Goal: Transaction & Acquisition: Subscribe to service/newsletter

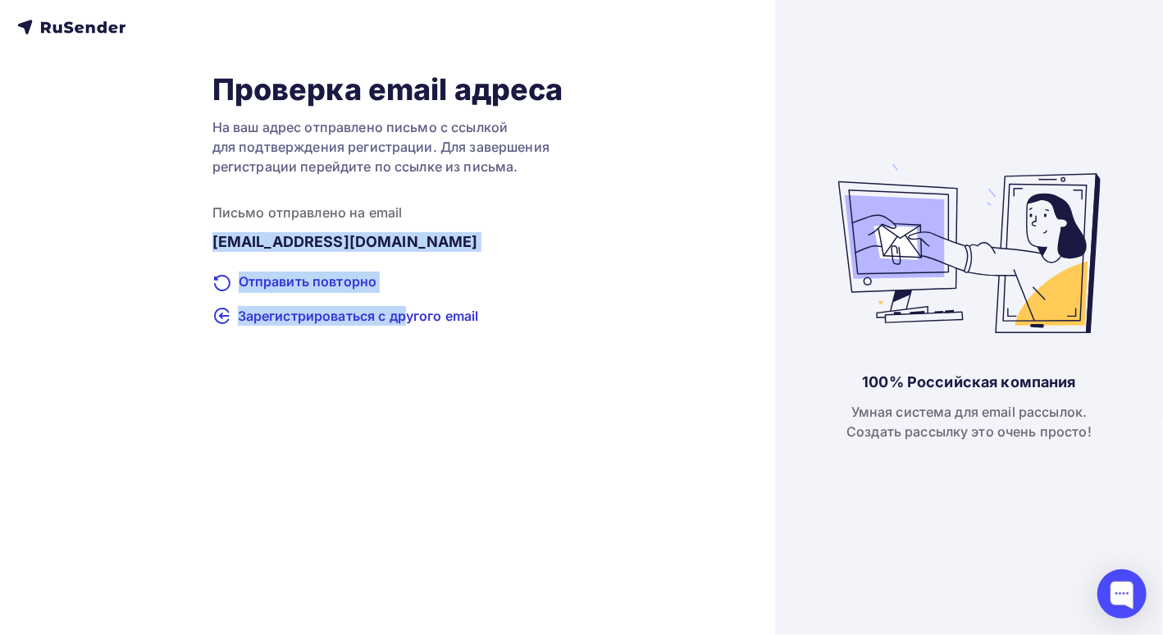
drag, startPoint x: 404, startPoint y: 317, endPoint x: 629, endPoint y: 138, distance: 287.2
click at [647, 175] on div "Проверка email адреса На ваш адрес отправлено письмо с ссылкой для подтверждени…" at bounding box center [387, 198] width 741 height 254
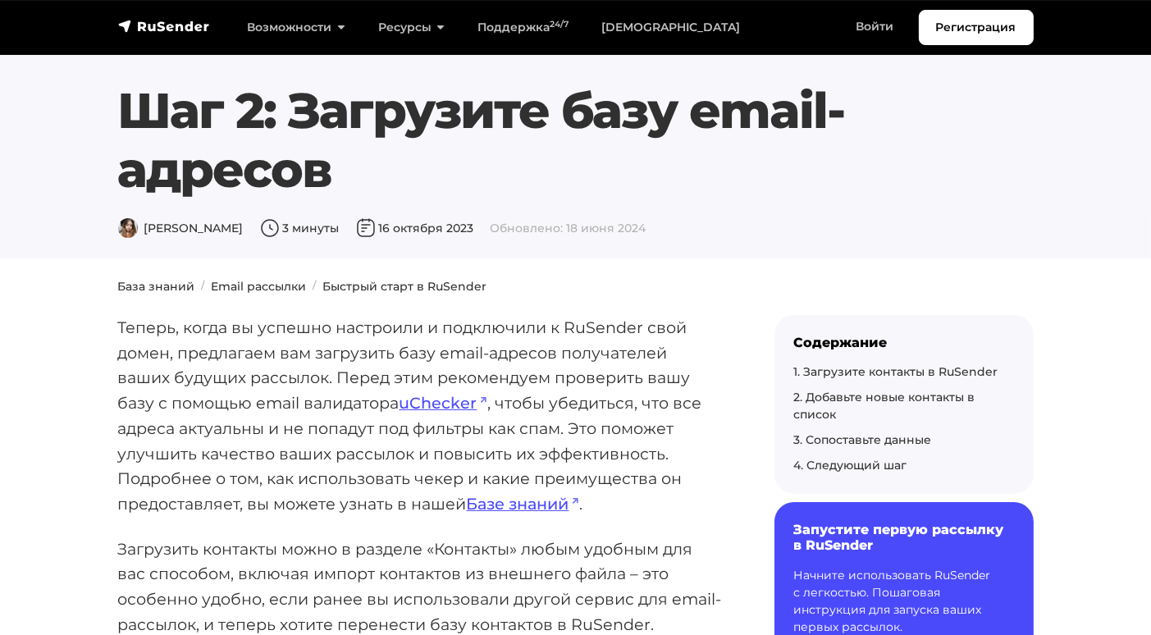
scroll to position [328, 0]
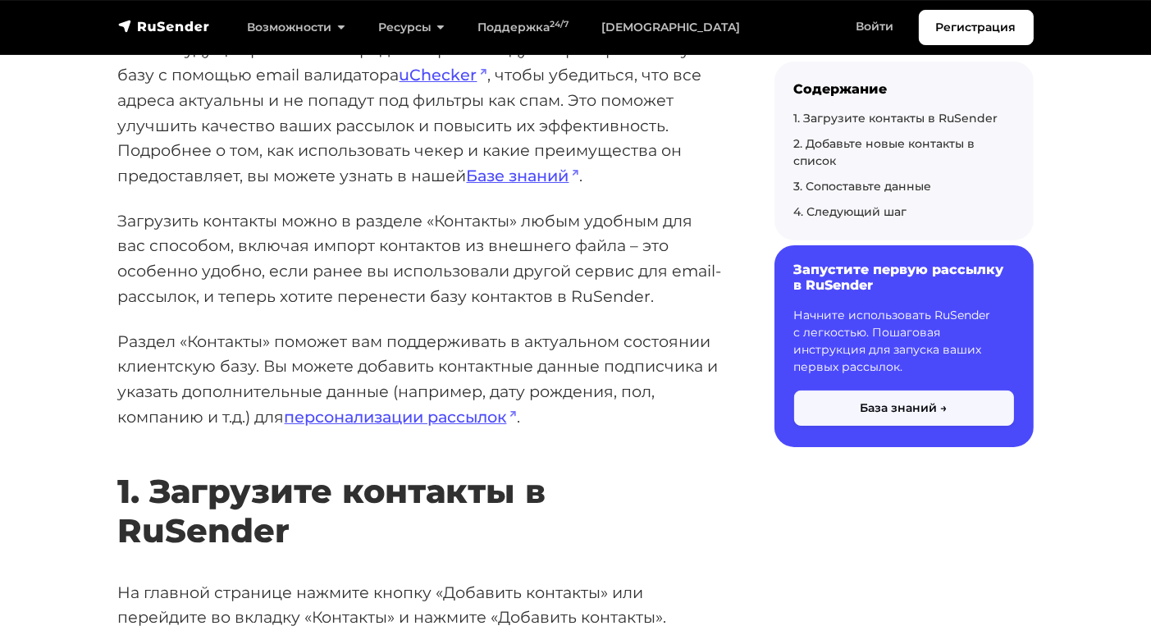
click at [926, 415] on button "База знаний →" at bounding box center [904, 407] width 220 height 35
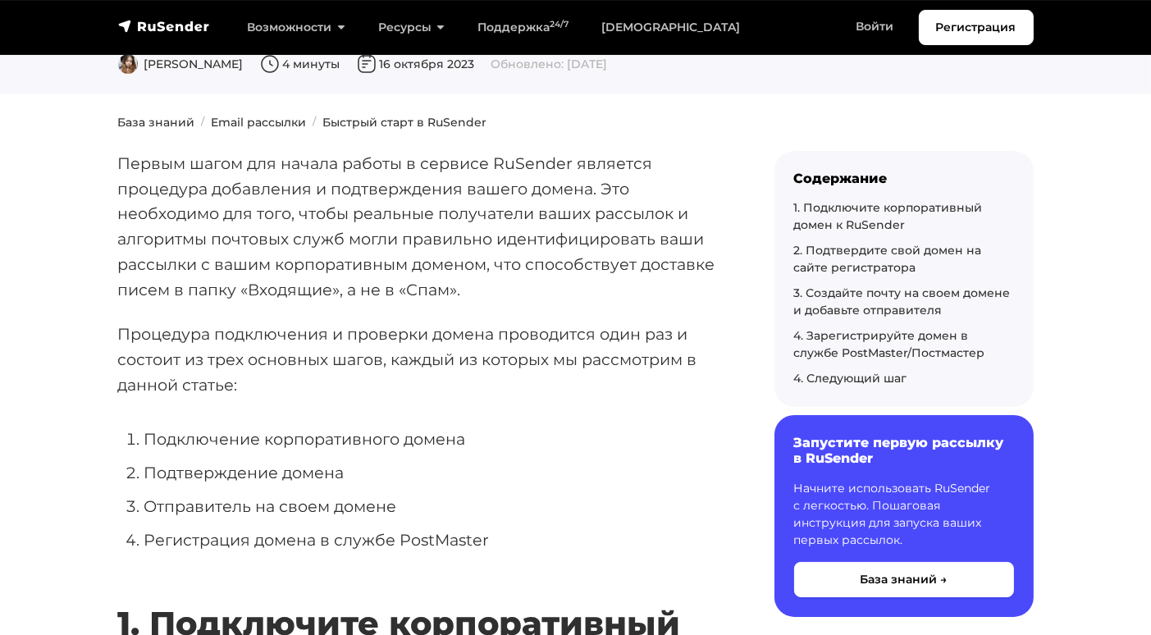
scroll to position [328, 0]
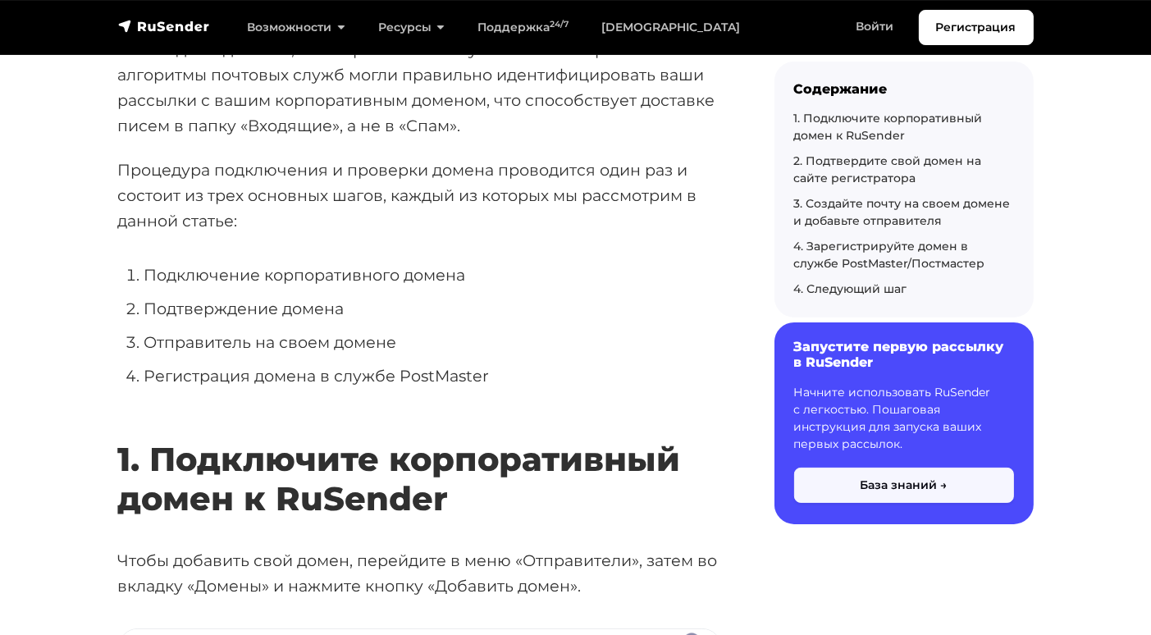
click at [842, 486] on button "База знаний →" at bounding box center [904, 485] width 220 height 35
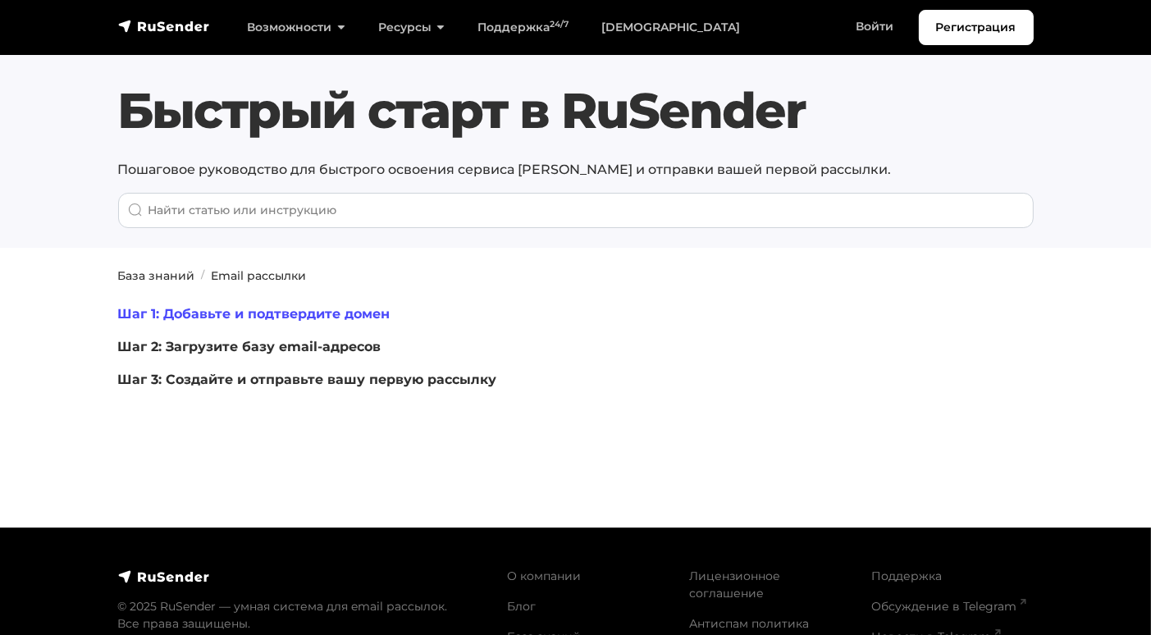
click at [361, 311] on link "Шаг 1: Добавьте и подтвердите домен" at bounding box center [254, 314] width 272 height 16
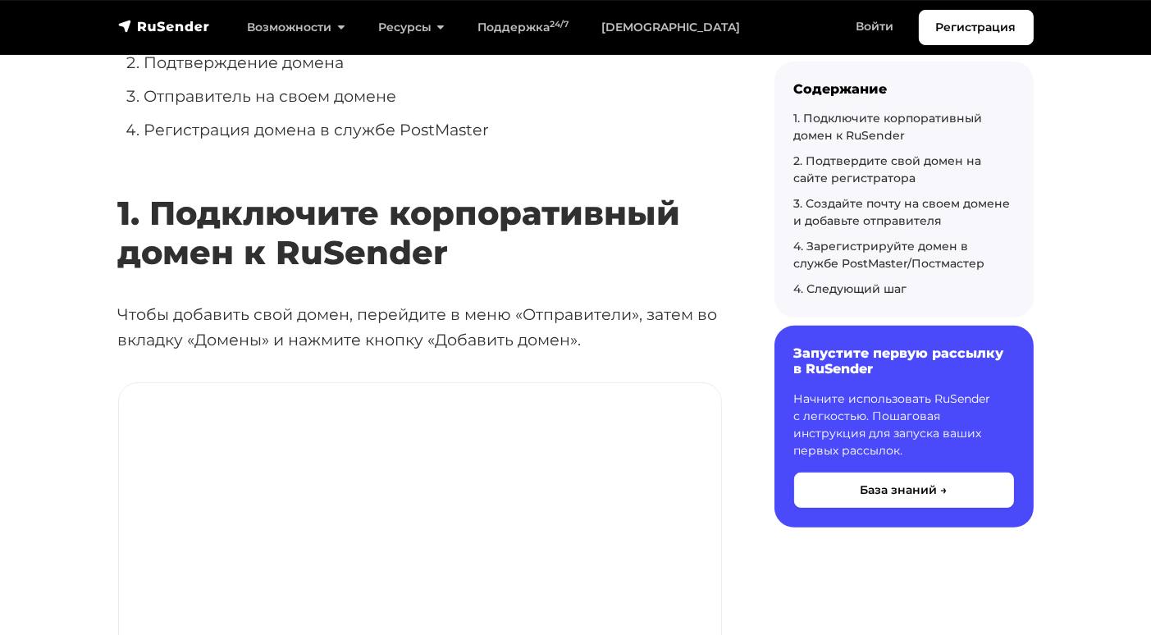
scroll to position [656, 0]
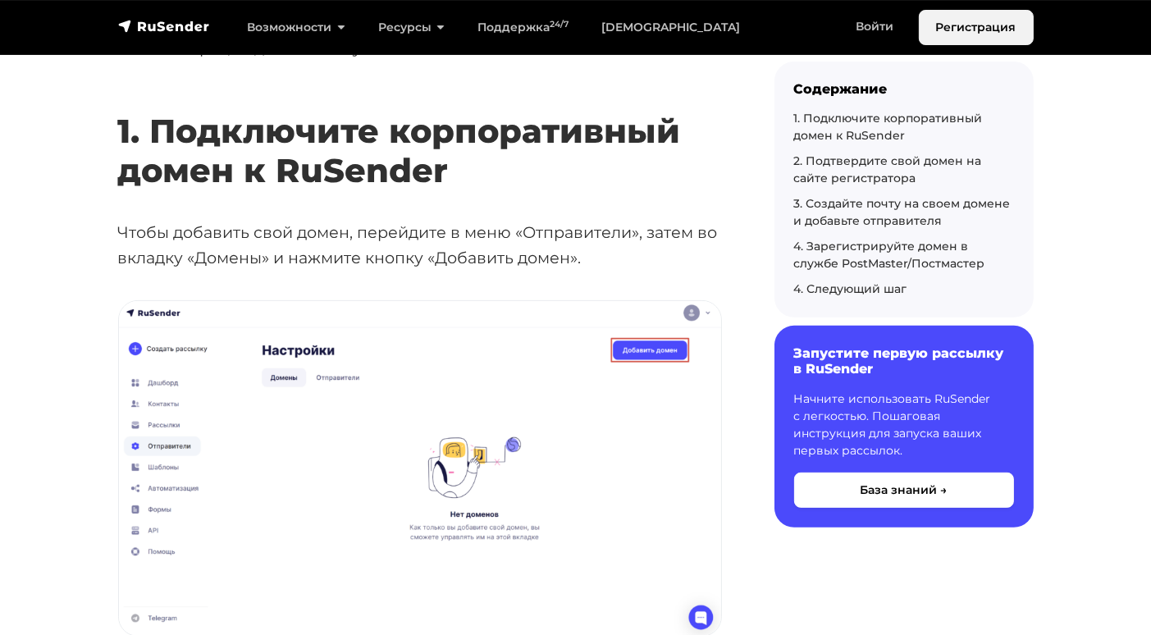
click at [967, 25] on link "Регистрация" at bounding box center [976, 27] width 115 height 35
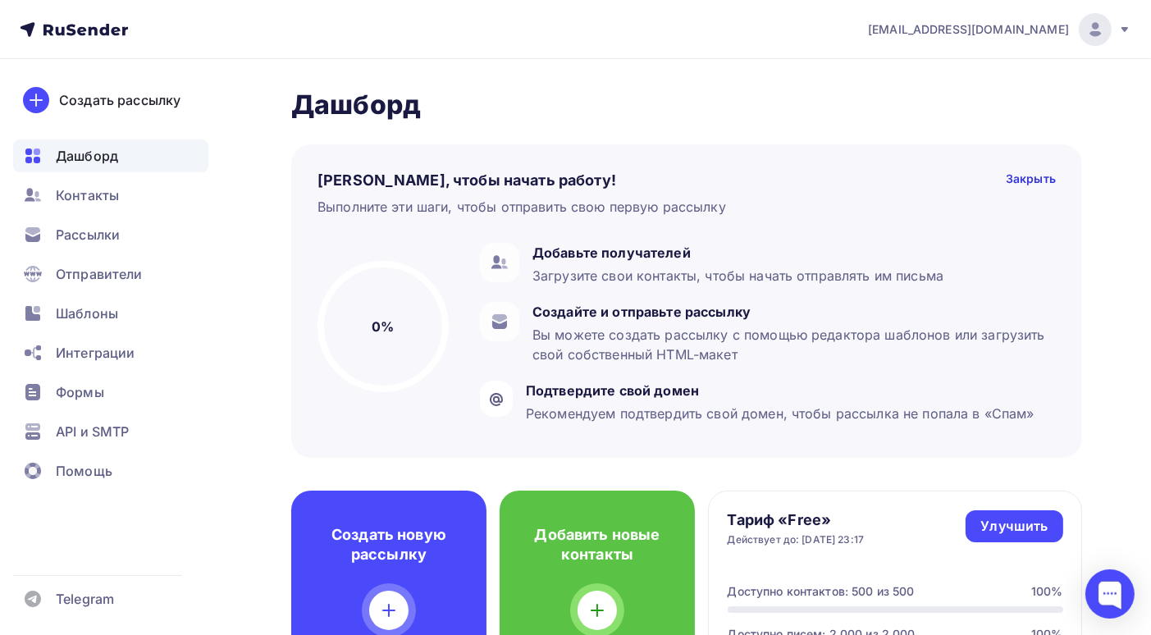
scroll to position [82, 0]
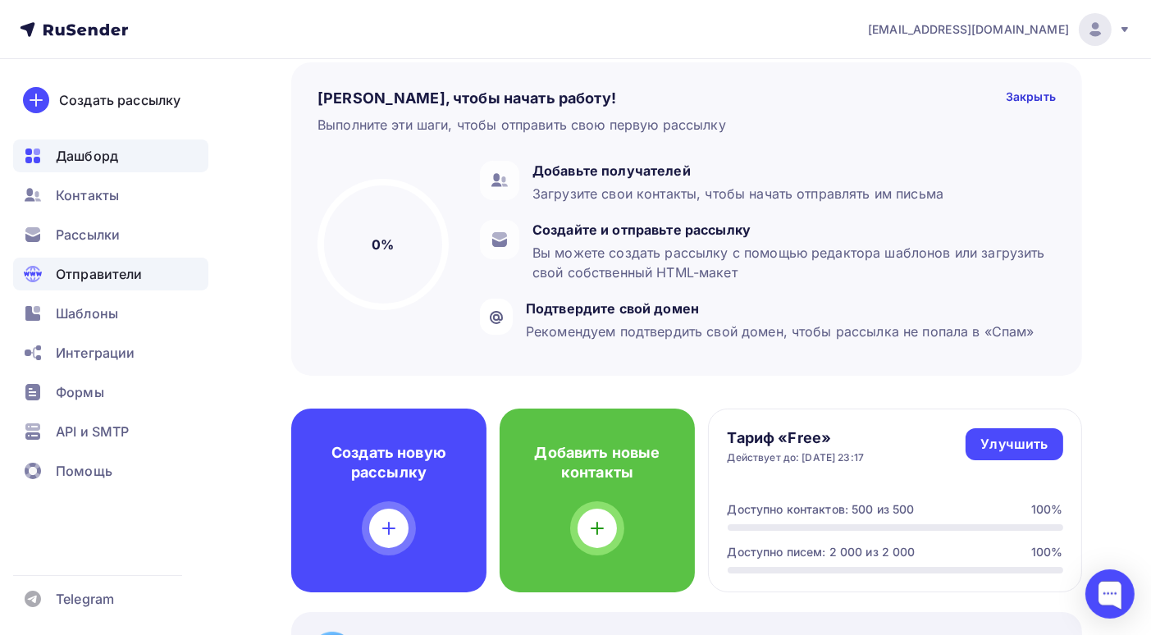
click at [134, 267] on span "Отправители" at bounding box center [99, 274] width 87 height 20
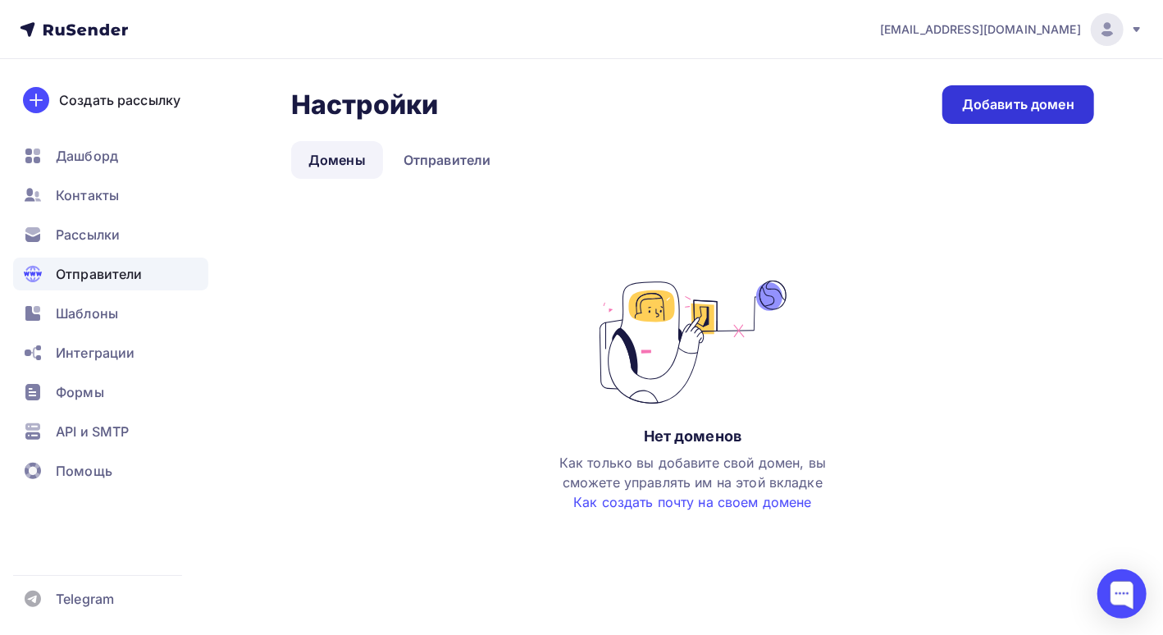
click at [999, 98] on div "Добавить домен" at bounding box center [1018, 104] width 112 height 19
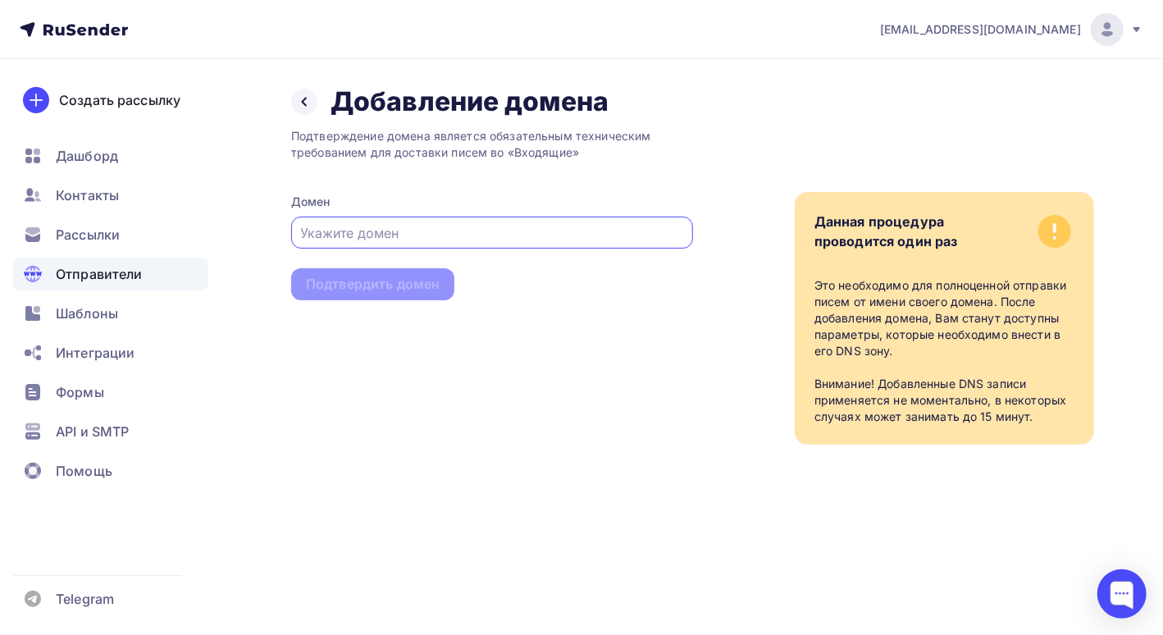
click at [417, 231] on input "text" at bounding box center [492, 233] width 383 height 20
click at [323, 228] on input "text" at bounding box center [492, 233] width 383 height 20
paste input "https://bankrotforumspb.ru/"
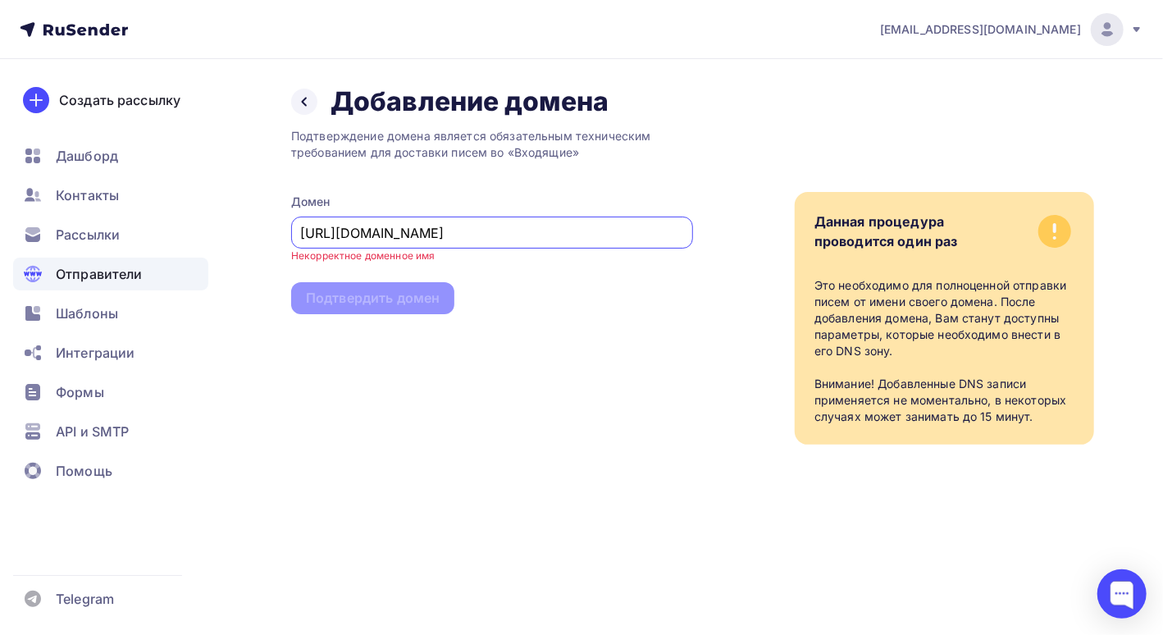
click at [343, 230] on input "https://bankrotforumspb.ru" at bounding box center [492, 233] width 383 height 20
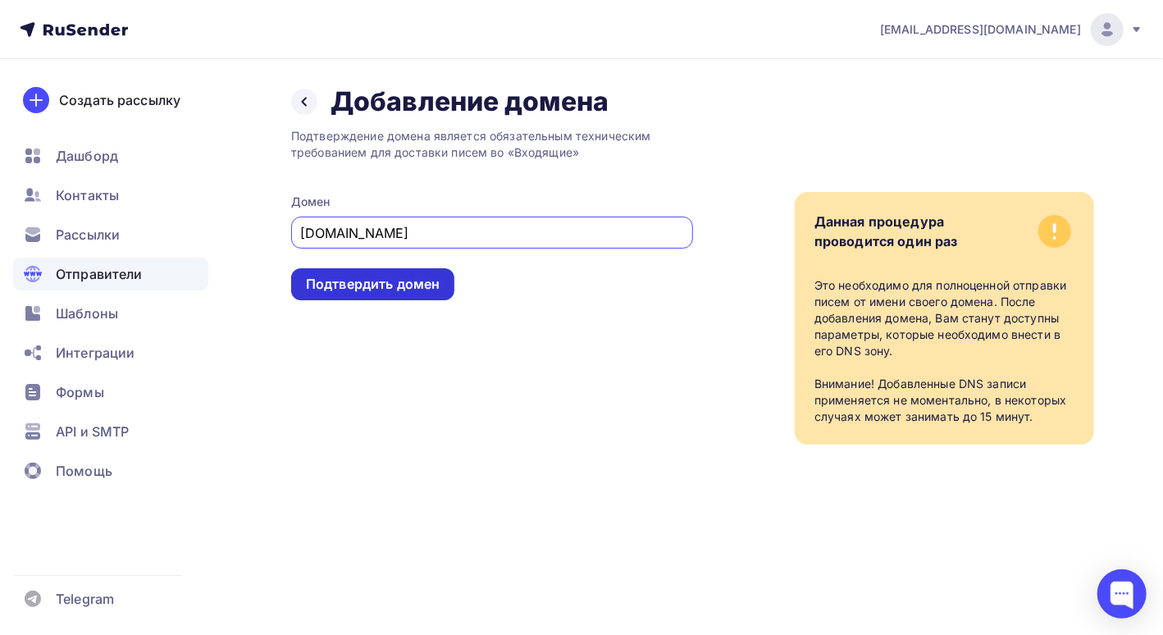
type input "bankrotforumspb.ru"
click at [366, 290] on div "Подтвердить домен" at bounding box center [373, 284] width 134 height 19
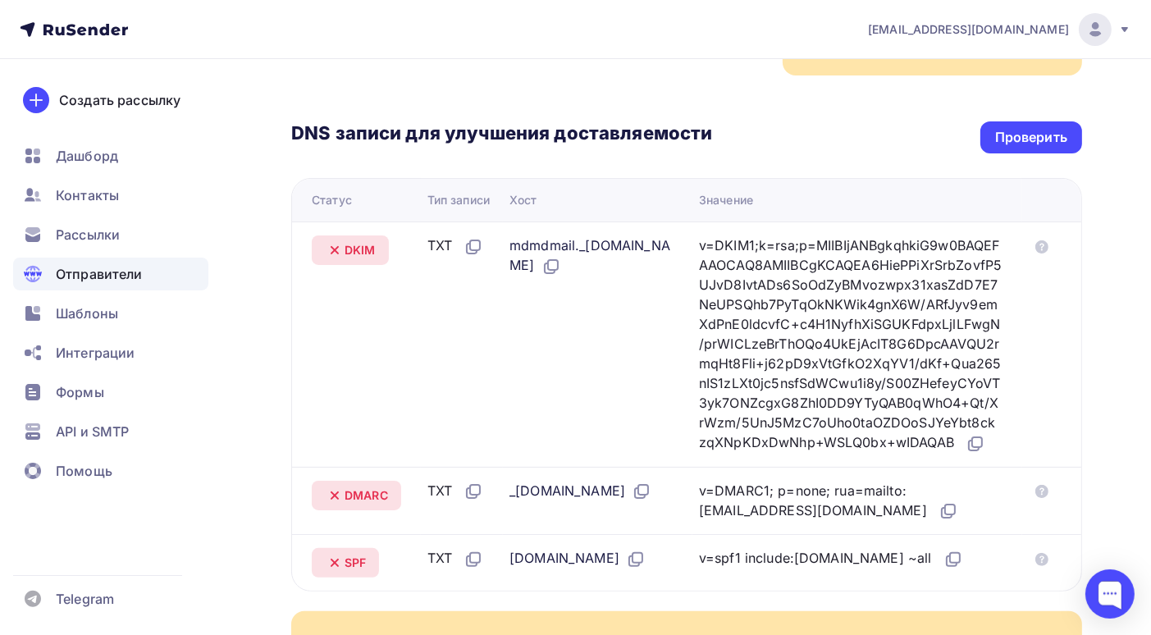
scroll to position [410, 0]
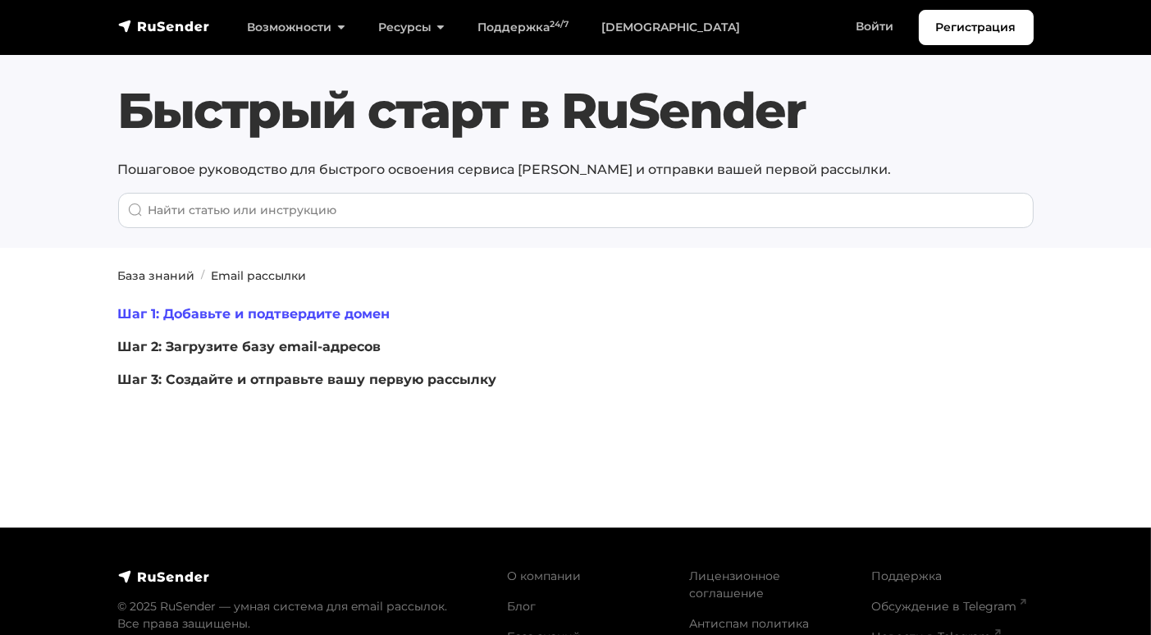
click at [338, 314] on link "Шаг 1: Добавьте и подтвердите домен" at bounding box center [254, 314] width 272 height 16
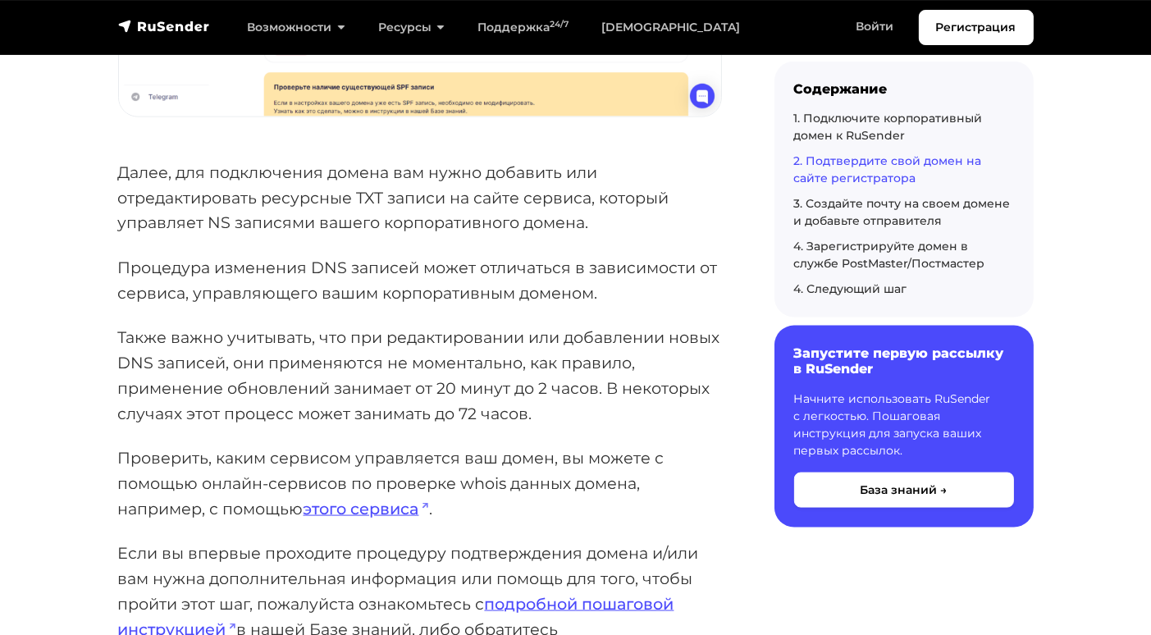
scroll to position [2625, 0]
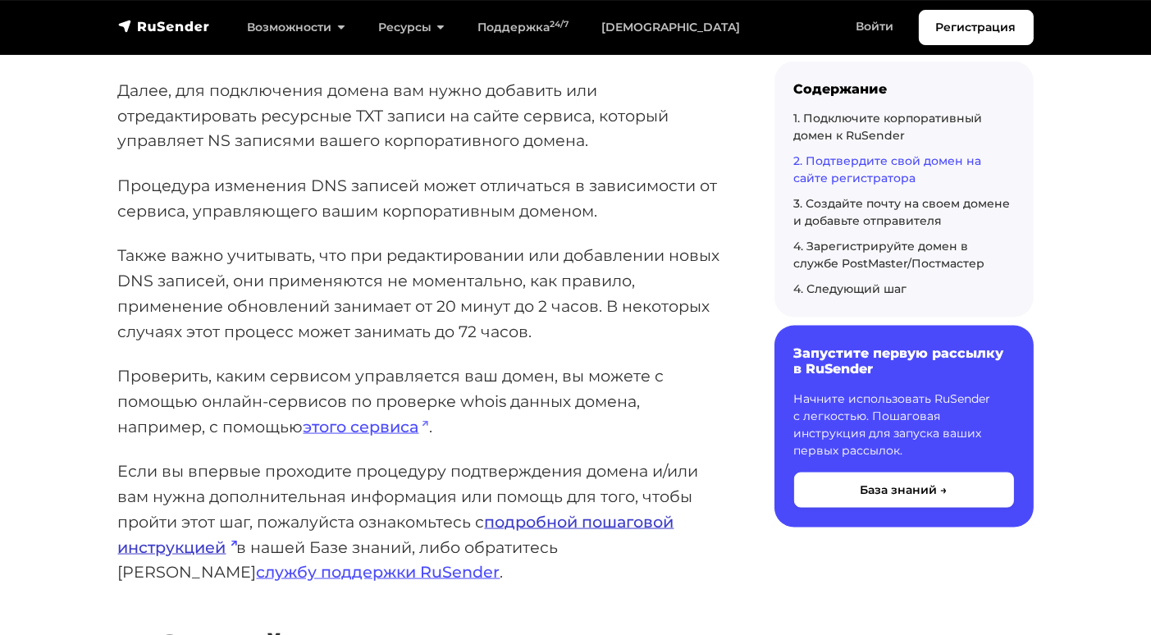
click at [530, 523] on link "подробной пошаговой инструкцией" at bounding box center [396, 534] width 556 height 45
click at [346, 425] on link "этого сервиса" at bounding box center [366, 427] width 126 height 20
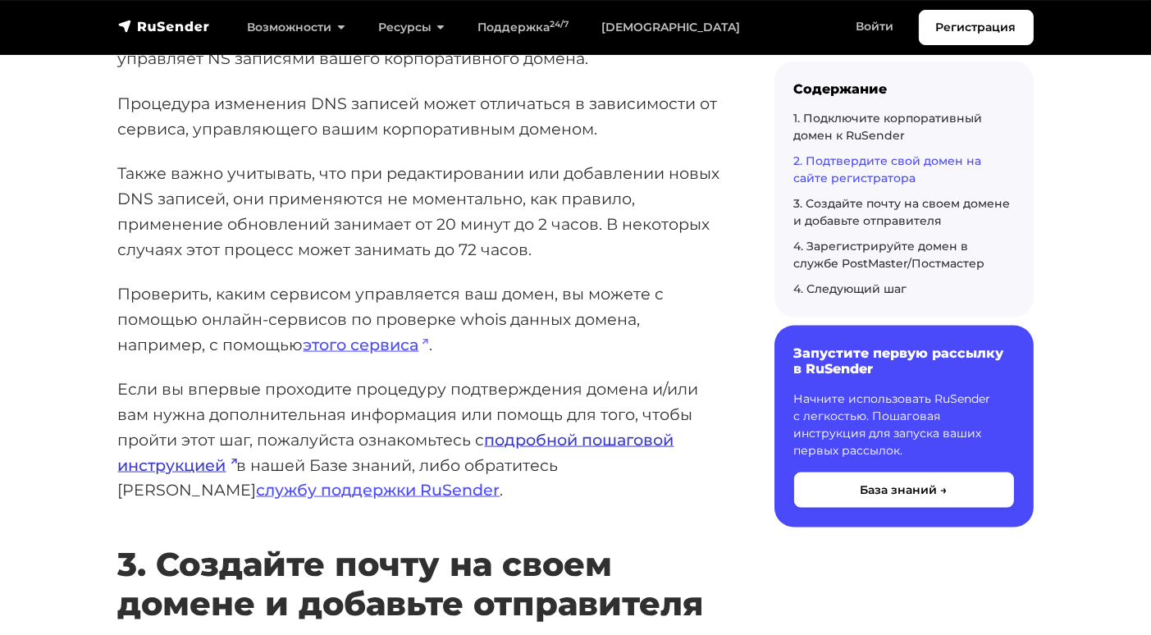
click at [602, 438] on link "подробной пошаговой инструкцией" at bounding box center [396, 452] width 556 height 45
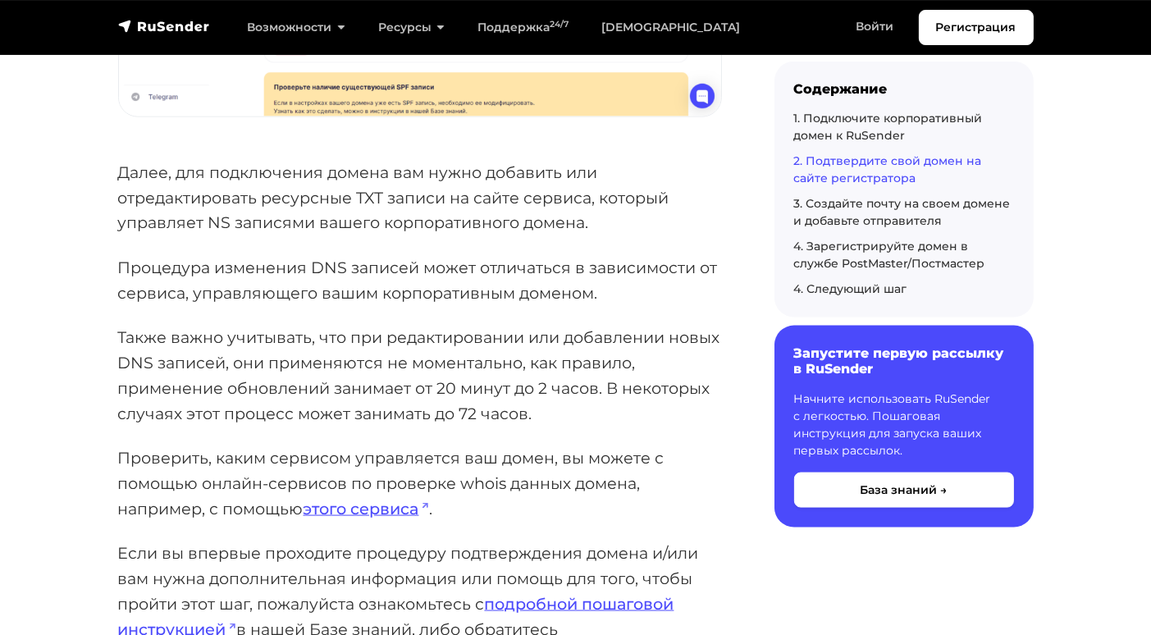
scroll to position [2625, 0]
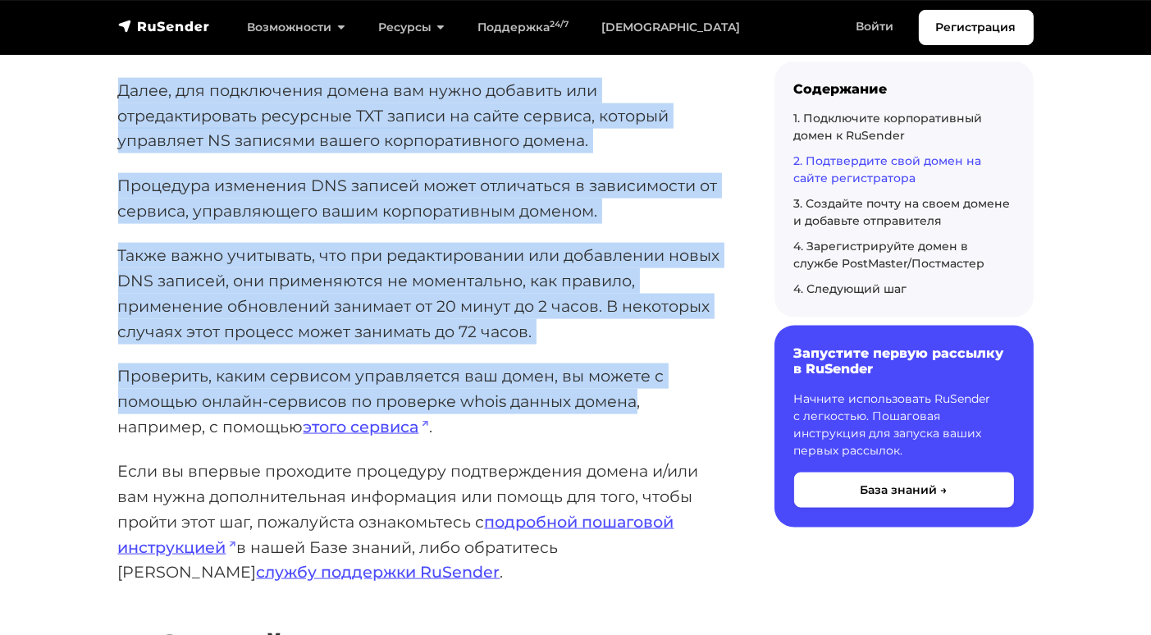
drag, startPoint x: 118, startPoint y: 89, endPoint x: 636, endPoint y: 402, distance: 605.7
click at [636, 402] on div "Первым шагом для начала работы в сервисе RuSender является процедура добавления…" at bounding box center [420, 424] width 604 height 5468
copy div "Далее, для подключения домена вам нужно добавить или отредактировать ресурсные …"
click at [48, 246] on section "База знаний Email рассылки Быстрый старт в RuSender Первым шагом для начала раб…" at bounding box center [575, 455] width 1151 height 5604
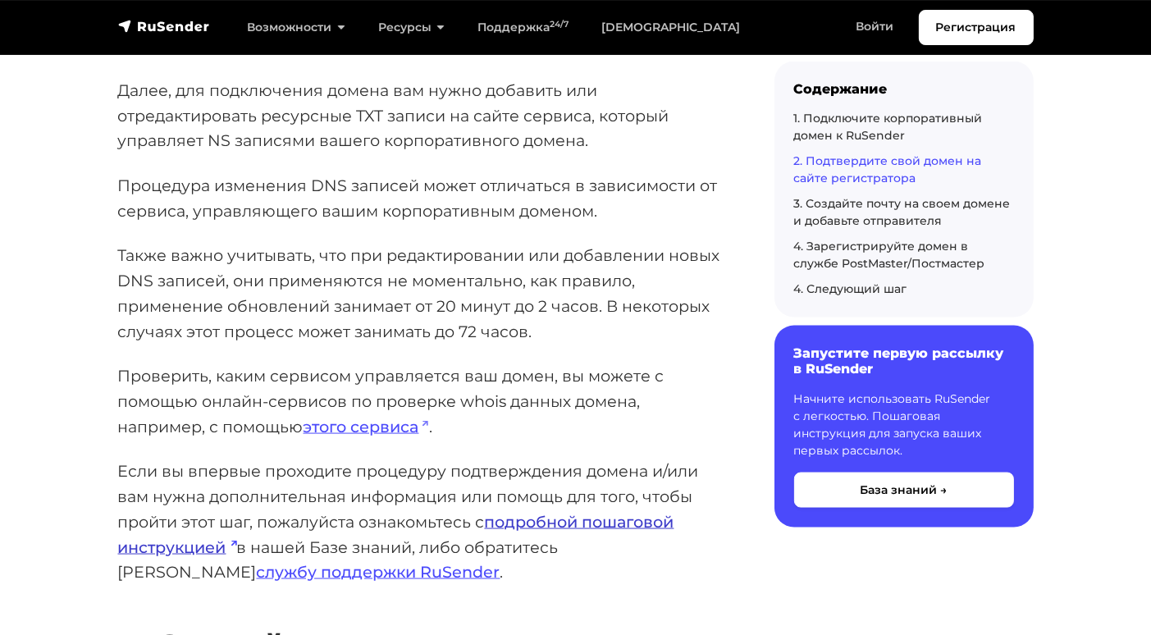
click at [551, 524] on link "подробной пошаговой инструкцией" at bounding box center [396, 534] width 556 height 45
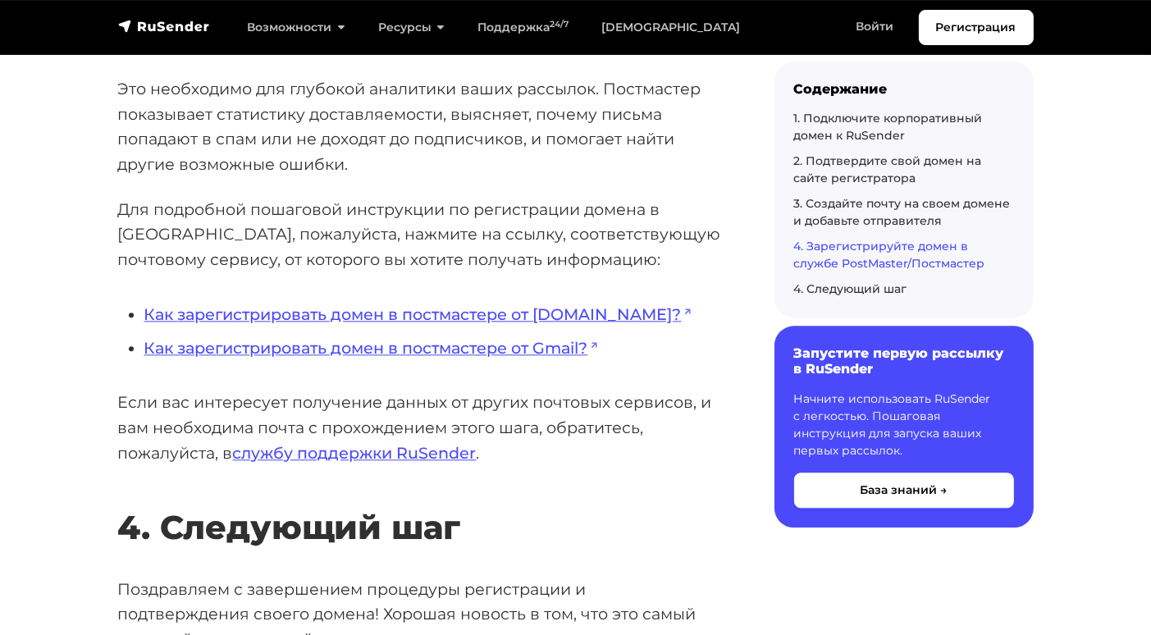
scroll to position [4347, 0]
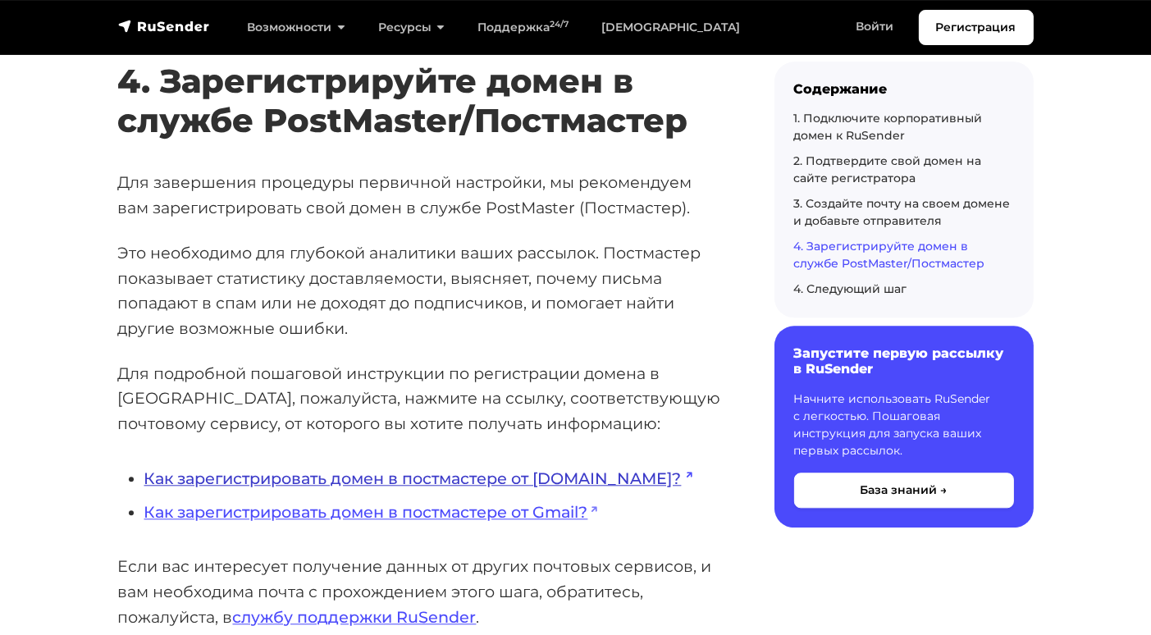
click at [409, 477] on link "Как зарегистрировать домен в постмастере от Mail.ru?" at bounding box center [418, 478] width 548 height 20
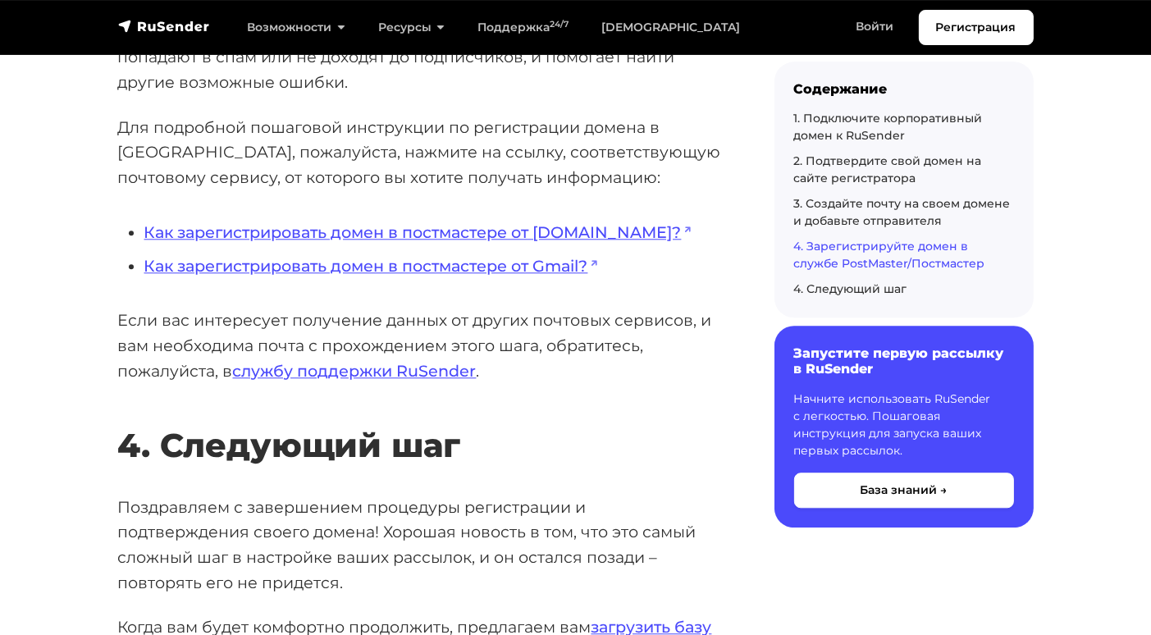
scroll to position [4839, 0]
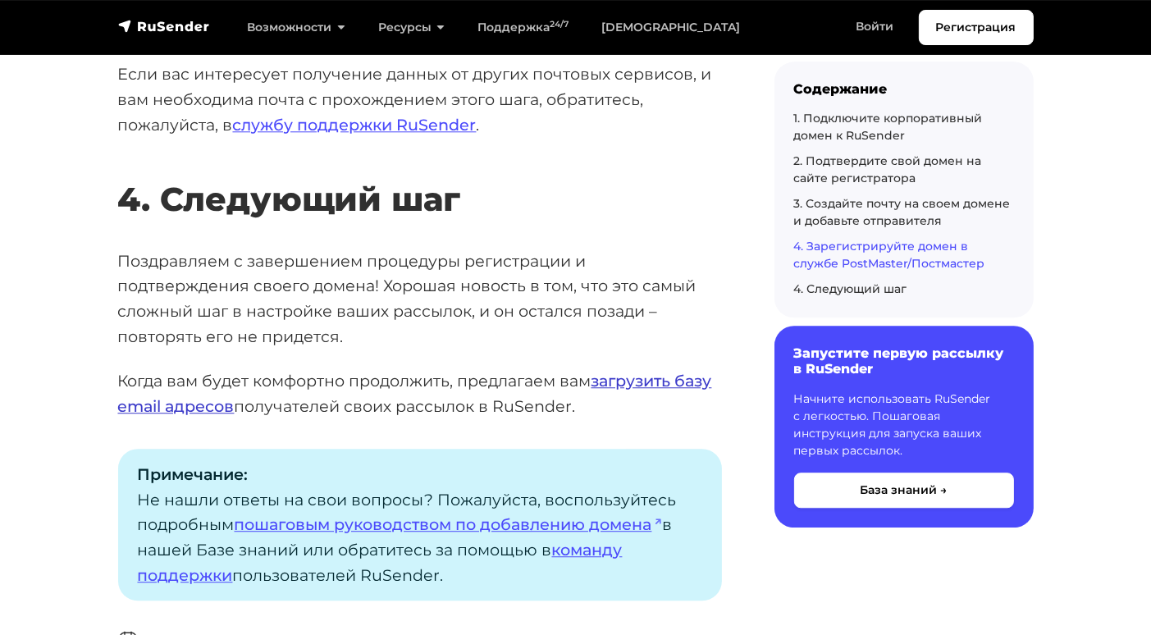
click at [632, 383] on link "загрузить базу email адресов" at bounding box center [415, 393] width 594 height 45
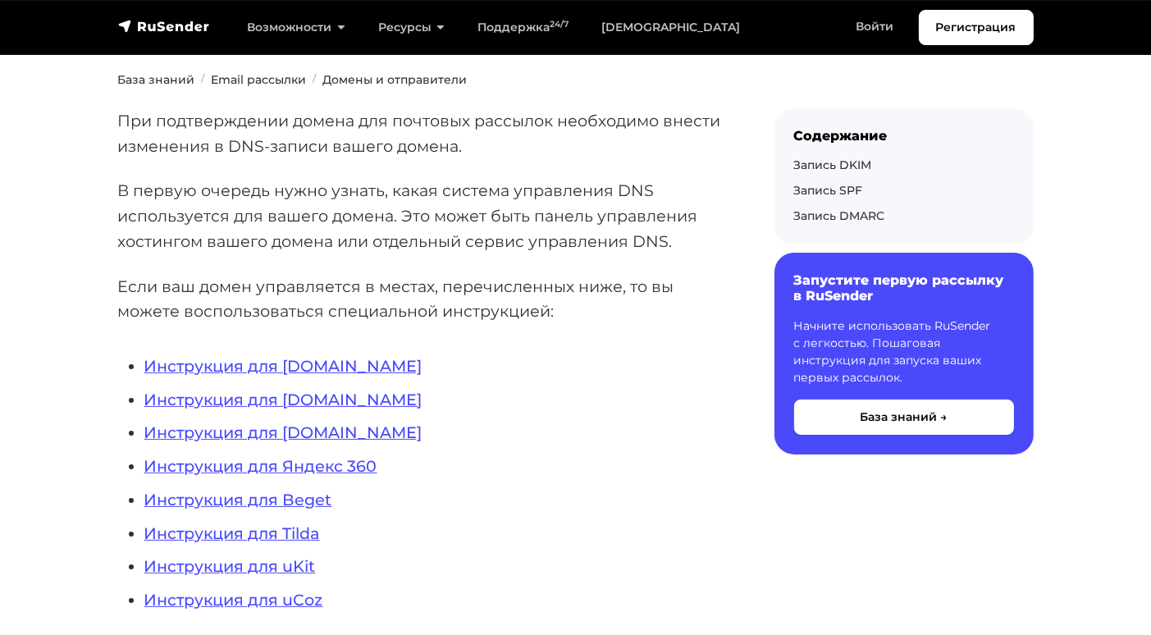
scroll to position [328, 0]
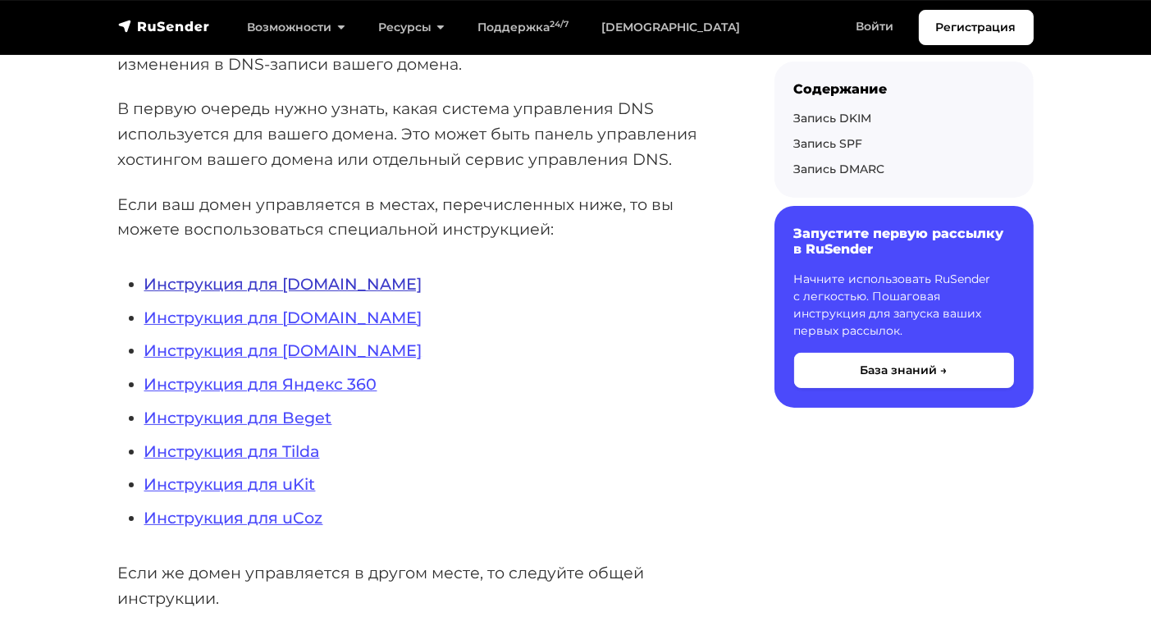
click at [275, 280] on link "Инструкция для REG.RU" at bounding box center [283, 284] width 278 height 20
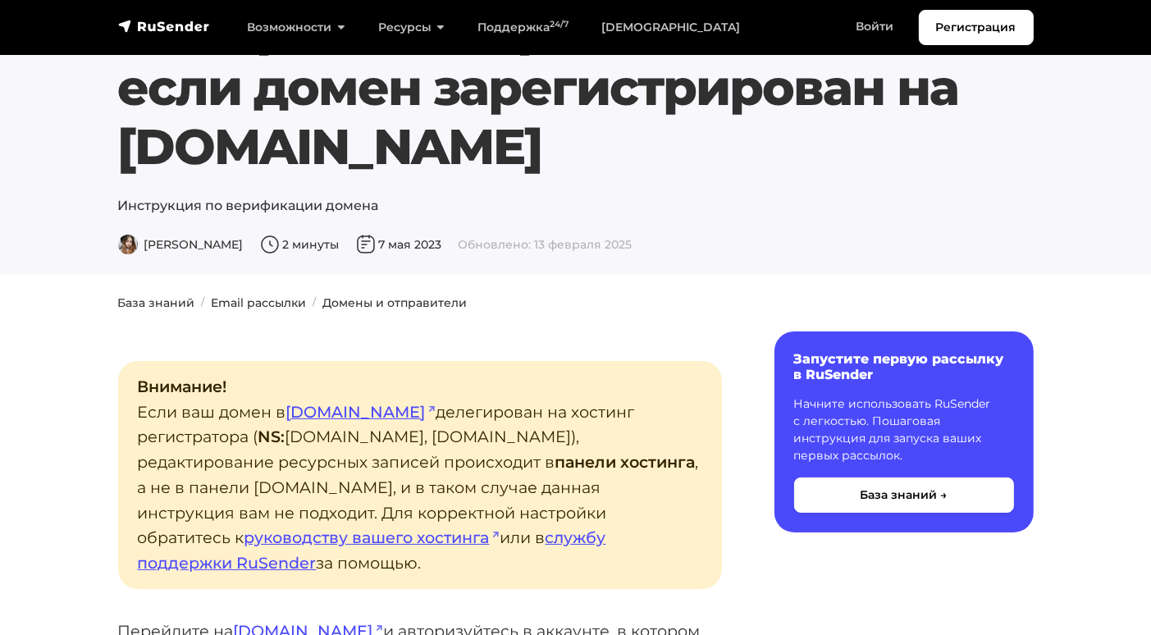
scroll to position [164, 0]
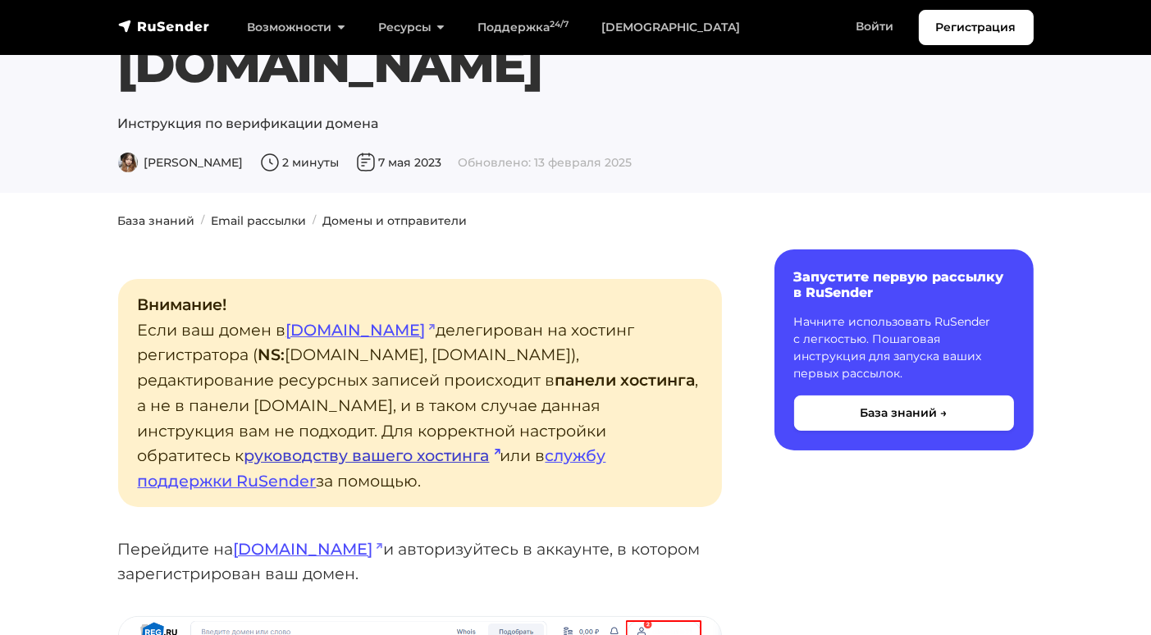
click at [500, 445] on link "руководству вашего хостинга" at bounding box center [372, 455] width 256 height 20
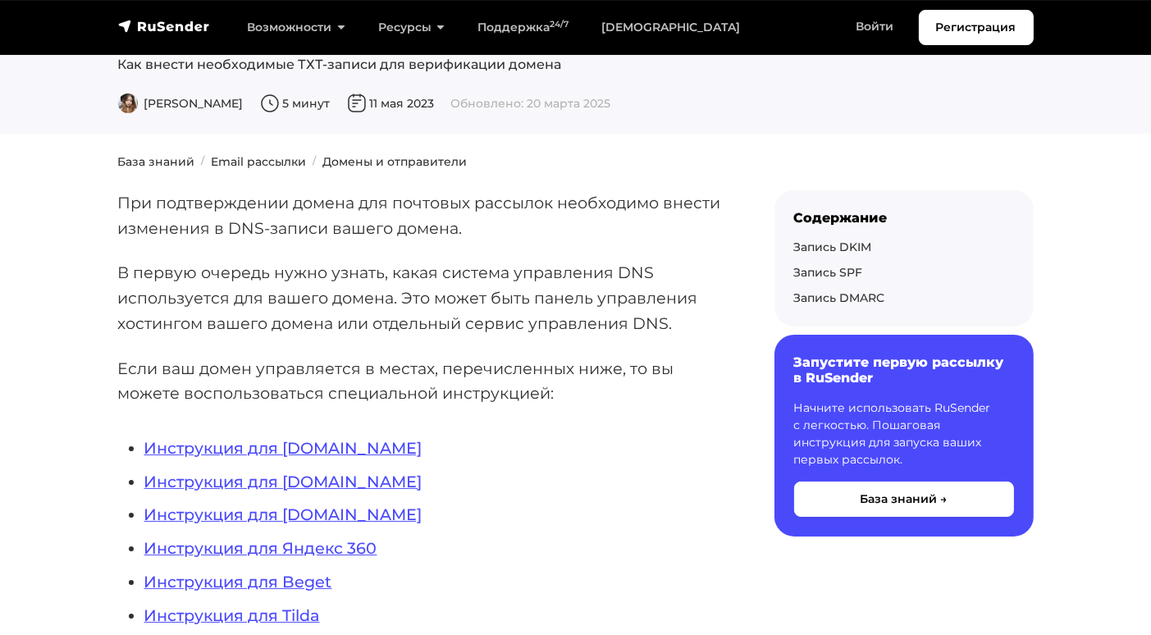
scroll to position [328, 0]
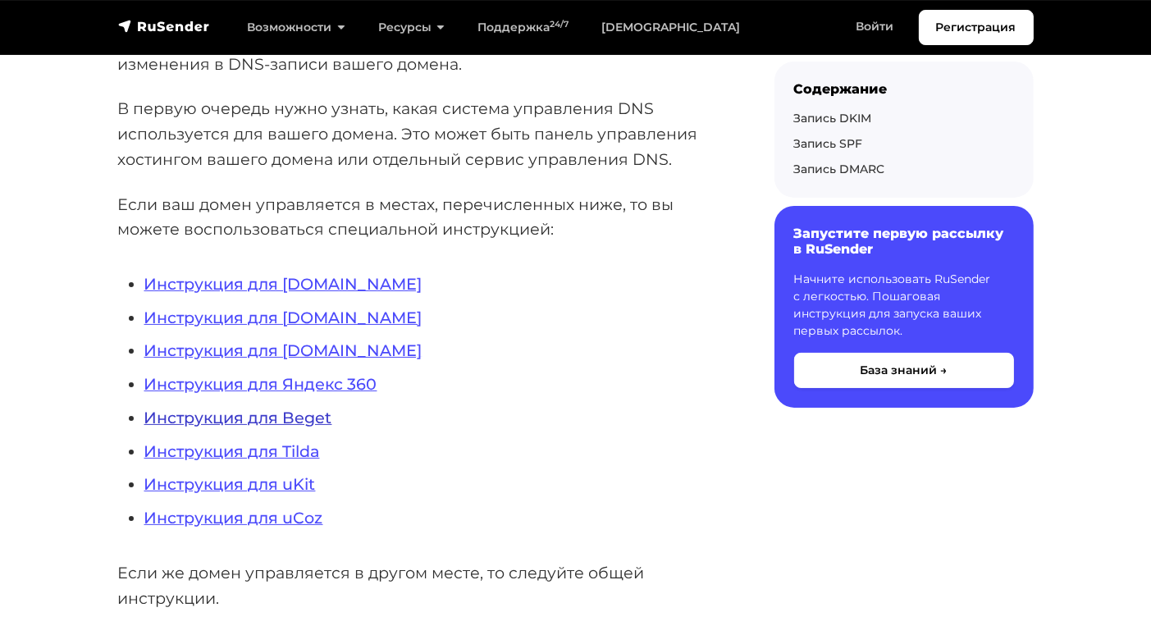
click at [303, 422] on link "Инструкция для Beget" at bounding box center [238, 418] width 188 height 20
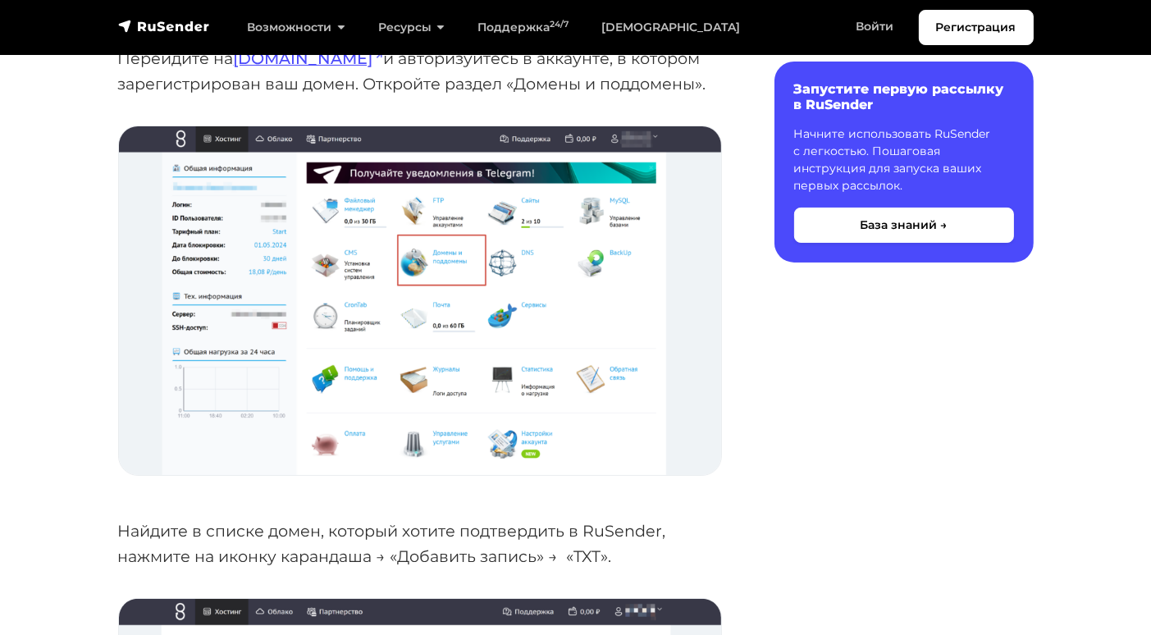
scroll to position [164, 0]
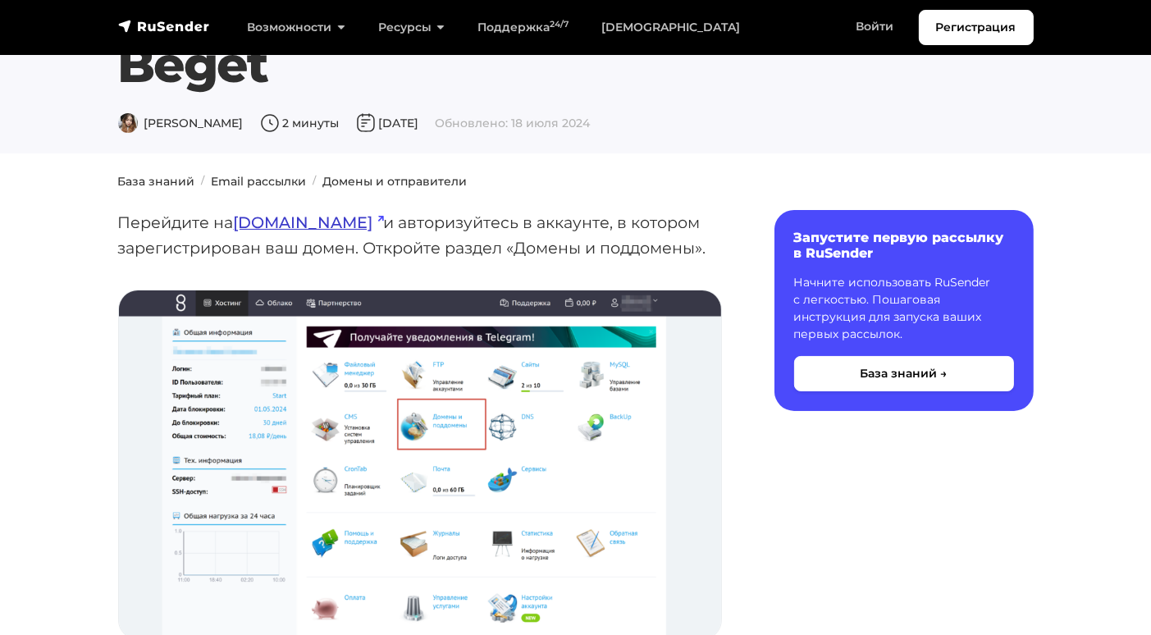
click at [301, 224] on link "[DOMAIN_NAME]" at bounding box center [309, 222] width 150 height 20
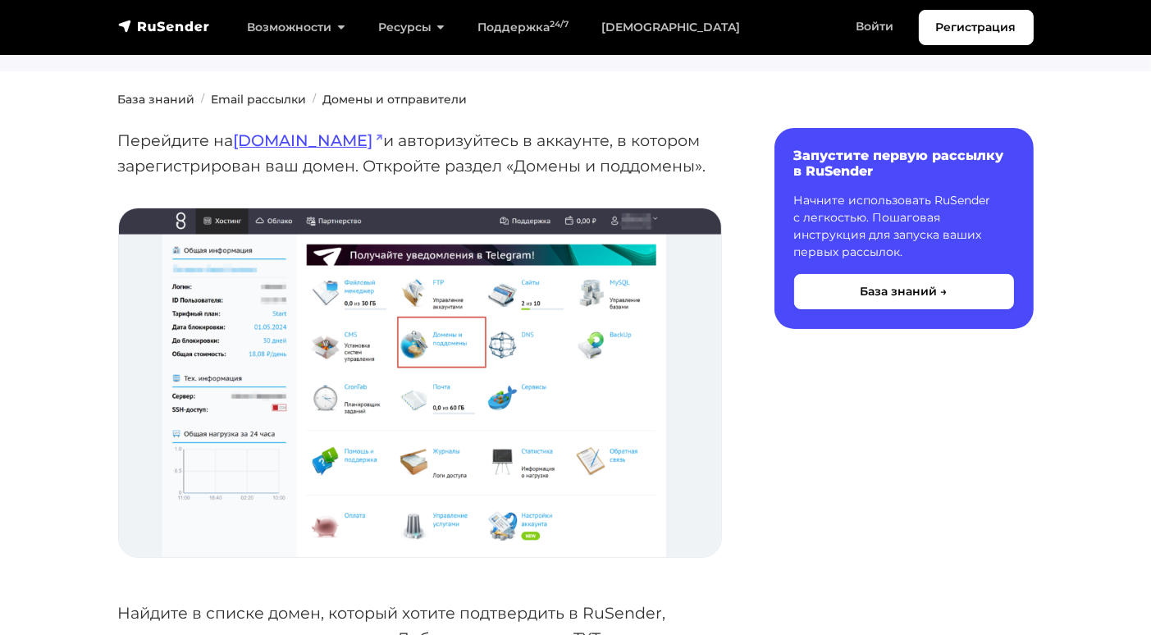
drag, startPoint x: 75, startPoint y: 371, endPoint x: 98, endPoint y: 382, distance: 26.4
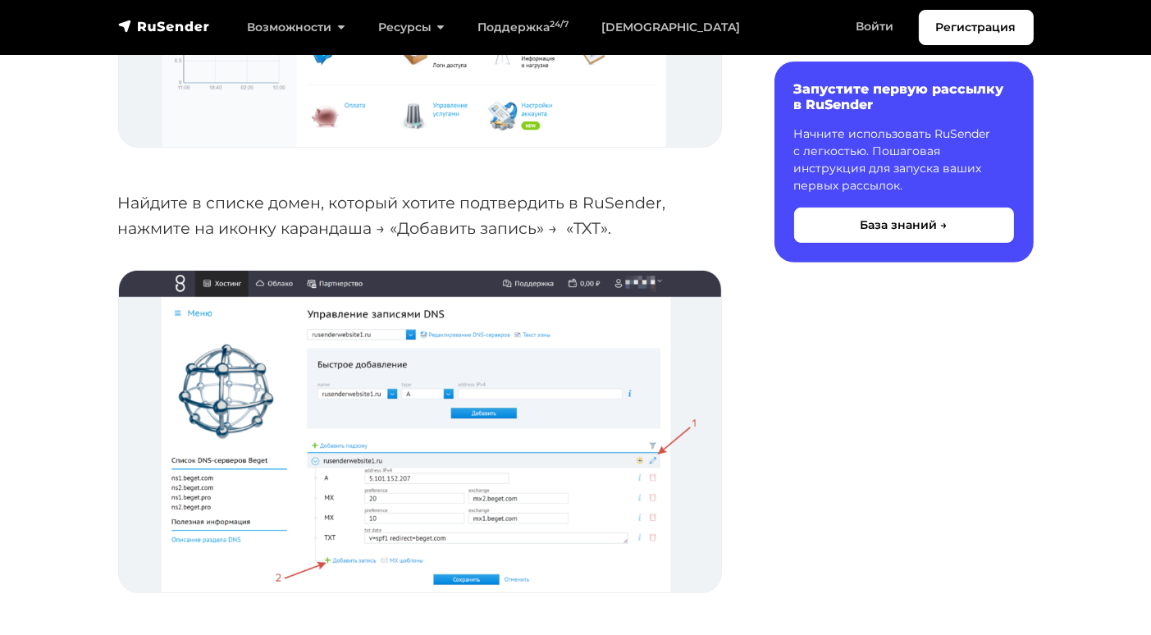
scroll to position [738, 0]
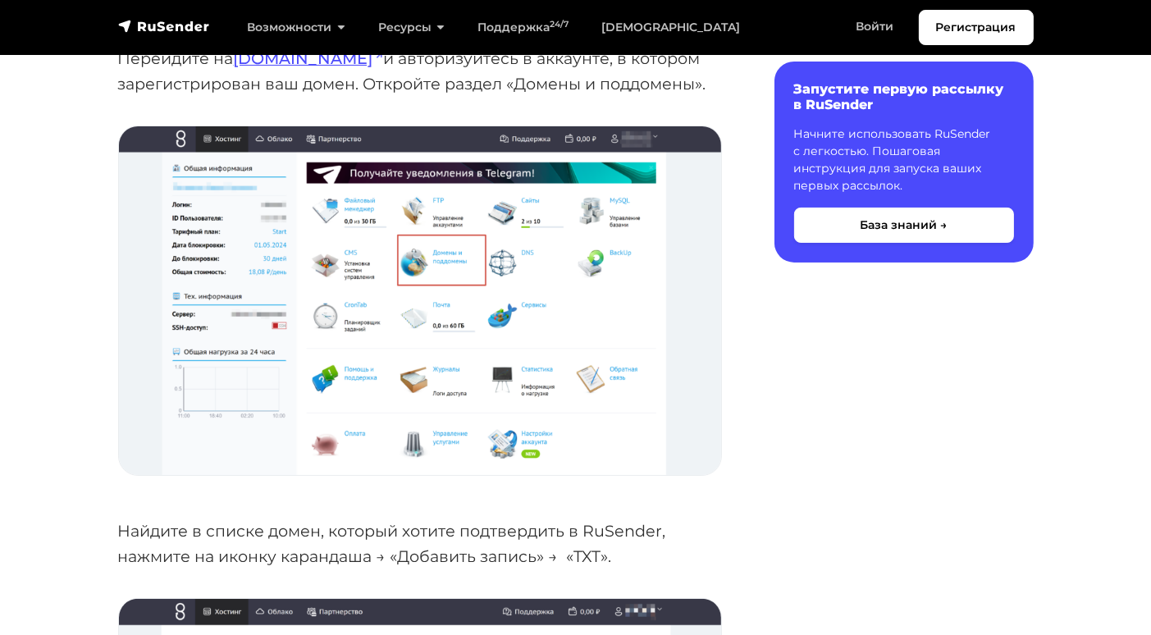
scroll to position [246, 0]
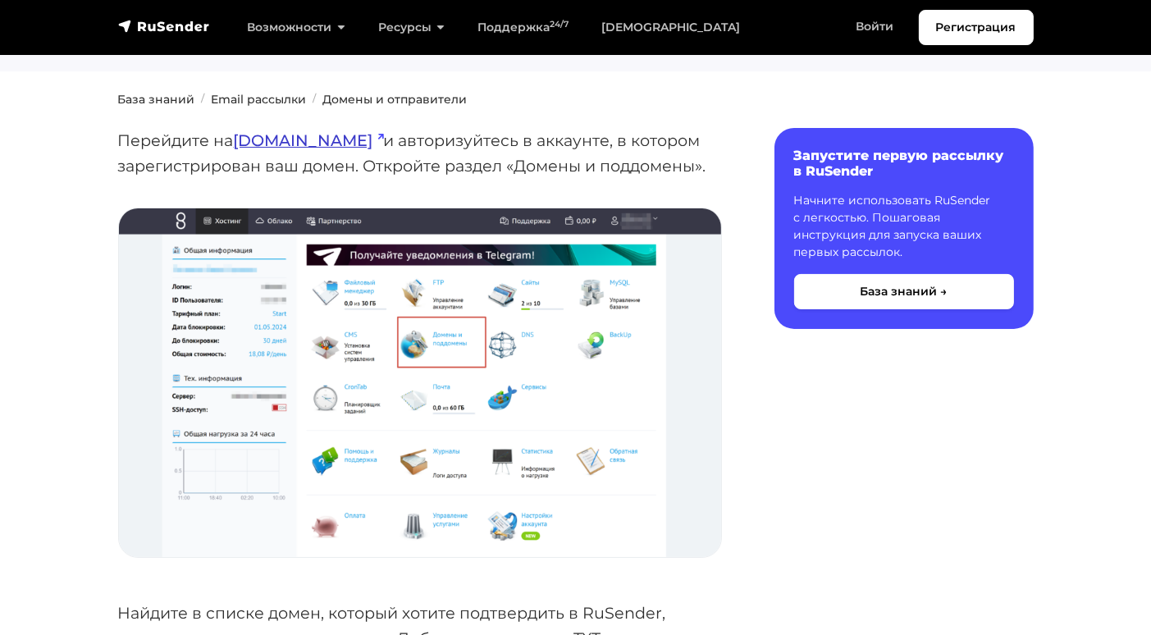
click at [290, 139] on link "beget.com" at bounding box center [309, 140] width 150 height 20
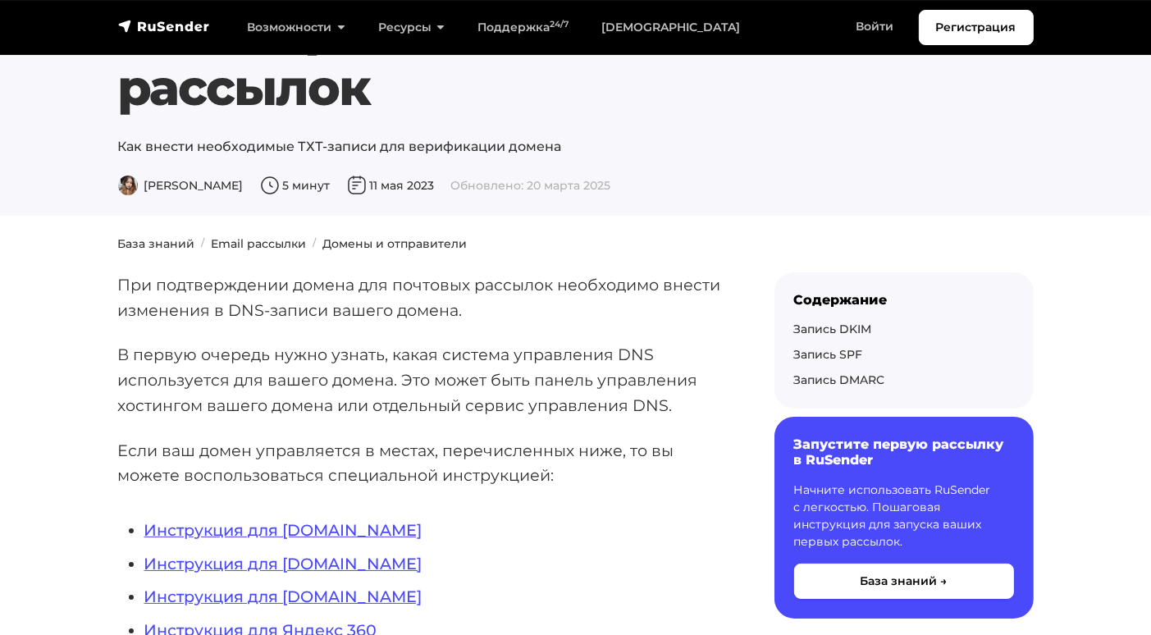
scroll to position [246, 0]
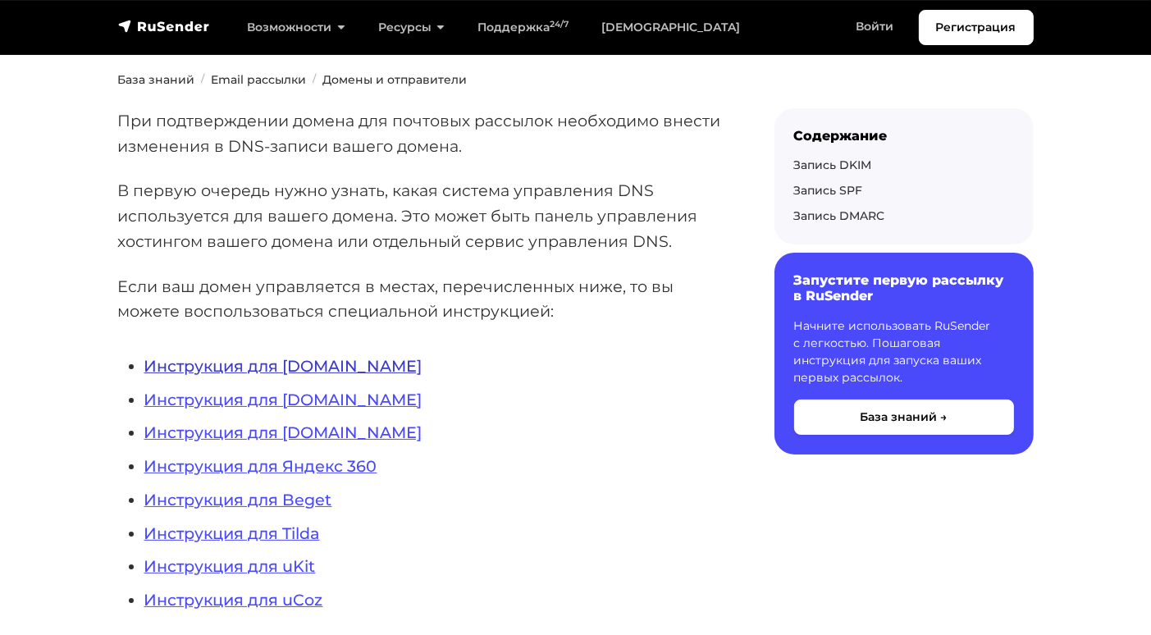
click at [305, 365] on link "Инструкция для [DOMAIN_NAME]" at bounding box center [283, 366] width 278 height 20
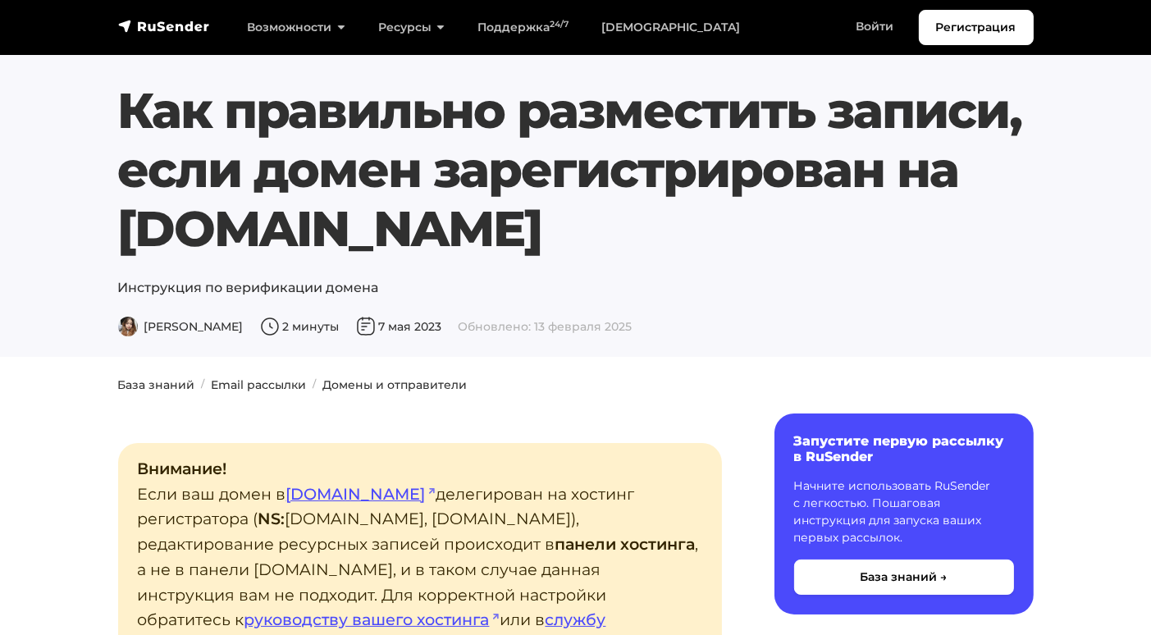
scroll to position [246, 0]
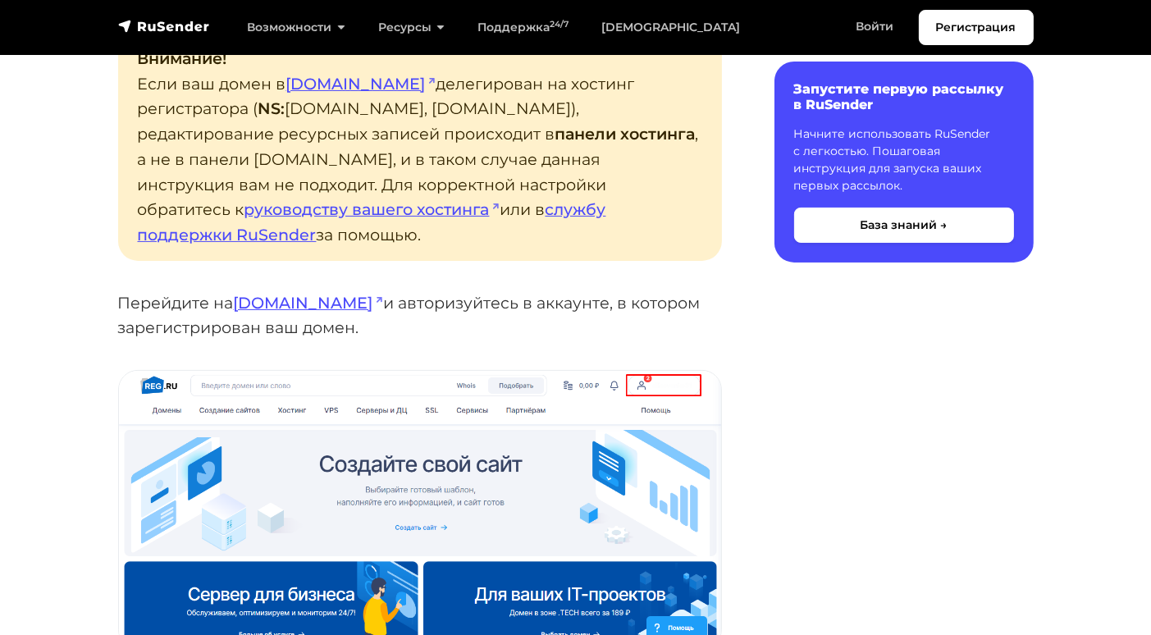
scroll to position [492, 0]
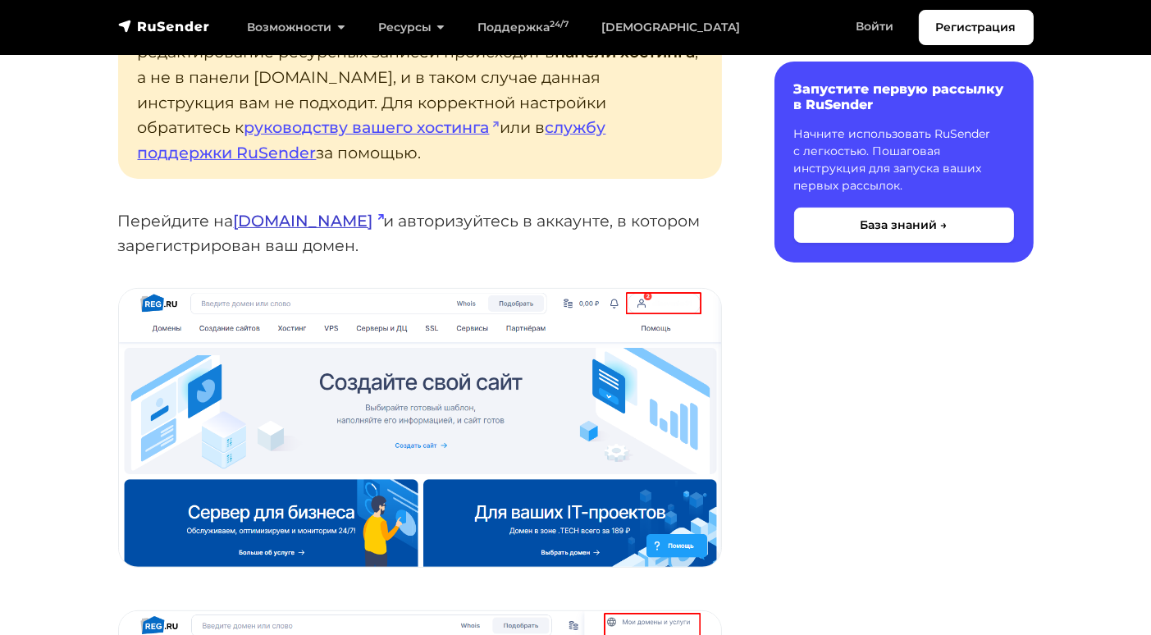
click at [267, 211] on link "reg.ru" at bounding box center [309, 221] width 150 height 20
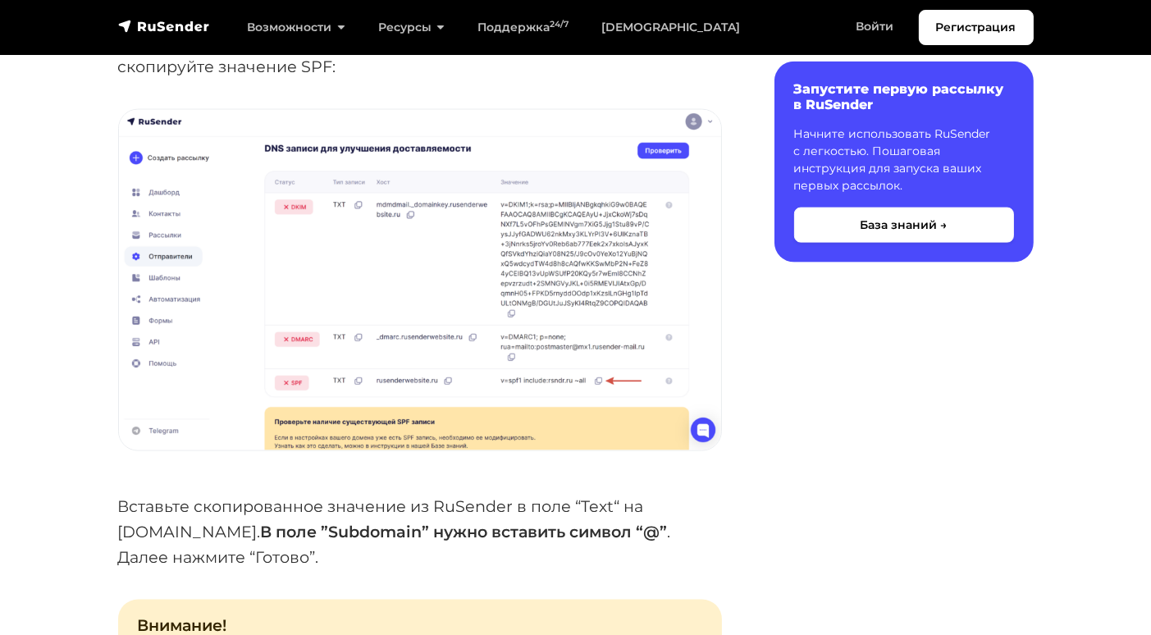
scroll to position [2625, 0]
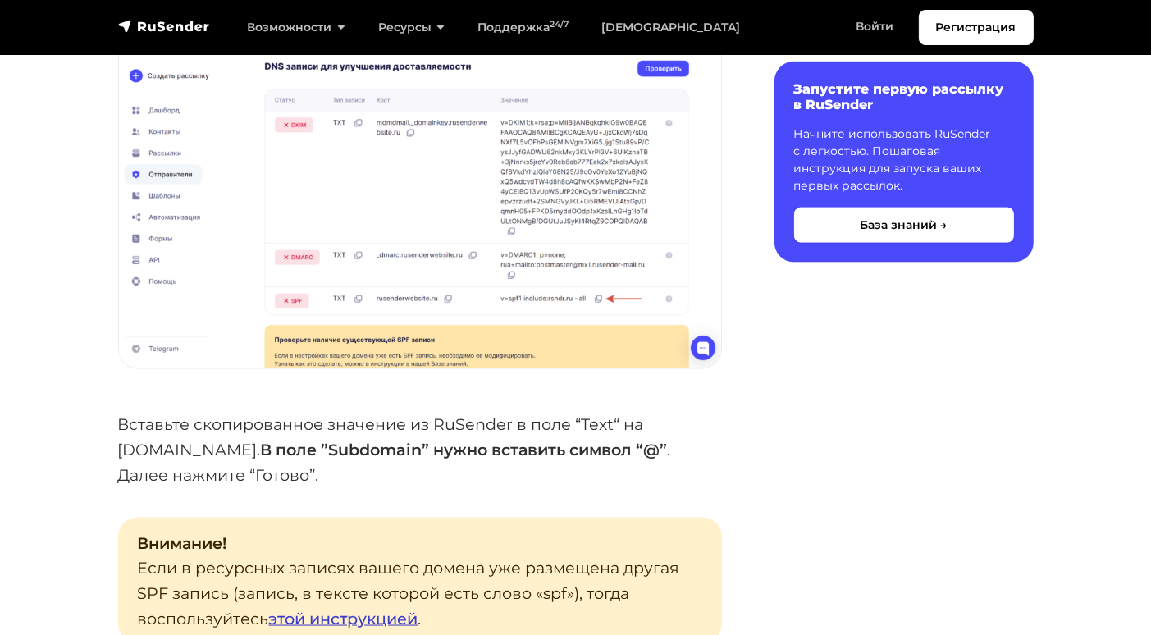
click at [370, 609] on link "этой инструкцией" at bounding box center [343, 619] width 149 height 20
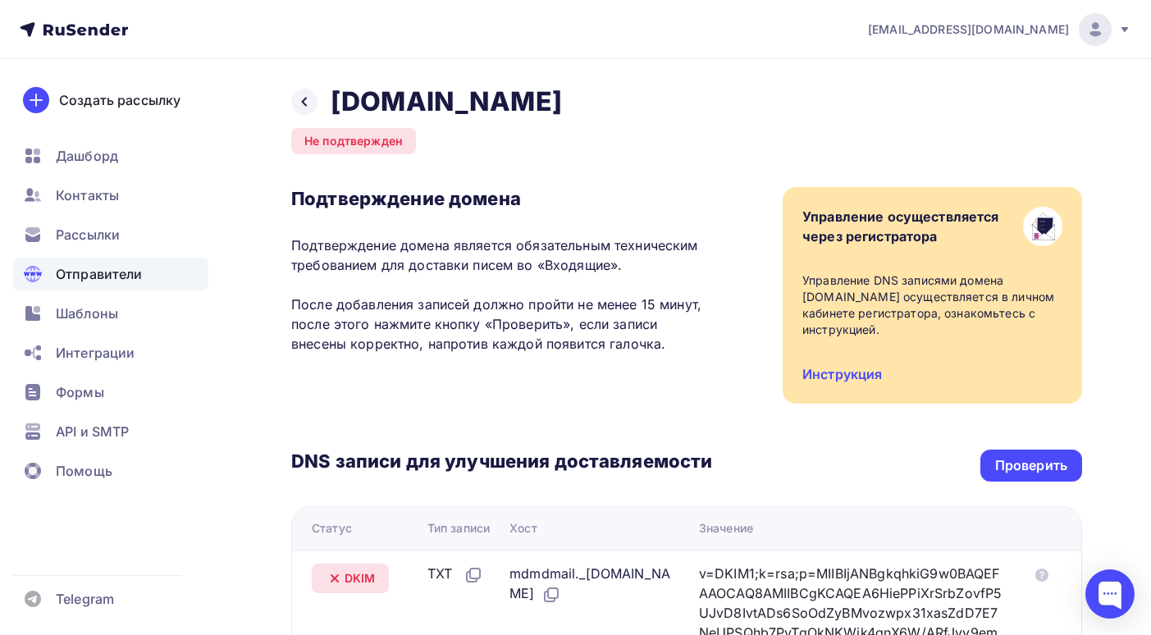
scroll to position [410, 0]
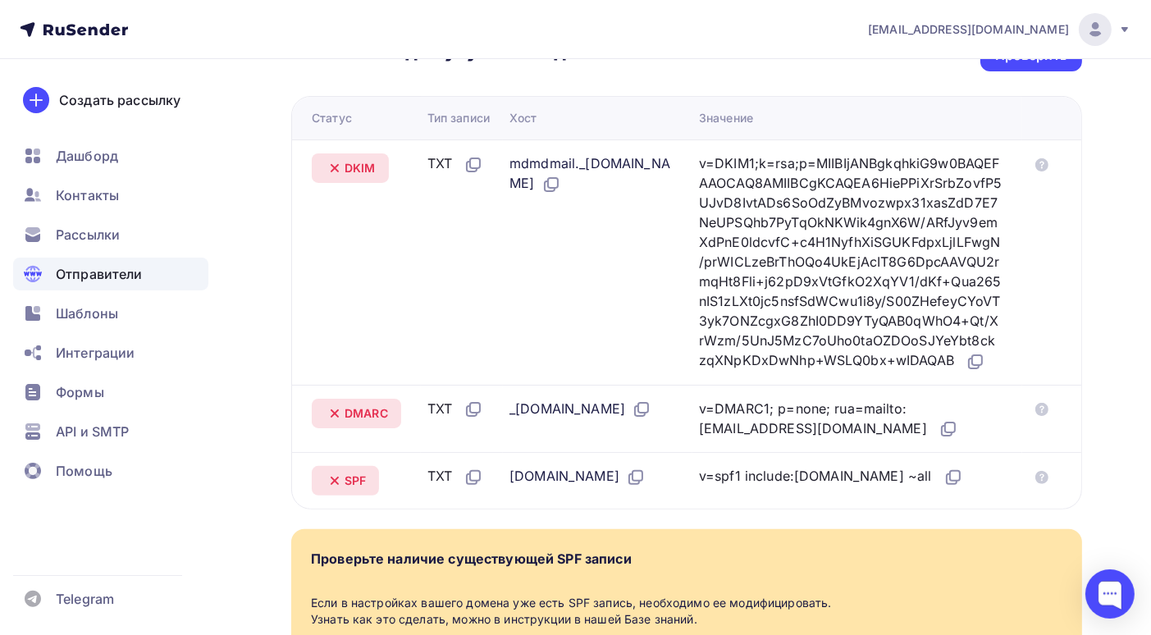
click at [129, 275] on span "Отправители" at bounding box center [99, 274] width 87 height 20
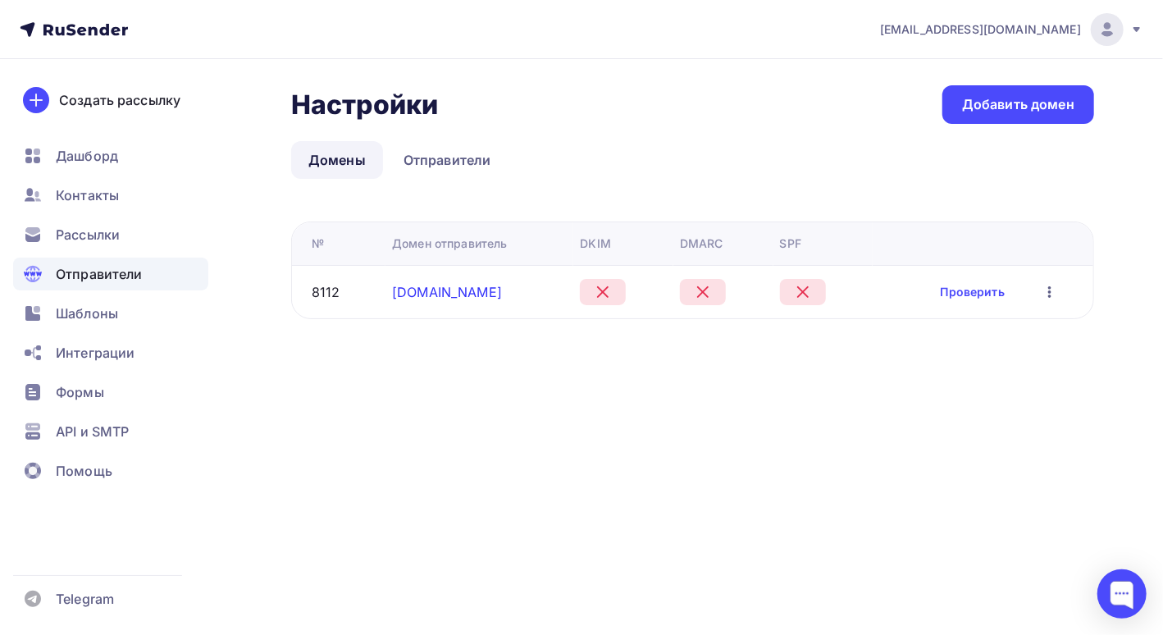
click at [458, 290] on link "bankrotforumspb.ru" at bounding box center [447, 292] width 110 height 16
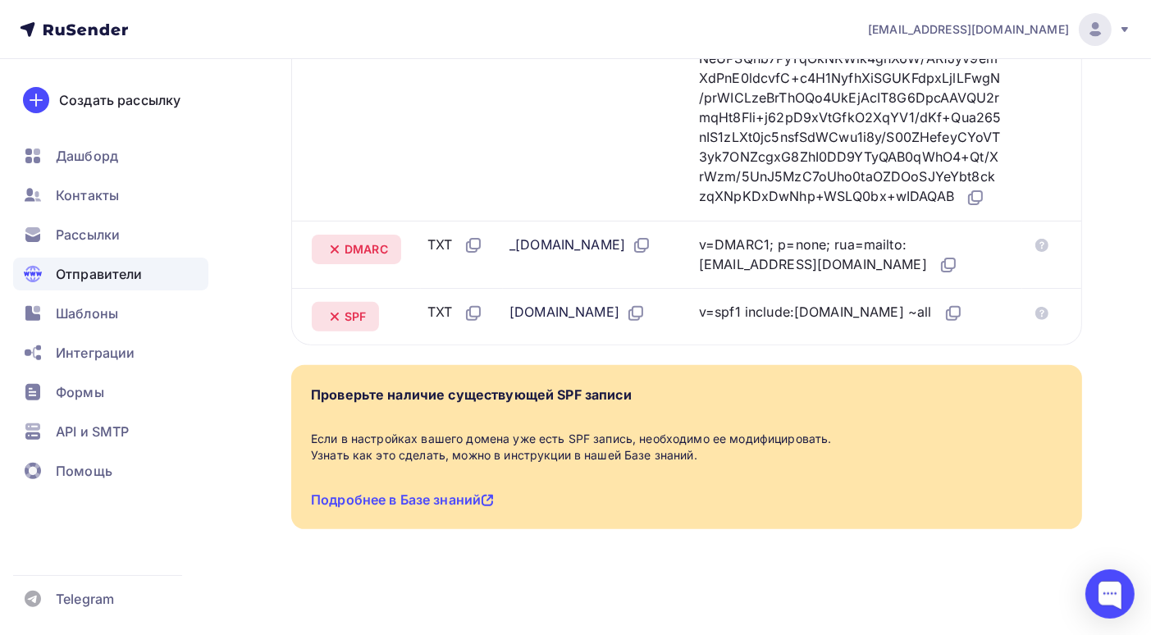
scroll to position [630, 0]
click at [943, 317] on icon at bounding box center [953, 313] width 20 height 20
click at [130, 279] on span "Отправители" at bounding box center [99, 274] width 87 height 20
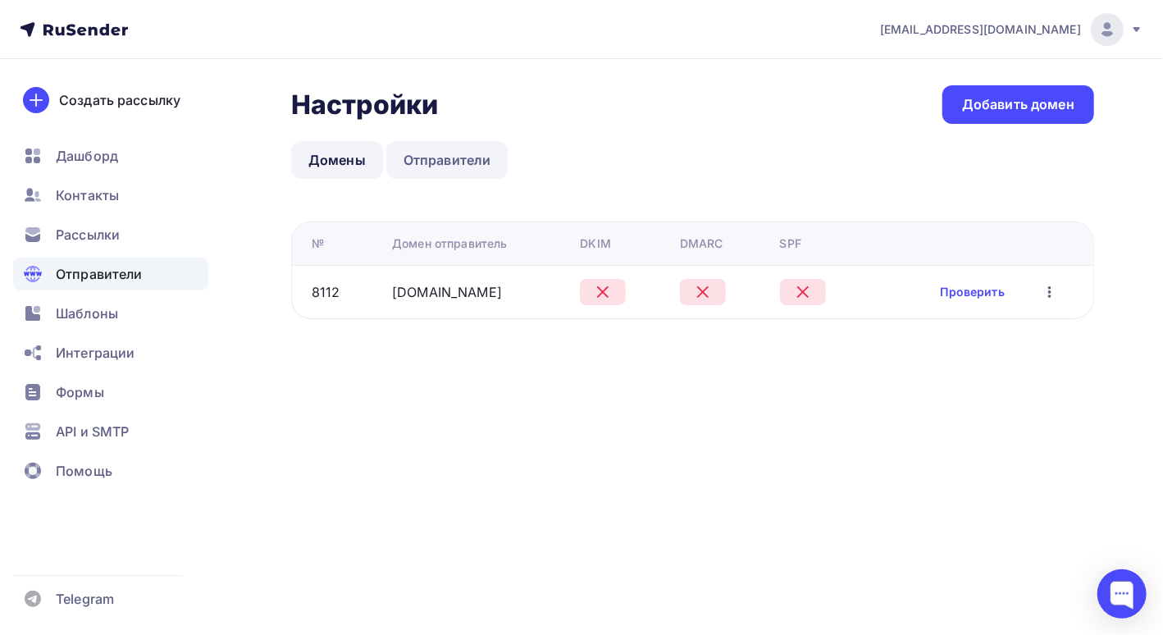
click at [455, 161] on link "Отправители" at bounding box center [447, 160] width 122 height 38
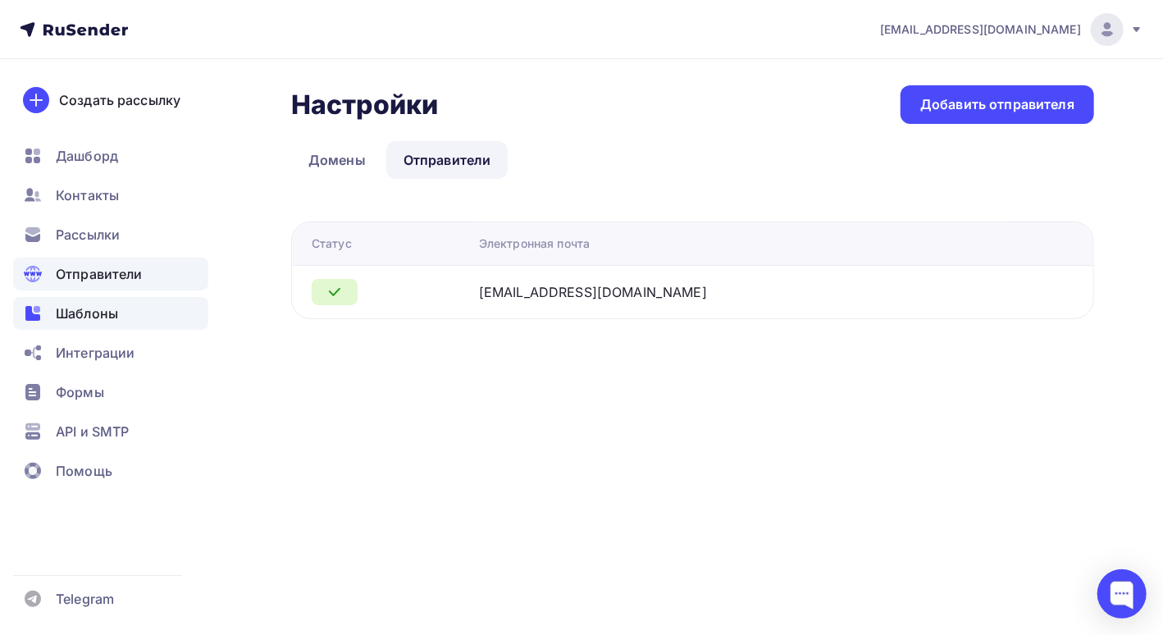
click at [112, 319] on span "Шаблоны" at bounding box center [87, 313] width 62 height 20
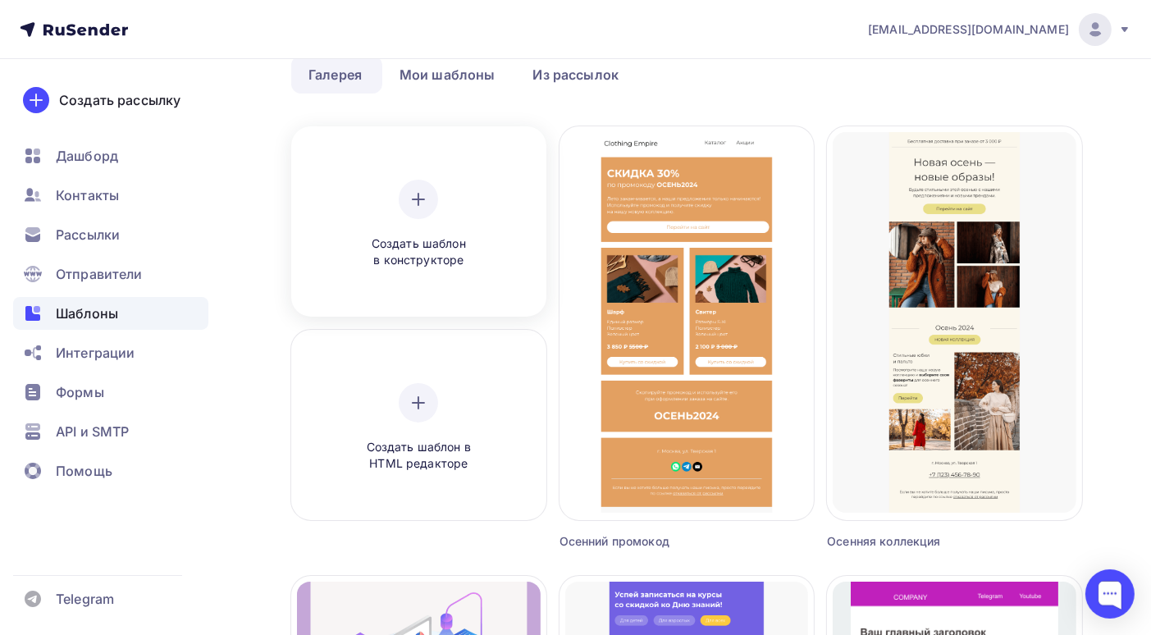
scroll to position [164, 0]
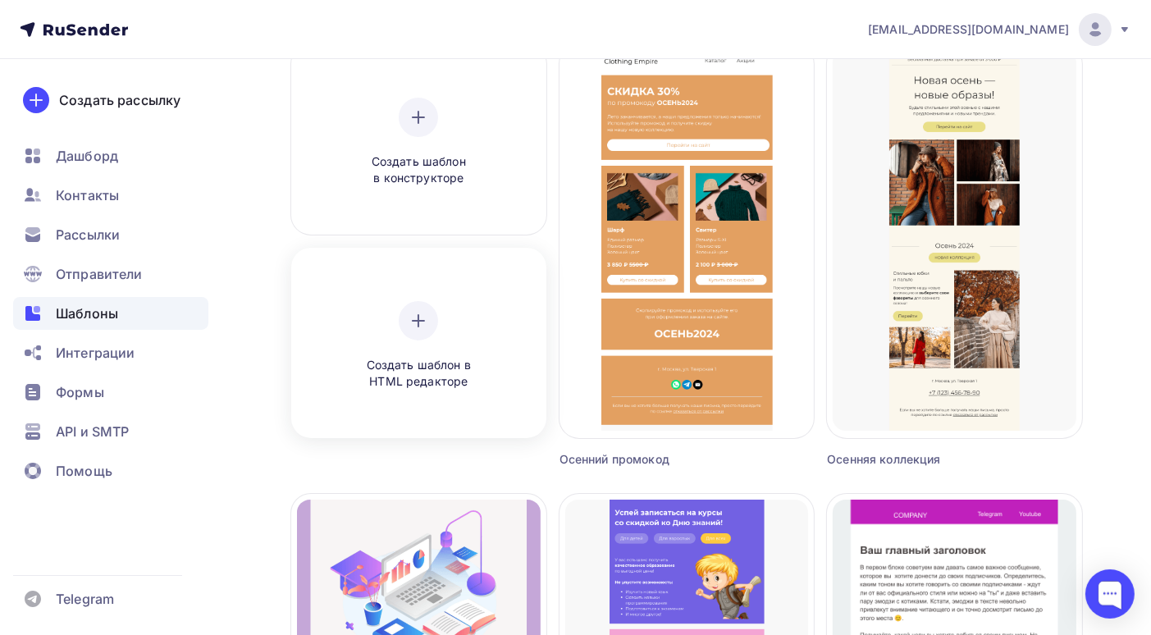
click at [422, 317] on icon at bounding box center [418, 321] width 20 height 20
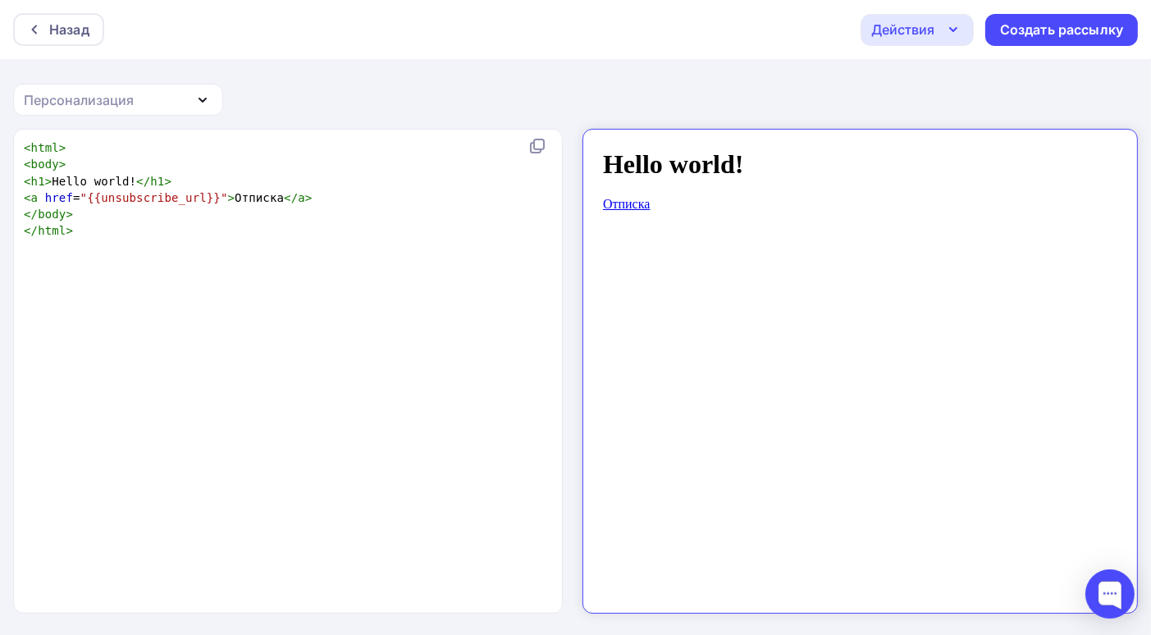
click at [953, 31] on icon "button" at bounding box center [953, 29] width 7 height 3
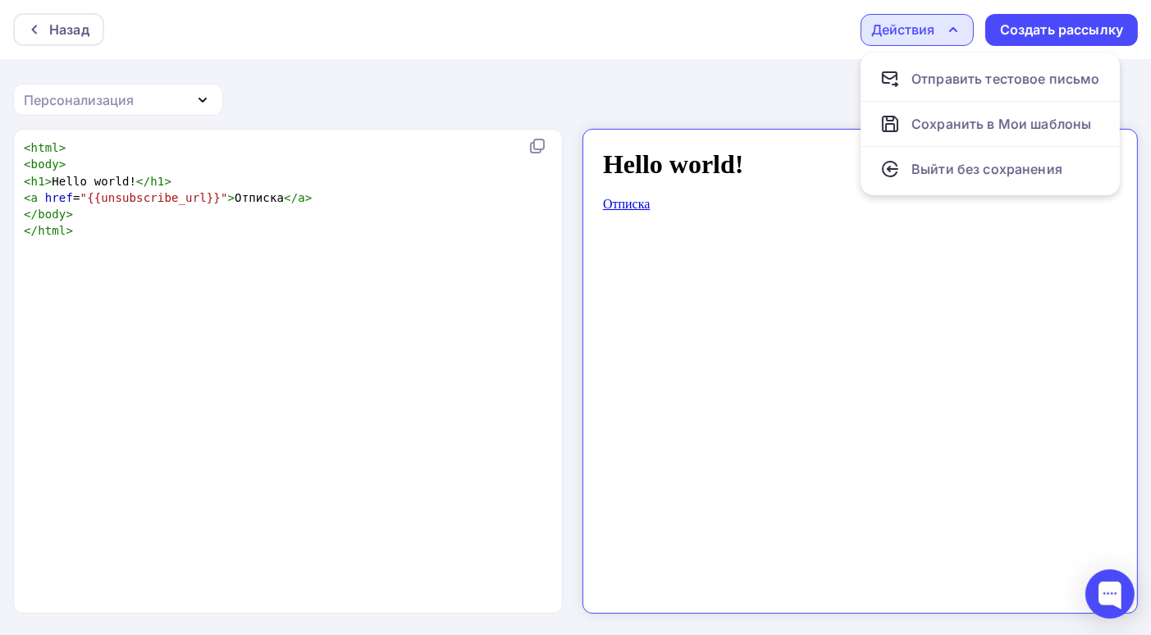
click at [200, 98] on icon "button" at bounding box center [203, 100] width 20 height 20
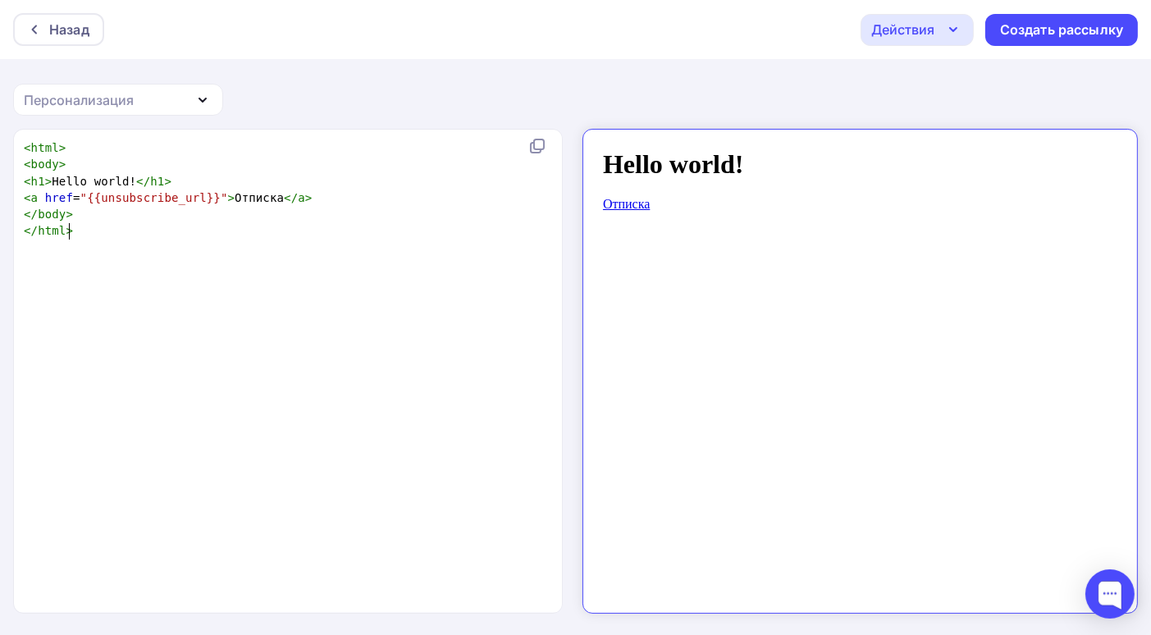
scroll to position [5, 0]
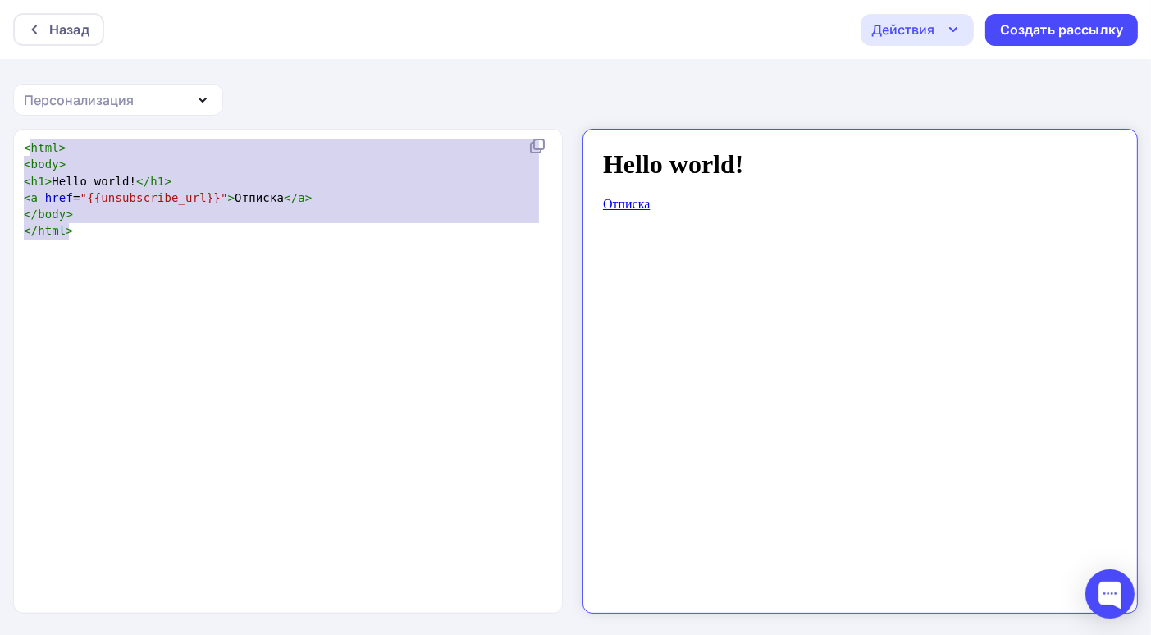
type textarea "<html> <body> <h1>Hello world!</h1> <a href="{{unsubscribe_url}}">Отписка</a> <…"
drag, startPoint x: 365, startPoint y: 312, endPoint x: 20, endPoint y: 139, distance: 386.6
click at [21, 139] on div "x < html > < body > < h1 > Hello world! </ h1 > < a href = "{{unsubscribe_url}}…" at bounding box center [305, 391] width 569 height 511
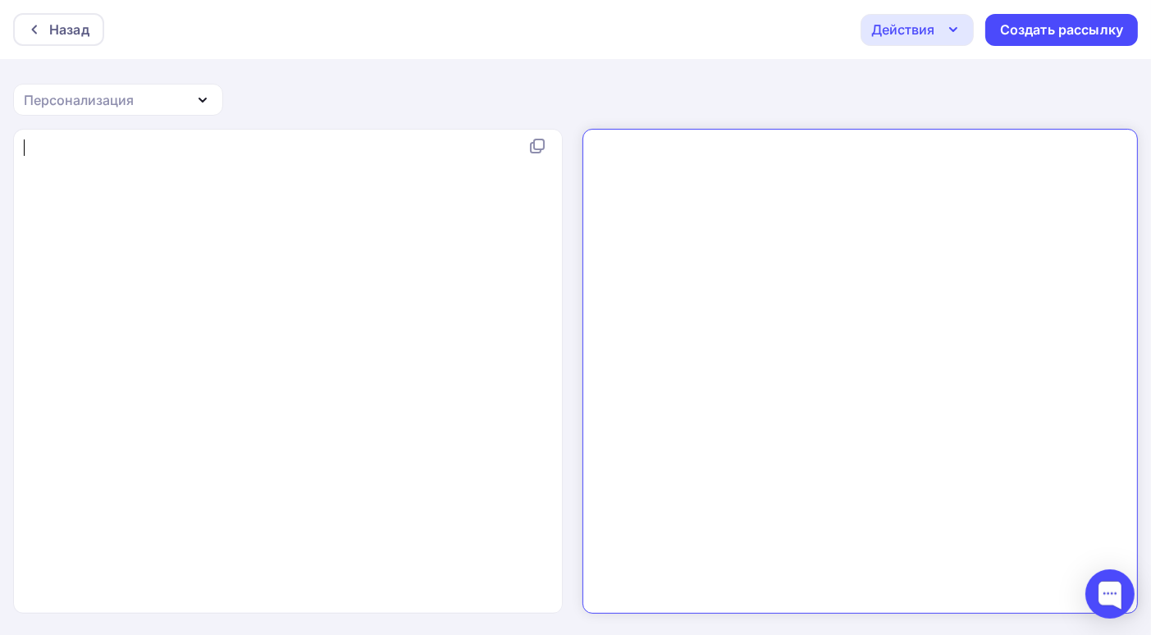
click at [26, 148] on pre "​" at bounding box center [291, 147] width 541 height 16
type textarea "​"
click at [1018, 29] on div "Создать рассылку" at bounding box center [1061, 30] width 123 height 19
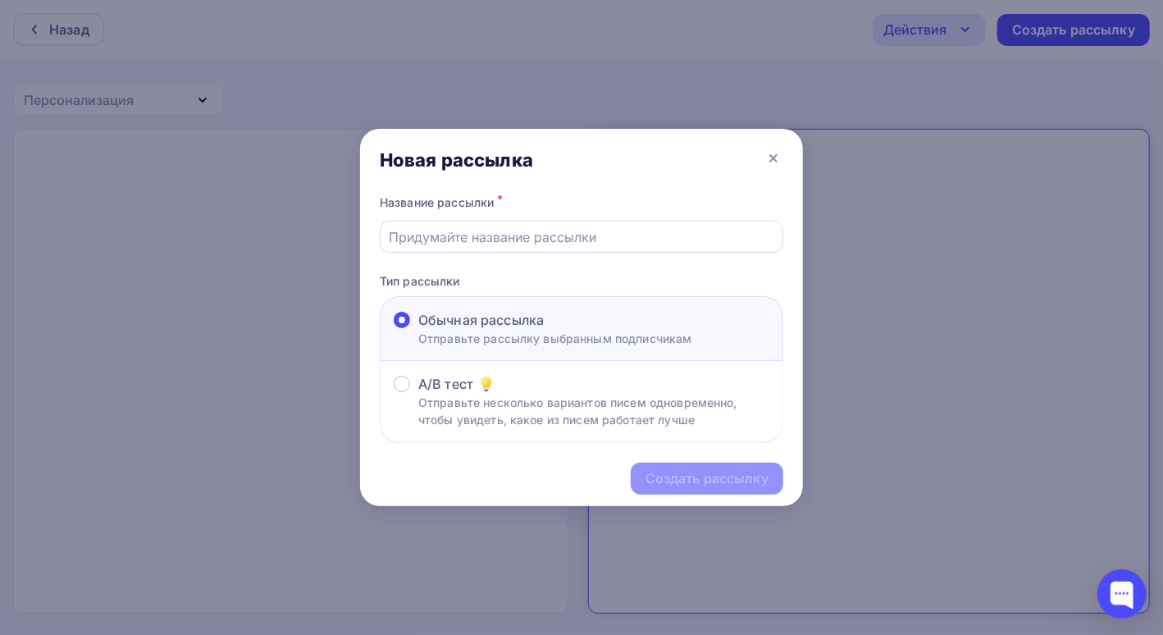
click at [403, 242] on input "text" at bounding box center [582, 237] width 385 height 20
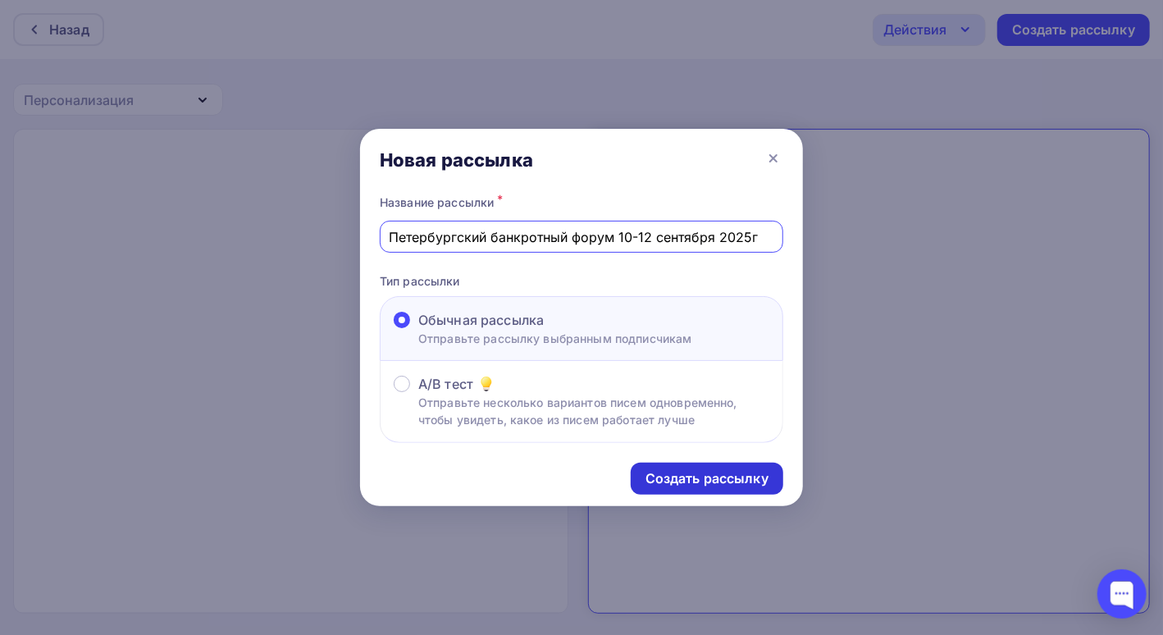
type input "Петербургский банкротный форум 10-12 сентября 2025г"
click at [687, 479] on div "Создать рассылку" at bounding box center [706, 478] width 123 height 19
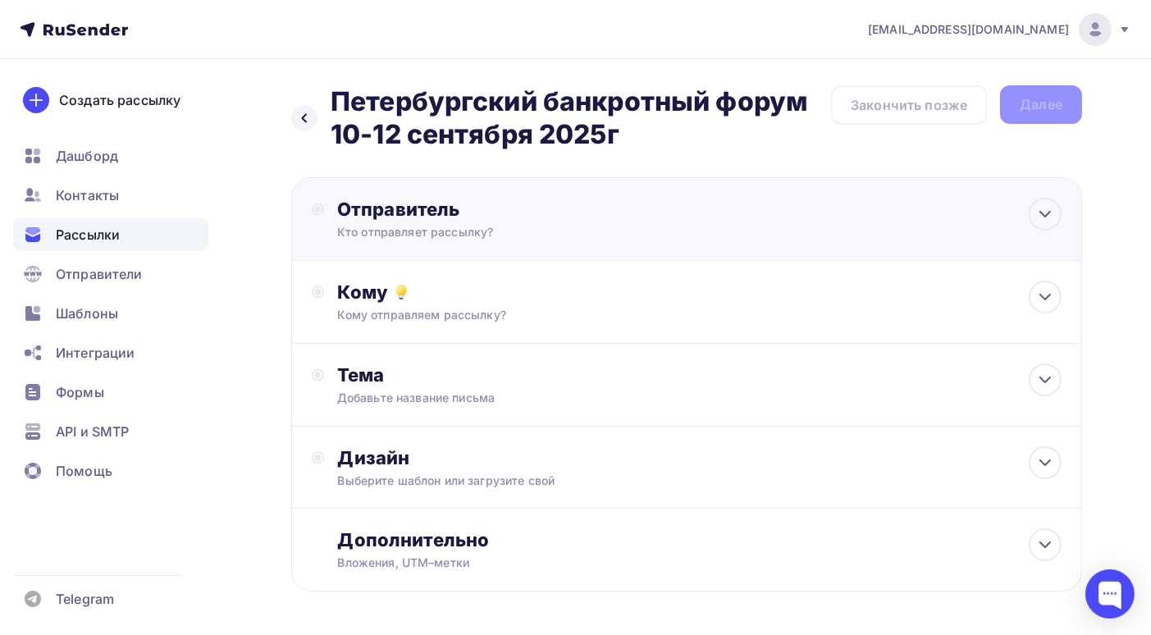
click at [710, 217] on div "Отправитель Кто отправляет рассылку? Email * bankrotforumspb@yandex.ru bankrotf…" at bounding box center [686, 219] width 791 height 84
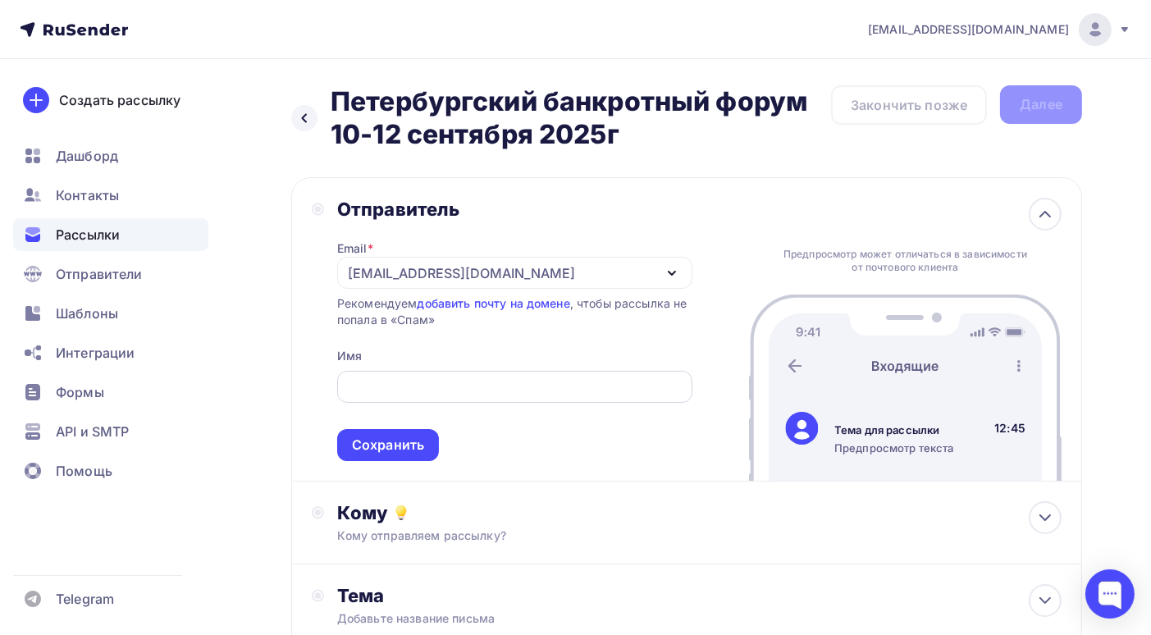
click at [483, 375] on div at bounding box center [514, 387] width 355 height 32
click at [428, 395] on input "text" at bounding box center [514, 387] width 336 height 20
click at [360, 384] on input "text" at bounding box center [514, 387] width 336 height 20
click at [522, 322] on div "Рекомендуем добавить почту на домене , чтобы рассылка не попала в «Спам»" at bounding box center [514, 311] width 355 height 33
click at [417, 392] on input "text" at bounding box center [514, 387] width 336 height 20
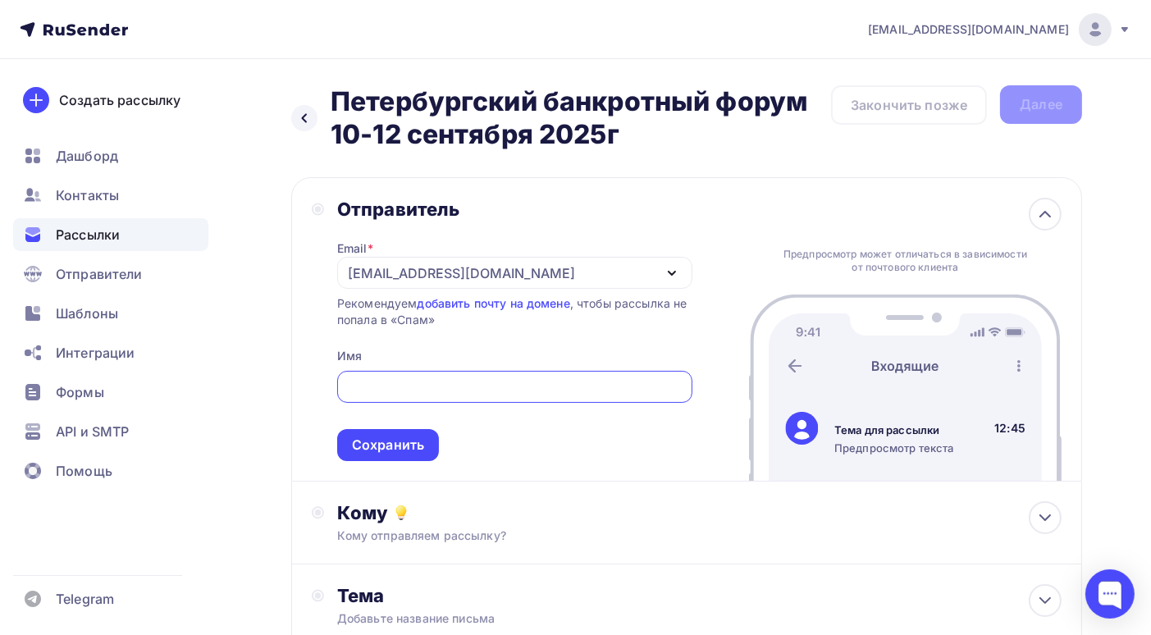
click at [389, 390] on input "text" at bounding box center [514, 387] width 336 height 20
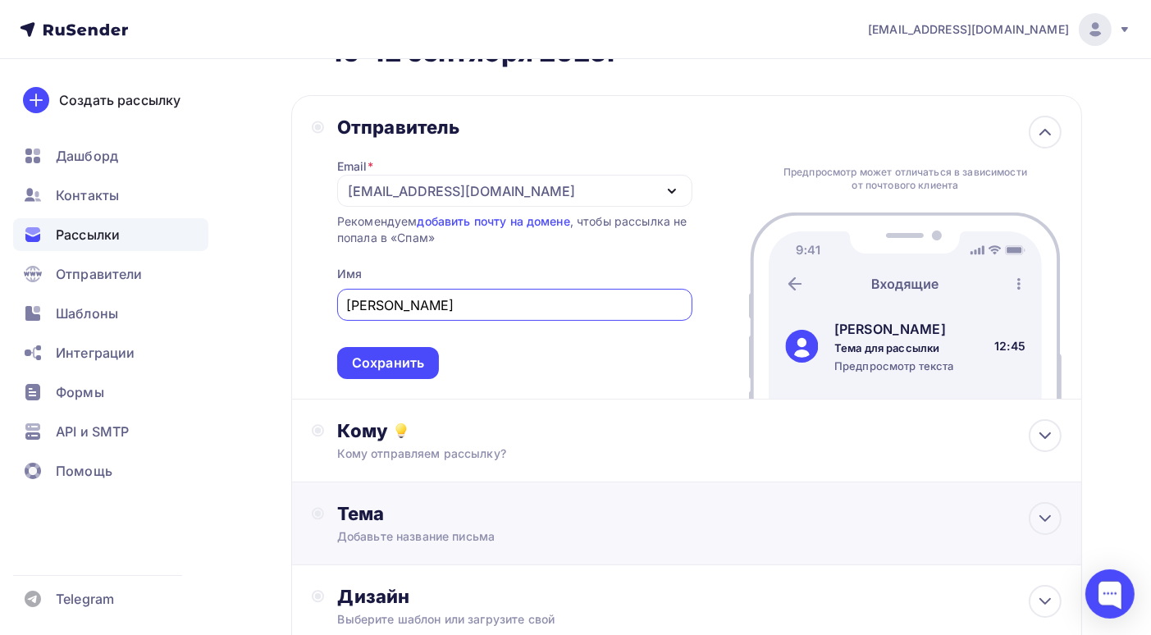
scroll to position [164, 0]
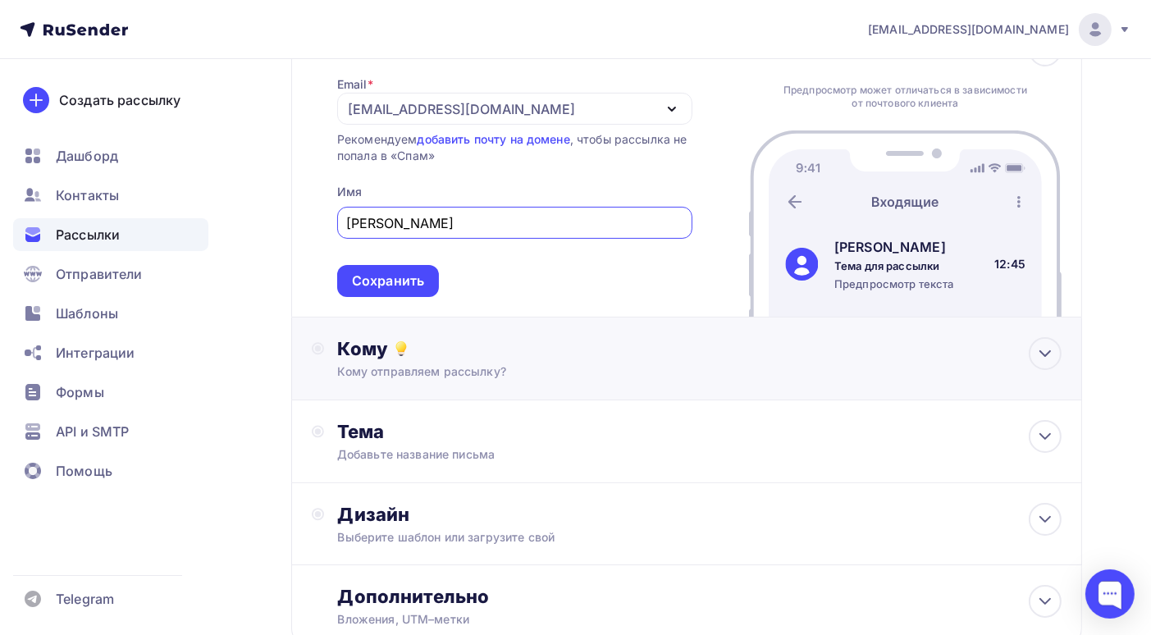
type input "Людмила"
click at [514, 380] on div "Кому отправляем рассылку?" at bounding box center [662, 371] width 651 height 16
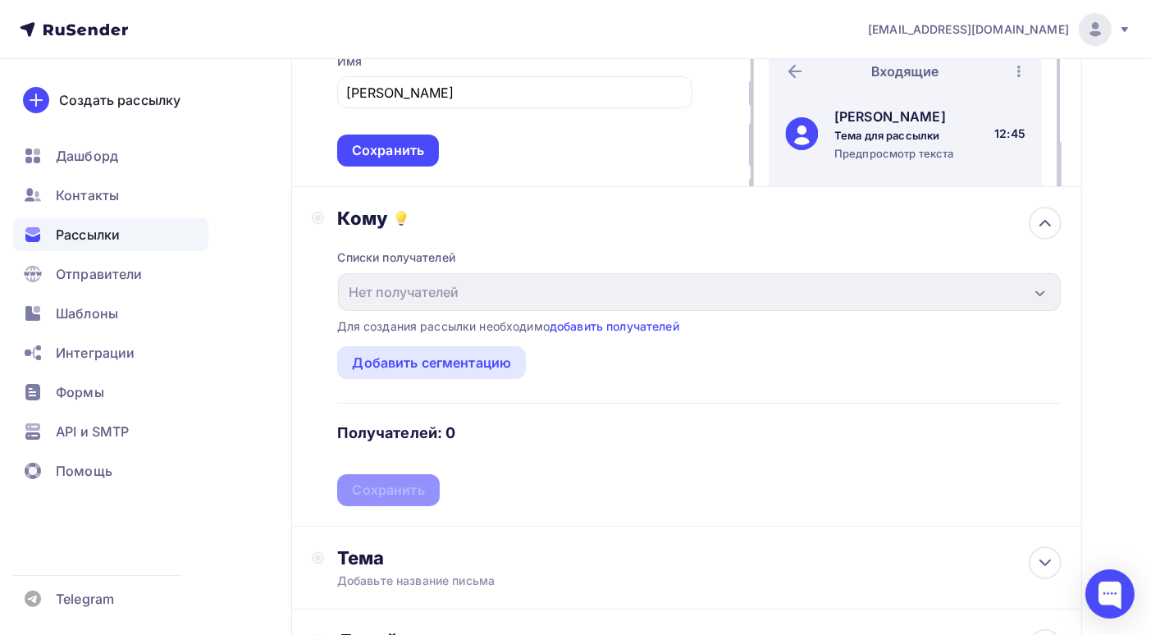
scroll to position [376, 0]
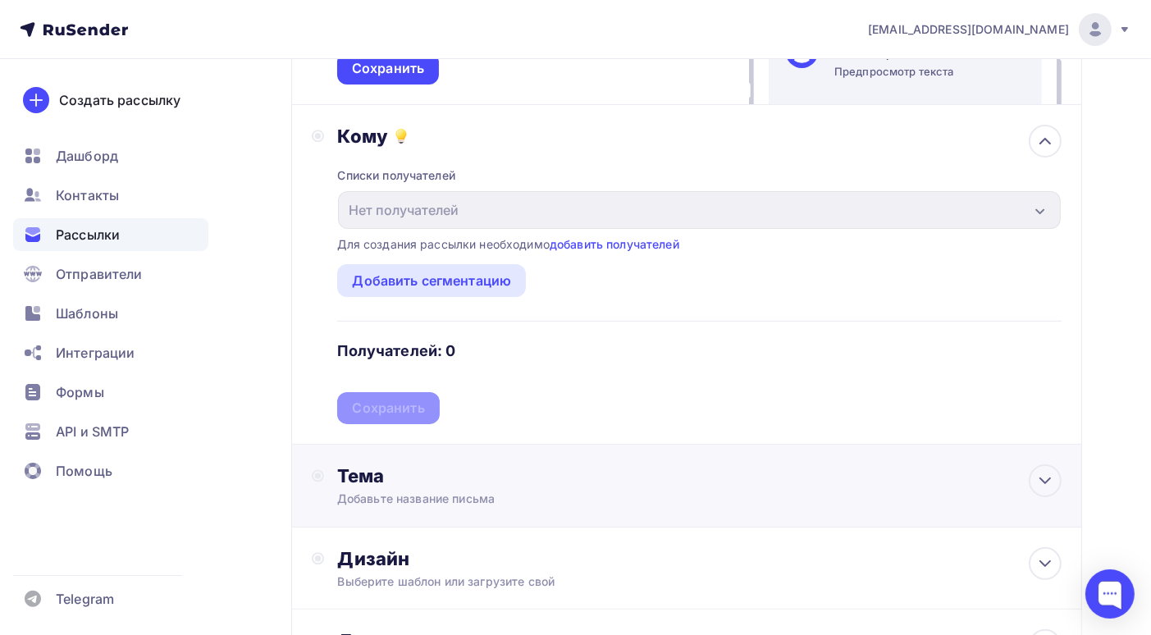
click at [430, 498] on div "Добавьте название письма" at bounding box center [483, 498] width 292 height 16
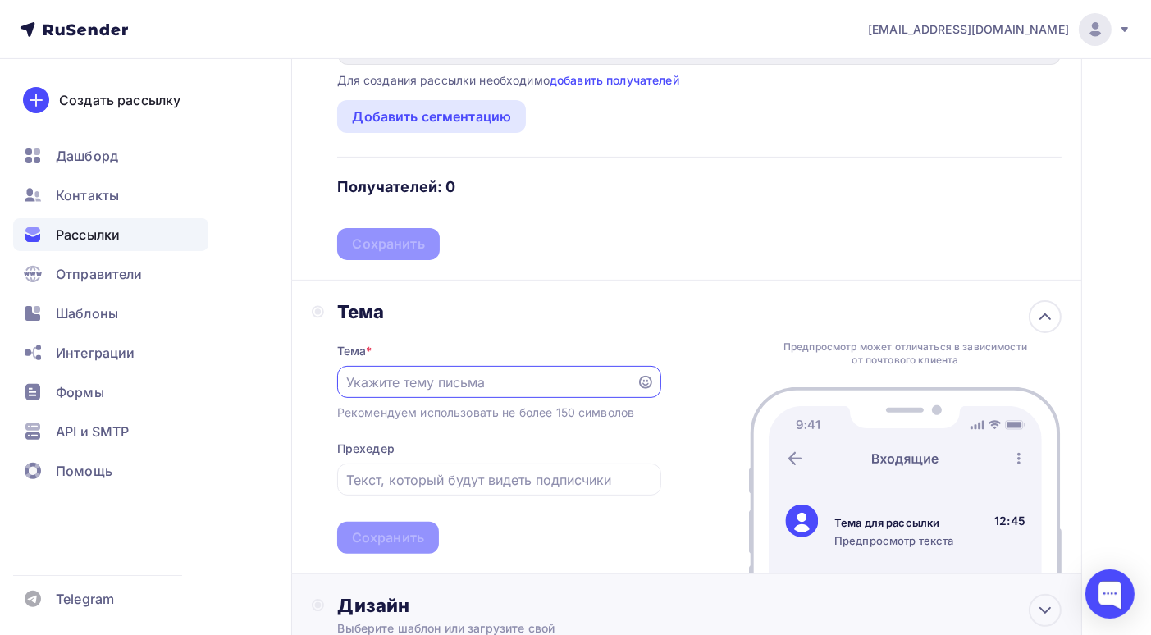
scroll to position [705, 0]
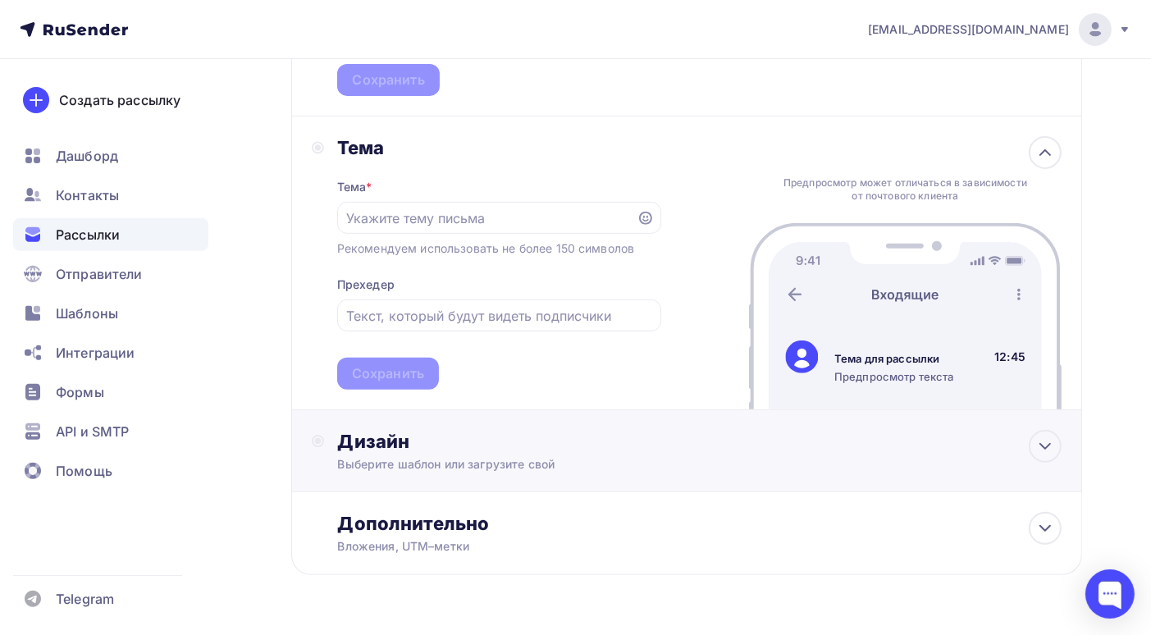
click at [481, 459] on div "Выберите шаблон или загрузите свой" at bounding box center [662, 464] width 651 height 16
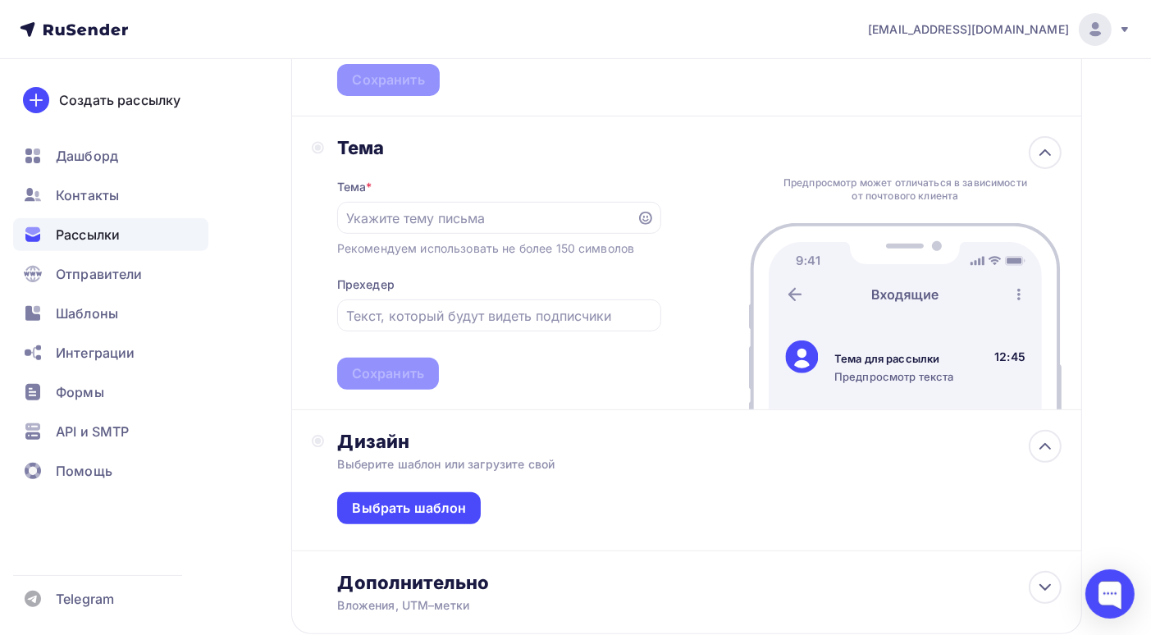
scroll to position [787, 0]
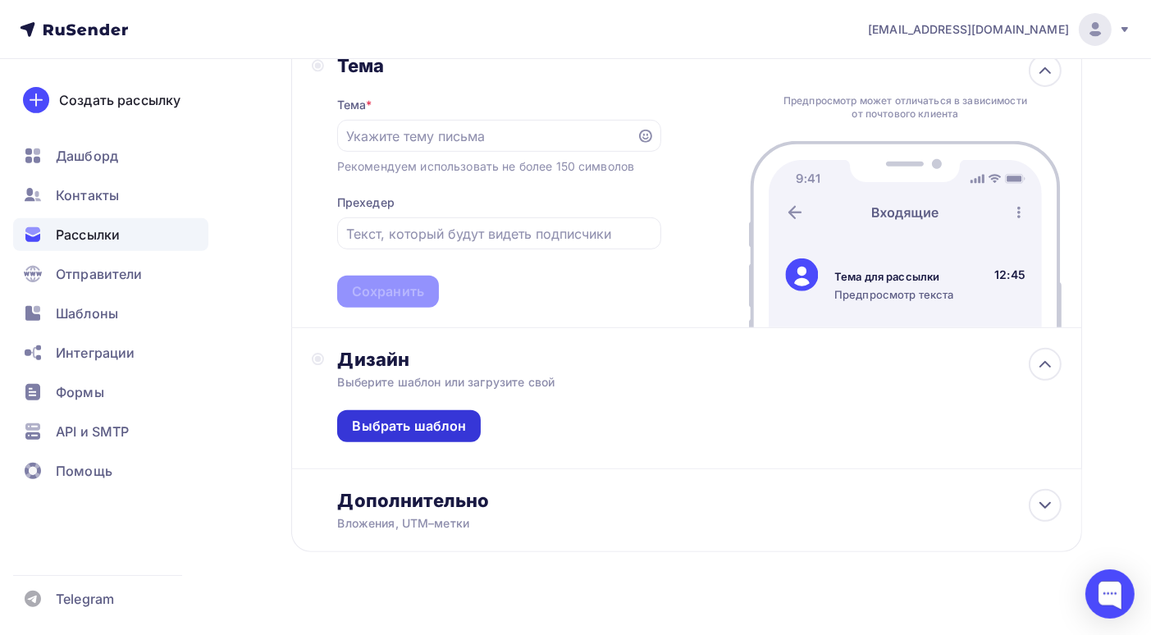
click at [430, 436] on div "Выбрать шаблон" at bounding box center [409, 426] width 114 height 19
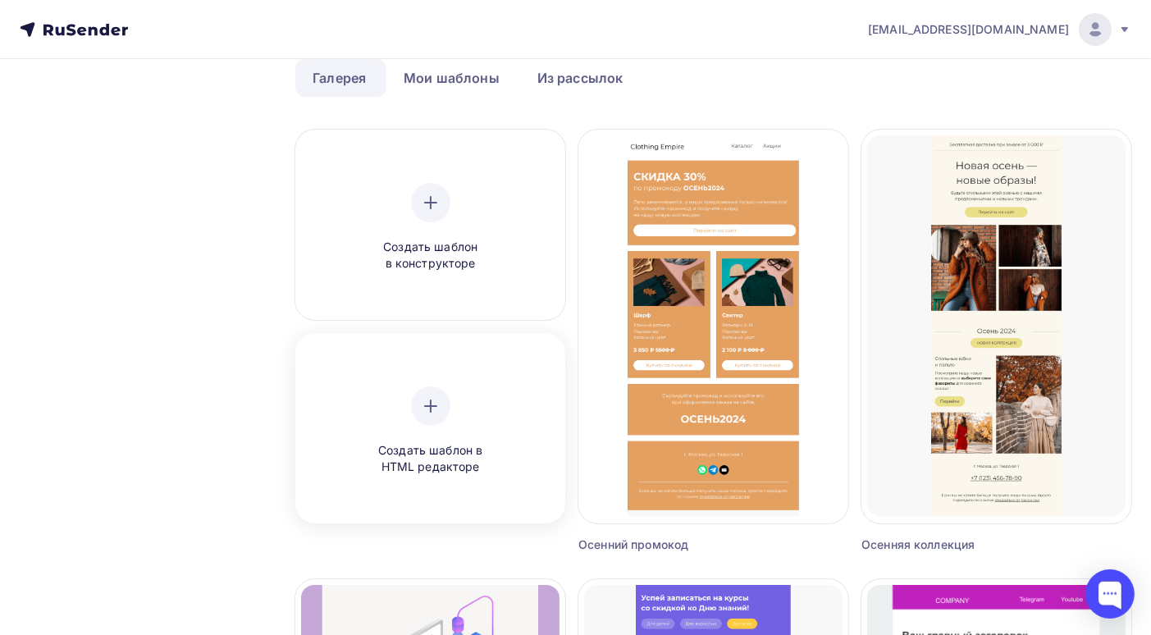
scroll to position [164, 0]
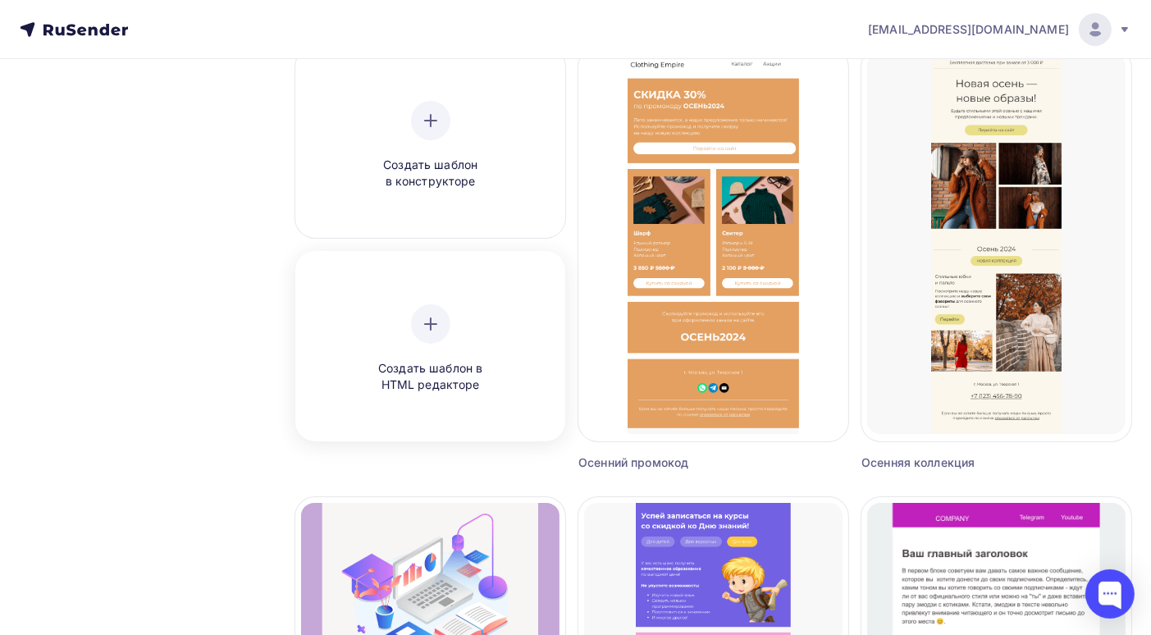
click at [433, 321] on icon at bounding box center [431, 324] width 20 height 20
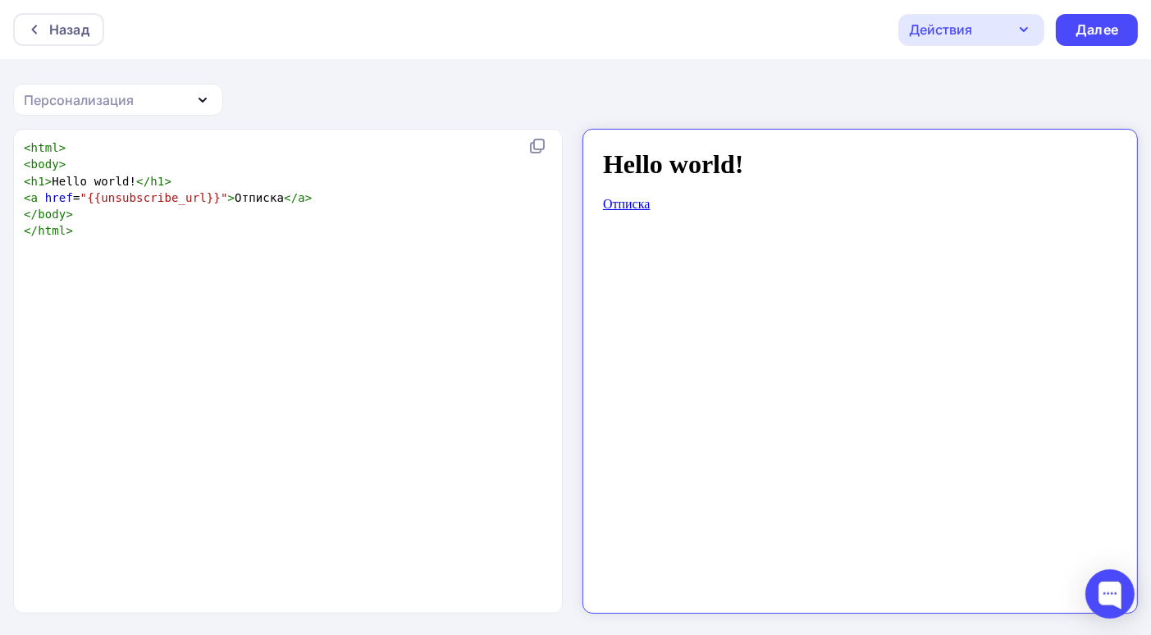
click at [1020, 29] on icon "button" at bounding box center [1024, 30] width 20 height 20
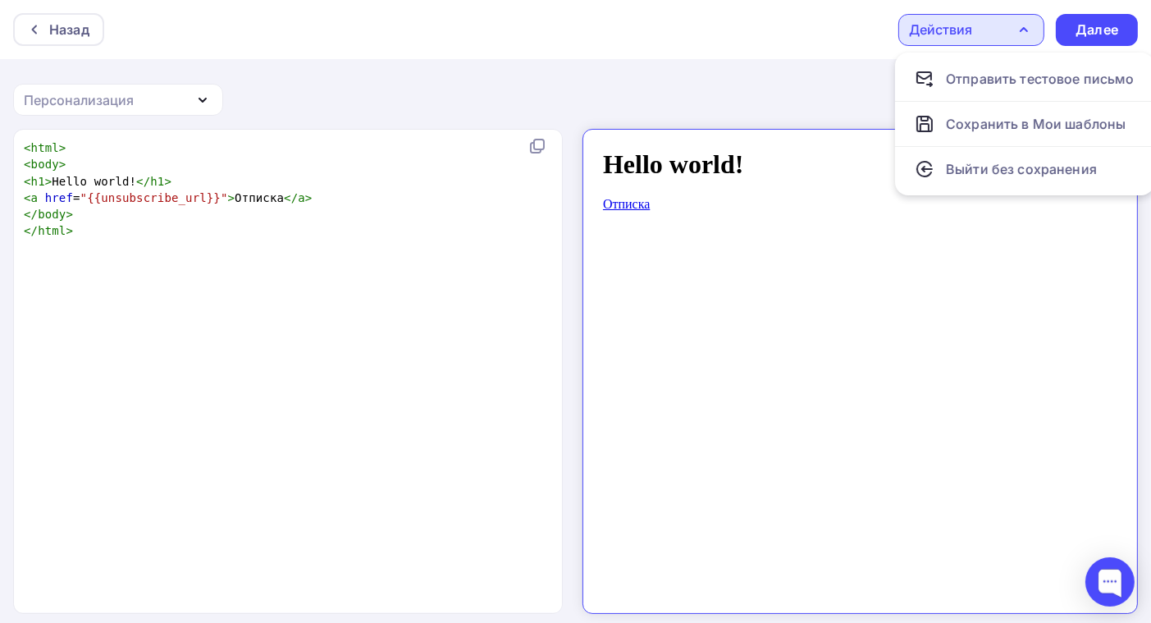
click at [1020, 29] on icon "button" at bounding box center [1024, 30] width 20 height 20
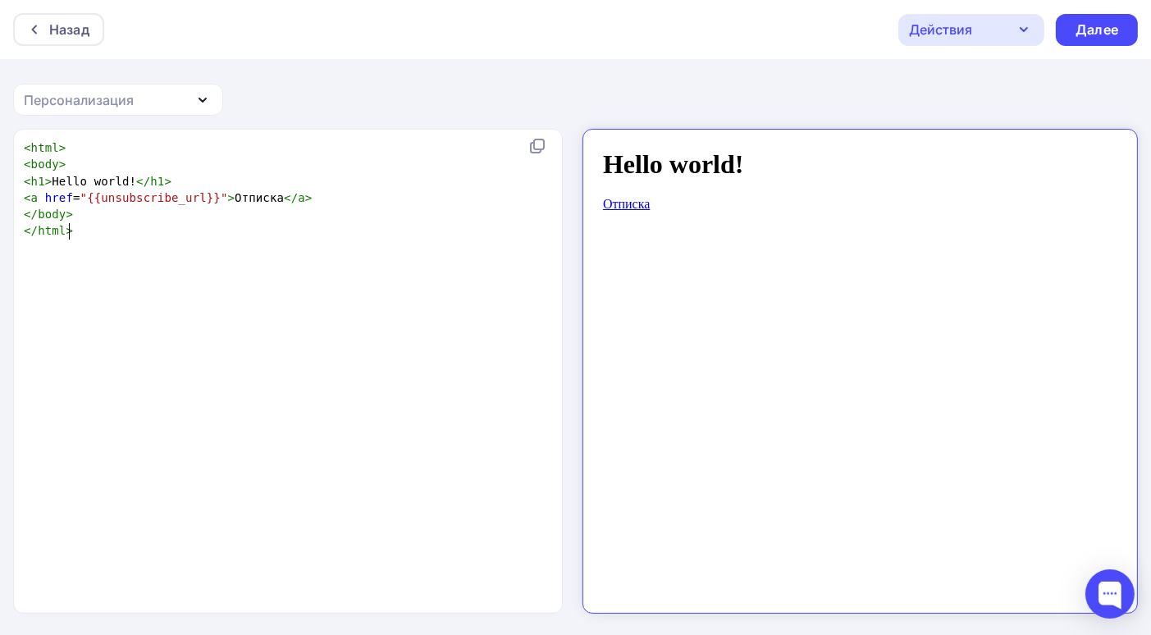
scroll to position [5, 0]
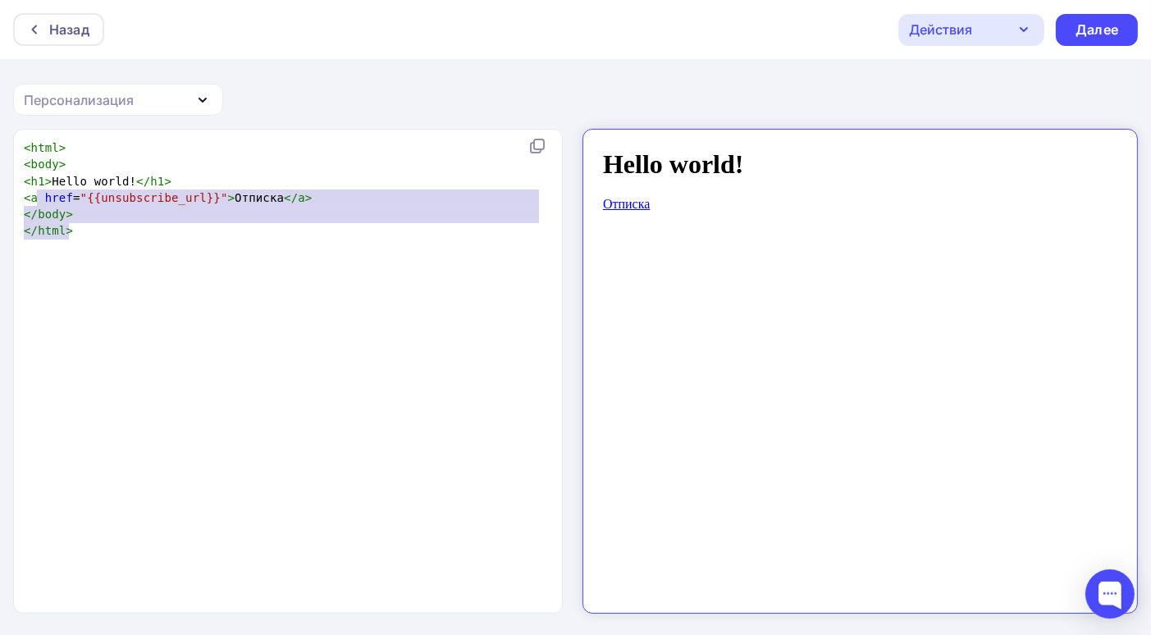
type textarea "<html> <body> <h1>Hello world!</h1> <a href="{{unsubscribe_url}}">Отписка</a> <…"
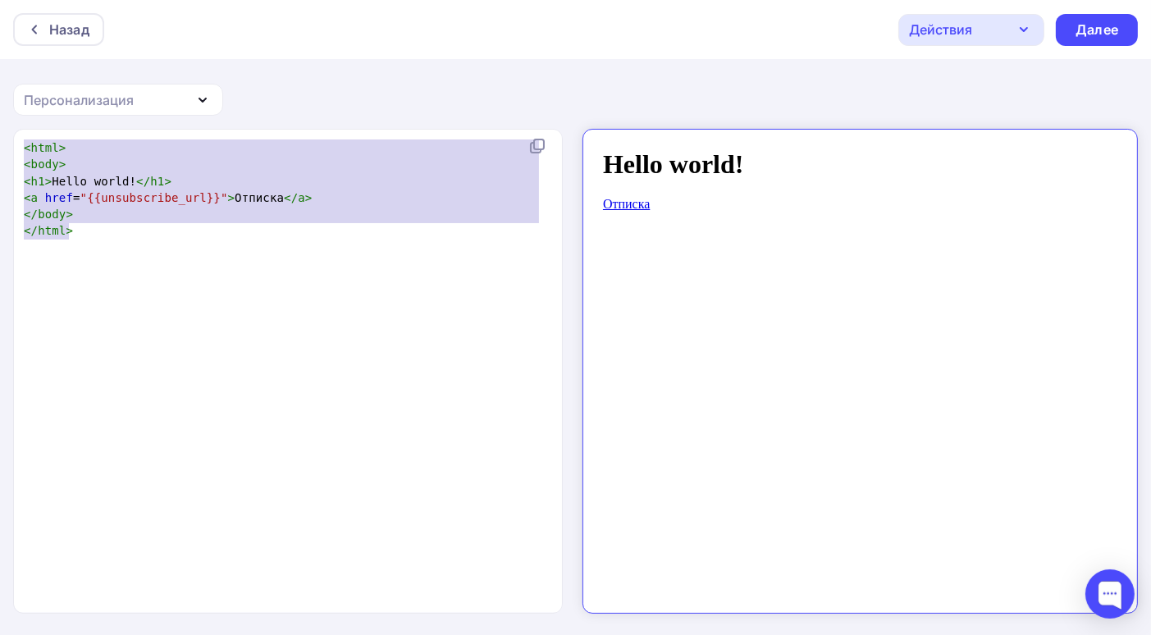
drag, startPoint x: 81, startPoint y: 243, endPoint x: 22, endPoint y: 147, distance: 112.7
click at [22, 147] on div "x < html > < body > < h1 > Hello world! </ h1 > < a href = "{{unsubscribe_url}}…" at bounding box center [285, 189] width 528 height 107
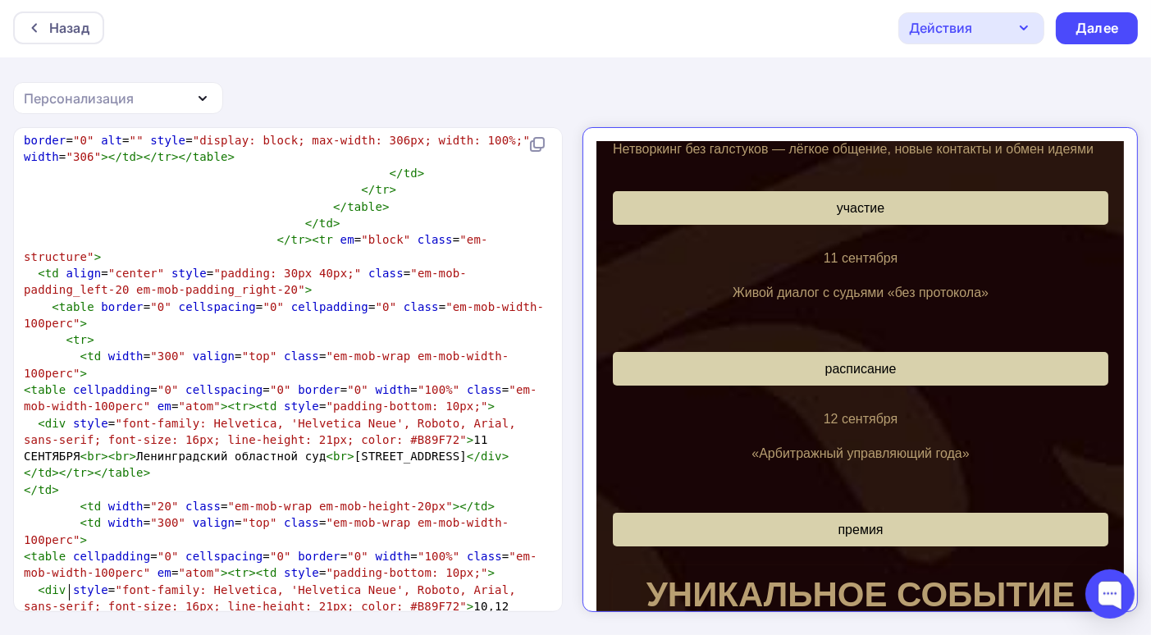
scroll to position [0, 0]
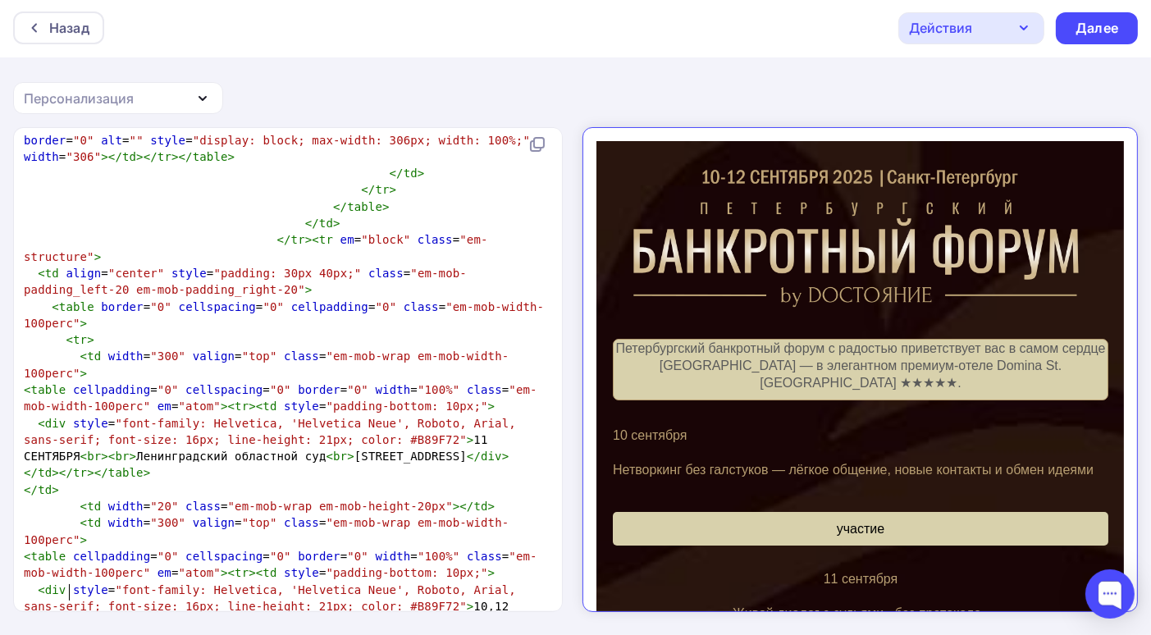
click at [1024, 23] on icon "button" at bounding box center [1024, 28] width 20 height 20
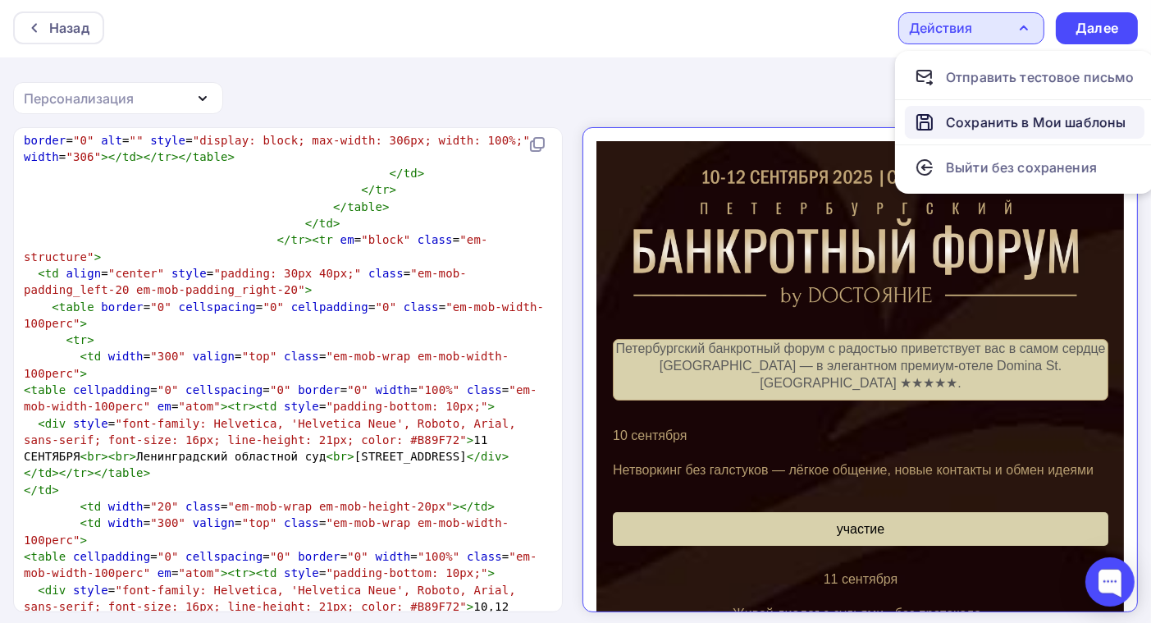
click at [1020, 118] on div "Сохранить в Мои шаблоны" at bounding box center [1036, 122] width 180 height 20
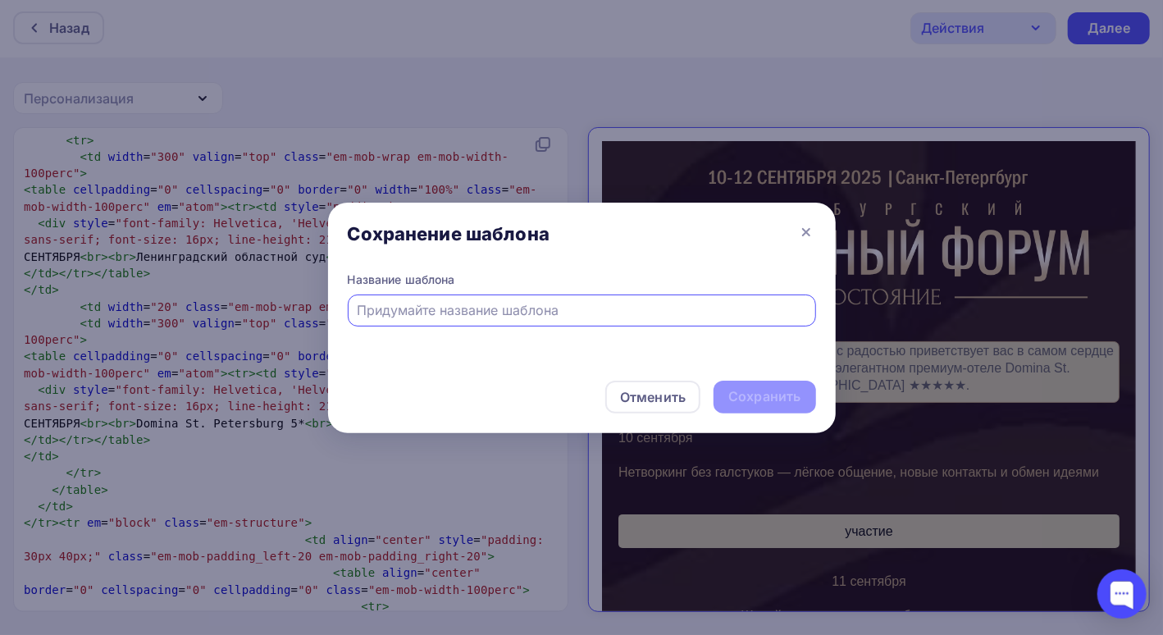
click at [430, 308] on input "text" at bounding box center [581, 310] width 449 height 20
type input "Петербургский Банкротный форум 10-12 сентября 2025г"
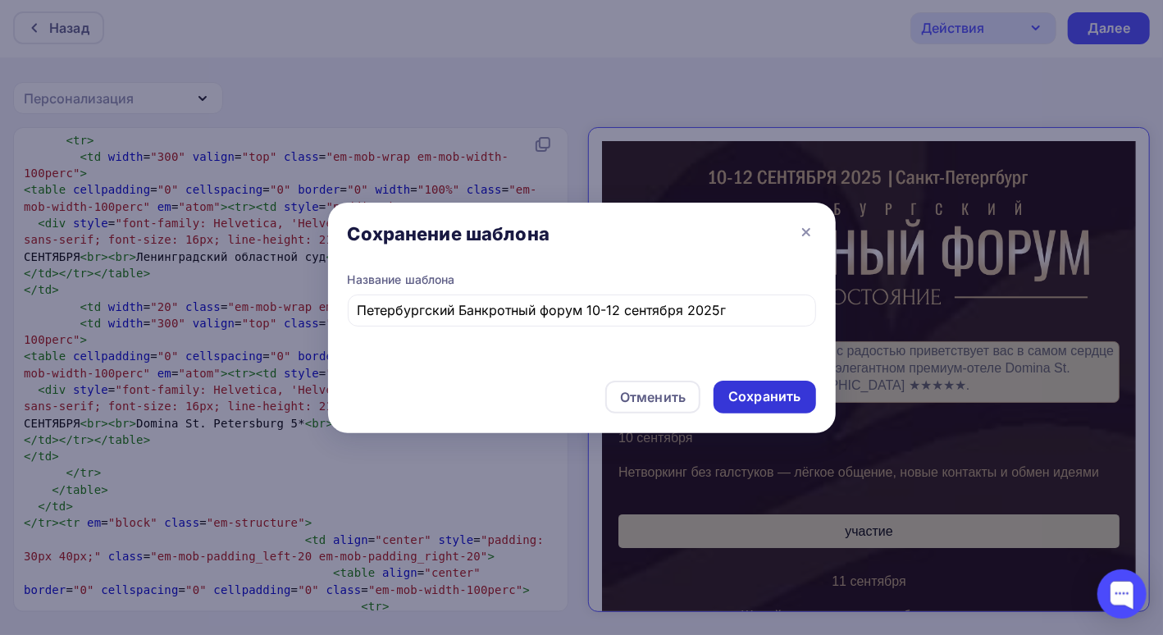
click at [743, 394] on div "Сохранить" at bounding box center [764, 396] width 72 height 19
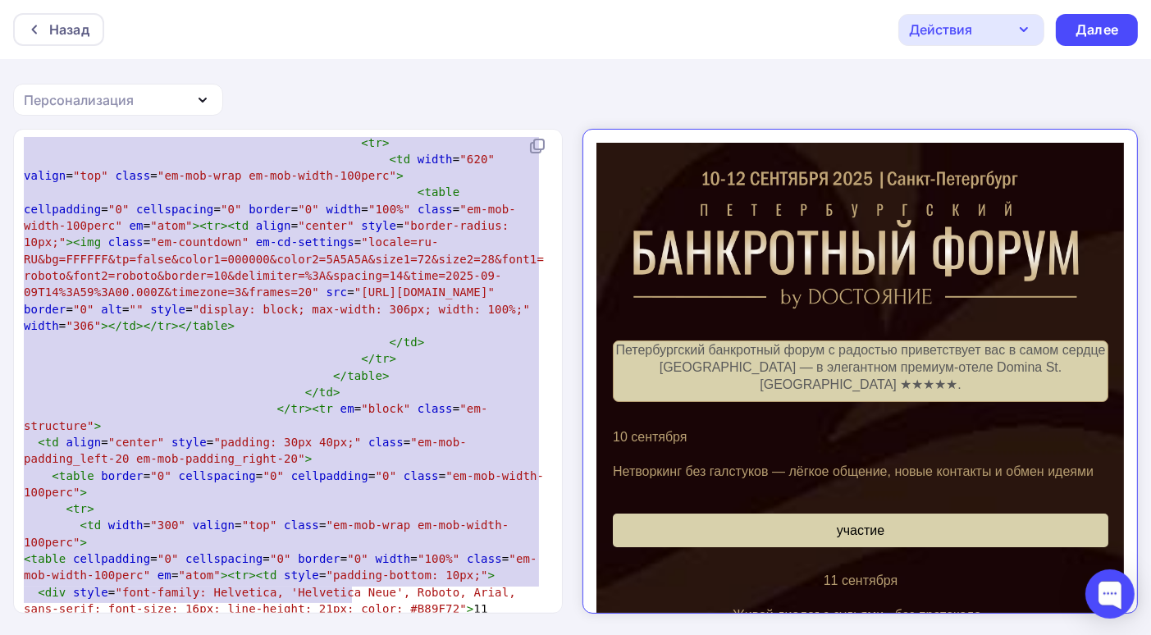
scroll to position [12092, 0]
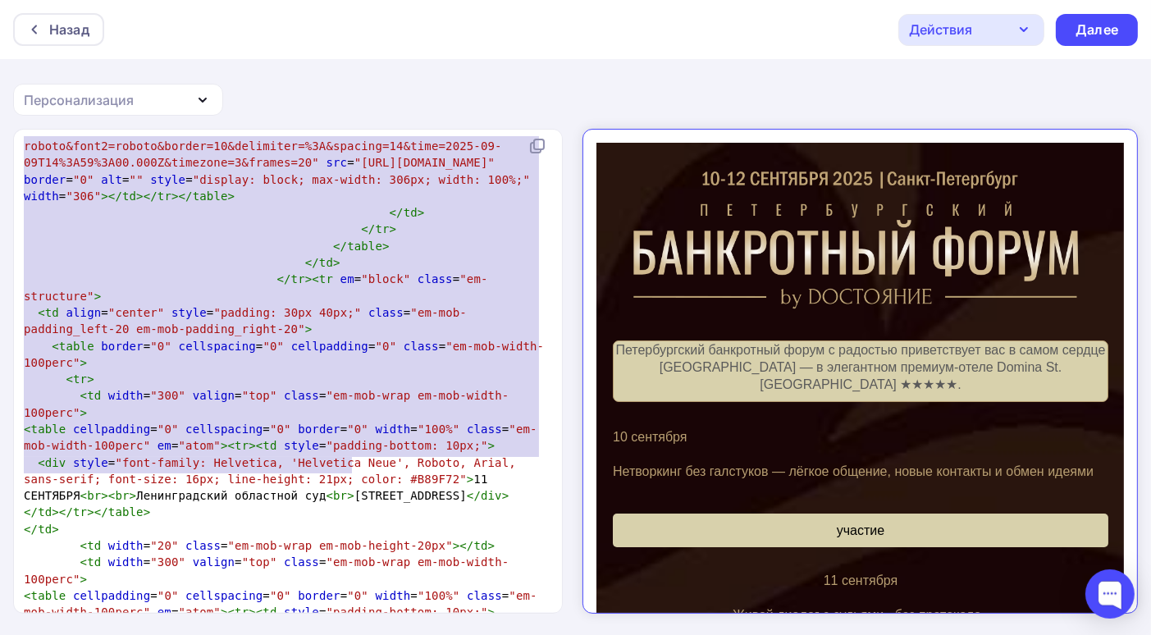
type textarea "</td> </tr> </table> </td> </tr><tr em="block" class="em-structure"> <td align=…"
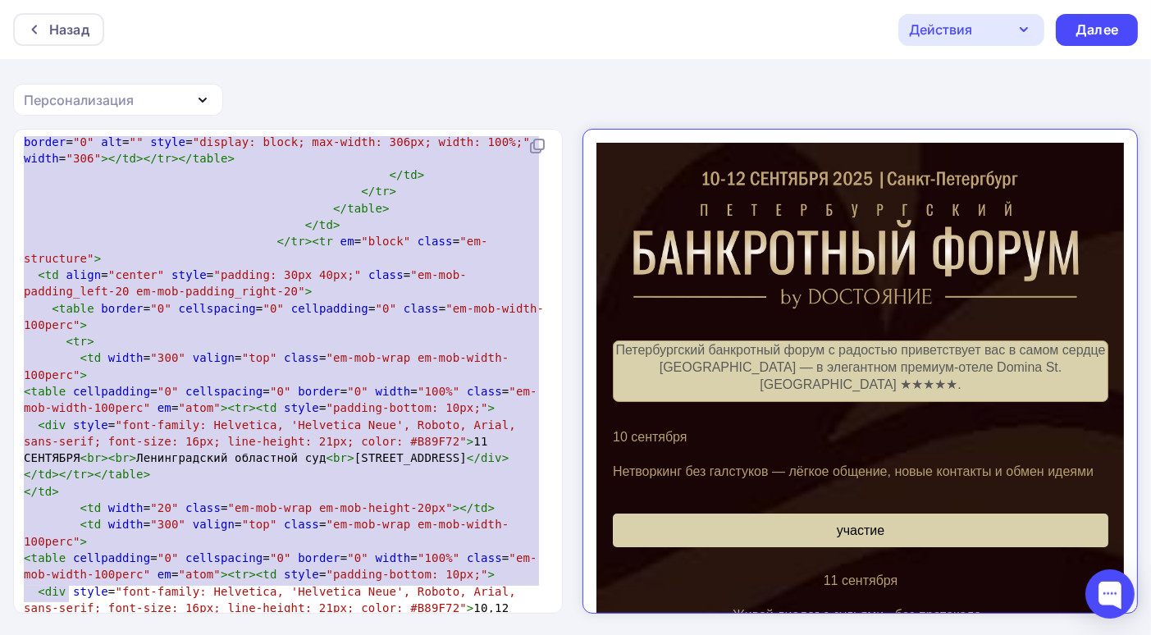
drag, startPoint x: 22, startPoint y: 142, endPoint x: 383, endPoint y: 655, distance: 626.9
click at [383, 634] on html "Назад Действия Отправить тестовое письмо Сохранить в Мои шаблоны Выйти без сохр…" at bounding box center [575, 317] width 1151 height 635
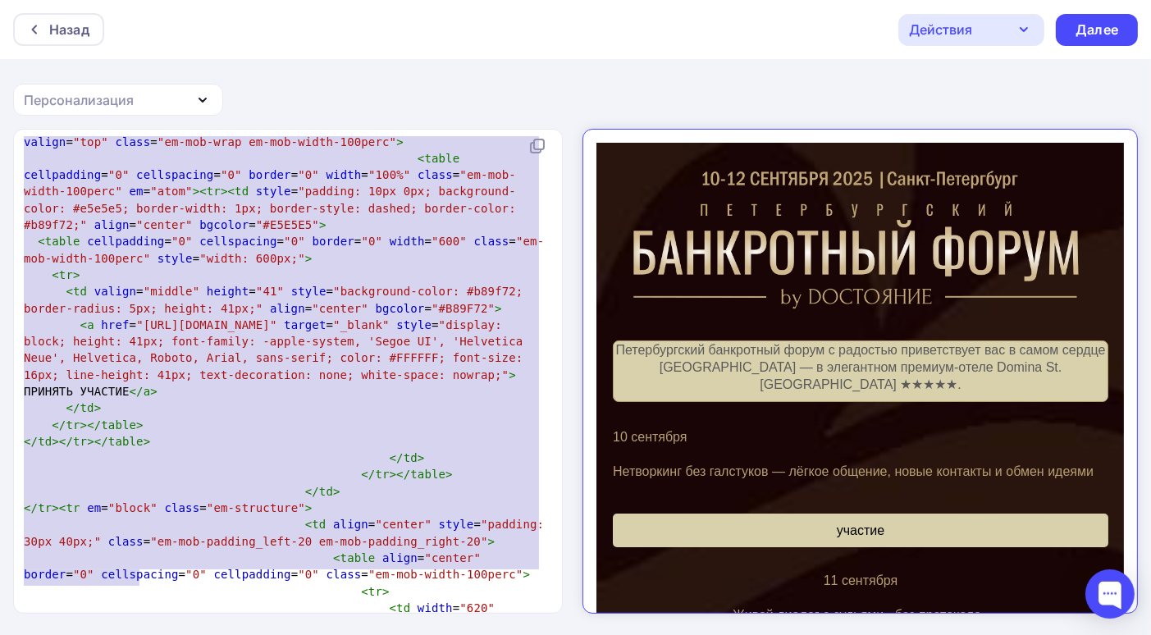
type textarea "width="306"></td></tr></table> </td> </tr> </table> </td> </tr><tr em="block" c…"
drag, startPoint x: 23, startPoint y: 144, endPoint x: 424, endPoint y: 655, distance: 649.6
click at [424, 634] on html "Назад Действия Отправить тестовое письмо Сохранить в Мои шаблоны Выйти без сохр…" at bounding box center [575, 317] width 1151 height 635
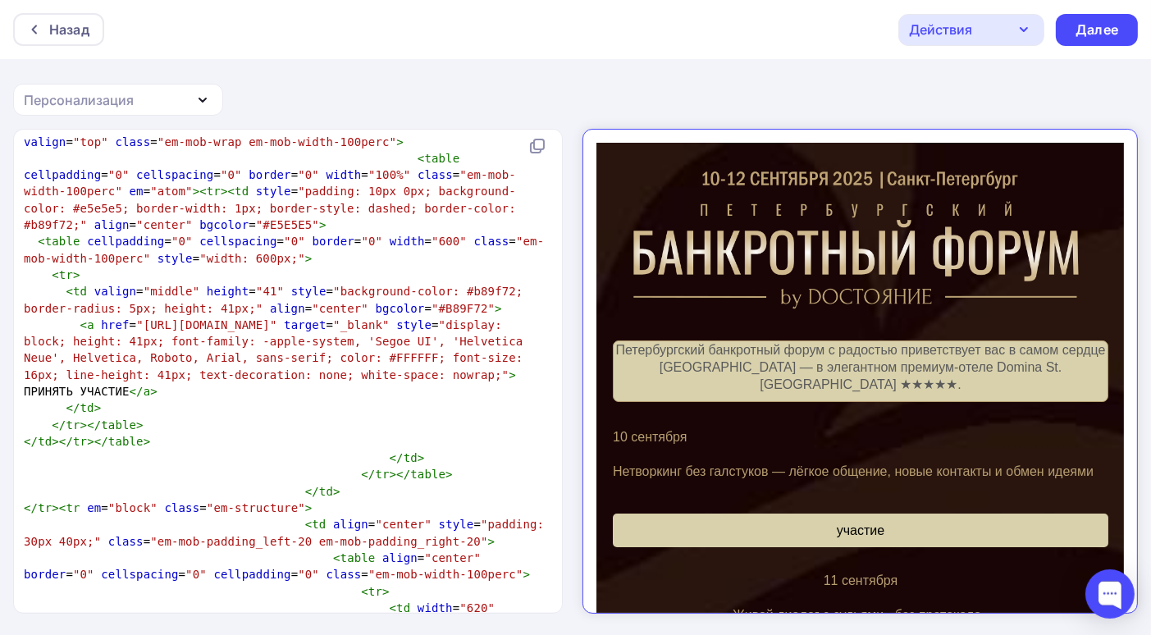
scroll to position [11010, 0]
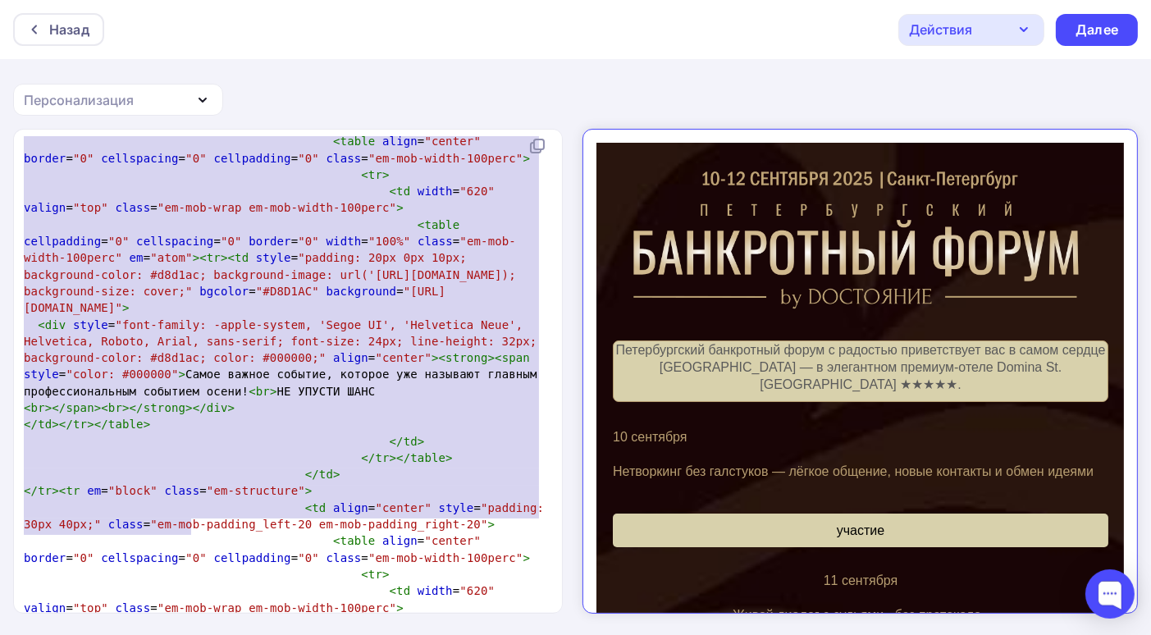
type textarea "radius: 5px; height: 41px;" align="center" bgcolor="#B89F72"> <a href="https://…"
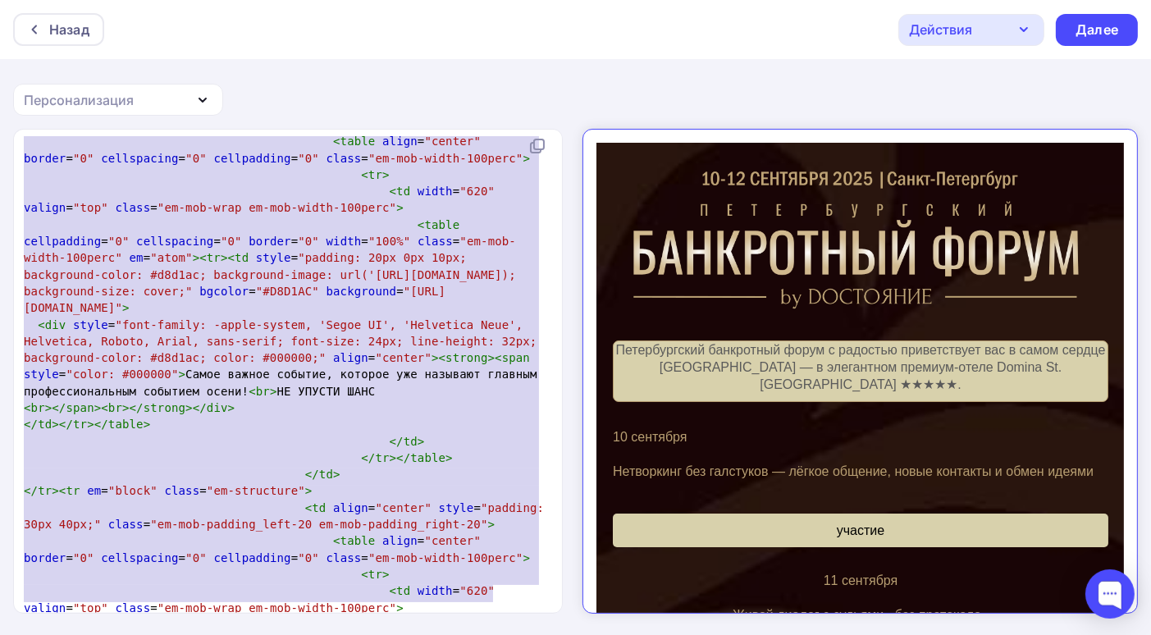
drag, startPoint x: 23, startPoint y: 144, endPoint x: 390, endPoint y: 655, distance: 628.2
click at [390, 634] on html "Назад Действия Отправить тестовое письмо Сохранить в Мои шаблоны Выйти без сохр…" at bounding box center [575, 317] width 1151 height 635
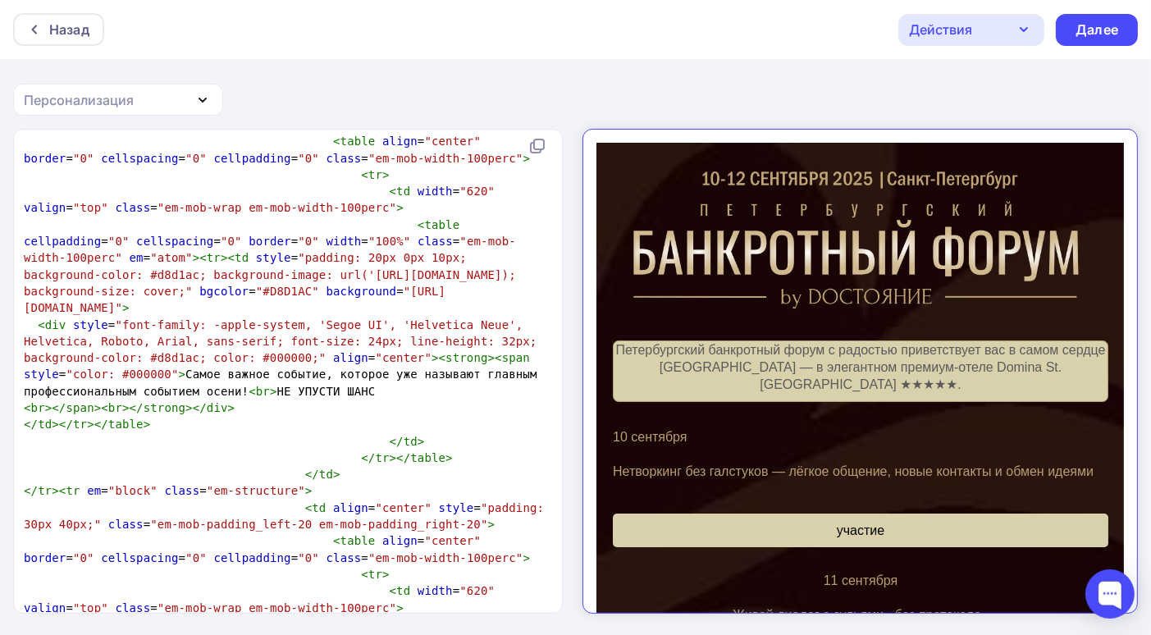
scroll to position [10544, 0]
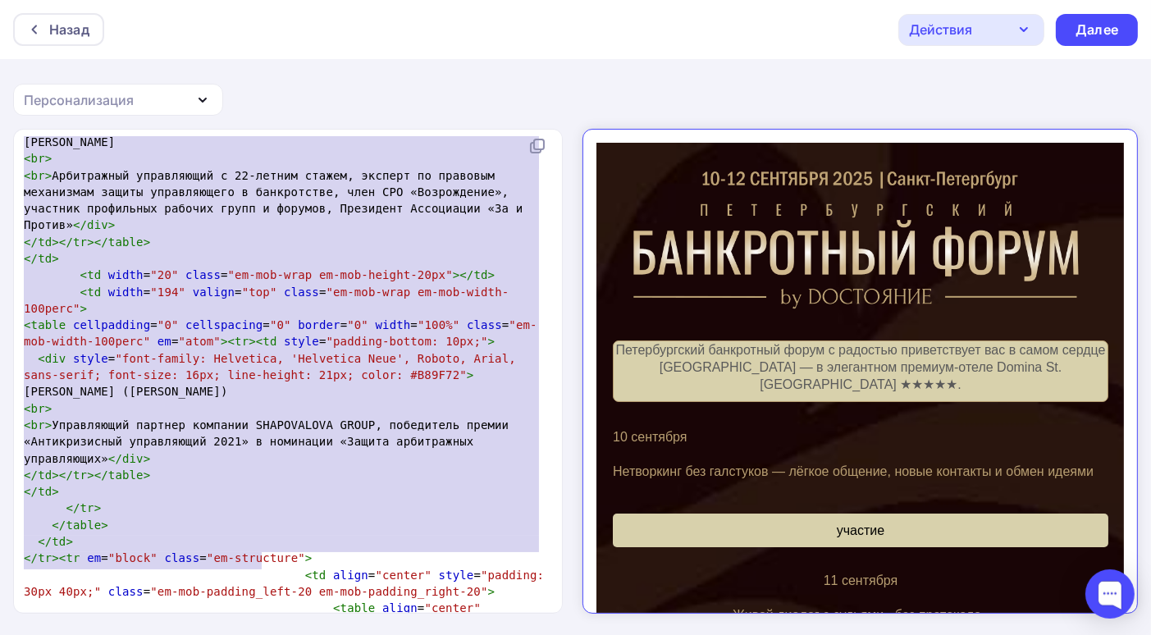
type textarea "size: cover;" bgcolor="#D8D1AC" background="https://emcdn.ru/1392792/250903_150…"
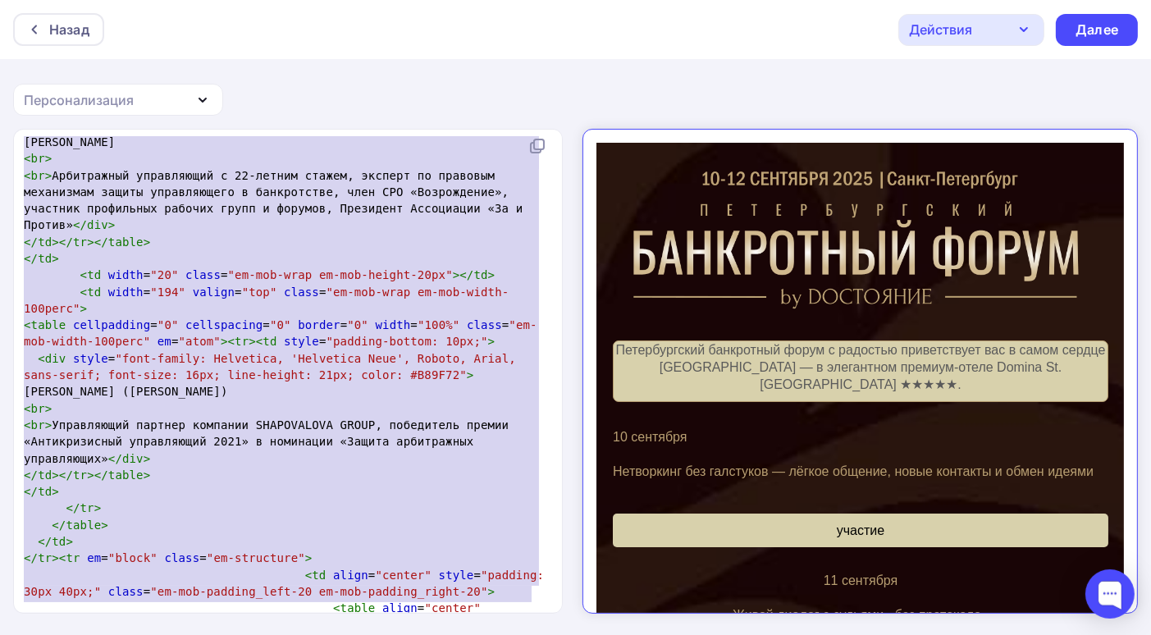
drag, startPoint x: 24, startPoint y: 146, endPoint x: 445, endPoint y: 655, distance: 660.5
click at [445, 634] on html "Назад Действия Отправить тестовое письмо Сохранить в Мои шаблоны Выйти без сохр…" at bounding box center [575, 317] width 1151 height 635
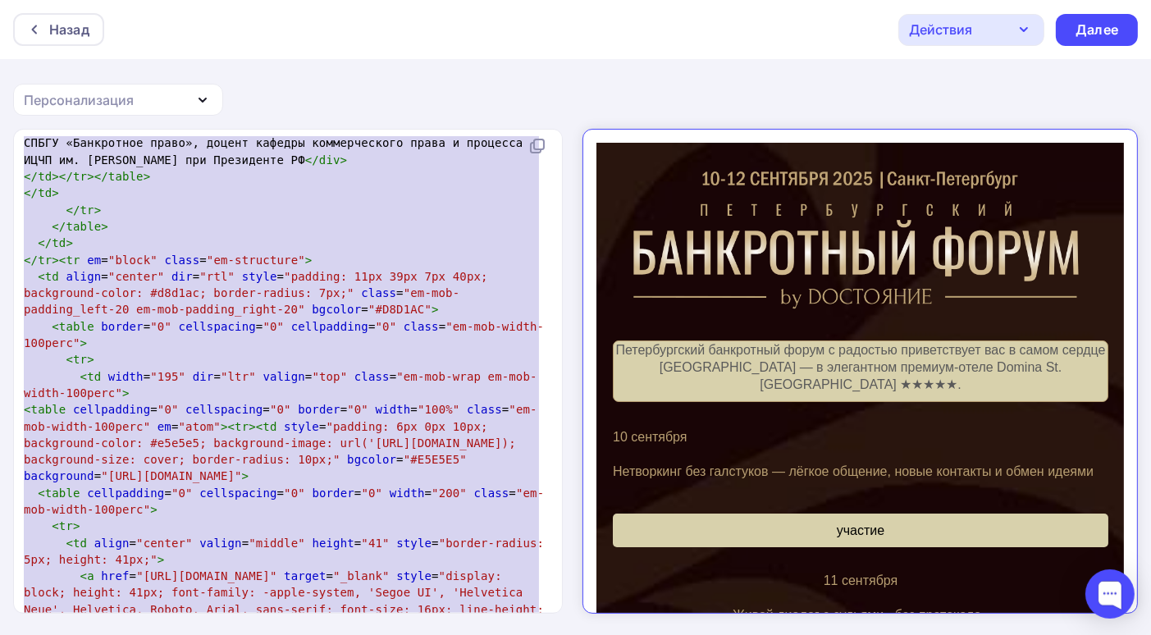
scroll to position [0, 0]
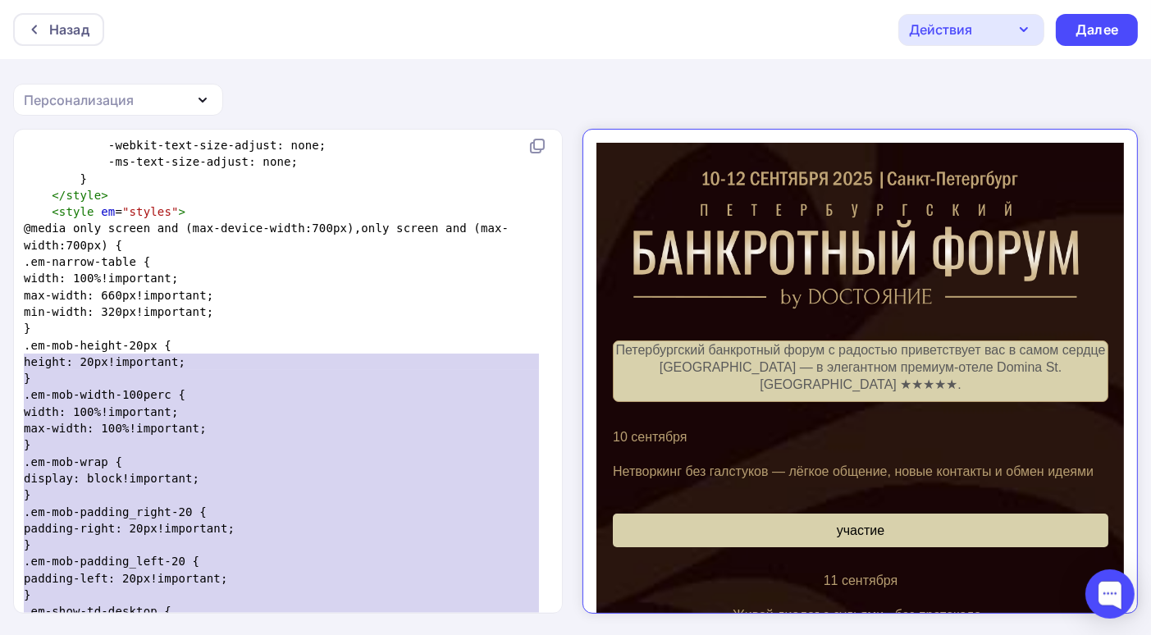
type textarea "<!LOREMIP dolo SITAME "-//C8A//ELI SEDD 1.93 Eiusmodtempo//IN" "utla://etd.m4.a…"
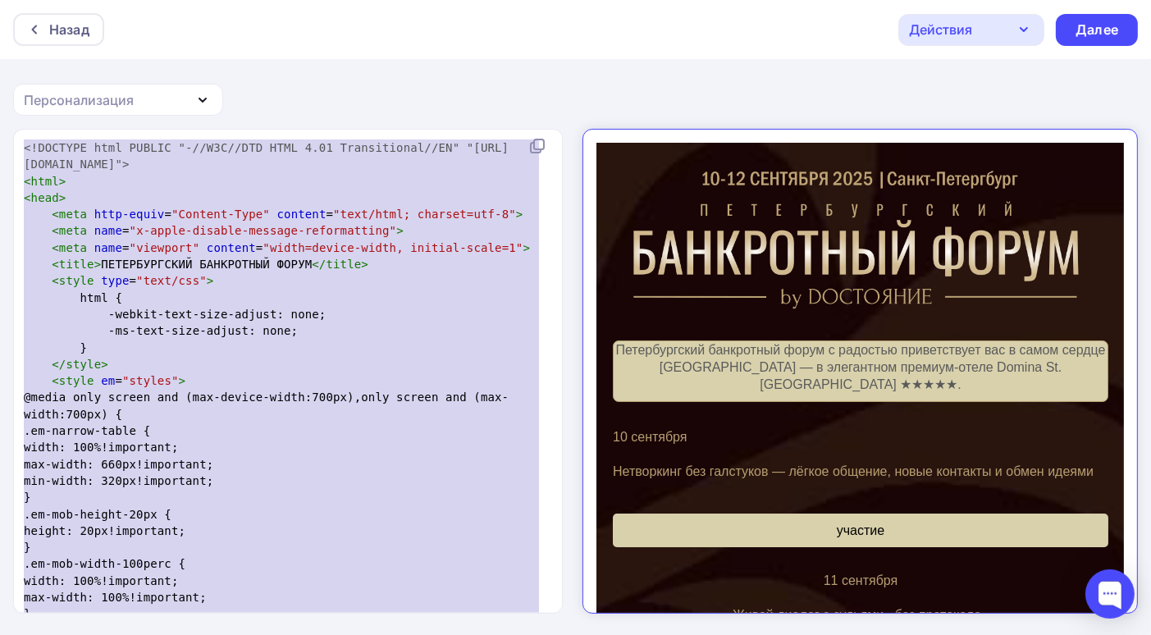
drag, startPoint x: 522, startPoint y: 598, endPoint x: 0, endPoint y: -71, distance: 849.1
click at [0, 0] on html "Назад Действия Отправить тестовое письмо Сохранить в Мои шаблоны Выйти без сохр…" at bounding box center [575, 317] width 1151 height 635
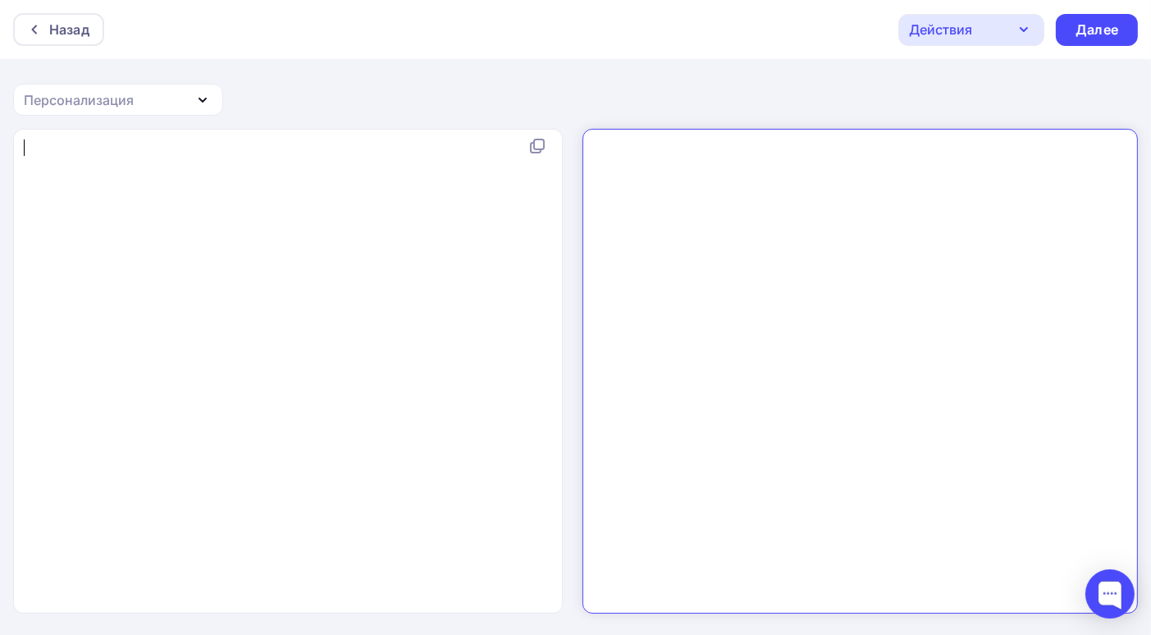
click at [38, 148] on pre "​" at bounding box center [291, 147] width 541 height 16
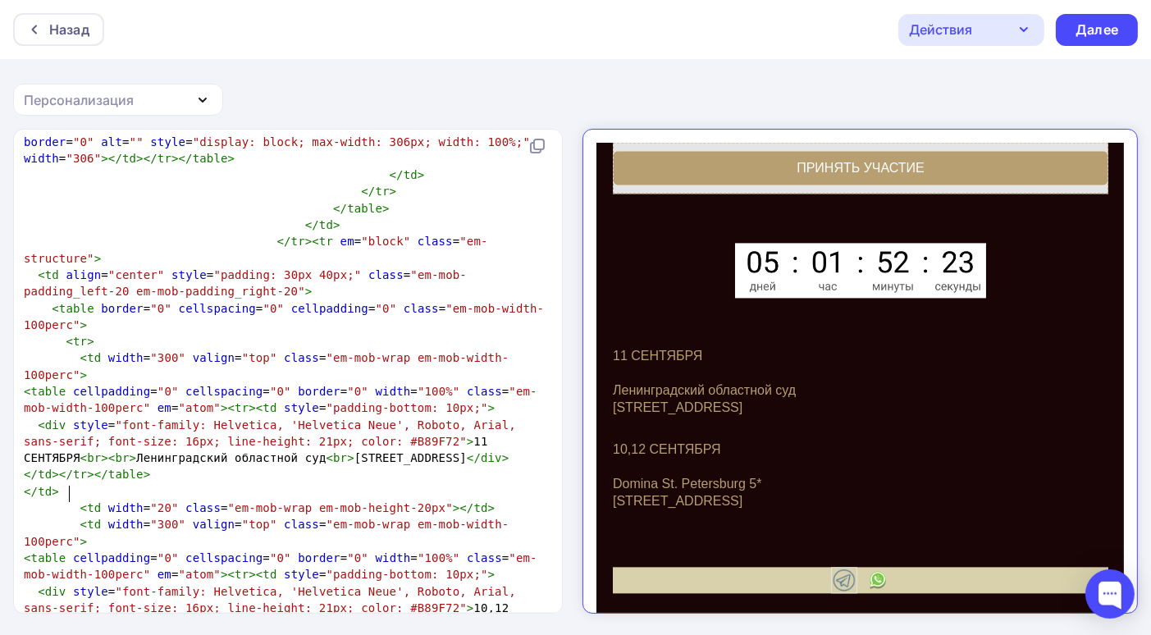
click at [208, 98] on icon "button" at bounding box center [203, 100] width 20 height 20
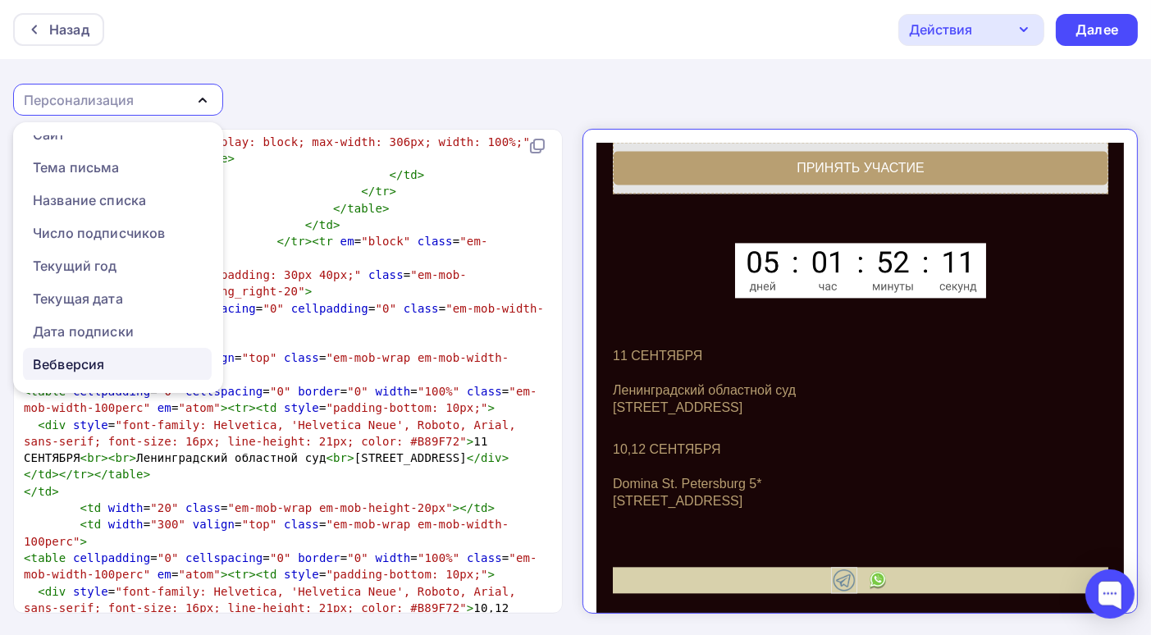
click at [71, 359] on div "Вебверсия" at bounding box center [68, 364] width 71 height 20
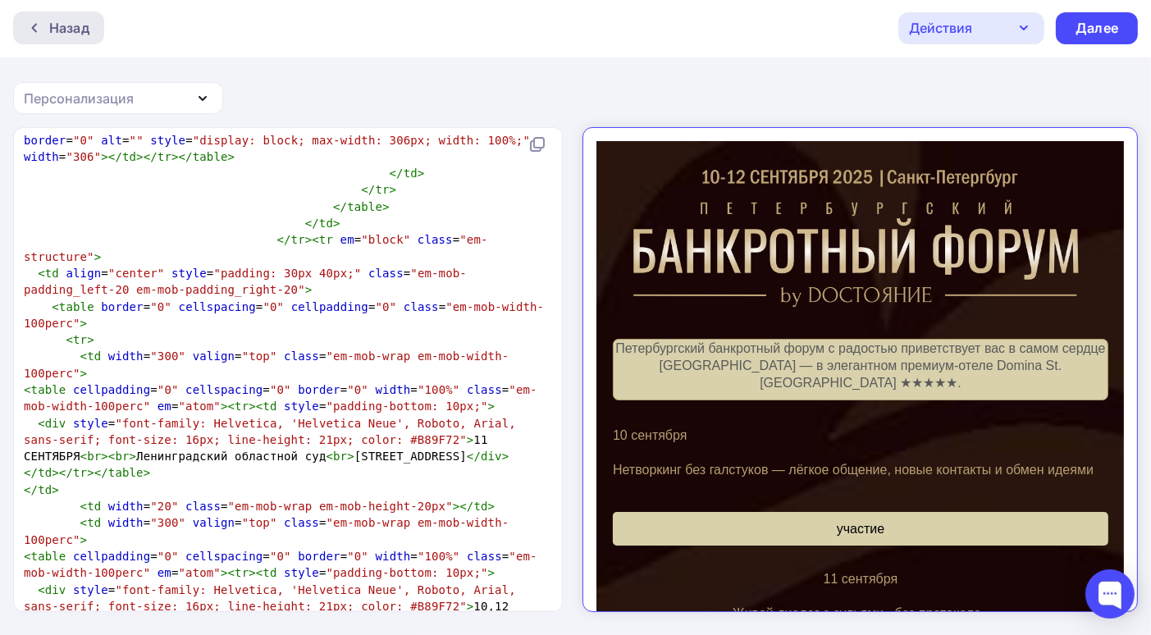
click at [42, 33] on div at bounding box center [38, 27] width 21 height 13
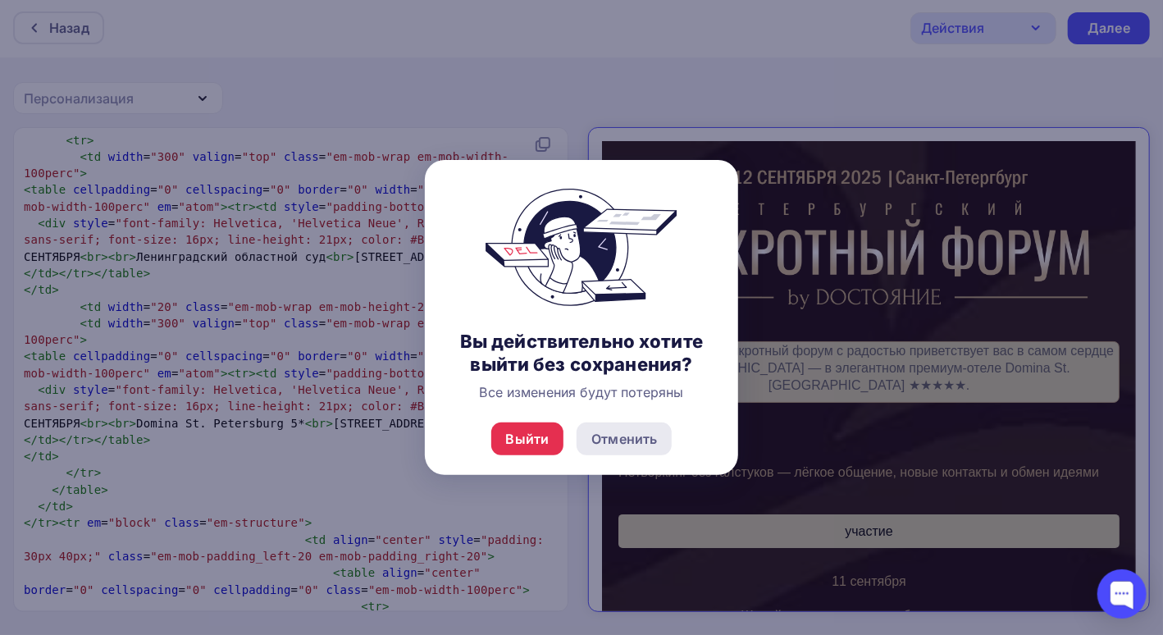
click at [633, 446] on div "Отменить" at bounding box center [624, 439] width 66 height 20
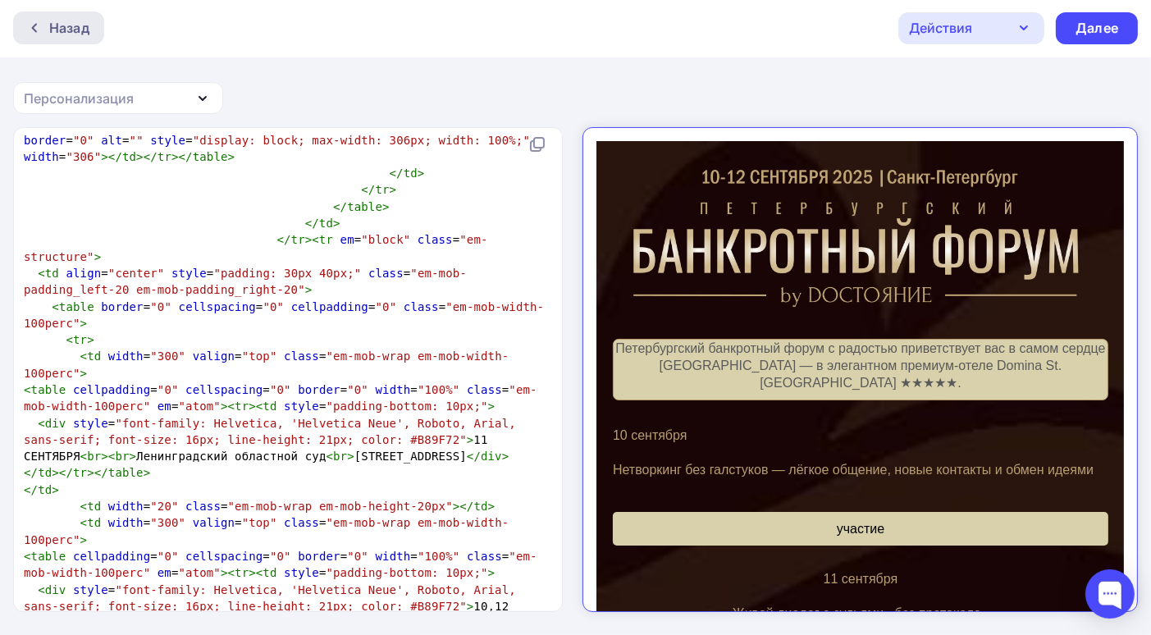
click at [55, 34] on div "Назад" at bounding box center [69, 28] width 40 height 20
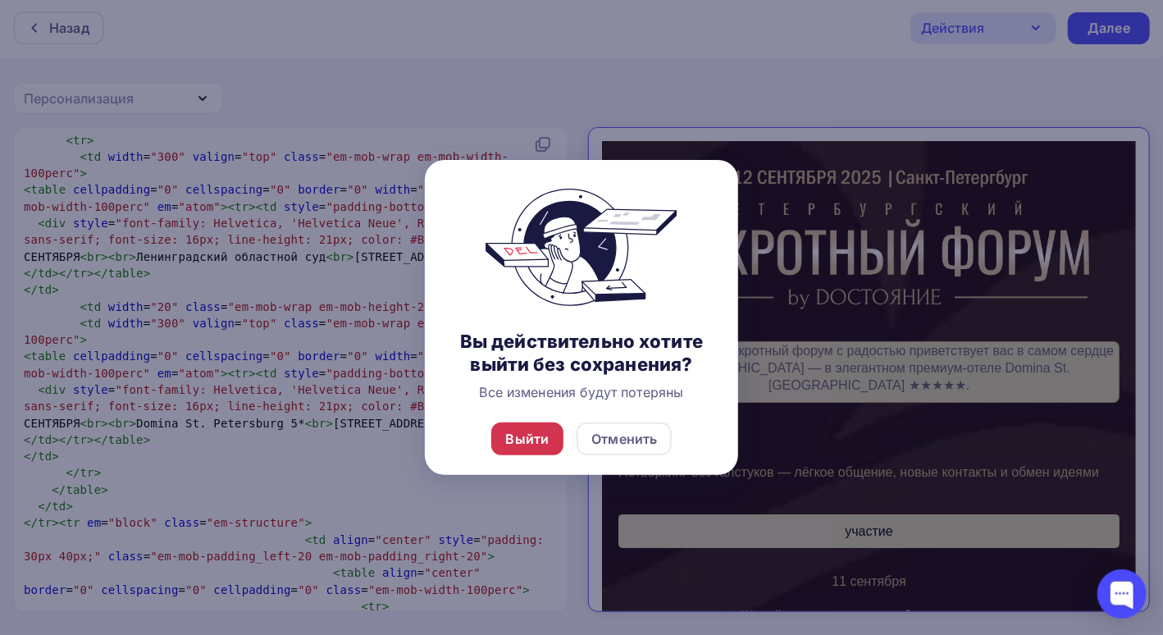
click at [539, 440] on div "Выйти" at bounding box center [527, 439] width 43 height 20
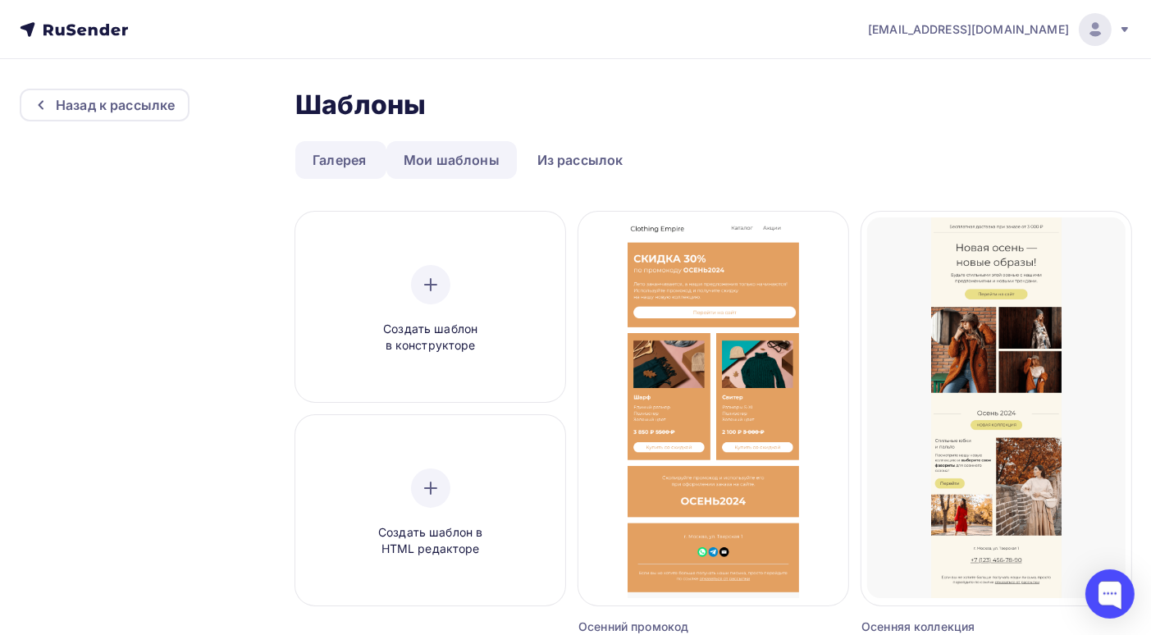
click at [434, 167] on link "Мои шаблоны" at bounding box center [451, 160] width 130 height 38
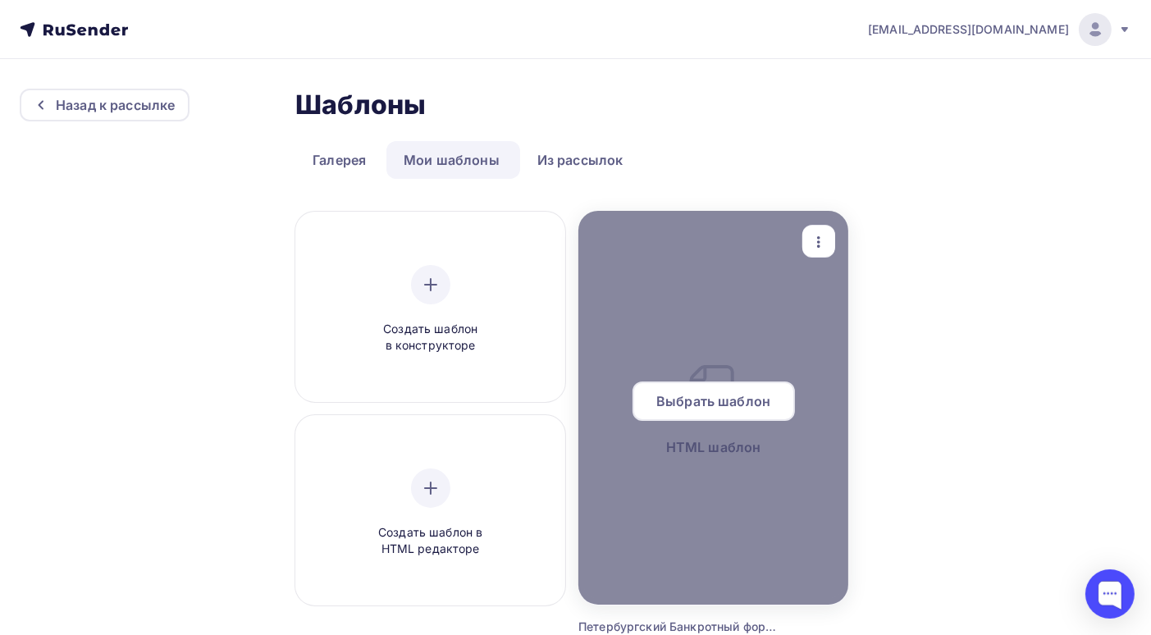
click at [738, 434] on div at bounding box center [713, 408] width 270 height 394
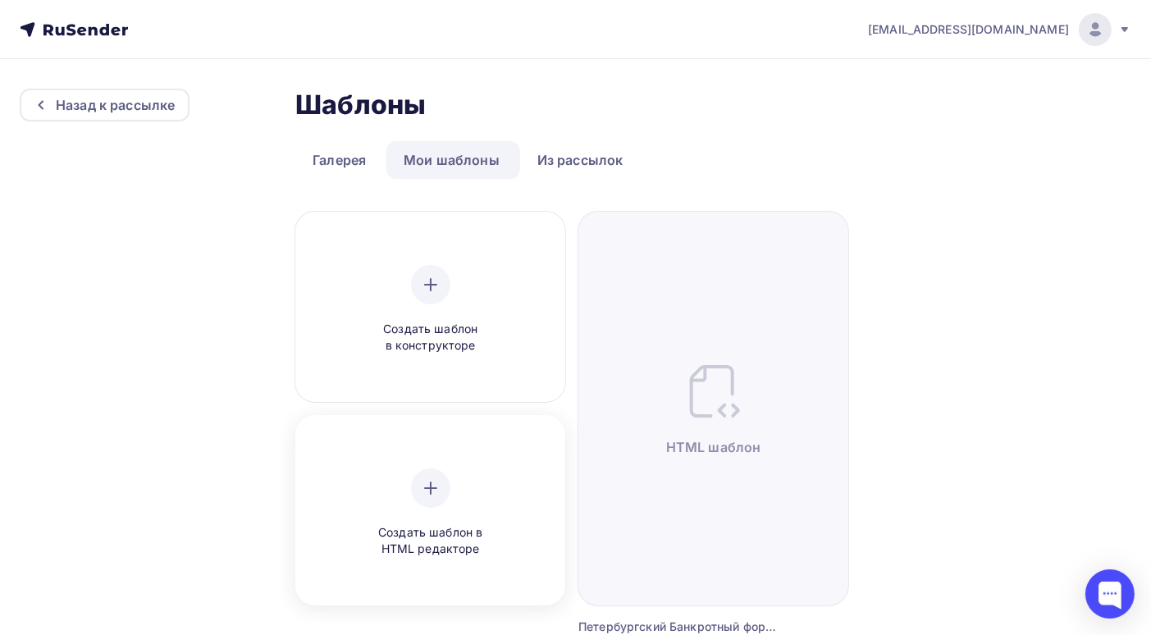
click at [439, 486] on icon at bounding box center [431, 488] width 20 height 20
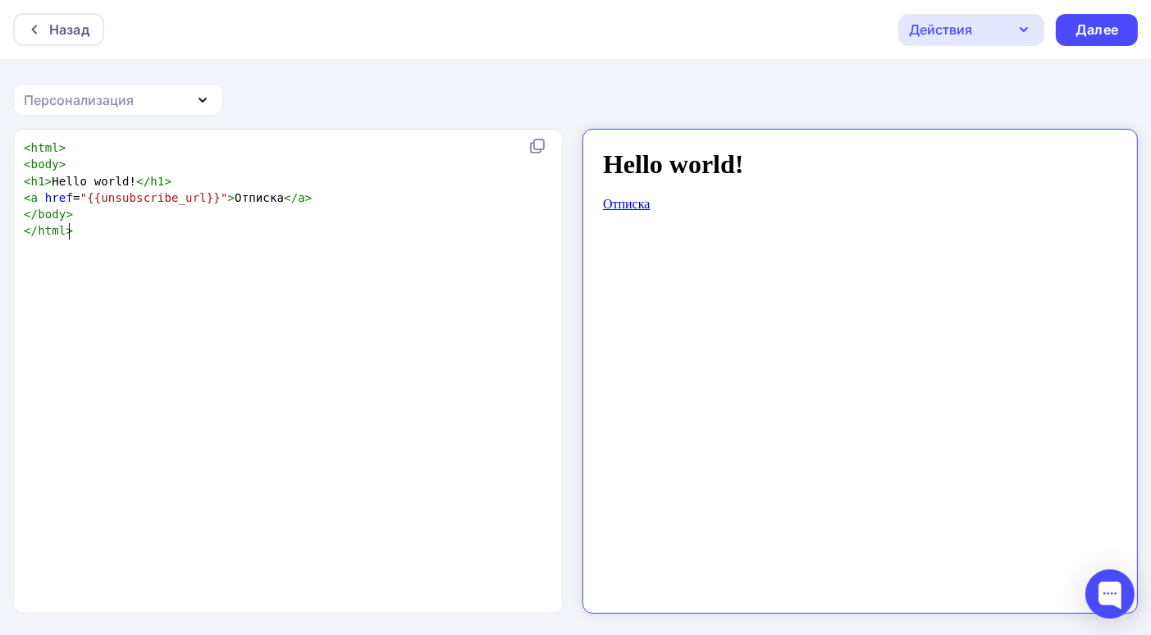
scroll to position [5, 0]
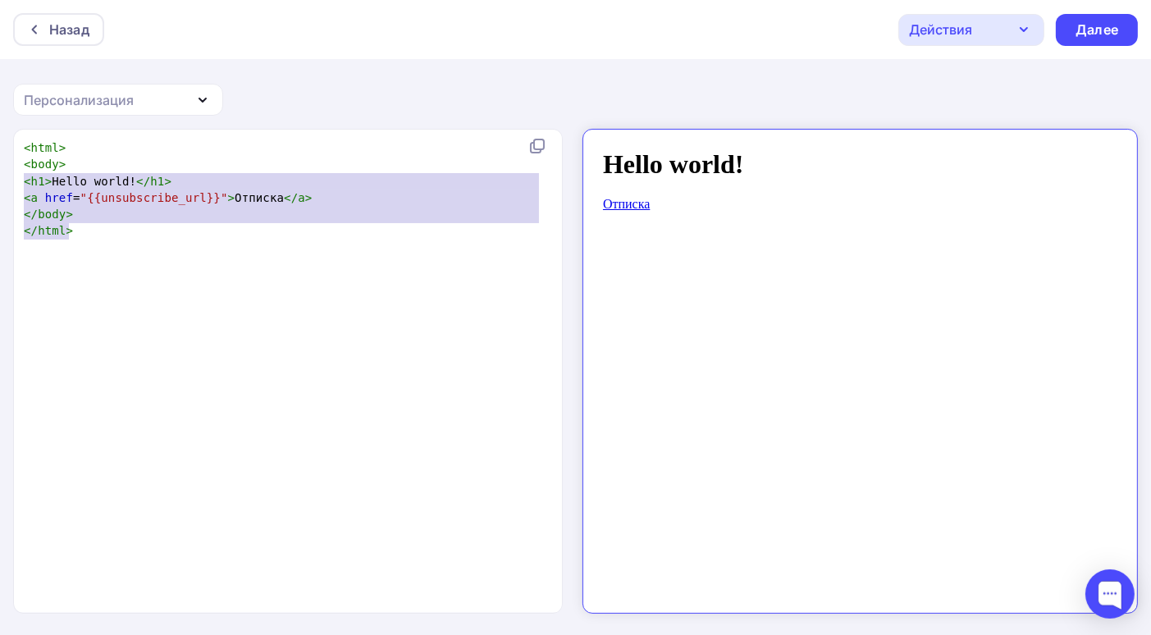
type textarea "<html> <body> <h1>Hello world!</h1> <a href="{{unsubscribe_url}}">Отписка</a> <…"
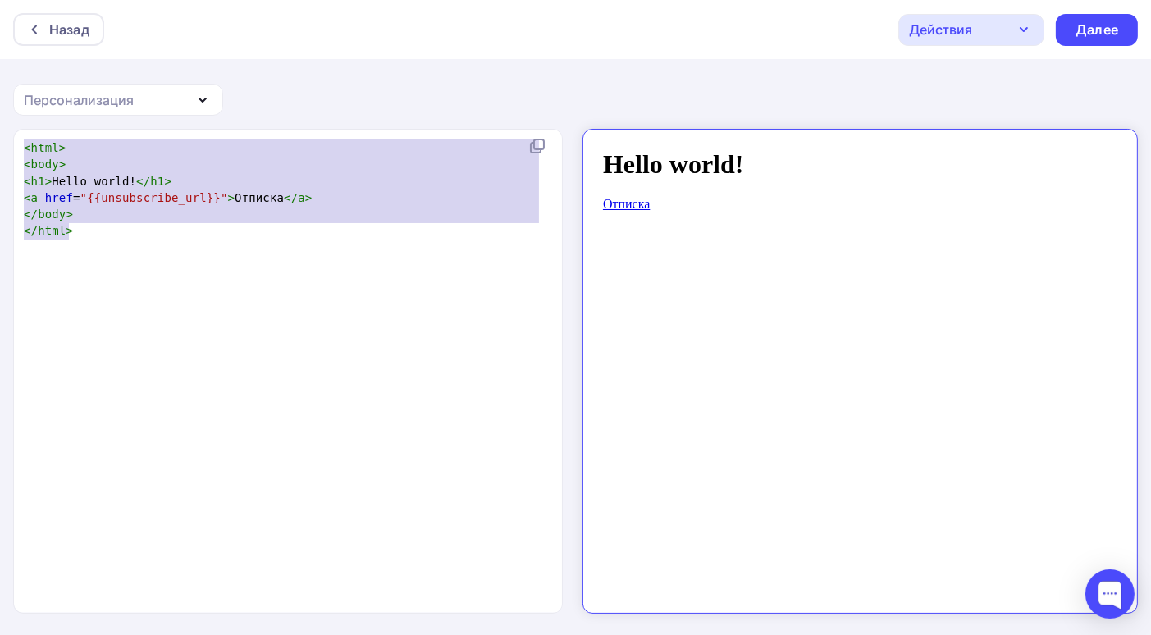
drag, startPoint x: 94, startPoint y: 249, endPoint x: 2, endPoint y: 136, distance: 145.3
click at [2, 136] on div "<html> <body> <h1>Hello world!</h1> <a href="{{unsubscribe_url}}">Отписка</a> <…" at bounding box center [575, 383] width 1151 height 508
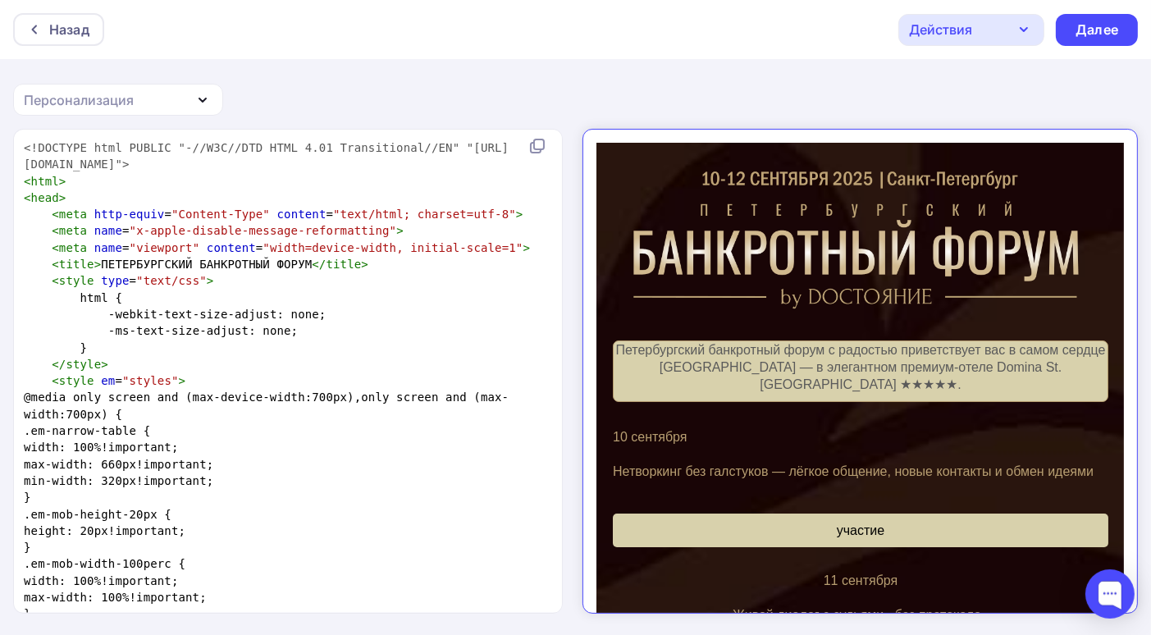
scroll to position [12092, 0]
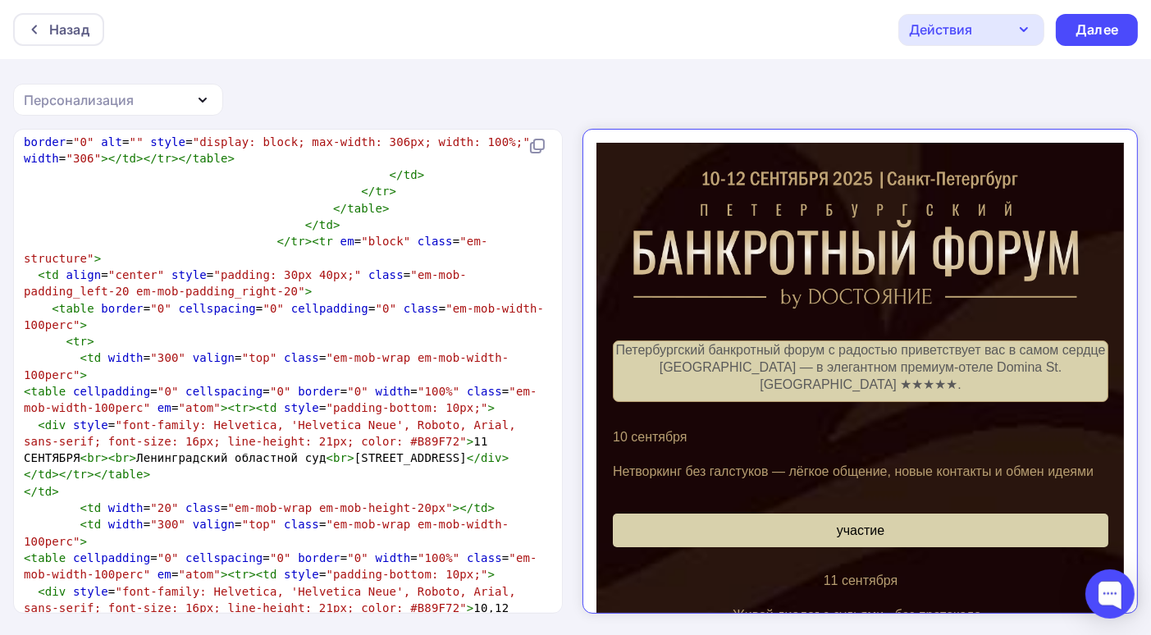
click at [1016, 23] on icon "button" at bounding box center [1024, 30] width 20 height 20
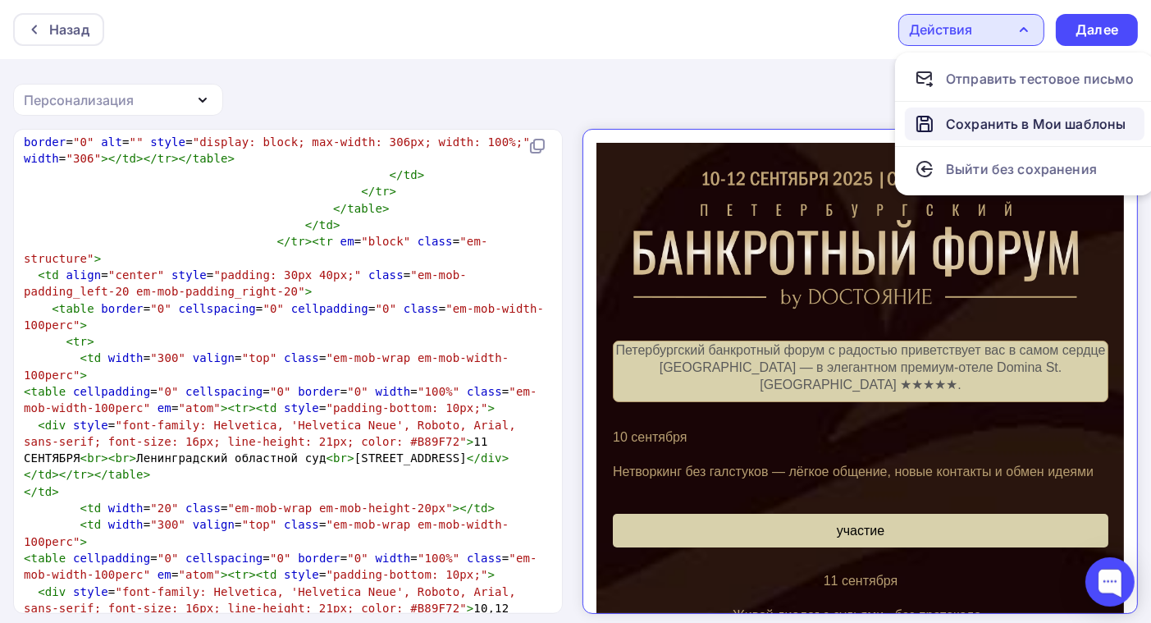
click at [997, 129] on div "Сохранить в Мои шаблоны" at bounding box center [1036, 124] width 180 height 20
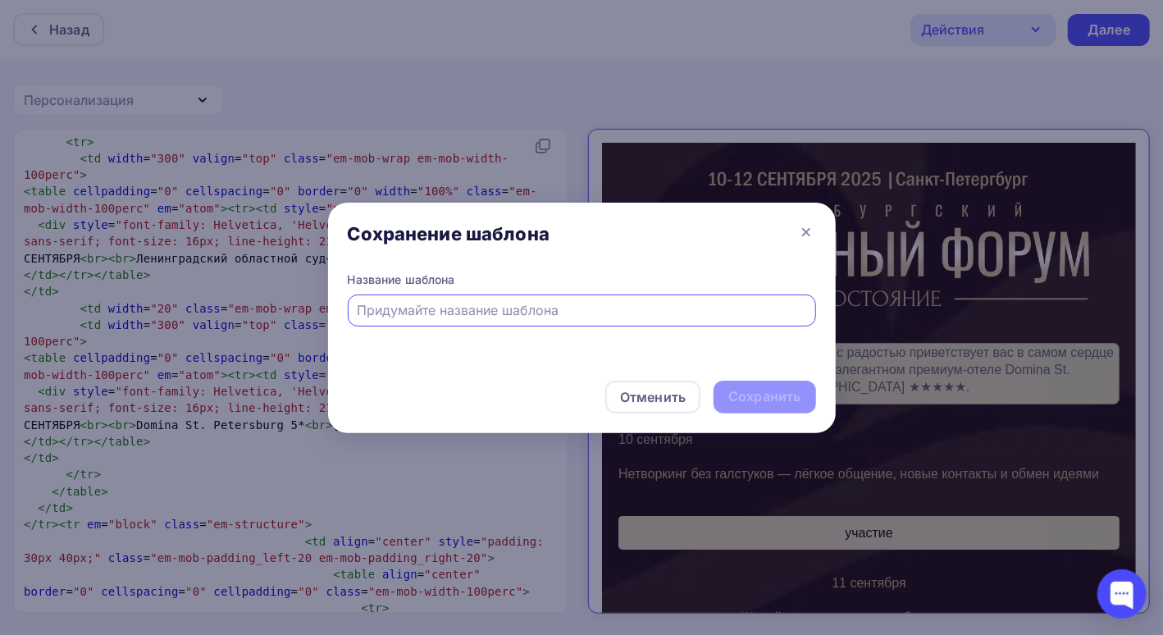
click at [357, 306] on input "text" at bounding box center [581, 310] width 449 height 20
type input "Петербургский банкротный форум 10-12 сентября 2025г"
click at [774, 402] on div "Сохранить" at bounding box center [764, 396] width 72 height 19
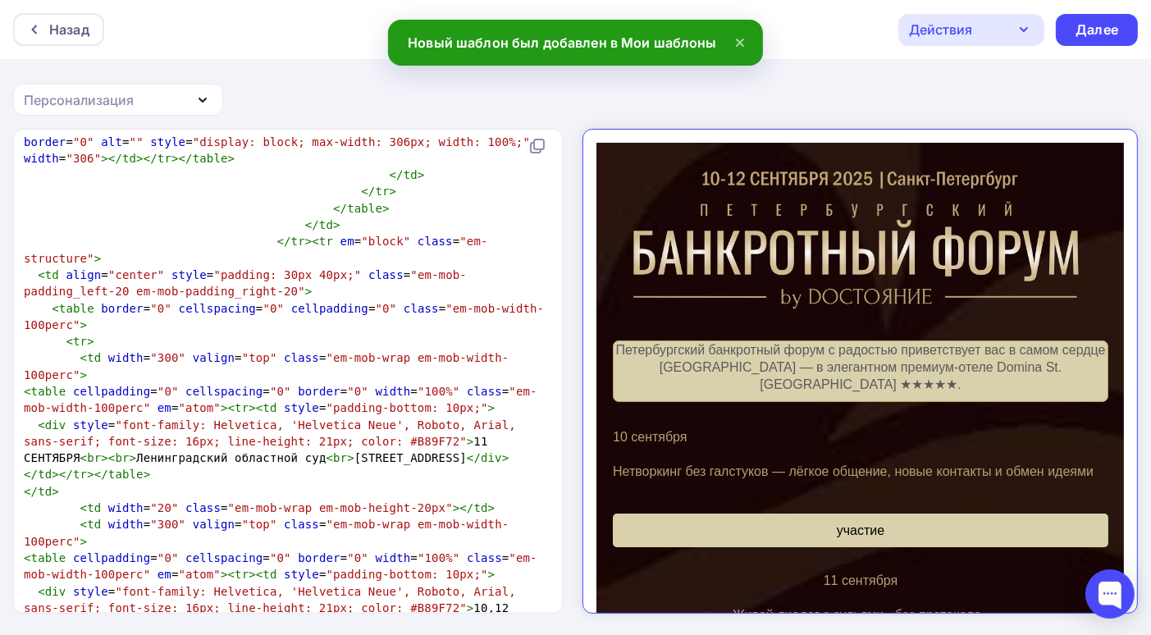
click at [1028, 29] on icon "button" at bounding box center [1024, 30] width 20 height 20
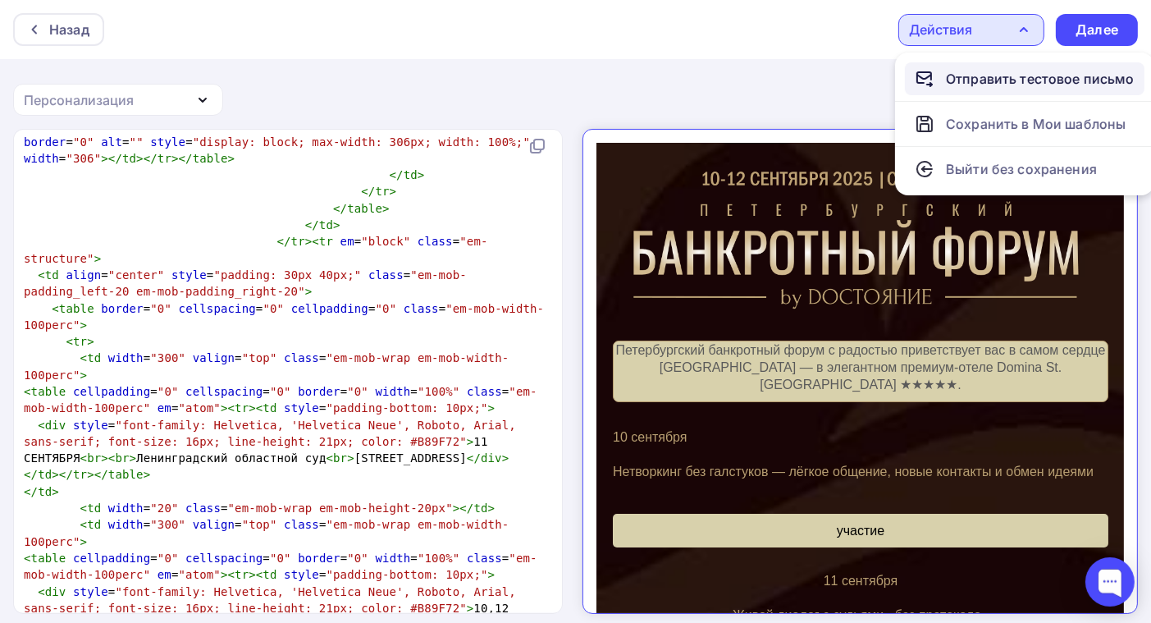
click at [1022, 81] on div "Отправить тестовое письмо" at bounding box center [1040, 79] width 189 height 20
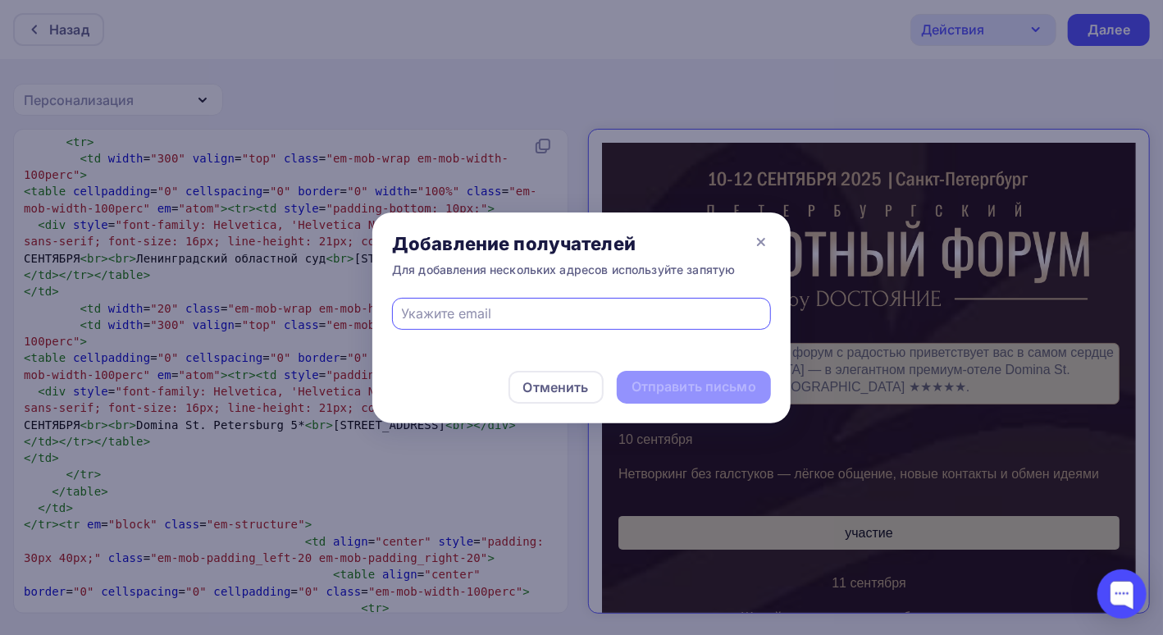
click at [471, 318] on input "text" at bounding box center [582, 313] width 360 height 20
type input "ay-ludmila@mail.ru"
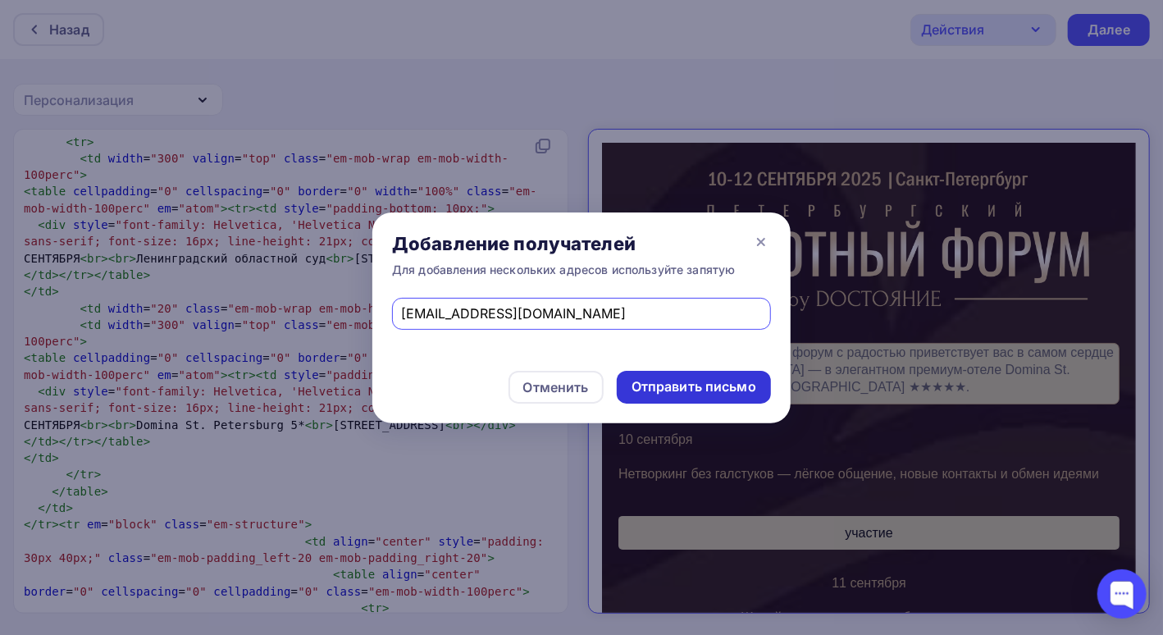
click at [691, 394] on div "Отправить письмо" at bounding box center [694, 386] width 125 height 19
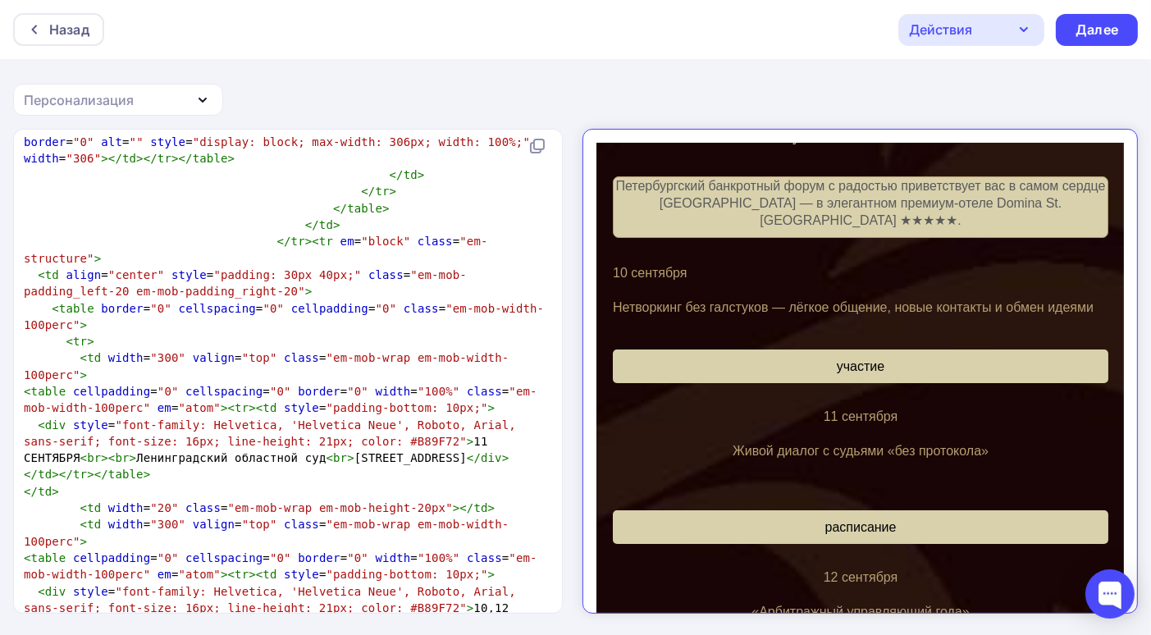
scroll to position [0, 0]
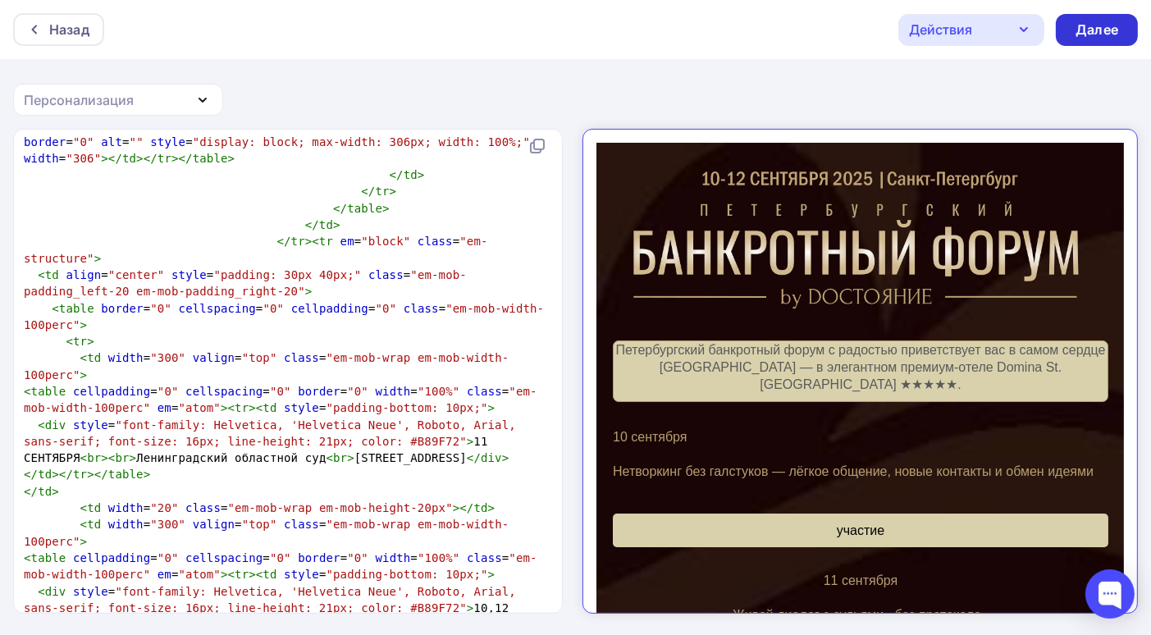
click at [1095, 31] on div "Далее" at bounding box center [1096, 30] width 43 height 19
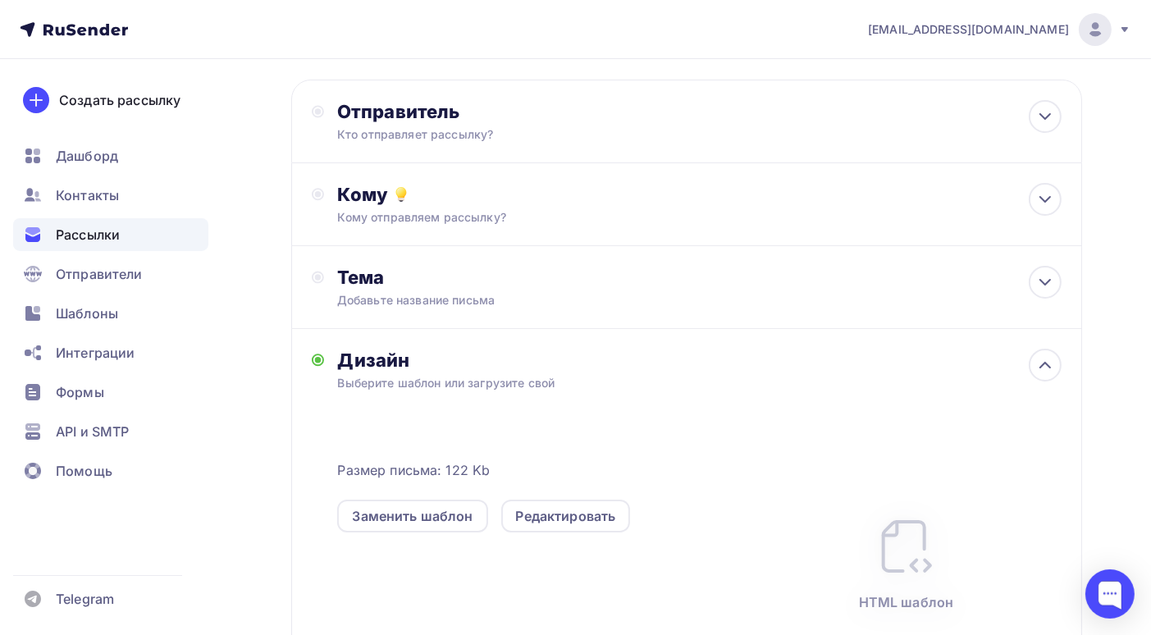
scroll to position [16, 0]
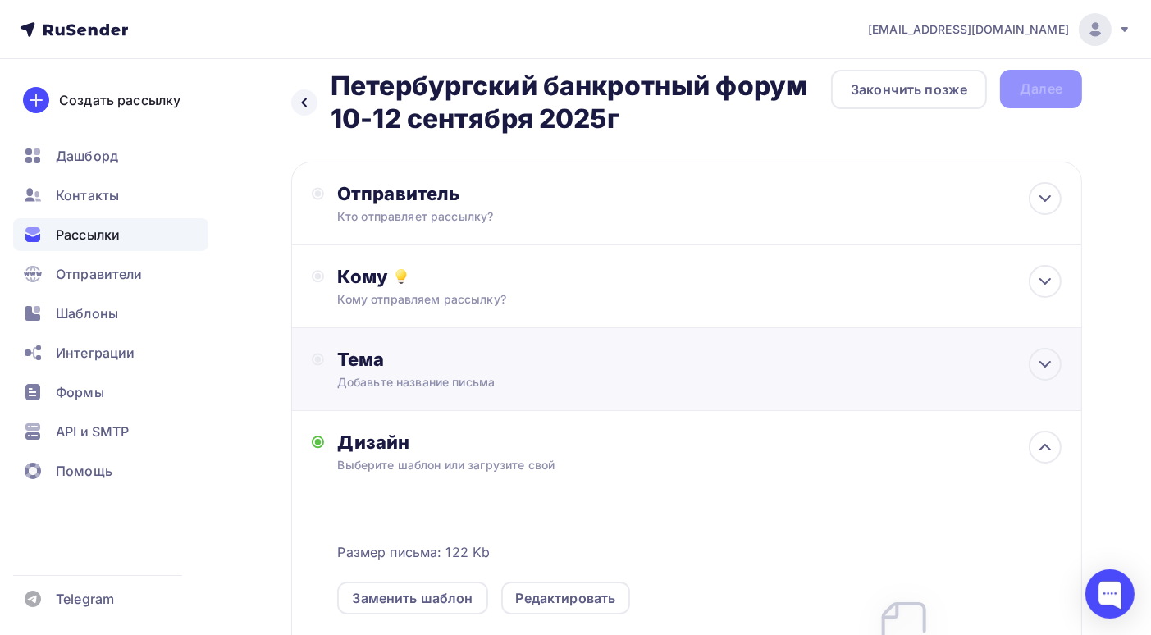
click at [448, 369] on div "Тема" at bounding box center [499, 359] width 324 height 23
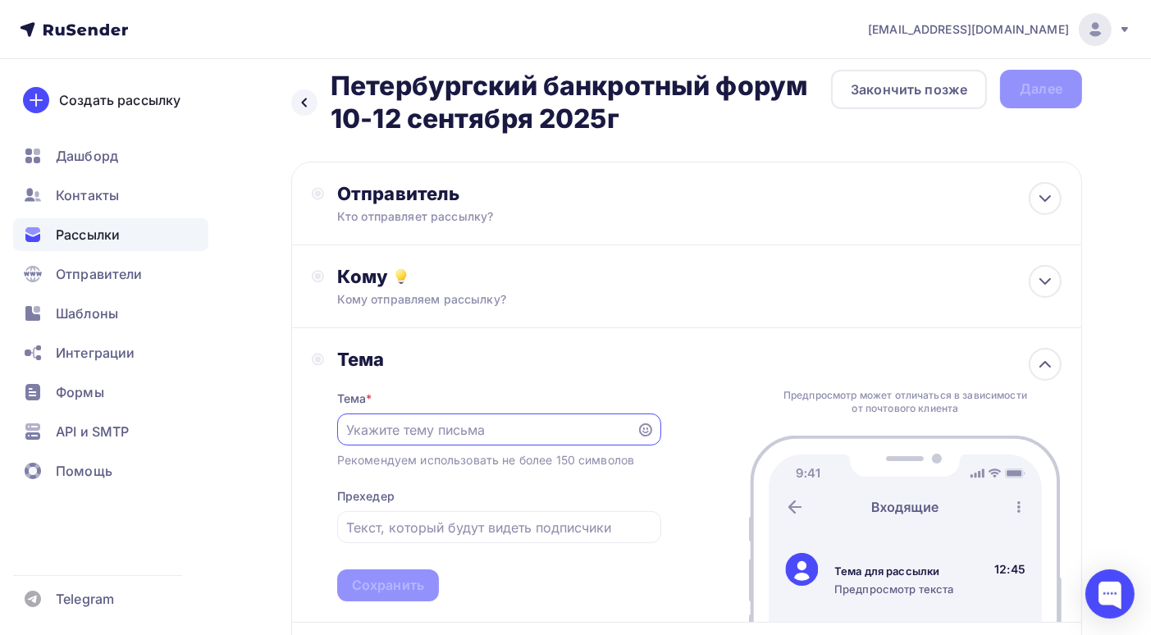
scroll to position [0, 0]
click at [449, 427] on input "text" at bounding box center [486, 430] width 281 height 20
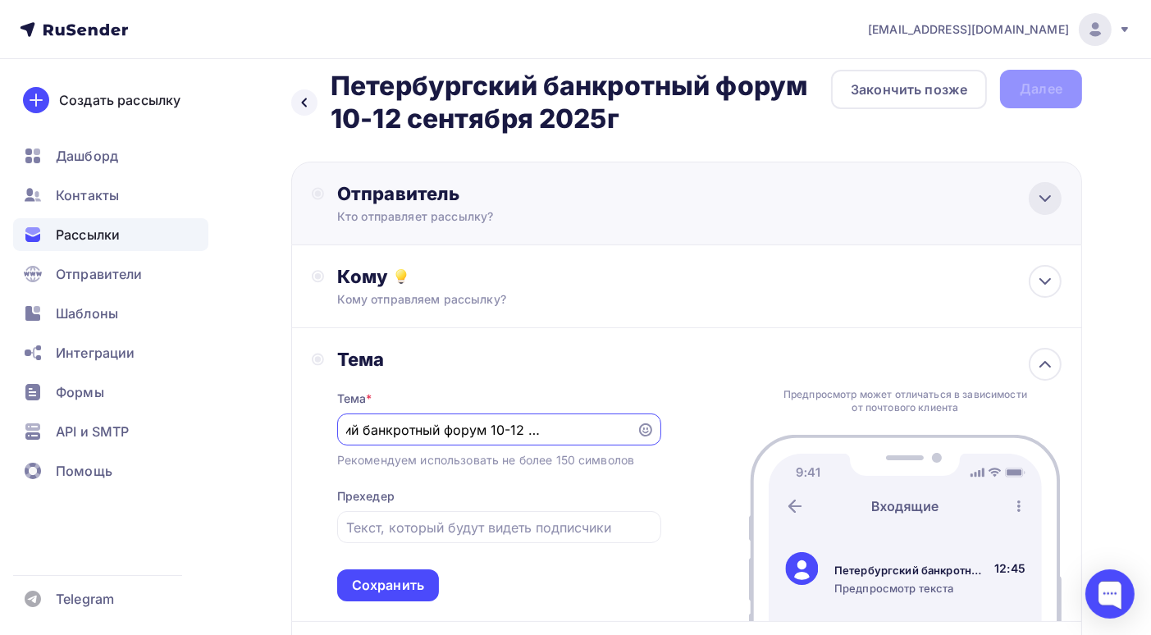
type input "Петербургский банкротный форум 10-12 сентября 2025г"
click at [1029, 197] on div at bounding box center [1045, 198] width 33 height 33
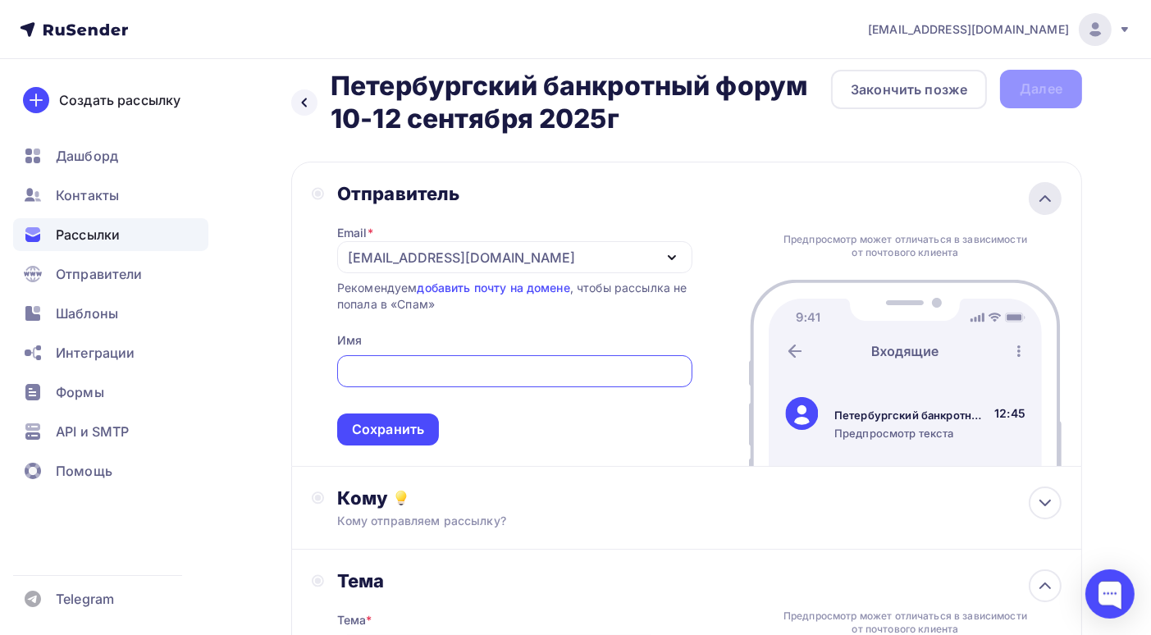
scroll to position [0, 0]
click at [425, 376] on input "text" at bounding box center [514, 372] width 336 height 20
click at [382, 370] on input "text" at bounding box center [514, 372] width 336 height 20
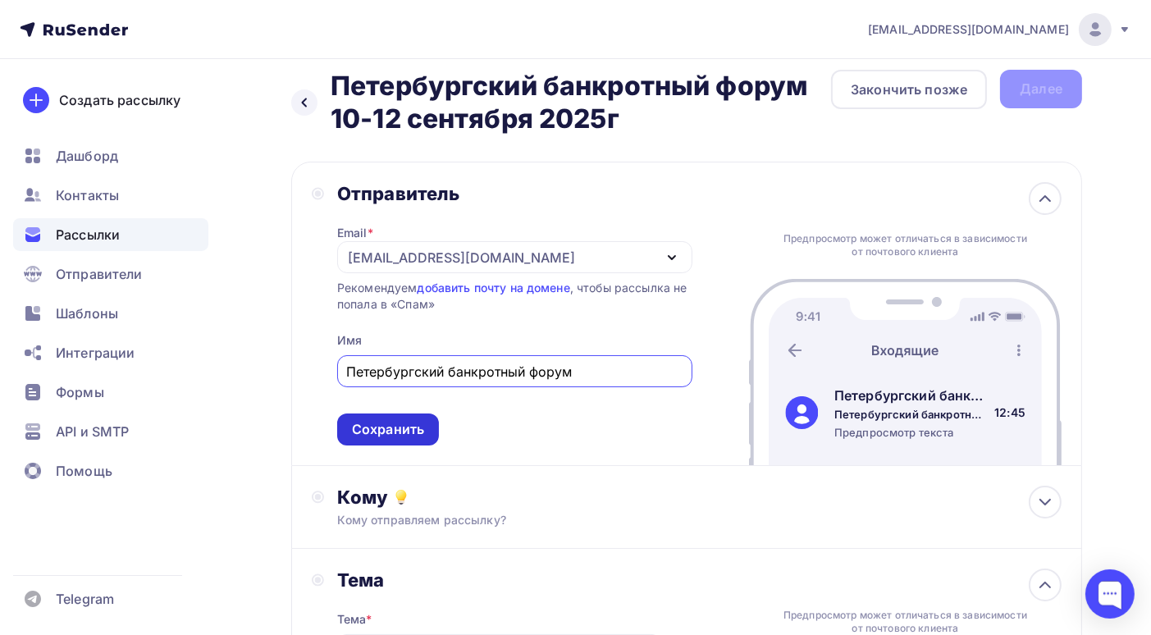
type input "Петербургский банкротный форум"
click at [380, 428] on div "Сохранить" at bounding box center [388, 429] width 72 height 19
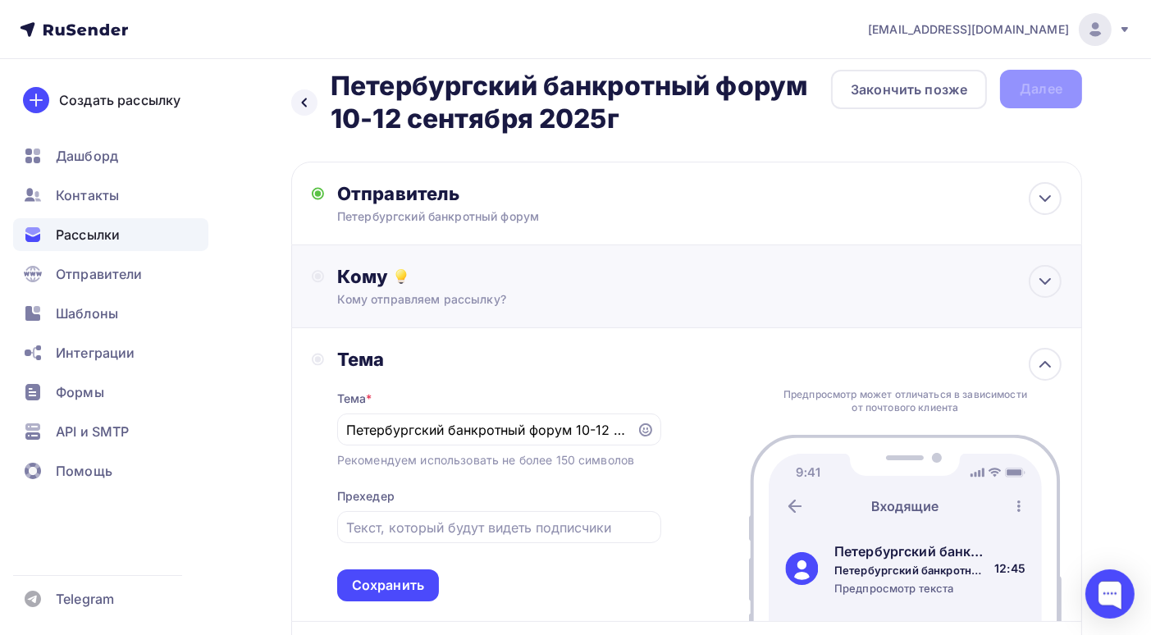
click at [618, 299] on div "Кому отправляем рассылку?" at bounding box center [662, 299] width 651 height 16
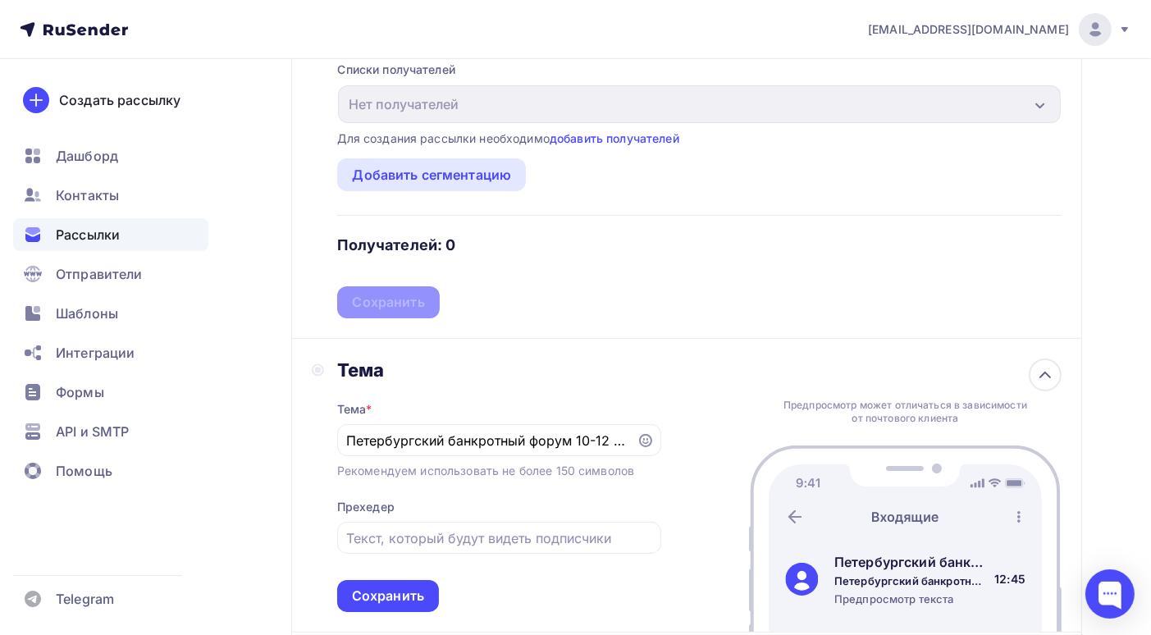
scroll to position [98, 0]
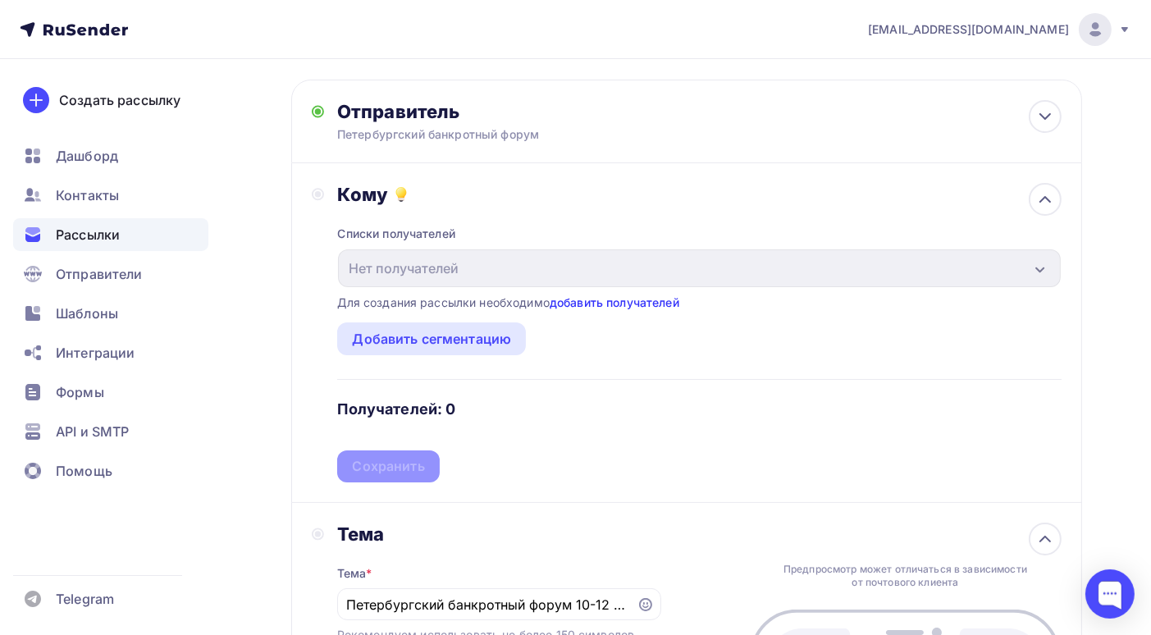
click at [619, 302] on link "добавить получателей" at bounding box center [615, 302] width 130 height 14
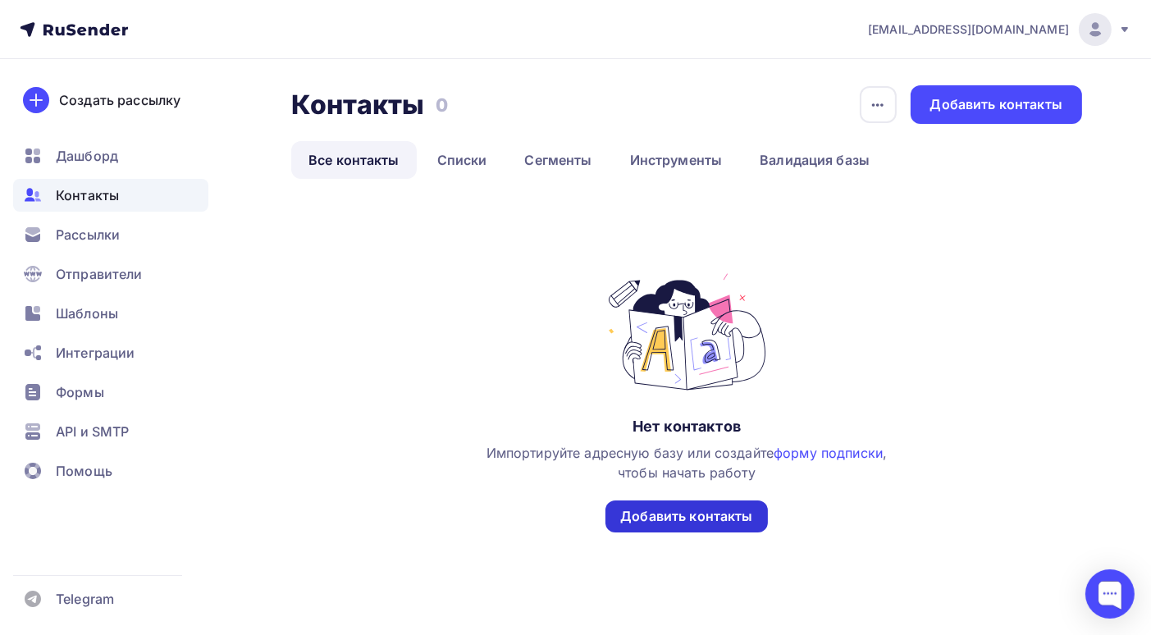
click at [705, 516] on div "Добавить контакты" at bounding box center [686, 516] width 132 height 19
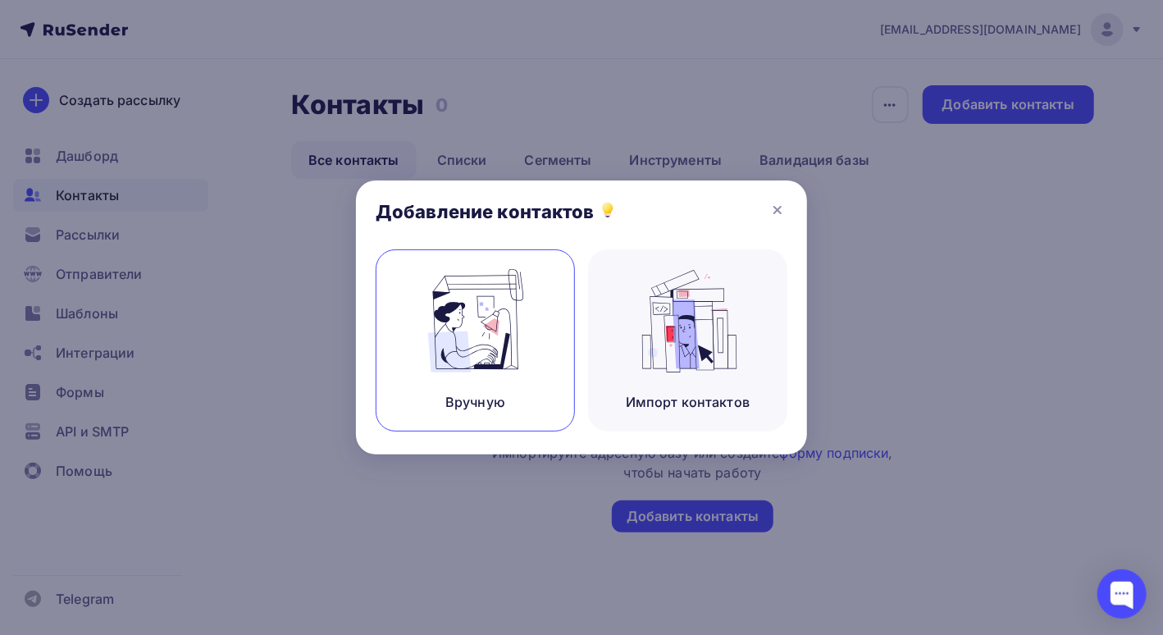
click at [518, 341] on img at bounding box center [476, 320] width 110 height 103
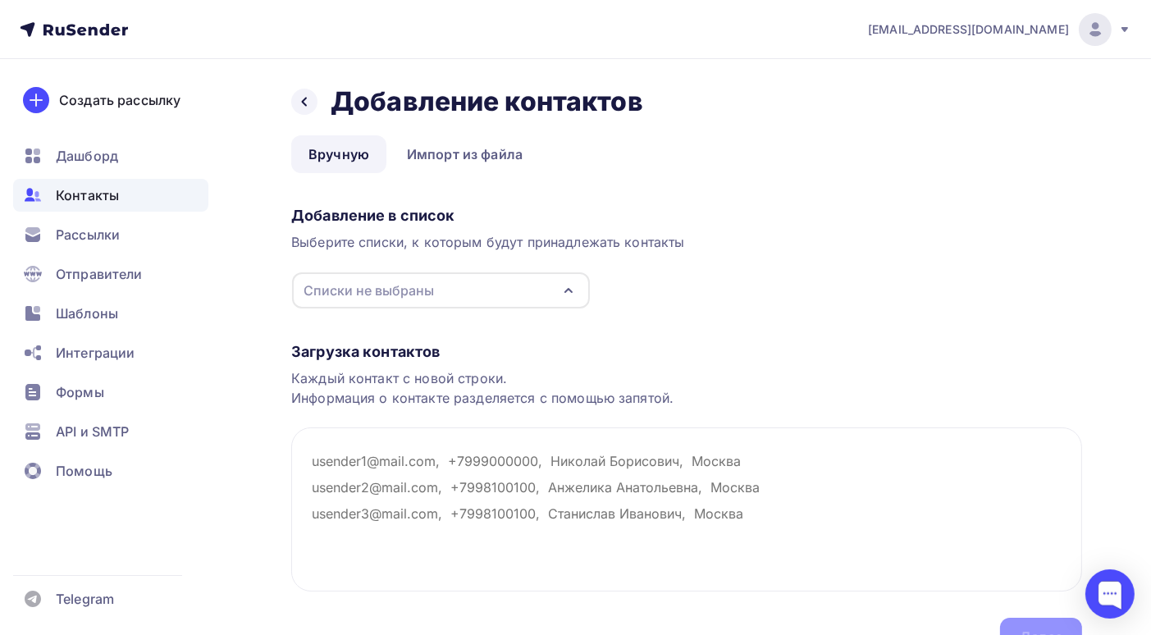
click at [574, 292] on icon "button" at bounding box center [569, 291] width 20 height 20
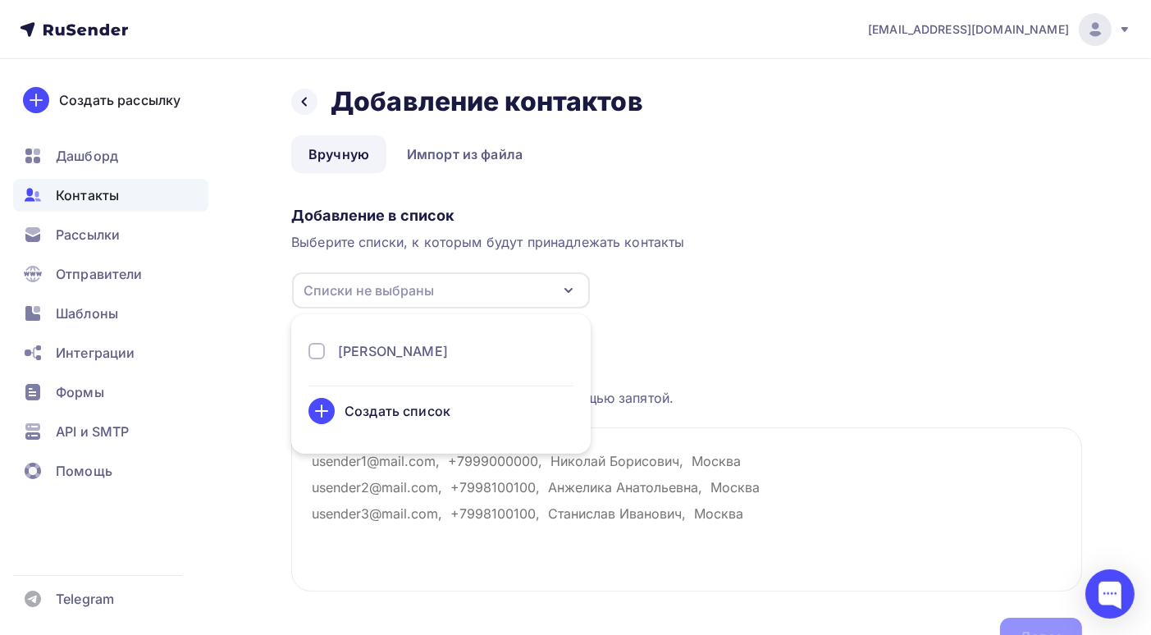
click at [451, 353] on div "СРО СИРИУС" at bounding box center [440, 351] width 265 height 20
click at [395, 408] on div "Создать список" at bounding box center [397, 411] width 106 height 20
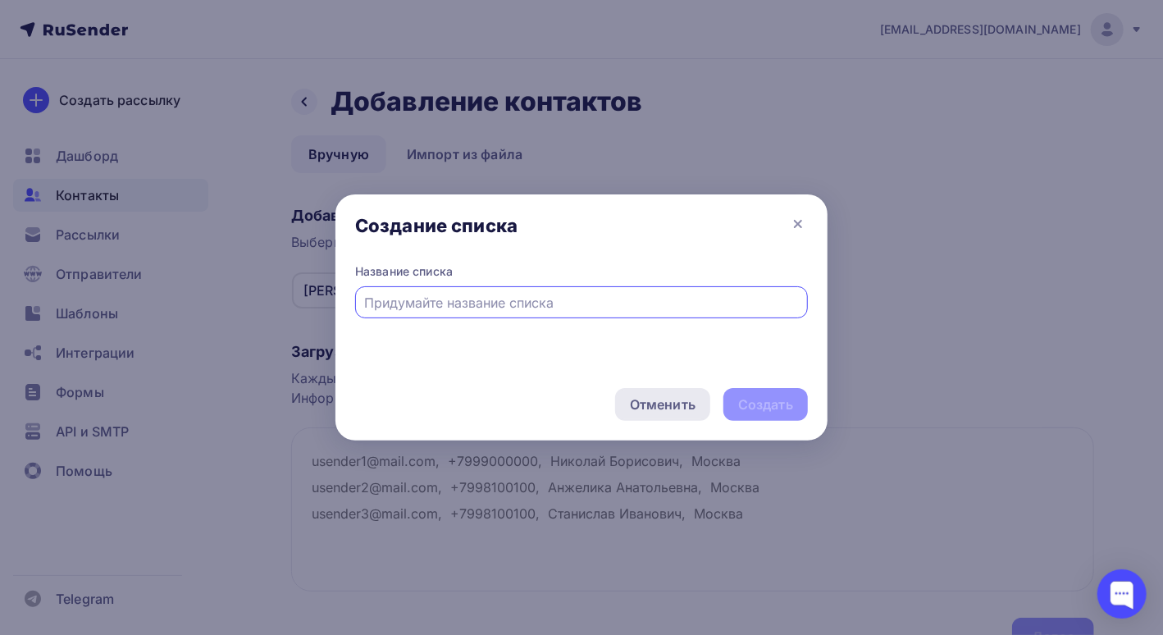
click at [651, 402] on div "Отменить" at bounding box center [663, 405] width 66 height 20
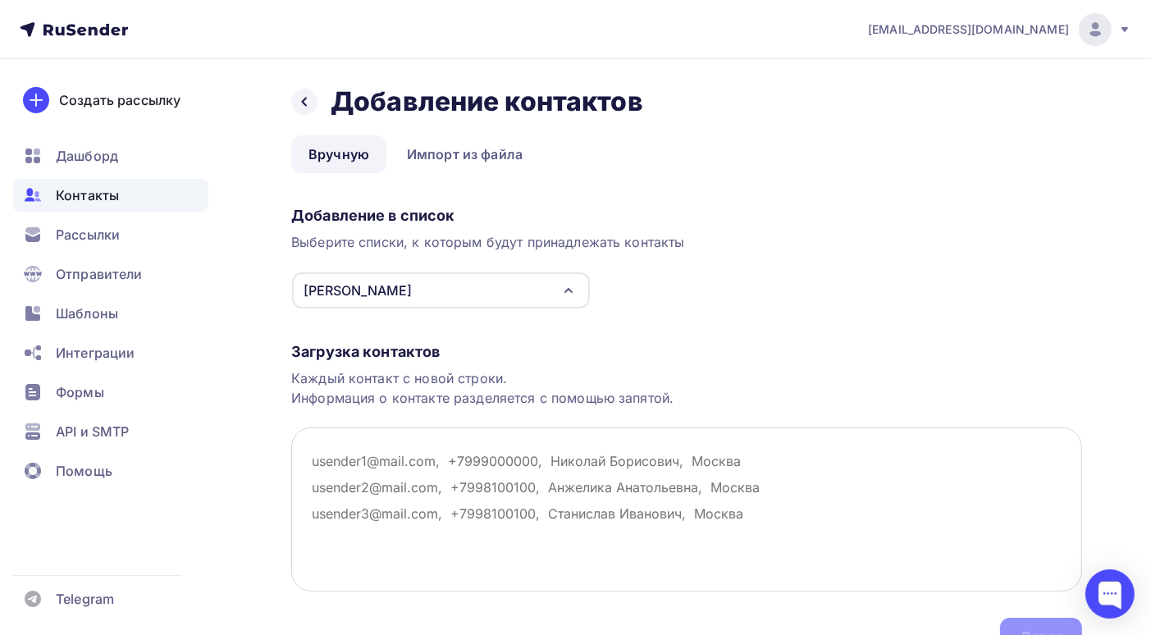
click at [325, 454] on textarea at bounding box center [686, 509] width 791 height 164
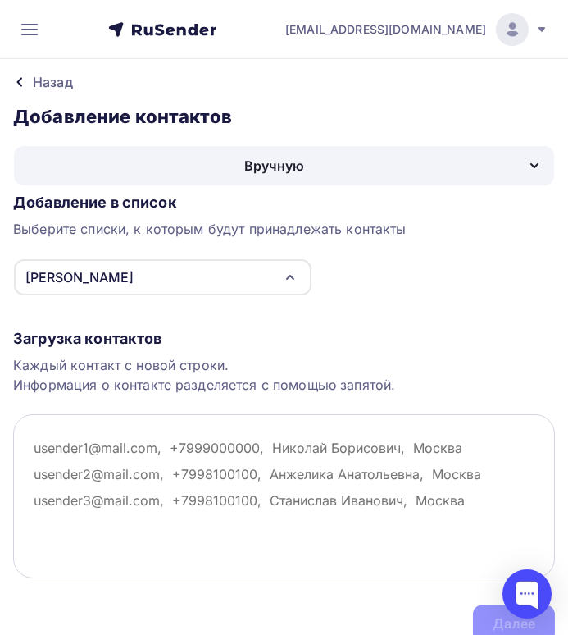
click at [41, 448] on textarea at bounding box center [284, 496] width 542 height 164
paste textarea "9515416398@mail.ru"
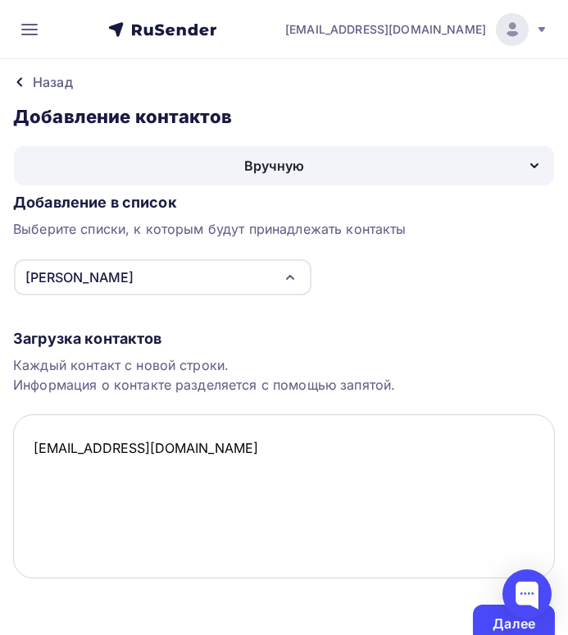
click at [45, 463] on textarea "9515416398@mail.ru" at bounding box center [284, 496] width 542 height 164
paste textarea "2018.altunina@gmail.com"
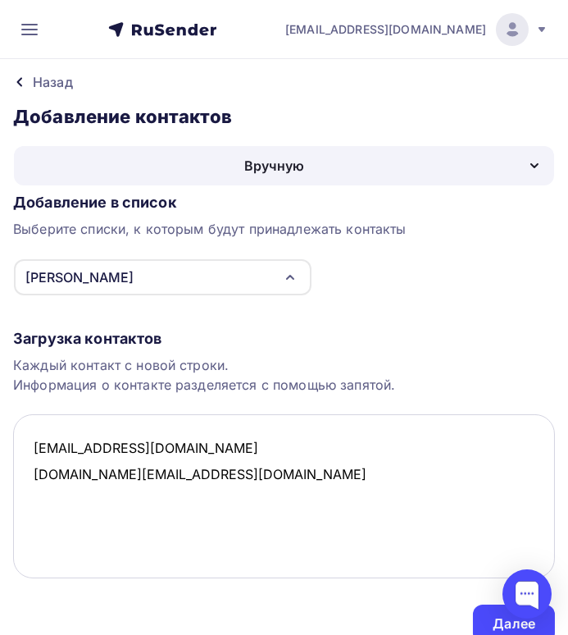
click at [41, 498] on textarea "9515416398@mail.ru 2018.altunina@gmail.com" at bounding box center [284, 496] width 542 height 164
paste textarea "a.r.aminova@yandex.ru"
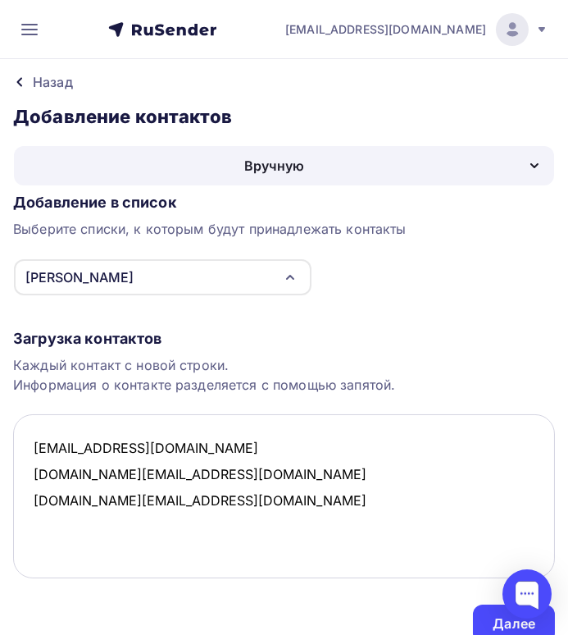
click at [36, 519] on textarea "9515416398@mail.ru 2018.altunina@gmail.com a.r.aminova@yandex.ru" at bounding box center [284, 496] width 542 height 164
click at [185, 511] on textarea "9515416398@mail.ru 2018.altunina@gmail.com a.r.aminova@yandex.ru" at bounding box center [284, 496] width 542 height 164
paste textarea "482438@mail.ru"
click at [40, 546] on textarea "9515416398@mail.ru 2018.altunina@gmail.com a.r.aminova@yandex.ru 482438@mail.ru" at bounding box center [284, 496] width 542 height 164
click at [150, 530] on textarea "9515416398@mail.ru 2018.altunina@gmail.com a.r.aminova@yandex.ru 482438@mail.ru" at bounding box center [284, 496] width 542 height 164
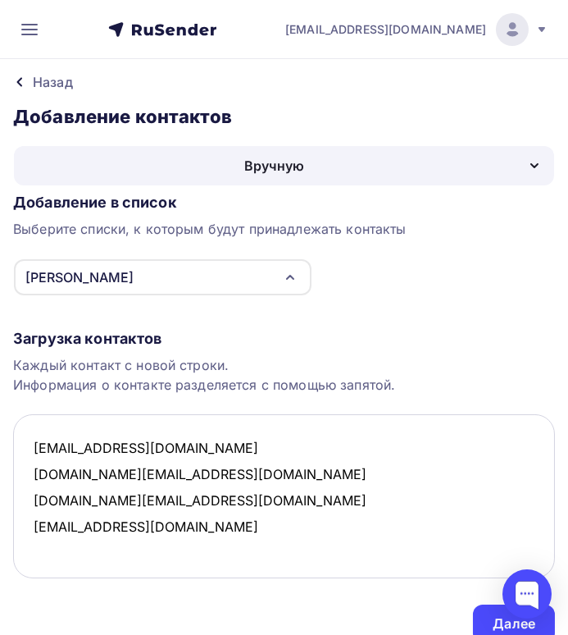
paste textarea "Innaov80inna@yandex.ru"
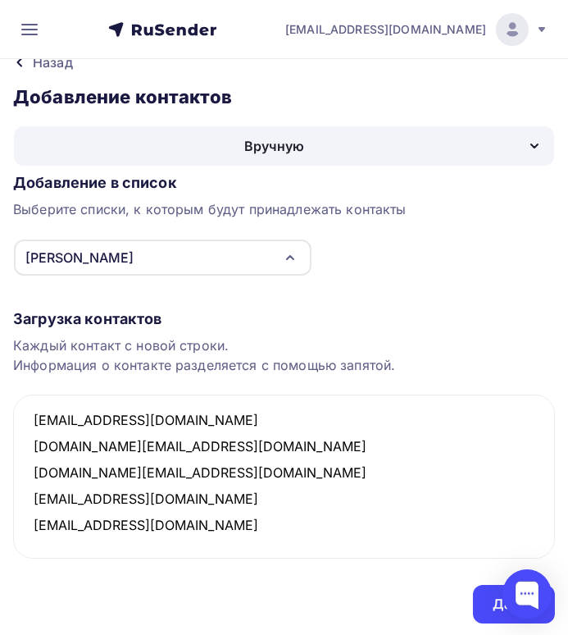
scroll to position [10, 0]
click at [212, 519] on textarea "9515416398@mail.ru 2018.altunina@gmail.com a.r.aminova@yandex.ru 482438@mail.ru…" at bounding box center [284, 477] width 542 height 164
paste textarea "bankrot.vol.alena@yandex.ru, 9147992233@mail.ru, 9147077121@mail.ru Beglova.any…"
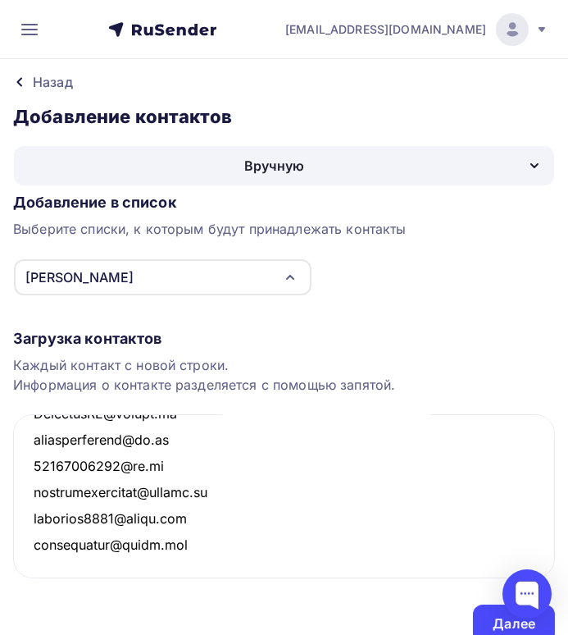
scroll to position [20, 0]
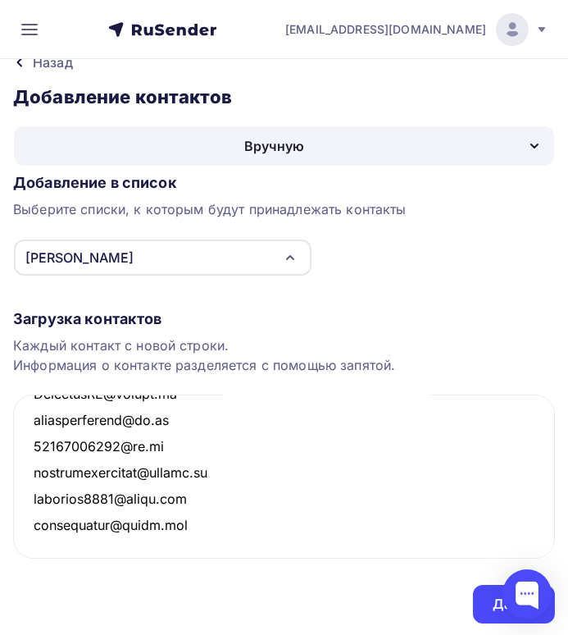
drag, startPoint x: 30, startPoint y: 442, endPoint x: 205, endPoint y: 655, distance: 275.6
click at [205, 615] on html "bankrotforumspb@yandex.ru Аккаунт Тарифы Выйти Создать рассылку Дашборд Контакт…" at bounding box center [284, 297] width 568 height 635
paste textarea "bankrot.vol.alena@yandex.ru, 9147992233@mail.ru, 9147077121@mail.ru Beglova.any…"
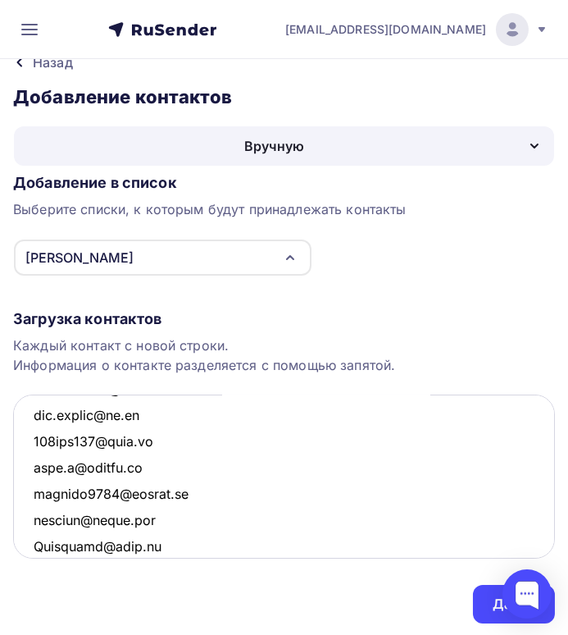
scroll to position [3263, 0]
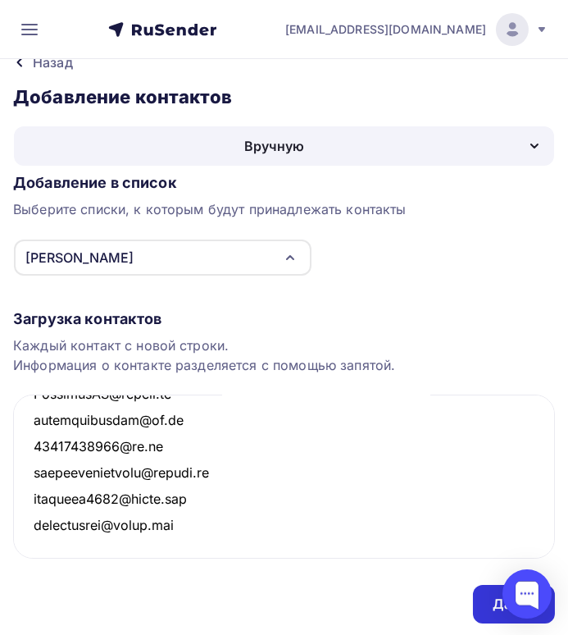
type textarea "bankrot.vol.alena@yandex.ru, 9147992233@mail.ru, 9147077121@mail.ru Beglova.any…"
click at [490, 601] on div "Далее" at bounding box center [514, 604] width 82 height 39
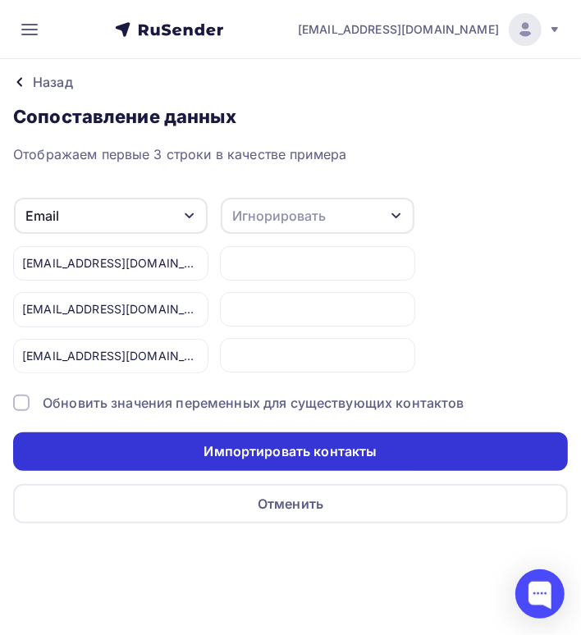
click at [348, 452] on div "Импортировать контакты" at bounding box center [289, 451] width 173 height 19
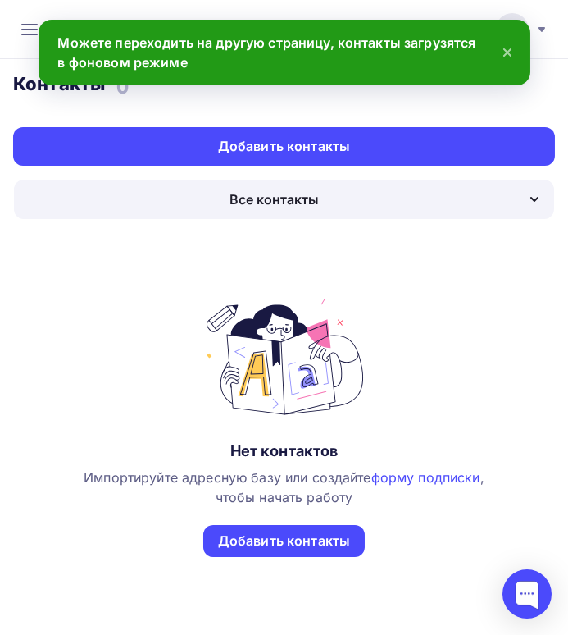
scroll to position [7, 0]
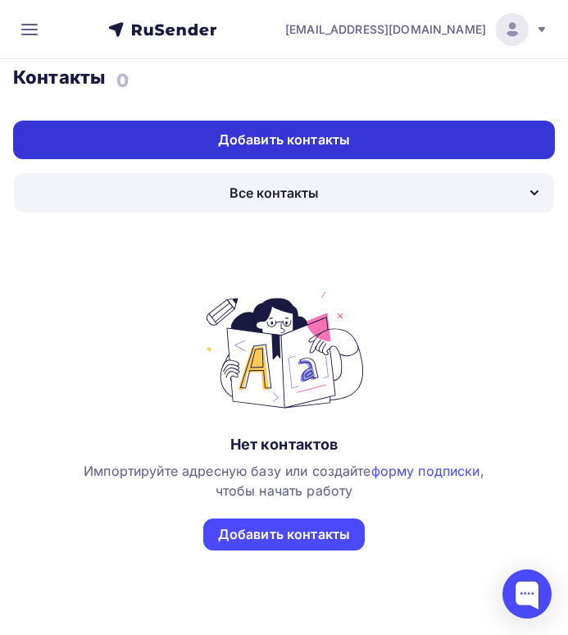
click at [271, 141] on div "Добавить контакты" at bounding box center [284, 139] width 132 height 19
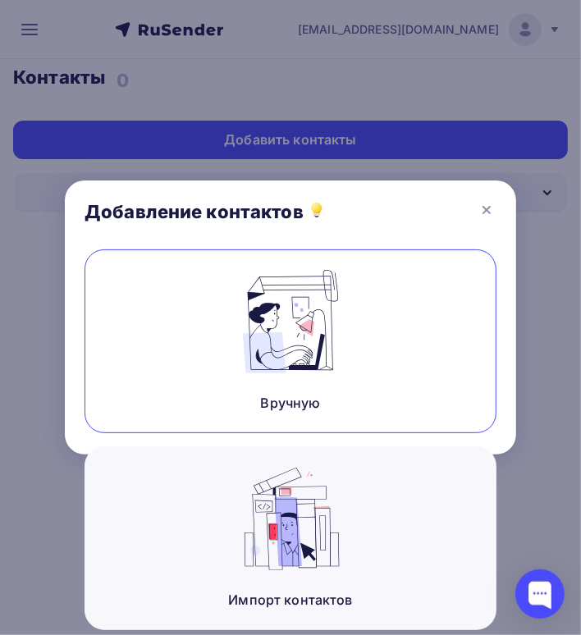
click at [294, 355] on img at bounding box center [290, 321] width 110 height 103
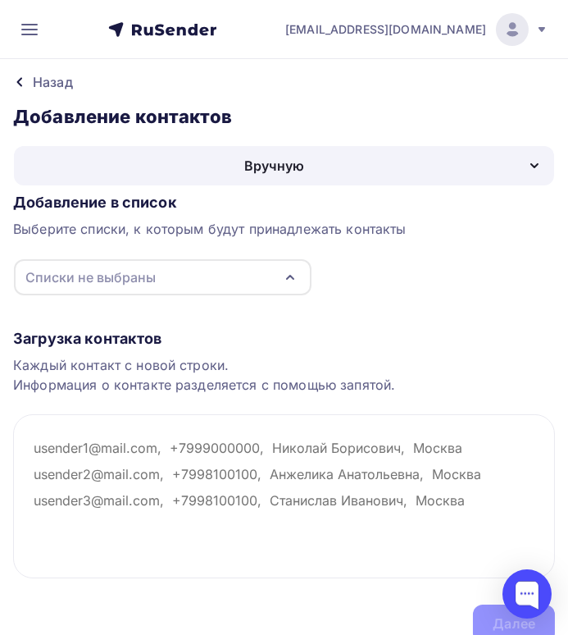
click at [291, 281] on icon "button" at bounding box center [291, 277] width 20 height 20
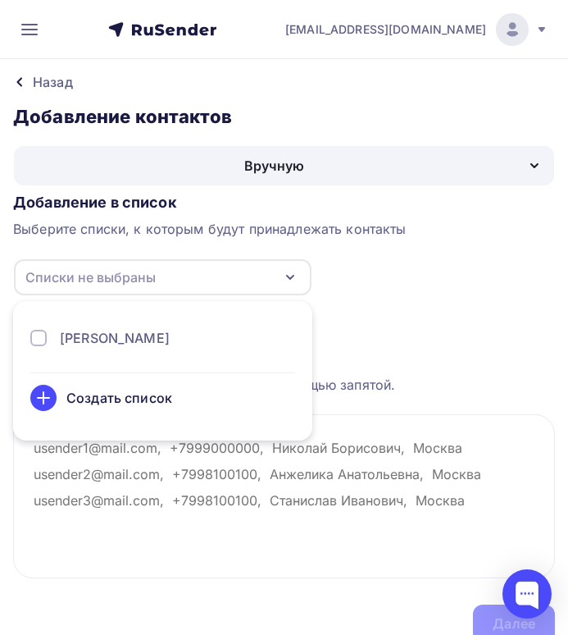
click at [138, 337] on div "СРО СИРИУС" at bounding box center [115, 338] width 110 height 20
click at [225, 527] on textarea at bounding box center [284, 496] width 542 height 164
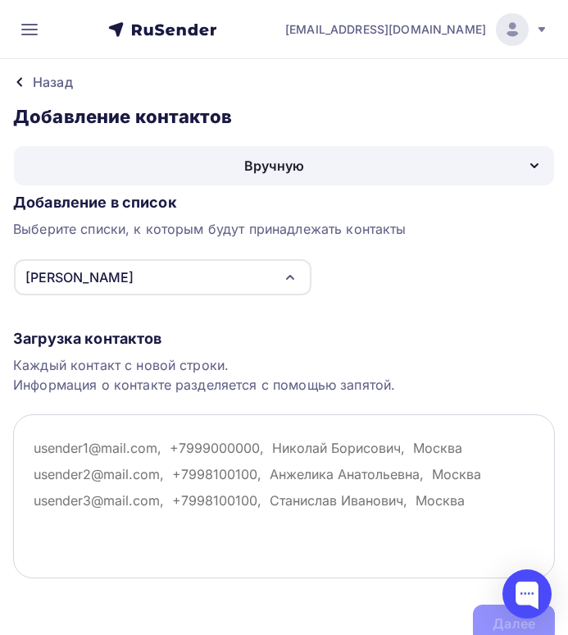
drag, startPoint x: 30, startPoint y: 443, endPoint x: 118, endPoint y: 540, distance: 131.2
click at [120, 545] on textarea at bounding box center [284, 496] width 542 height 164
drag, startPoint x: 35, startPoint y: 445, endPoint x: 110, endPoint y: 542, distance: 122.2
click at [110, 542] on textarea at bounding box center [284, 496] width 542 height 164
paste textarea "bankrot.vol.alena@yandex.ru, 9147992233@mail.ru, 9147077121@mail.ru Beglova.any…"
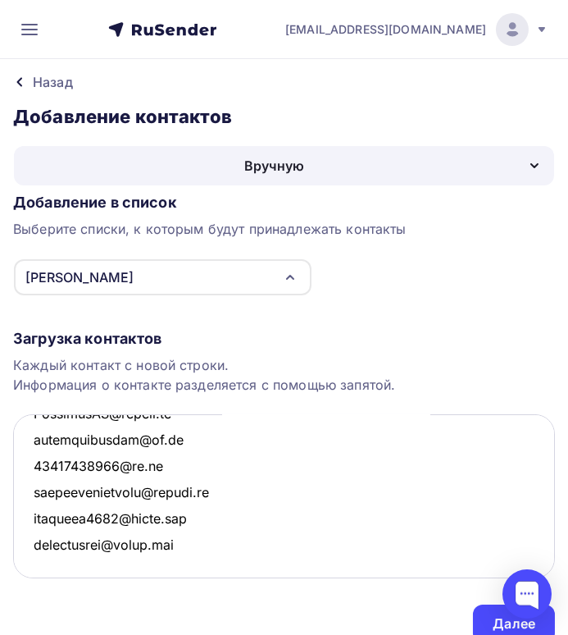
scroll to position [20, 0]
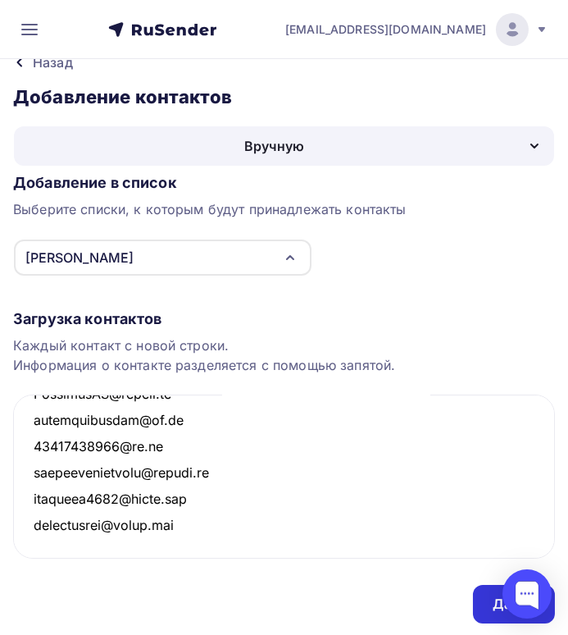
type textarea "bankrot.vol.alena@yandex.ru, 9147992233@mail.ru, 9147077121@mail.ru Beglova.any…"
click at [495, 612] on div "Далее" at bounding box center [514, 604] width 82 height 39
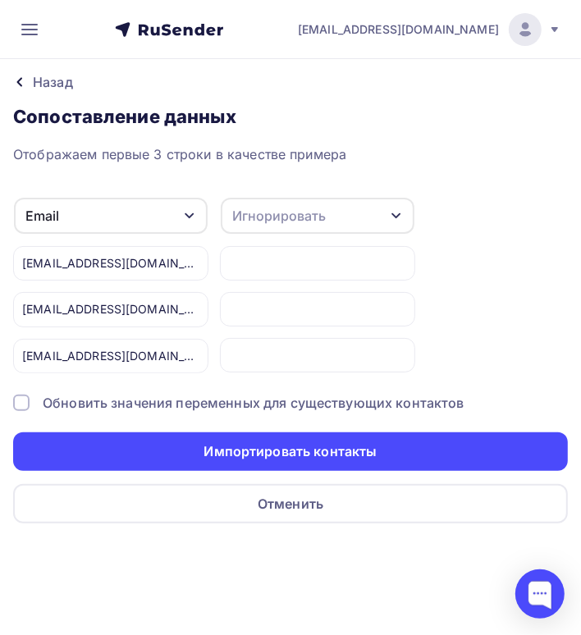
click at [18, 401] on div at bounding box center [21, 403] width 16 height 16
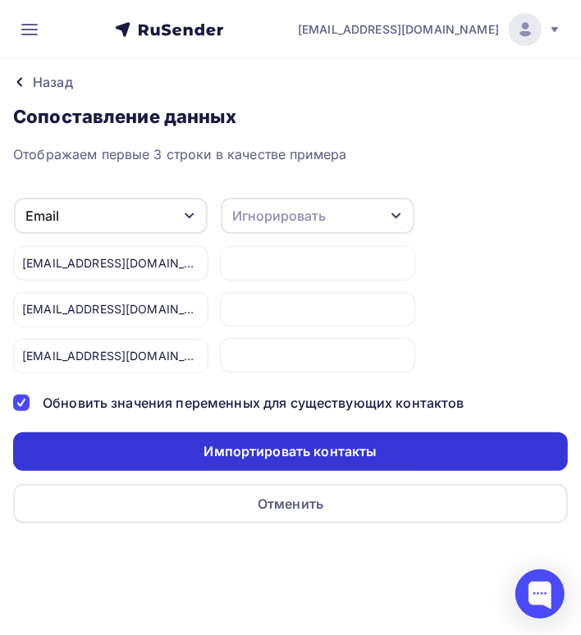
click at [250, 457] on div "Импортировать контакты" at bounding box center [289, 451] width 173 height 19
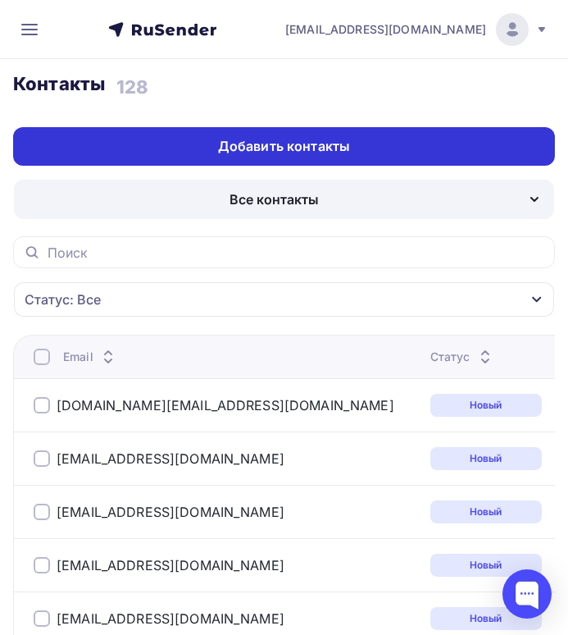
click at [340, 144] on div "Добавить контакты" at bounding box center [284, 146] width 132 height 19
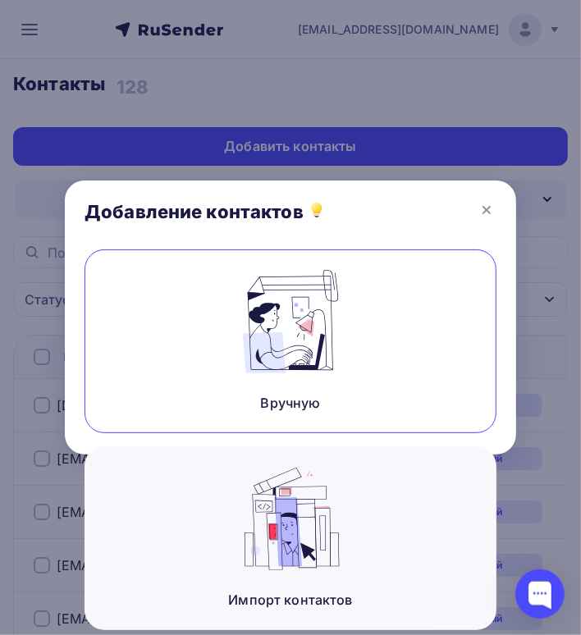
click at [302, 357] on img at bounding box center [290, 321] width 110 height 103
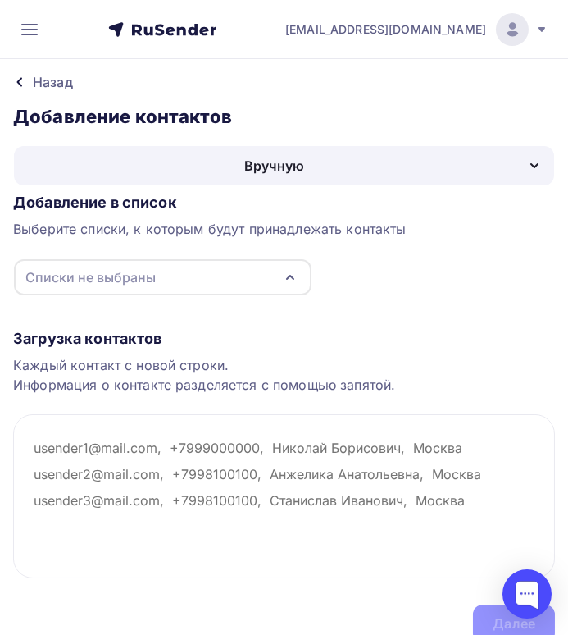
click at [281, 279] on icon "button" at bounding box center [291, 277] width 20 height 20
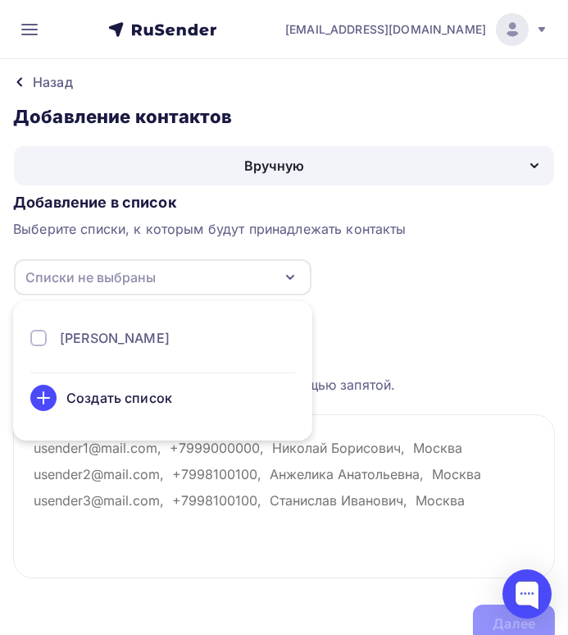
click at [139, 394] on div "Создать список" at bounding box center [119, 398] width 106 height 20
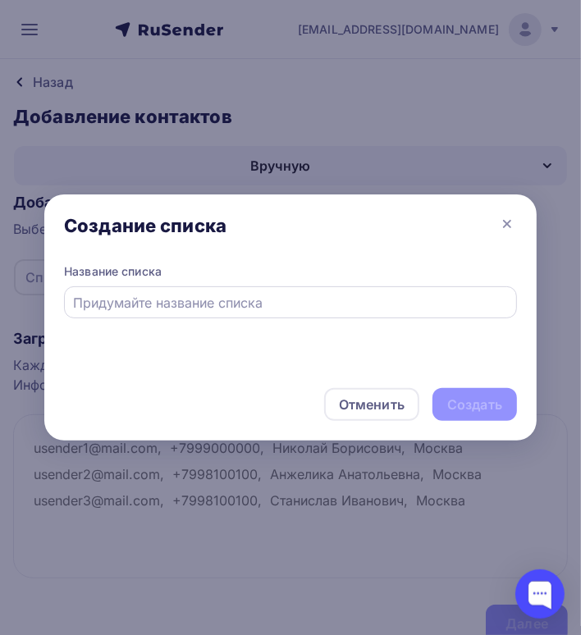
click at [145, 303] on input "text" at bounding box center [291, 303] width 434 height 20
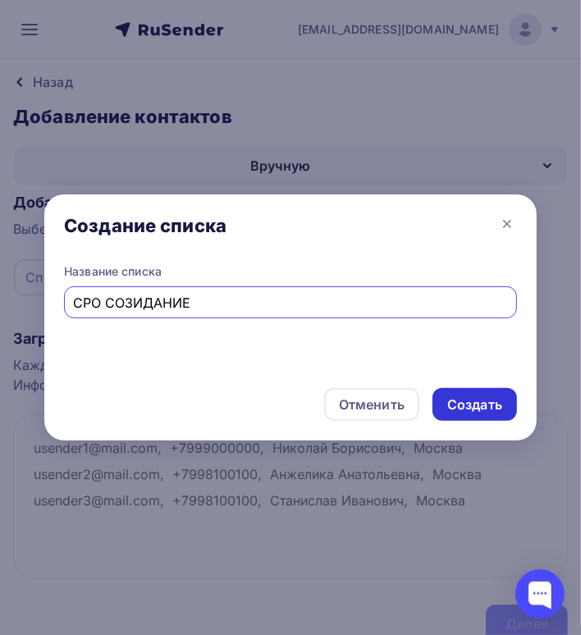
type input "СРО СОЗИДАНИЕ"
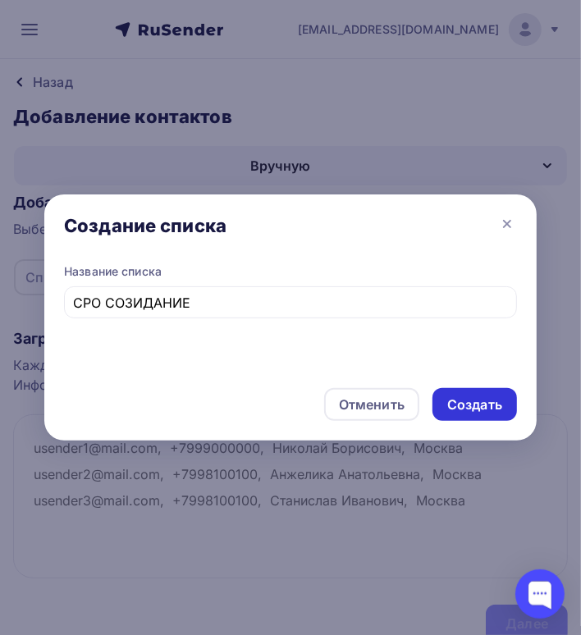
click at [481, 404] on div "Создать" at bounding box center [474, 404] width 55 height 19
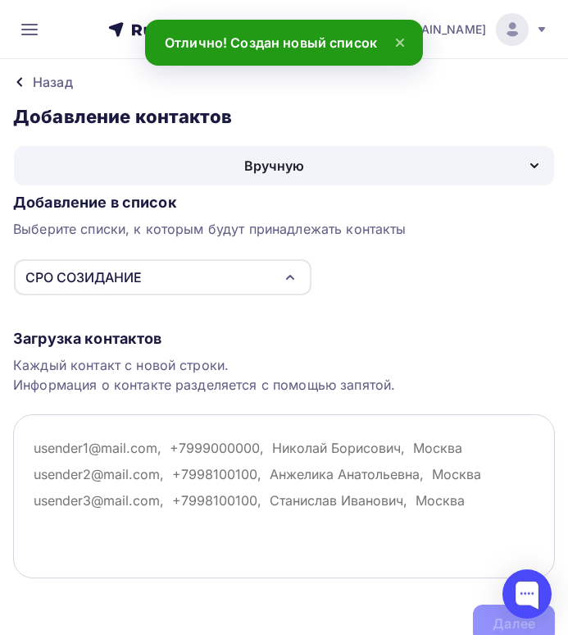
click at [36, 447] on textarea at bounding box center [284, 496] width 542 height 164
paste textarea "exievg@gmail.com m775803@mail.ru zarling@mail.ru sveta_armdor@mail.ru r.conserv…"
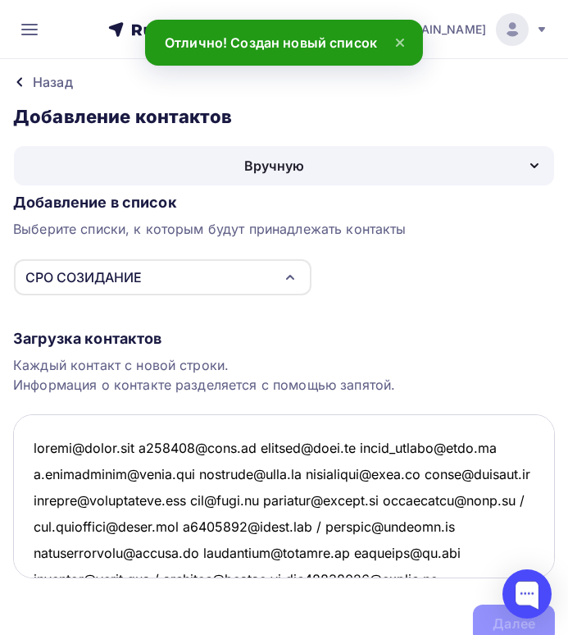
scroll to position [2713, 0]
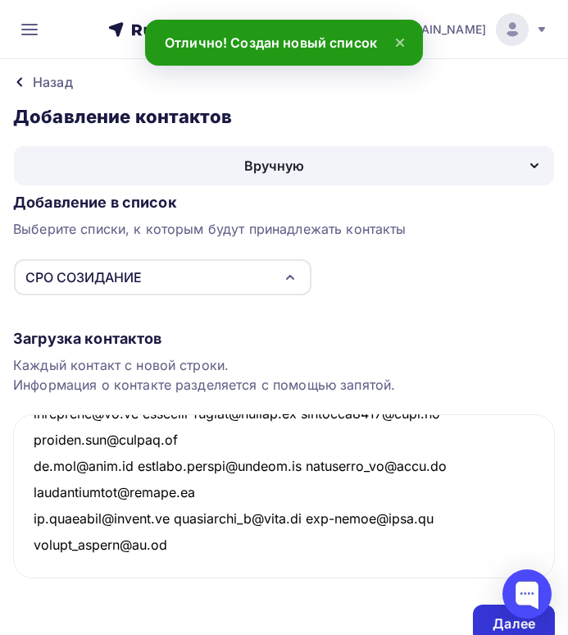
type textarea "exievg@gmail.com m775803@mail.ru zarling@mail.ru sveta_armdor@mail.ru r.conserv…"
click at [493, 614] on div "Далее" at bounding box center [514, 623] width 43 height 19
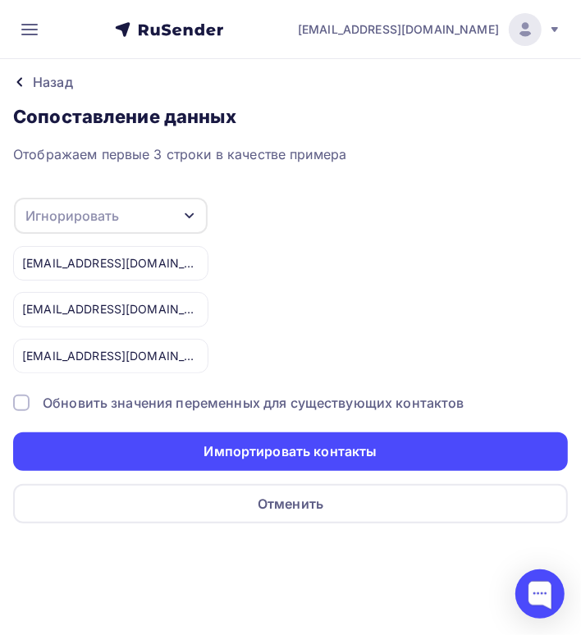
click at [26, 400] on div at bounding box center [21, 403] width 16 height 16
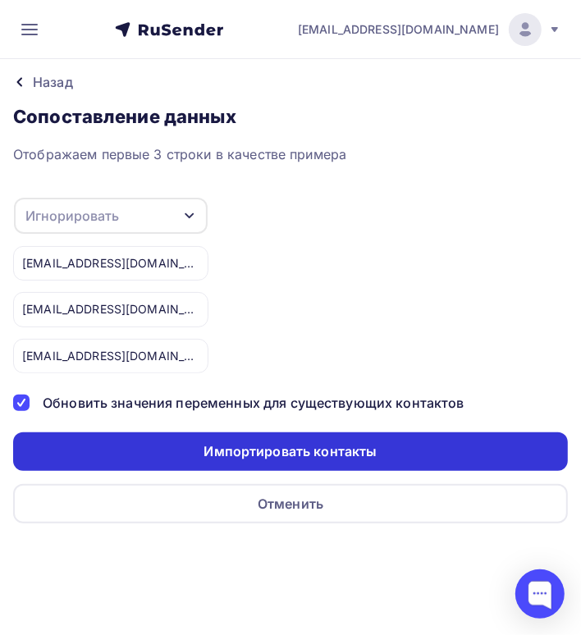
click at [244, 451] on div "Импортировать контакты" at bounding box center [289, 451] width 173 height 19
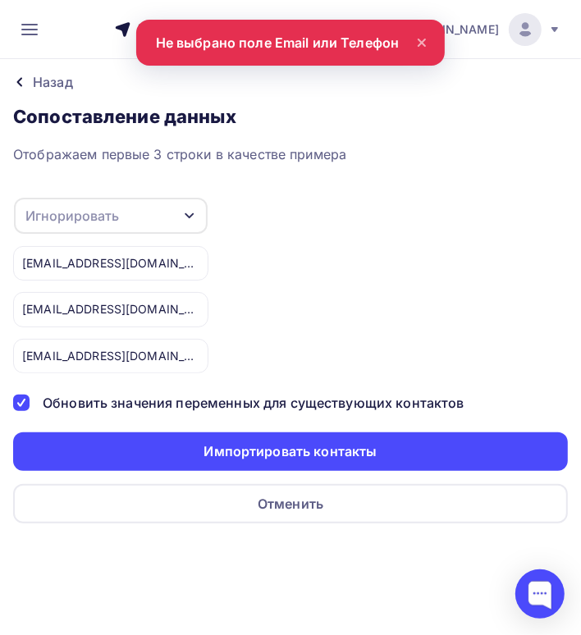
click at [186, 208] on div "Игнорировать" at bounding box center [111, 216] width 194 height 36
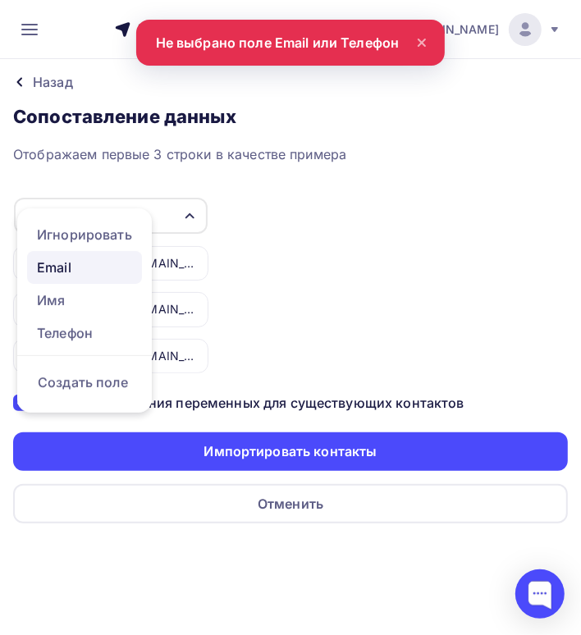
click at [75, 273] on div "Email" at bounding box center [84, 268] width 95 height 20
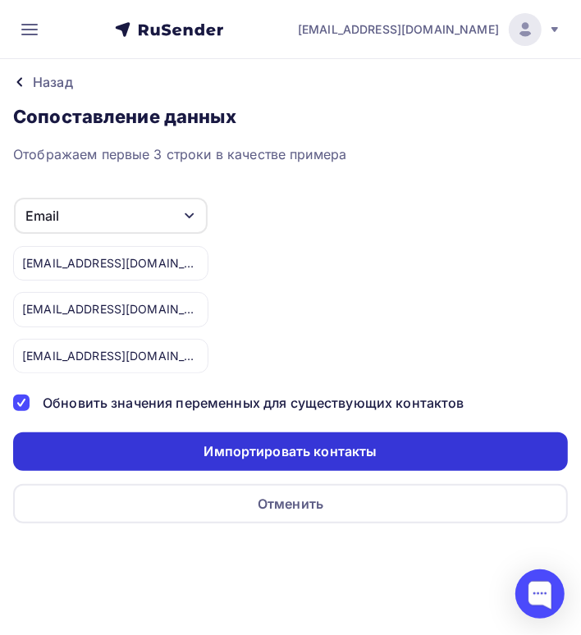
click at [305, 453] on div "Импортировать контакты" at bounding box center [289, 451] width 173 height 19
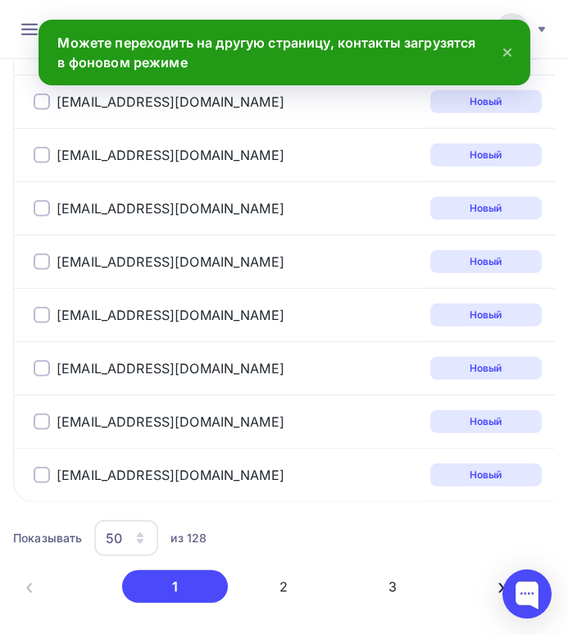
scroll to position [2569, 0]
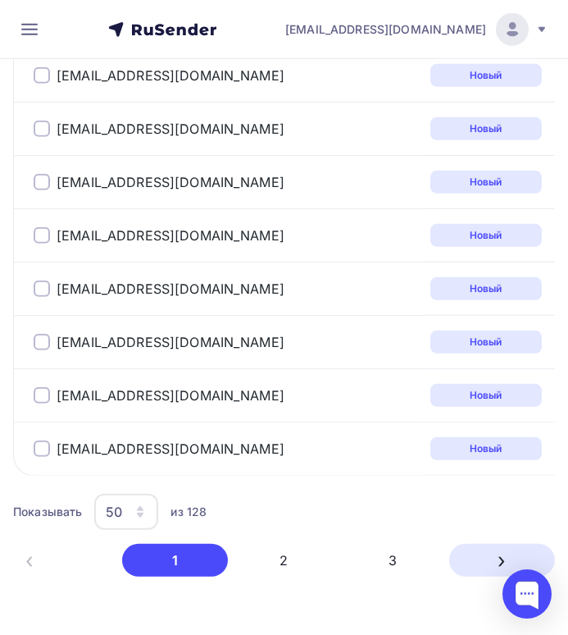
click at [501, 554] on button "›" at bounding box center [502, 560] width 106 height 33
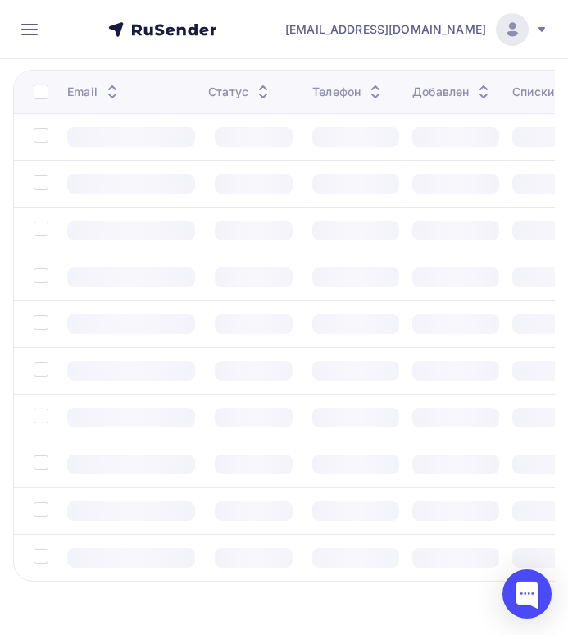
scroll to position [153, 0]
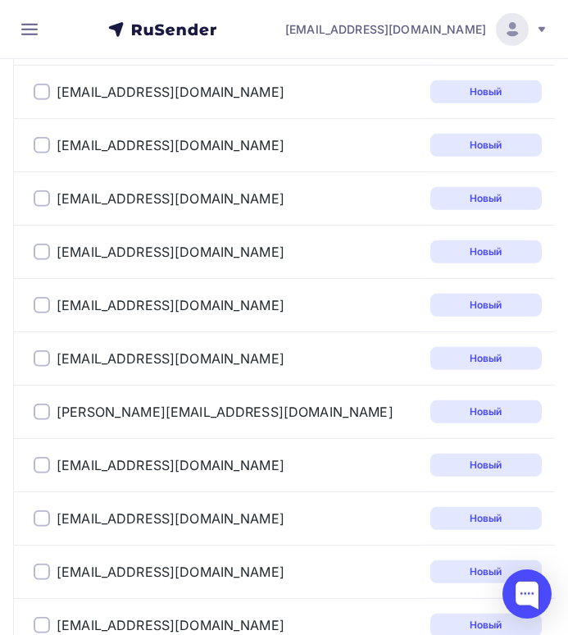
scroll to position [2569, 0]
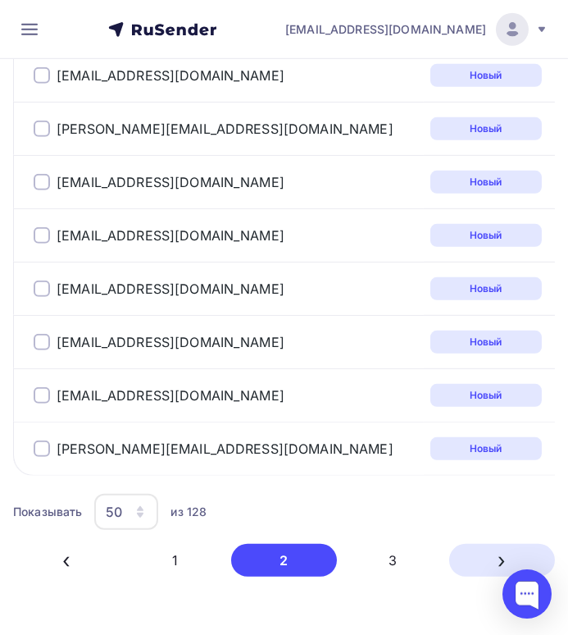
click at [496, 547] on button "›" at bounding box center [502, 560] width 106 height 33
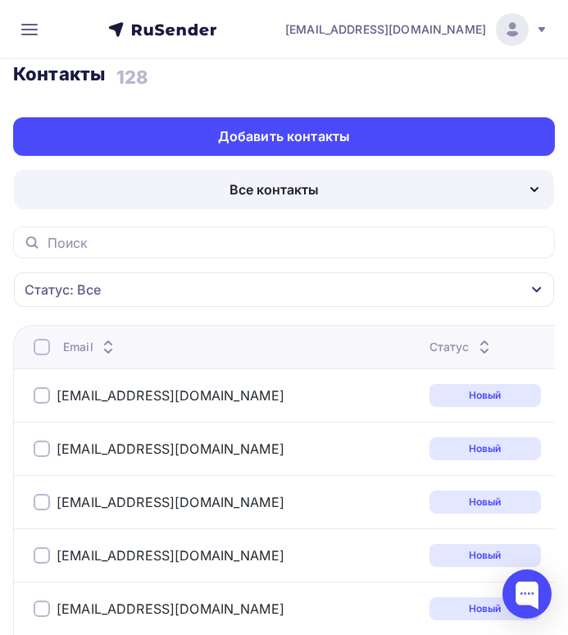
scroll to position [0, 0]
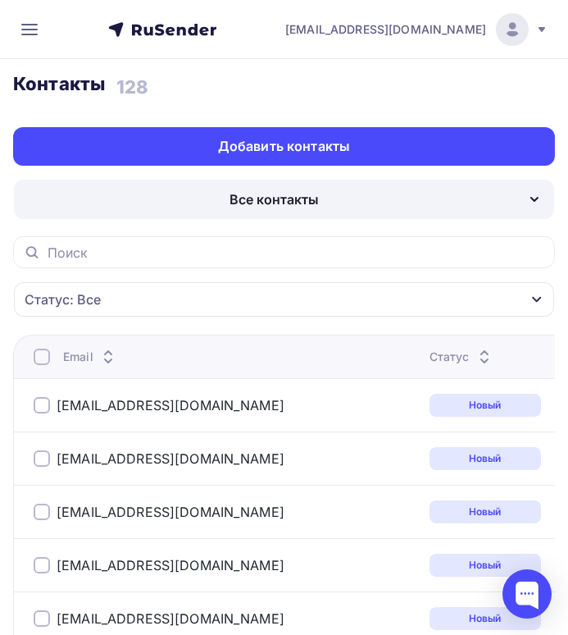
click at [538, 303] on icon "button" at bounding box center [537, 299] width 13 height 13
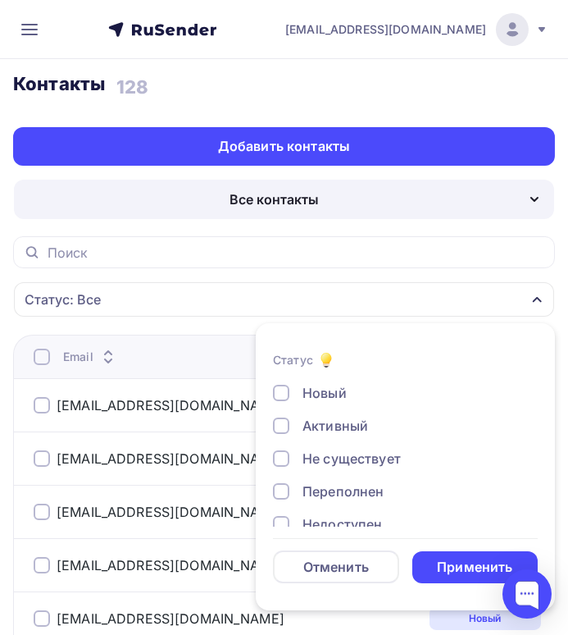
click at [538, 303] on icon "button" at bounding box center [537, 299] width 13 height 13
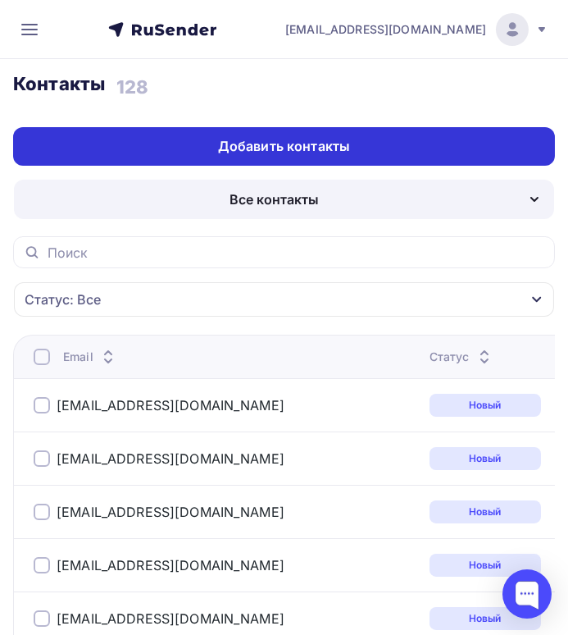
click at [267, 144] on div "Добавить контакты" at bounding box center [284, 146] width 132 height 19
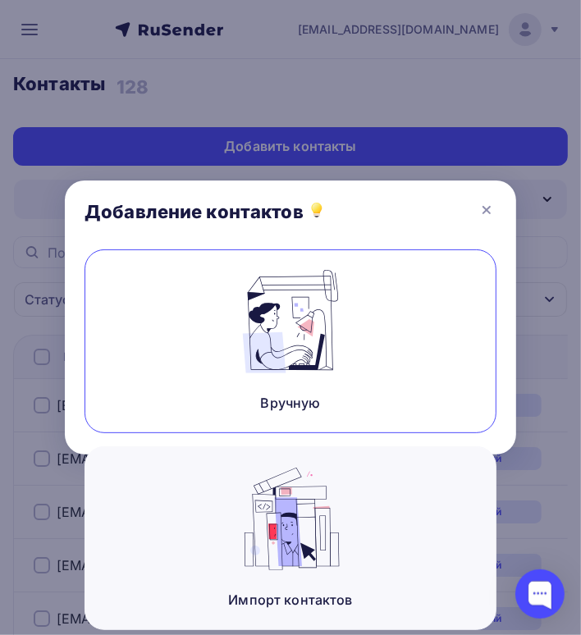
click at [294, 327] on img at bounding box center [290, 321] width 110 height 103
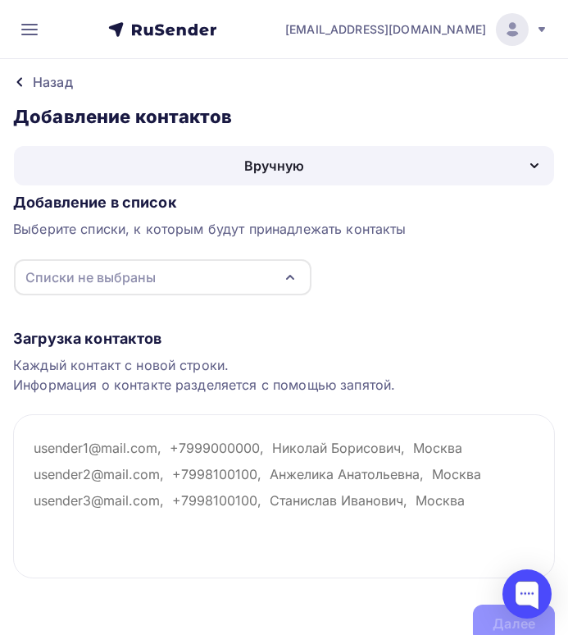
click at [290, 283] on icon "button" at bounding box center [291, 277] width 20 height 20
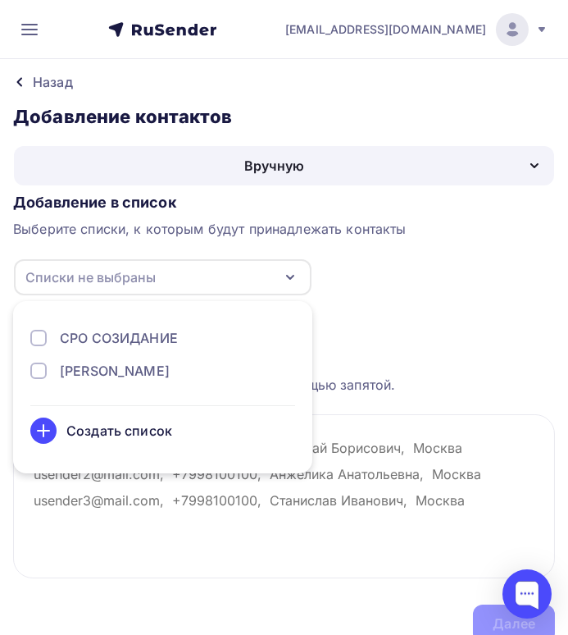
click at [149, 434] on div "Создать список" at bounding box center [119, 431] width 106 height 20
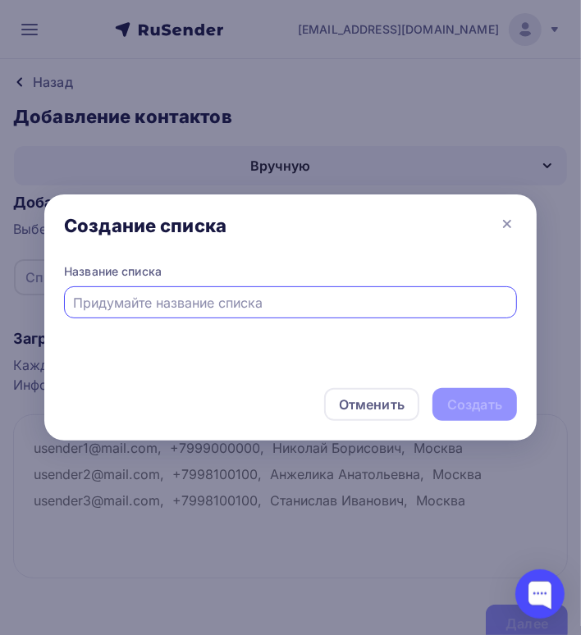
click at [84, 300] on input "text" at bounding box center [291, 303] width 434 height 20
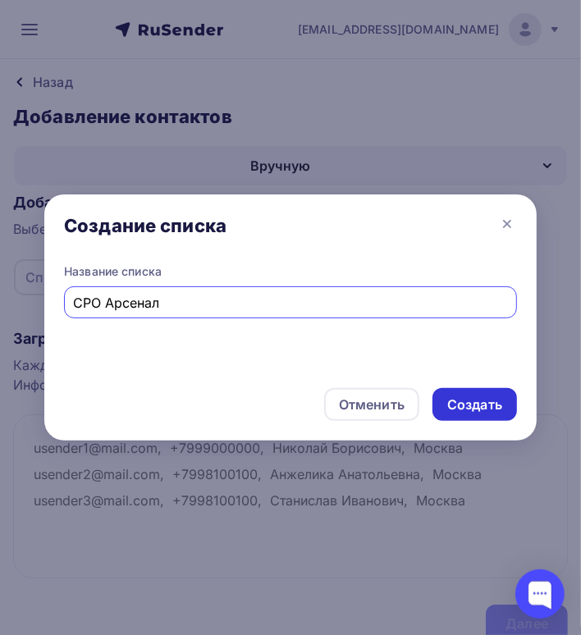
type input "СРО Арсенал"
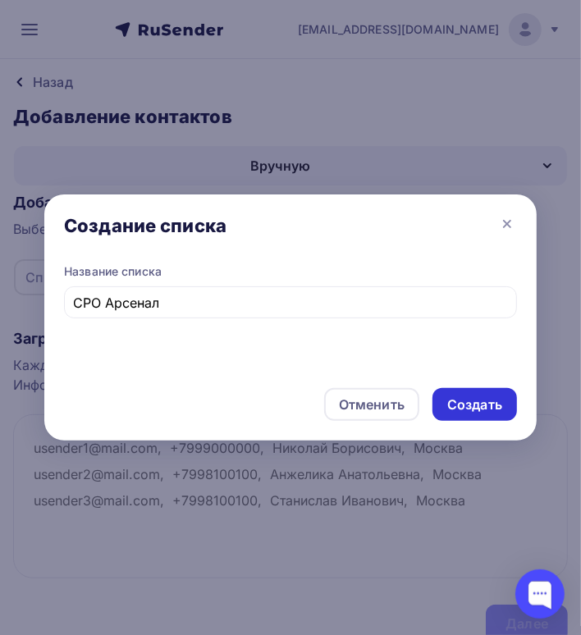
click at [487, 402] on div "Создать" at bounding box center [474, 404] width 55 height 19
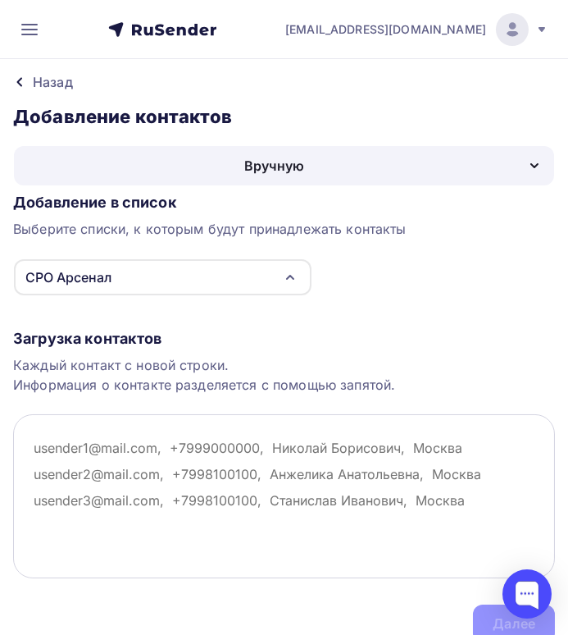
click at [39, 451] on textarea at bounding box center [284, 496] width 542 height 164
paste textarea "abdulin-yv@mail.ru, ay_akchurinavictoria@mail.ru, sergeyananin@bk.ru, ArbitrAnd…"
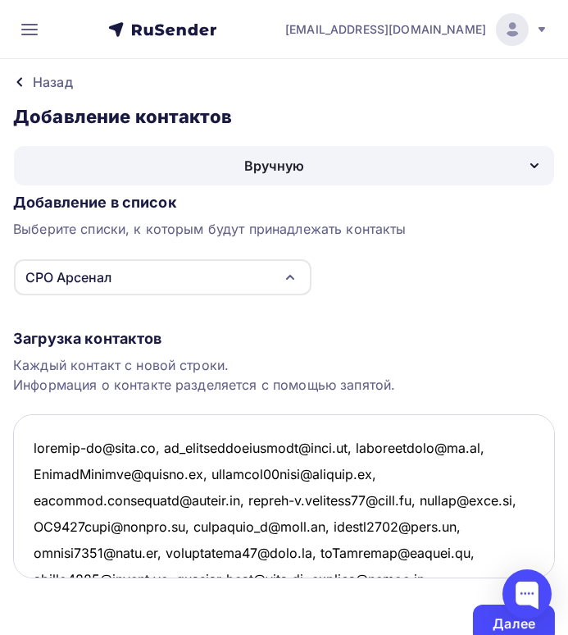
scroll to position [928, 0]
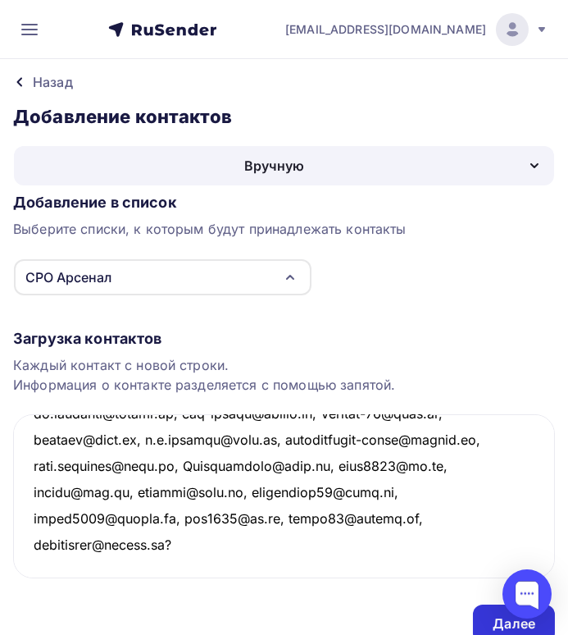
type textarea "abdulin-yv@mail.ru, ay_akchurinavictoria@mail.ru, sergeyananin@bk.ru, ArbitrAnd…"
click at [492, 622] on div "Далее" at bounding box center [514, 623] width 82 height 39
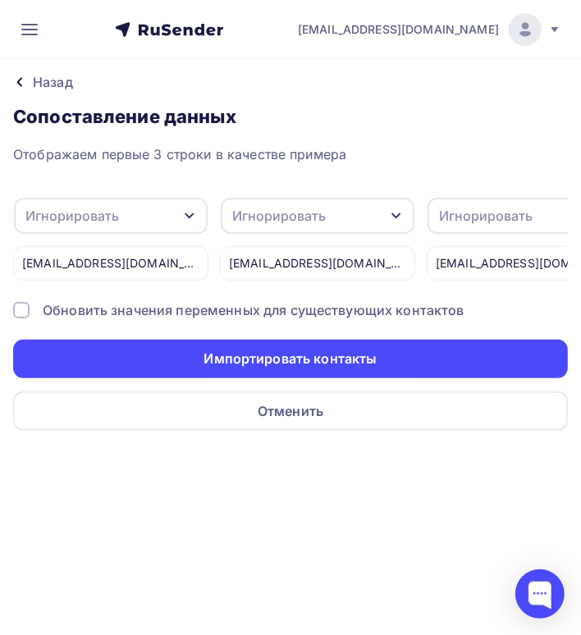
click at [197, 222] on div "Игнорировать" at bounding box center [111, 216] width 194 height 36
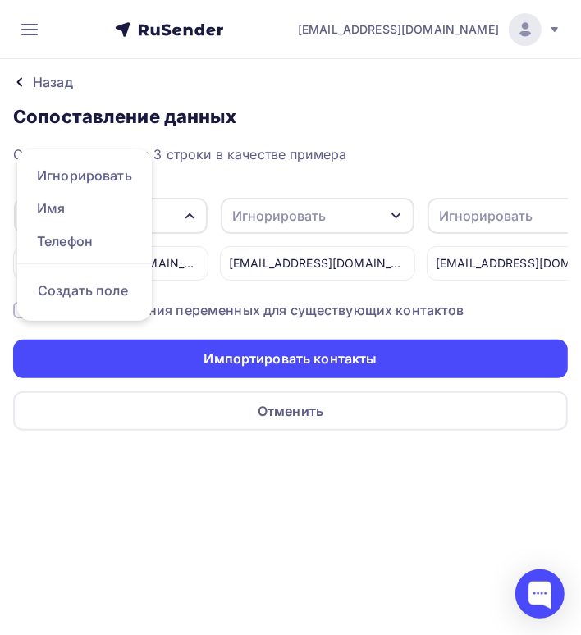
click at [240, 176] on div "Отображаем первые 3 строки в качестве примера Игнорировать Игнорировать Имя Тел…" at bounding box center [290, 287] width 554 height 286
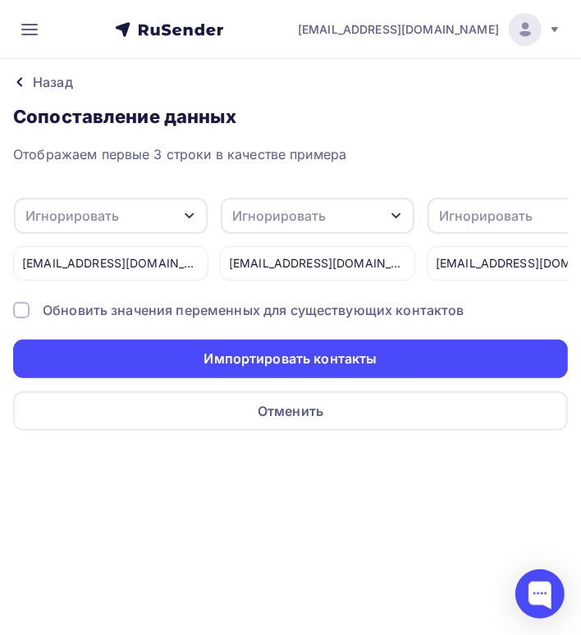
click at [25, 318] on div at bounding box center [21, 310] width 16 height 16
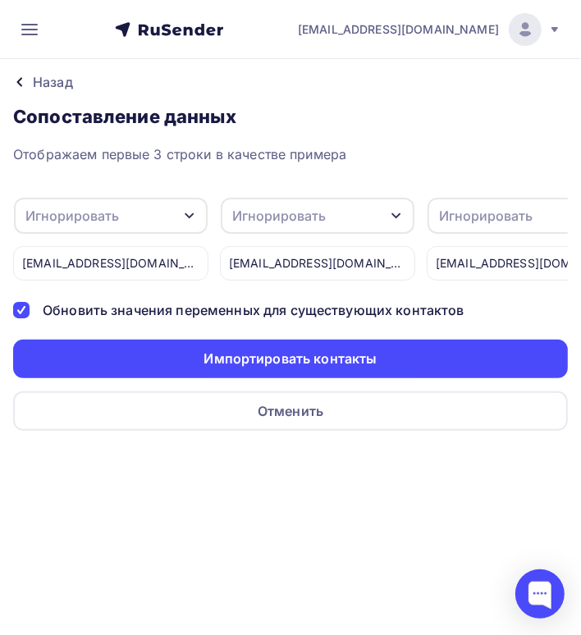
click at [190, 211] on icon "button" at bounding box center [189, 215] width 13 height 13
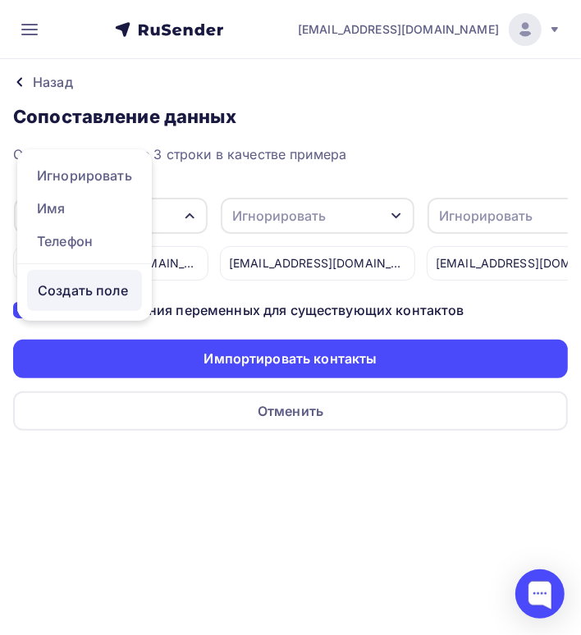
click at [95, 310] on div "Создать поле" at bounding box center [84, 290] width 115 height 41
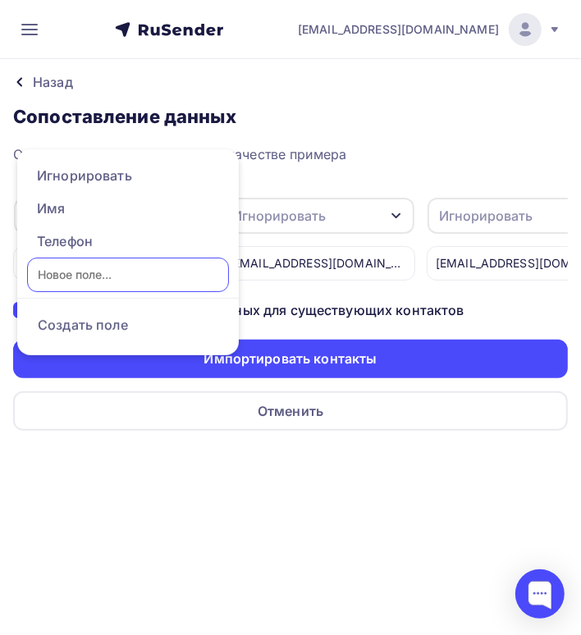
click at [86, 277] on input "text" at bounding box center [128, 275] width 202 height 34
click at [385, 113] on h3 "Сопоставление данных" at bounding box center [290, 116] width 554 height 23
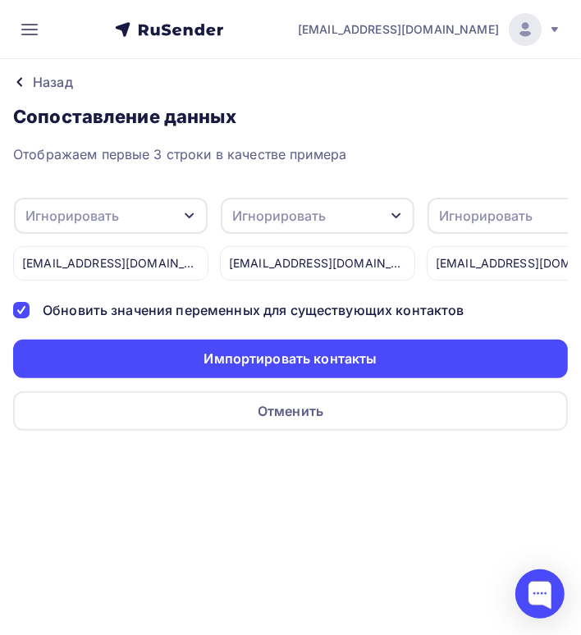
click at [52, 81] on div "Назад" at bounding box center [53, 82] width 40 height 20
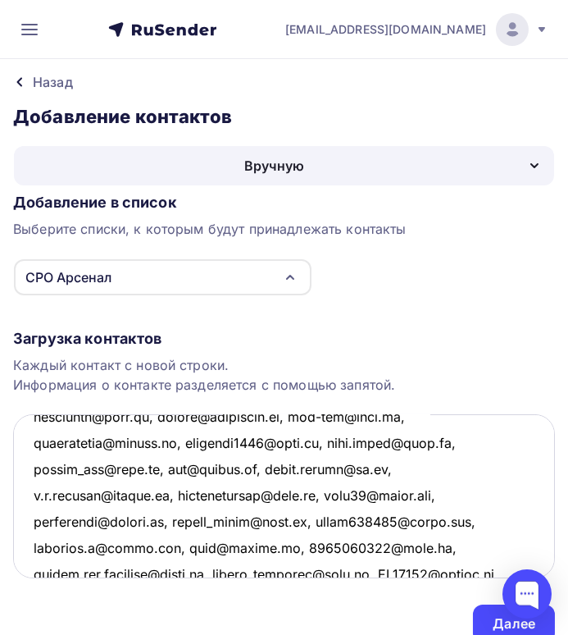
scroll to position [0, 0]
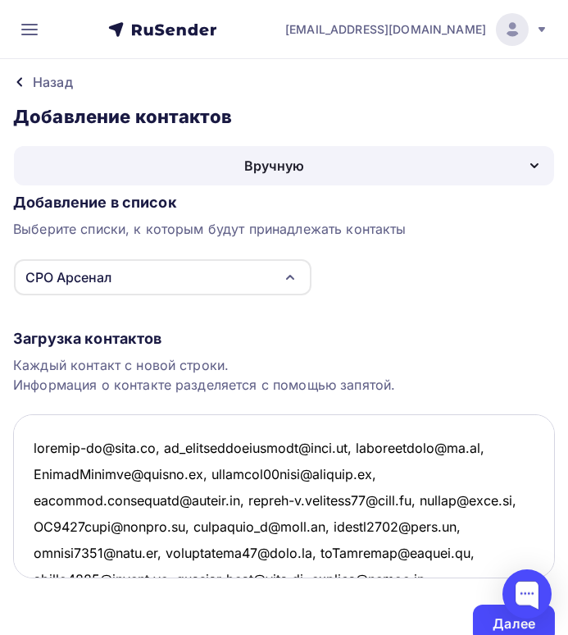
click at [162, 450] on textarea at bounding box center [284, 496] width 542 height 164
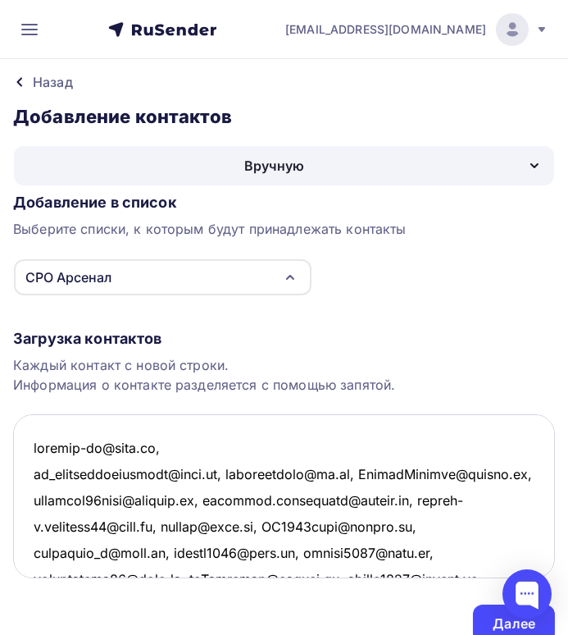
click at [223, 469] on textarea at bounding box center [284, 496] width 542 height 164
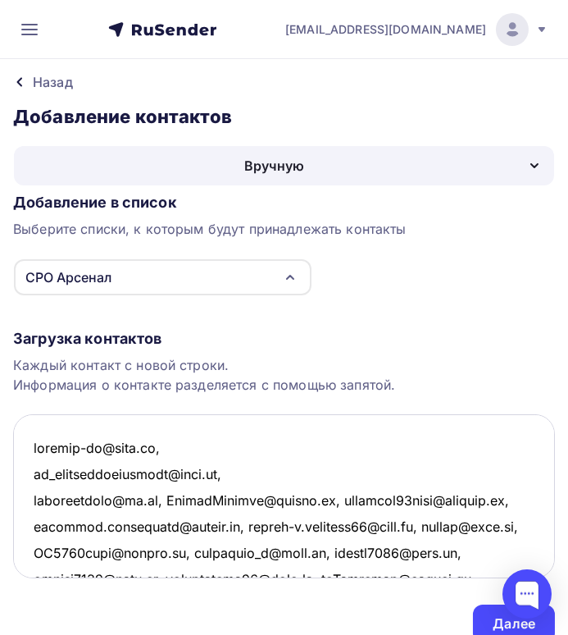
click at [166, 501] on textarea at bounding box center [284, 496] width 542 height 164
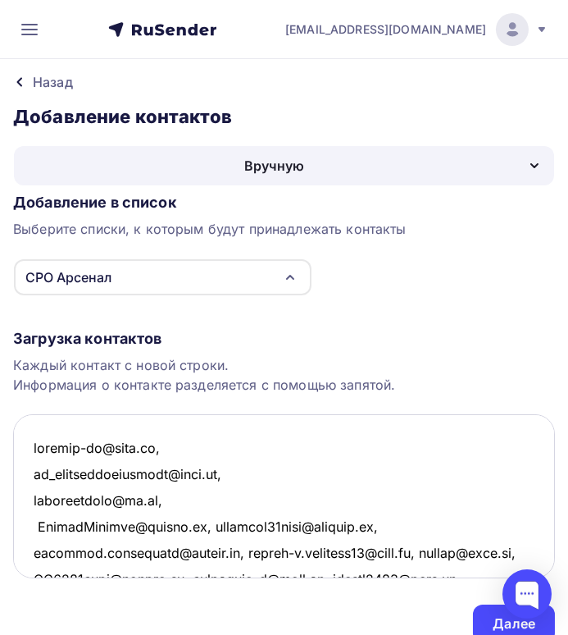
click at [209, 525] on textarea at bounding box center [284, 496] width 542 height 164
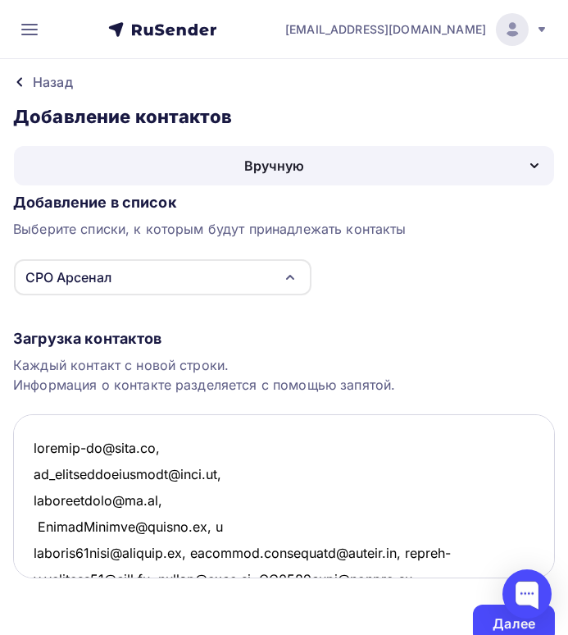
click at [205, 526] on textarea at bounding box center [284, 496] width 542 height 164
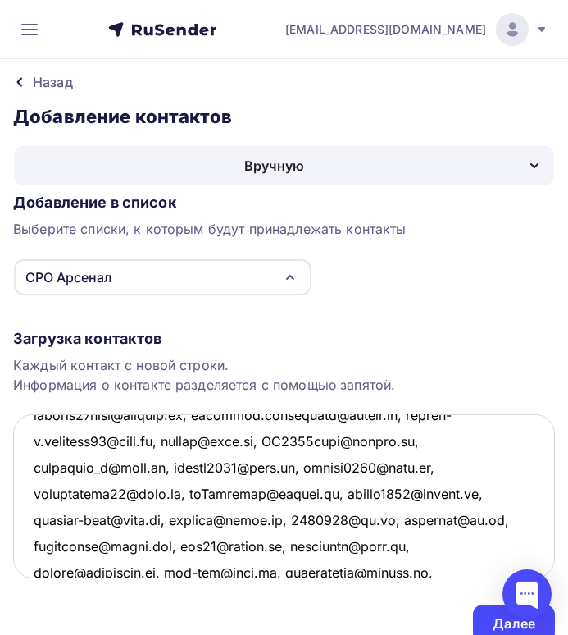
scroll to position [82, 0]
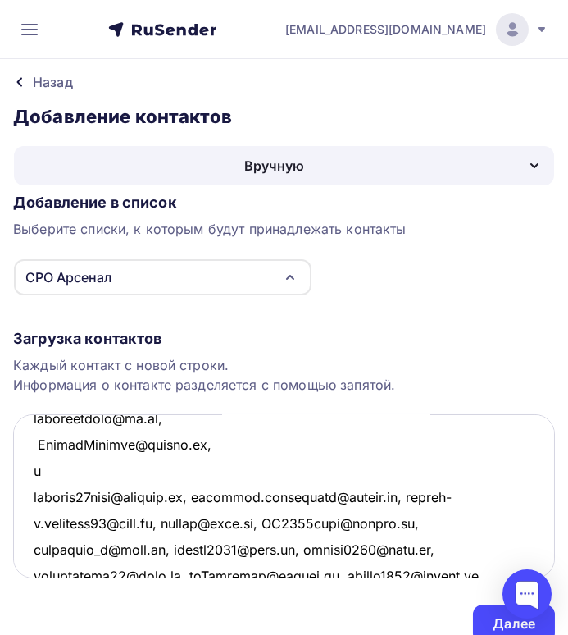
click at [33, 492] on textarea at bounding box center [284, 496] width 542 height 164
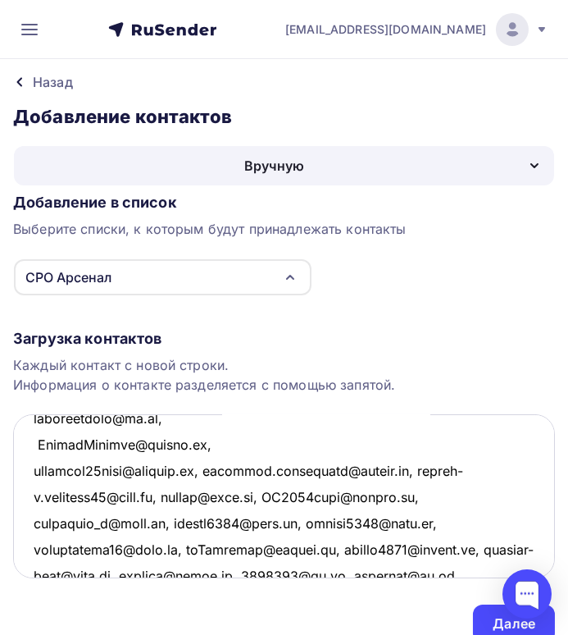
click at [213, 472] on textarea at bounding box center [284, 496] width 542 height 164
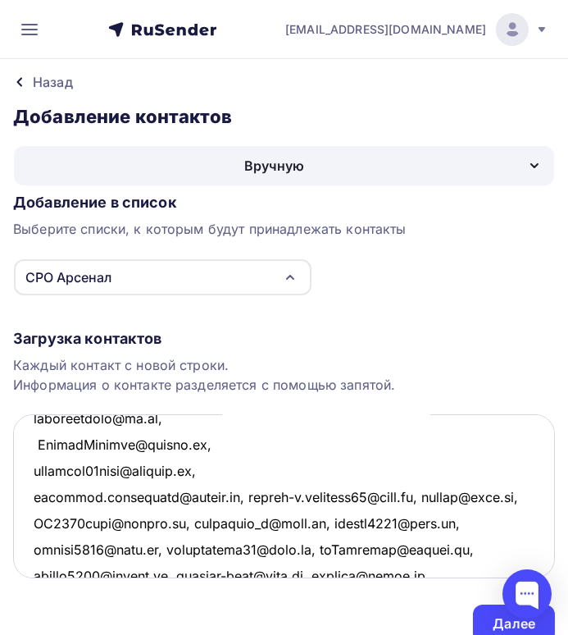
click at [243, 496] on textarea at bounding box center [284, 496] width 542 height 164
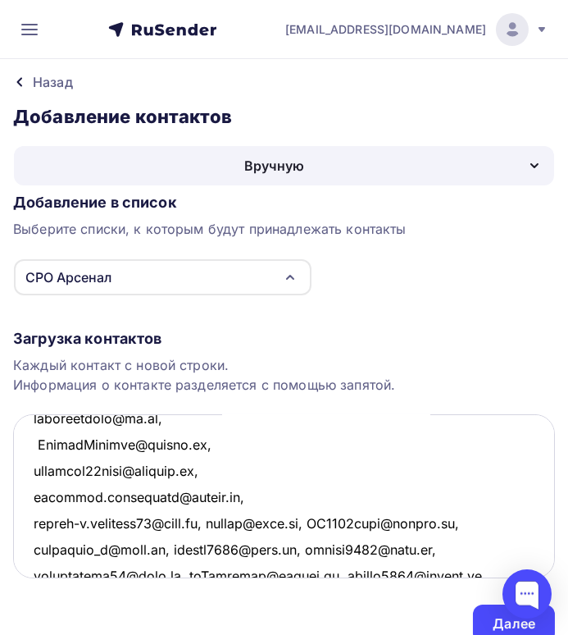
click at [38, 445] on textarea at bounding box center [284, 496] width 542 height 164
click at [213, 520] on textarea at bounding box center [284, 496] width 542 height 164
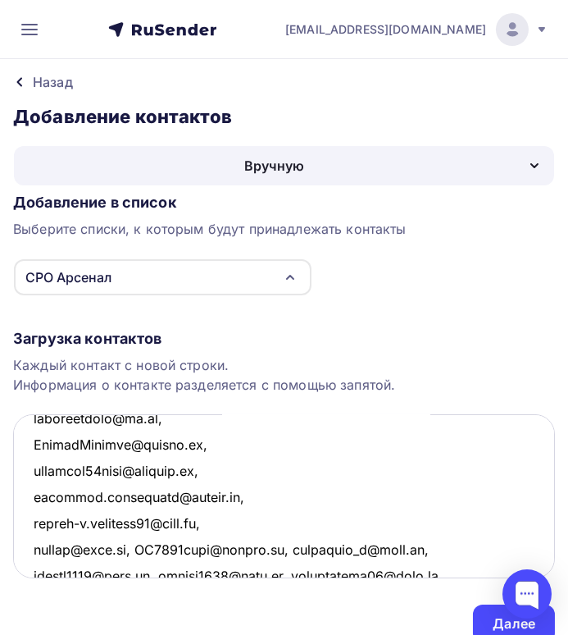
click at [133, 548] on textarea at bounding box center [284, 496] width 542 height 164
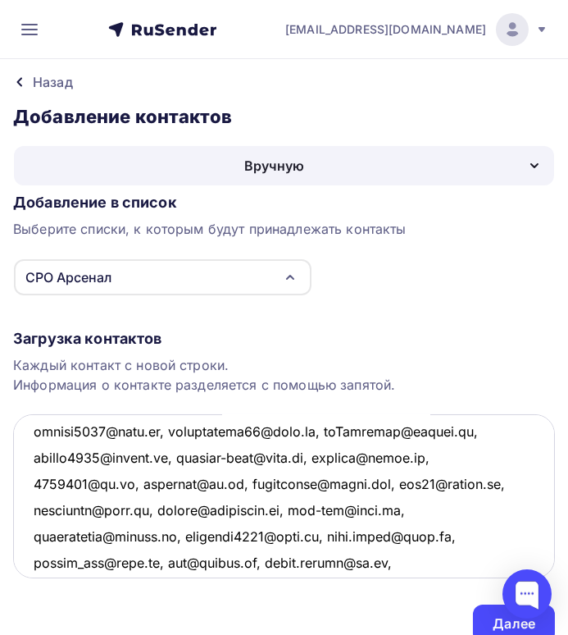
scroll to position [89, 0]
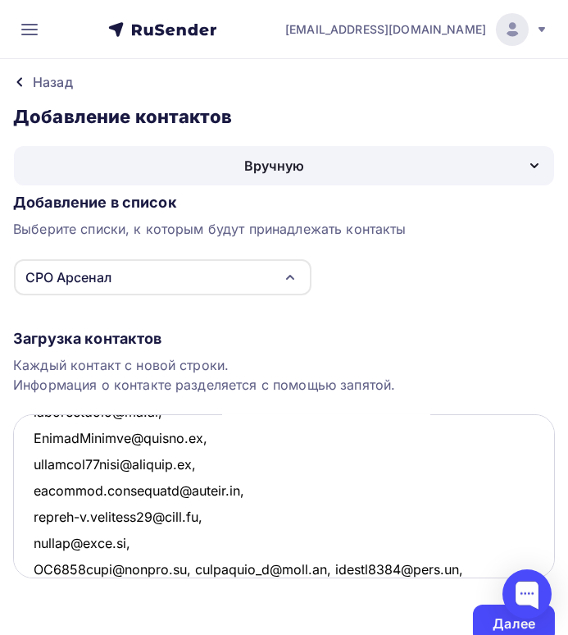
click at [194, 564] on textarea at bounding box center [284, 496] width 542 height 164
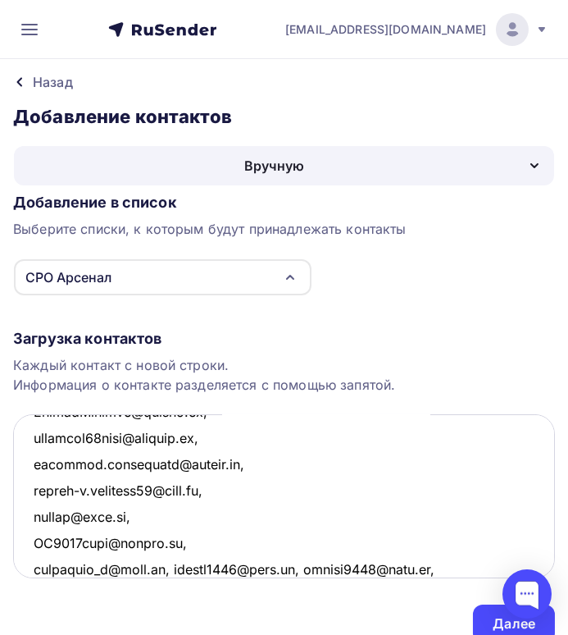
scroll to position [197, 0]
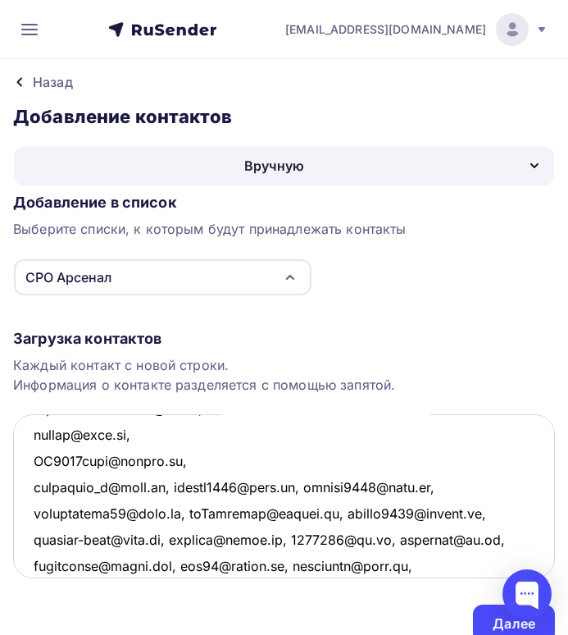
click at [174, 488] on textarea at bounding box center [284, 496] width 542 height 164
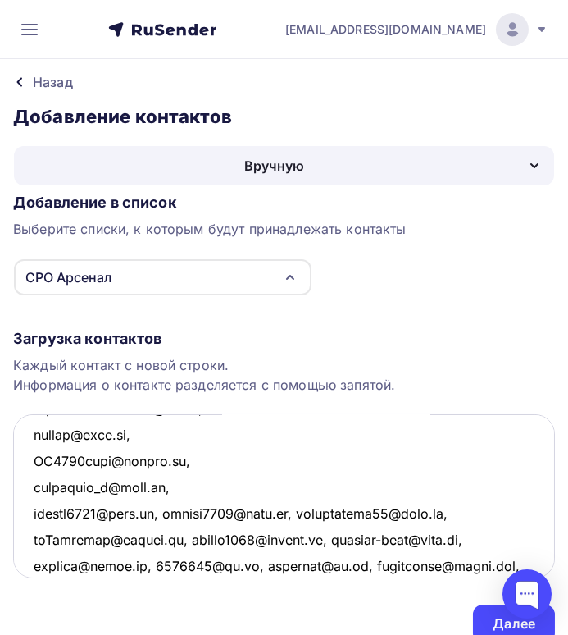
click at [171, 509] on textarea at bounding box center [284, 496] width 542 height 164
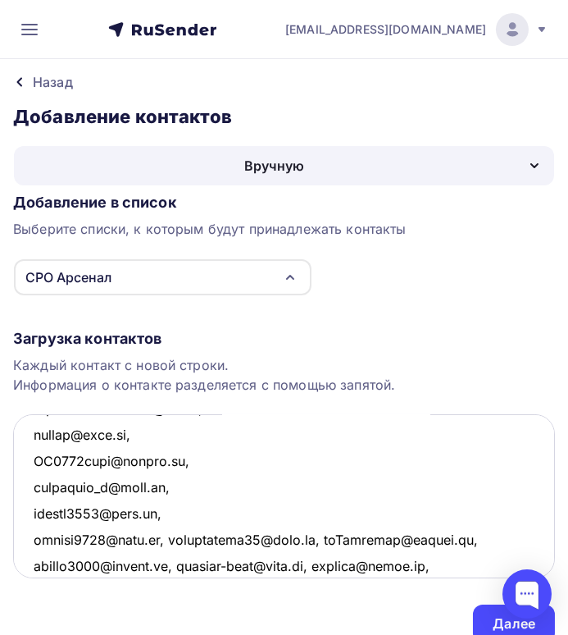
click at [168, 538] on textarea at bounding box center [284, 496] width 542 height 164
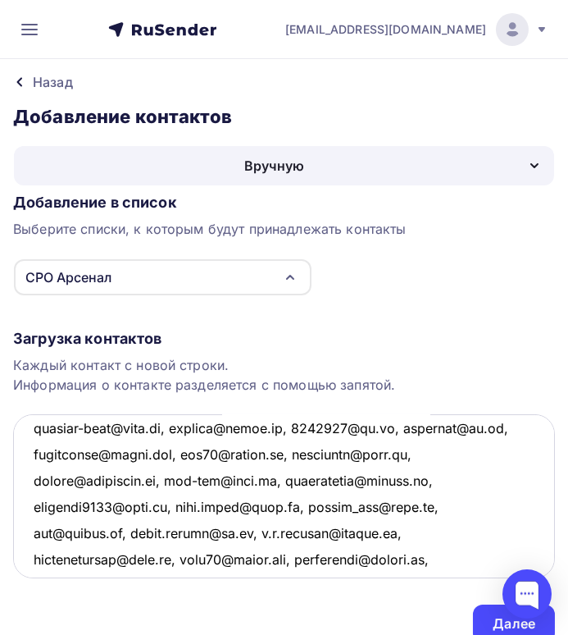
scroll to position [279, 0]
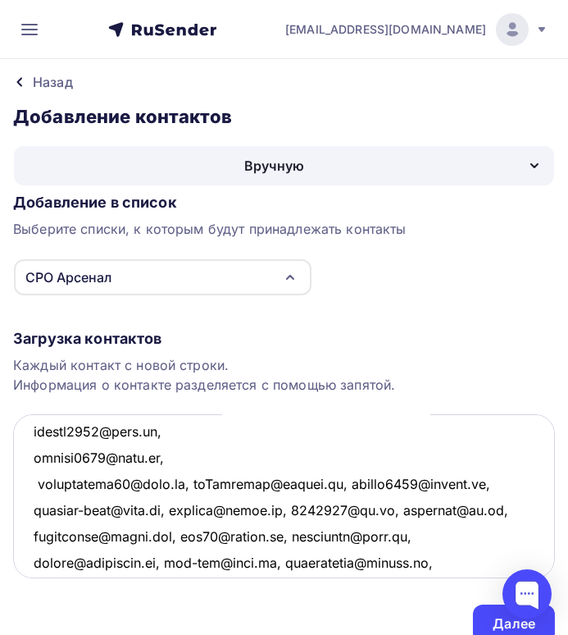
click at [189, 482] on textarea at bounding box center [284, 496] width 542 height 164
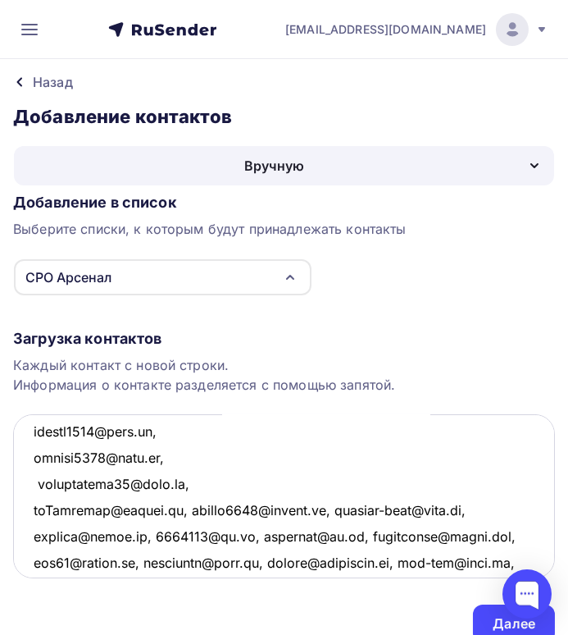
click at [193, 509] on textarea at bounding box center [284, 496] width 542 height 164
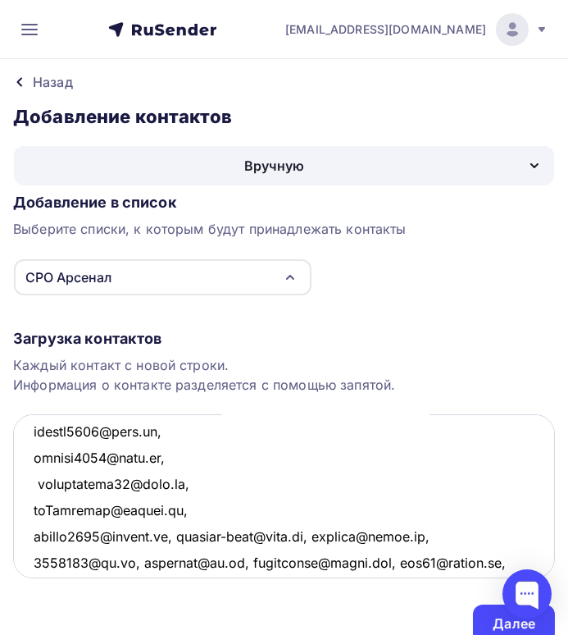
click at [182, 536] on textarea at bounding box center [284, 496] width 542 height 164
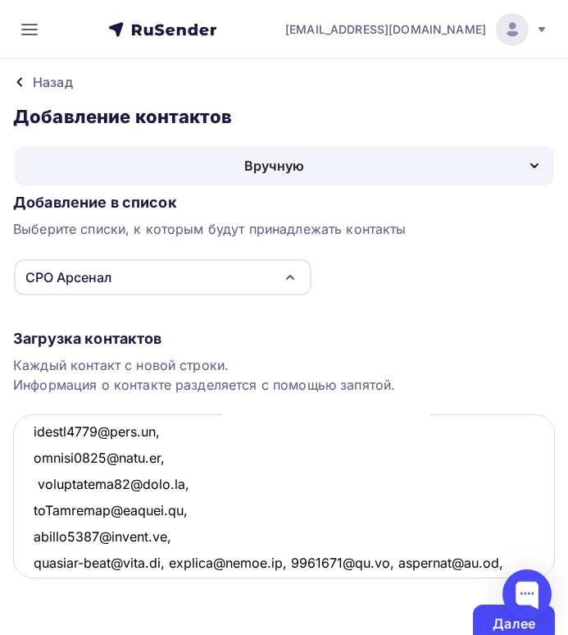
scroll to position [361, 0]
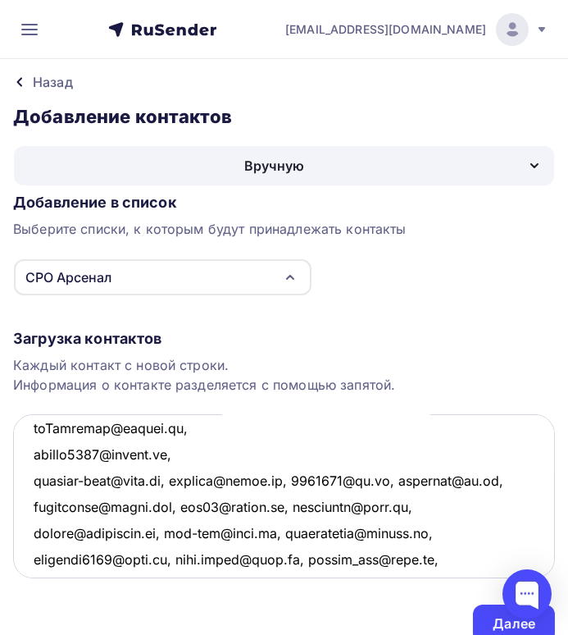
click at [174, 477] on textarea at bounding box center [284, 496] width 542 height 164
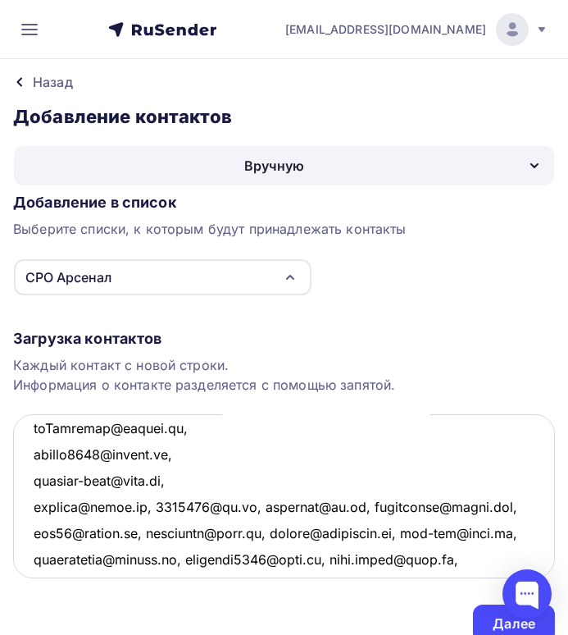
click at [144, 504] on textarea at bounding box center [284, 496] width 542 height 164
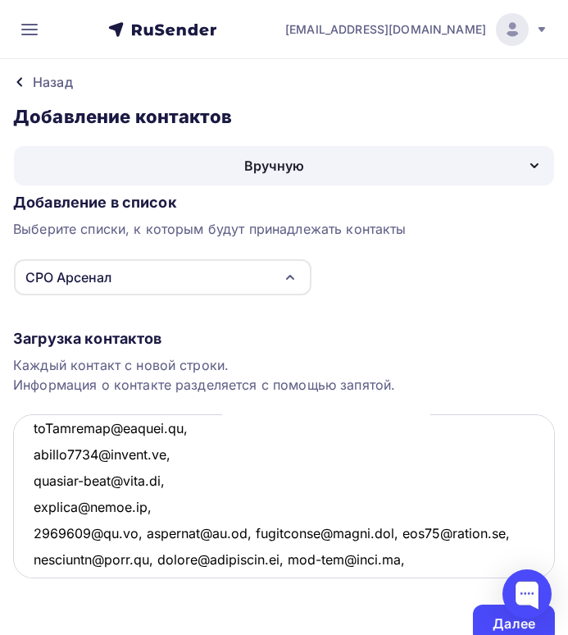
click at [137, 532] on textarea at bounding box center [284, 496] width 542 height 164
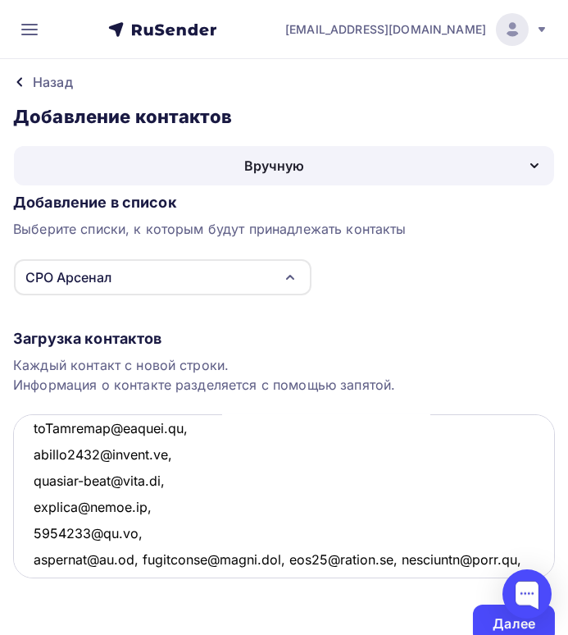
click at [143, 556] on textarea at bounding box center [284, 496] width 542 height 164
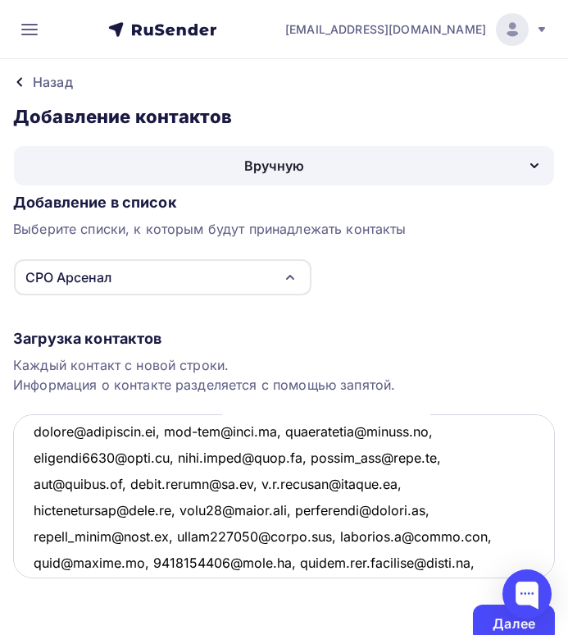
scroll to position [459, 0]
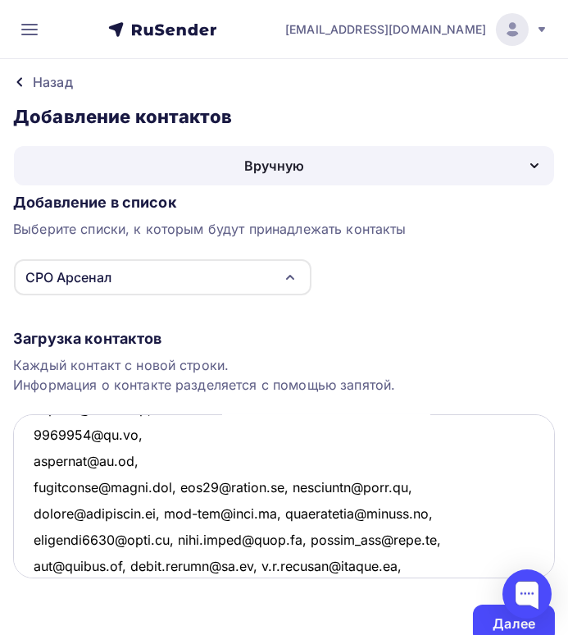
click at [176, 488] on textarea at bounding box center [284, 496] width 542 height 164
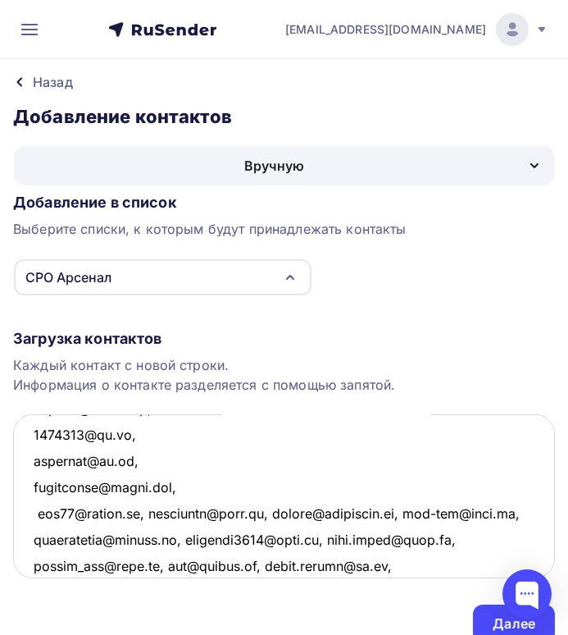
click at [158, 510] on textarea at bounding box center [284, 496] width 542 height 164
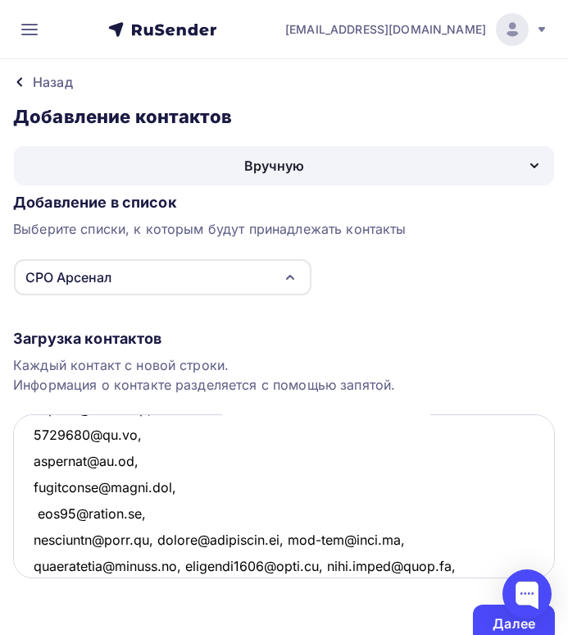
click at [157, 536] on textarea at bounding box center [284, 496] width 542 height 164
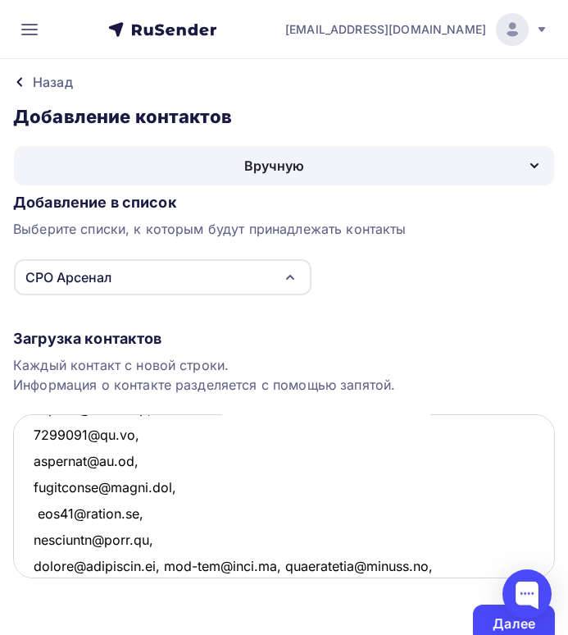
scroll to position [541, 0]
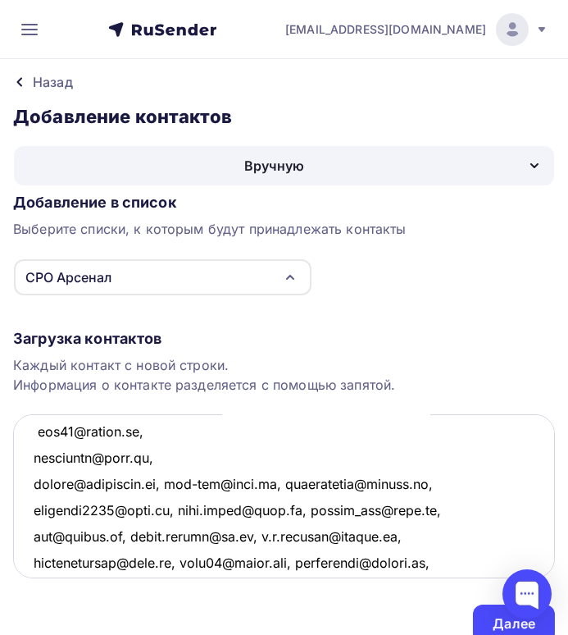
click at [165, 482] on textarea at bounding box center [284, 496] width 542 height 164
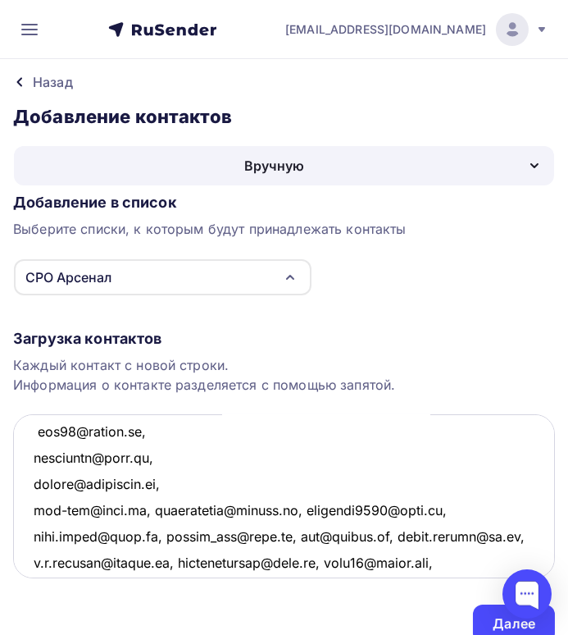
click at [147, 511] on textarea at bounding box center [284, 496] width 542 height 164
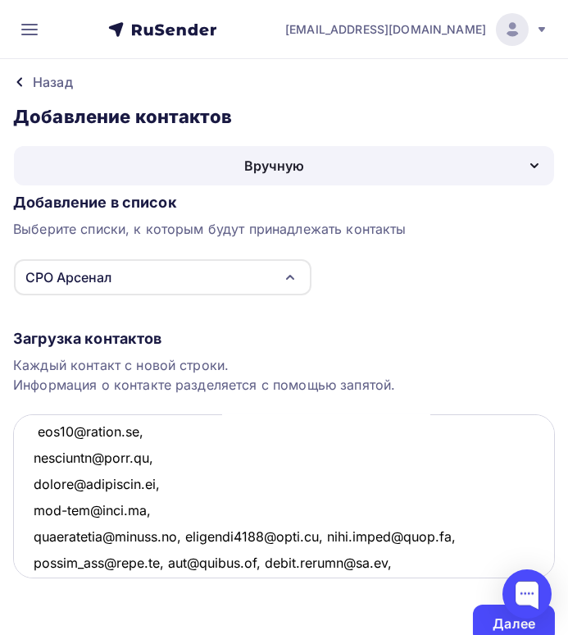
click at [192, 533] on textarea at bounding box center [284, 496] width 542 height 164
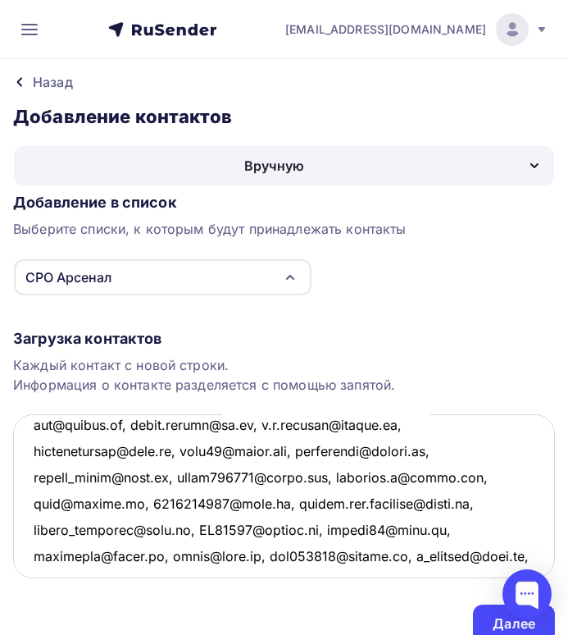
scroll to position [623, 0]
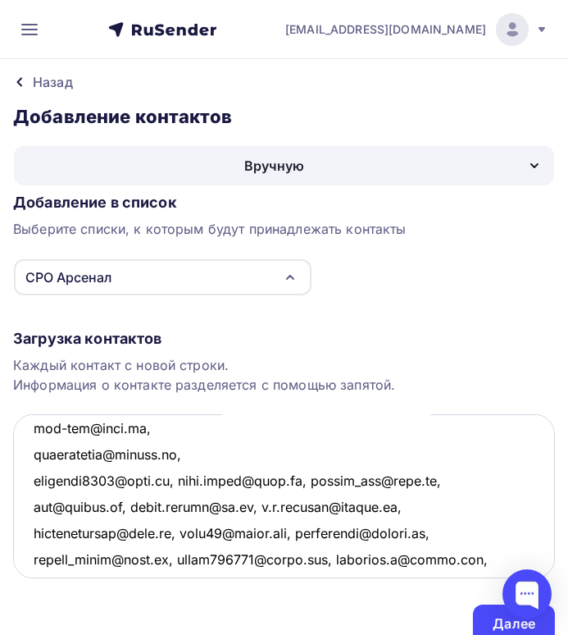
click at [180, 481] on textarea at bounding box center [284, 496] width 542 height 164
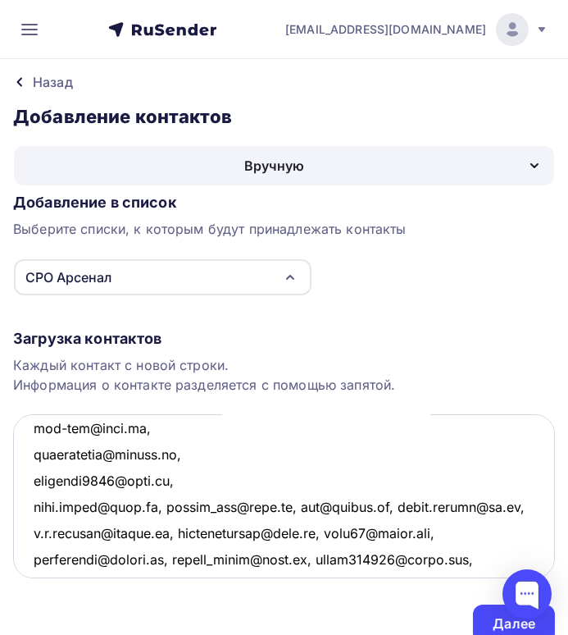
click at [164, 509] on textarea at bounding box center [284, 496] width 542 height 164
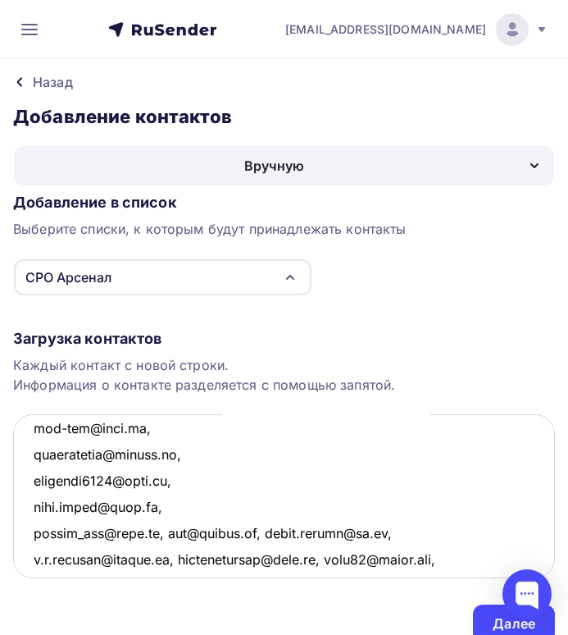
click at [166, 525] on textarea at bounding box center [284, 496] width 542 height 164
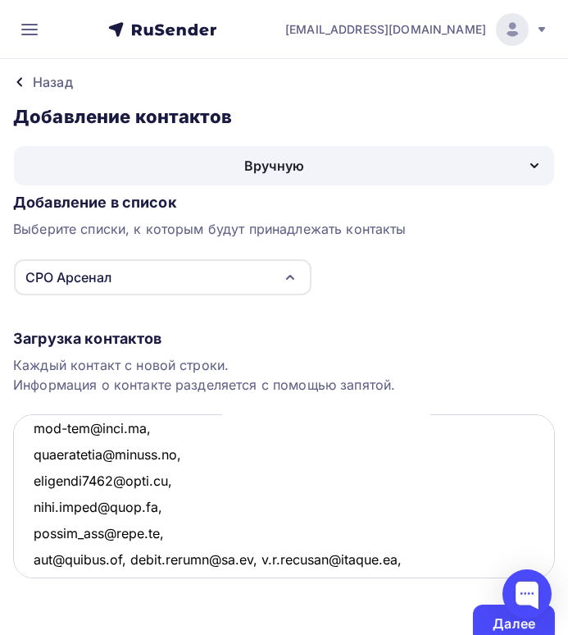
click at [139, 555] on textarea at bounding box center [284, 496] width 542 height 164
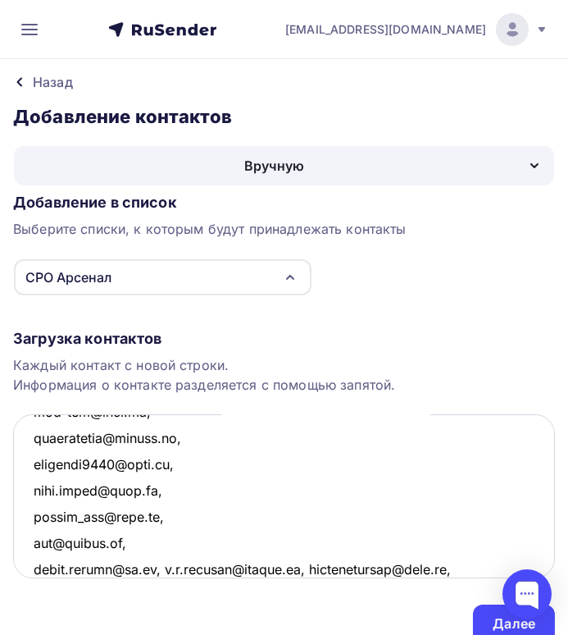
scroll to position [722, 0]
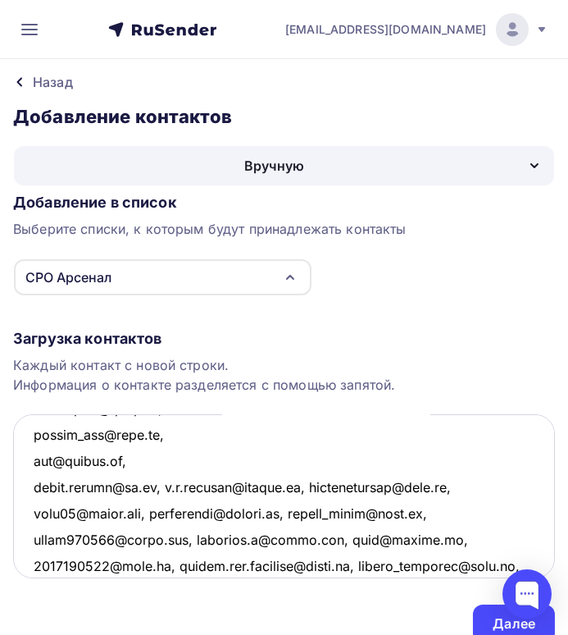
click at [157, 488] on textarea at bounding box center [284, 496] width 542 height 164
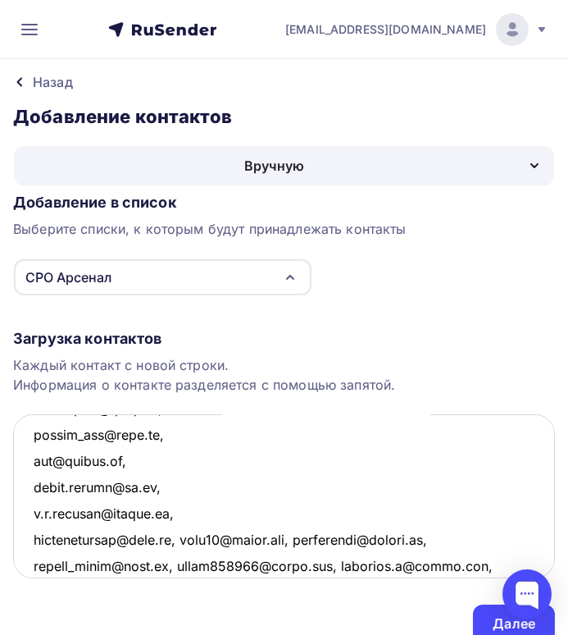
click at [180, 511] on textarea at bounding box center [284, 496] width 542 height 164
click at [181, 536] on textarea at bounding box center [284, 496] width 542 height 164
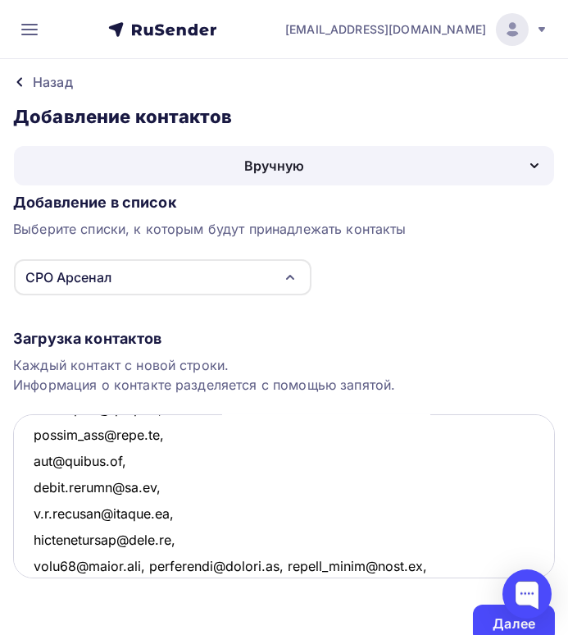
click at [155, 563] on textarea at bounding box center [284, 496] width 542 height 164
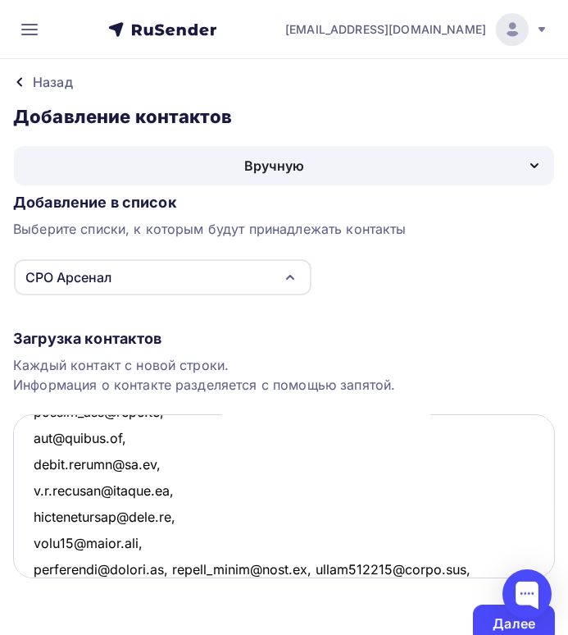
click at [169, 570] on textarea at bounding box center [284, 496] width 542 height 164
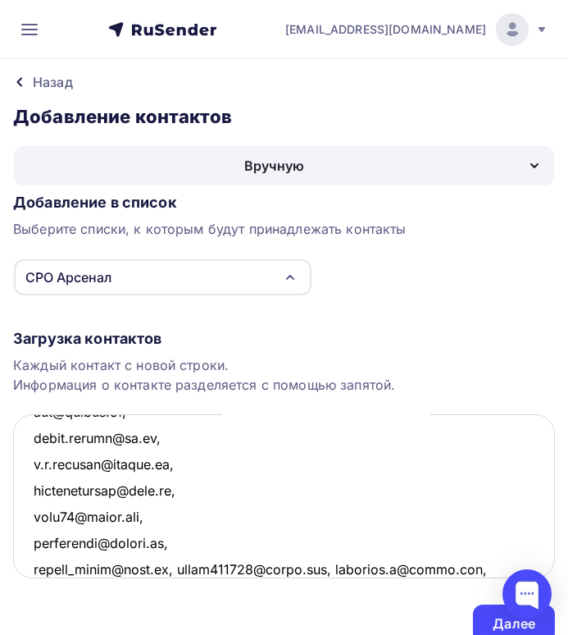
click at [165, 566] on textarea at bounding box center [284, 496] width 542 height 164
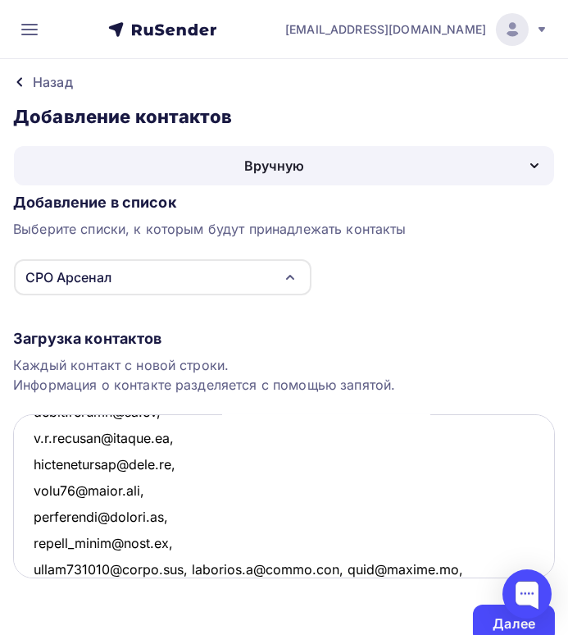
click at [188, 568] on textarea at bounding box center [284, 496] width 542 height 164
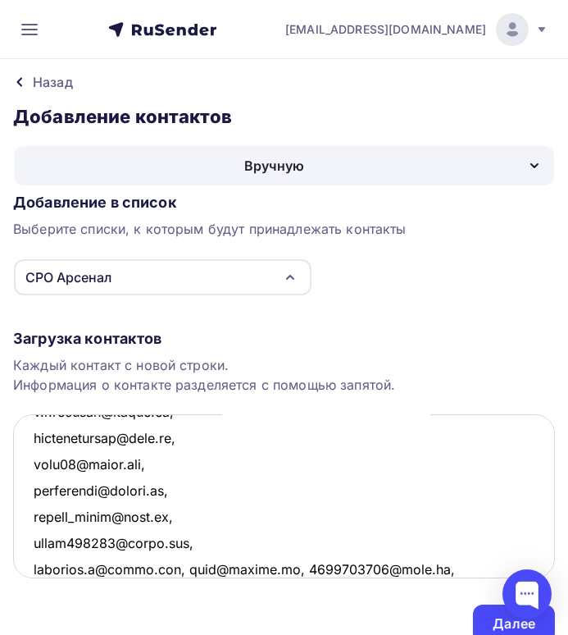
click at [184, 568] on textarea at bounding box center [284, 496] width 542 height 164
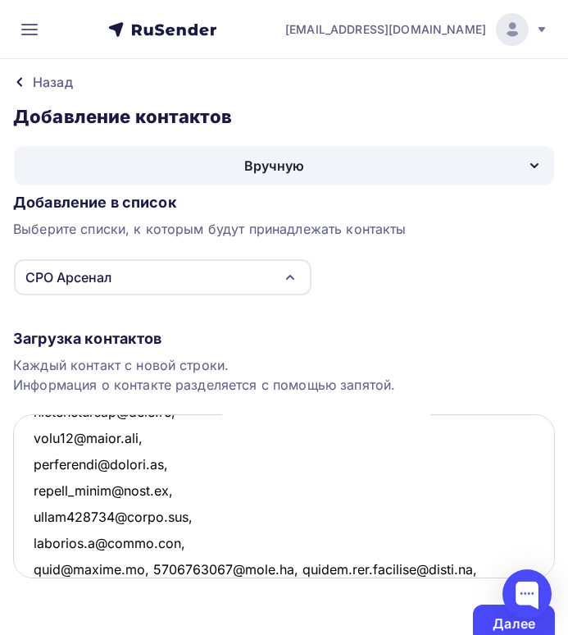
click at [134, 567] on textarea at bounding box center [284, 496] width 542 height 164
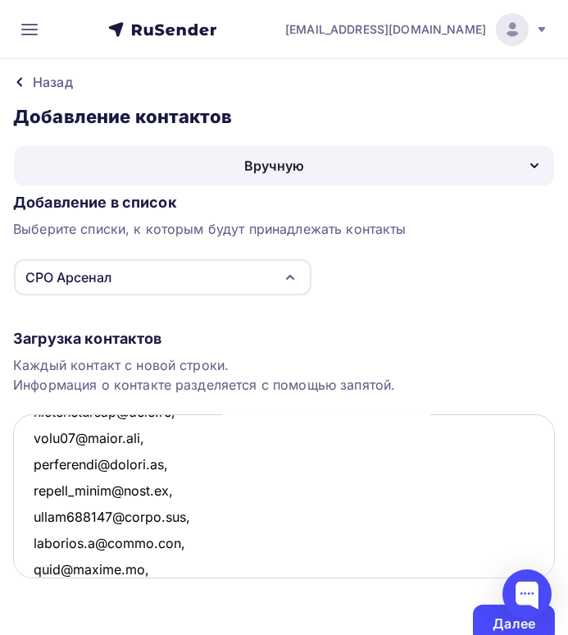
scroll to position [876, 0]
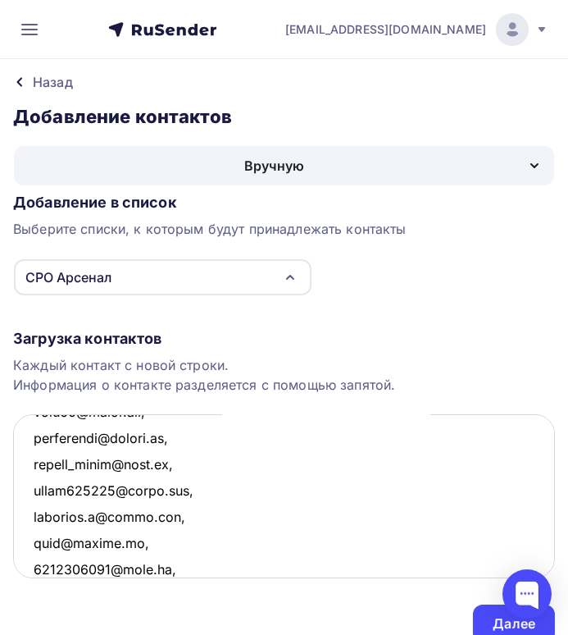
click at [178, 566] on textarea at bounding box center [284, 496] width 542 height 164
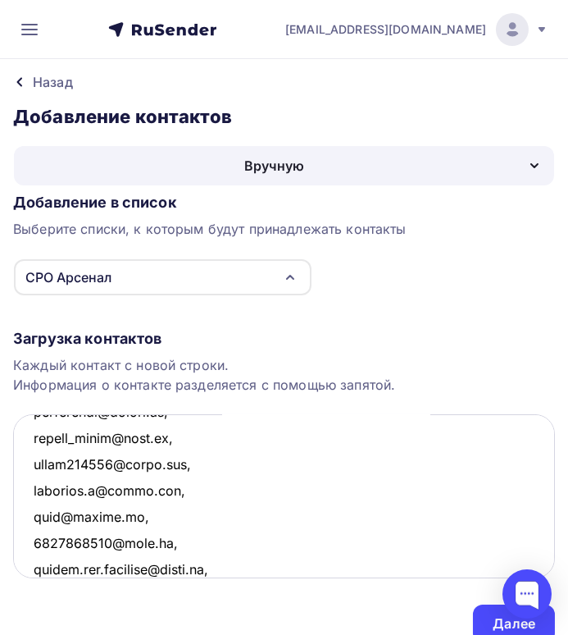
click at [215, 566] on textarea at bounding box center [284, 496] width 542 height 164
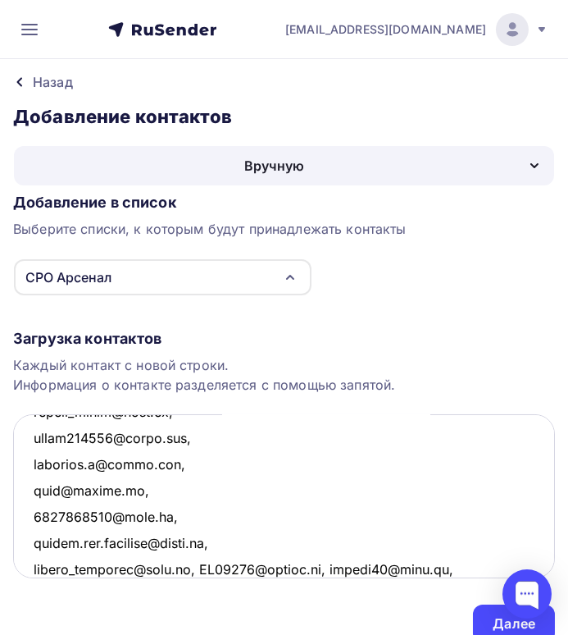
click at [190, 568] on textarea at bounding box center [284, 496] width 542 height 164
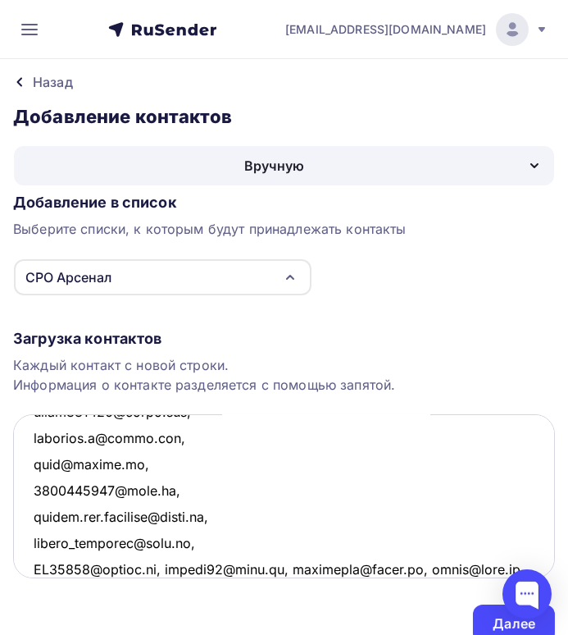
click at [171, 565] on textarea at bounding box center [284, 496] width 542 height 164
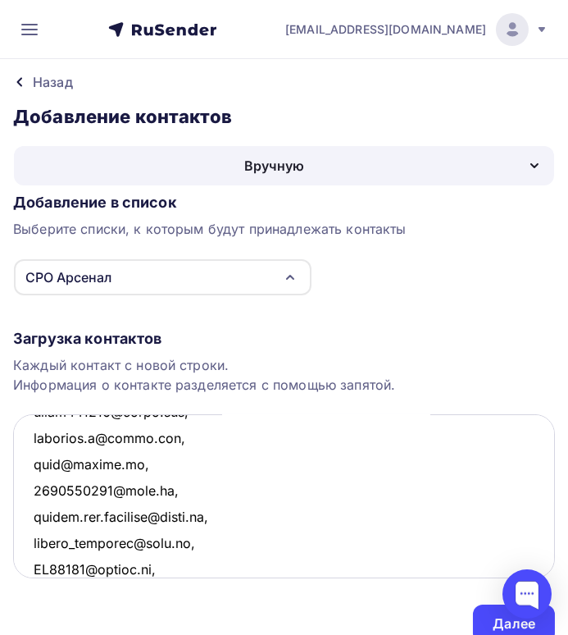
scroll to position [981, 0]
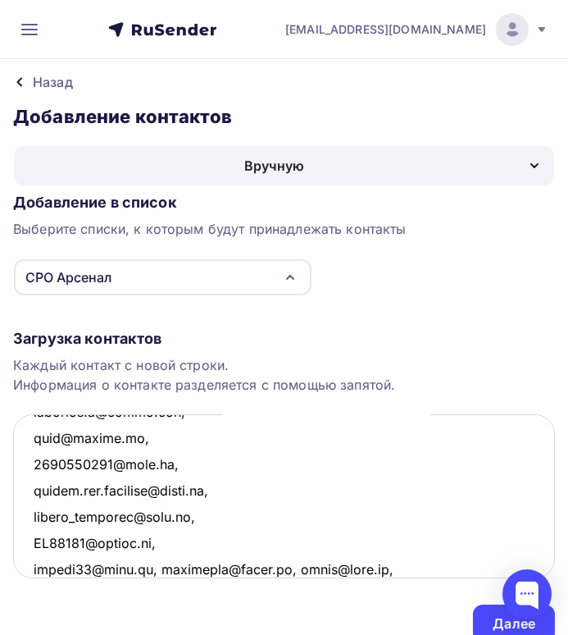
click at [157, 569] on textarea at bounding box center [284, 496] width 542 height 164
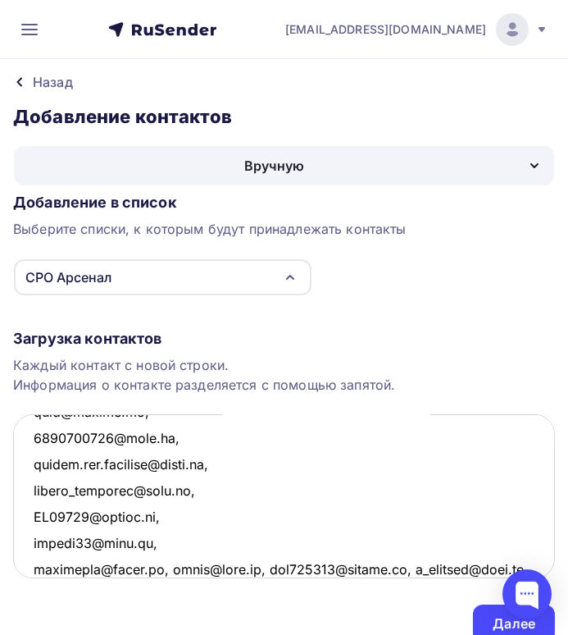
click at [172, 566] on textarea at bounding box center [284, 496] width 542 height 164
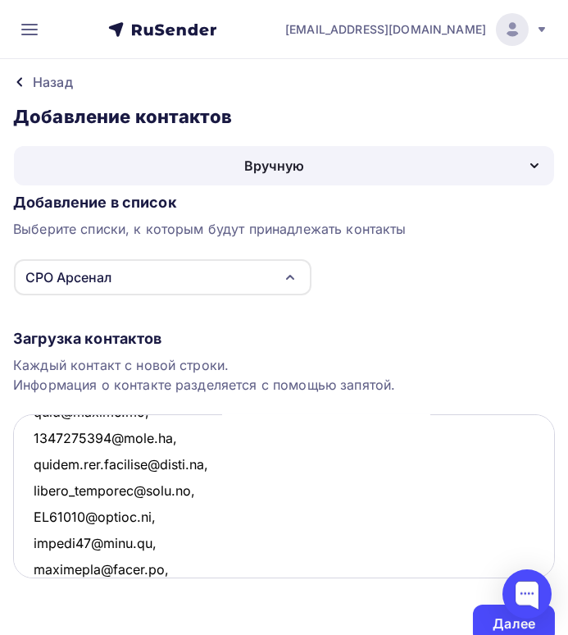
scroll to position [1033, 0]
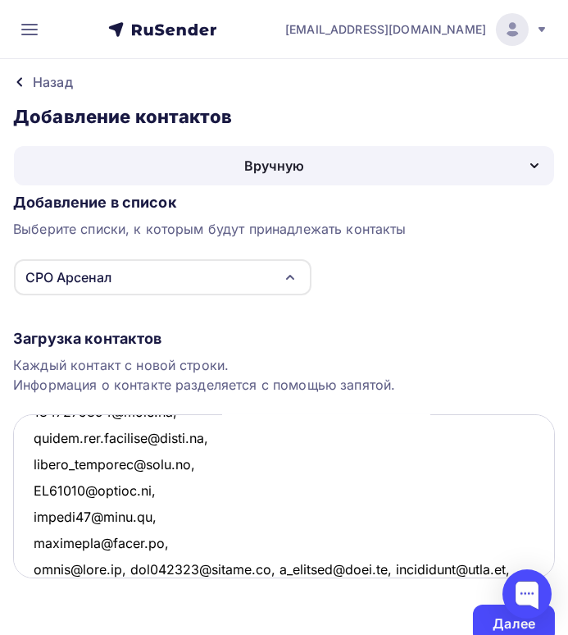
click at [135, 568] on textarea at bounding box center [284, 496] width 542 height 164
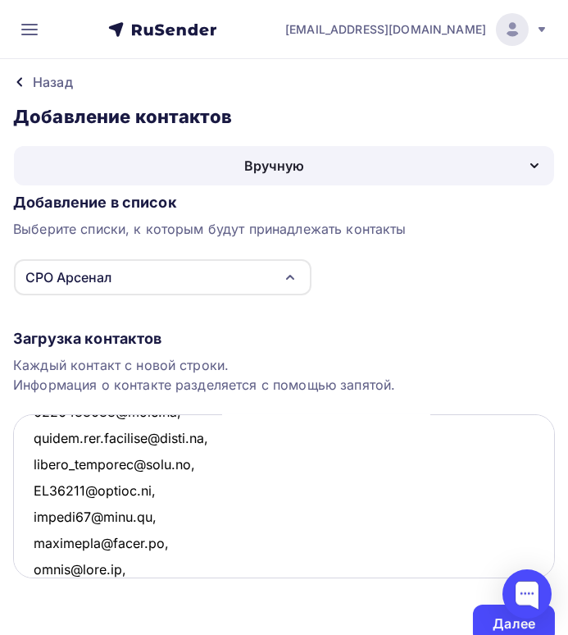
scroll to position [1060, 0]
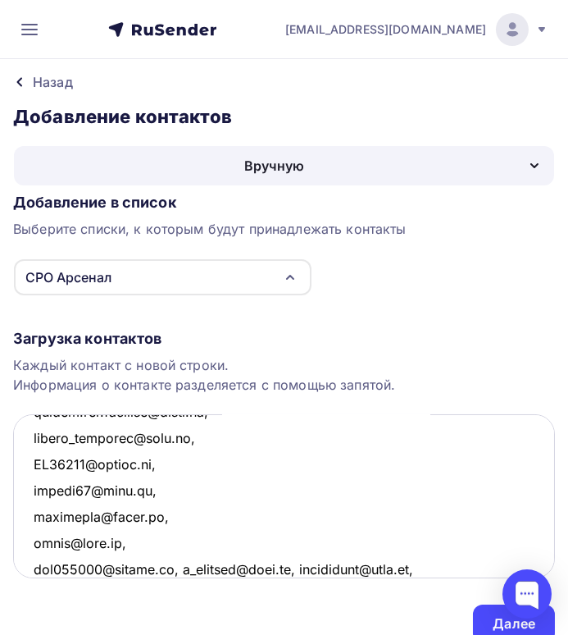
click at [183, 568] on textarea at bounding box center [284, 496] width 542 height 164
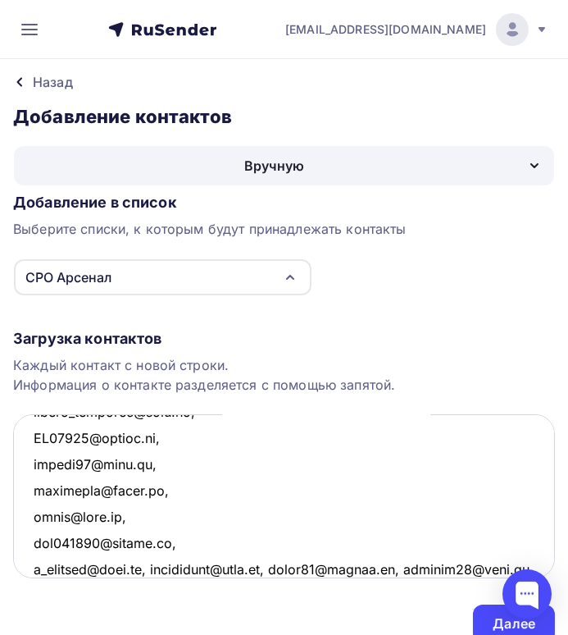
click at [152, 568] on textarea at bounding box center [284, 496] width 542 height 164
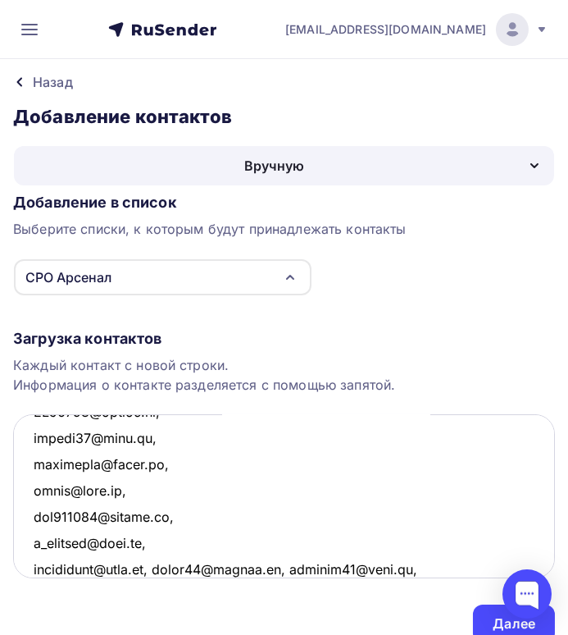
click at [162, 564] on textarea at bounding box center [284, 496] width 542 height 164
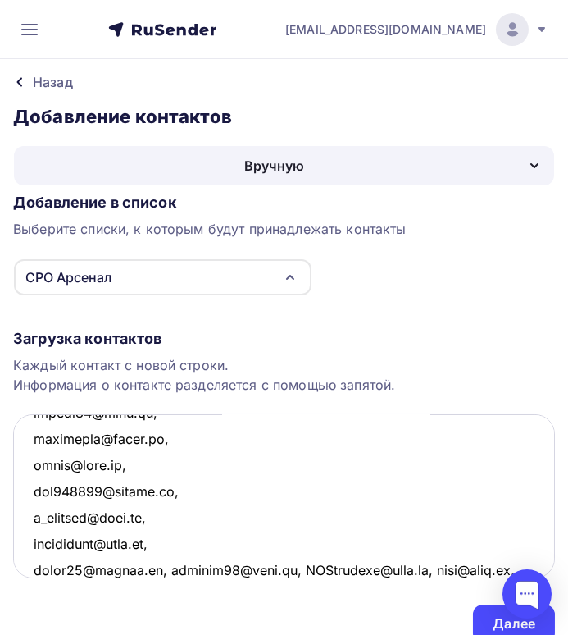
click at [165, 567] on textarea at bounding box center [284, 496] width 542 height 164
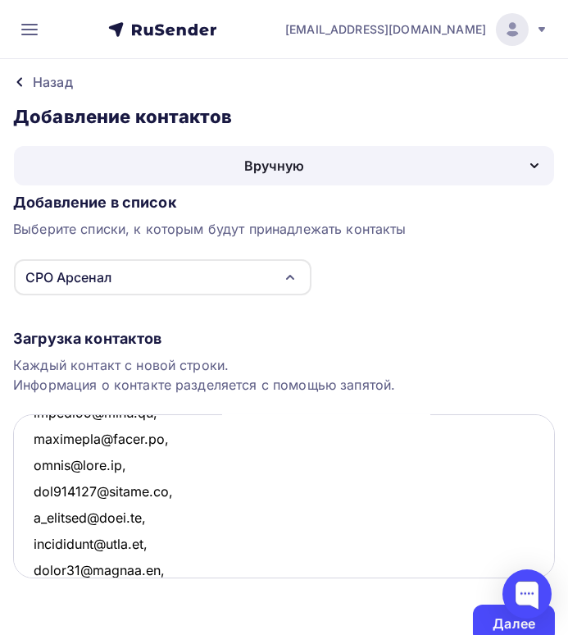
scroll to position [1165, 0]
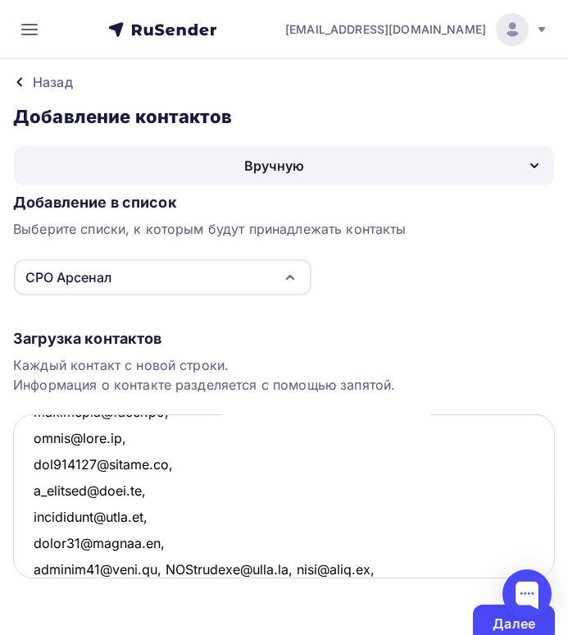
click at [159, 567] on textarea at bounding box center [284, 496] width 542 height 164
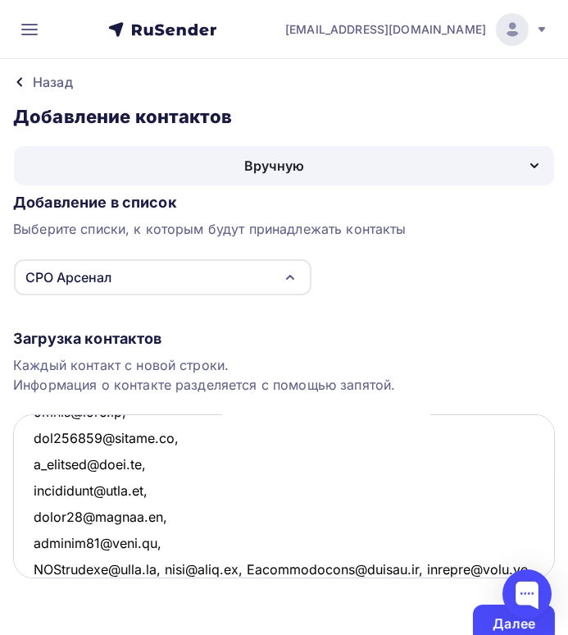
click at [167, 566] on textarea at bounding box center [284, 496] width 542 height 164
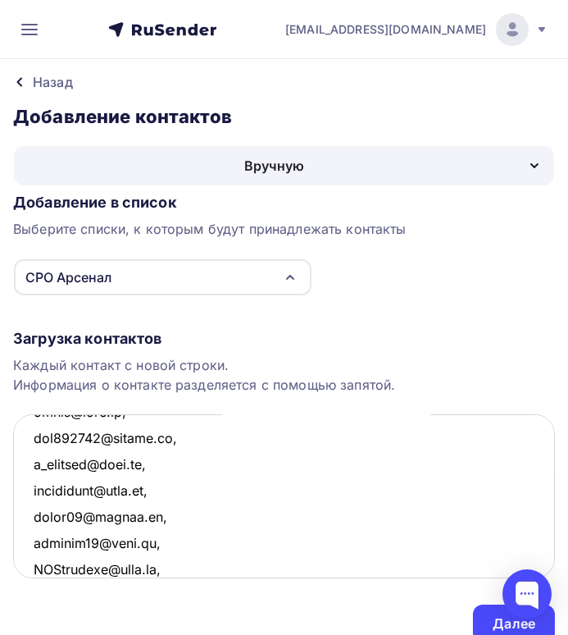
scroll to position [1217, 0]
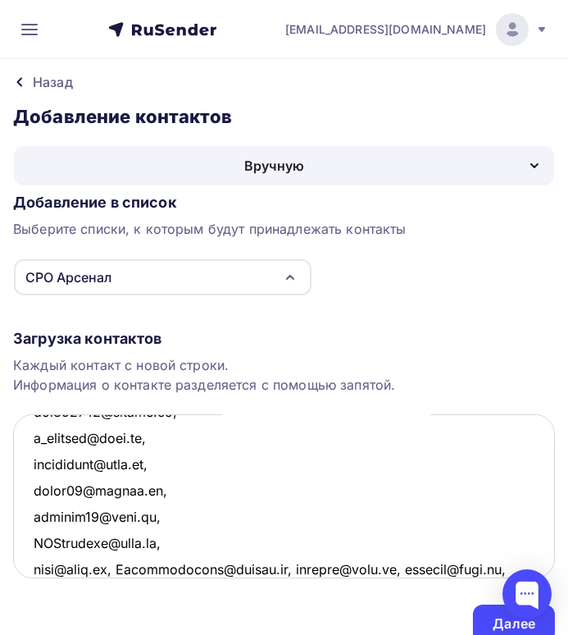
click at [126, 565] on textarea at bounding box center [284, 496] width 542 height 164
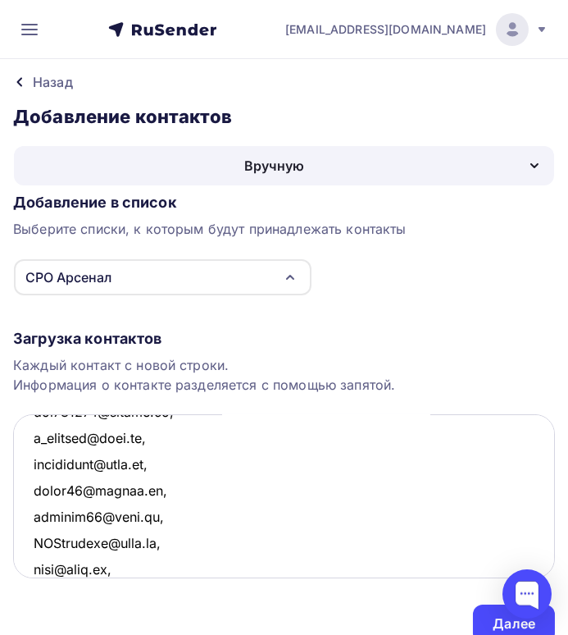
scroll to position [1243, 0]
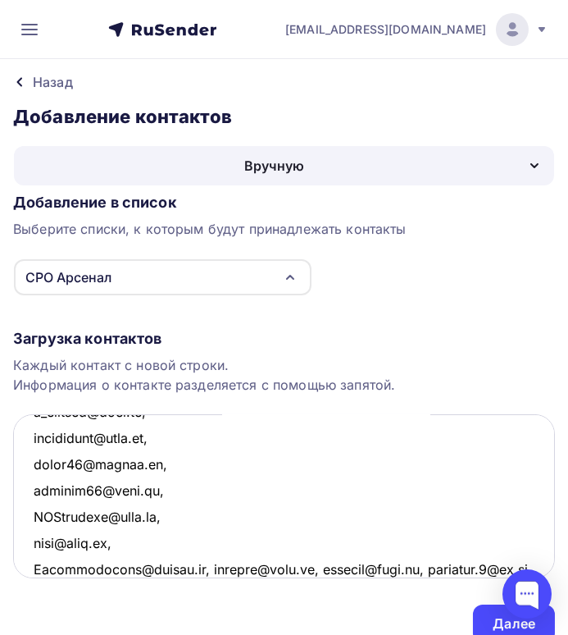
click at [196, 568] on textarea at bounding box center [284, 496] width 542 height 164
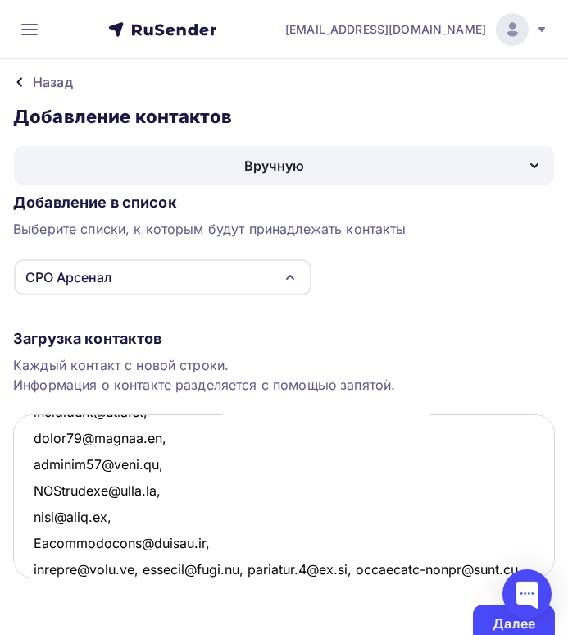
click at [148, 568] on textarea at bounding box center [284, 496] width 542 height 164
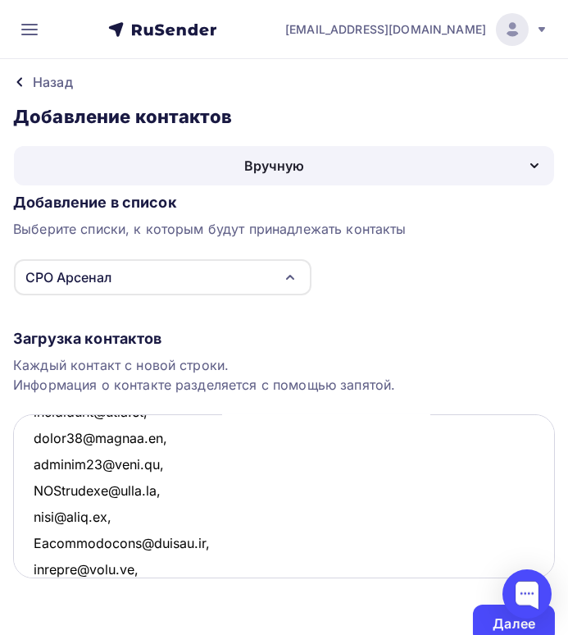
scroll to position [1296, 0]
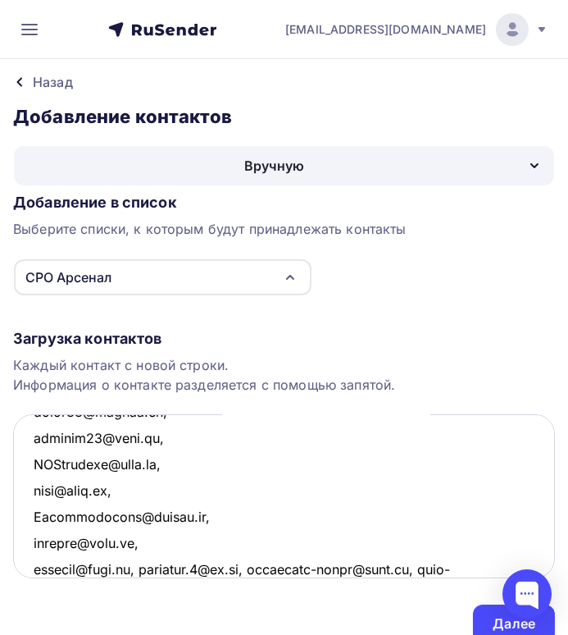
click at [145, 568] on textarea at bounding box center [284, 496] width 542 height 164
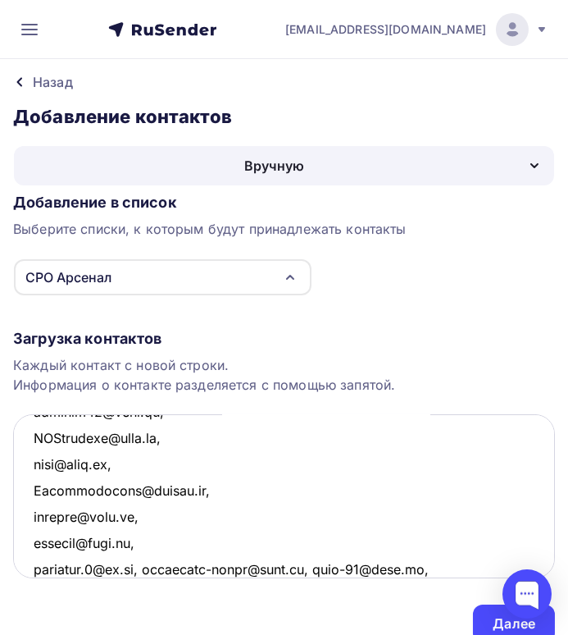
click at [141, 567] on textarea at bounding box center [284, 496] width 542 height 164
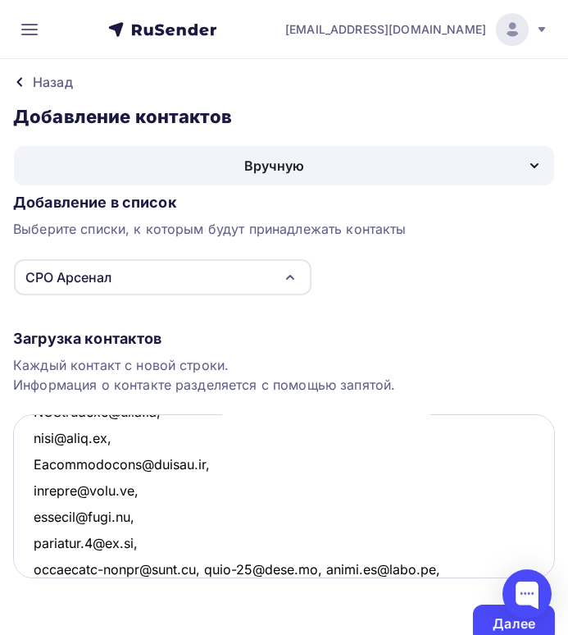
click at [201, 566] on textarea at bounding box center [284, 496] width 542 height 164
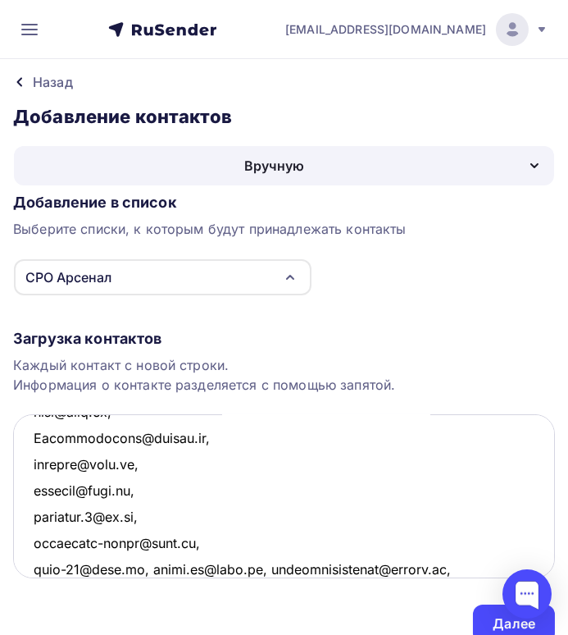
click at [138, 566] on textarea at bounding box center [284, 496] width 542 height 164
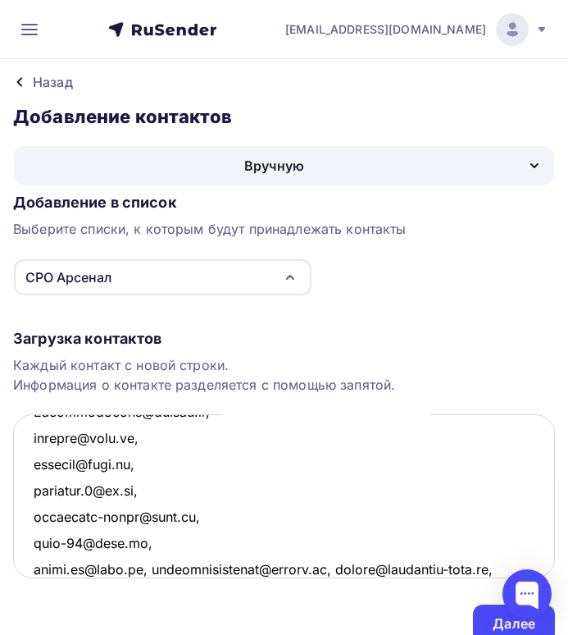
click at [141, 568] on textarea at bounding box center [284, 496] width 542 height 164
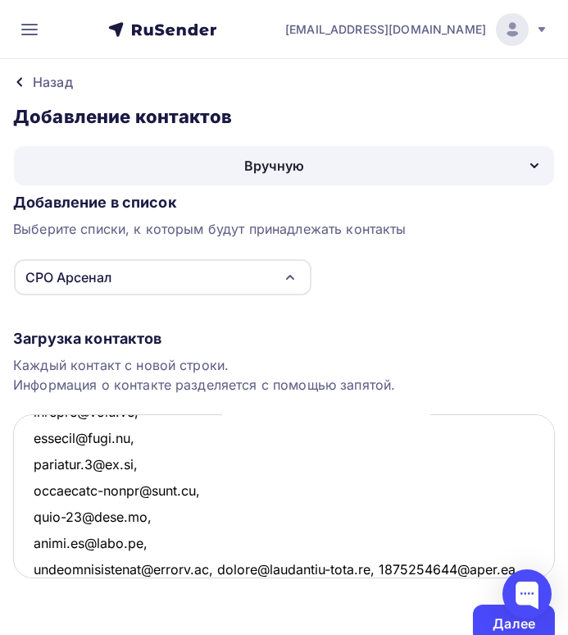
click at [227, 567] on textarea at bounding box center [284, 496] width 542 height 164
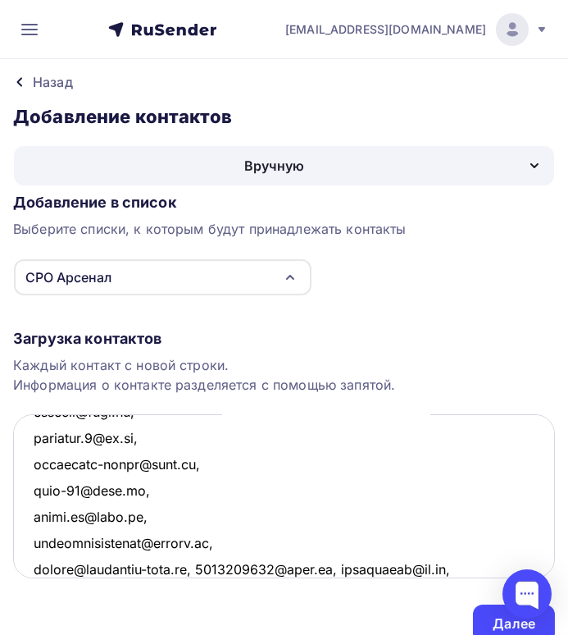
click at [192, 568] on textarea at bounding box center [284, 496] width 542 height 164
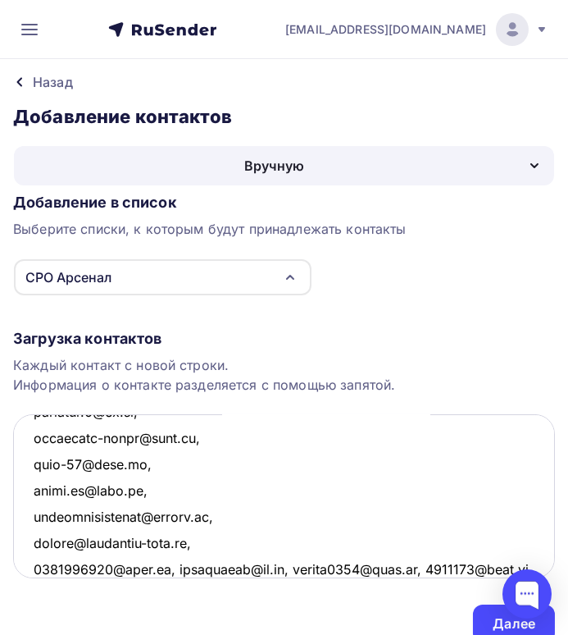
click at [165, 566] on textarea at bounding box center [284, 496] width 542 height 164
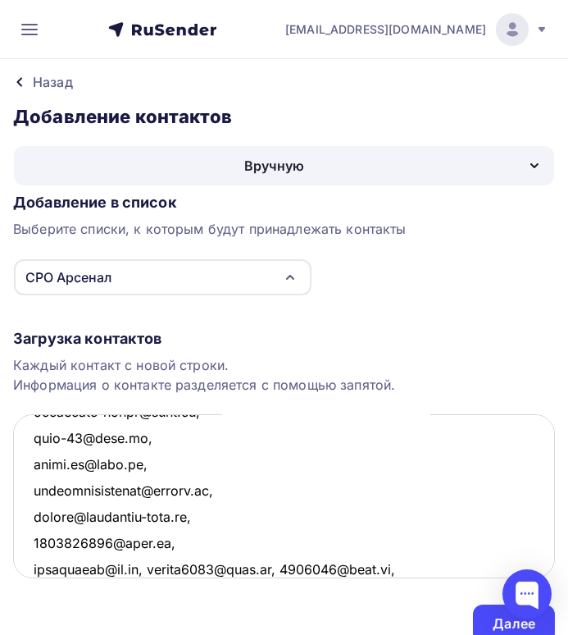
click at [158, 568] on textarea at bounding box center [284, 496] width 542 height 164
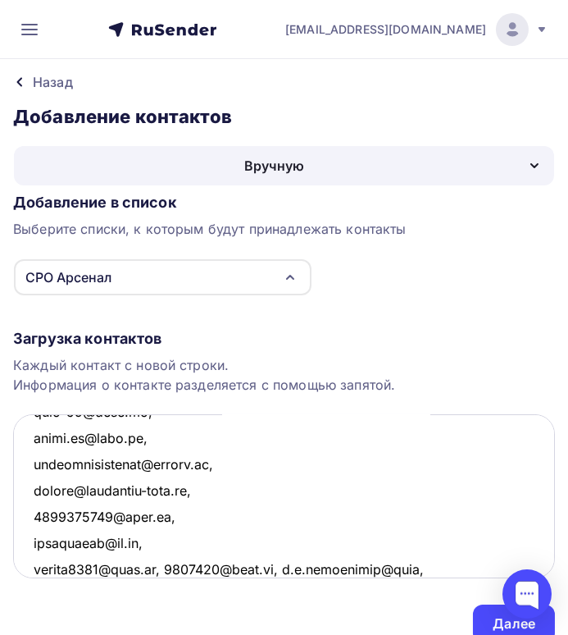
click at [169, 566] on textarea at bounding box center [284, 496] width 542 height 164
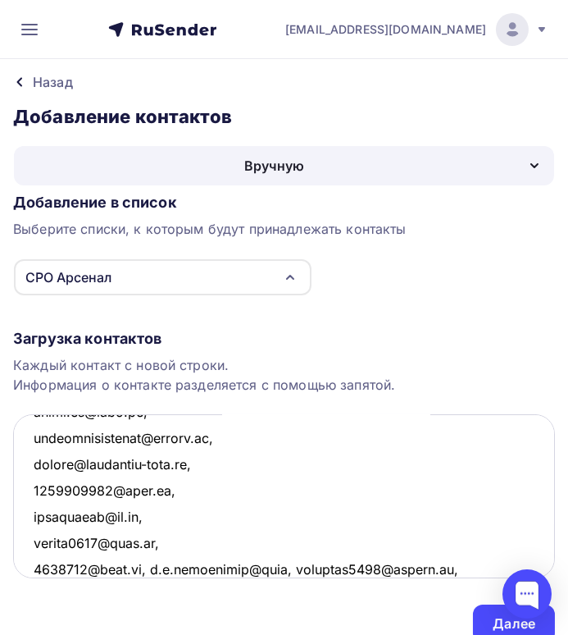
click at [151, 569] on textarea at bounding box center [284, 496] width 542 height 164
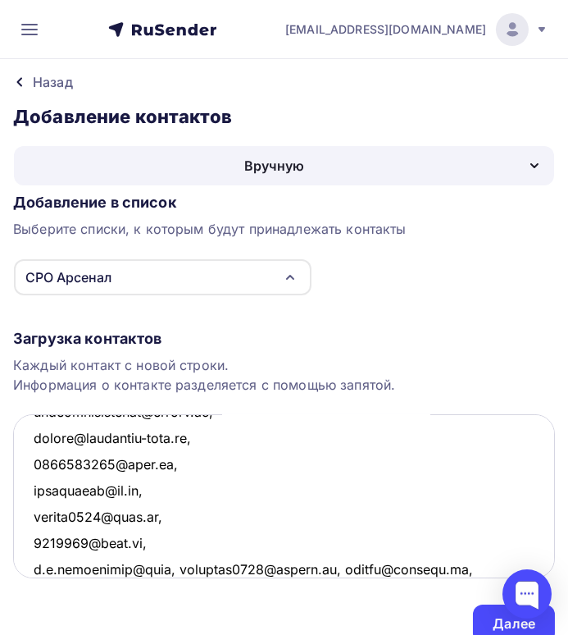
click at [177, 565] on textarea at bounding box center [284, 496] width 542 height 164
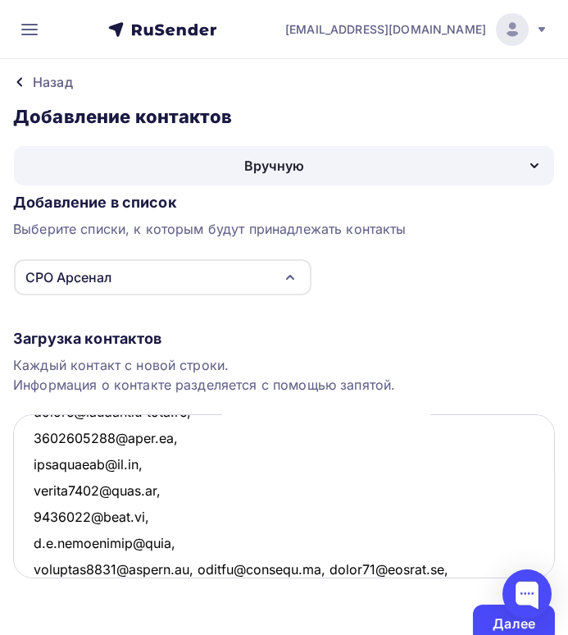
click at [189, 565] on textarea at bounding box center [284, 496] width 542 height 164
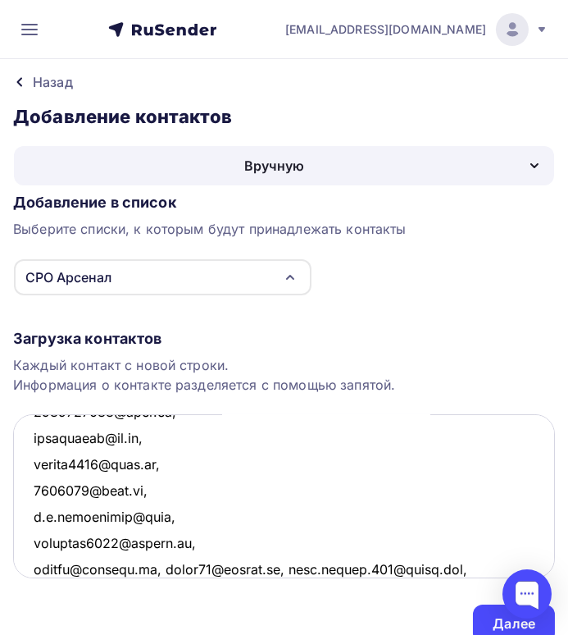
click at [162, 566] on textarea at bounding box center [284, 496] width 542 height 164
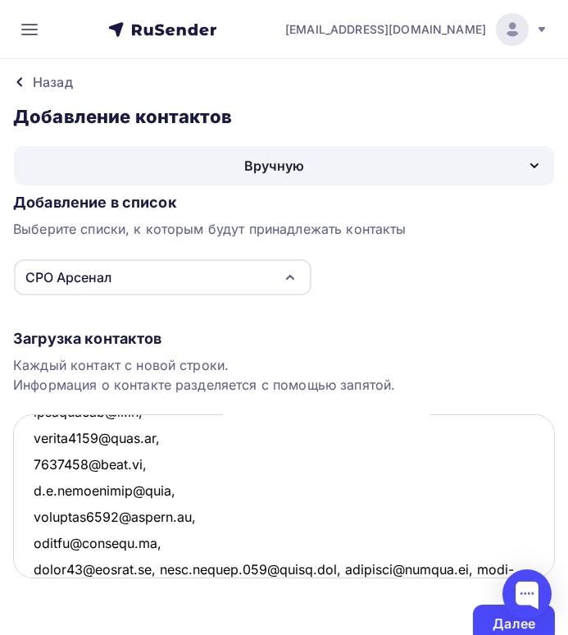
click at [162, 568] on textarea at bounding box center [284, 496] width 542 height 164
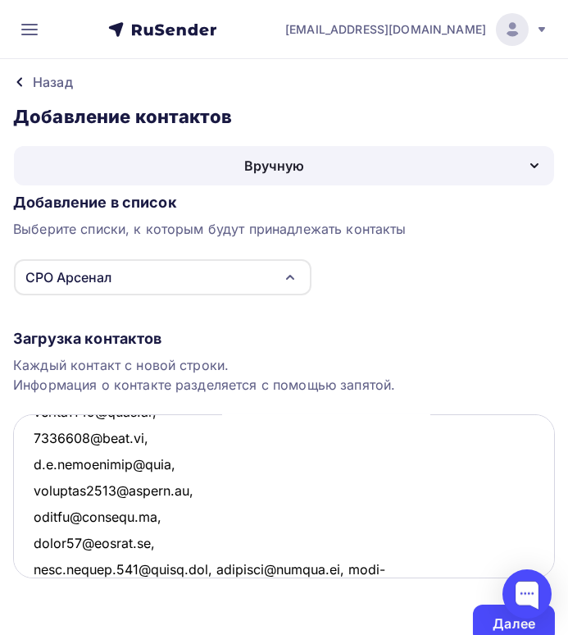
click at [207, 565] on textarea at bounding box center [284, 496] width 542 height 164
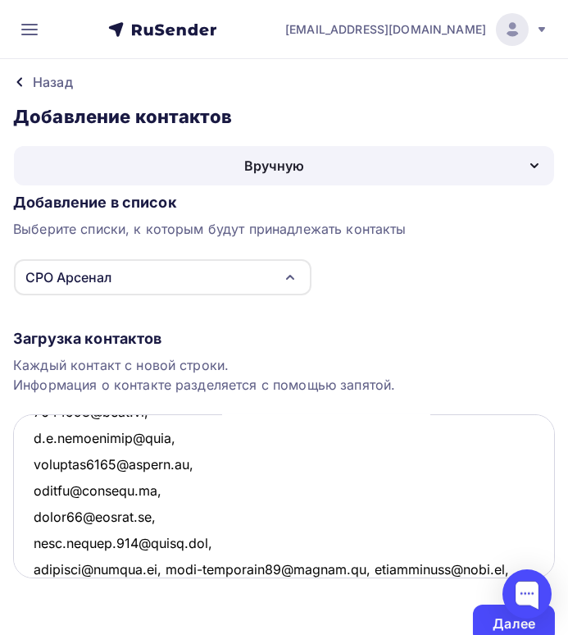
click at [170, 567] on textarea at bounding box center [284, 496] width 542 height 164
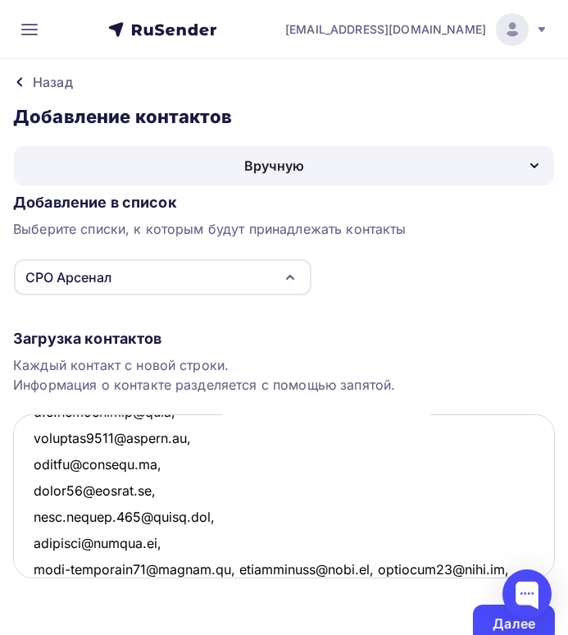
click at [223, 565] on textarea at bounding box center [284, 496] width 542 height 164
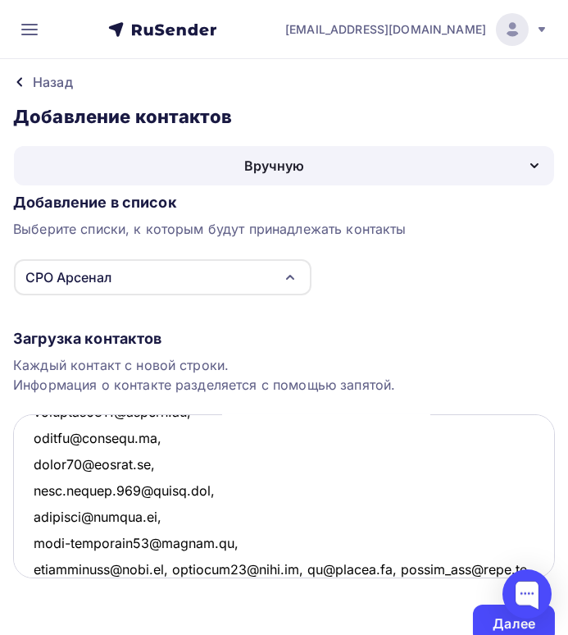
click at [169, 568] on textarea at bounding box center [284, 496] width 542 height 164
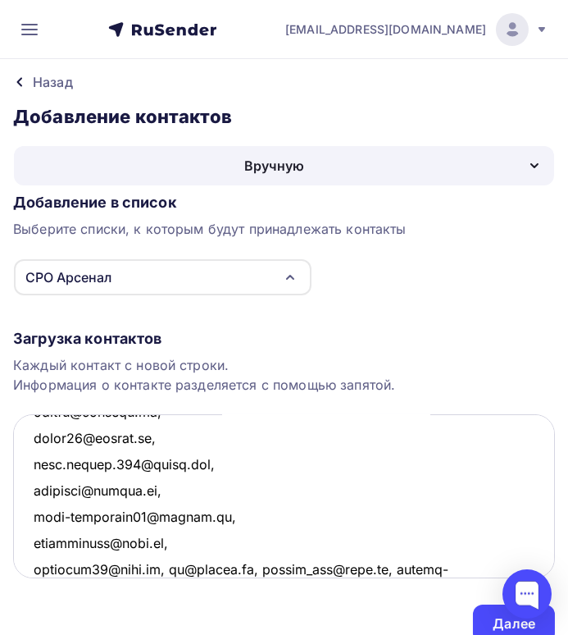
click at [174, 567] on textarea at bounding box center [284, 496] width 542 height 164
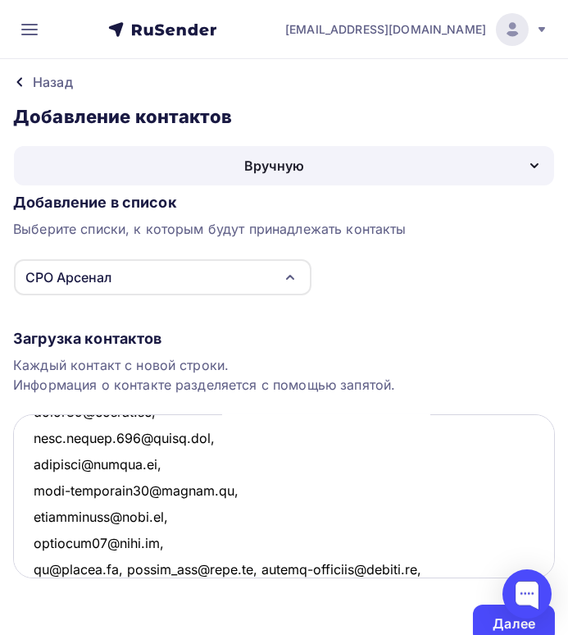
click at [130, 568] on textarea at bounding box center [284, 496] width 542 height 164
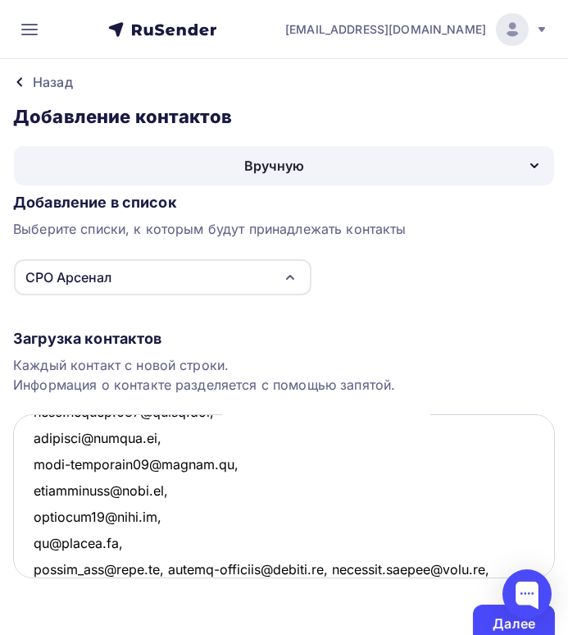
click at [160, 568] on textarea at bounding box center [284, 496] width 542 height 164
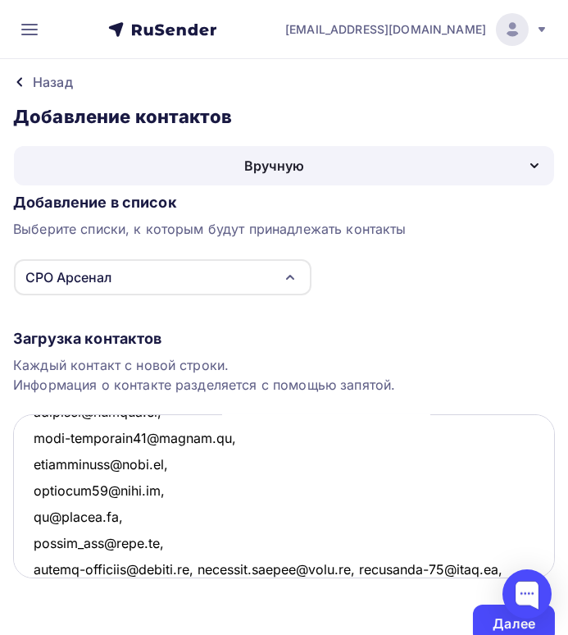
click at [210, 568] on textarea at bounding box center [284, 496] width 542 height 164
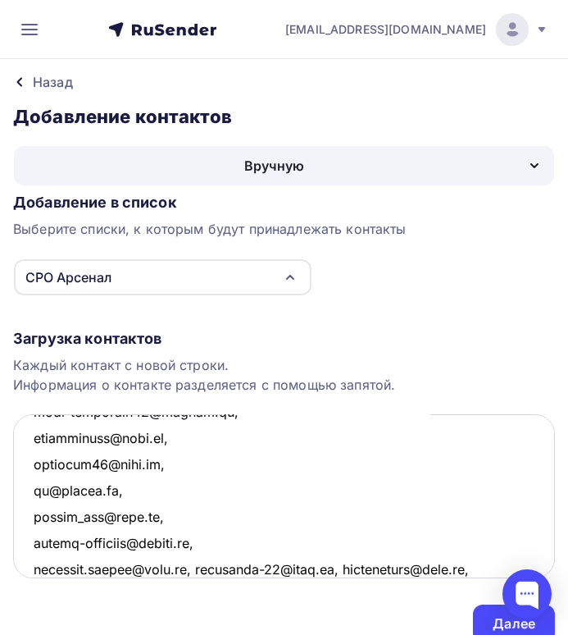
click at [186, 568] on textarea at bounding box center [284, 496] width 542 height 164
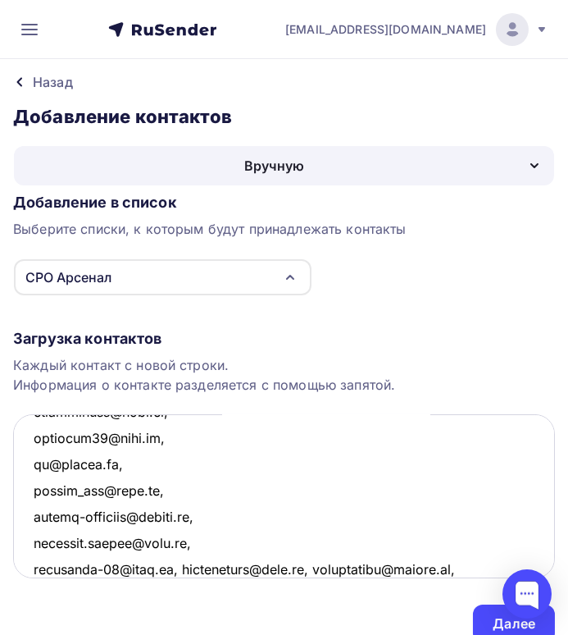
click at [179, 568] on textarea at bounding box center [284, 496] width 542 height 164
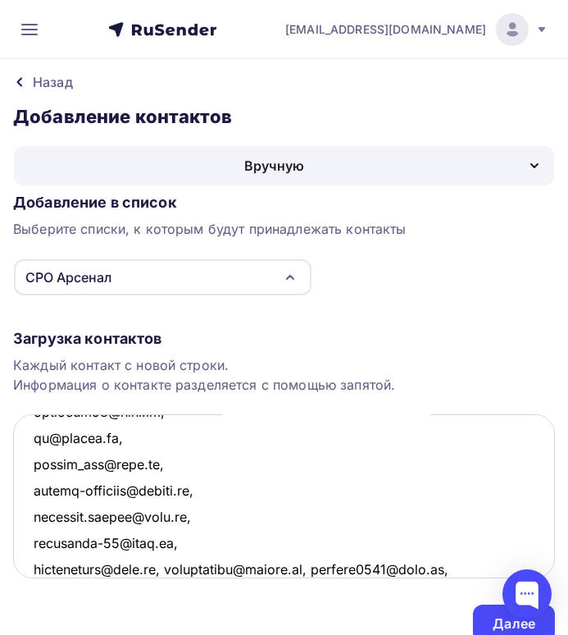
click at [168, 567] on textarea at bounding box center [284, 496] width 542 height 164
click at [165, 568] on textarea at bounding box center [284, 496] width 542 height 164
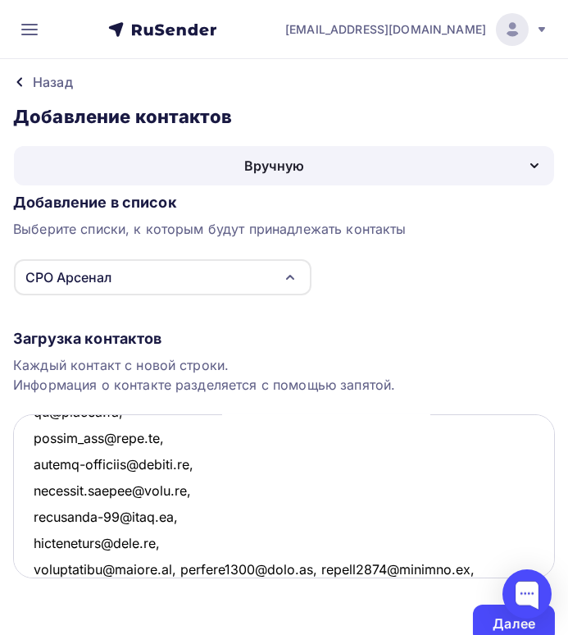
click at [186, 566] on textarea at bounding box center [284, 496] width 542 height 164
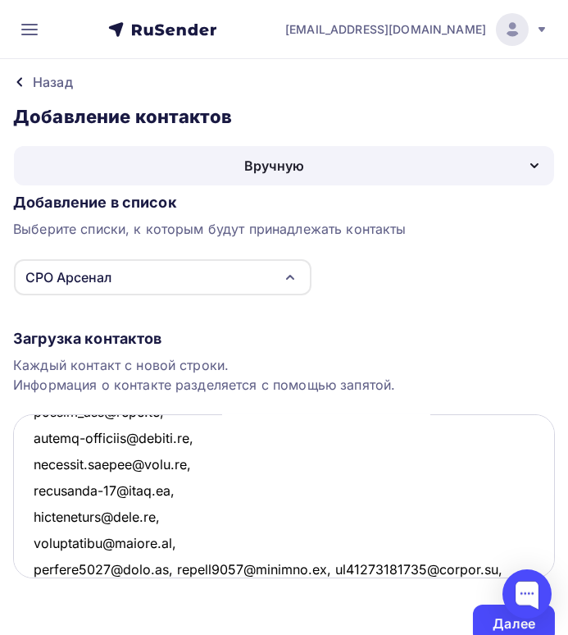
click at [174, 568] on textarea at bounding box center [284, 496] width 542 height 164
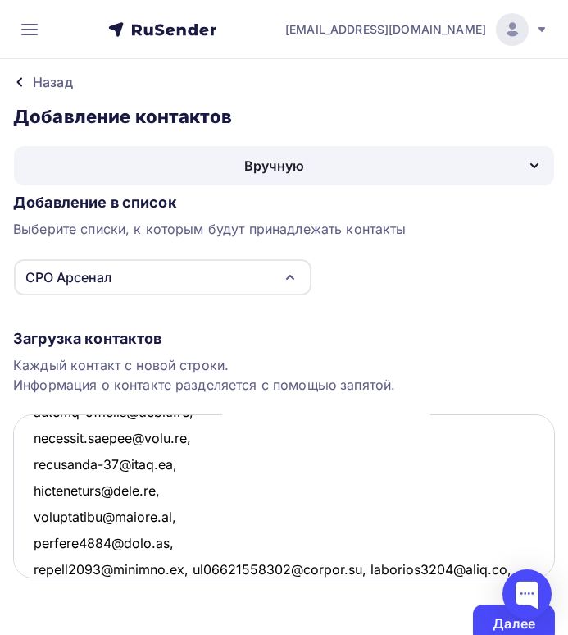
click at [194, 565] on textarea at bounding box center [284, 496] width 542 height 164
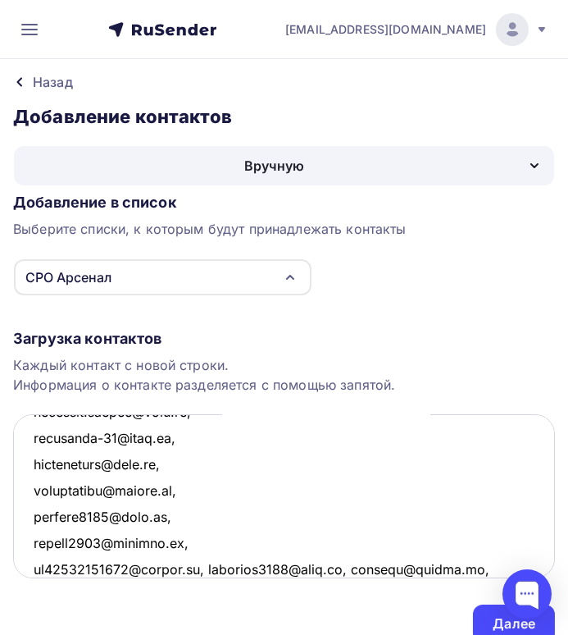
click at [215, 568] on textarea at bounding box center [284, 496] width 542 height 164
click at [217, 568] on textarea at bounding box center [284, 496] width 542 height 164
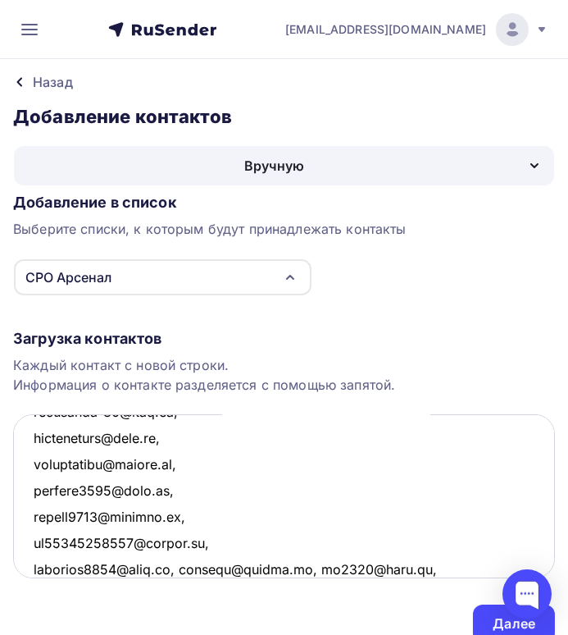
click at [180, 568] on textarea at bounding box center [284, 496] width 542 height 164
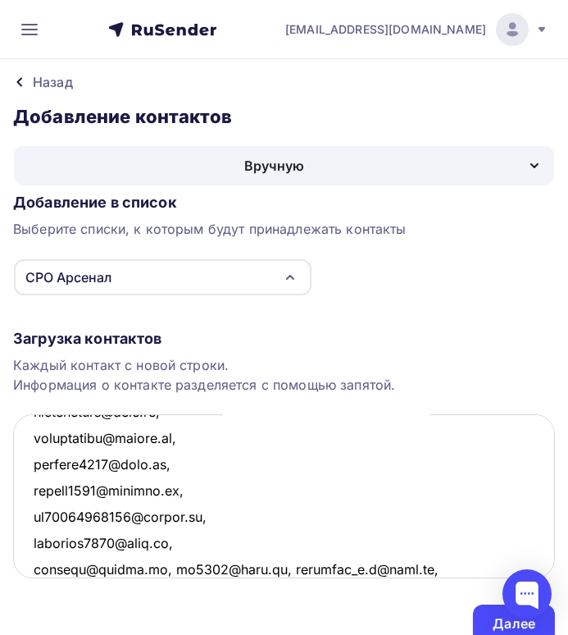
click at [171, 568] on textarea at bounding box center [284, 496] width 542 height 164
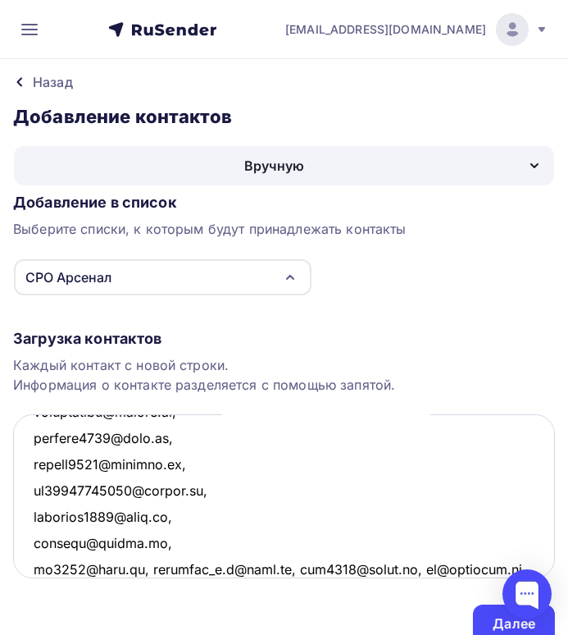
click at [144, 568] on textarea at bounding box center [284, 496] width 542 height 164
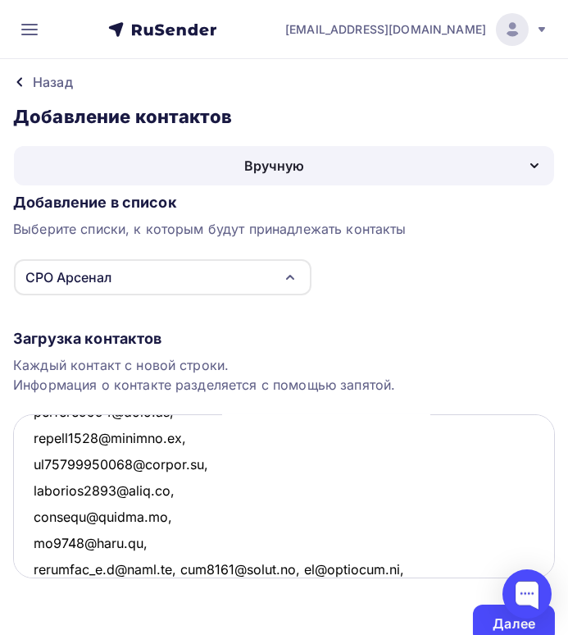
click at [175, 568] on textarea at bounding box center [284, 496] width 542 height 164
click at [179, 568] on textarea at bounding box center [284, 496] width 542 height 164
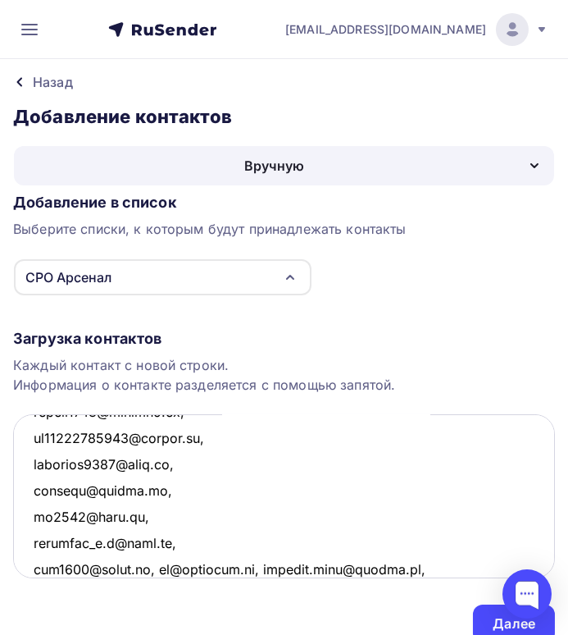
click at [159, 567] on textarea at bounding box center [284, 496] width 542 height 164
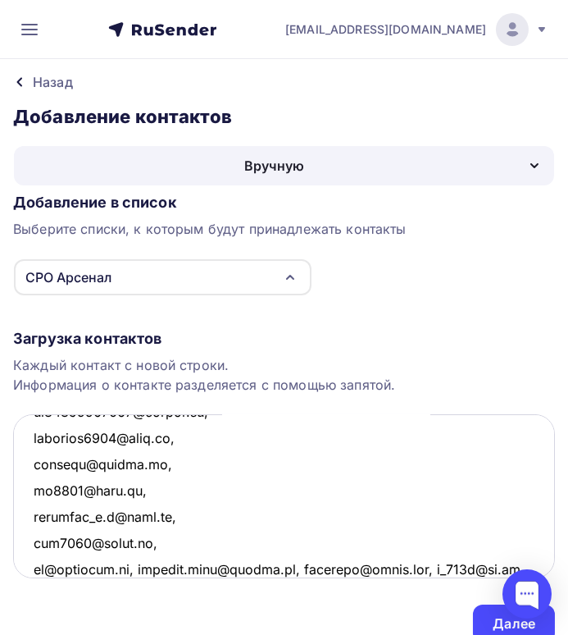
click at [141, 568] on textarea at bounding box center [284, 496] width 542 height 164
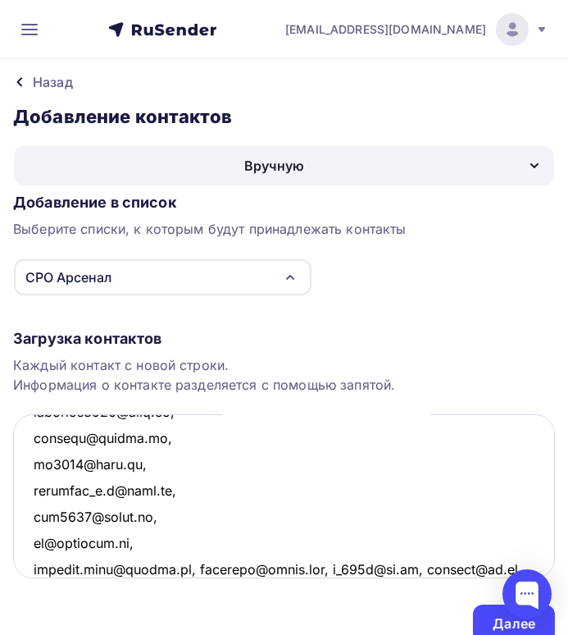
click at [194, 566] on textarea at bounding box center [284, 496] width 542 height 164
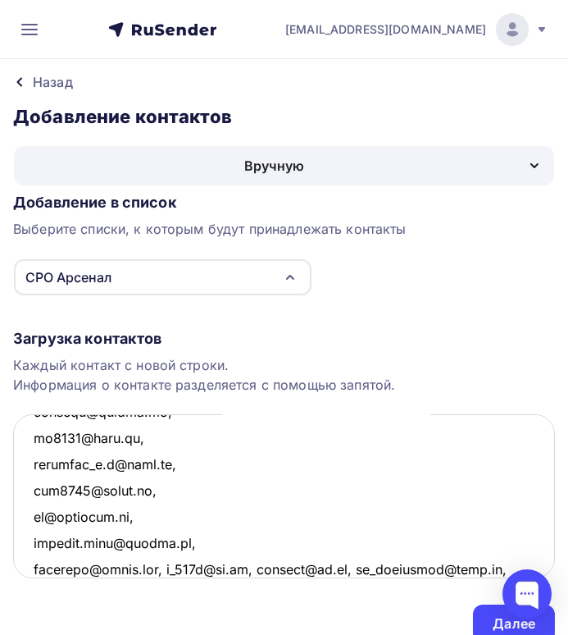
click at [176, 567] on textarea at bounding box center [284, 496] width 542 height 164
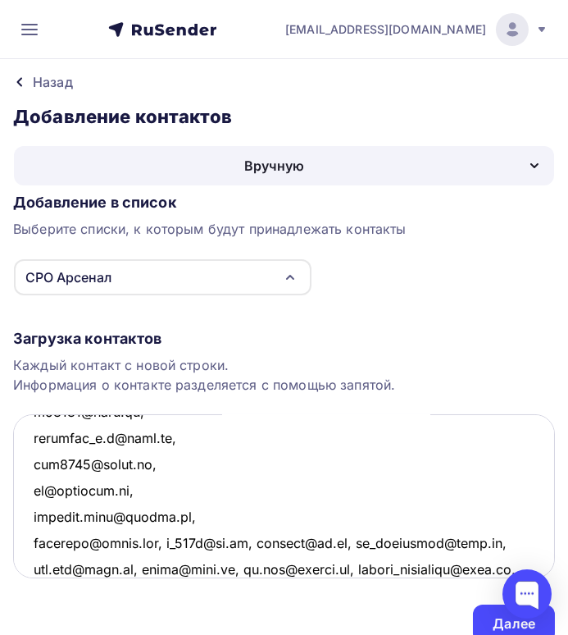
click at [171, 538] on textarea at bounding box center [284, 496] width 542 height 164
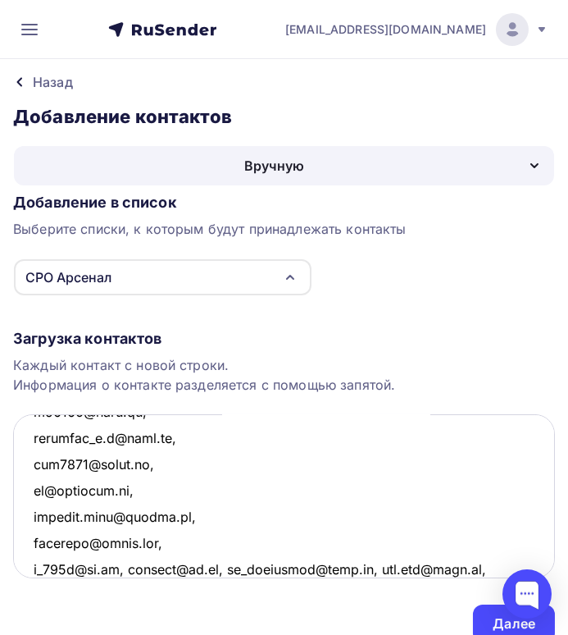
click at [126, 565] on textarea at bounding box center [284, 496] width 542 height 164
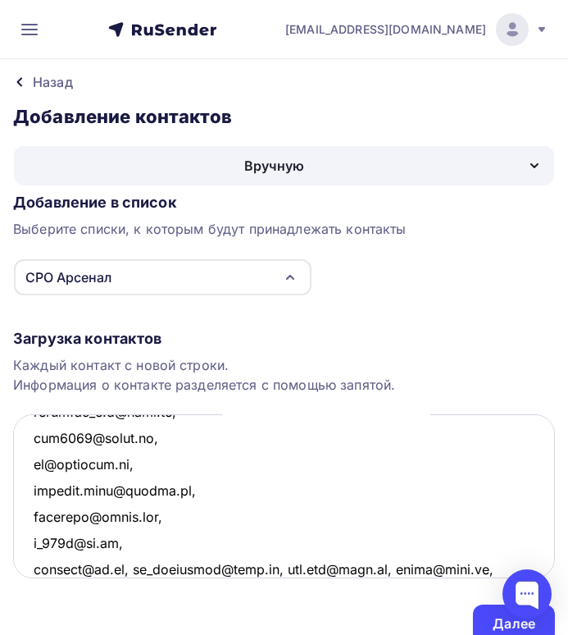
click at [133, 569] on textarea at bounding box center [284, 496] width 542 height 164
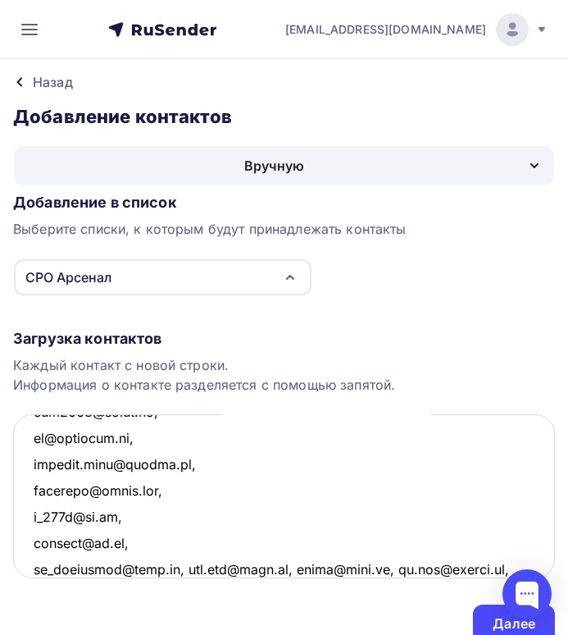
click at [178, 567] on textarea at bounding box center [284, 496] width 542 height 164
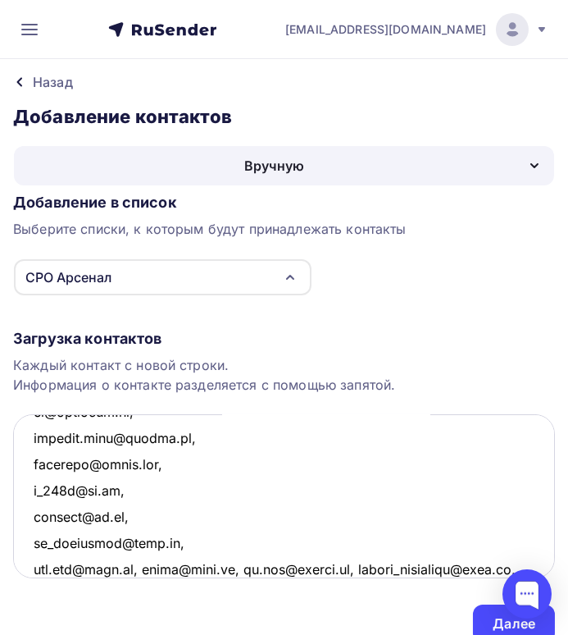
click at [141, 567] on textarea at bounding box center [284, 496] width 542 height 164
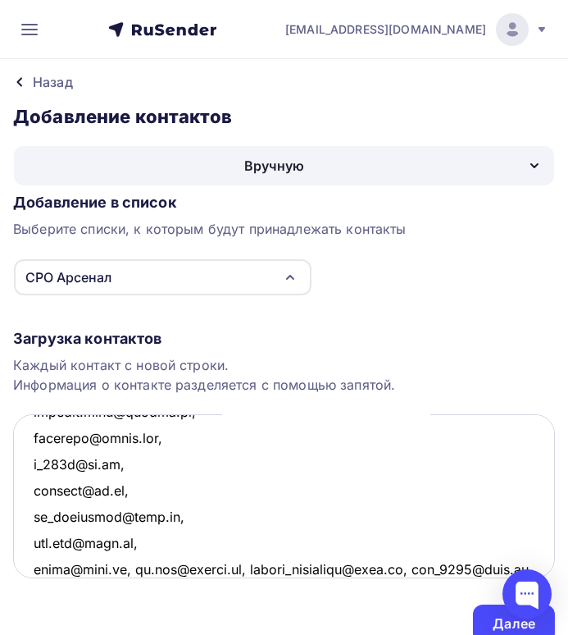
click at [134, 568] on textarea at bounding box center [284, 496] width 542 height 164
click at [132, 568] on textarea at bounding box center [284, 496] width 542 height 164
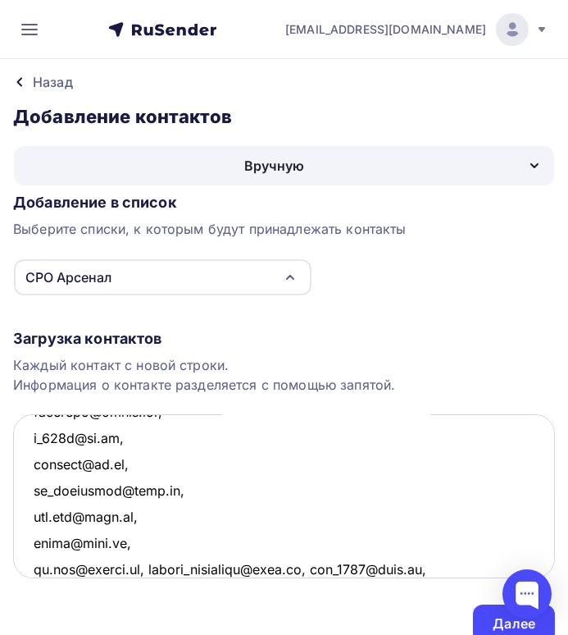
click at [154, 568] on textarea at bounding box center [284, 496] width 542 height 164
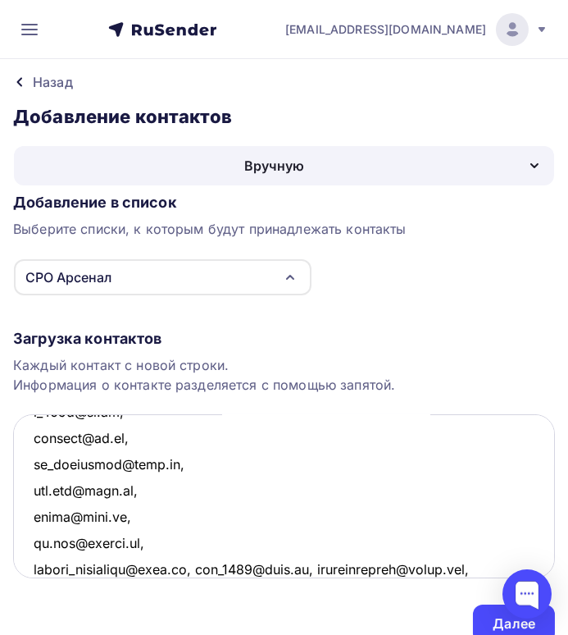
click at [209, 566] on textarea at bounding box center [284, 496] width 542 height 164
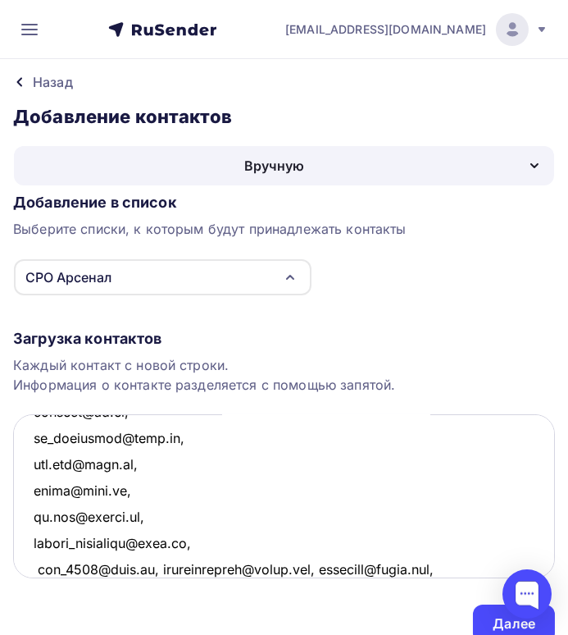
click at [152, 566] on textarea at bounding box center [284, 496] width 542 height 164
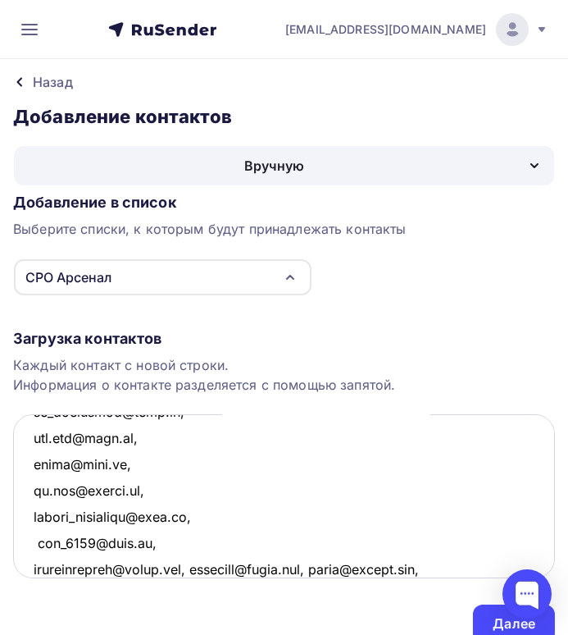
click at [206, 568] on textarea at bounding box center [284, 496] width 542 height 164
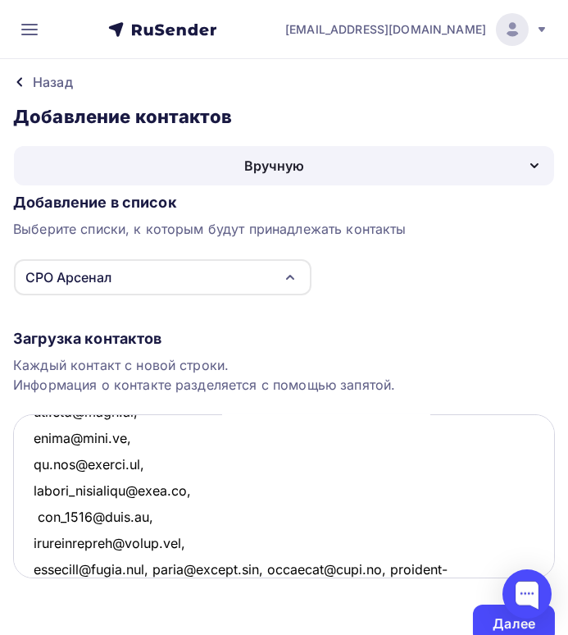
click at [174, 568] on textarea at bounding box center [284, 496] width 542 height 164
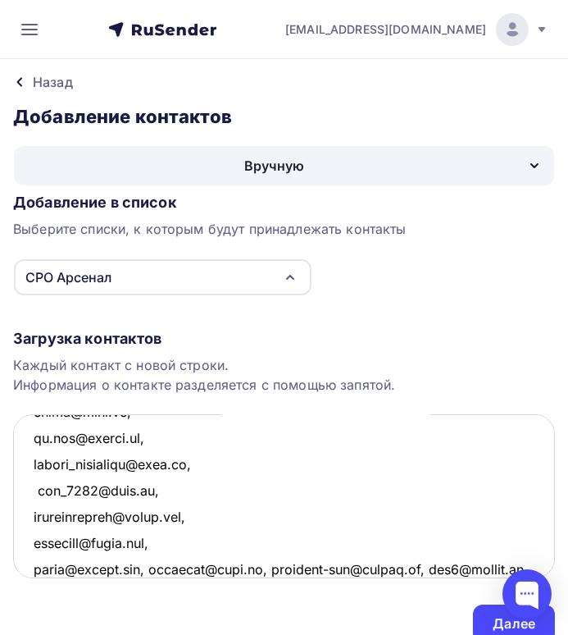
click at [148, 568] on textarea at bounding box center [284, 496] width 542 height 164
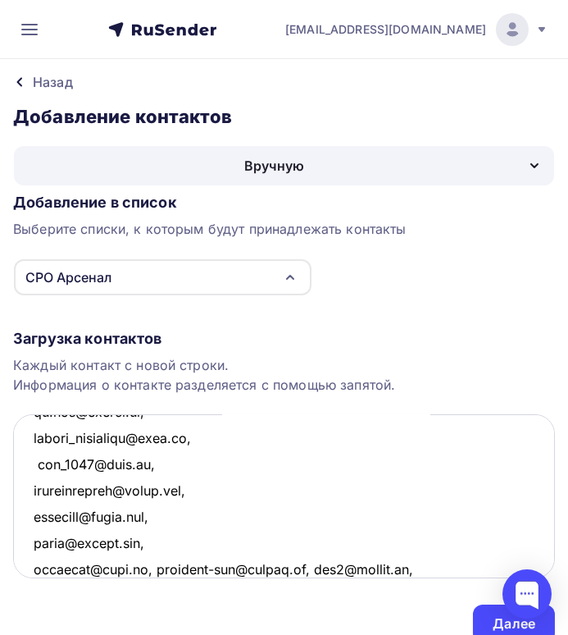
click at [155, 566] on textarea at bounding box center [284, 496] width 542 height 164
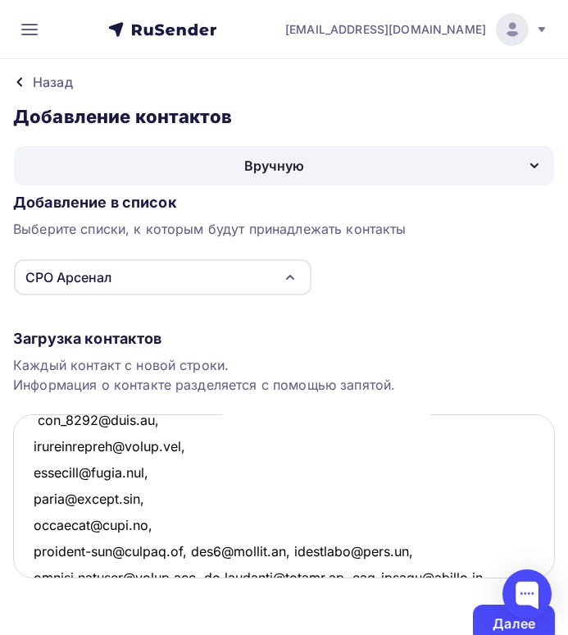
click at [191, 549] on textarea at bounding box center [284, 496] width 542 height 164
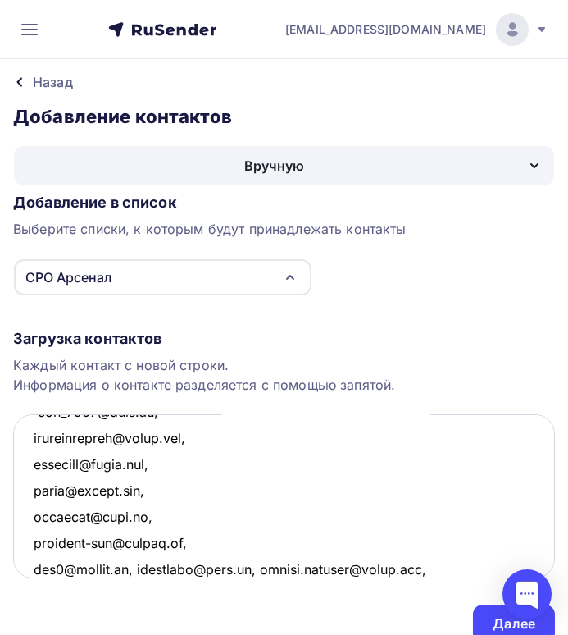
click at [146, 569] on textarea at bounding box center [284, 496] width 542 height 164
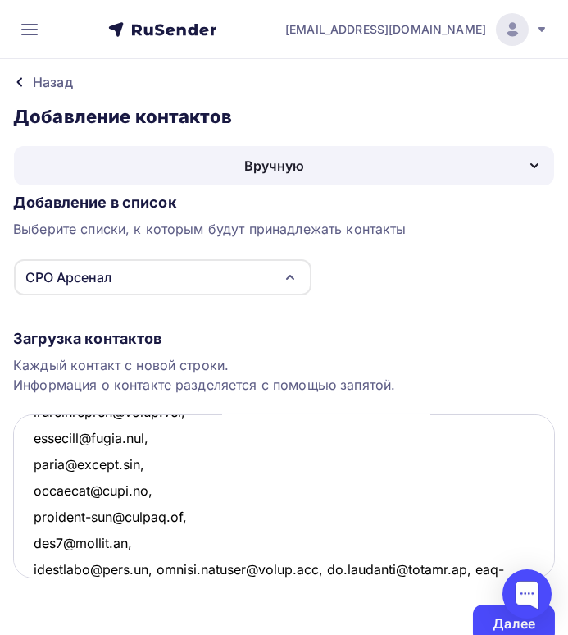
click at [148, 568] on textarea at bounding box center [284, 496] width 542 height 164
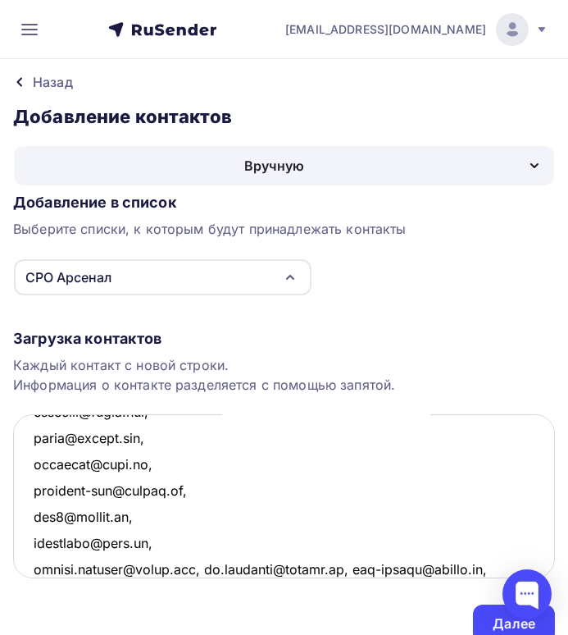
click at [195, 563] on textarea at bounding box center [284, 496] width 542 height 164
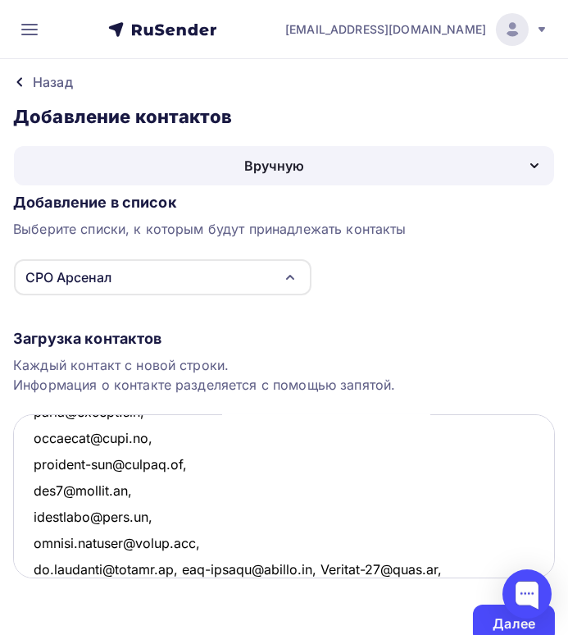
click at [183, 569] on textarea at bounding box center [284, 496] width 542 height 164
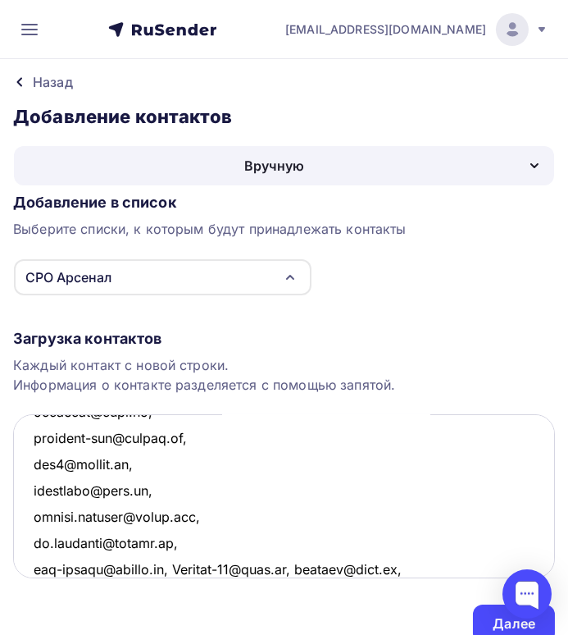
click at [185, 568] on textarea at bounding box center [284, 496] width 542 height 164
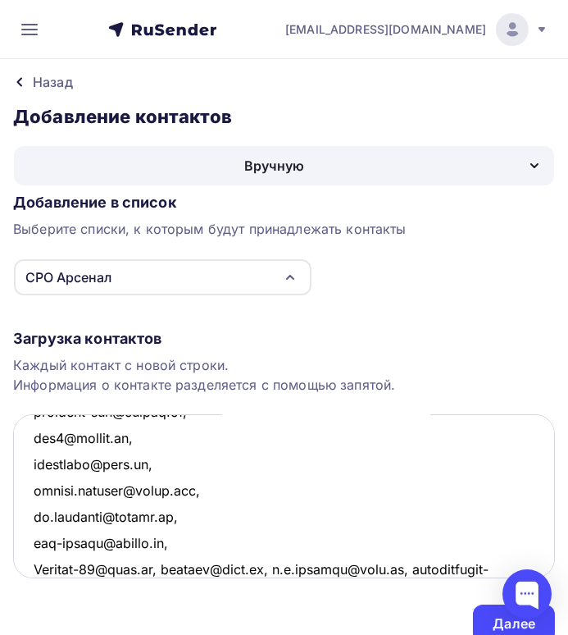
click at [168, 568] on textarea at bounding box center [284, 496] width 542 height 164
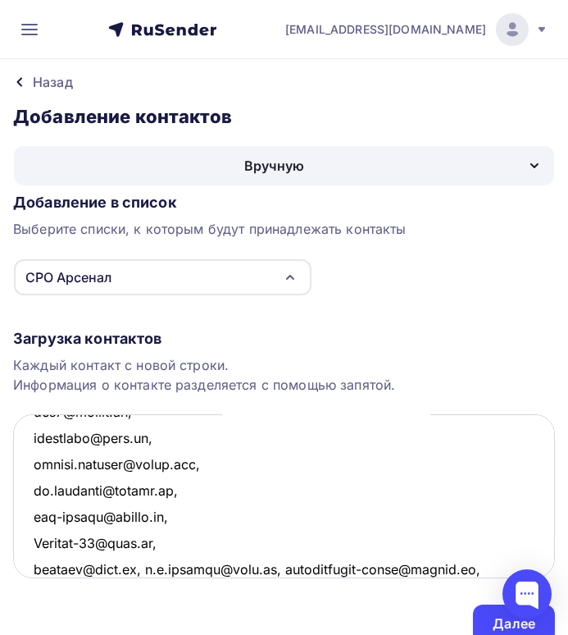
click at [139, 568] on textarea at bounding box center [284, 496] width 542 height 164
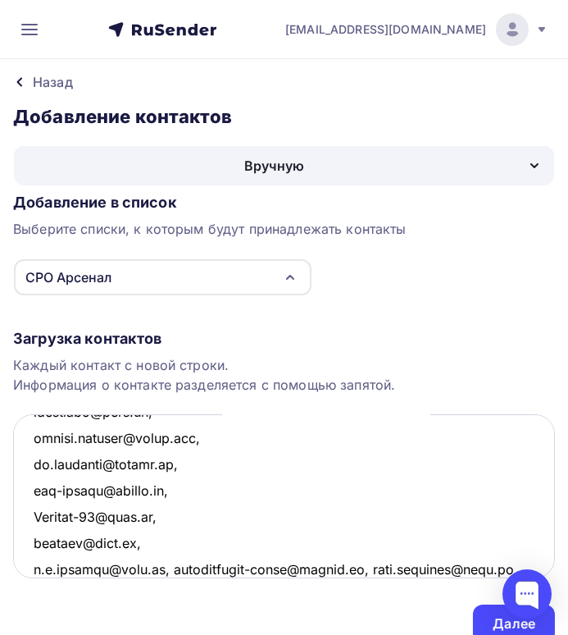
click at [171, 566] on textarea at bounding box center [284, 496] width 542 height 164
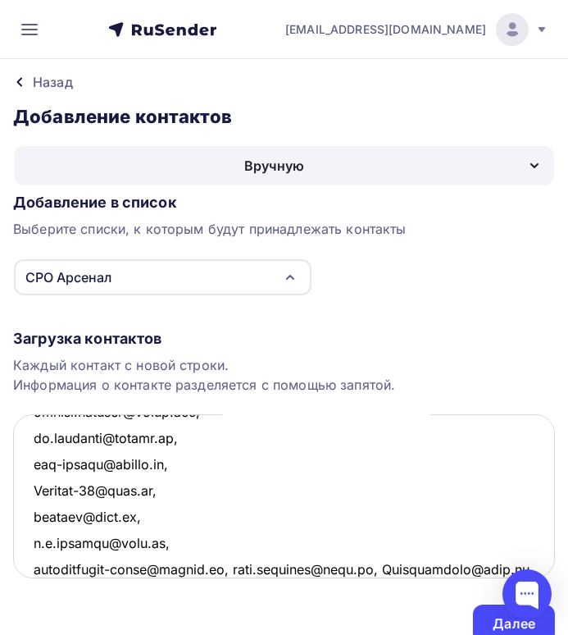
click at [241, 567] on textarea at bounding box center [284, 496] width 542 height 164
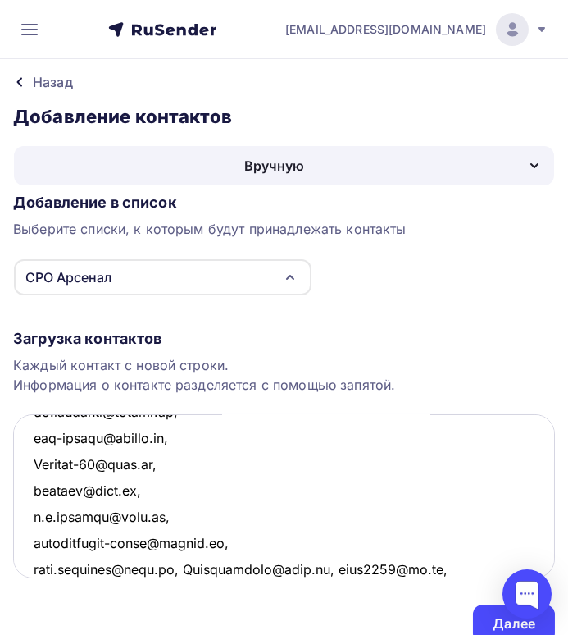
click at [194, 569] on textarea at bounding box center [284, 496] width 542 height 164
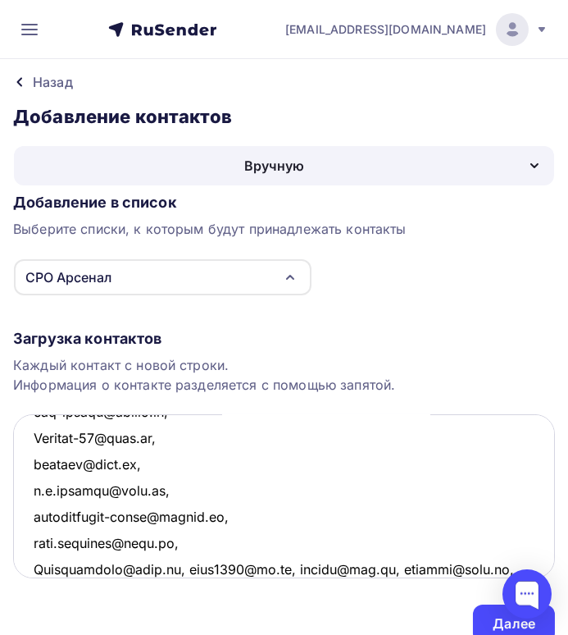
click at [186, 568] on textarea at bounding box center [284, 496] width 542 height 164
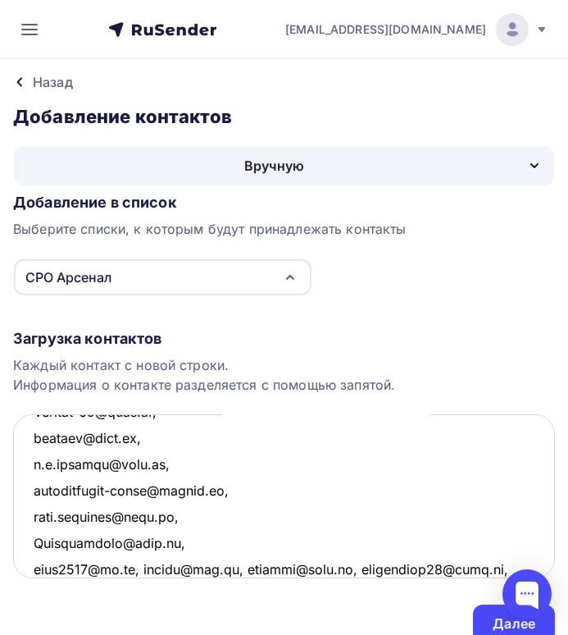
click at [150, 569] on textarea at bounding box center [284, 496] width 542 height 164
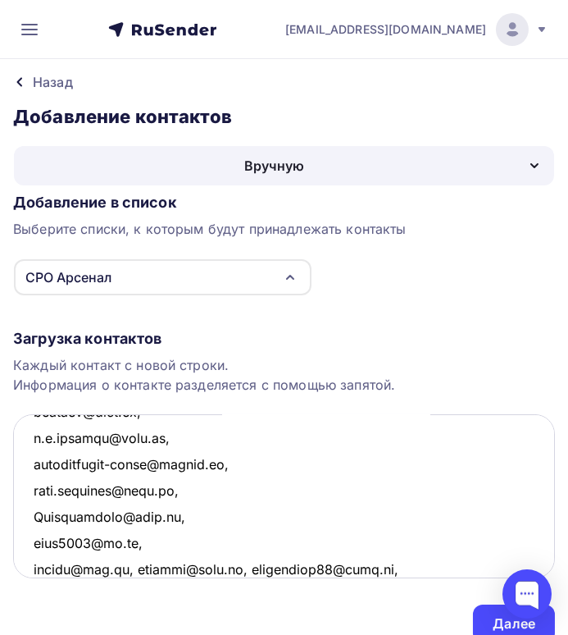
click at [139, 569] on textarea at bounding box center [284, 496] width 542 height 164
click at [135, 567] on textarea at bounding box center [284, 496] width 542 height 164
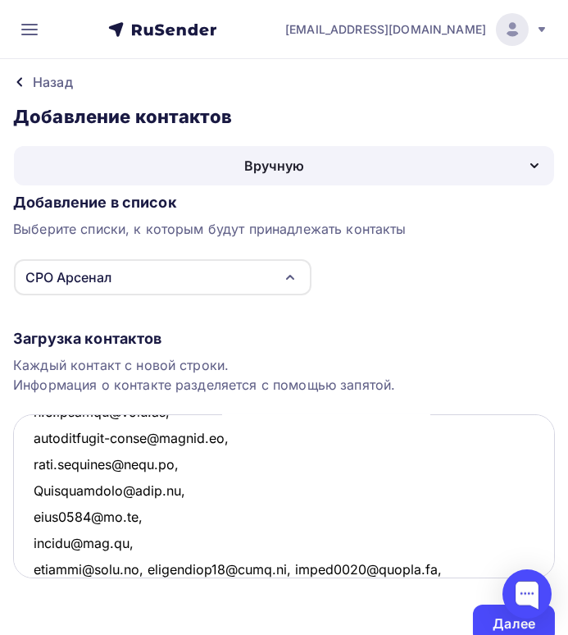
click at [139, 567] on textarea at bounding box center [284, 496] width 542 height 164
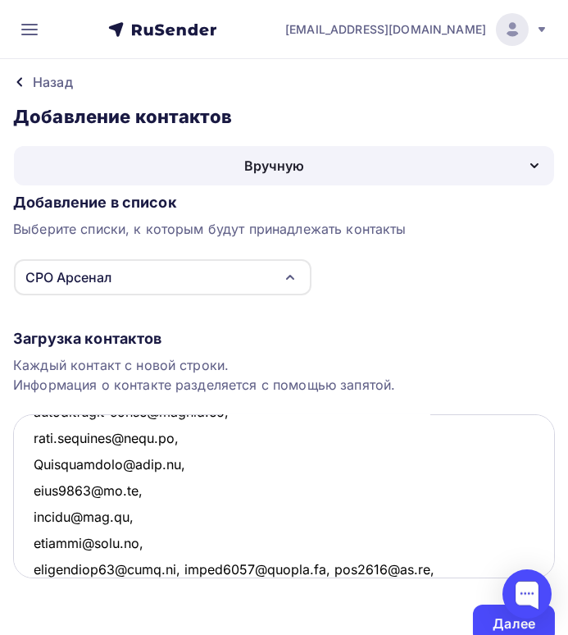
click at [176, 566] on textarea at bounding box center [284, 496] width 542 height 164
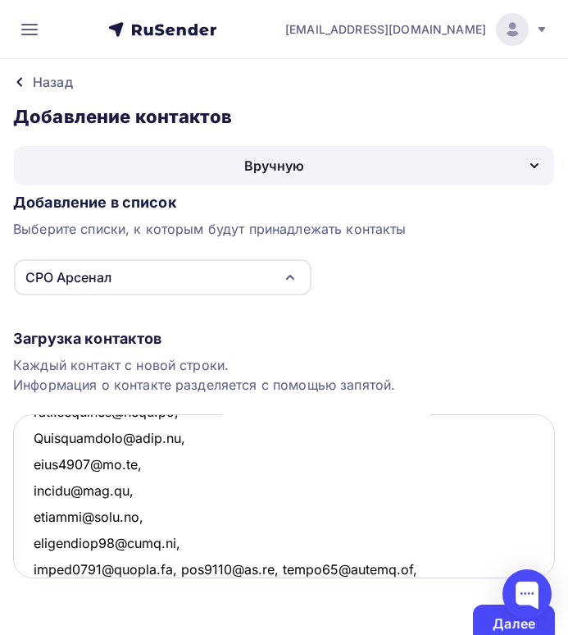
click at [175, 568] on textarea at bounding box center [284, 496] width 542 height 164
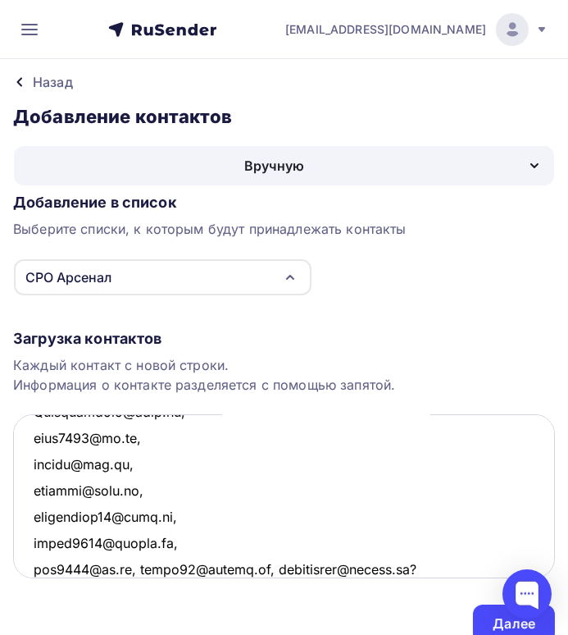
click at [134, 568] on textarea at bounding box center [284, 496] width 542 height 164
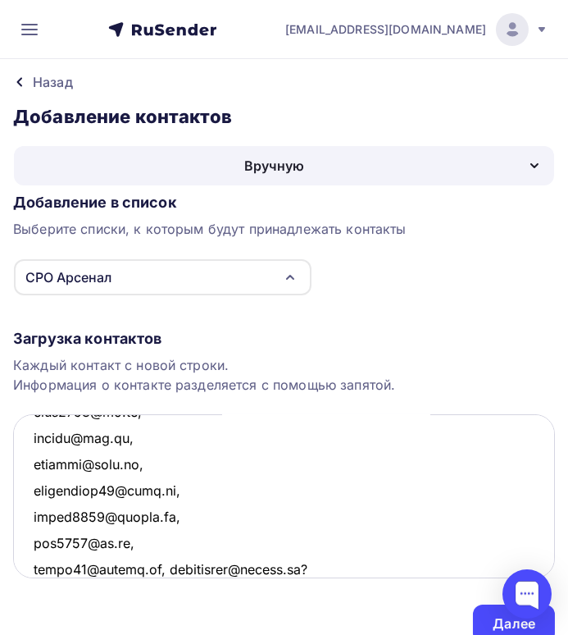
click at [157, 567] on textarea at bounding box center [284, 496] width 542 height 164
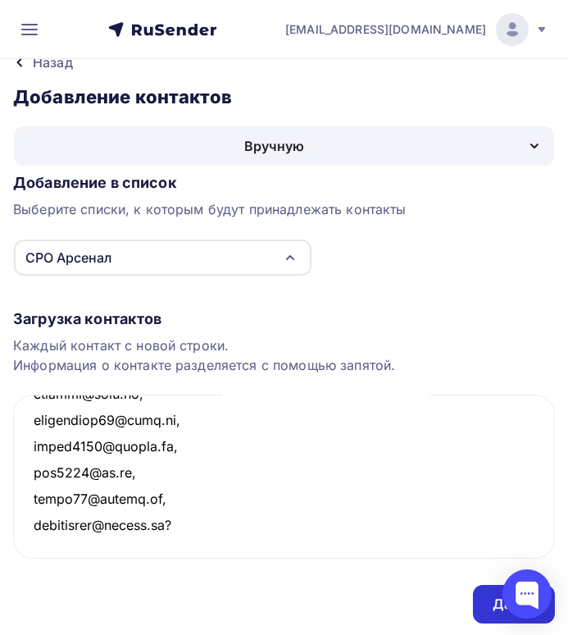
type textarea "abdulin-yv@mail.ru, ay_akchurinavictoria@mail.ru, sergeyananin@bk.ru, ArbitrAnd…"
click at [484, 600] on div "Далее" at bounding box center [514, 604] width 82 height 39
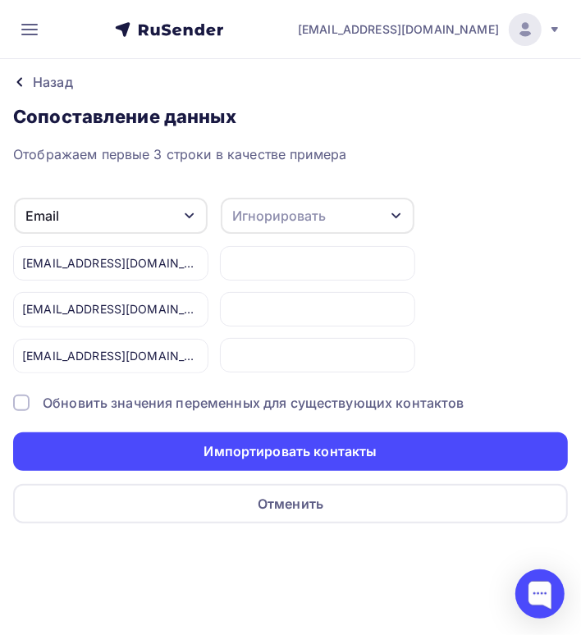
click at [20, 395] on div at bounding box center [21, 403] width 16 height 16
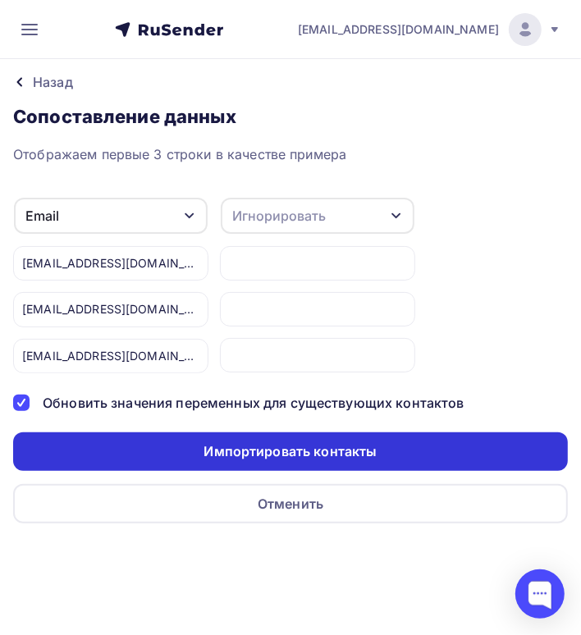
click at [206, 447] on div "Импортировать контакты" at bounding box center [289, 451] width 173 height 19
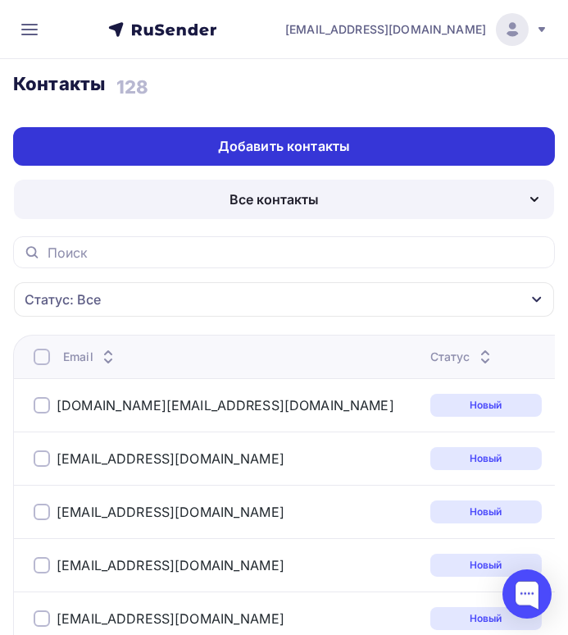
click at [235, 146] on div "Добавить контакты" at bounding box center [284, 146] width 132 height 19
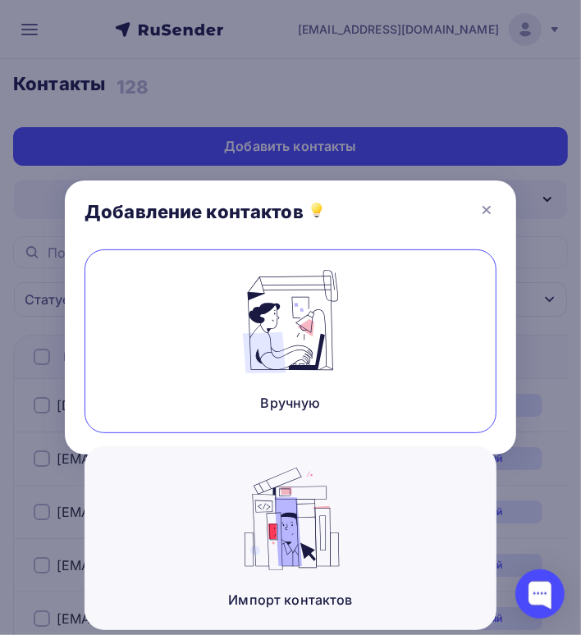
click at [284, 326] on img at bounding box center [290, 321] width 110 height 103
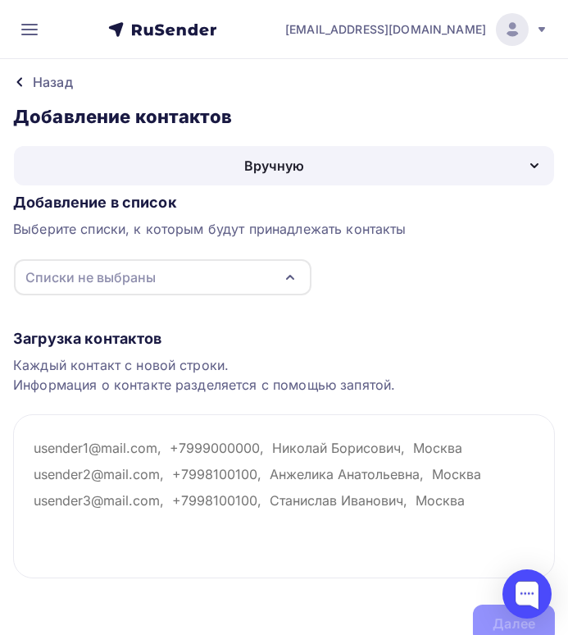
click at [113, 276] on div "Списки не выбраны" at bounding box center [90, 277] width 130 height 20
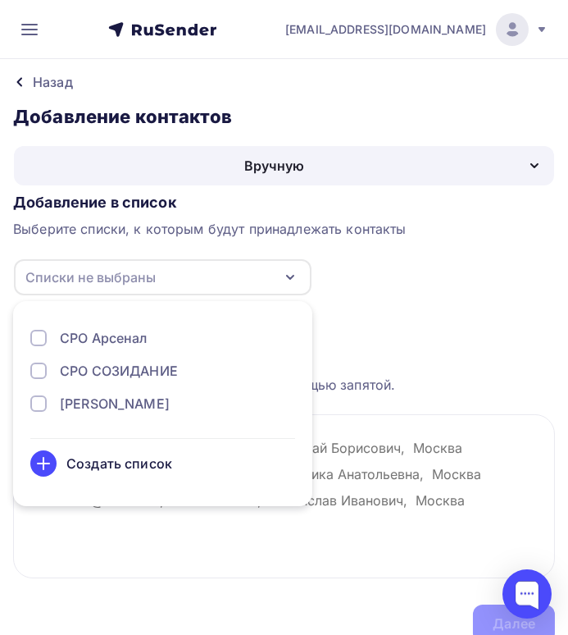
click at [85, 470] on div "Создать список" at bounding box center [119, 464] width 106 height 20
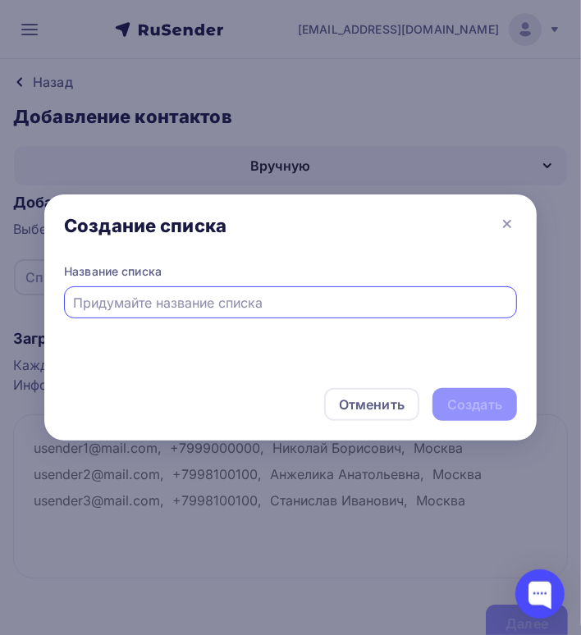
click at [87, 304] on input "text" at bounding box center [291, 303] width 434 height 20
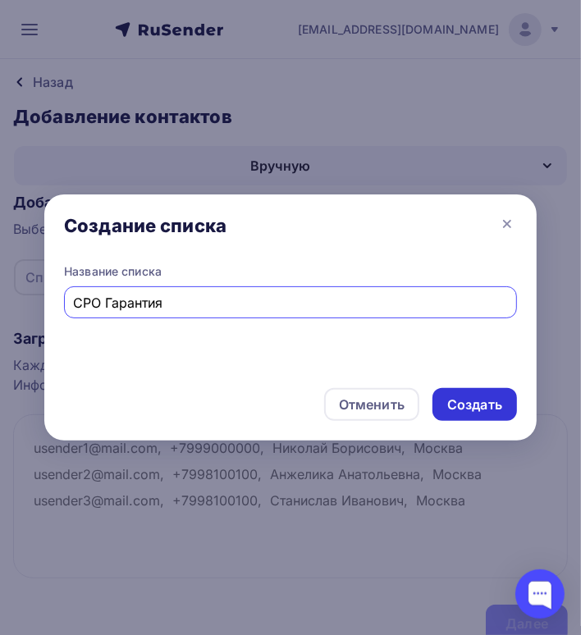
type input "СРО Гарантия"
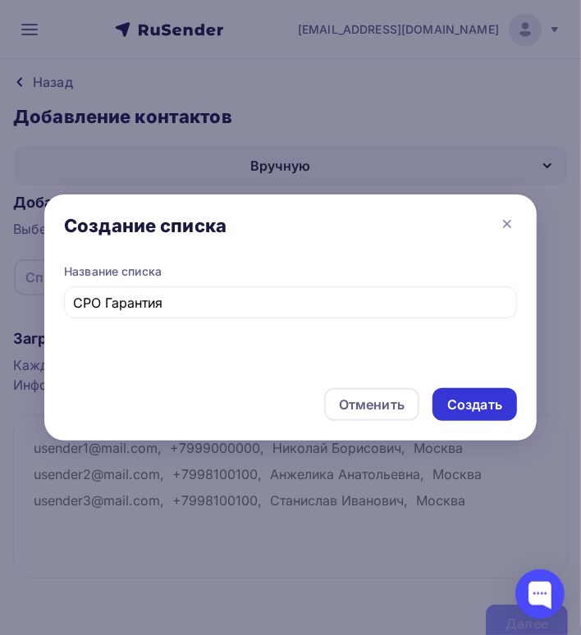
click at [459, 402] on div "Создать" at bounding box center [474, 404] width 55 height 19
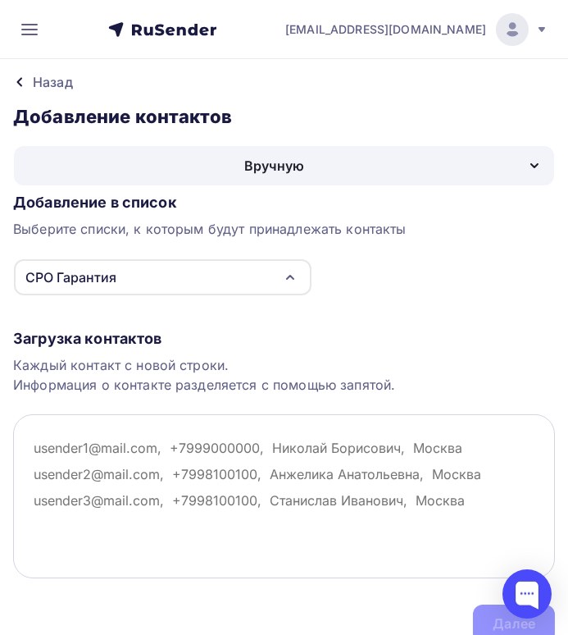
click at [34, 450] on textarea at bounding box center [284, 496] width 542 height 164
paste textarea "katansa@mail.ru dzhalilova111@gmail.com doroshukv@mail.ru bankrotstvo@mail.ru a…"
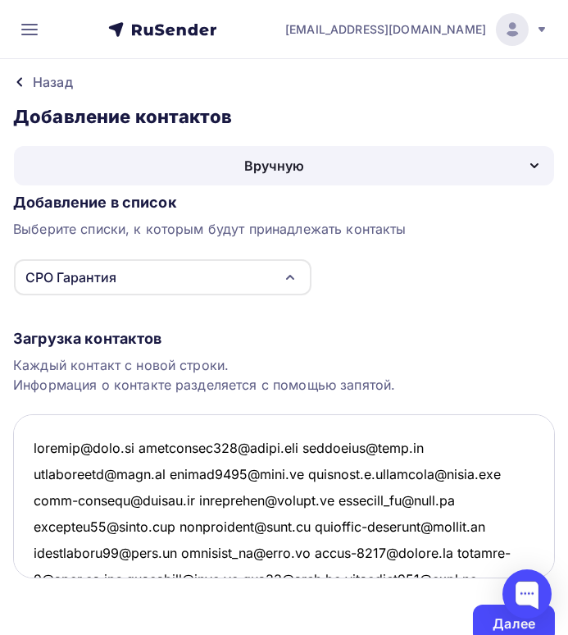
click at [143, 447] on textarea at bounding box center [284, 496] width 542 height 164
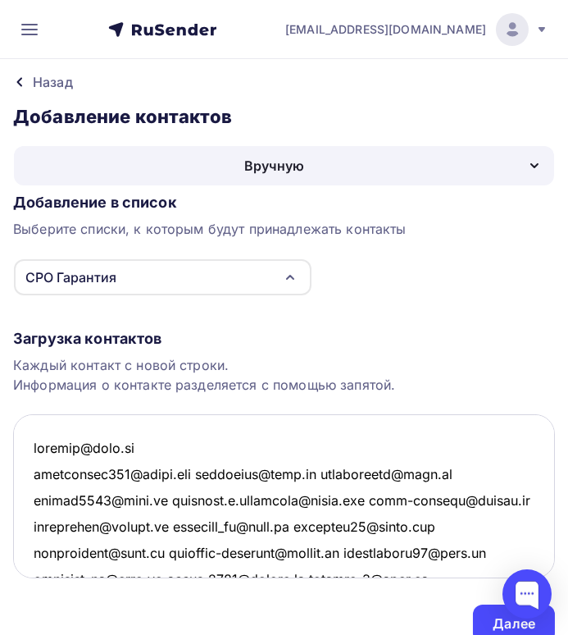
click at [189, 474] on textarea at bounding box center [284, 496] width 542 height 164
click at [194, 472] on textarea at bounding box center [284, 496] width 542 height 164
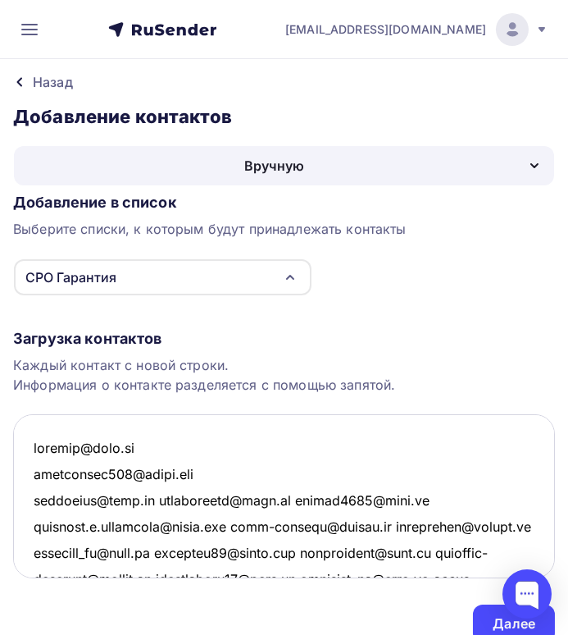
click at [157, 498] on textarea at bounding box center [284, 496] width 542 height 164
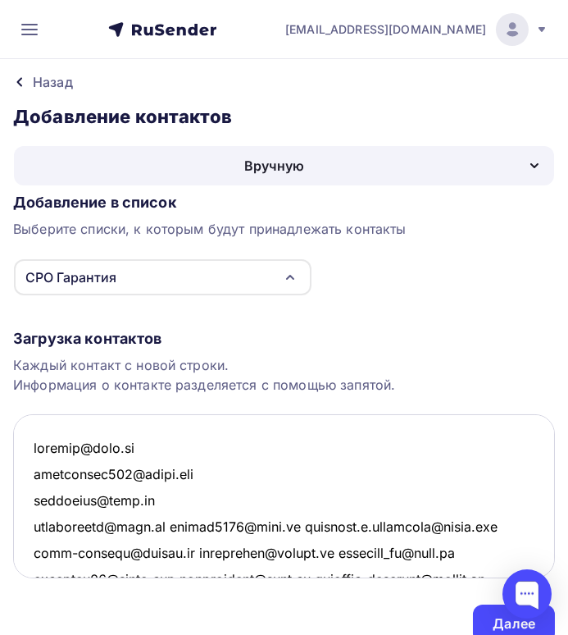
click at [166, 525] on textarea at bounding box center [284, 496] width 542 height 164
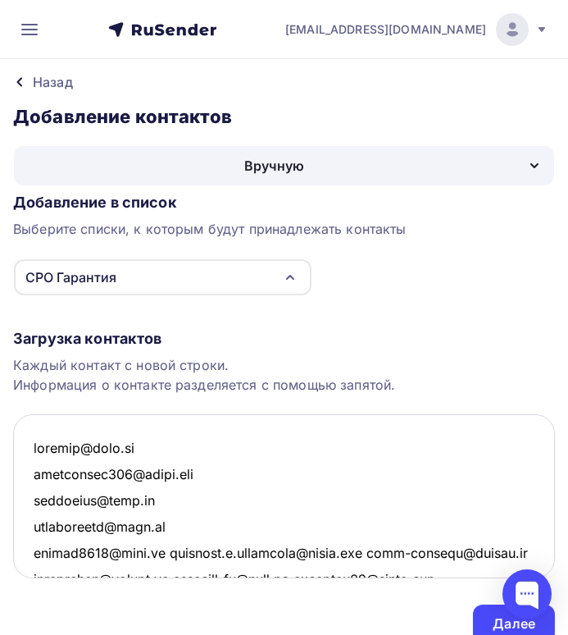
click at [156, 550] on textarea at bounding box center [284, 496] width 542 height 164
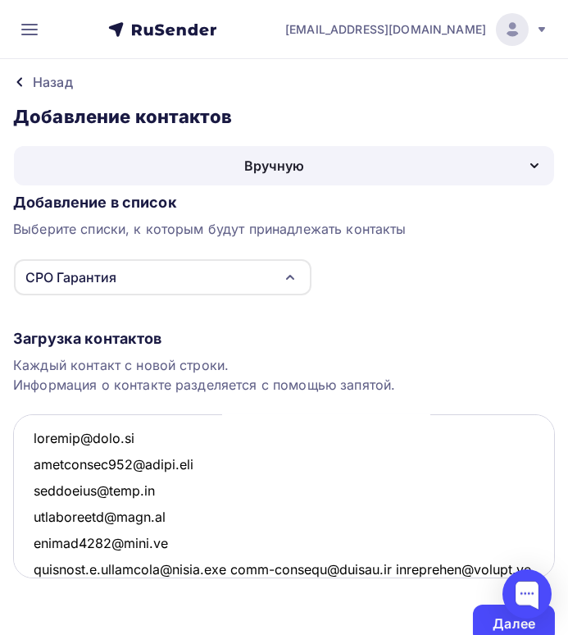
scroll to position [92, 0]
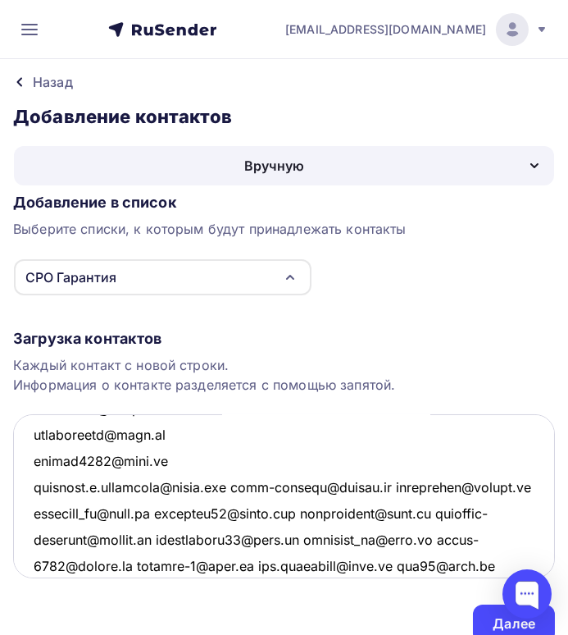
click at [235, 486] on textarea at bounding box center [284, 496] width 542 height 164
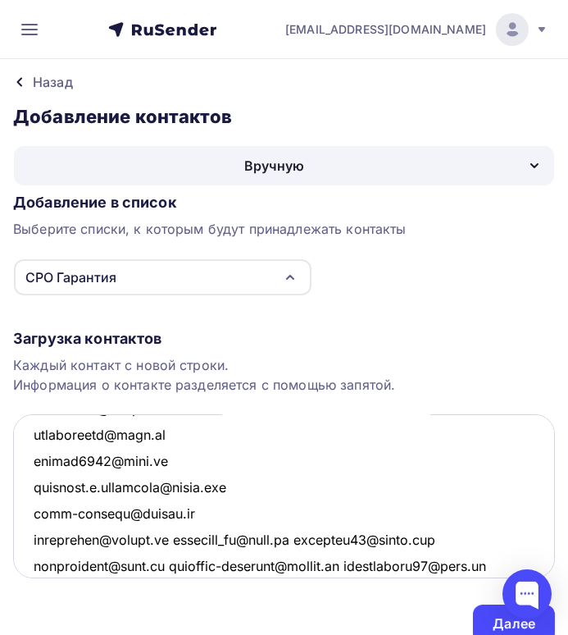
click at [182, 513] on textarea at bounding box center [284, 496] width 542 height 164
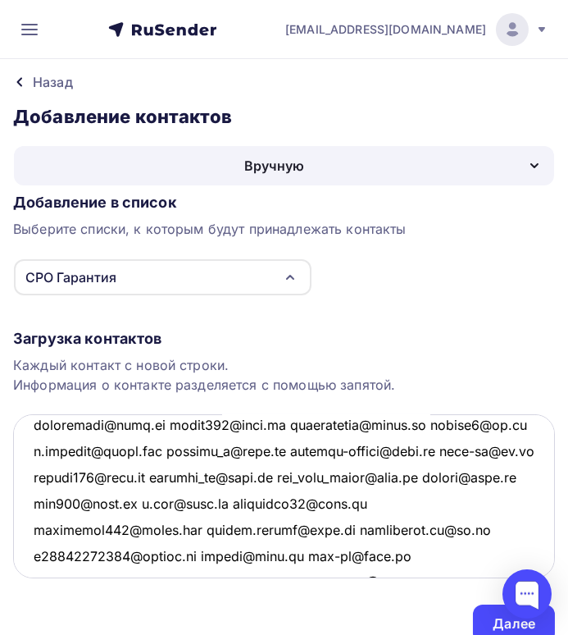
scroll to position [256, 0]
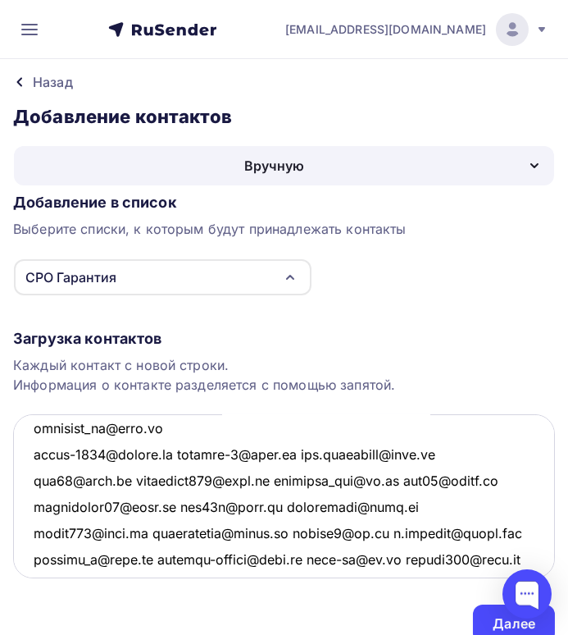
click at [169, 427] on textarea at bounding box center [284, 496] width 542 height 164
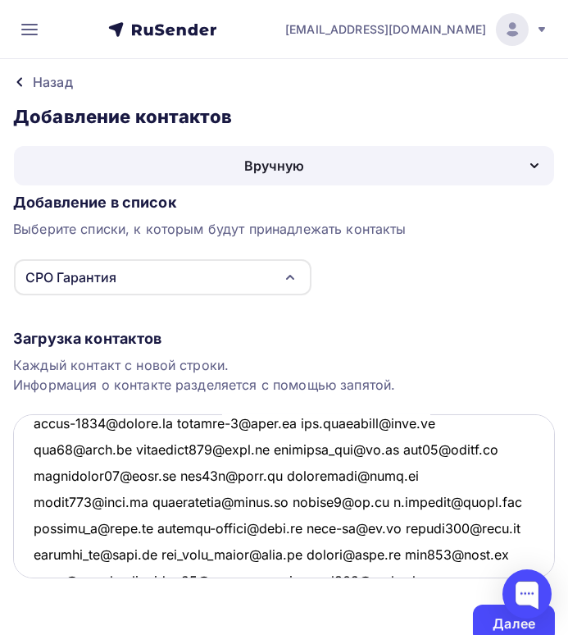
click at [180, 423] on textarea at bounding box center [284, 496] width 542 height 164
click at [185, 424] on textarea at bounding box center [284, 496] width 542 height 164
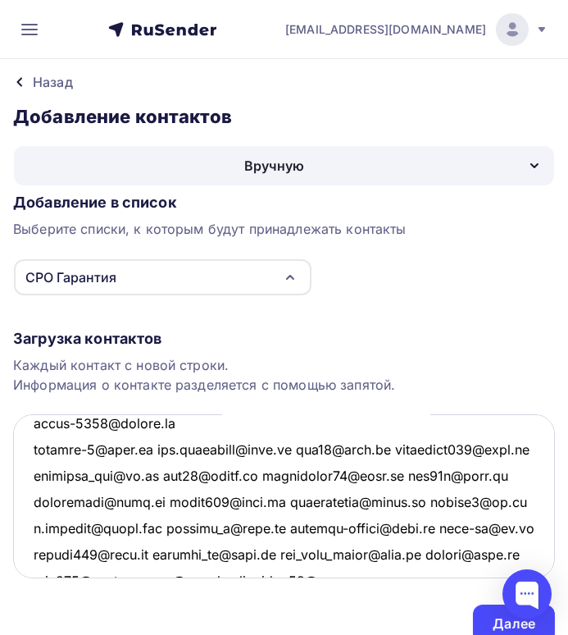
scroll to position [312, 0]
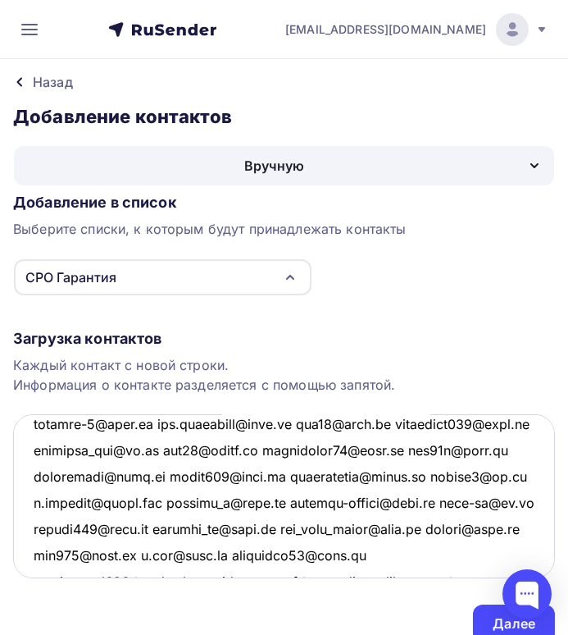
click at [303, 422] on textarea at bounding box center [284, 496] width 542 height 164
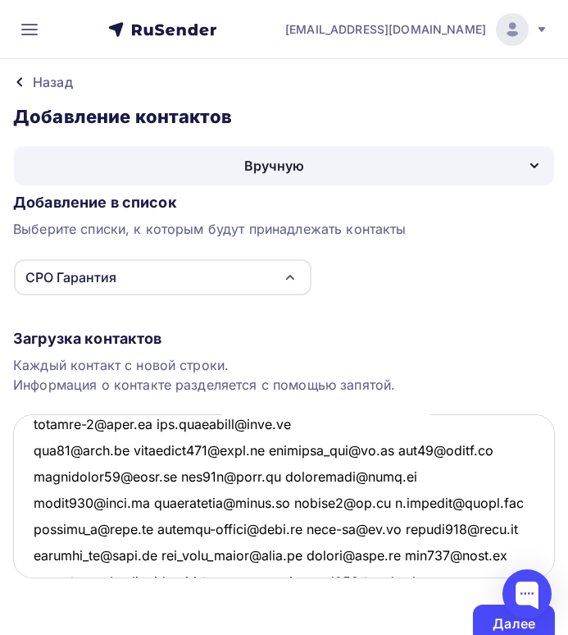
scroll to position [339, 0]
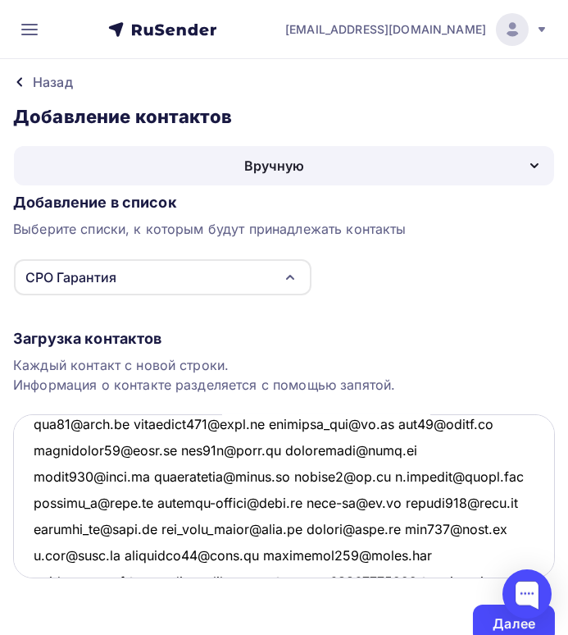
click at [262, 422] on textarea at bounding box center [284, 496] width 542 height 164
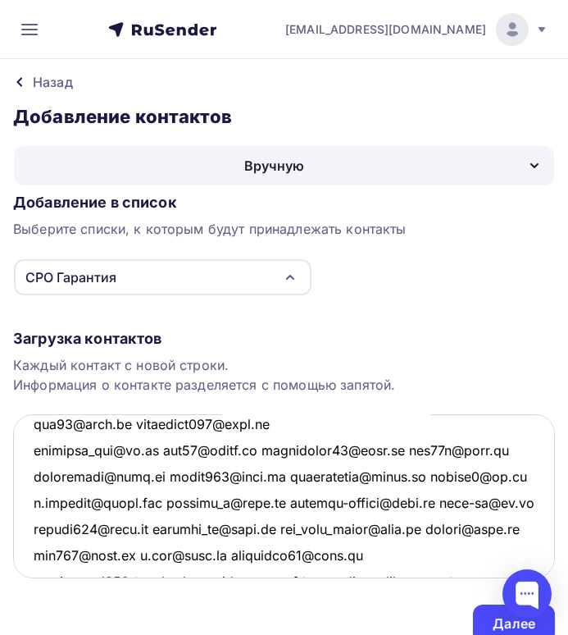
scroll to position [365, 0]
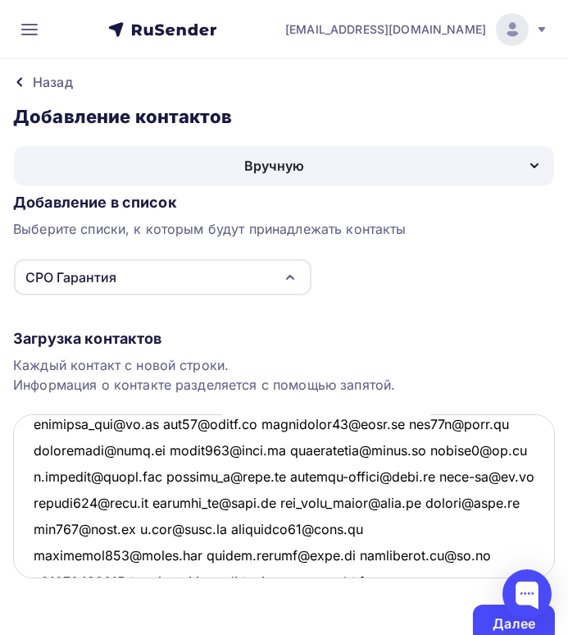
click at [162, 426] on textarea at bounding box center [284, 496] width 542 height 164
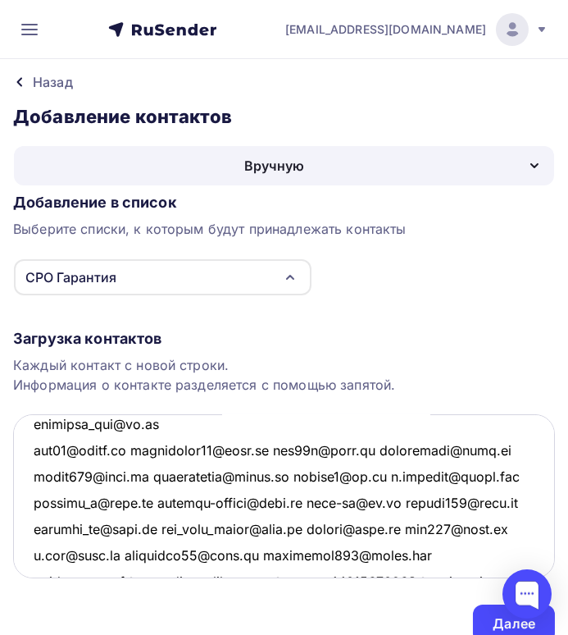
scroll to position [391, 0]
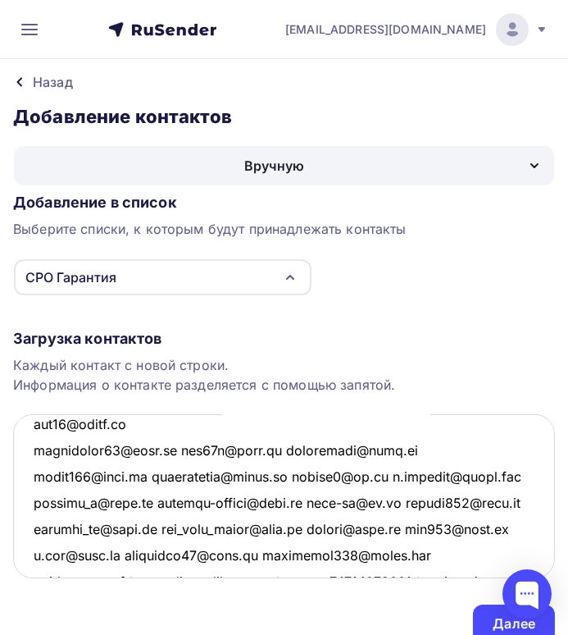
click at [138, 421] on textarea at bounding box center [284, 496] width 542 height 164
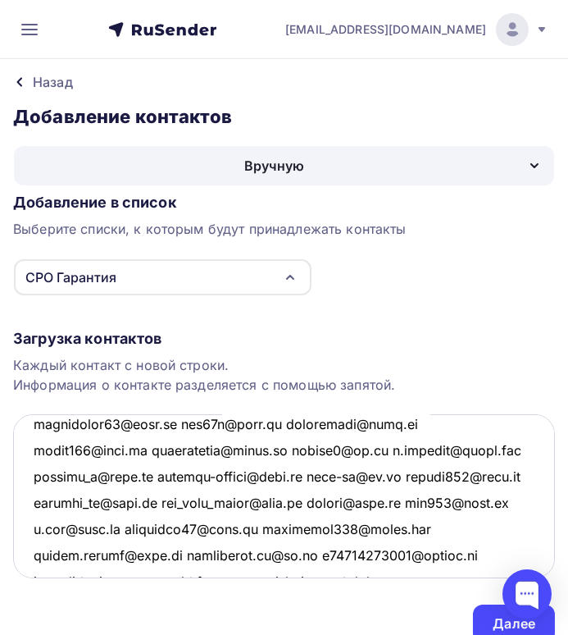
click at [176, 422] on textarea at bounding box center [284, 496] width 542 height 164
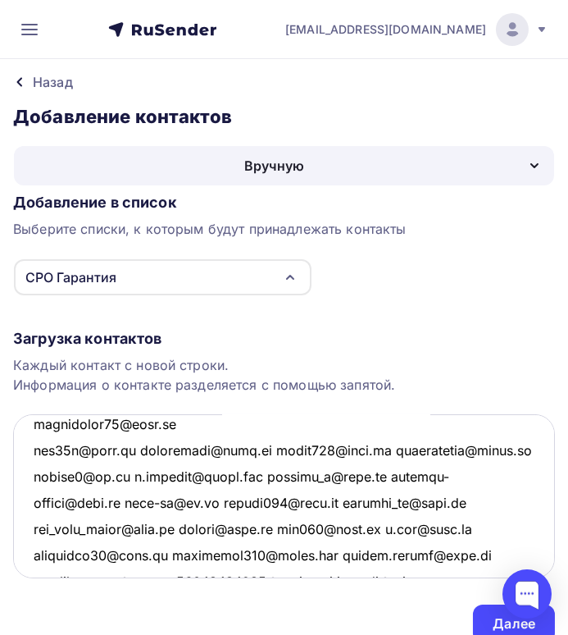
scroll to position [444, 0]
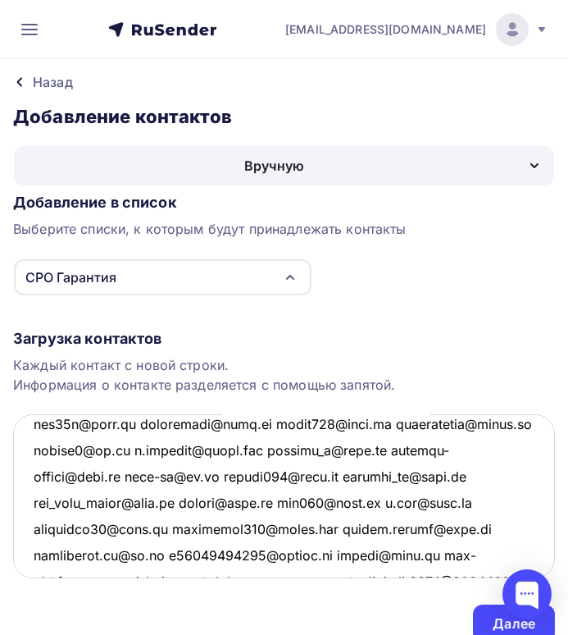
click at [139, 423] on textarea at bounding box center [284, 496] width 542 height 164
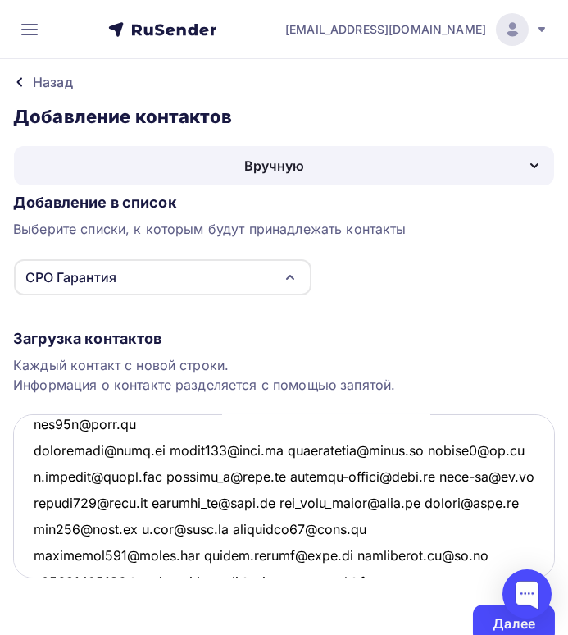
scroll to position [470, 0]
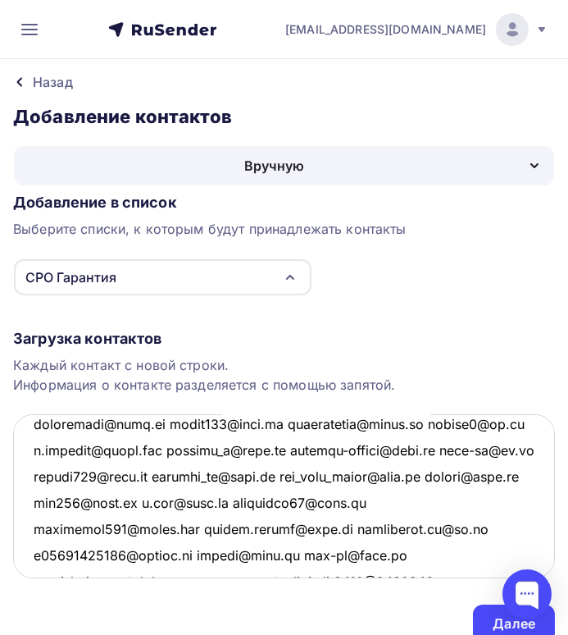
click at [157, 424] on textarea at bounding box center [284, 496] width 542 height 164
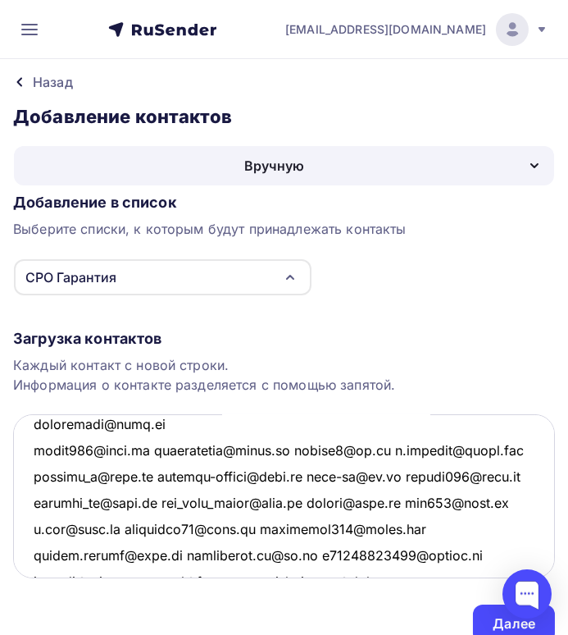
scroll to position [496, 0]
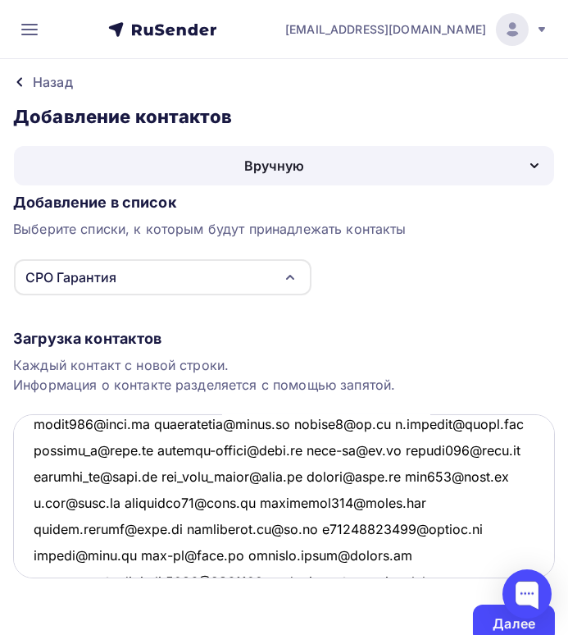
click at [151, 422] on textarea at bounding box center [284, 496] width 542 height 164
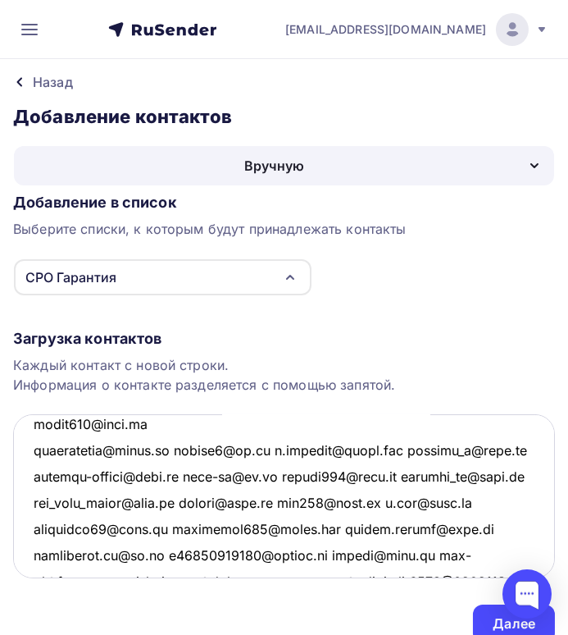
scroll to position [522, 0]
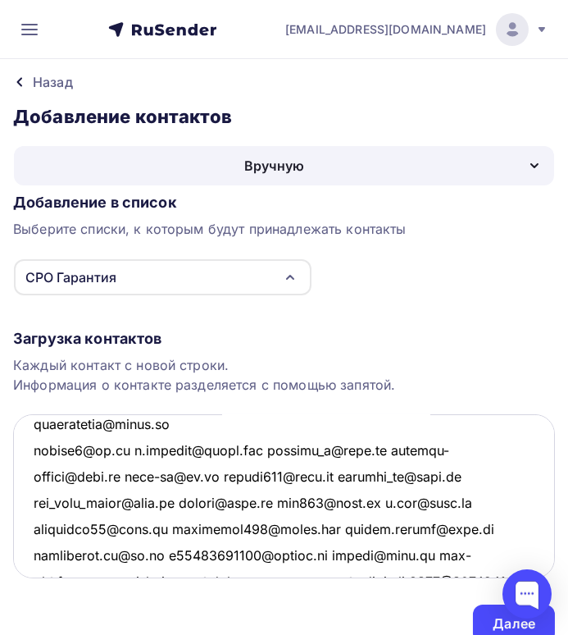
click at [178, 422] on textarea at bounding box center [284, 496] width 542 height 164
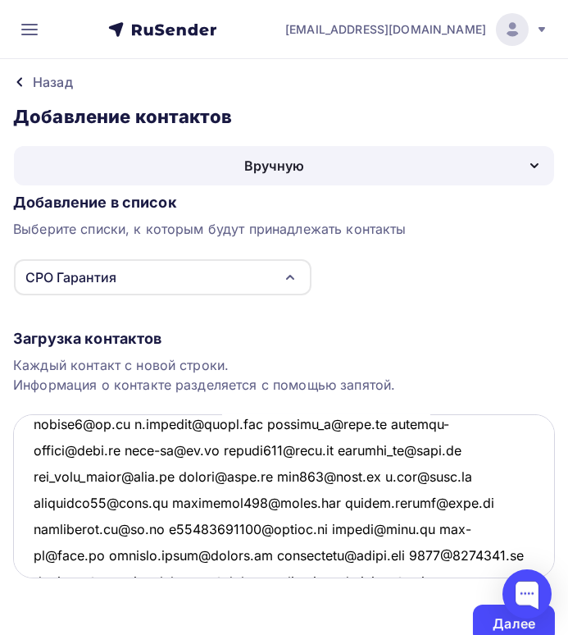
click at [270, 421] on textarea at bounding box center [284, 496] width 542 height 164
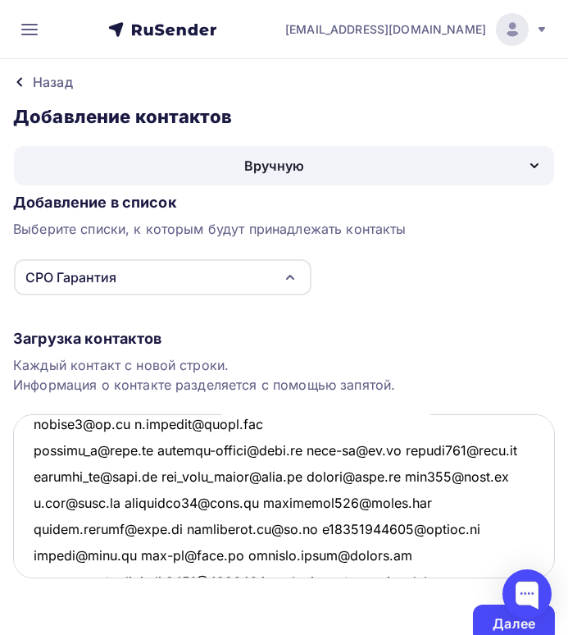
scroll to position [575, 0]
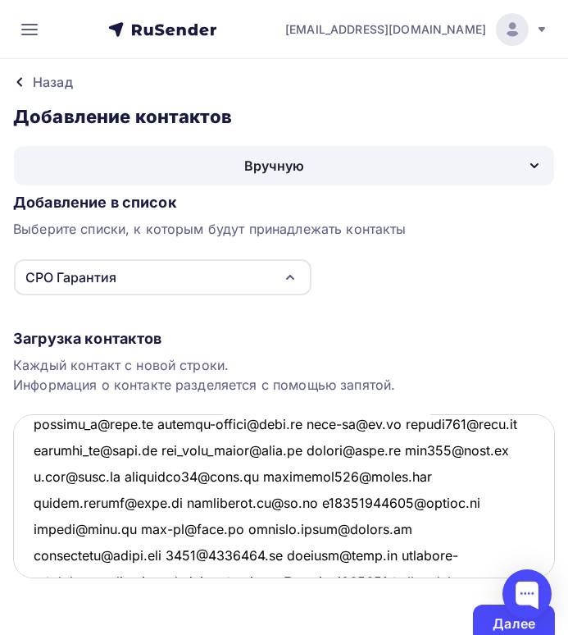
click at [153, 425] on textarea at bounding box center [284, 496] width 542 height 164
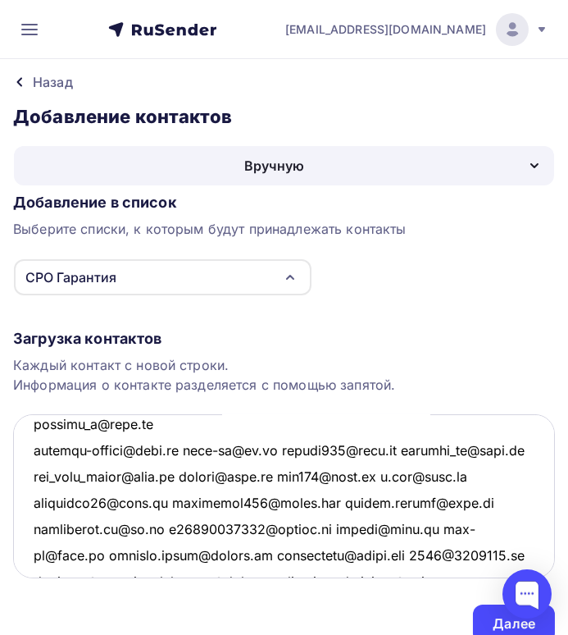
scroll to position [601, 0]
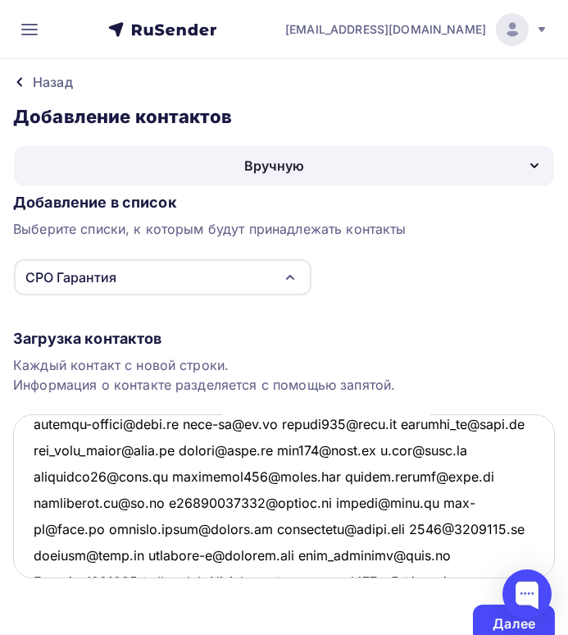
click at [193, 422] on textarea at bounding box center [284, 496] width 542 height 164
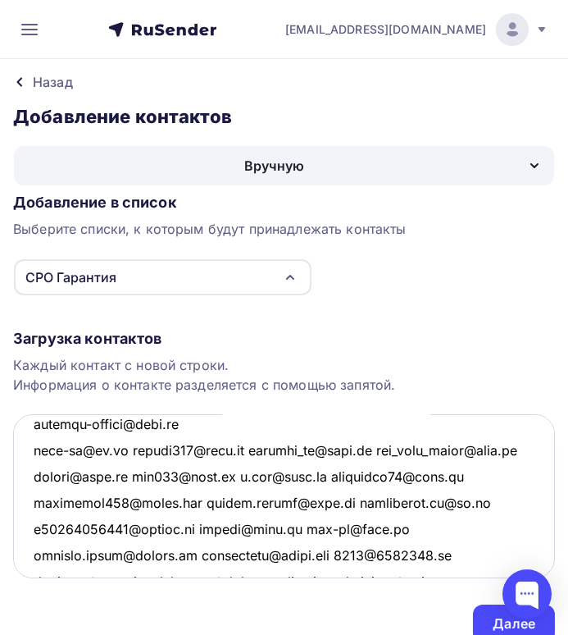
scroll to position [627, 0]
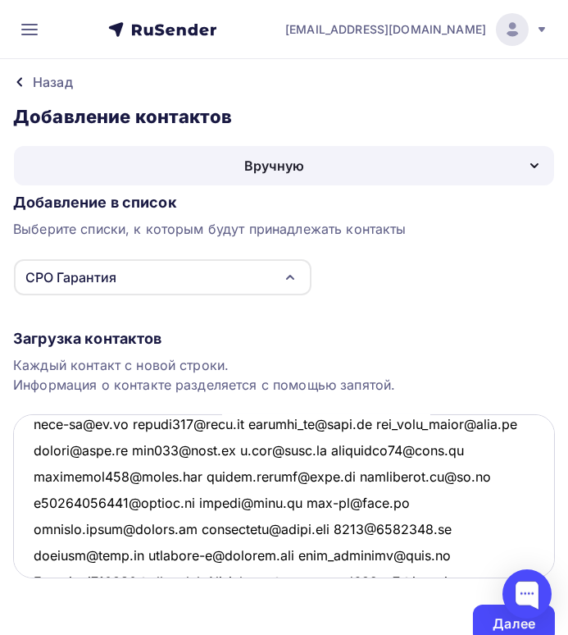
click at [241, 422] on textarea at bounding box center [284, 496] width 542 height 164
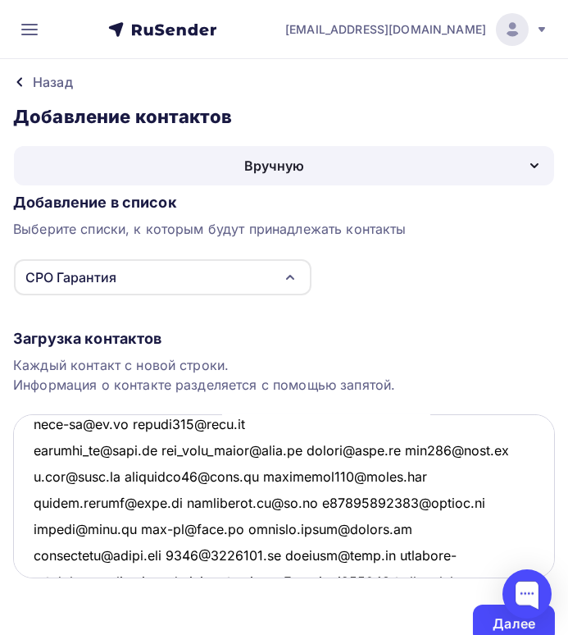
scroll to position [654, 0]
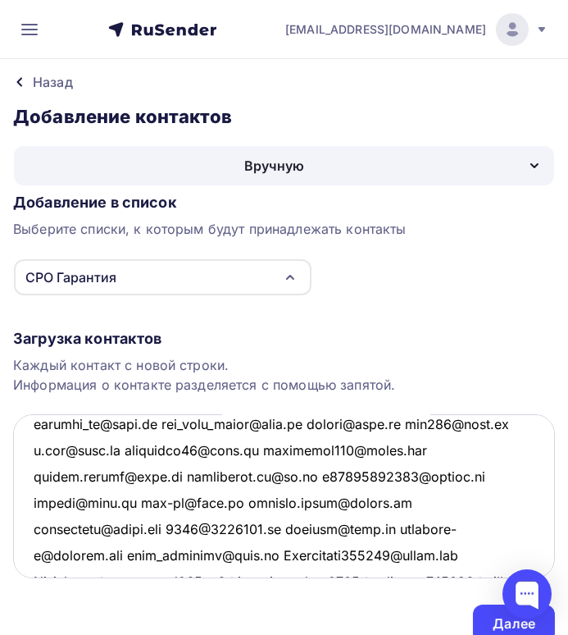
click at [158, 423] on textarea at bounding box center [284, 496] width 542 height 164
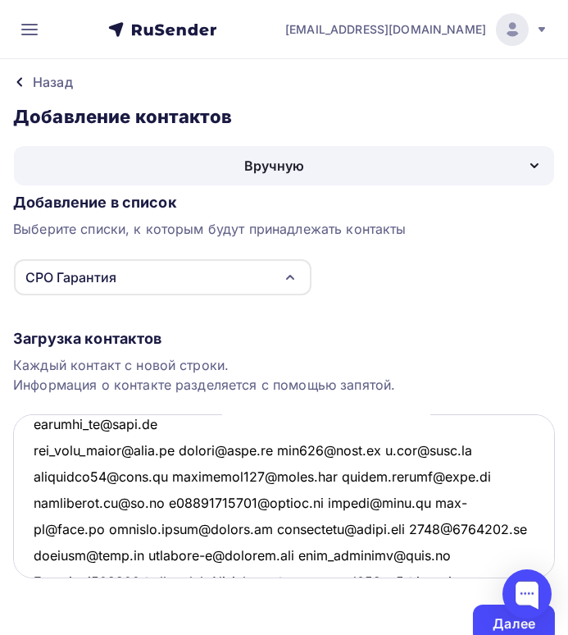
scroll to position [680, 0]
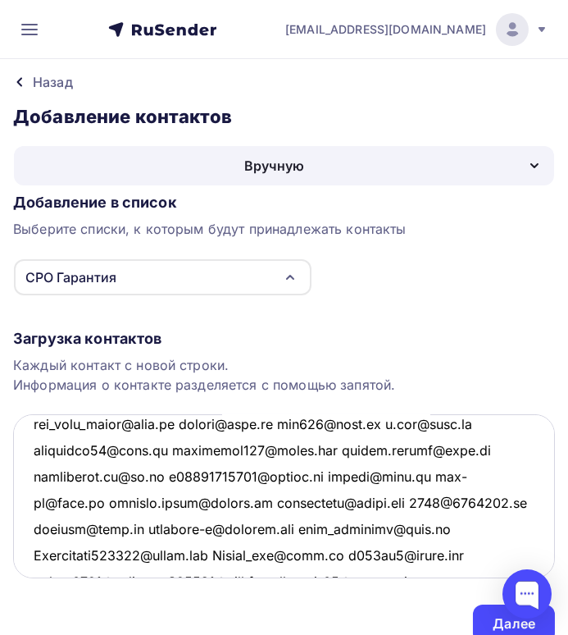
click at [180, 422] on textarea at bounding box center [284, 496] width 542 height 164
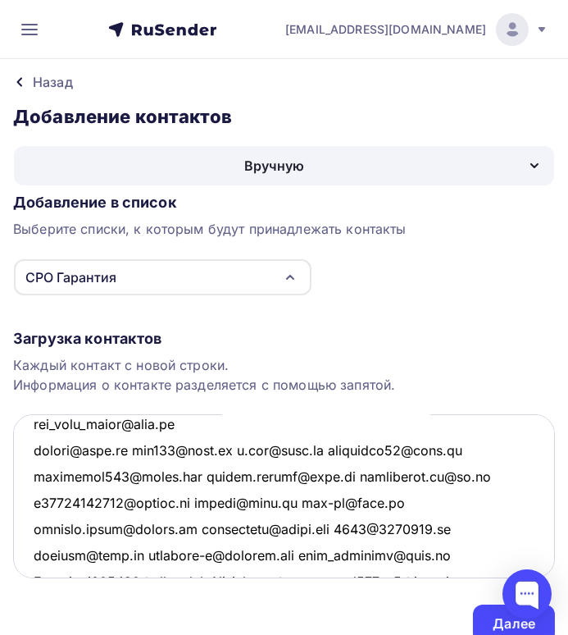
scroll to position [707, 0]
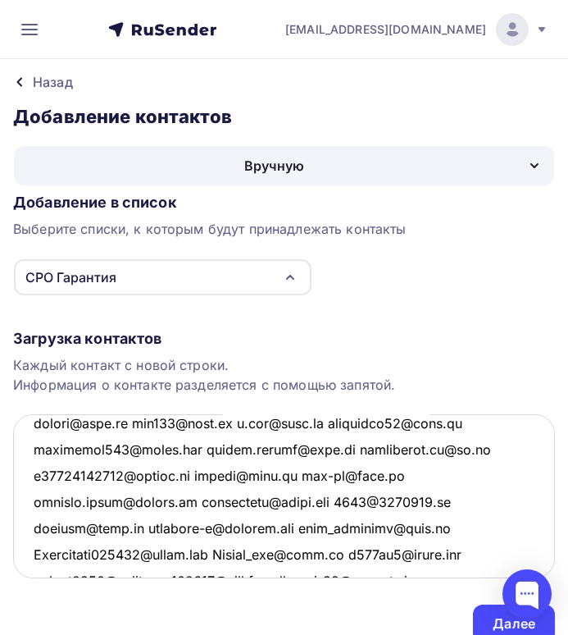
click at [134, 422] on textarea at bounding box center [284, 496] width 542 height 164
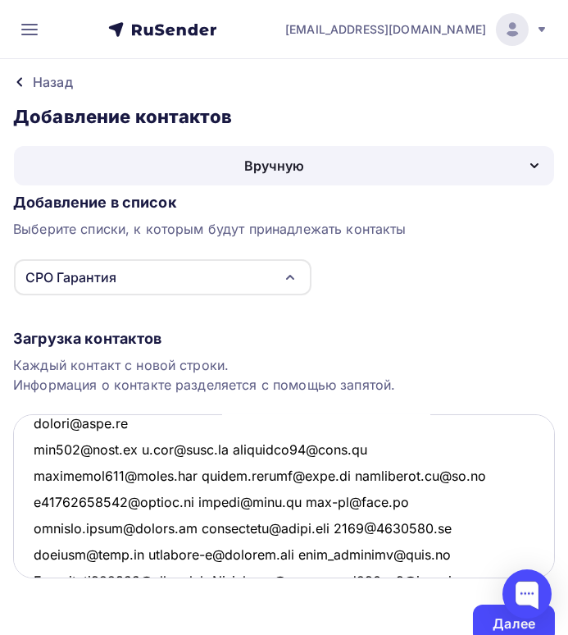
scroll to position [732, 0]
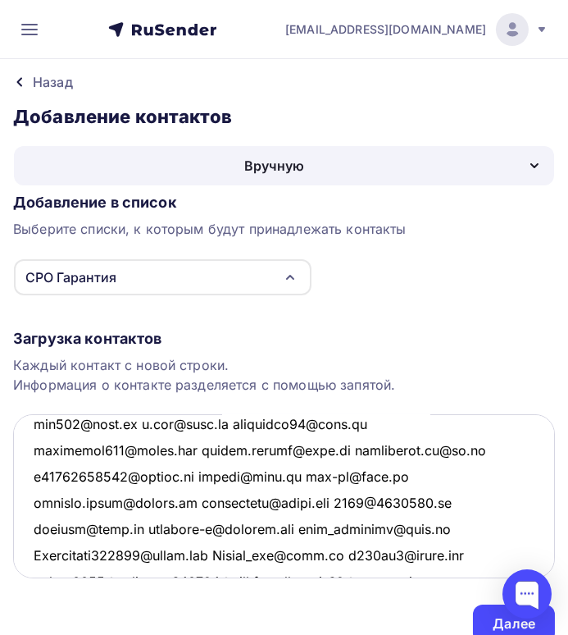
click at [226, 422] on textarea at bounding box center [284, 496] width 542 height 164
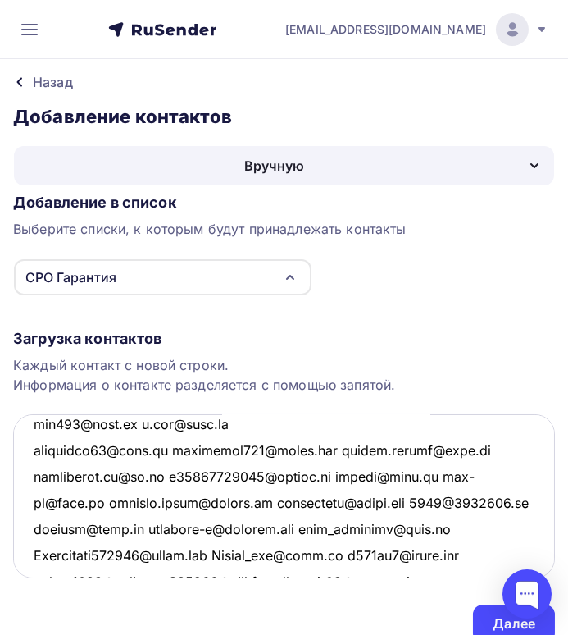
scroll to position [759, 0]
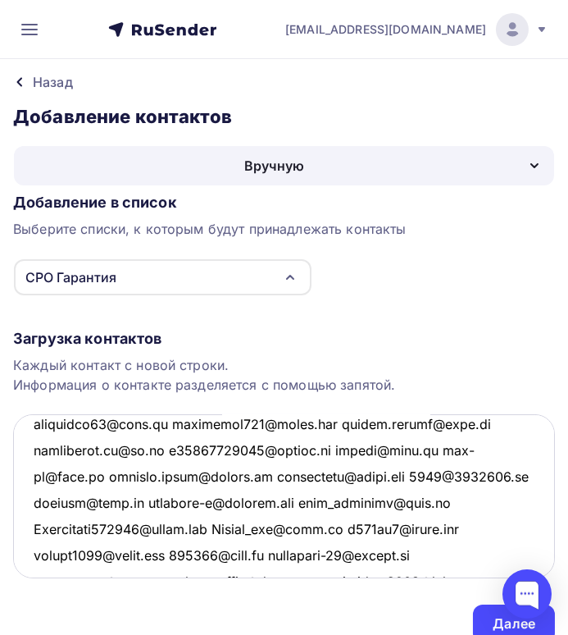
click at [166, 421] on textarea at bounding box center [284, 496] width 542 height 164
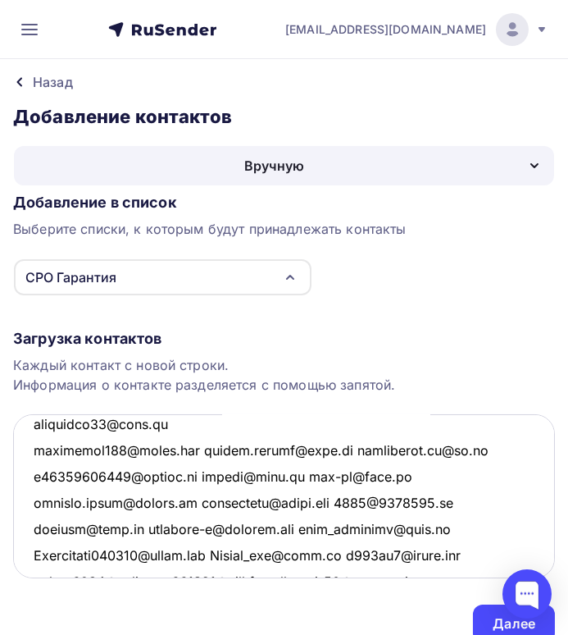
scroll to position [785, 0]
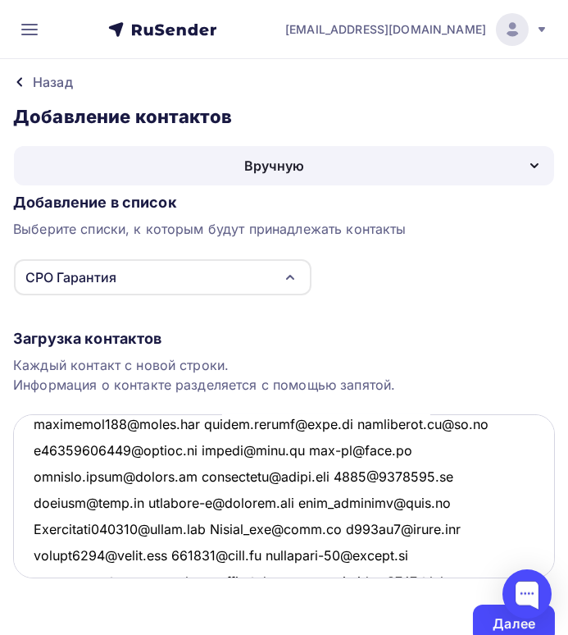
click at [195, 422] on textarea at bounding box center [284, 496] width 542 height 164
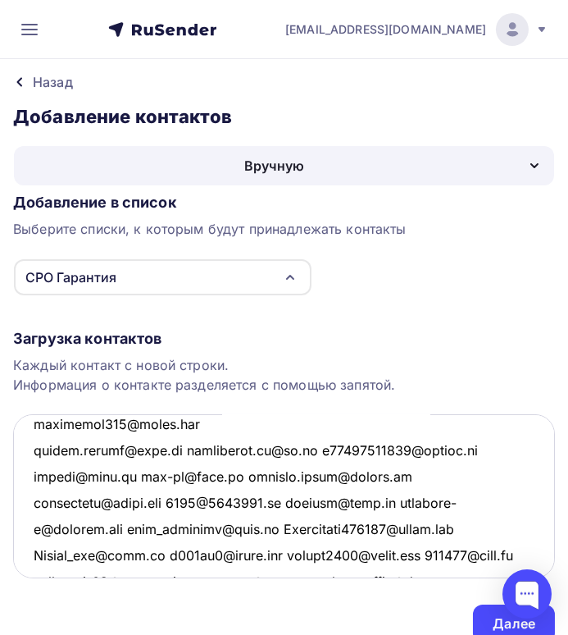
scroll to position [811, 0]
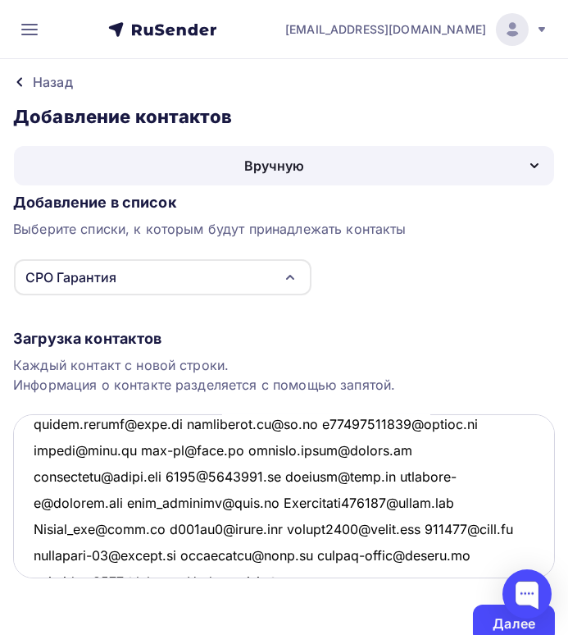
click at [159, 422] on textarea at bounding box center [284, 496] width 542 height 164
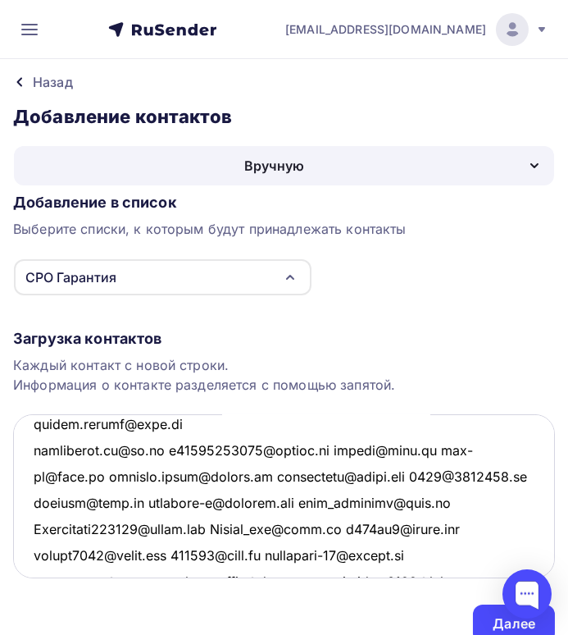
scroll to position [837, 0]
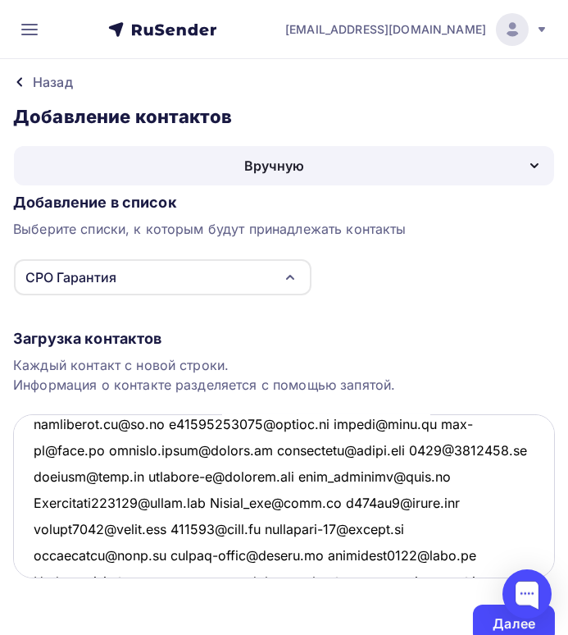
click at [180, 422] on textarea at bounding box center [284, 496] width 542 height 164
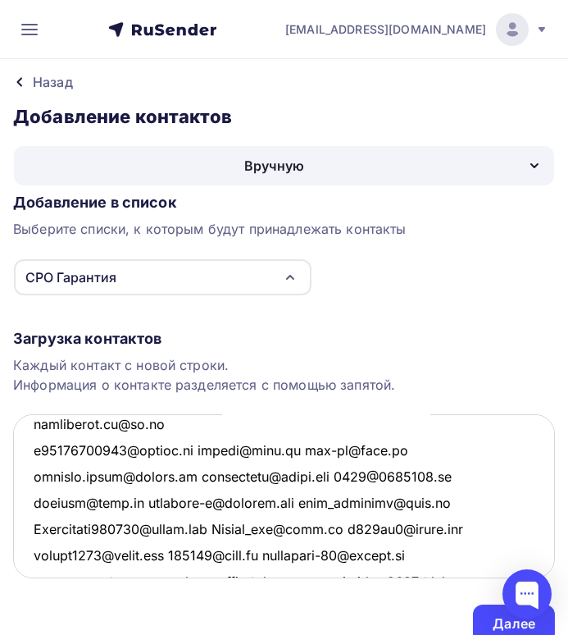
scroll to position [864, 0]
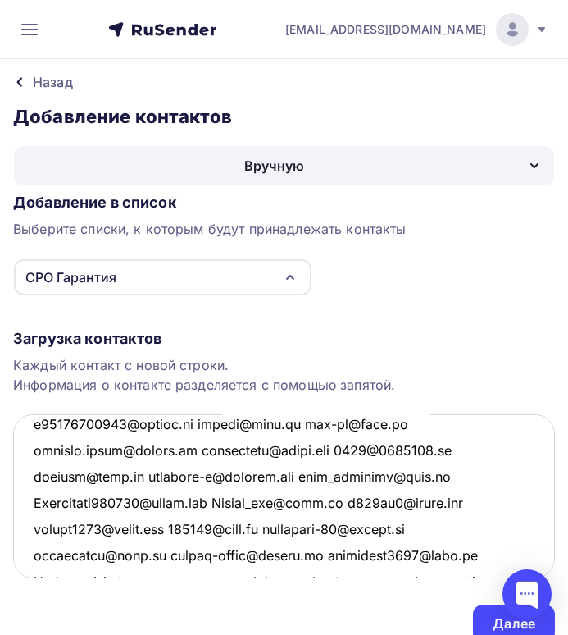
click at [209, 423] on textarea at bounding box center [284, 496] width 542 height 164
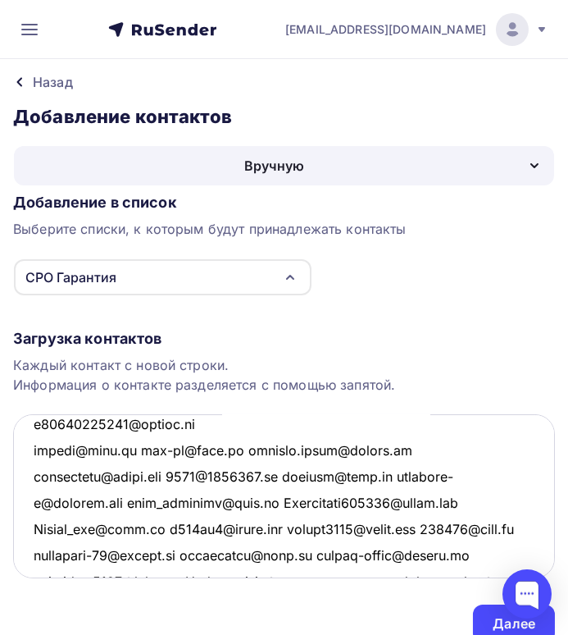
scroll to position [890, 0]
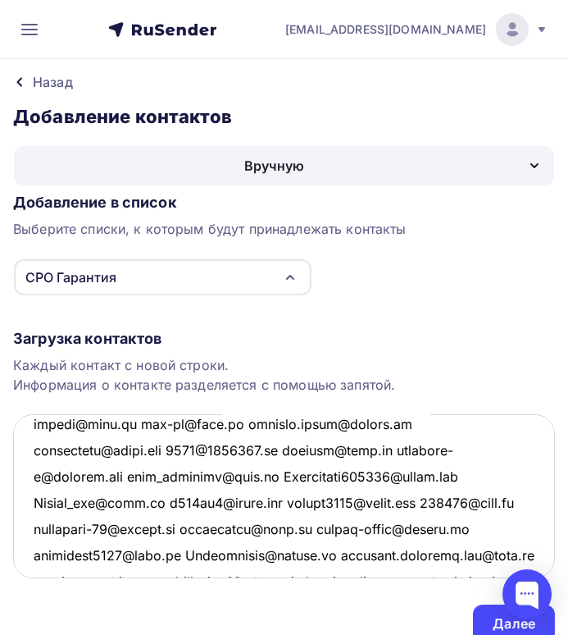
click at [228, 423] on textarea at bounding box center [284, 496] width 542 height 164
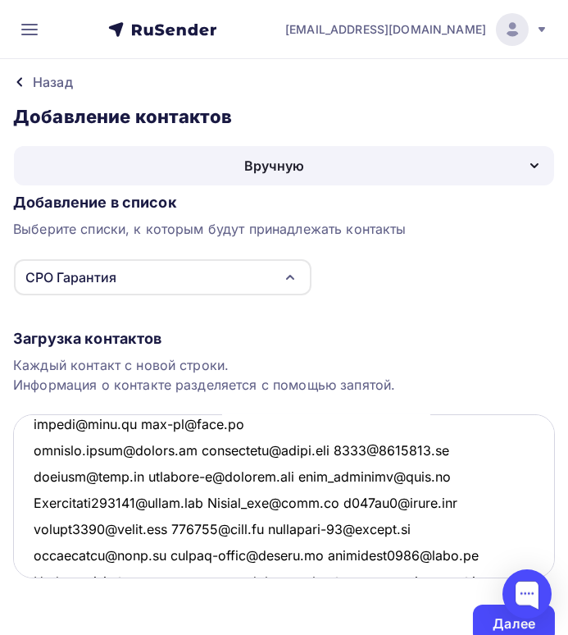
scroll to position [916, 0]
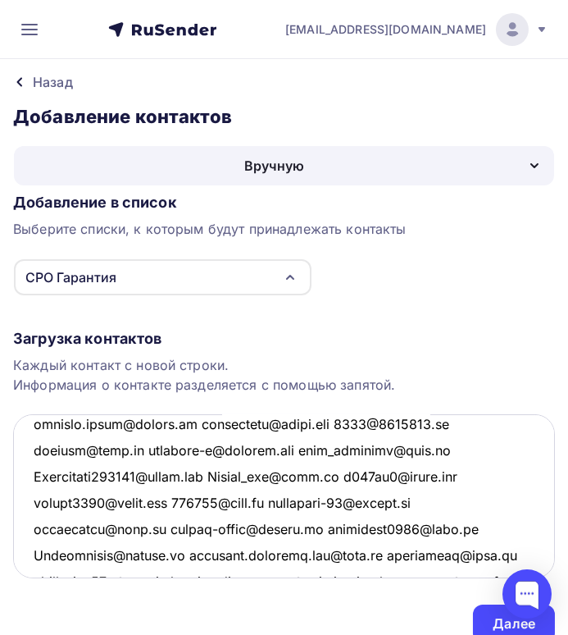
click at [196, 423] on textarea at bounding box center [284, 496] width 542 height 164
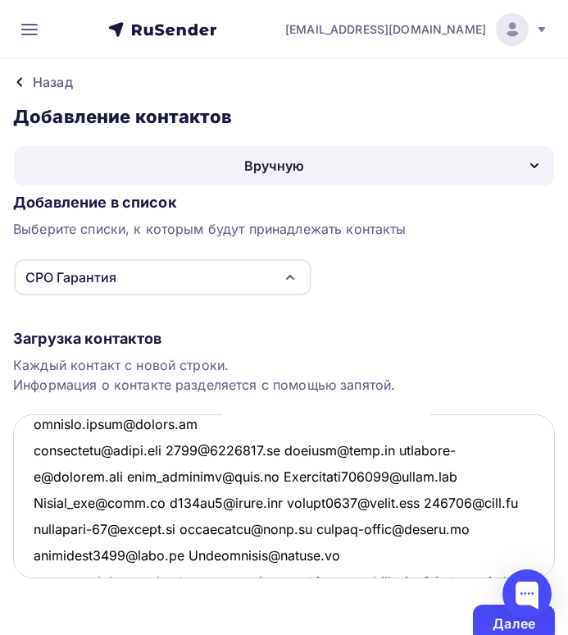
scroll to position [943, 0]
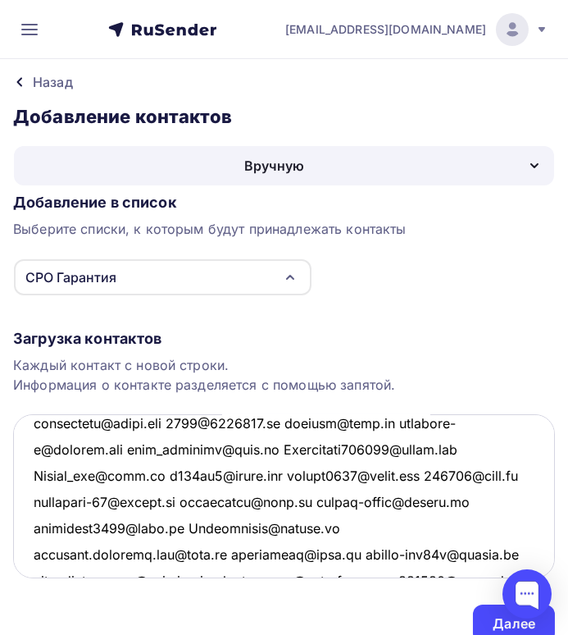
click at [189, 423] on textarea at bounding box center [284, 496] width 542 height 164
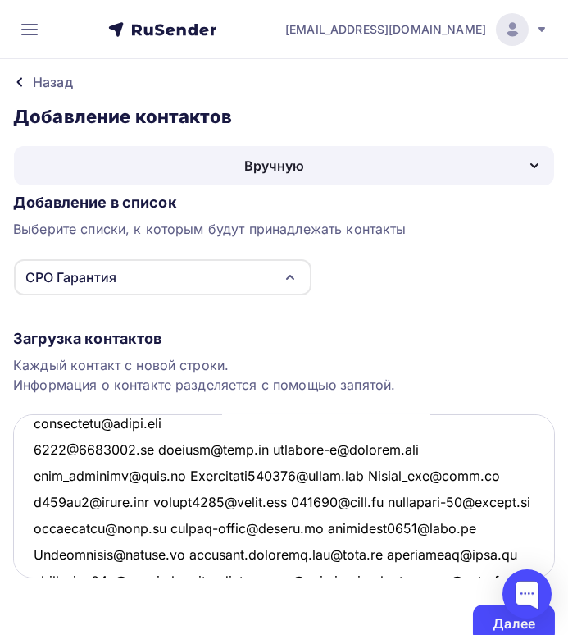
scroll to position [969, 0]
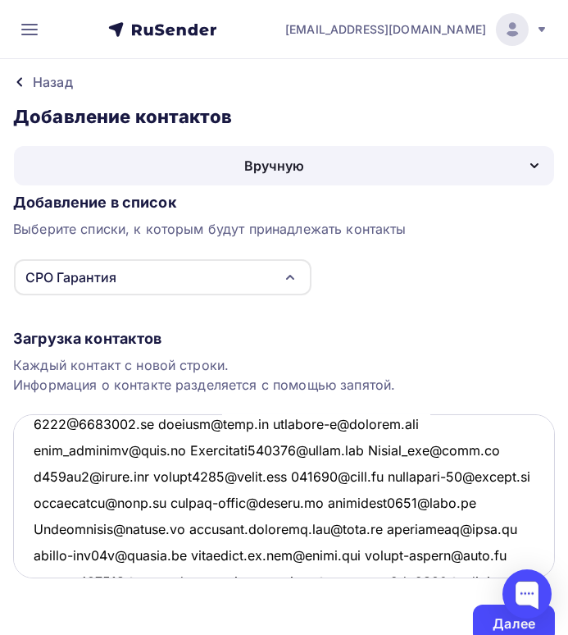
click at [253, 421] on textarea at bounding box center [284, 496] width 542 height 164
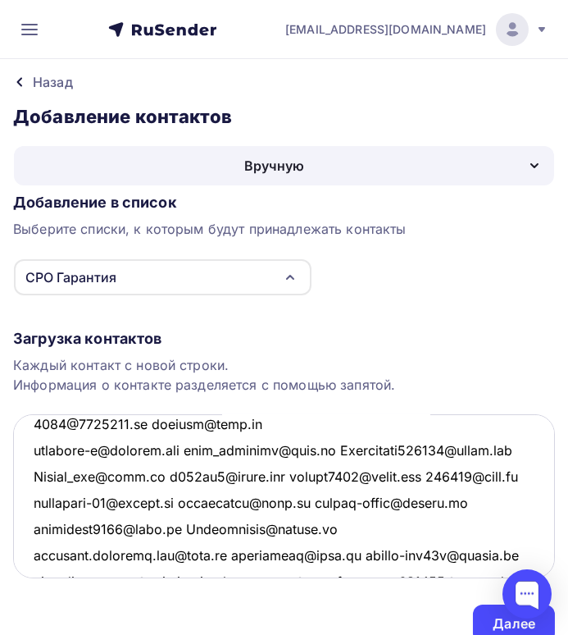
scroll to position [995, 0]
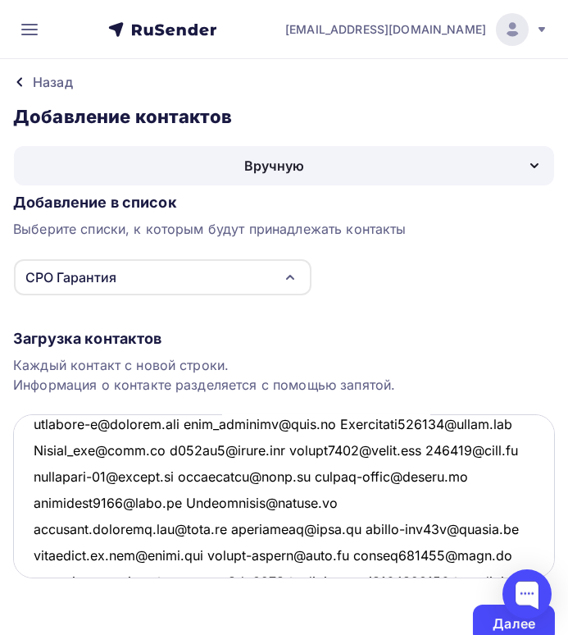
click at [339, 423] on textarea at bounding box center [284, 496] width 542 height 164
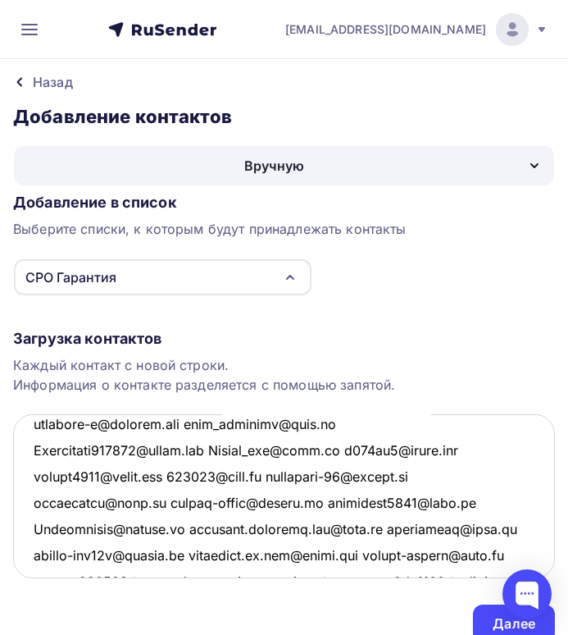
scroll to position [1021, 0]
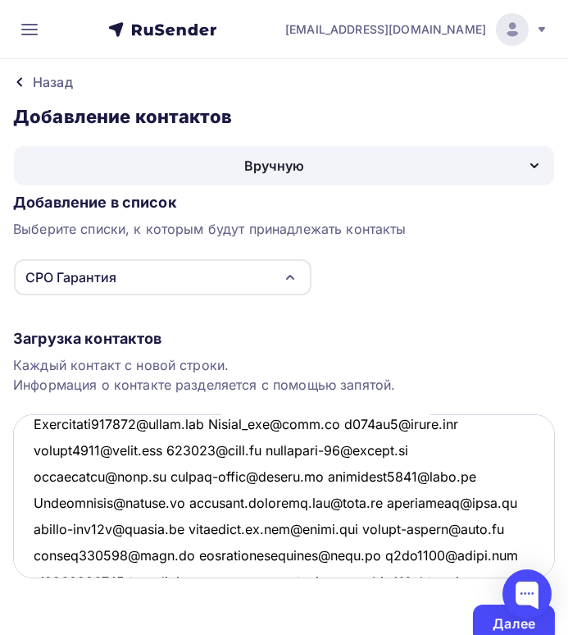
click at [342, 422] on textarea at bounding box center [284, 496] width 542 height 164
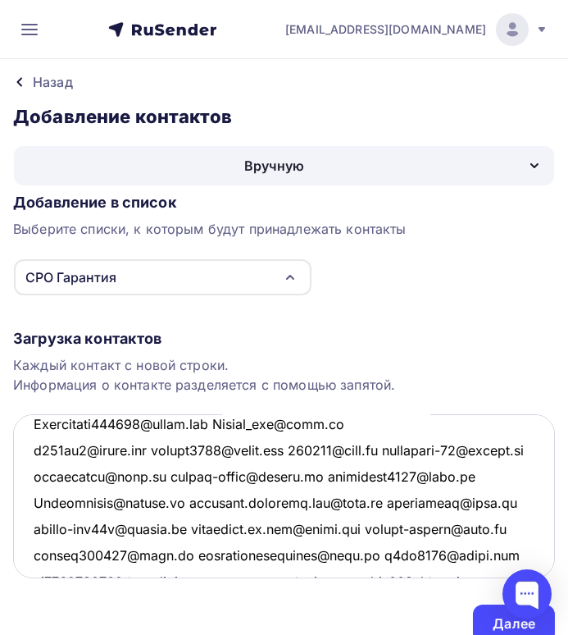
scroll to position [1047, 0]
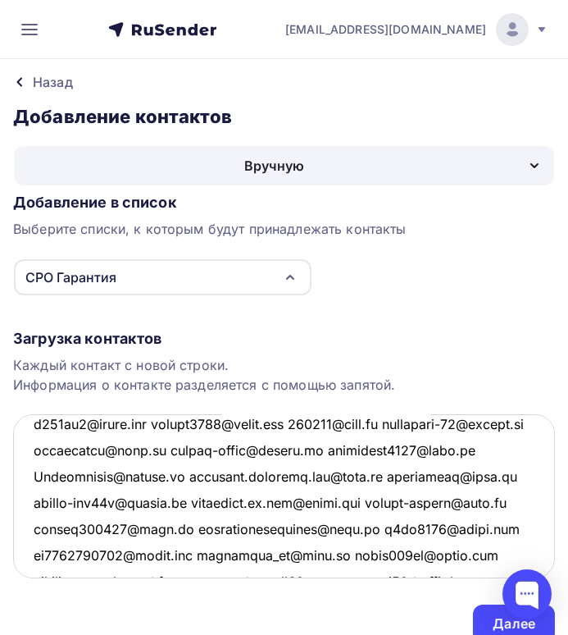
click at [311, 421] on textarea at bounding box center [284, 496] width 542 height 164
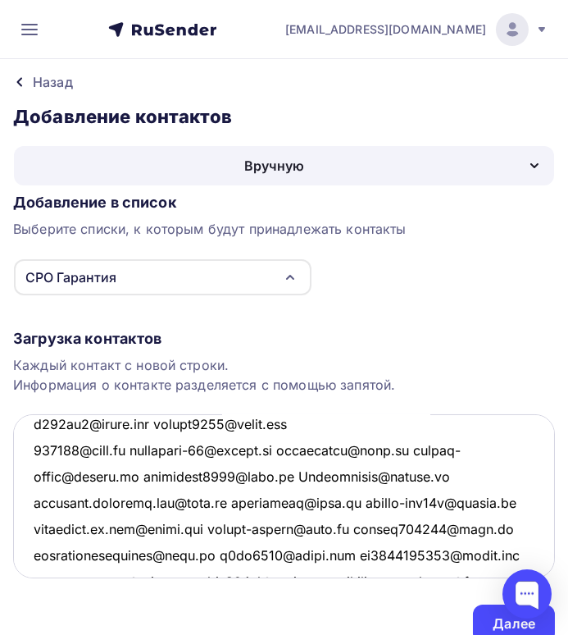
scroll to position [1074, 0]
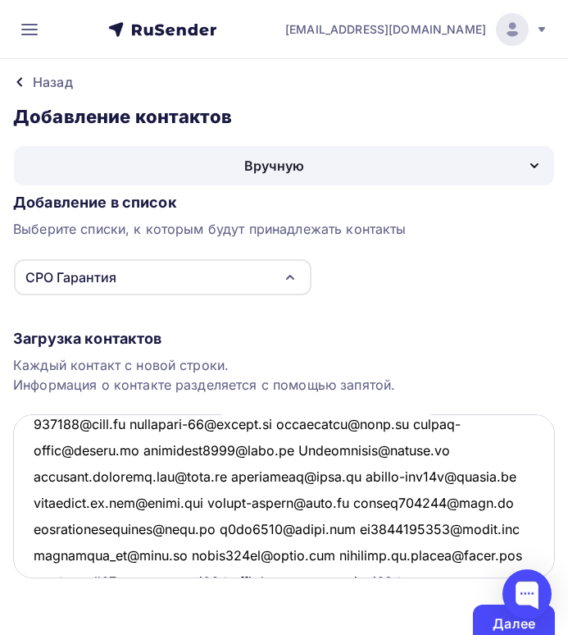
click at [299, 421] on textarea at bounding box center [284, 496] width 542 height 164
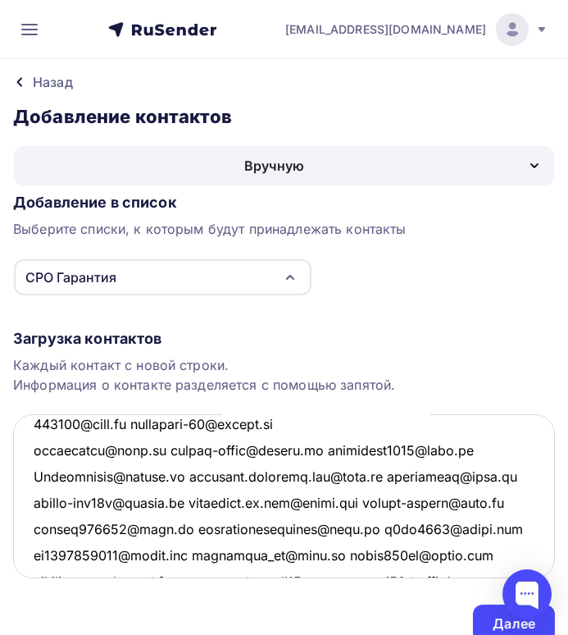
scroll to position [1100, 0]
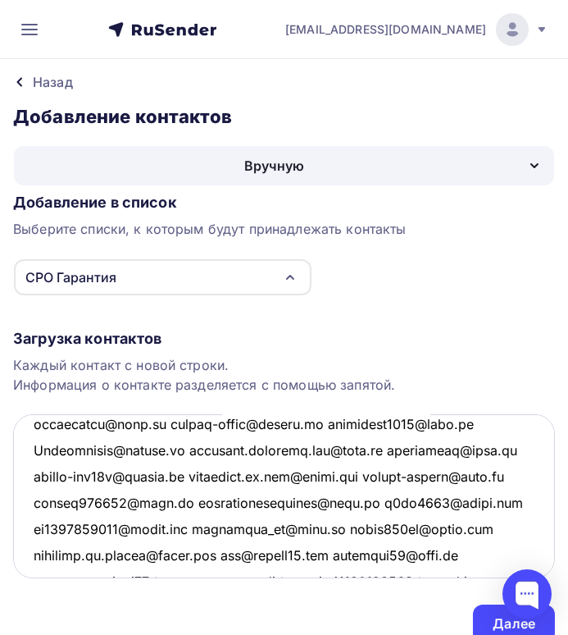
click at [314, 423] on textarea at bounding box center [284, 496] width 542 height 164
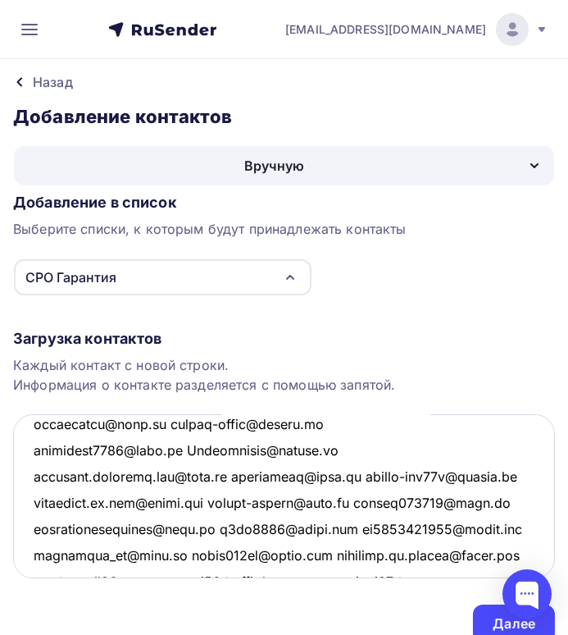
scroll to position [1127, 0]
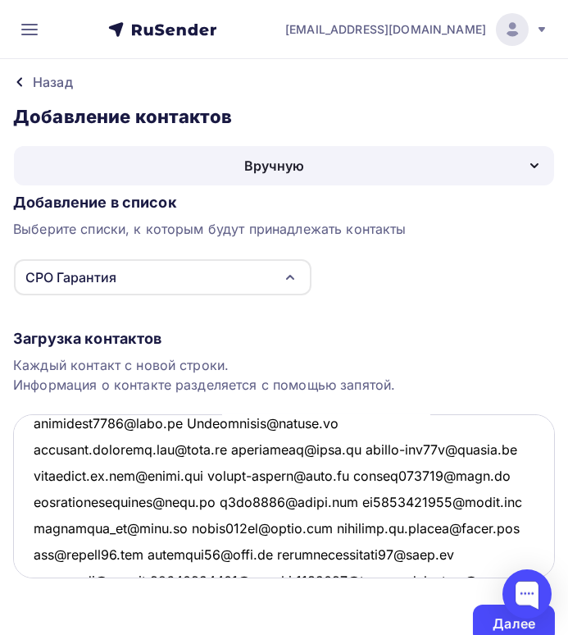
click at [198, 421] on textarea at bounding box center [284, 496] width 542 height 164
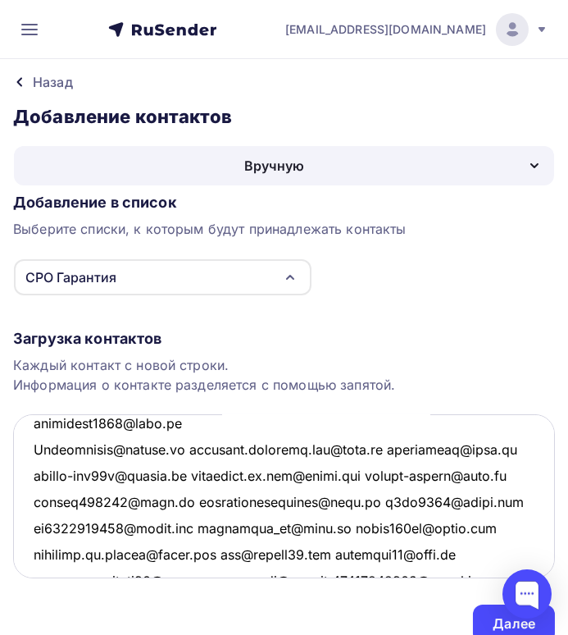
scroll to position [1152, 0]
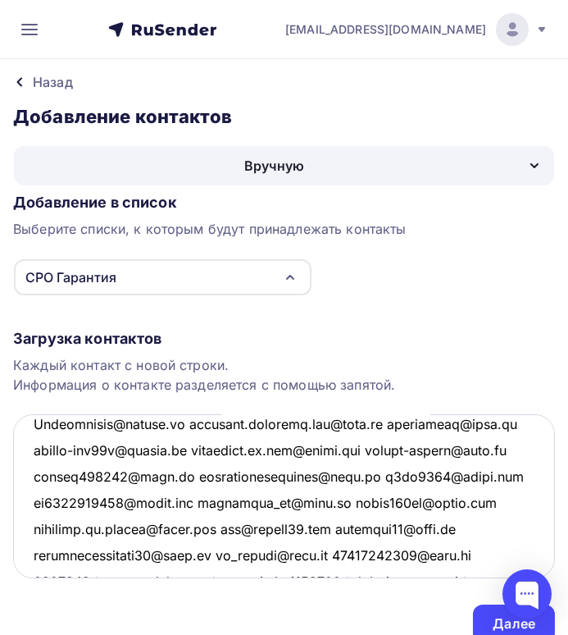
click at [186, 422] on textarea at bounding box center [284, 496] width 542 height 164
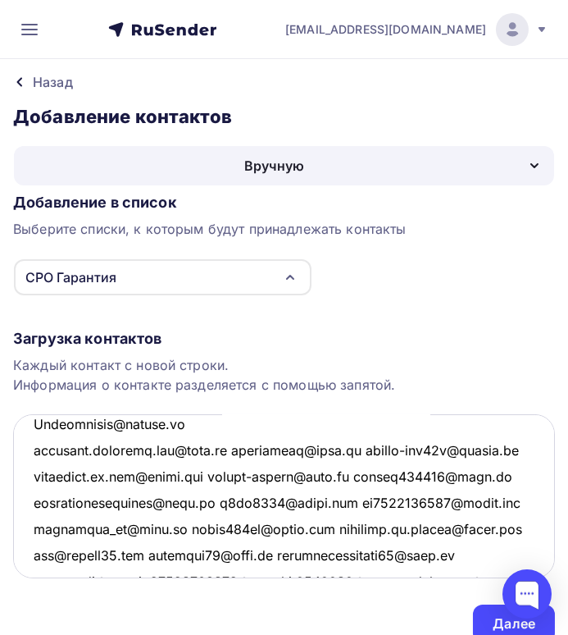
scroll to position [1179, 0]
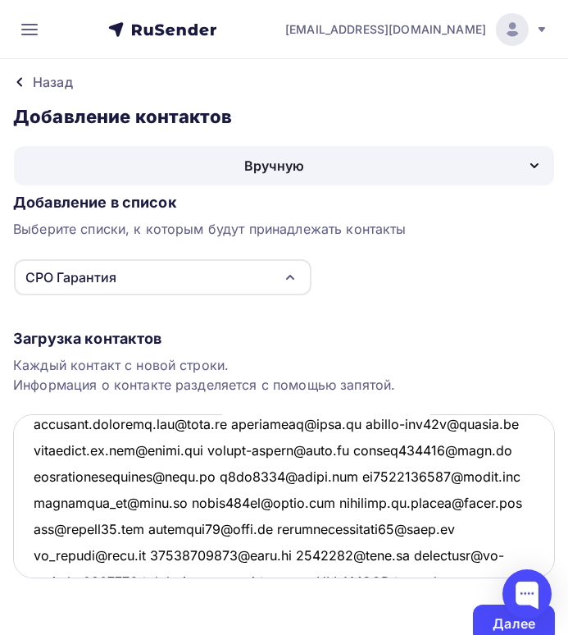
click at [226, 423] on textarea at bounding box center [284, 496] width 542 height 164
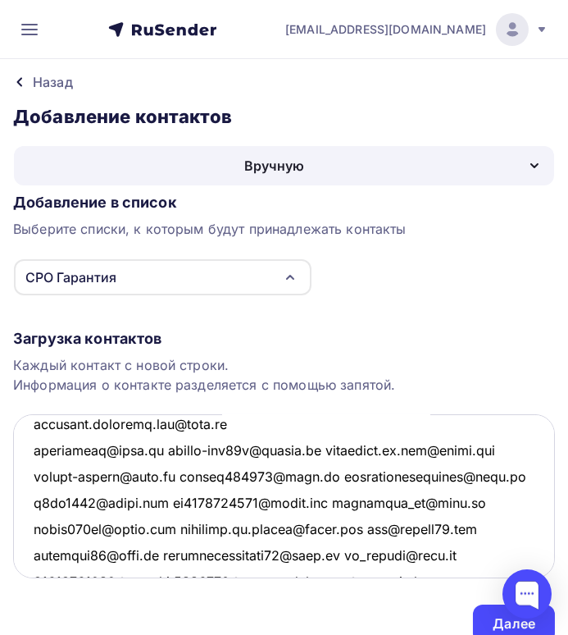
scroll to position [1205, 0]
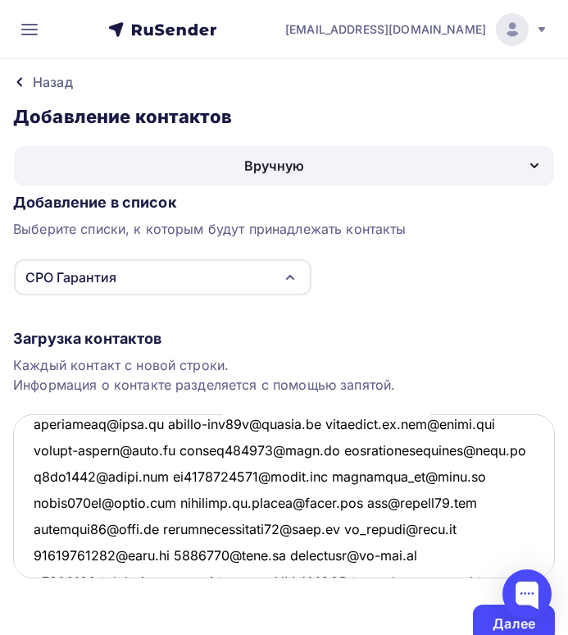
click at [324, 423] on textarea at bounding box center [284, 496] width 542 height 164
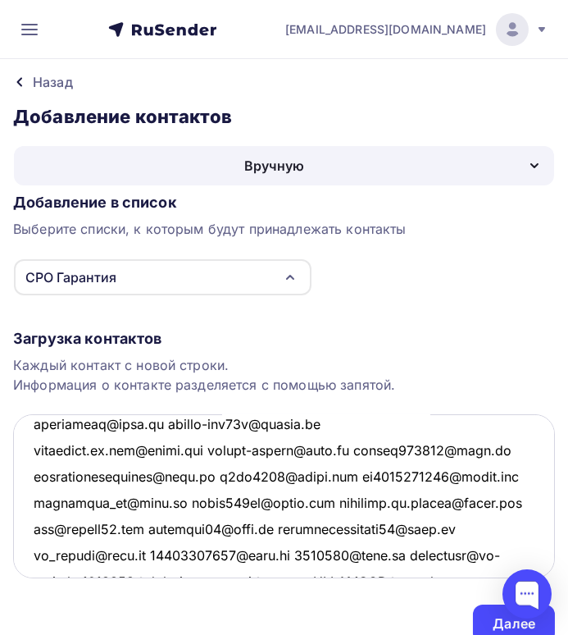
scroll to position [1231, 0]
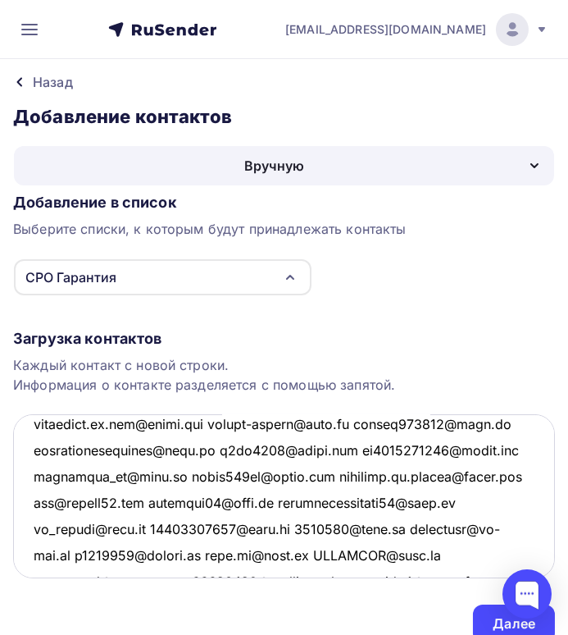
click at [366, 422] on textarea at bounding box center [284, 496] width 542 height 164
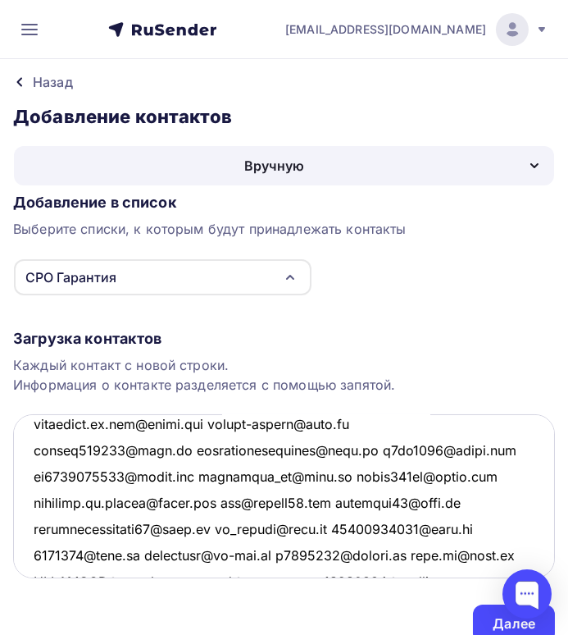
scroll to position [1257, 0]
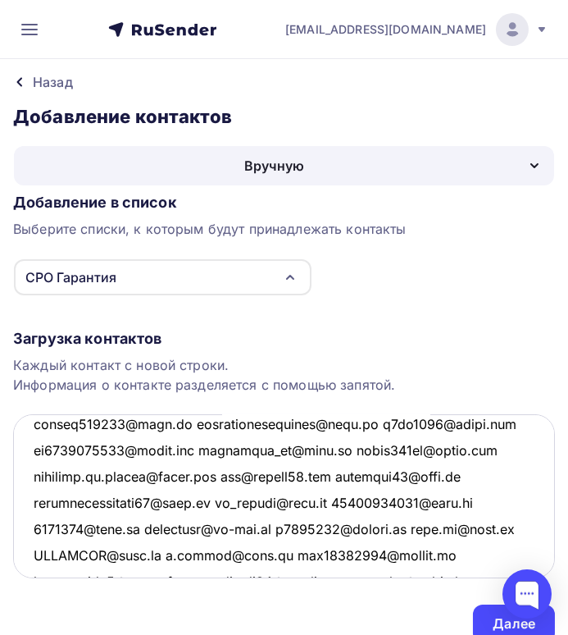
click at [354, 422] on textarea at bounding box center [284, 496] width 542 height 164
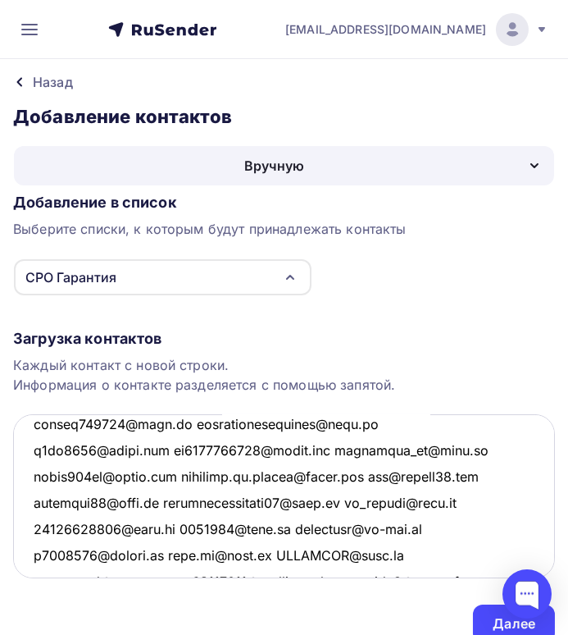
scroll to position [1284, 0]
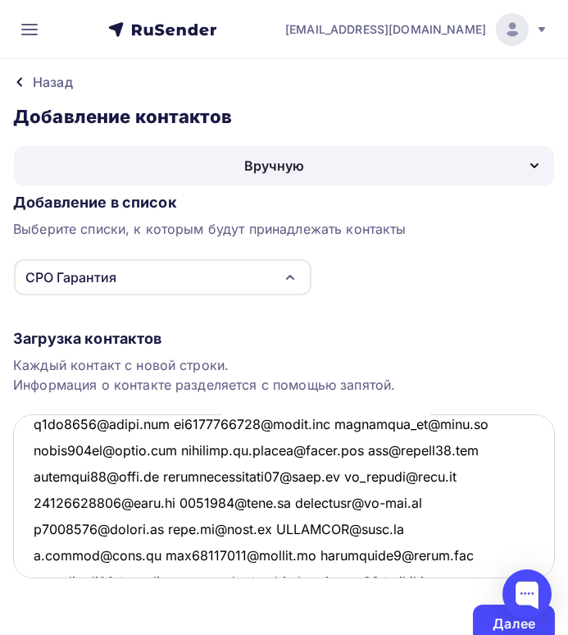
click at [171, 424] on textarea at bounding box center [284, 496] width 542 height 164
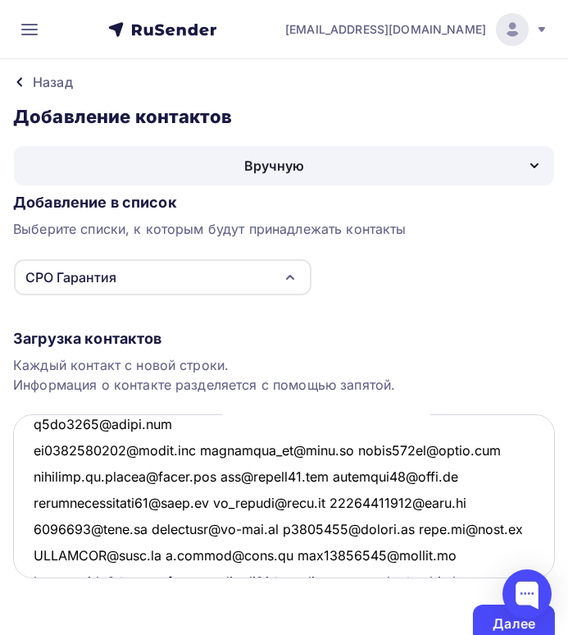
scroll to position [1310, 0]
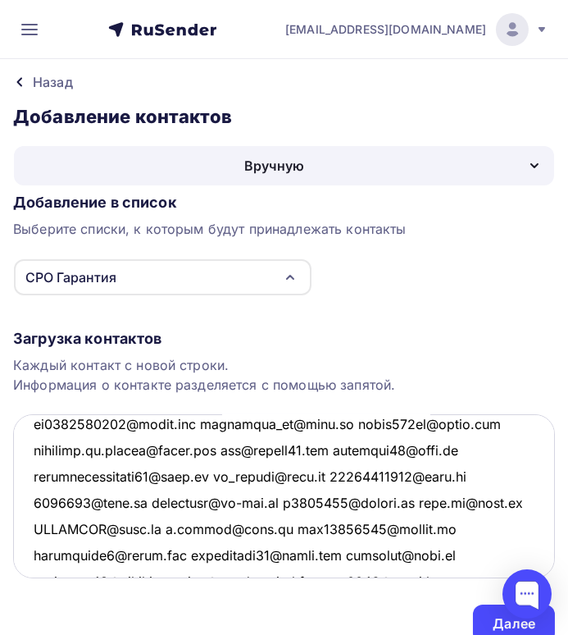
click at [206, 422] on textarea at bounding box center [284, 496] width 542 height 164
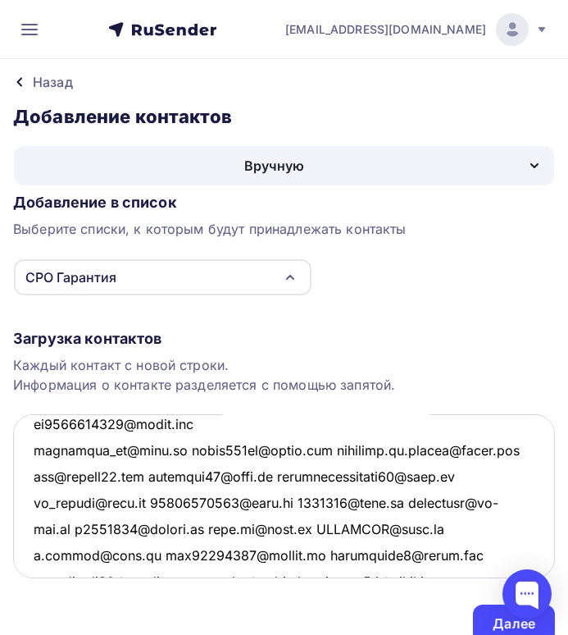
scroll to position [1336, 0]
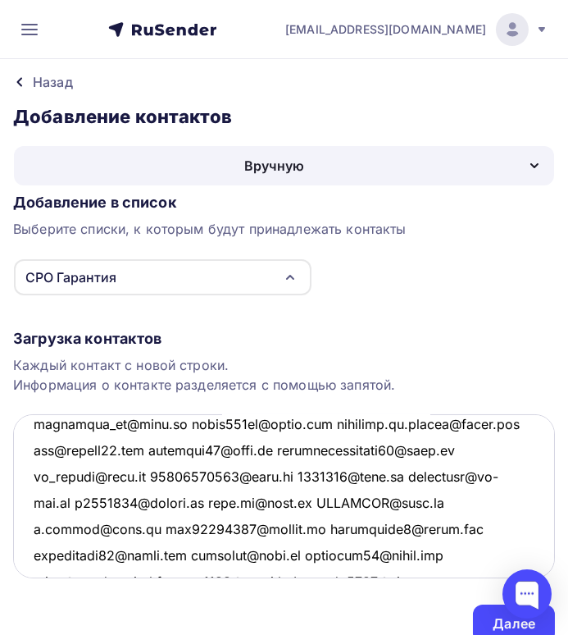
click at [162, 425] on textarea at bounding box center [284, 496] width 542 height 164
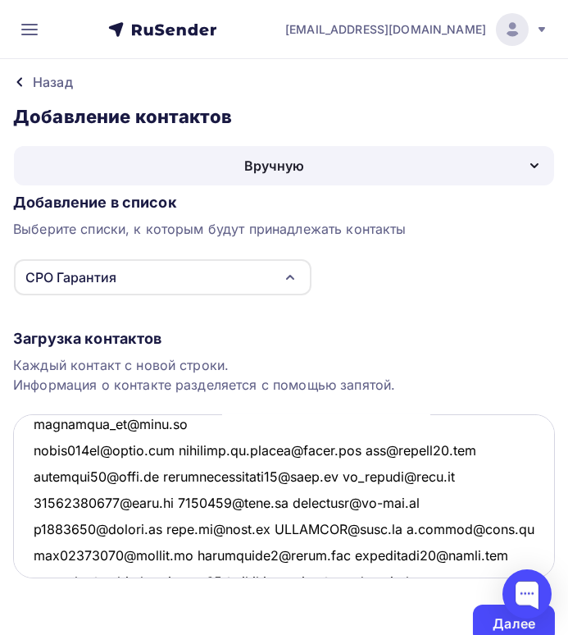
scroll to position [1363, 0]
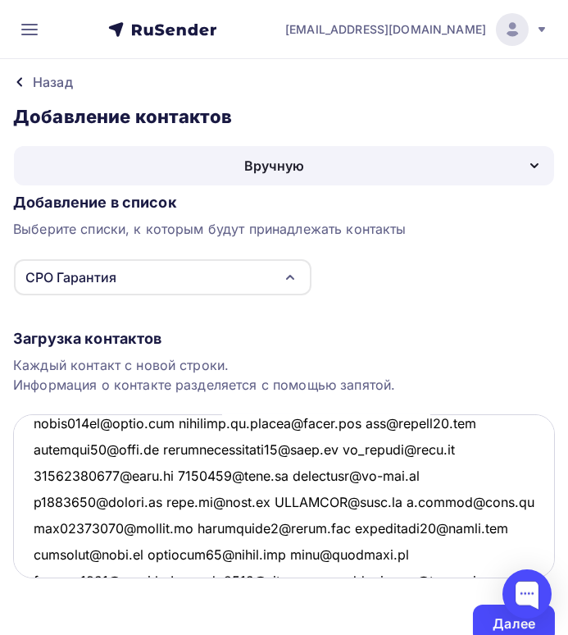
click at [180, 421] on textarea at bounding box center [284, 496] width 542 height 164
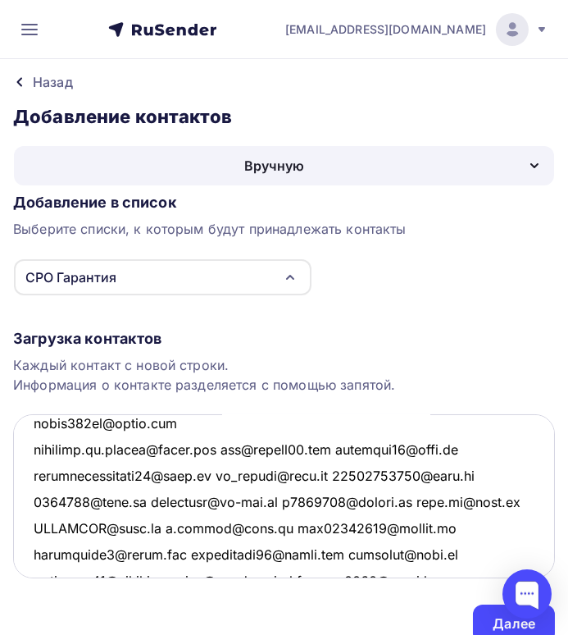
scroll to position [1389, 0]
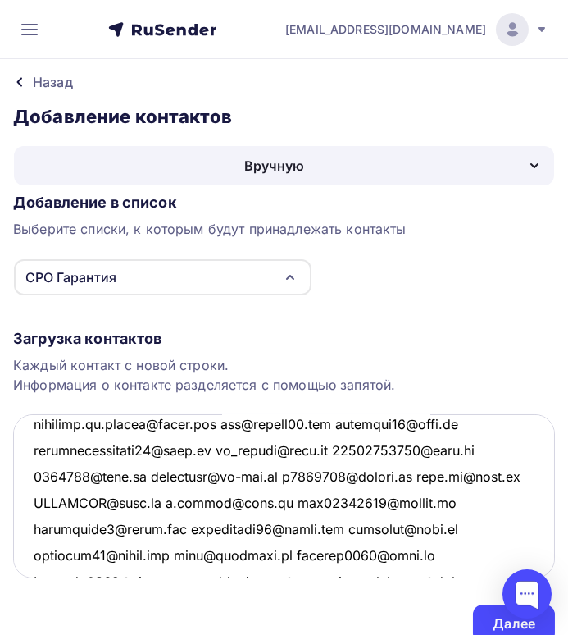
click at [222, 421] on textarea at bounding box center [284, 496] width 542 height 164
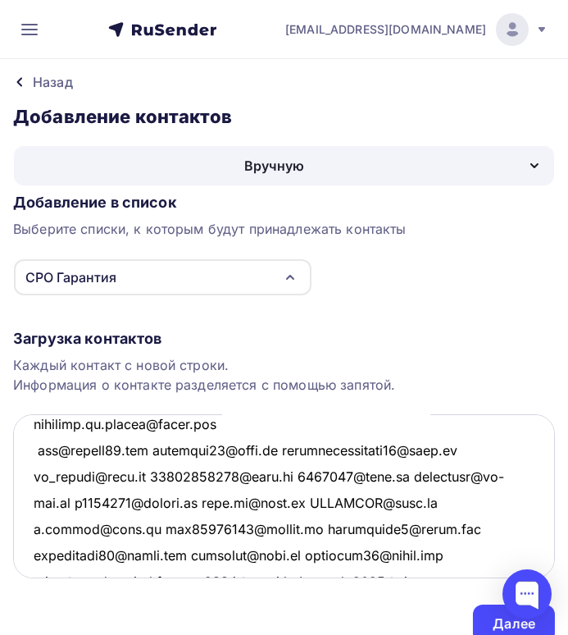
scroll to position [1415, 0]
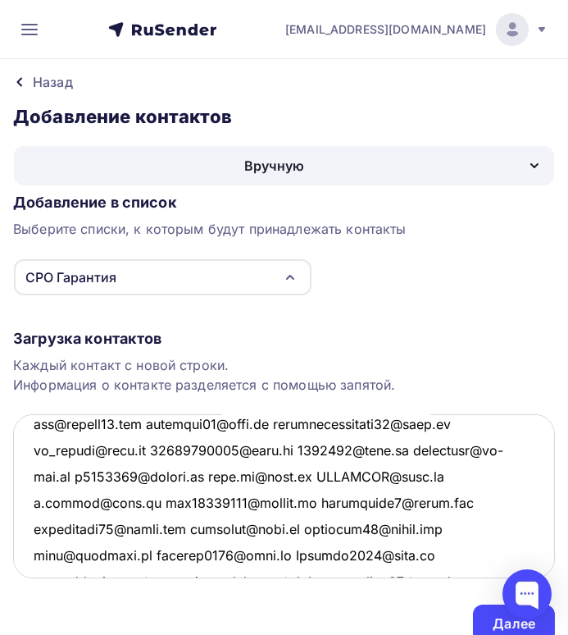
click at [151, 423] on textarea at bounding box center [284, 496] width 542 height 164
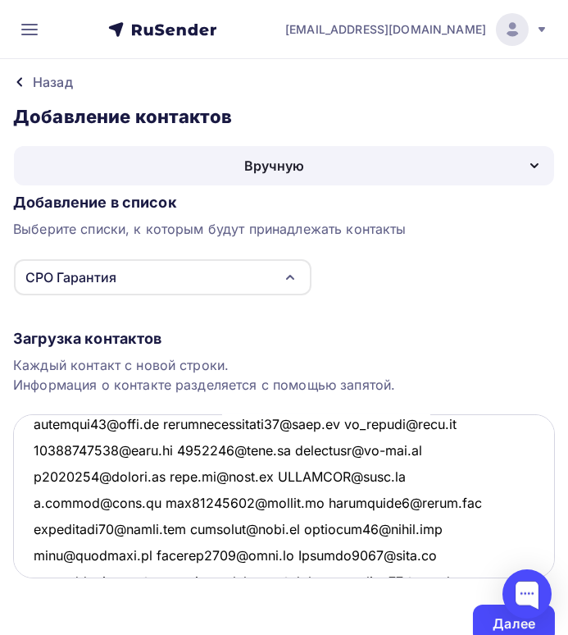
click at [161, 421] on textarea at bounding box center [284, 496] width 542 height 164
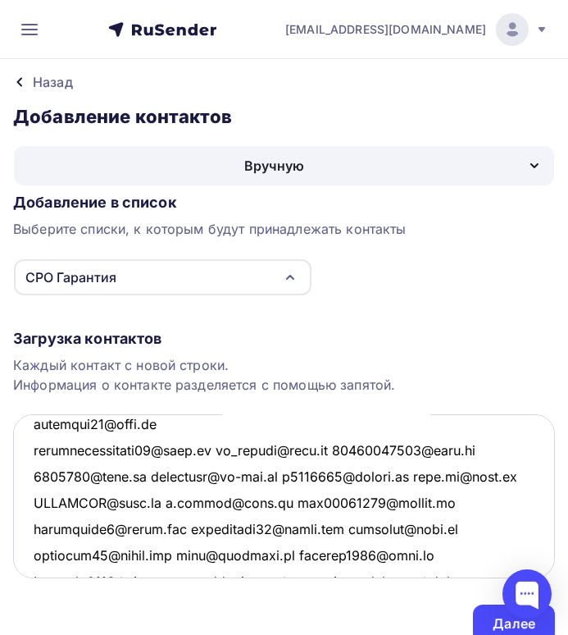
scroll to position [1467, 0]
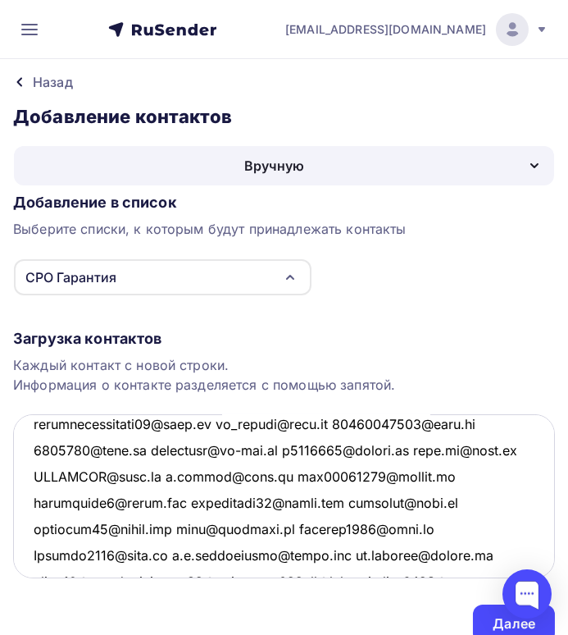
click at [204, 422] on textarea at bounding box center [284, 496] width 542 height 164
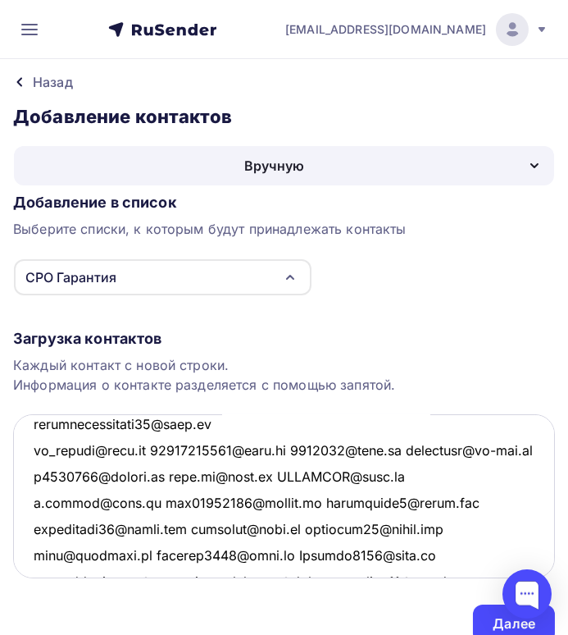
scroll to position [1494, 0]
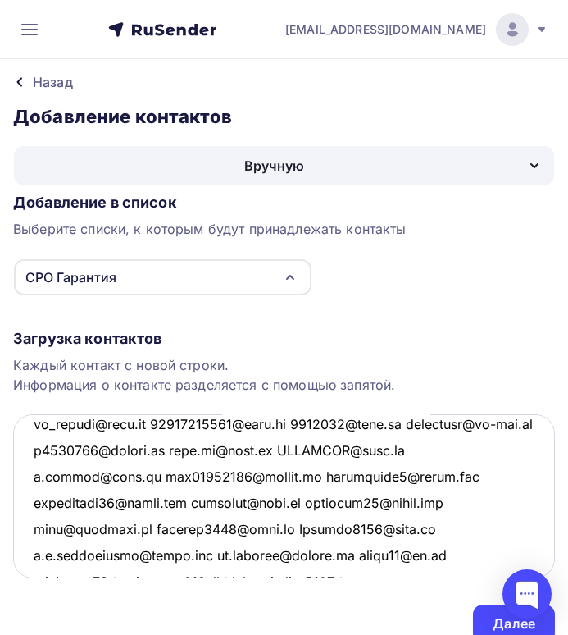
click at [144, 419] on textarea at bounding box center [284, 496] width 542 height 164
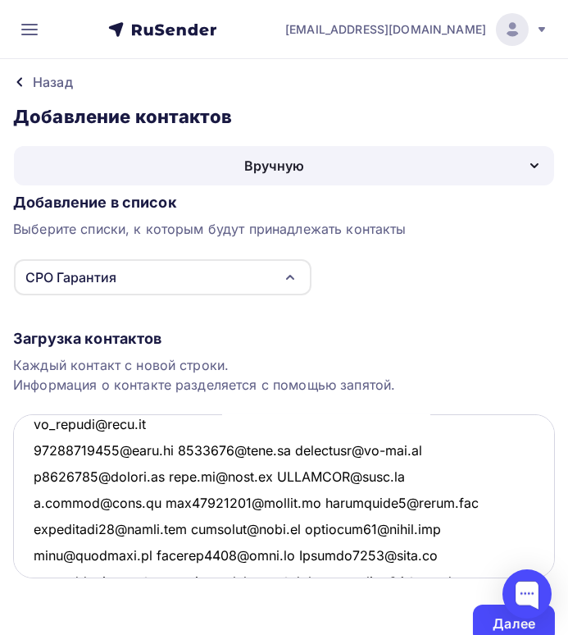
scroll to position [1520, 0]
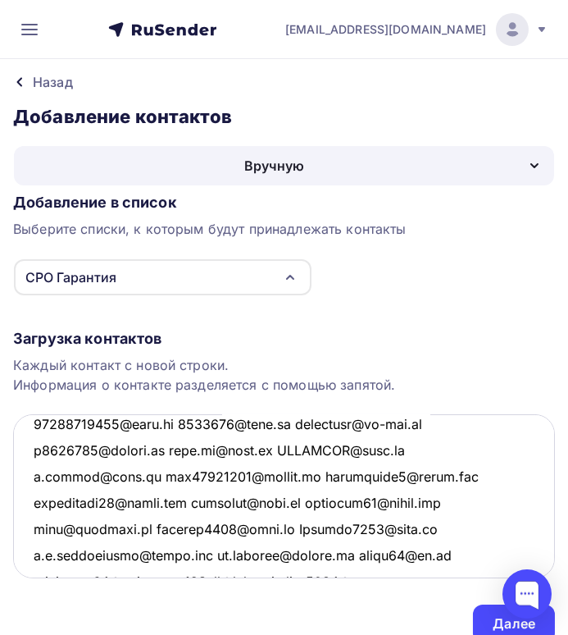
click at [178, 421] on textarea at bounding box center [284, 496] width 542 height 164
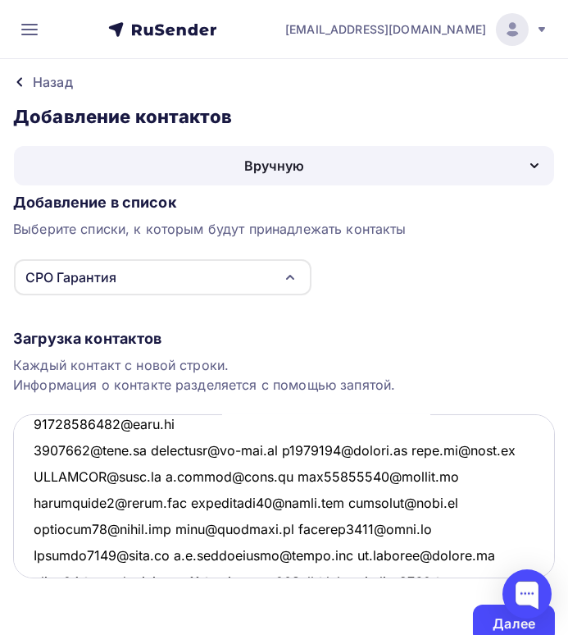
scroll to position [1547, 0]
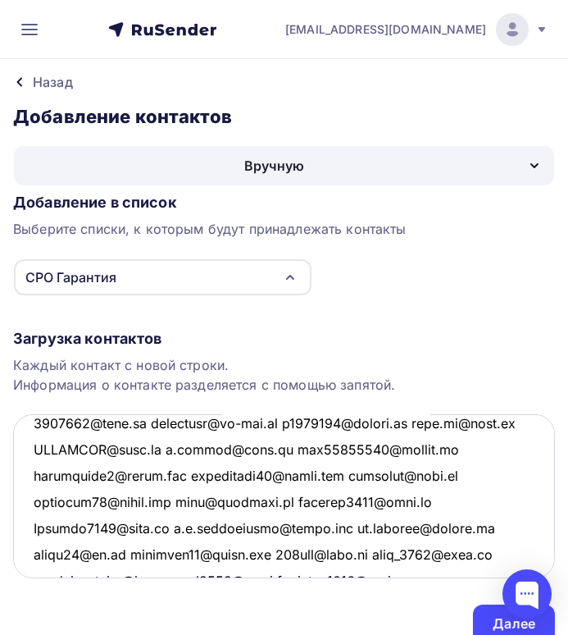
click at [147, 421] on textarea at bounding box center [284, 496] width 542 height 164
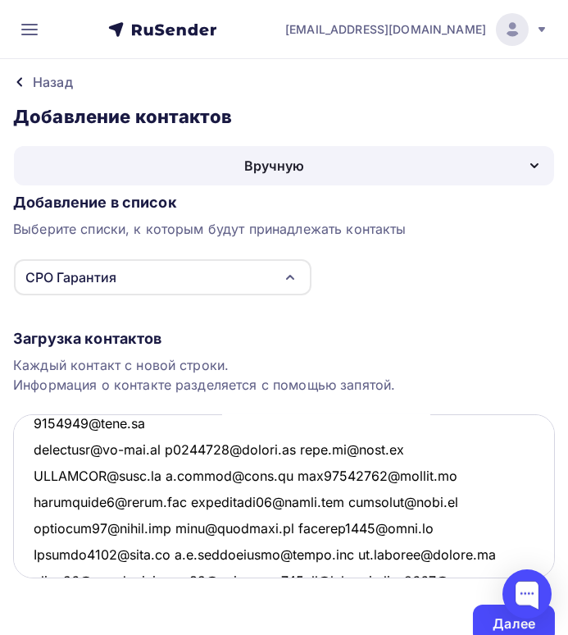
scroll to position [1572, 0]
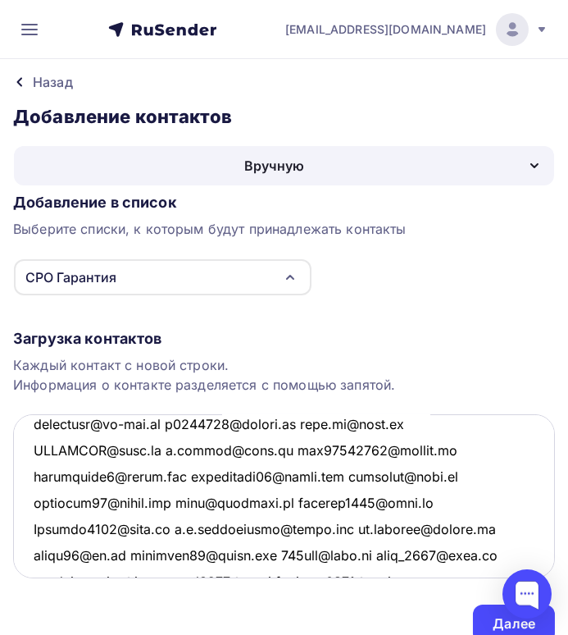
click at [174, 421] on textarea at bounding box center [284, 496] width 542 height 164
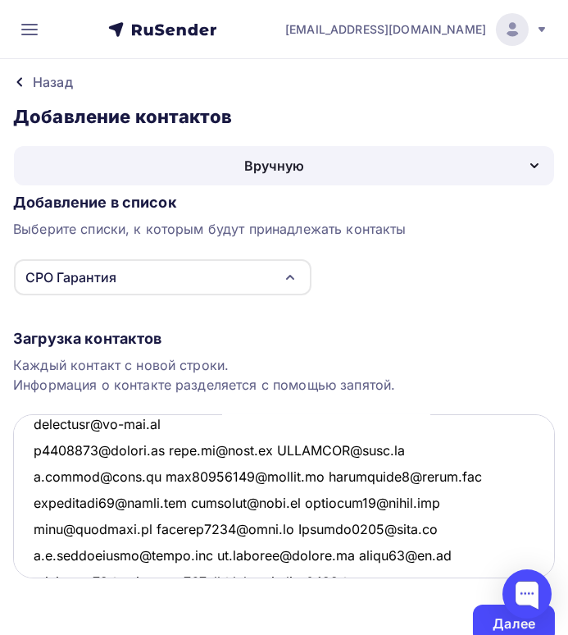
scroll to position [1599, 0]
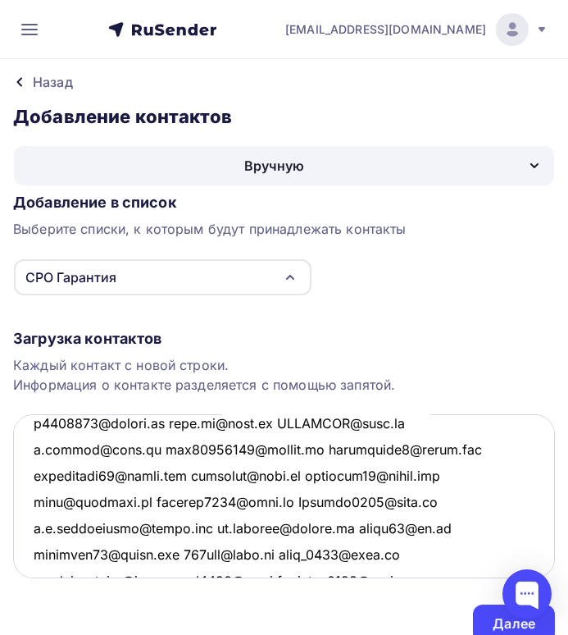
click at [178, 422] on textarea at bounding box center [284, 496] width 542 height 164
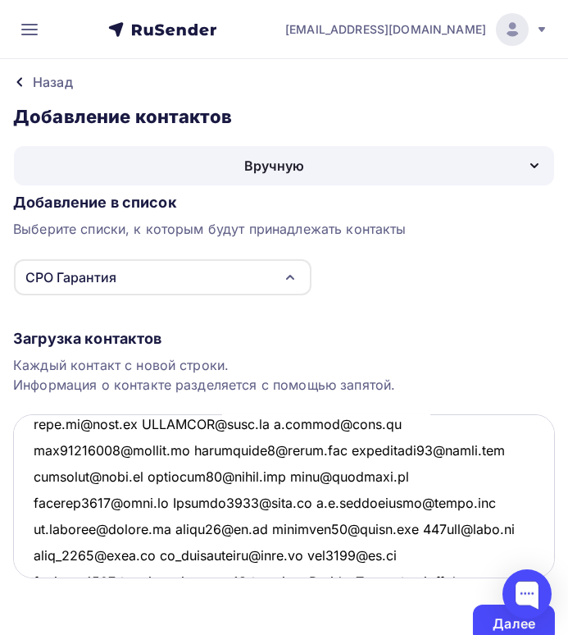
click at [142, 423] on textarea at bounding box center [284, 496] width 542 height 164
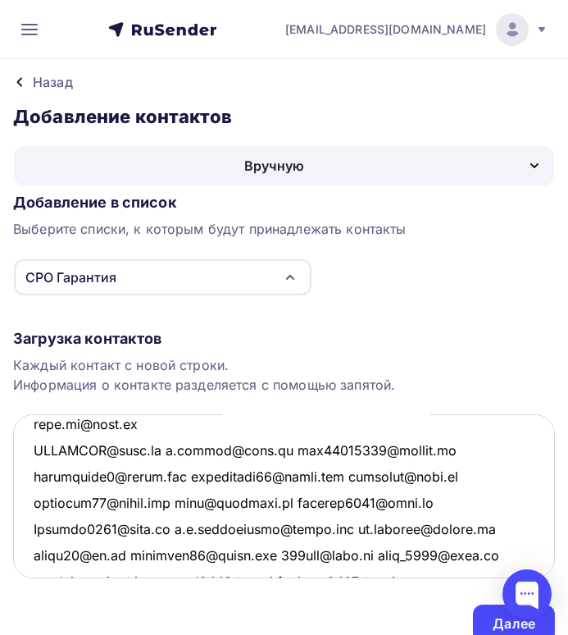
scroll to position [1651, 0]
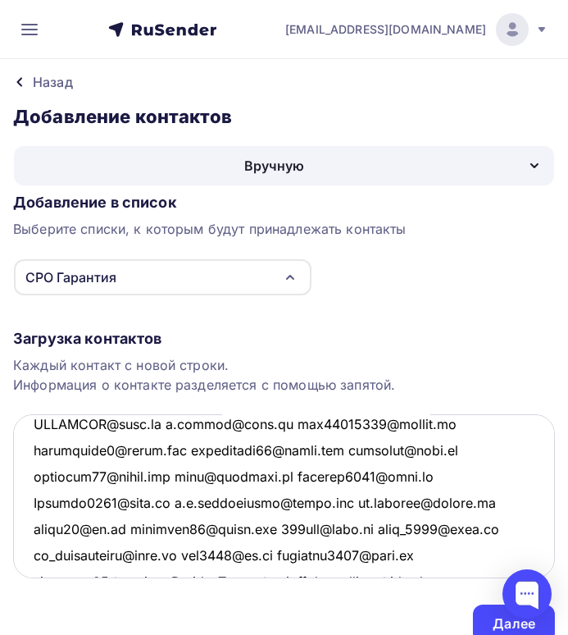
click at [162, 422] on textarea at bounding box center [284, 496] width 542 height 164
click at [157, 422] on textarea at bounding box center [284, 496] width 542 height 164
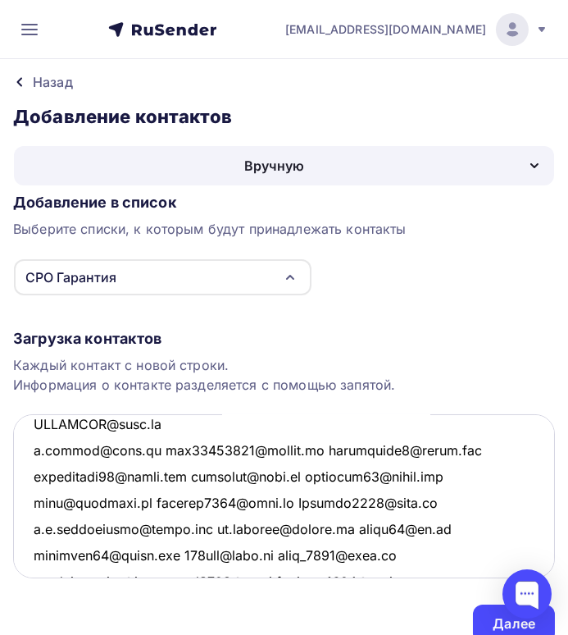
scroll to position [1677, 0]
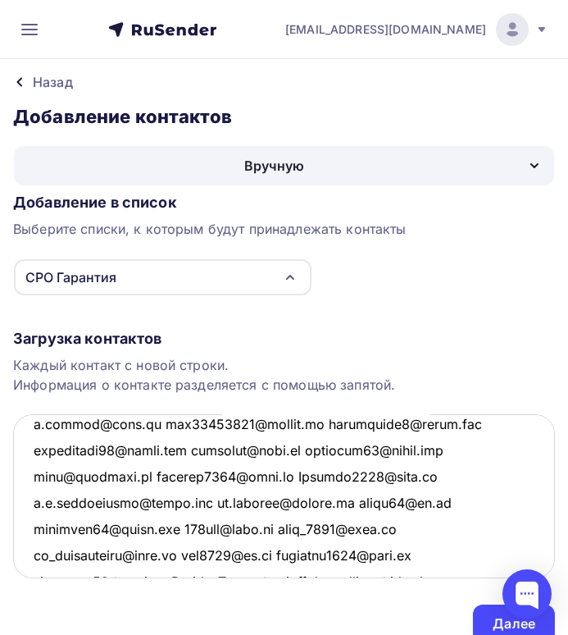
click at [135, 422] on textarea at bounding box center [284, 496] width 542 height 164
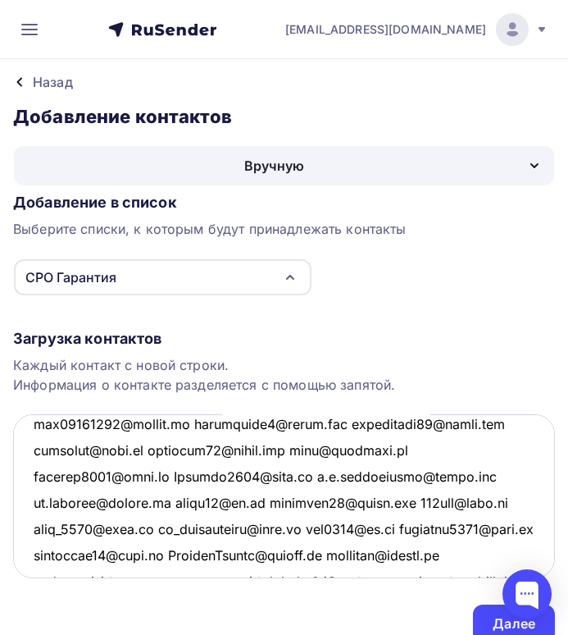
click at [194, 422] on textarea at bounding box center [284, 496] width 542 height 164
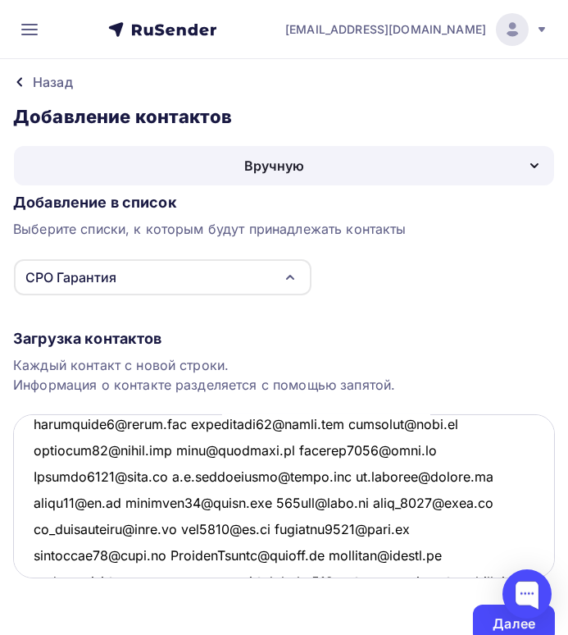
click at [194, 422] on textarea at bounding box center [284, 496] width 542 height 164
click at [192, 423] on textarea at bounding box center [284, 496] width 542 height 164
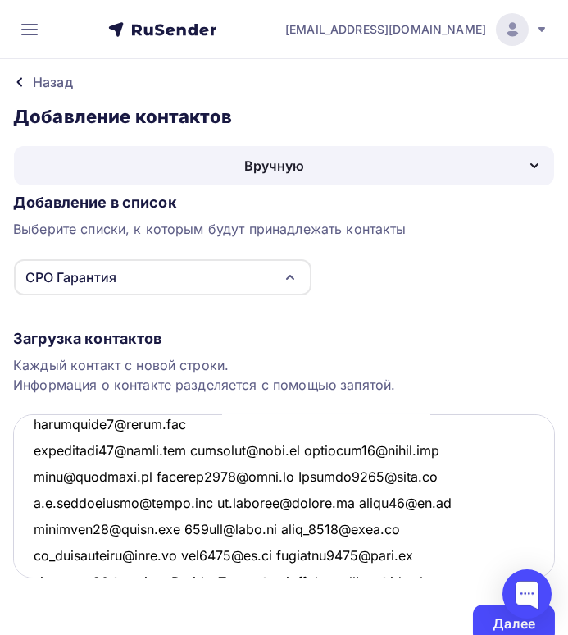
scroll to position [1756, 0]
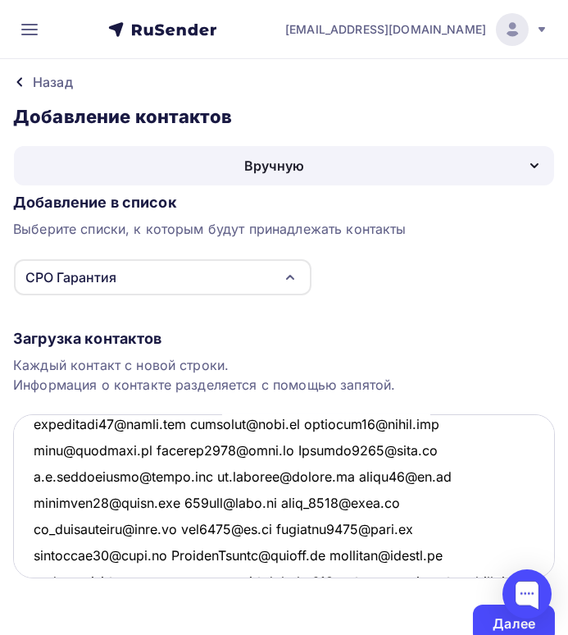
click at [196, 421] on textarea at bounding box center [284, 496] width 542 height 164
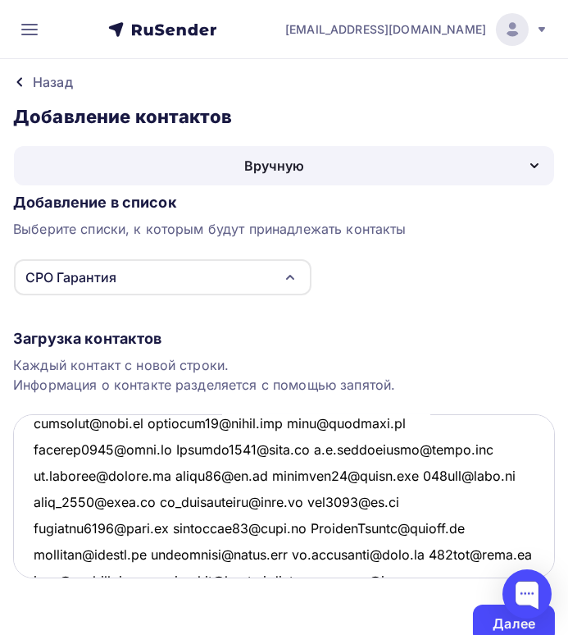
click at [138, 422] on textarea at bounding box center [284, 496] width 542 height 164
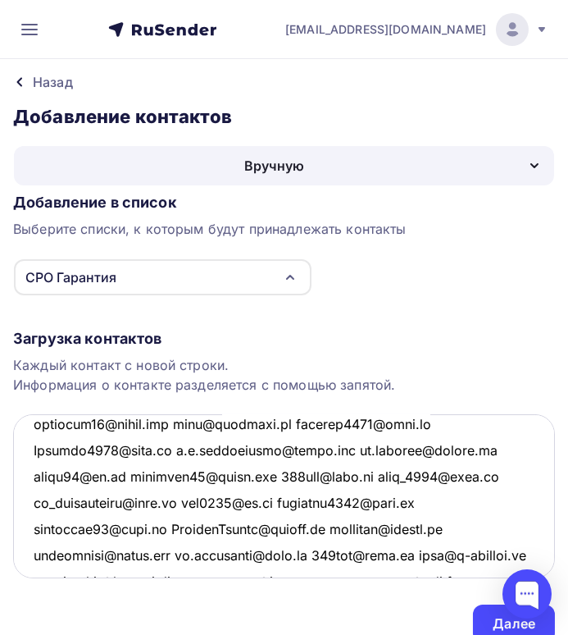
click at [194, 422] on textarea at bounding box center [284, 496] width 542 height 164
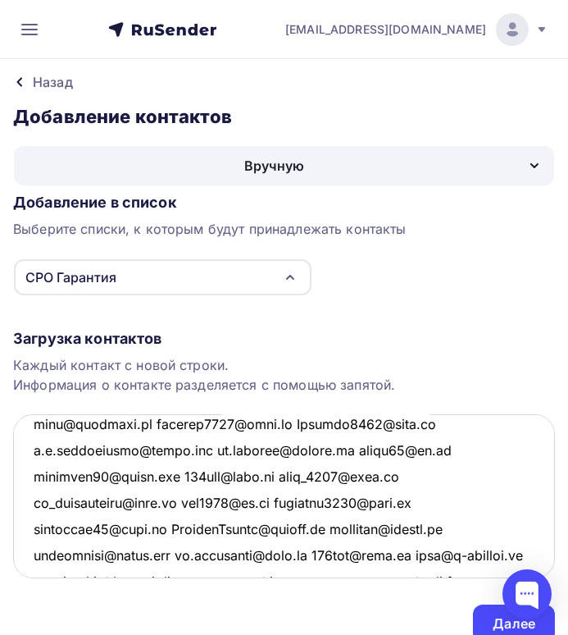
click at [284, 425] on textarea at bounding box center [284, 496] width 542 height 164
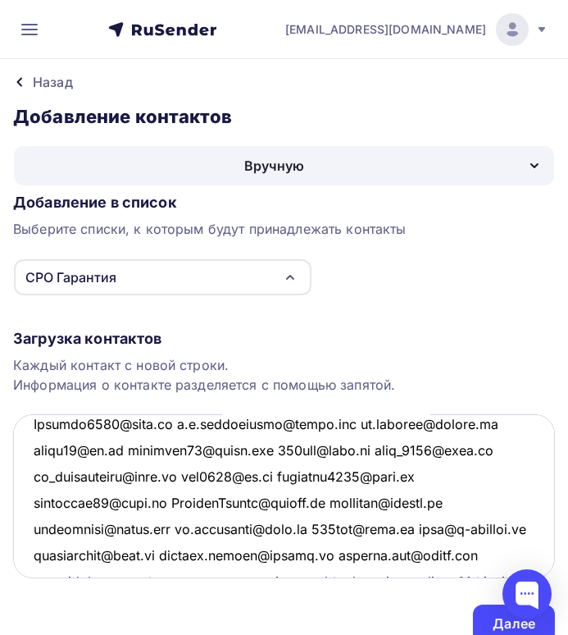
click at [158, 421] on textarea at bounding box center [284, 496] width 542 height 164
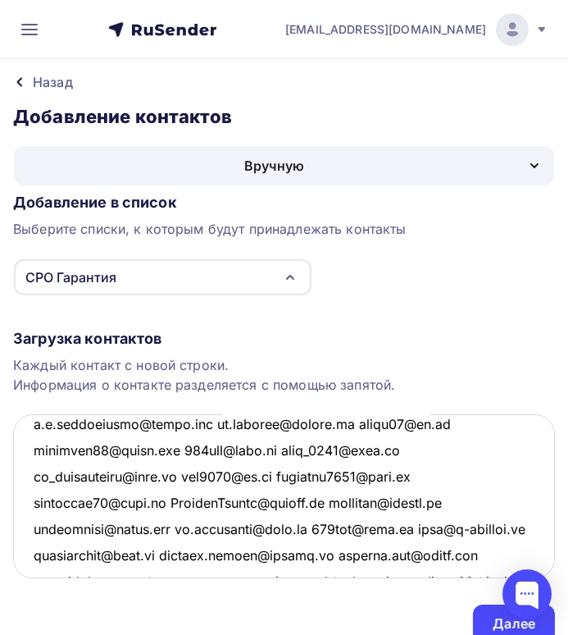
click at [208, 425] on textarea at bounding box center [284, 496] width 542 height 164
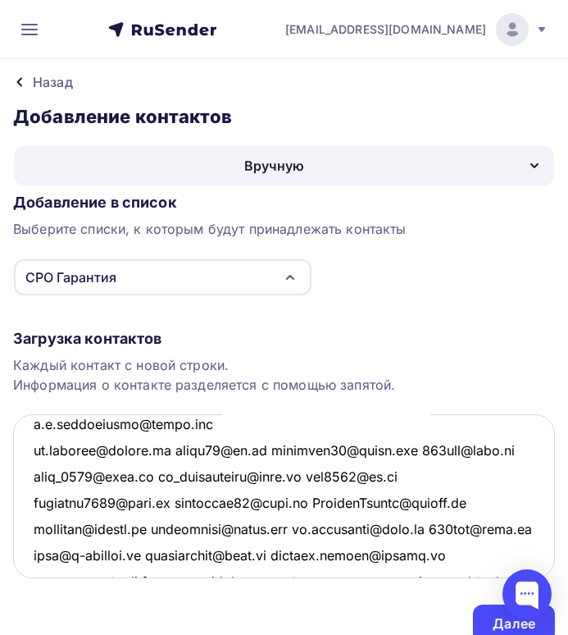
scroll to position [1914, 0]
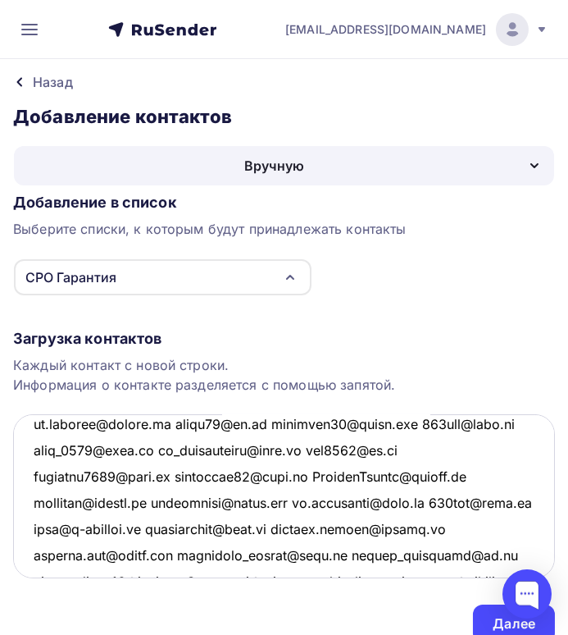
click at [185, 422] on textarea at bounding box center [284, 496] width 542 height 164
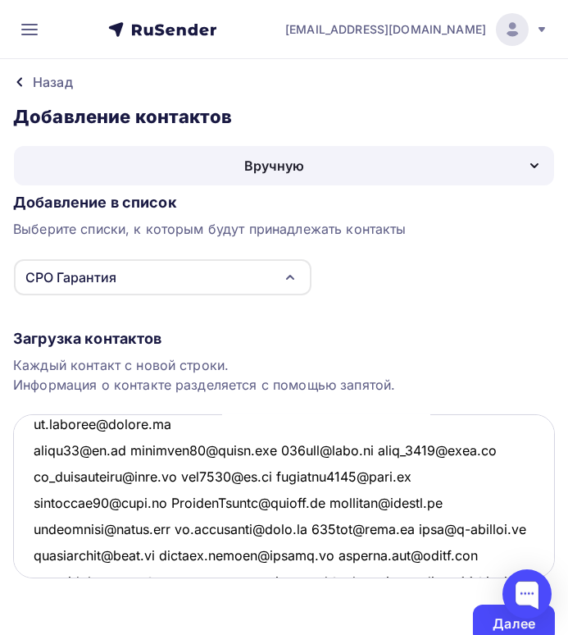
scroll to position [1940, 0]
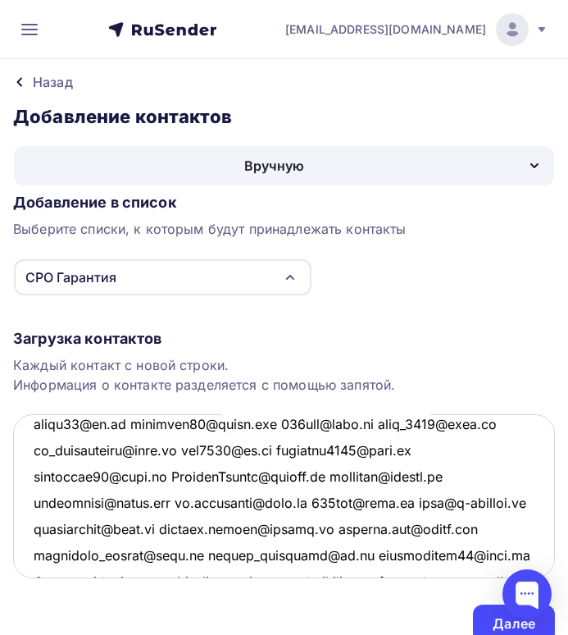
click at [288, 422] on textarea at bounding box center [284, 496] width 542 height 164
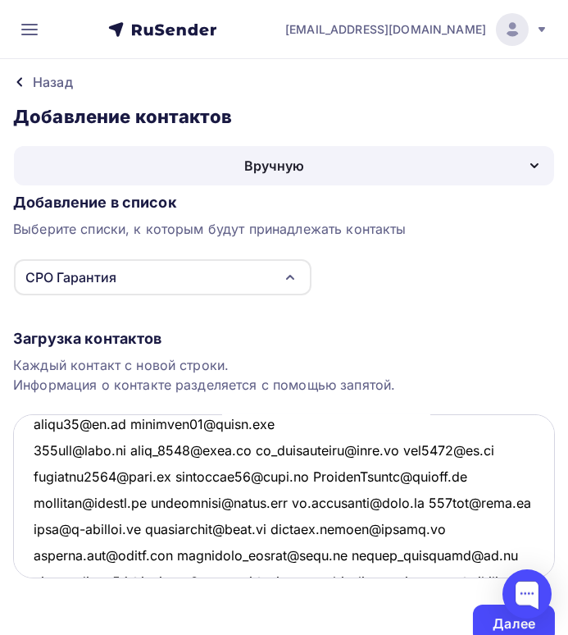
scroll to position [1967, 0]
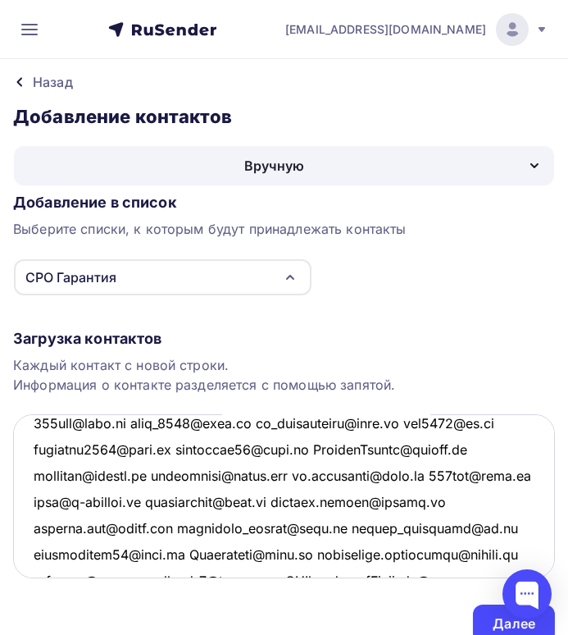
click at [139, 422] on textarea at bounding box center [284, 496] width 542 height 164
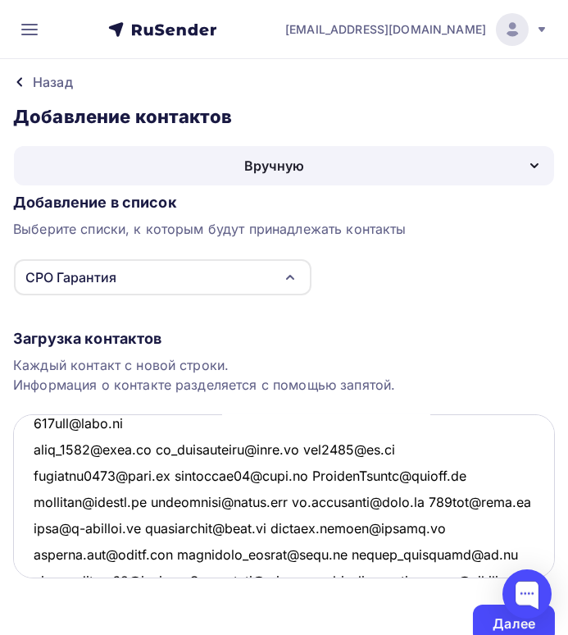
scroll to position [1992, 0]
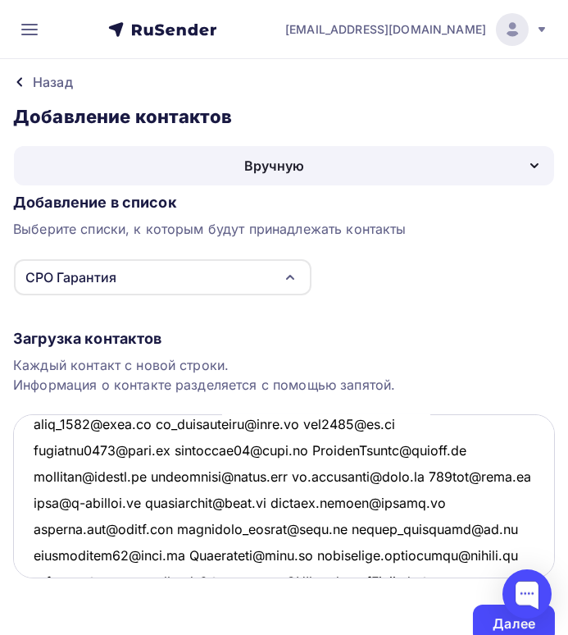
click at [158, 423] on textarea at bounding box center [284, 496] width 542 height 164
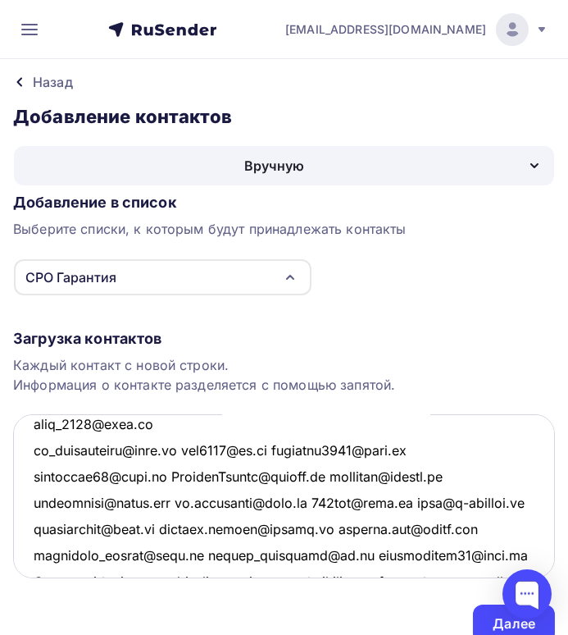
scroll to position [2019, 0]
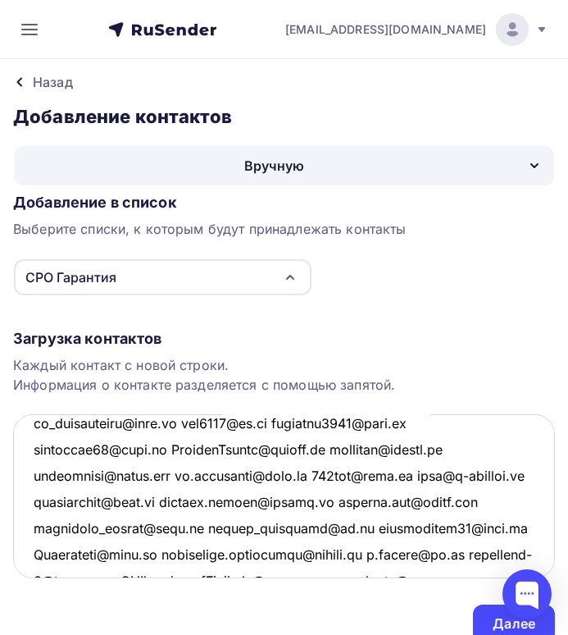
click at [187, 422] on textarea at bounding box center [284, 496] width 542 height 164
click at [192, 422] on textarea at bounding box center [284, 496] width 542 height 164
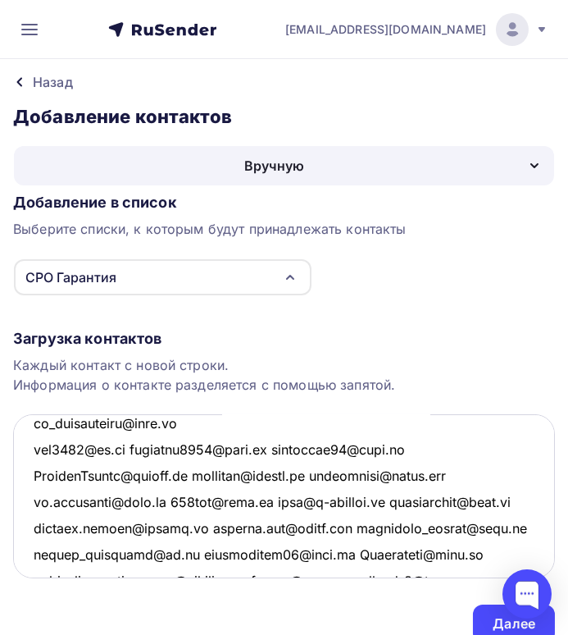
scroll to position [2045, 0]
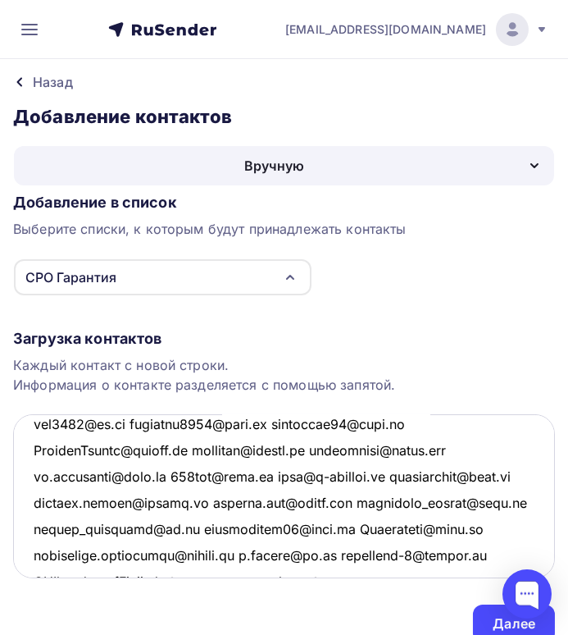
click at [142, 423] on textarea at bounding box center [284, 496] width 542 height 164
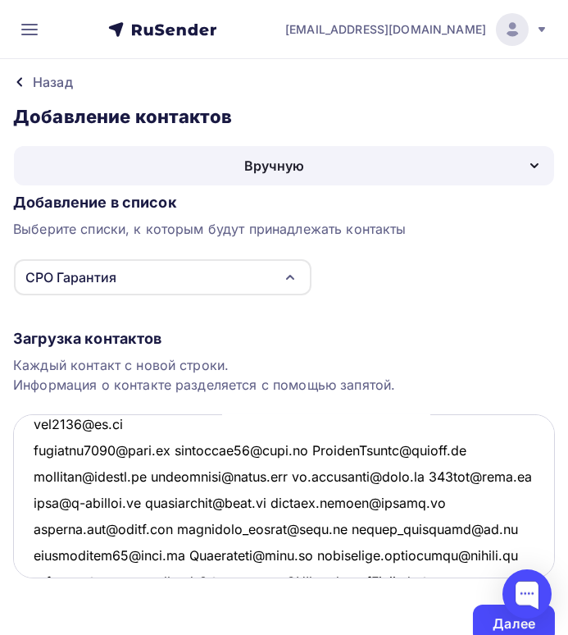
scroll to position [2071, 0]
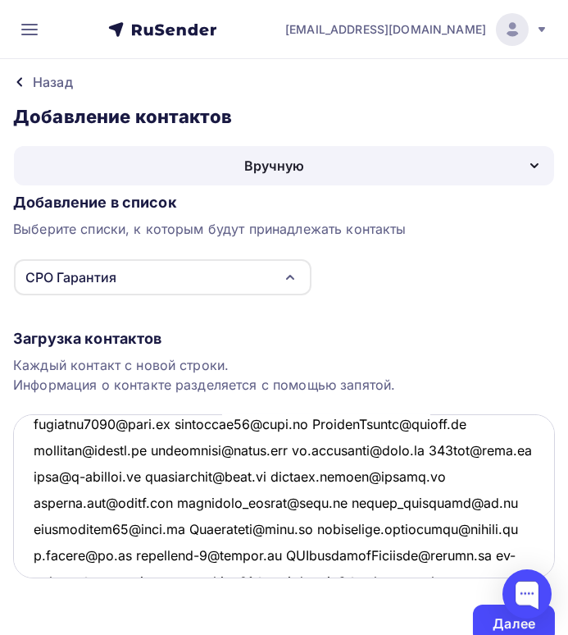
click at [178, 422] on textarea at bounding box center [284, 496] width 542 height 164
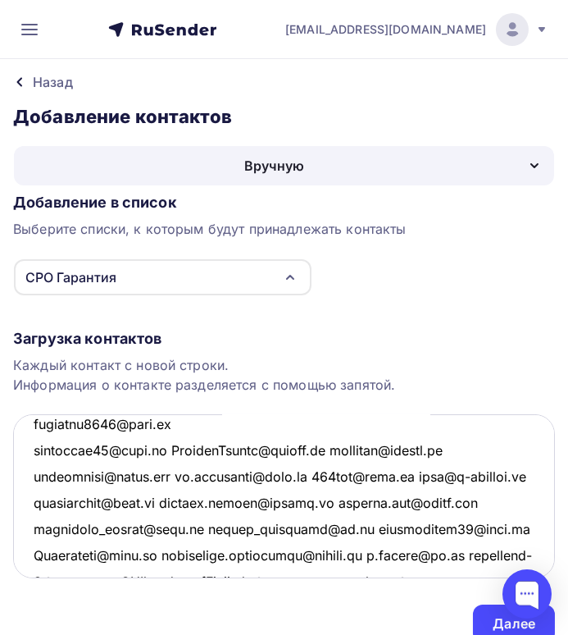
scroll to position [2097, 0]
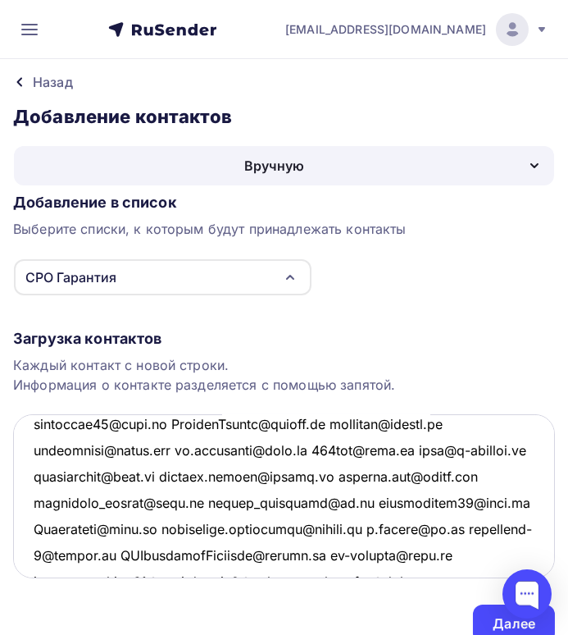
click at [171, 419] on textarea at bounding box center [284, 496] width 542 height 164
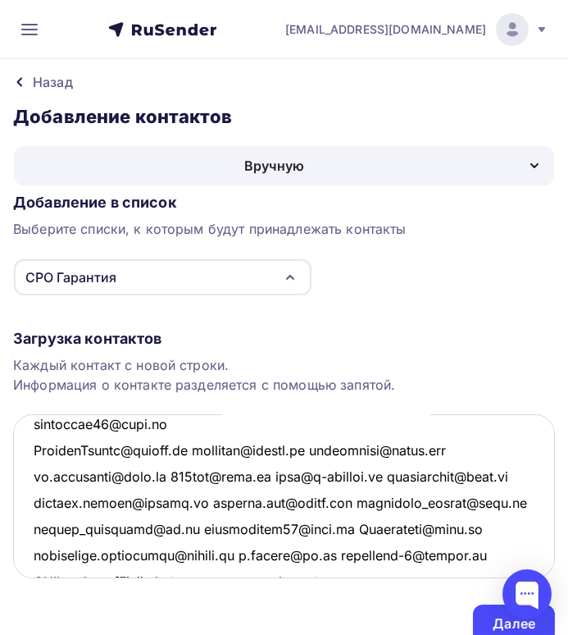
scroll to position [2123, 0]
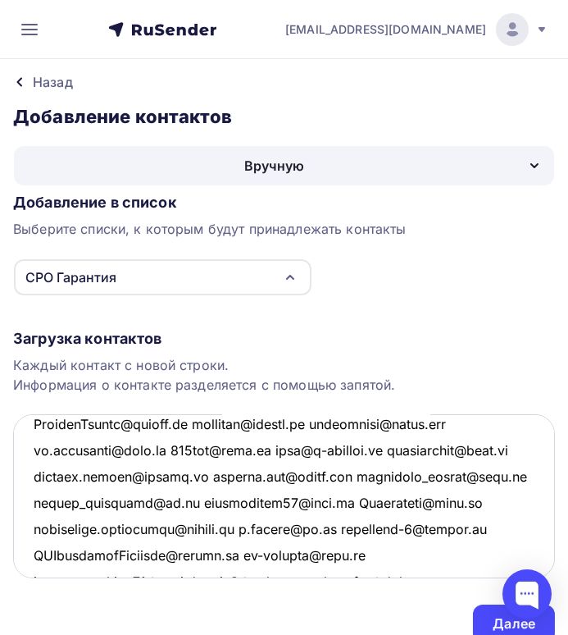
click at [194, 422] on textarea at bounding box center [284, 496] width 542 height 164
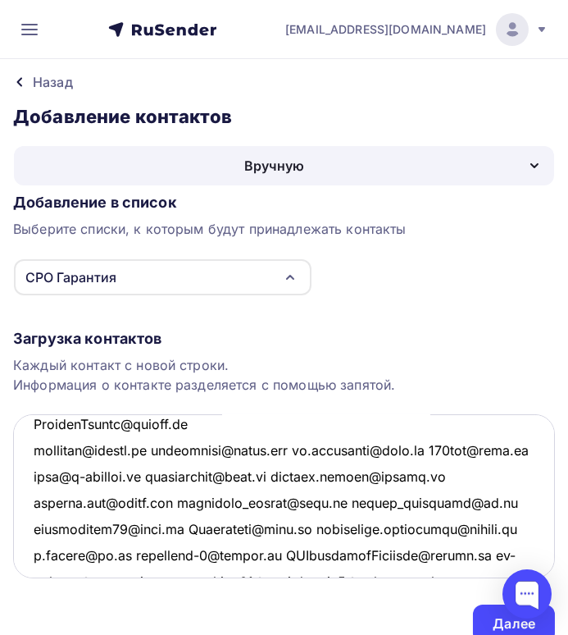
scroll to position [2150, 0]
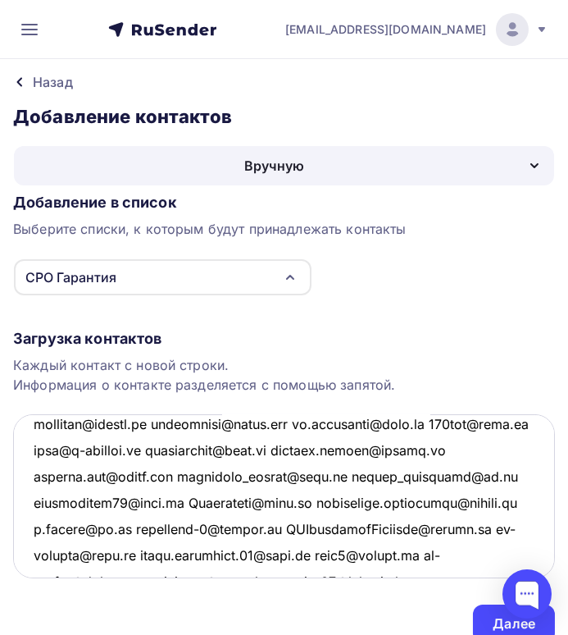
click at [174, 422] on textarea at bounding box center [284, 496] width 542 height 164
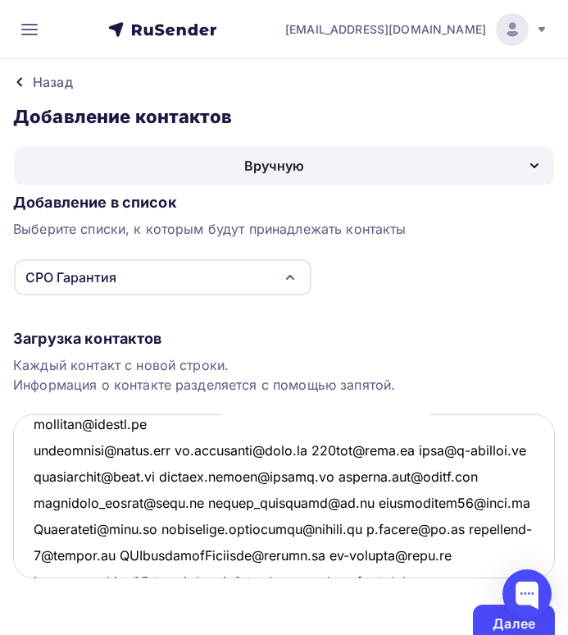
scroll to position [2176, 0]
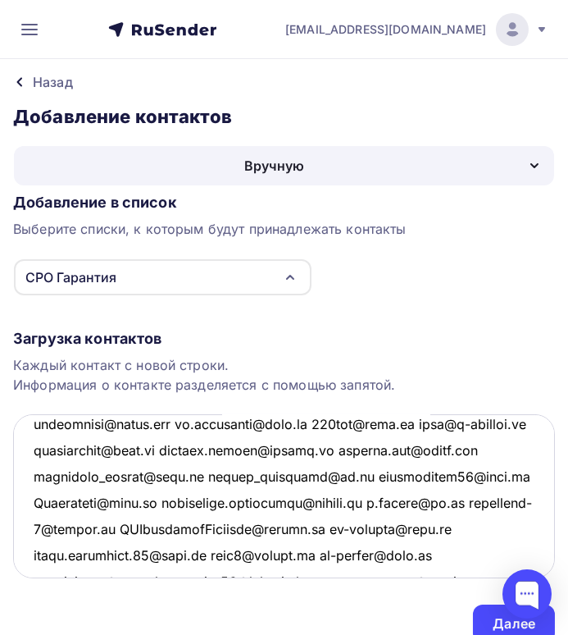
click at [186, 422] on textarea at bounding box center [284, 496] width 542 height 164
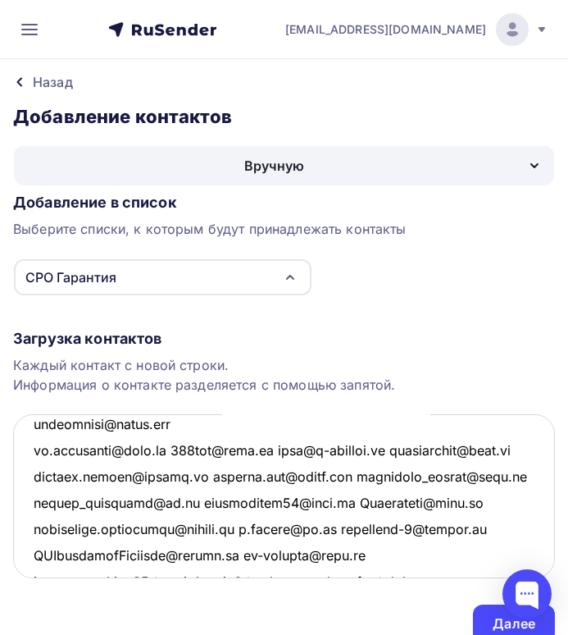
scroll to position [2203, 0]
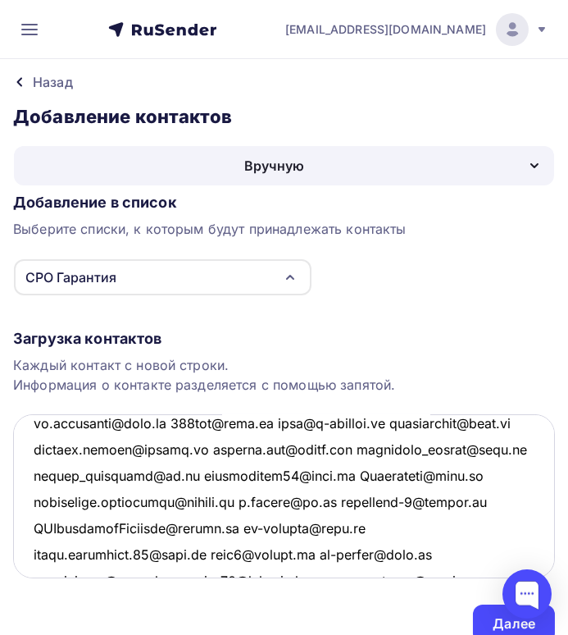
click at [167, 422] on textarea at bounding box center [284, 496] width 542 height 164
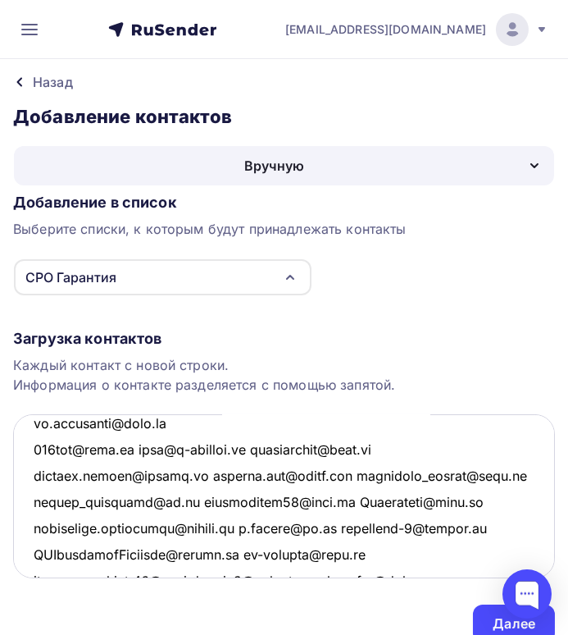
scroll to position [2228, 0]
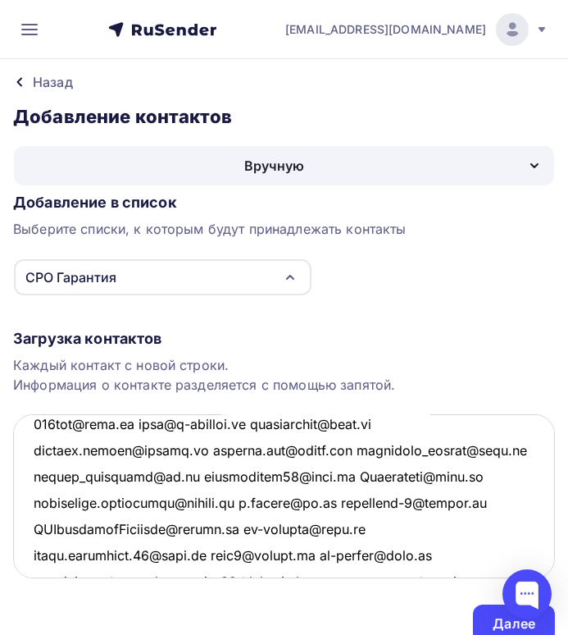
click at [256, 423] on textarea at bounding box center [284, 496] width 542 height 164
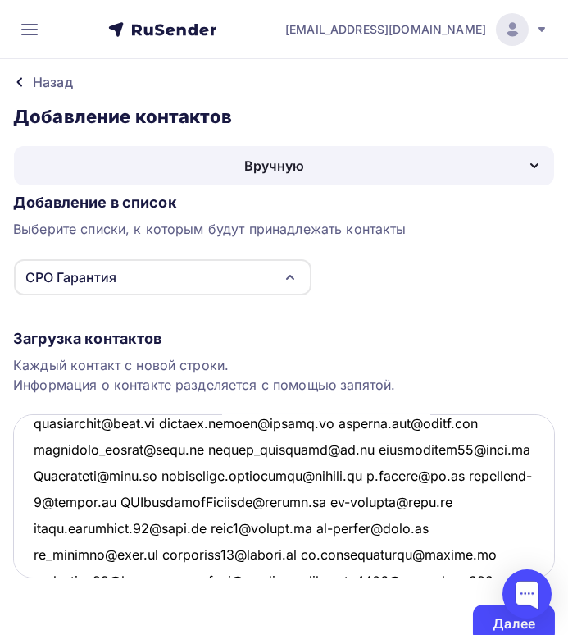
click at [178, 422] on textarea at bounding box center [284, 496] width 542 height 164
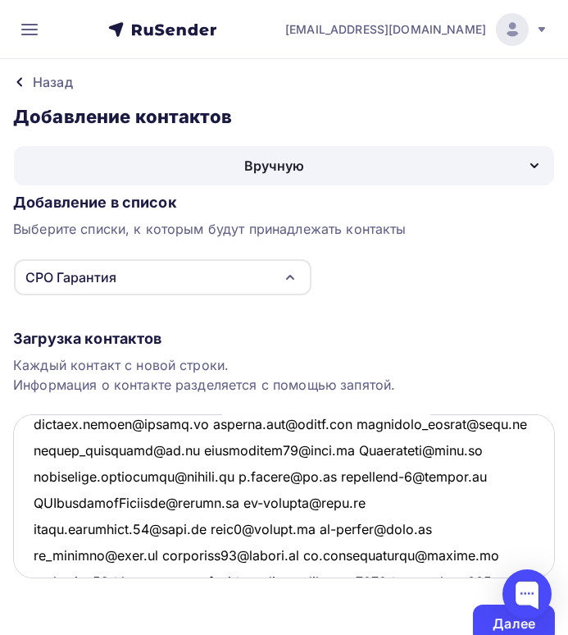
click at [195, 422] on textarea at bounding box center [284, 496] width 542 height 164
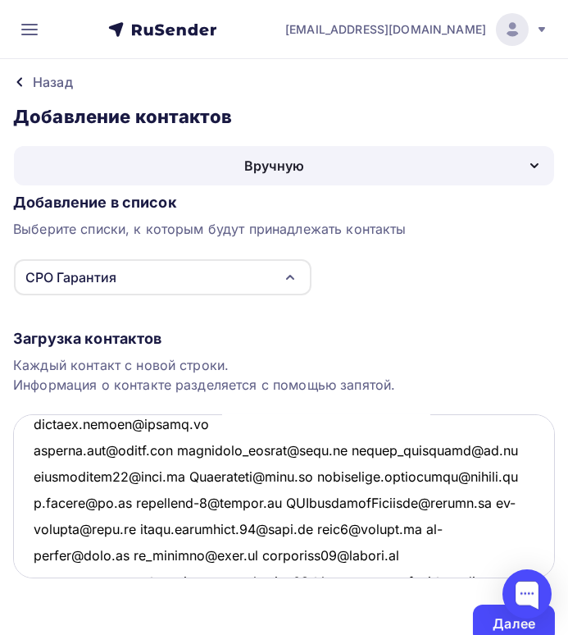
scroll to position [2307, 0]
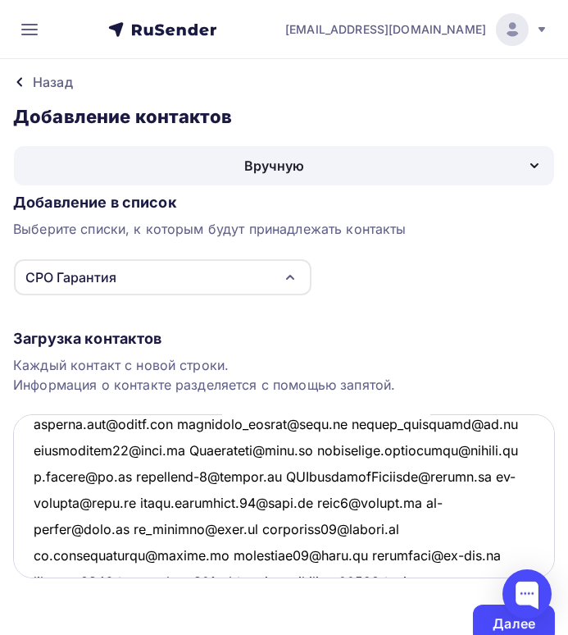
click at [180, 422] on textarea at bounding box center [284, 496] width 542 height 164
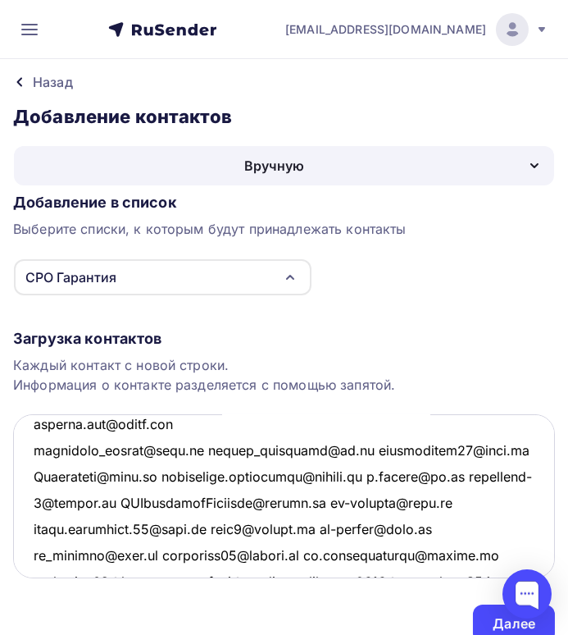
scroll to position [2333, 0]
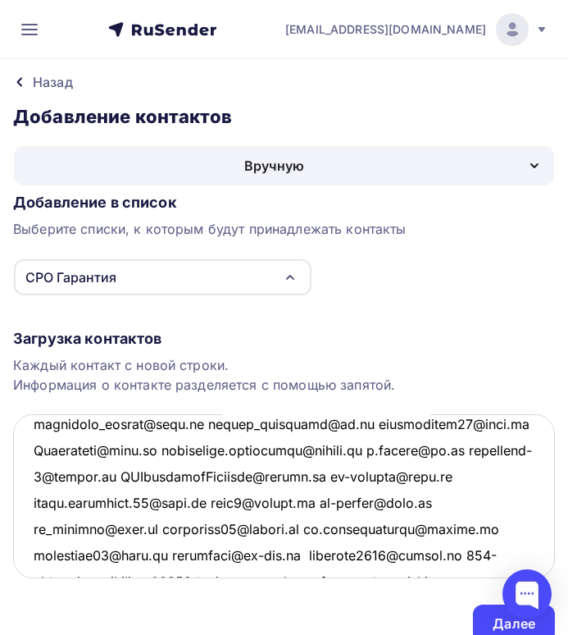
click at [194, 423] on textarea at bounding box center [284, 496] width 542 height 164
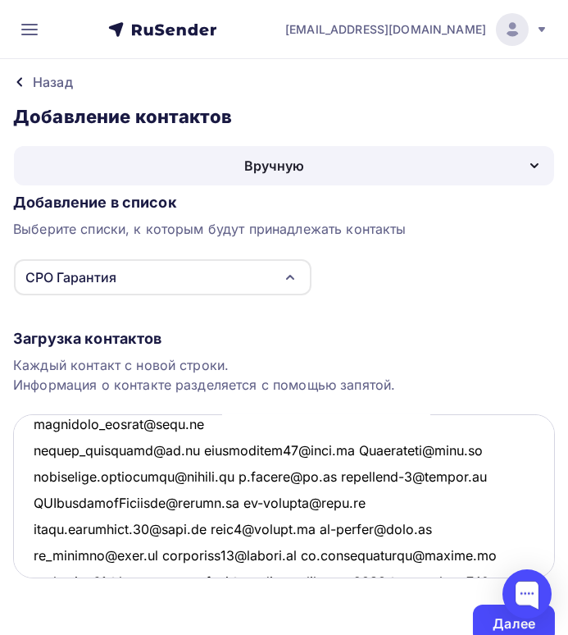
scroll to position [2360, 0]
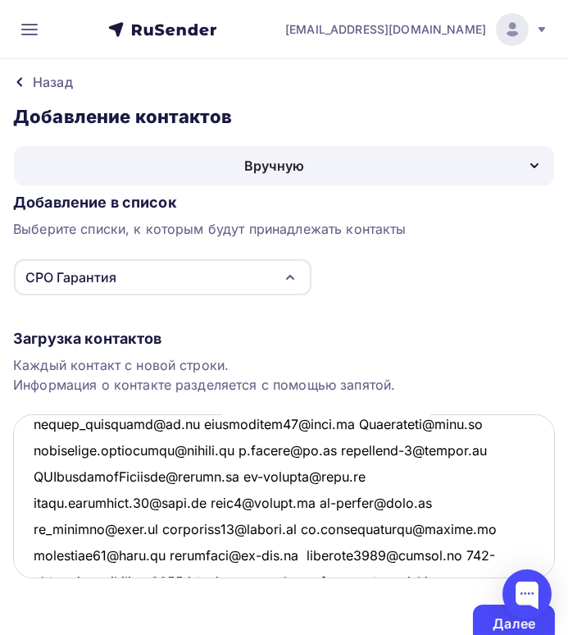
click at [189, 421] on textarea at bounding box center [284, 496] width 542 height 164
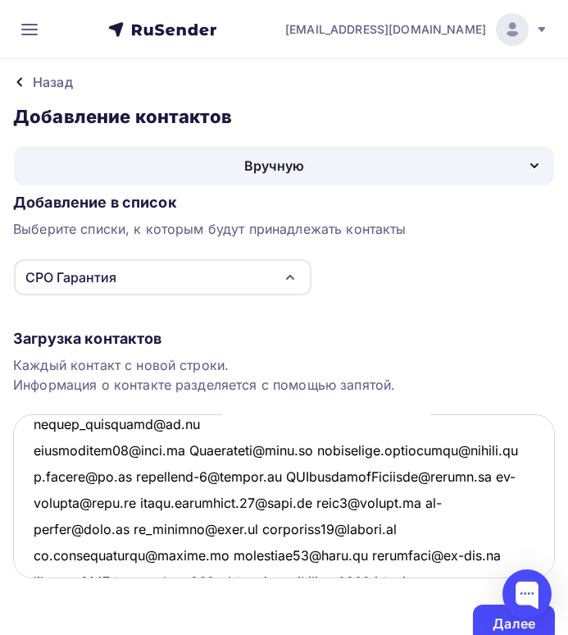
scroll to position [2387, 0]
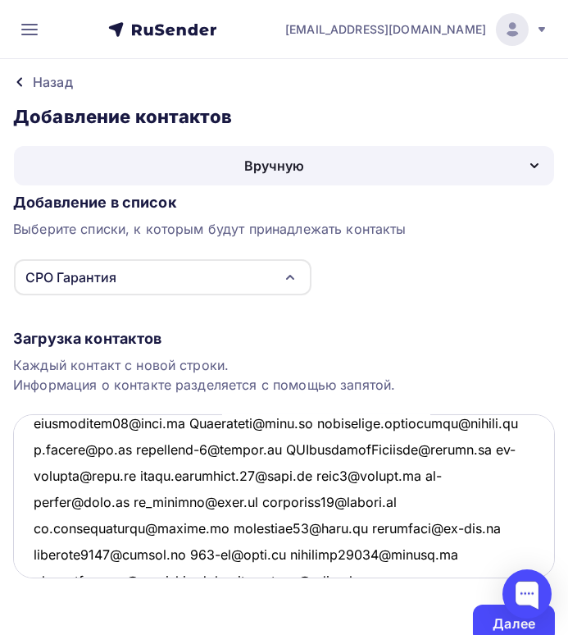
click at [183, 422] on textarea at bounding box center [284, 496] width 542 height 164
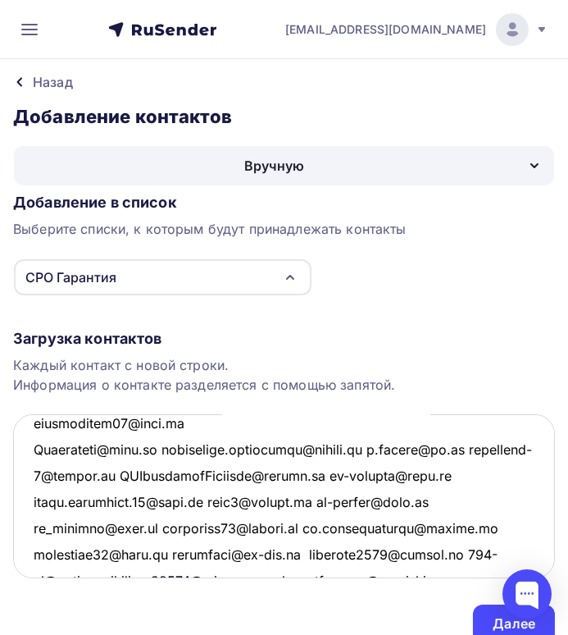
scroll to position [2412, 0]
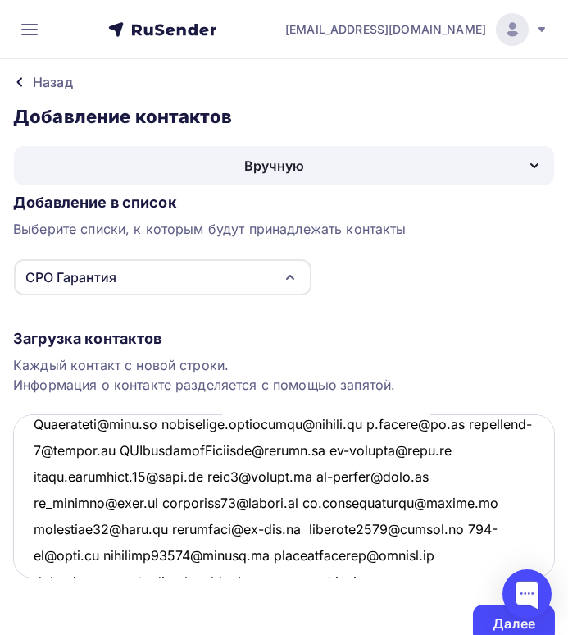
click at [151, 423] on textarea at bounding box center [284, 496] width 542 height 164
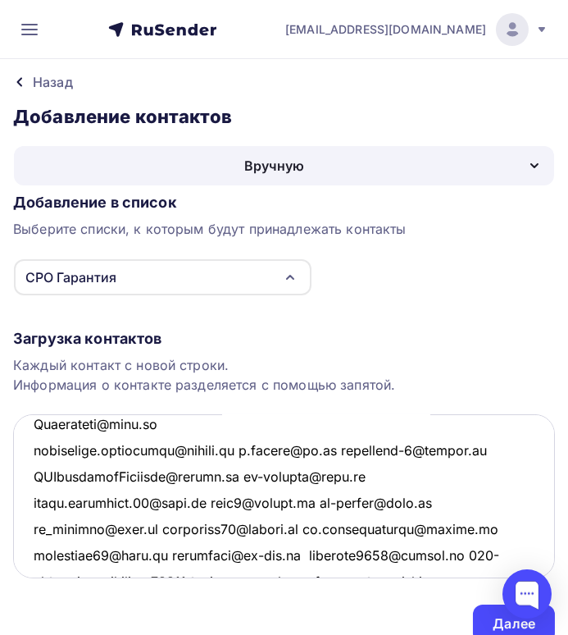
scroll to position [2439, 0]
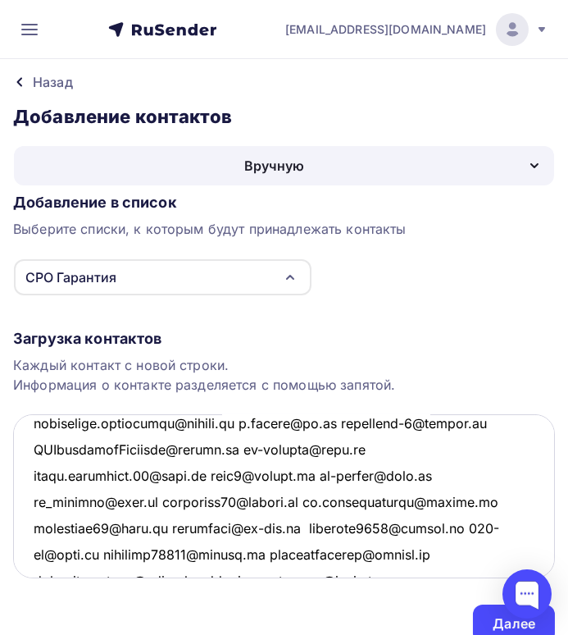
click at [253, 422] on textarea at bounding box center [284, 496] width 542 height 164
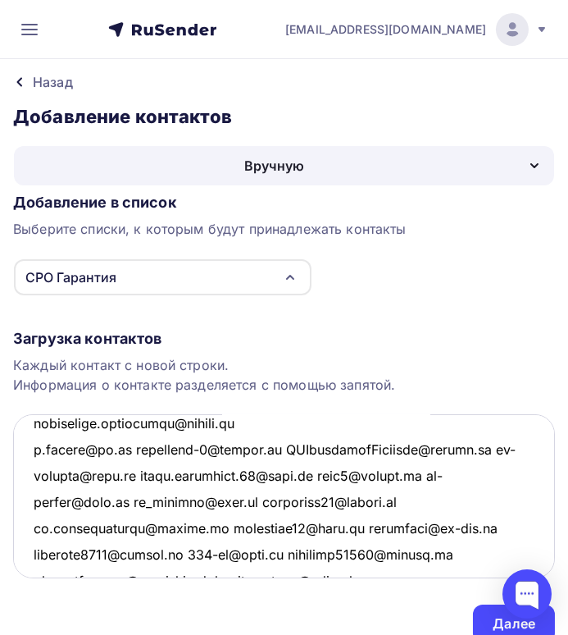
scroll to position [2465, 0]
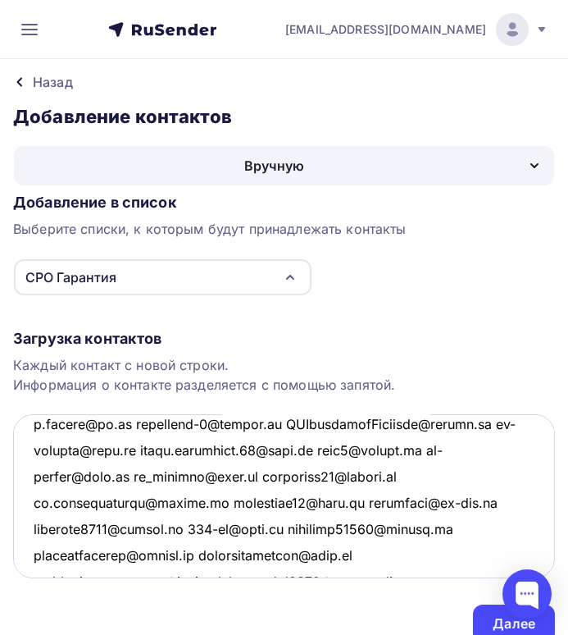
click at [129, 422] on textarea at bounding box center [284, 496] width 542 height 164
click at [127, 422] on textarea at bounding box center [284, 496] width 542 height 164
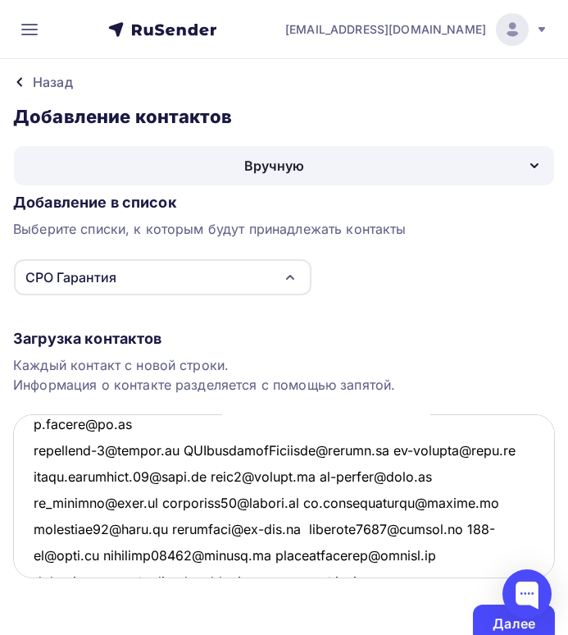
scroll to position [2491, 0]
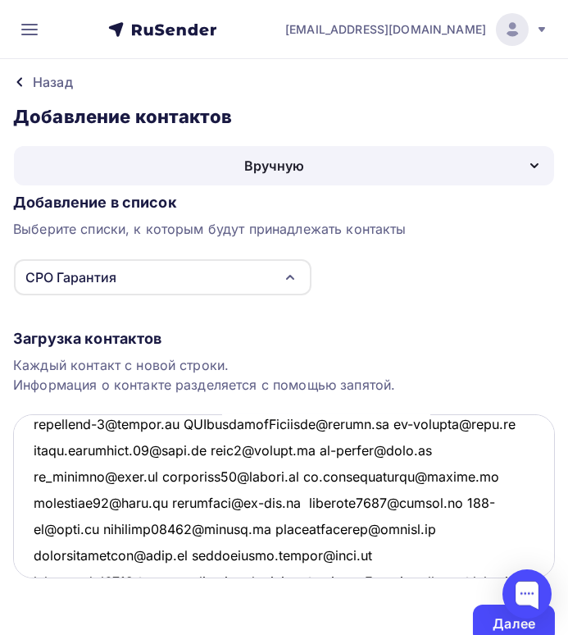
click at [188, 422] on textarea at bounding box center [284, 496] width 542 height 164
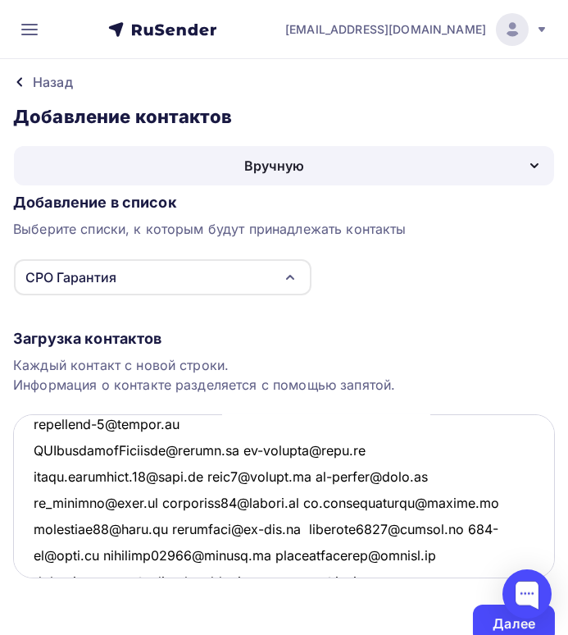
scroll to position [2517, 0]
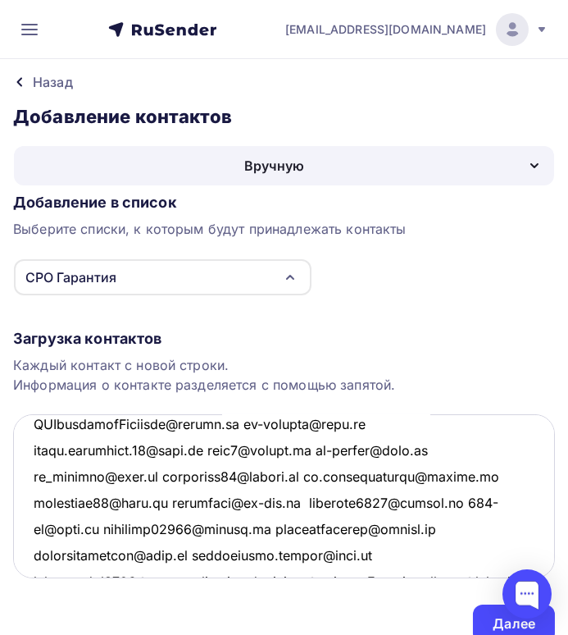
click at [243, 422] on textarea at bounding box center [284, 496] width 542 height 164
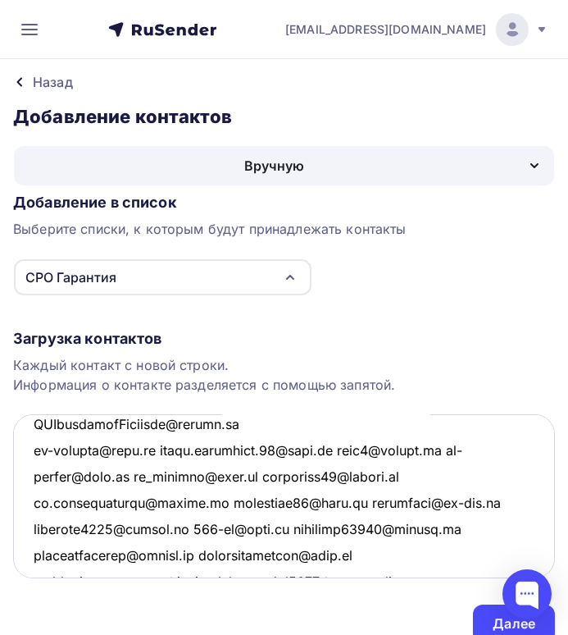
scroll to position [2543, 0]
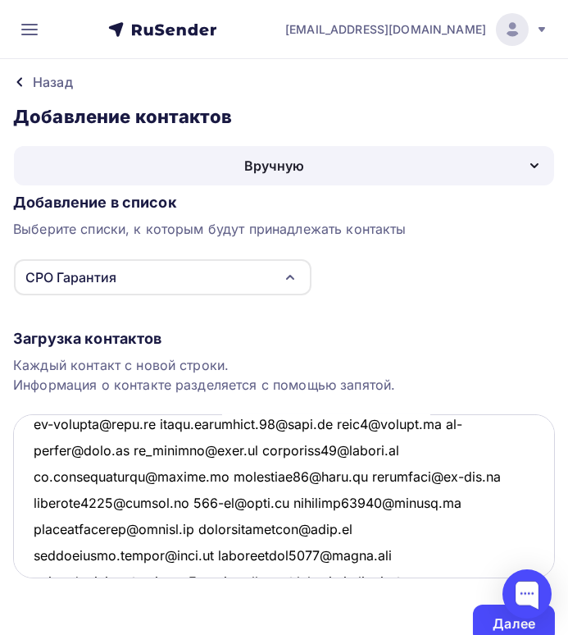
click at [159, 422] on textarea at bounding box center [284, 496] width 542 height 164
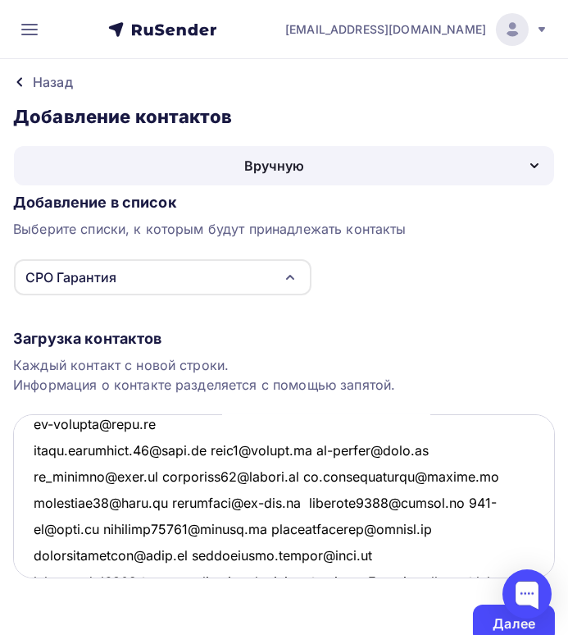
scroll to position [2570, 0]
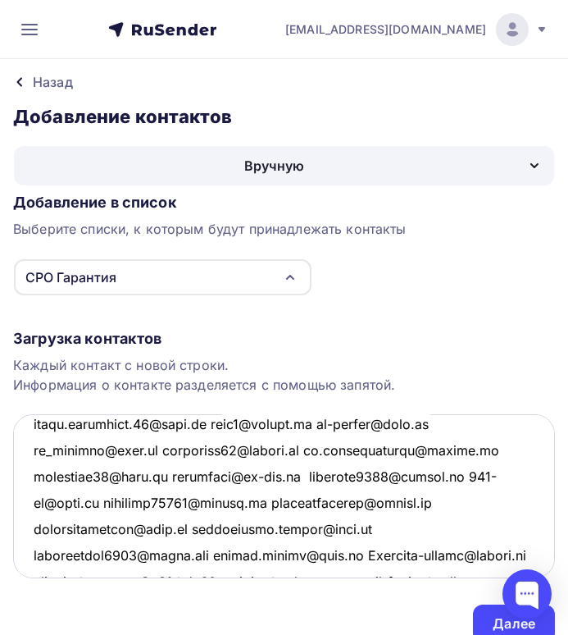
click at [212, 420] on textarea at bounding box center [284, 496] width 542 height 164
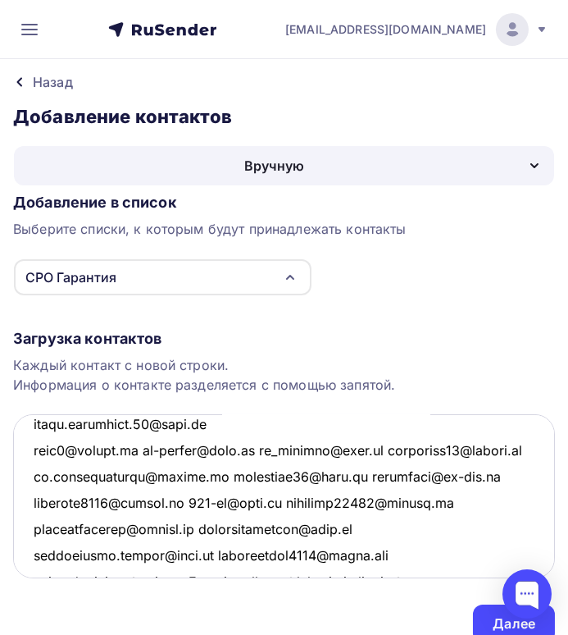
scroll to position [2596, 0]
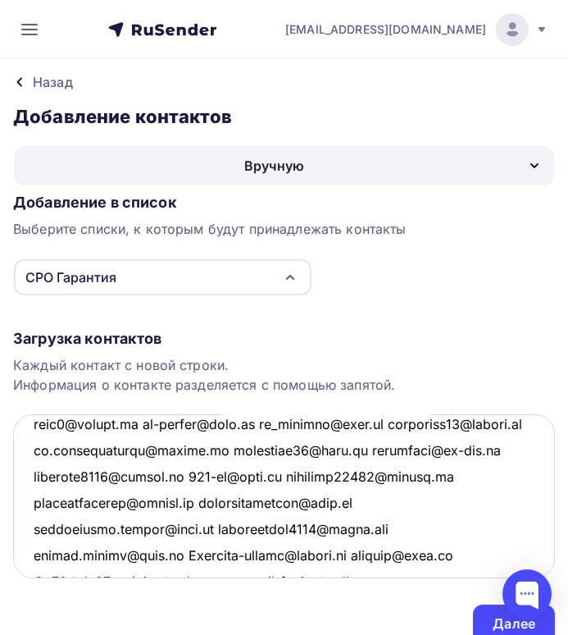
click at [146, 422] on textarea at bounding box center [284, 496] width 542 height 164
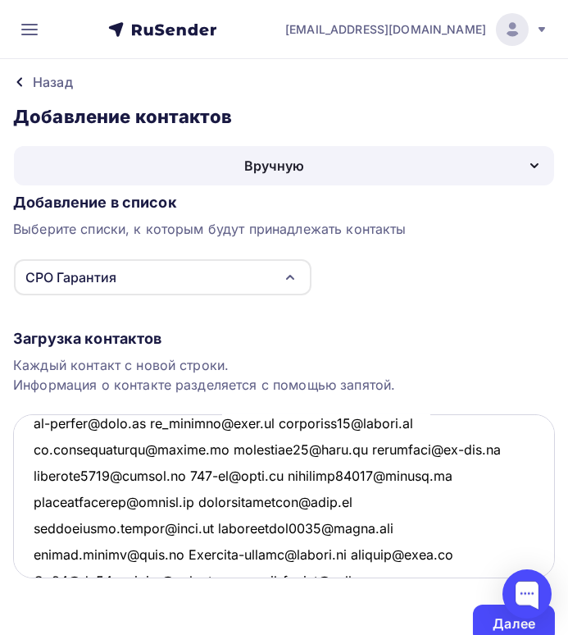
click at [153, 422] on textarea at bounding box center [284, 496] width 542 height 164
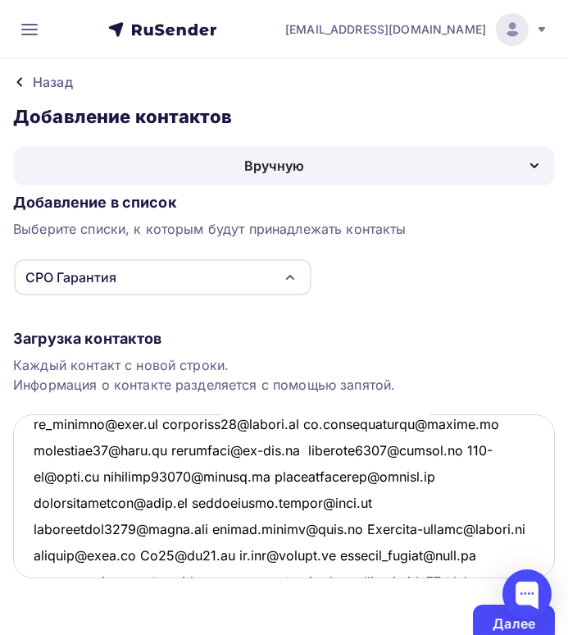
click at [153, 422] on textarea at bounding box center [284, 496] width 542 height 164
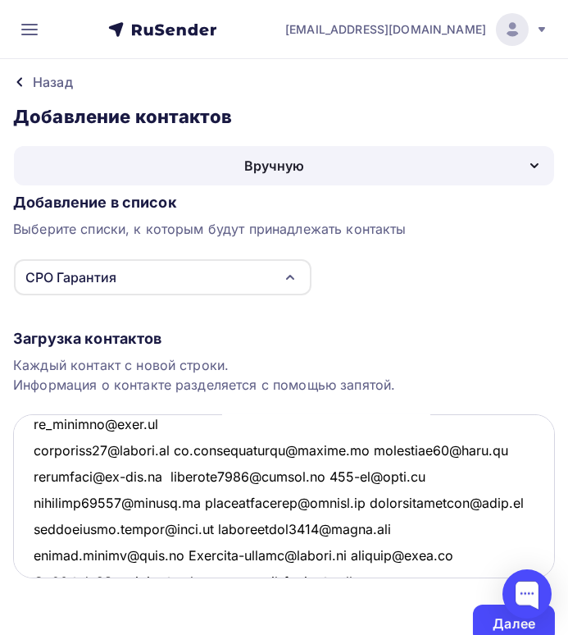
scroll to position [2675, 0]
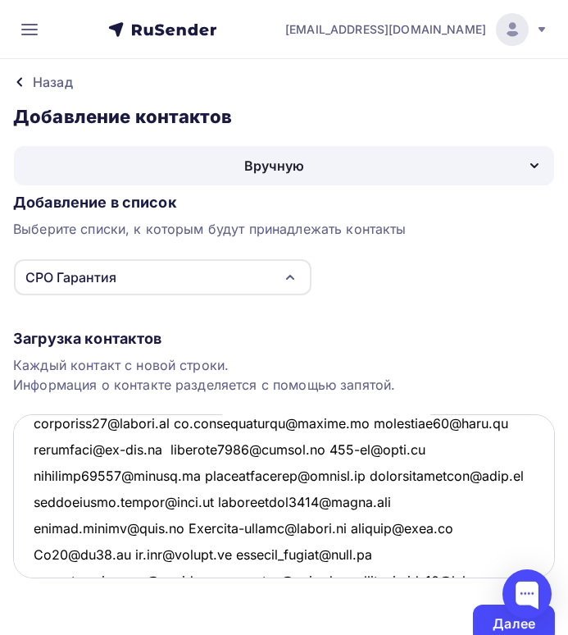
click at [180, 422] on textarea at bounding box center [284, 496] width 542 height 164
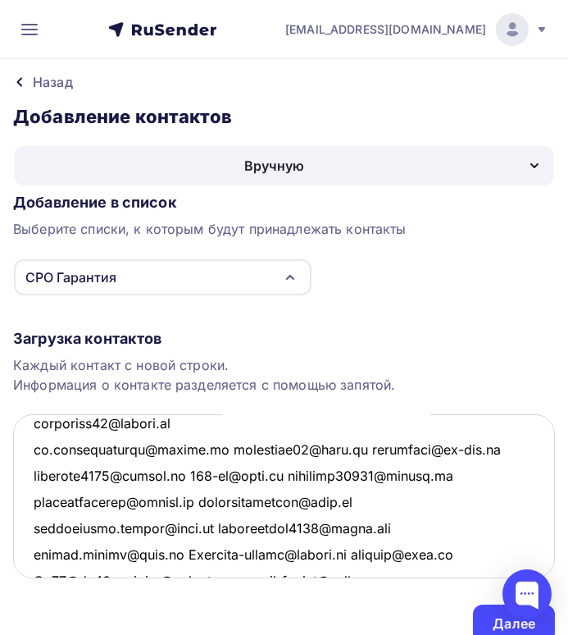
scroll to position [2701, 0]
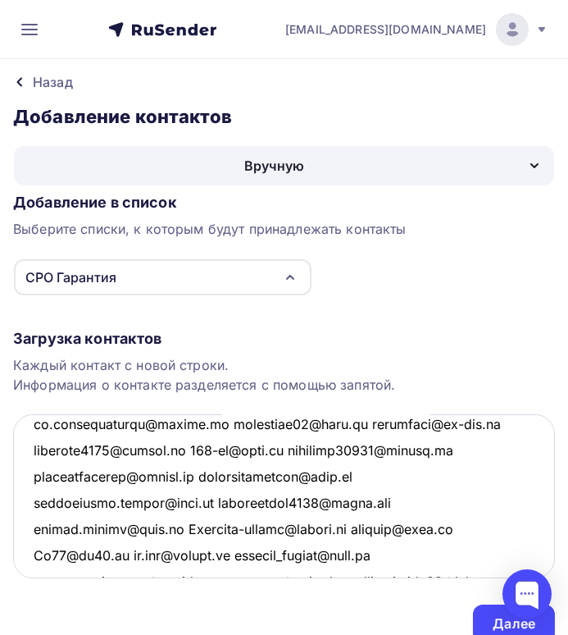
click at [208, 422] on textarea at bounding box center [284, 496] width 542 height 164
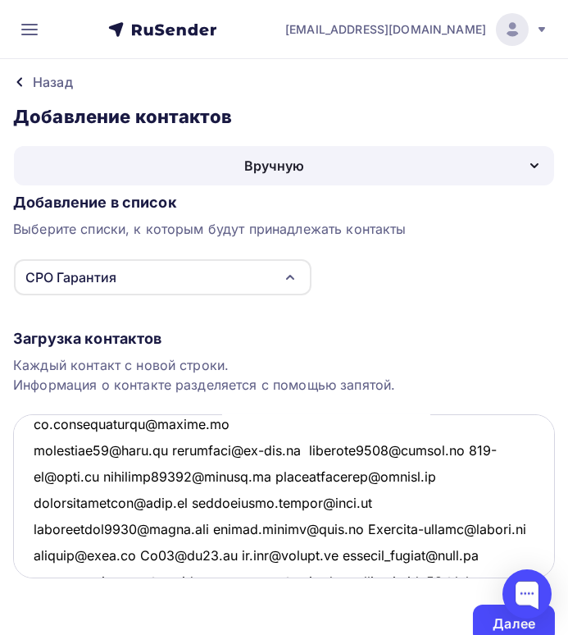
scroll to position [2727, 0]
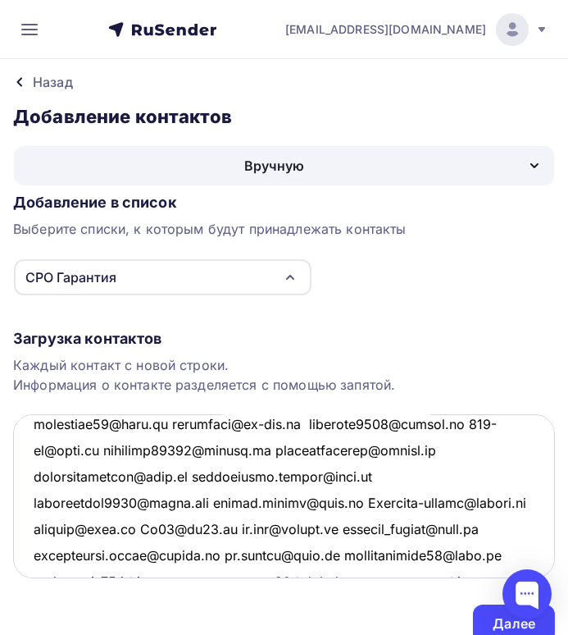
click at [172, 422] on textarea at bounding box center [284, 496] width 542 height 164
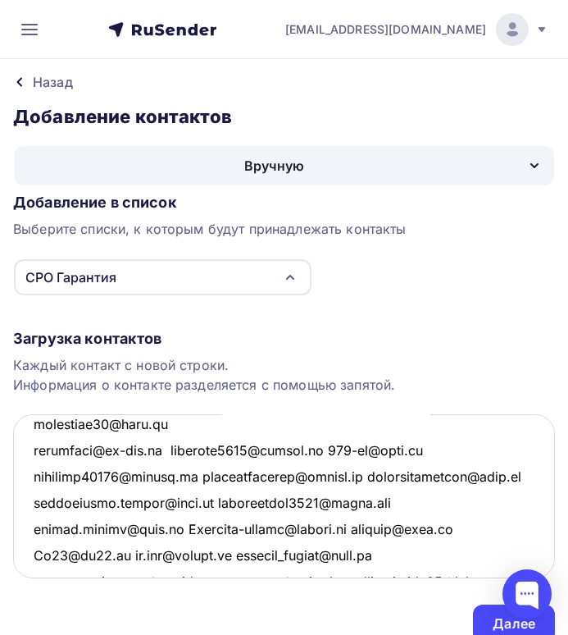
scroll to position [2753, 0]
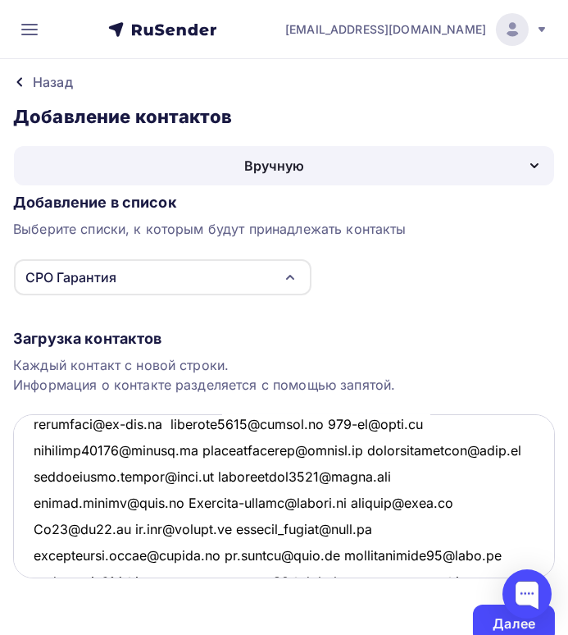
click at [176, 422] on textarea at bounding box center [284, 496] width 542 height 164
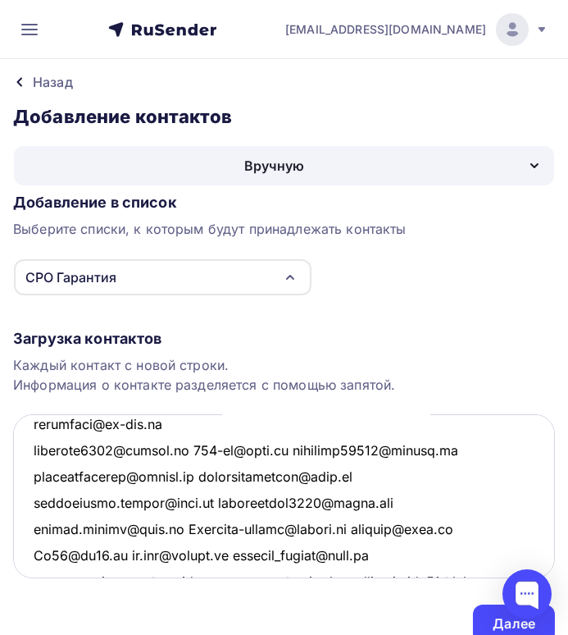
scroll to position [2780, 0]
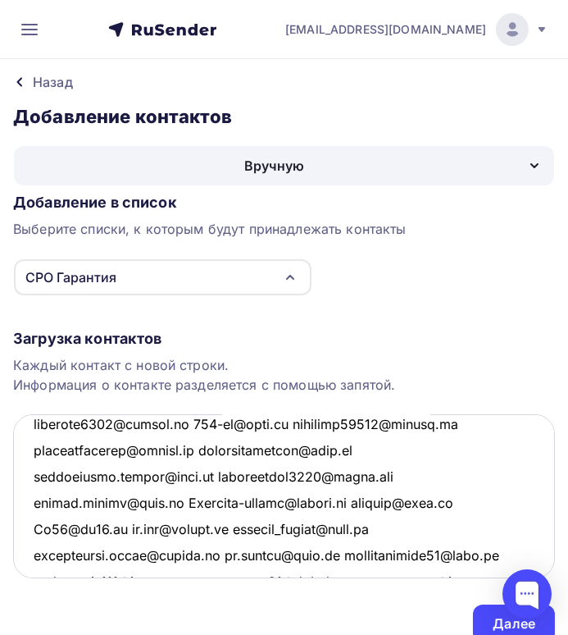
click at [198, 423] on textarea at bounding box center [284, 496] width 542 height 164
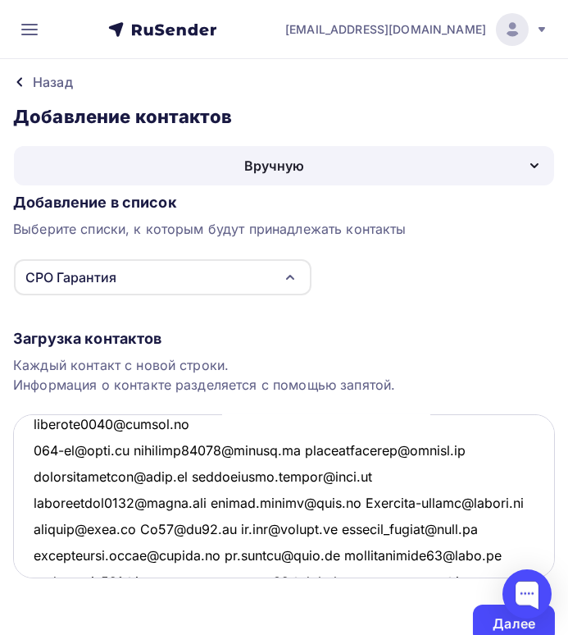
scroll to position [2807, 0]
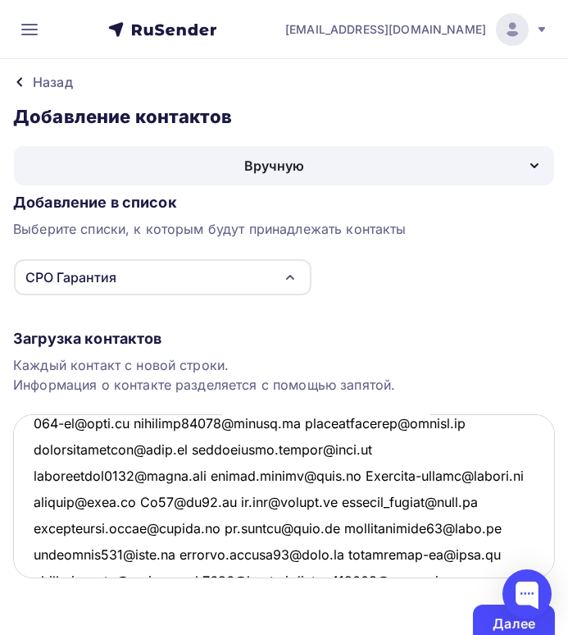
click at [286, 421] on textarea at bounding box center [284, 496] width 542 height 164
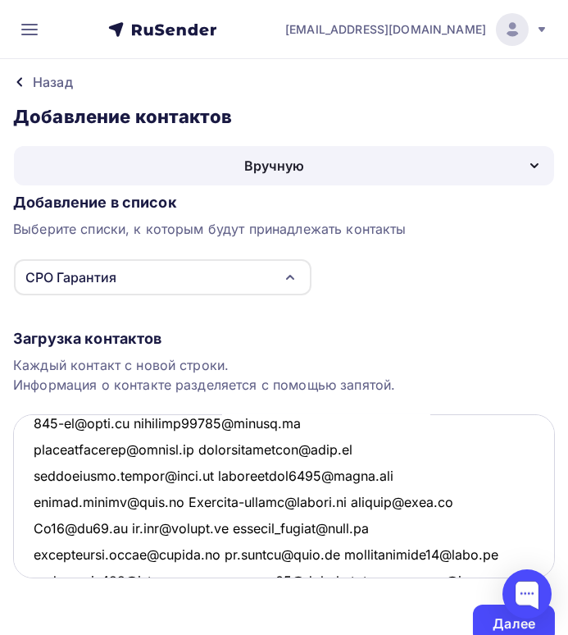
scroll to position [2832, 0]
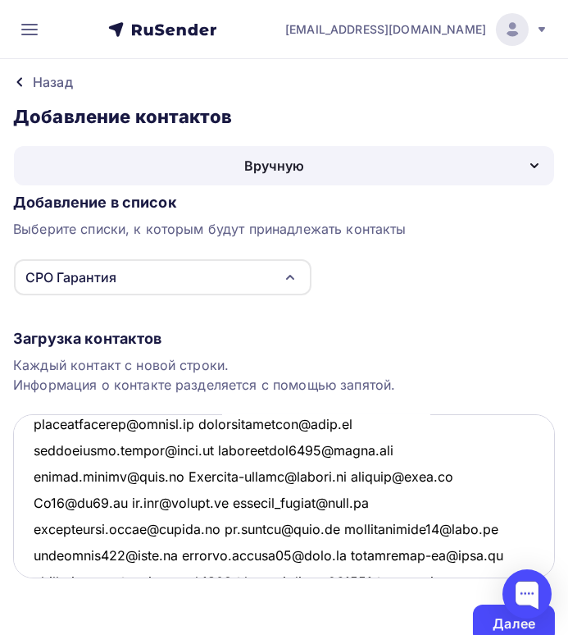
click at [213, 422] on textarea at bounding box center [284, 496] width 542 height 164
click at [210, 423] on textarea at bounding box center [284, 496] width 542 height 164
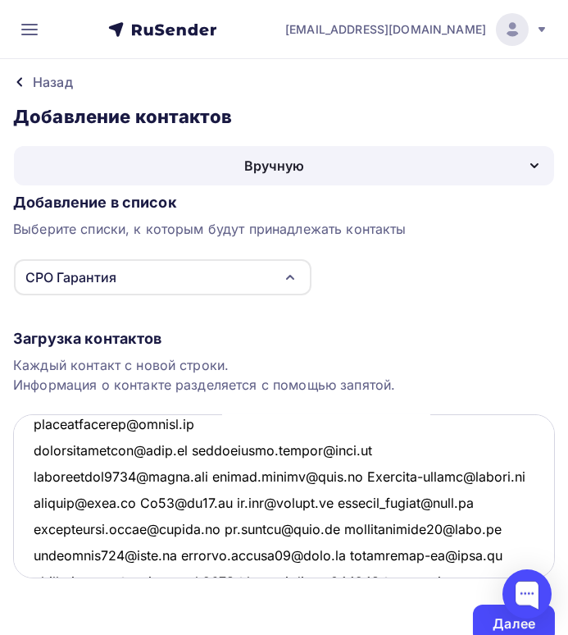
scroll to position [2859, 0]
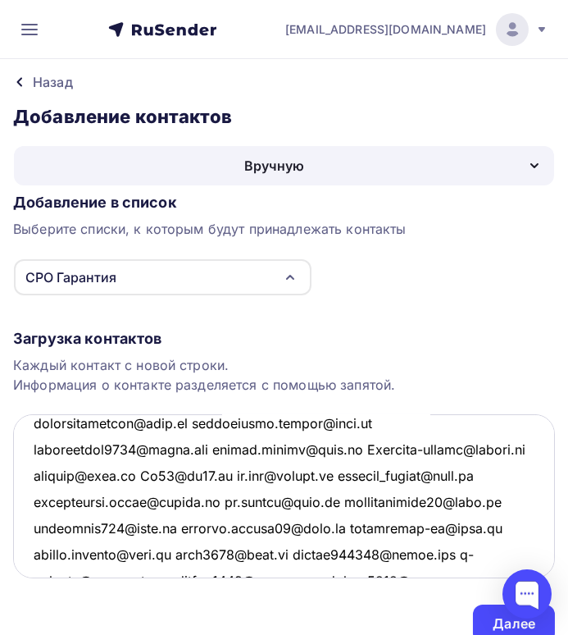
click at [179, 422] on textarea at bounding box center [284, 496] width 542 height 164
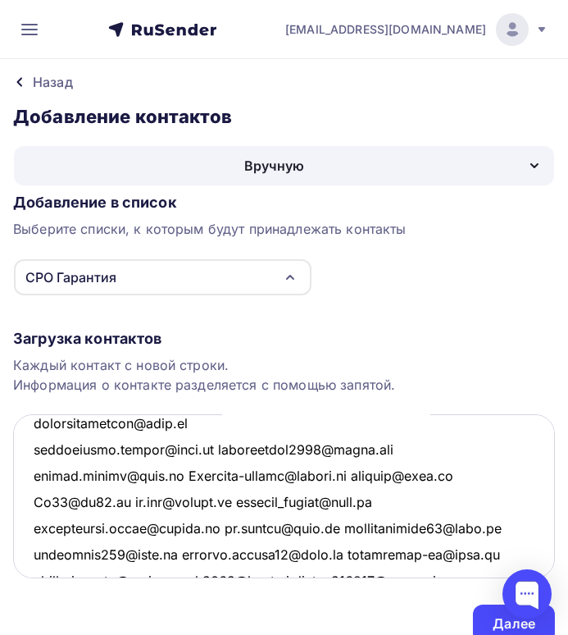
scroll to position [2885, 0]
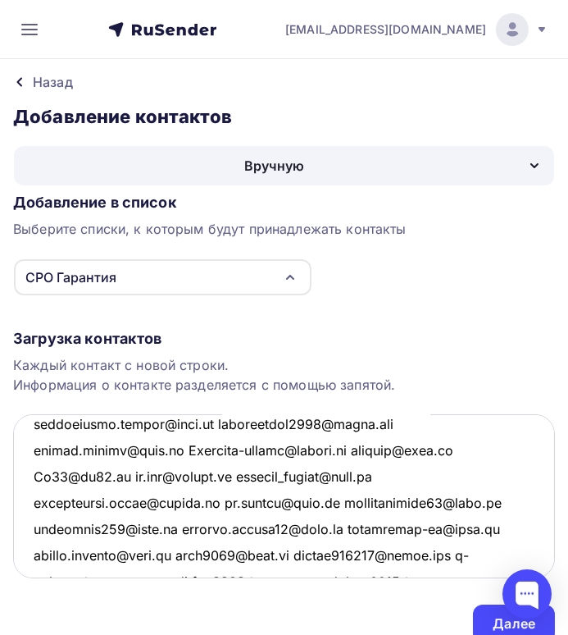
click at [212, 422] on textarea at bounding box center [284, 496] width 542 height 164
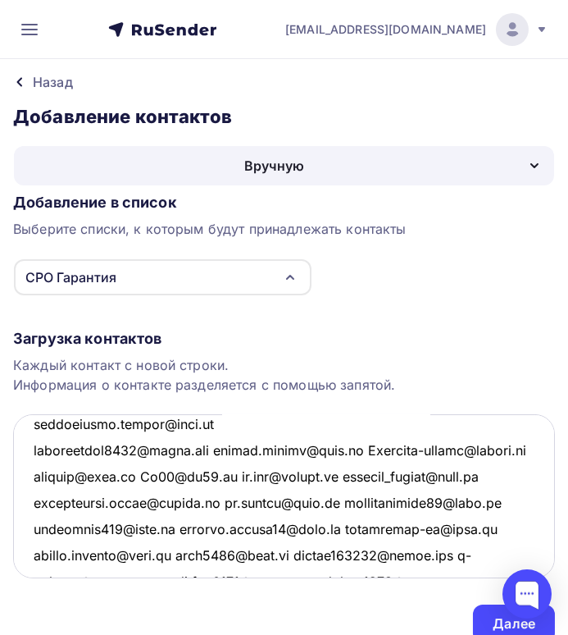
scroll to position [2912, 0]
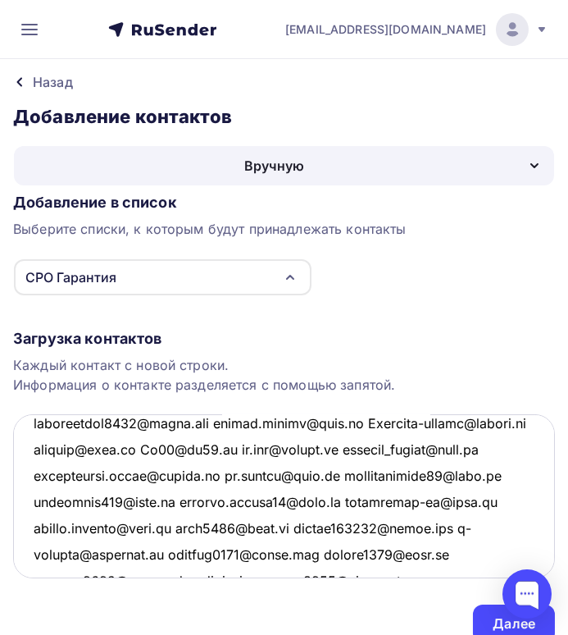
click at [233, 422] on textarea at bounding box center [284, 496] width 542 height 164
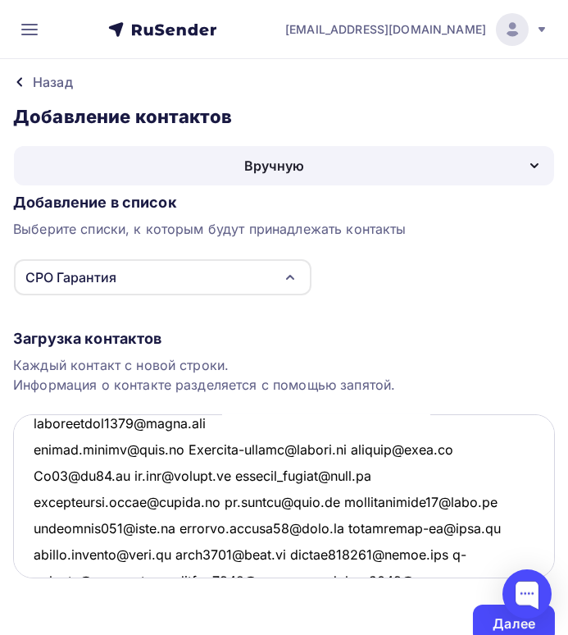
scroll to position [2937, 0]
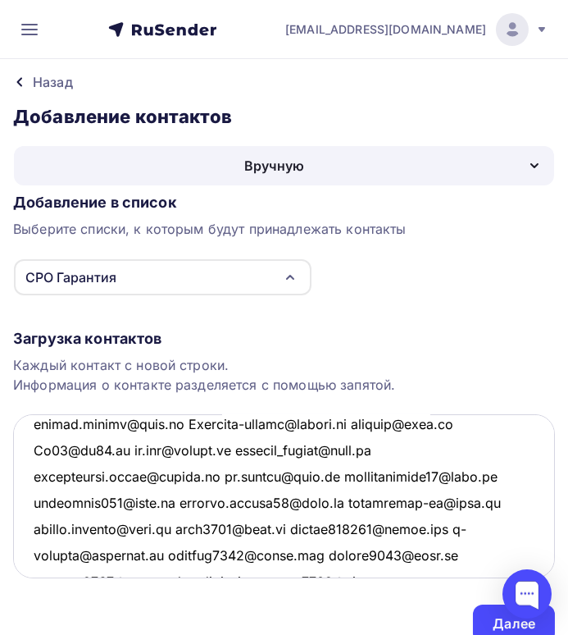
click at [171, 422] on textarea at bounding box center [284, 496] width 542 height 164
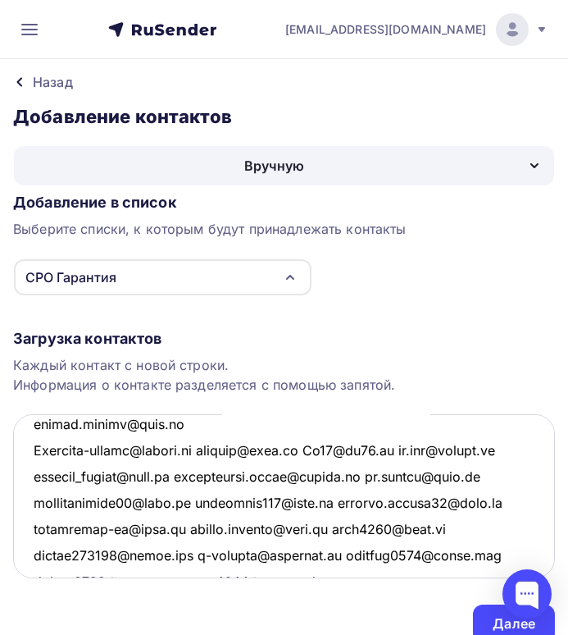
scroll to position [2963, 0]
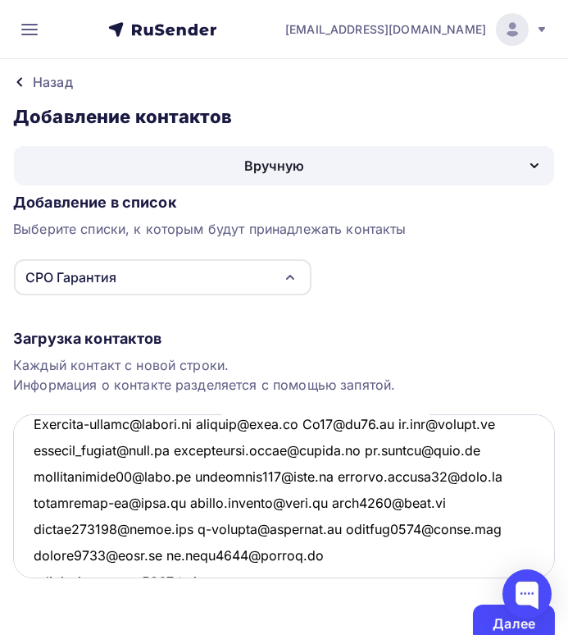
click at [204, 423] on textarea at bounding box center [284, 496] width 542 height 164
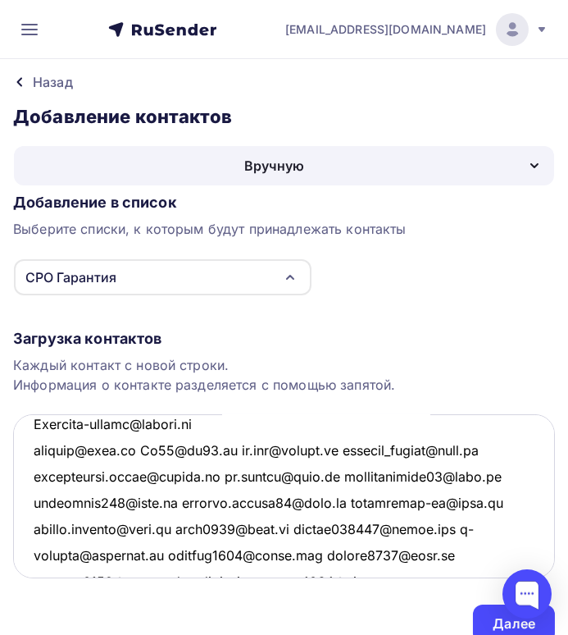
scroll to position [2990, 0]
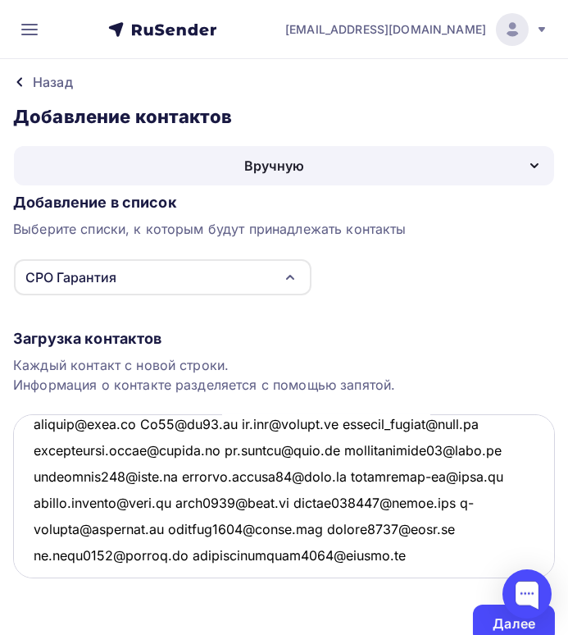
click at [221, 422] on textarea at bounding box center [284, 496] width 542 height 164
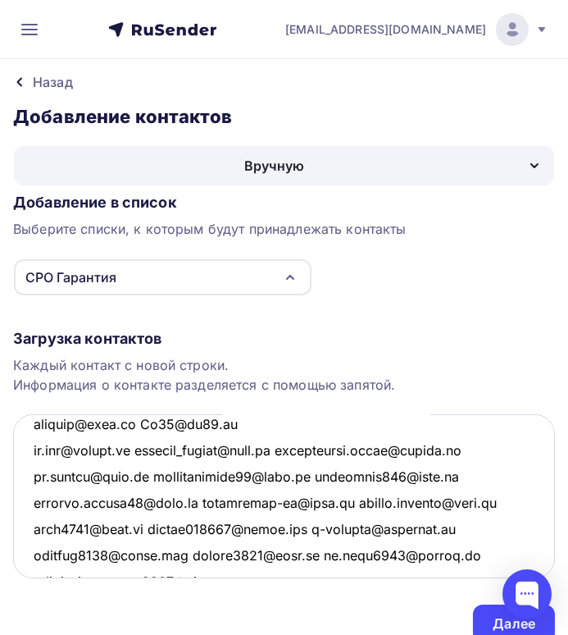
scroll to position [3016, 0]
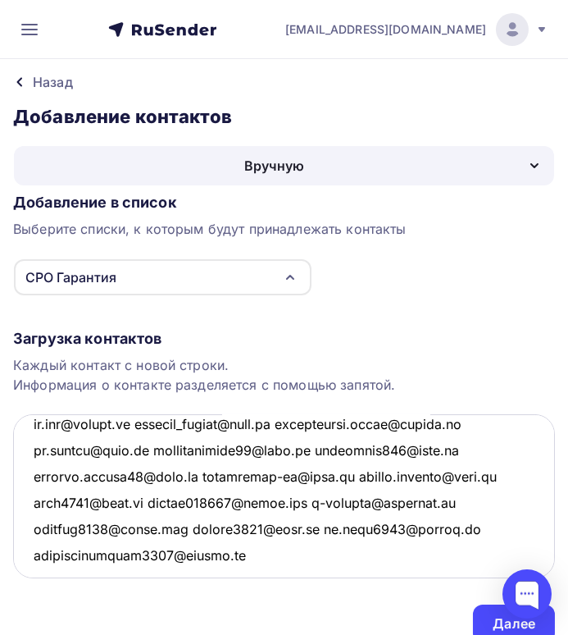
click at [155, 422] on textarea at bounding box center [284, 496] width 542 height 164
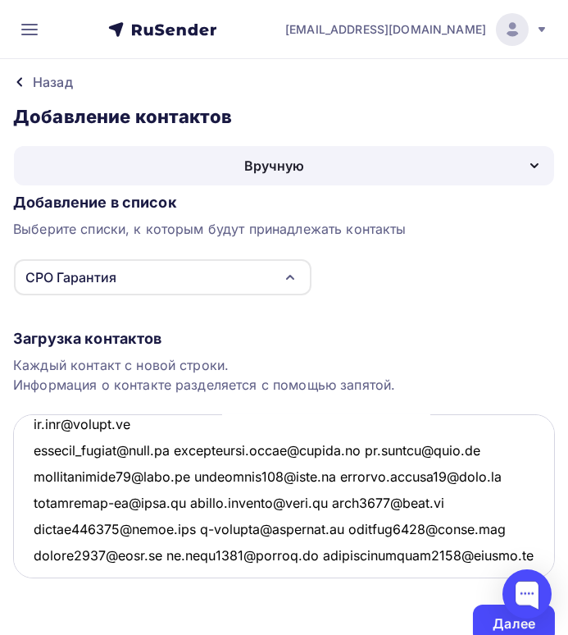
scroll to position [3043, 0]
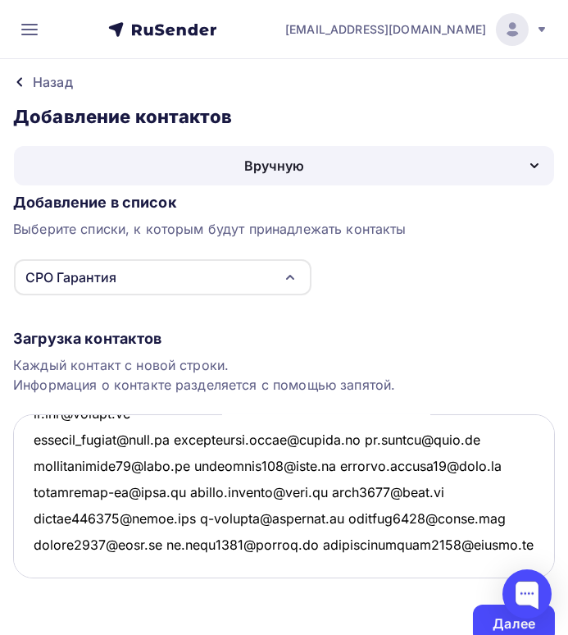
click at [182, 421] on textarea at bounding box center [284, 496] width 542 height 164
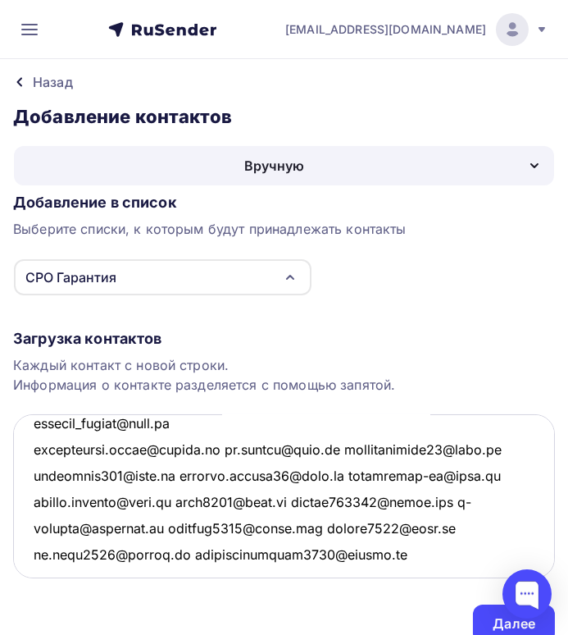
scroll to position [3053, 0]
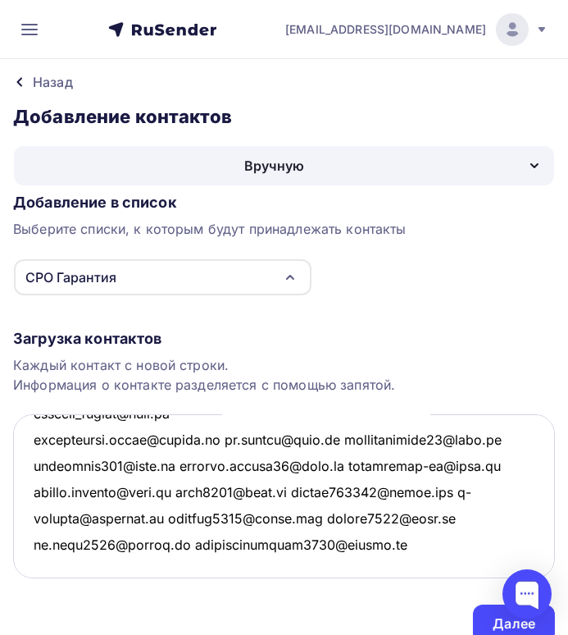
click at [204, 435] on textarea at bounding box center [284, 496] width 542 height 164
click at [221, 437] on textarea at bounding box center [284, 496] width 542 height 164
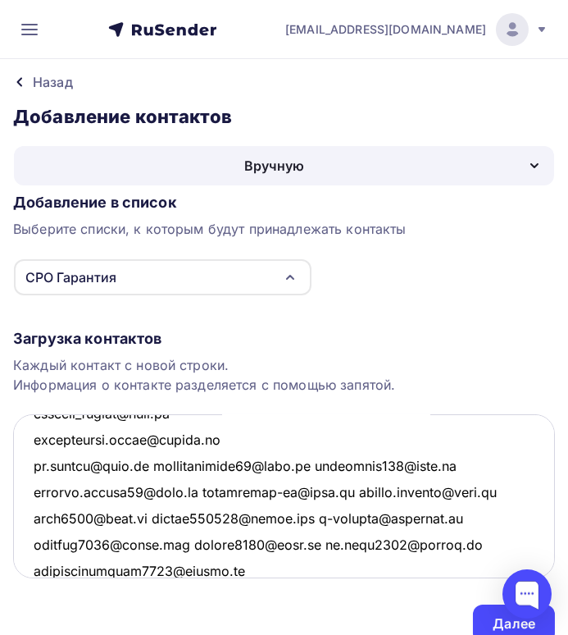
scroll to position [3079, 0]
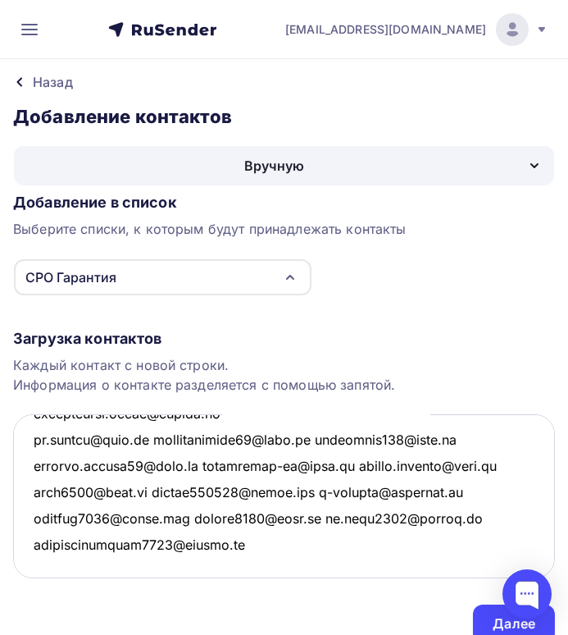
click at [157, 437] on textarea at bounding box center [284, 496] width 542 height 164
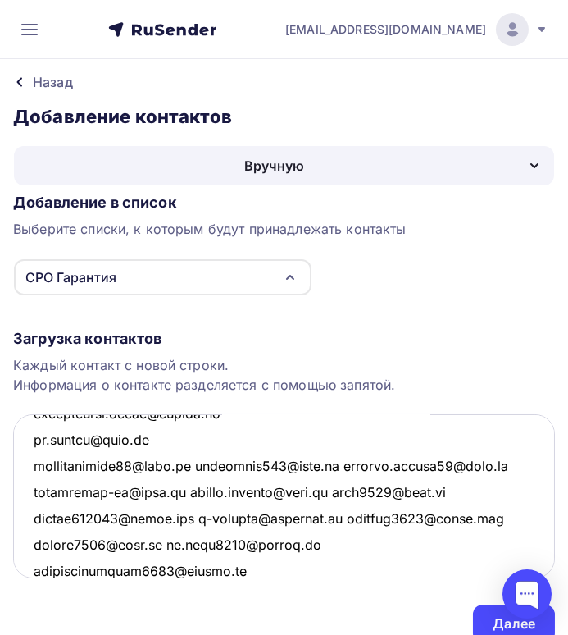
scroll to position [3105, 0]
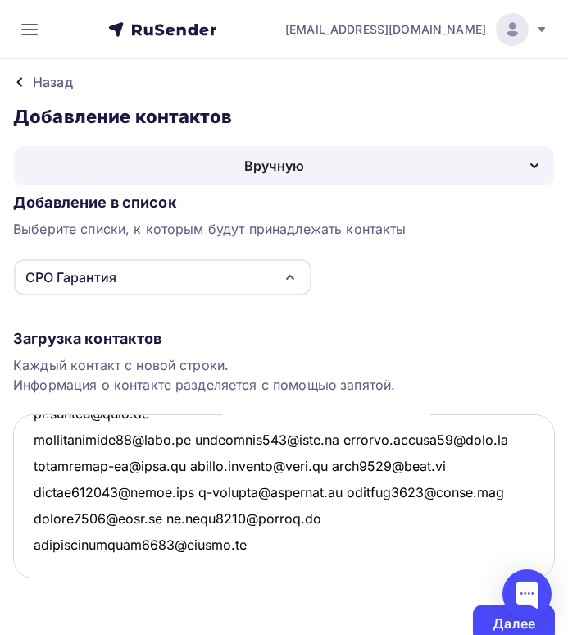
click at [207, 437] on textarea at bounding box center [284, 496] width 542 height 164
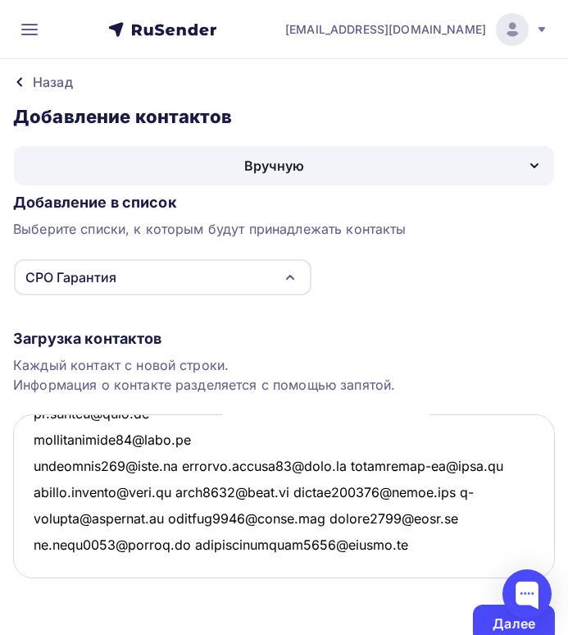
click at [178, 464] on textarea at bounding box center [284, 496] width 542 height 164
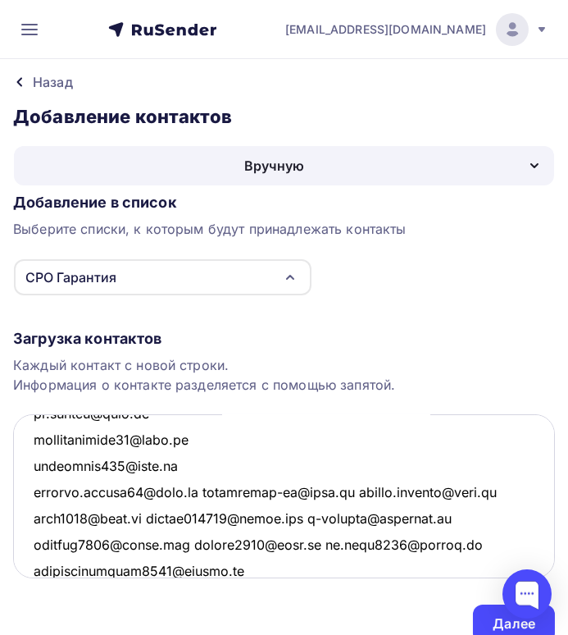
scroll to position [3132, 0]
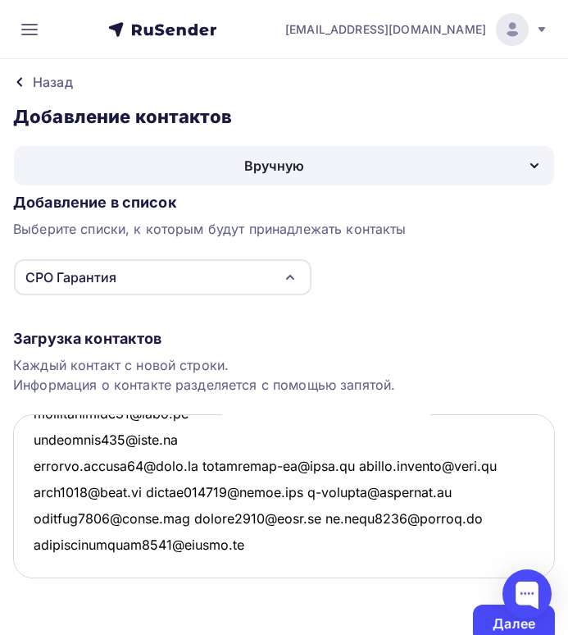
click at [199, 462] on textarea at bounding box center [284, 496] width 542 height 164
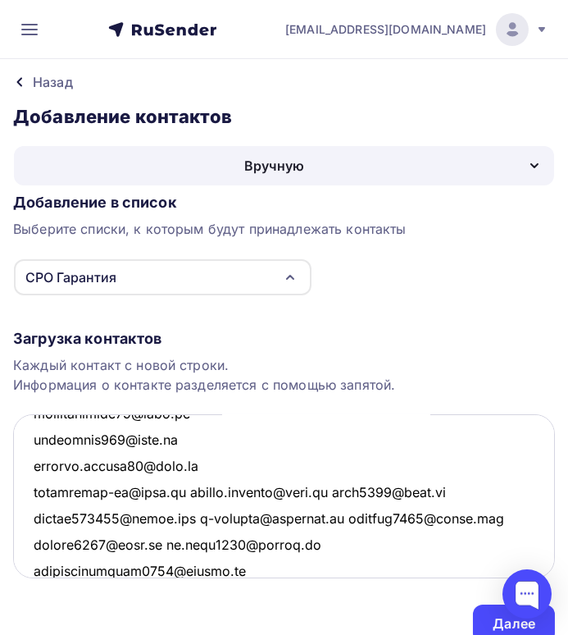
scroll to position [3158, 0]
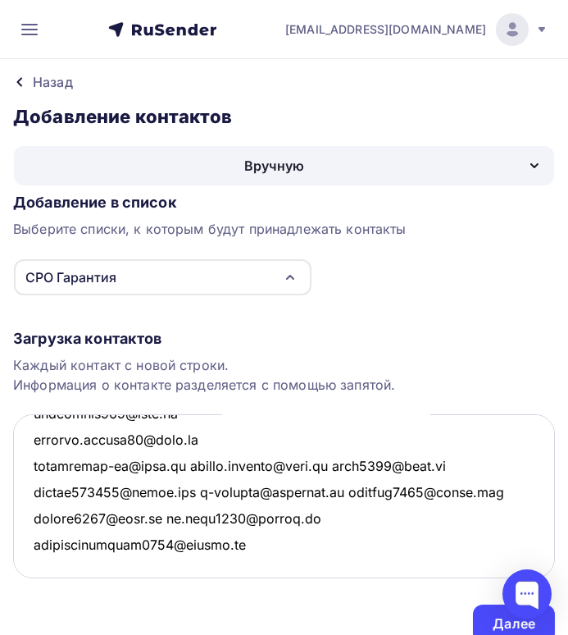
click at [176, 463] on textarea at bounding box center [284, 496] width 542 height 164
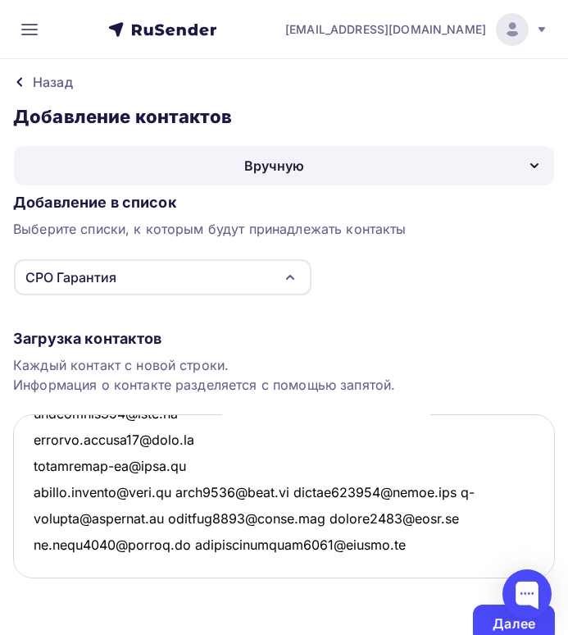
click at [182, 488] on textarea at bounding box center [284, 496] width 542 height 164
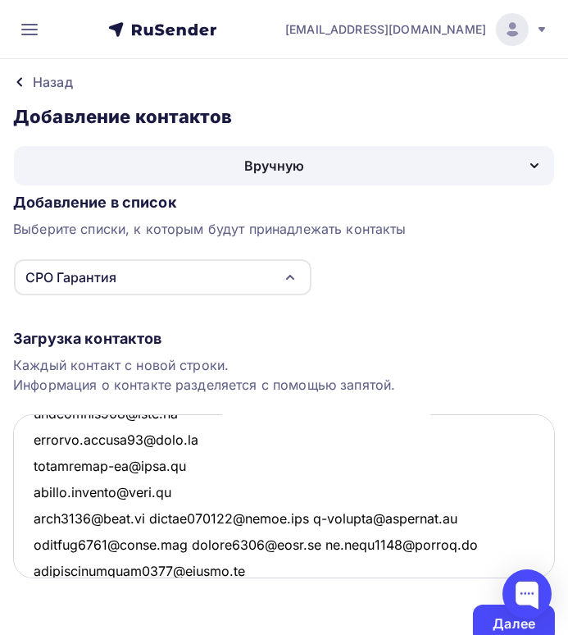
scroll to position [3184, 0]
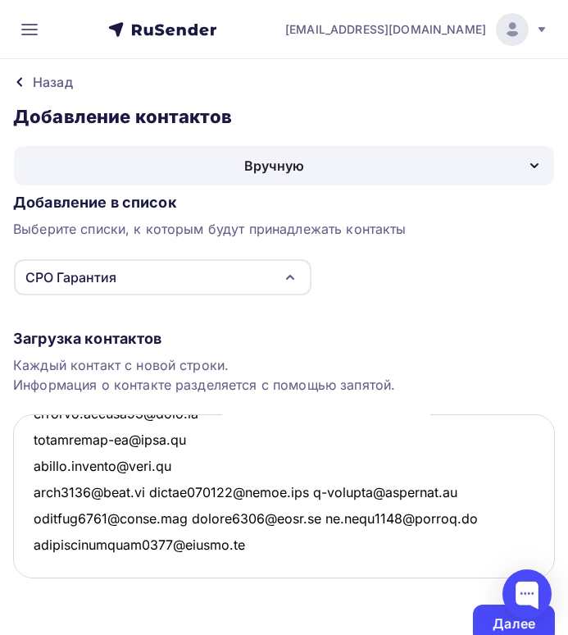
click at [153, 490] on textarea at bounding box center [284, 496] width 542 height 164
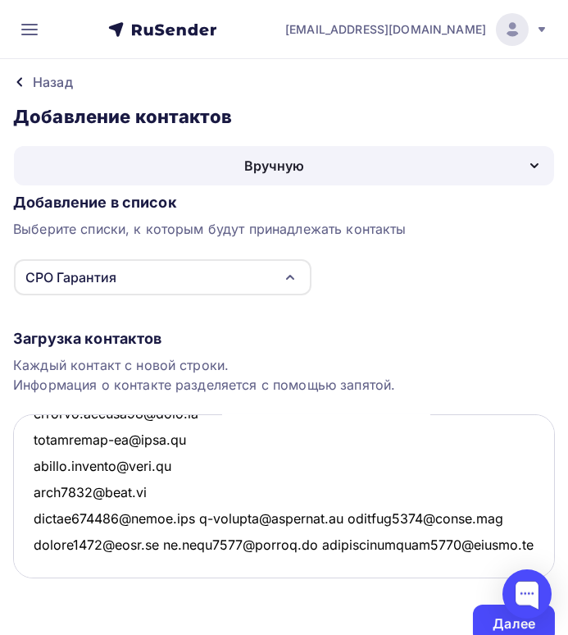
scroll to position [3210, 0]
click at [203, 492] on textarea at bounding box center [284, 496] width 542 height 164
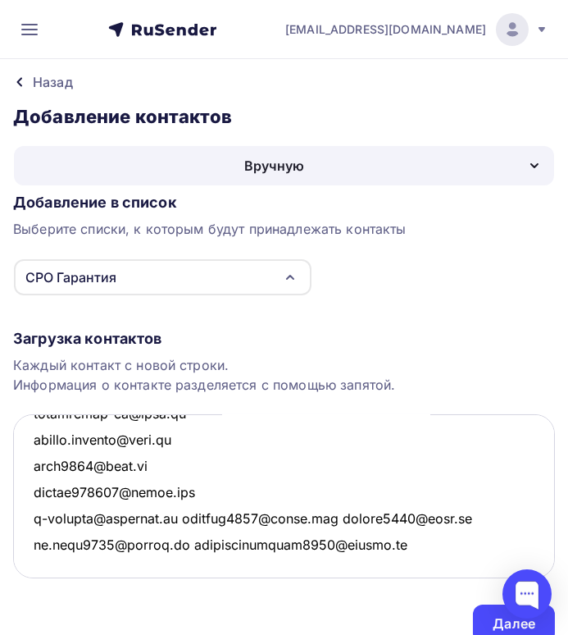
click at [176, 518] on textarea at bounding box center [284, 496] width 542 height 164
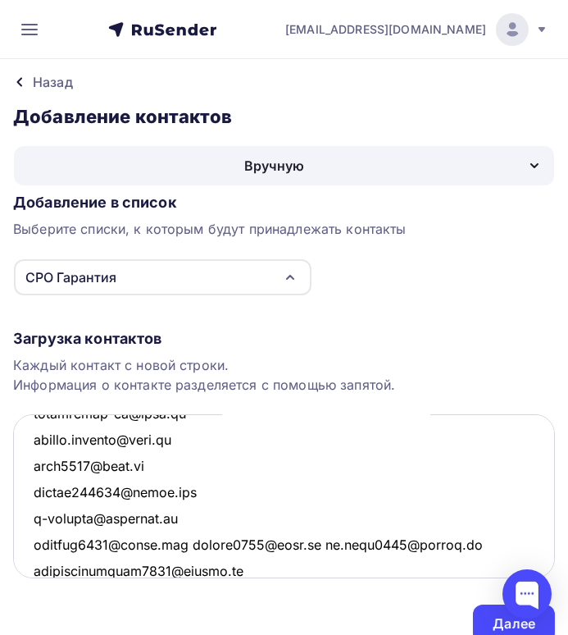
scroll to position [3236, 0]
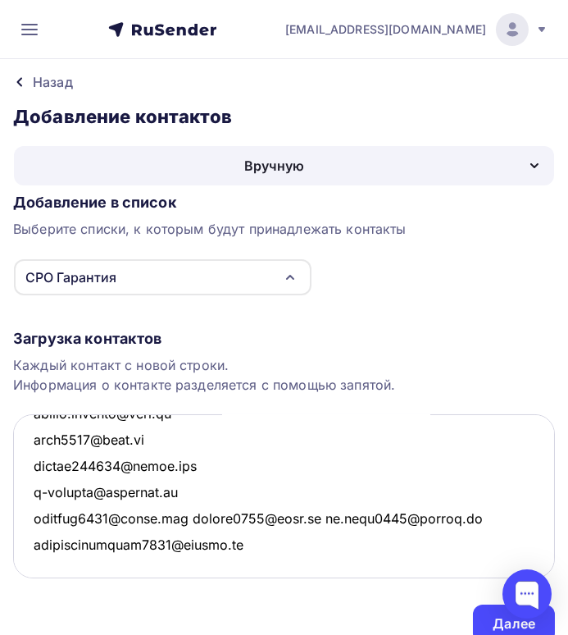
click at [197, 515] on textarea at bounding box center [284, 496] width 542 height 164
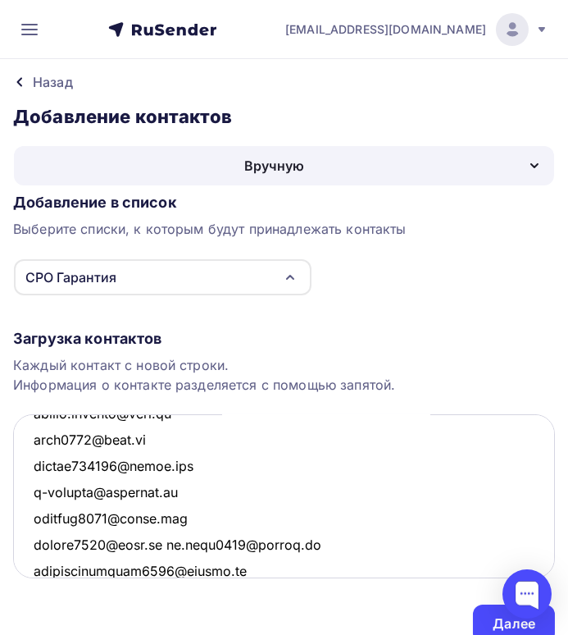
scroll to position [3263, 0]
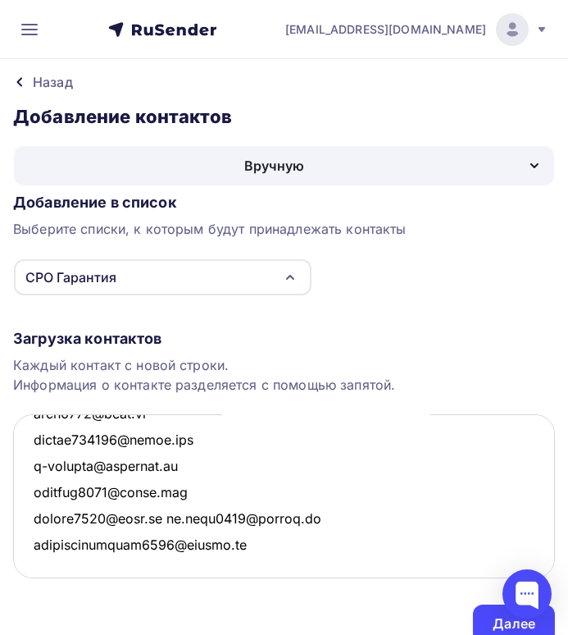
click at [162, 518] on textarea at bounding box center [284, 496] width 542 height 164
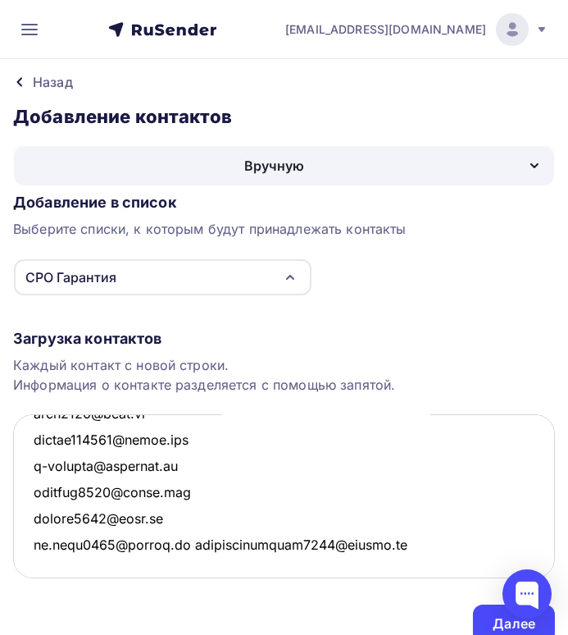
click at [184, 540] on textarea at bounding box center [284, 496] width 542 height 164
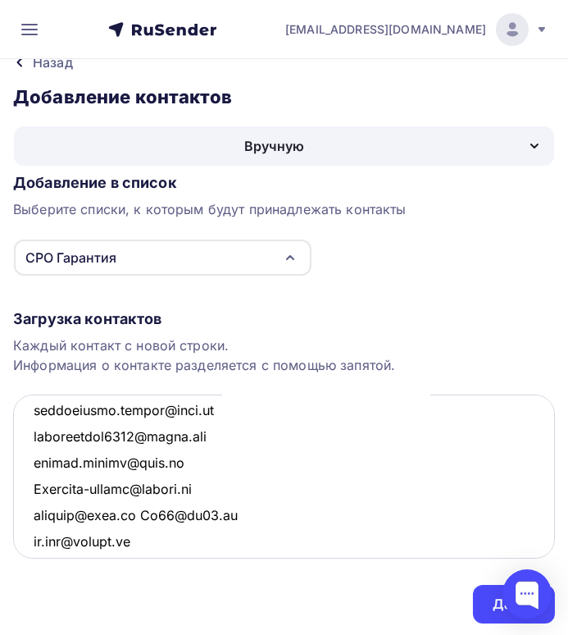
scroll to position [2715, 0]
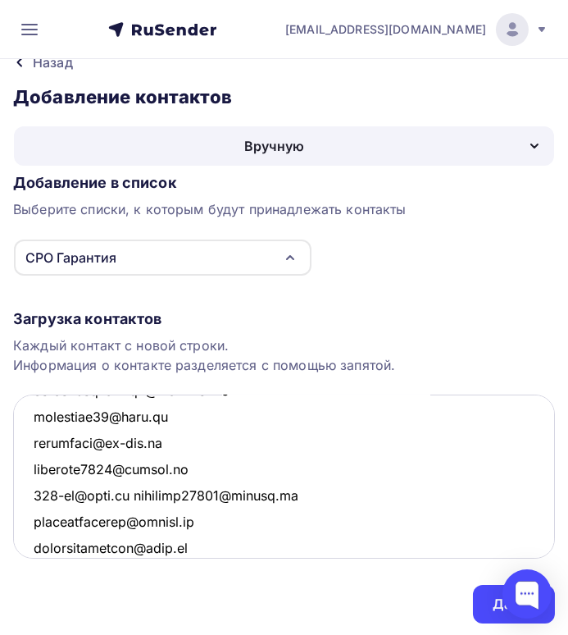
click at [125, 492] on textarea at bounding box center [284, 477] width 542 height 164
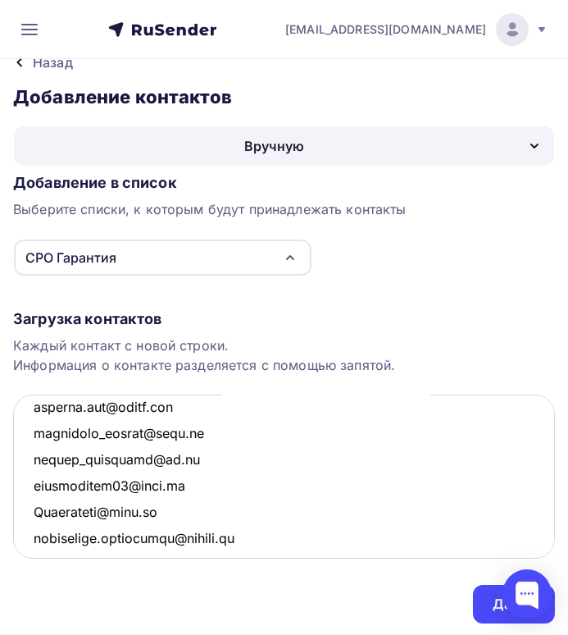
scroll to position [2223, 0]
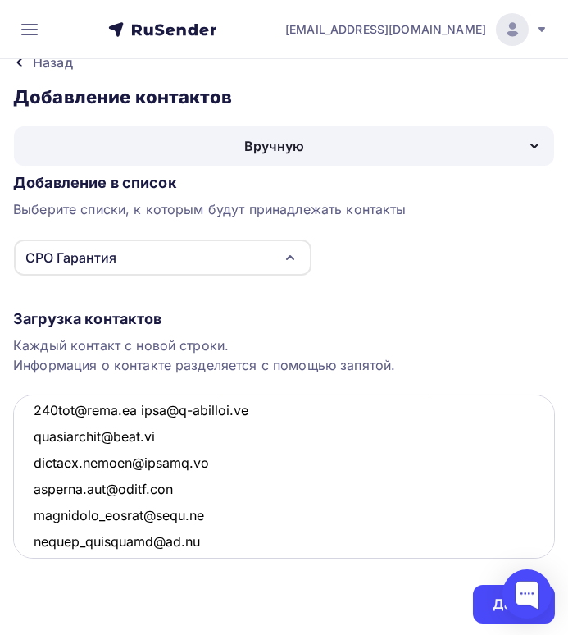
click at [135, 406] on textarea at bounding box center [284, 477] width 542 height 164
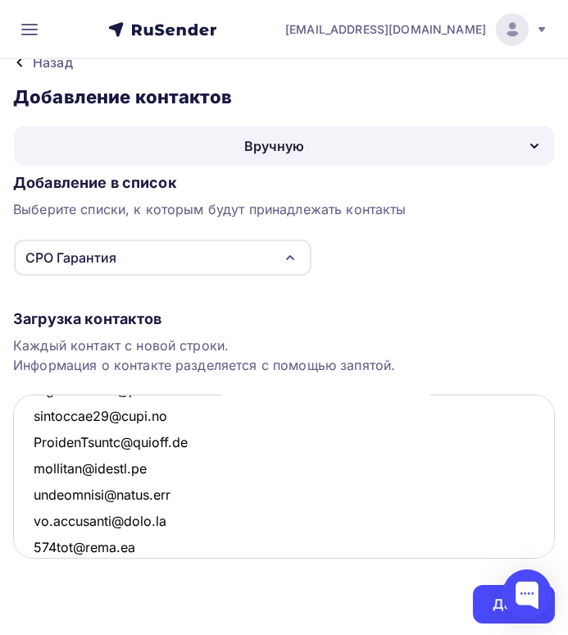
scroll to position [1922, 0]
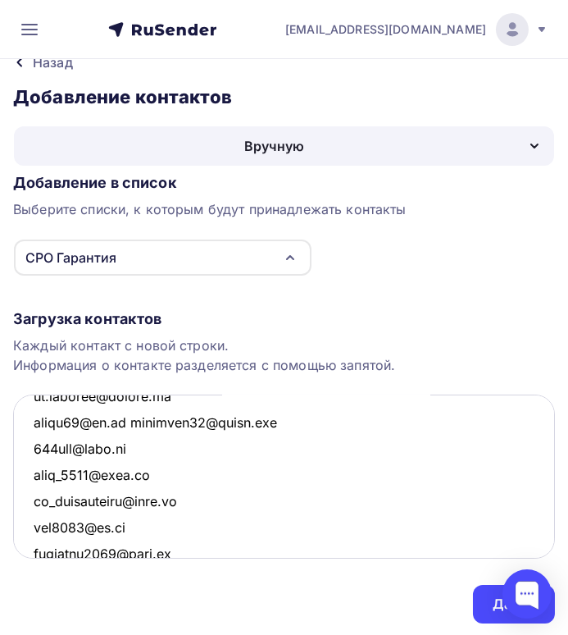
click at [134, 417] on textarea at bounding box center [284, 477] width 542 height 164
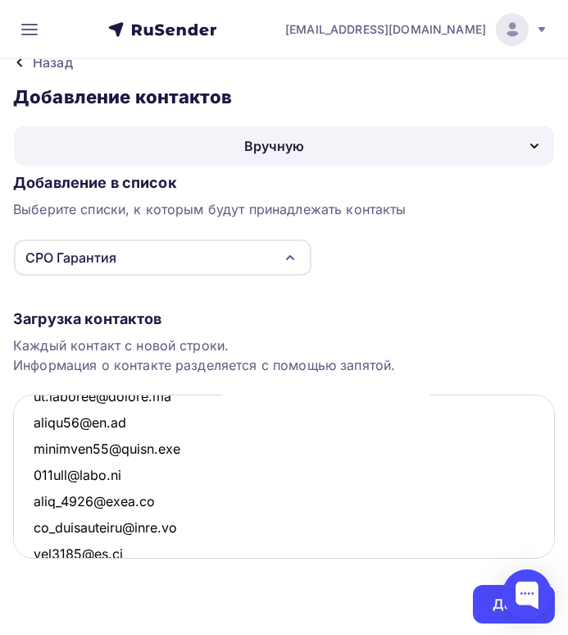
scroll to position [1840, 0]
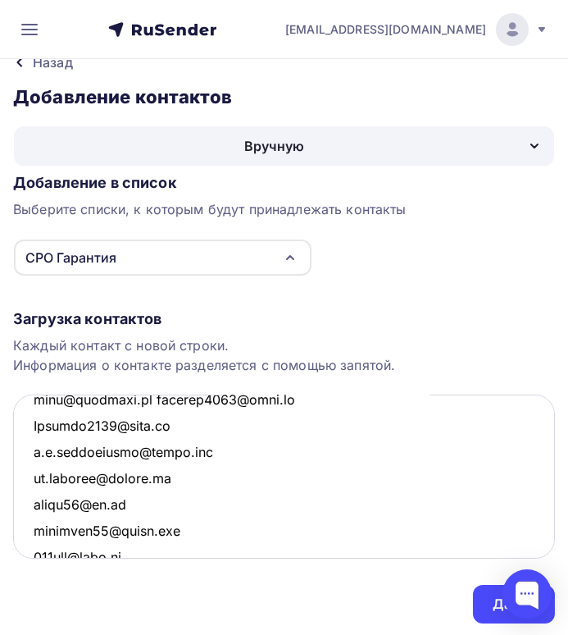
click at [139, 401] on textarea at bounding box center [284, 477] width 542 height 164
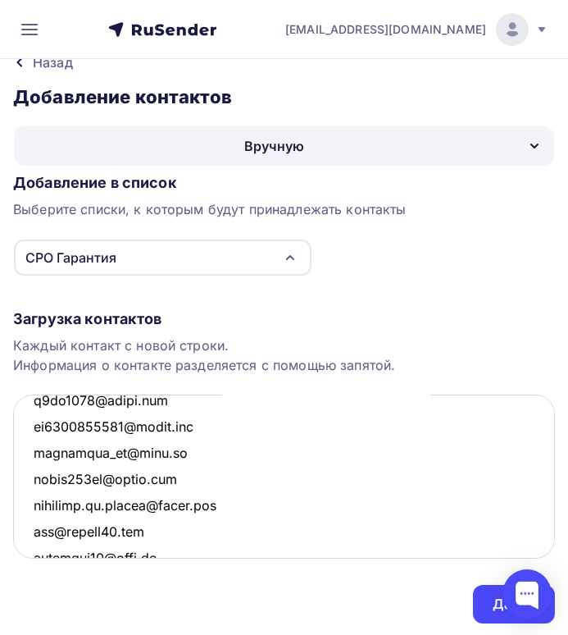
scroll to position [1206, 0]
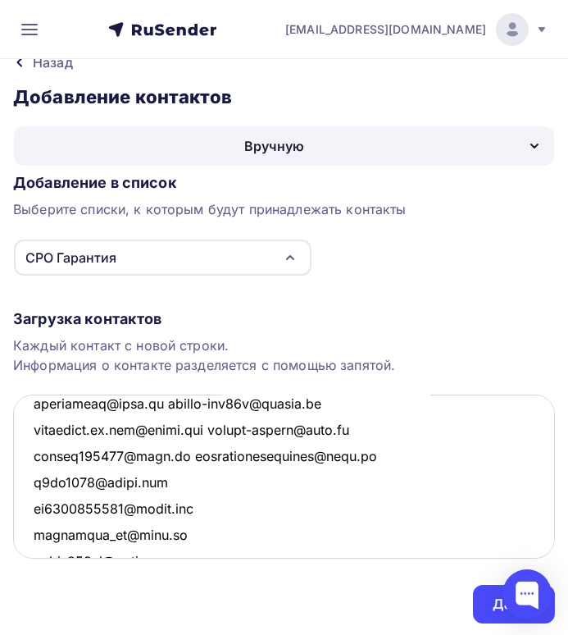
click at [223, 426] on textarea at bounding box center [284, 477] width 542 height 164
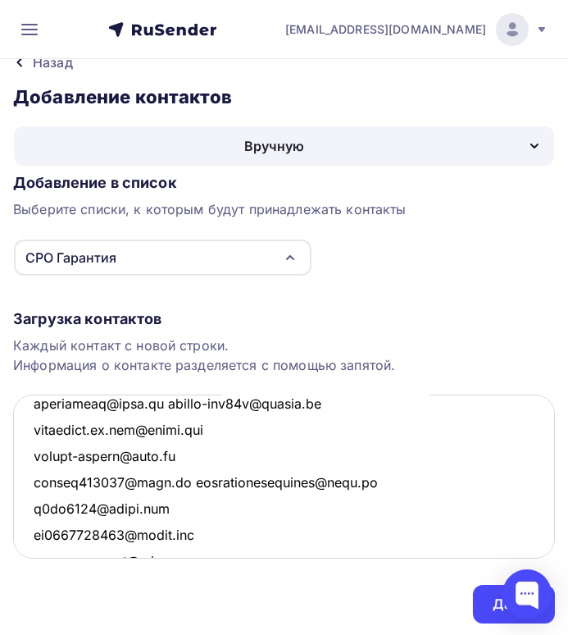
click at [175, 474] on textarea at bounding box center [284, 477] width 542 height 164
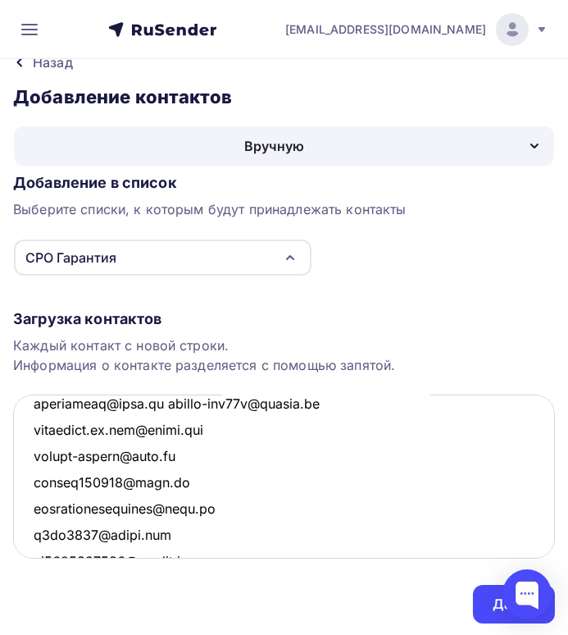
click at [162, 400] on textarea at bounding box center [284, 477] width 542 height 164
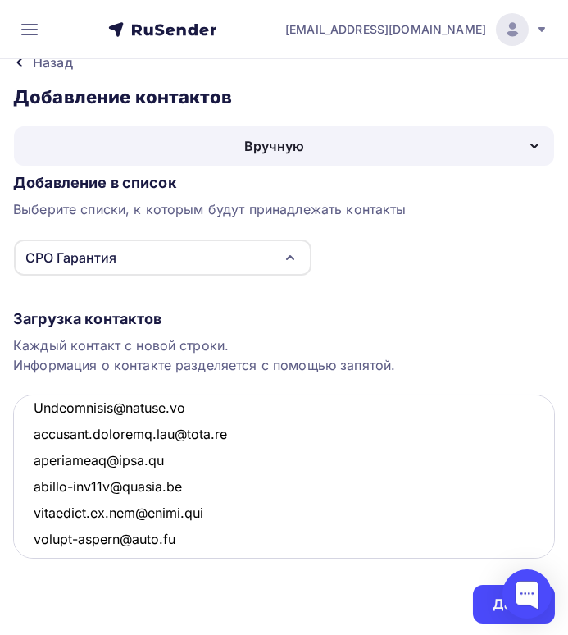
scroll to position [985, 0]
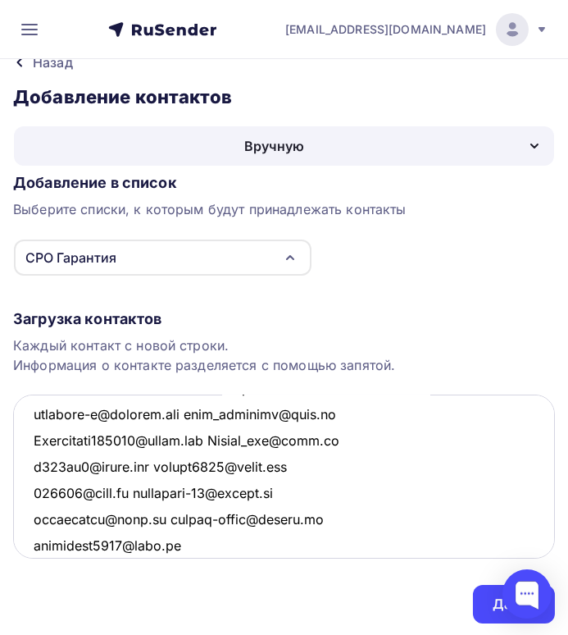
click at [157, 515] on textarea at bounding box center [284, 477] width 542 height 164
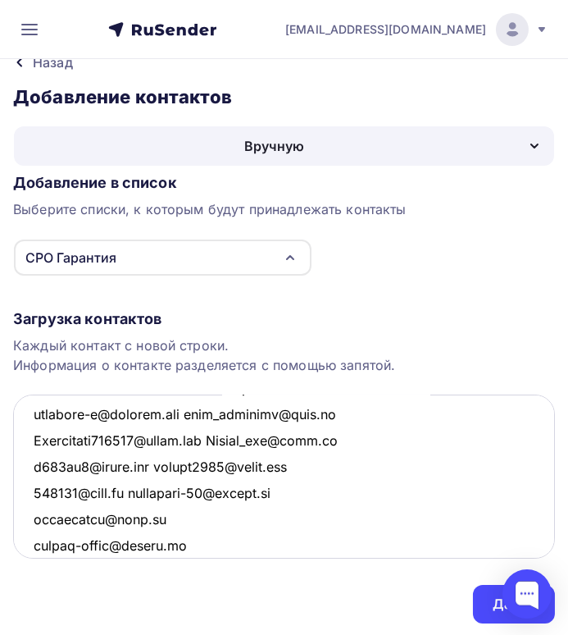
click at [141, 491] on textarea at bounding box center [284, 477] width 542 height 164
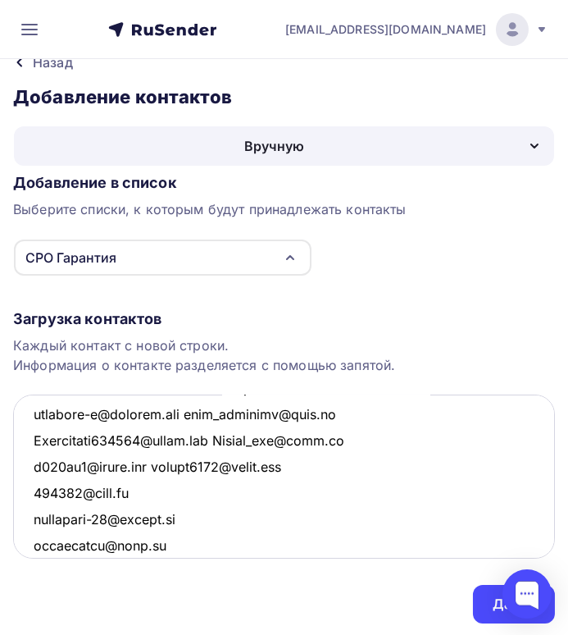
click at [164, 463] on textarea at bounding box center [284, 477] width 542 height 164
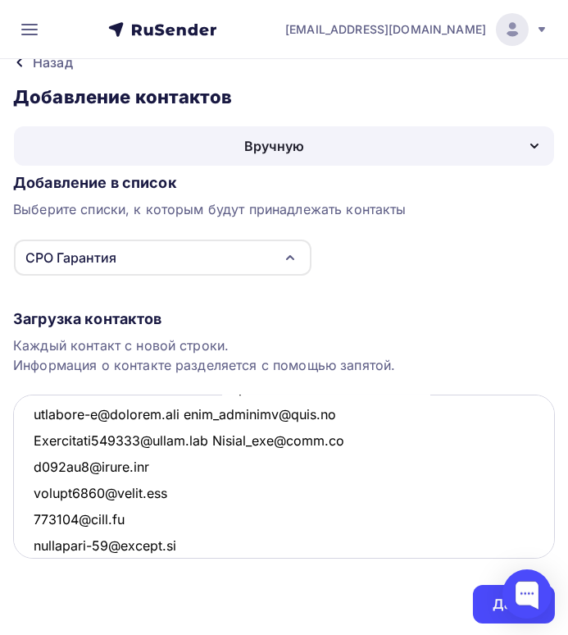
click at [221, 436] on textarea at bounding box center [284, 477] width 542 height 164
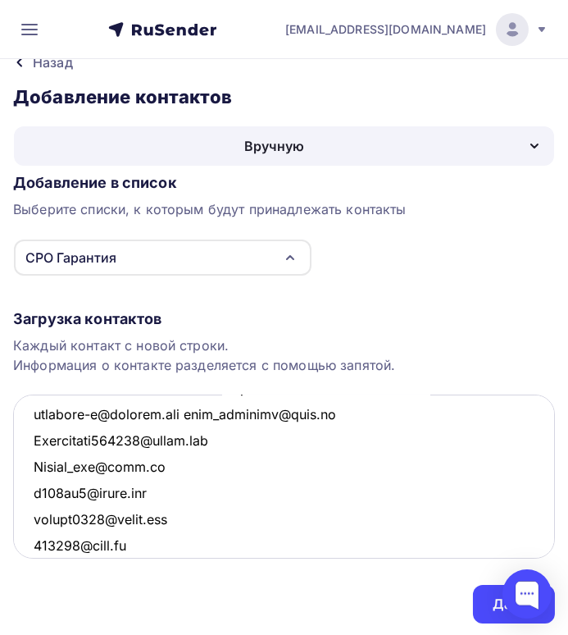
click at [189, 412] on textarea at bounding box center [284, 477] width 542 height 164
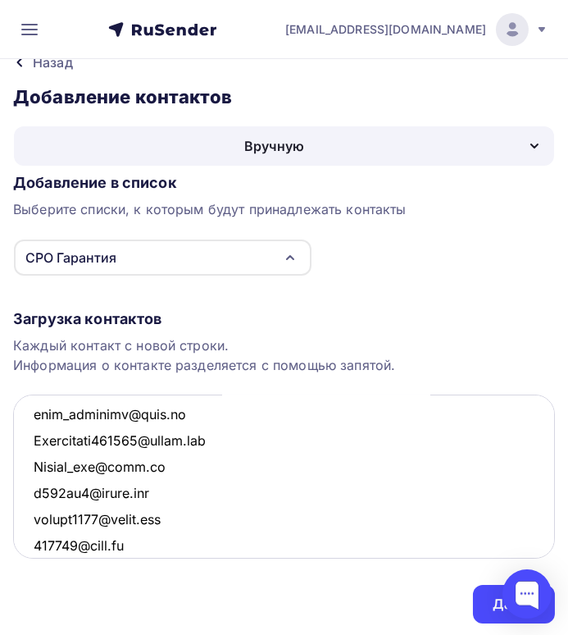
scroll to position [929, 0]
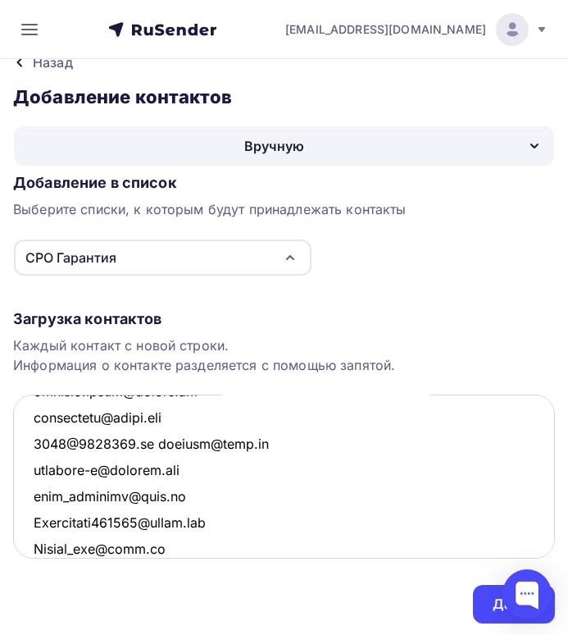
click at [155, 440] on textarea at bounding box center [284, 477] width 542 height 164
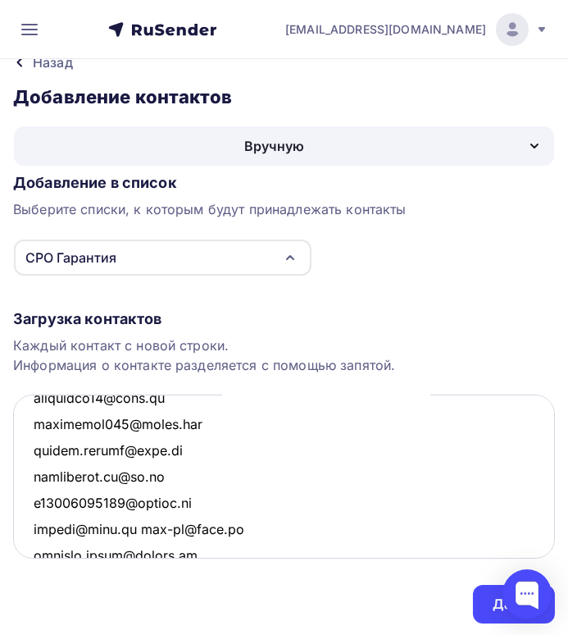
scroll to position [683, 0]
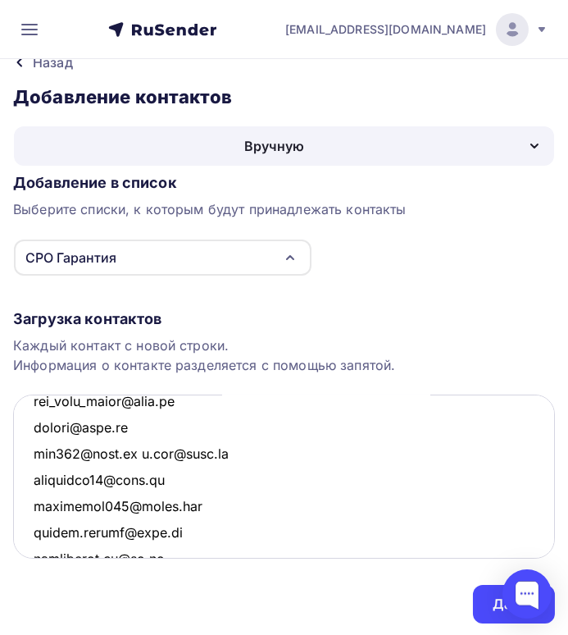
click at [133, 451] on textarea at bounding box center [284, 477] width 542 height 164
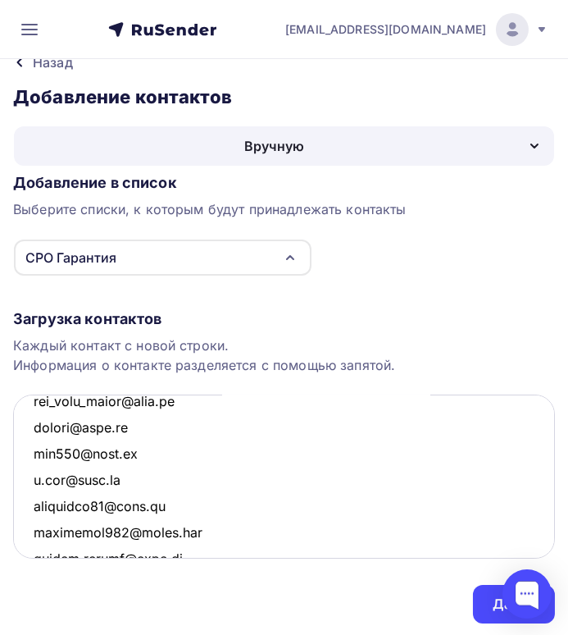
scroll to position [601, 0]
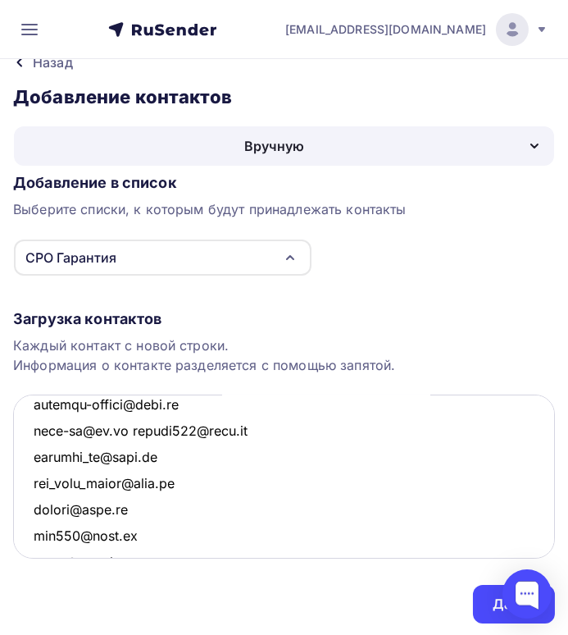
click at [130, 427] on textarea at bounding box center [284, 477] width 542 height 164
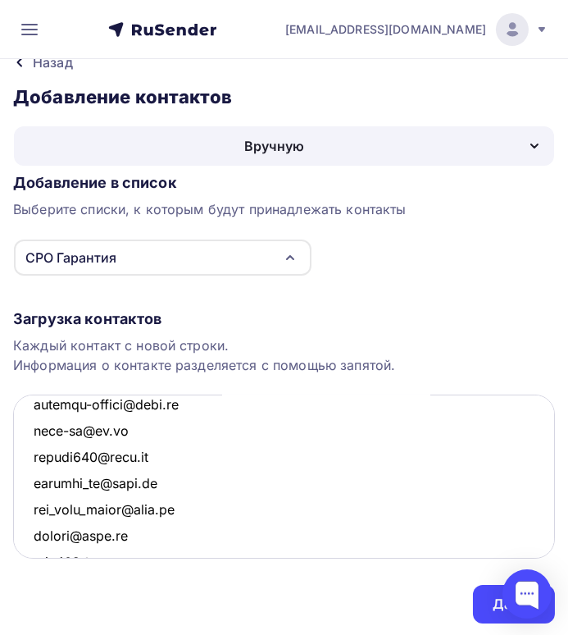
scroll to position [519, 0]
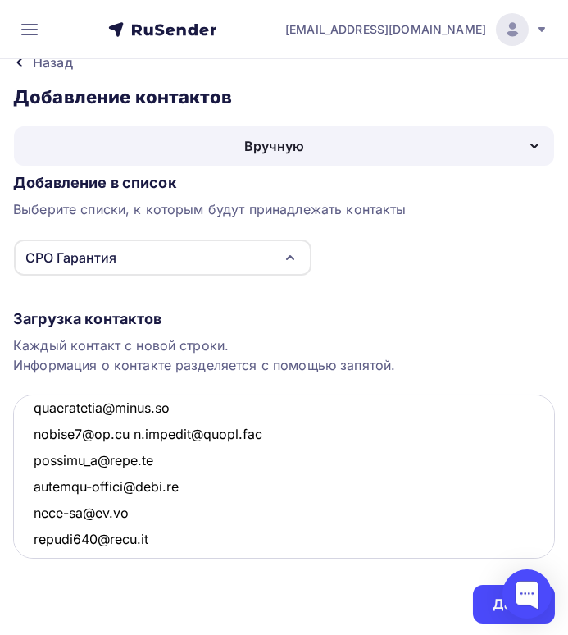
click at [132, 431] on textarea at bounding box center [284, 477] width 542 height 164
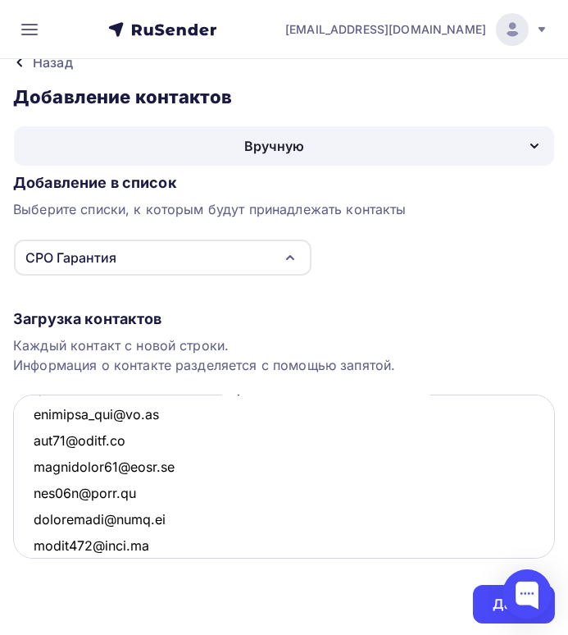
scroll to position [273, 0]
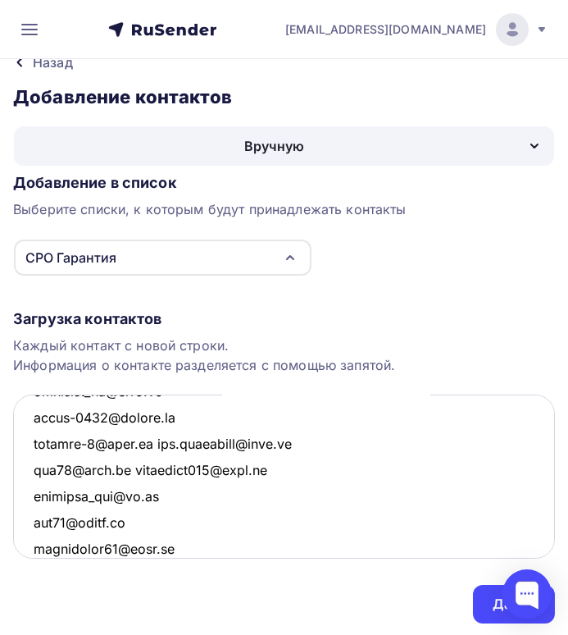
click at [119, 468] on textarea at bounding box center [284, 477] width 542 height 164
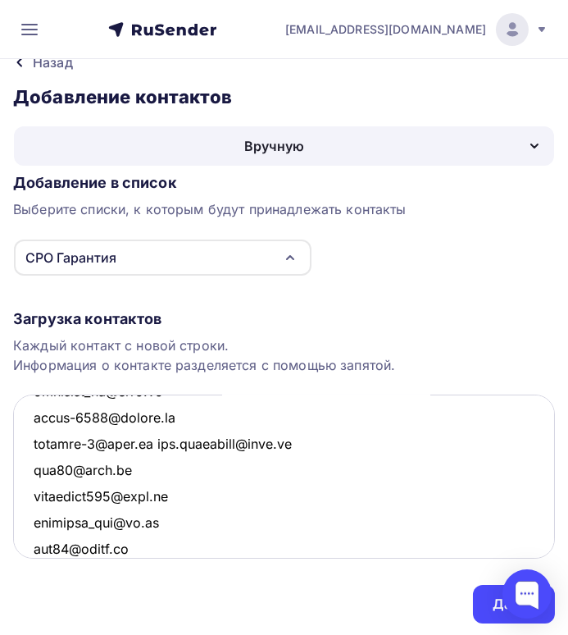
click at [158, 440] on textarea at bounding box center [284, 477] width 542 height 164
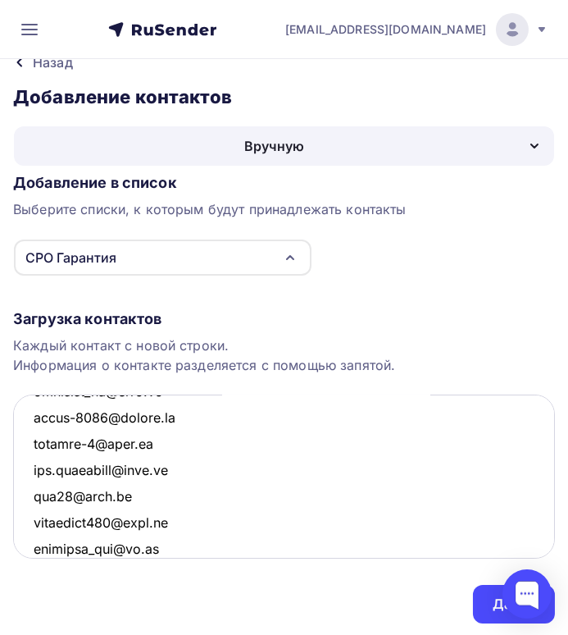
scroll to position [191, 0]
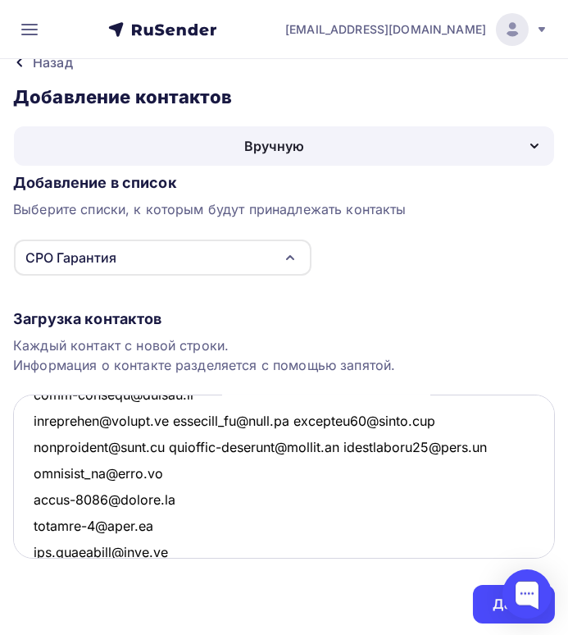
click at [166, 446] on textarea at bounding box center [284, 477] width 542 height 164
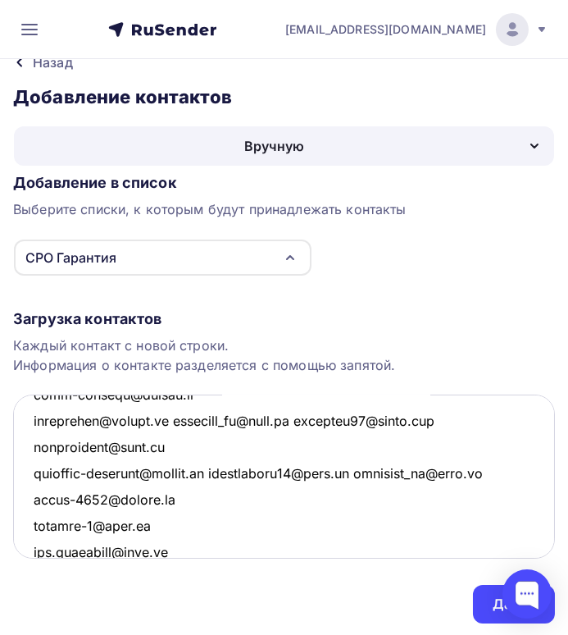
click at [368, 472] on textarea at bounding box center [284, 477] width 542 height 164
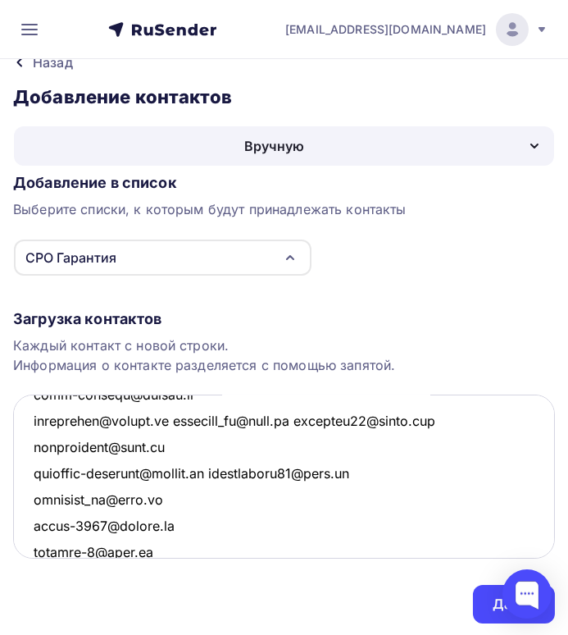
click at [219, 468] on textarea at bounding box center [284, 477] width 542 height 164
click at [328, 417] on textarea at bounding box center [284, 477] width 542 height 164
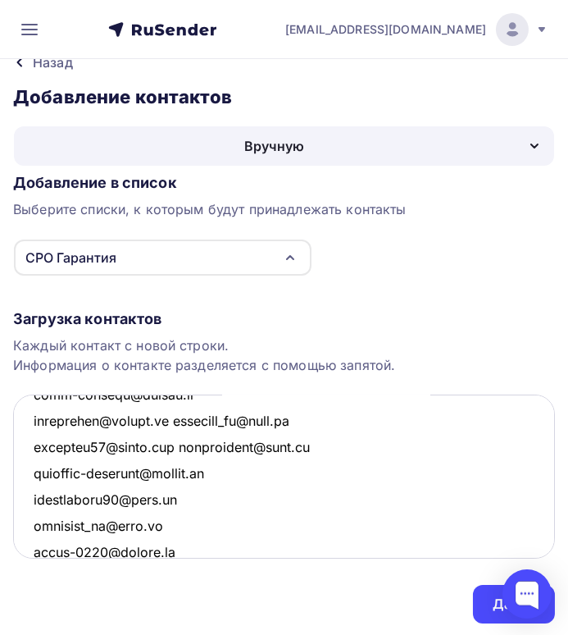
click at [188, 417] on textarea at bounding box center [284, 477] width 542 height 164
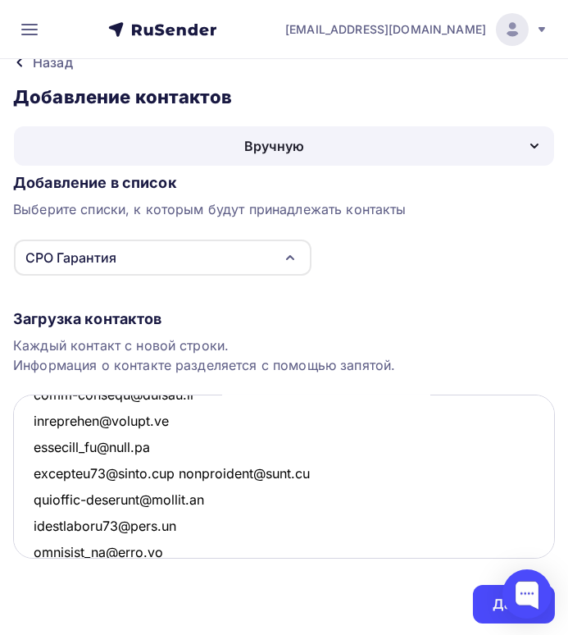
click at [185, 470] on textarea at bounding box center [284, 477] width 542 height 164
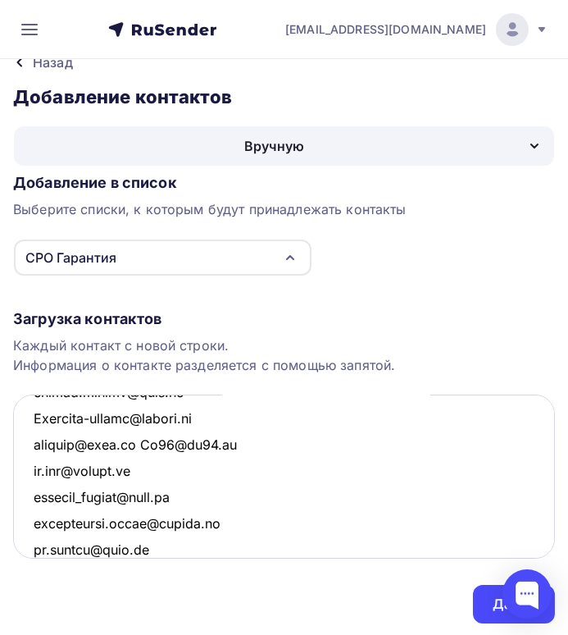
scroll to position [3866, 0]
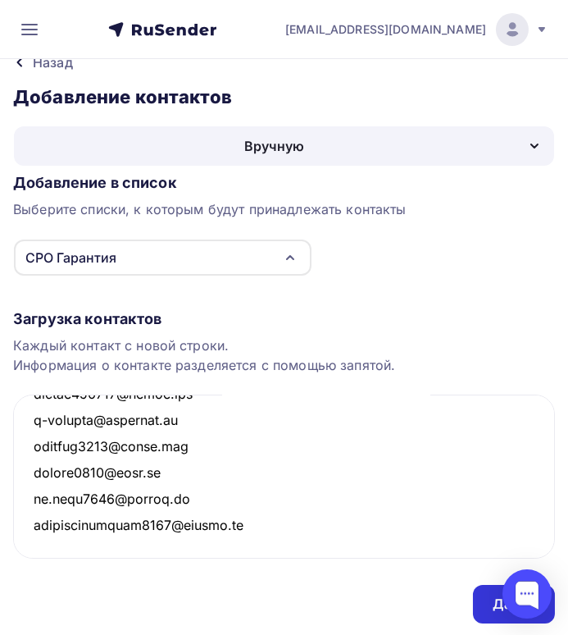
type textarea "katansa@mail.ru dzhalilova111@gmail.com doroshukv@mail.ru bankrotstvo@mail.ru a…"
click at [490, 600] on div "Далее" at bounding box center [514, 604] width 82 height 39
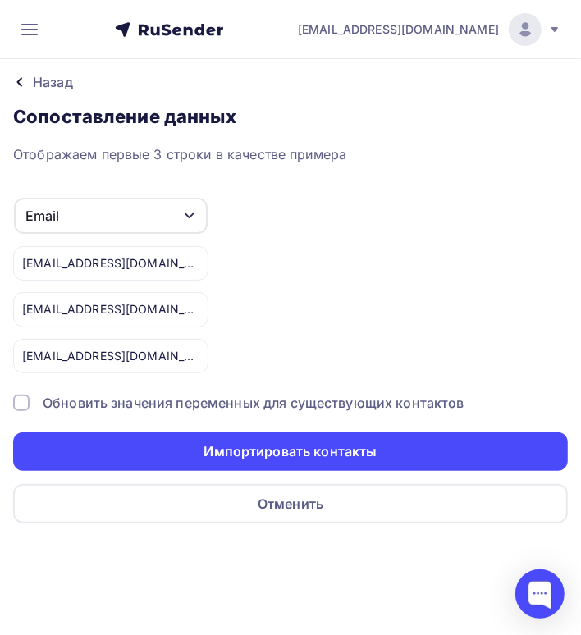
click at [20, 395] on div at bounding box center [21, 403] width 16 height 16
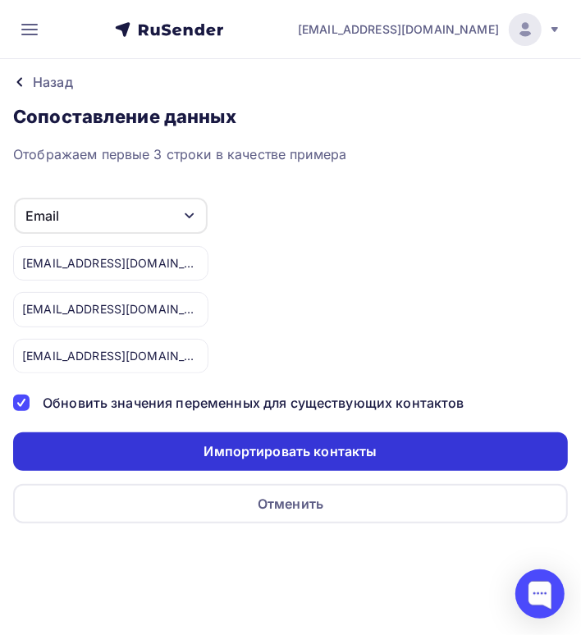
click at [186, 448] on div "Импортировать контакты" at bounding box center [290, 451] width 554 height 39
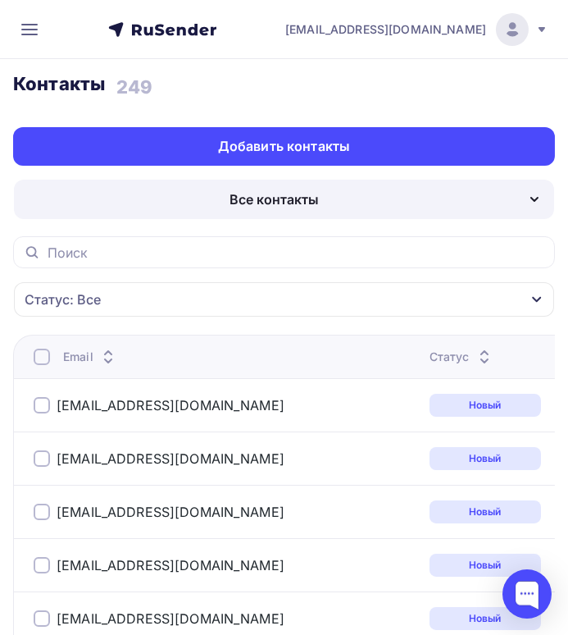
click at [201, 202] on div "Все контакты" at bounding box center [284, 199] width 541 height 39
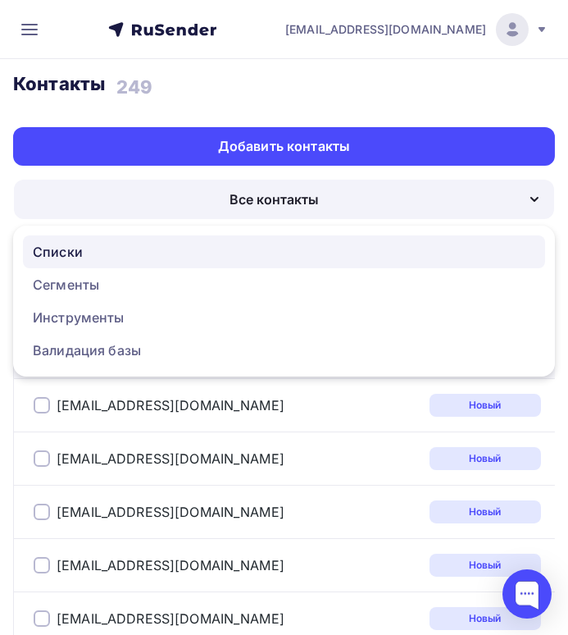
click at [82, 257] on div "Списки" at bounding box center [284, 252] width 503 height 20
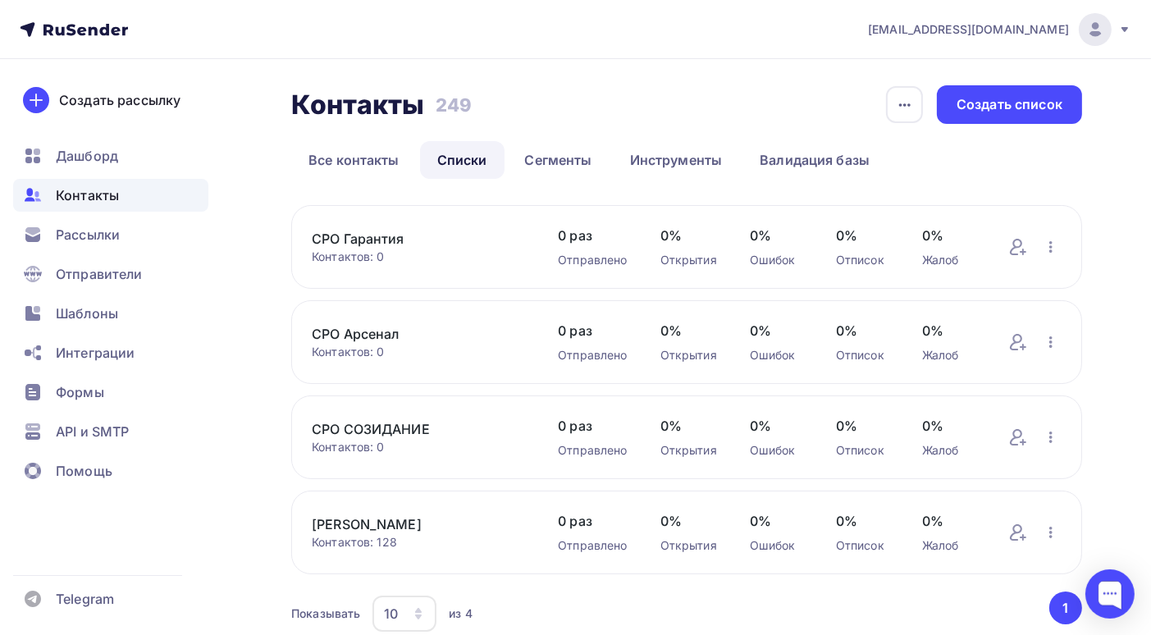
click at [110, 199] on span "Контакты" at bounding box center [87, 195] width 63 height 20
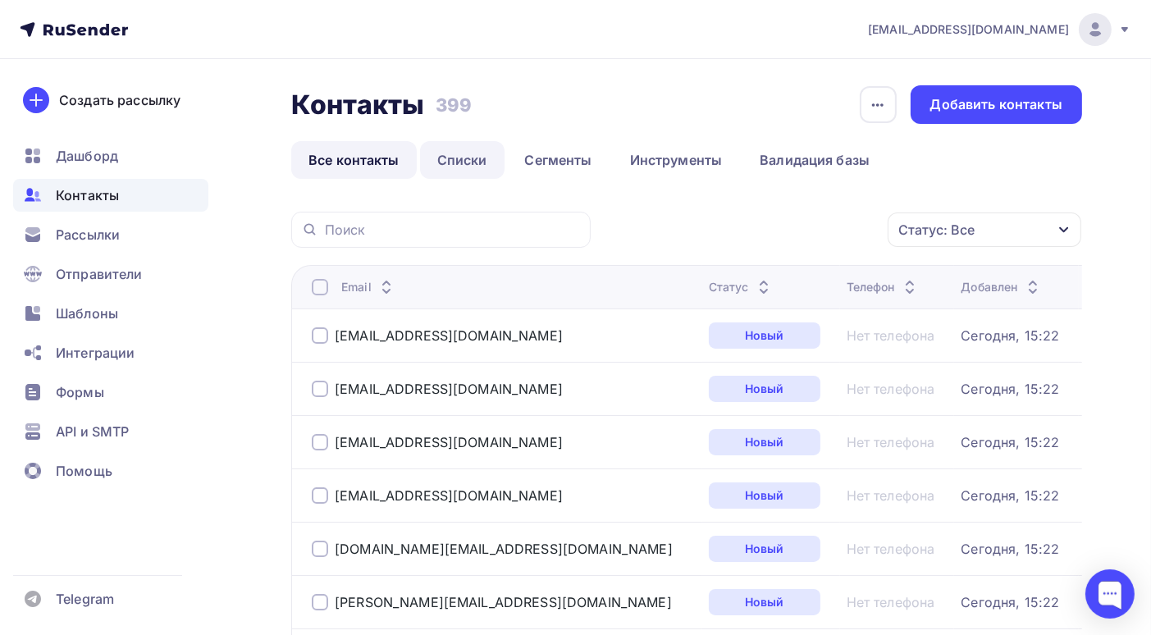
click at [472, 162] on link "Списки" at bounding box center [462, 160] width 84 height 38
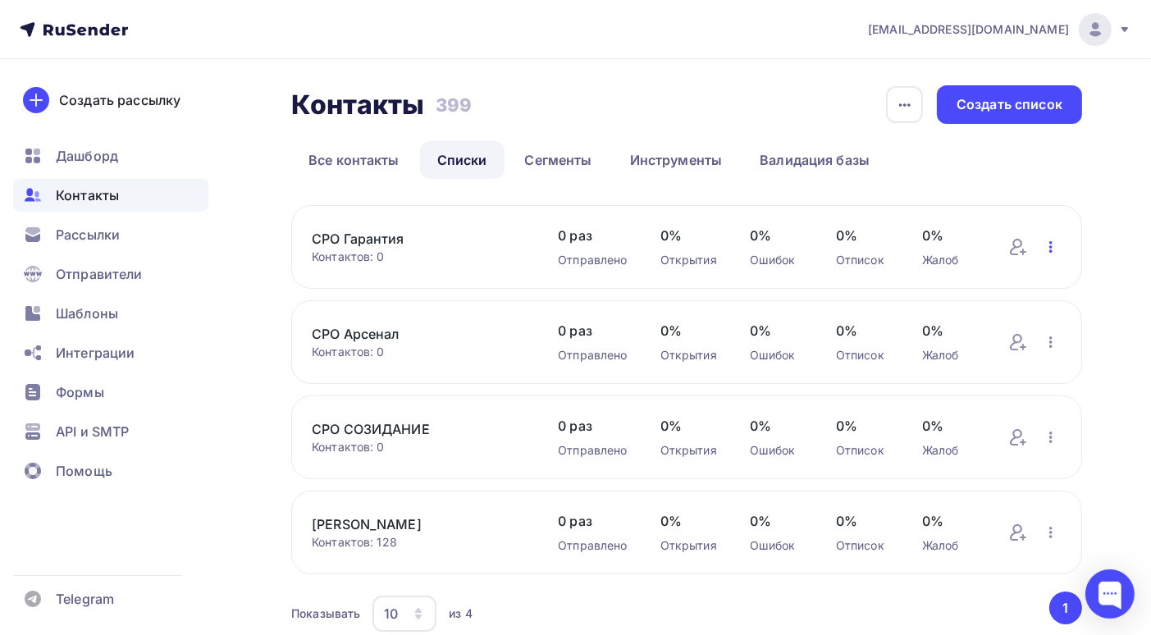
click at [1053, 246] on icon "button" at bounding box center [1051, 247] width 20 height 20
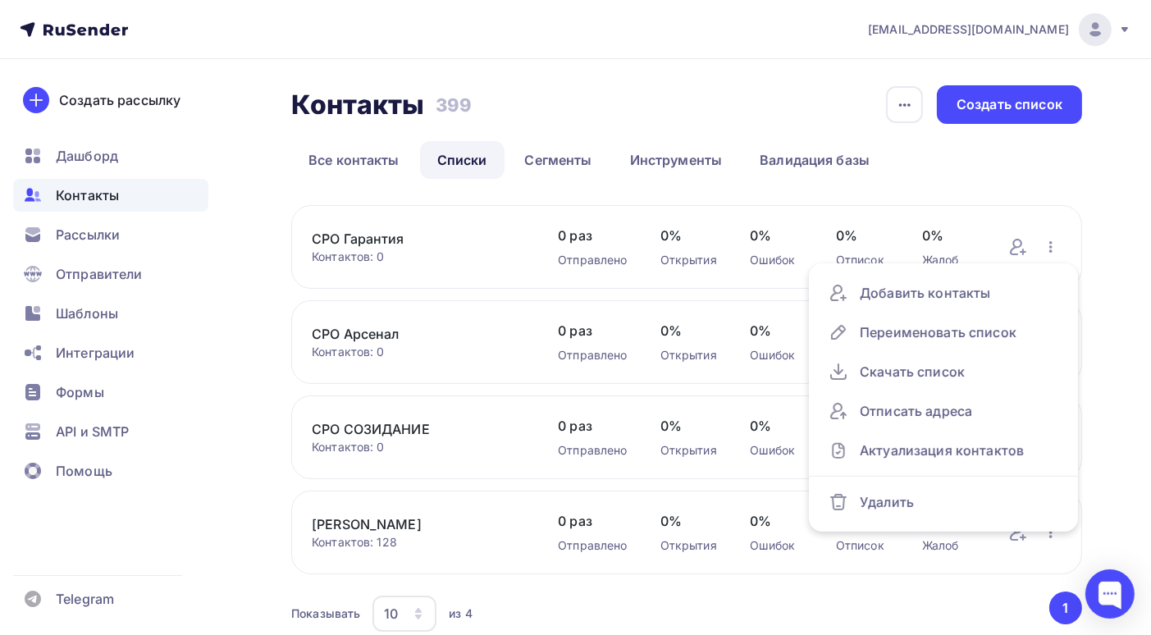
scroll to position [67, 0]
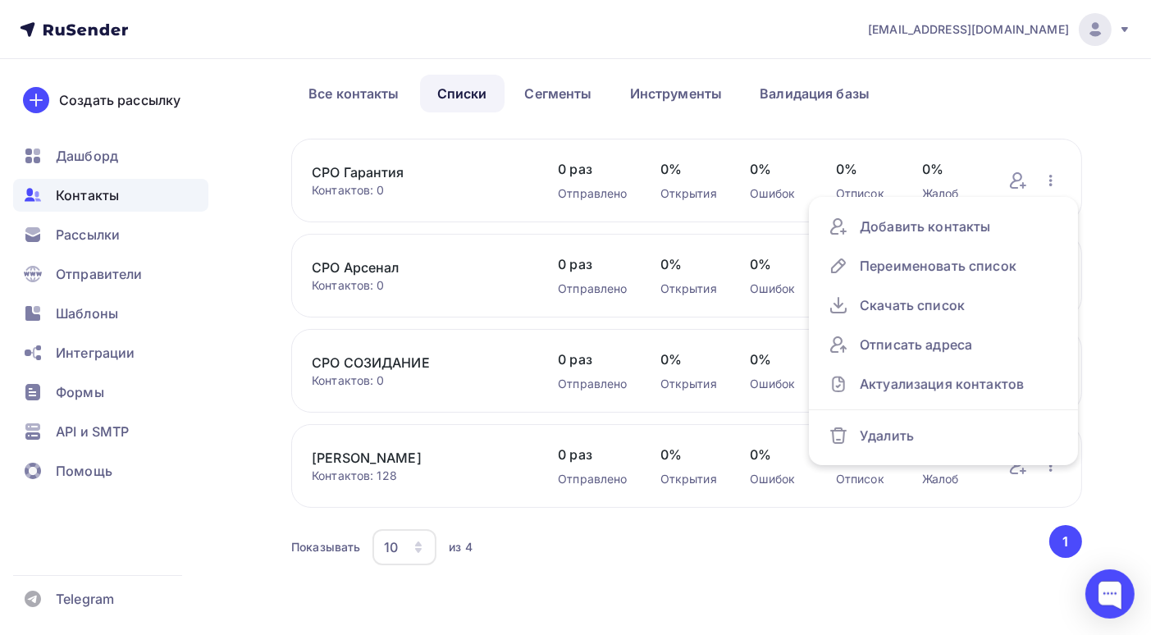
click at [431, 170] on link "СРО Гарантия" at bounding box center [418, 172] width 213 height 20
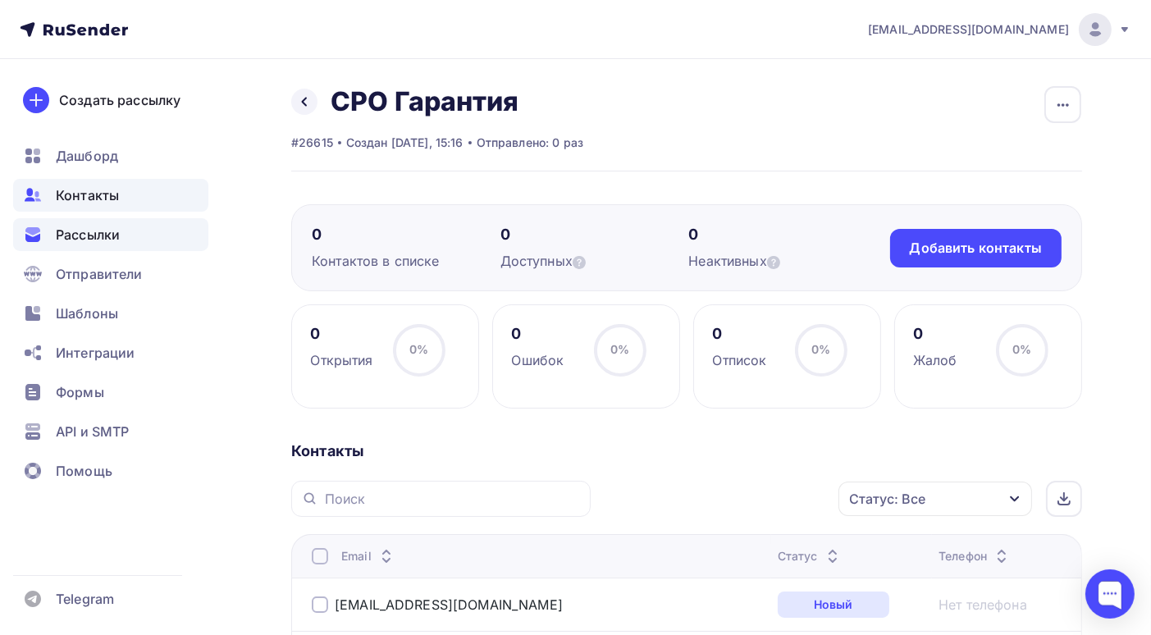
click at [121, 235] on div "Рассылки" at bounding box center [110, 234] width 195 height 33
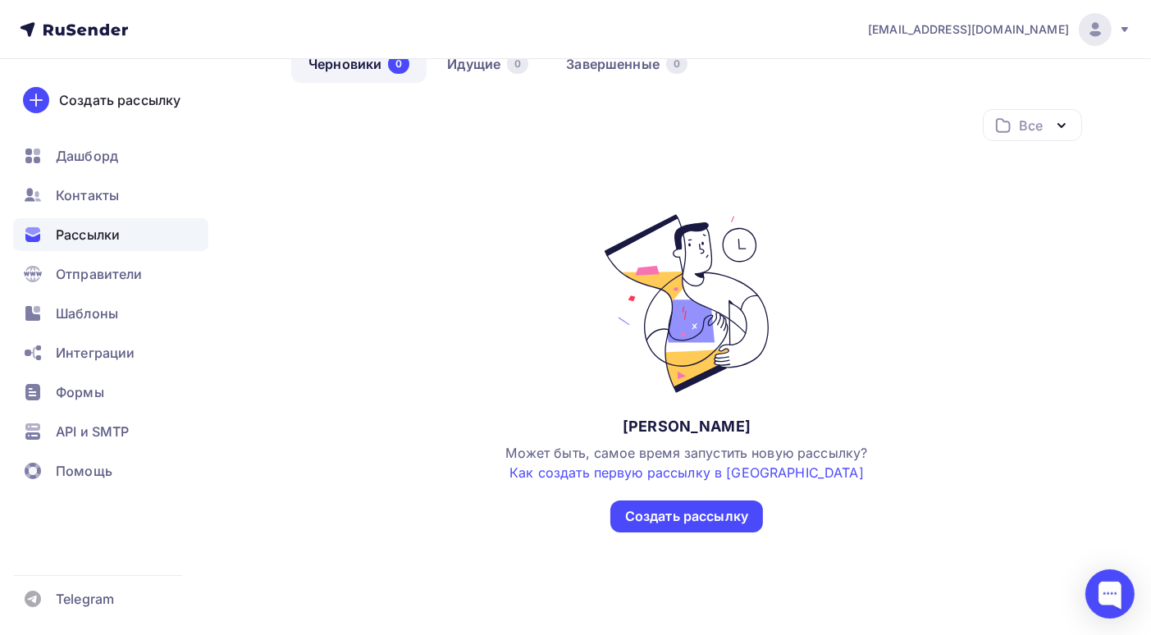
scroll to position [167, 0]
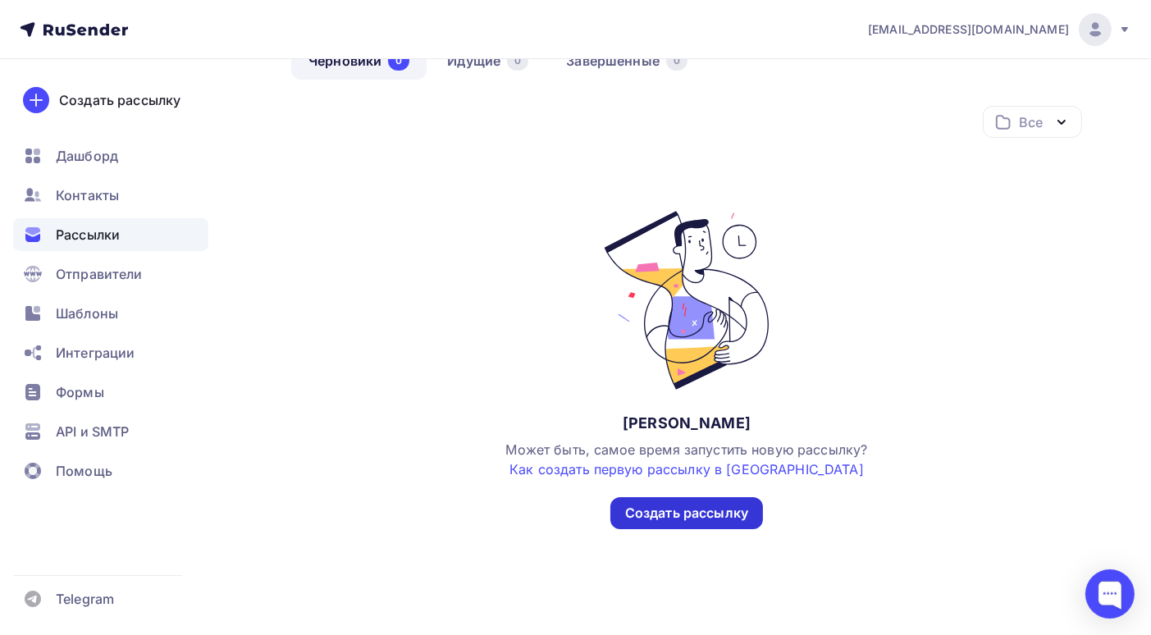
click at [690, 512] on div "Создать рассылку" at bounding box center [686, 513] width 123 height 19
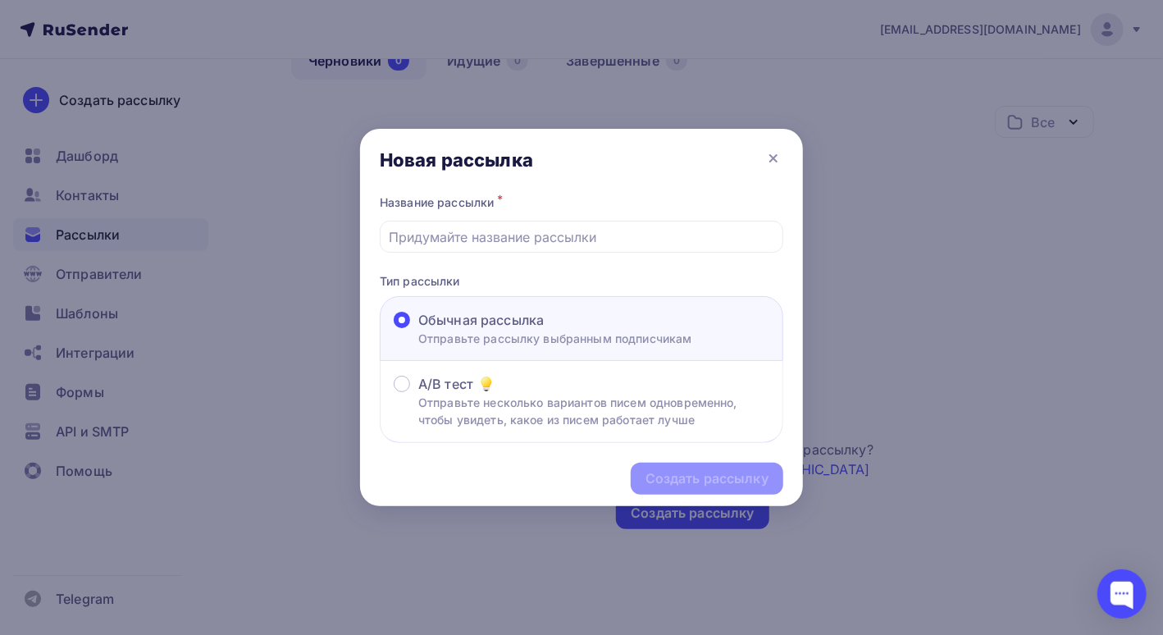
click at [114, 316] on div at bounding box center [581, 317] width 1163 height 635
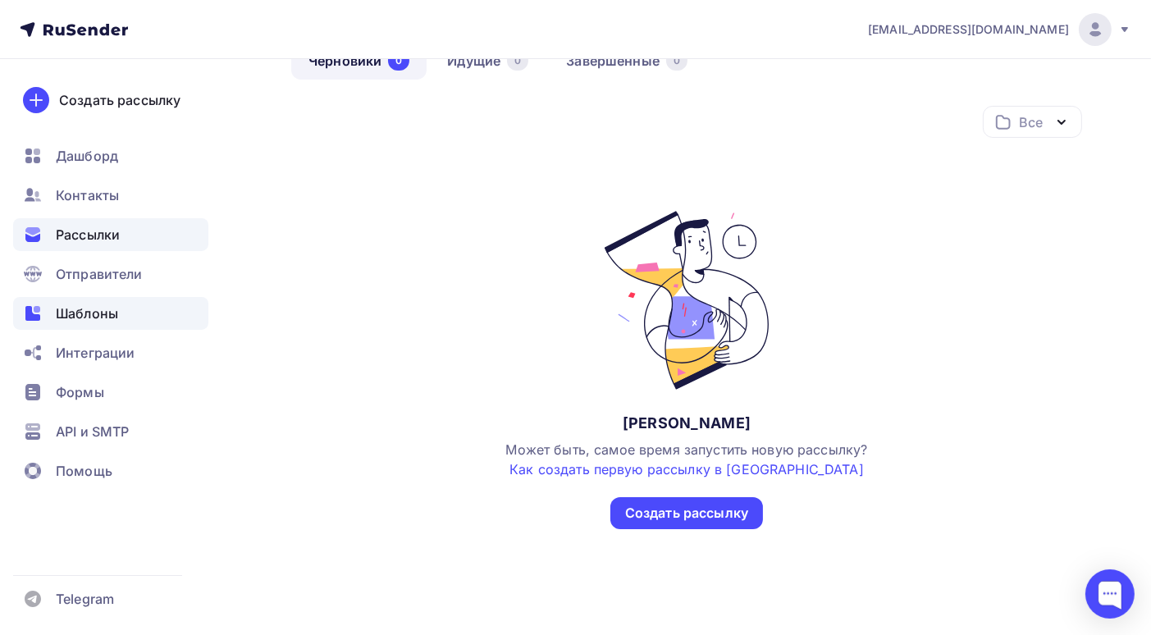
click at [92, 311] on span "Шаблоны" at bounding box center [87, 313] width 62 height 20
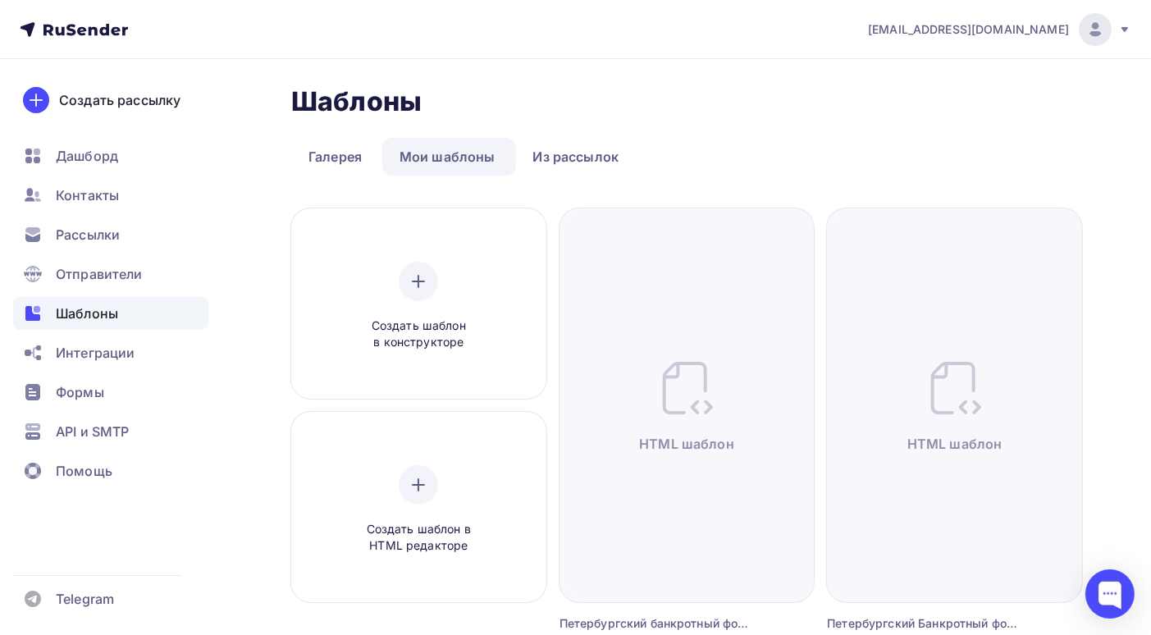
scroll to position [82, 0]
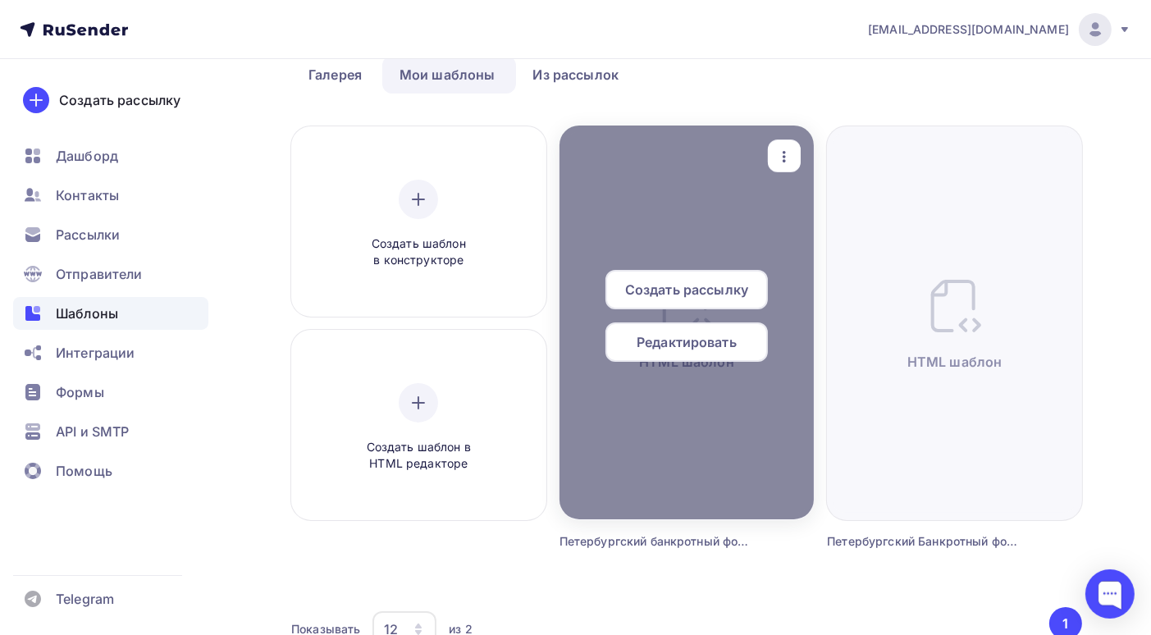
click at [674, 283] on span "Создать рассылку" at bounding box center [686, 290] width 123 height 20
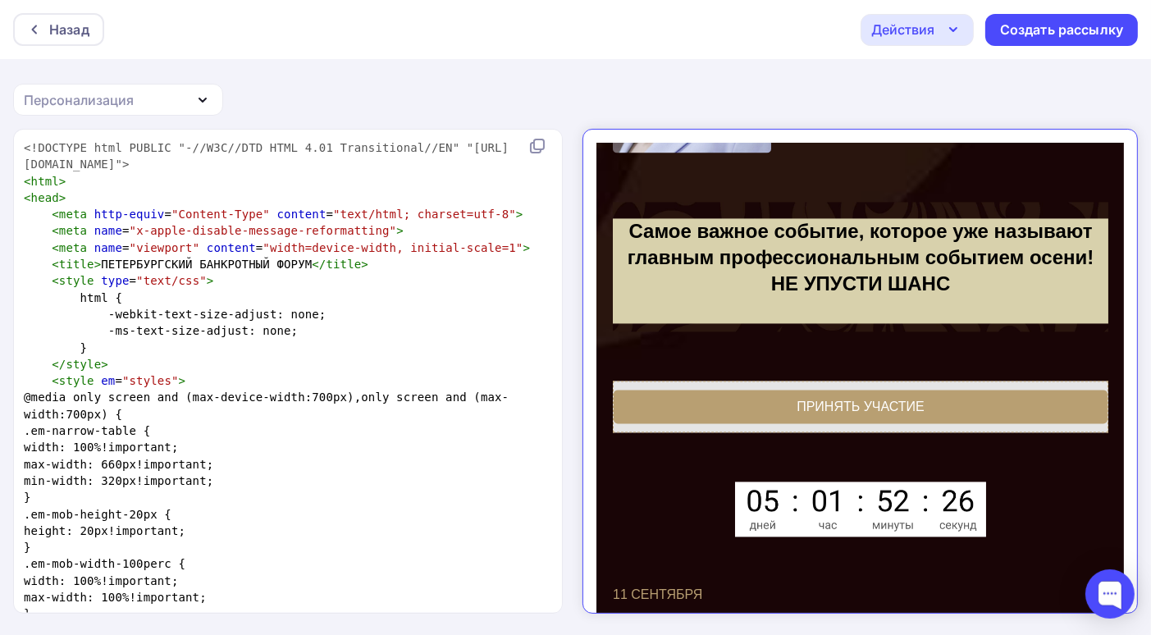
scroll to position [4176, 0]
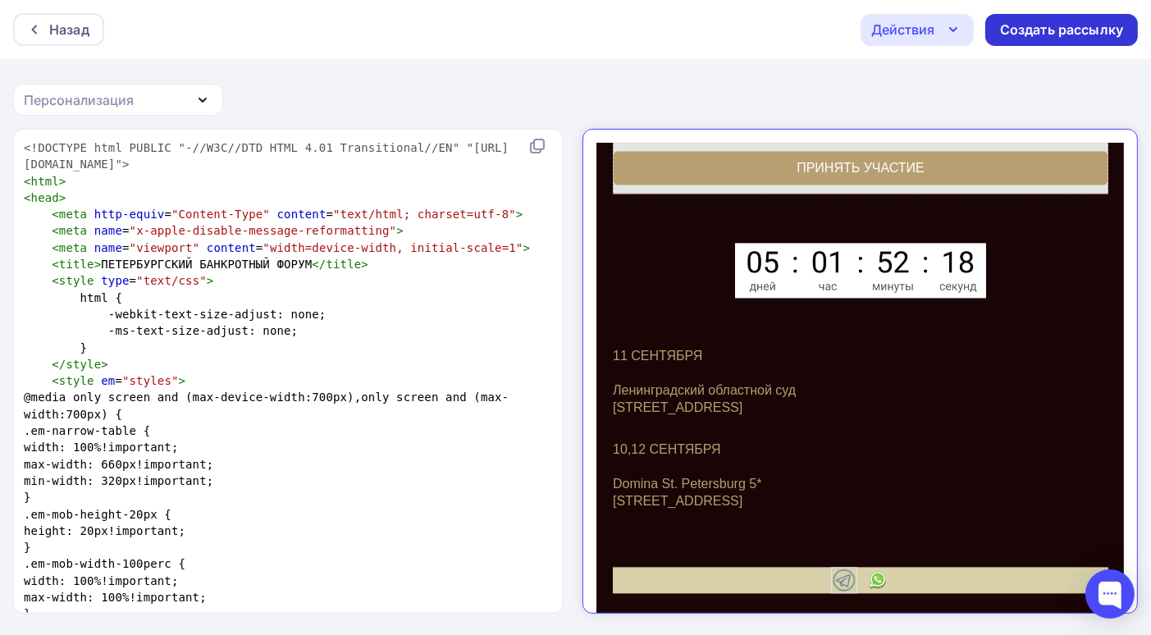
click at [1036, 35] on div "Создать рассылку" at bounding box center [1061, 30] width 123 height 19
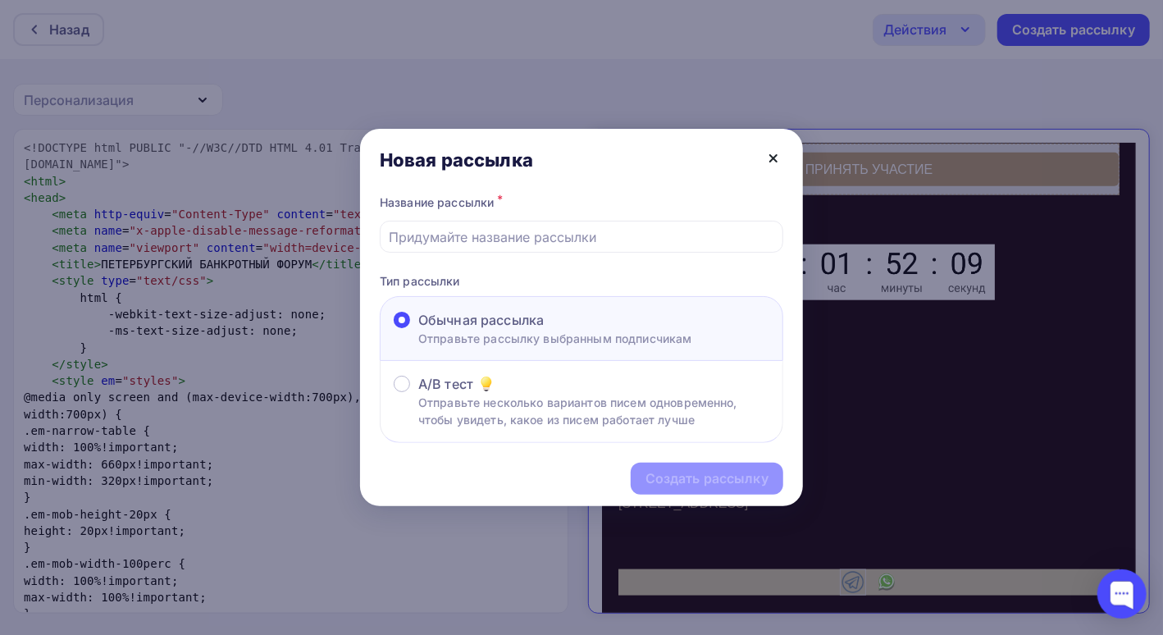
click at [770, 159] on icon at bounding box center [774, 158] width 20 height 20
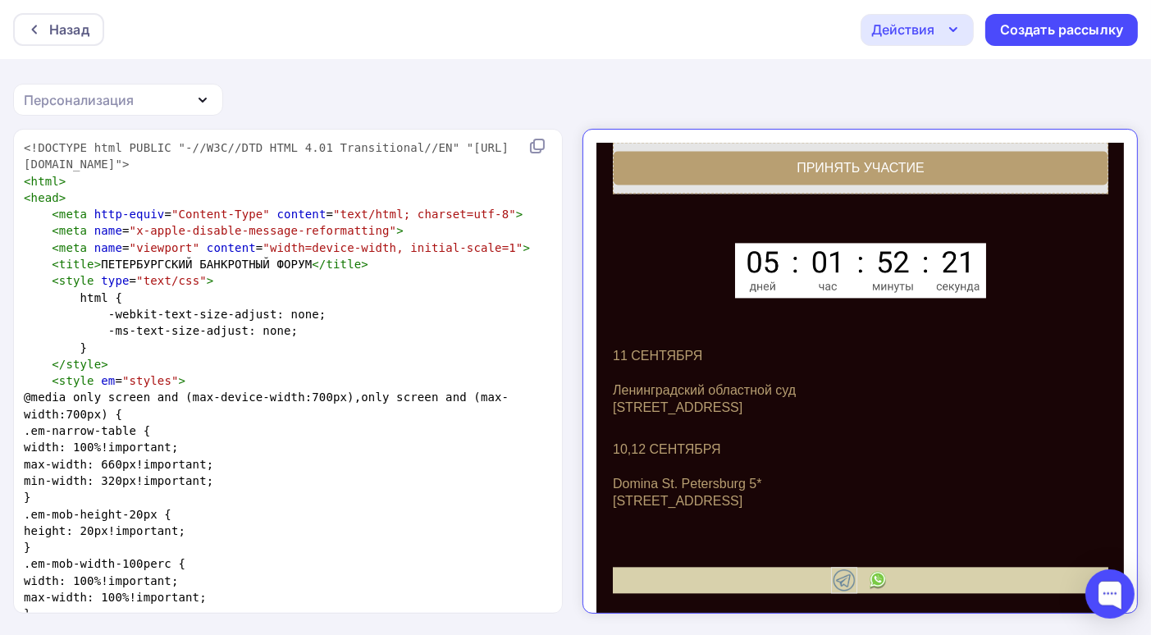
click at [950, 31] on icon "button" at bounding box center [953, 30] width 20 height 20
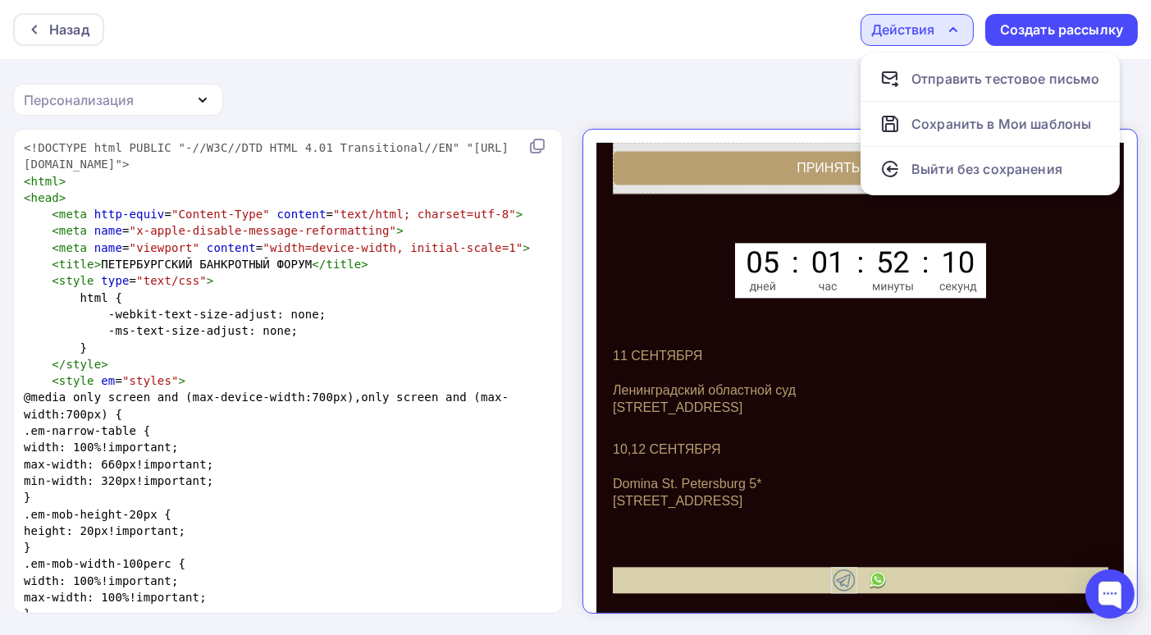
click at [699, 93] on div "Назад Действия Отправить тестовое письмо Сохранить в Мои шаблоны Выйти без сохр…" at bounding box center [575, 318] width 1151 height 636
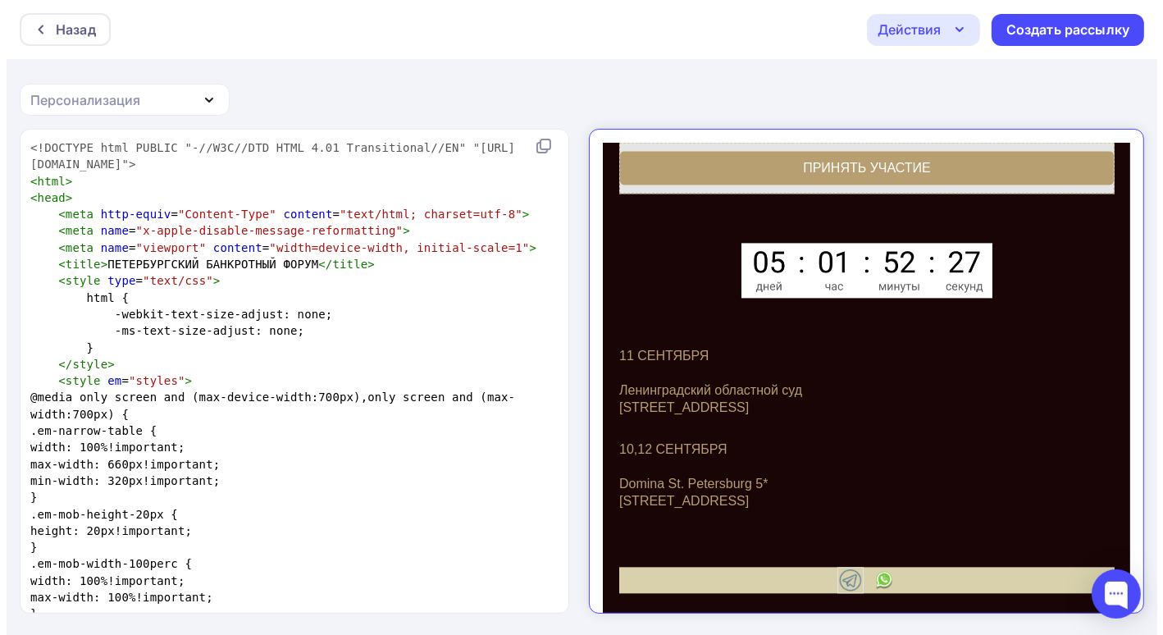
scroll to position [2, 0]
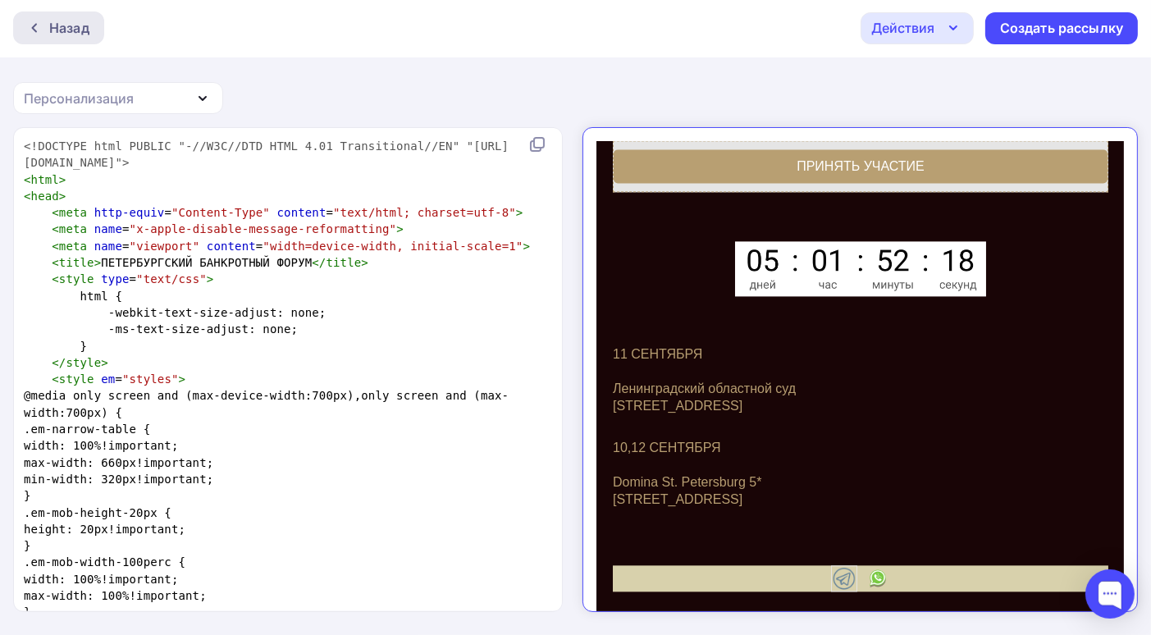
click at [43, 31] on div at bounding box center [38, 27] width 21 height 13
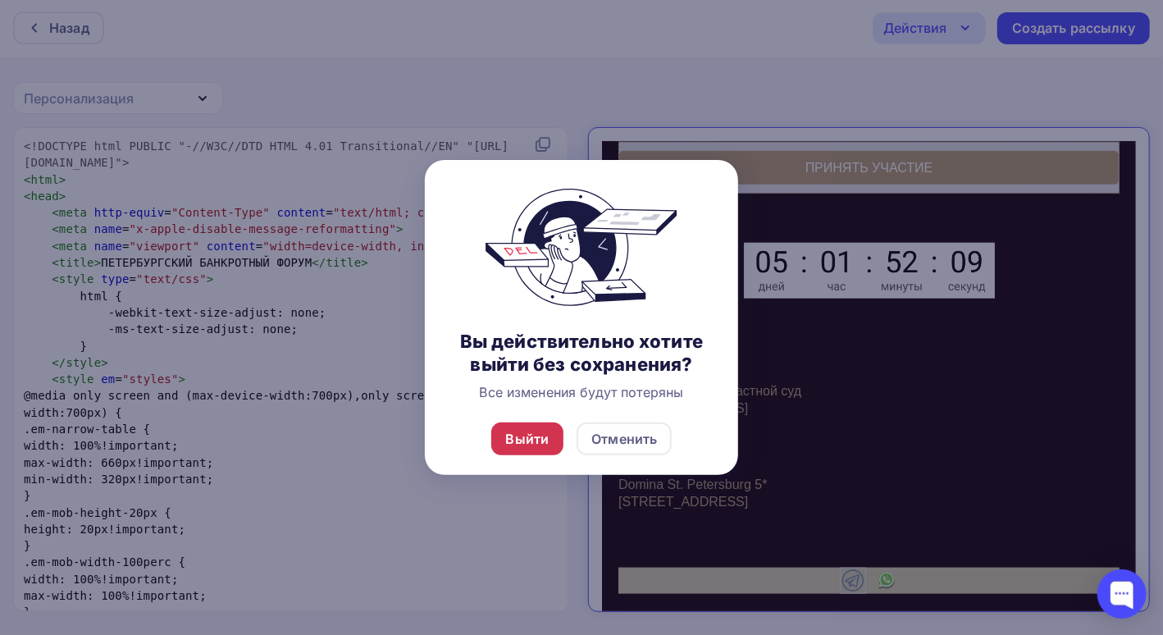
click at [525, 446] on div "Выйти" at bounding box center [527, 439] width 43 height 20
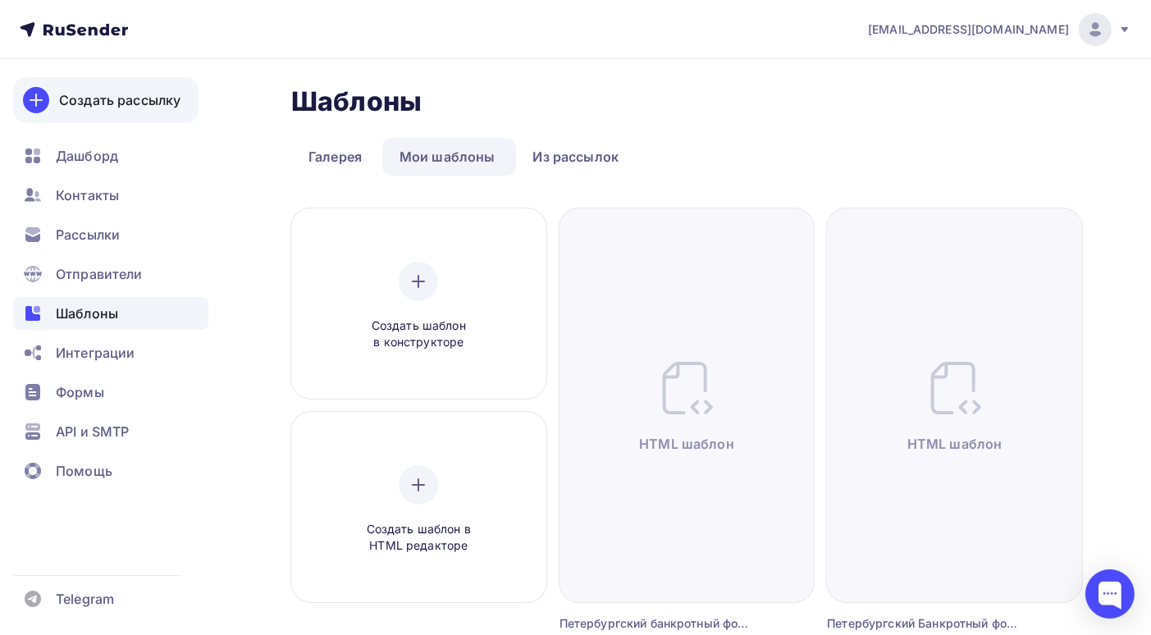
click at [104, 99] on div "Создать рассылку" at bounding box center [119, 100] width 121 height 20
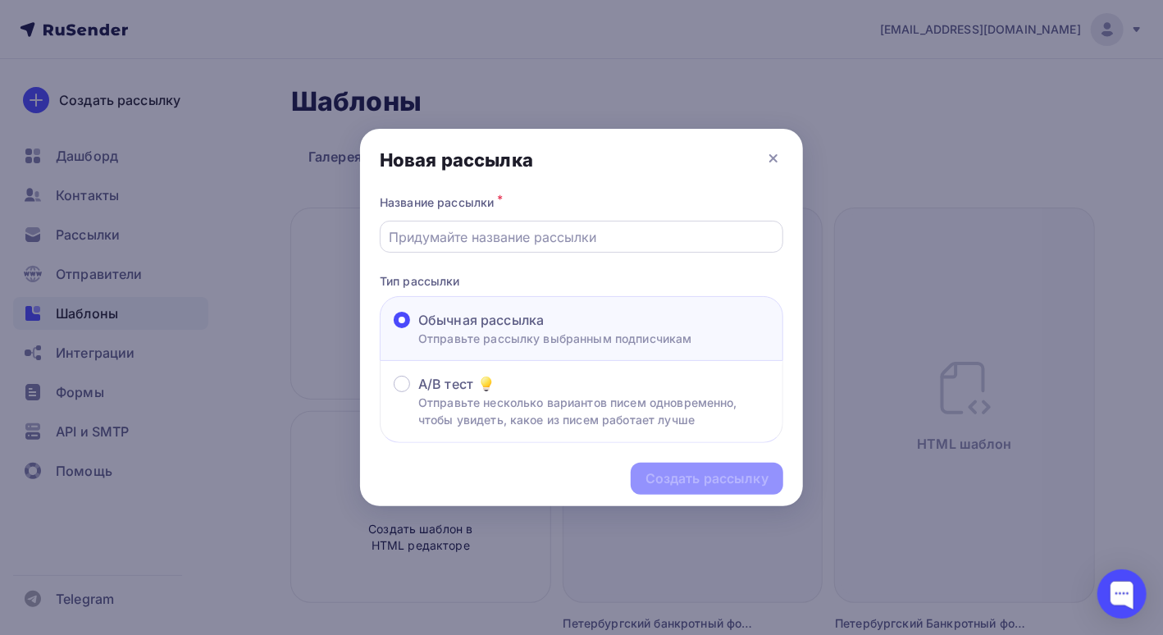
click at [444, 241] on input "text" at bounding box center [582, 237] width 385 height 20
type input "Петербургский банкротный форум 10-12 сентября 2025г"
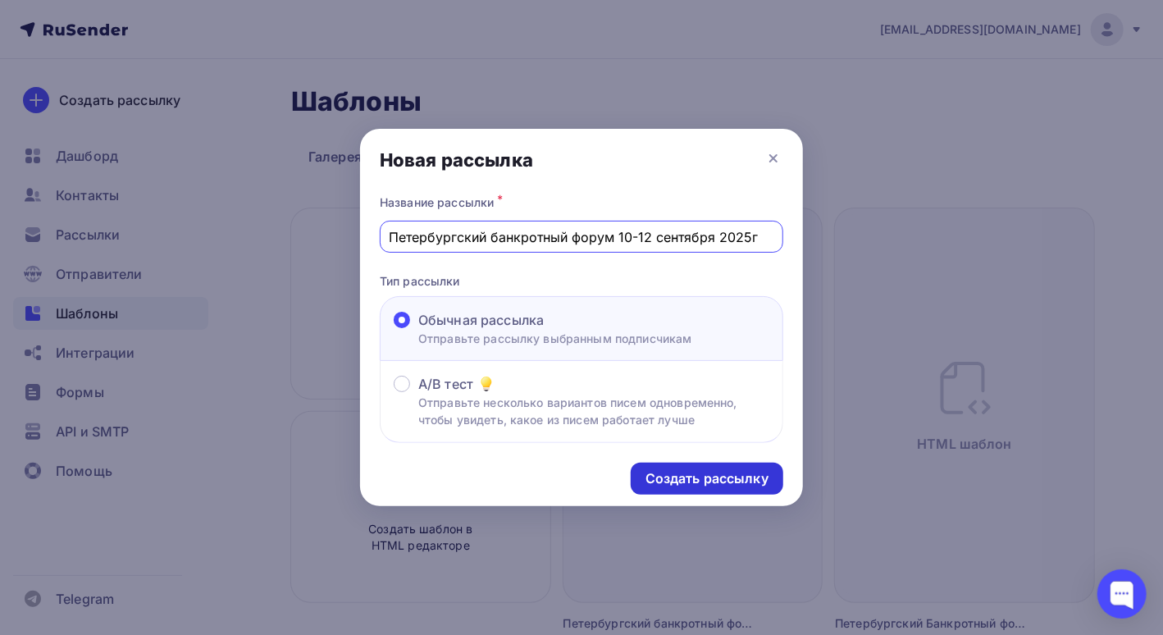
click at [680, 488] on div "Создать рассылку" at bounding box center [707, 479] width 153 height 32
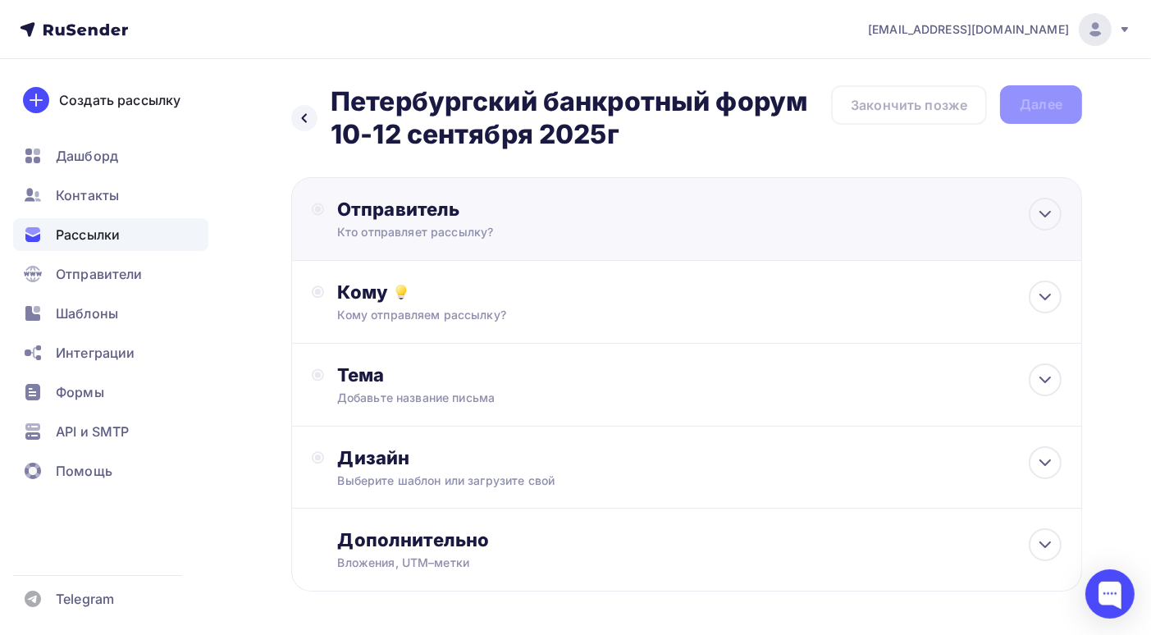
click at [809, 220] on div "Отправитель Кто отправляет рассылку? Email * bankrotforumspb@yandex.ru bankrotf…" at bounding box center [686, 219] width 791 height 84
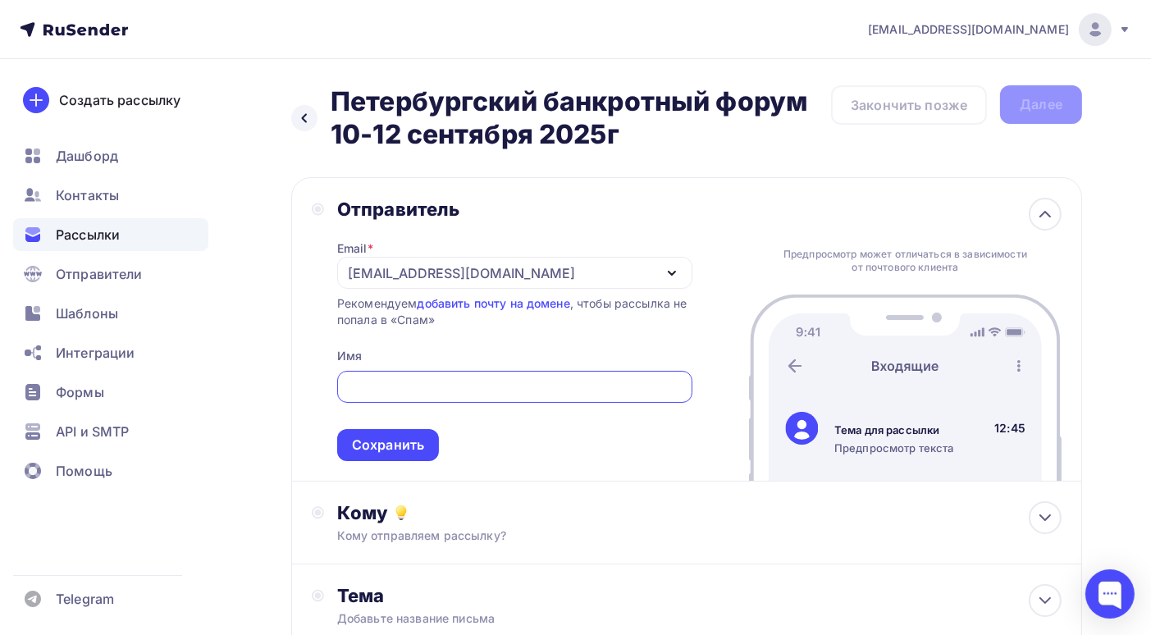
click at [454, 386] on input "text" at bounding box center [514, 387] width 336 height 20
click at [394, 388] on input "text" at bounding box center [514, 387] width 336 height 20
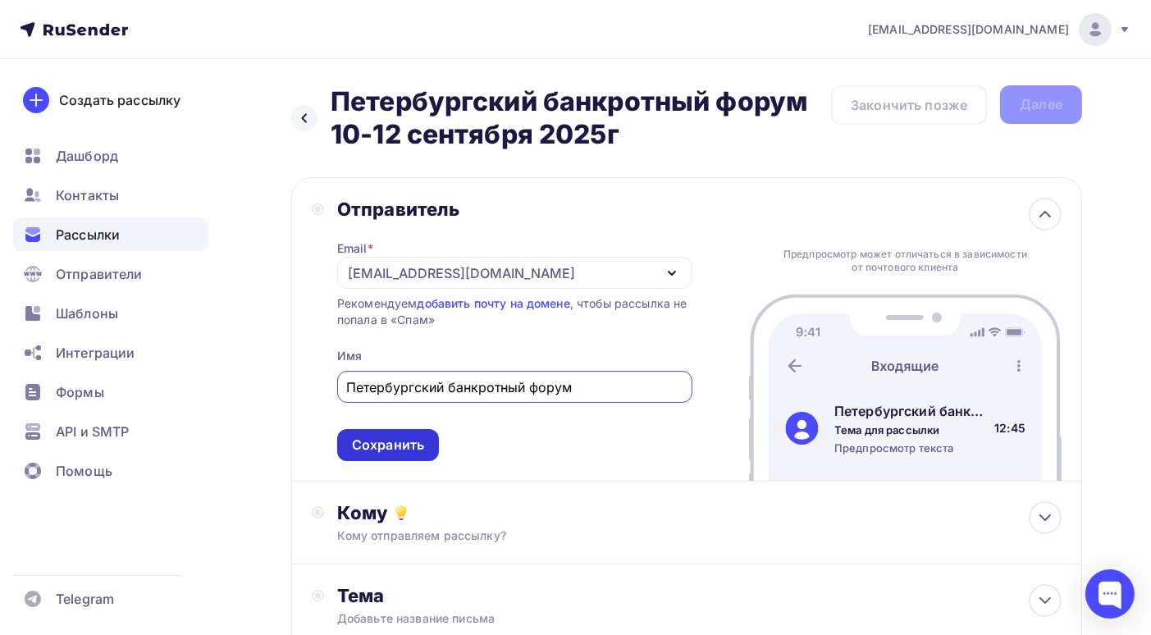
type input "Петербургский банкротный форум"
click at [355, 443] on div "Сохранить" at bounding box center [388, 445] width 72 height 19
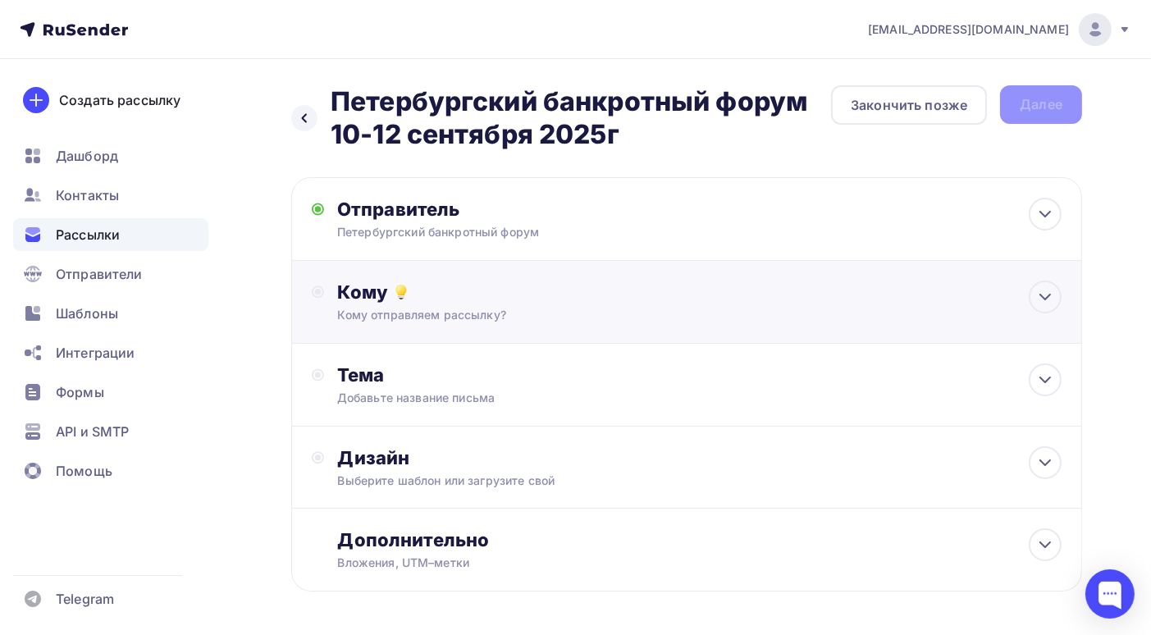
click at [513, 301] on div "Кому" at bounding box center [699, 292] width 724 height 23
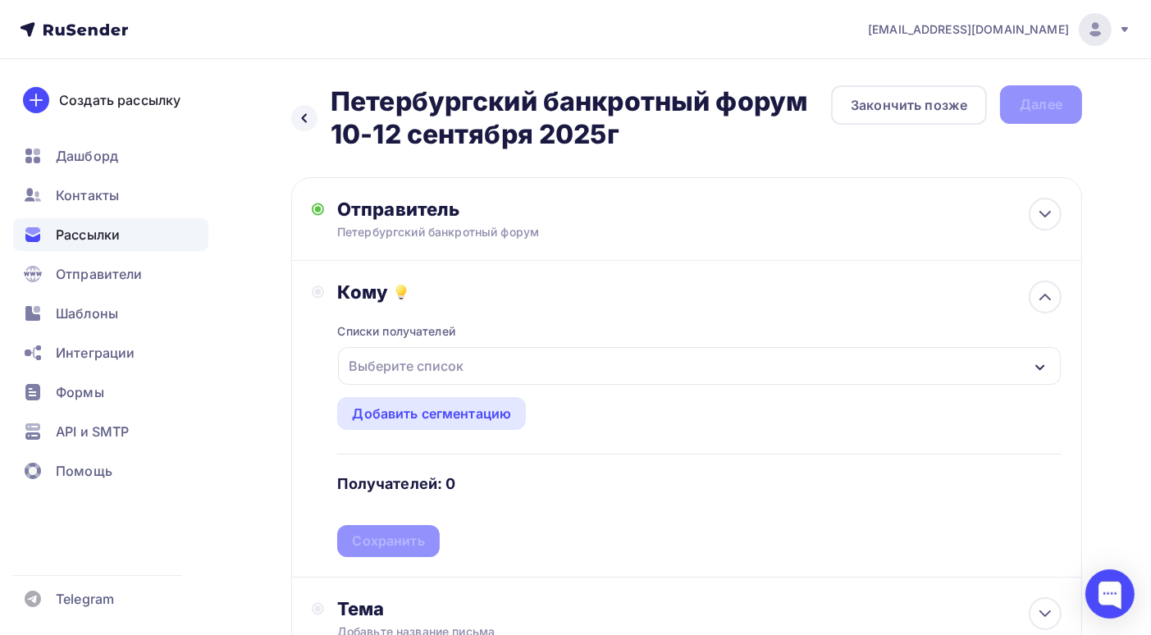
click at [1043, 367] on icon "button" at bounding box center [1039, 367] width 13 height 13
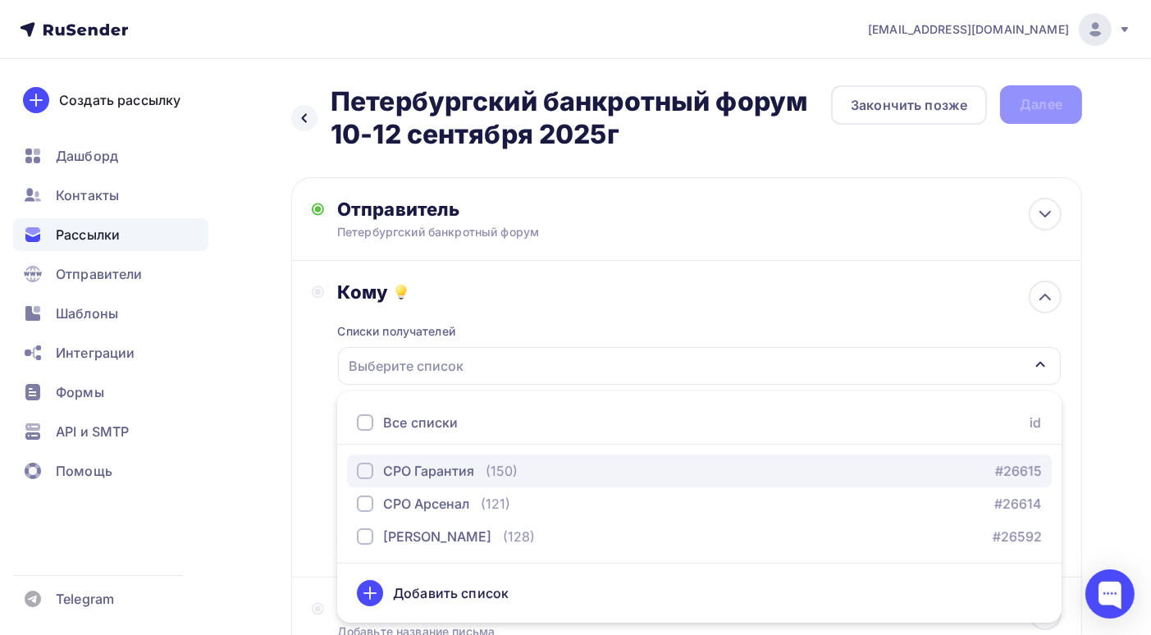
click at [367, 472] on div "button" at bounding box center [365, 471] width 16 height 16
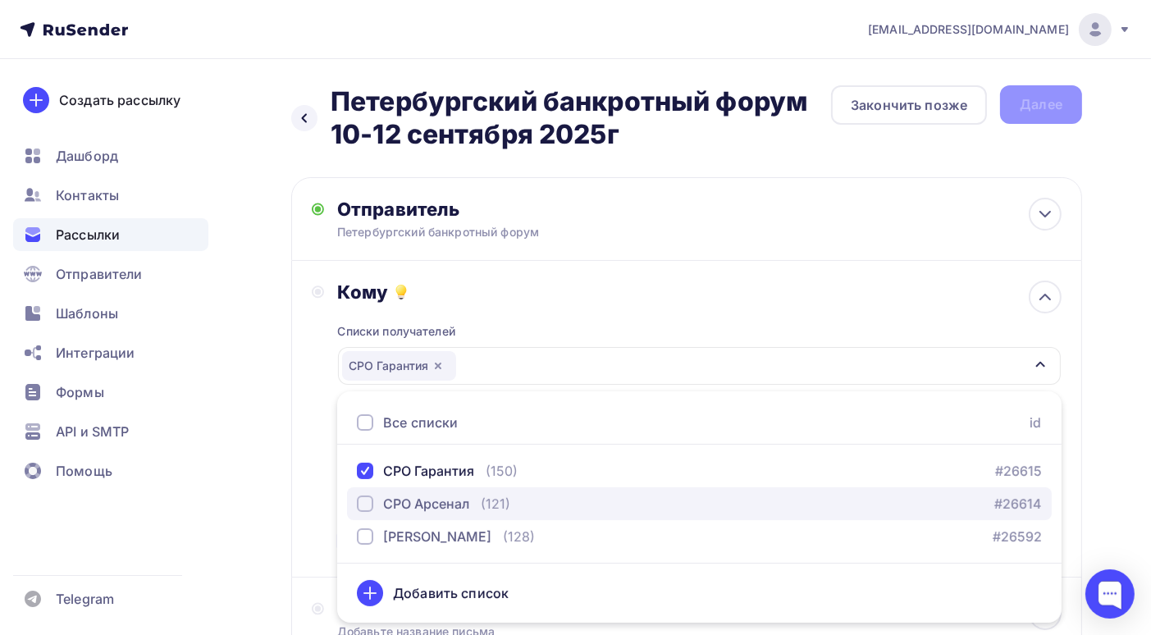
click at [369, 502] on div "button" at bounding box center [365, 503] width 16 height 16
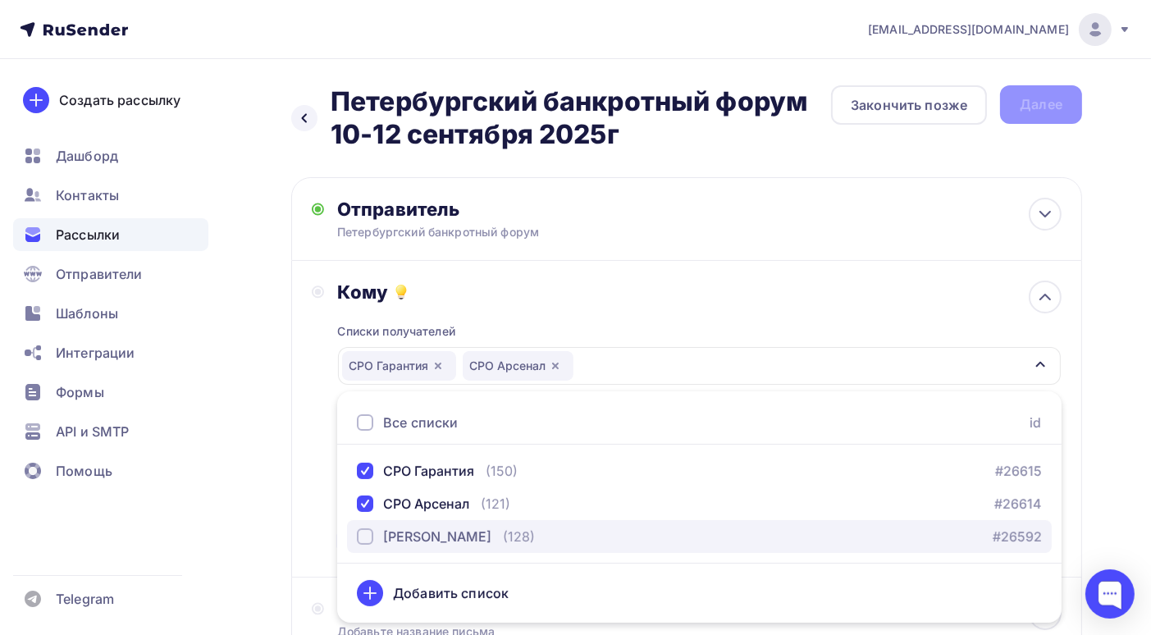
click at [364, 535] on div "button" at bounding box center [365, 536] width 16 height 16
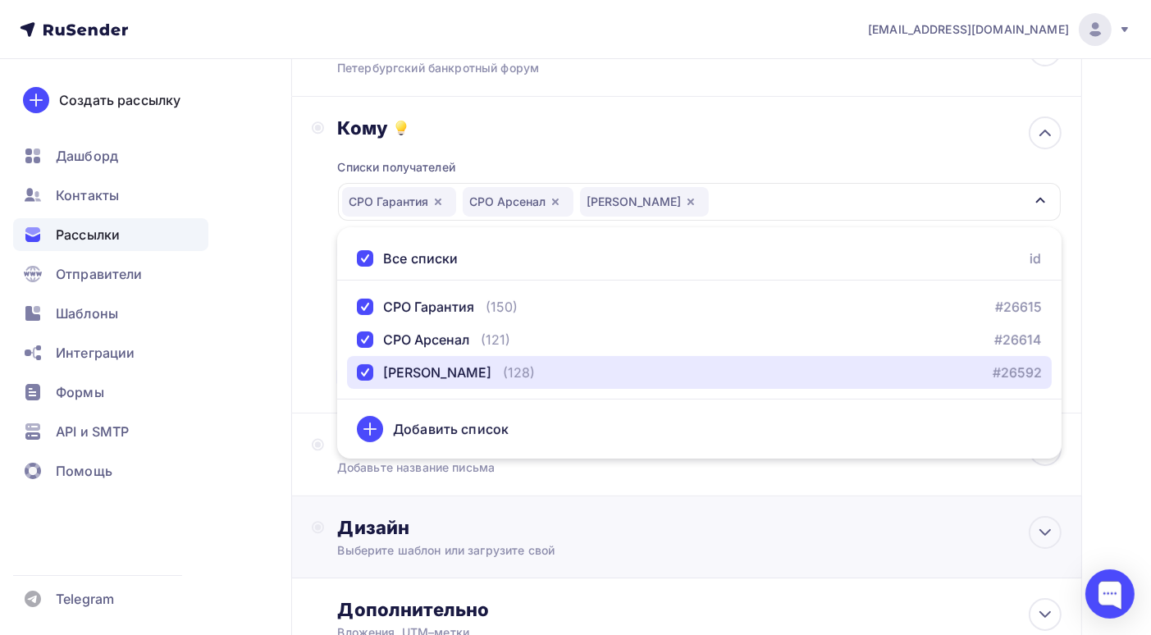
scroll to position [246, 0]
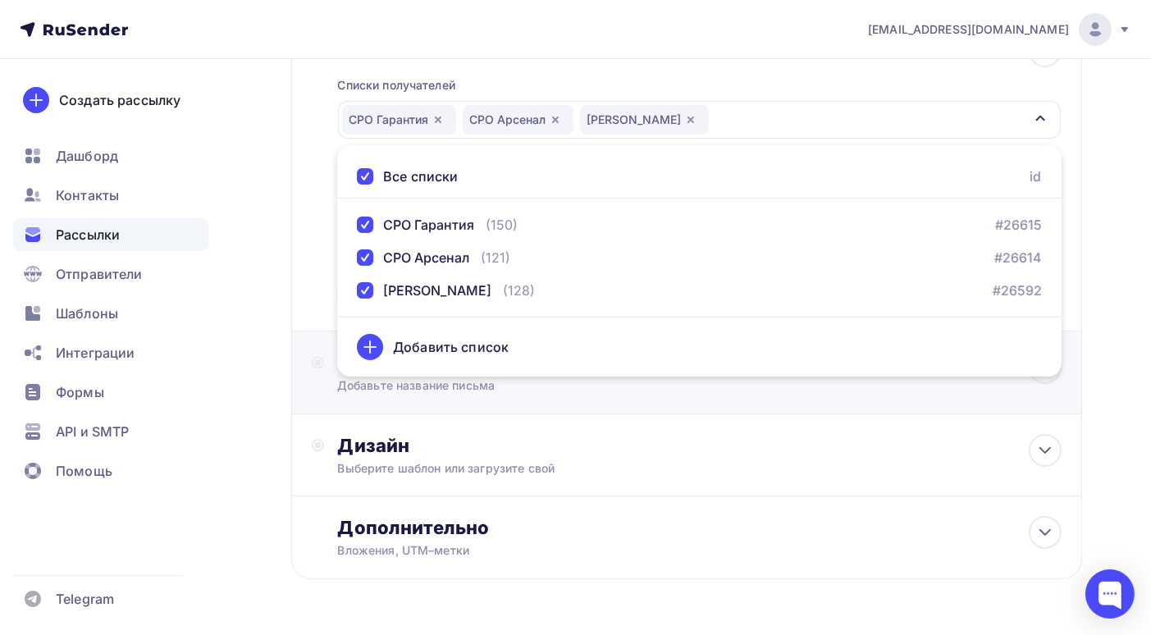
click at [764, 399] on div "Тема Добавьте название письма Тема * Рекомендуем использовать не более 150 симв…" at bounding box center [686, 372] width 791 height 83
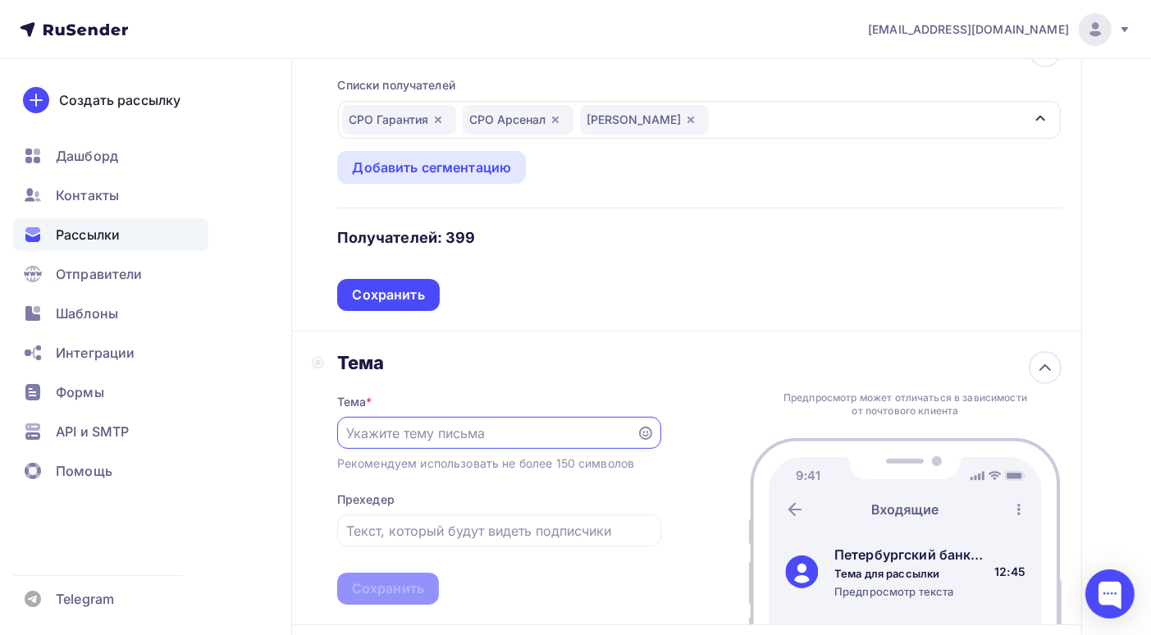
scroll to position [328, 0]
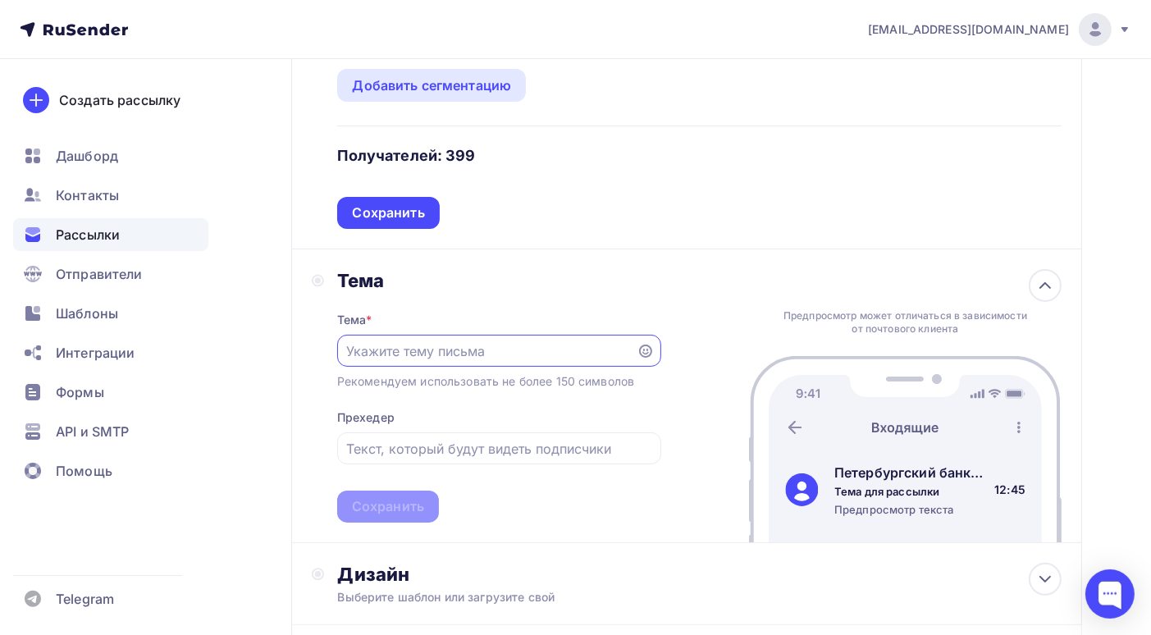
click at [446, 354] on input "text" at bounding box center [486, 351] width 281 height 20
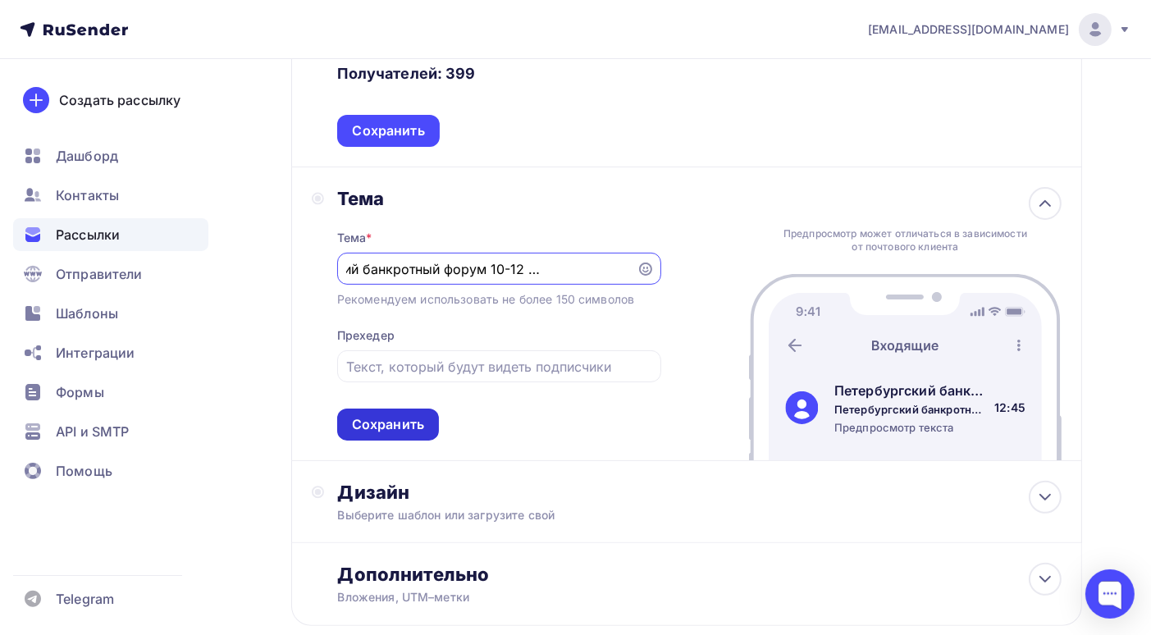
scroll to position [492, 0]
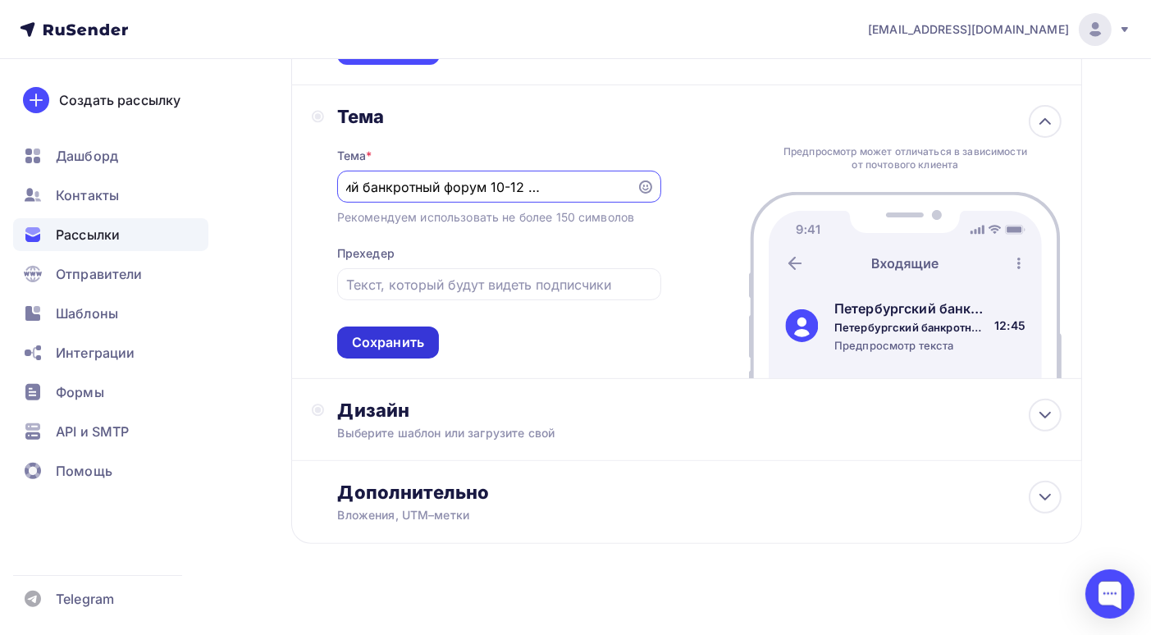
type input "Петербургский банкротный форум 10-12 сентября 2025г"
click at [405, 349] on div "Сохранить" at bounding box center [388, 342] width 72 height 19
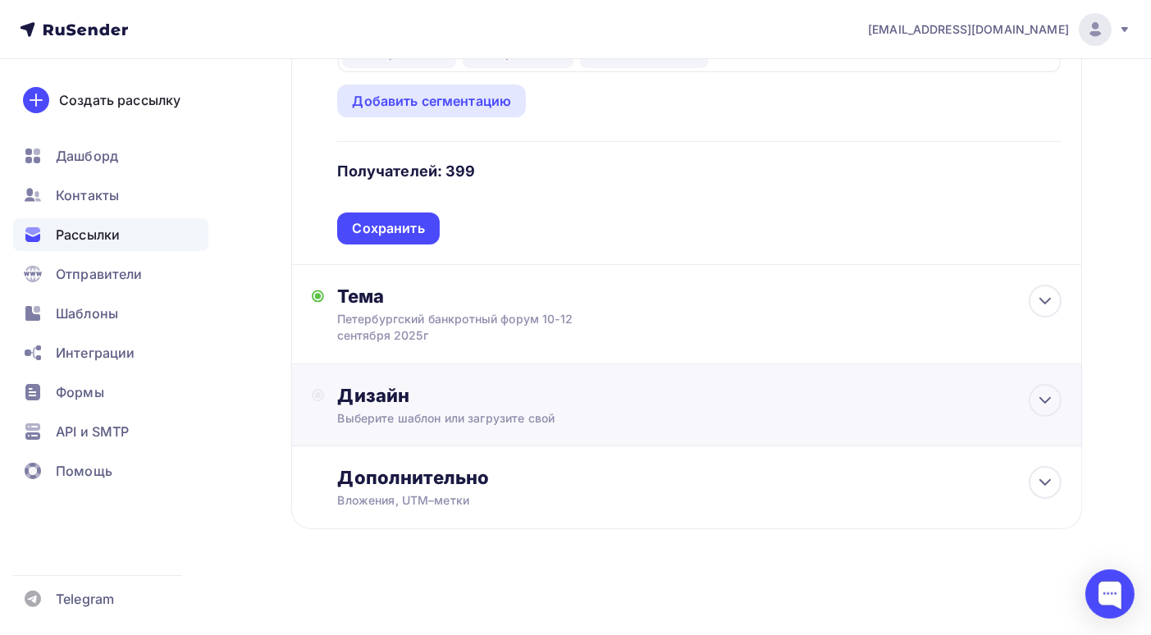
scroll to position [312, 0]
click at [446, 398] on div "Дизайн" at bounding box center [699, 395] width 724 height 23
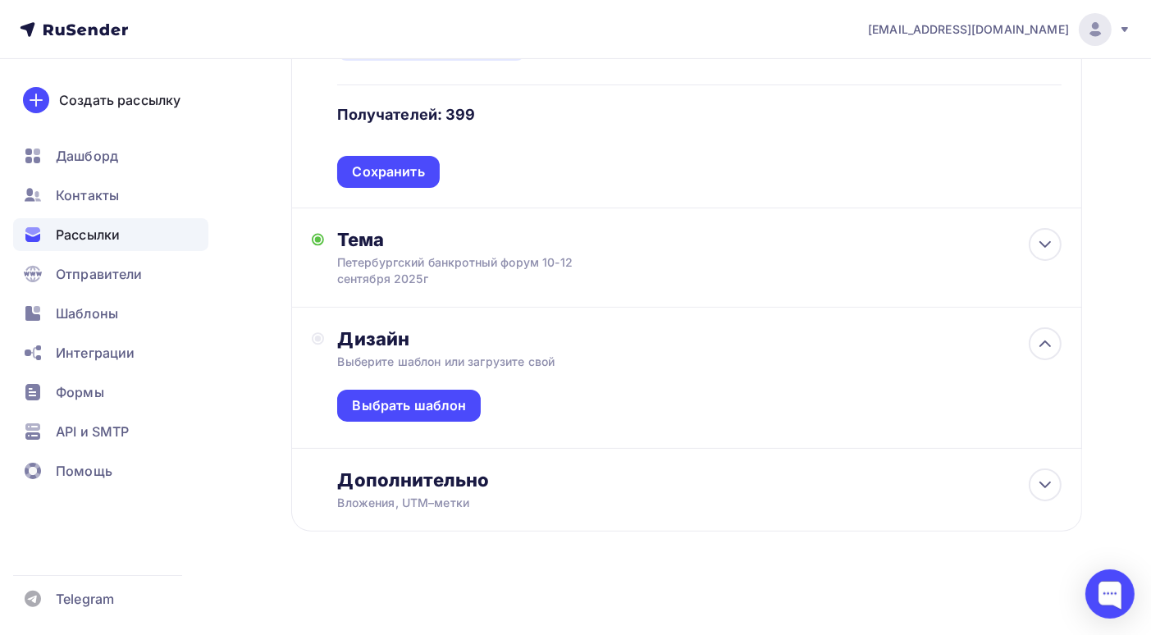
scroll to position [372, 0]
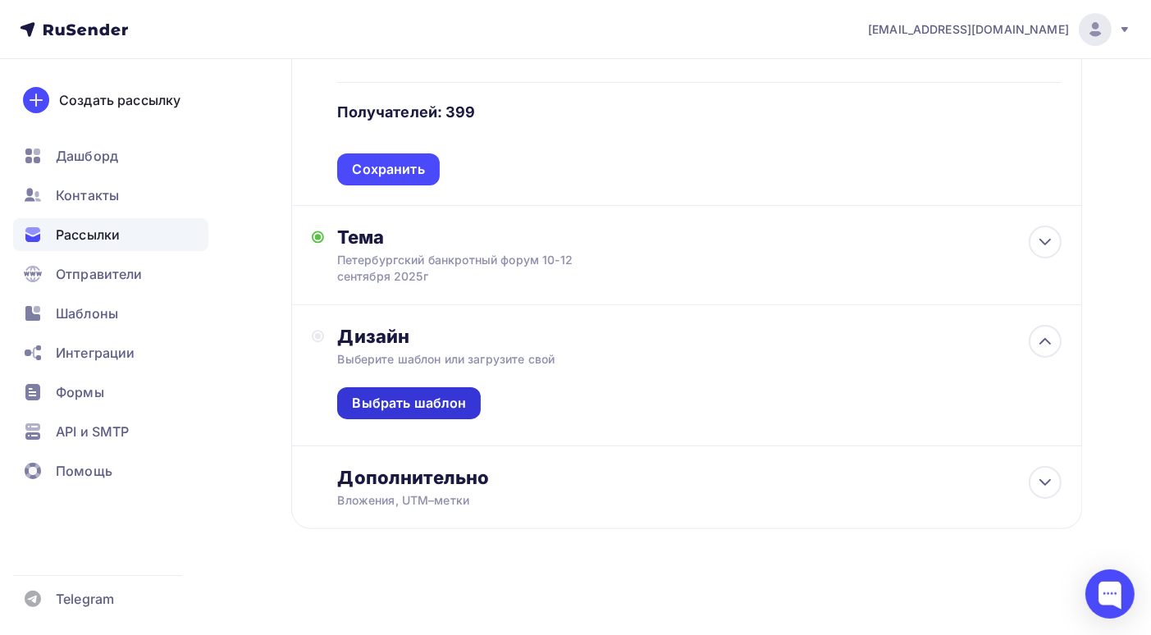
click at [440, 398] on div "Выбрать шаблон" at bounding box center [409, 403] width 114 height 19
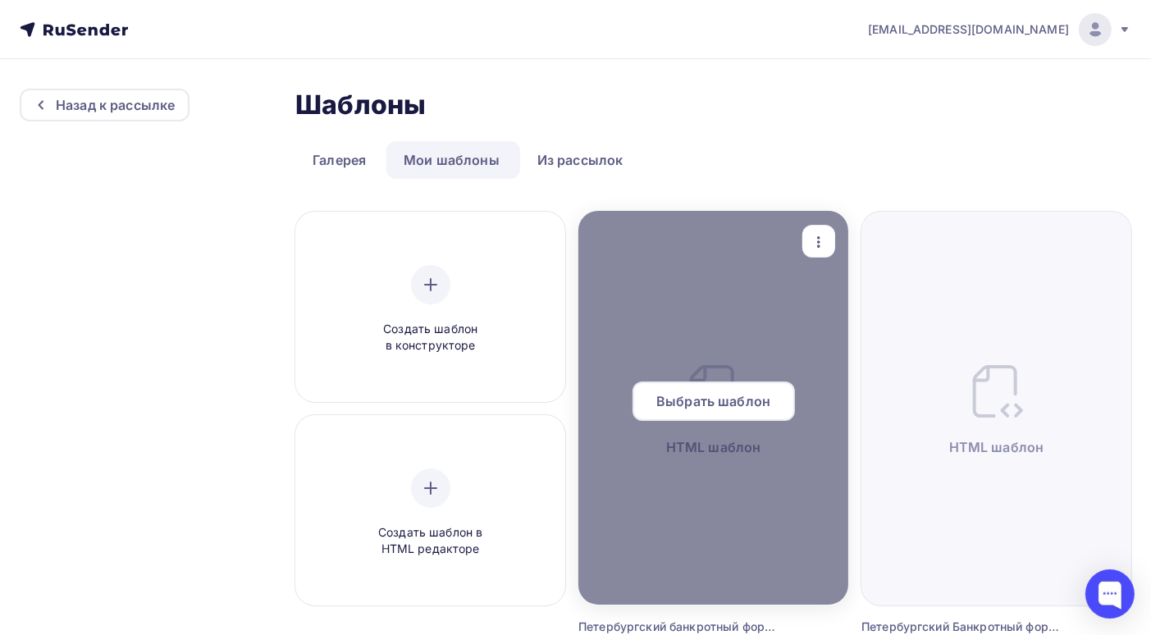
scroll to position [82, 0]
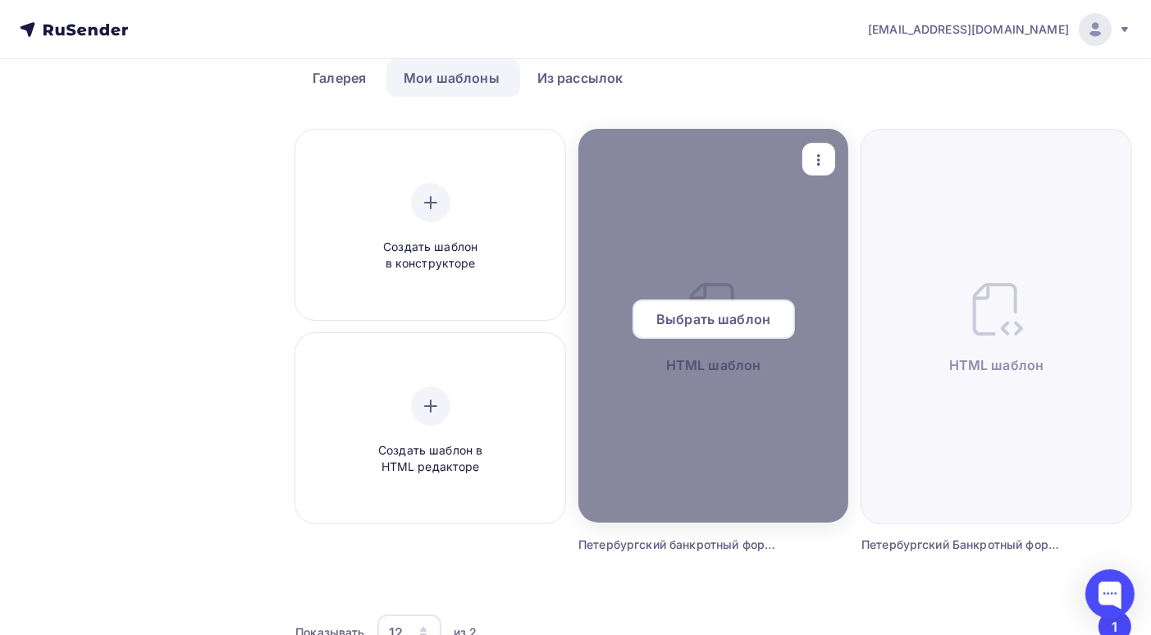
click at [730, 397] on div at bounding box center [713, 326] width 270 height 394
click at [711, 323] on span "Выбрать шаблон" at bounding box center [713, 319] width 114 height 20
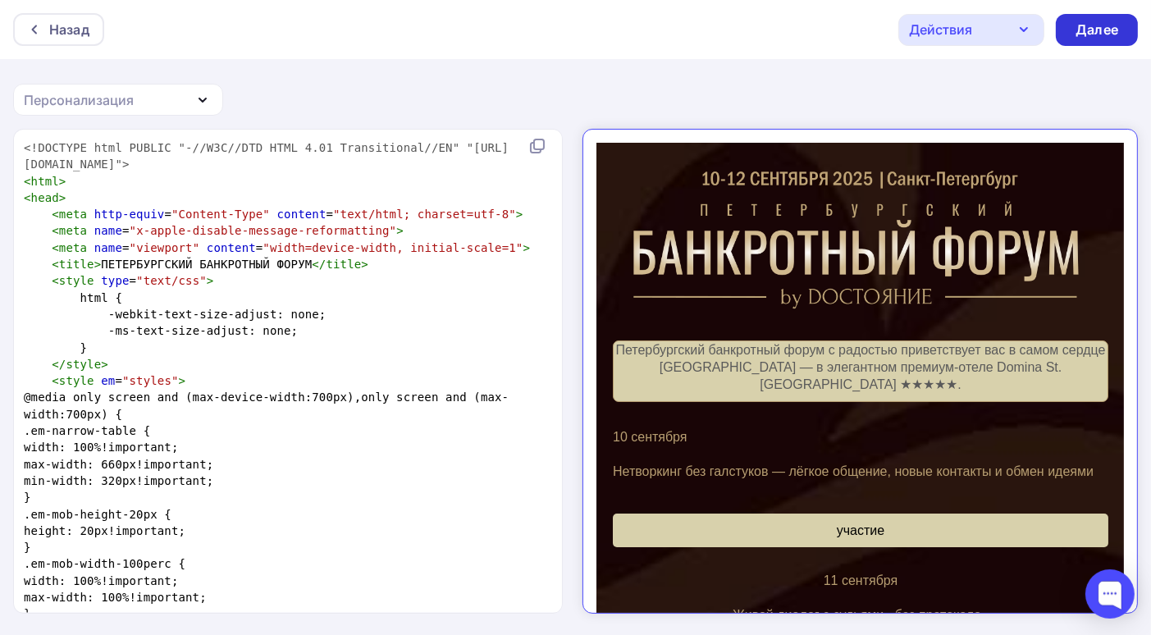
click at [1097, 36] on div "Далее" at bounding box center [1096, 30] width 43 height 19
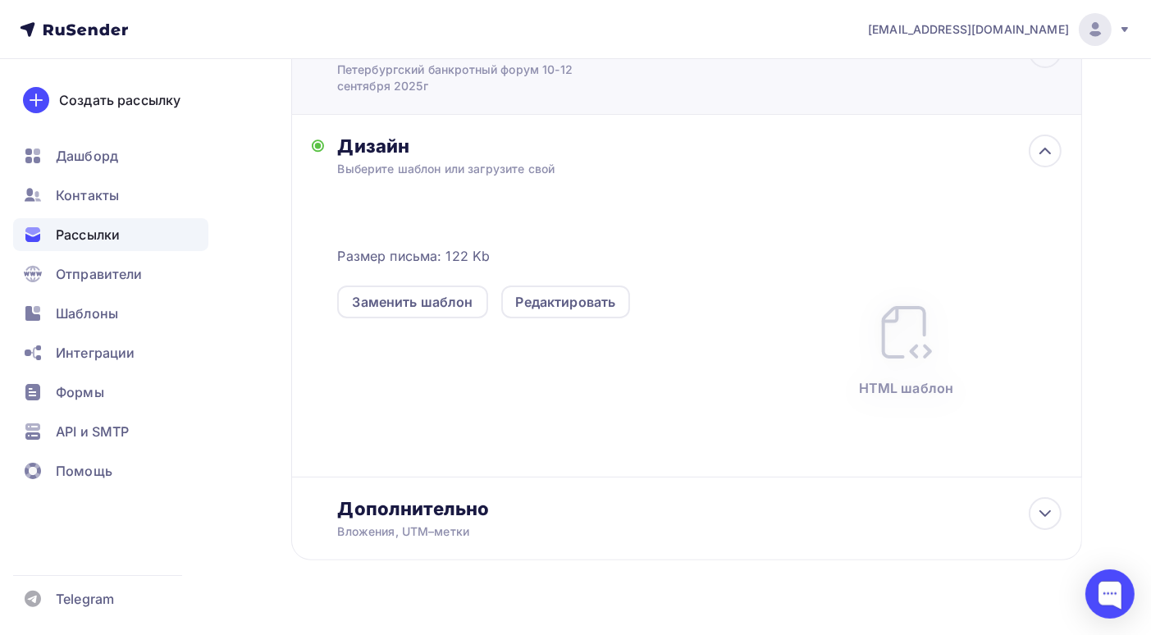
scroll to position [360, 0]
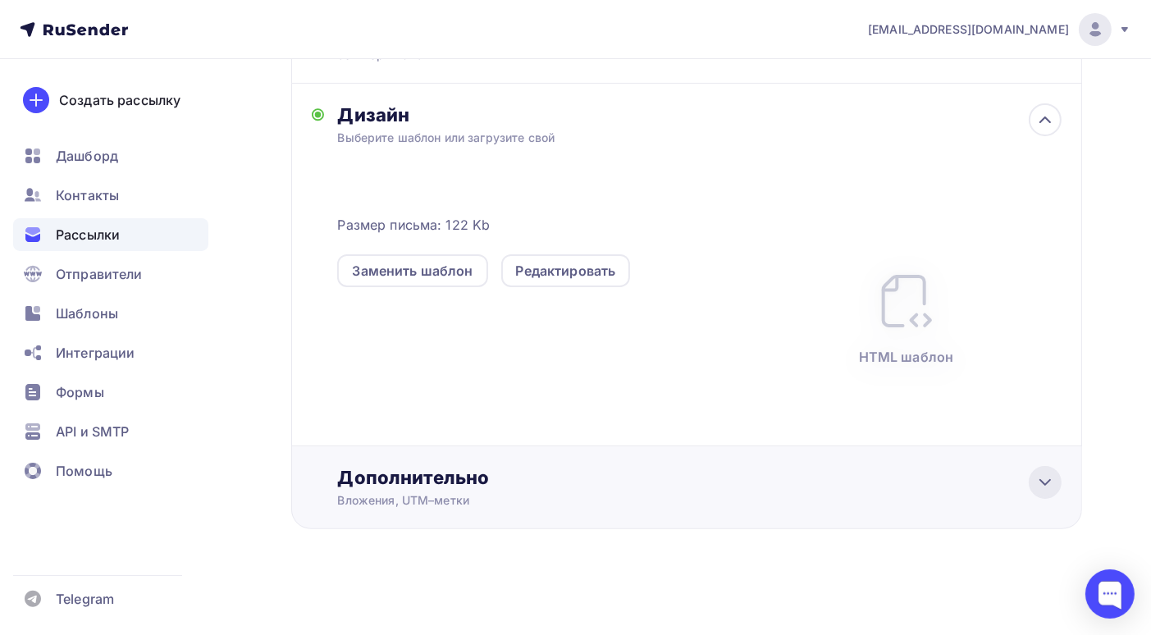
click at [1032, 481] on div at bounding box center [1045, 482] width 33 height 33
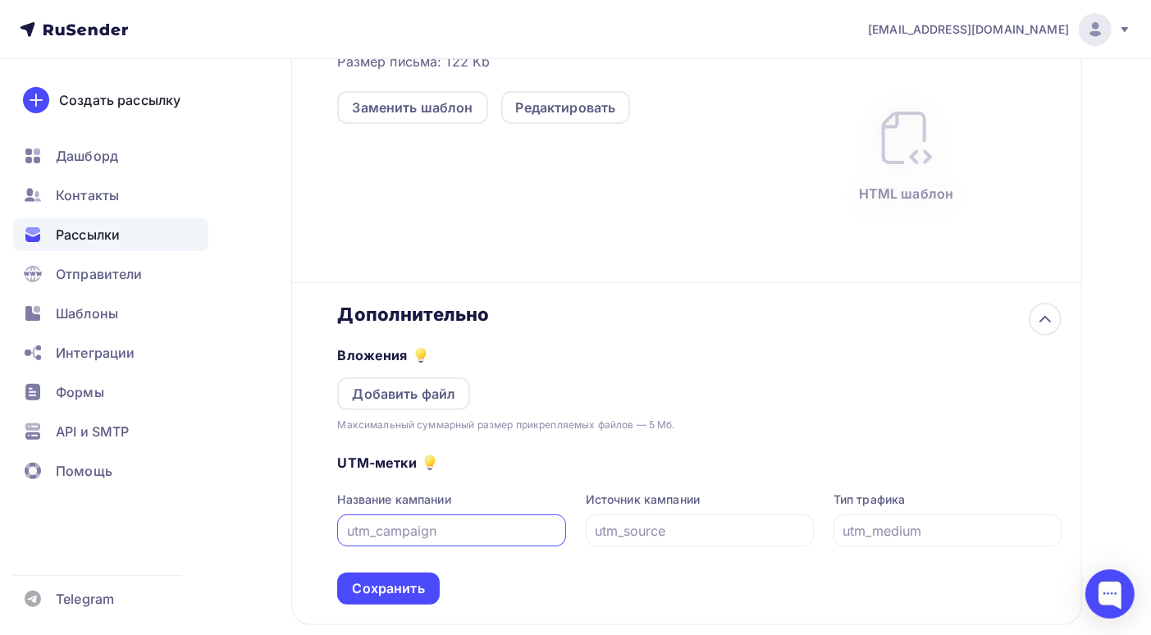
scroll to position [619, 0]
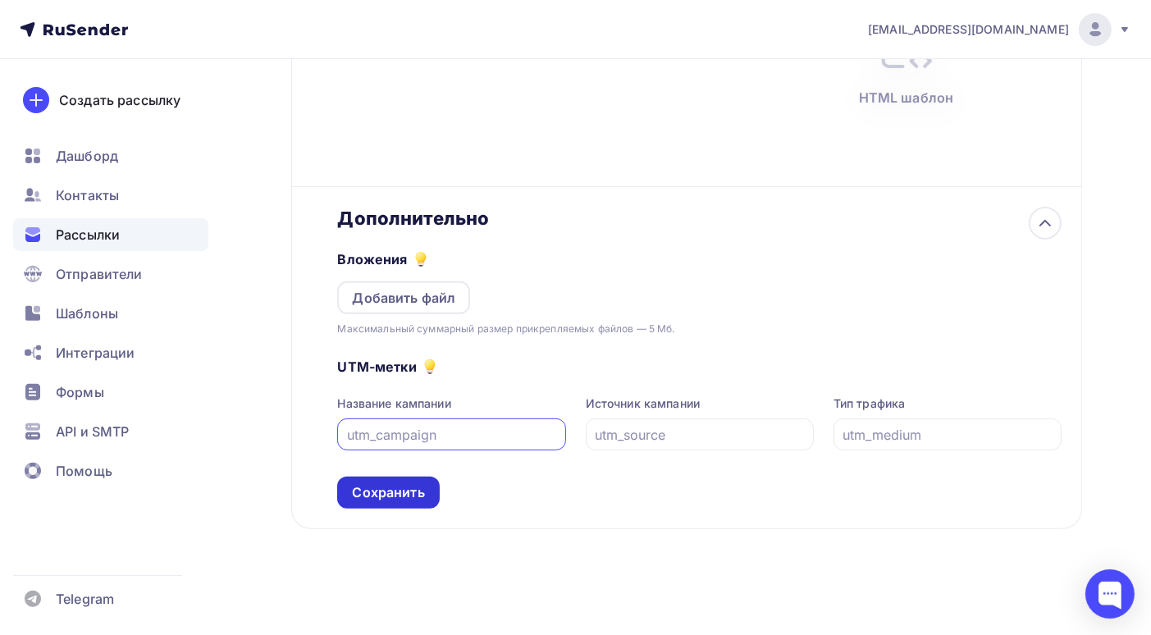
click at [408, 499] on div "Сохранить" at bounding box center [388, 492] width 72 height 19
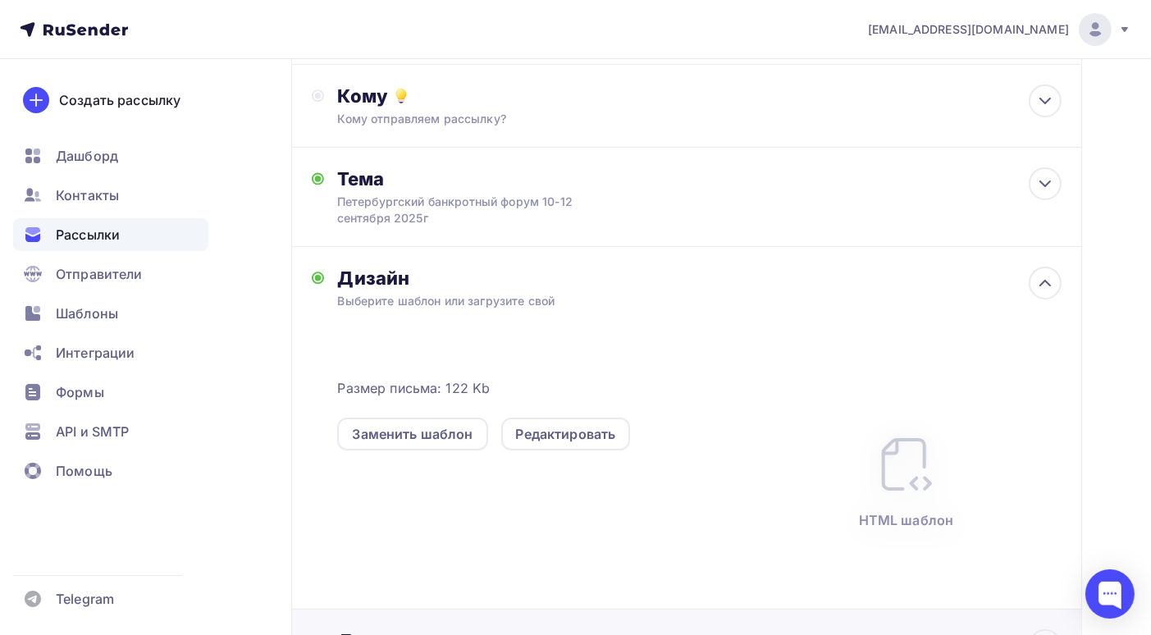
scroll to position [0, 0]
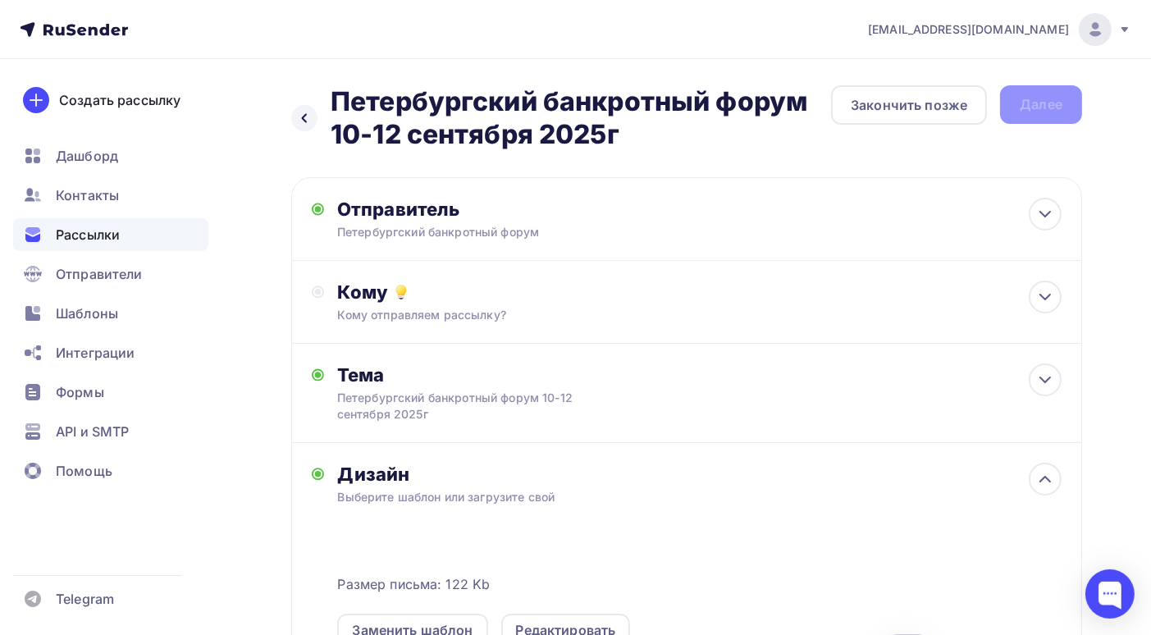
click at [1029, 99] on div "Назад Петербургский банкротный форум 10-12 сентября 2025г Петербургский банкрот…" at bounding box center [686, 118] width 791 height 66
click at [954, 105] on div "Закончить позже" at bounding box center [909, 105] width 116 height 20
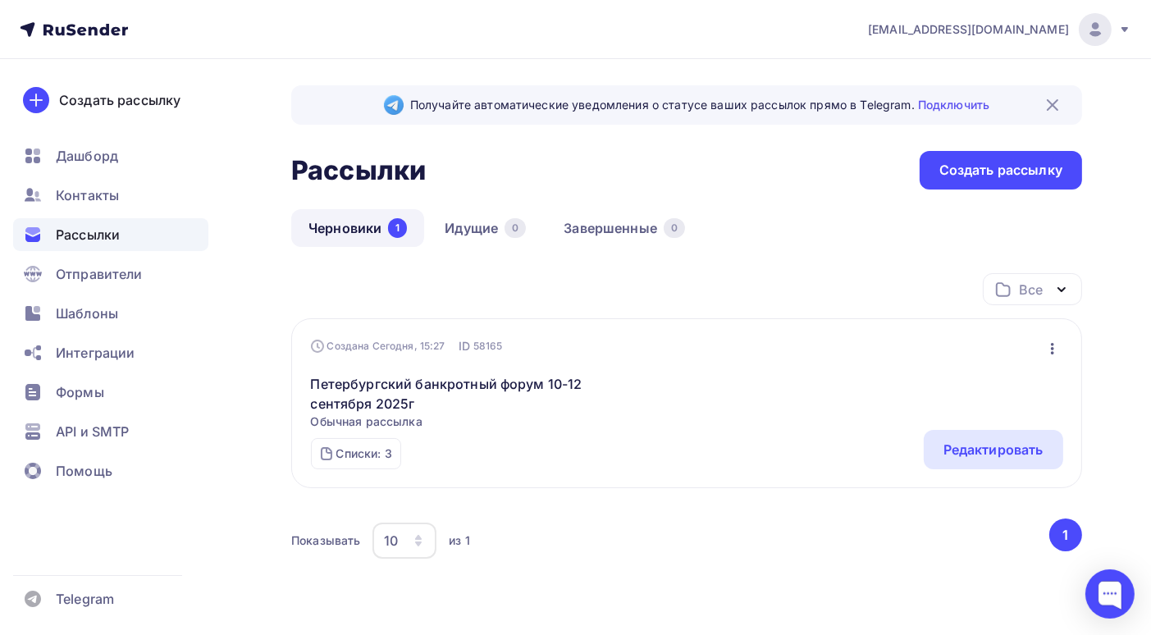
scroll to position [52, 0]
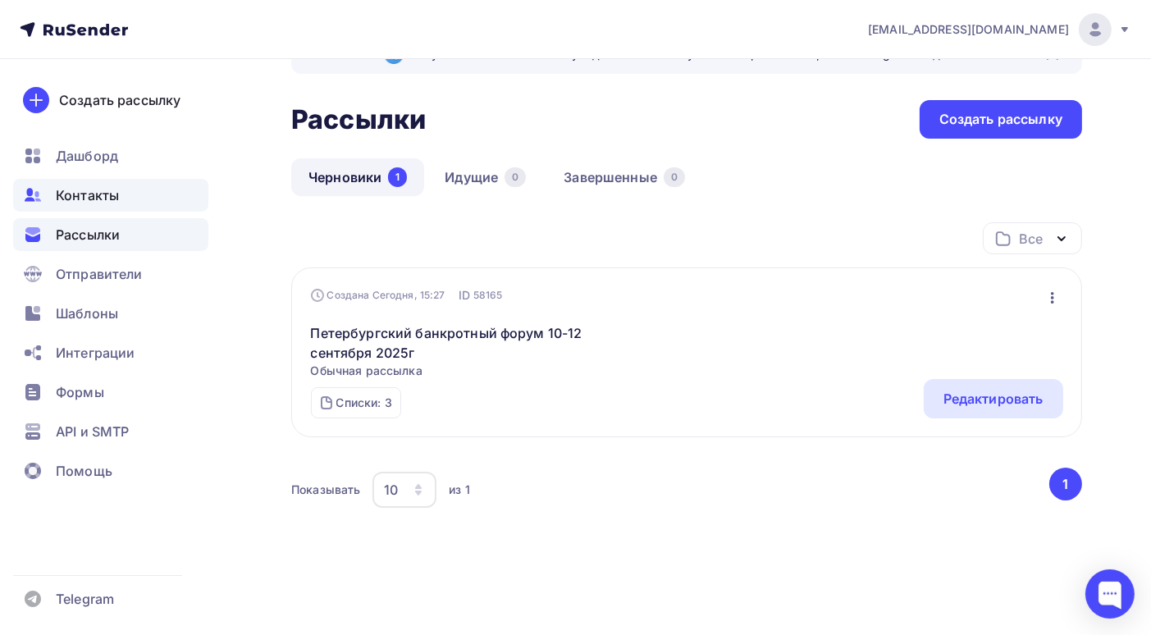
click at [97, 196] on span "Контакты" at bounding box center [87, 195] width 63 height 20
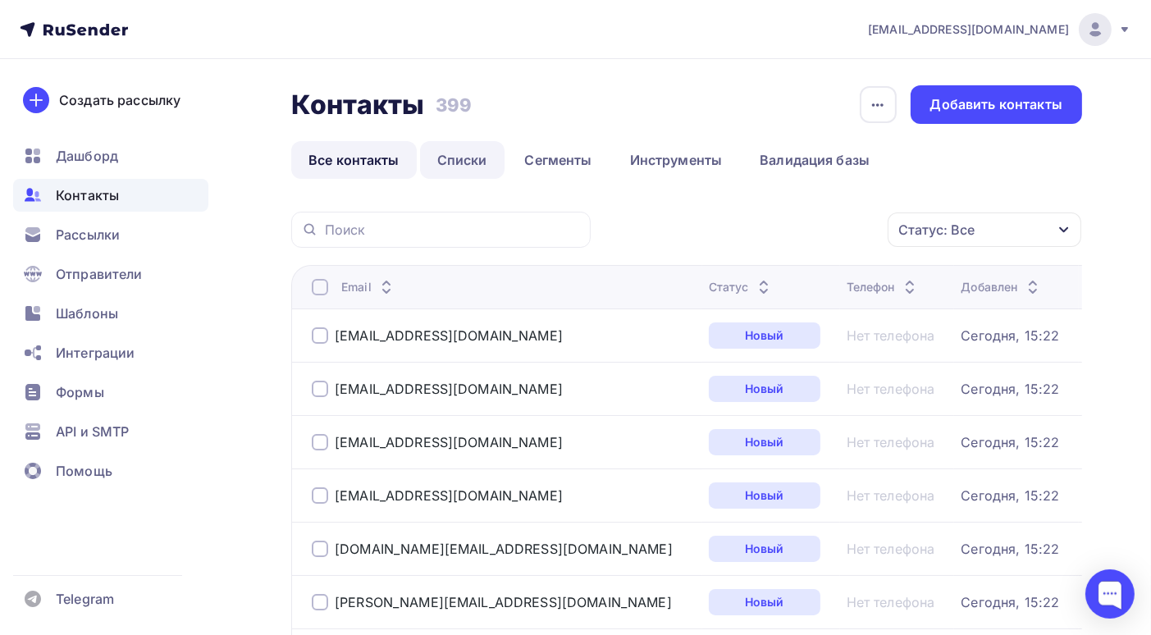
click at [470, 159] on link "Списки" at bounding box center [462, 160] width 84 height 38
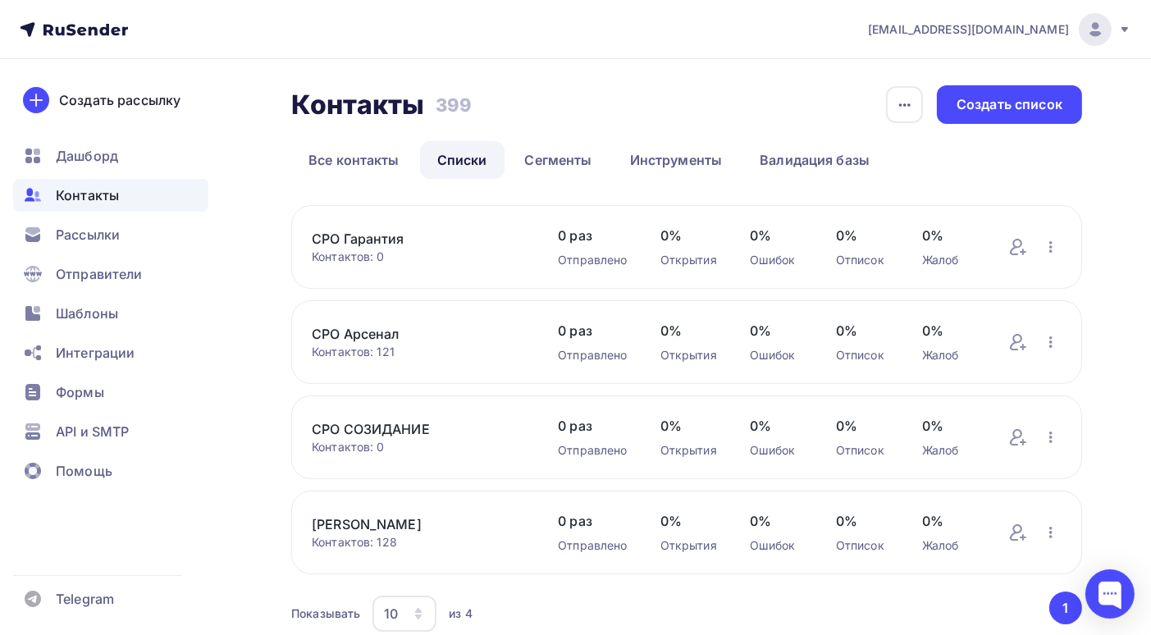
scroll to position [67, 0]
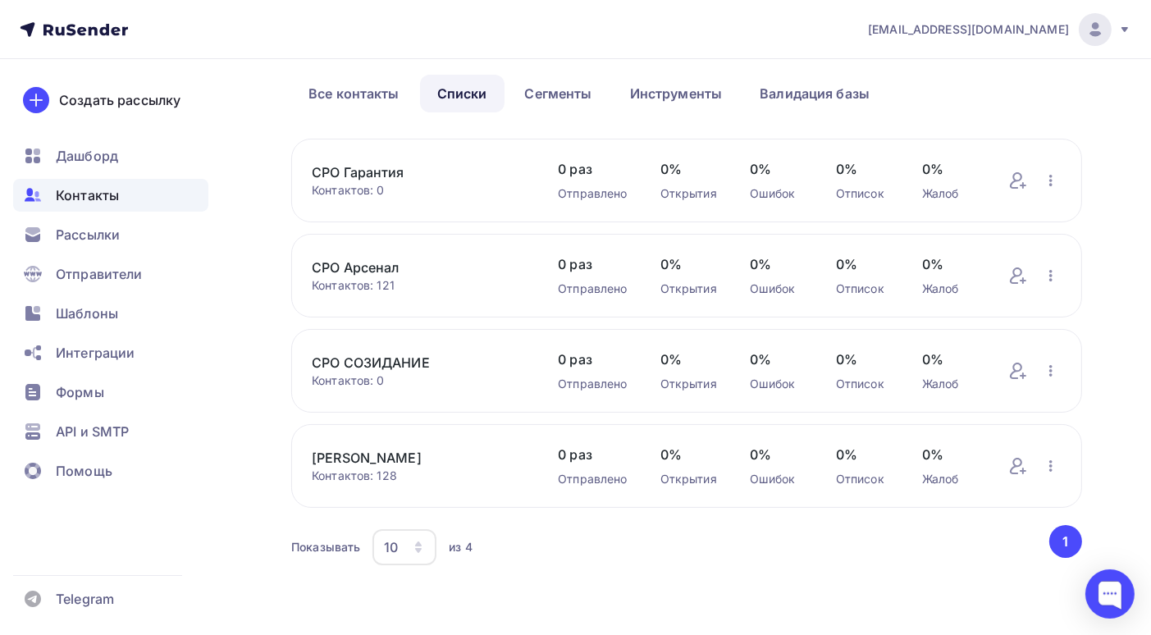
click at [372, 358] on link "СРО СОЗИДАНИЕ" at bounding box center [418, 363] width 213 height 20
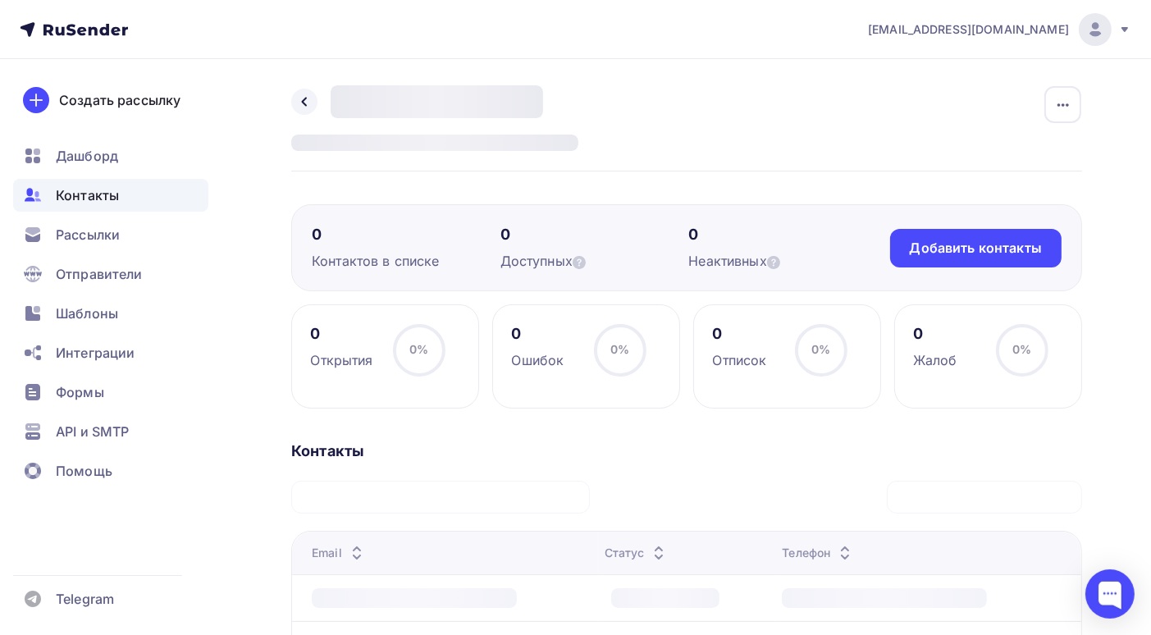
scroll to position [246, 0]
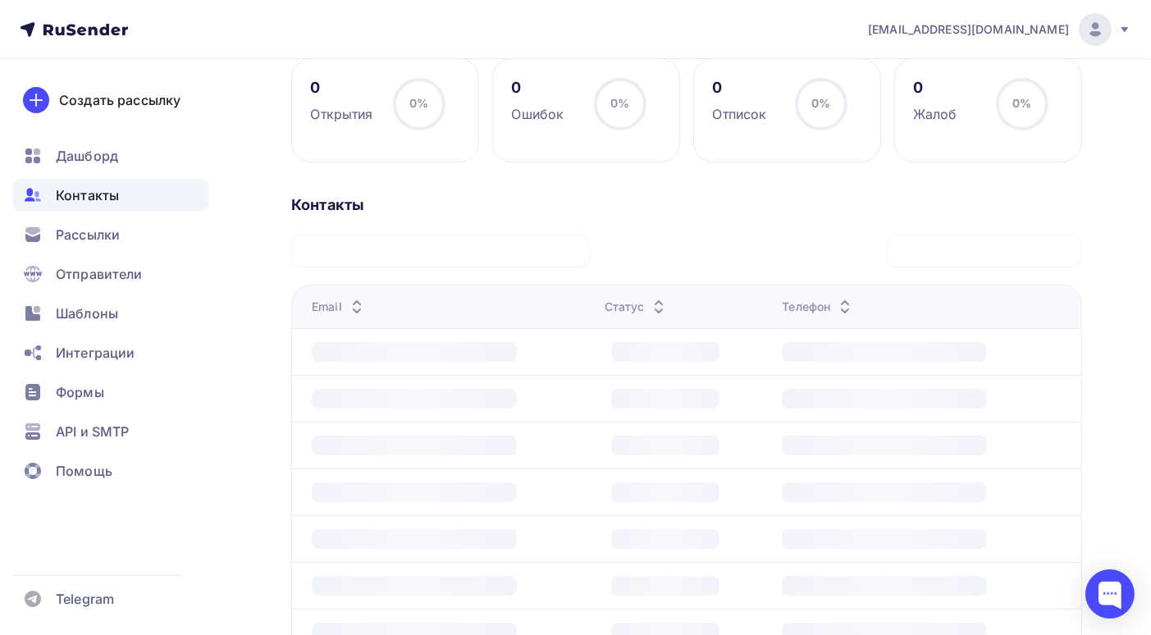
click at [496, 246] on div at bounding box center [440, 251] width 299 height 33
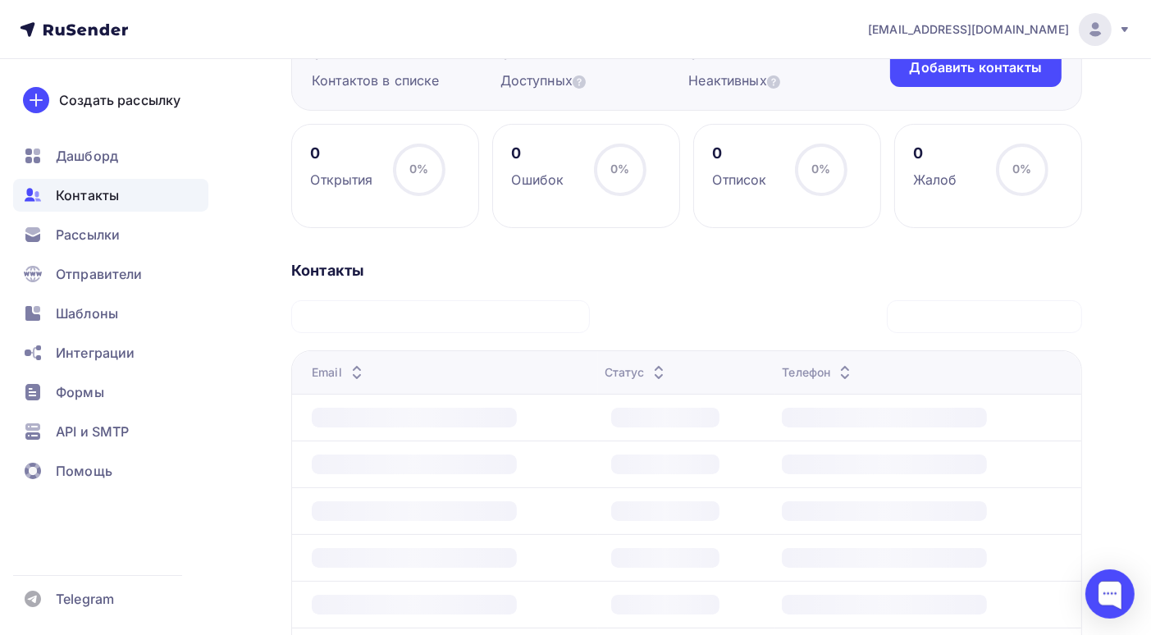
scroll to position [0, 0]
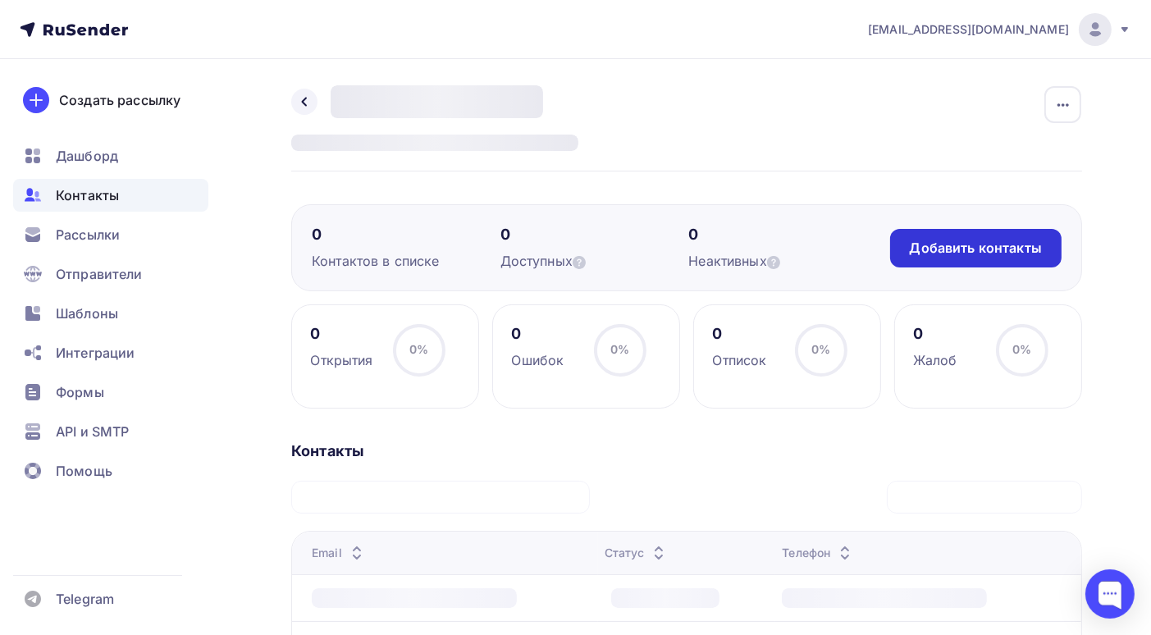
click at [946, 244] on div "Добавить контакты" at bounding box center [976, 248] width 132 height 19
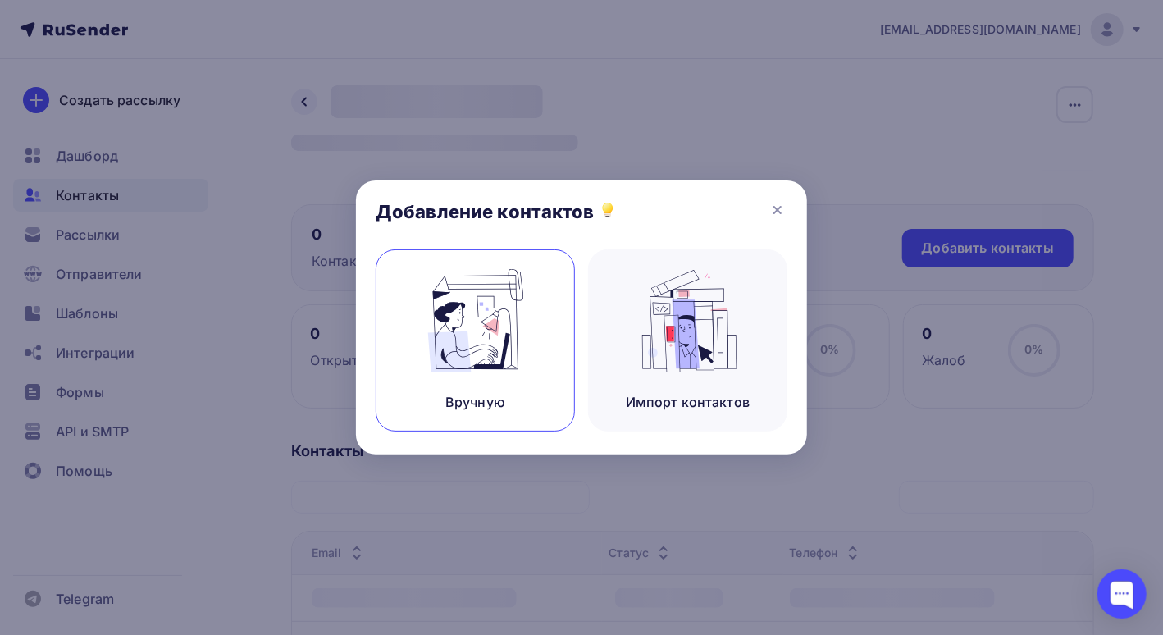
click at [465, 312] on img at bounding box center [476, 320] width 110 height 103
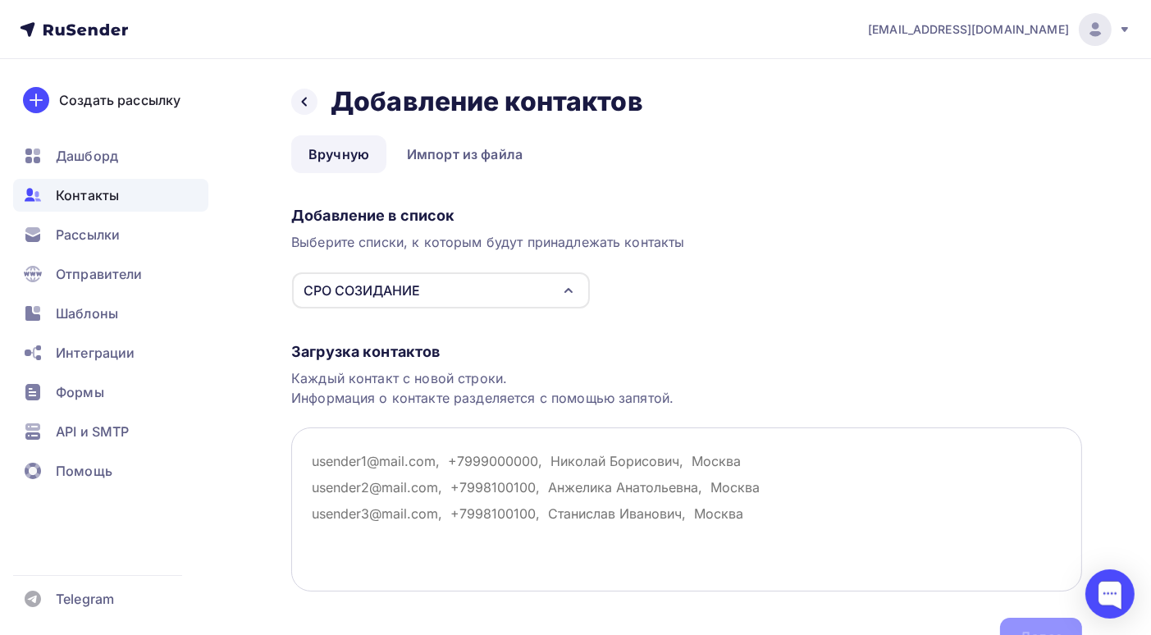
click at [303, 459] on textarea at bounding box center [686, 509] width 791 height 164
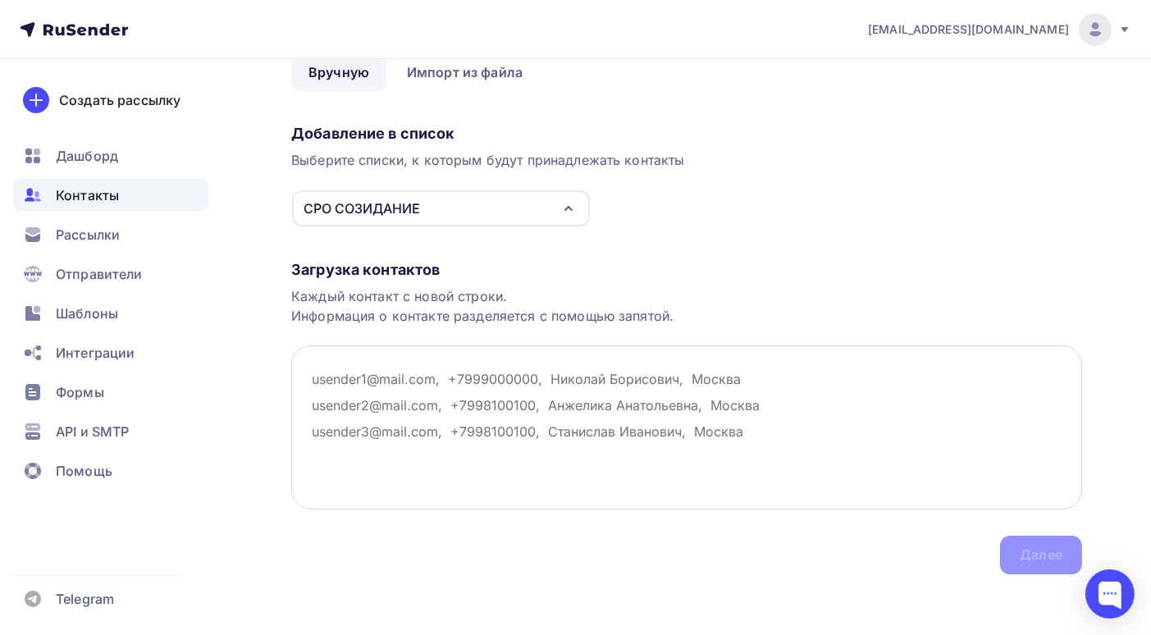
click at [311, 378] on textarea at bounding box center [686, 427] width 791 height 164
paste textarea "exievg@gmail.com m775803@mail.ru zarling@mail.ru sveta_armdor@mail.ru r.conserv…"
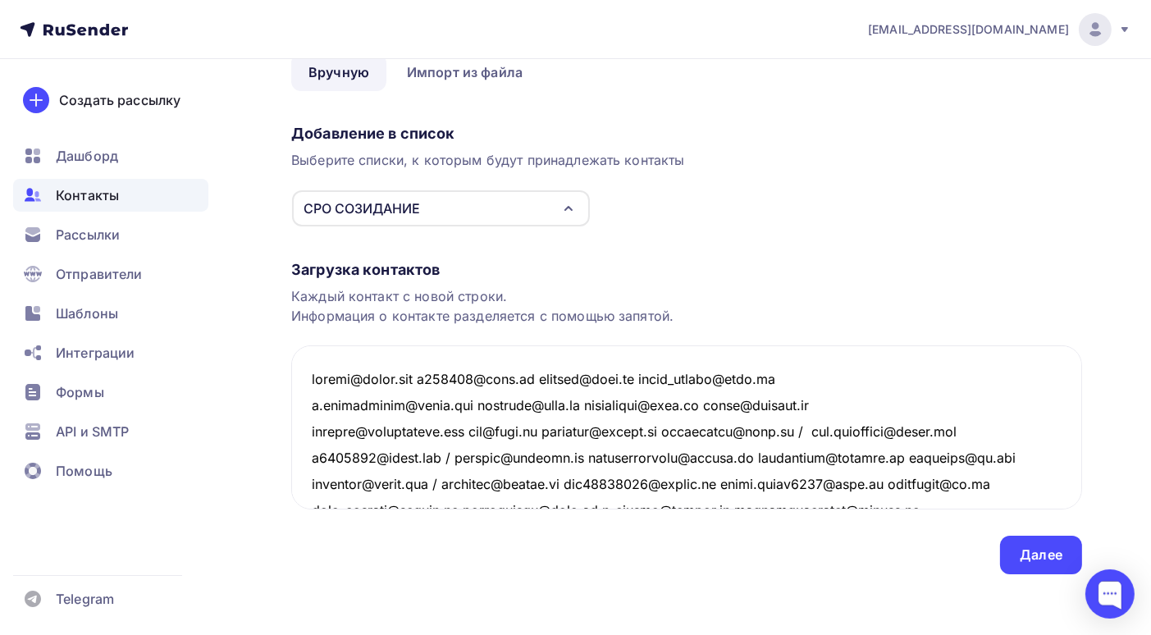
scroll to position [0, 0]
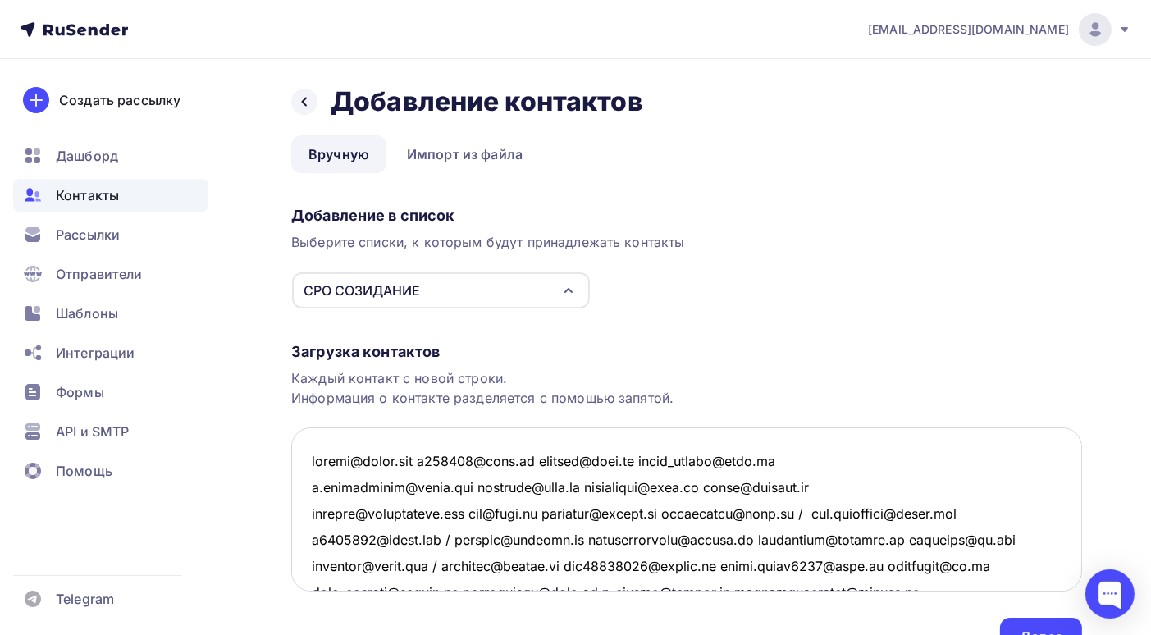
click at [431, 461] on textarea at bounding box center [686, 509] width 791 height 164
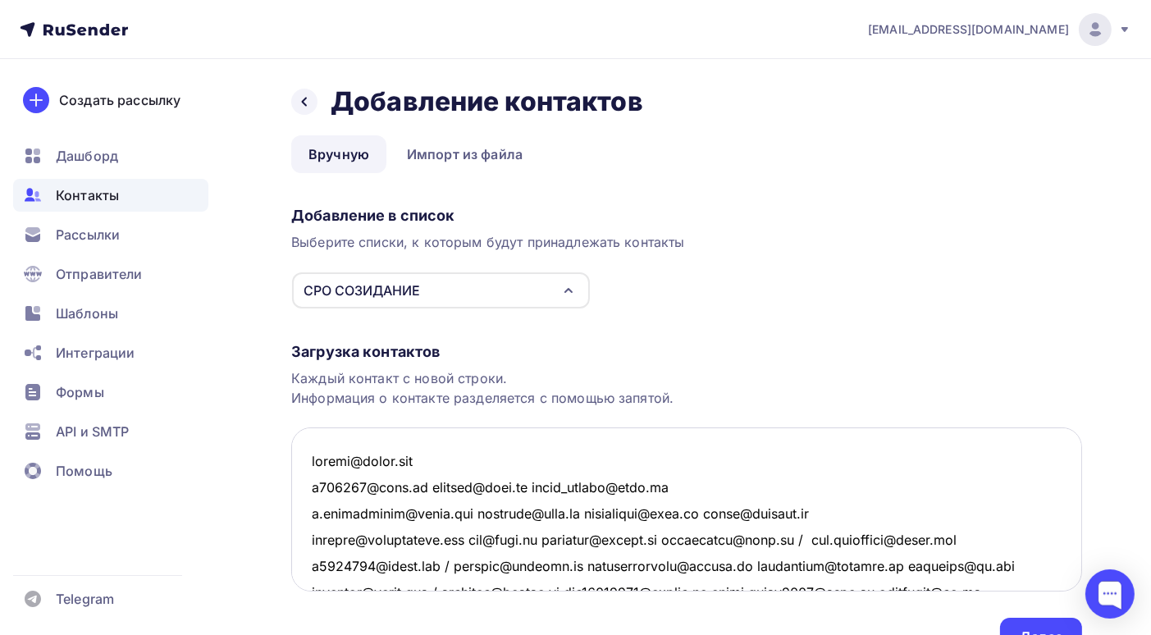
click at [431, 484] on textarea at bounding box center [686, 509] width 791 height 164
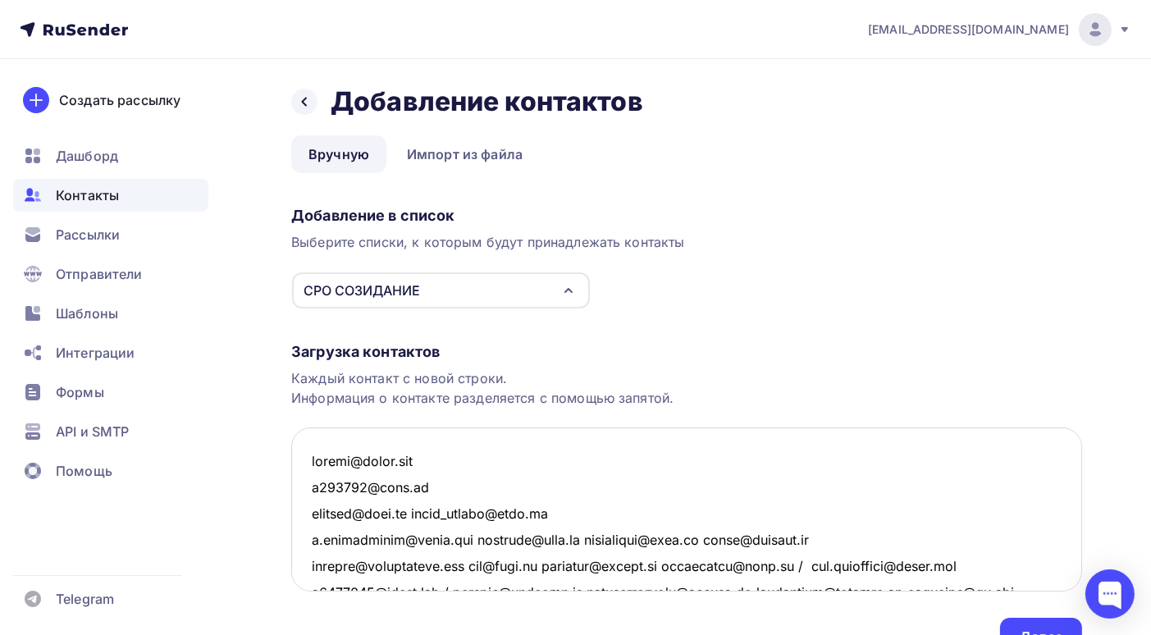
click at [413, 514] on textarea at bounding box center [686, 509] width 791 height 164
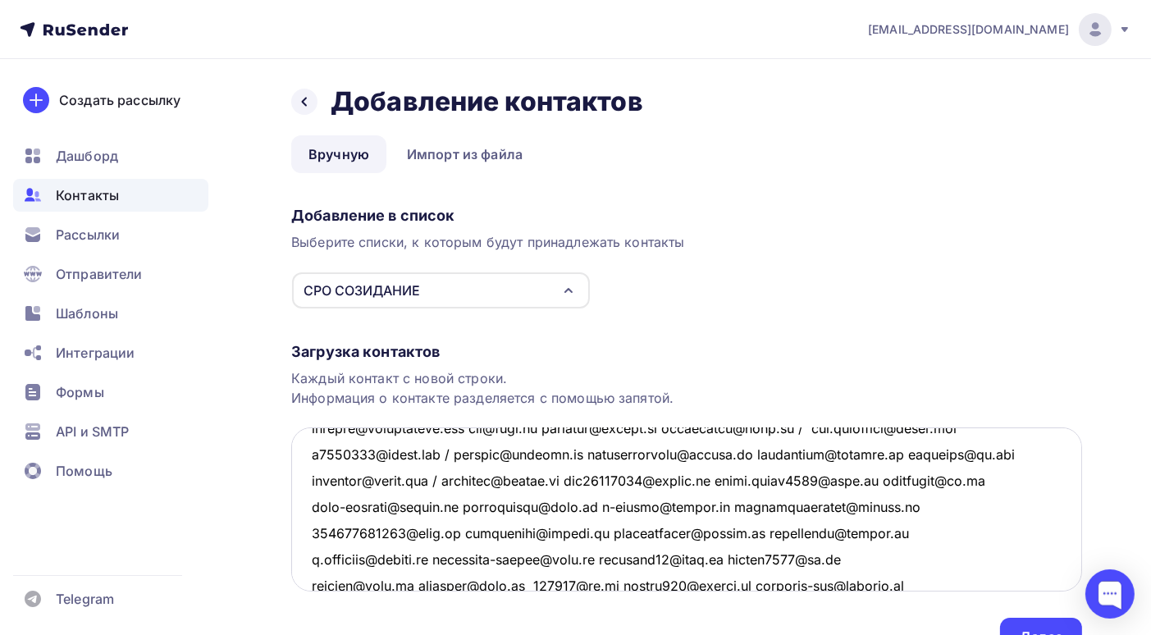
scroll to position [82, 0]
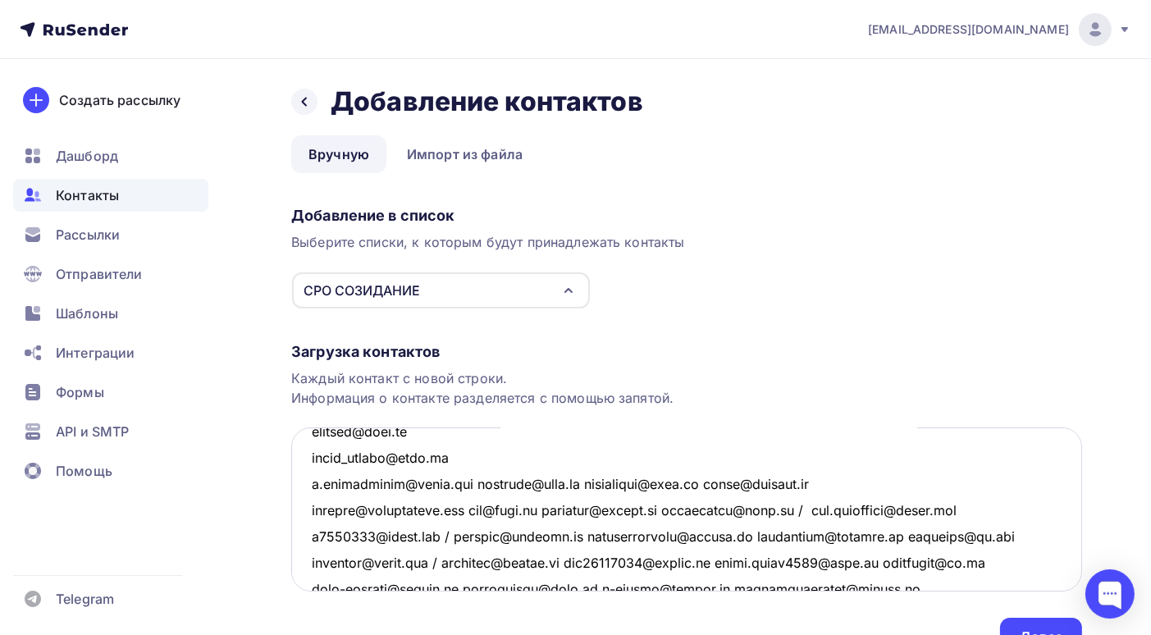
click at [473, 483] on textarea at bounding box center [686, 509] width 791 height 164
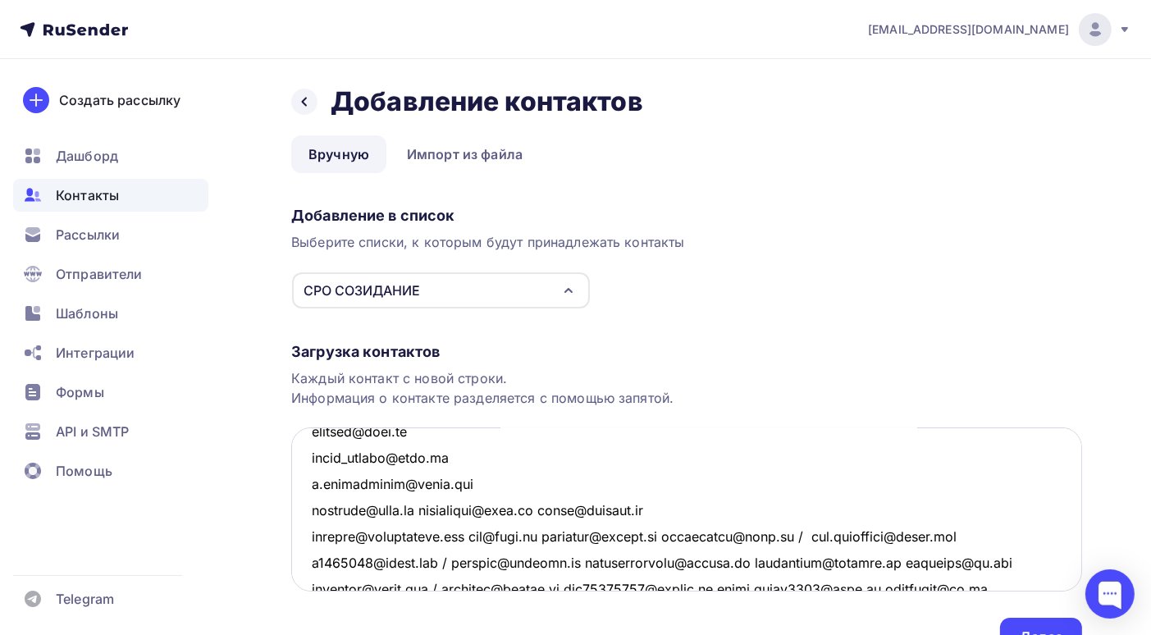
click at [435, 513] on textarea at bounding box center [686, 509] width 791 height 164
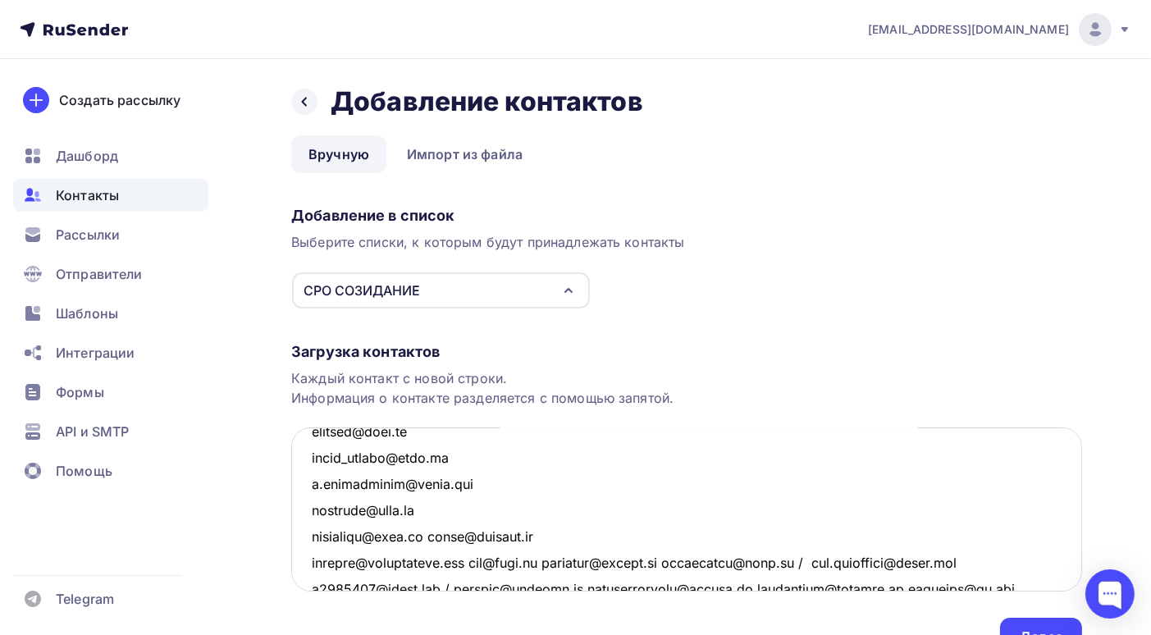
click at [427, 536] on textarea at bounding box center [686, 509] width 791 height 164
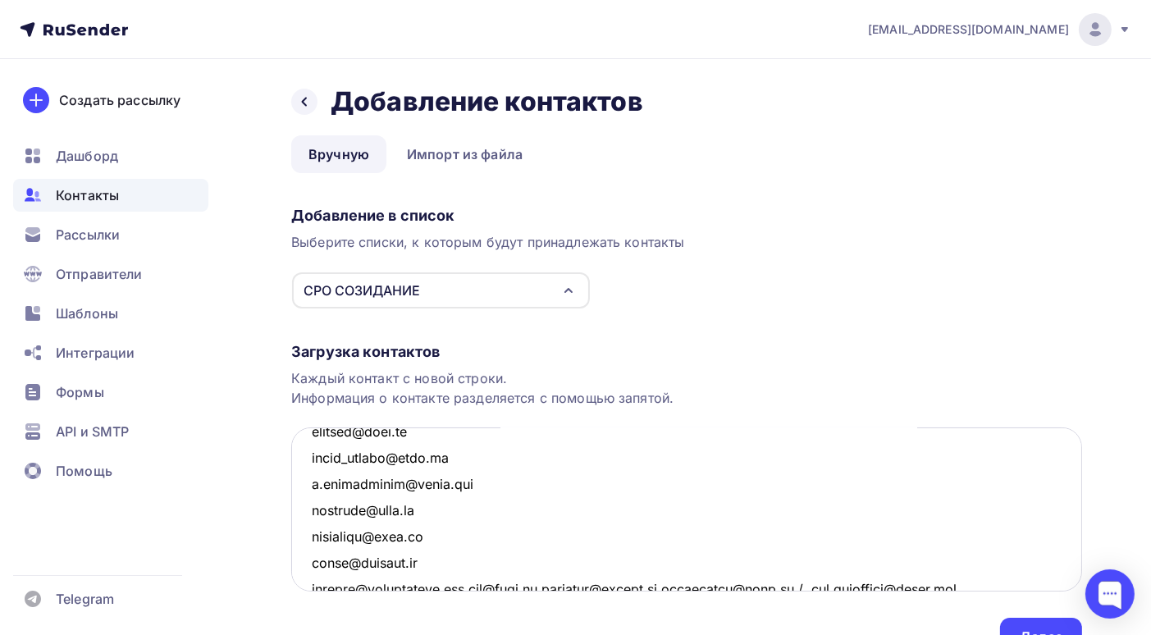
scroll to position [164, 0]
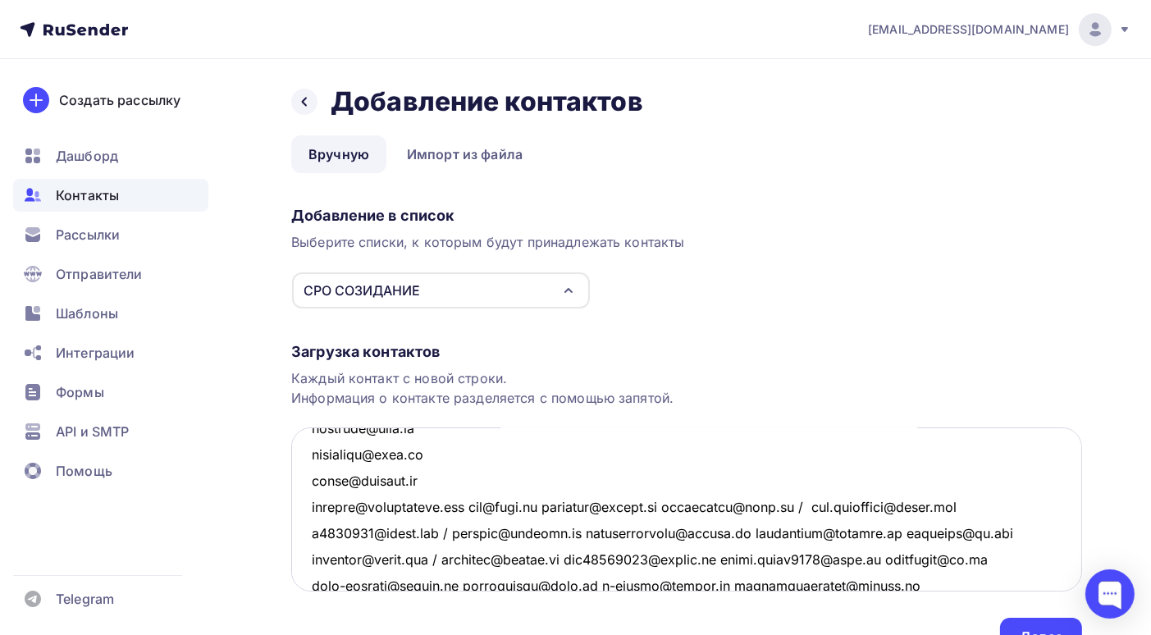
click at [475, 507] on textarea at bounding box center [686, 509] width 791 height 164
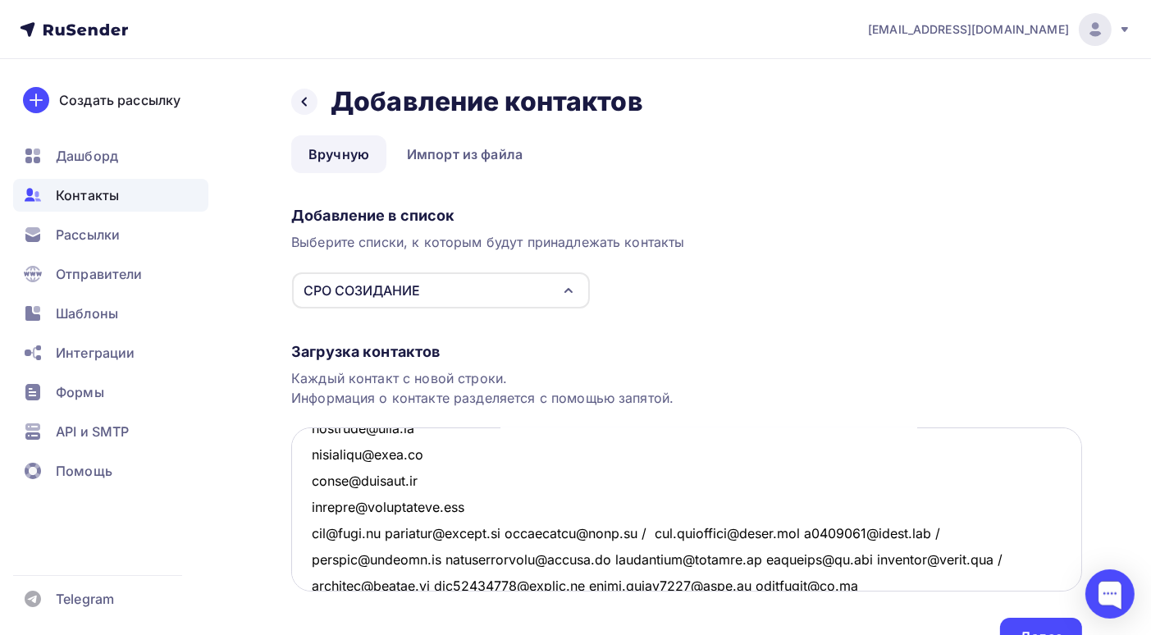
click at [399, 533] on textarea at bounding box center [686, 509] width 791 height 164
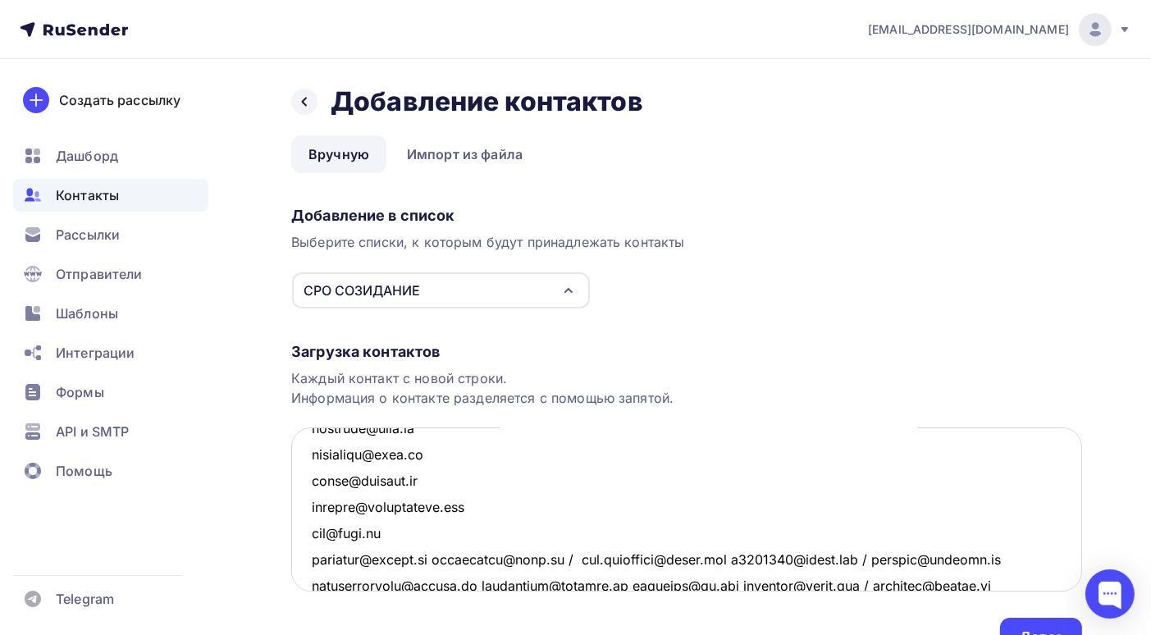
click at [445, 558] on textarea at bounding box center [686, 509] width 791 height 164
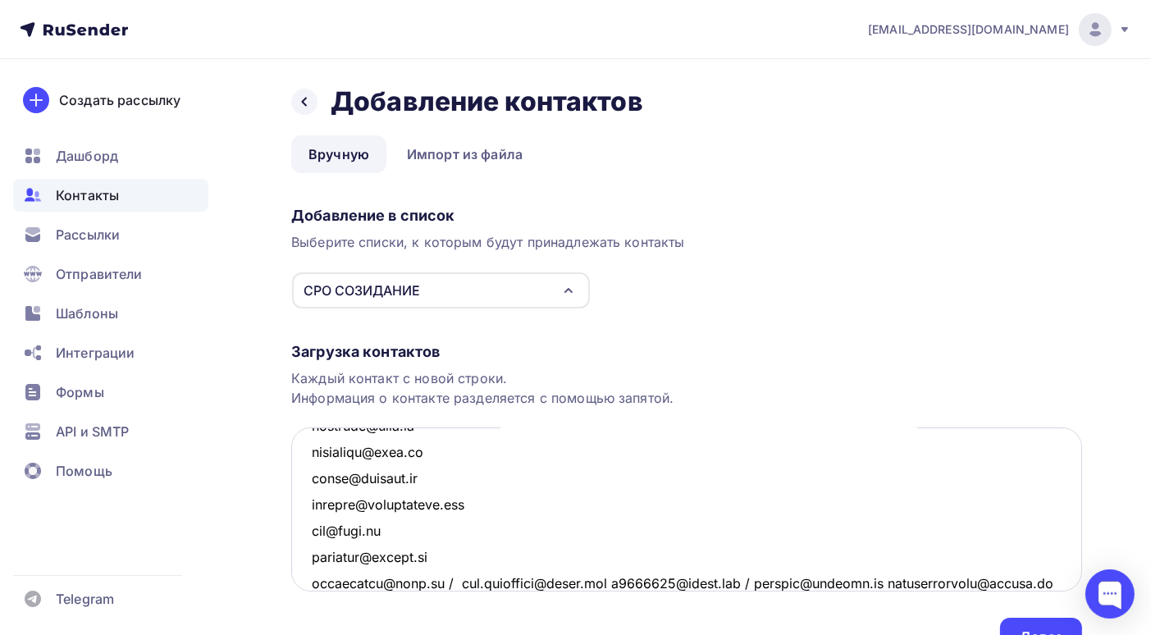
scroll to position [249, 0]
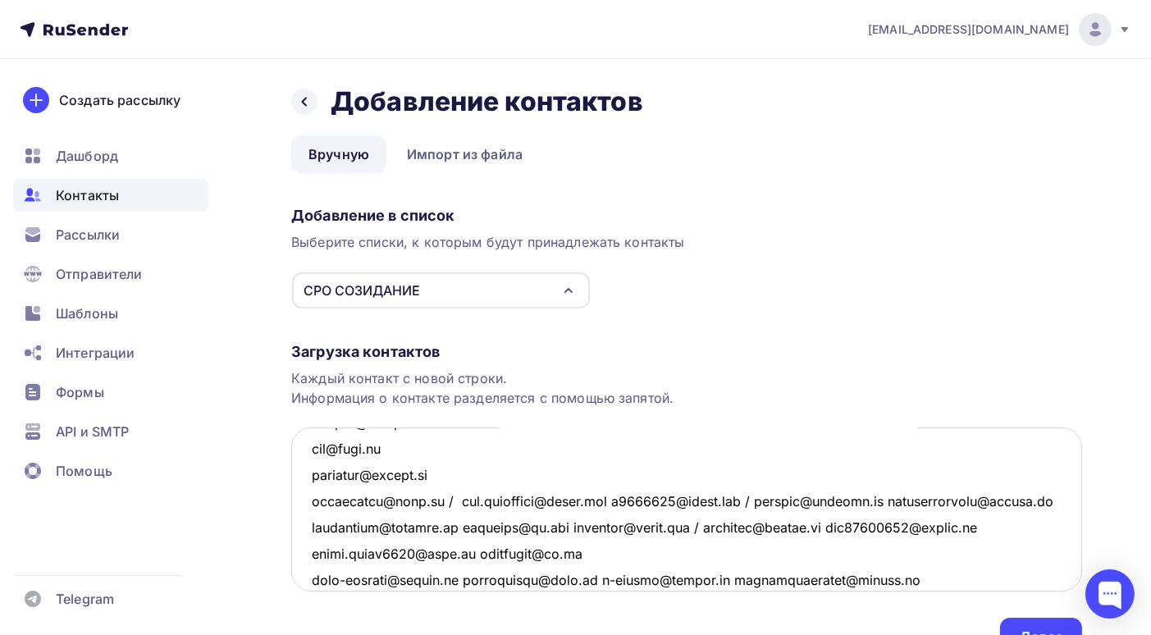
click at [452, 499] on textarea at bounding box center [686, 509] width 791 height 164
click at [458, 499] on textarea at bounding box center [686, 509] width 791 height 164
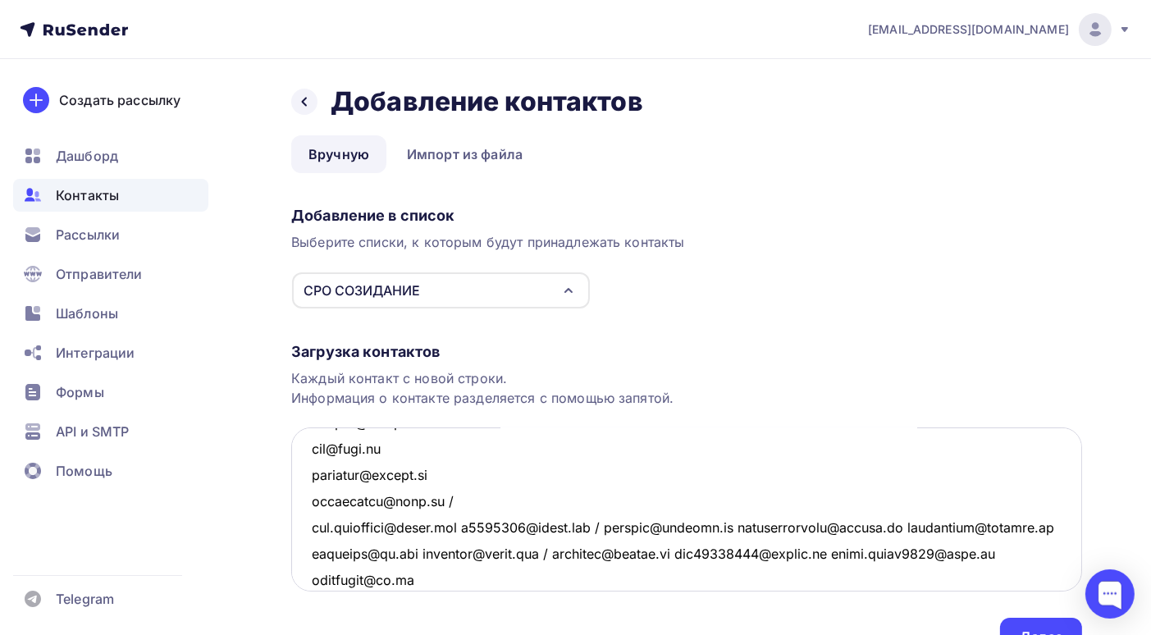
click at [450, 499] on textarea at bounding box center [686, 509] width 791 height 164
click at [484, 528] on textarea at bounding box center [686, 509] width 791 height 164
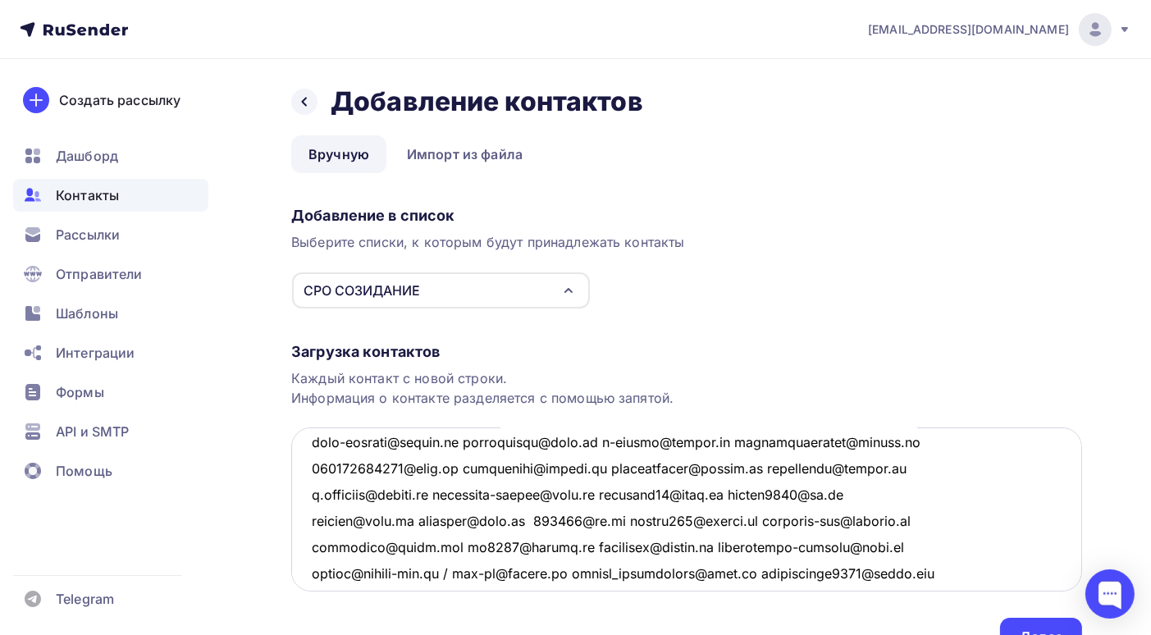
scroll to position [331, 0]
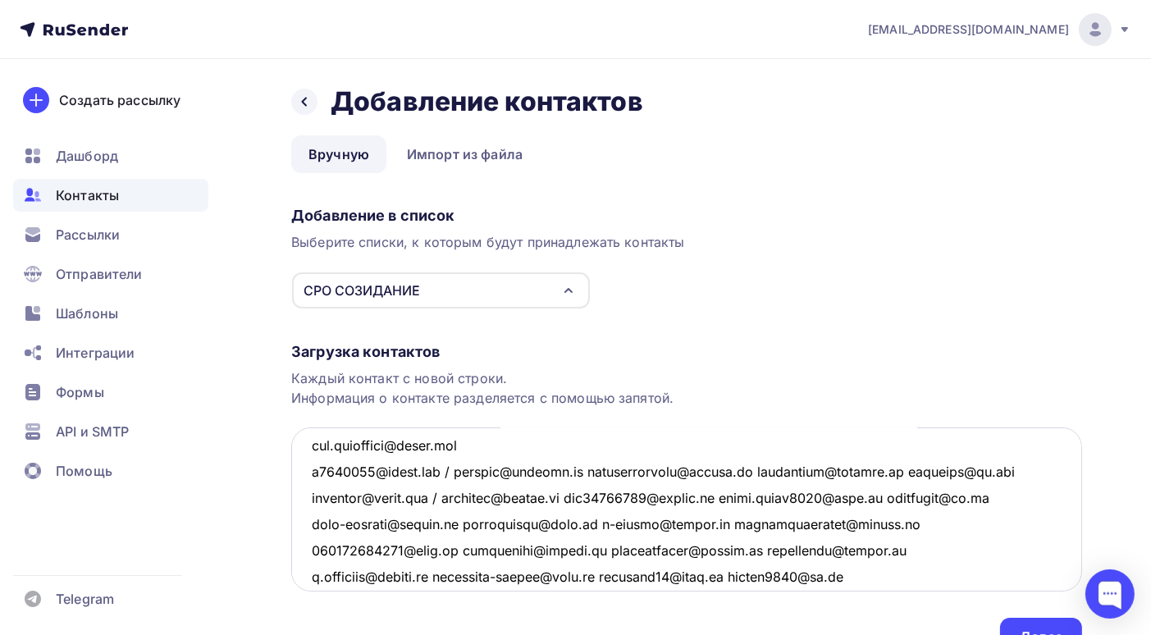
click at [469, 470] on textarea at bounding box center [686, 509] width 791 height 164
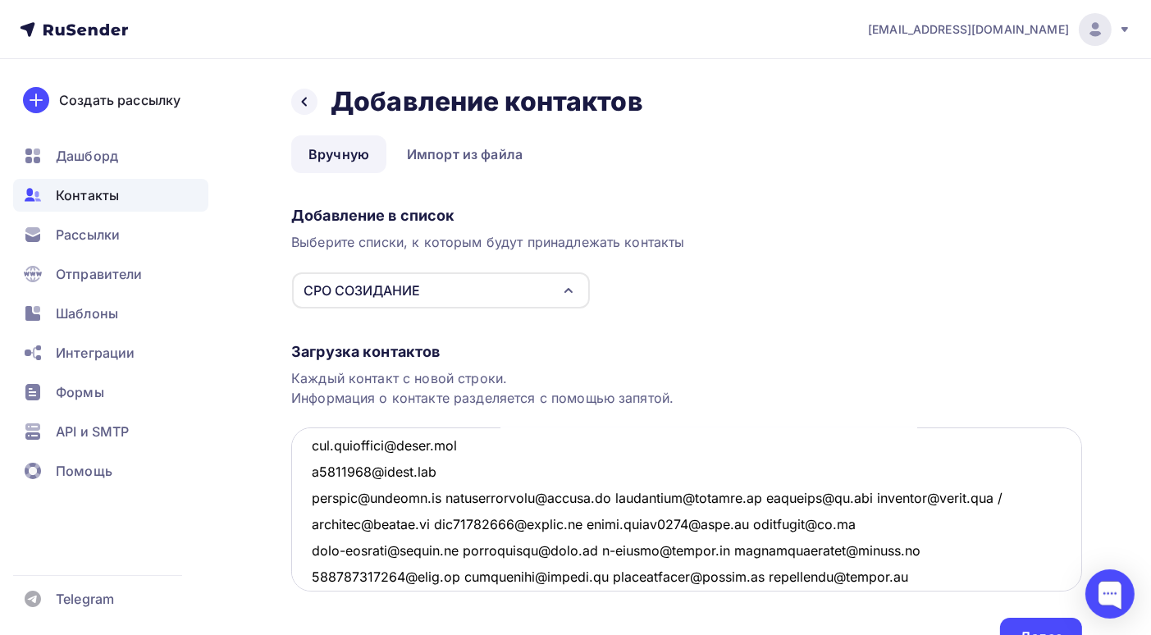
click at [438, 497] on textarea at bounding box center [686, 509] width 791 height 164
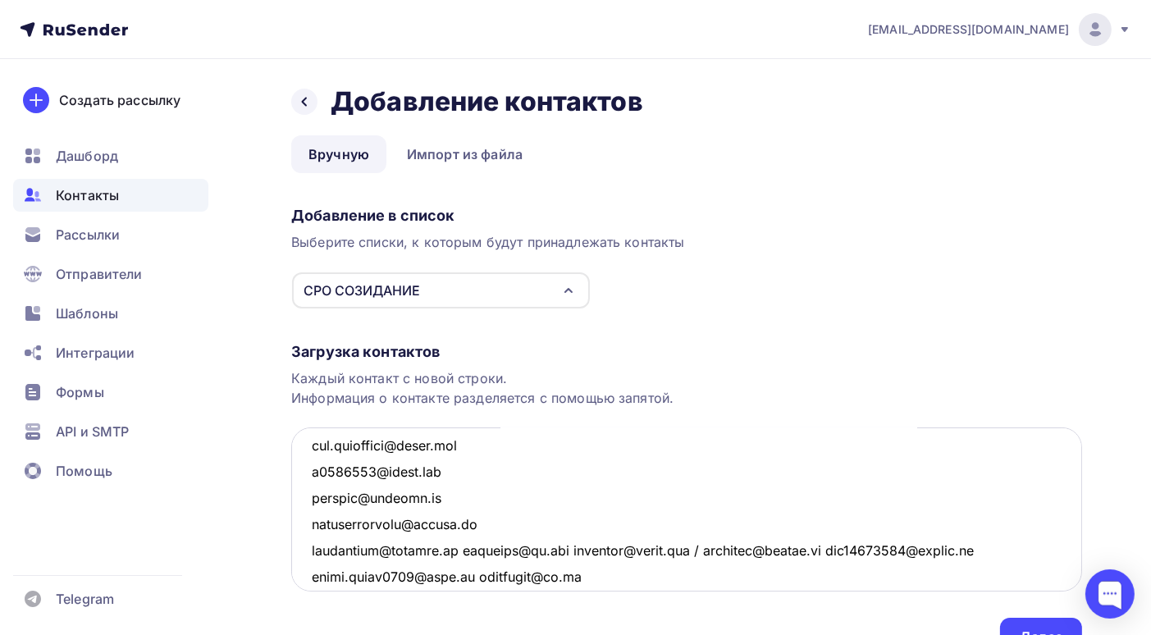
click at [486, 523] on textarea at bounding box center [686, 509] width 791 height 164
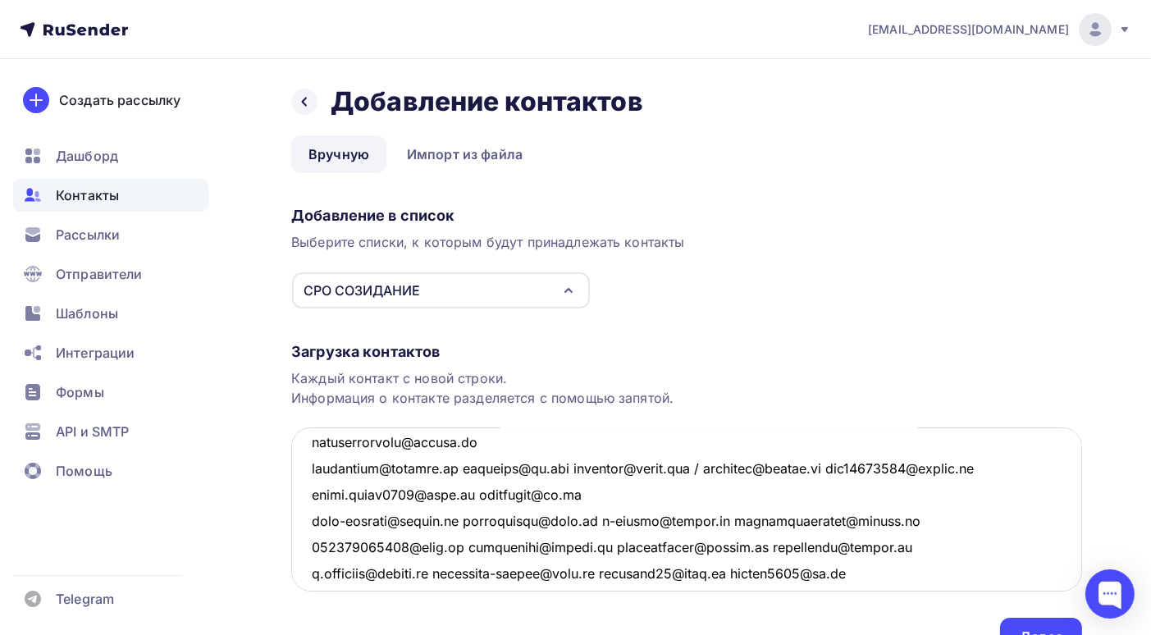
click at [452, 467] on textarea at bounding box center [686, 509] width 791 height 164
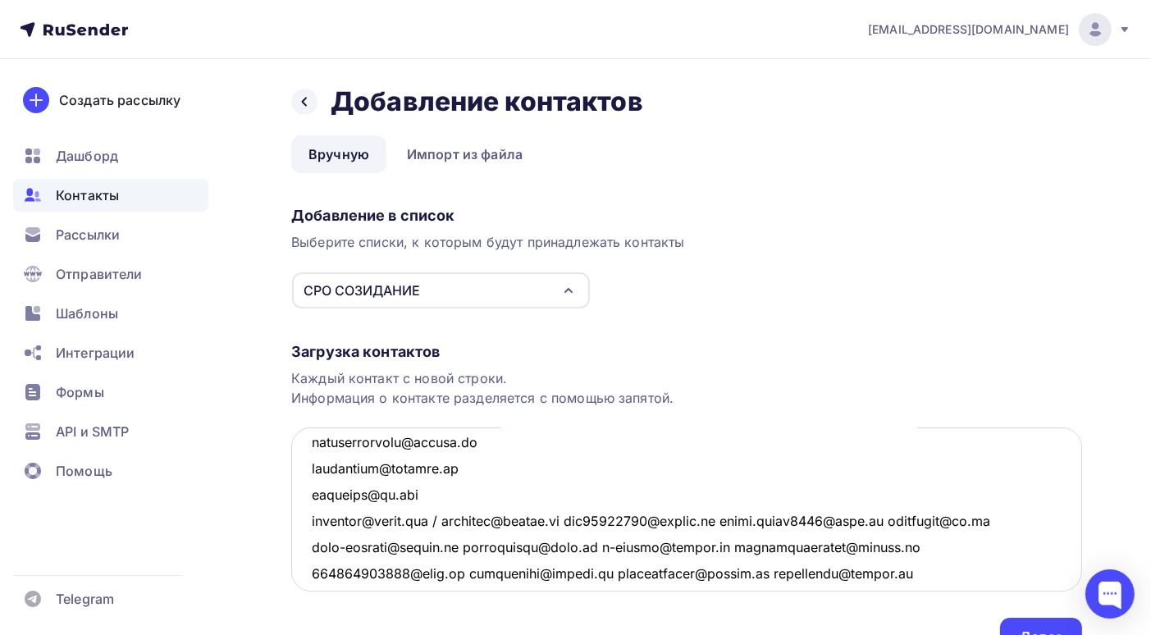
click at [437, 492] on textarea at bounding box center [686, 509] width 791 height 164
click at [458, 522] on textarea at bounding box center [686, 509] width 791 height 164
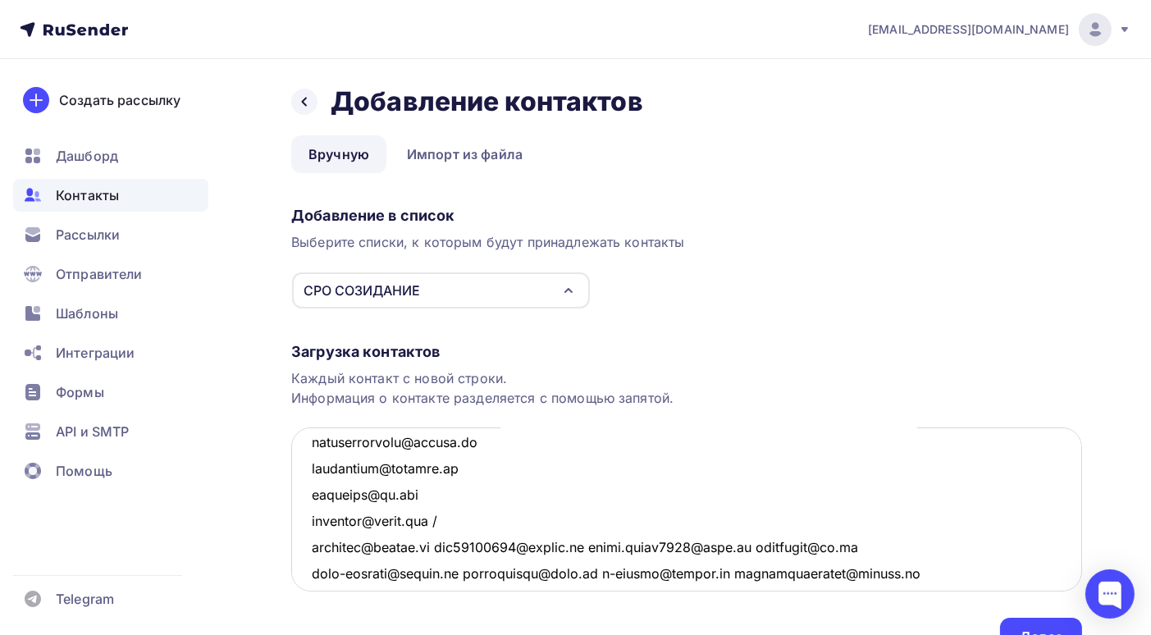
click at [456, 517] on textarea at bounding box center [686, 509] width 791 height 164
click at [451, 545] on textarea at bounding box center [686, 509] width 791 height 164
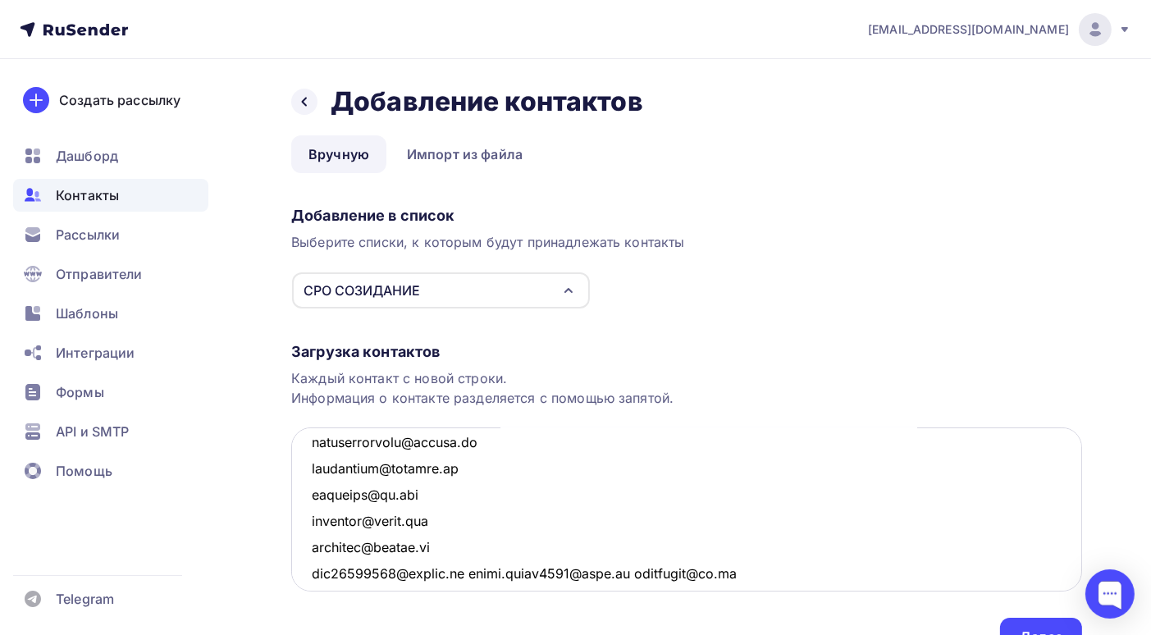
click at [470, 574] on textarea at bounding box center [686, 509] width 791 height 164
click at [473, 570] on textarea at bounding box center [686, 509] width 791 height 164
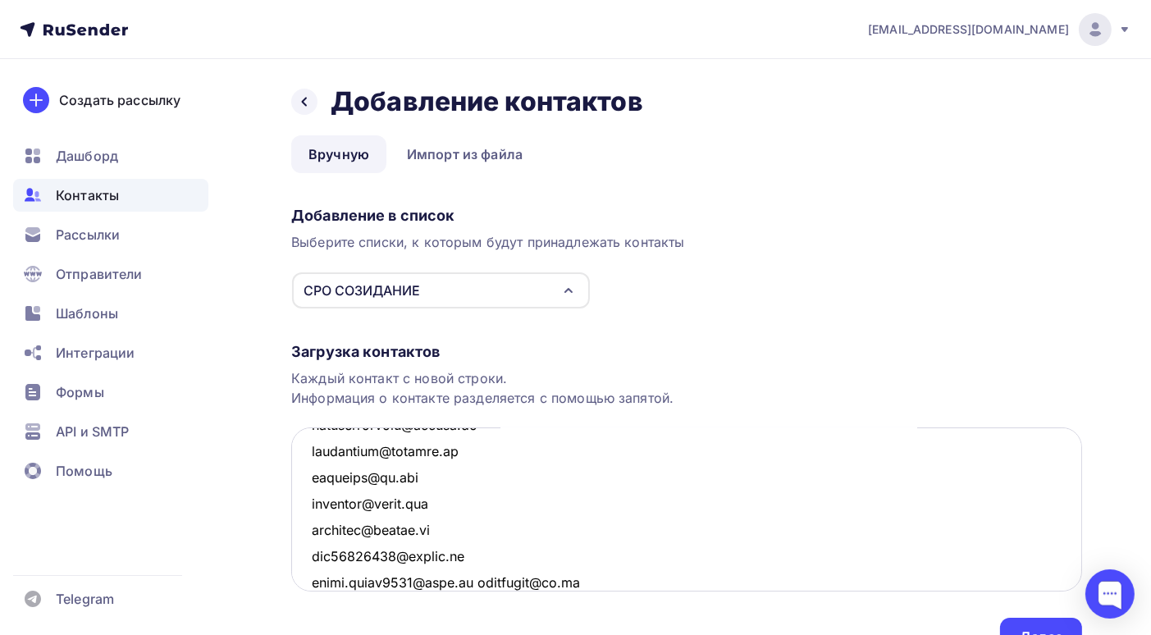
scroll to position [512, 0]
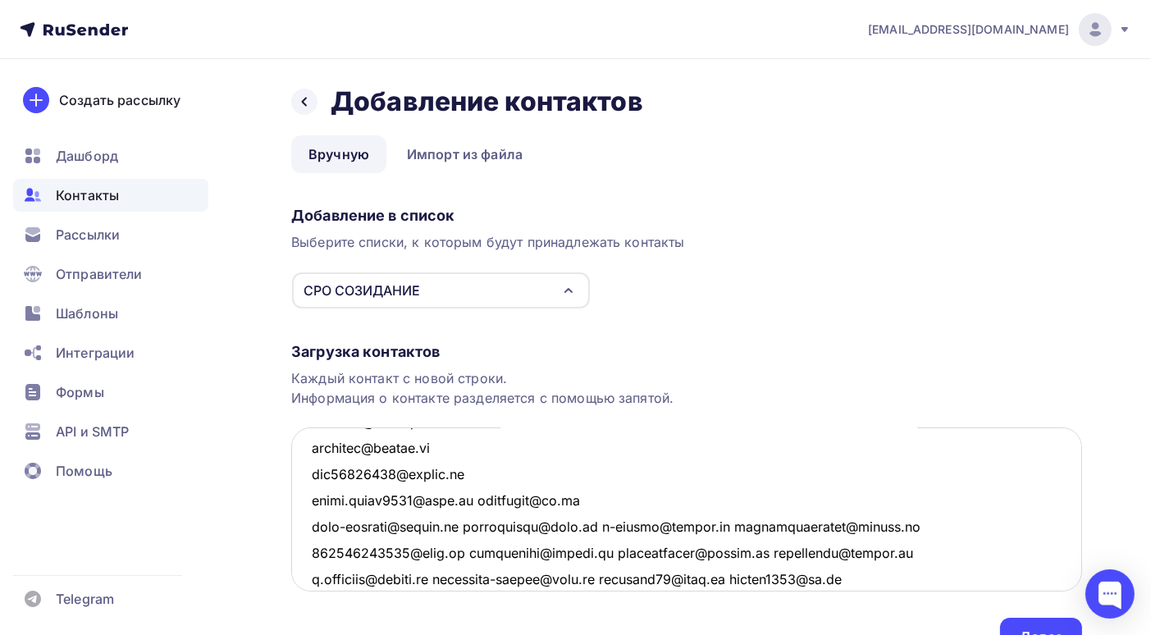
click at [468, 499] on textarea at bounding box center [686, 509] width 791 height 164
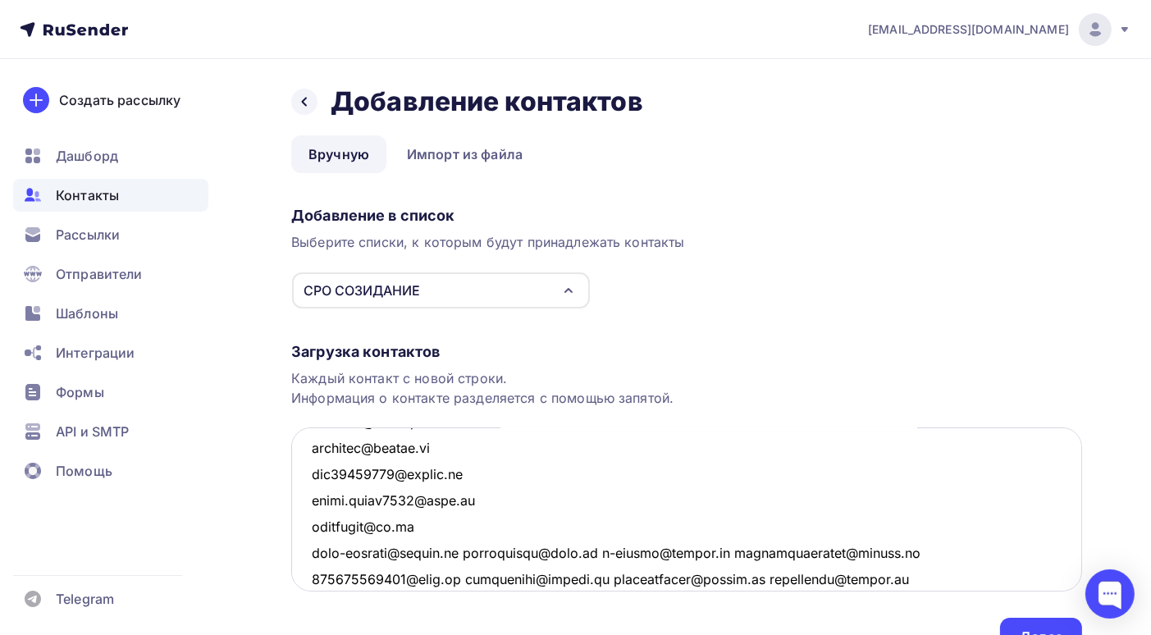
click at [472, 551] on textarea at bounding box center [686, 509] width 791 height 164
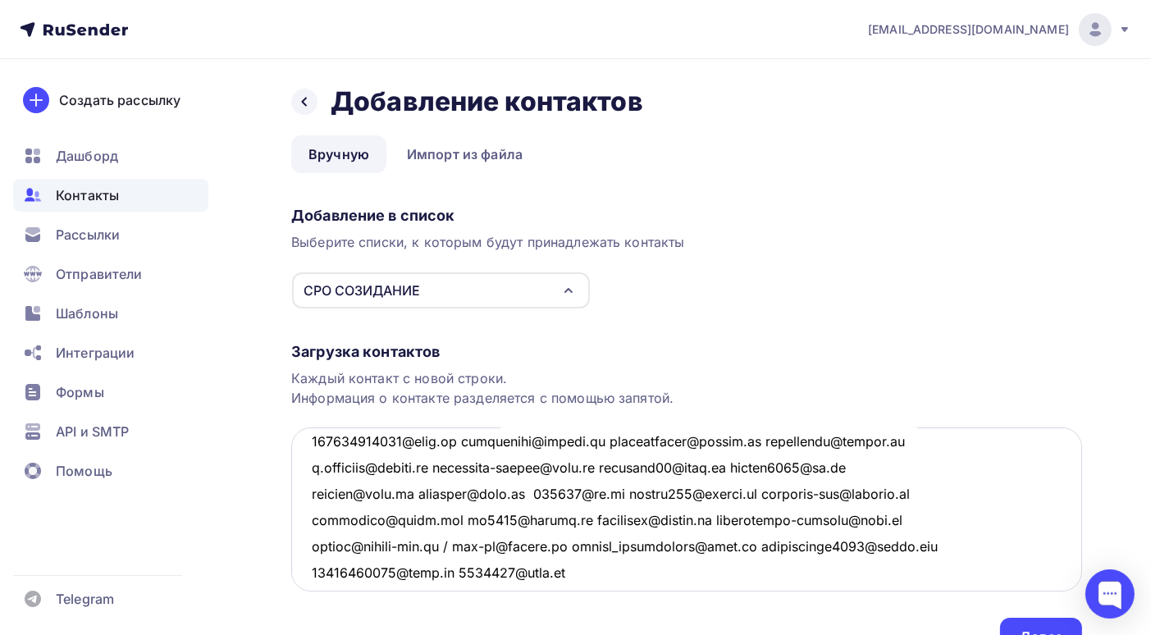
scroll to position [594, 0]
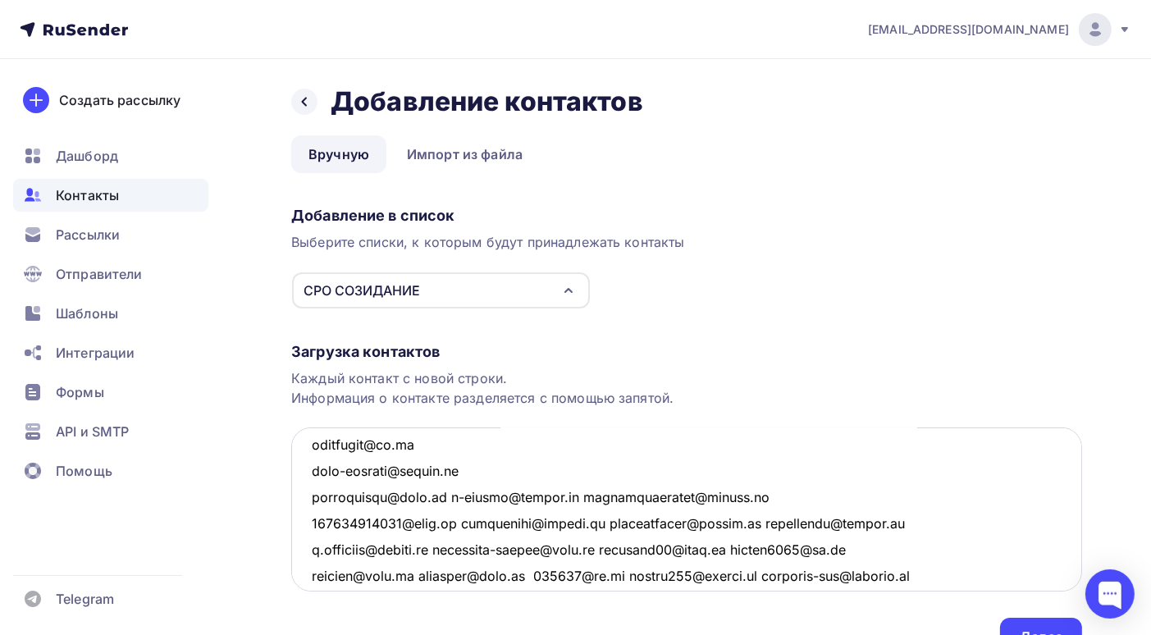
click at [451, 498] on textarea at bounding box center [686, 509] width 791 height 164
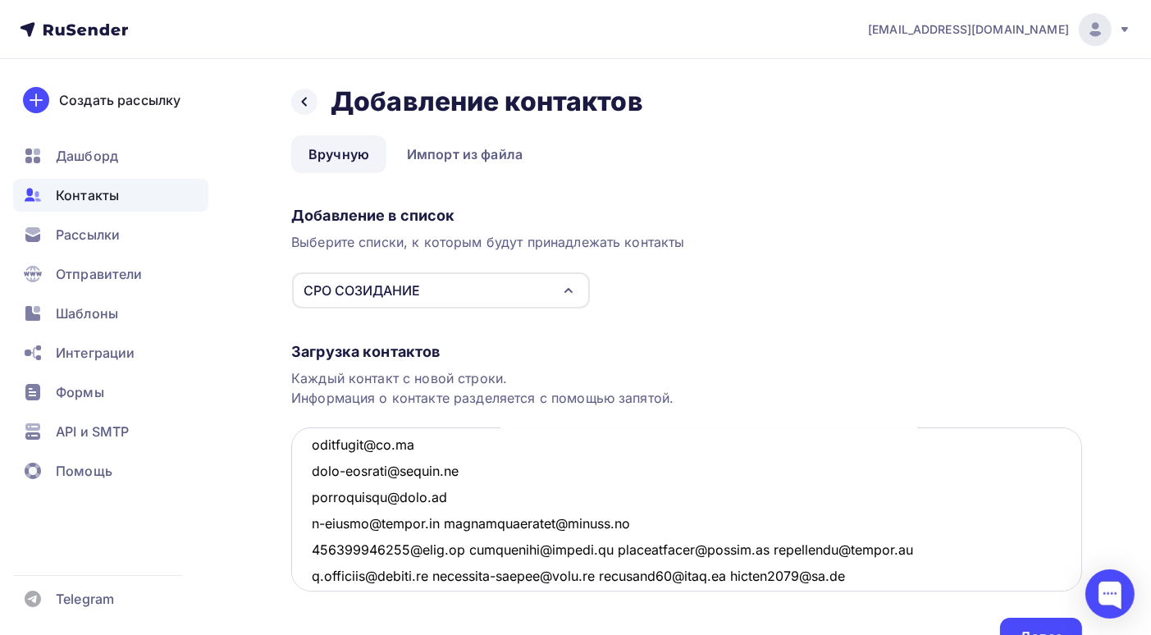
click at [444, 522] on textarea at bounding box center [686, 509] width 791 height 164
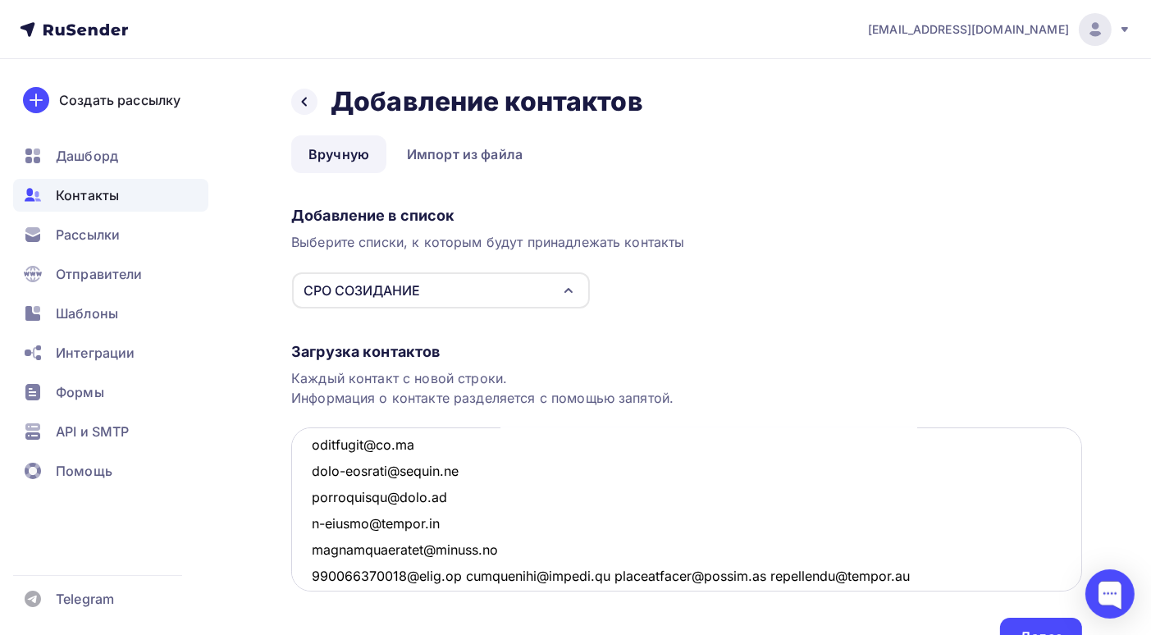
click at [464, 576] on textarea at bounding box center [686, 509] width 791 height 164
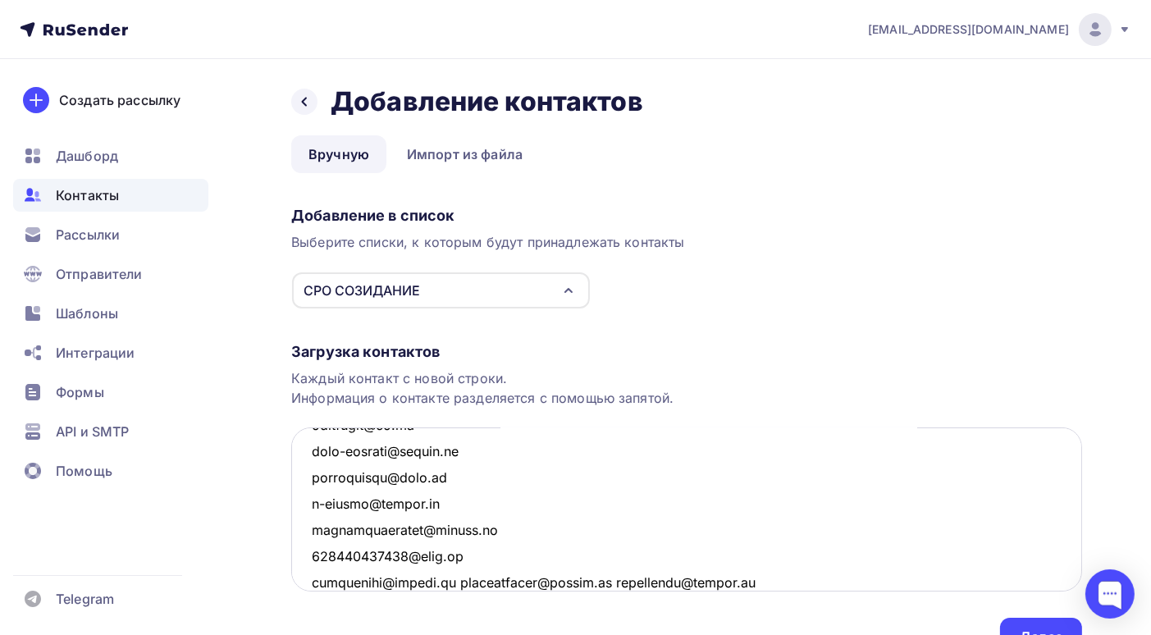
click at [465, 580] on textarea at bounding box center [686, 509] width 791 height 164
click at [468, 582] on textarea at bounding box center [686, 509] width 791 height 164
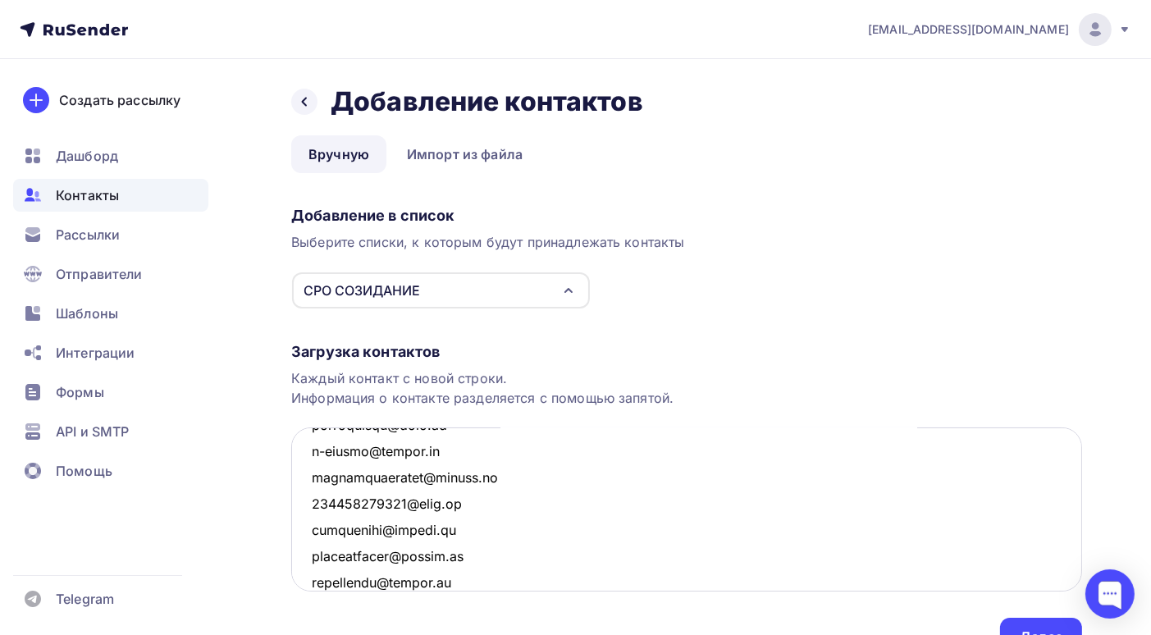
scroll to position [748, 0]
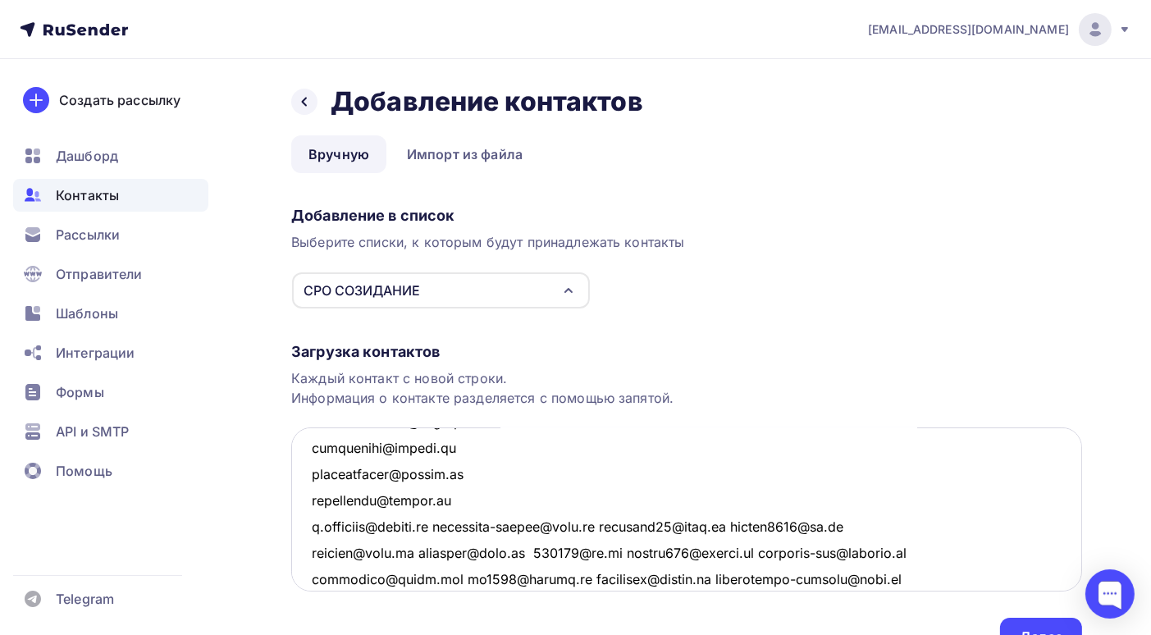
click at [449, 525] on textarea at bounding box center [686, 509] width 791 height 164
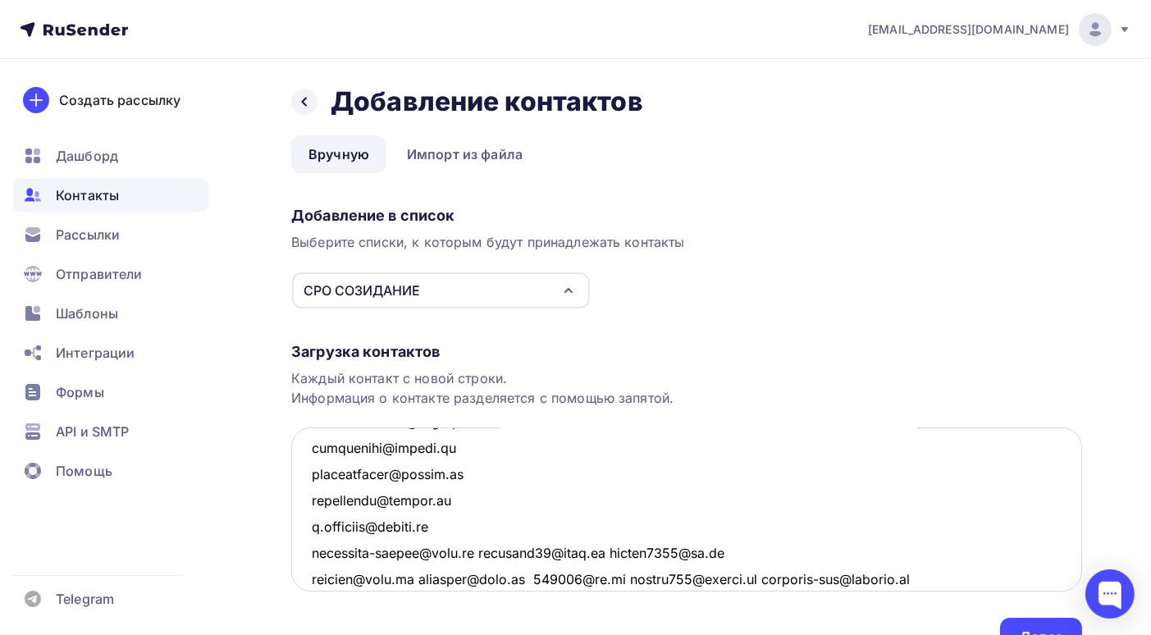
click at [481, 552] on textarea at bounding box center [686, 509] width 791 height 164
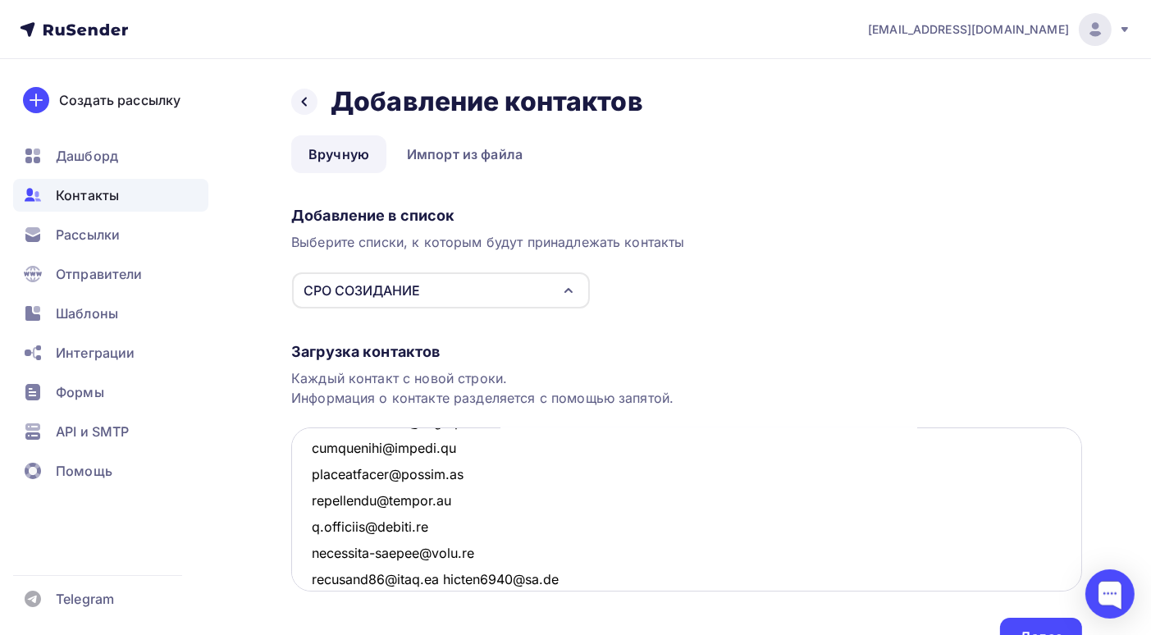
click at [448, 577] on textarea at bounding box center [686, 509] width 791 height 164
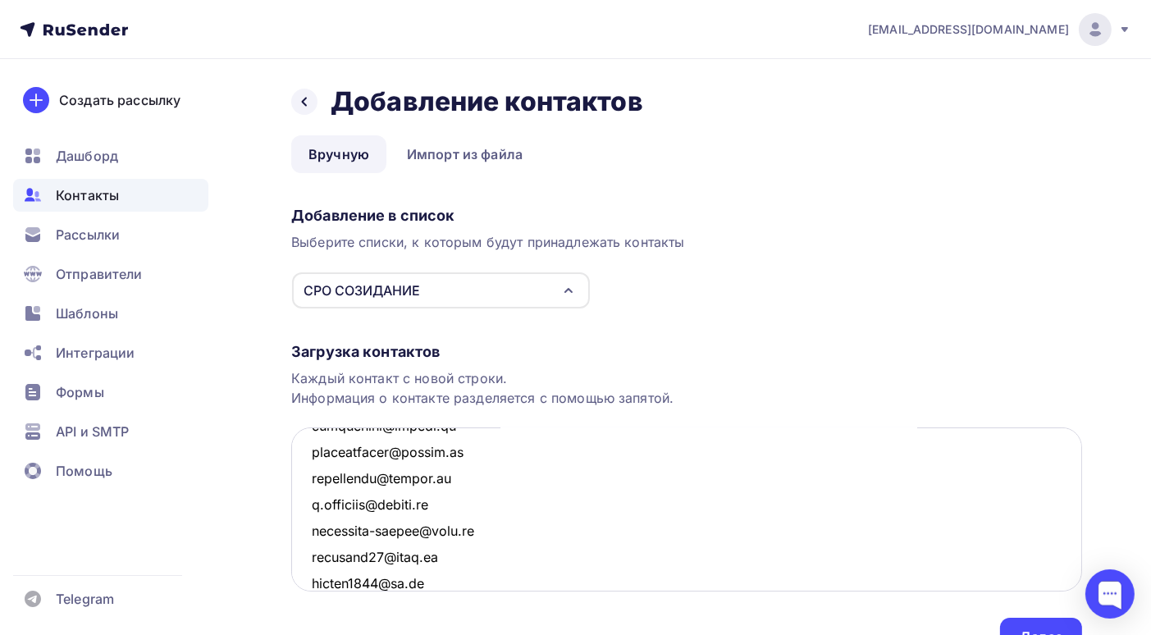
scroll to position [852, 0]
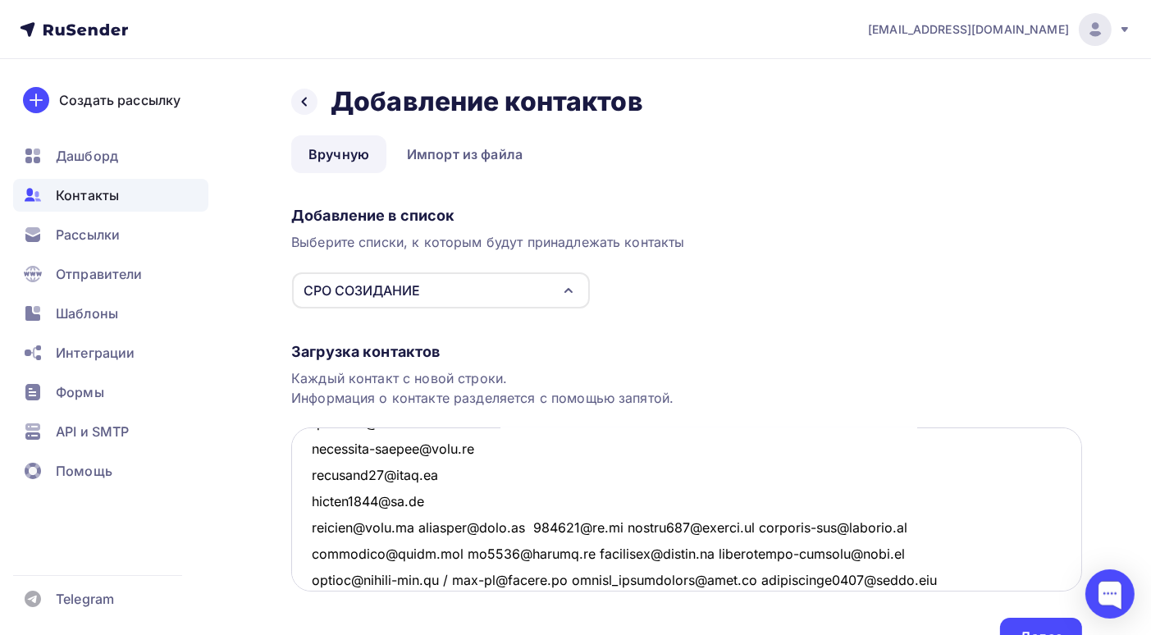
click at [415, 525] on textarea at bounding box center [686, 509] width 791 height 164
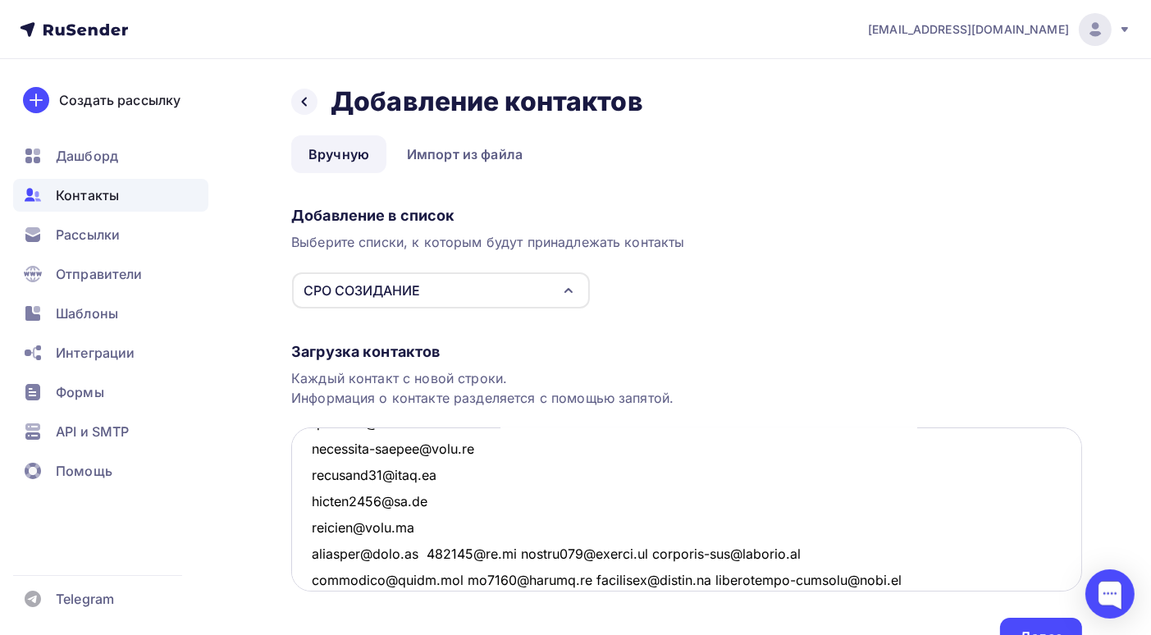
click at [421, 548] on textarea at bounding box center [686, 509] width 791 height 164
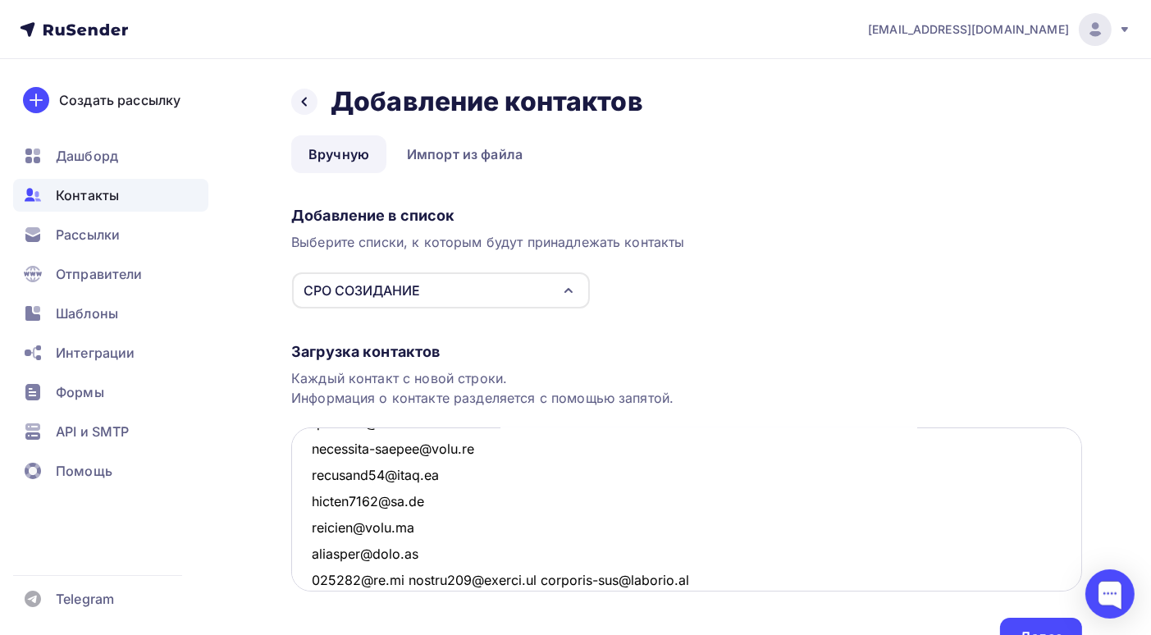
click at [407, 578] on textarea at bounding box center [686, 509] width 791 height 164
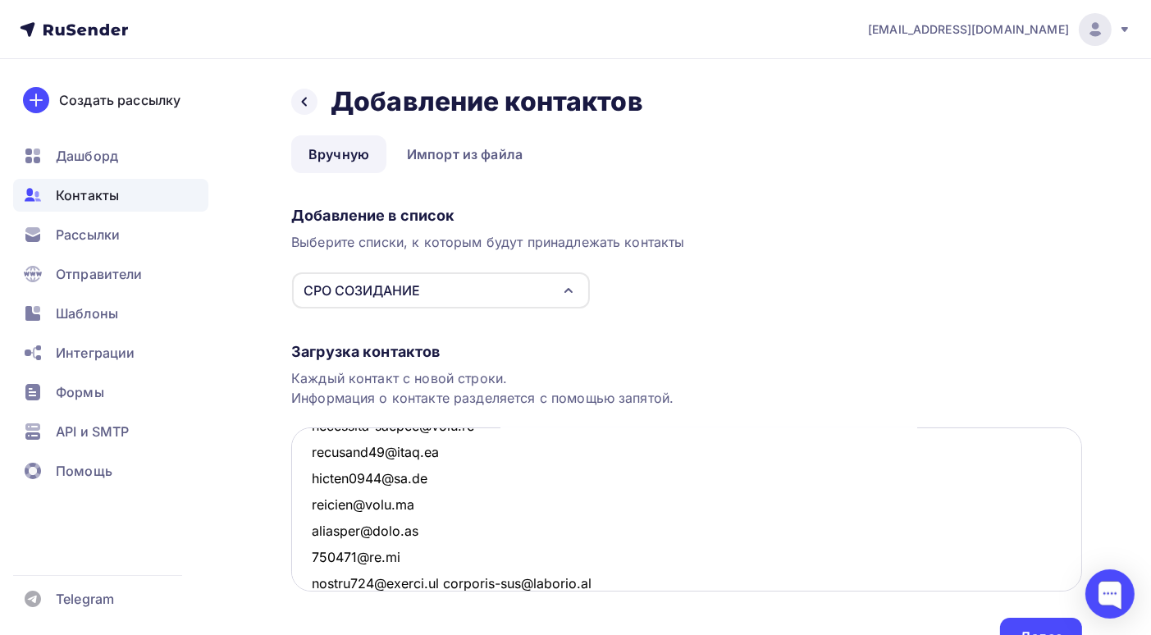
scroll to position [957, 0]
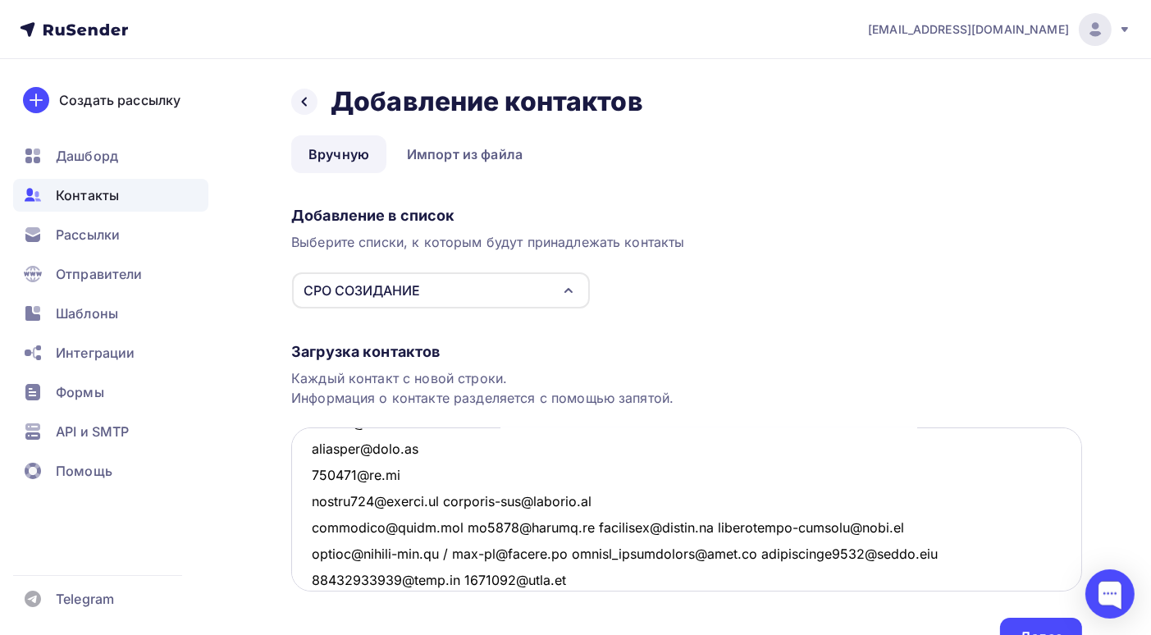
click at [451, 503] on textarea at bounding box center [686, 509] width 791 height 164
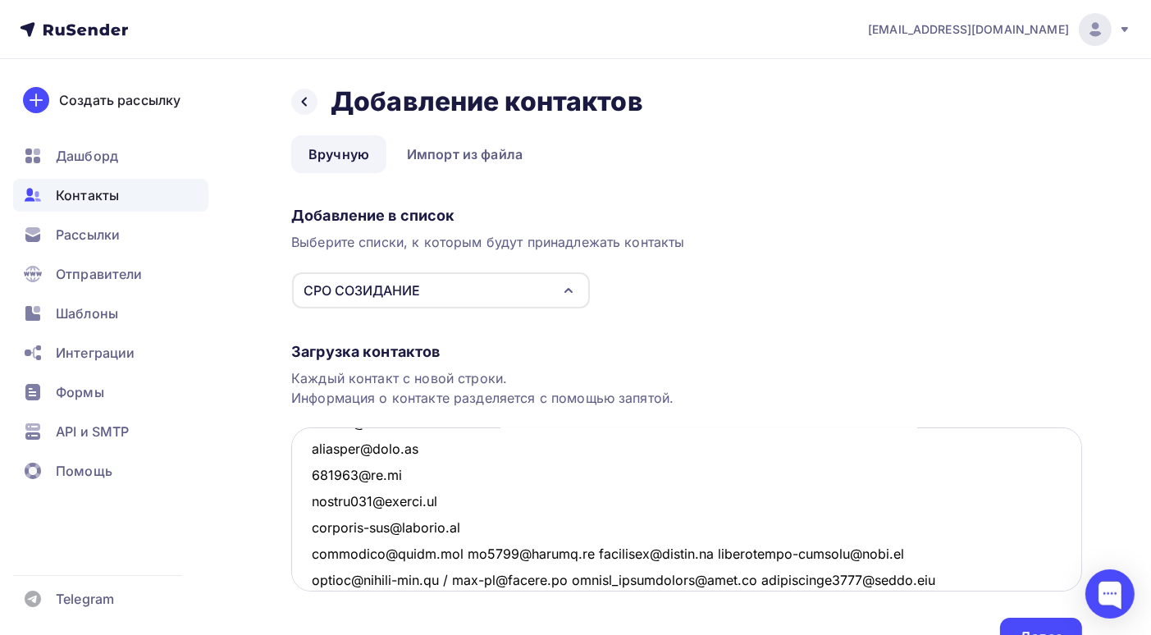
click at [445, 554] on textarea at bounding box center [686, 509] width 791 height 164
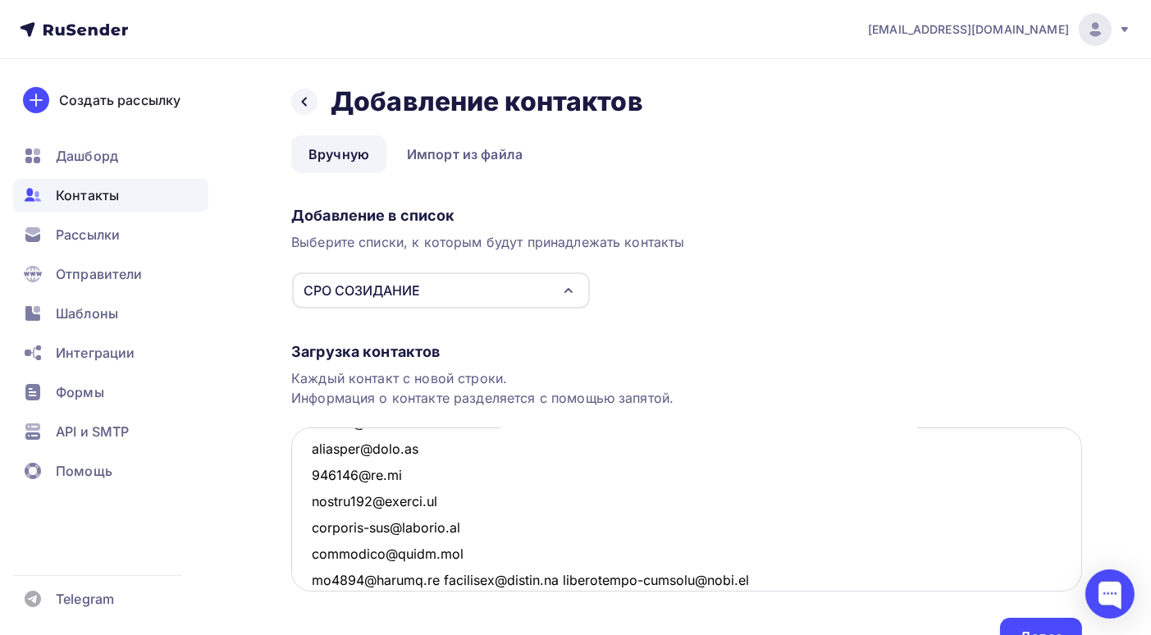
click at [438, 582] on textarea at bounding box center [686, 509] width 791 height 164
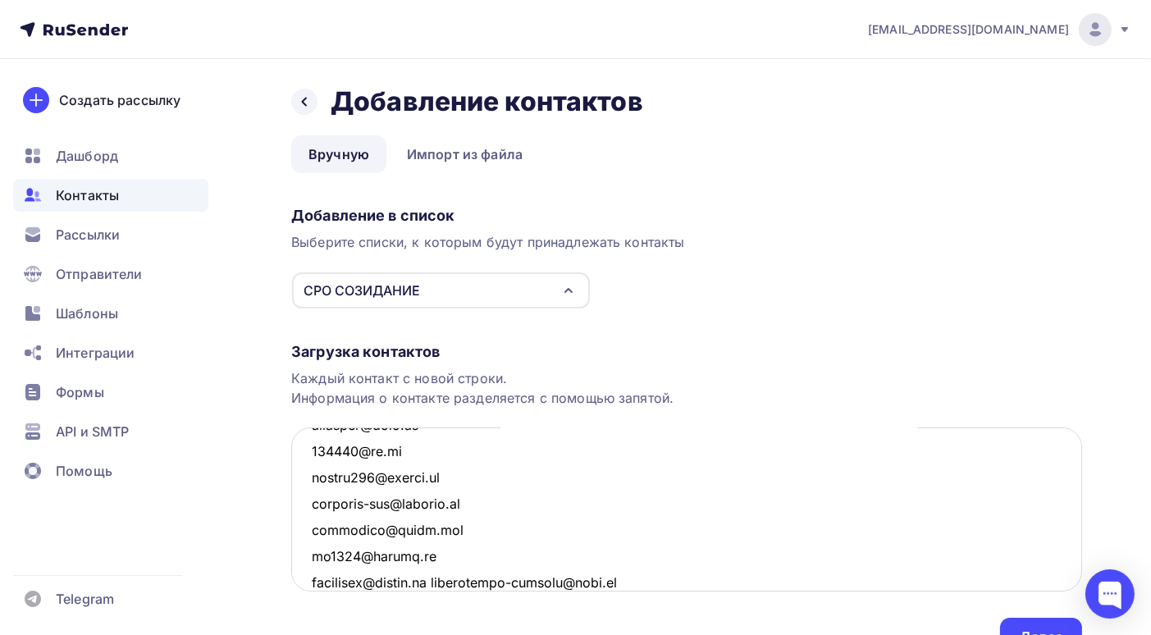
click at [444, 577] on textarea at bounding box center [686, 509] width 791 height 164
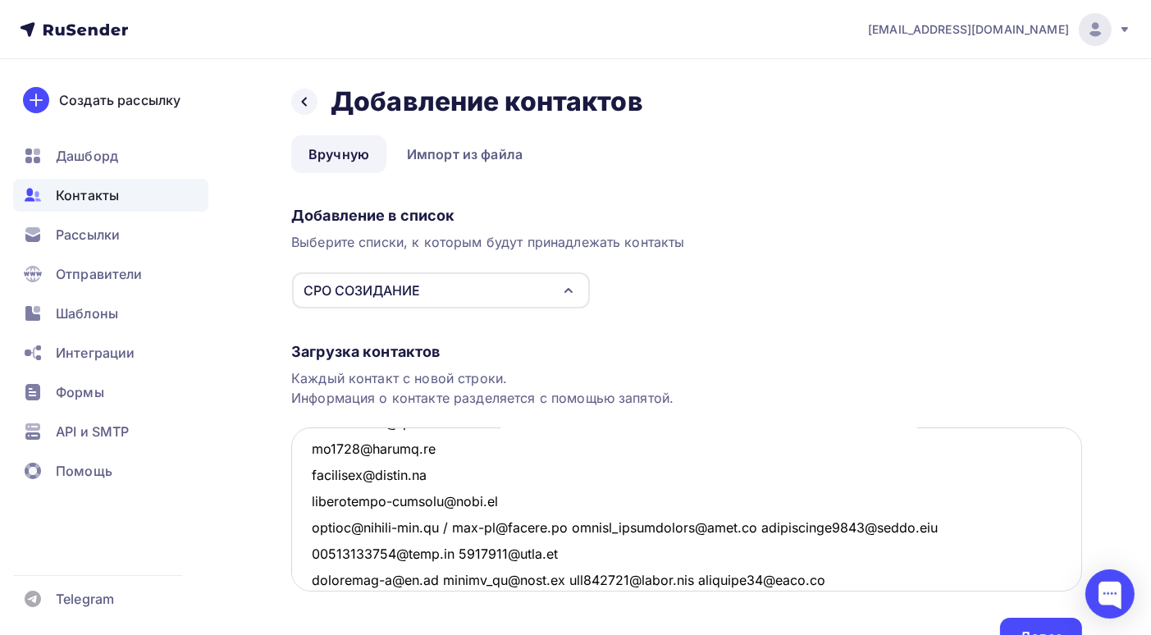
click at [453, 522] on textarea at bounding box center [686, 509] width 791 height 164
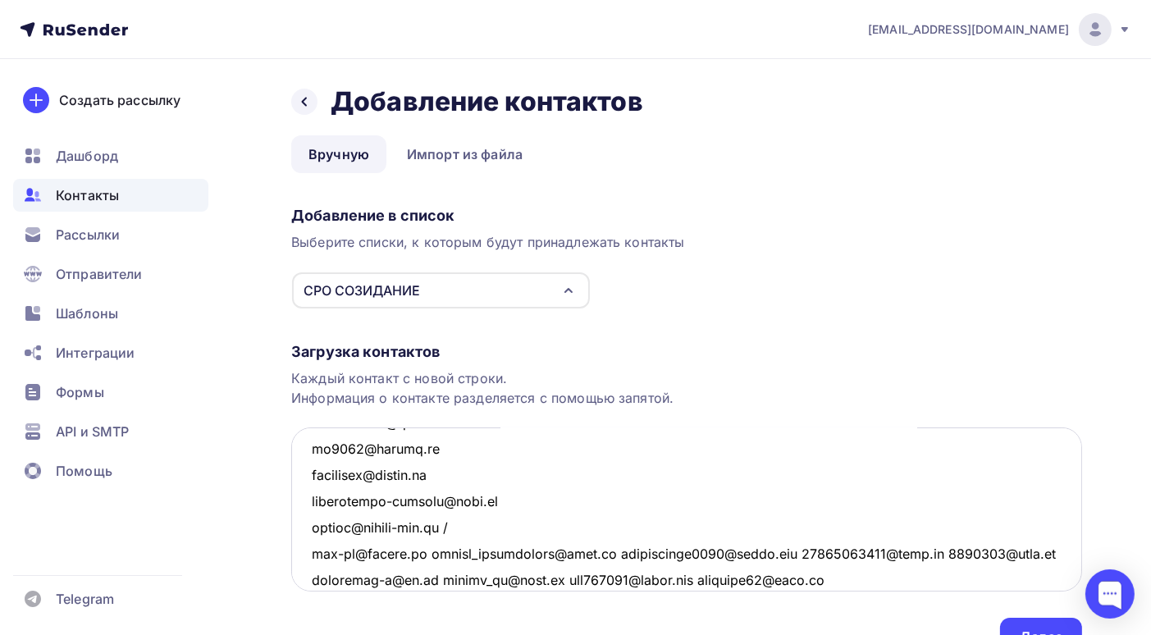
click at [453, 526] on textarea at bounding box center [686, 509] width 791 height 164
click at [423, 553] on textarea at bounding box center [686, 509] width 791 height 164
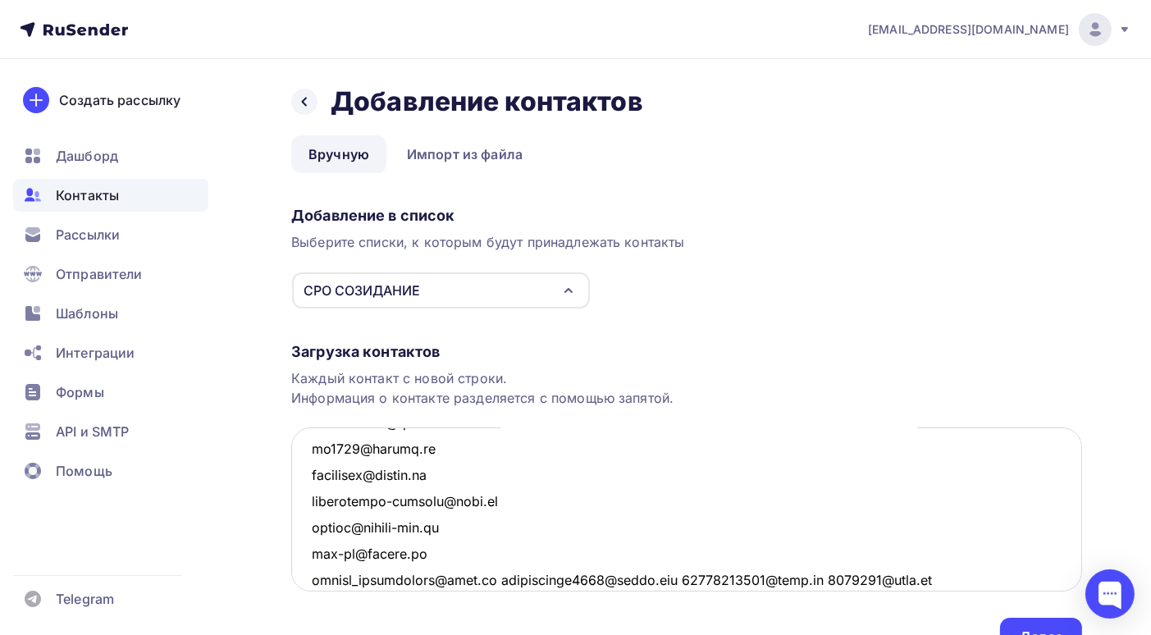
click at [502, 577] on textarea at bounding box center [686, 509] width 791 height 164
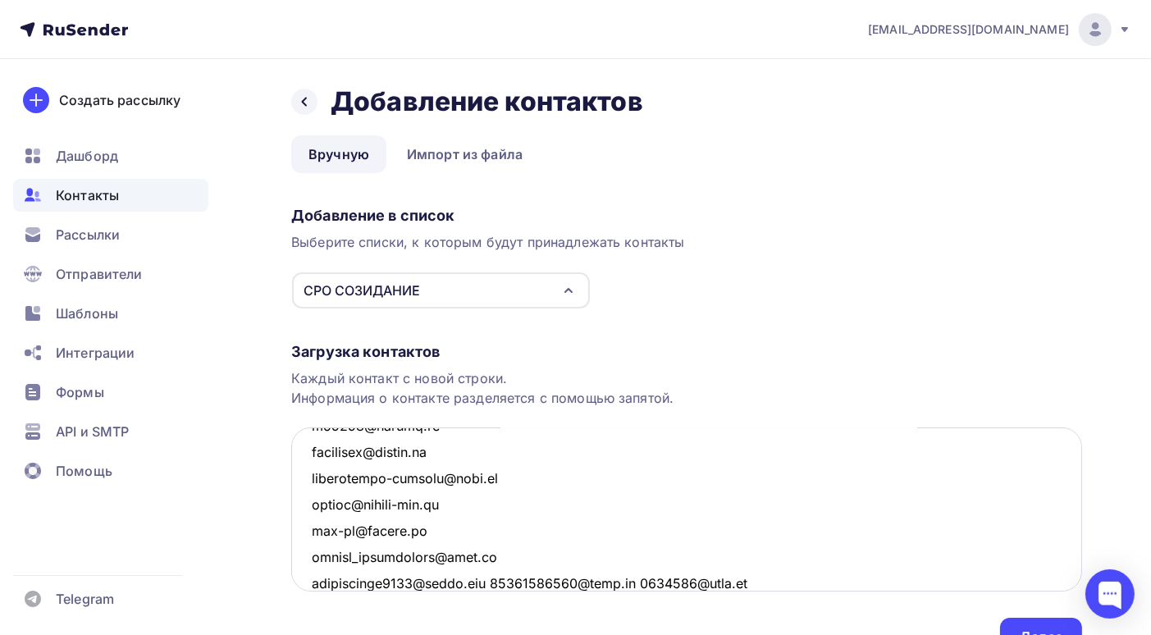
click at [496, 580] on textarea at bounding box center [686, 509] width 791 height 164
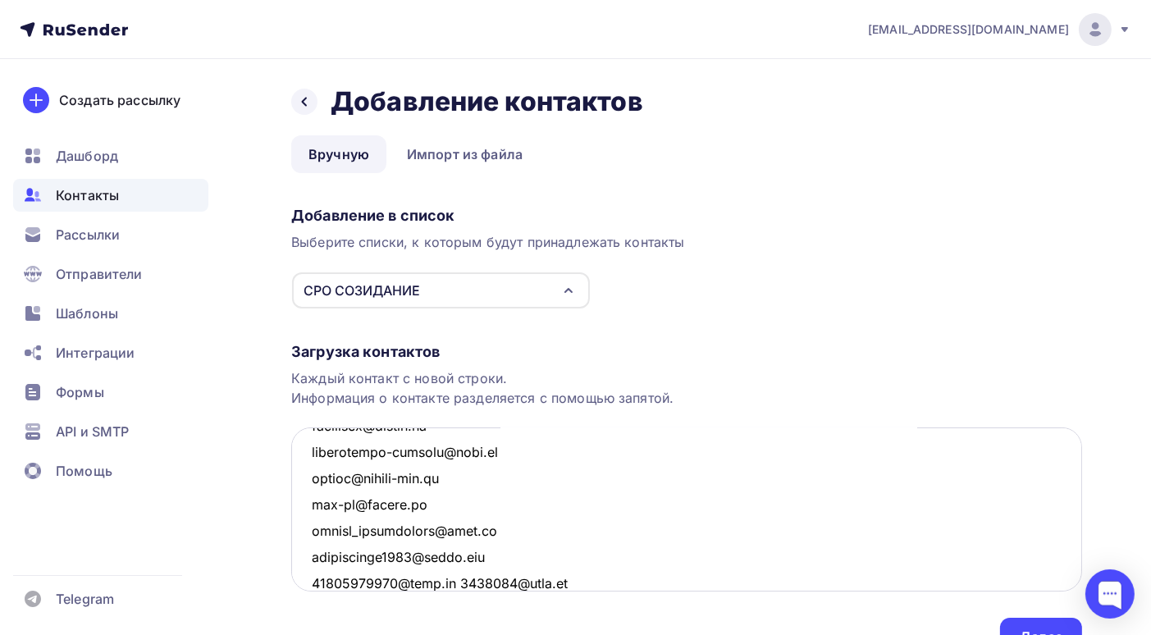
click at [458, 579] on textarea at bounding box center [686, 509] width 791 height 164
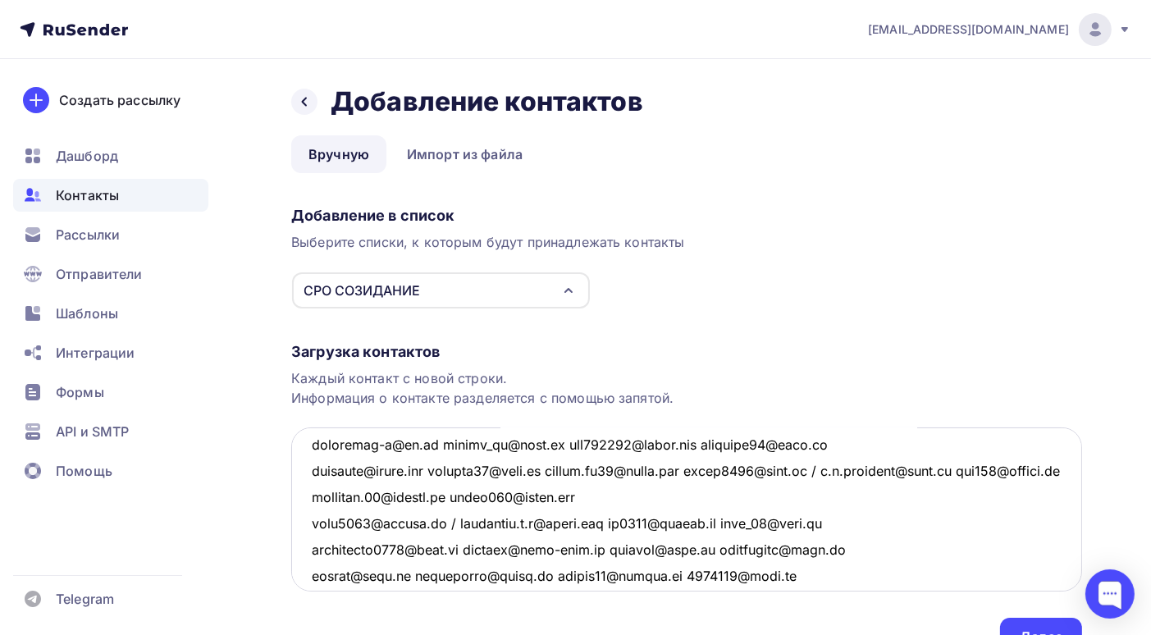
scroll to position [1247, 0]
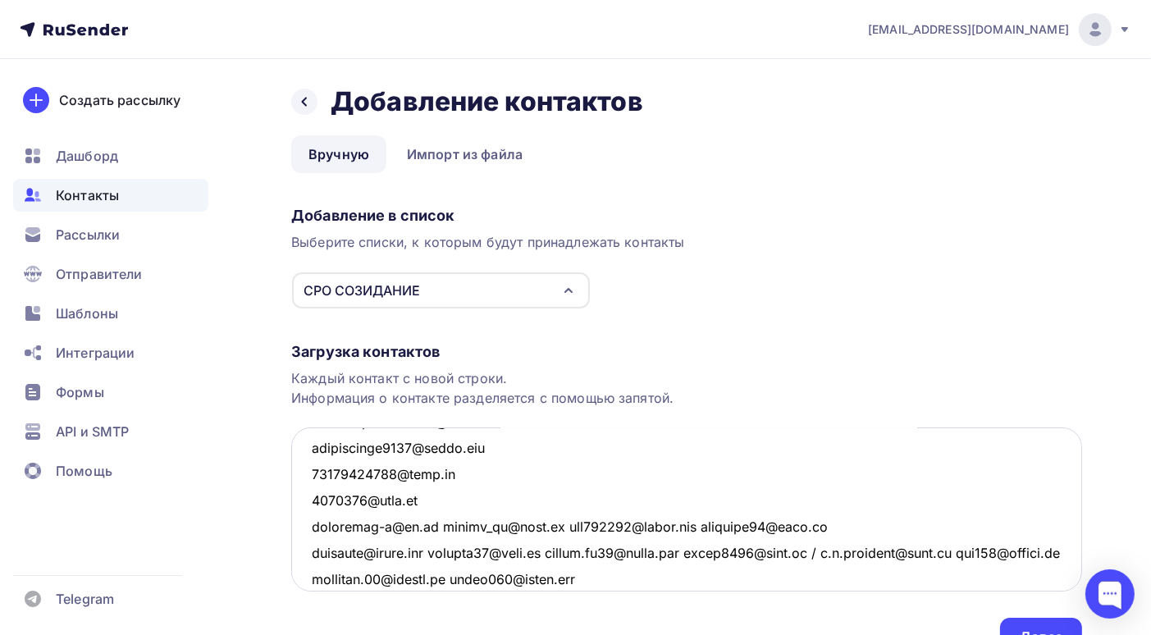
click at [436, 527] on textarea at bounding box center [686, 509] width 791 height 164
click at [437, 527] on textarea at bounding box center [686, 509] width 791 height 164
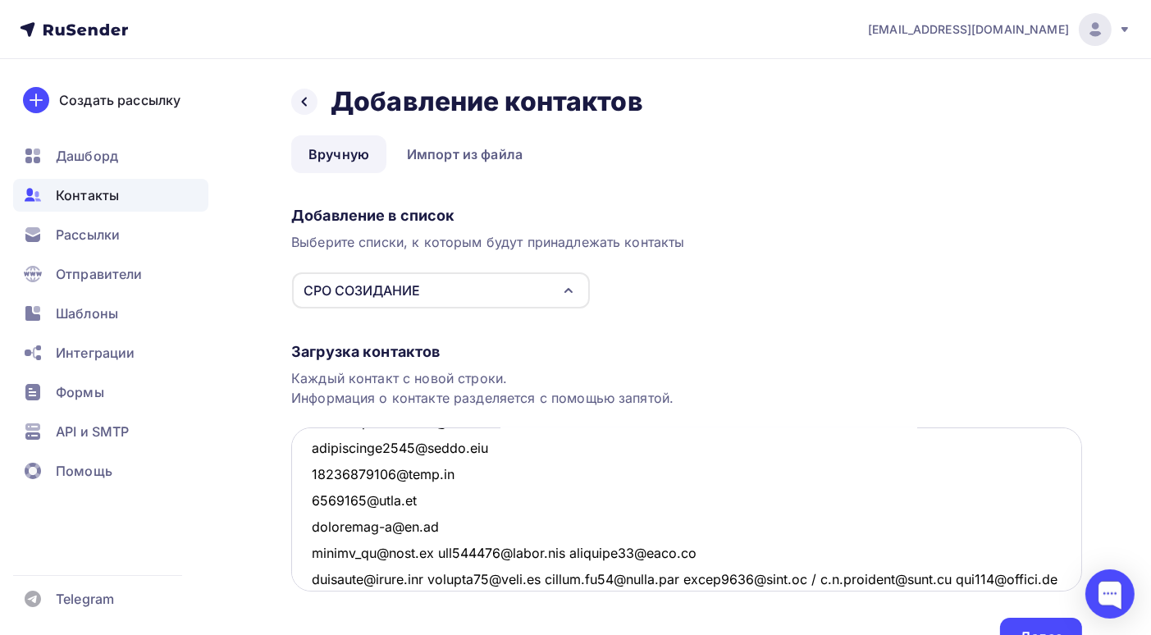
click at [436, 549] on textarea at bounding box center [686, 509] width 791 height 164
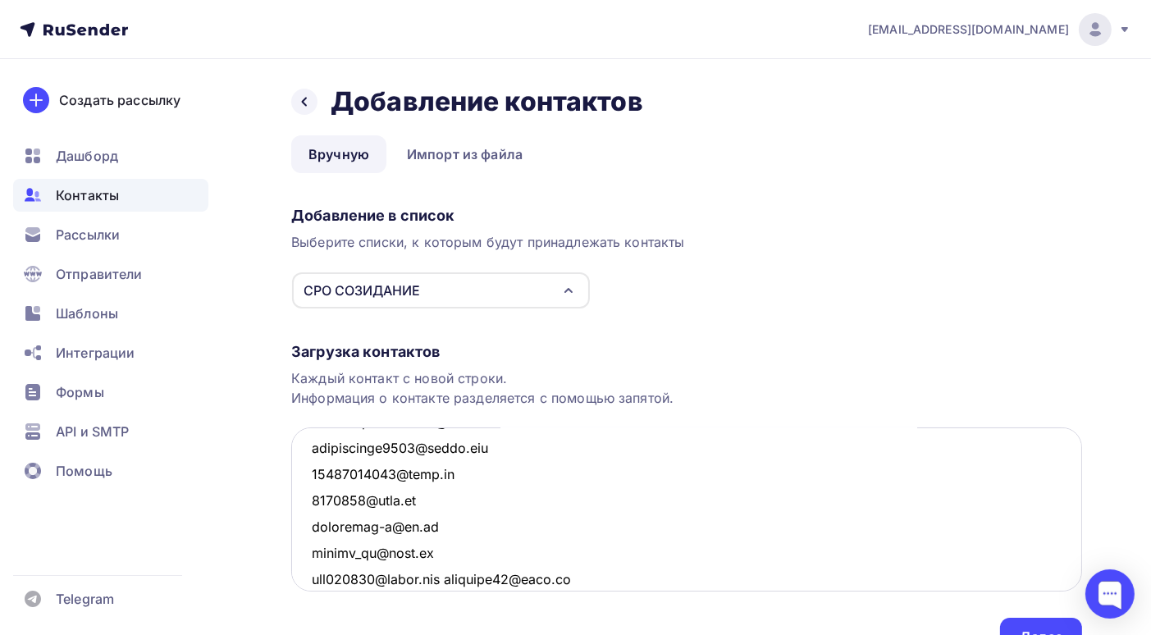
click at [461, 579] on textarea at bounding box center [686, 509] width 791 height 164
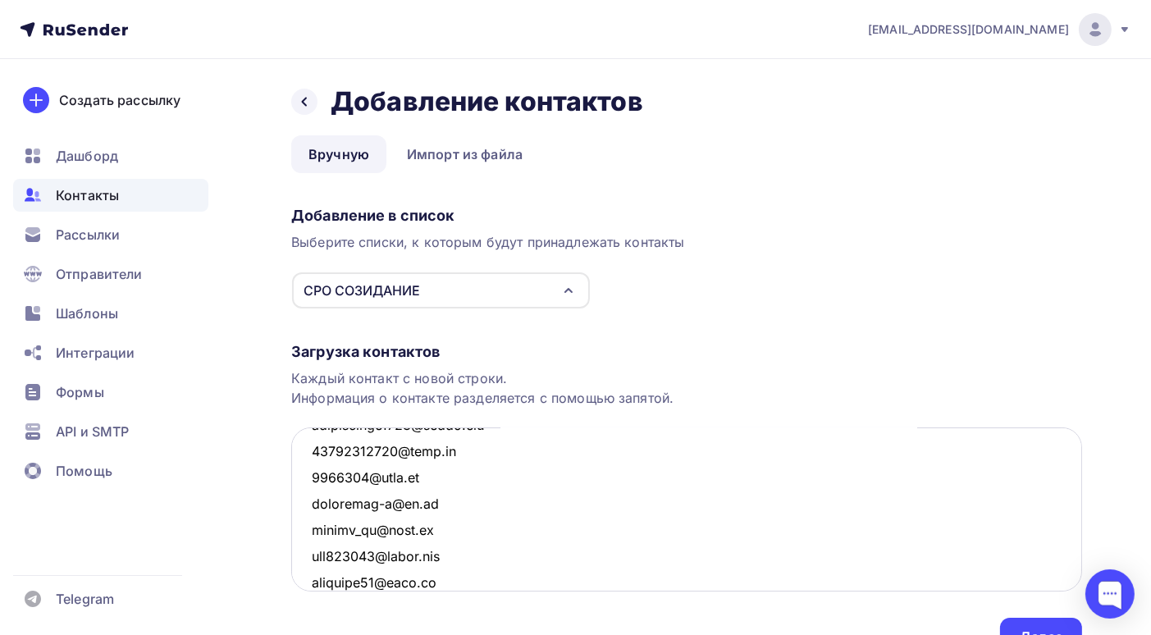
scroll to position [1352, 0]
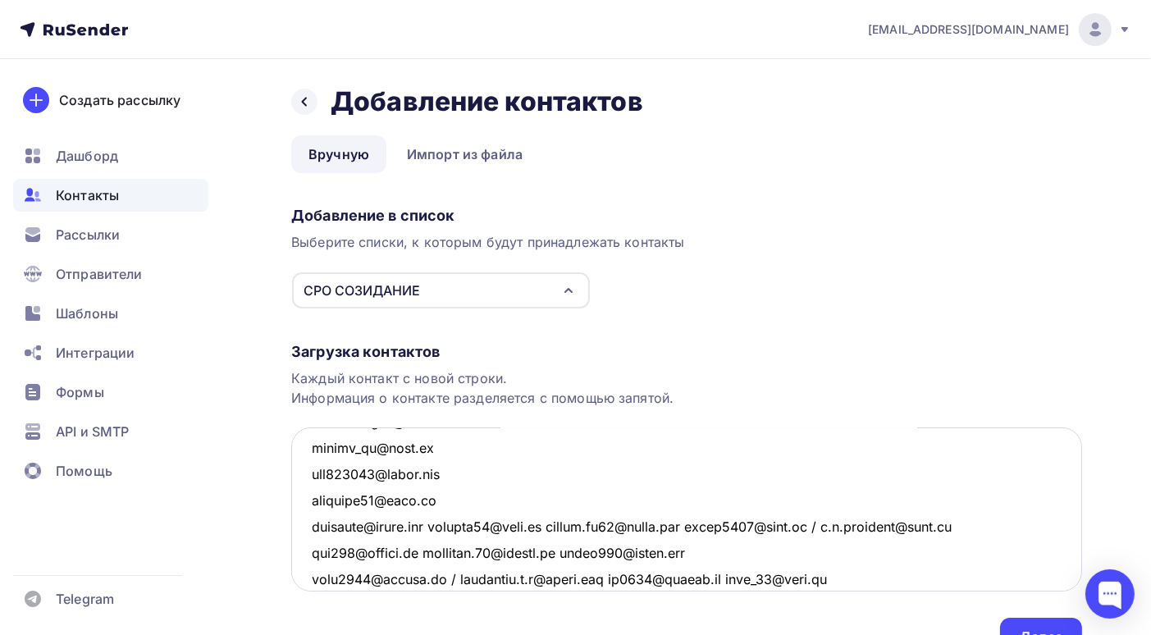
click at [454, 529] on textarea at bounding box center [686, 509] width 791 height 164
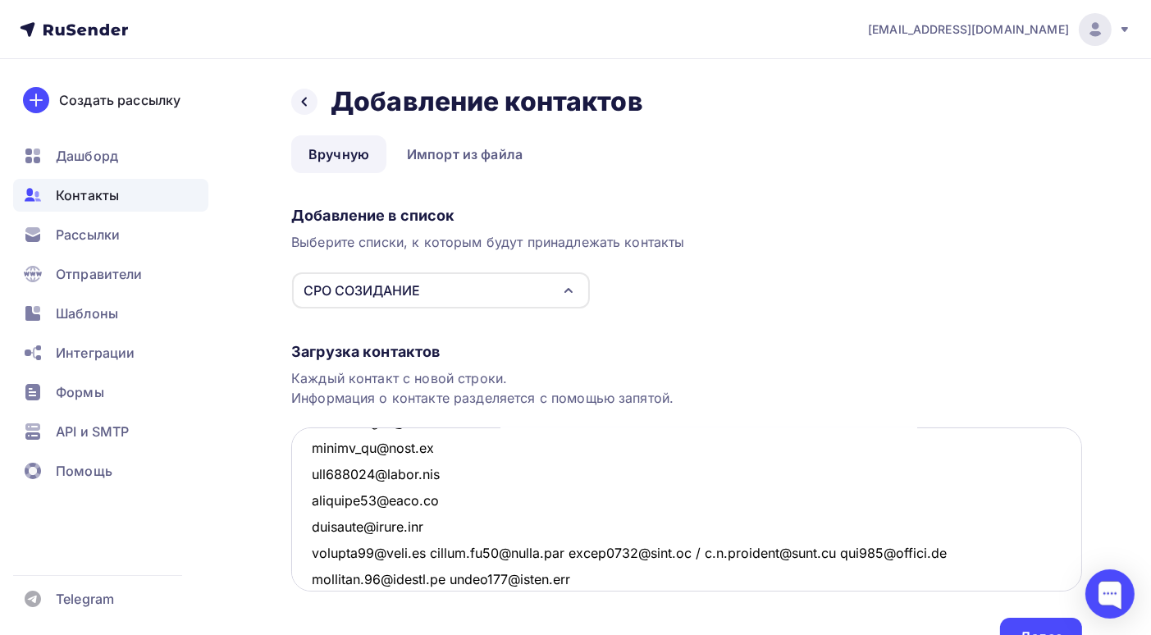
click at [431, 552] on textarea at bounding box center [686, 509] width 791 height 164
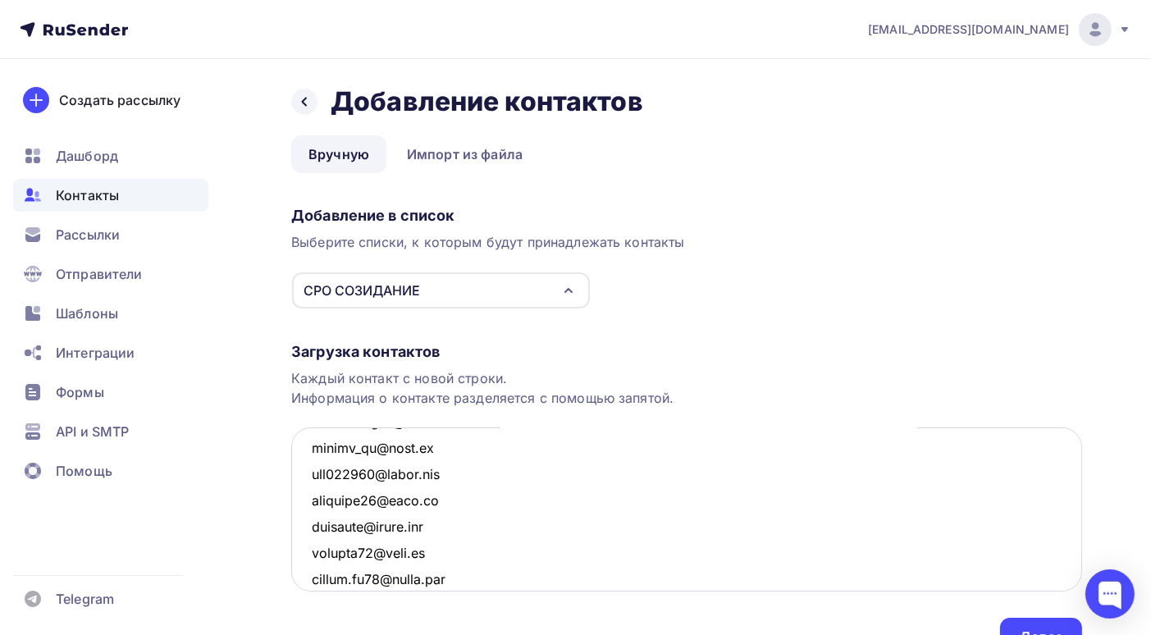
click at [457, 577] on textarea at bounding box center [686, 509] width 791 height 164
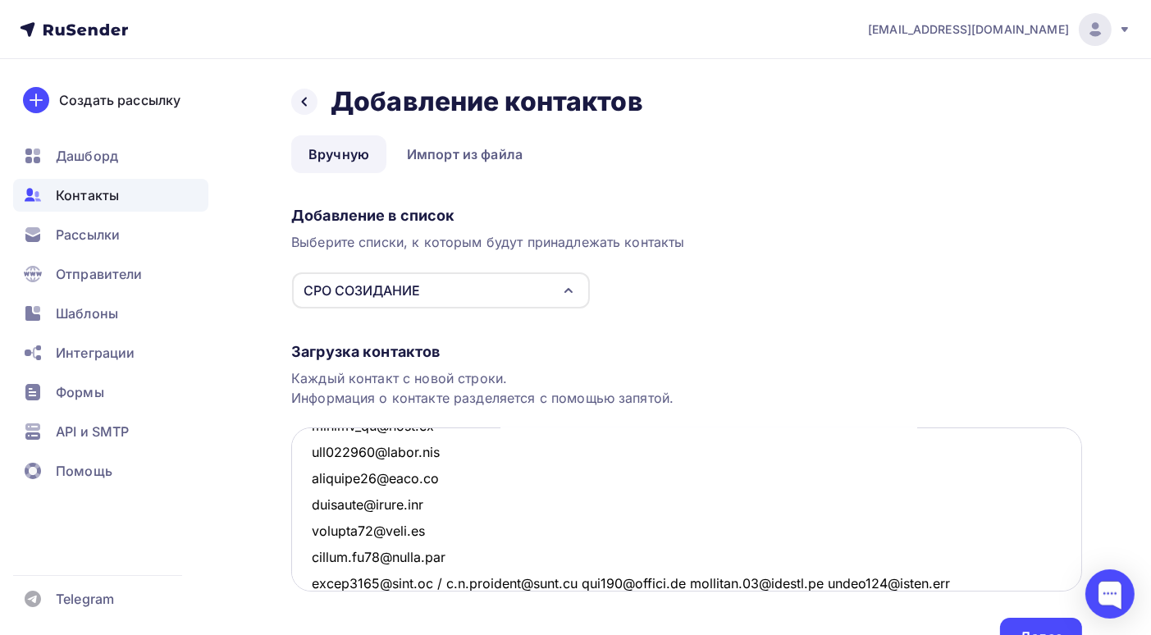
click at [445, 582] on textarea at bounding box center [686, 509] width 791 height 164
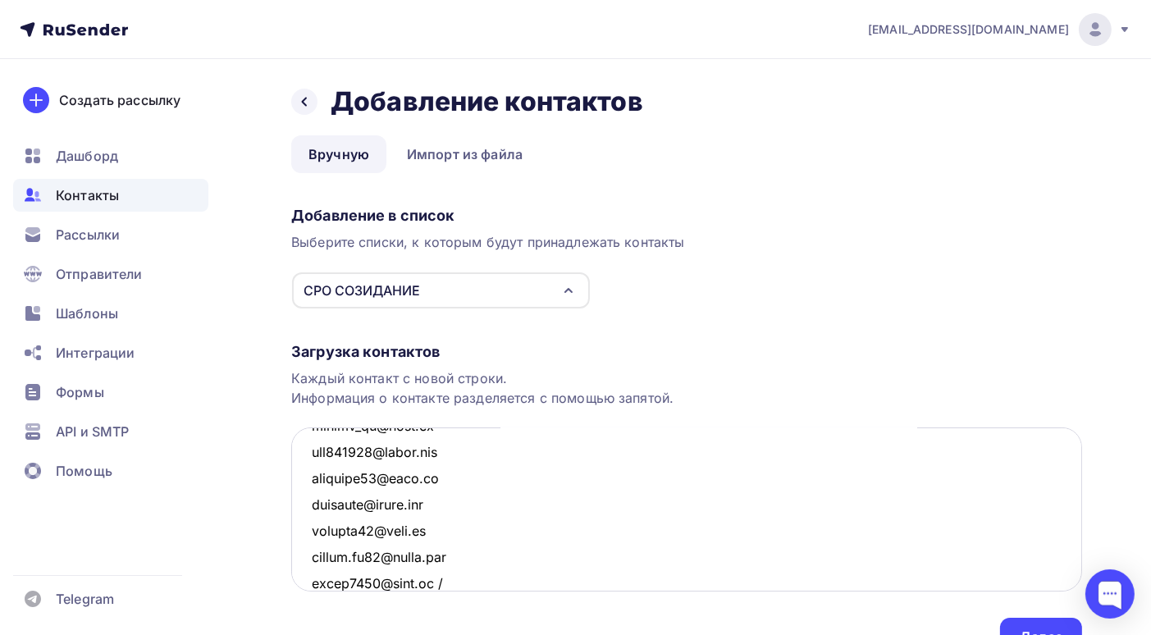
scroll to position [1401, 0]
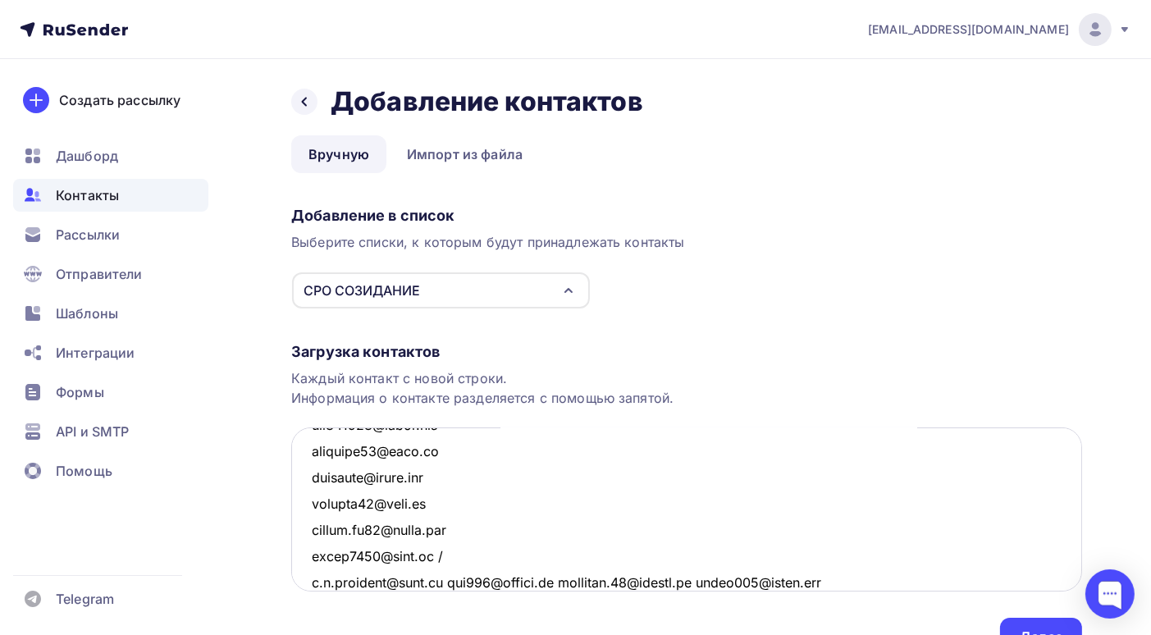
click at [446, 556] on textarea at bounding box center [686, 509] width 791 height 164
click at [442, 581] on textarea at bounding box center [686, 509] width 791 height 164
click at [432, 578] on textarea at bounding box center [686, 509] width 791 height 164
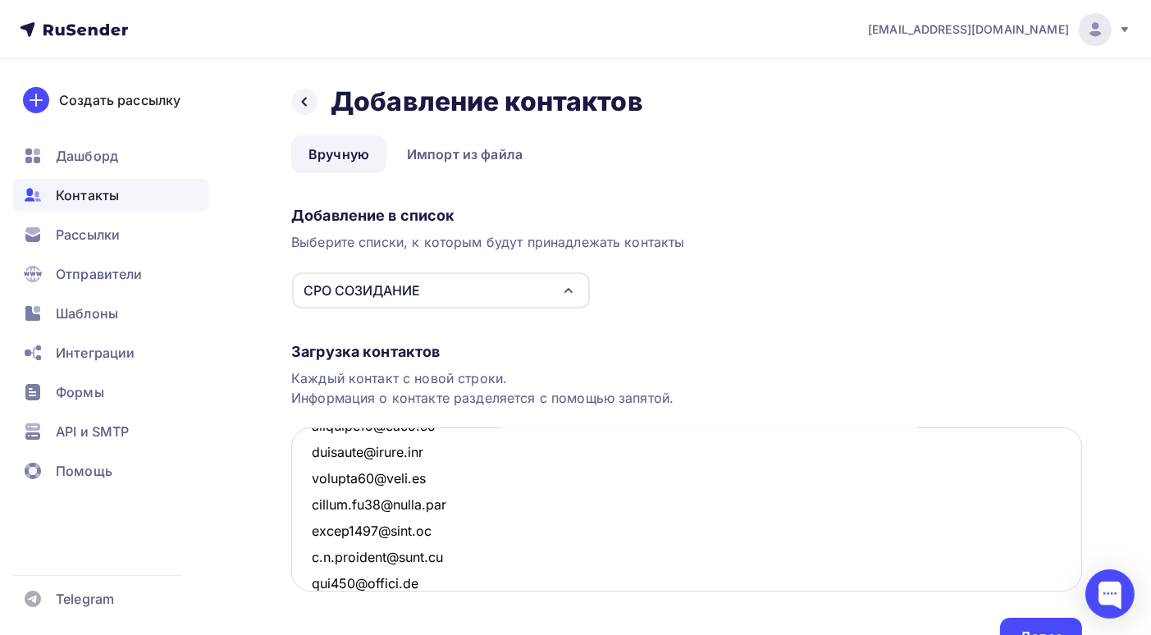
scroll to position [1453, 0]
click at [462, 582] on textarea at bounding box center [686, 509] width 791 height 164
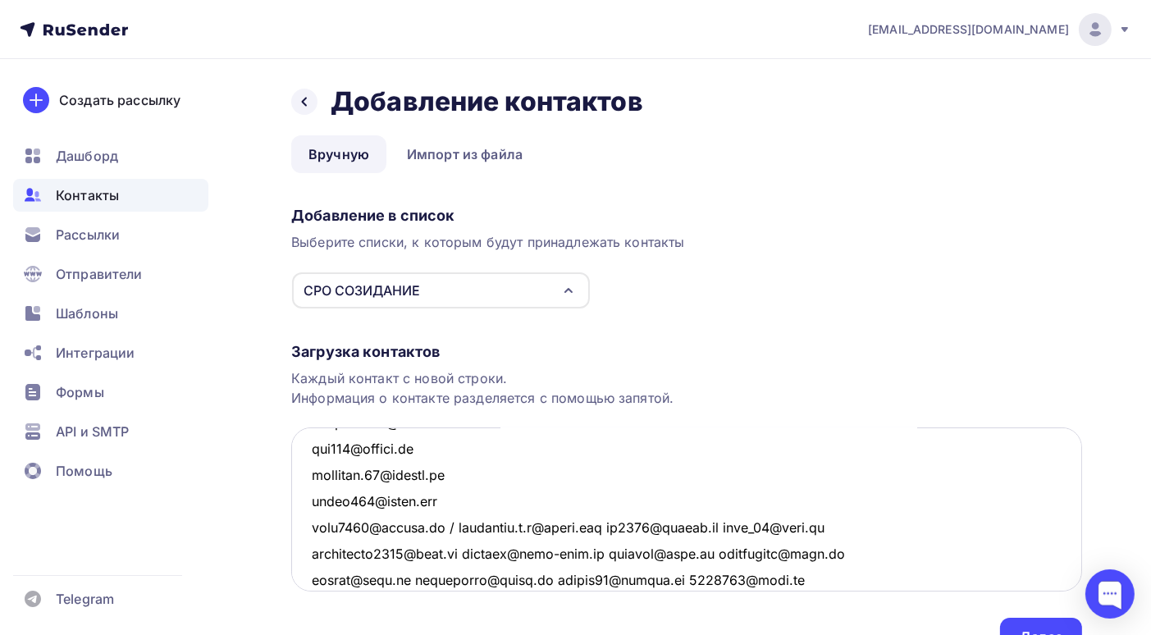
click at [454, 527] on textarea at bounding box center [686, 509] width 791 height 164
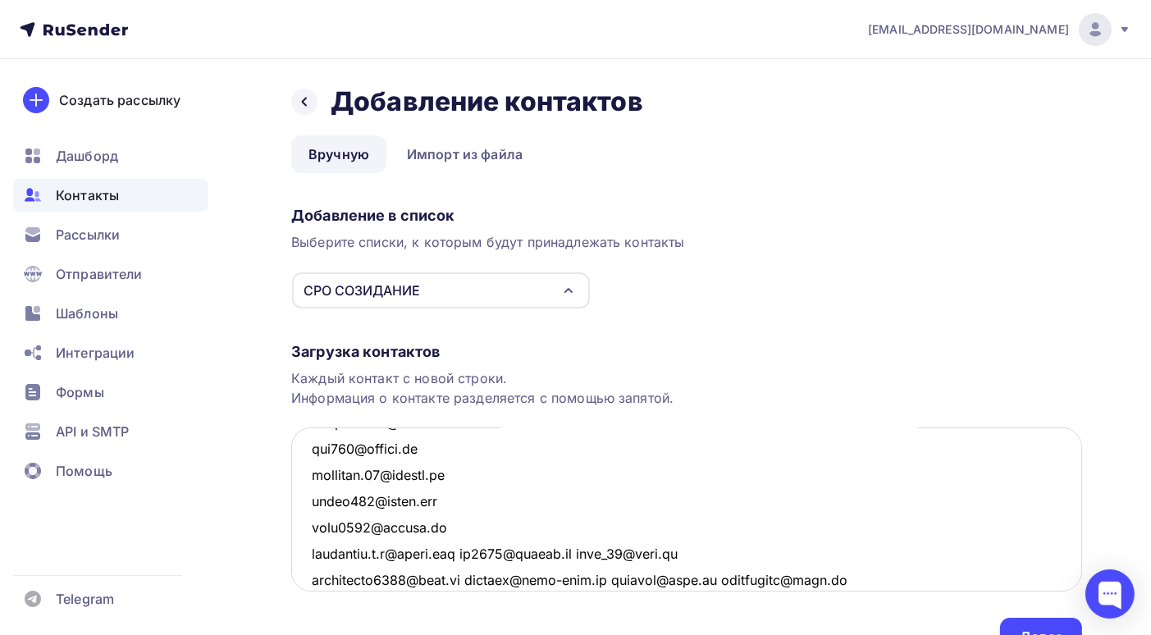
click at [475, 552] on textarea at bounding box center [686, 509] width 791 height 164
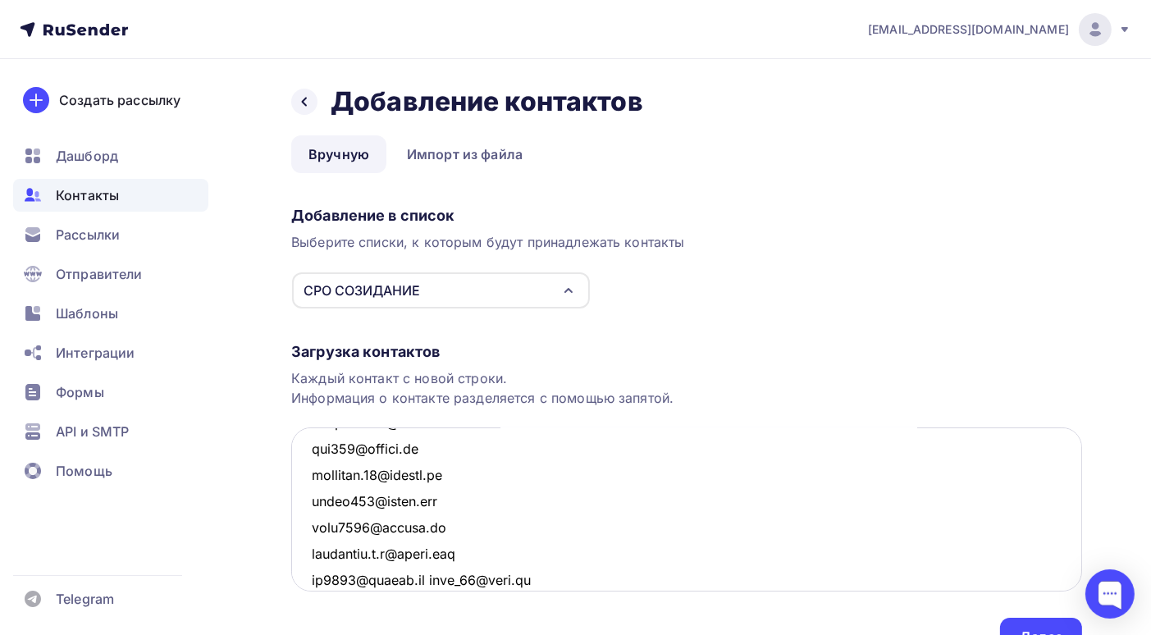
click at [437, 579] on textarea at bounding box center [686, 509] width 791 height 164
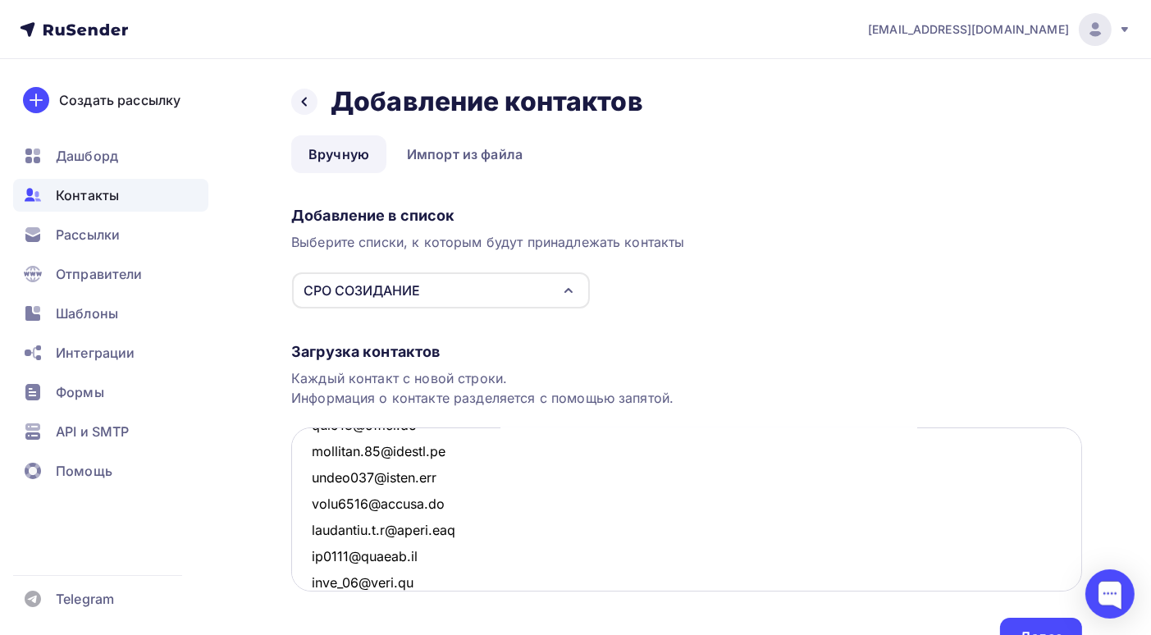
scroll to position [1667, 0]
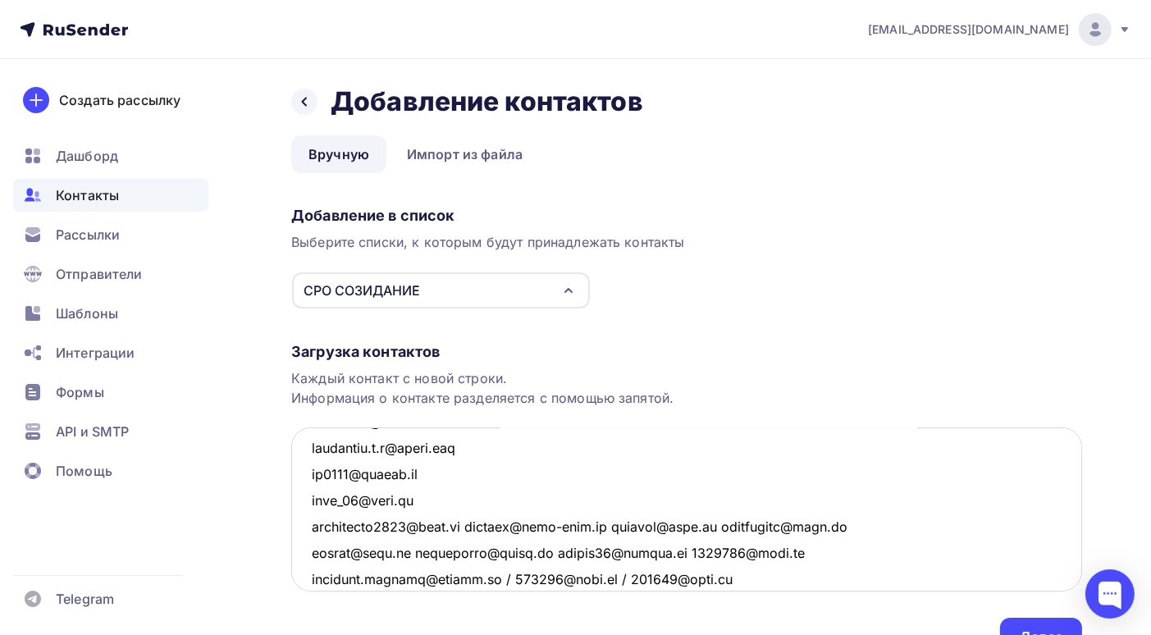
click at [467, 522] on textarea at bounding box center [686, 509] width 791 height 164
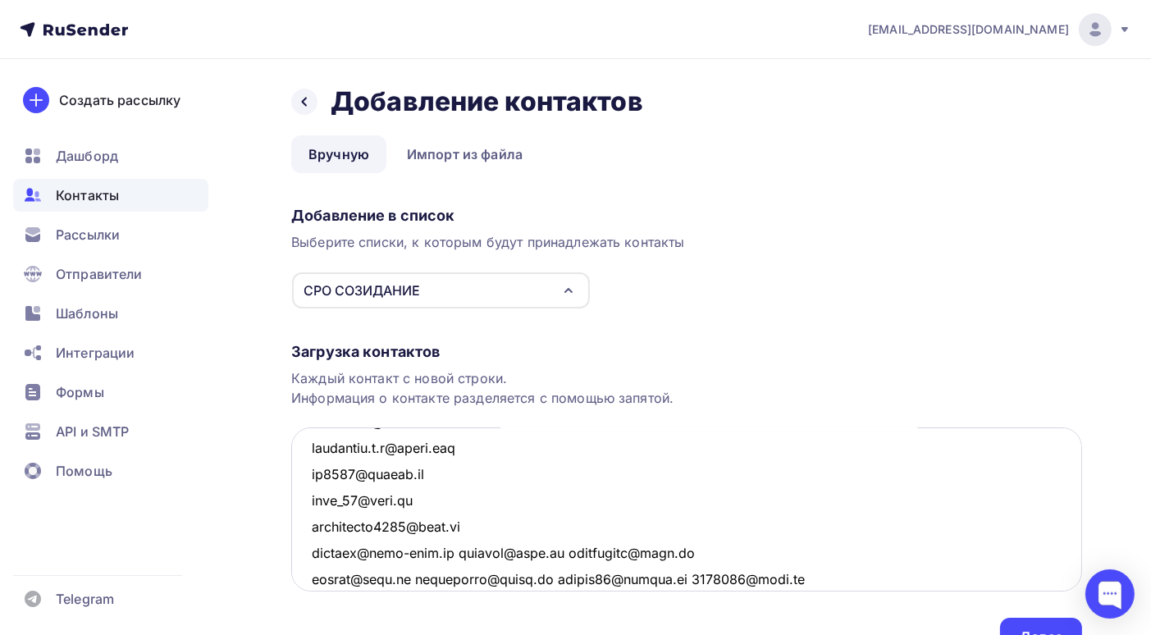
click at [451, 551] on textarea at bounding box center [686, 509] width 791 height 164
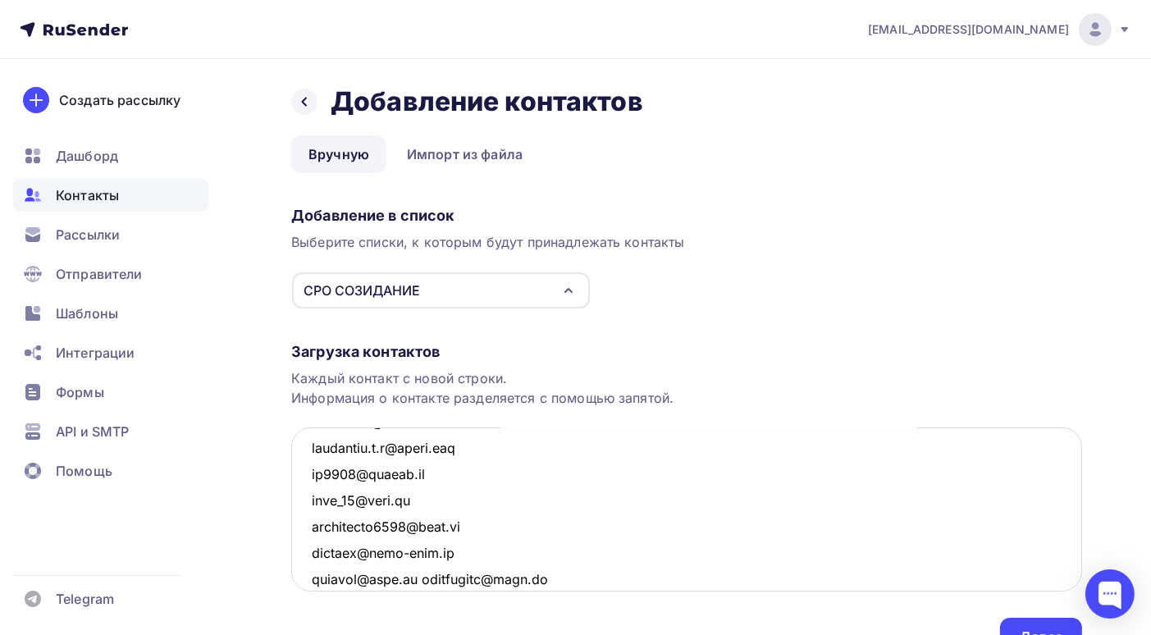
click at [420, 579] on textarea at bounding box center [686, 509] width 791 height 164
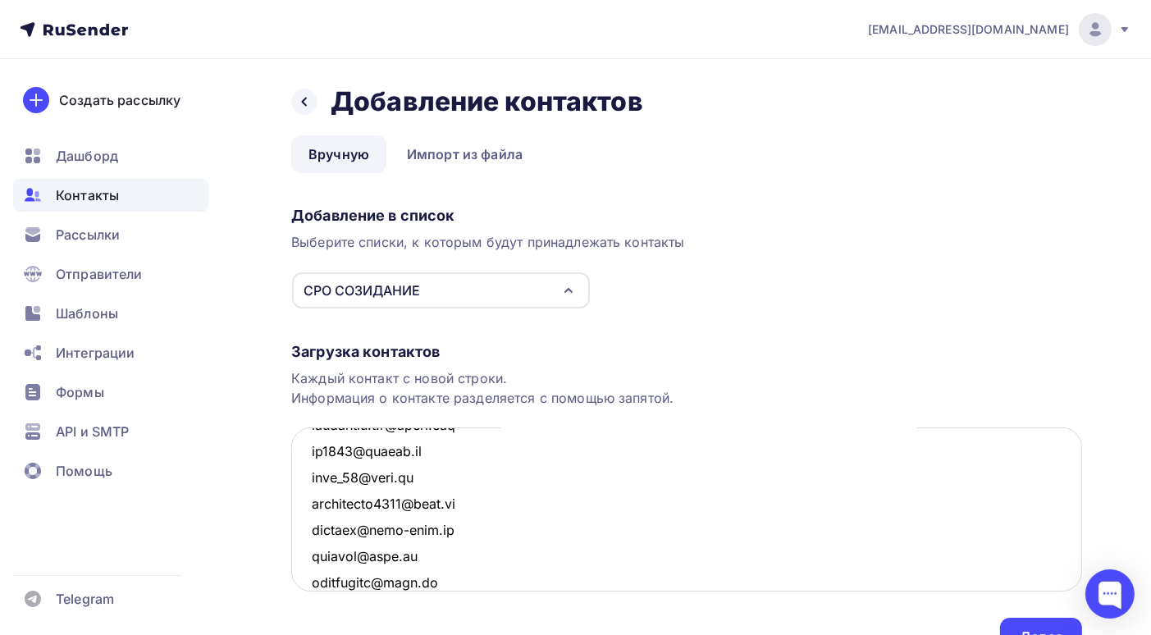
scroll to position [1854, 0]
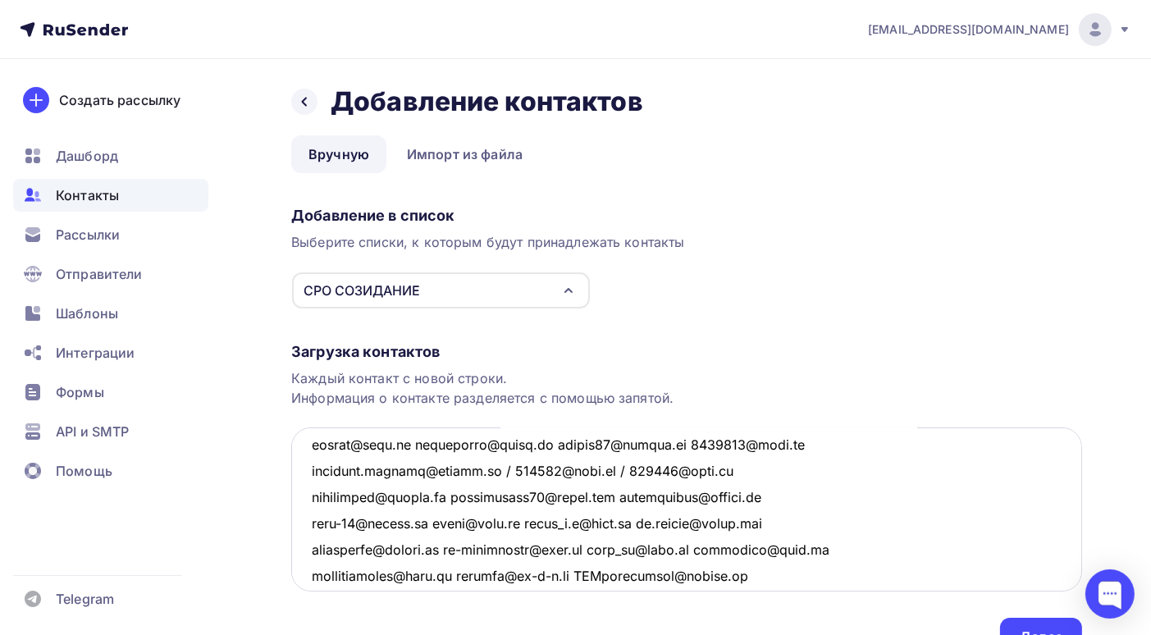
click at [410, 443] on textarea at bounding box center [686, 509] width 791 height 164
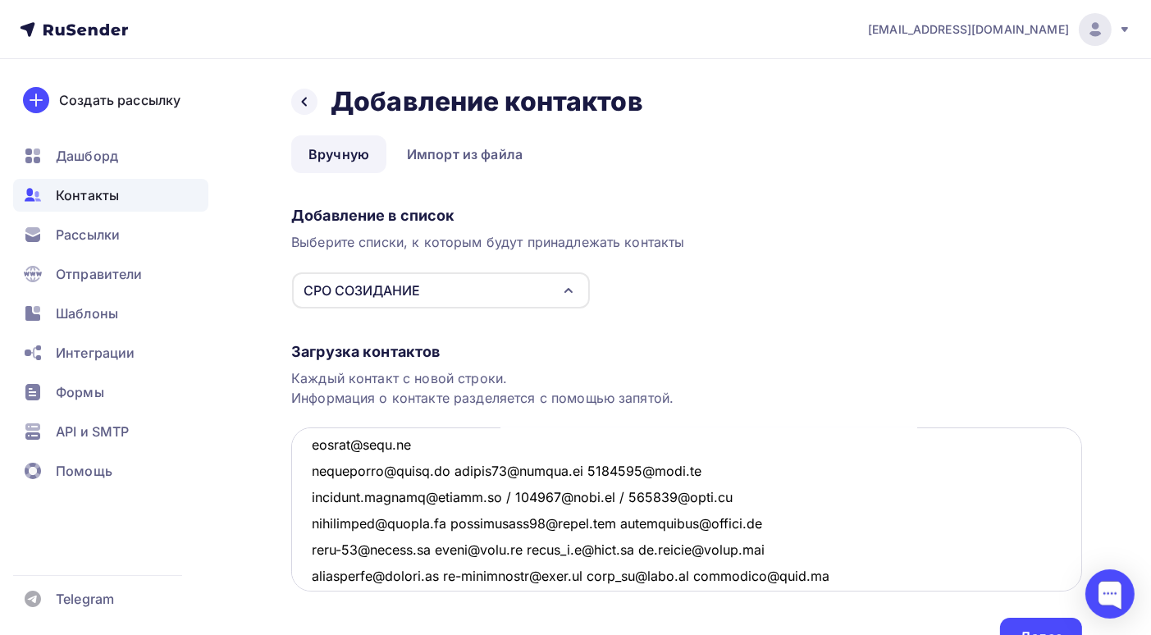
scroll to position [1880, 0]
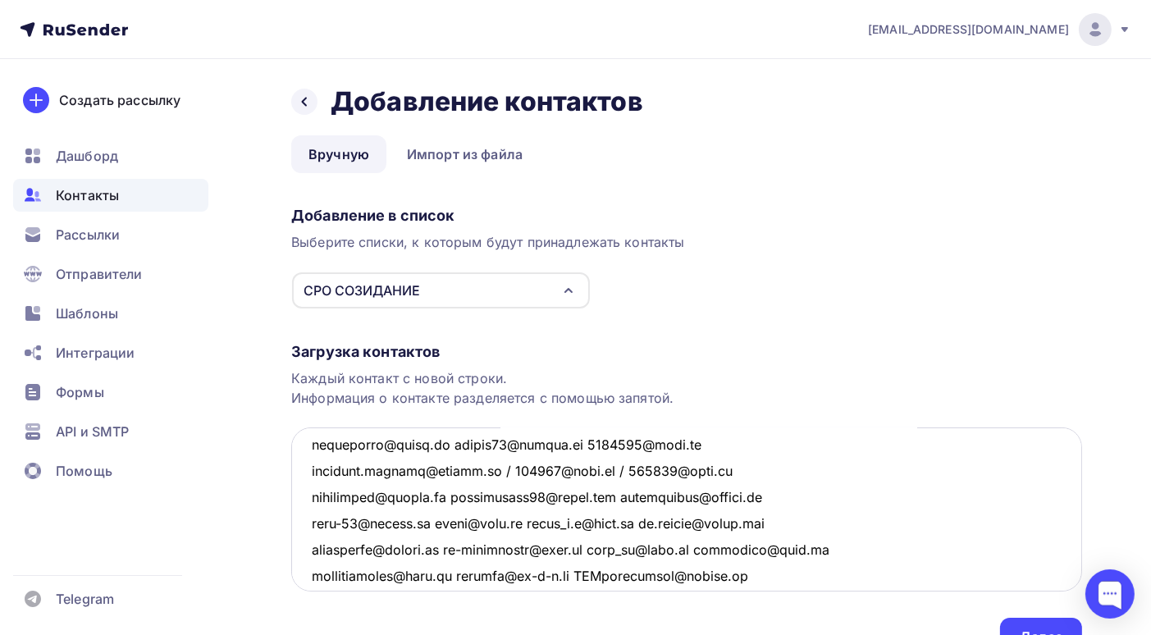
click at [442, 442] on textarea at bounding box center [686, 509] width 791 height 164
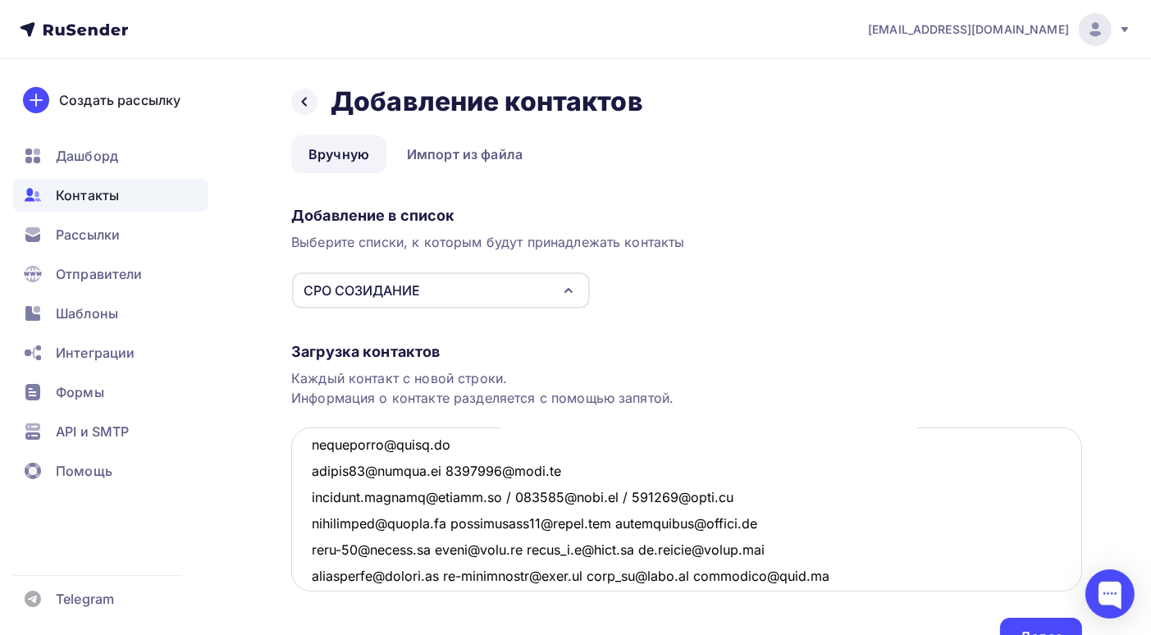
scroll to position [1906, 0]
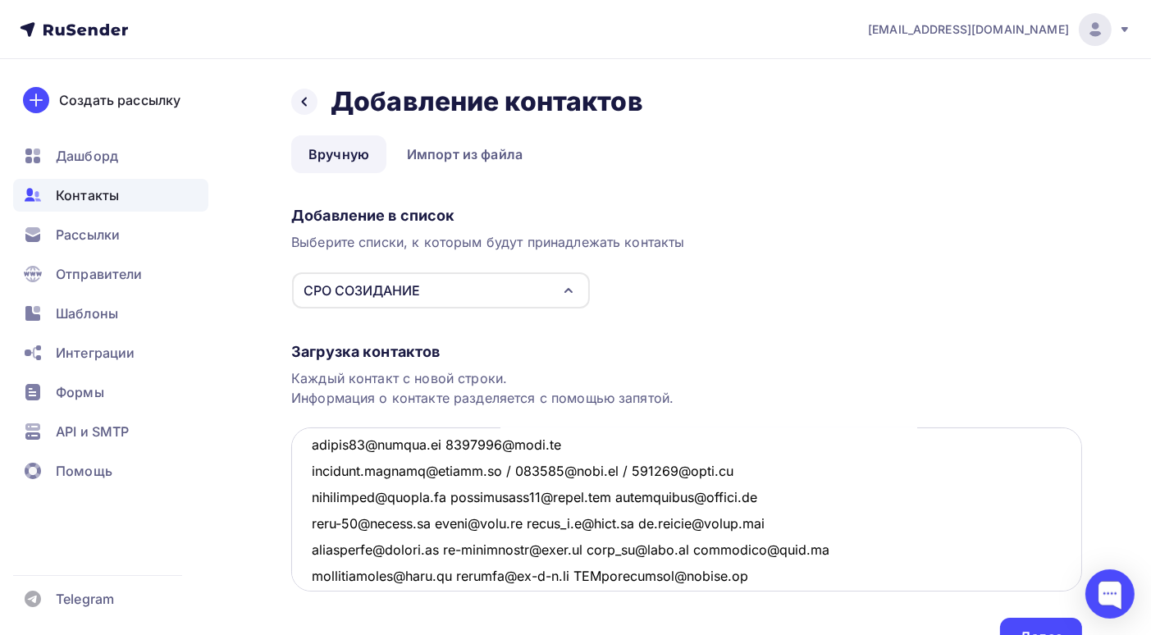
click at [436, 442] on textarea at bounding box center [686, 509] width 791 height 164
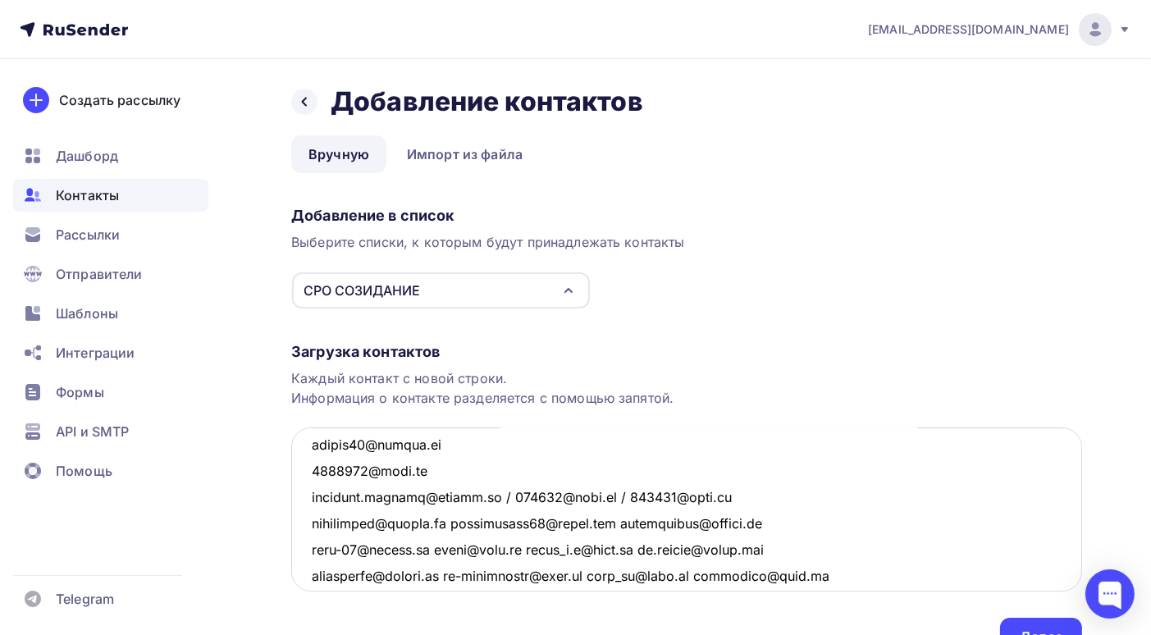
scroll to position [1932, 0]
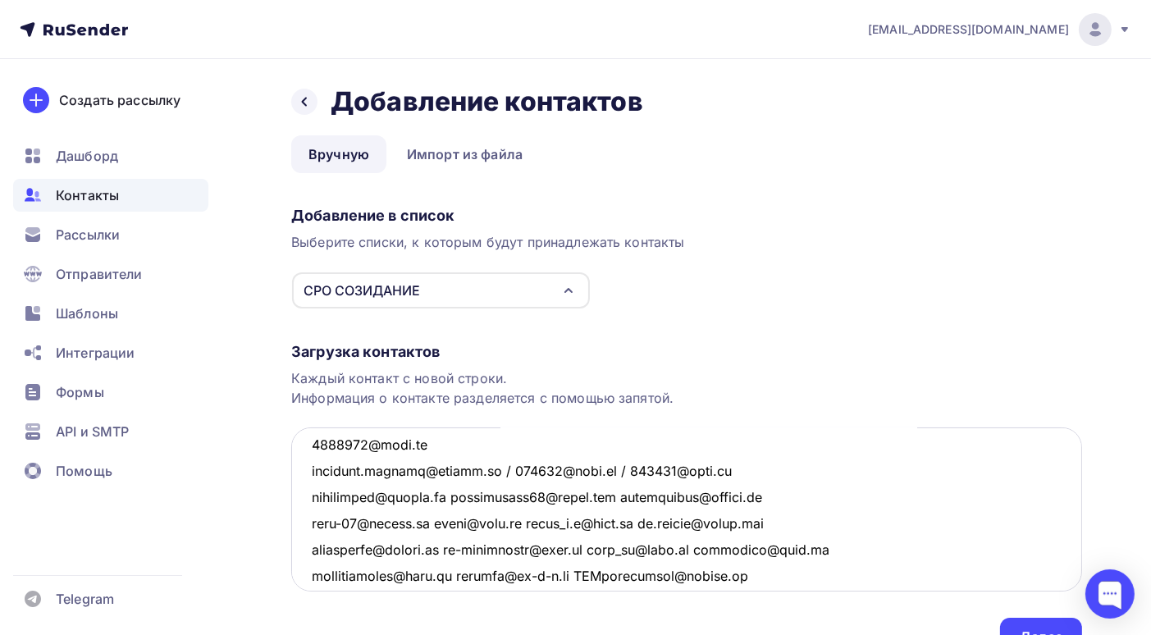
drag, startPoint x: 501, startPoint y: 467, endPoint x: 488, endPoint y: 467, distance: 13.1
click at [488, 467] on textarea at bounding box center [686, 509] width 791 height 164
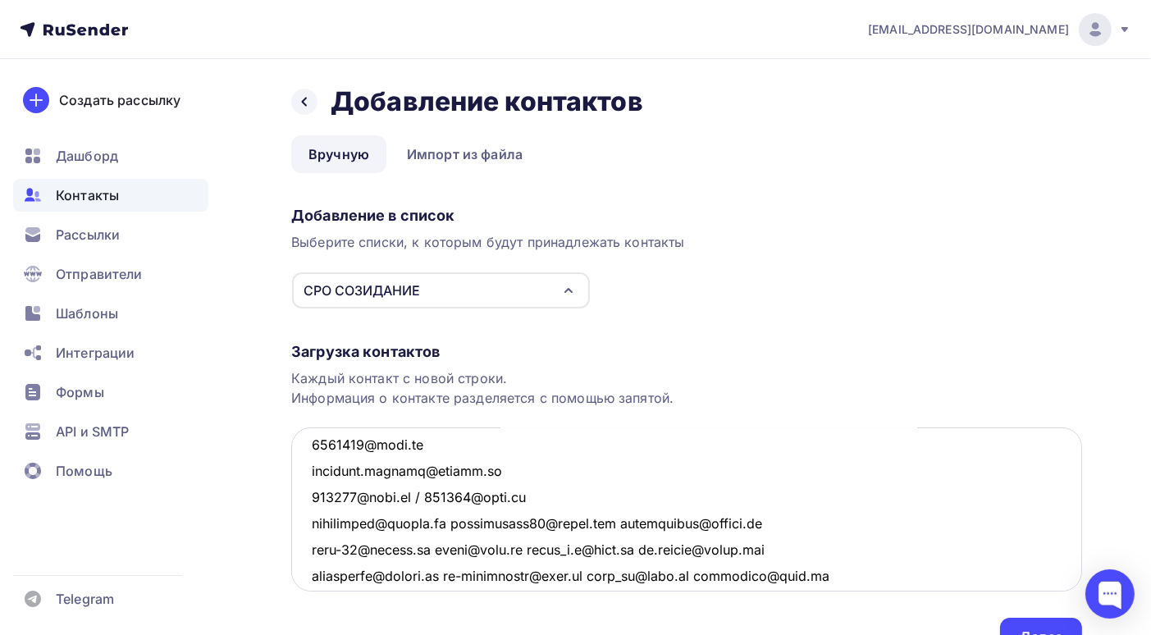
drag, startPoint x: 428, startPoint y: 495, endPoint x: 417, endPoint y: 495, distance: 11.5
click at [417, 495] on textarea at bounding box center [686, 509] width 791 height 164
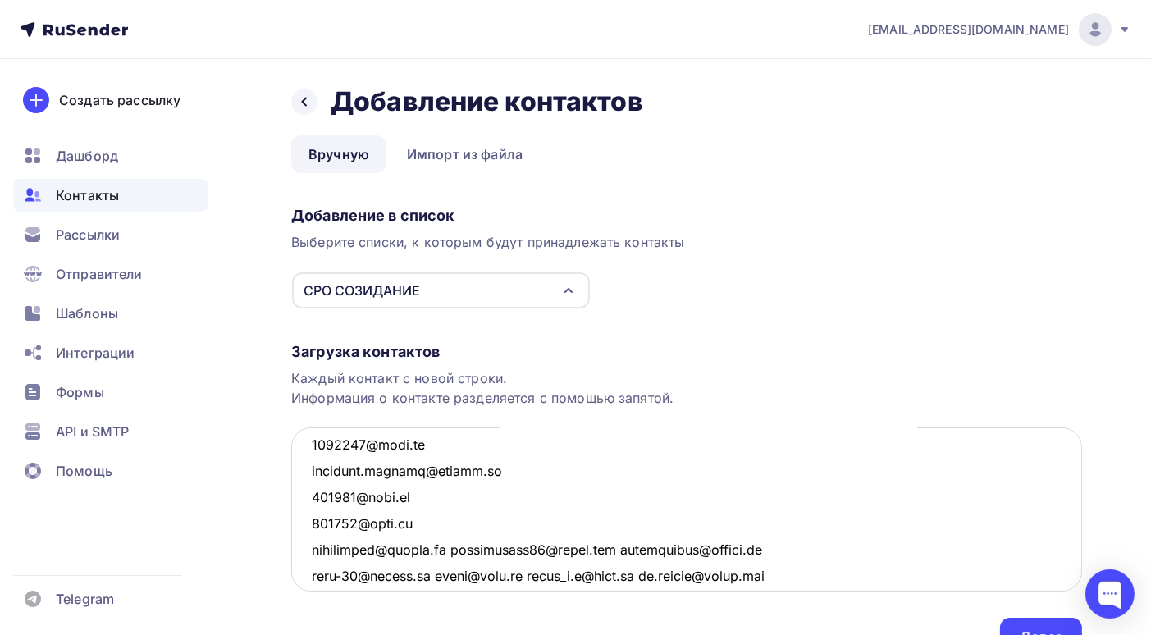
click at [459, 549] on textarea at bounding box center [686, 509] width 791 height 164
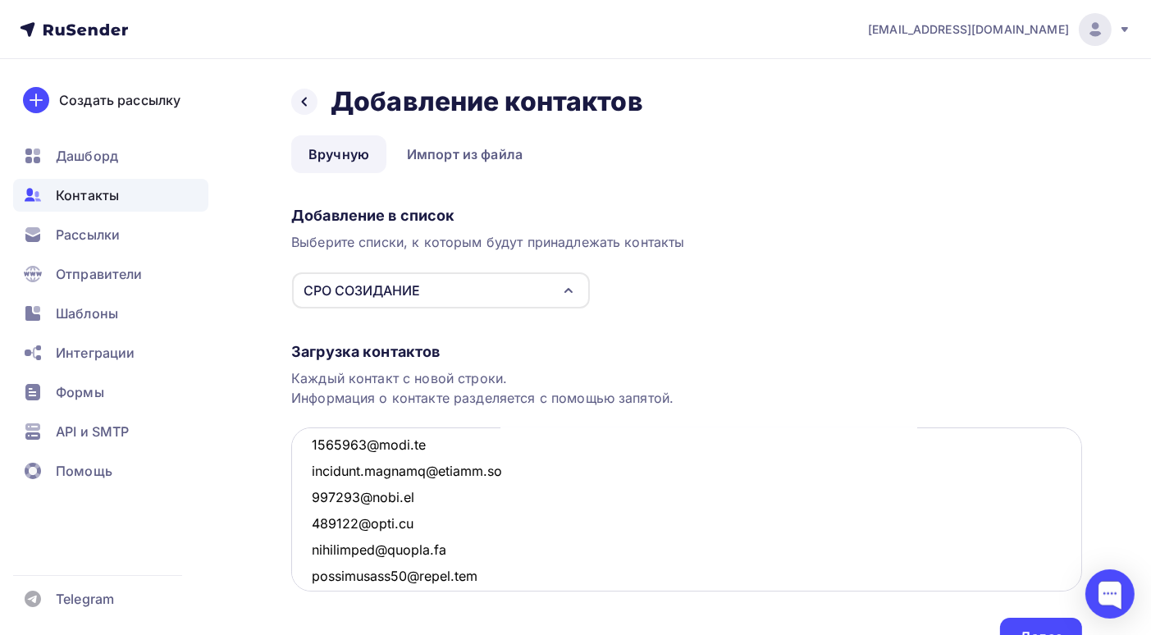
click at [486, 577] on textarea at bounding box center [686, 509] width 791 height 164
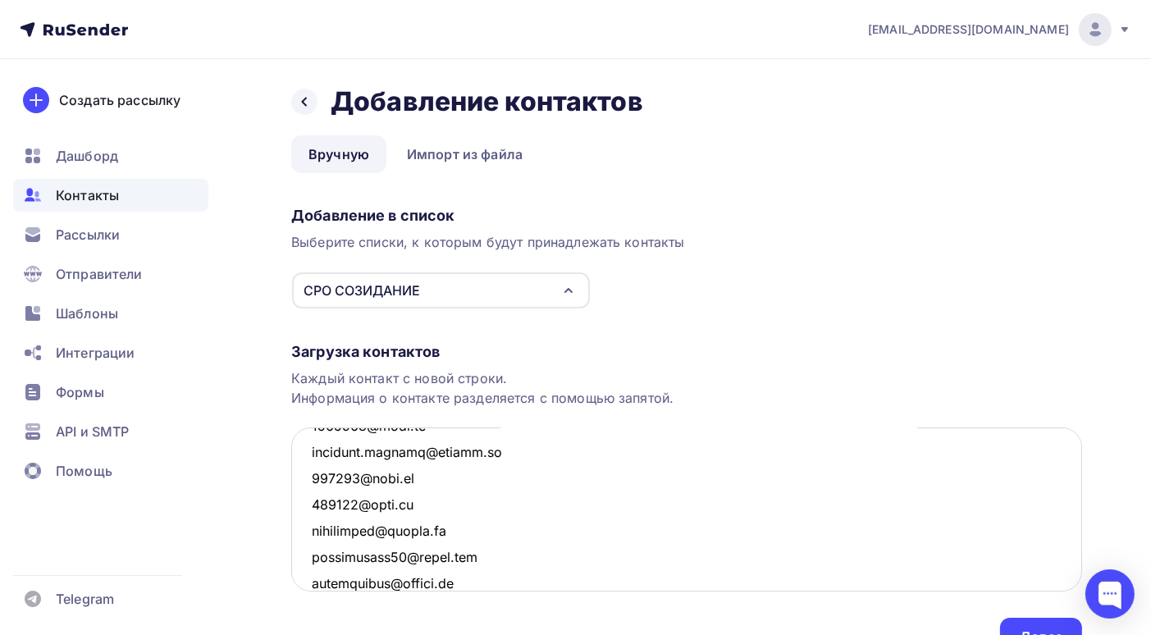
scroll to position [2033, 0]
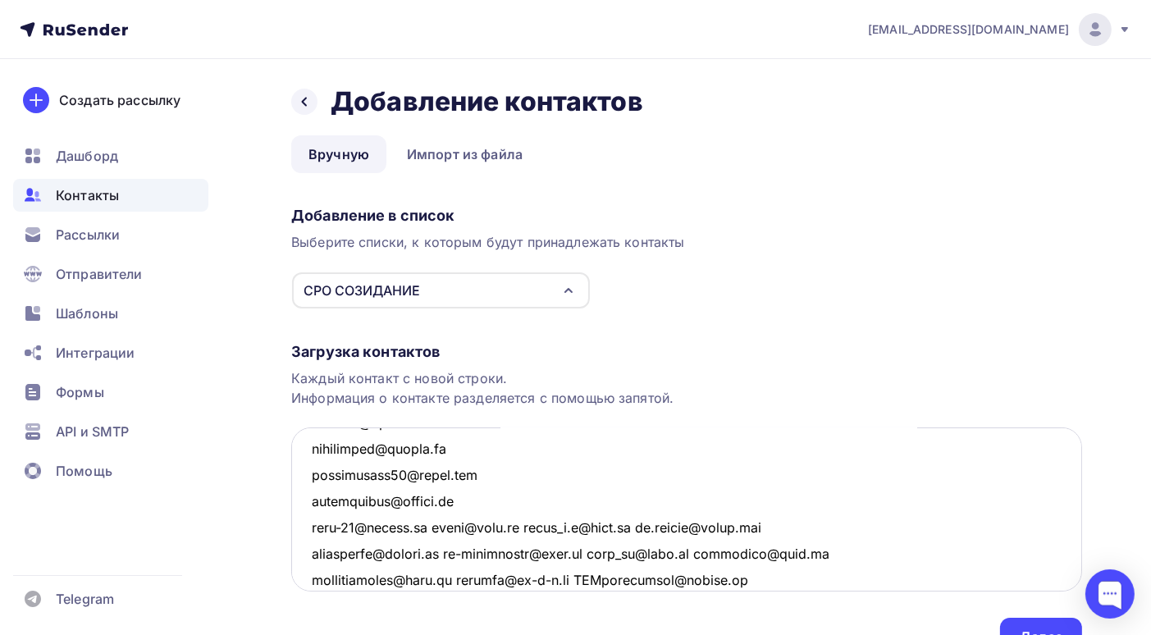
click at [440, 524] on textarea at bounding box center [686, 509] width 791 height 164
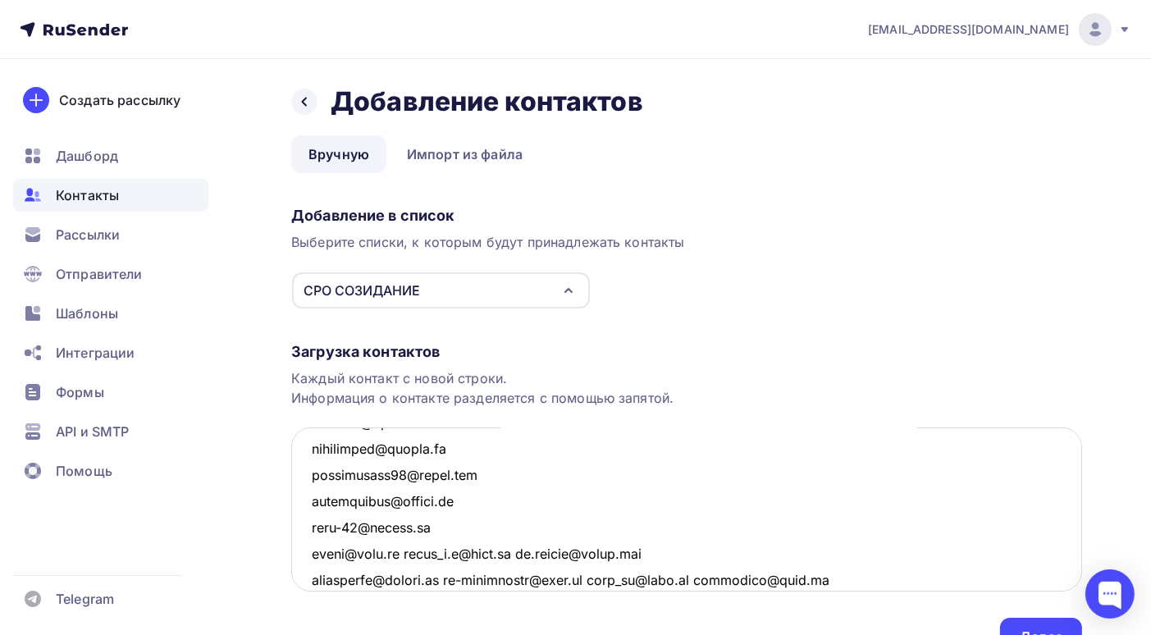
click at [404, 554] on textarea at bounding box center [686, 509] width 791 height 164
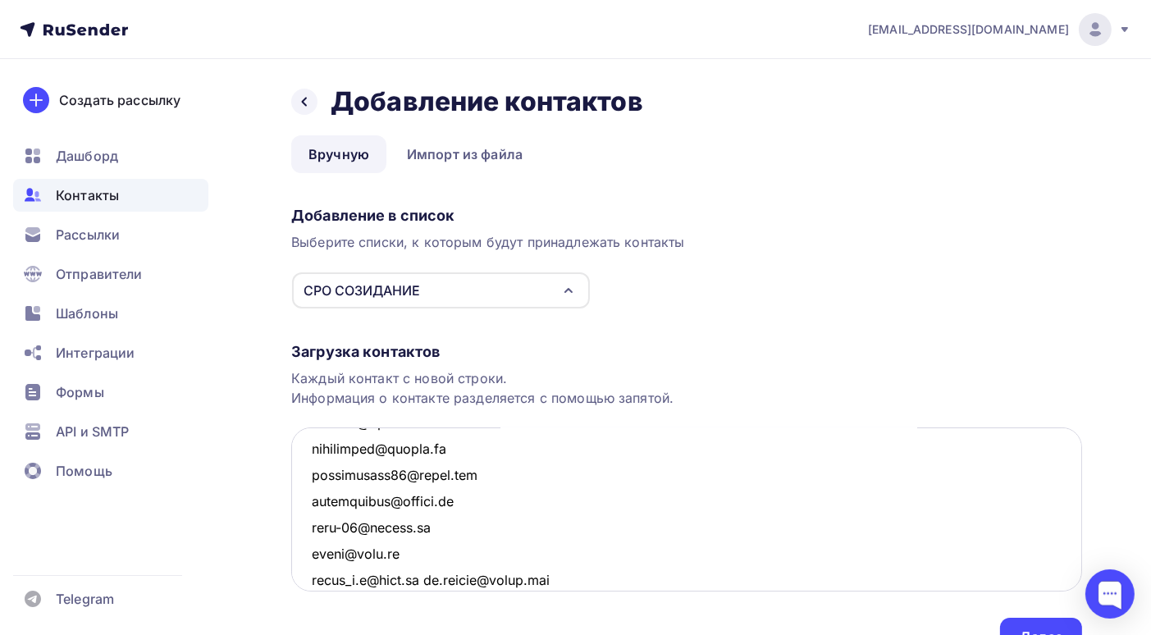
click at [431, 579] on textarea at bounding box center [686, 509] width 791 height 164
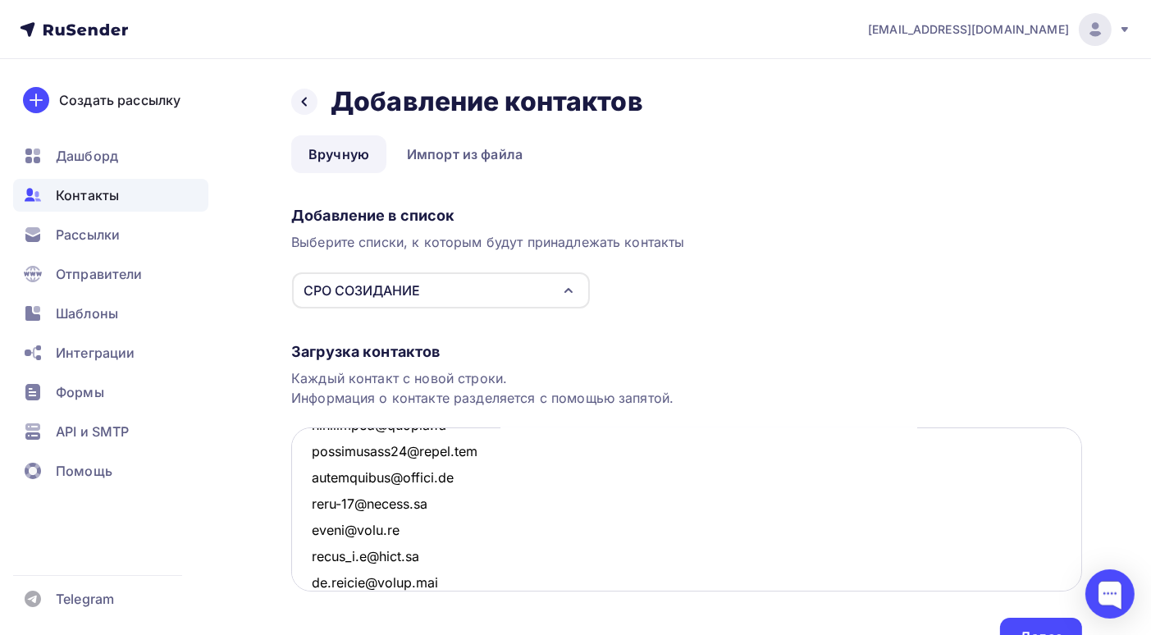
scroll to position [2139, 0]
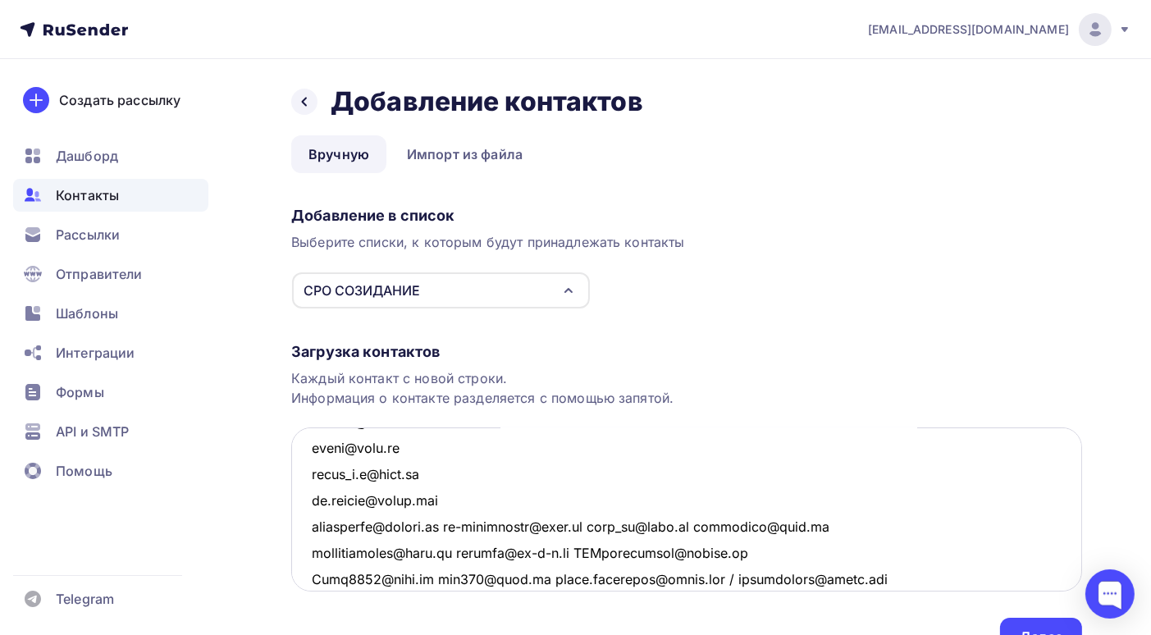
click at [466, 527] on textarea at bounding box center [686, 509] width 791 height 164
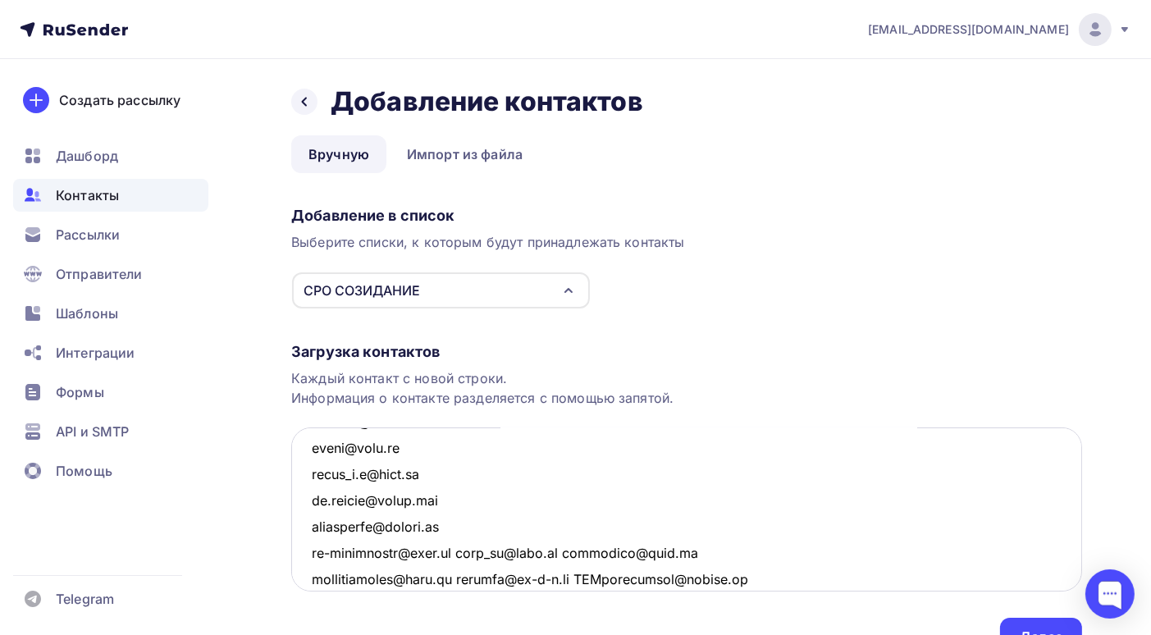
click at [458, 551] on textarea at bounding box center [686, 509] width 791 height 164
click at [413, 578] on textarea at bounding box center [686, 509] width 791 height 164
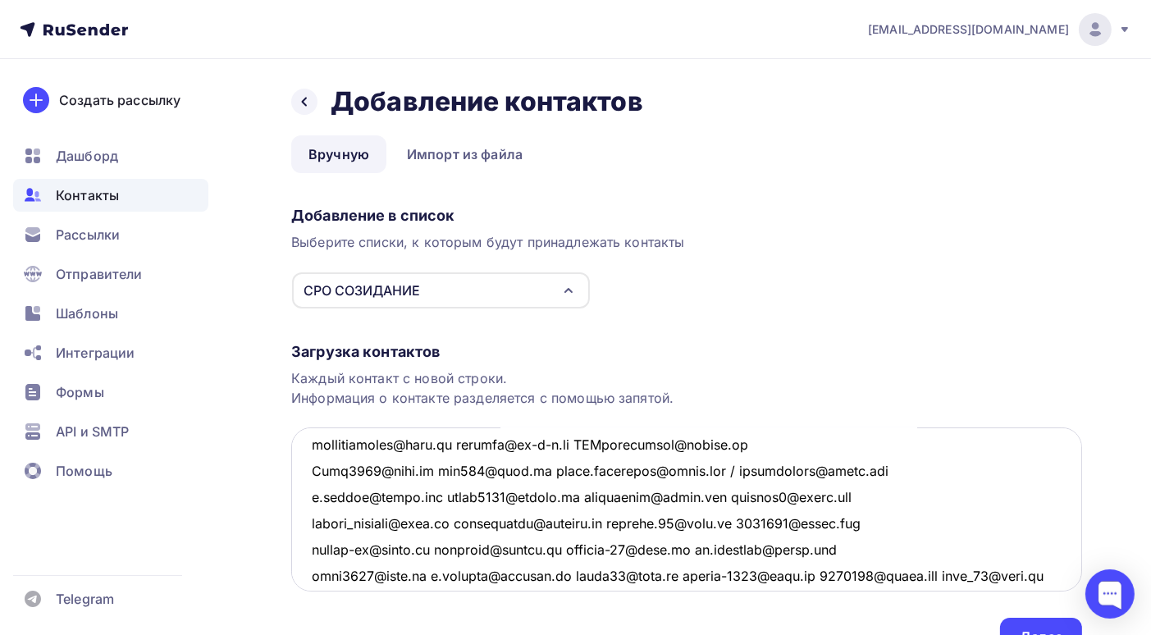
scroll to position [2244, 0]
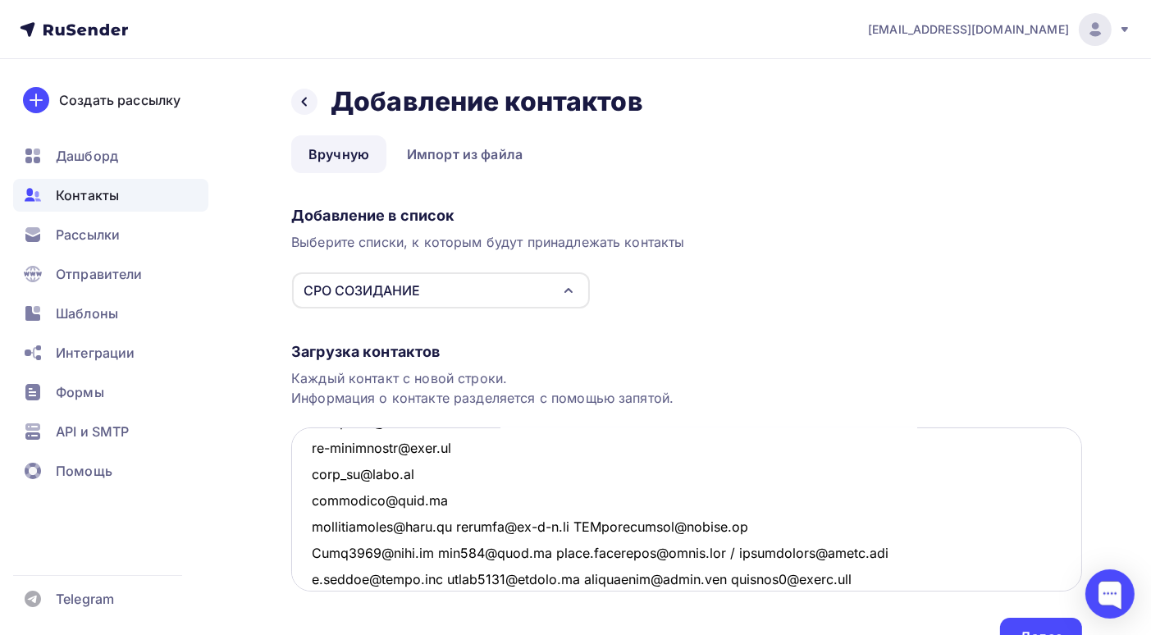
click at [455, 527] on textarea at bounding box center [686, 509] width 791 height 164
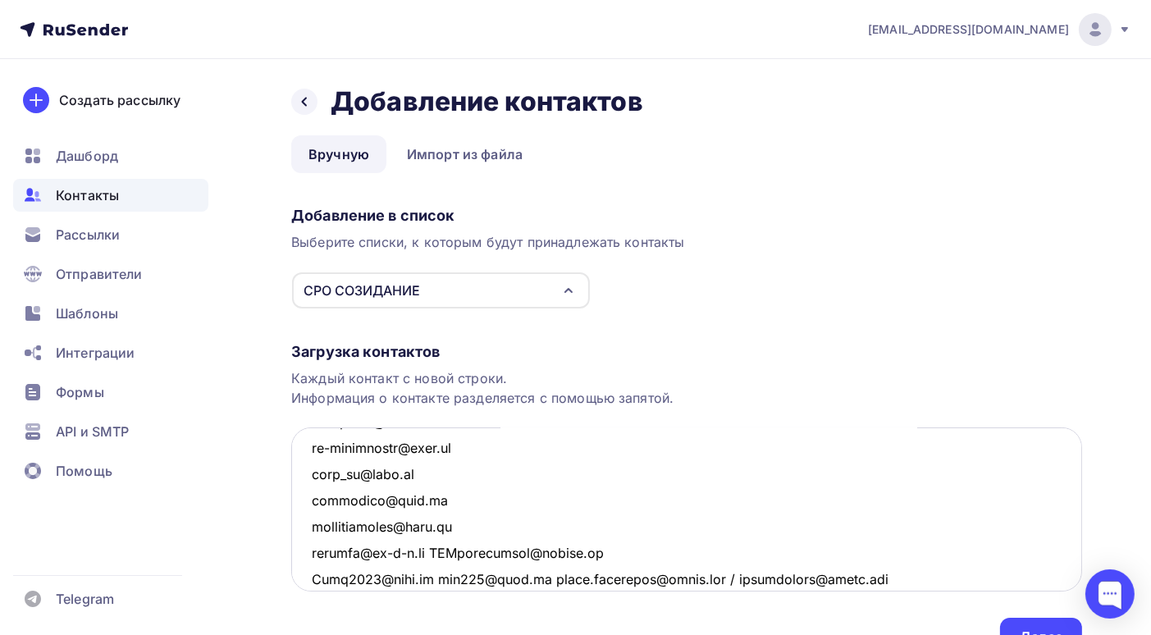
click at [436, 553] on textarea at bounding box center [686, 509] width 791 height 164
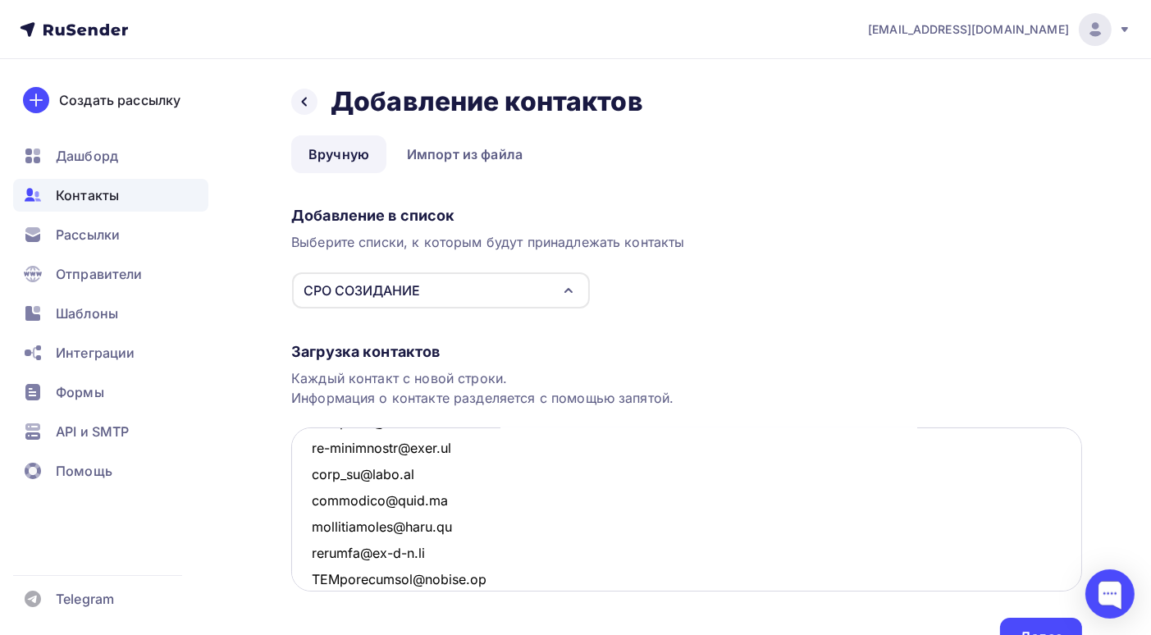
scroll to position [2326, 0]
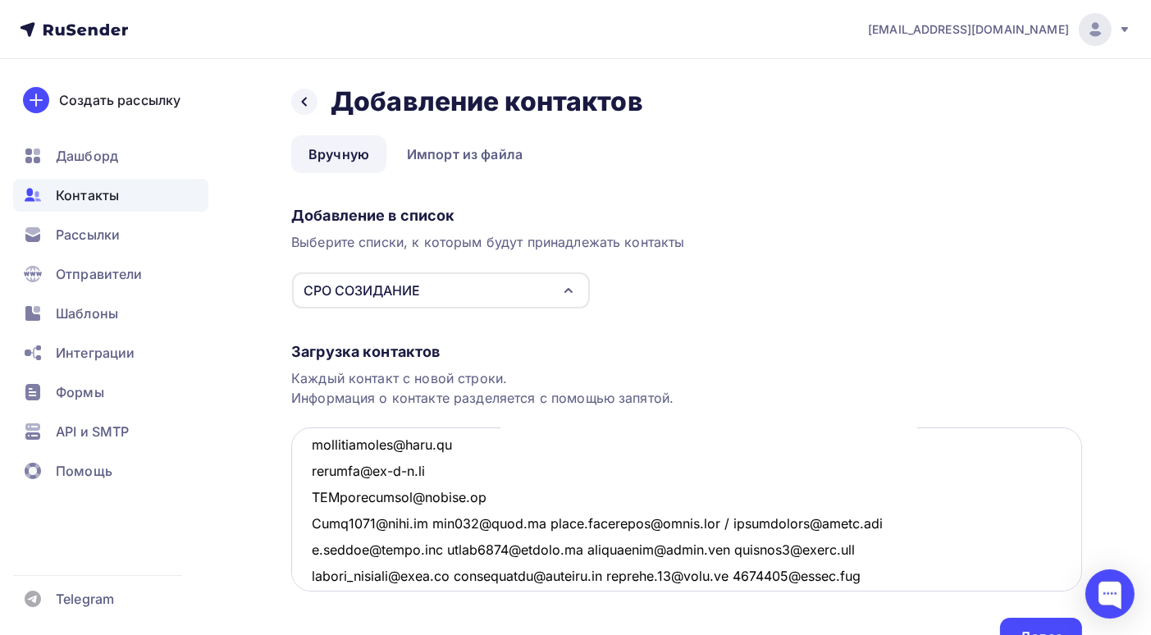
click at [422, 522] on textarea at bounding box center [686, 509] width 791 height 164
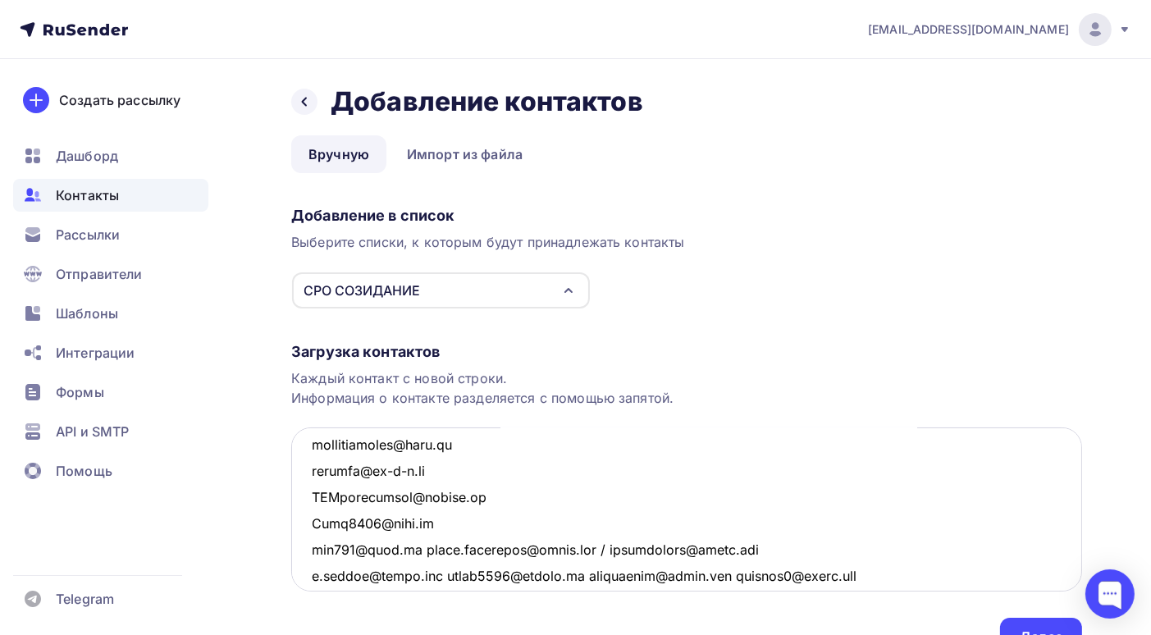
click at [405, 548] on textarea at bounding box center [686, 509] width 791 height 164
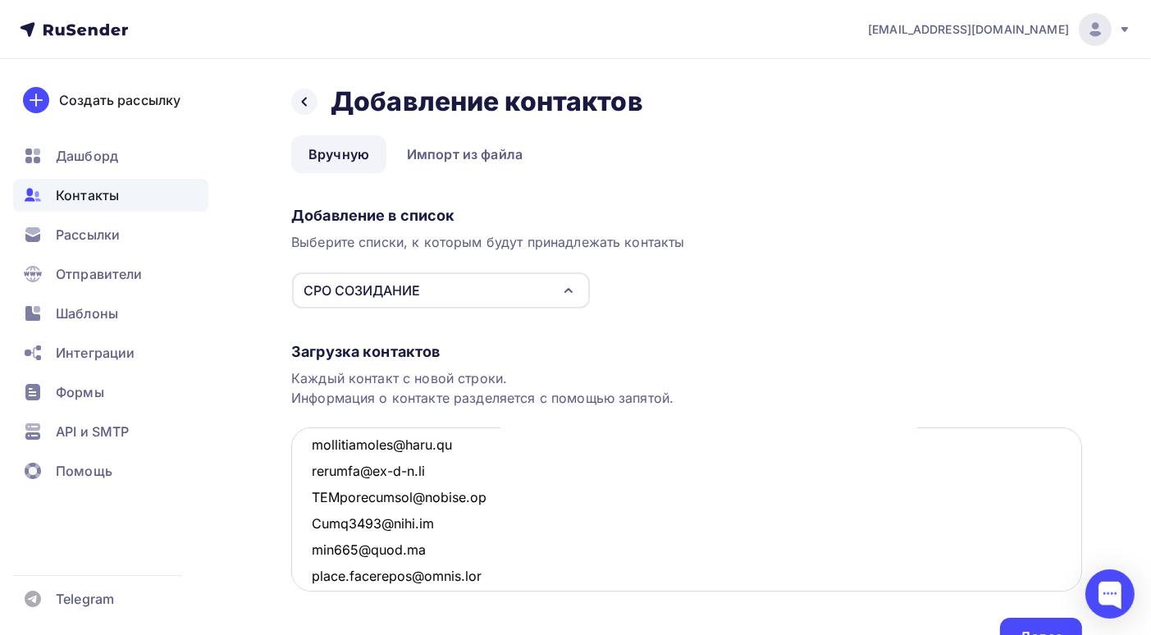
drag, startPoint x: 485, startPoint y: 573, endPoint x: 476, endPoint y: 572, distance: 9.2
click at [476, 572] on textarea at bounding box center [686, 509] width 791 height 164
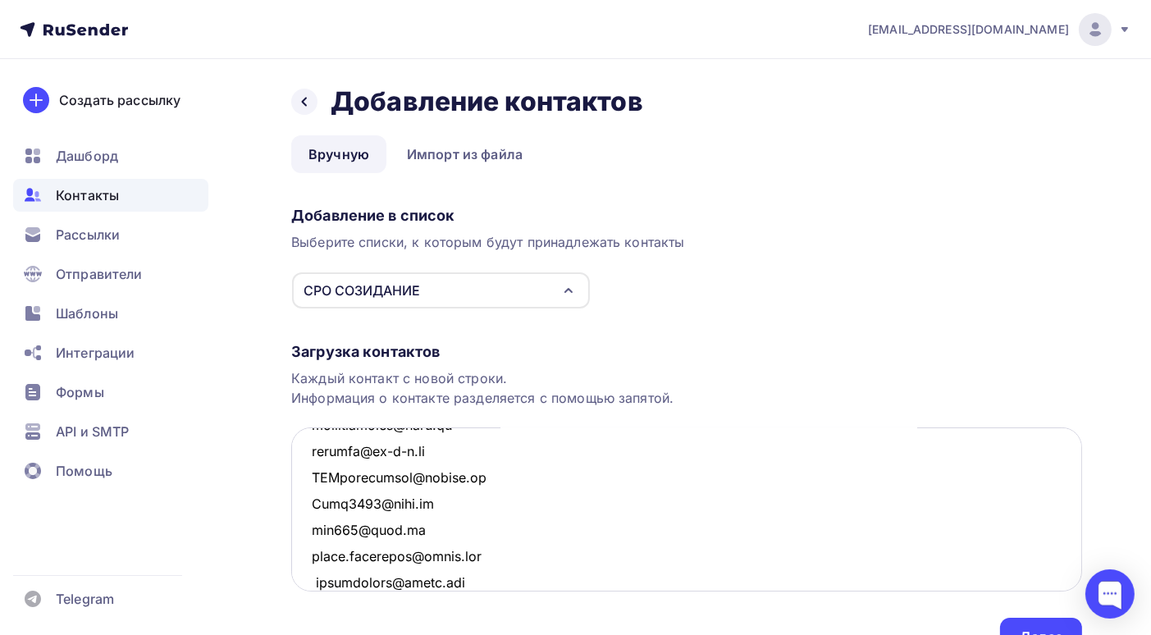
click at [314, 583] on textarea at bounding box center [686, 509] width 791 height 164
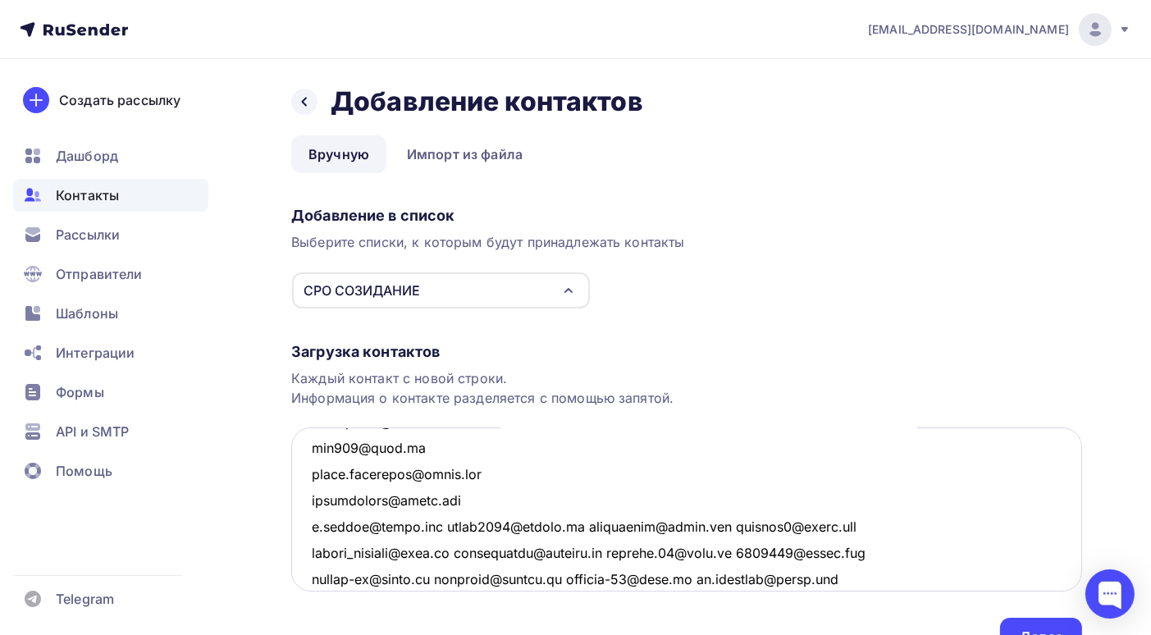
click at [454, 528] on textarea at bounding box center [686, 509] width 791 height 164
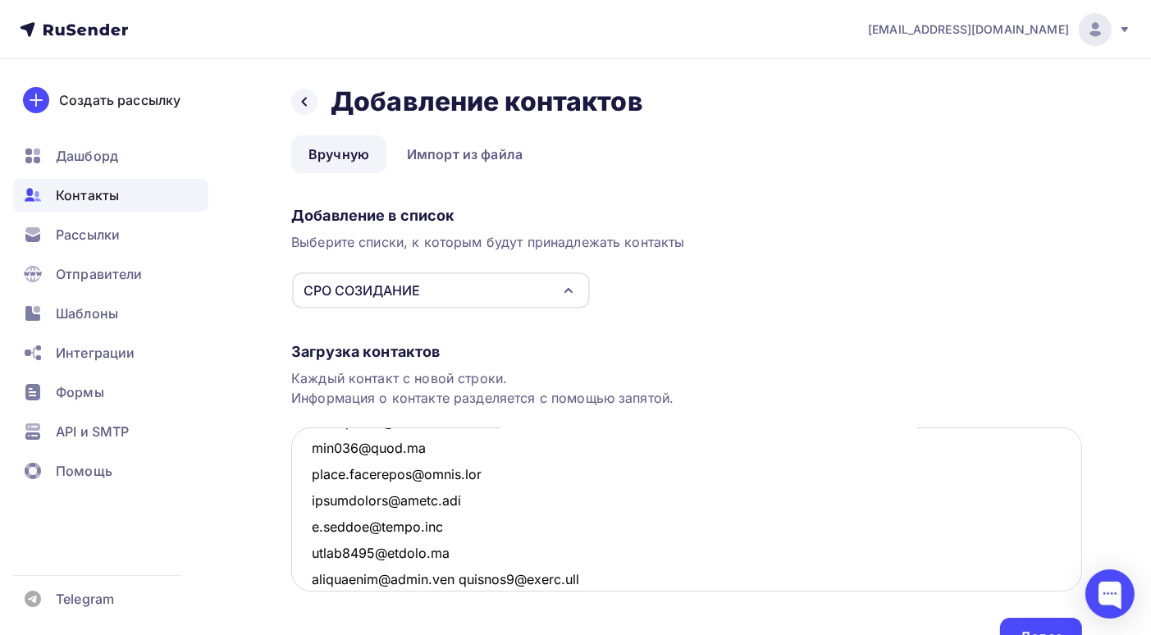
click at [452, 551] on textarea at bounding box center [686, 509] width 791 height 164
click at [449, 577] on textarea at bounding box center [686, 509] width 791 height 164
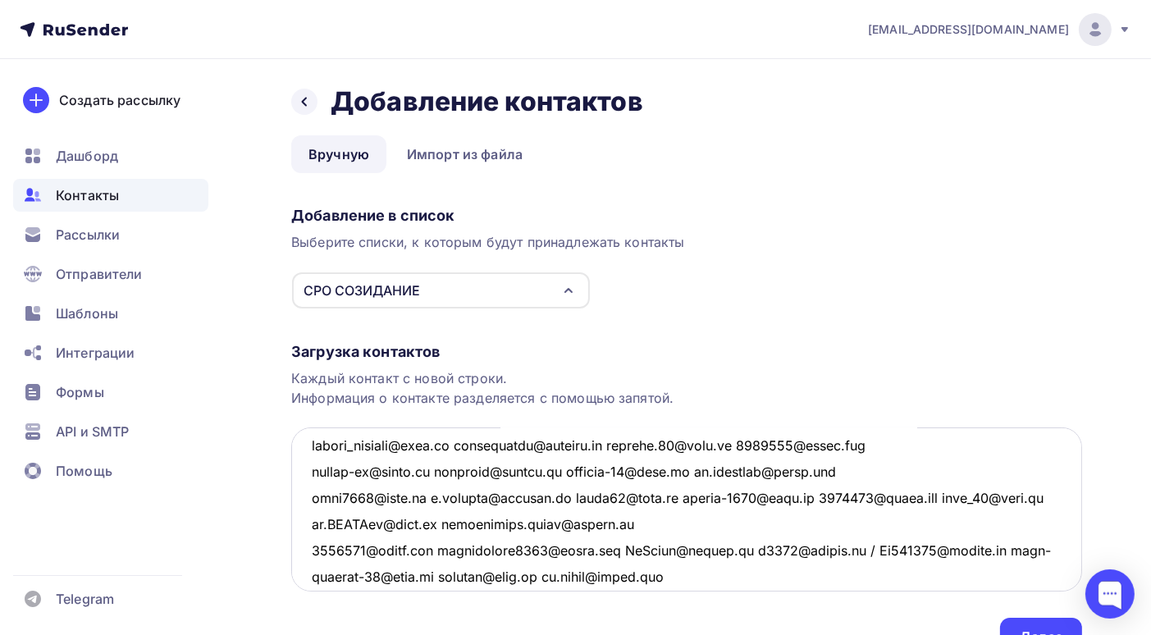
scroll to position [2532, 0]
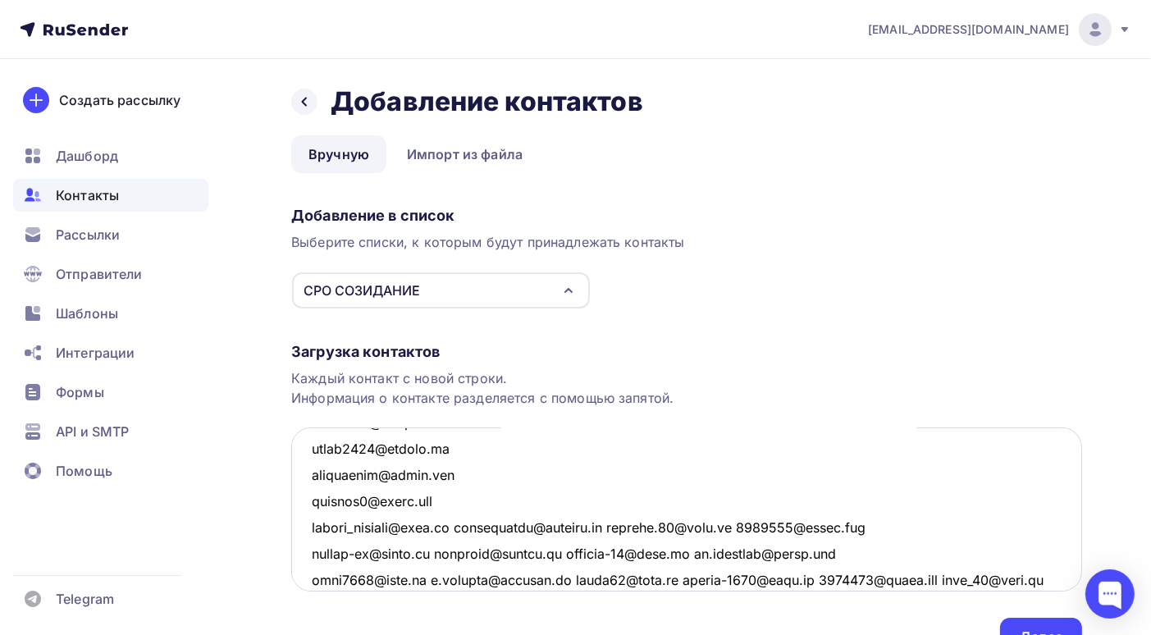
click at [461, 525] on textarea at bounding box center [686, 509] width 791 height 164
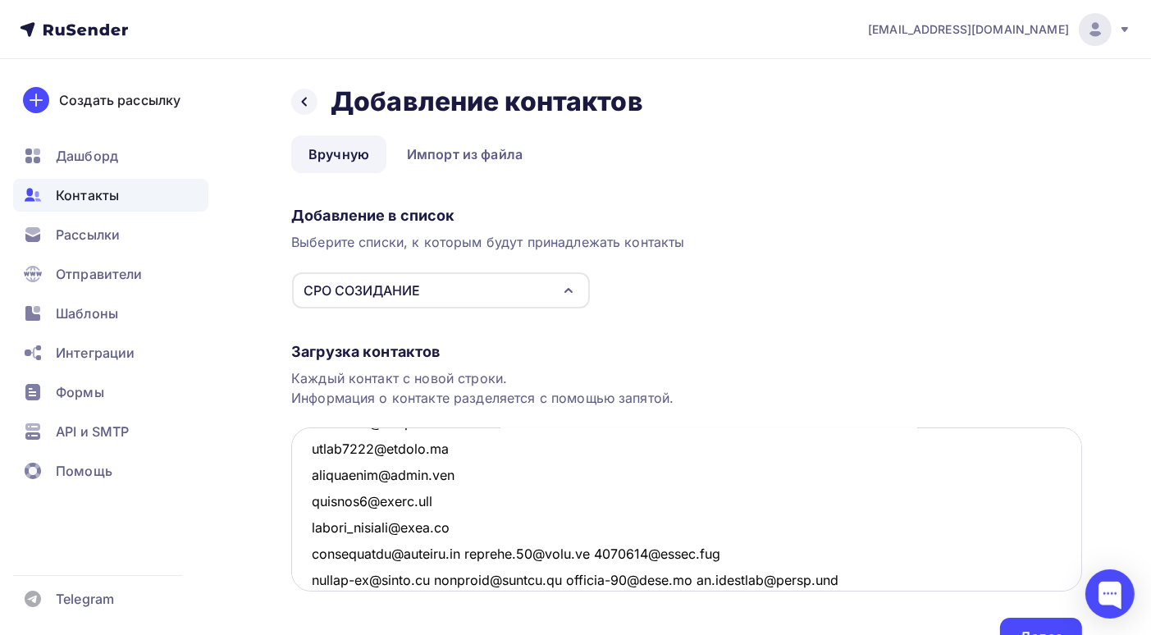
click at [466, 550] on textarea at bounding box center [686, 509] width 791 height 164
click at [456, 576] on textarea at bounding box center [686, 509] width 791 height 164
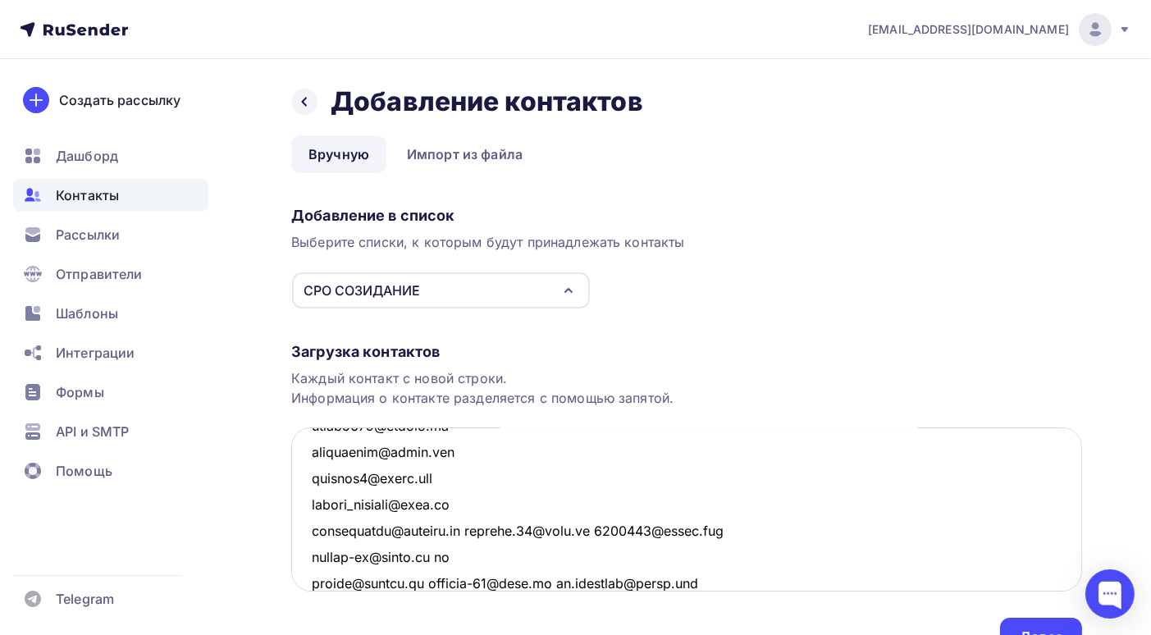
click at [466, 528] on textarea at bounding box center [686, 509] width 791 height 164
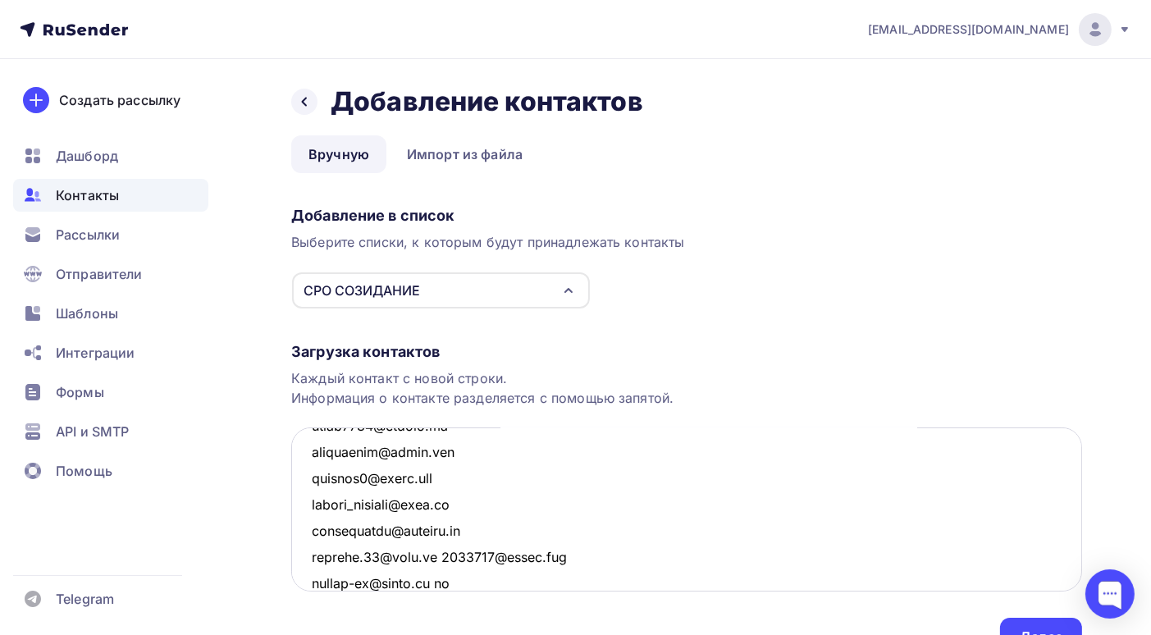
click at [444, 554] on textarea at bounding box center [686, 509] width 791 height 164
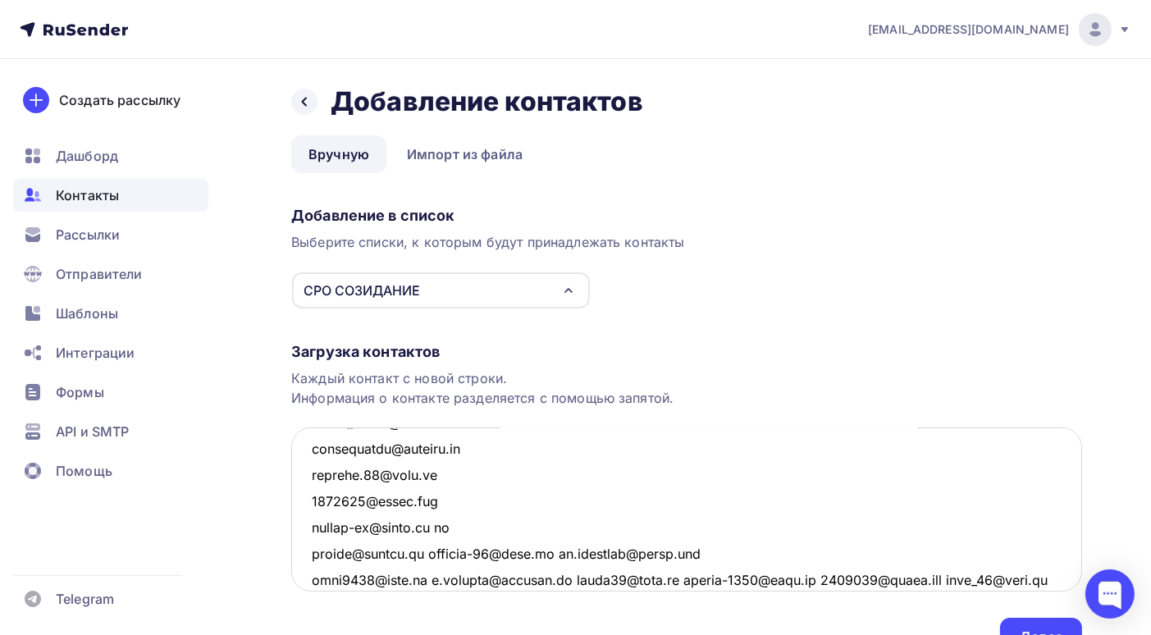
click at [438, 553] on textarea at bounding box center [686, 509] width 791 height 164
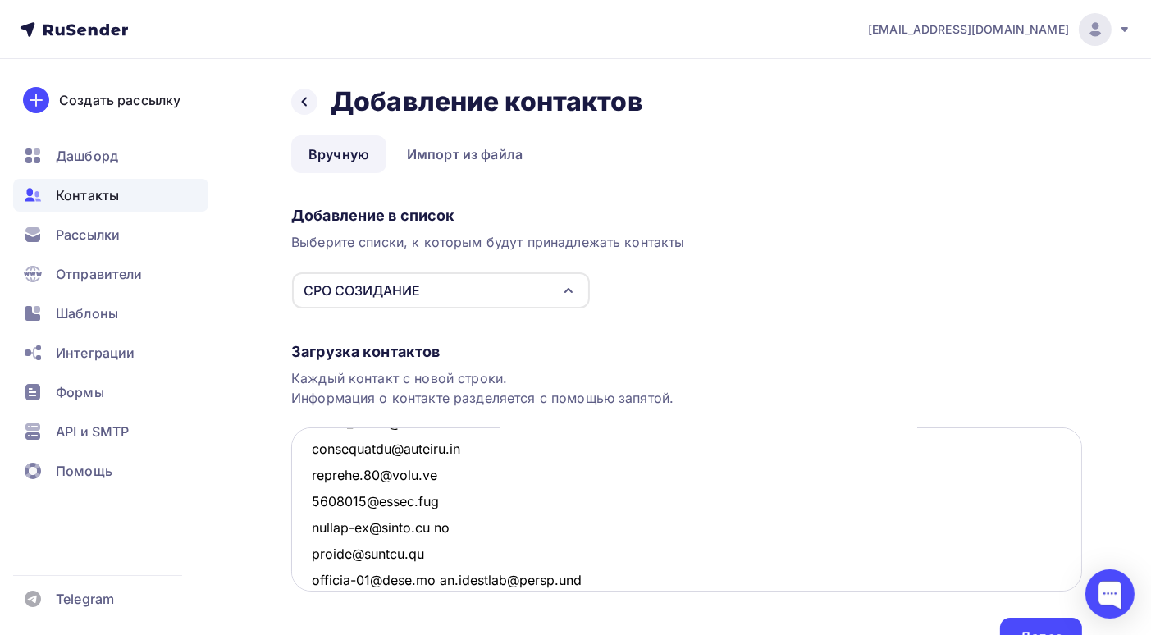
click at [451, 576] on textarea at bounding box center [686, 509] width 791 height 164
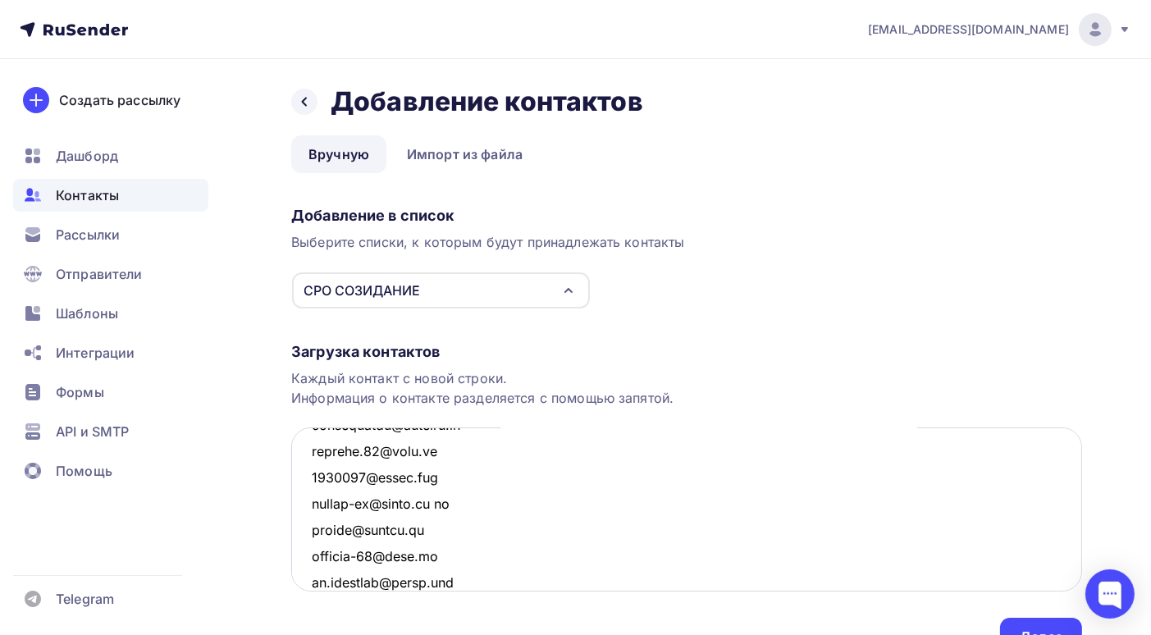
scroll to position [2743, 0]
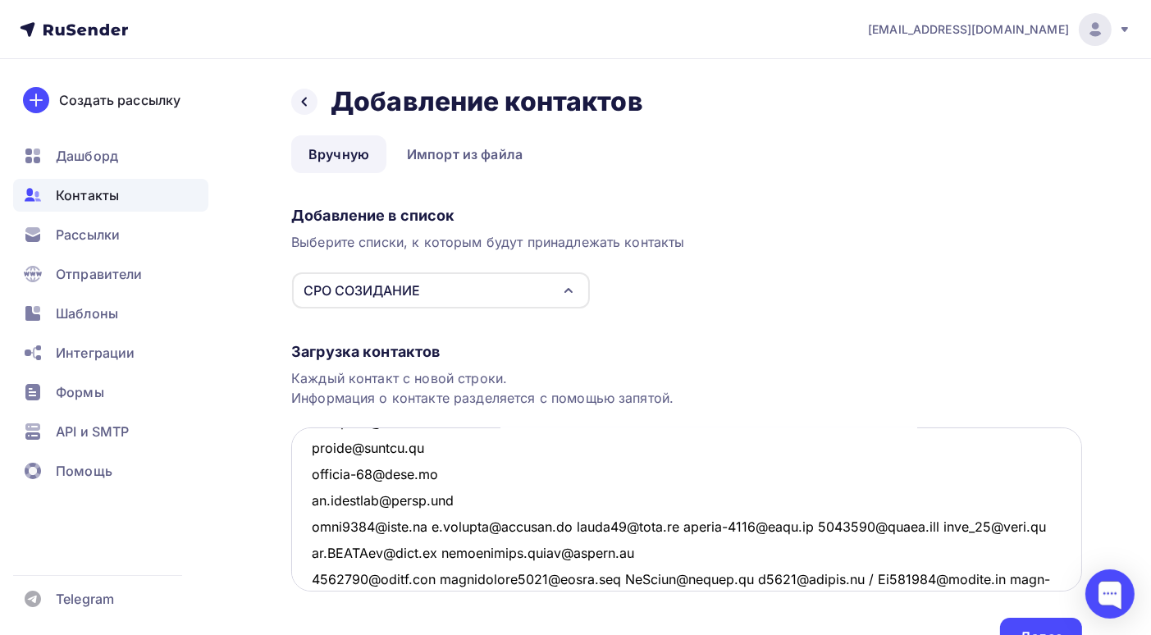
click at [430, 527] on textarea at bounding box center [686, 509] width 791 height 164
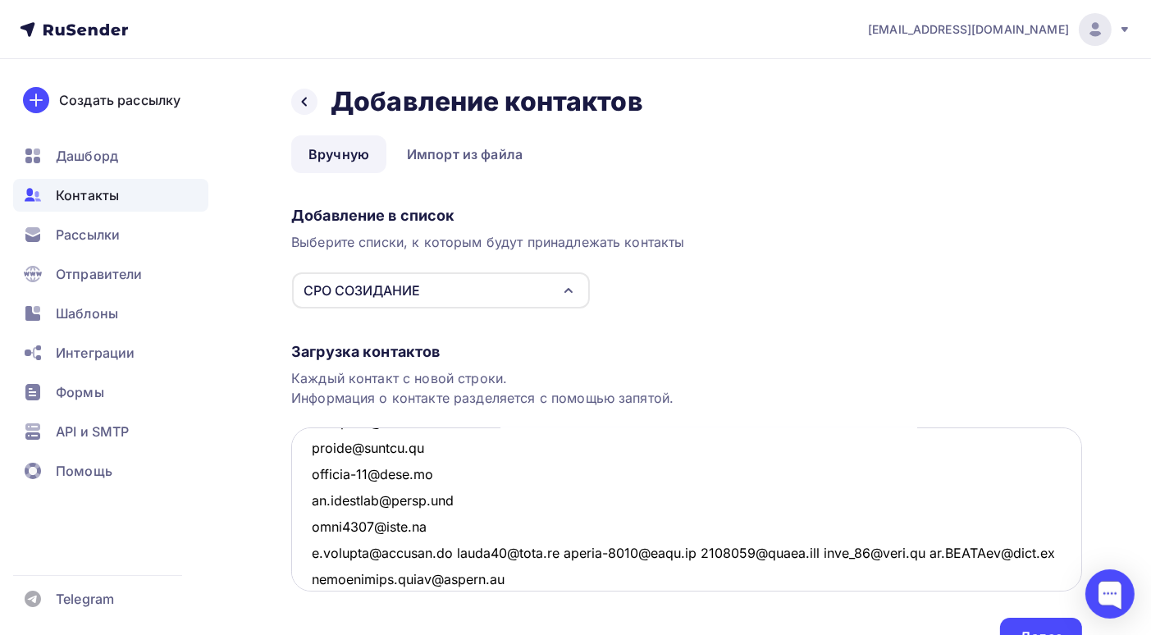
click at [439, 552] on textarea at bounding box center [686, 509] width 791 height 164
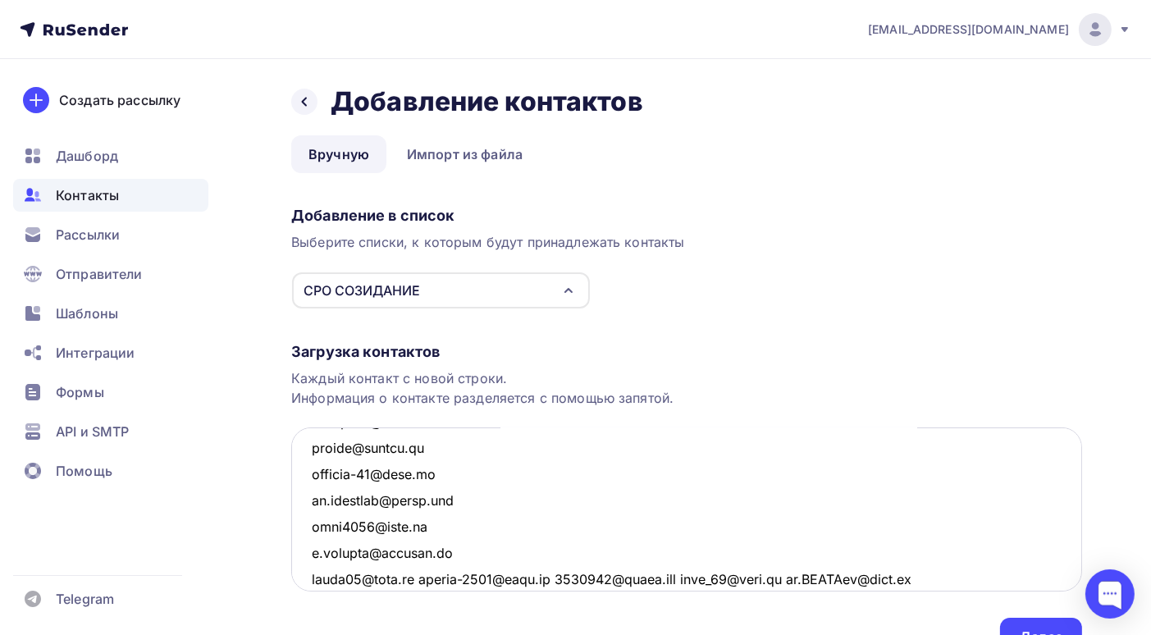
click at [417, 576] on textarea at bounding box center [686, 509] width 791 height 164
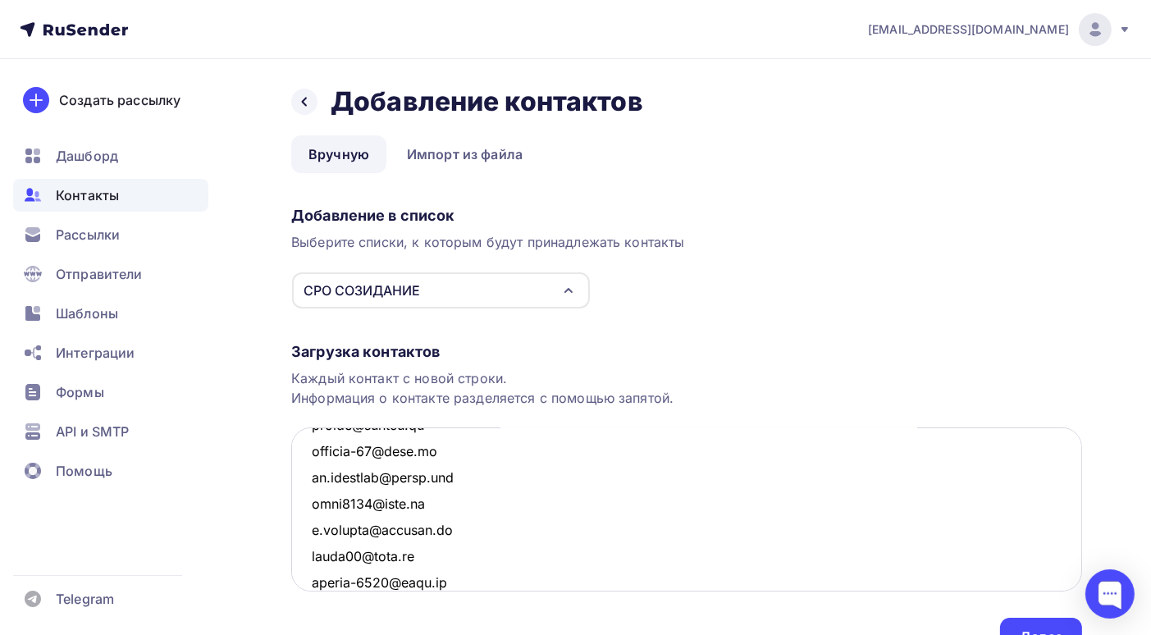
click at [443, 582] on textarea at bounding box center [686, 509] width 791 height 164
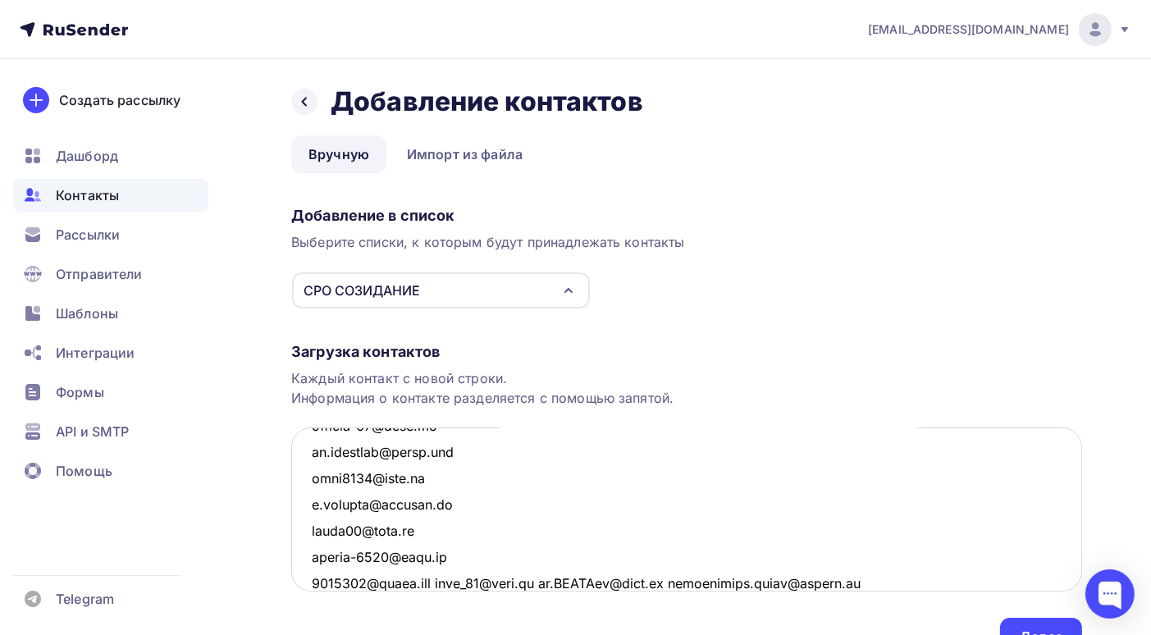
click at [446, 580] on textarea at bounding box center [686, 509] width 791 height 164
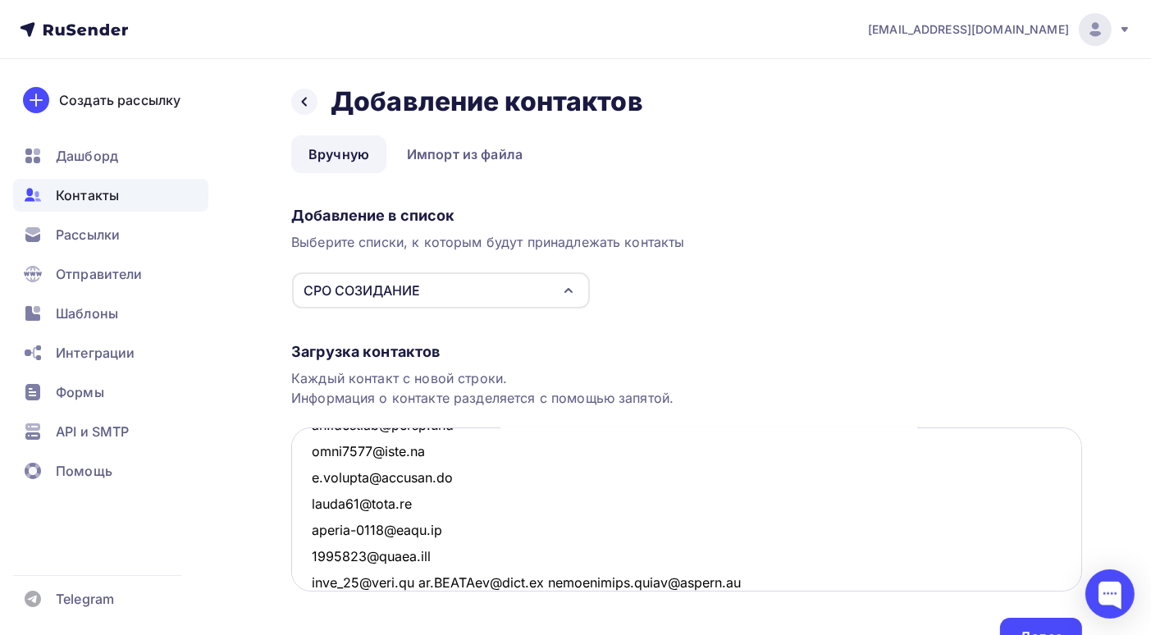
click at [425, 581] on textarea at bounding box center [686, 509] width 791 height 164
click at [449, 580] on textarea at bounding box center [686, 509] width 791 height 164
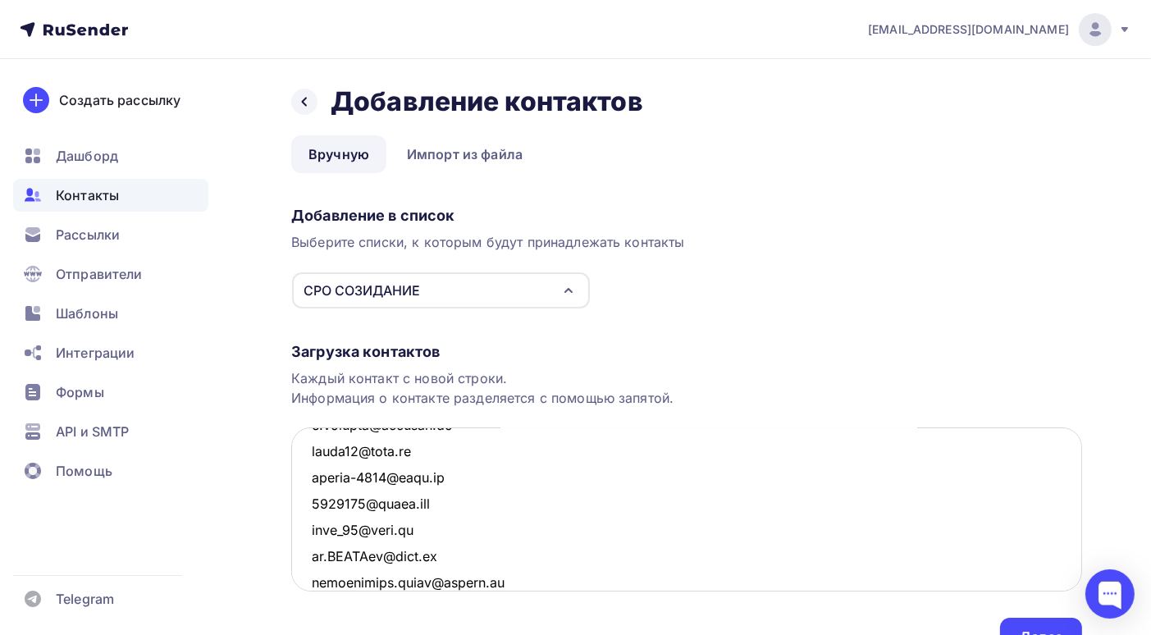
scroll to position [2953, 0]
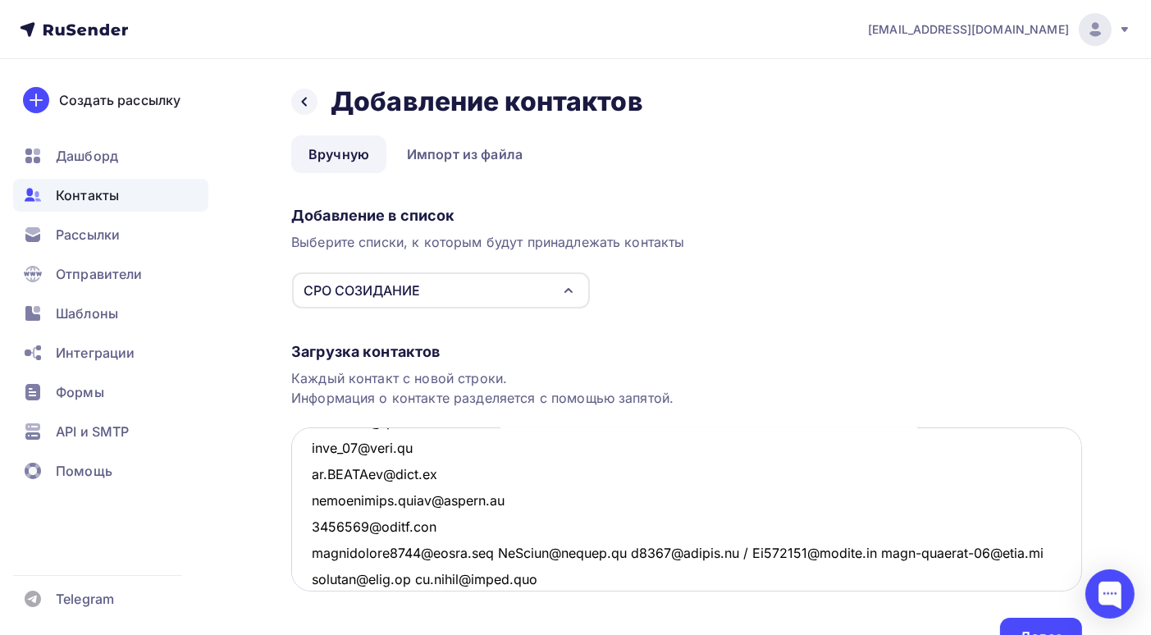
click at [449, 527] on textarea at bounding box center [686, 509] width 791 height 164
click at [503, 549] on textarea at bounding box center [686, 509] width 791 height 164
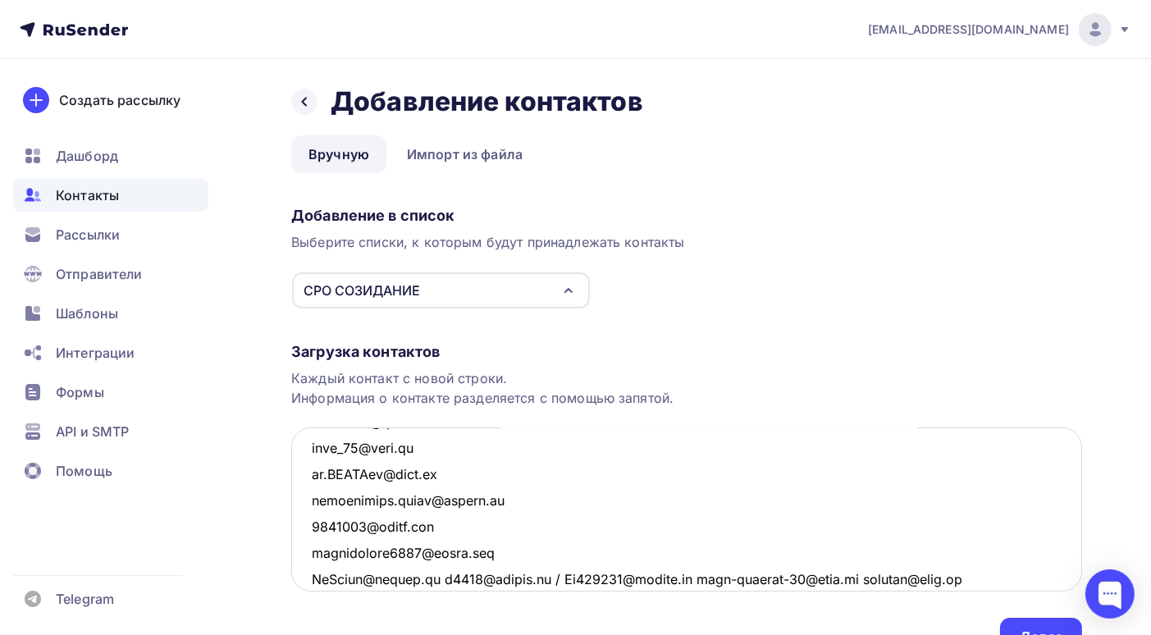
click at [440, 577] on textarea at bounding box center [686, 509] width 791 height 164
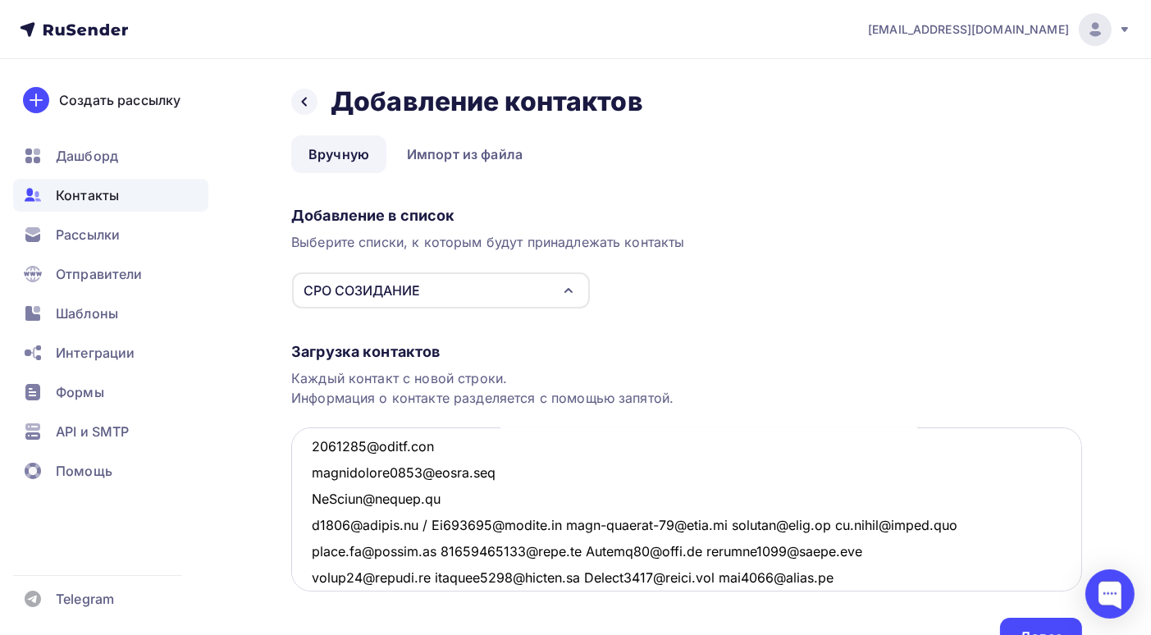
scroll to position [3042, 0]
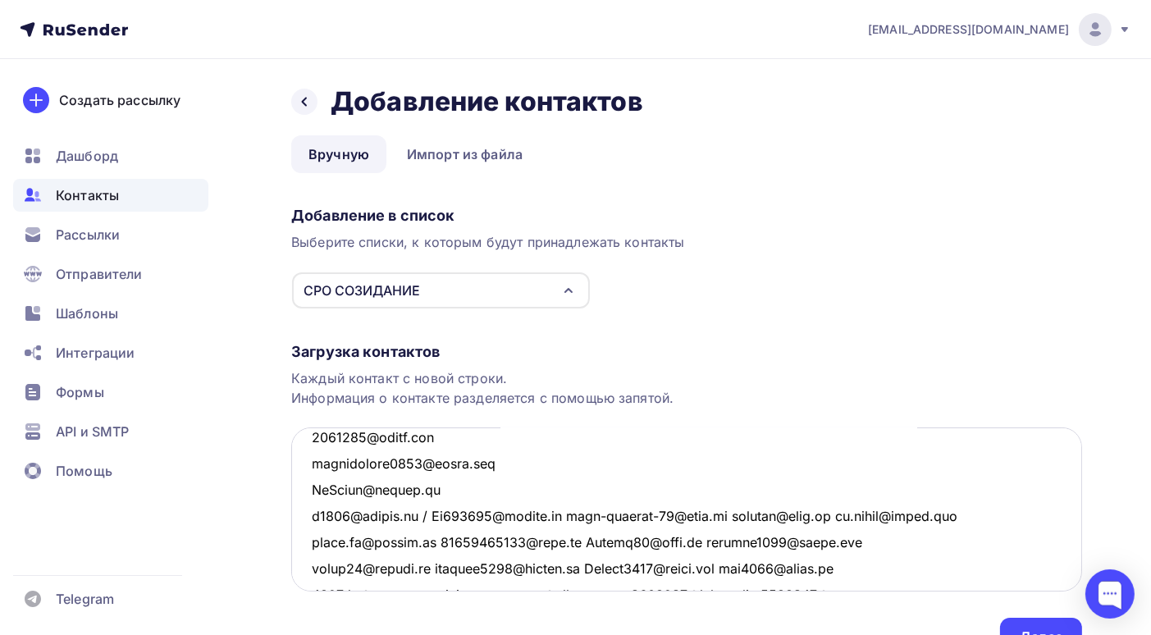
drag, startPoint x: 440, startPoint y: 581, endPoint x: 428, endPoint y: 521, distance: 61.0
click at [428, 521] on textarea at bounding box center [686, 509] width 791 height 164
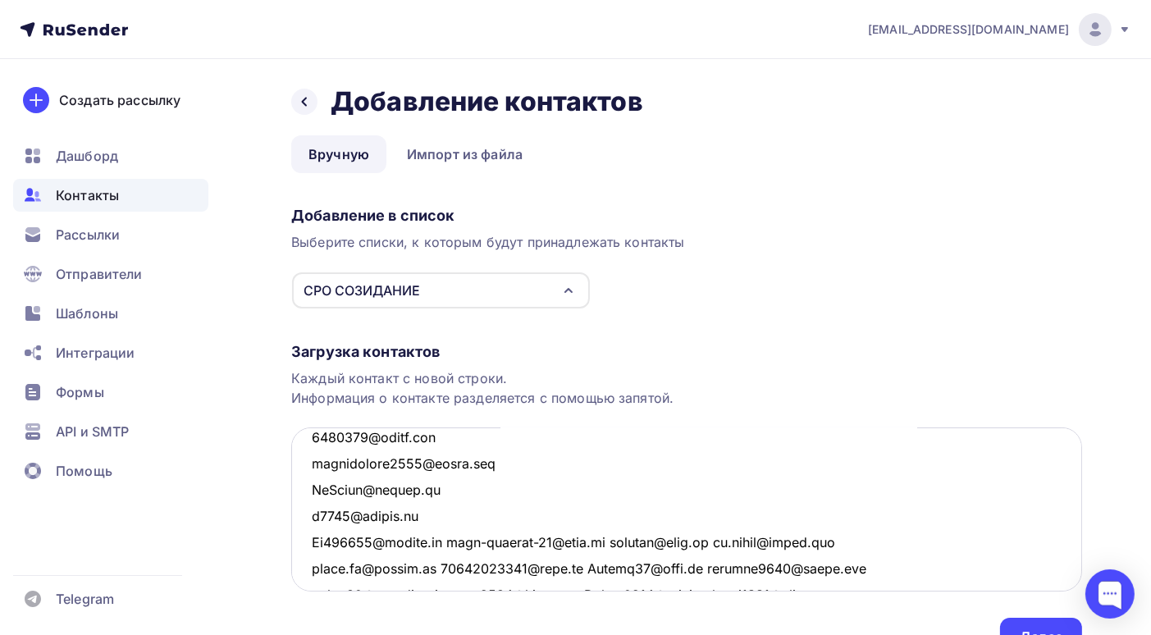
click at [453, 540] on textarea at bounding box center [686, 509] width 791 height 164
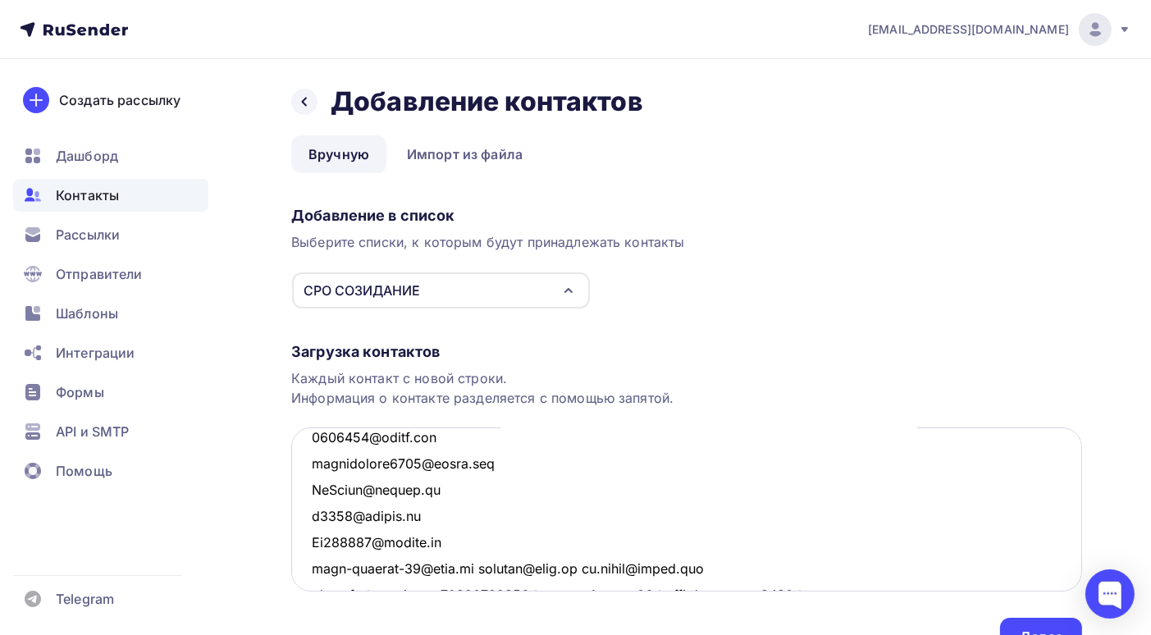
click at [475, 568] on textarea at bounding box center [686, 509] width 791 height 164
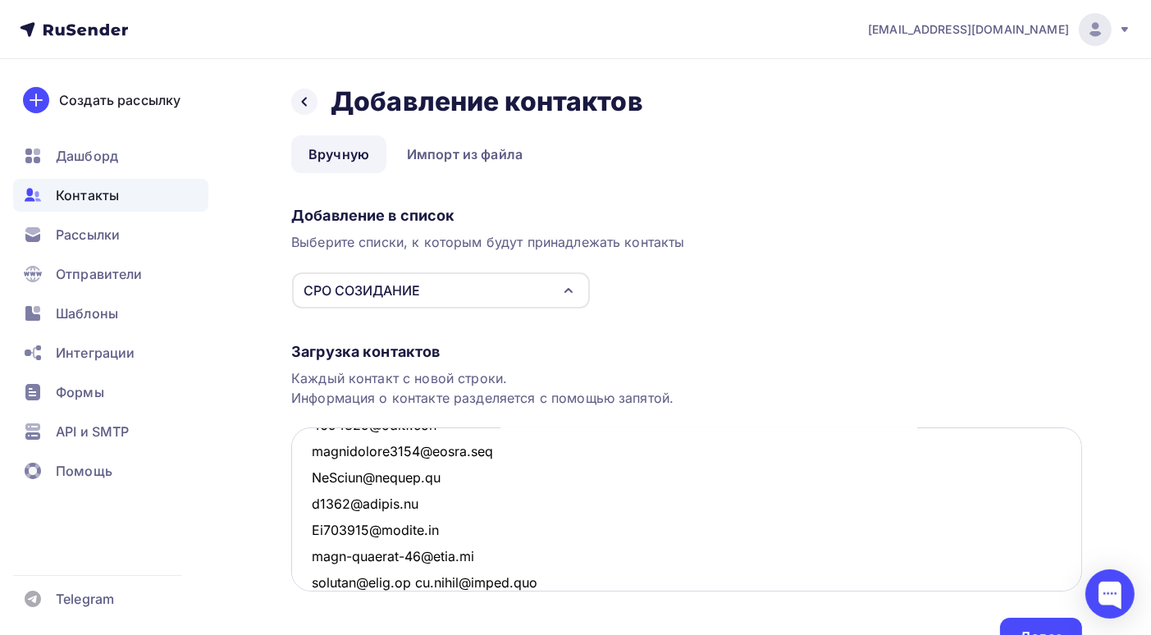
scroll to position [3136, 0]
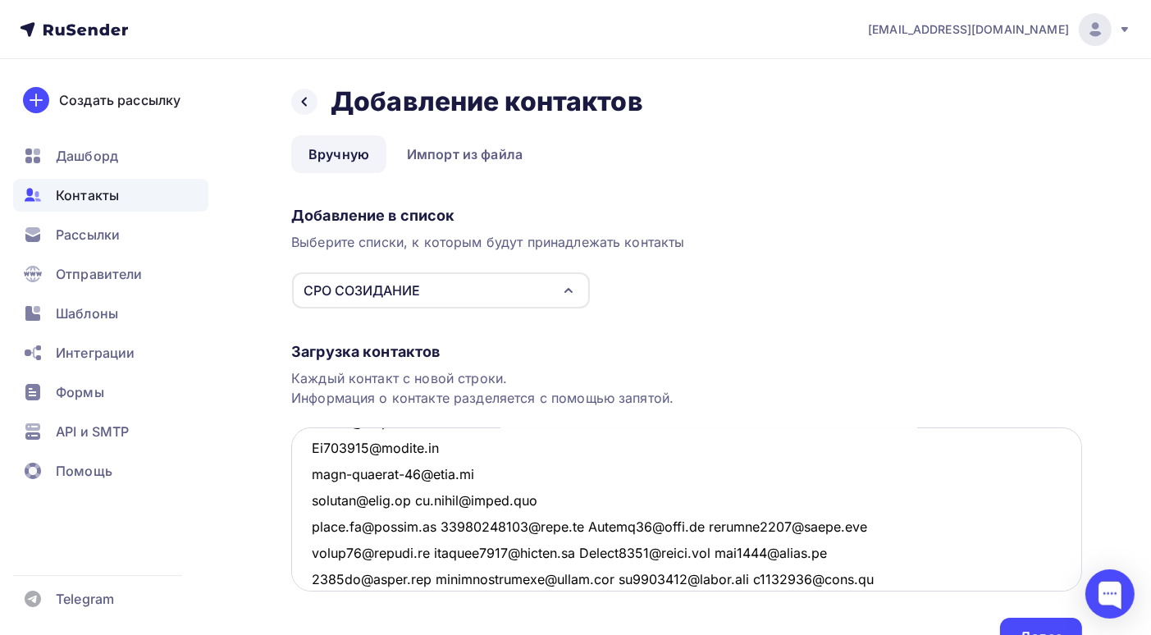
click at [425, 499] on textarea at bounding box center [686, 509] width 791 height 164
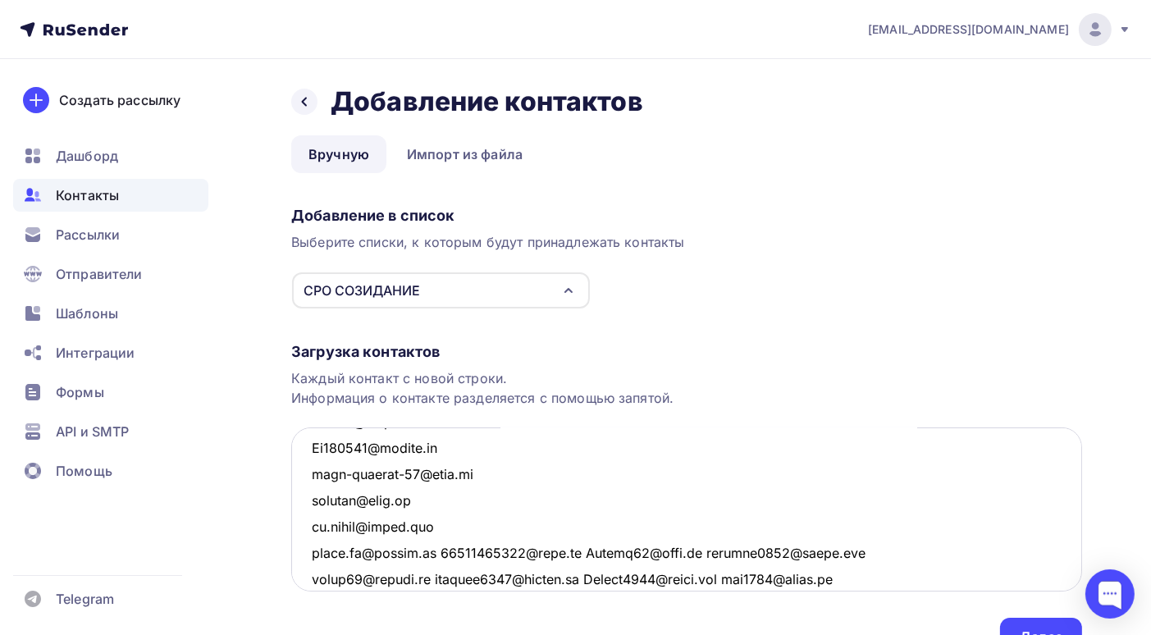
click at [445, 554] on textarea at bounding box center [686, 509] width 791 height 164
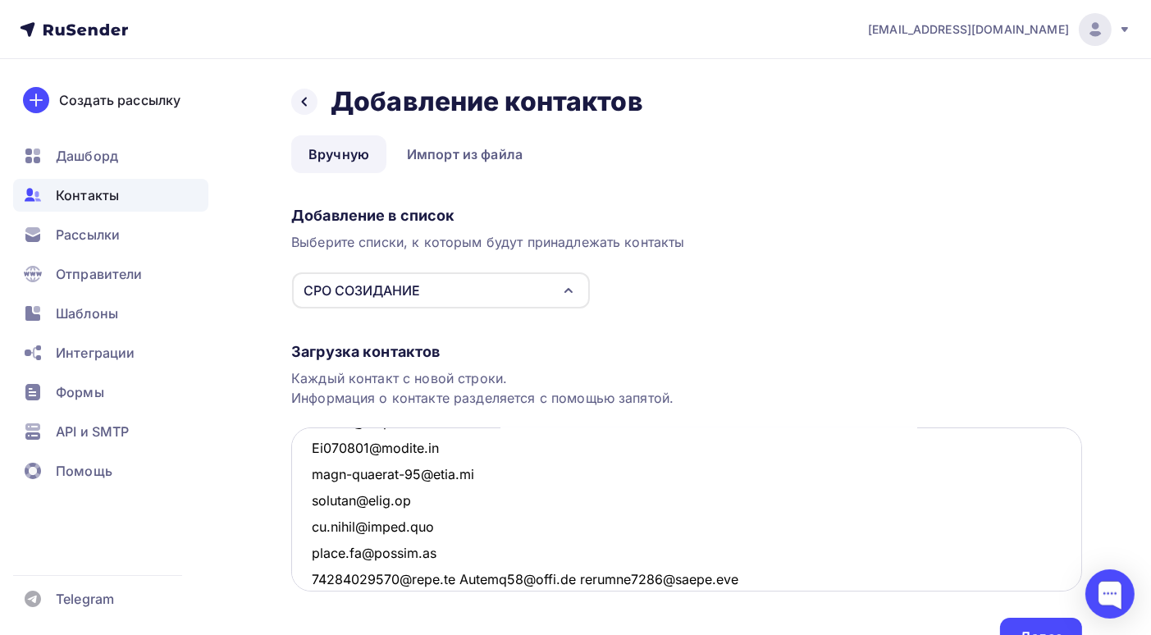
click at [456, 576] on textarea at bounding box center [686, 509] width 791 height 164
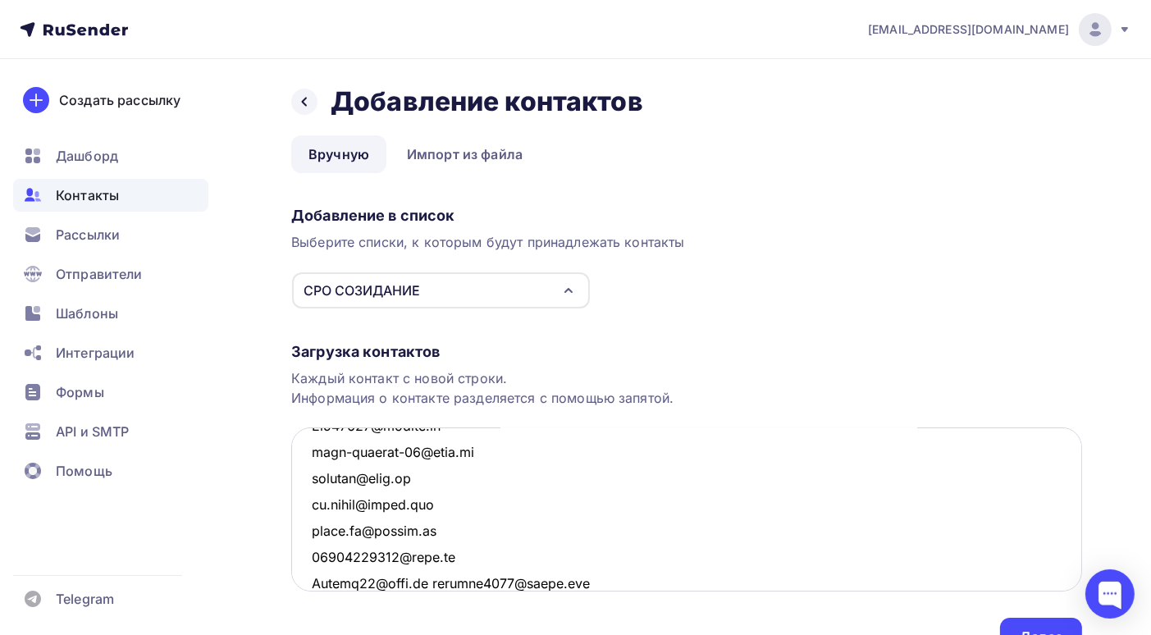
click at [436, 582] on textarea at bounding box center [686, 509] width 791 height 164
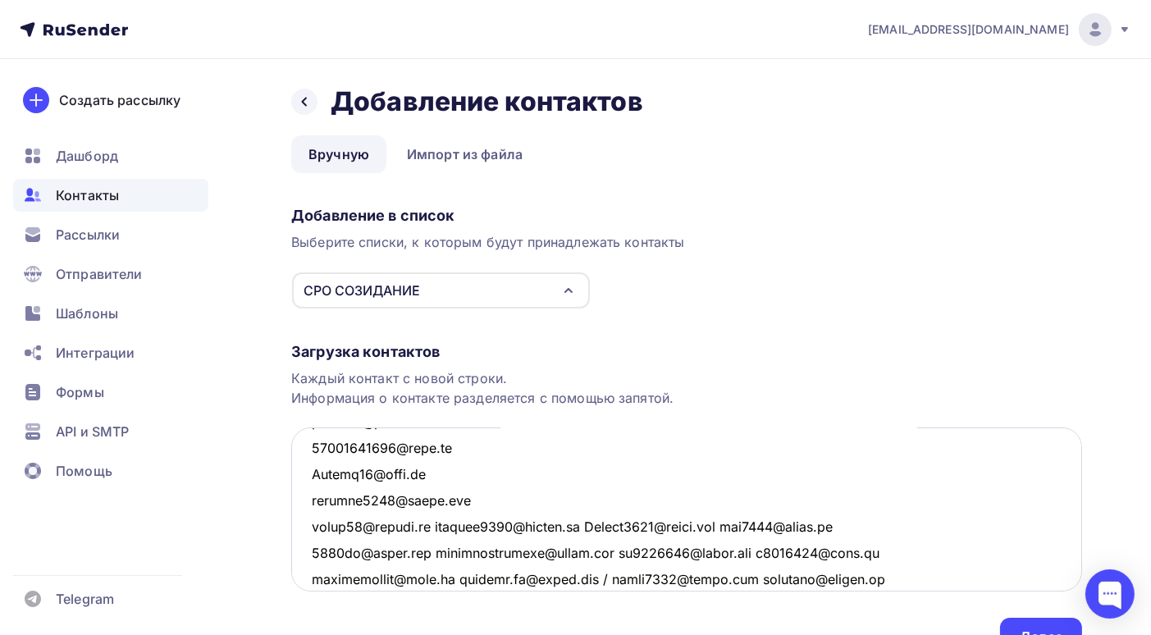
click at [445, 523] on textarea at bounding box center [686, 509] width 791 height 164
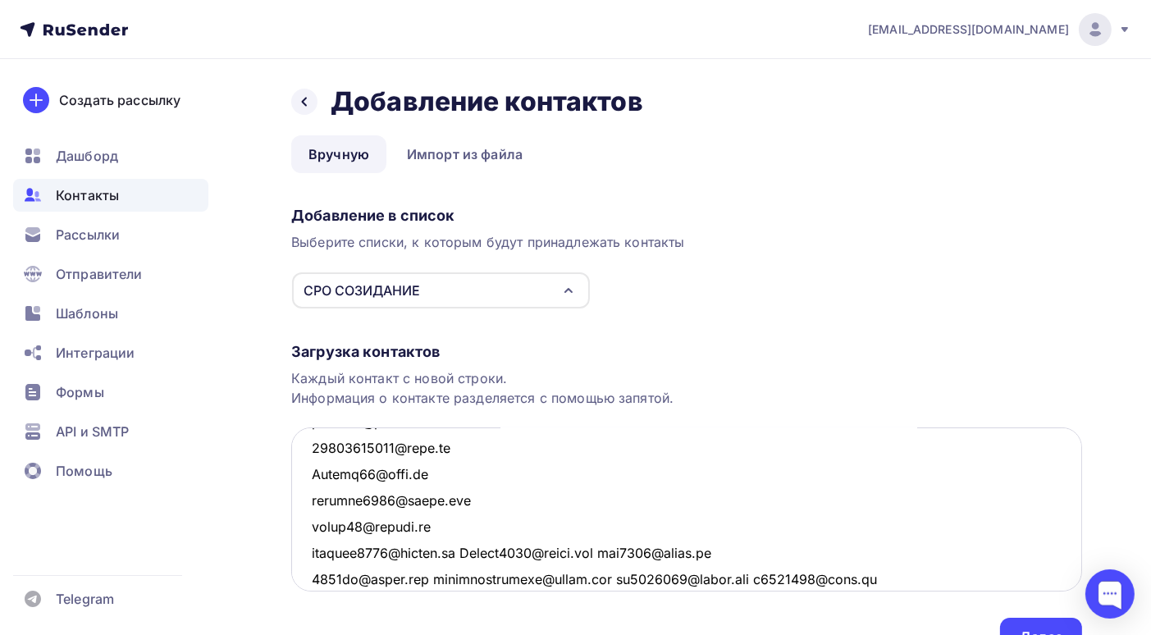
click at [472, 552] on textarea at bounding box center [686, 509] width 791 height 164
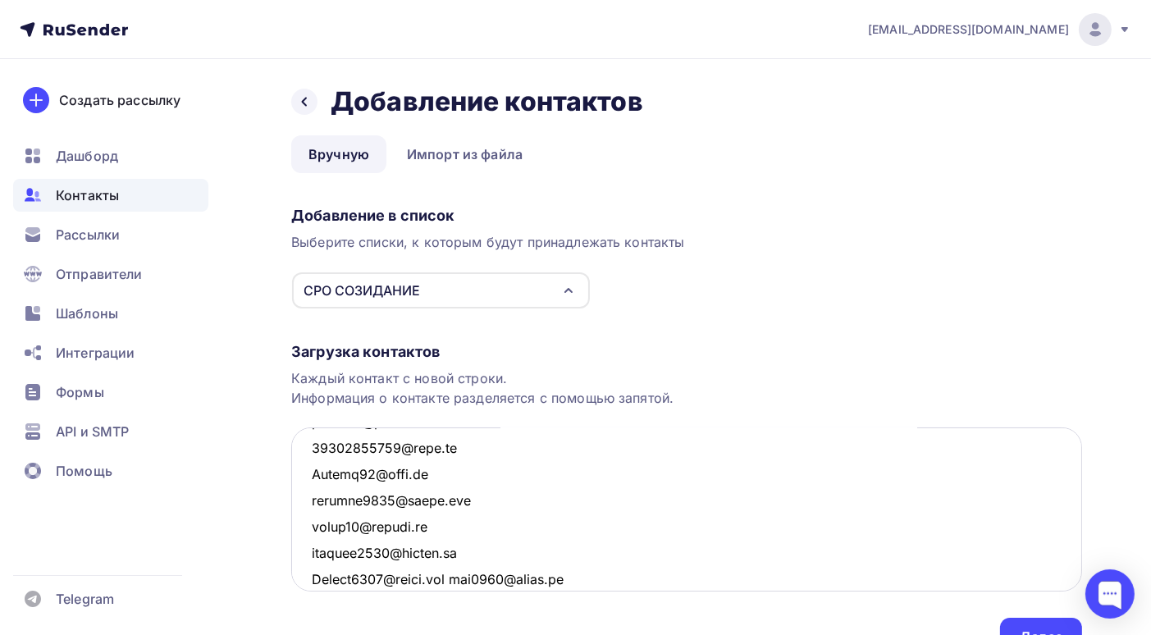
click at [469, 577] on textarea at bounding box center [686, 509] width 791 height 164
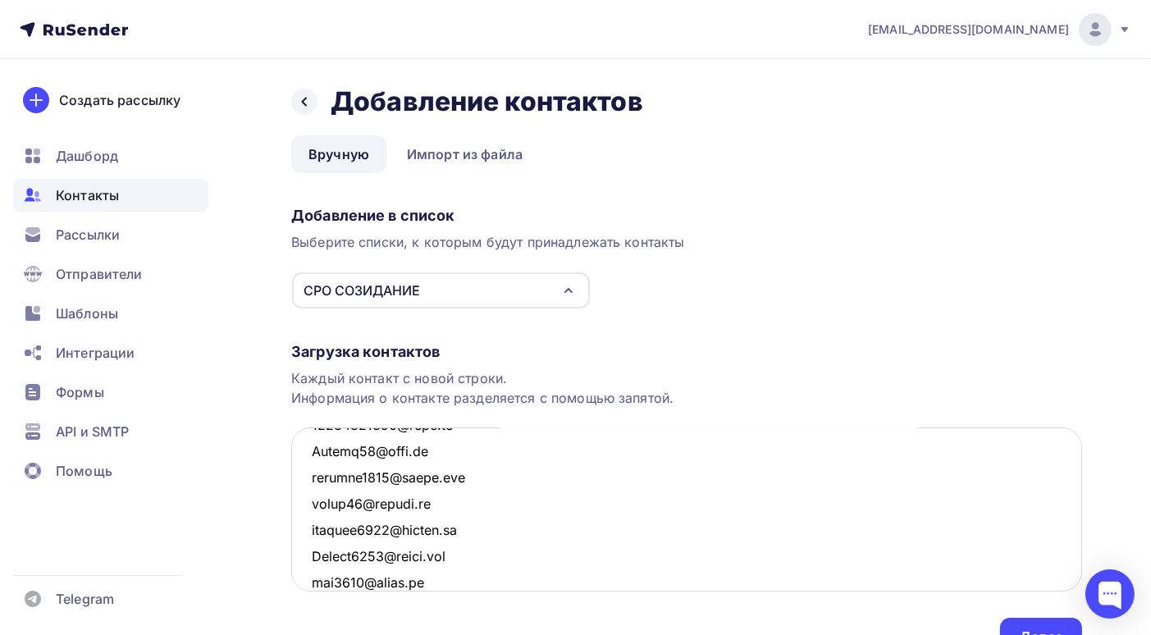
scroll to position [3373, 0]
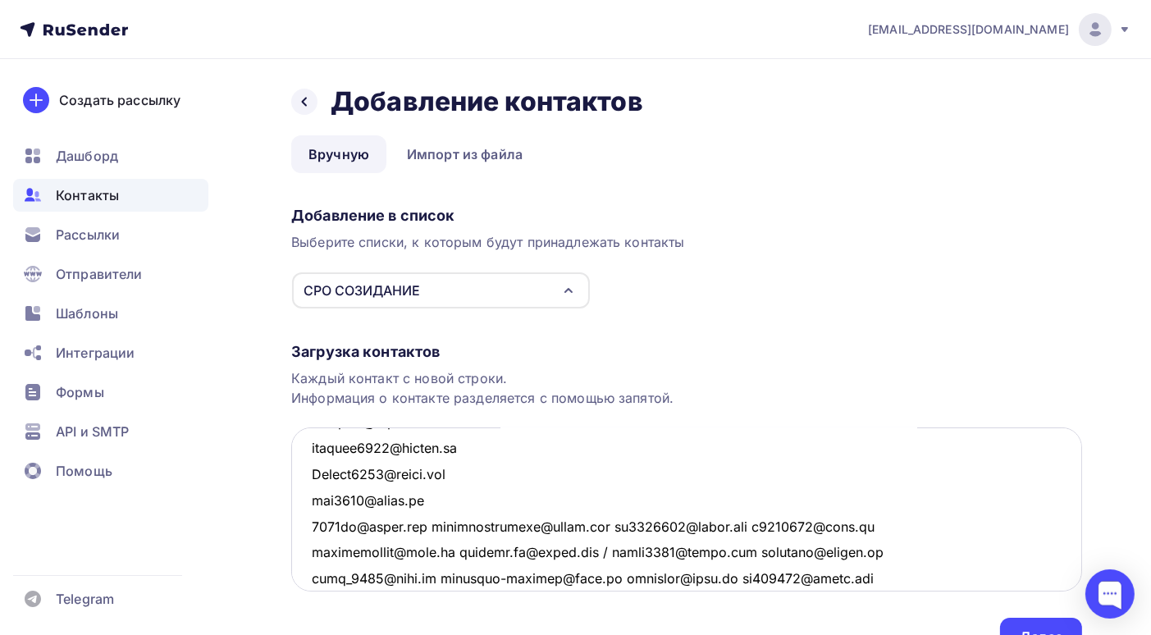
click at [440, 527] on textarea at bounding box center [686, 509] width 791 height 164
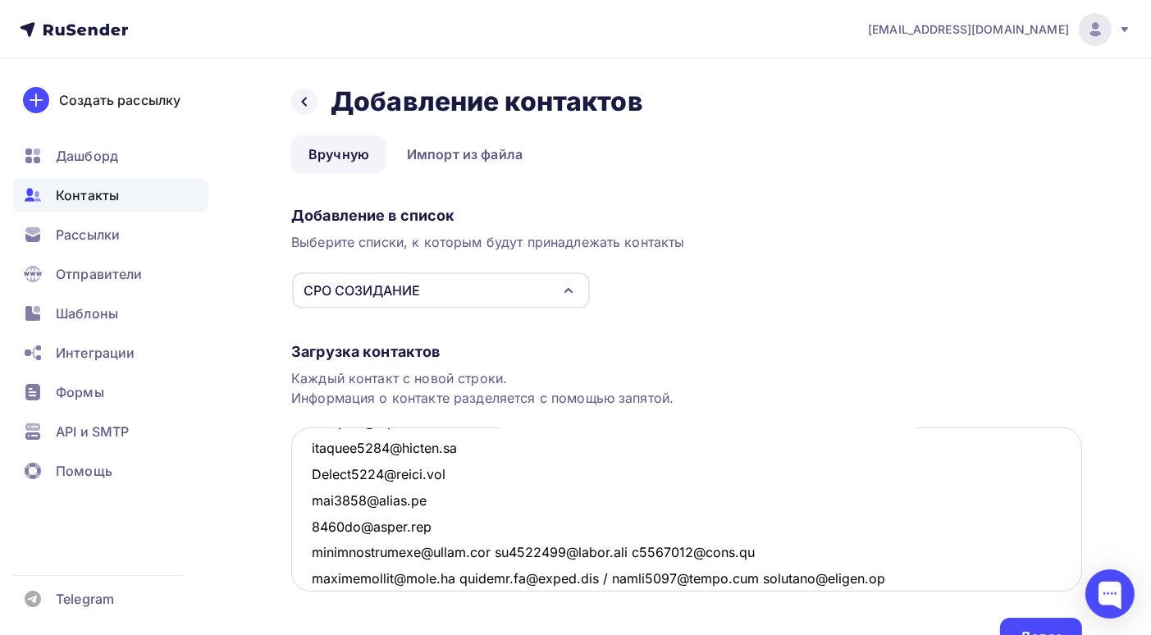
click at [485, 552] on textarea at bounding box center [686, 509] width 791 height 164
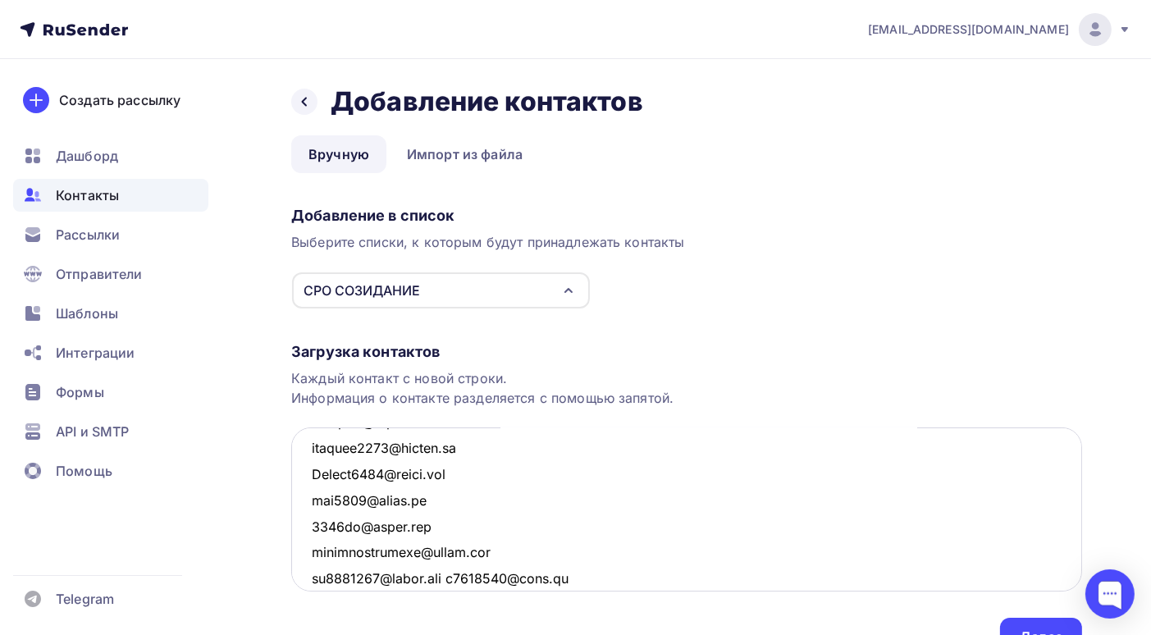
click at [461, 577] on textarea at bounding box center [686, 509] width 791 height 164
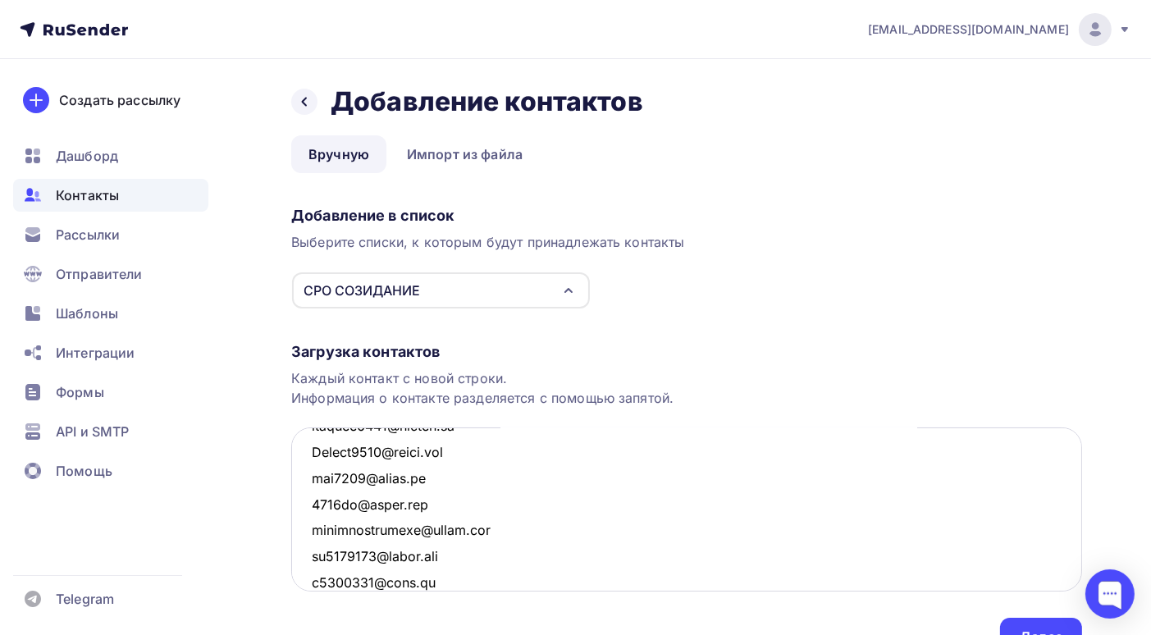
scroll to position [3477, 0]
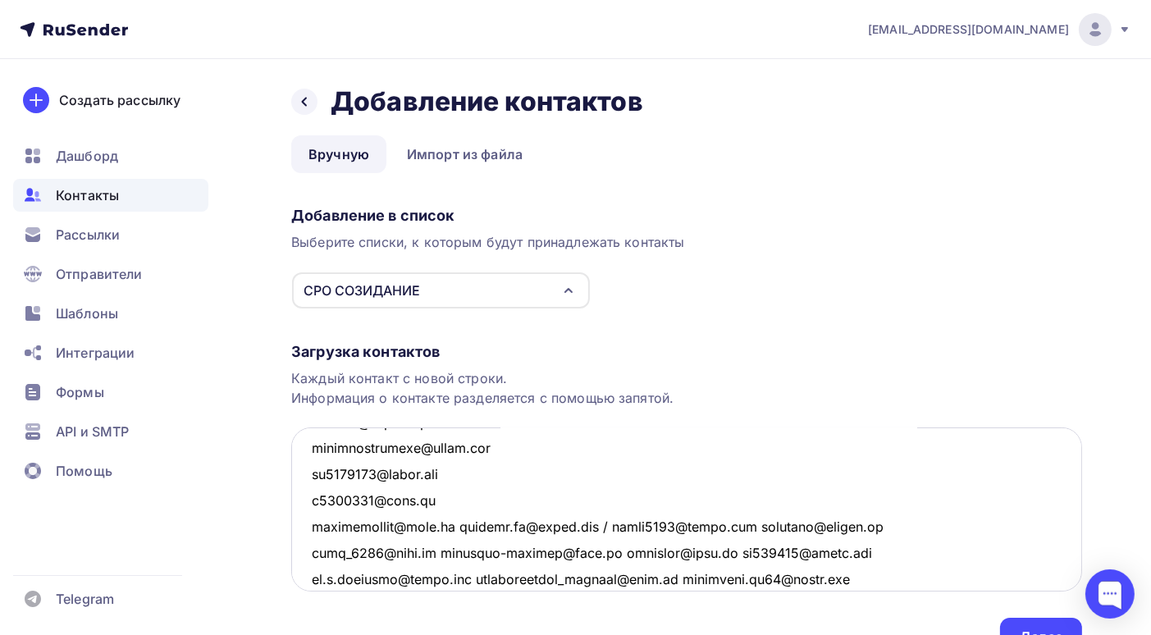
click at [458, 527] on textarea at bounding box center [686, 509] width 791 height 164
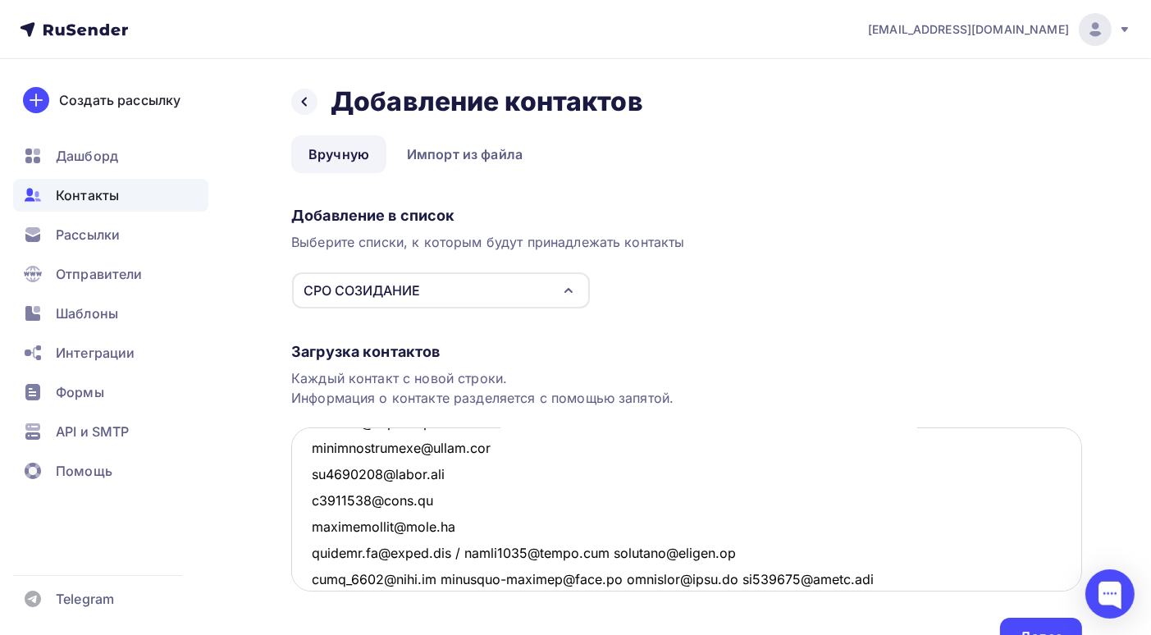
drag, startPoint x: 469, startPoint y: 550, endPoint x: 460, endPoint y: 550, distance: 9.1
click at [460, 550] on textarea at bounding box center [686, 509] width 791 height 164
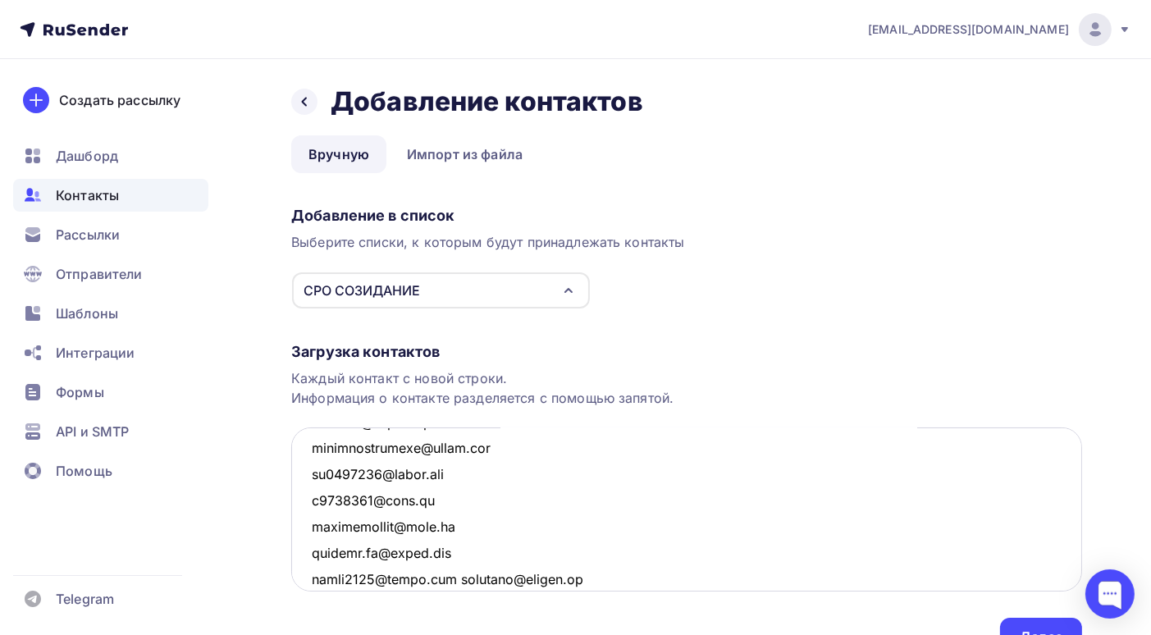
click at [461, 580] on textarea at bounding box center [686, 509] width 791 height 164
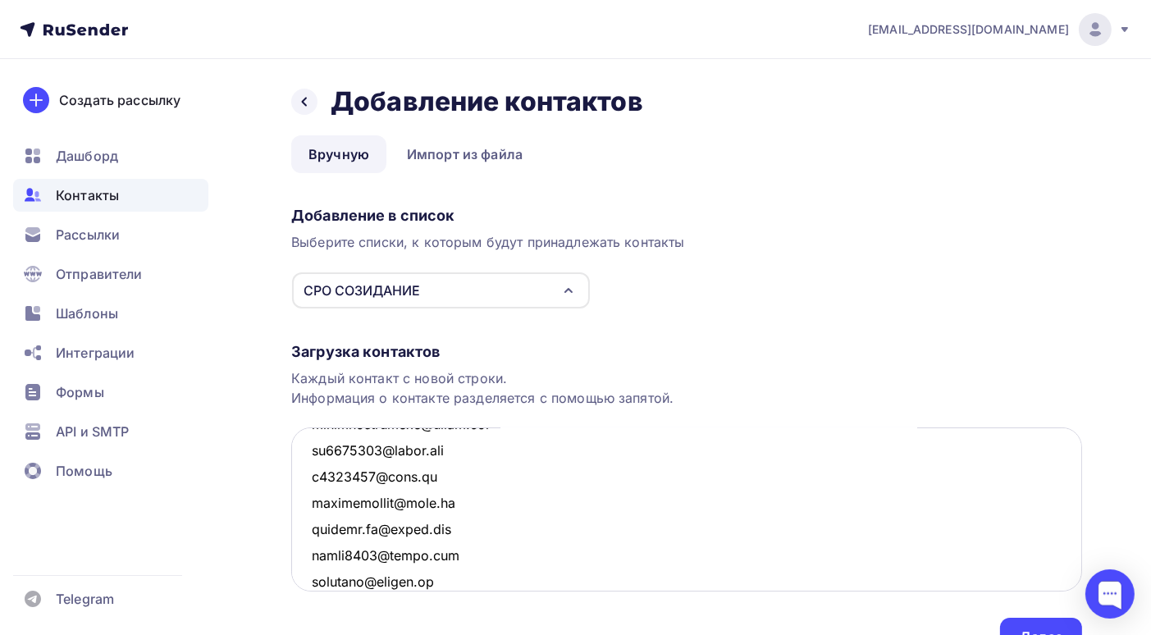
scroll to position [3583, 0]
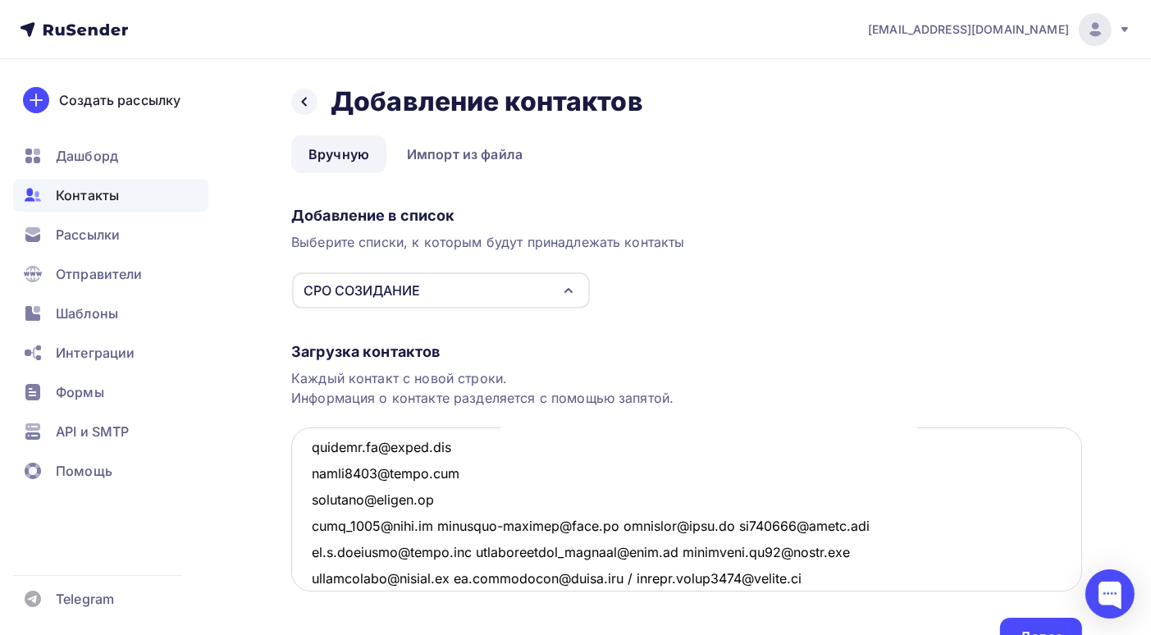
click at [425, 527] on textarea at bounding box center [686, 509] width 791 height 164
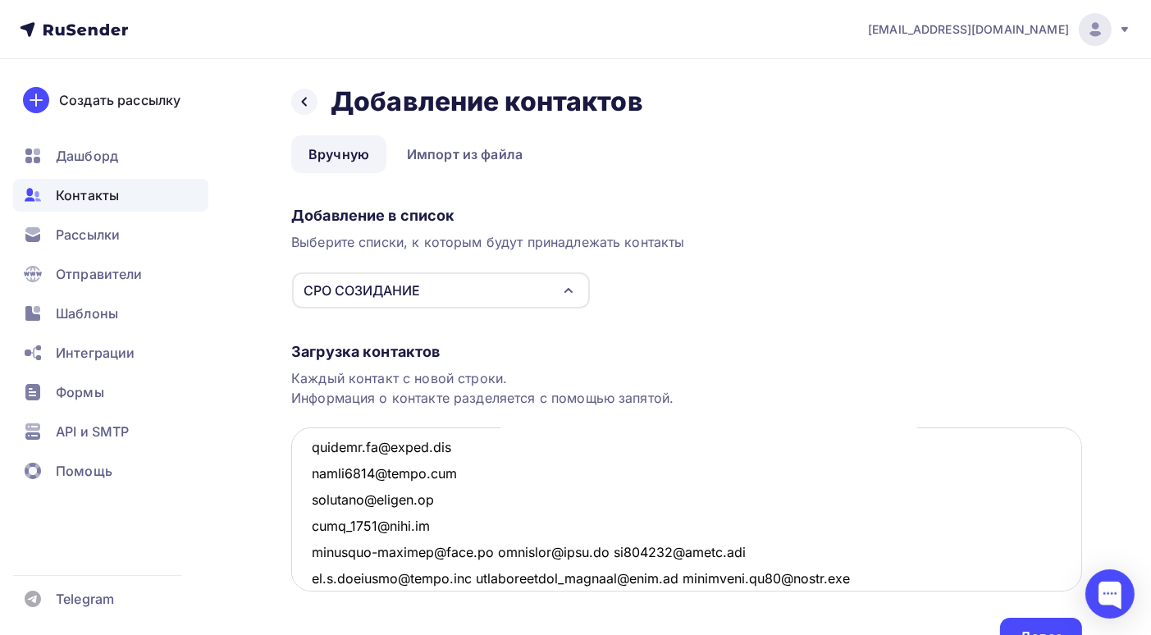
click at [465, 550] on textarea at bounding box center [686, 509] width 791 height 164
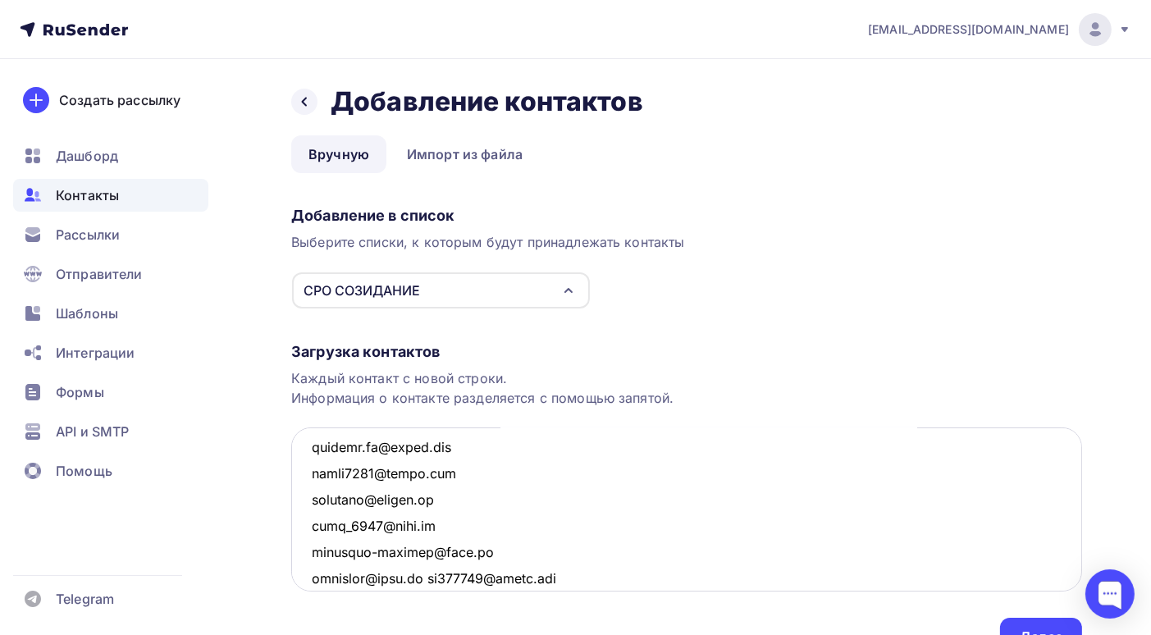
click at [427, 577] on textarea at bounding box center [686, 509] width 791 height 164
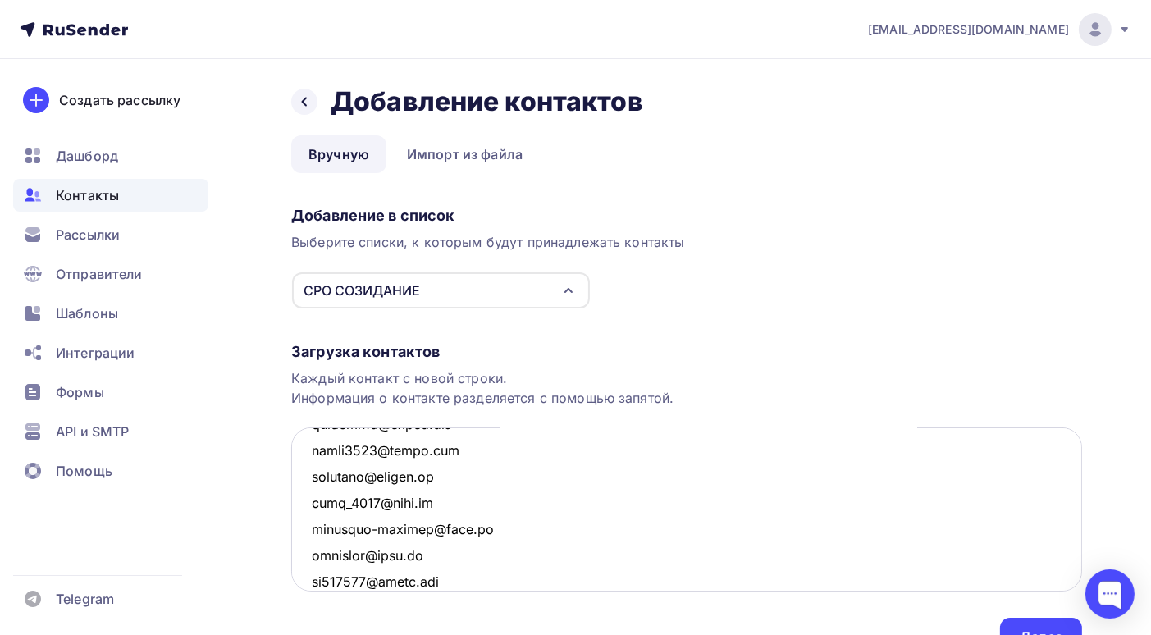
scroll to position [3688, 0]
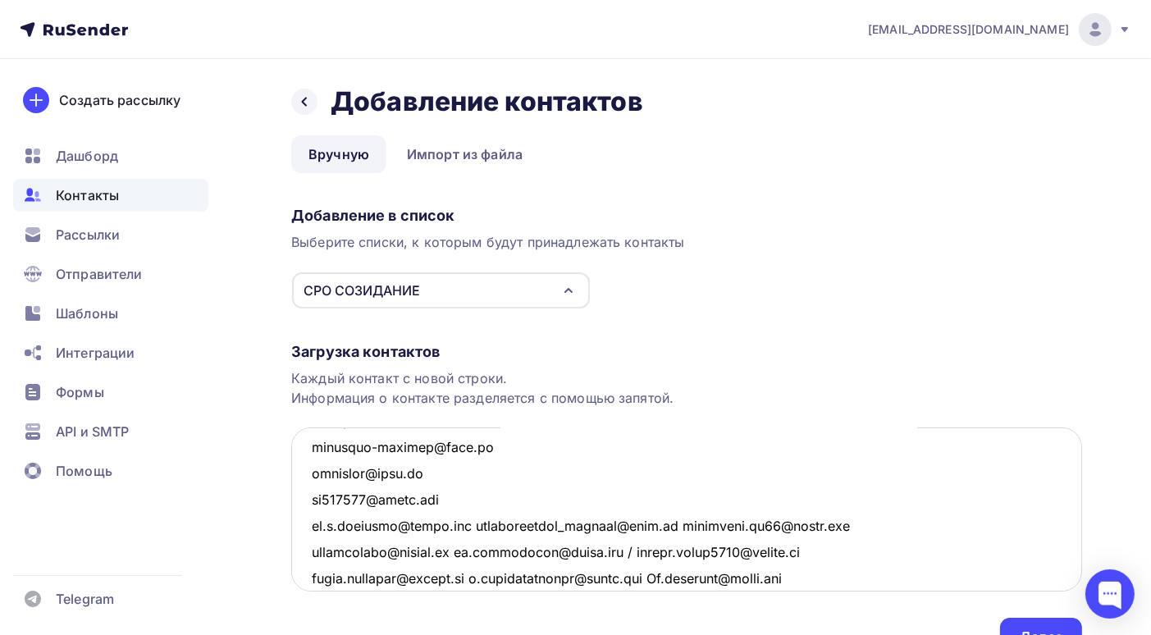
click at [473, 523] on textarea at bounding box center [686, 509] width 791 height 164
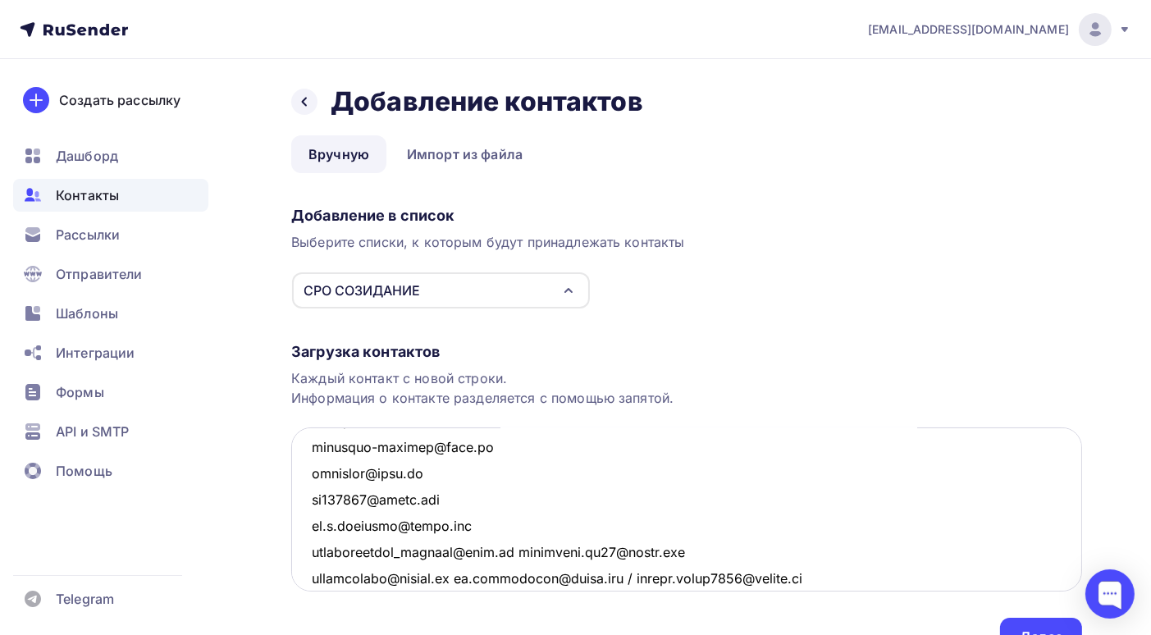
click at [514, 552] on textarea at bounding box center [686, 509] width 791 height 164
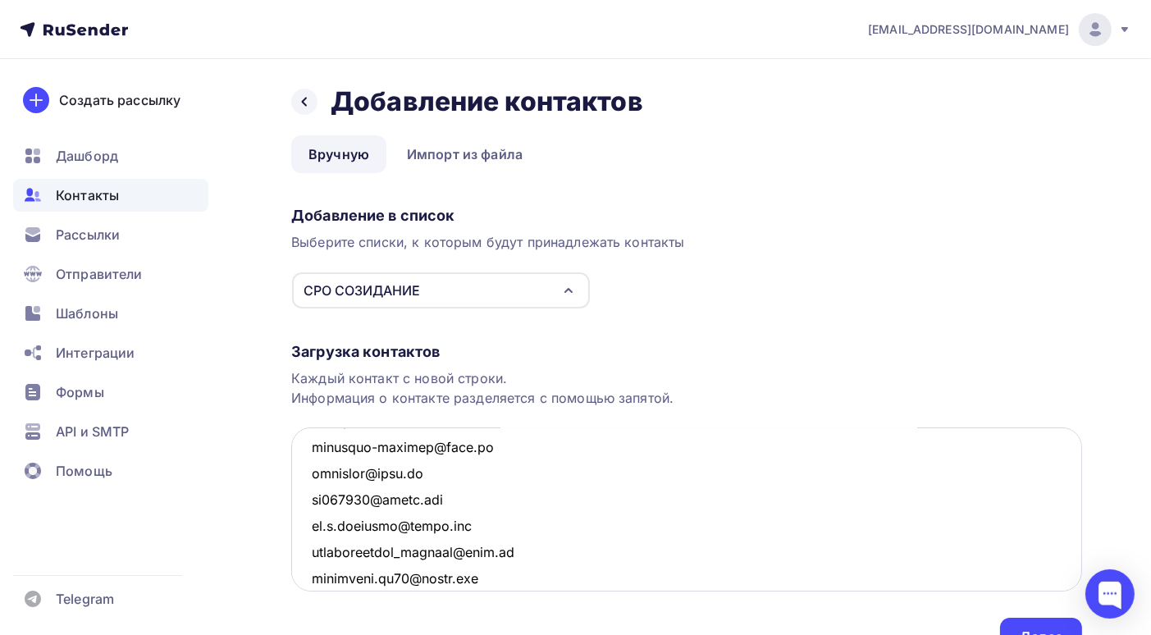
scroll to position [3770, 0]
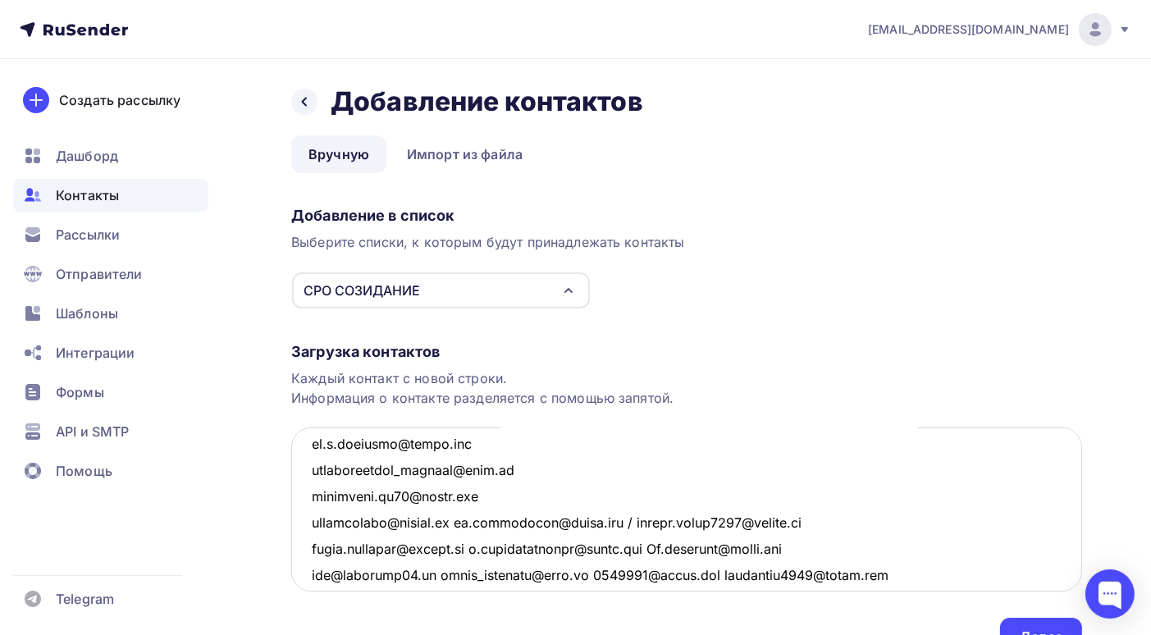
click at [466, 522] on textarea at bounding box center [686, 509] width 791 height 164
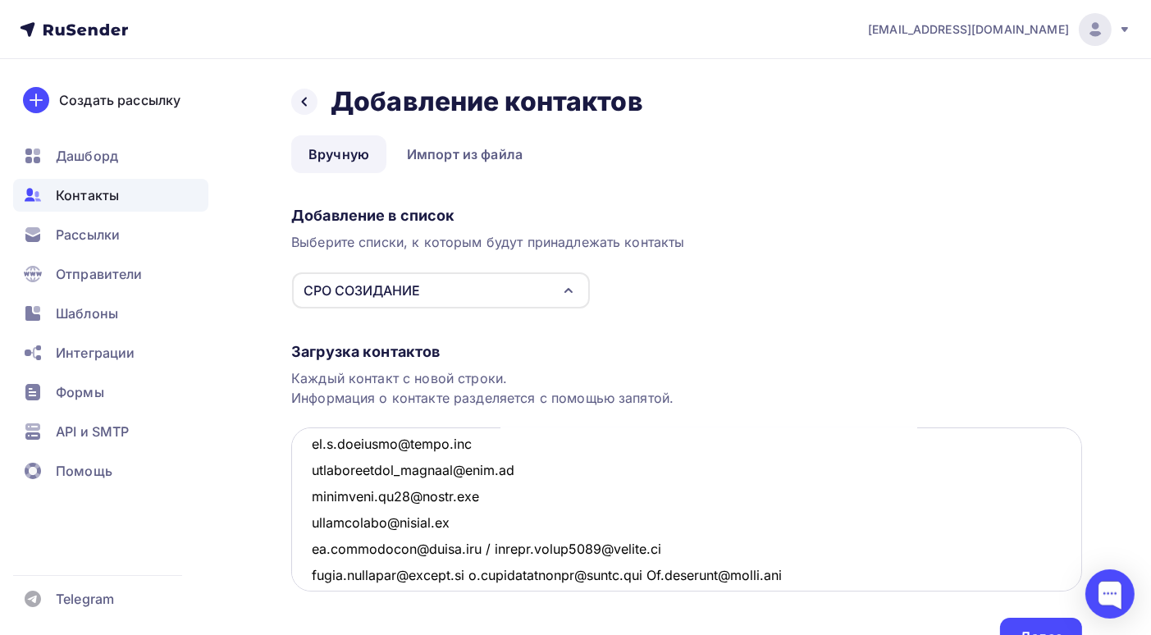
click at [481, 548] on textarea at bounding box center [686, 509] width 791 height 164
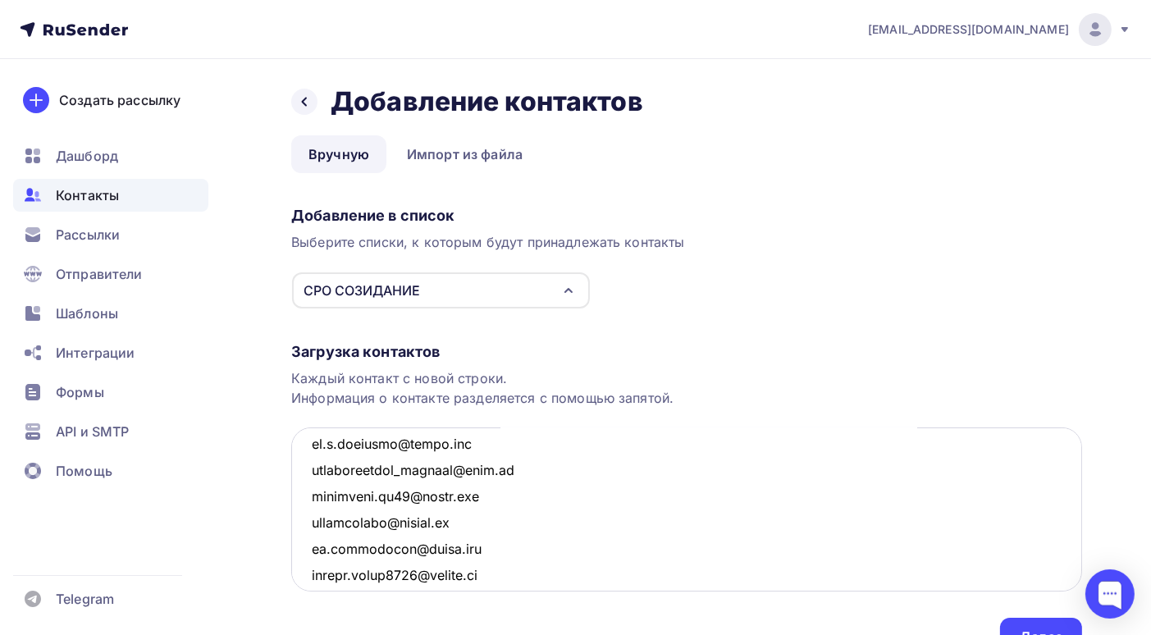
scroll to position [3852, 0]
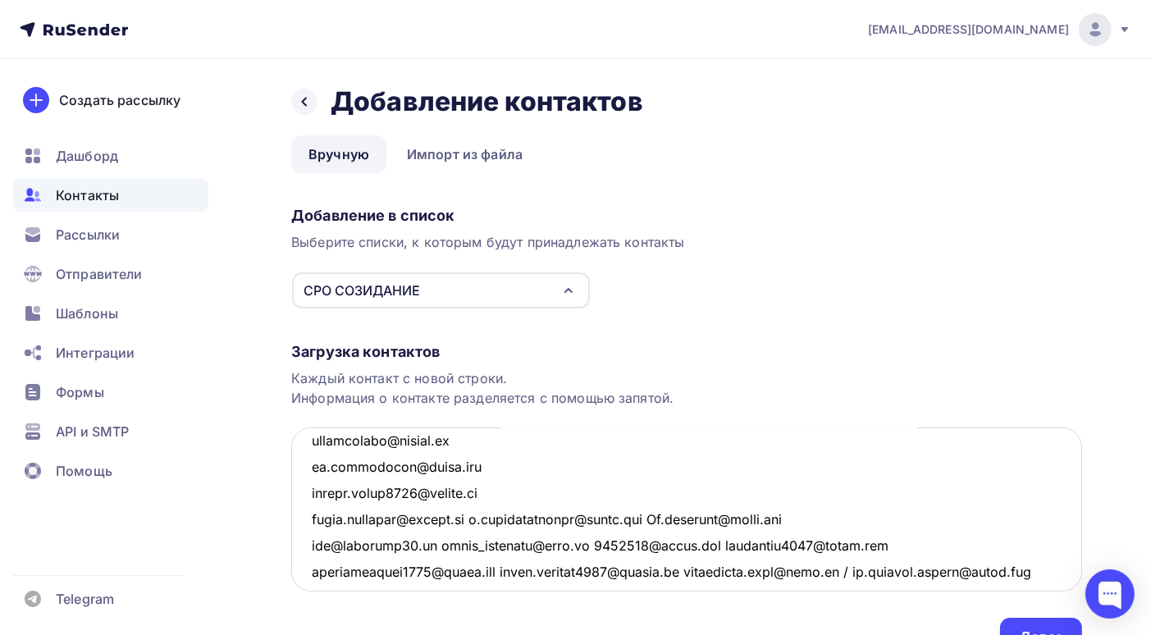
click at [473, 518] on textarea at bounding box center [686, 509] width 791 height 164
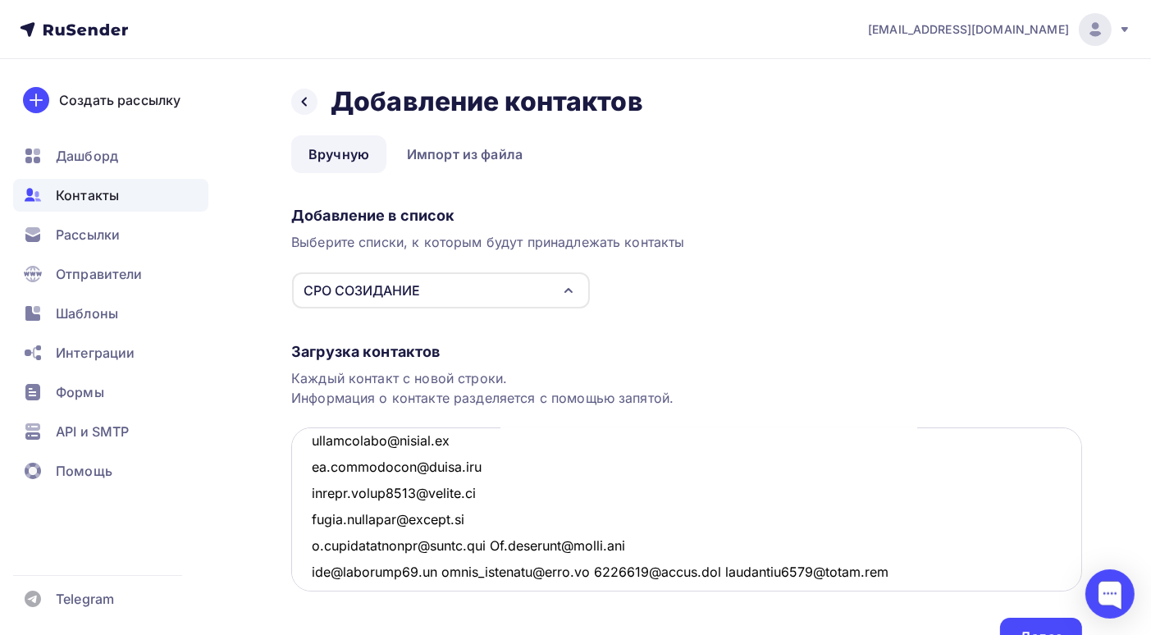
click at [496, 544] on textarea at bounding box center [686, 509] width 791 height 164
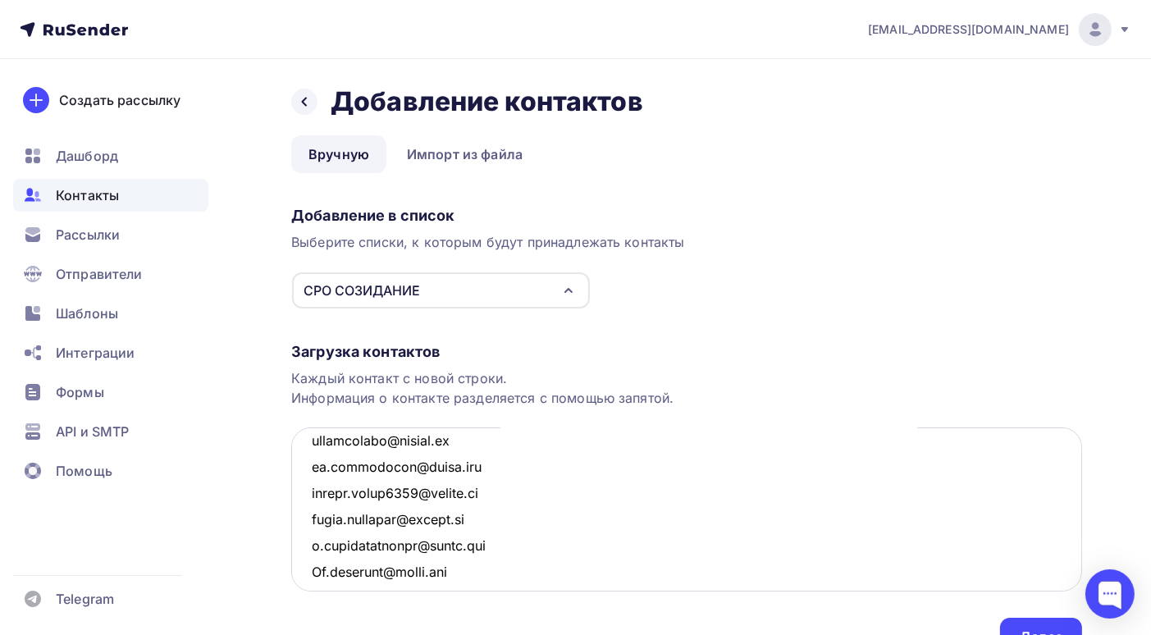
scroll to position [3934, 0]
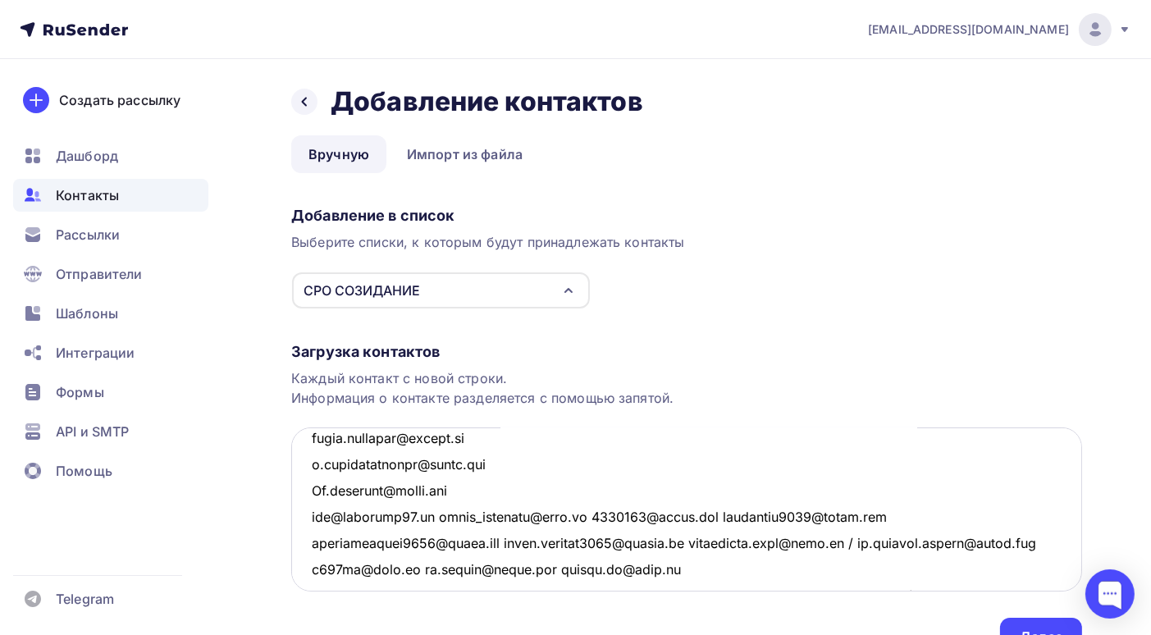
click at [431, 513] on textarea at bounding box center [686, 509] width 791 height 164
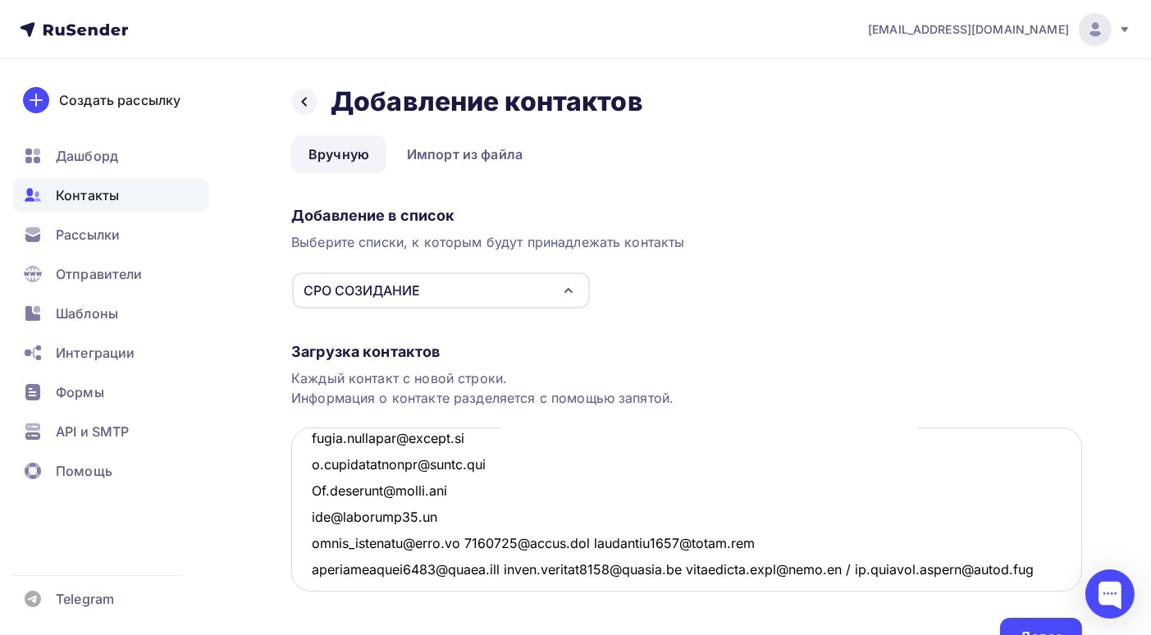
click at [465, 539] on textarea at bounding box center [686, 509] width 791 height 164
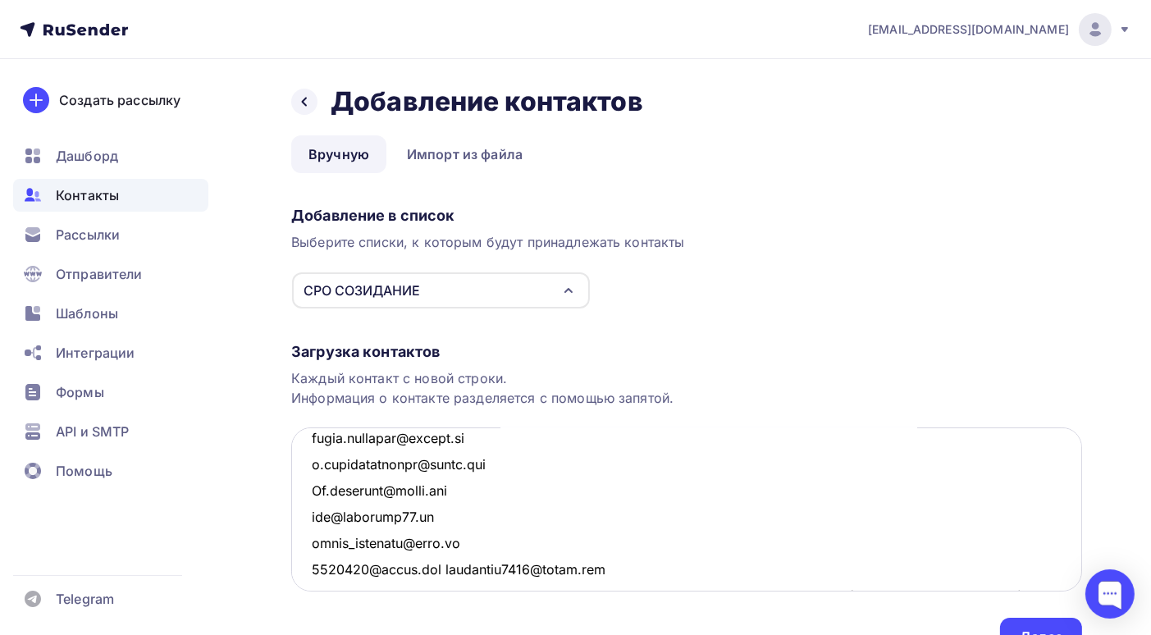
click at [445, 571] on textarea at bounding box center [686, 509] width 791 height 164
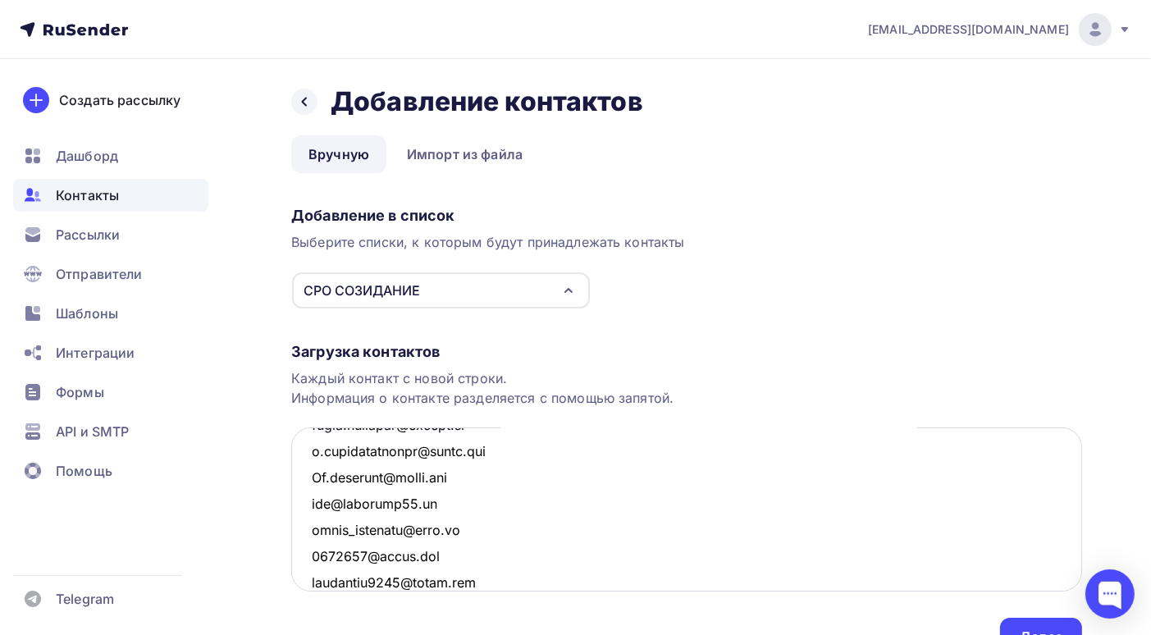
scroll to position [4029, 0]
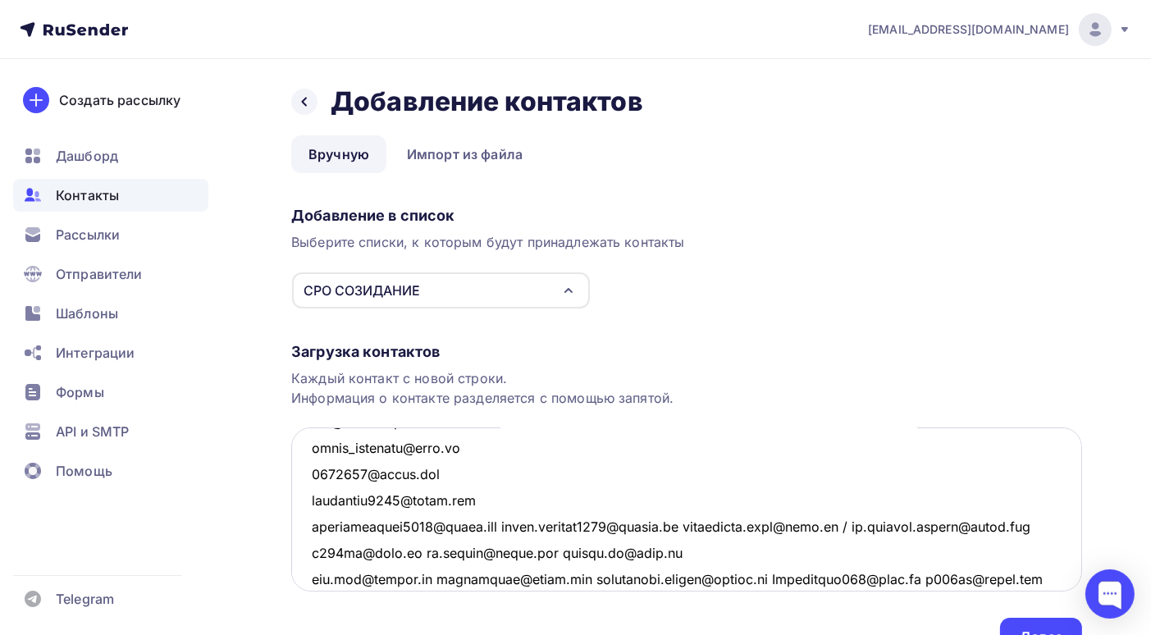
click at [510, 525] on textarea at bounding box center [686, 509] width 791 height 164
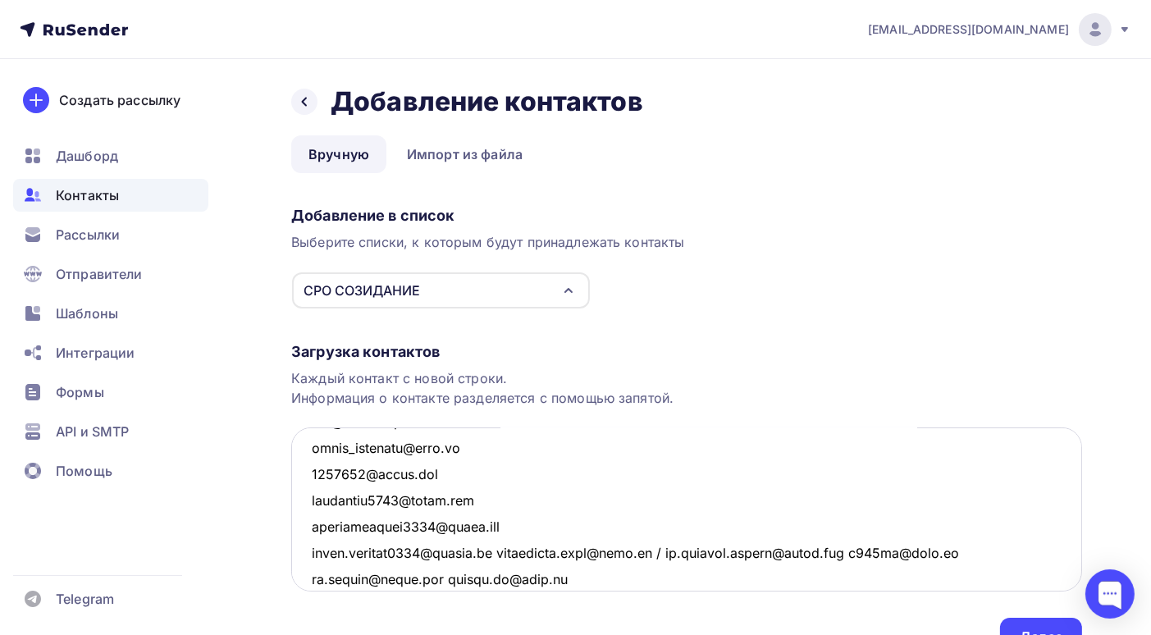
click at [507, 549] on textarea at bounding box center [686, 509] width 791 height 164
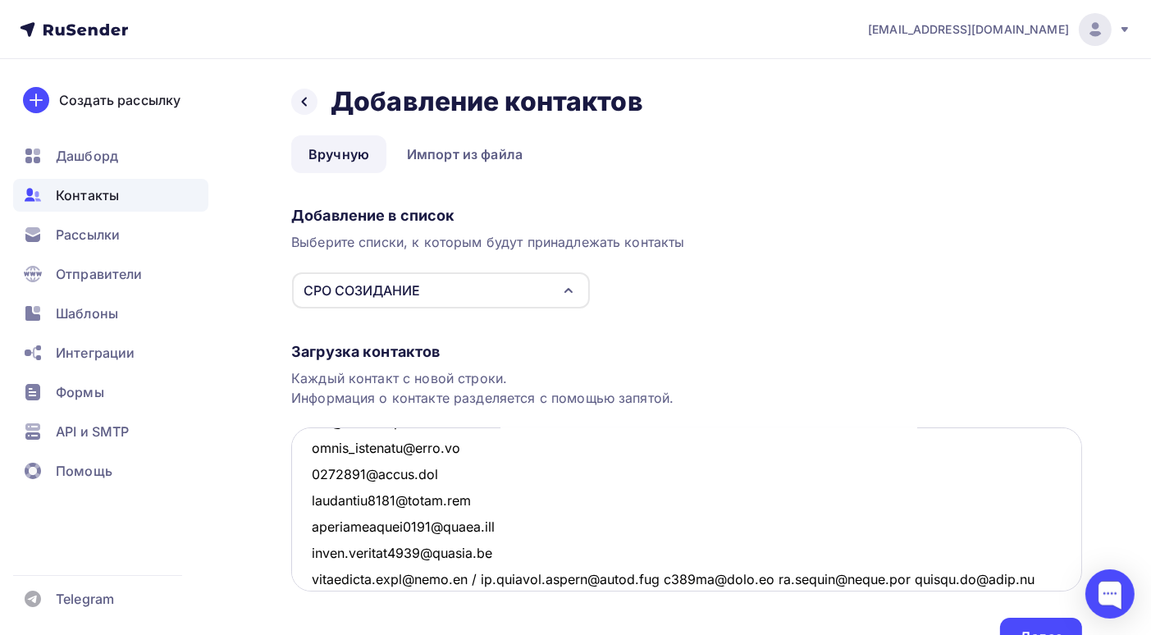
scroll to position [4111, 0]
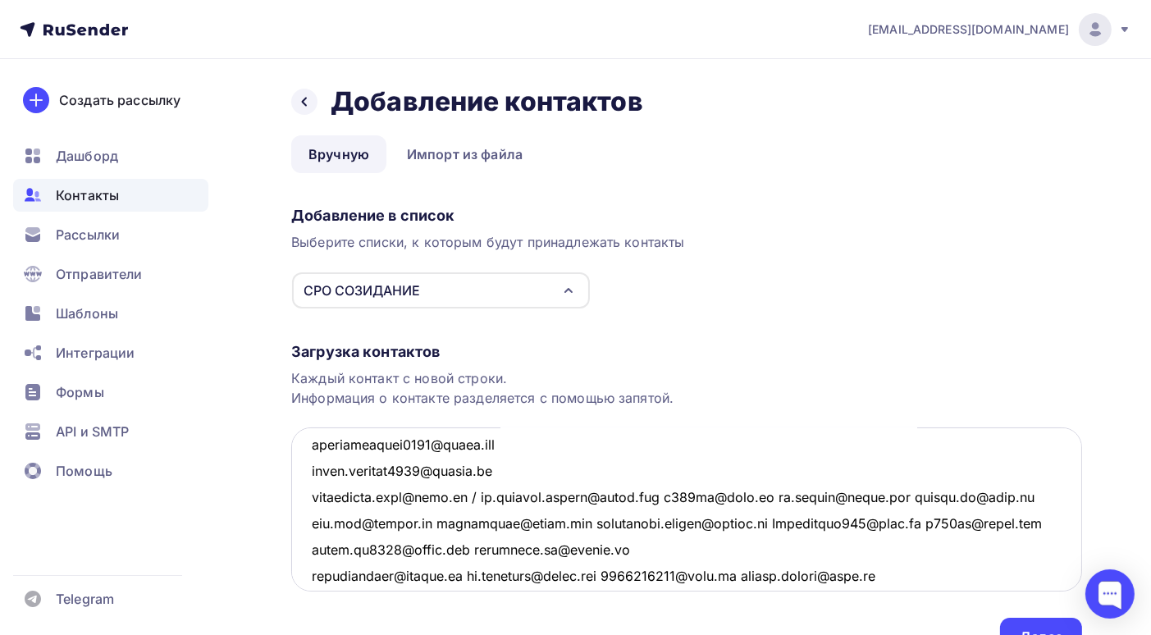
drag, startPoint x: 470, startPoint y: 494, endPoint x: 462, endPoint y: 495, distance: 8.2
click at [462, 495] on textarea at bounding box center [686, 509] width 791 height 164
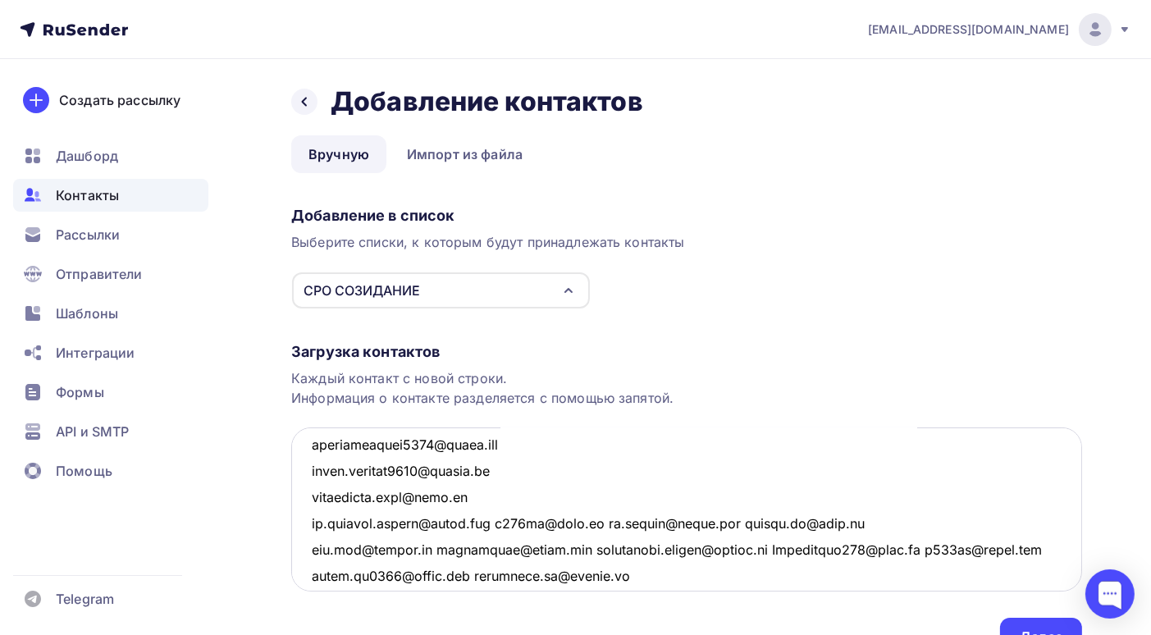
click at [489, 522] on textarea at bounding box center [686, 509] width 791 height 164
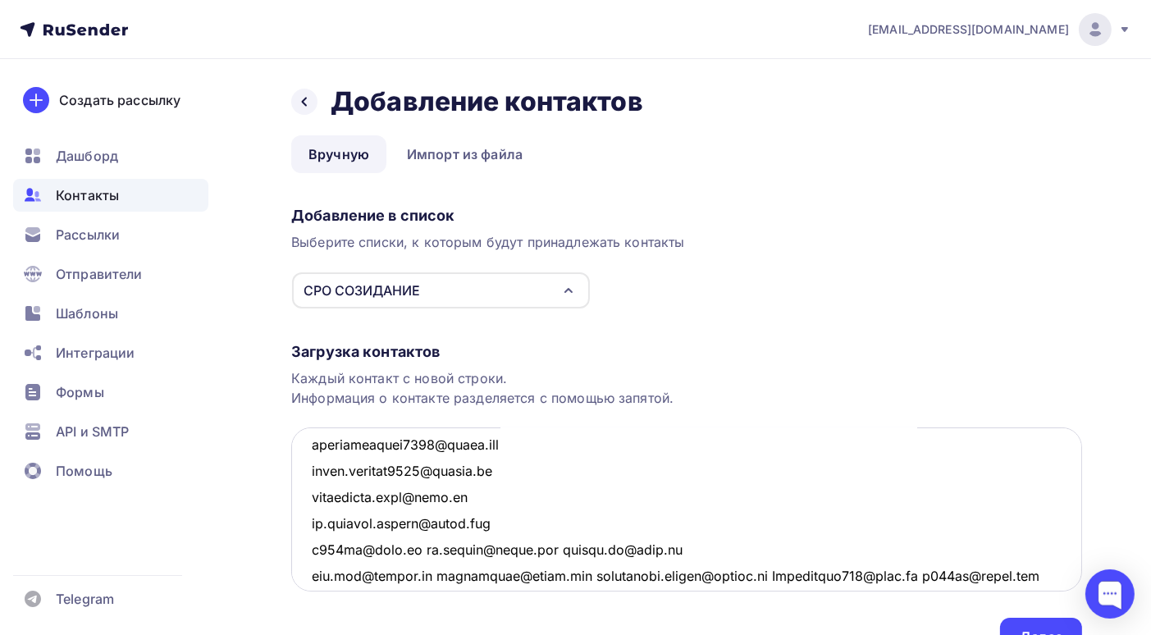
click at [417, 547] on textarea at bounding box center [686, 509] width 791 height 164
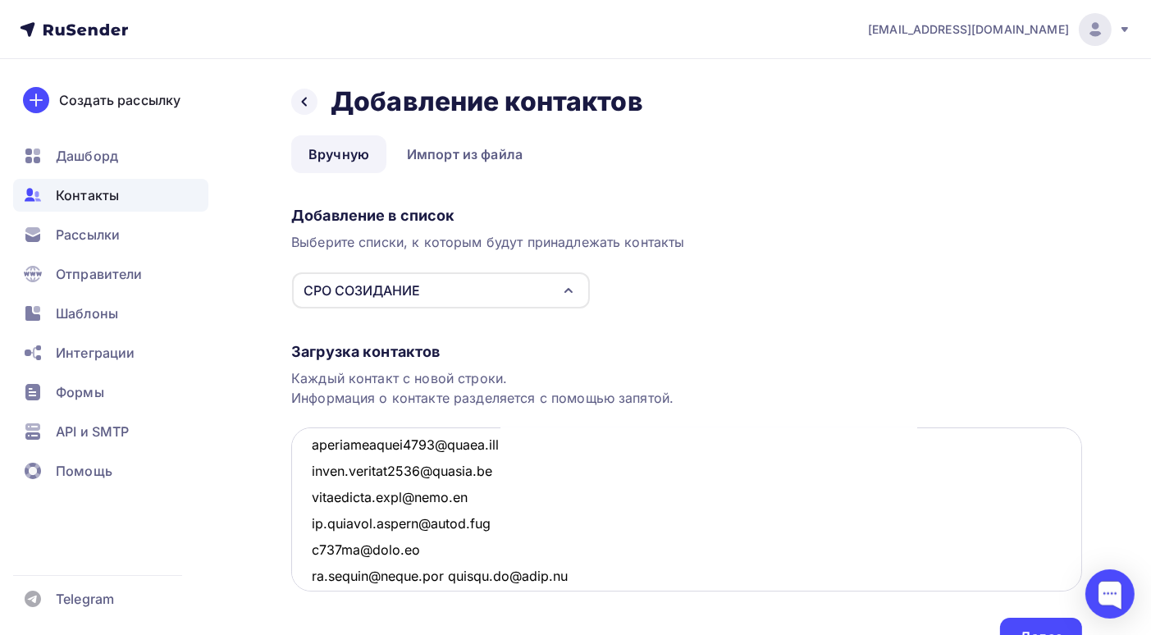
click at [458, 577] on textarea at bounding box center [686, 509] width 791 height 164
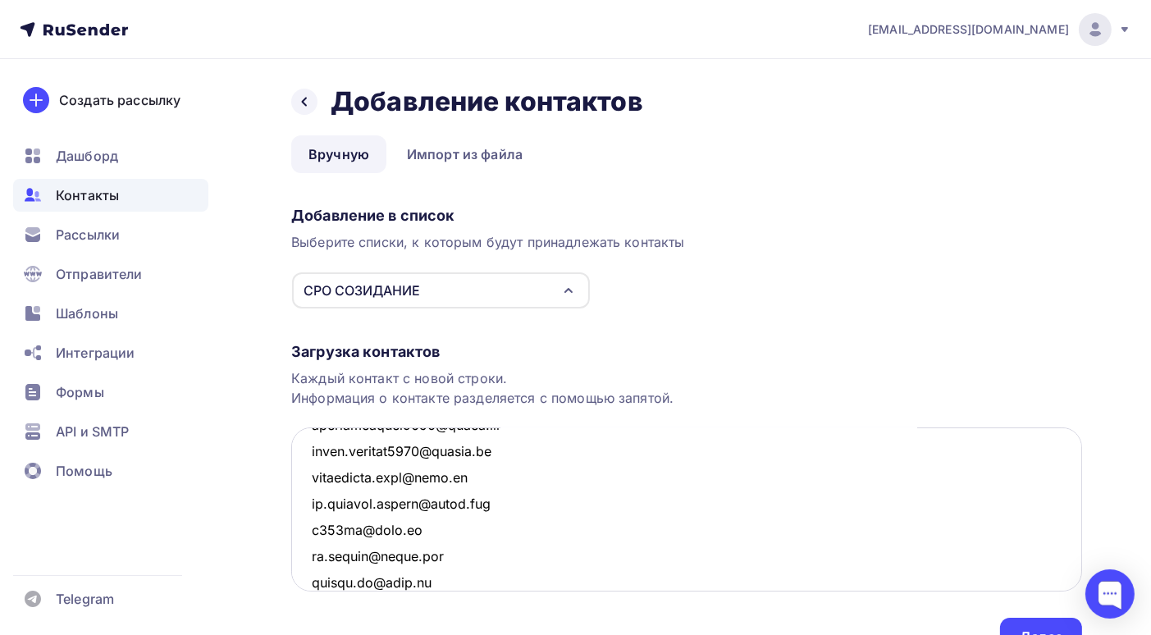
scroll to position [4213, 0]
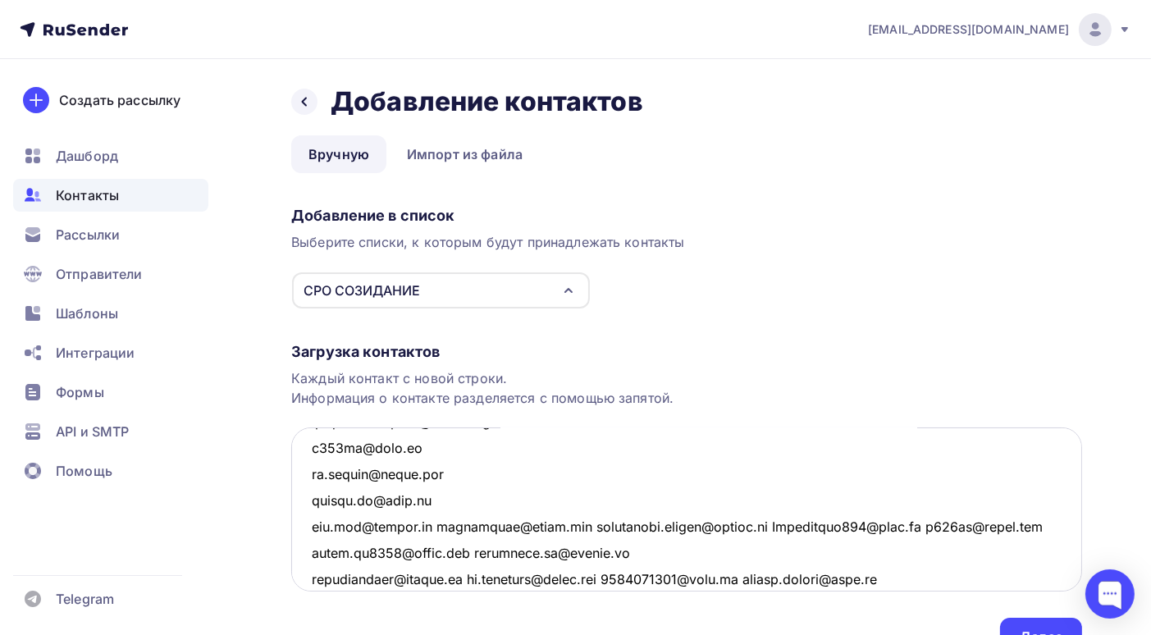
click at [431, 524] on textarea at bounding box center [686, 509] width 791 height 164
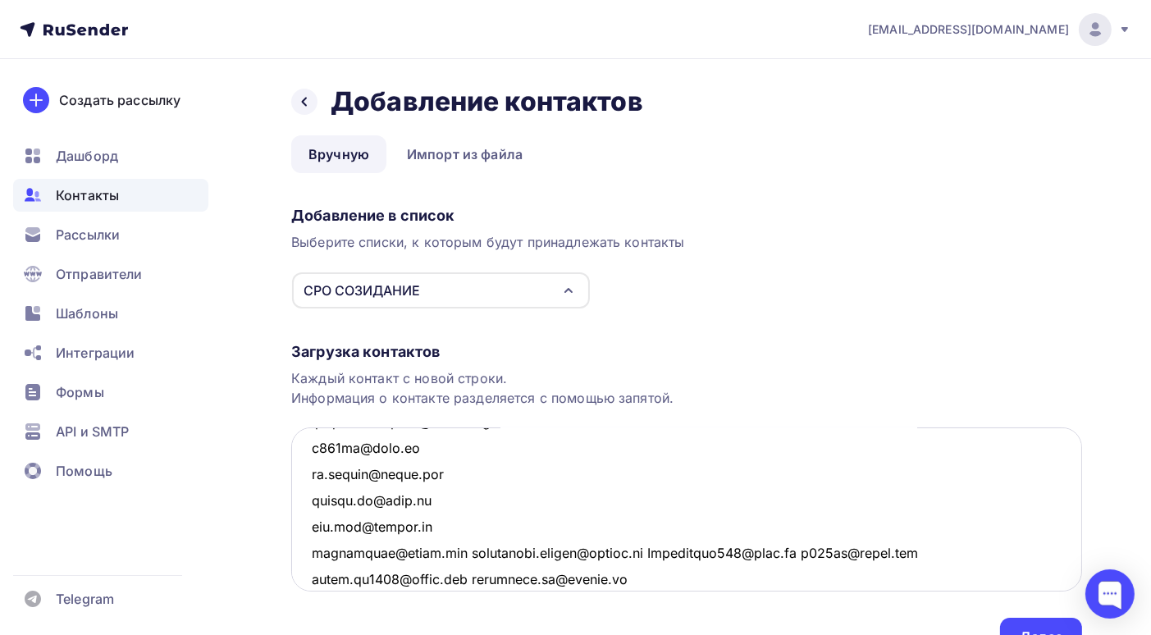
click at [468, 554] on textarea at bounding box center [686, 509] width 791 height 164
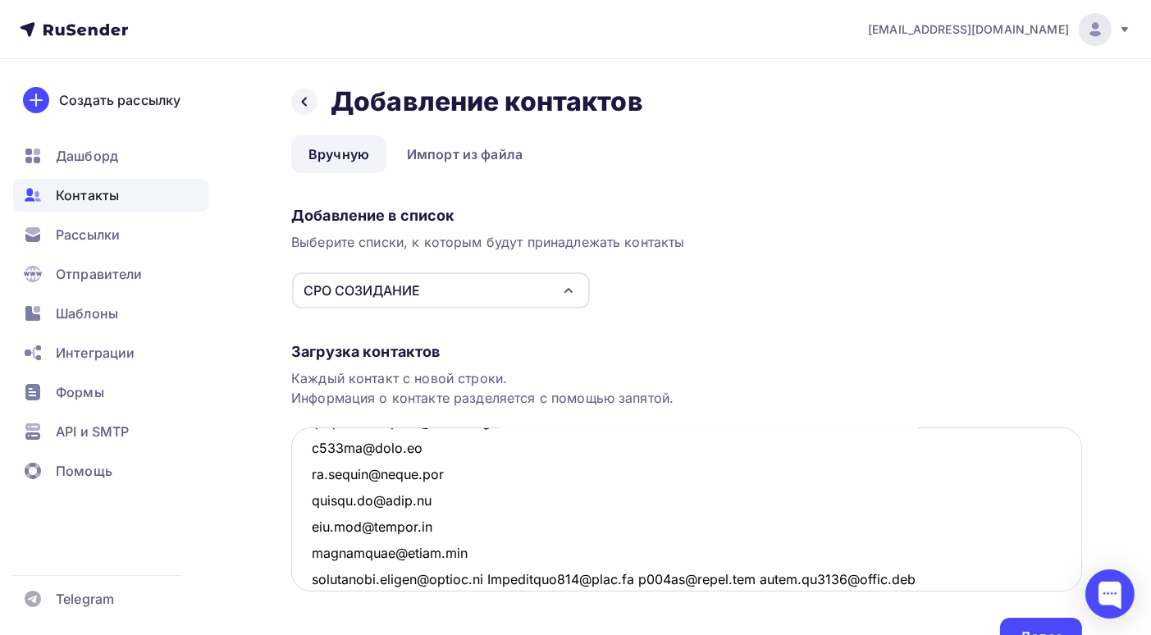
click at [506, 576] on textarea at bounding box center [686, 509] width 791 height 164
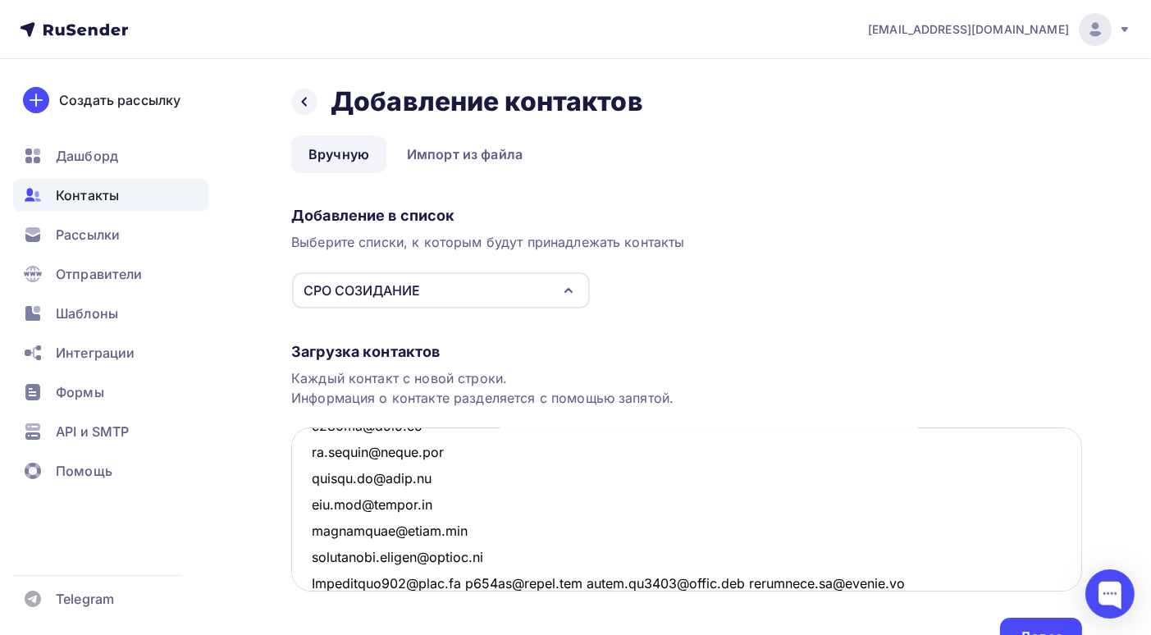
click at [464, 577] on textarea at bounding box center [686, 509] width 791 height 164
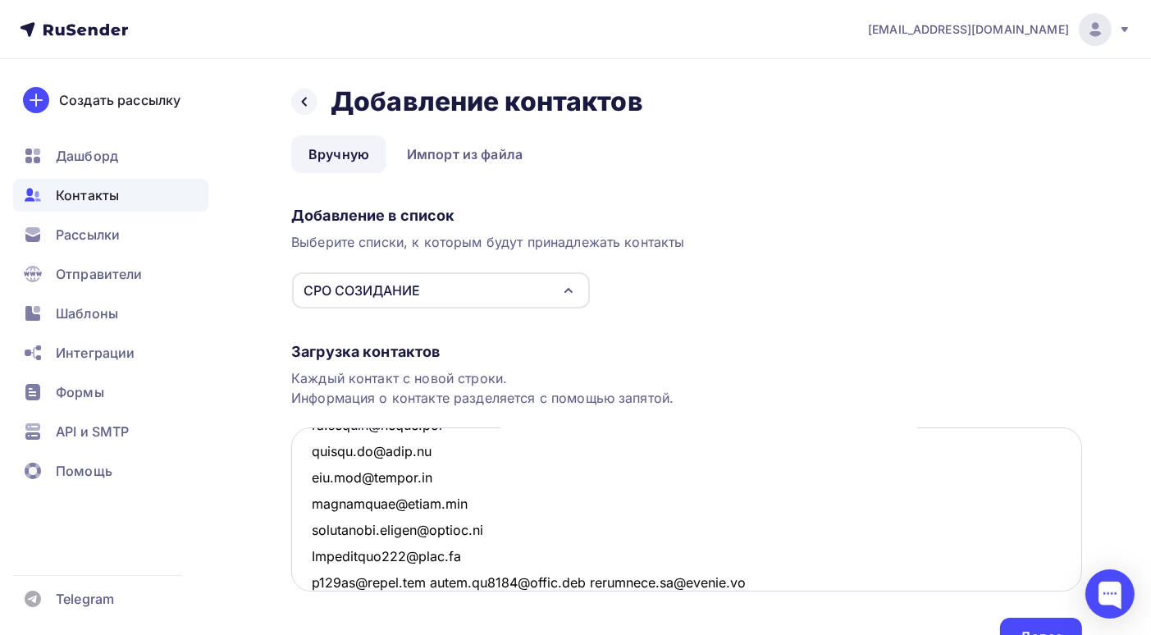
click at [602, 579] on textarea at bounding box center [686, 509] width 791 height 164
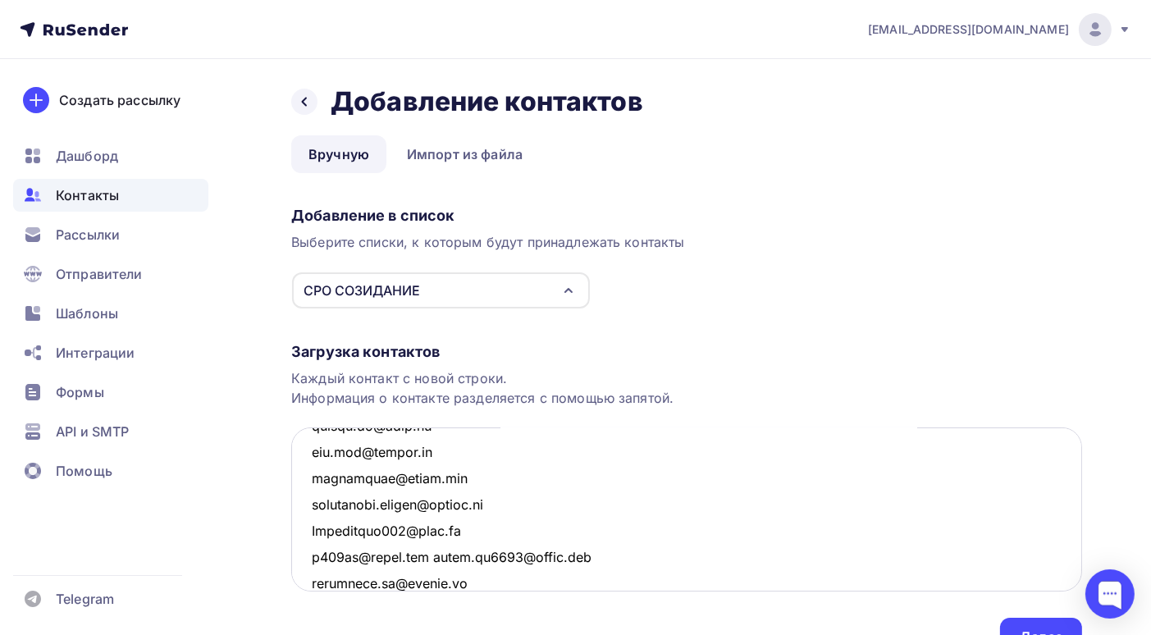
click at [437, 556] on textarea at bounding box center [686, 509] width 791 height 164
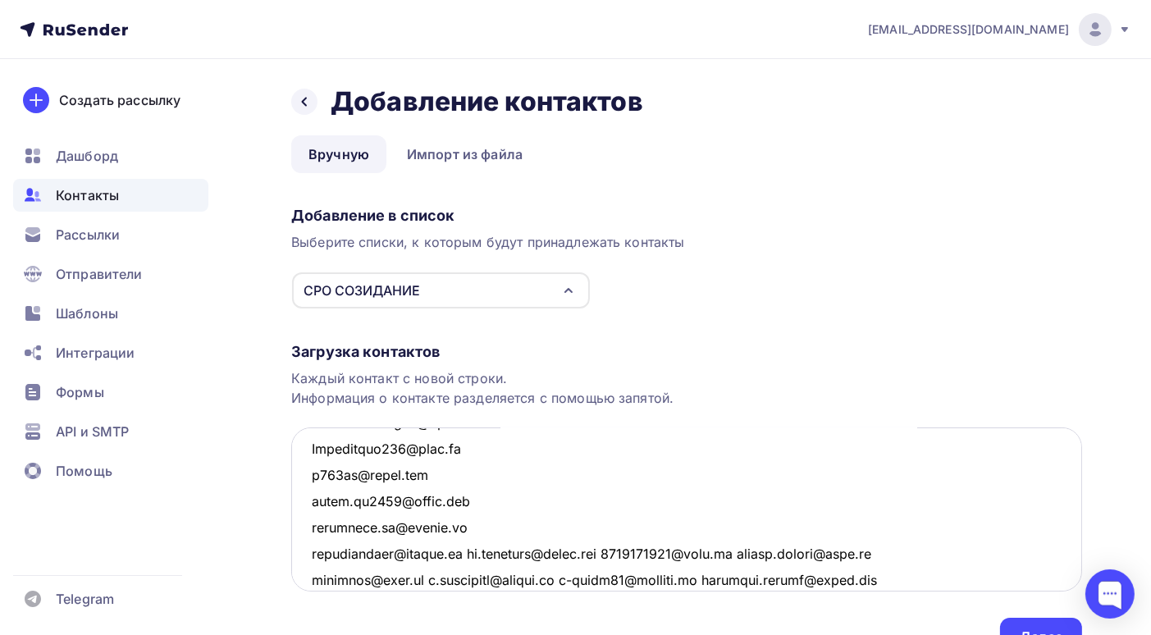
click at [477, 548] on textarea at bounding box center [686, 509] width 791 height 164
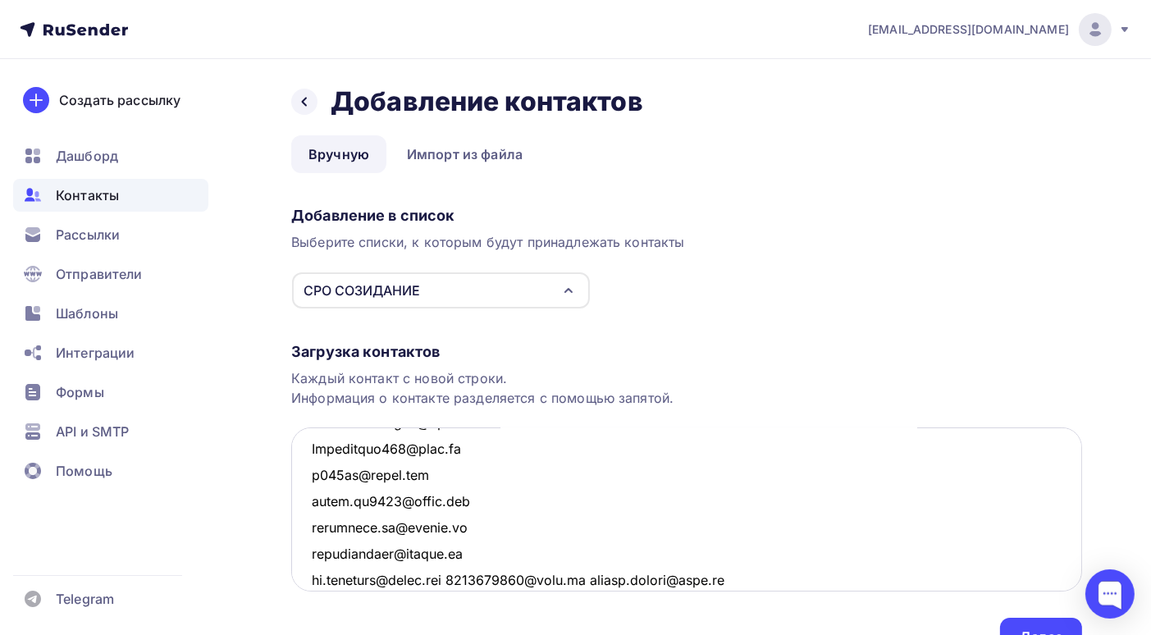
click at [472, 579] on textarea at bounding box center [686, 509] width 791 height 164
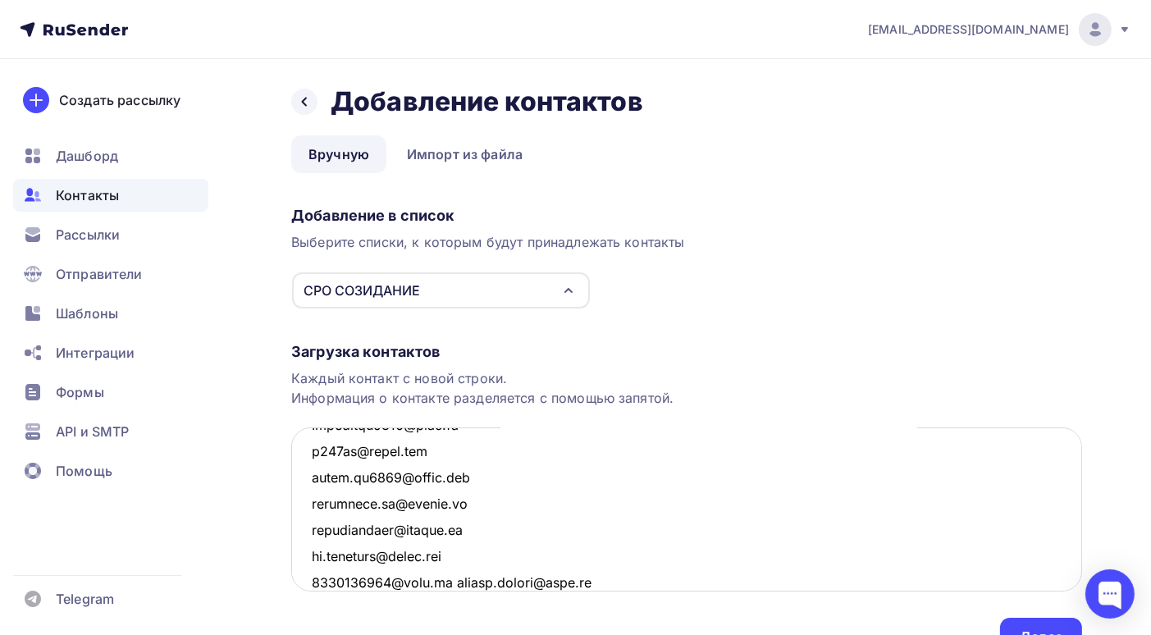
click at [449, 582] on textarea at bounding box center [686, 509] width 791 height 164
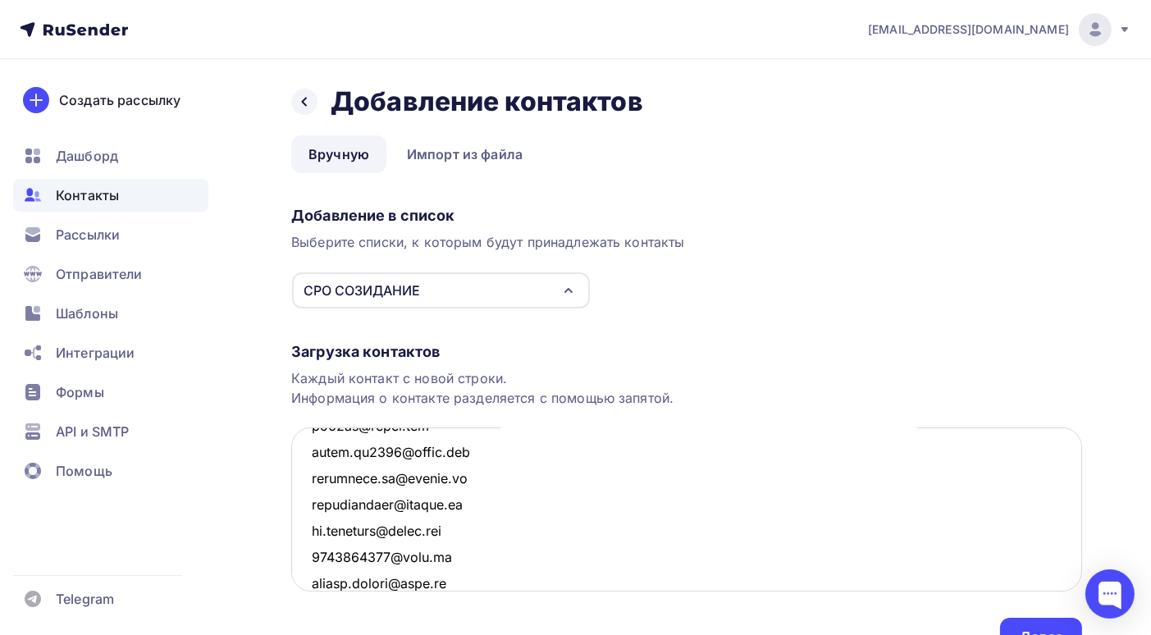
scroll to position [4500, 0]
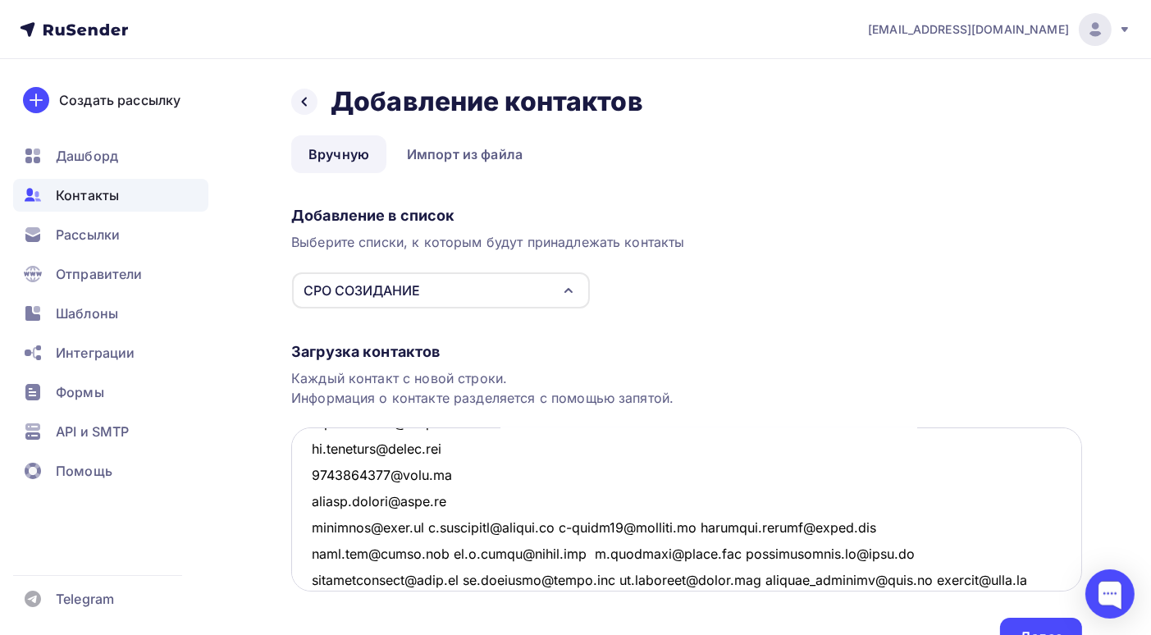
click at [421, 527] on textarea at bounding box center [686, 509] width 791 height 164
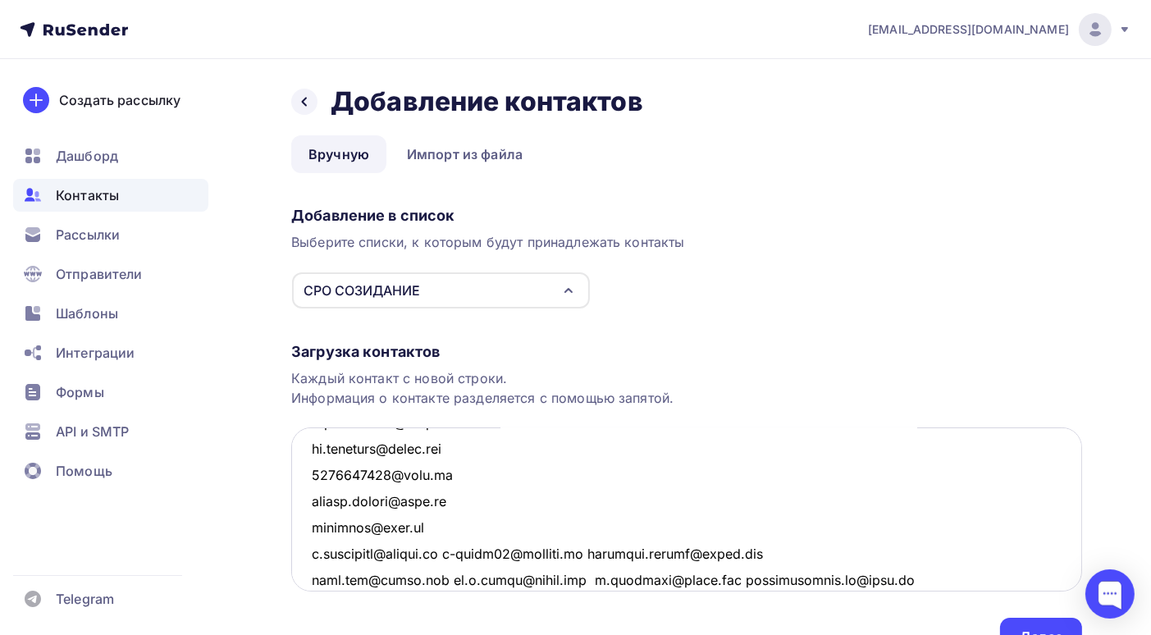
click at [467, 550] on textarea at bounding box center [686, 509] width 791 height 164
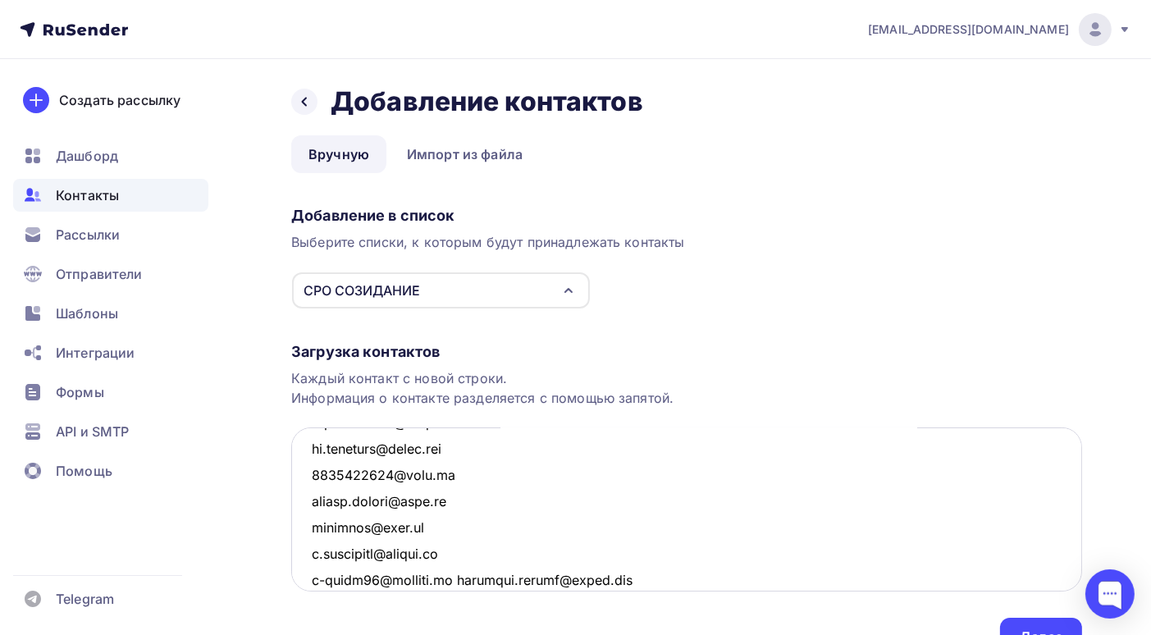
click at [450, 579] on textarea at bounding box center [686, 509] width 791 height 164
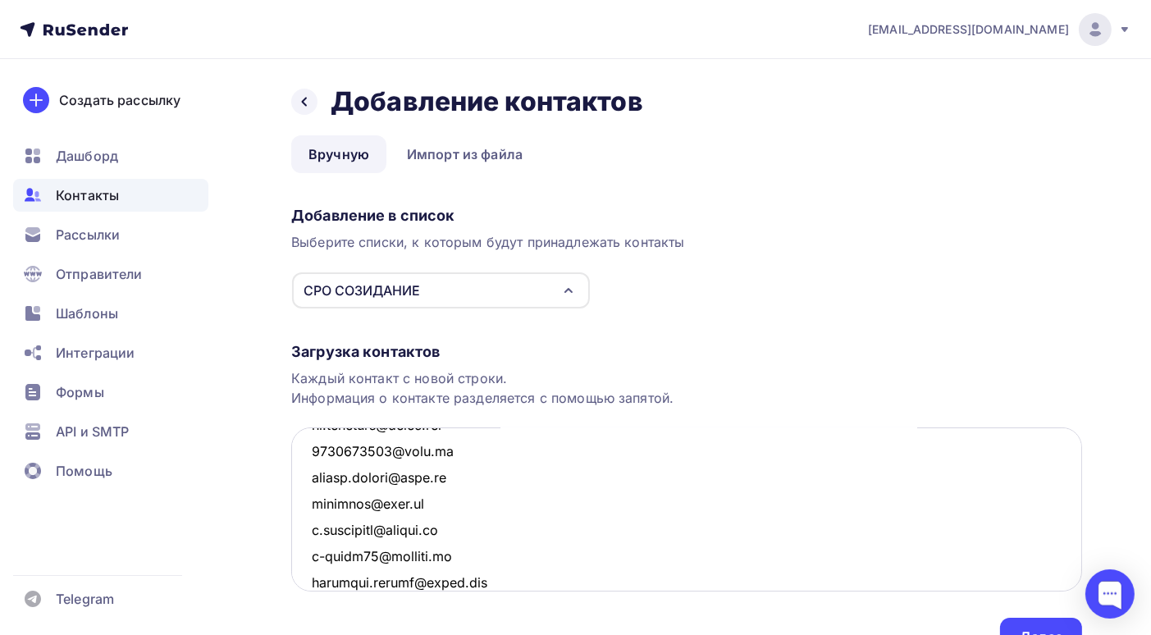
scroll to position [4606, 0]
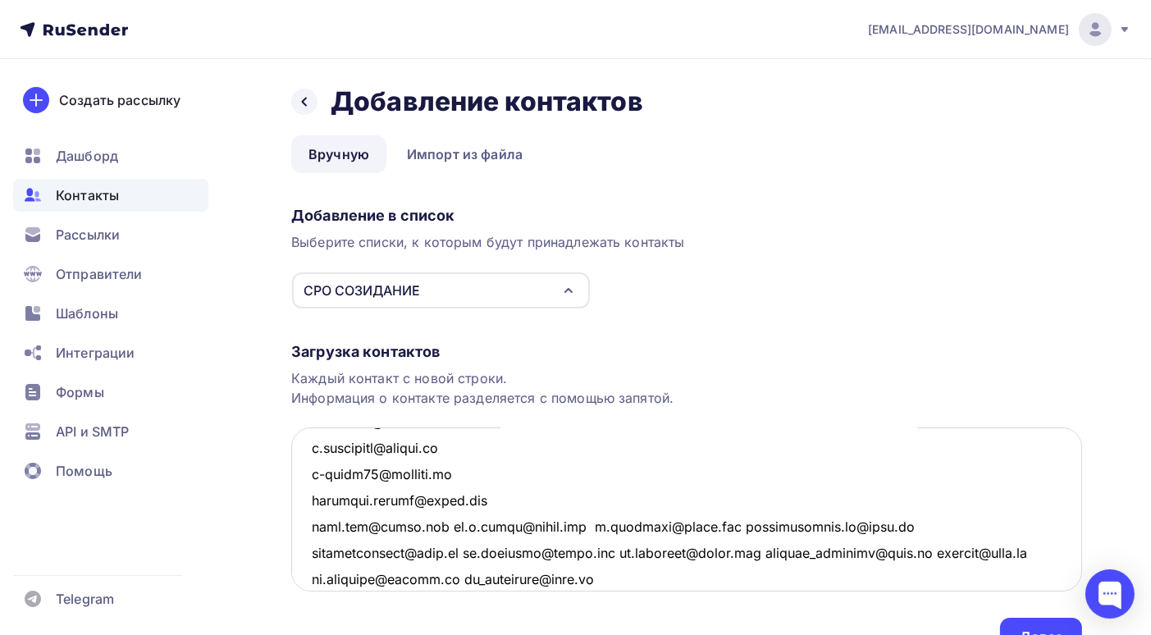
click at [440, 526] on textarea at bounding box center [686, 509] width 791 height 164
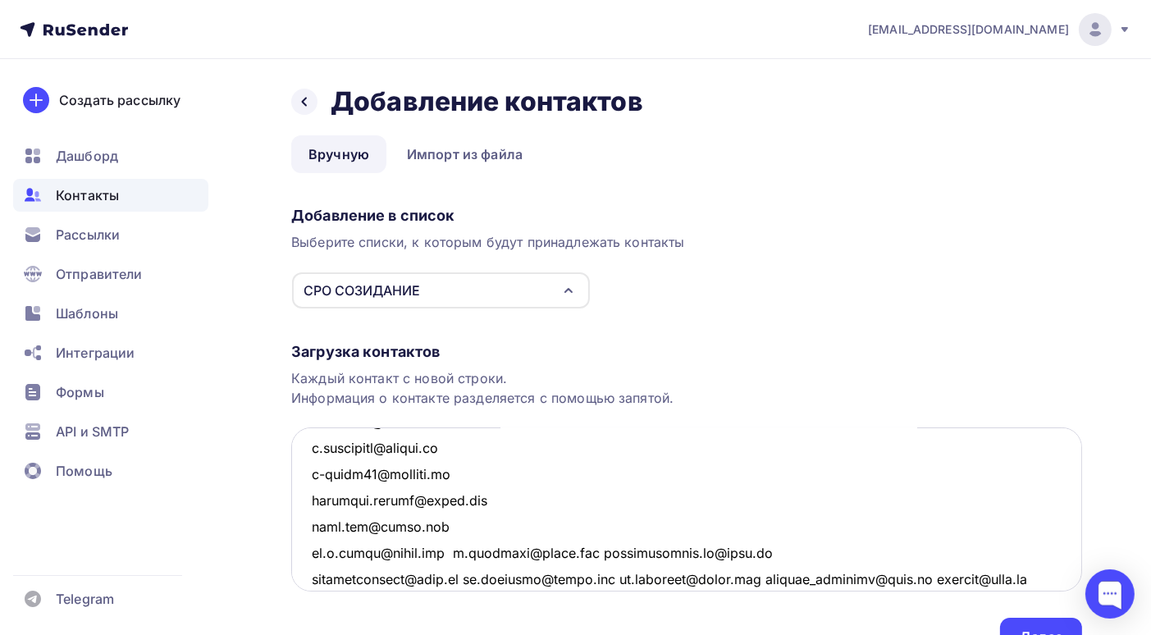
click at [451, 552] on textarea at bounding box center [686, 509] width 791 height 164
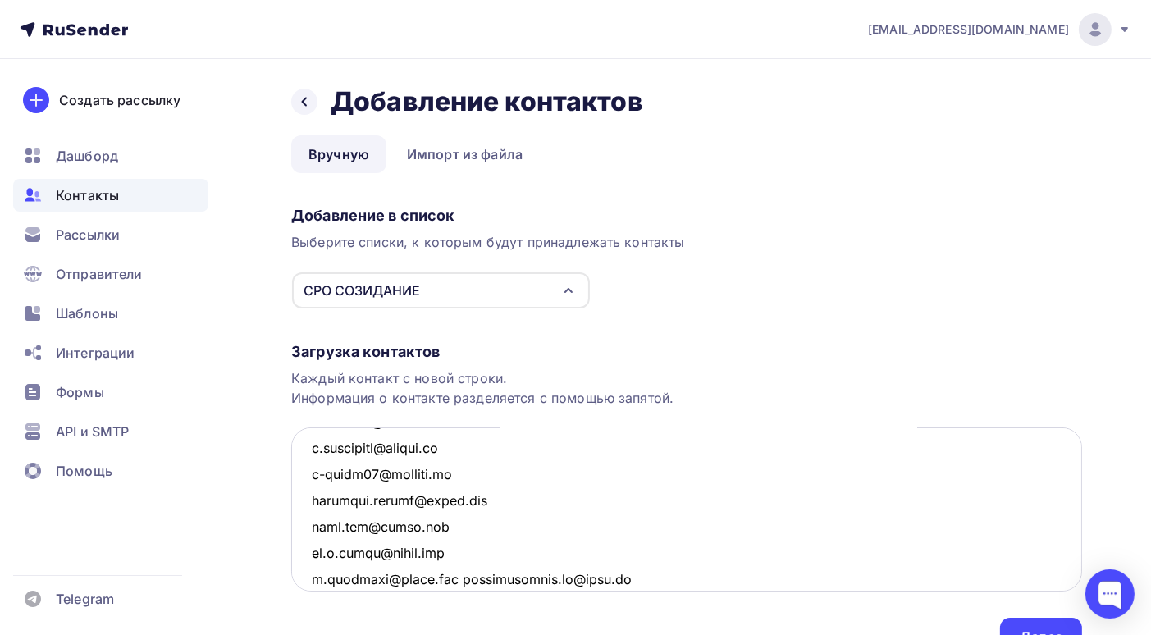
click at [461, 578] on textarea at bounding box center [686, 509] width 791 height 164
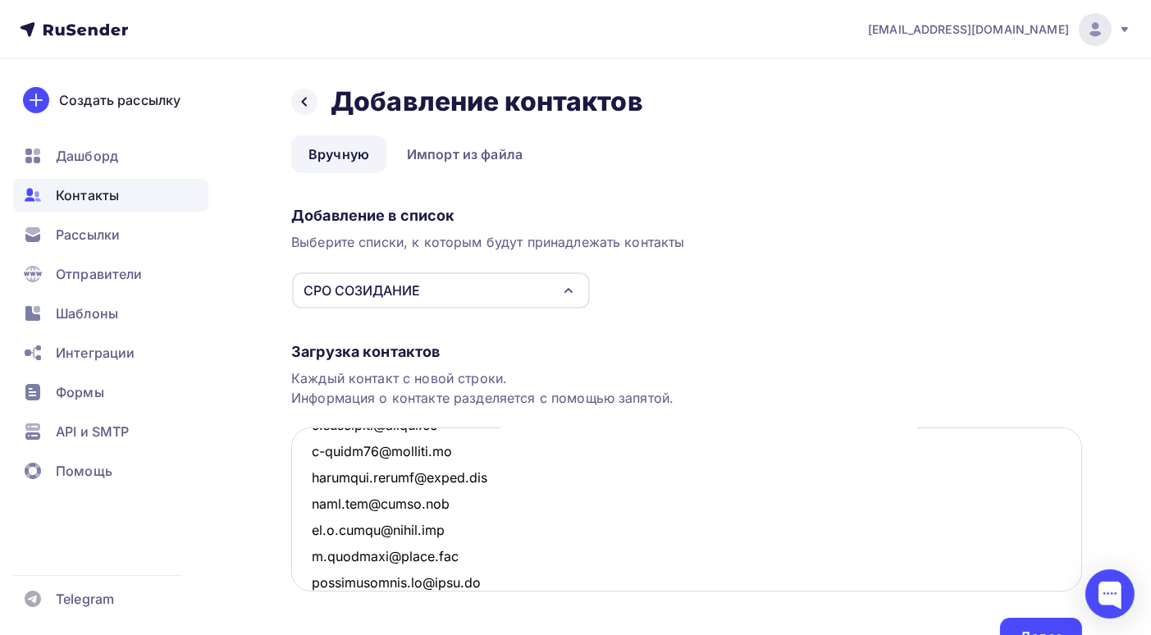
scroll to position [4711, 0]
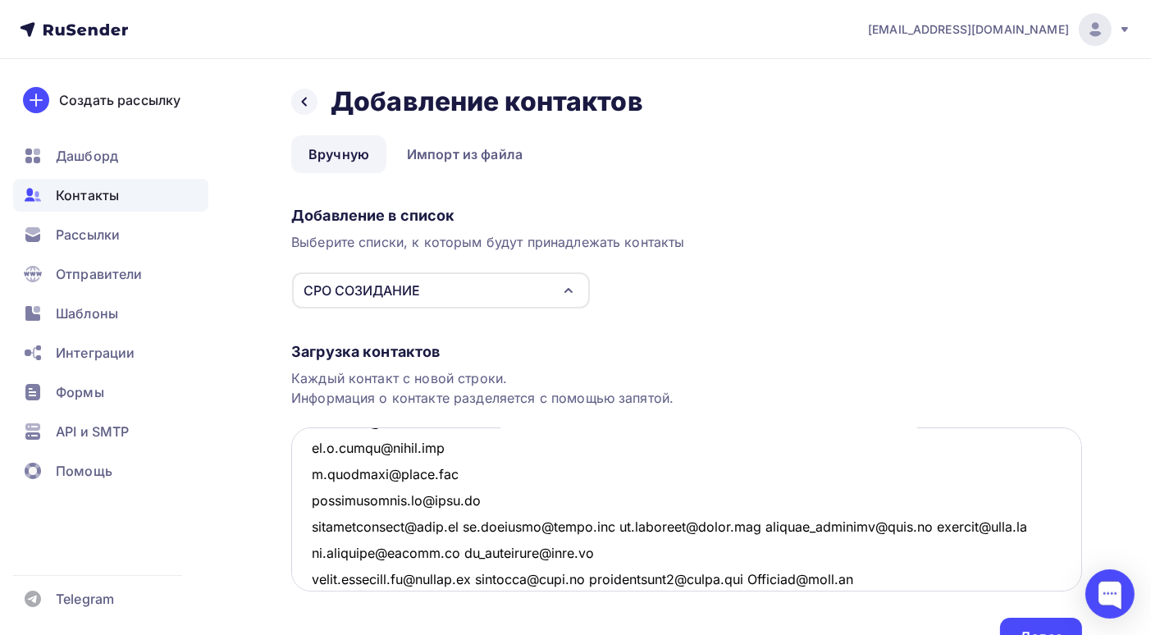
click at [463, 526] on textarea at bounding box center [686, 509] width 791 height 164
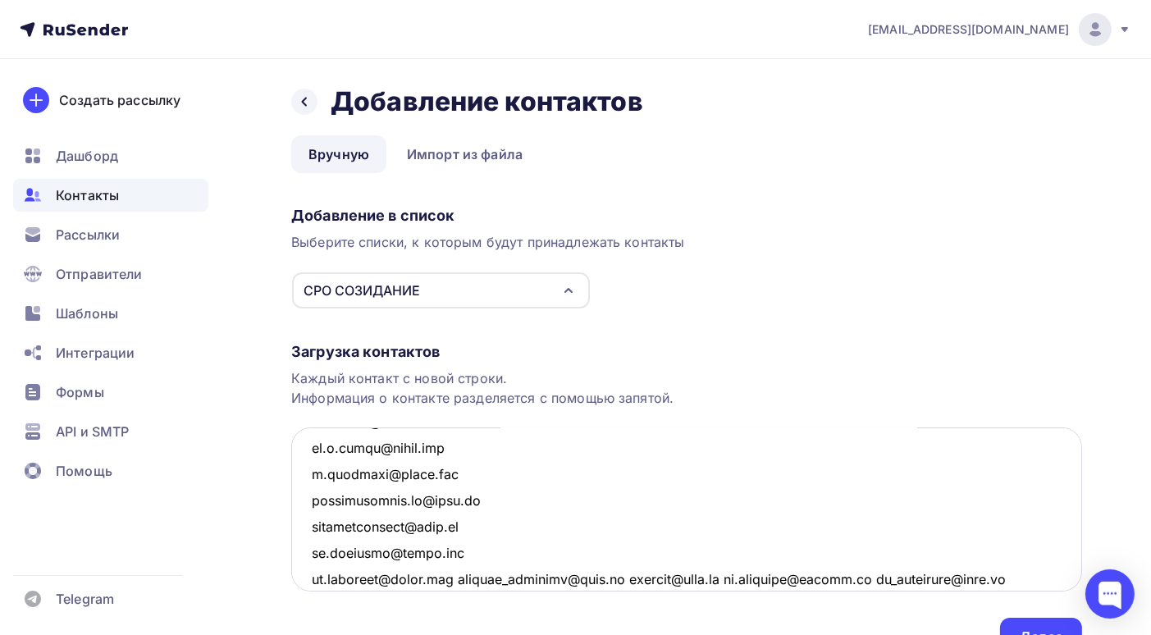
click at [467, 552] on textarea at bounding box center [686, 509] width 791 height 164
click at [470, 577] on textarea at bounding box center [686, 509] width 791 height 164
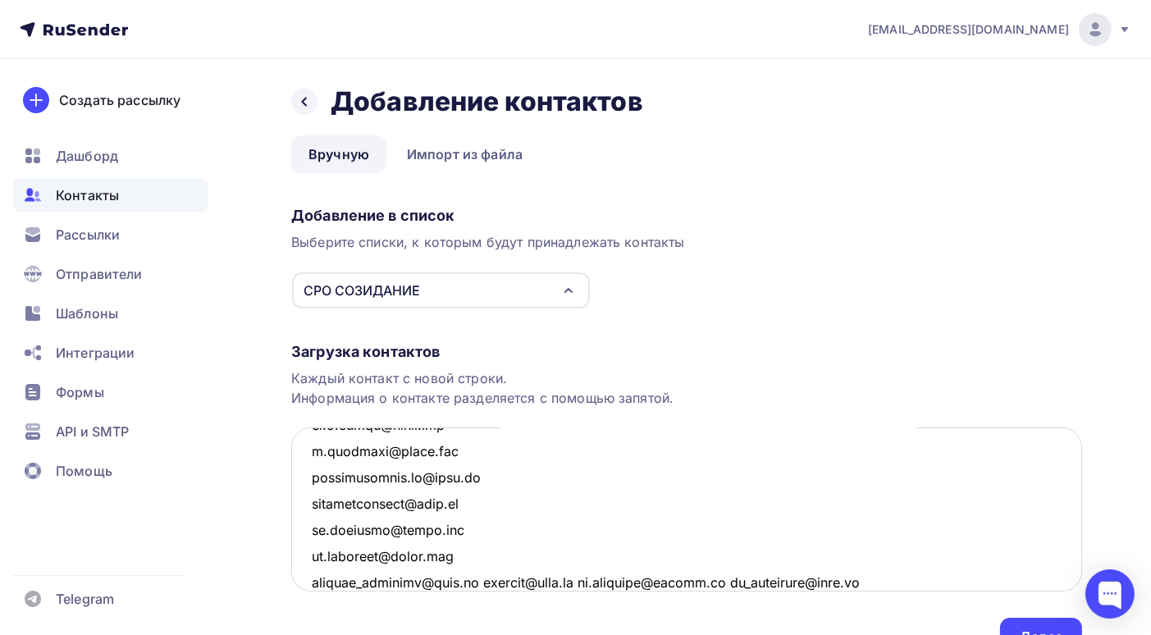
click at [466, 581] on textarea at bounding box center [686, 509] width 791 height 164
click at [415, 582] on textarea at bounding box center [686, 509] width 791 height 164
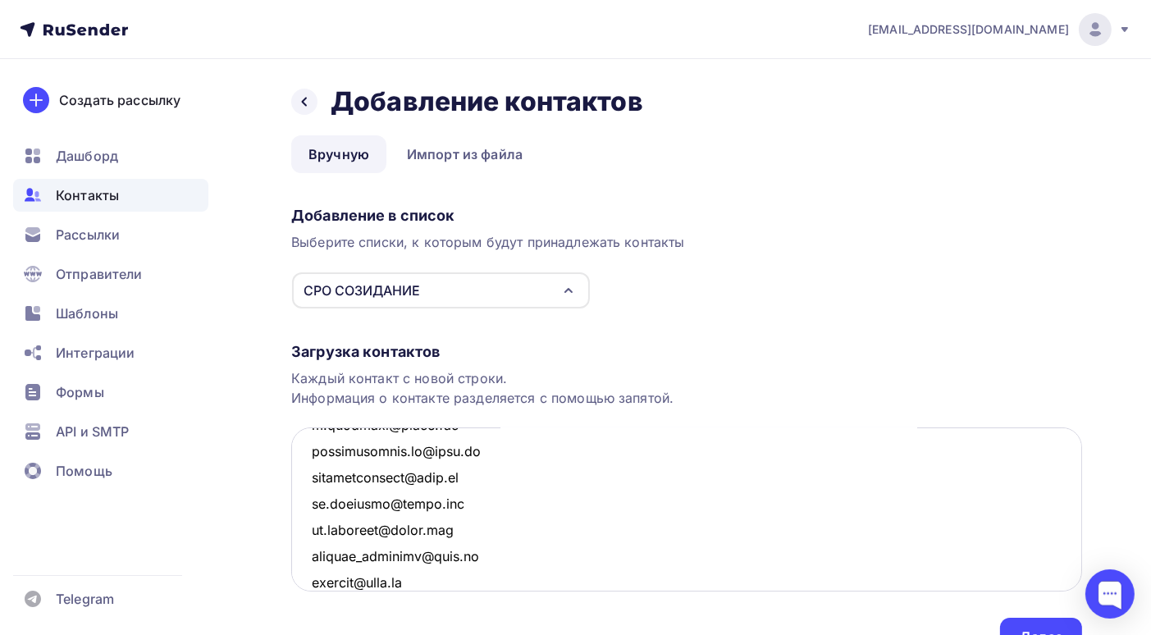
scroll to position [4787, 0]
click at [463, 582] on textarea at bounding box center [686, 509] width 791 height 164
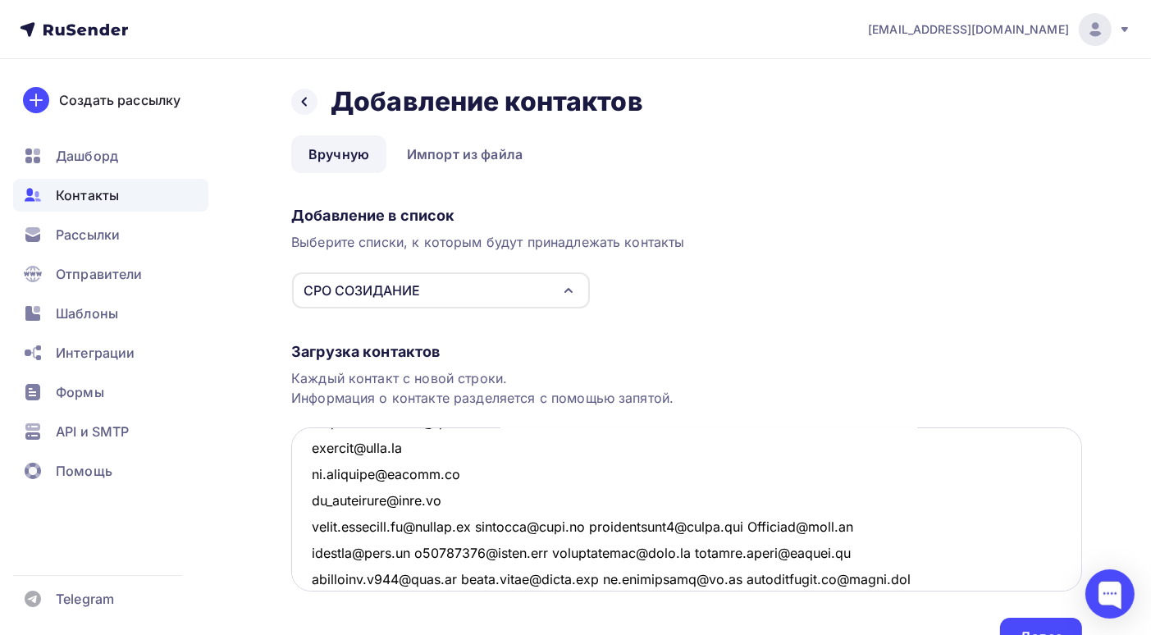
click at [499, 526] on textarea at bounding box center [686, 509] width 791 height 164
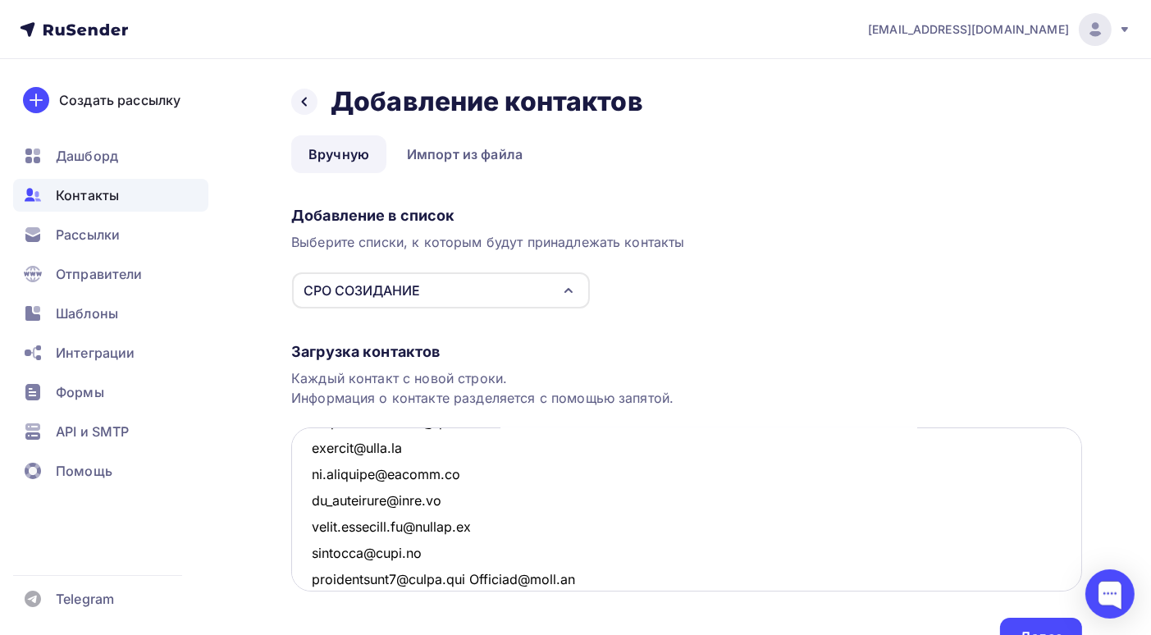
click at [422, 552] on textarea at bounding box center [686, 509] width 791 height 164
click at [483, 577] on textarea at bounding box center [686, 509] width 791 height 164
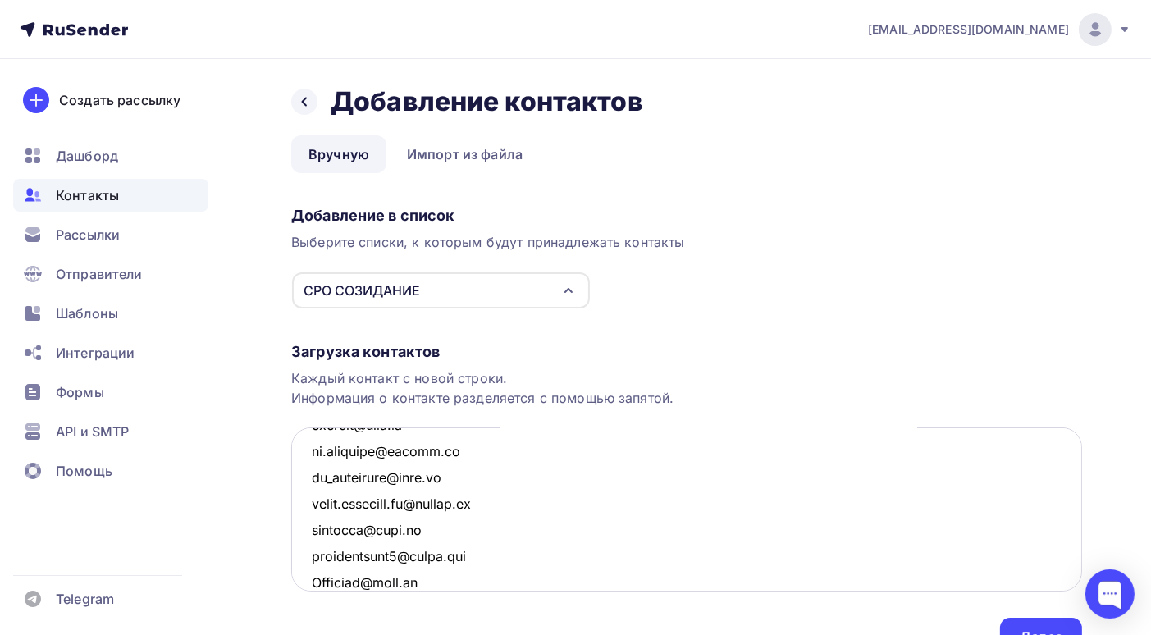
scroll to position [5000, 0]
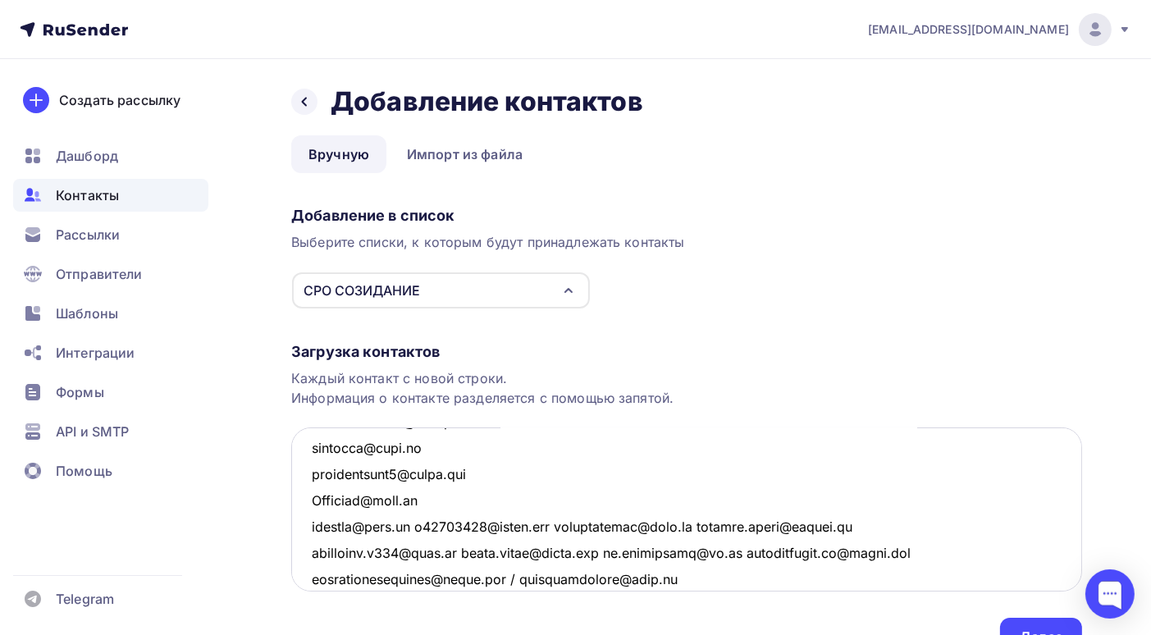
click at [414, 524] on textarea at bounding box center [686, 509] width 791 height 164
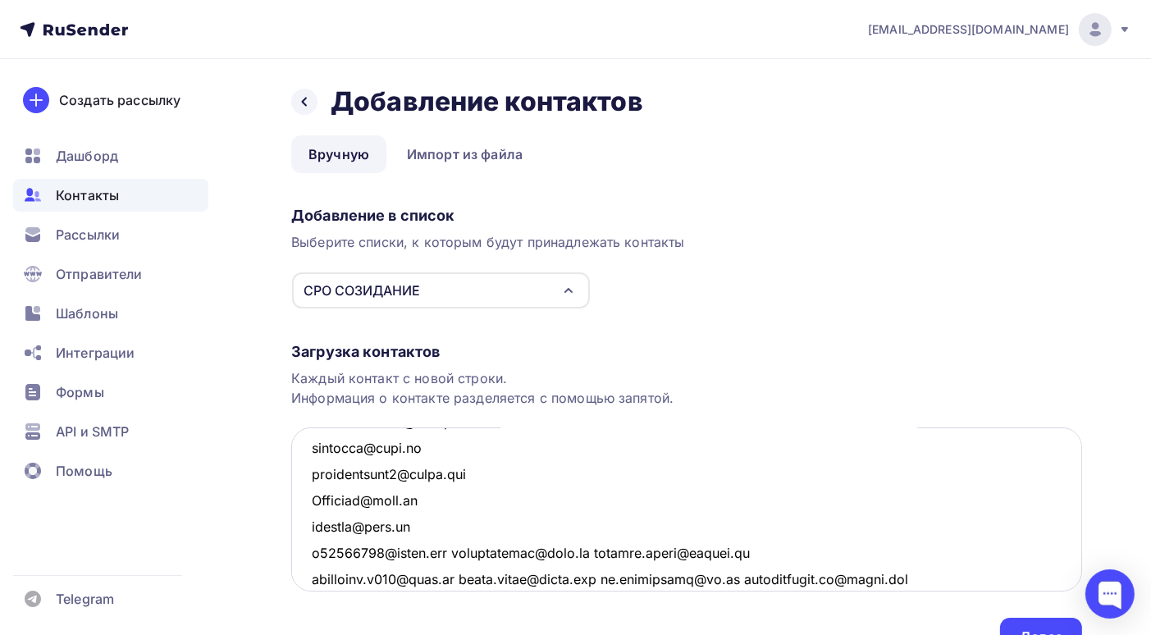
click at [463, 554] on textarea at bounding box center [686, 509] width 791 height 164
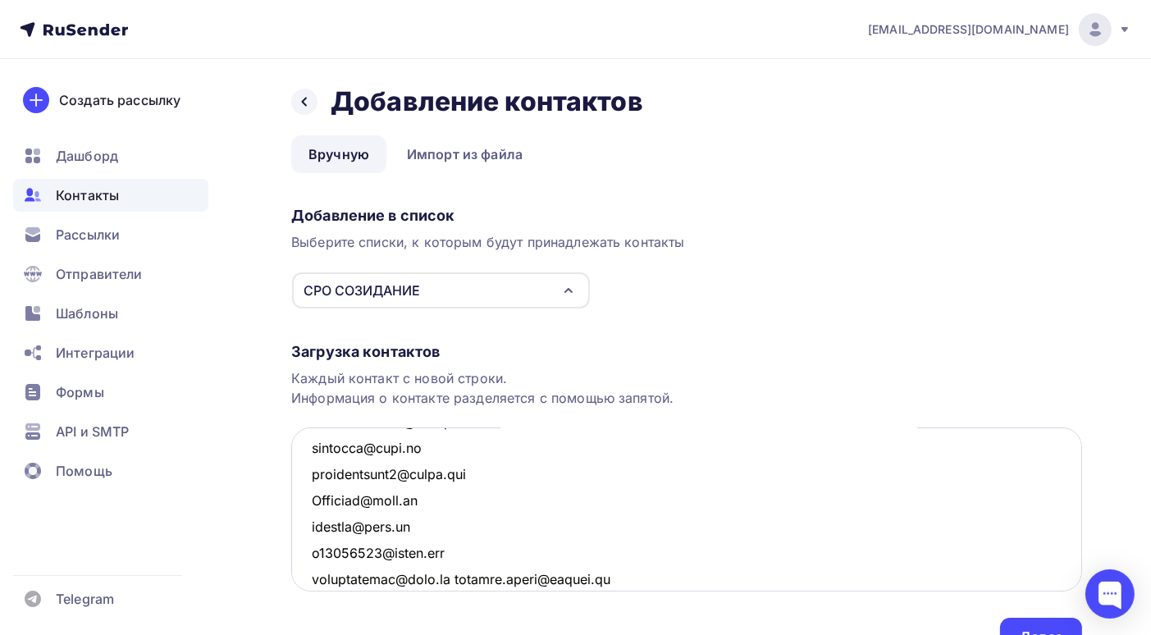
click at [443, 577] on textarea at bounding box center [686, 509] width 791 height 164
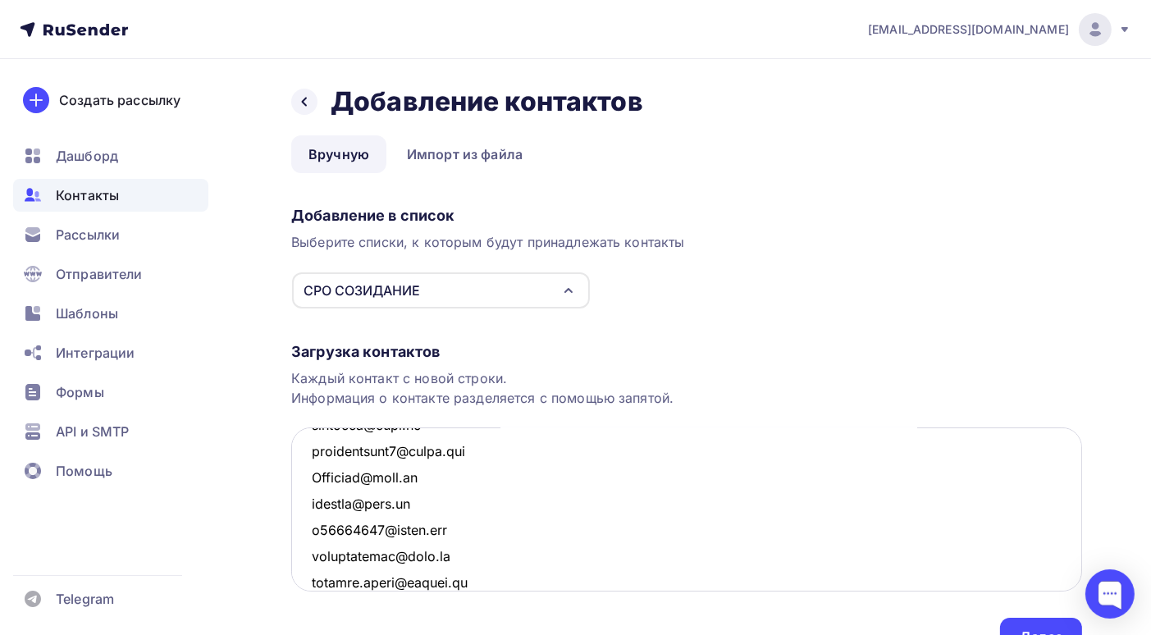
scroll to position [5105, 0]
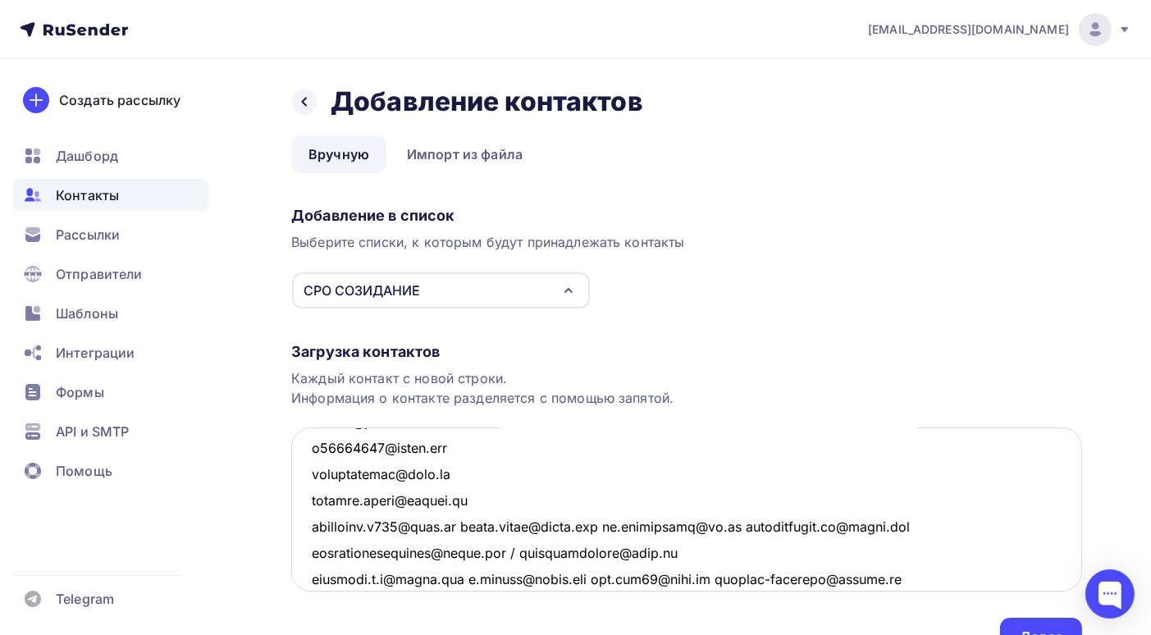
click at [466, 527] on textarea at bounding box center [686, 509] width 791 height 164
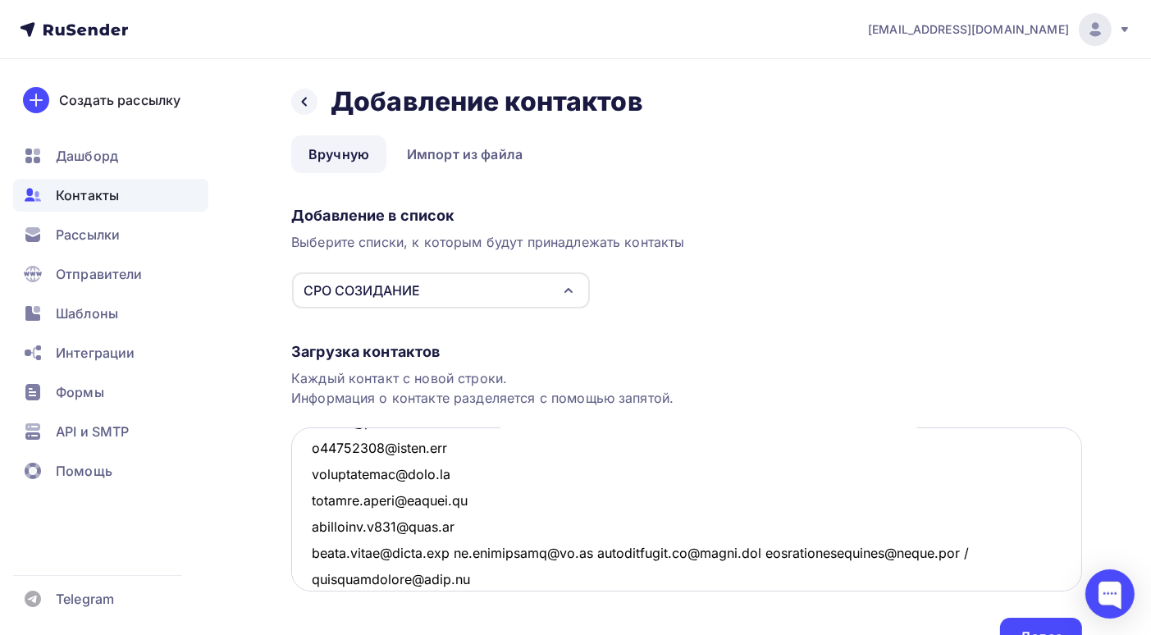
click at [463, 551] on textarea at bounding box center [686, 509] width 791 height 164
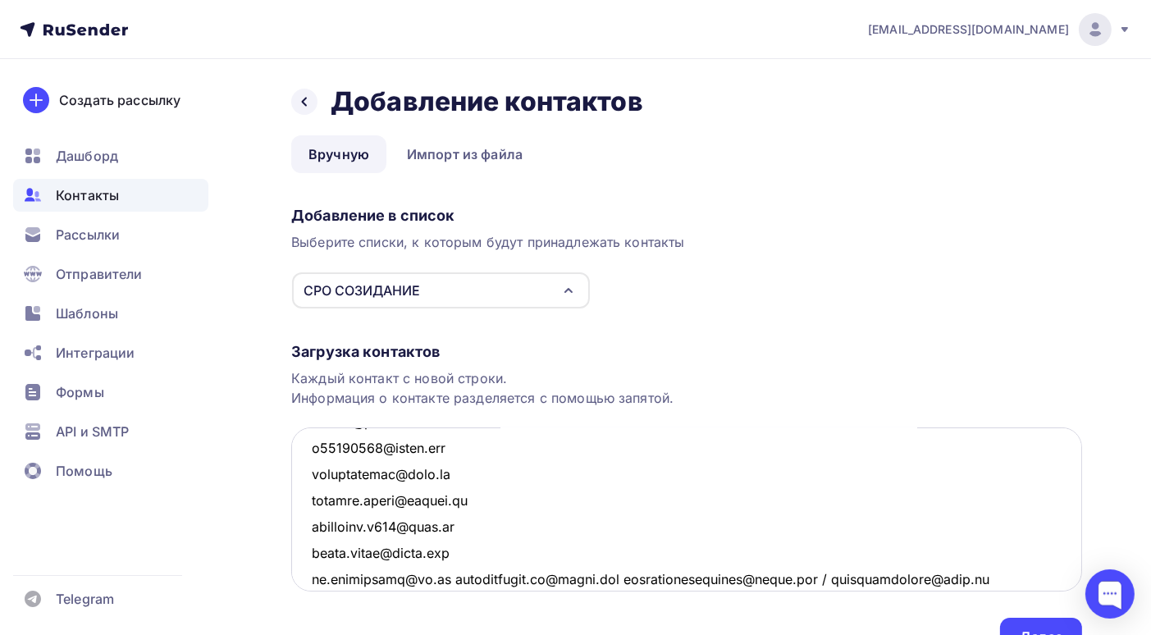
click at [449, 577] on textarea at bounding box center [686, 509] width 791 height 164
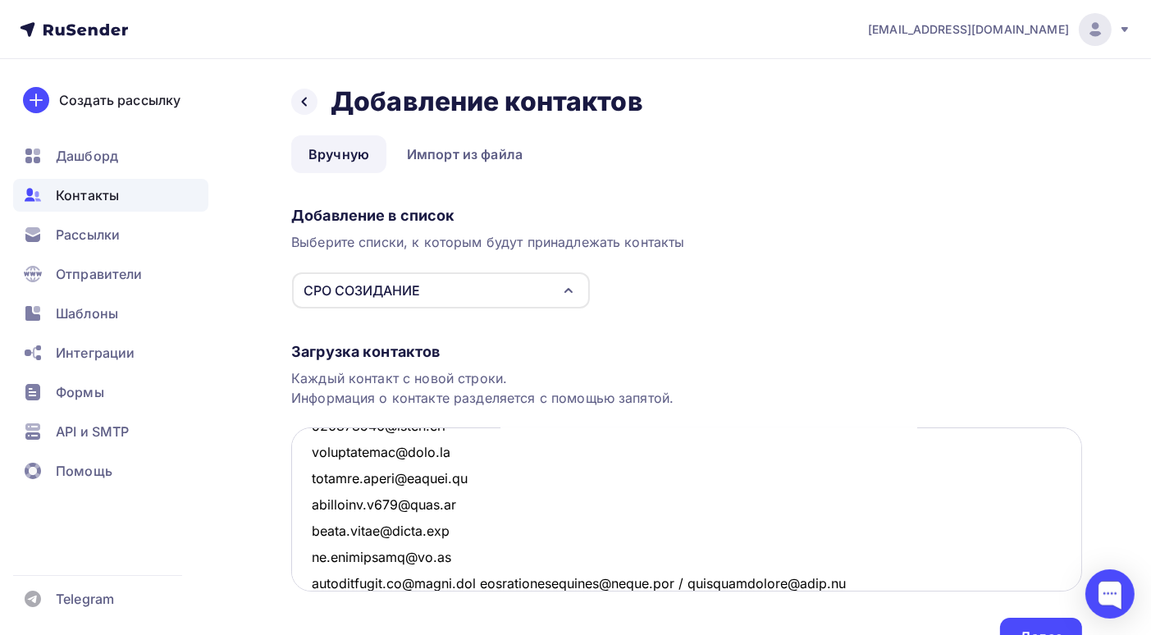
click at [493, 579] on textarea at bounding box center [686, 509] width 791 height 164
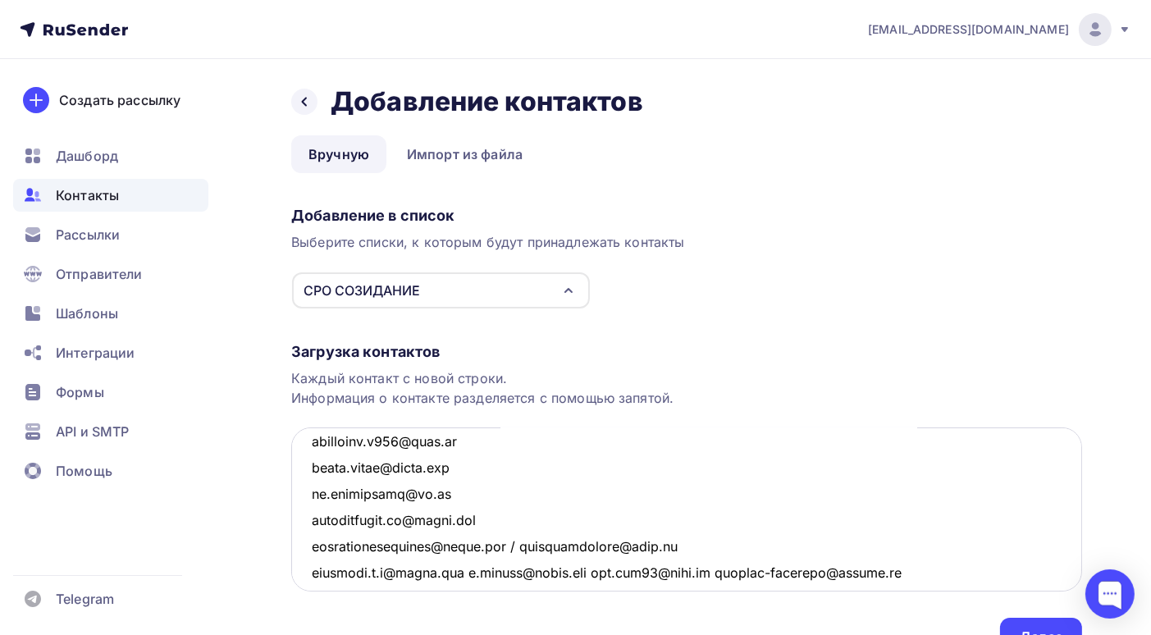
scroll to position [5203, 0]
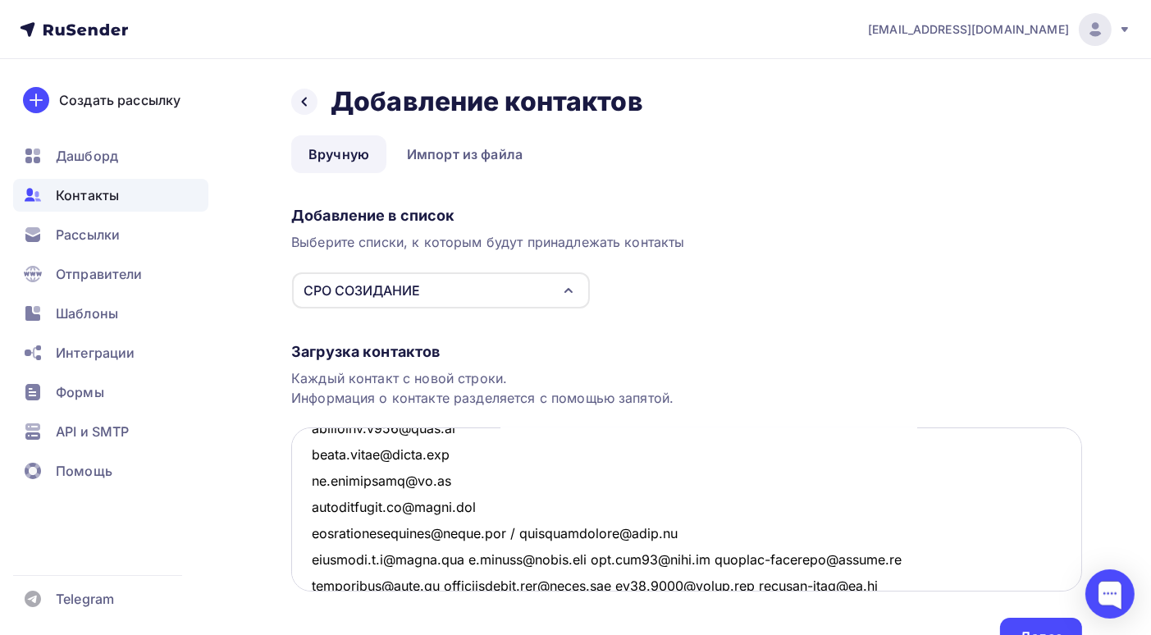
drag, startPoint x: 513, startPoint y: 581, endPoint x: 505, endPoint y: 540, distance: 41.7
click at [505, 540] on textarea at bounding box center [686, 509] width 791 height 164
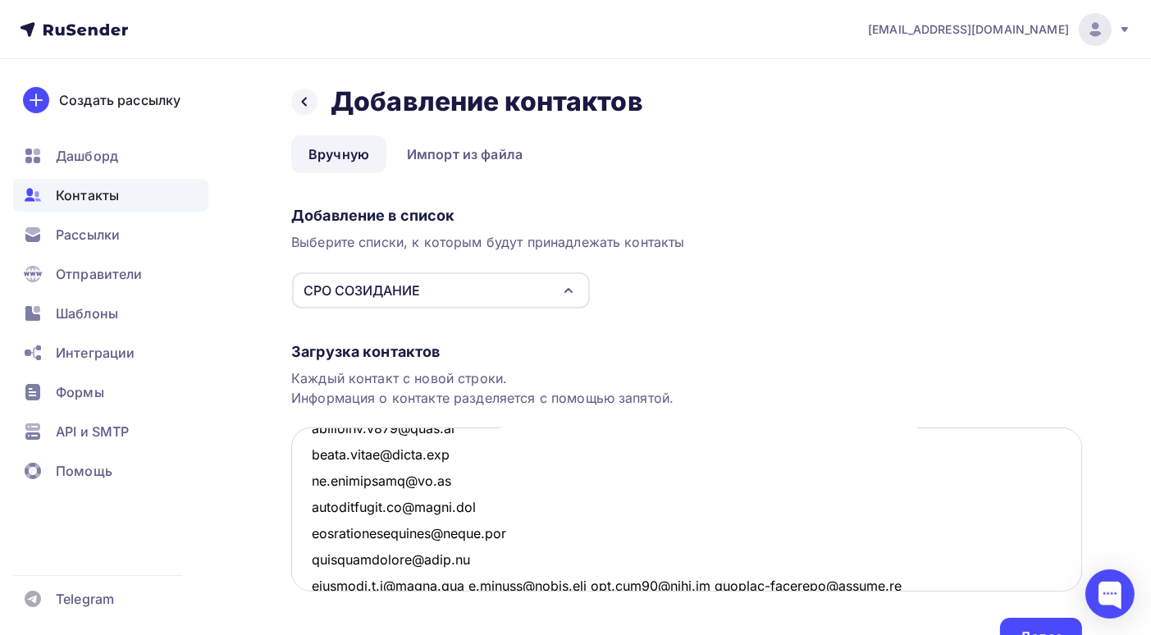
click at [466, 586] on textarea at bounding box center [686, 509] width 791 height 164
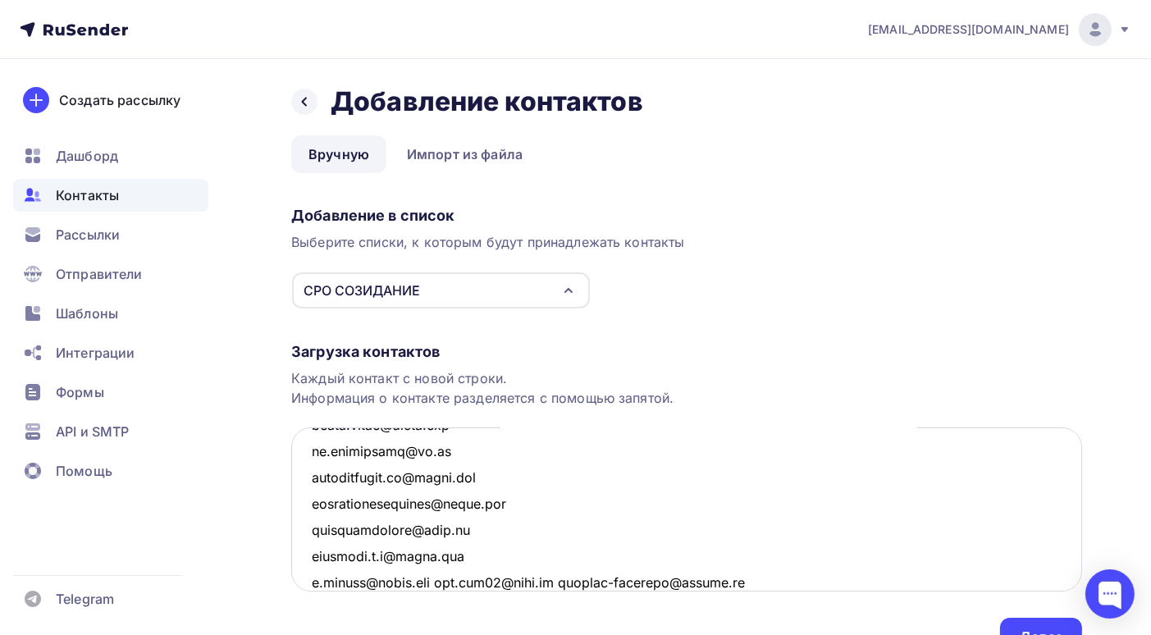
click at [441, 580] on textarea at bounding box center [686, 509] width 791 height 164
click at [440, 580] on textarea at bounding box center [686, 509] width 791 height 164
click at [431, 582] on textarea at bounding box center [686, 509] width 791 height 164
click at [440, 582] on textarea at bounding box center [686, 509] width 791 height 164
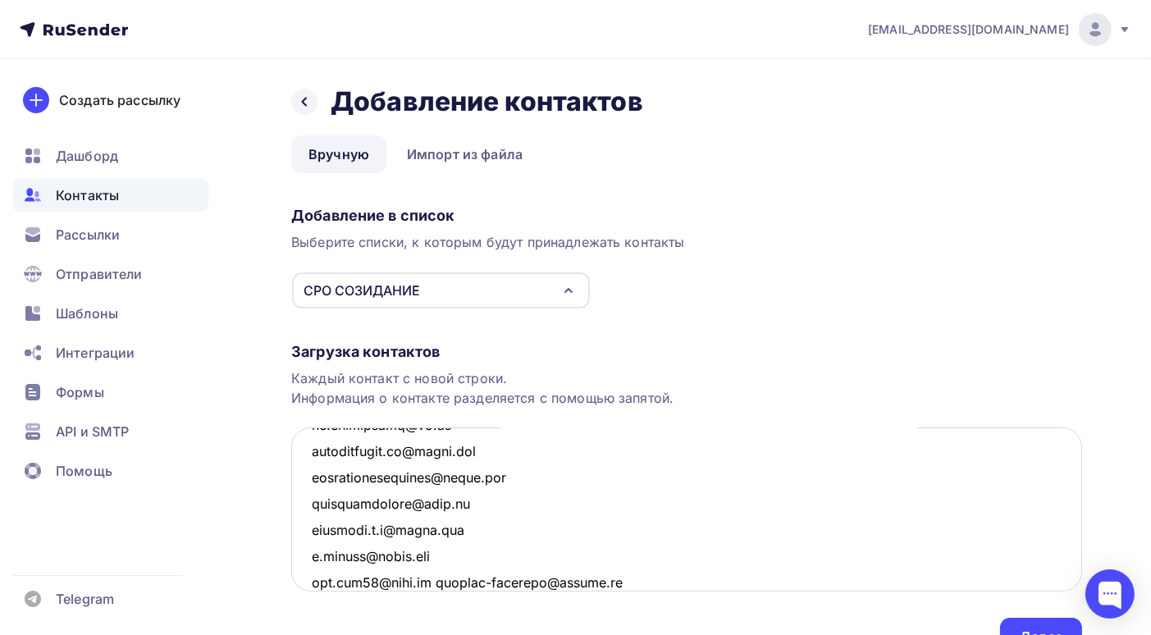
click at [435, 580] on textarea at bounding box center [686, 509] width 791 height 164
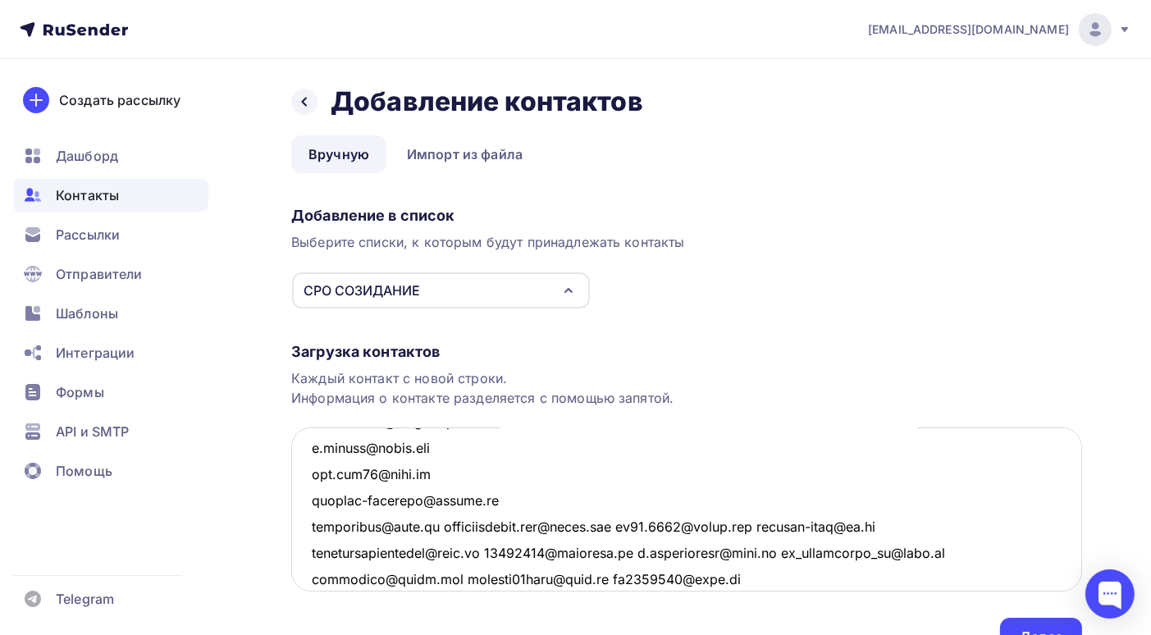
click at [430, 525] on textarea at bounding box center [686, 509] width 791 height 164
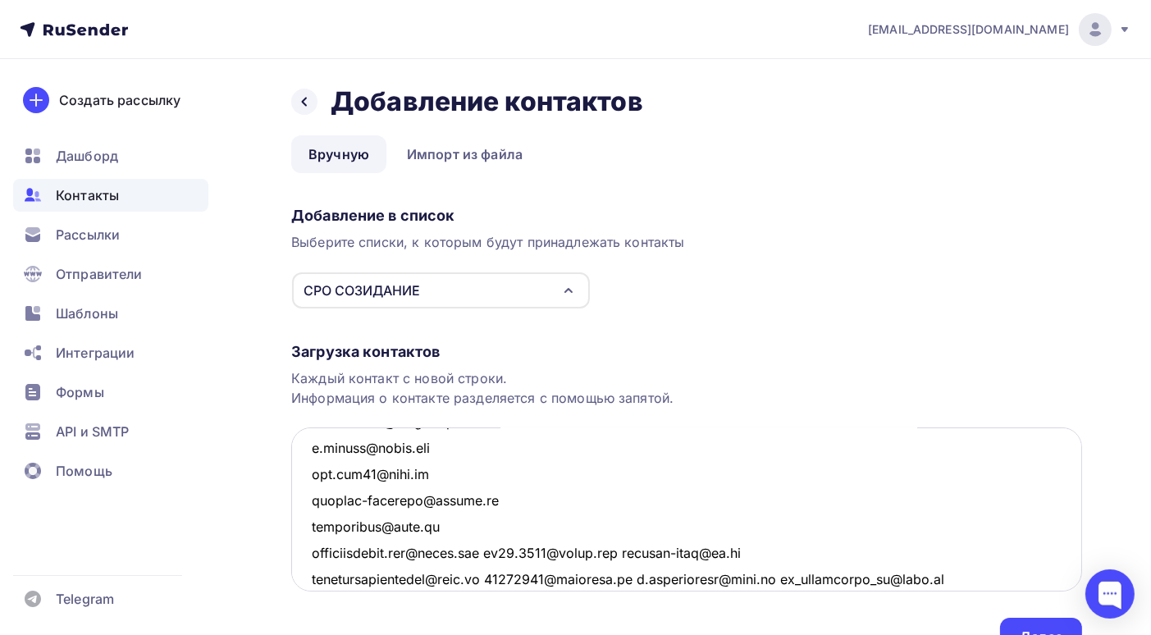
click at [515, 553] on textarea at bounding box center [686, 509] width 791 height 164
click at [513, 552] on textarea at bounding box center [686, 509] width 791 height 164
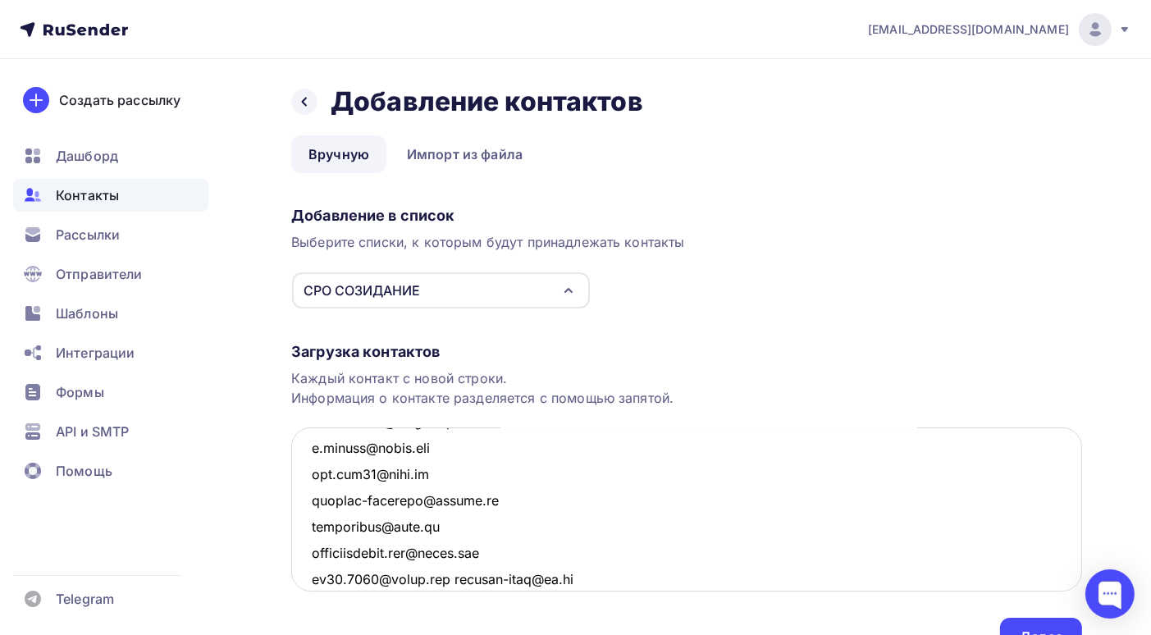
click at [458, 577] on textarea at bounding box center [686, 509] width 791 height 164
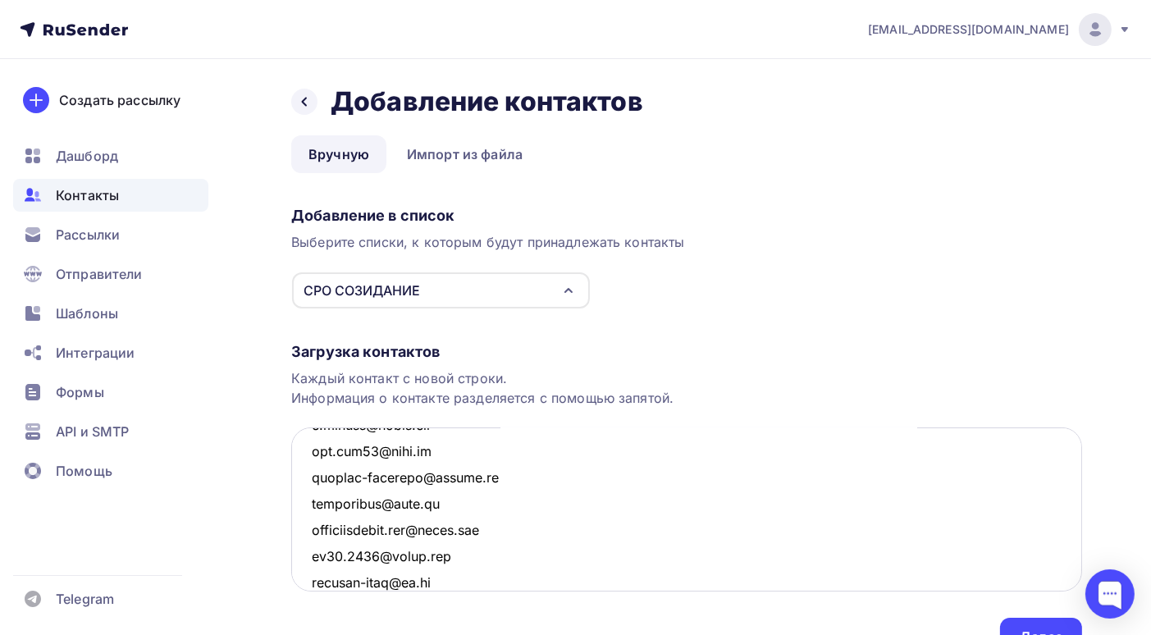
scroll to position [5472, 0]
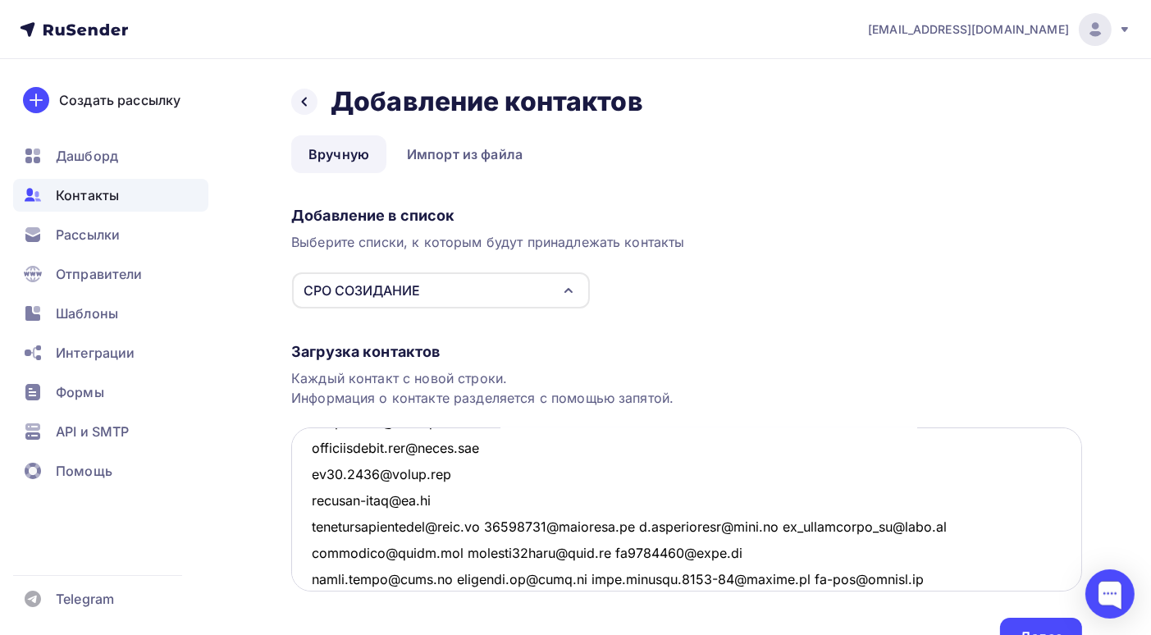
click at [497, 527] on textarea at bounding box center [686, 509] width 791 height 164
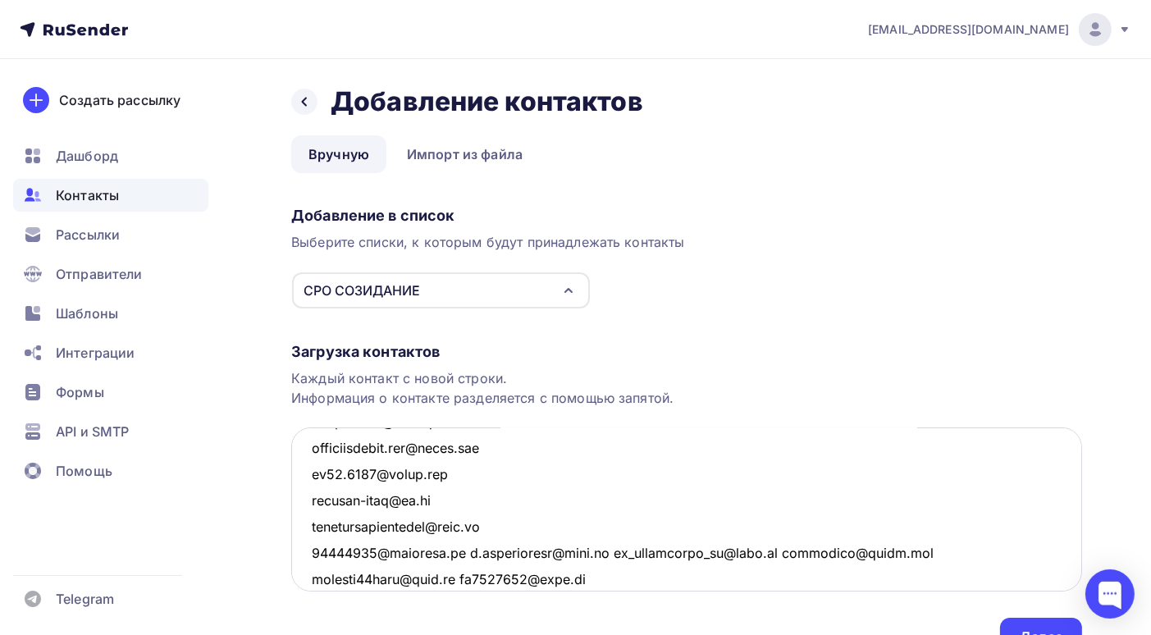
click at [454, 553] on textarea at bounding box center [686, 509] width 791 height 164
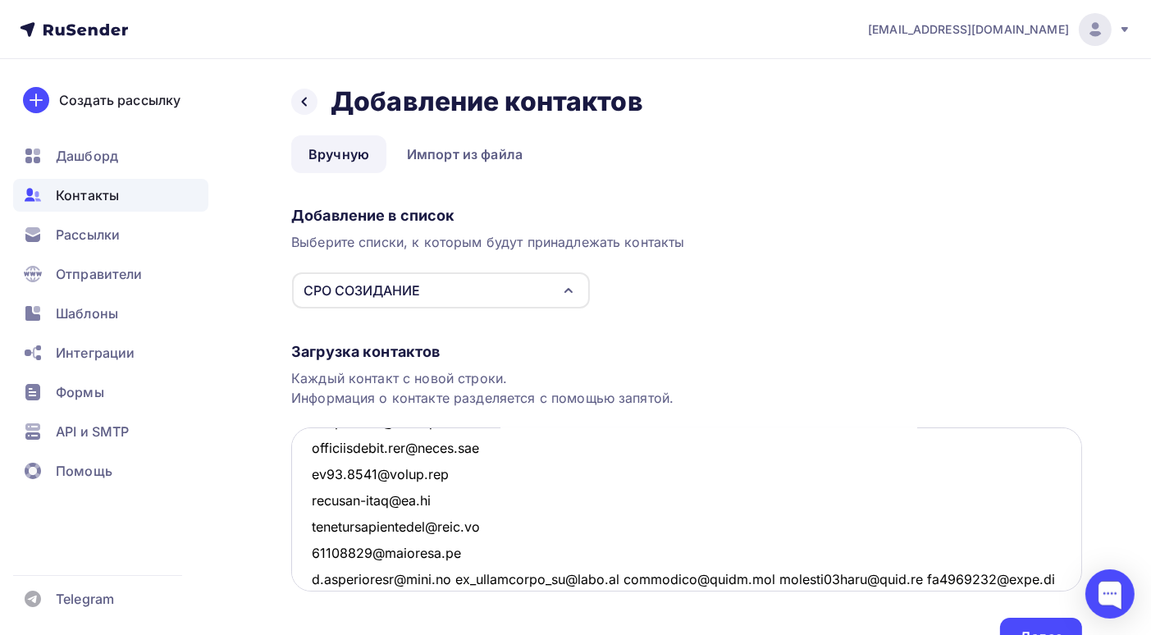
click at [459, 576] on textarea at bounding box center [686, 509] width 791 height 164
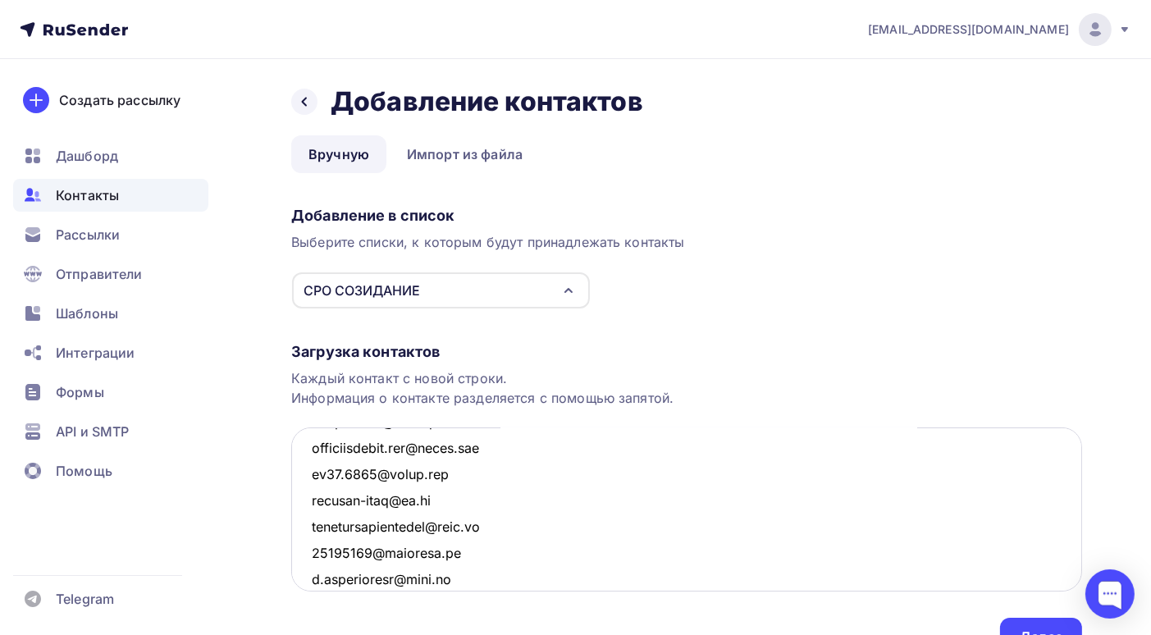
scroll to position [5495, 0]
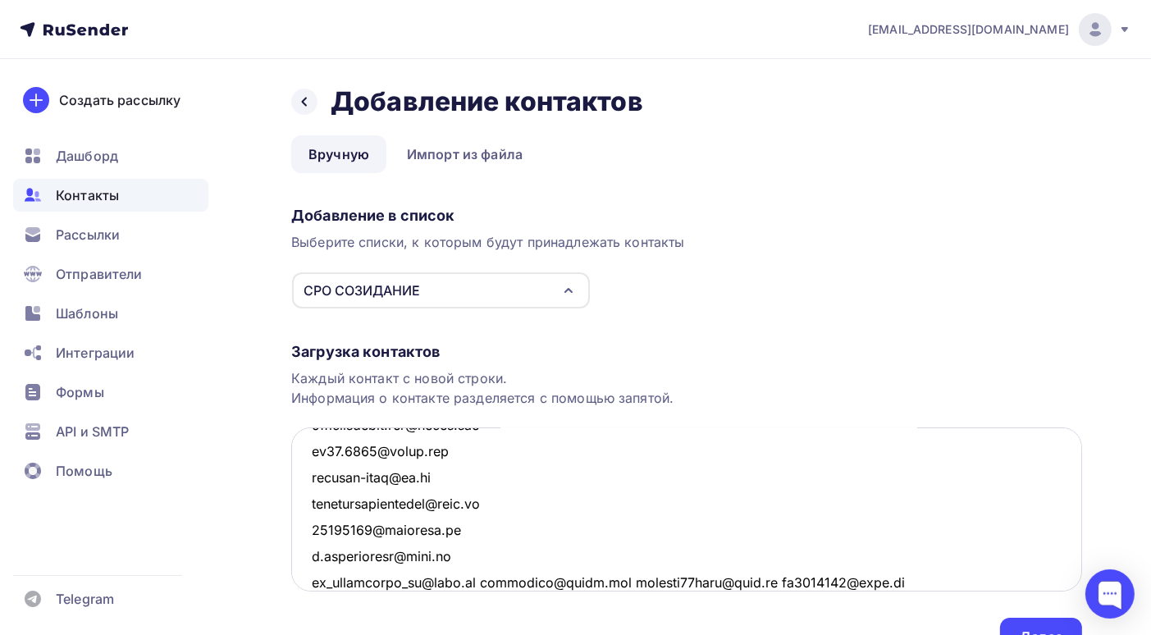
click at [492, 582] on textarea at bounding box center [686, 509] width 791 height 164
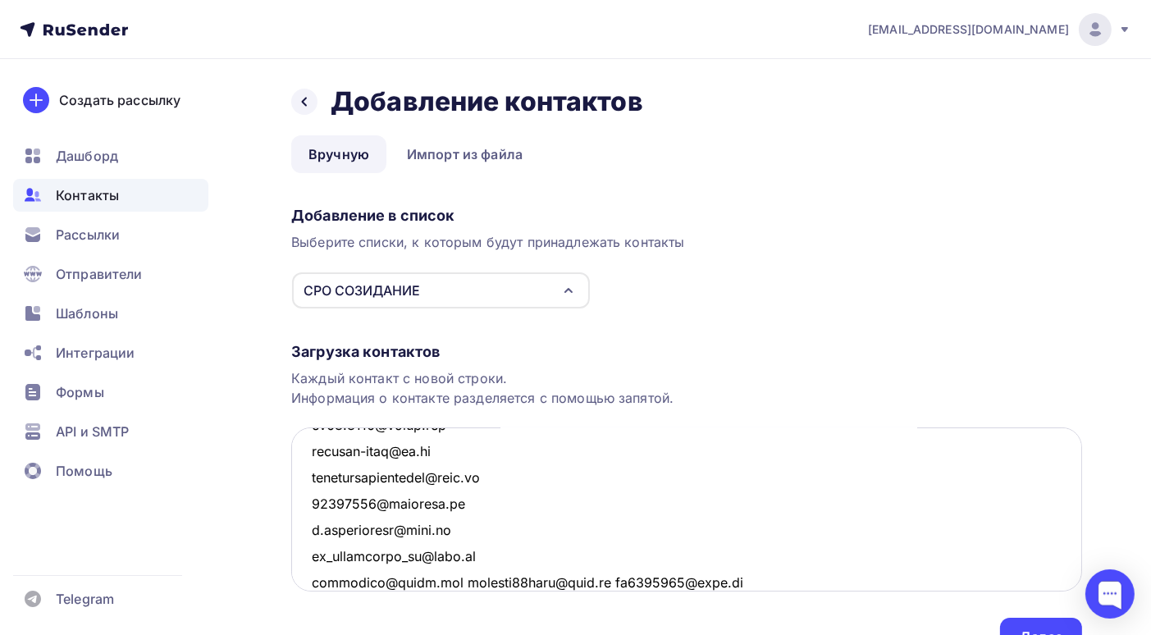
scroll to position [5604, 0]
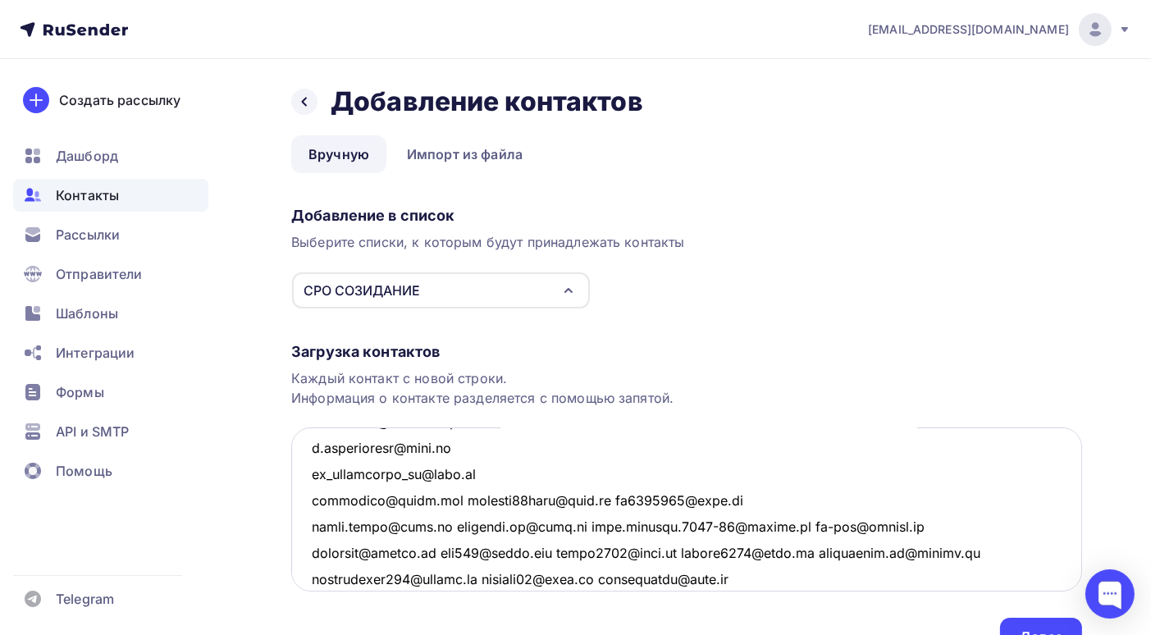
click at [600, 499] on textarea at bounding box center [686, 509] width 791 height 164
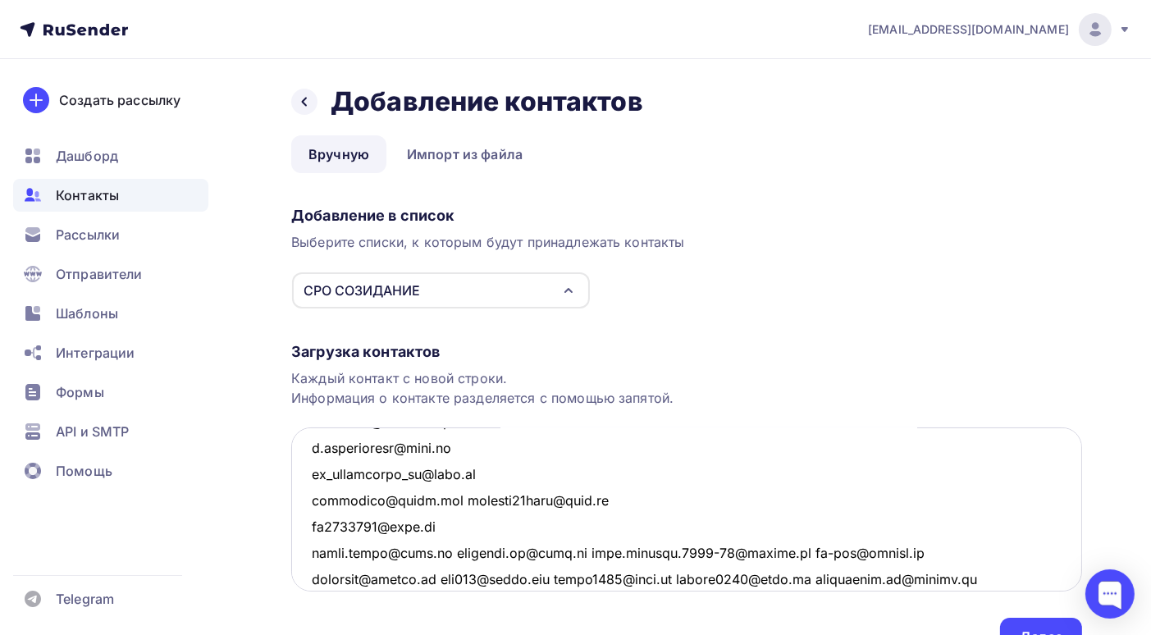
click at [431, 556] on textarea at bounding box center [686, 509] width 791 height 164
click at [434, 552] on textarea at bounding box center [686, 509] width 791 height 164
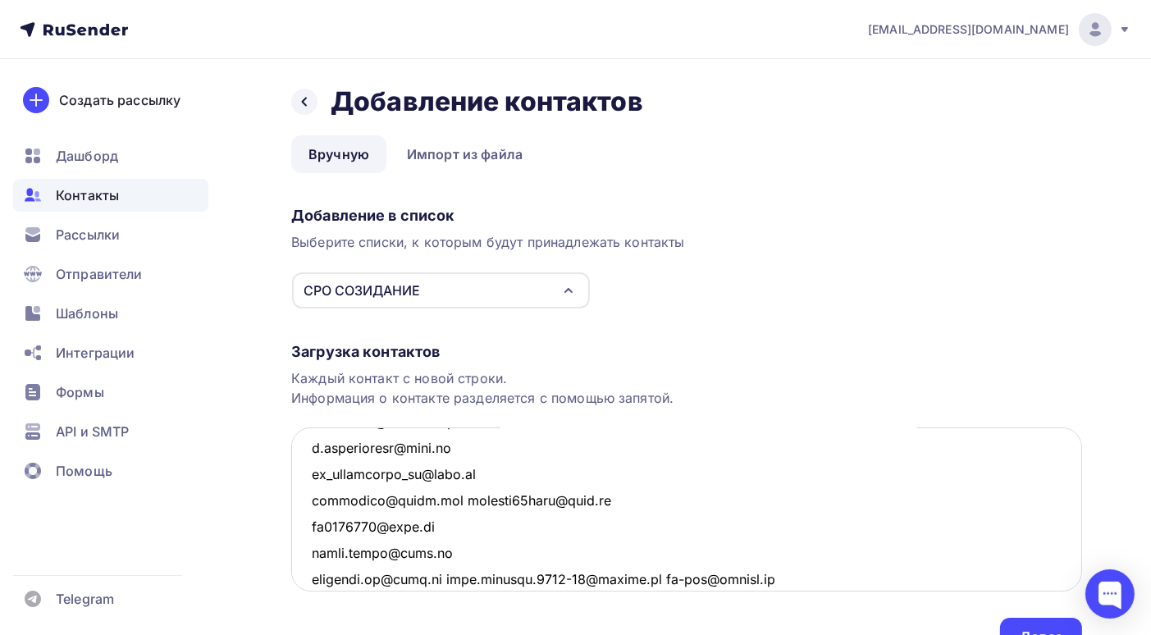
click at [445, 577] on textarea at bounding box center [686, 509] width 791 height 164
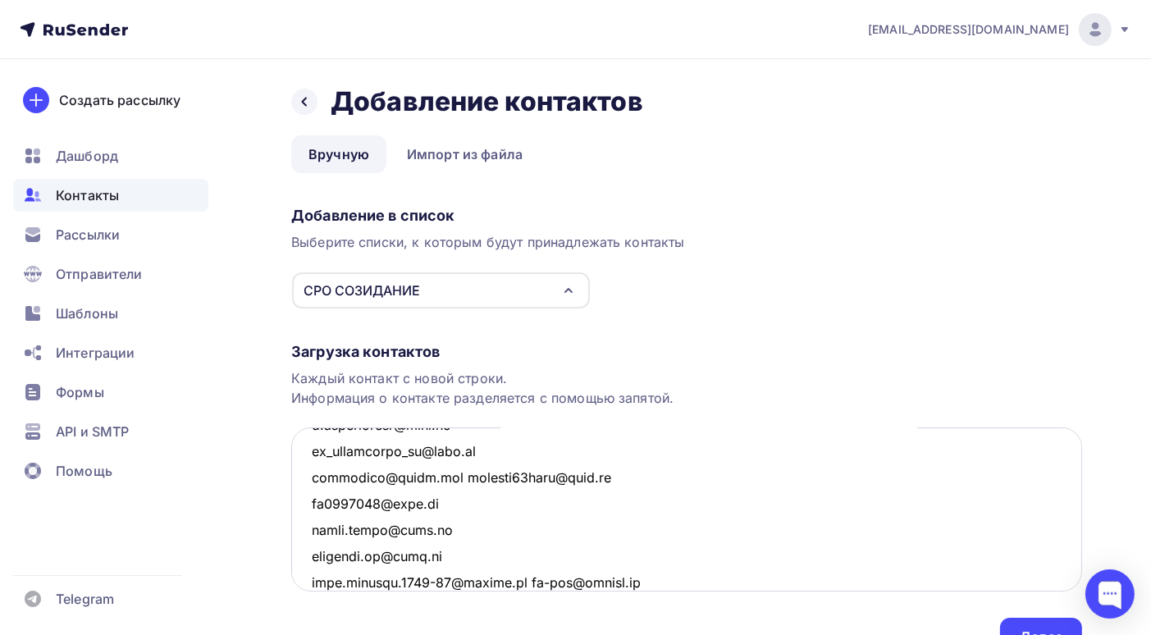
scroll to position [5709, 0]
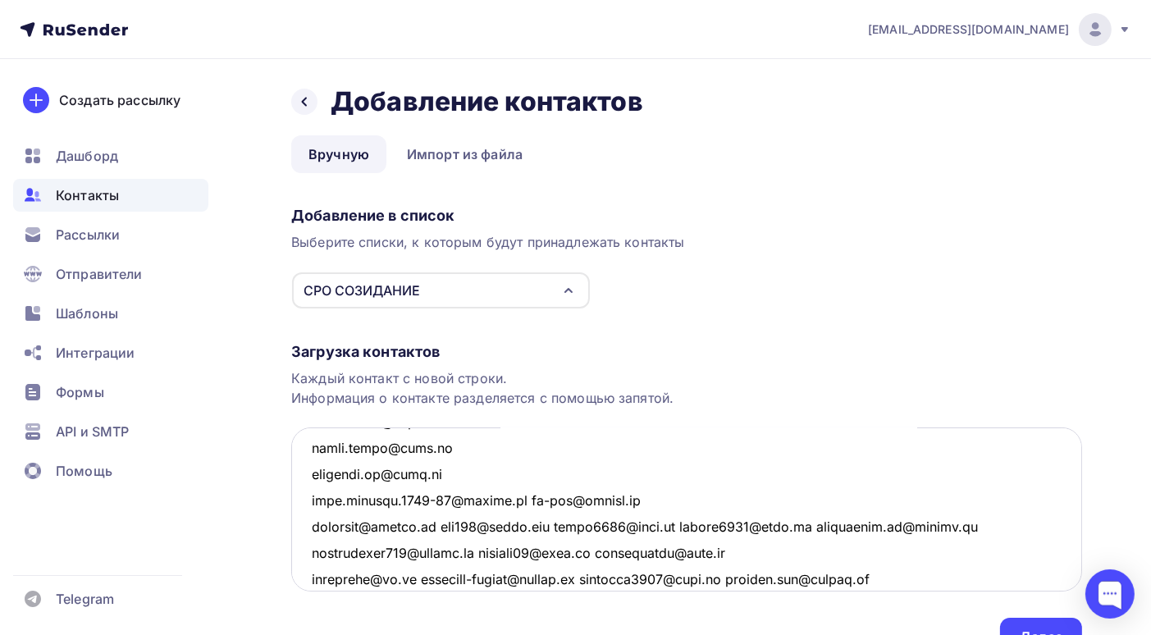
click at [520, 499] on textarea at bounding box center [686, 509] width 791 height 164
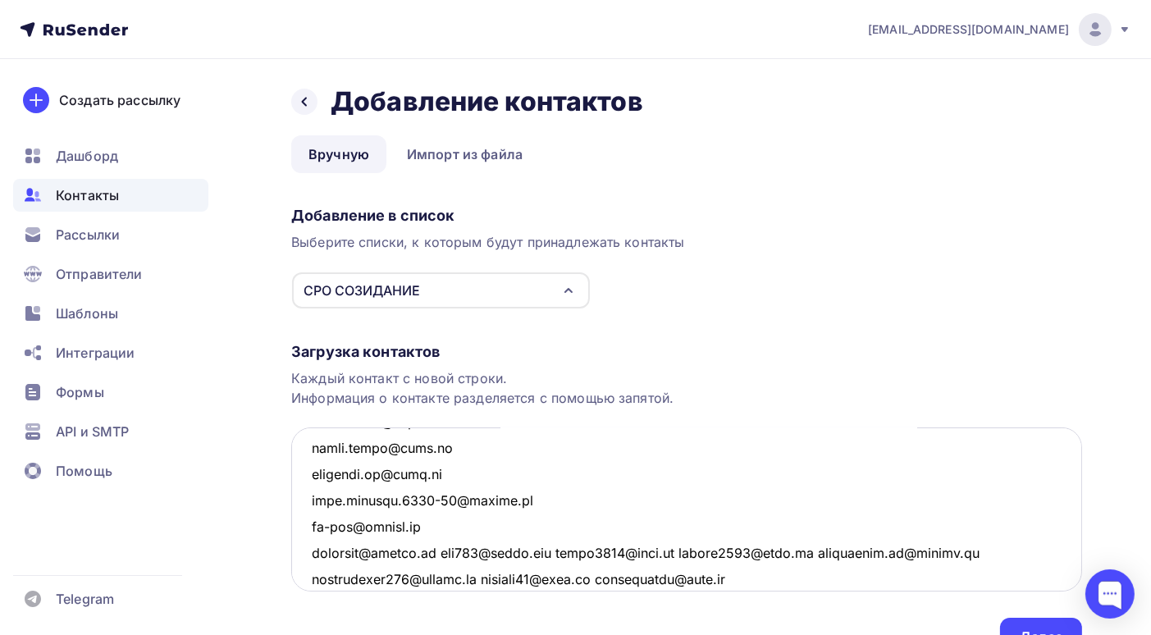
click at [436, 552] on textarea at bounding box center [686, 509] width 791 height 164
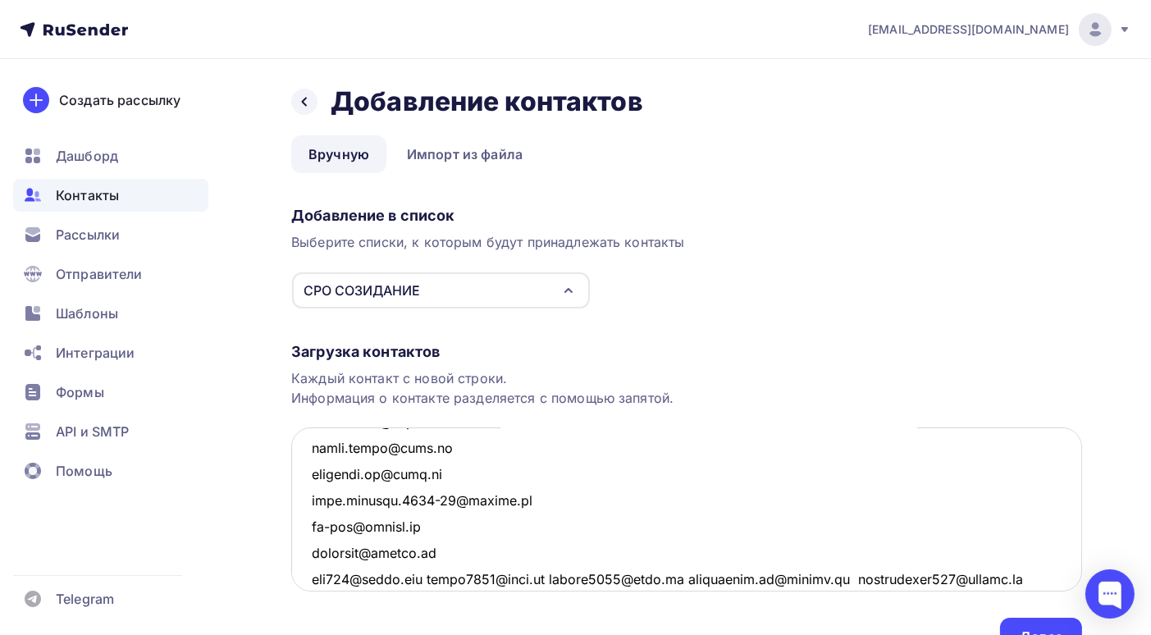
click at [561, 578] on textarea at bounding box center [686, 509] width 791 height 164
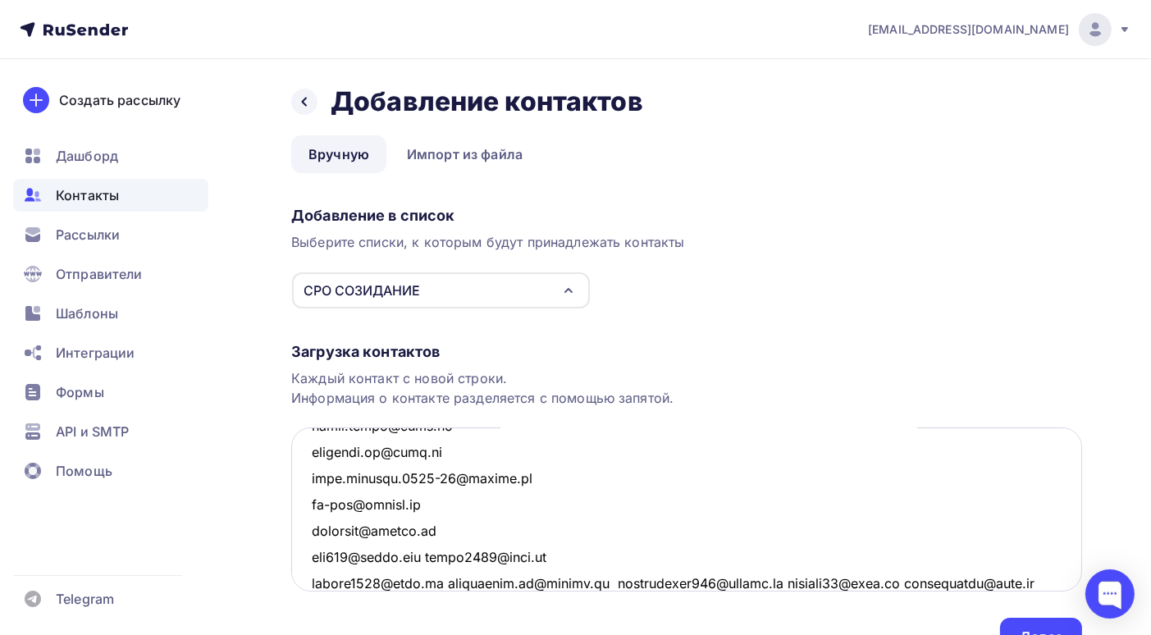
click at [594, 580] on textarea at bounding box center [686, 509] width 791 height 164
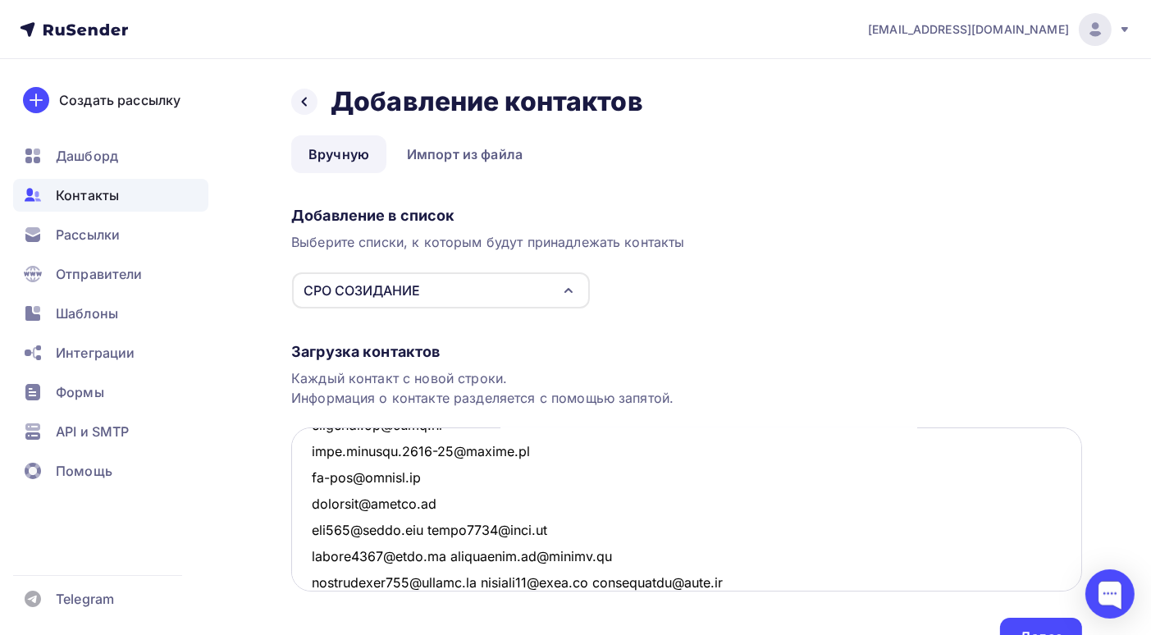
click at [432, 555] on textarea at bounding box center [686, 509] width 791 height 164
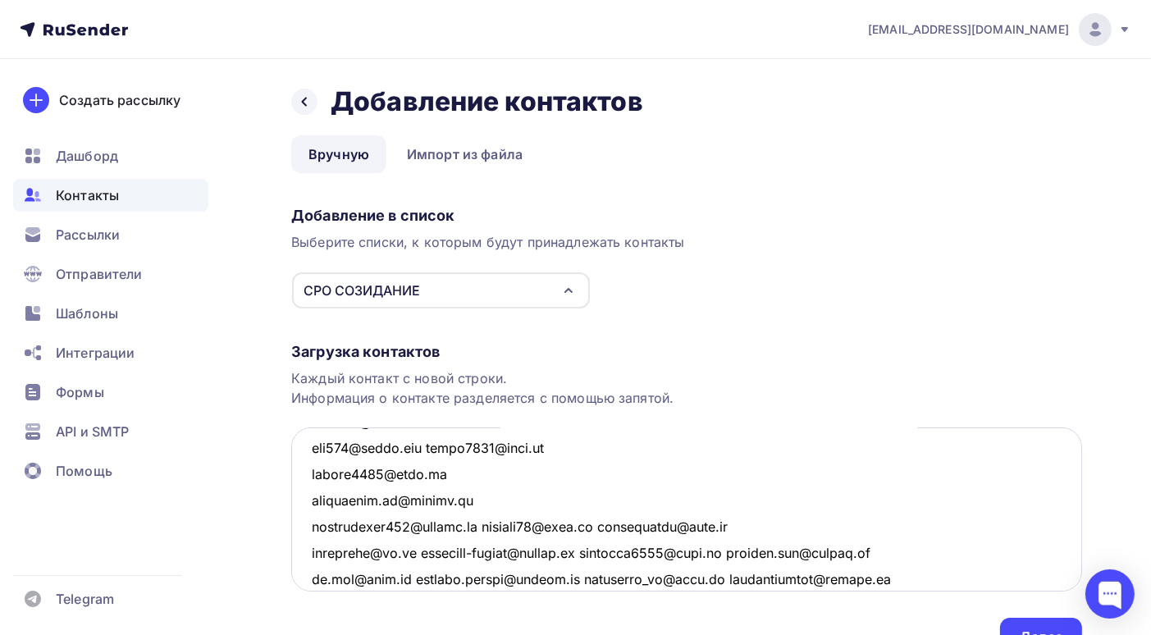
click at [486, 527] on textarea at bounding box center [686, 509] width 791 height 164
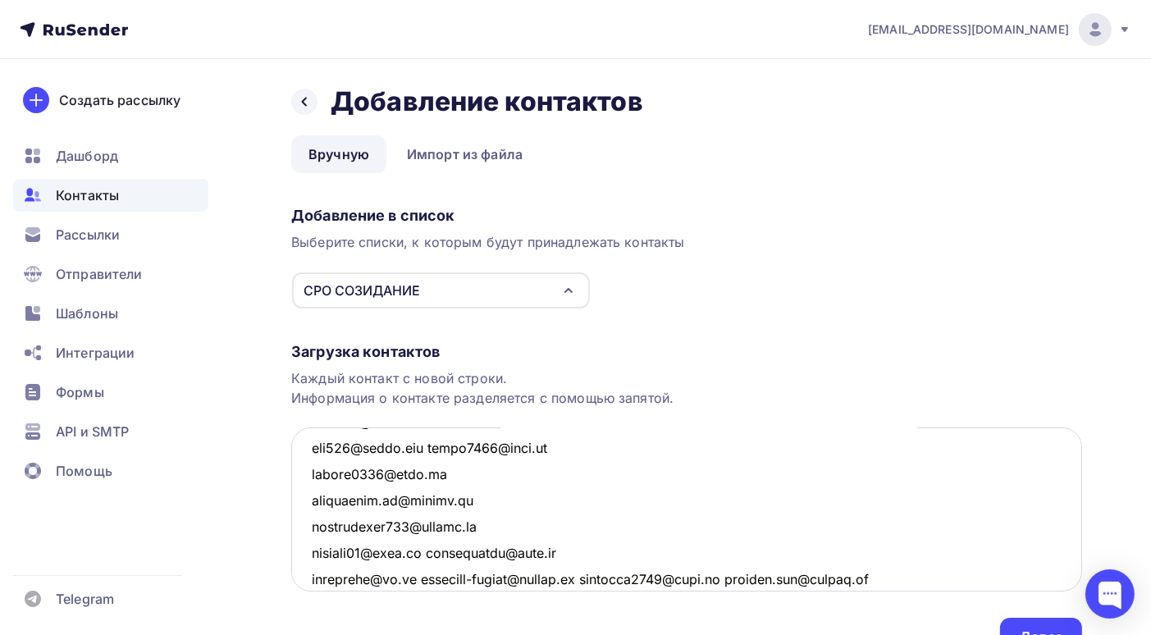
click at [426, 553] on textarea at bounding box center [686, 509] width 791 height 164
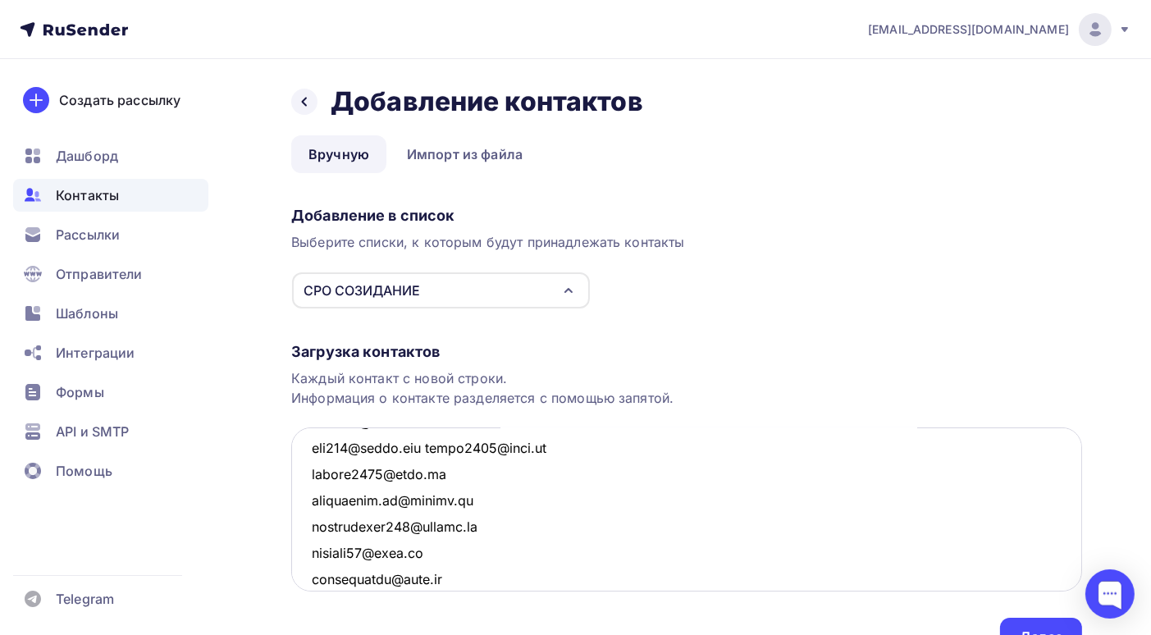
click at [436, 444] on textarea at bounding box center [686, 509] width 791 height 164
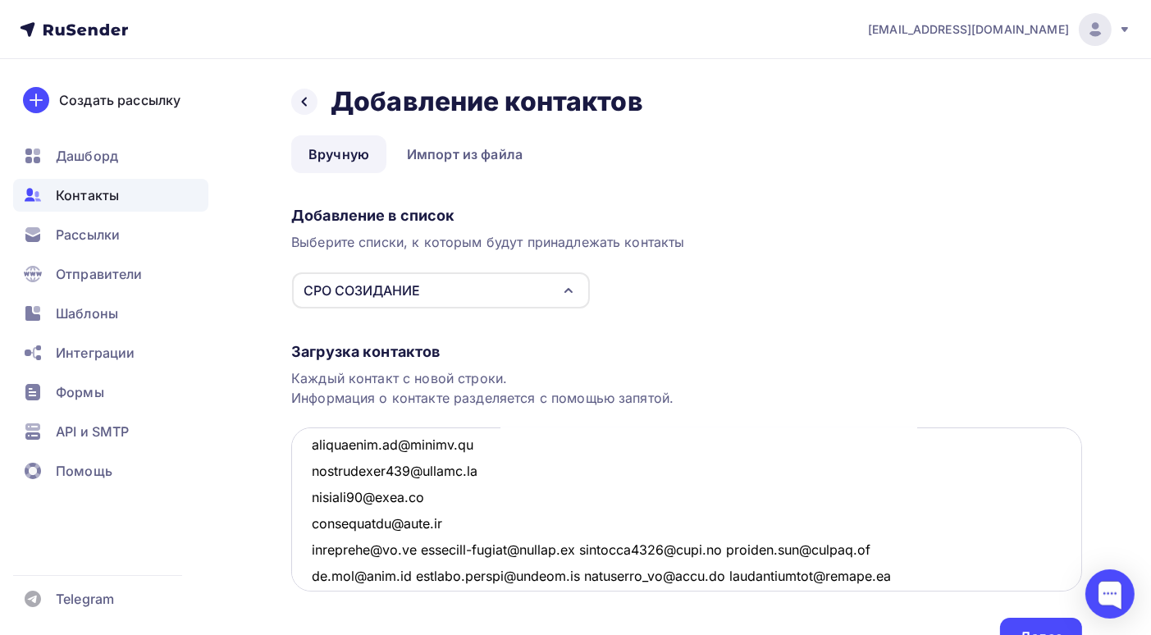
scroll to position [5992, 0]
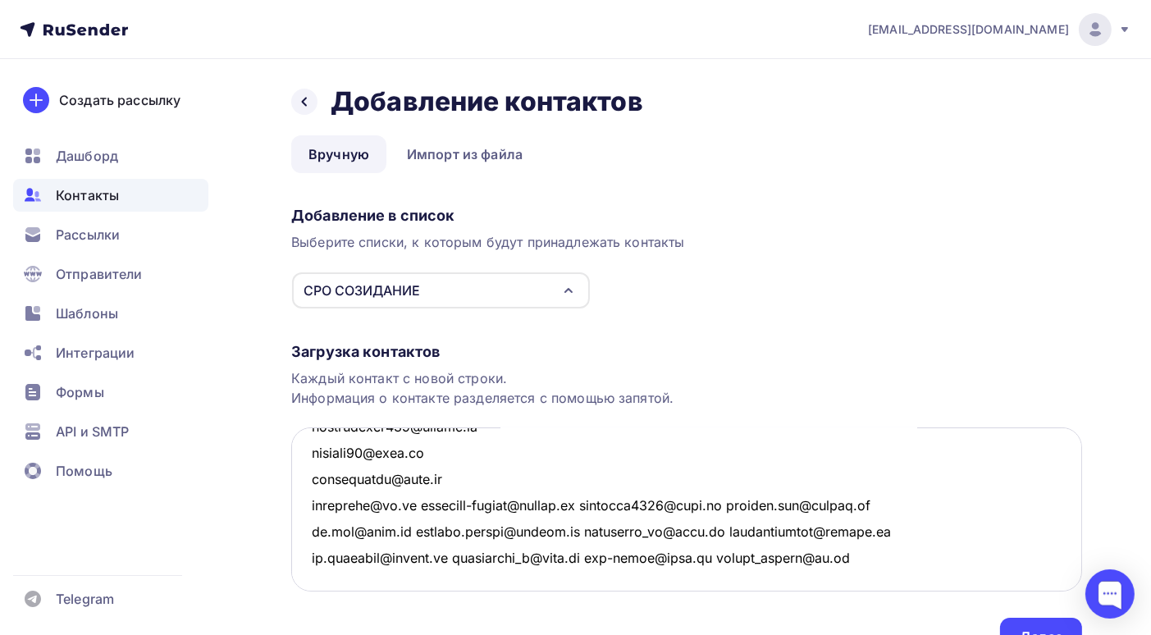
click at [422, 478] on textarea at bounding box center [686, 509] width 791 height 164
click at [479, 503] on textarea at bounding box center [686, 509] width 791 height 164
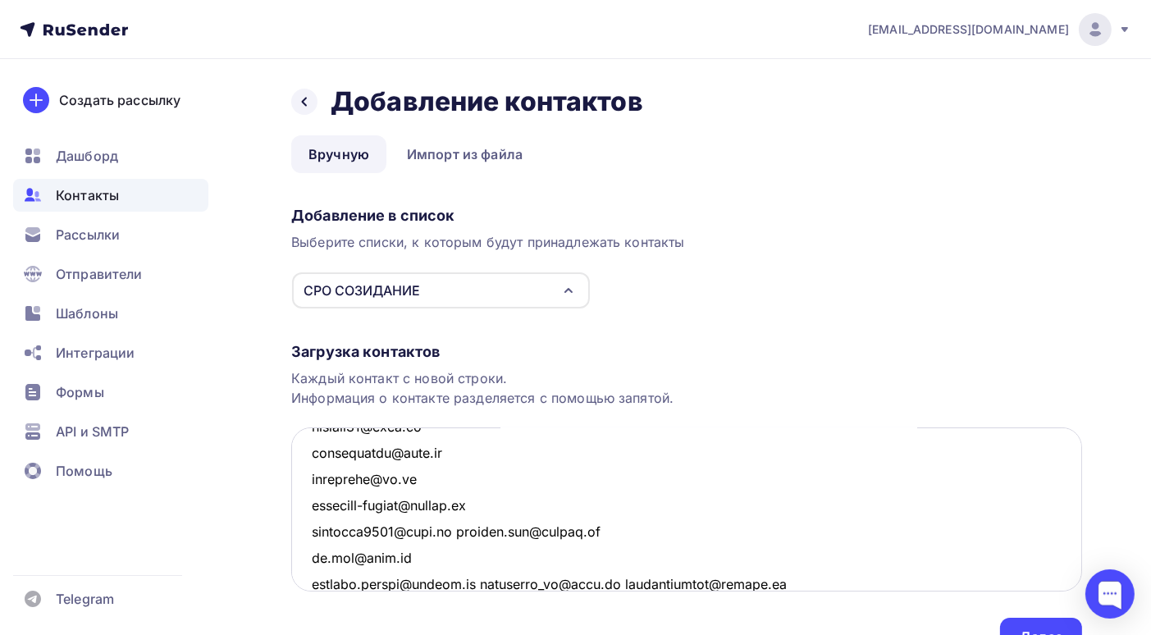
click at [413, 559] on textarea at bounding box center [686, 509] width 791 height 164
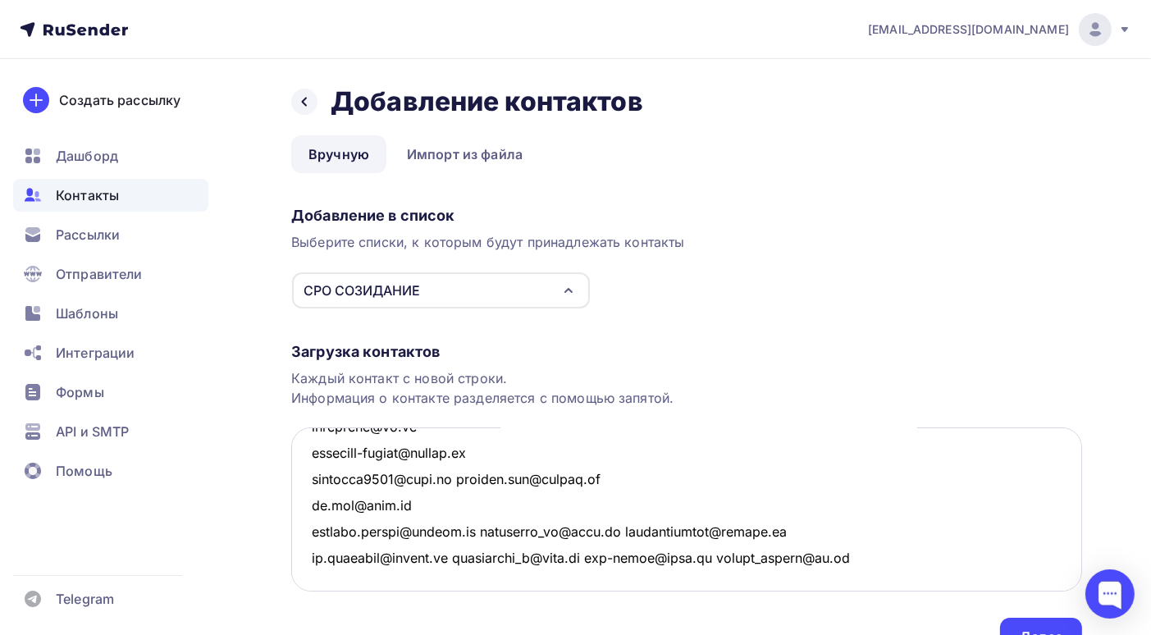
click at [477, 505] on textarea at bounding box center [686, 509] width 791 height 164
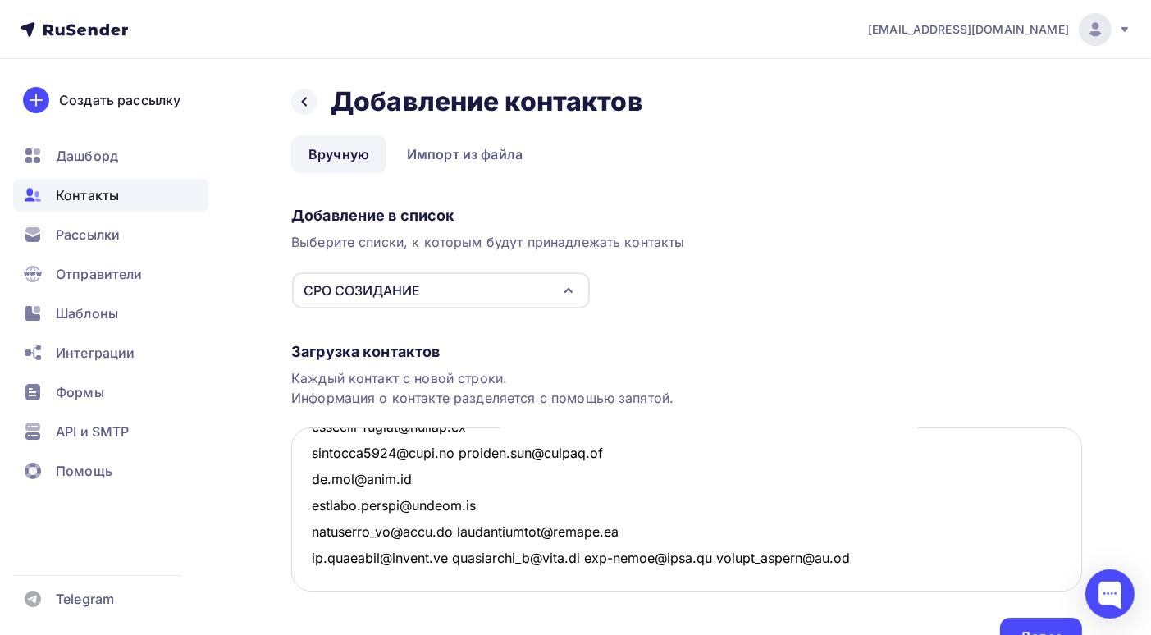
click at [451, 531] on textarea at bounding box center [686, 509] width 791 height 164
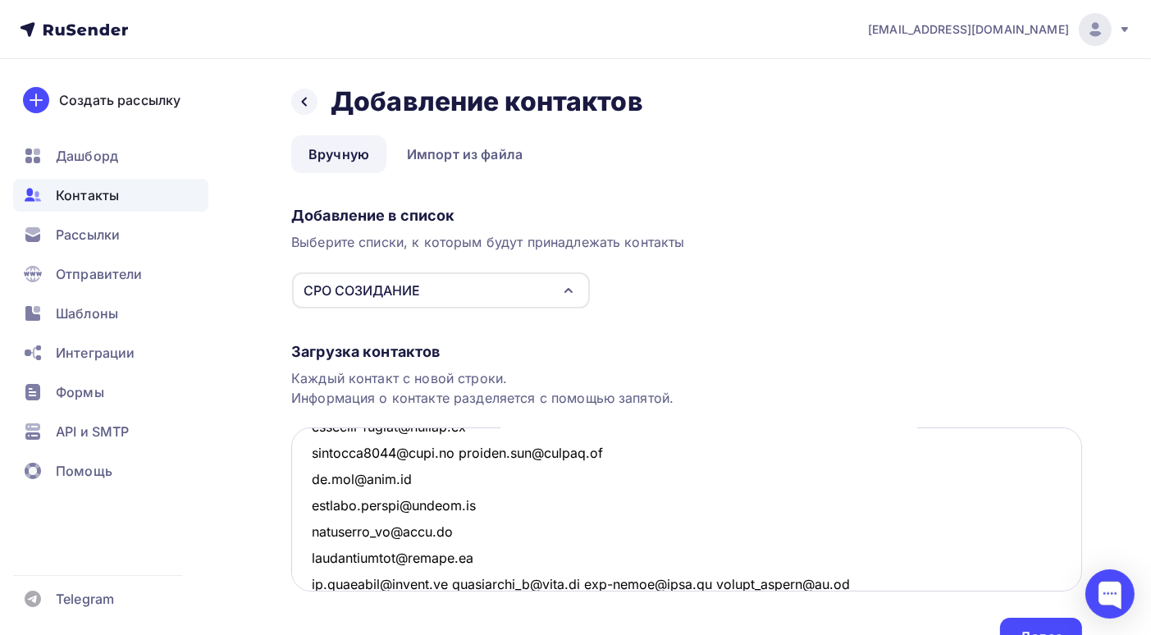
click at [460, 582] on textarea at bounding box center [686, 509] width 791 height 164
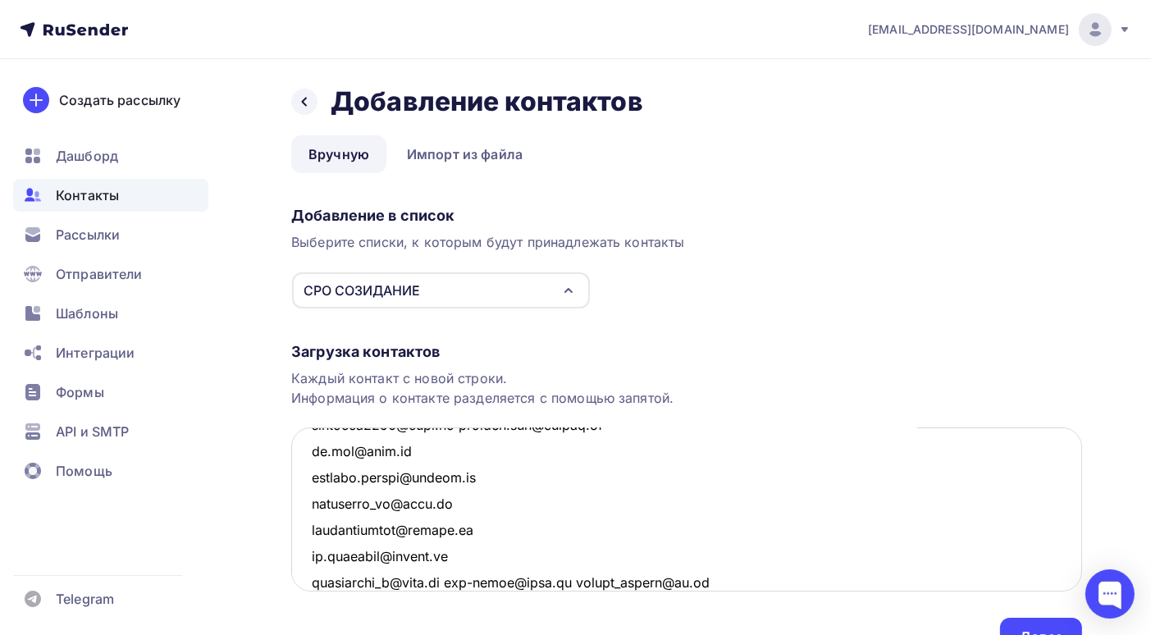
click at [454, 583] on textarea at bounding box center [686, 509] width 791 height 164
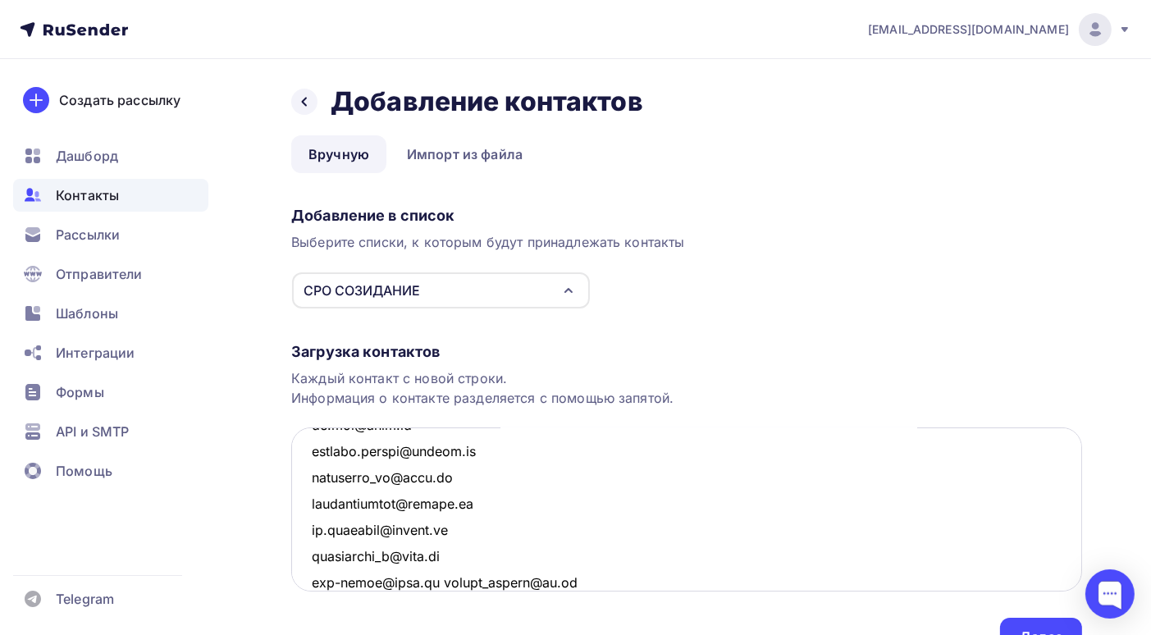
click at [431, 579] on textarea at bounding box center [686, 509] width 791 height 164
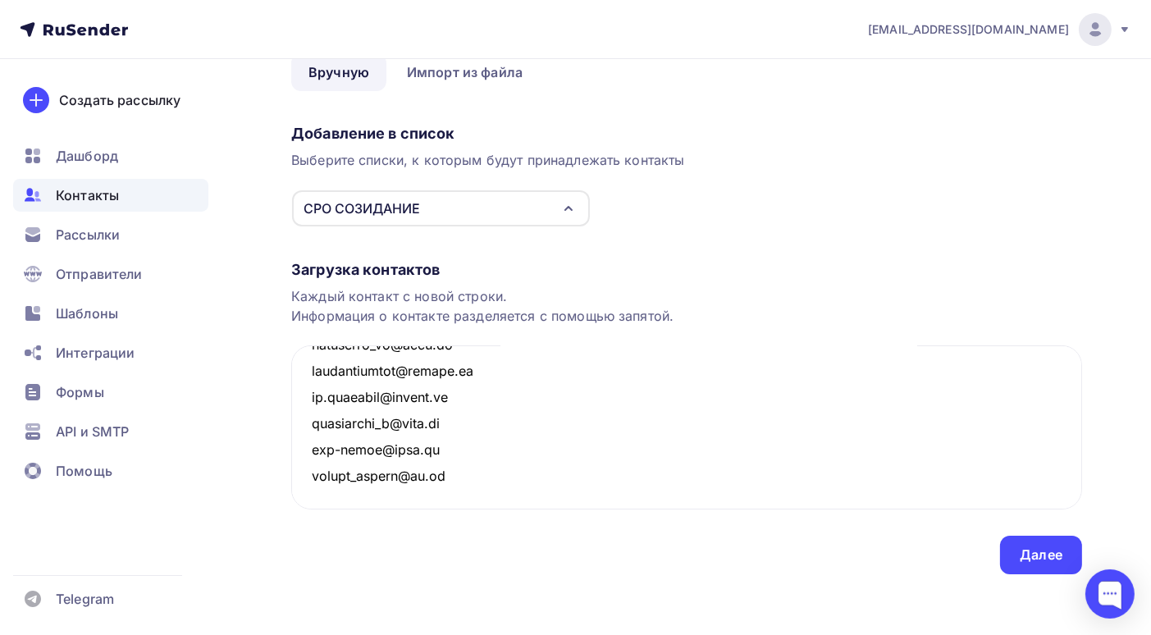
scroll to position [86, 0]
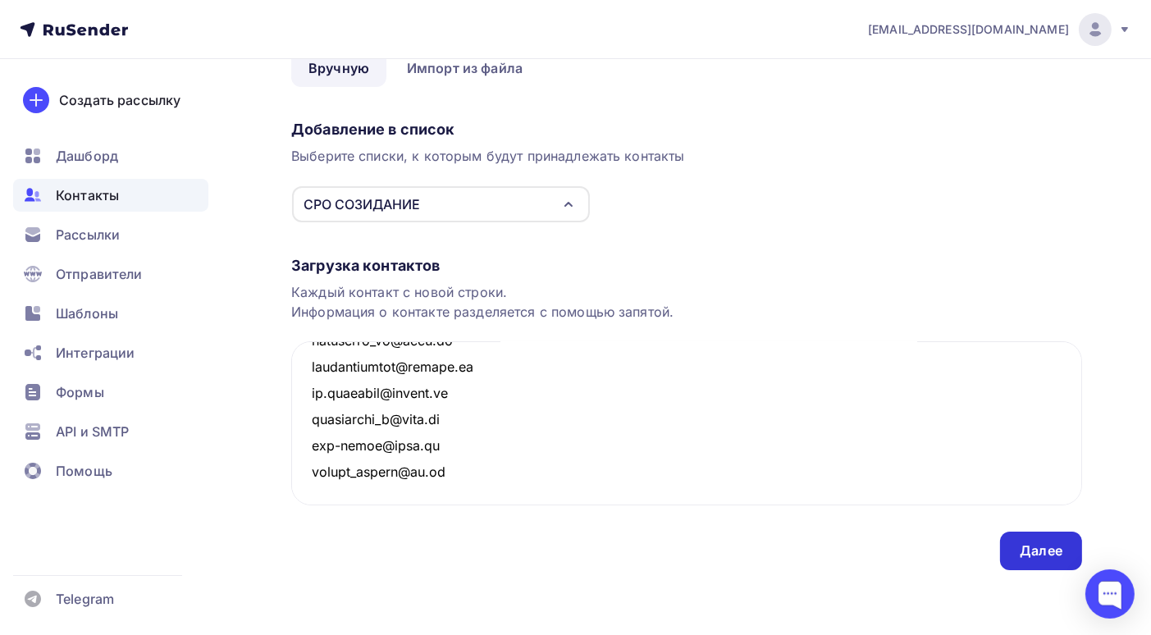
type textarea "exievg@gmail.com m775803@mail.ru zarling@mail.ru sveta_armdor@mail.ru r.conserv…"
click at [1036, 548] on div "Далее" at bounding box center [1041, 550] width 43 height 19
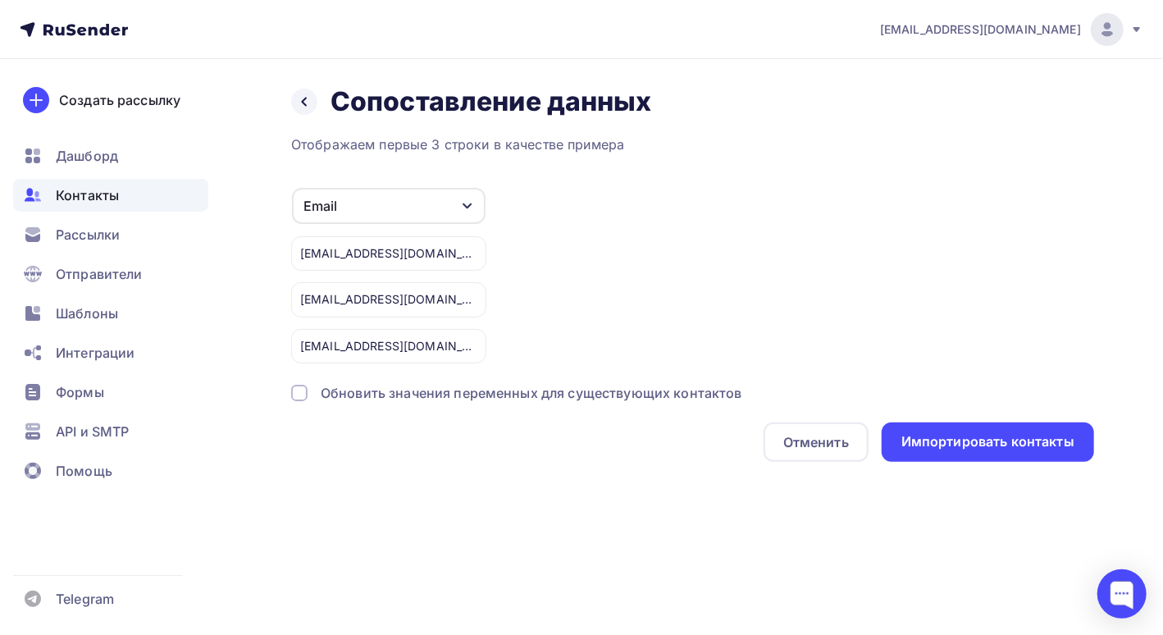
click at [305, 390] on div at bounding box center [299, 393] width 16 height 16
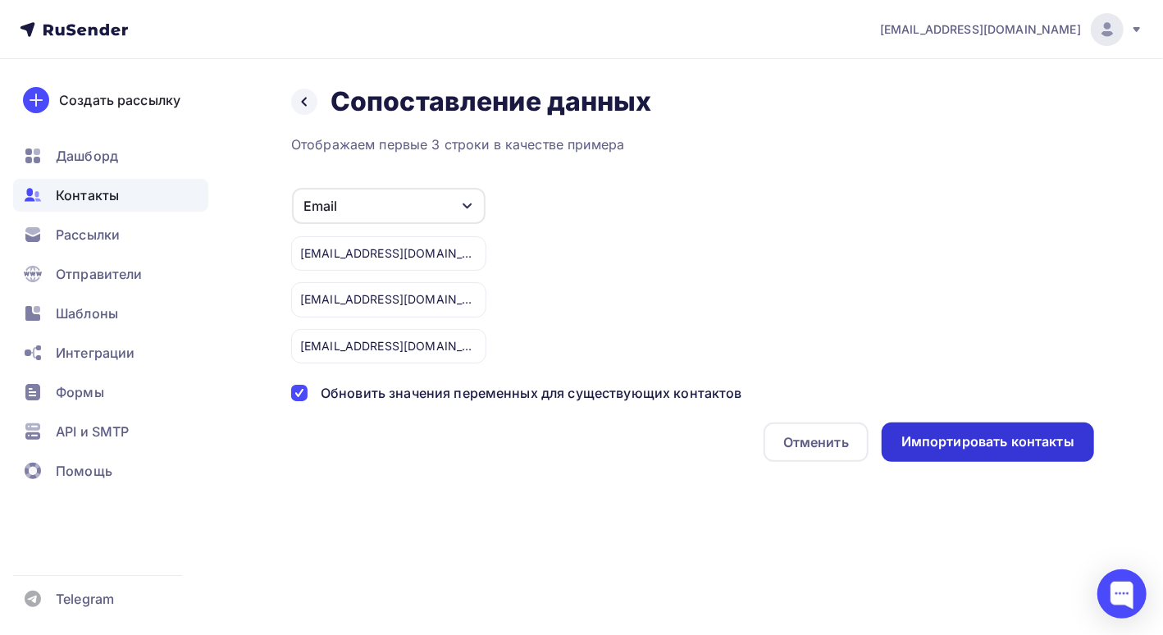
click at [972, 436] on div "Импортировать контакты" at bounding box center [987, 441] width 173 height 19
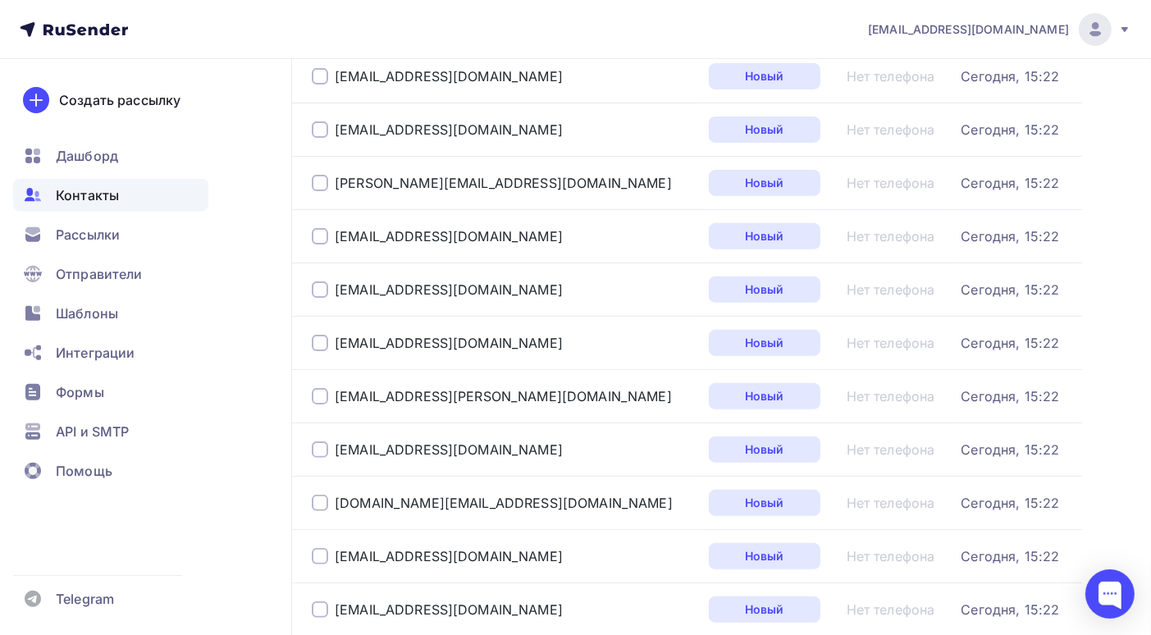
scroll to position [522, 0]
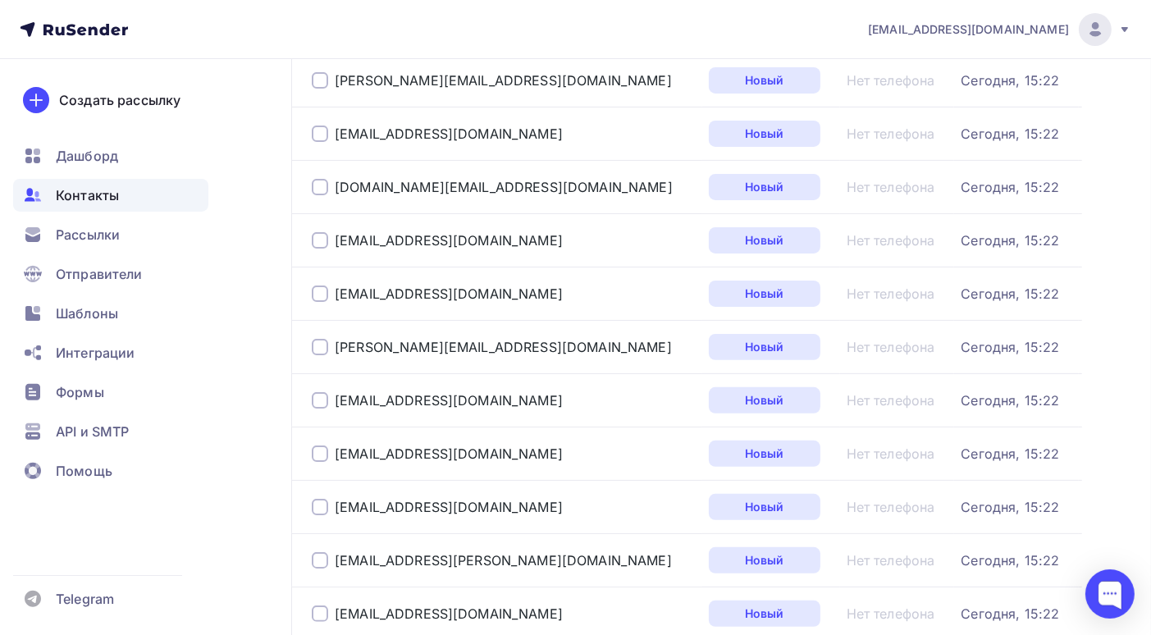
click at [106, 195] on span "Контакты" at bounding box center [87, 195] width 63 height 20
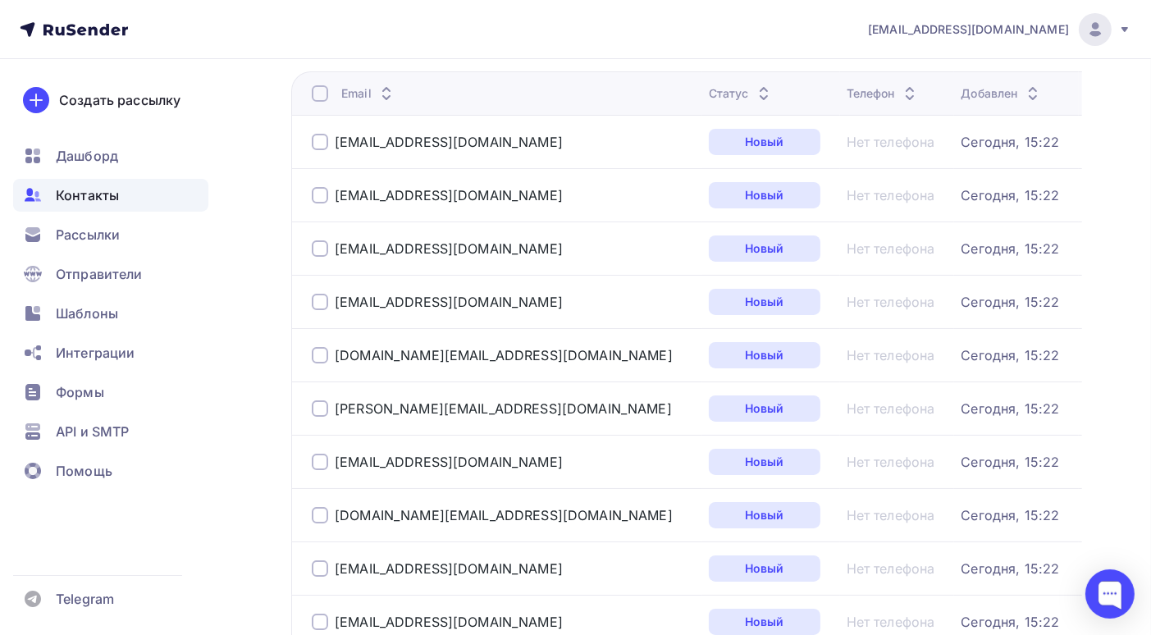
scroll to position [0, 0]
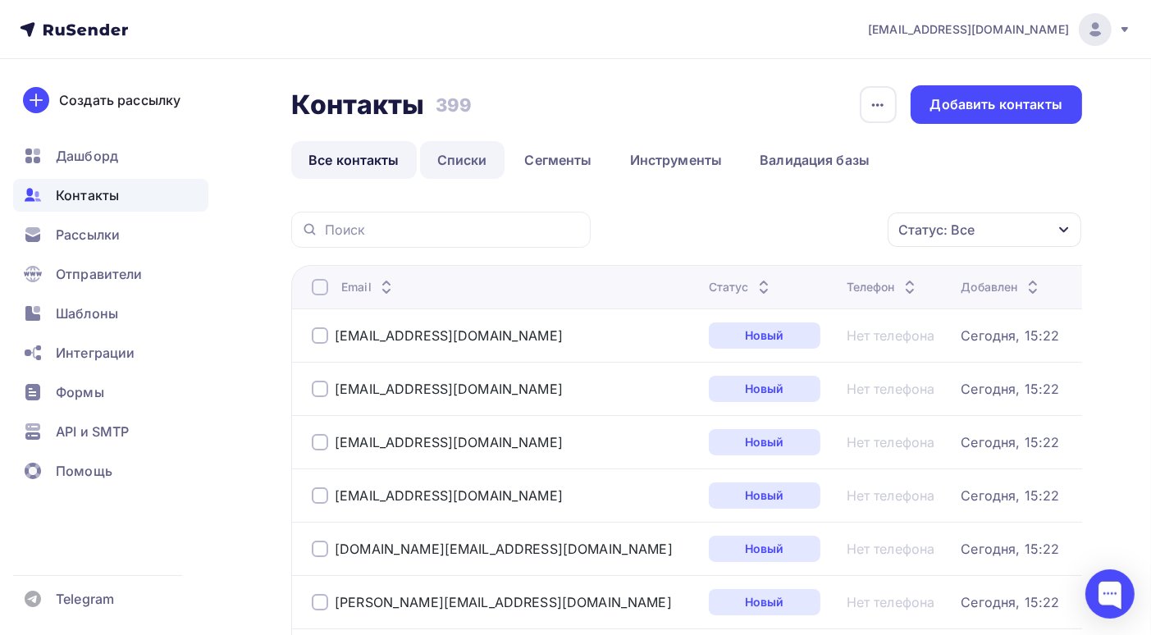
click at [469, 166] on link "Списки" at bounding box center [462, 160] width 84 height 38
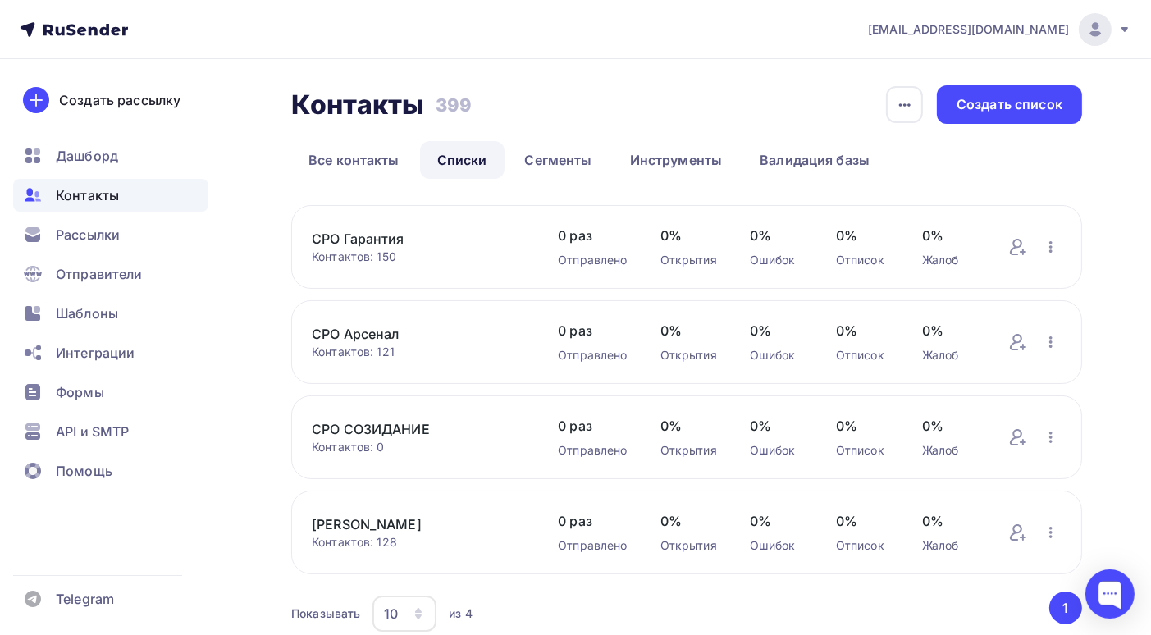
scroll to position [67, 0]
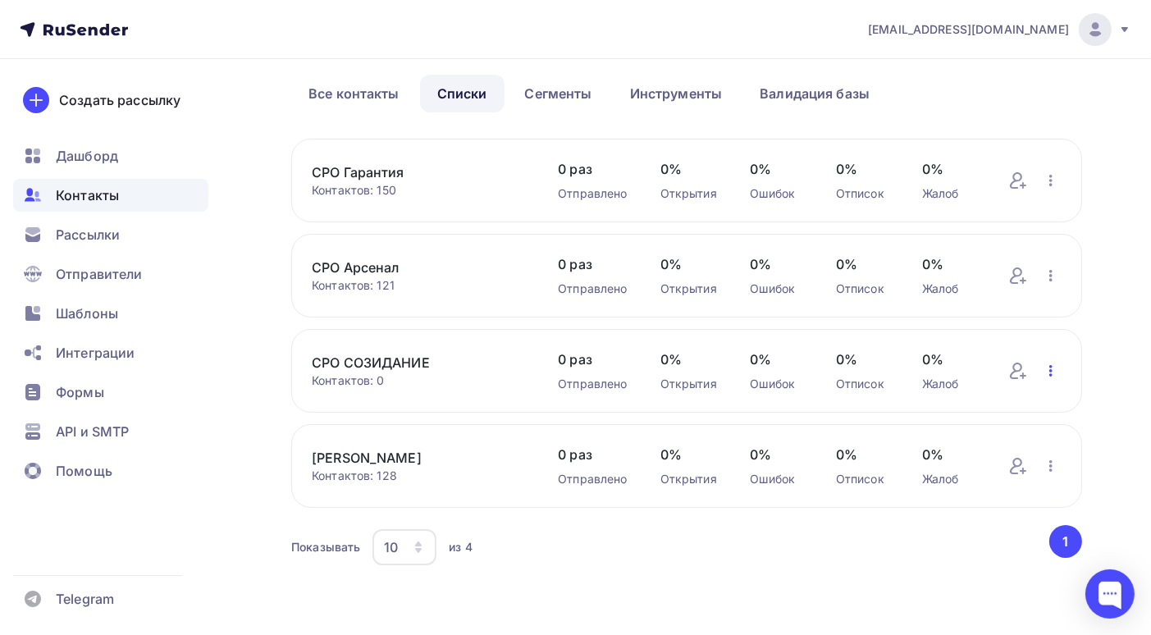
click at [1045, 373] on icon "button" at bounding box center [1051, 371] width 20 height 20
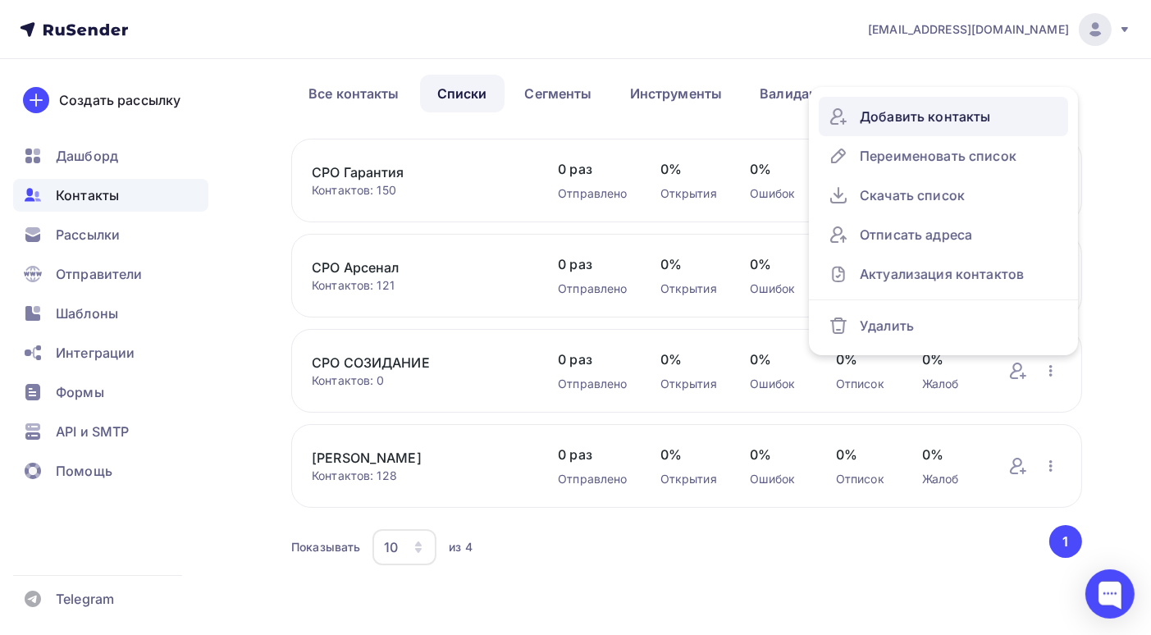
click at [965, 121] on div "Добавить контакты" at bounding box center [943, 116] width 230 height 26
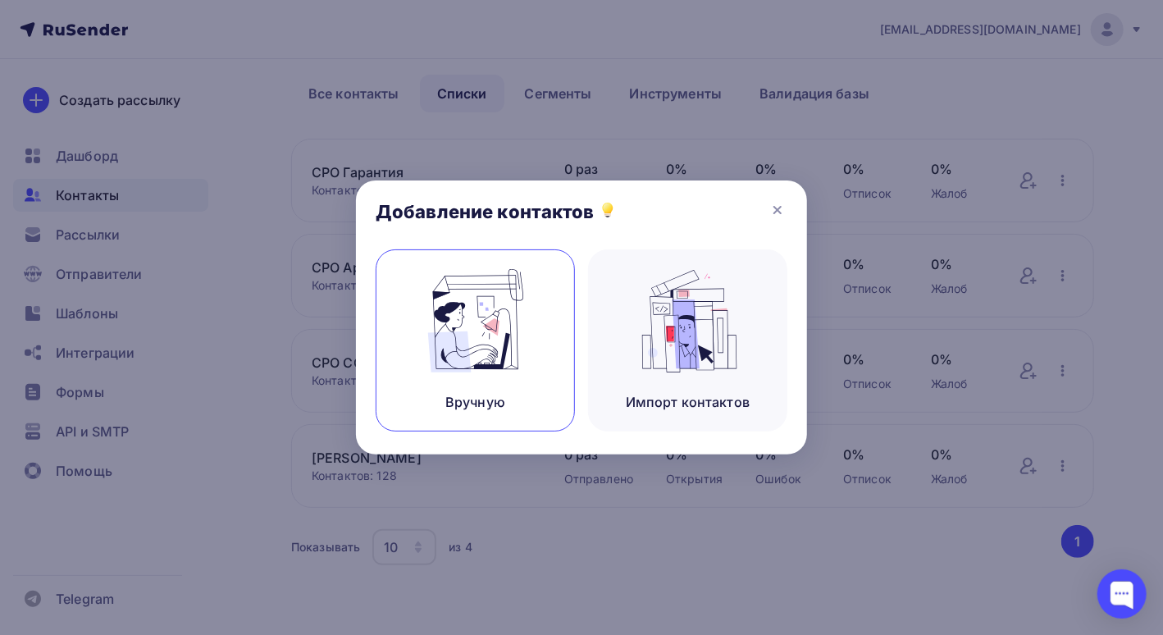
click at [486, 318] on img at bounding box center [476, 320] width 110 height 103
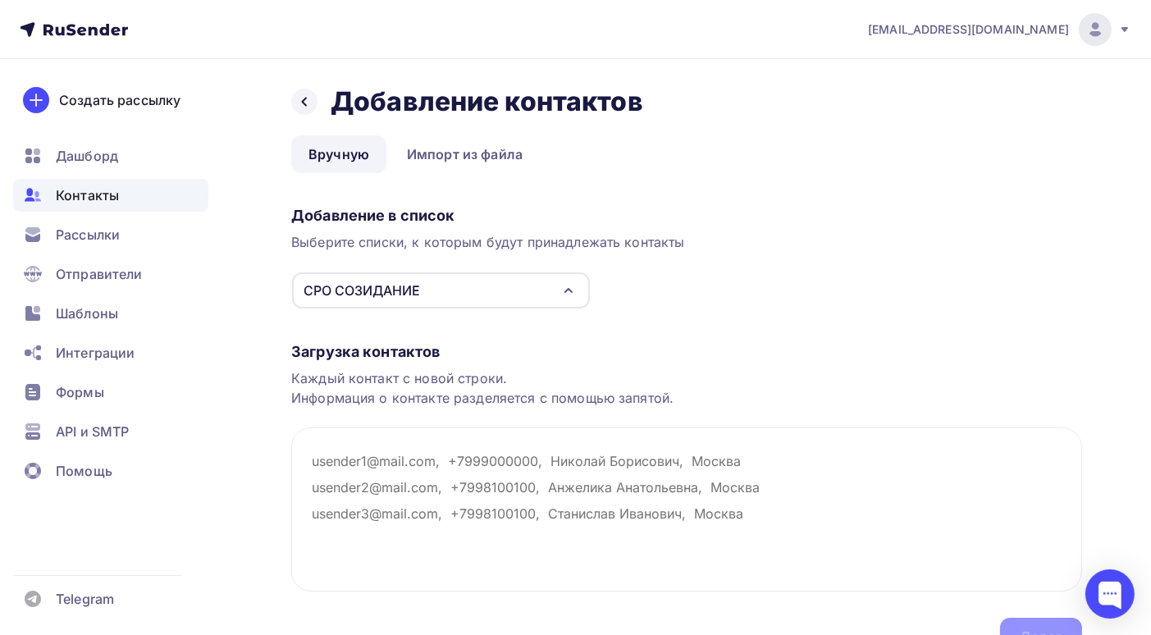
click at [839, 255] on div "Добавление в список Выберите списки, к которым будут принадлежать контакты СРО …" at bounding box center [686, 254] width 791 height 110
click at [562, 293] on icon "button" at bounding box center [569, 291] width 20 height 20
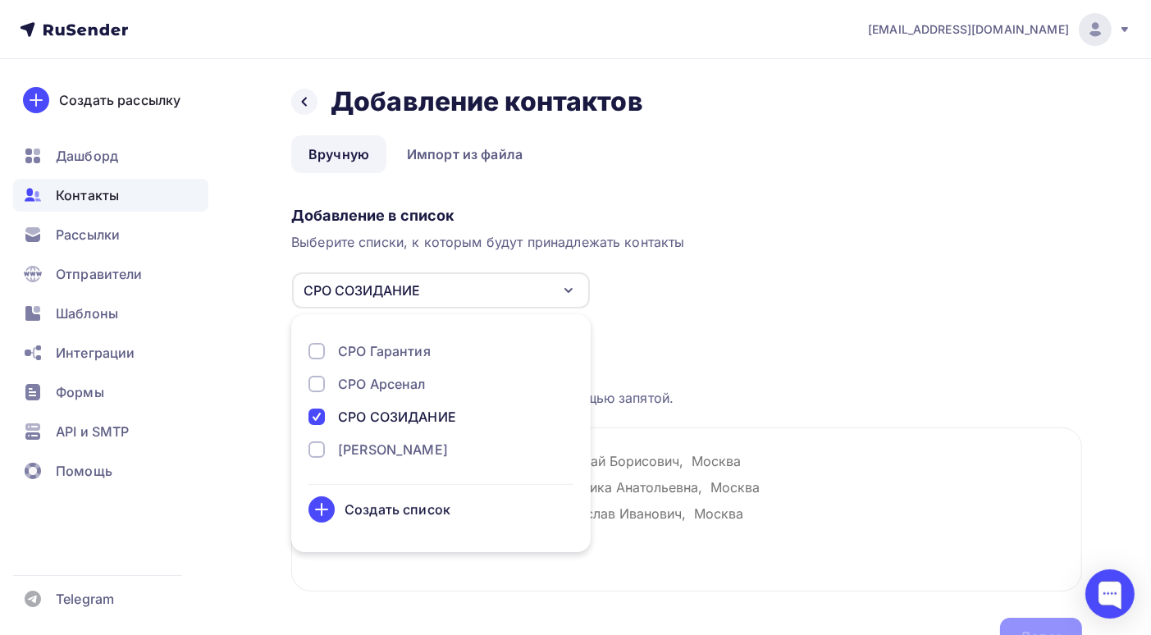
click at [313, 451] on div at bounding box center [316, 449] width 16 height 16
click at [316, 417] on div at bounding box center [316, 416] width 16 height 16
click at [395, 450] on div "СРО СИРИУС" at bounding box center [393, 450] width 110 height 20
click at [428, 349] on div "СРО Гарантия" at bounding box center [384, 351] width 93 height 20
click at [718, 306] on div "Добавление в список Выберите списки, к которым будут принадлежать контакты СРО …" at bounding box center [686, 254] width 791 height 110
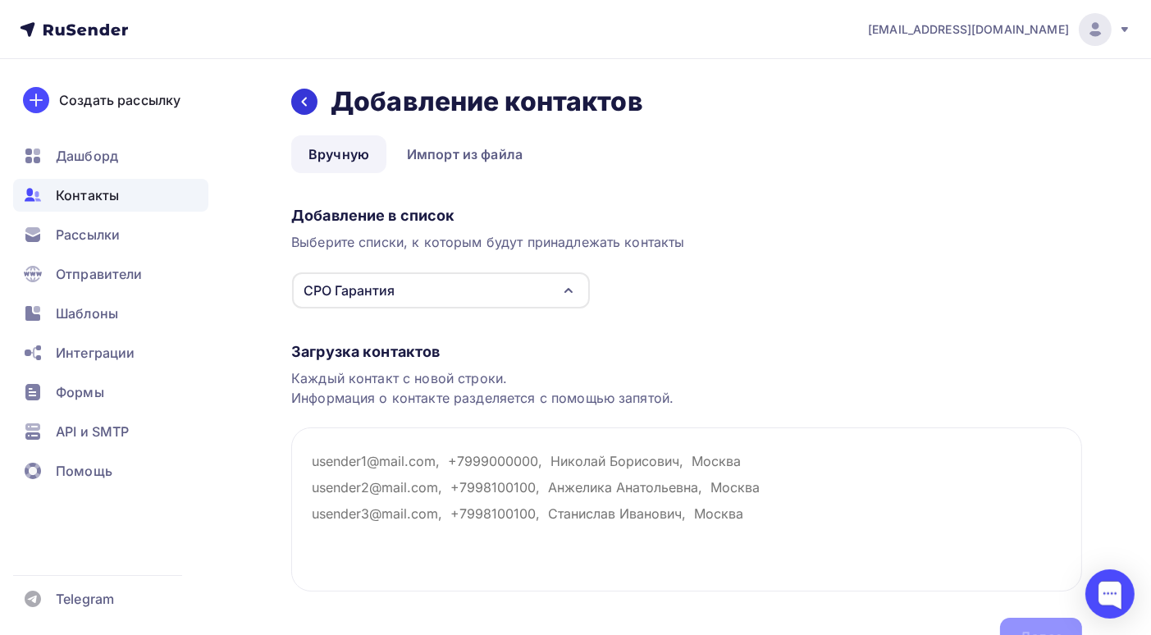
click at [298, 101] on icon at bounding box center [304, 101] width 13 height 13
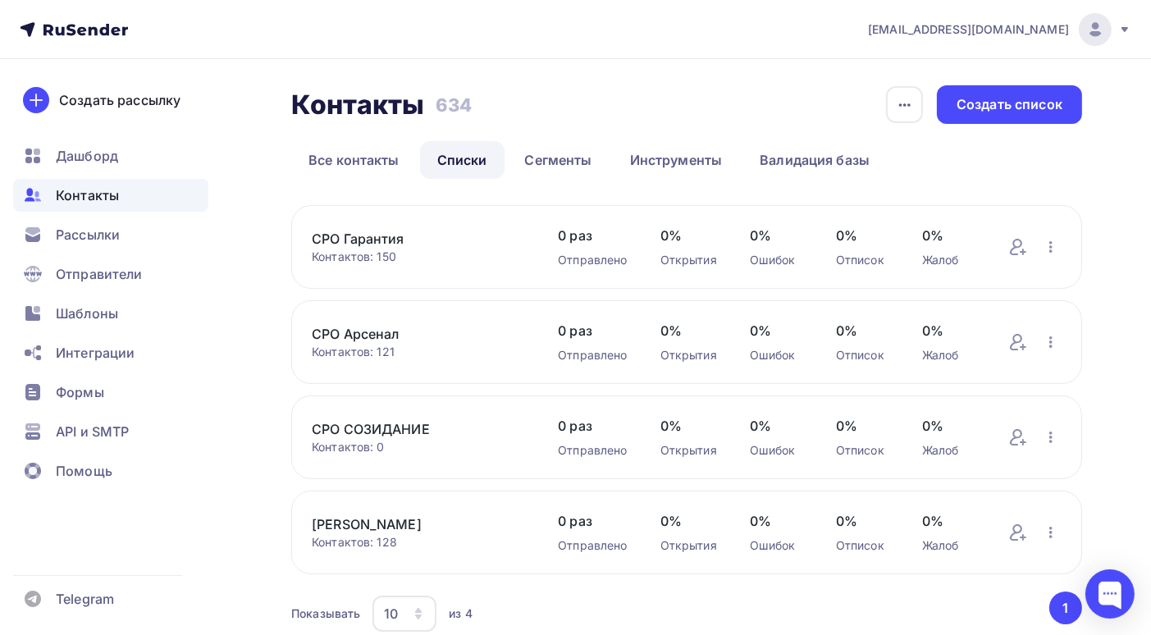
scroll to position [67, 0]
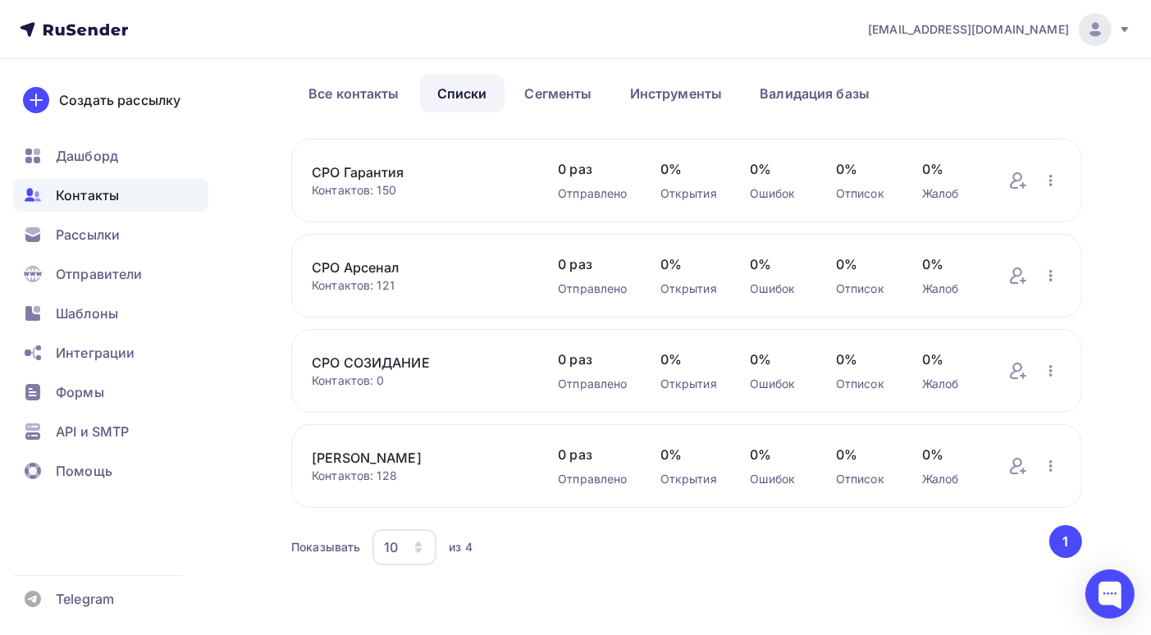
click at [374, 171] on link "СРО Гарантия" at bounding box center [418, 172] width 213 height 20
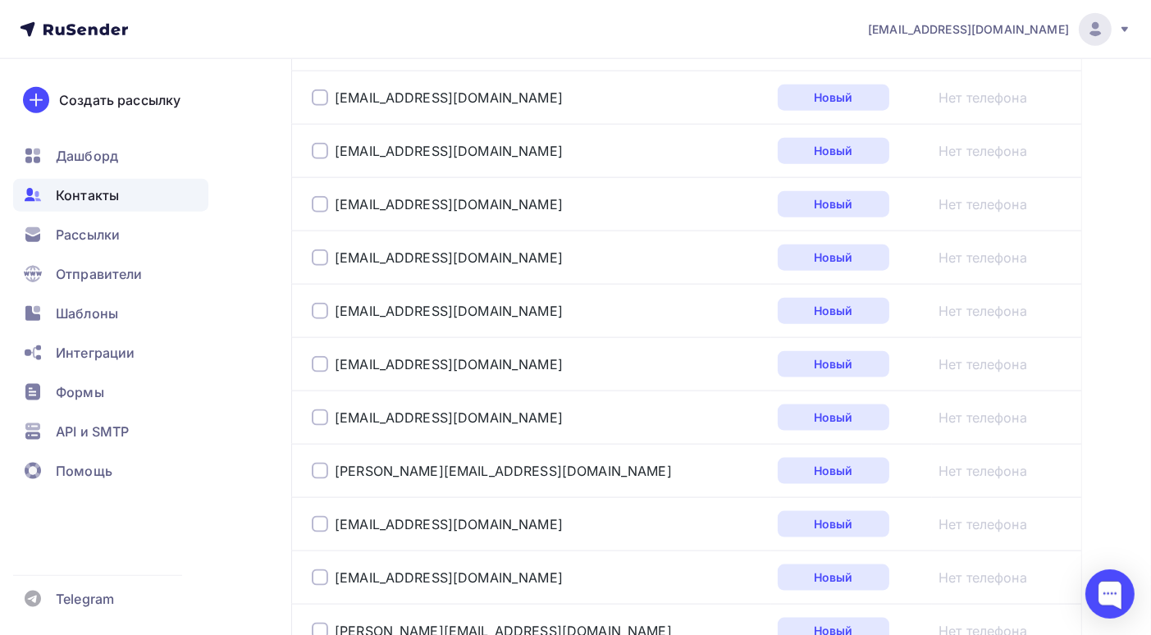
scroll to position [2758, 0]
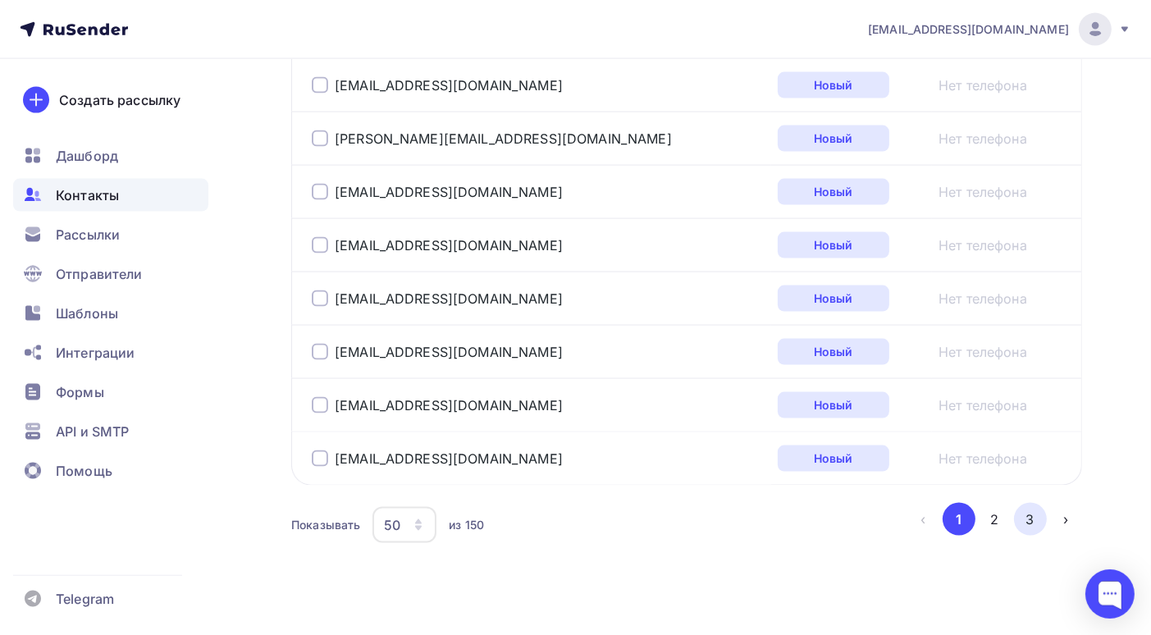
click at [1021, 503] on button "3" at bounding box center [1030, 519] width 33 height 33
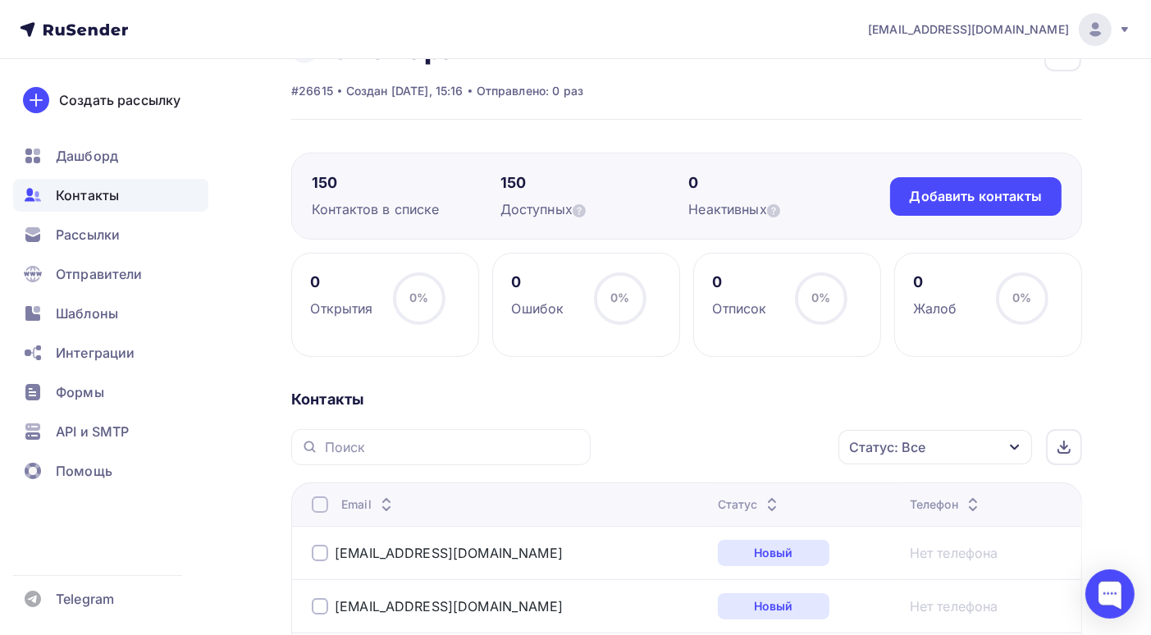
scroll to position [0, 0]
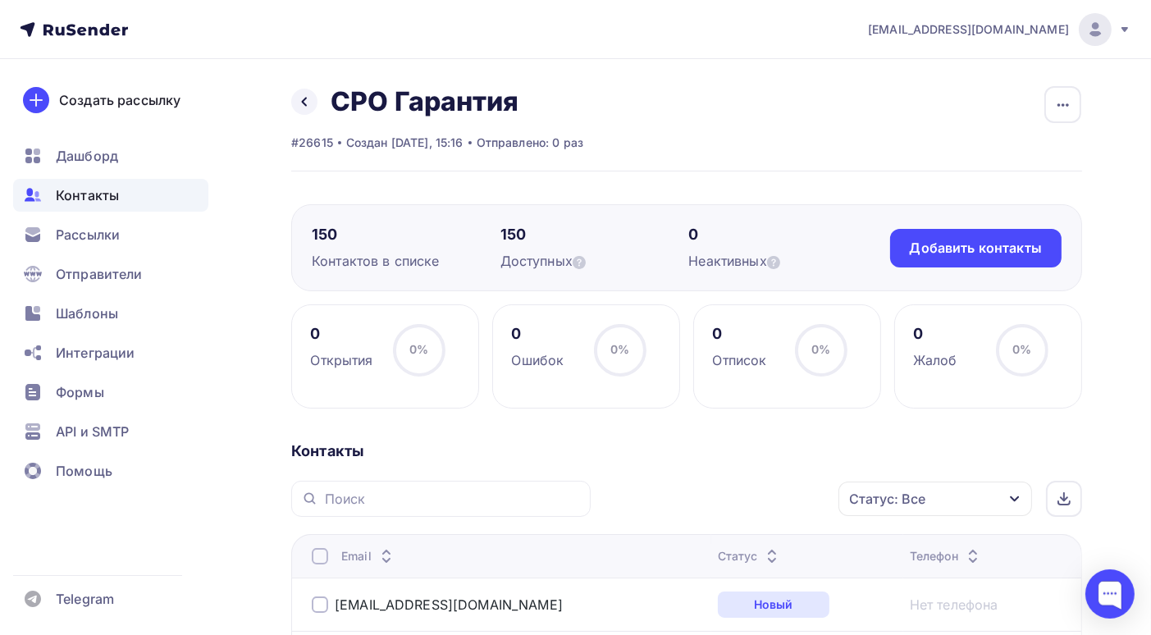
click at [115, 200] on span "Контакты" at bounding box center [87, 195] width 63 height 20
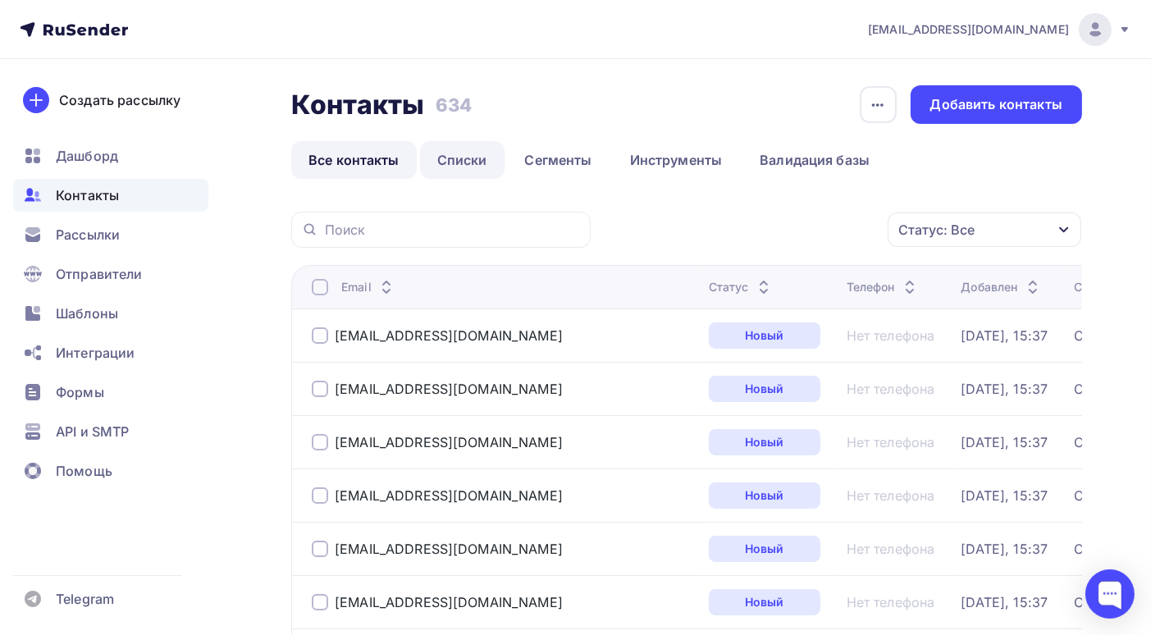
click at [466, 160] on link "Списки" at bounding box center [462, 160] width 84 height 38
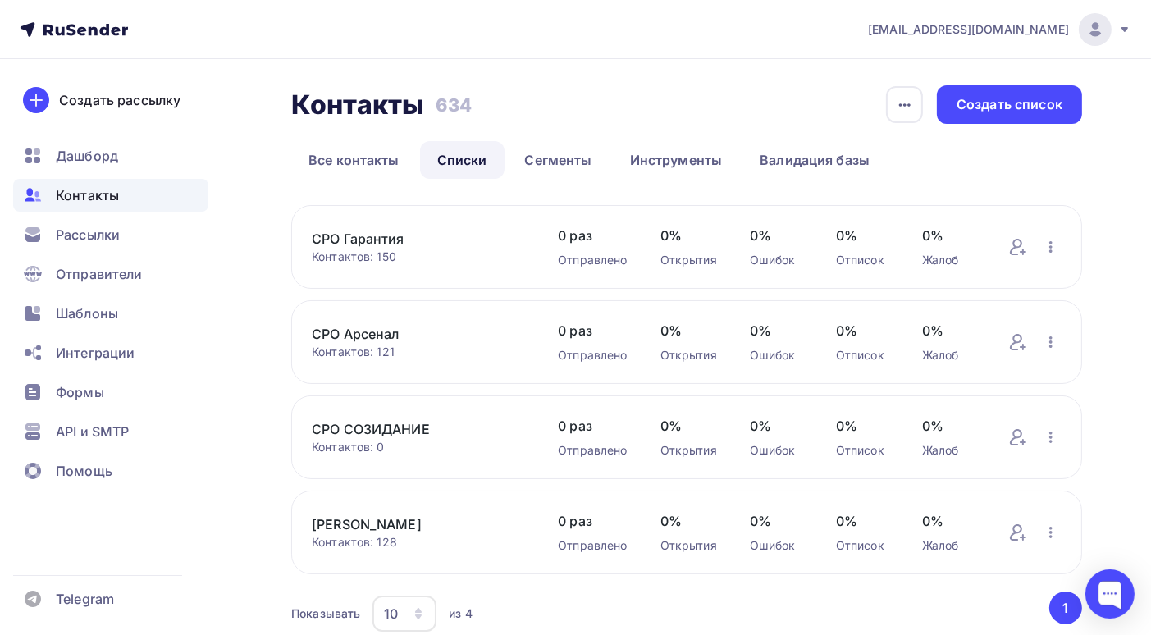
click at [373, 331] on link "СРО Арсенал" at bounding box center [418, 334] width 213 height 20
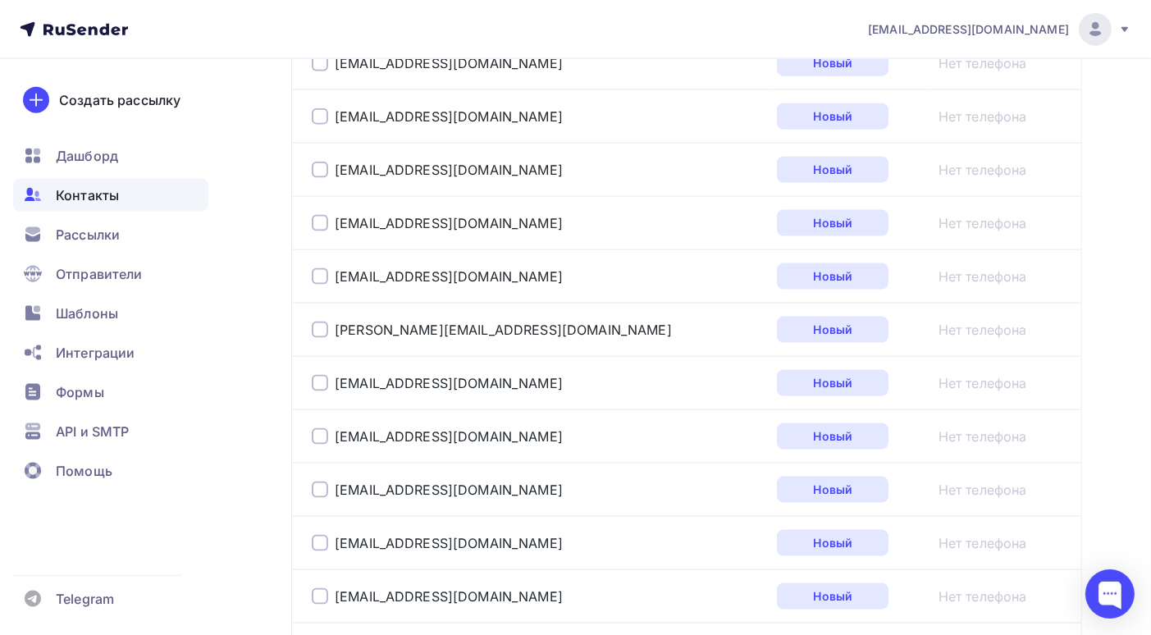
scroll to position [2758, 0]
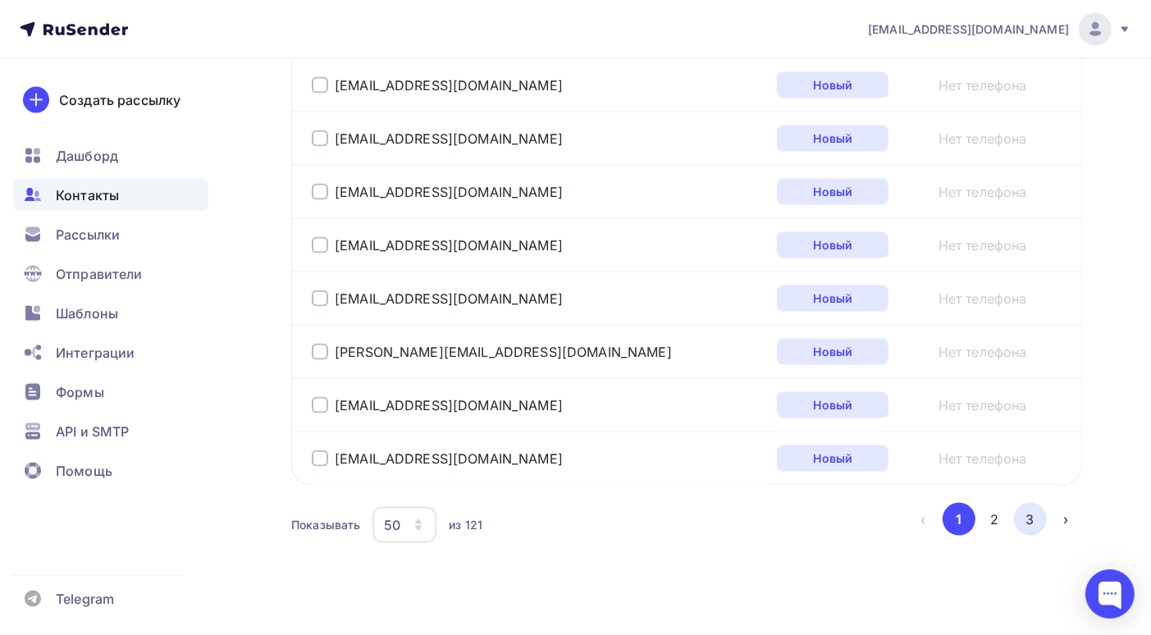
click at [1031, 504] on button "3" at bounding box center [1030, 519] width 33 height 33
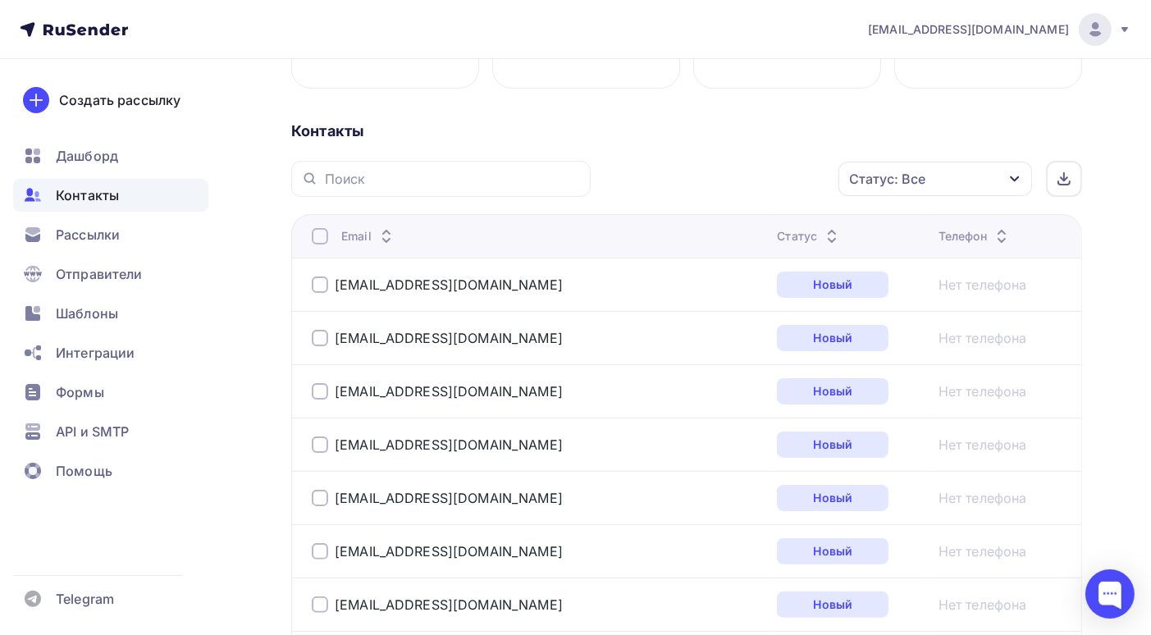
scroll to position [0, 0]
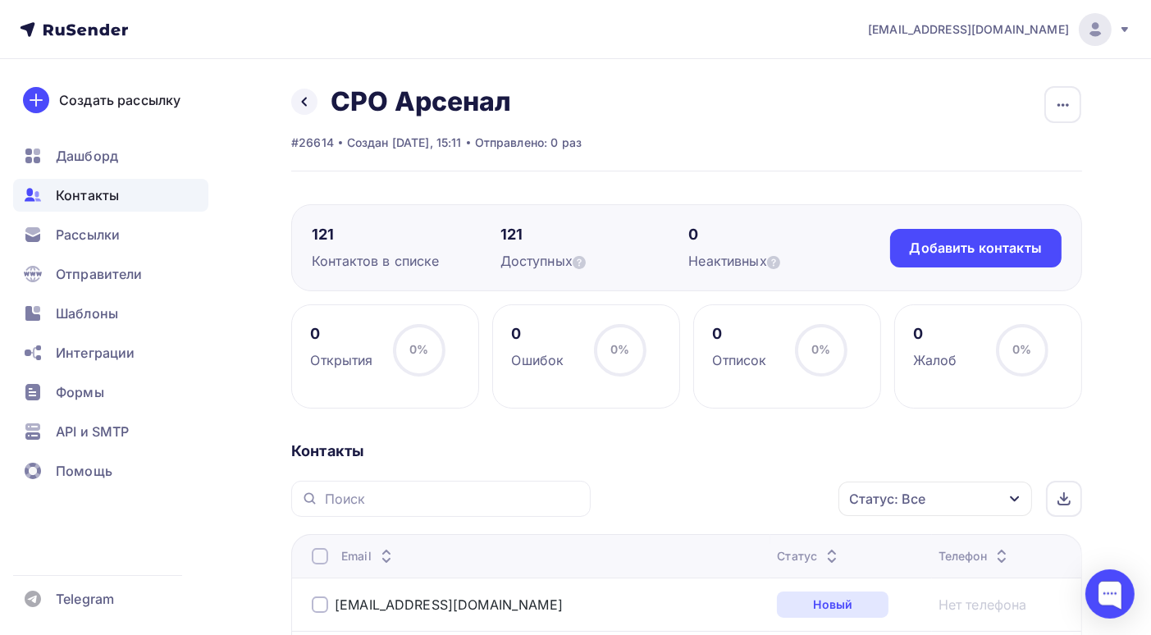
click at [110, 199] on span "Контакты" at bounding box center [87, 195] width 63 height 20
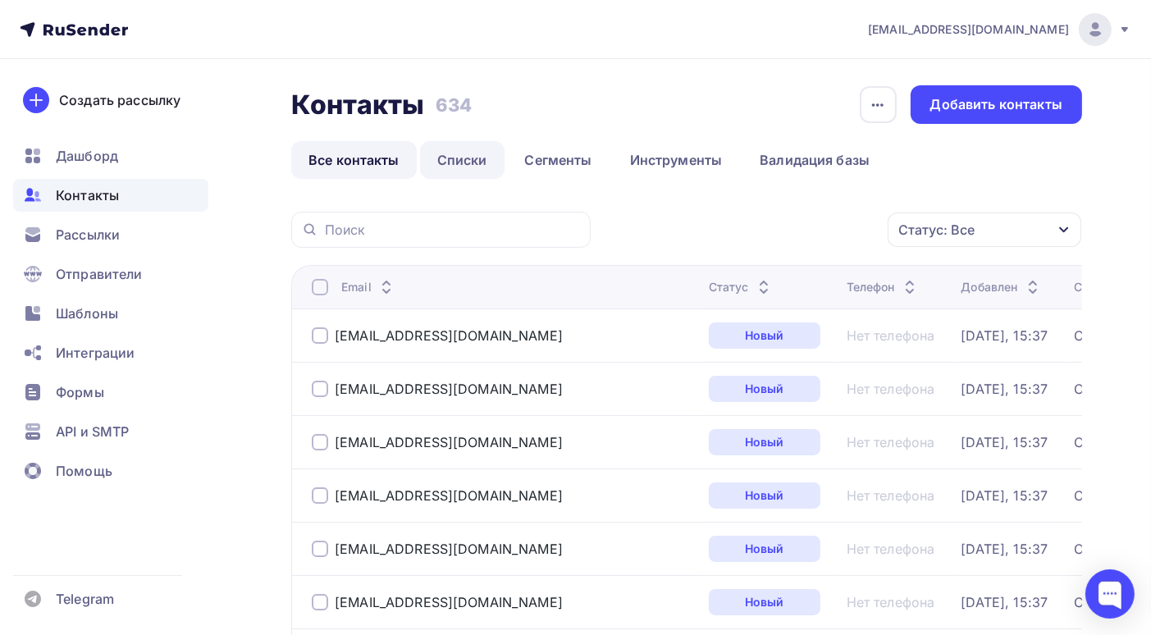
click at [466, 170] on link "Списки" at bounding box center [462, 160] width 84 height 38
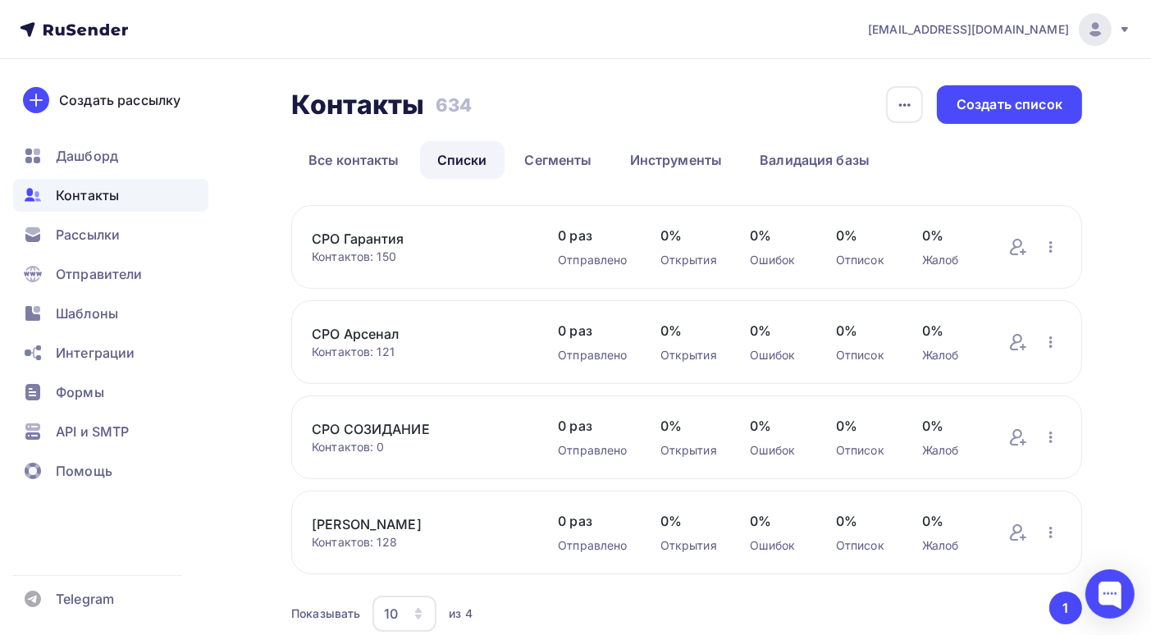
scroll to position [67, 0]
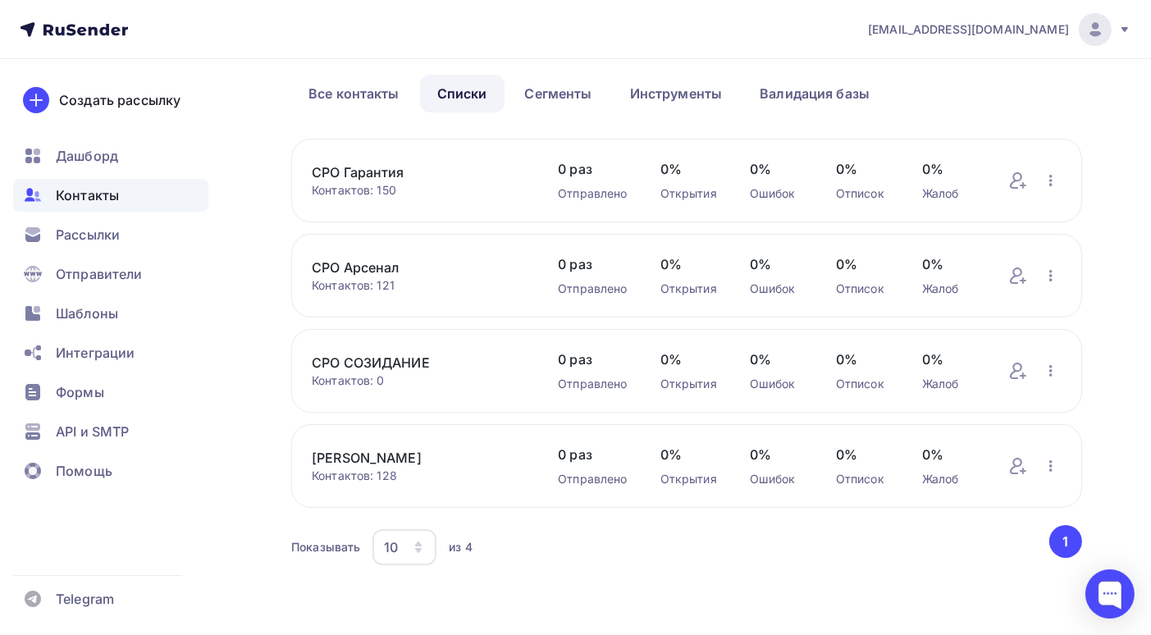
click at [372, 453] on link "СРО СИРИУС" at bounding box center [418, 458] width 213 height 20
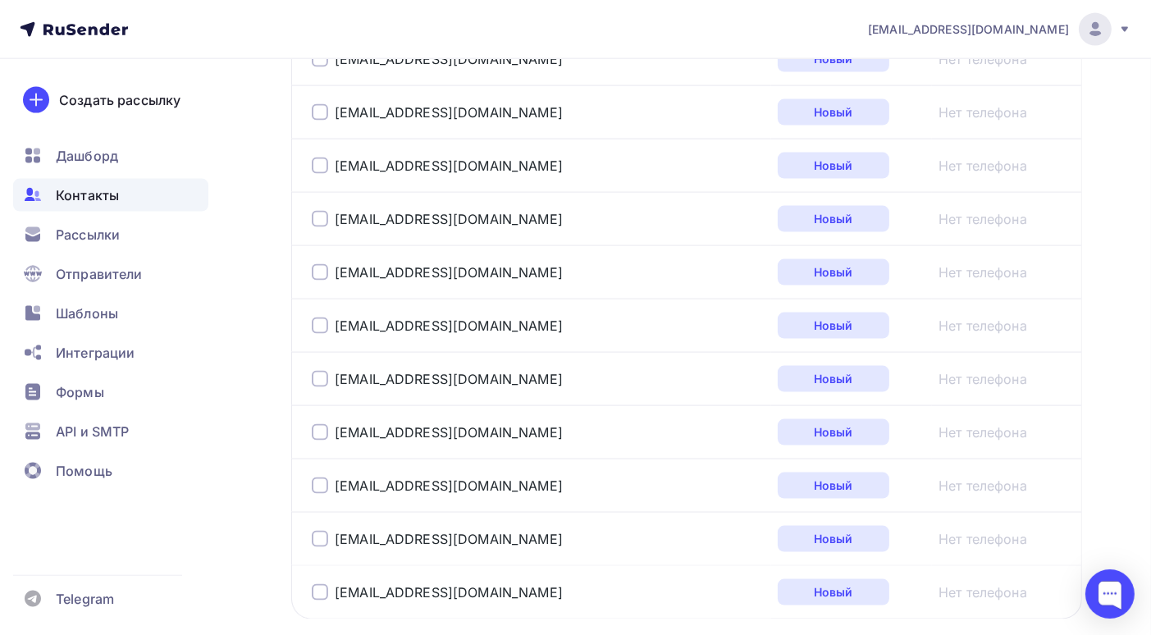
scroll to position [2758, 0]
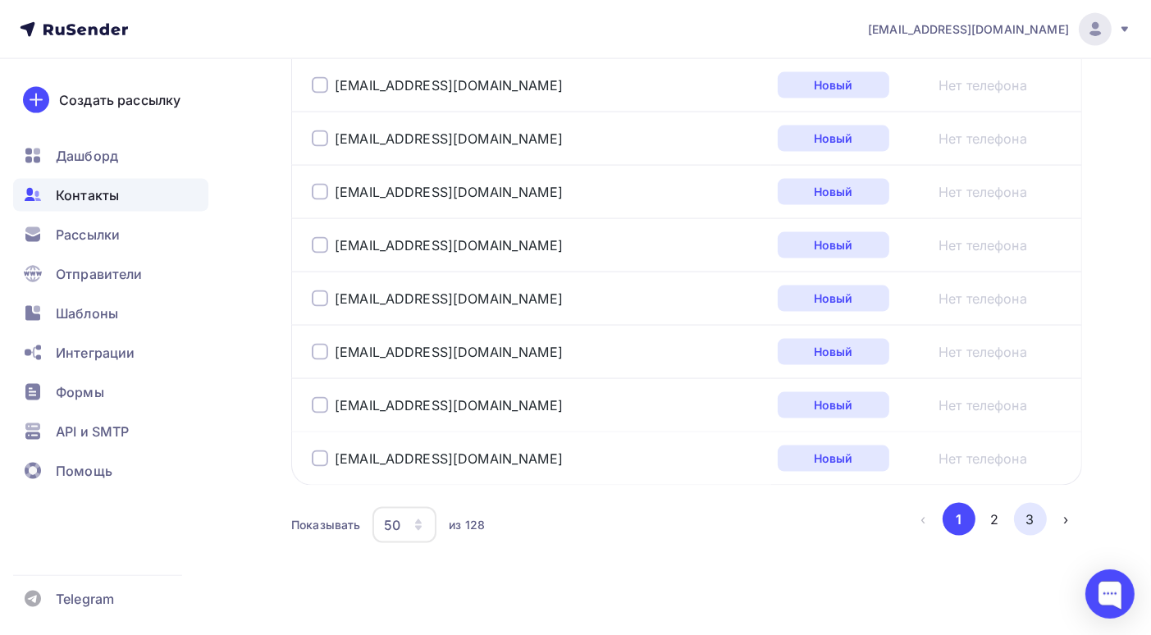
click at [1033, 503] on button "3" at bounding box center [1030, 519] width 33 height 33
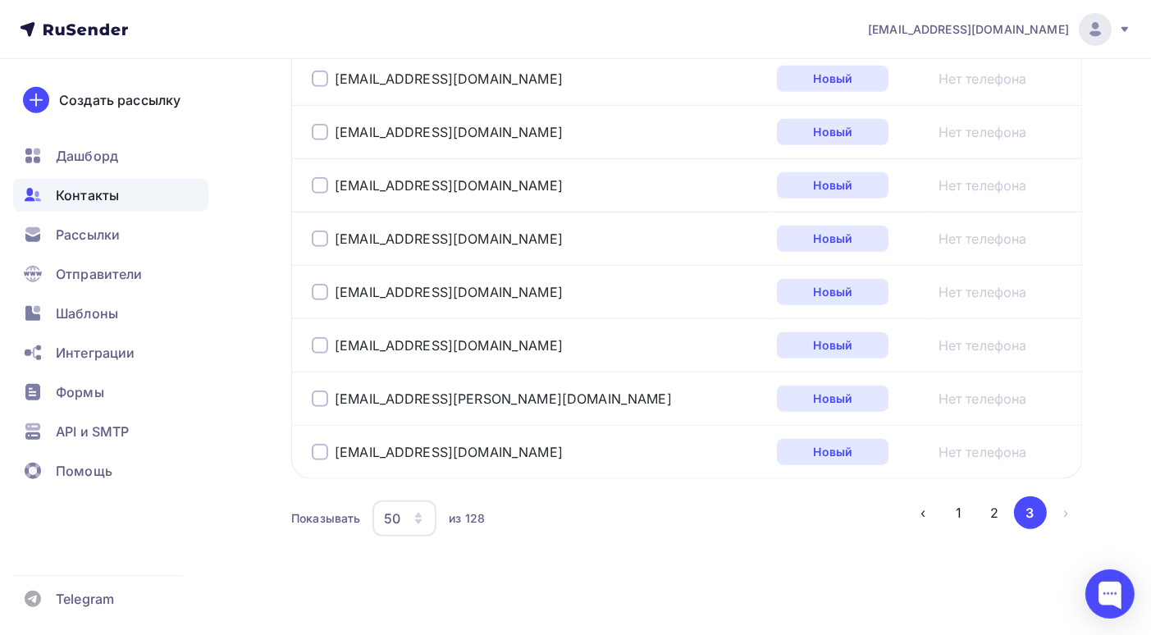
scroll to position [1592, 0]
click at [90, 198] on span "Контакты" at bounding box center [87, 195] width 63 height 20
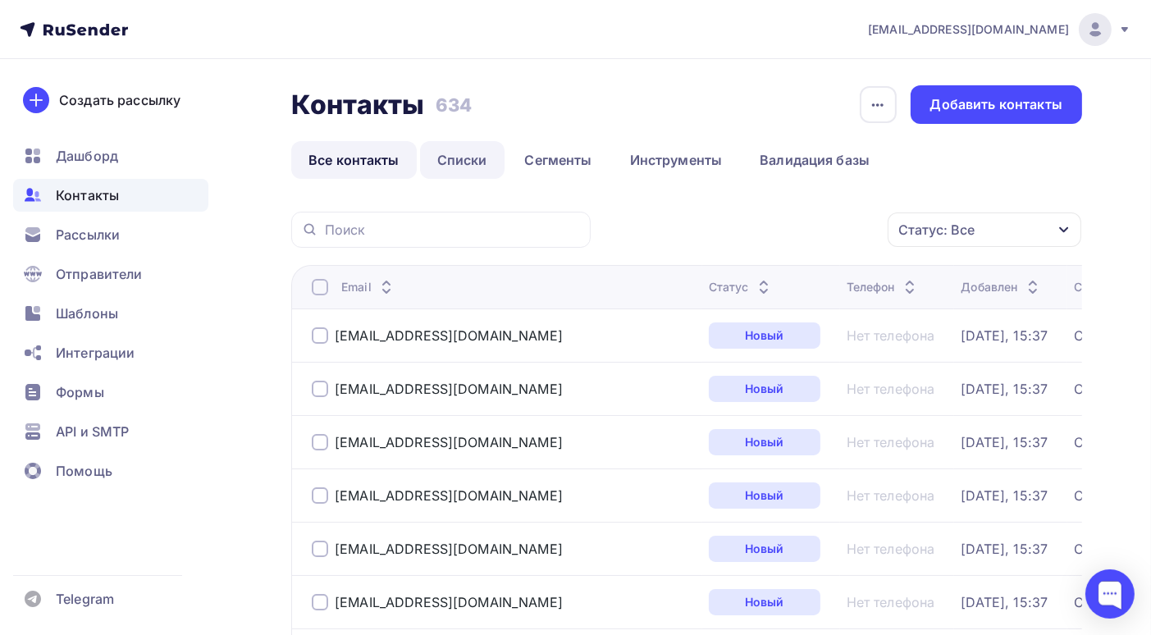
click at [451, 158] on link "Списки" at bounding box center [462, 160] width 84 height 38
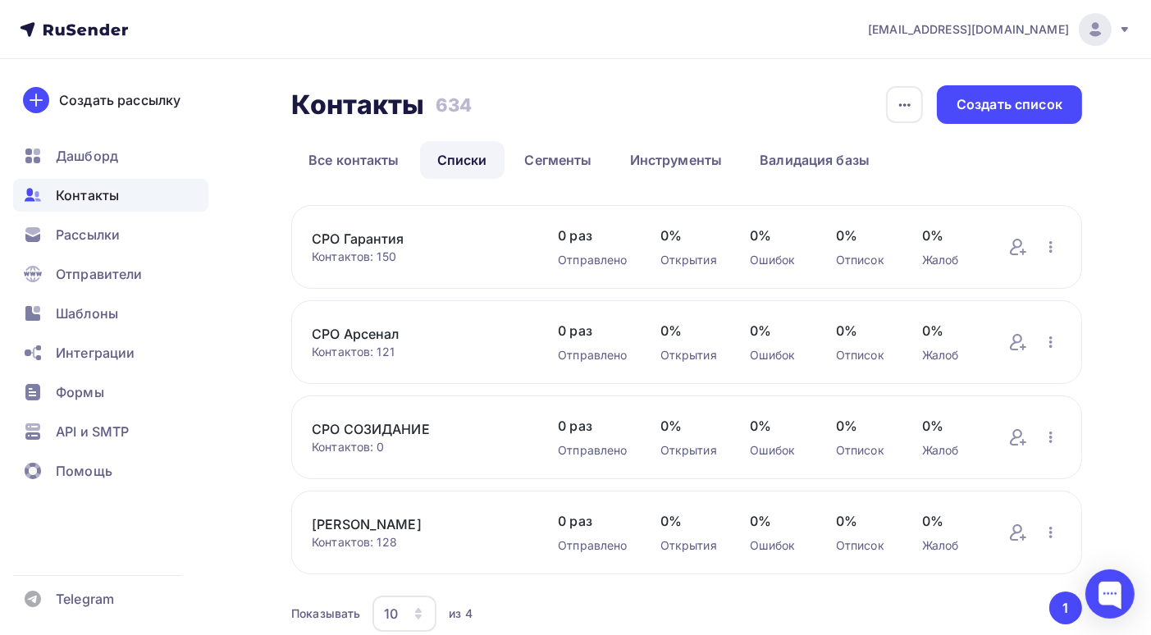
click at [357, 427] on link "СРО СОЗИДАНИЕ" at bounding box center [418, 429] width 213 height 20
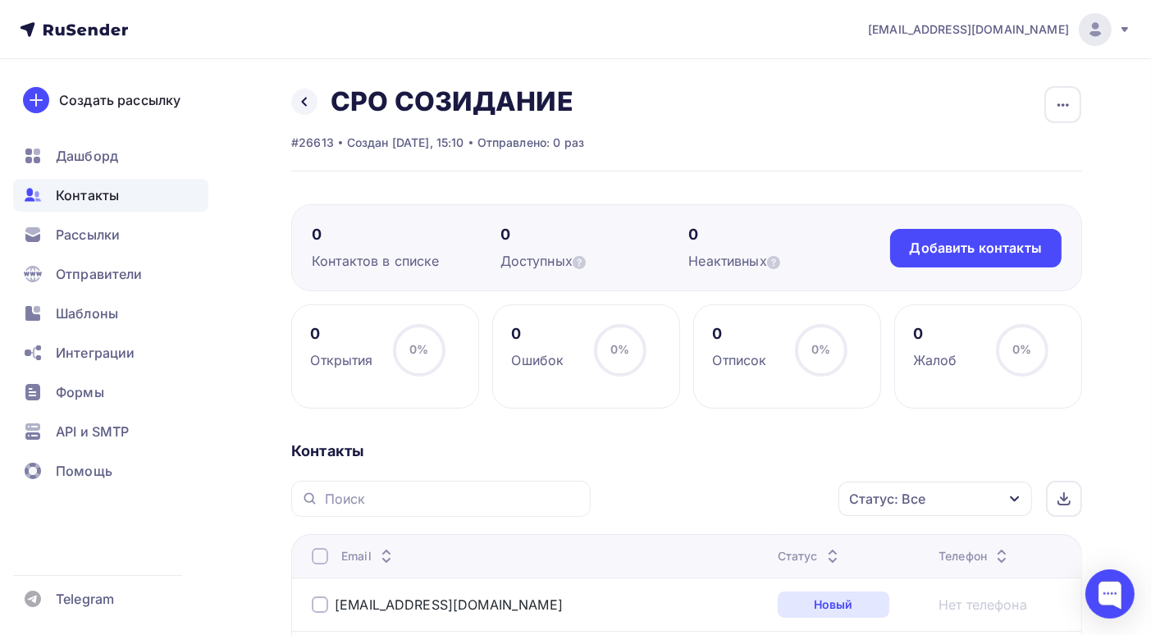
click at [1014, 499] on icon "button" at bounding box center [1014, 499] width 9 height 6
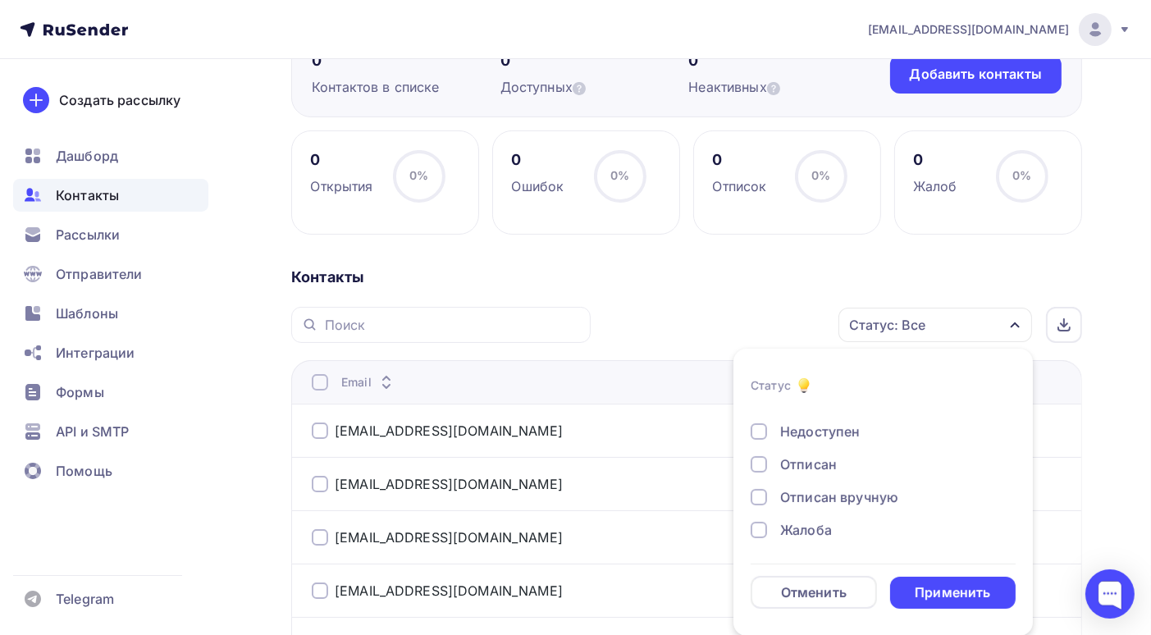
scroll to position [256, 0]
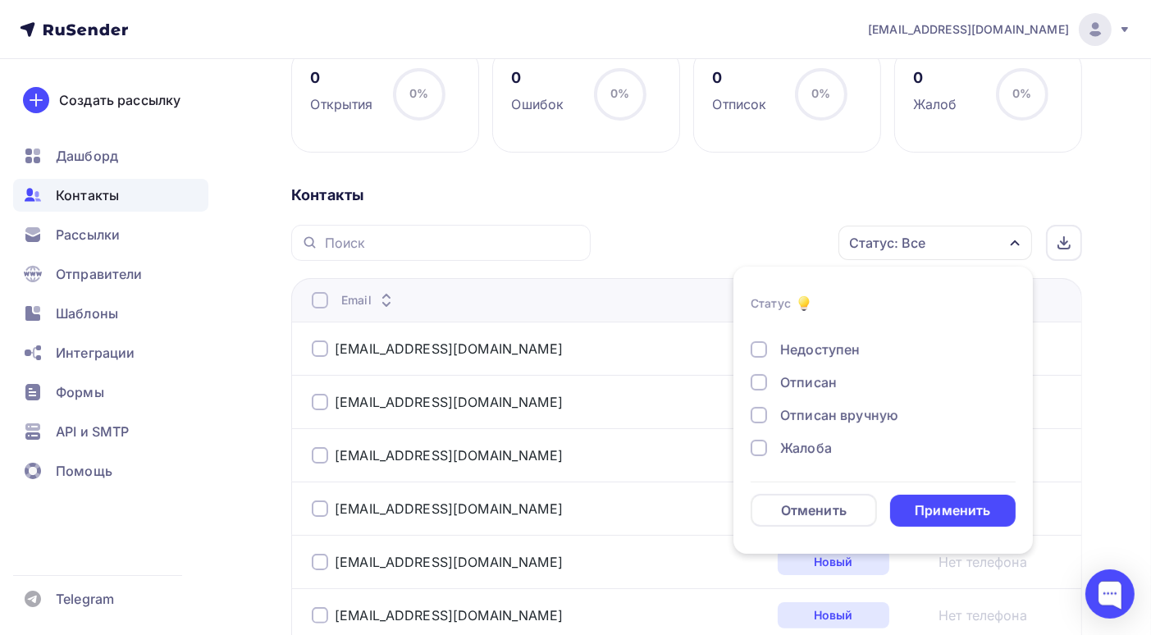
click at [745, 191] on div "Контакты" at bounding box center [686, 195] width 791 height 20
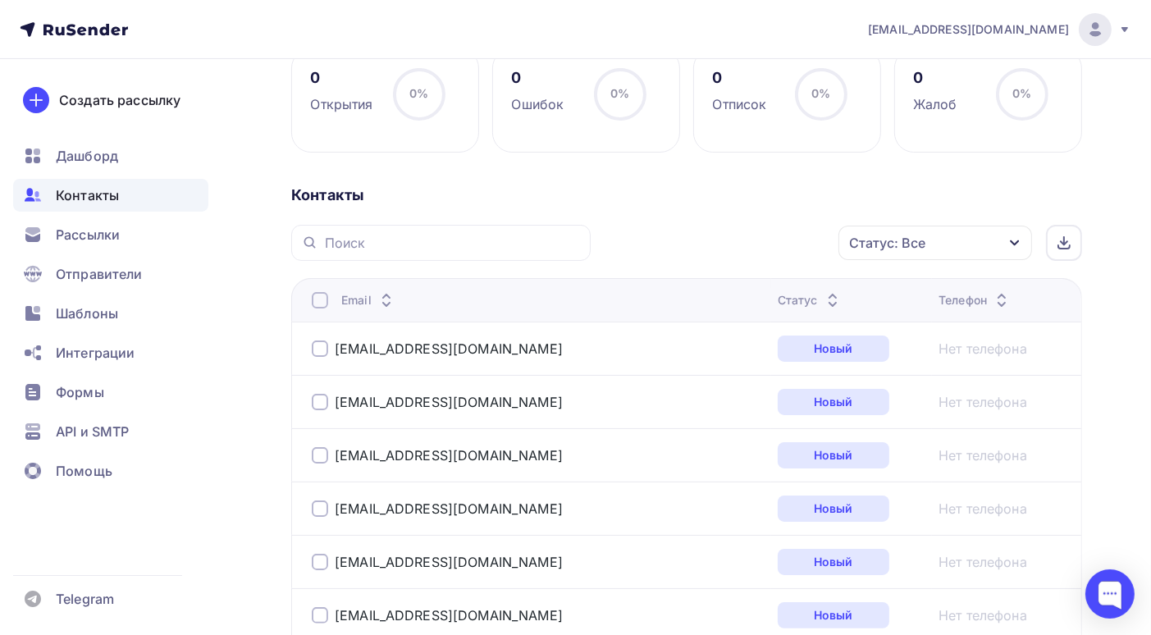
click at [322, 295] on div at bounding box center [320, 300] width 16 height 16
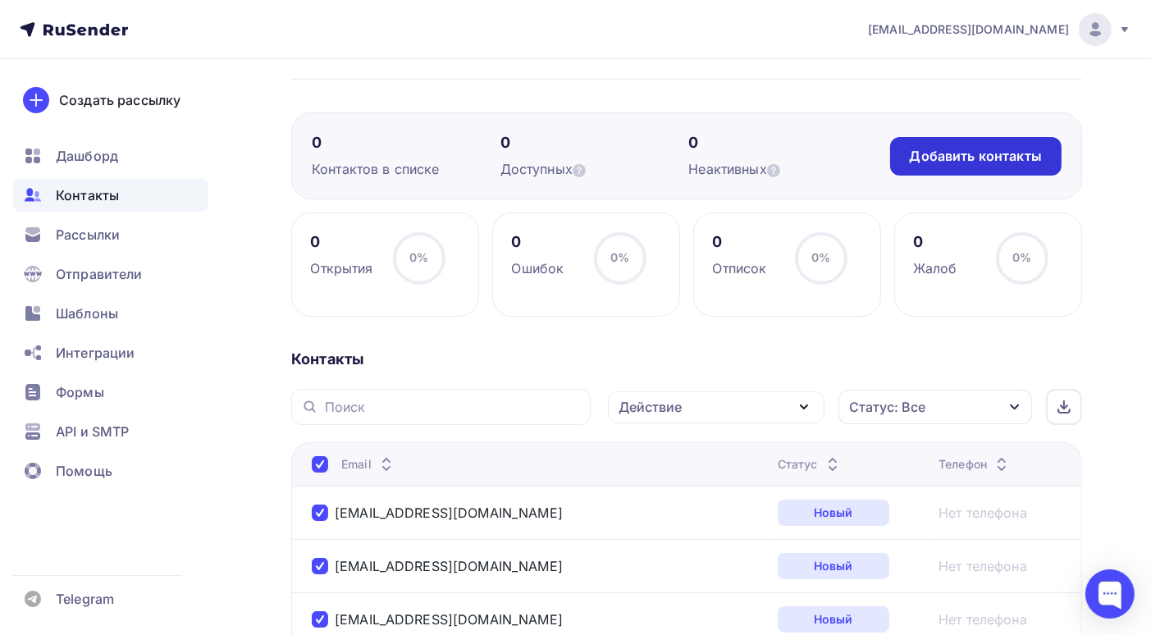
click at [1001, 153] on div "Добавить контакты" at bounding box center [976, 156] width 132 height 19
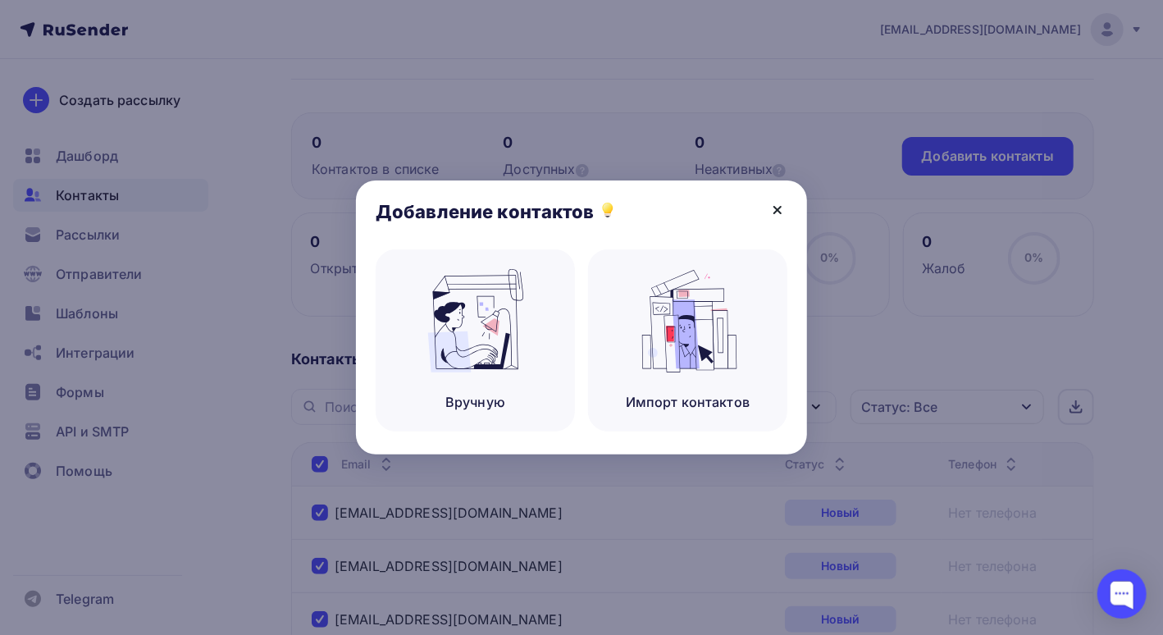
click at [773, 212] on icon at bounding box center [778, 210] width 20 height 20
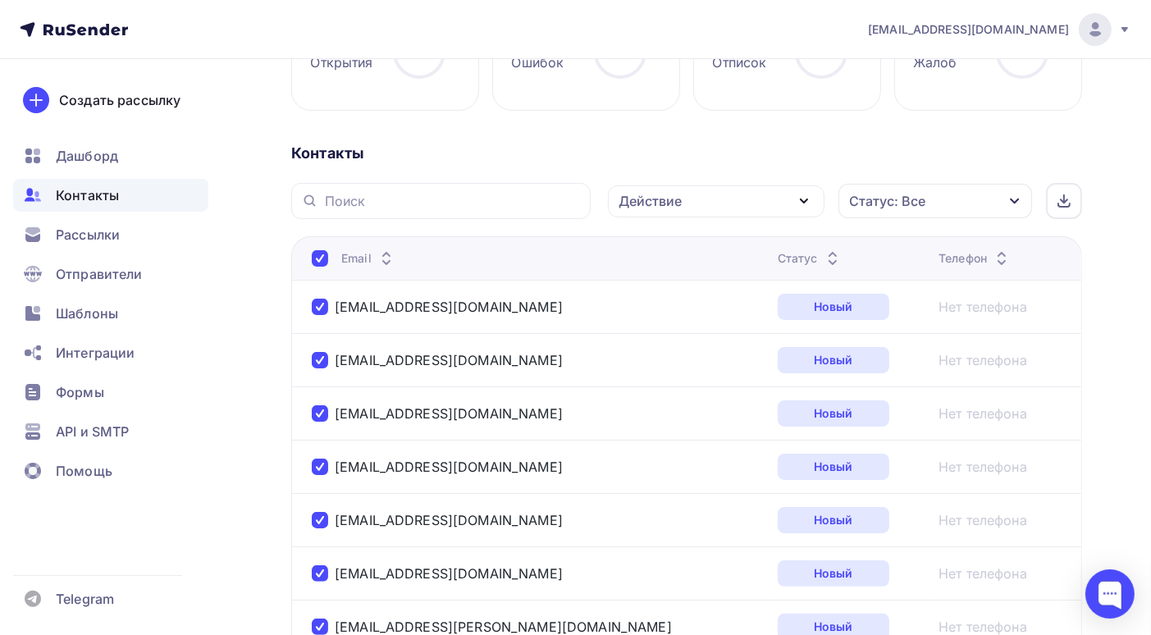
scroll to position [0, 0]
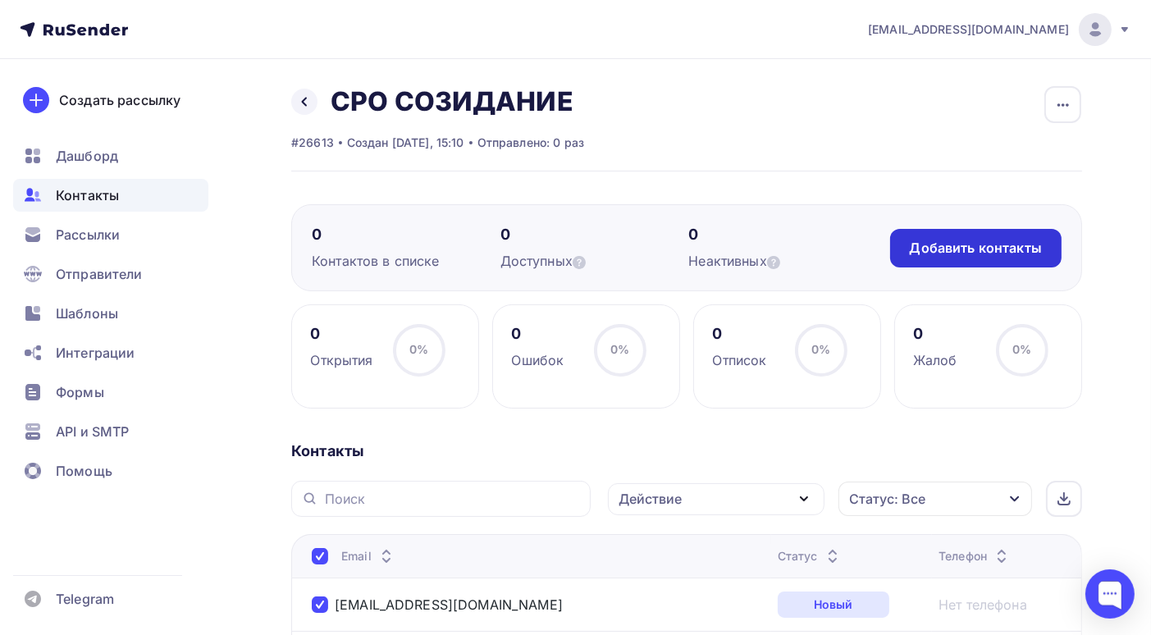
click at [952, 245] on div "Добавить контакты" at bounding box center [976, 248] width 132 height 19
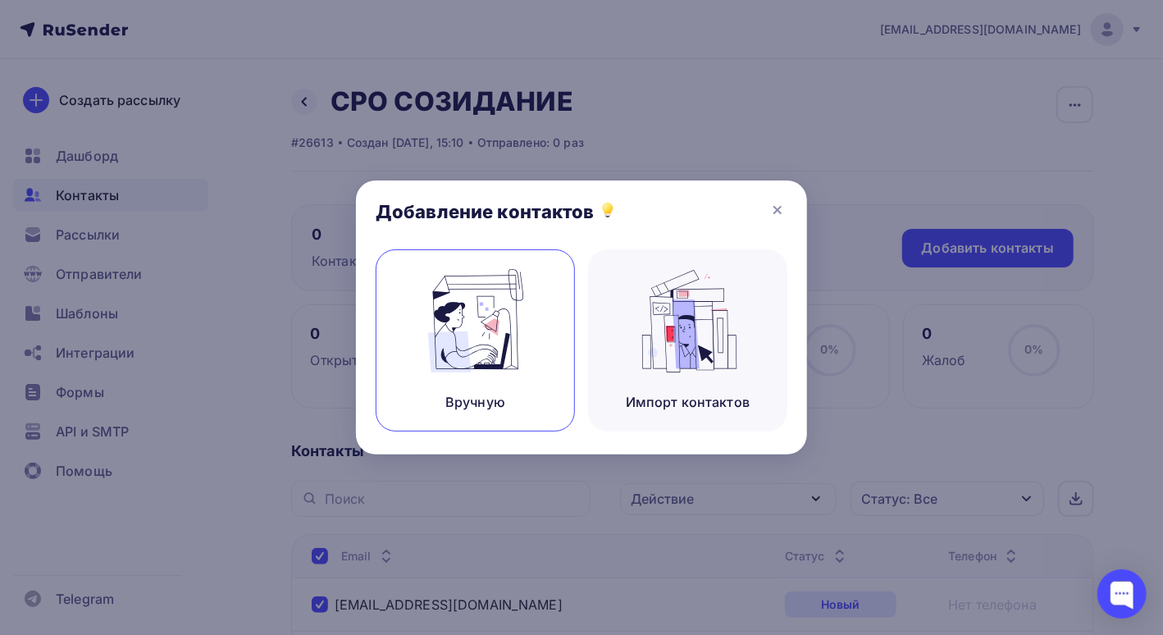
click at [497, 328] on img at bounding box center [476, 320] width 110 height 103
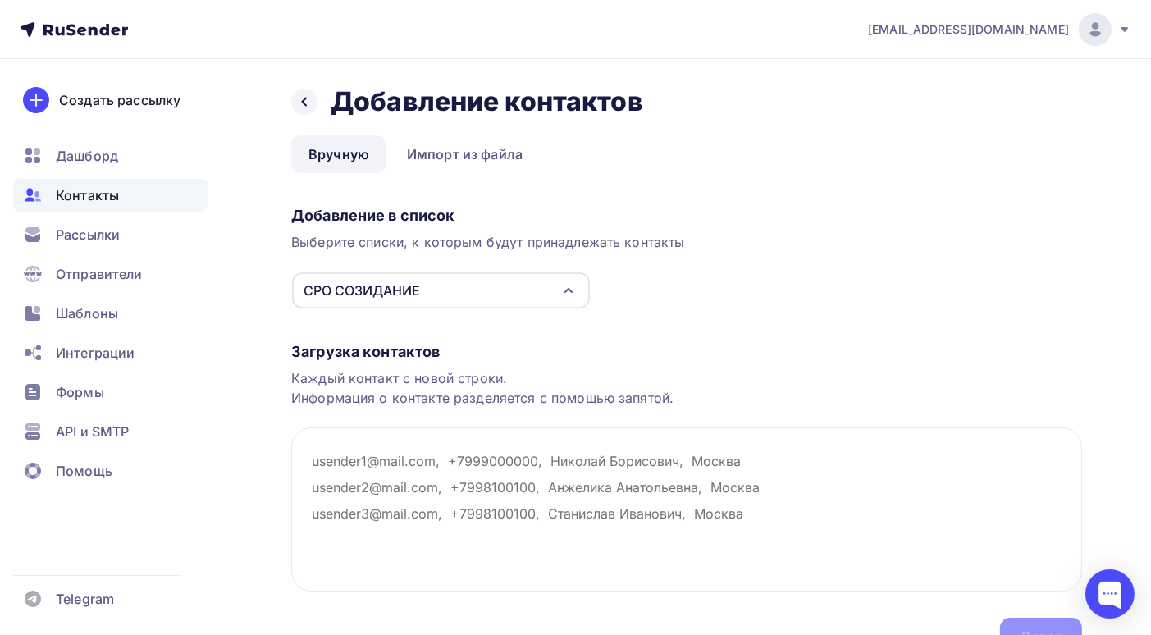
click at [564, 292] on icon "button" at bounding box center [569, 291] width 20 height 20
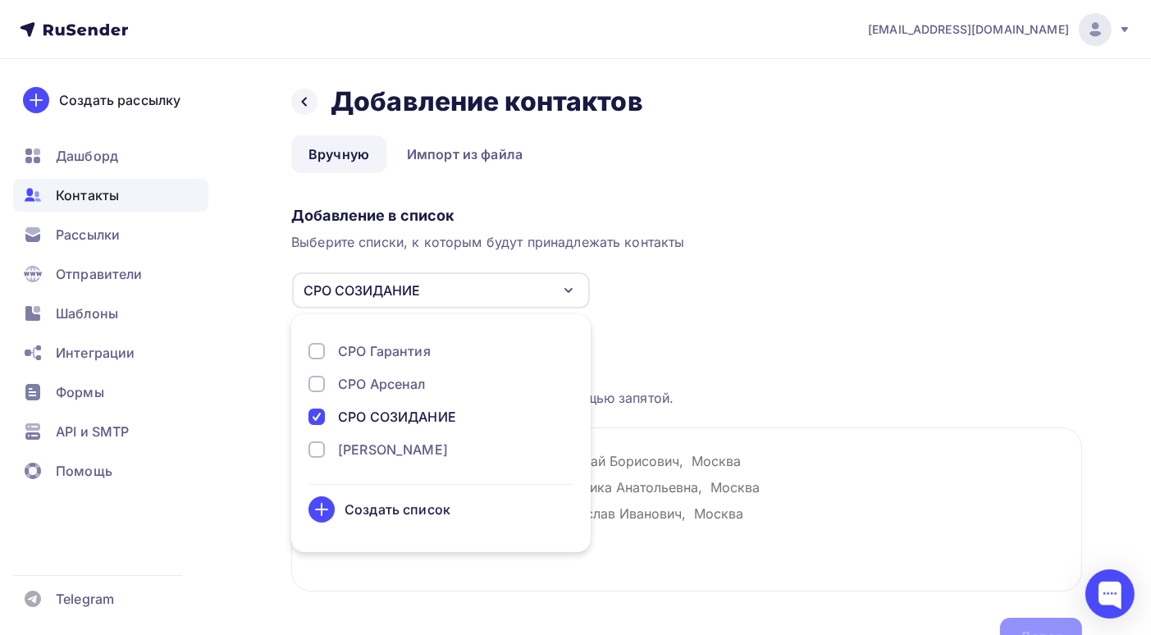
click at [564, 292] on icon "button" at bounding box center [569, 291] width 20 height 20
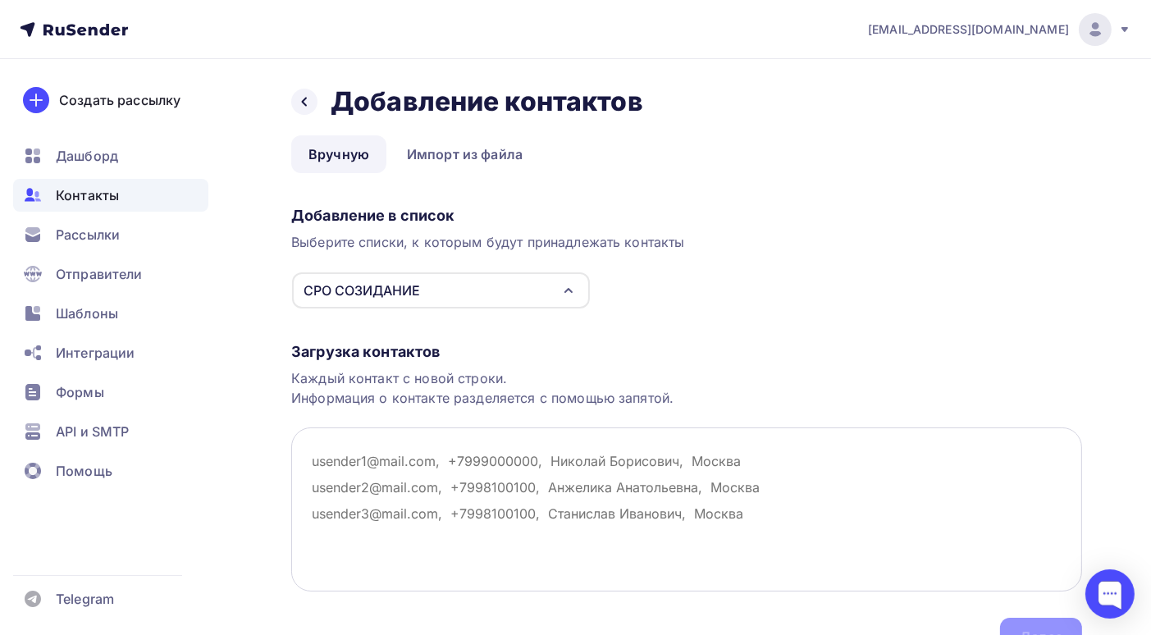
scroll to position [86, 0]
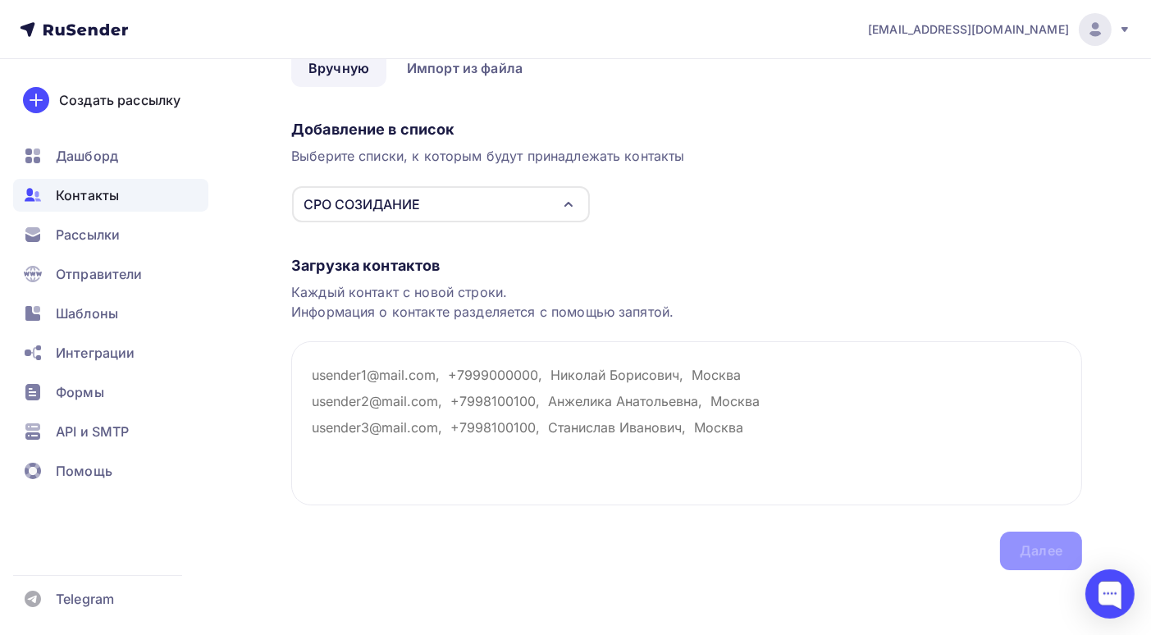
click at [761, 552] on div "Загрузка контактов Каждый контакт с новой строки. Информация о контакте разделя…" at bounding box center [686, 396] width 791 height 347
click at [328, 382] on textarea at bounding box center [686, 423] width 791 height 164
click at [735, 208] on div "Добавление в список Выберите списки, к которым будут принадлежать контакты СРО …" at bounding box center [686, 168] width 791 height 110
click at [312, 379] on textarea at bounding box center [686, 423] width 791 height 164
paste textarea "sveta_armdor@mail.ru"
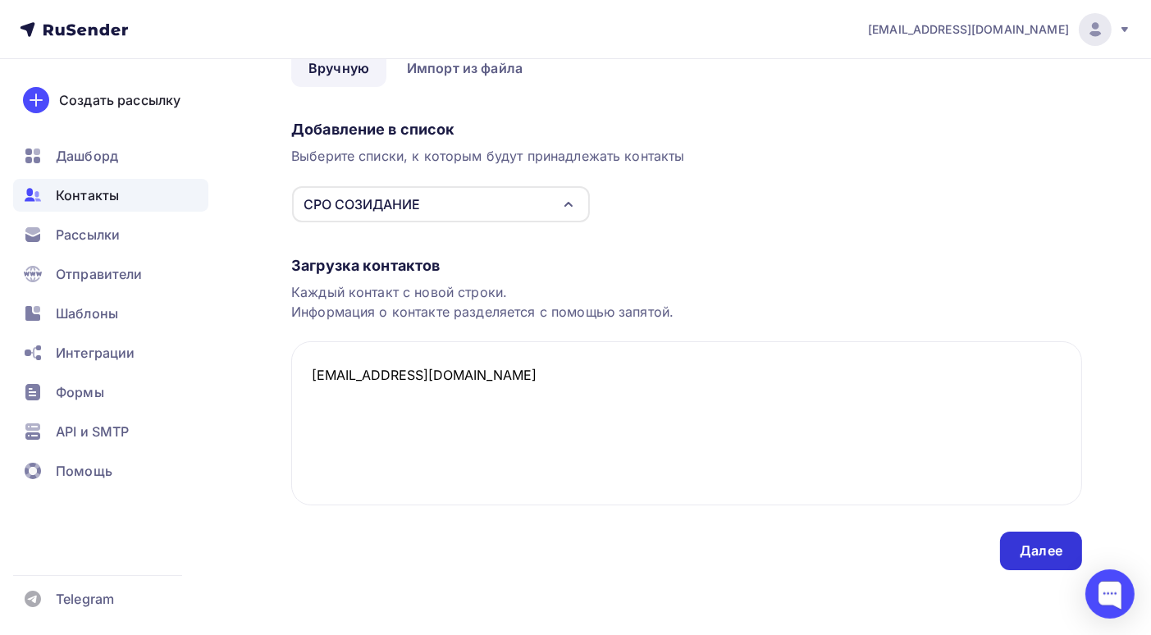
type textarea "sveta_armdor@mail.ru"
click at [1047, 561] on div "Далее" at bounding box center [1041, 550] width 82 height 39
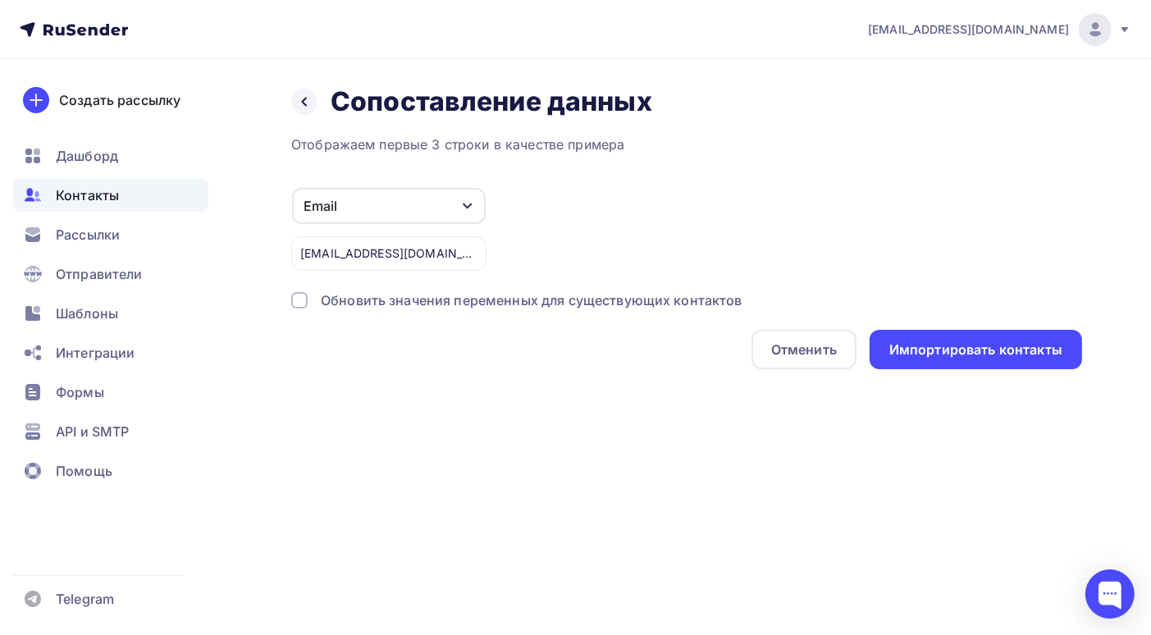
scroll to position [0, 0]
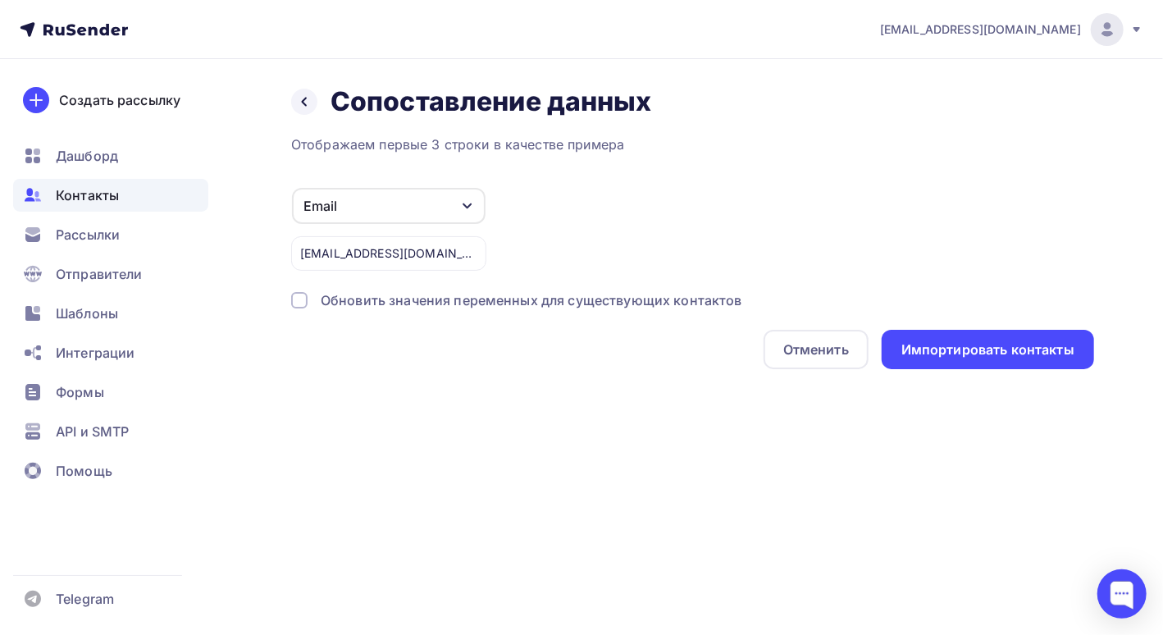
click at [303, 299] on div at bounding box center [299, 300] width 16 height 16
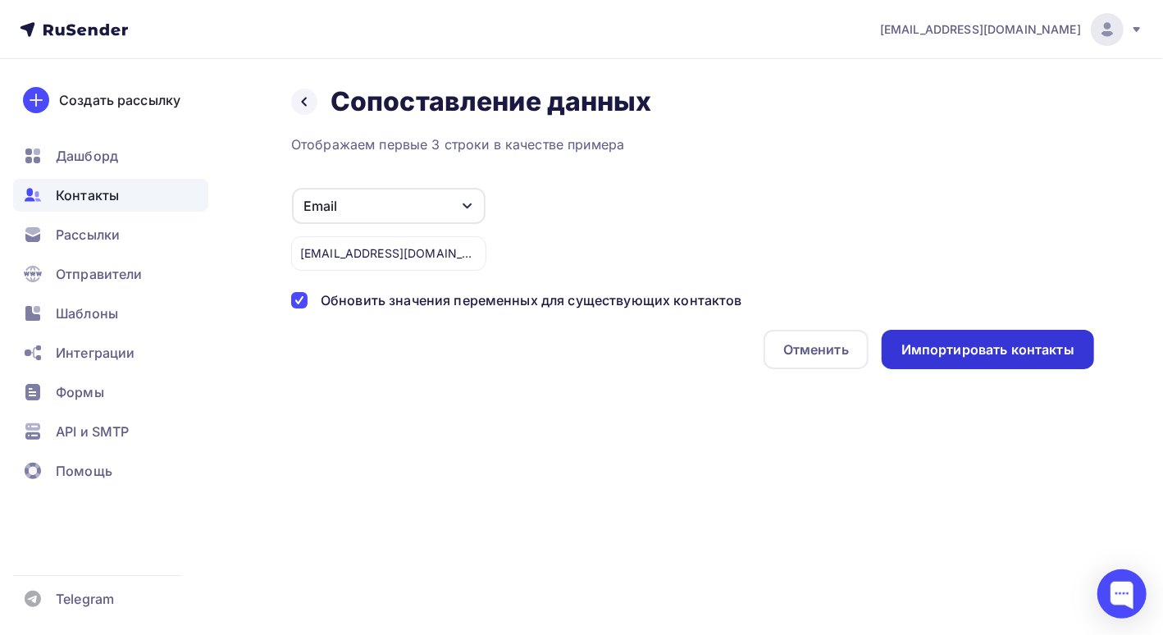
click at [946, 352] on div "Импортировать контакты" at bounding box center [987, 349] width 173 height 19
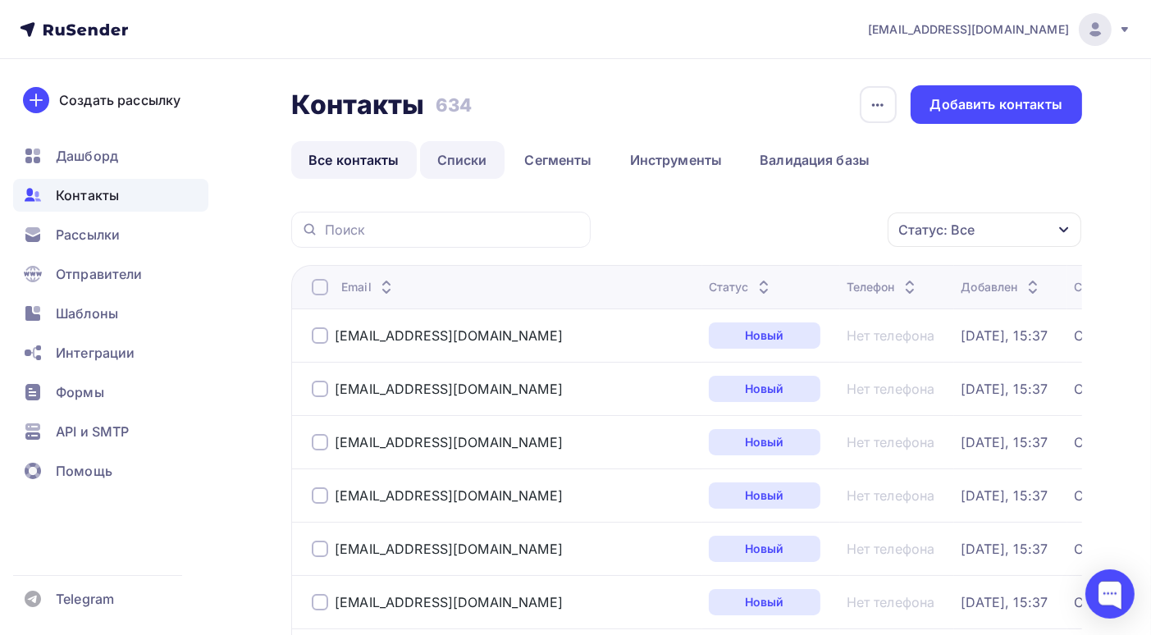
click at [460, 163] on link "Списки" at bounding box center [462, 160] width 84 height 38
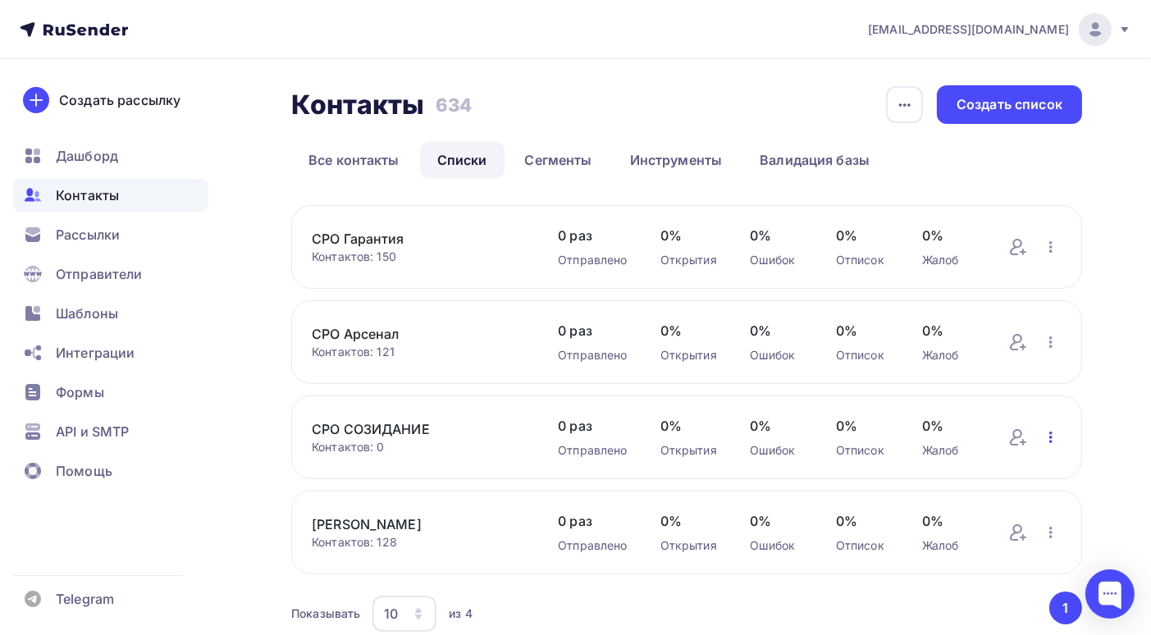
click at [1049, 440] on icon "button" at bounding box center [1051, 437] width 20 height 20
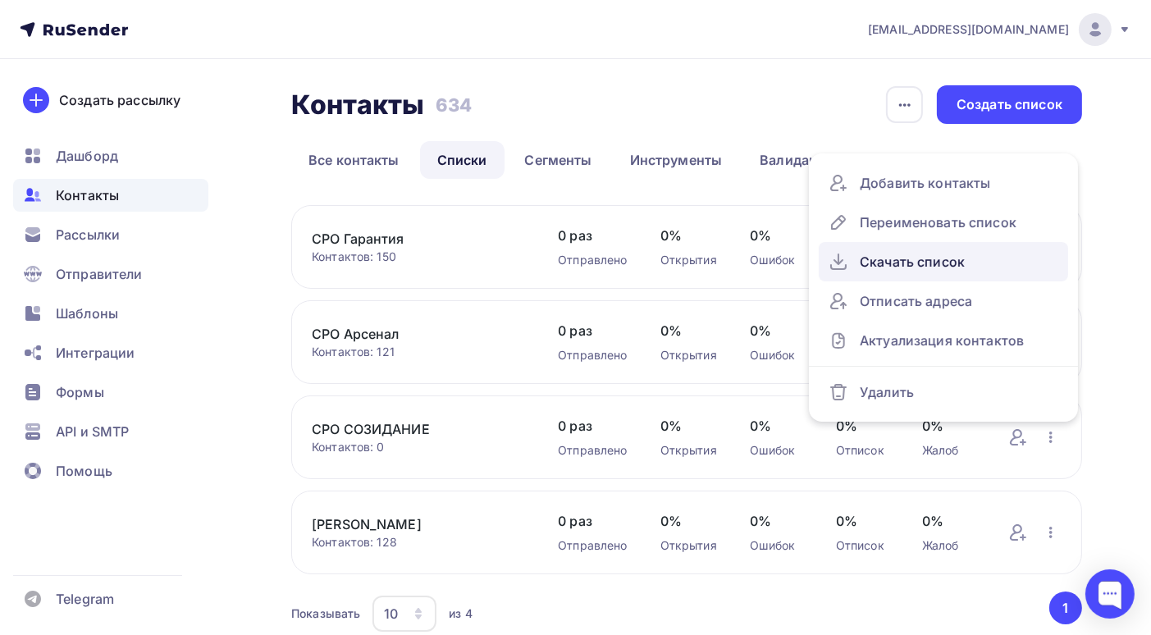
click at [898, 261] on div "Скачать список" at bounding box center [943, 262] width 230 height 26
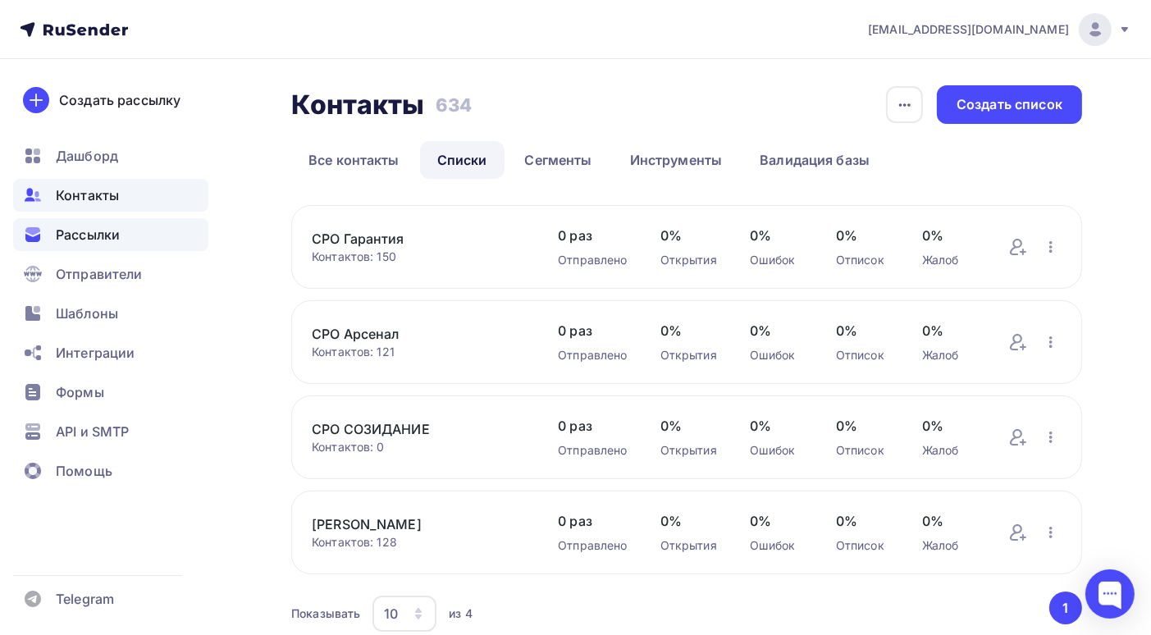
click at [79, 230] on span "Рассылки" at bounding box center [88, 235] width 64 height 20
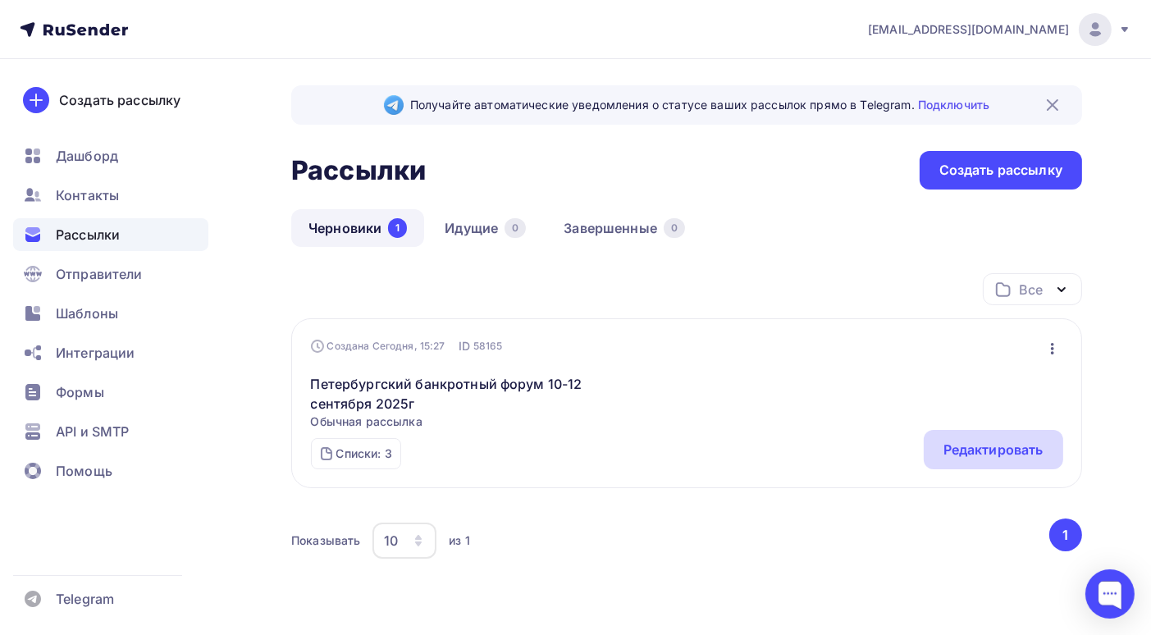
click at [964, 445] on div "Редактировать" at bounding box center [993, 450] width 100 height 20
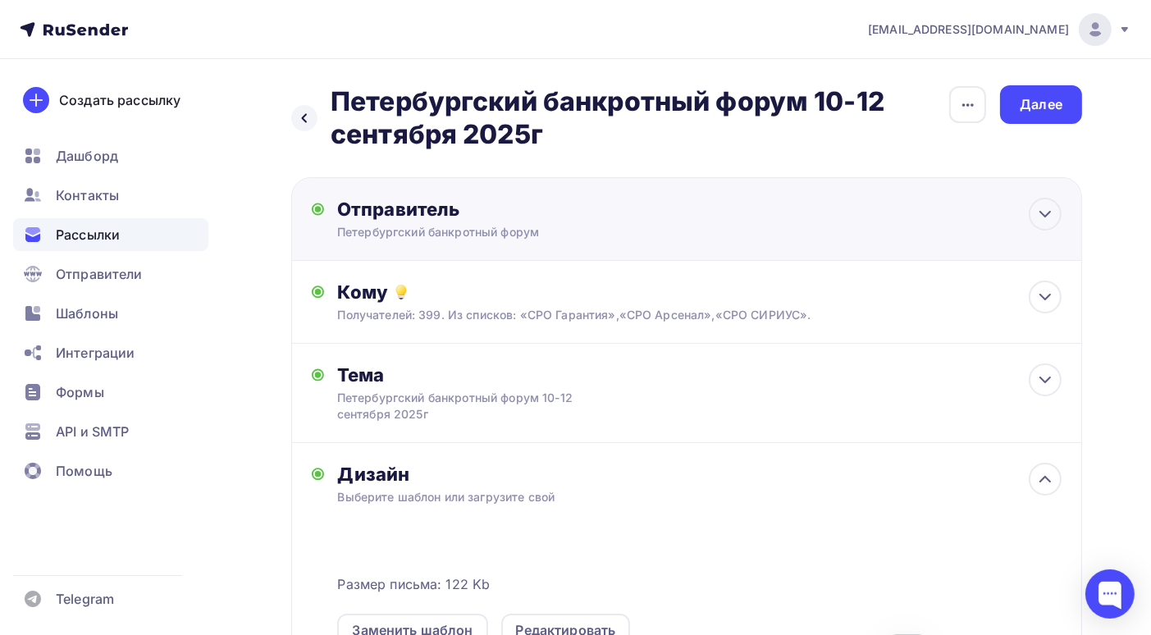
drag, startPoint x: 1042, startPoint y: 221, endPoint x: 882, endPoint y: 205, distance: 160.8
click at [882, 205] on div "Отправитель Петербургский банкротный форум Email * bankrotforumspb@yandex.ru ba…" at bounding box center [686, 219] width 791 height 84
type input "Петербургский банкротный форум"
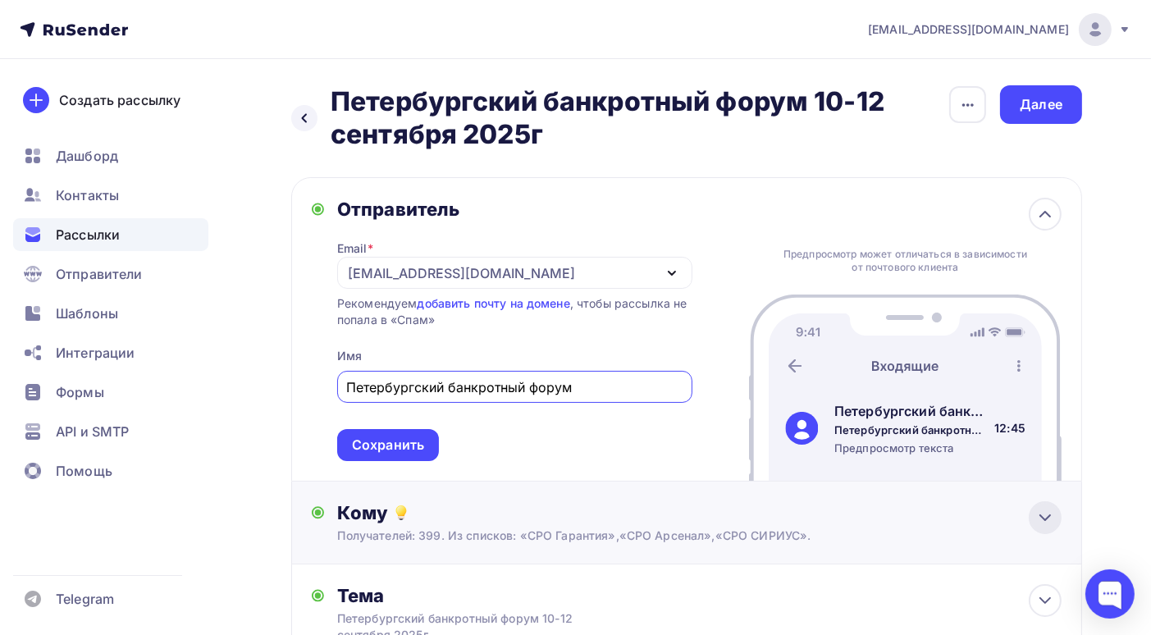
click at [1051, 520] on icon at bounding box center [1045, 518] width 20 height 20
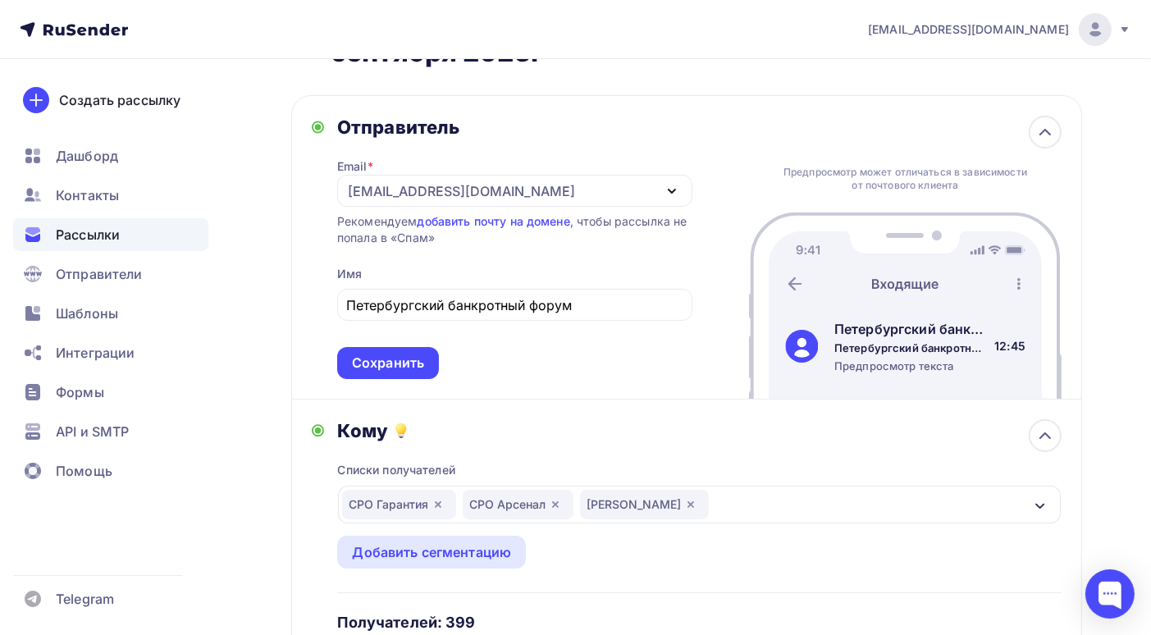
scroll to position [246, 0]
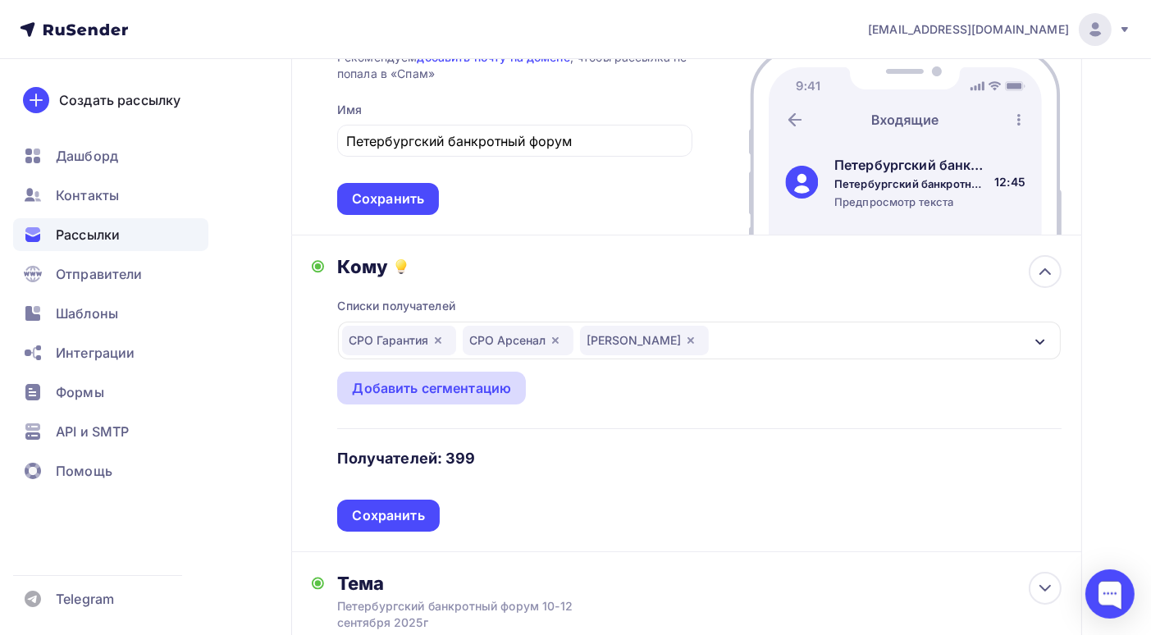
click at [417, 394] on div "Добавить сегментацию" at bounding box center [431, 388] width 159 height 20
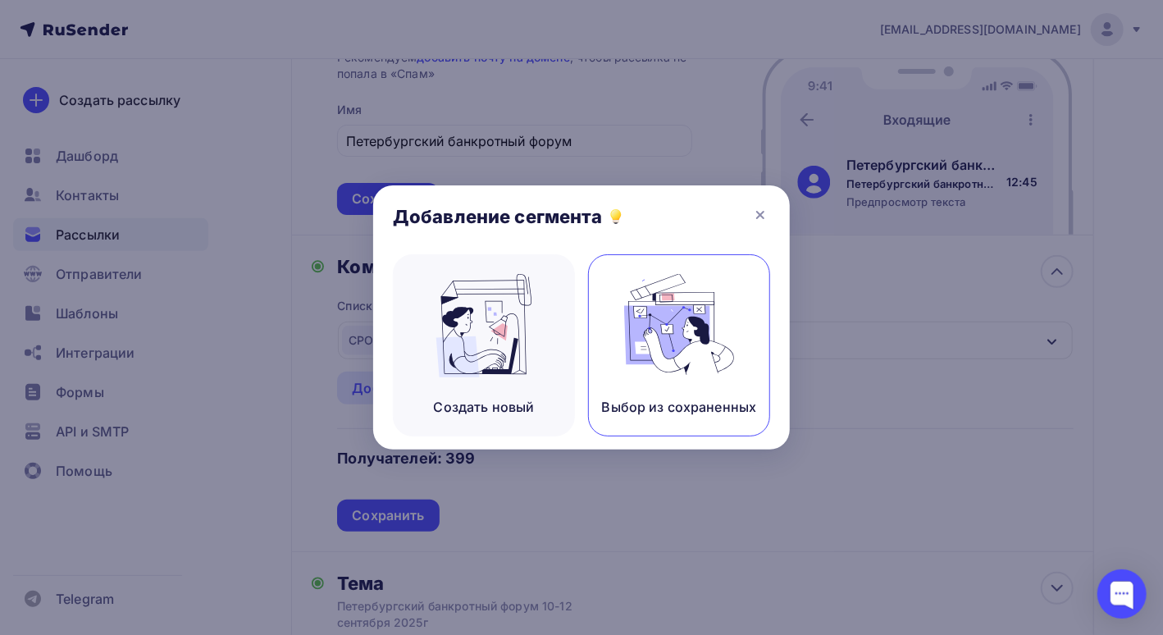
click at [694, 372] on img at bounding box center [679, 325] width 110 height 103
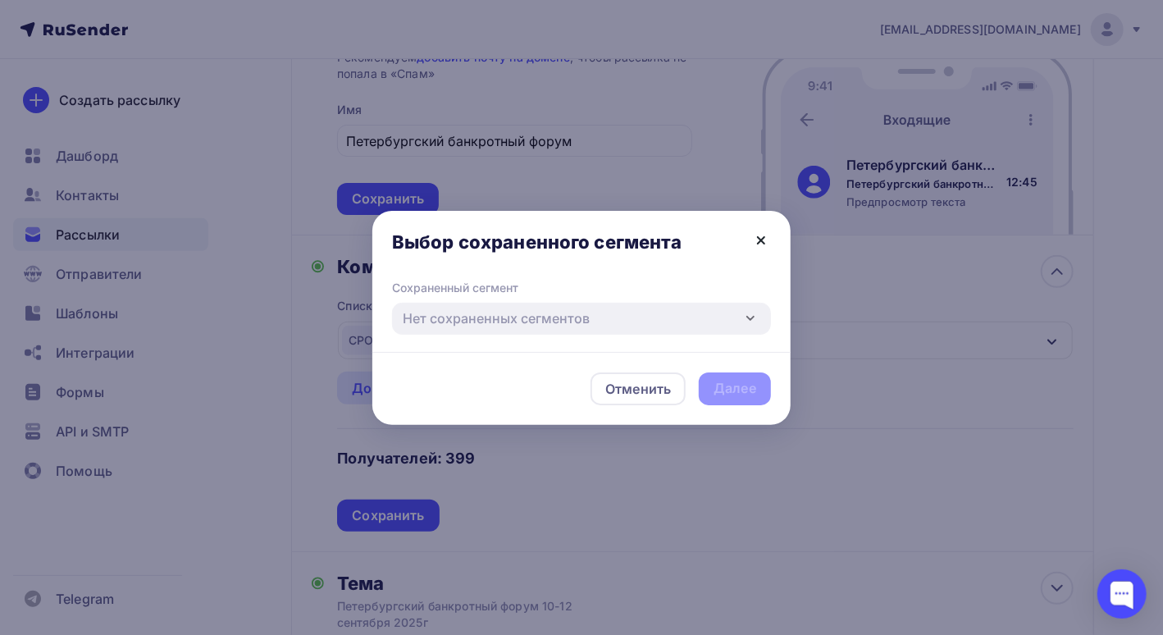
click at [764, 239] on icon at bounding box center [761, 240] width 20 height 20
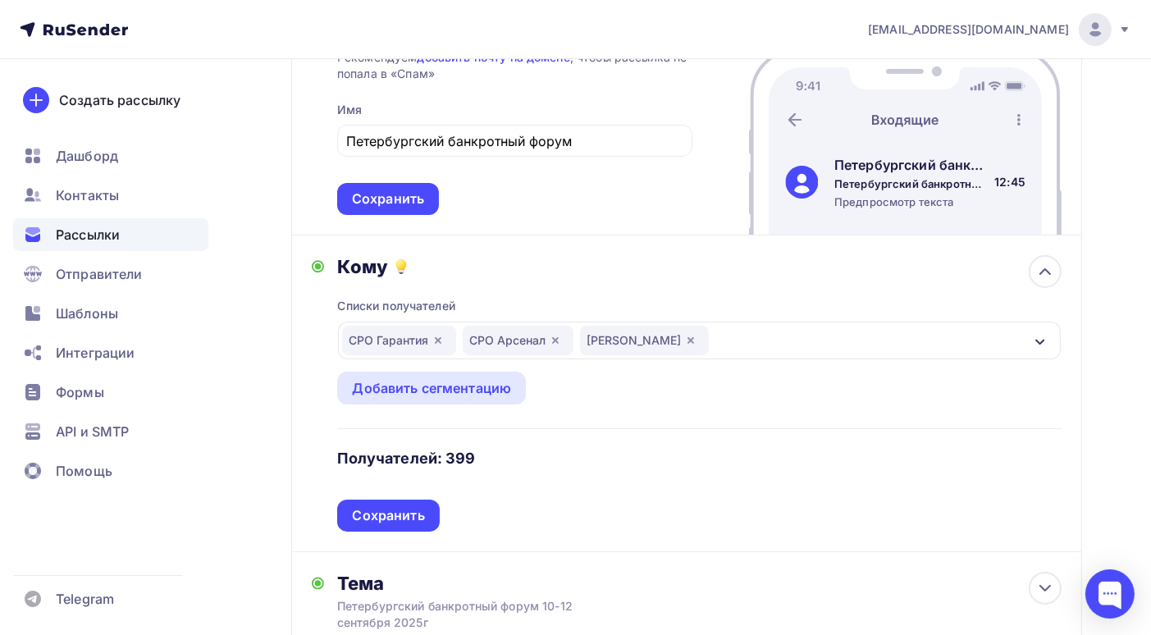
click at [785, 345] on div "СРО Гарантия СРО Арсенал СРО СИРИУС" at bounding box center [699, 341] width 723 height 38
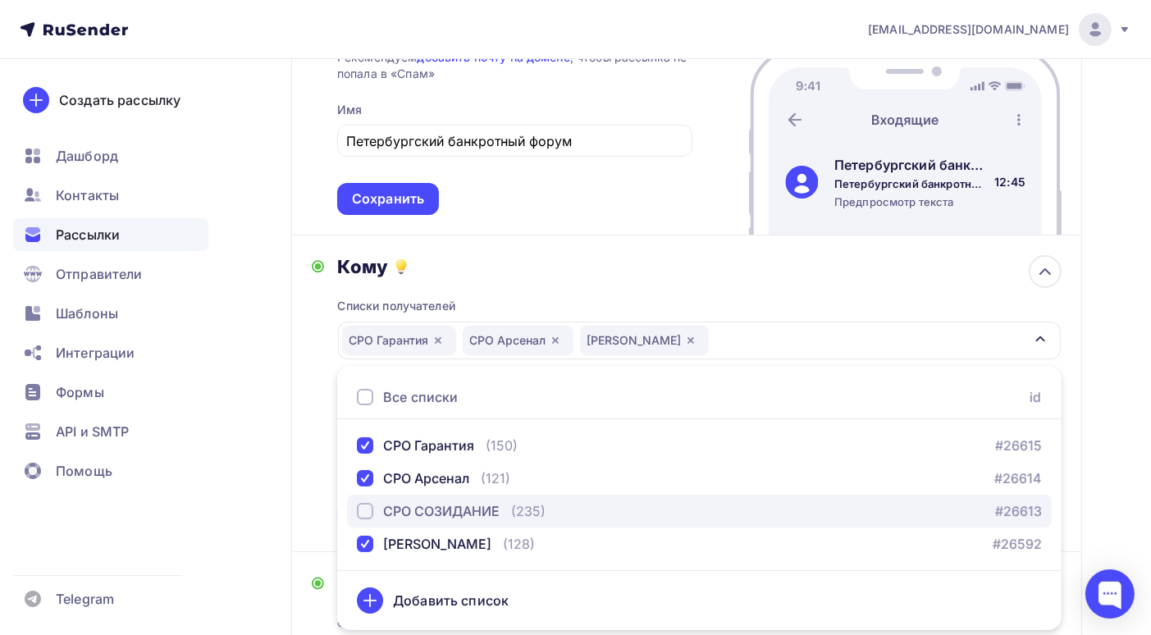
click at [365, 509] on div "button" at bounding box center [365, 511] width 16 height 16
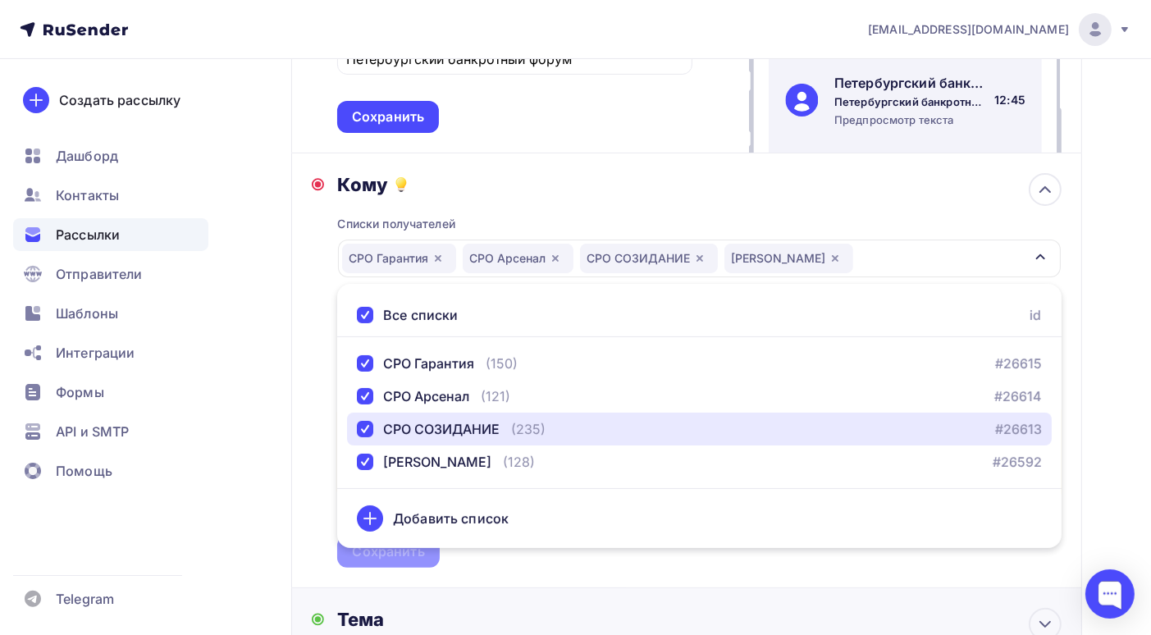
scroll to position [410, 0]
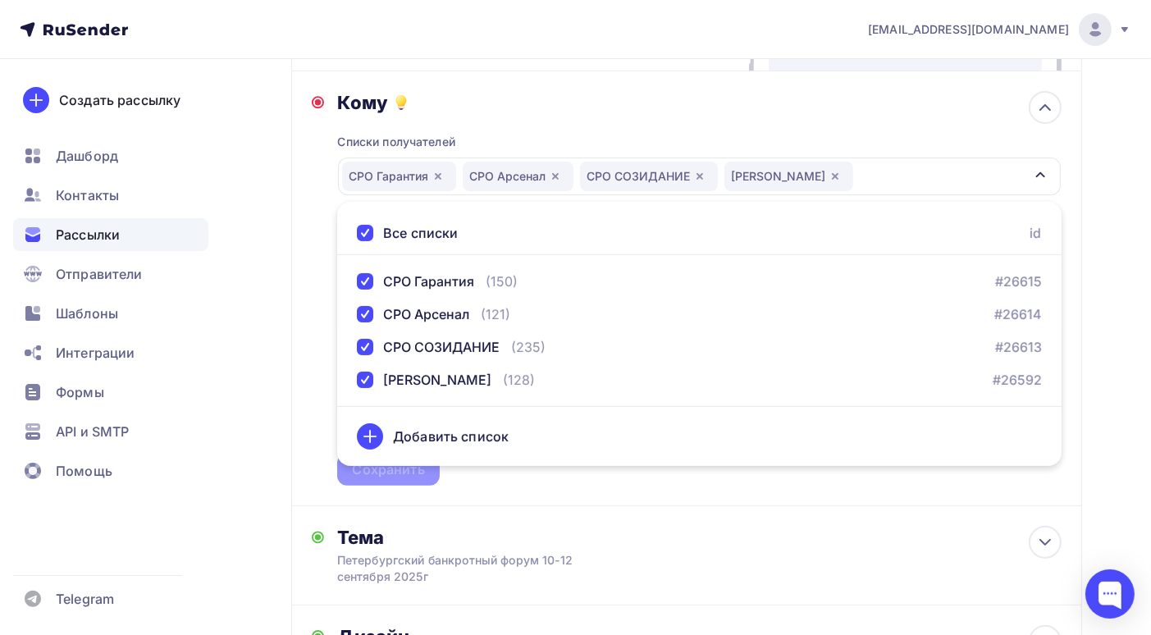
click at [1116, 410] on div "Назад Петербургский банкротный форум 10-12 сентября 2025г Петербургский банкрот…" at bounding box center [575, 403] width 1151 height 1508
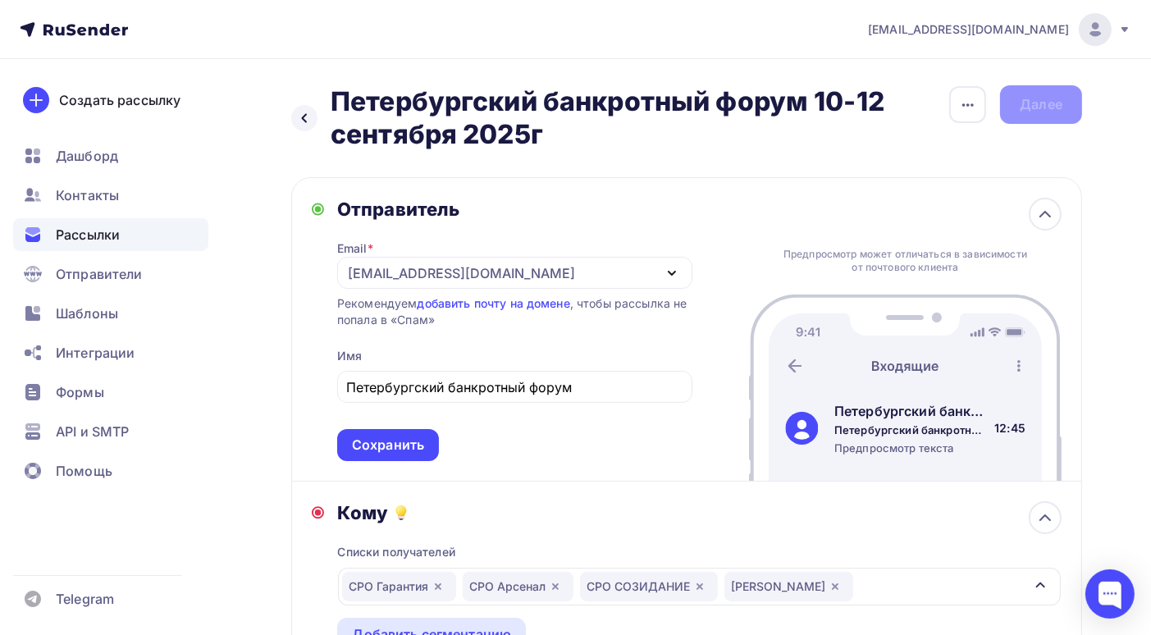
scroll to position [164, 0]
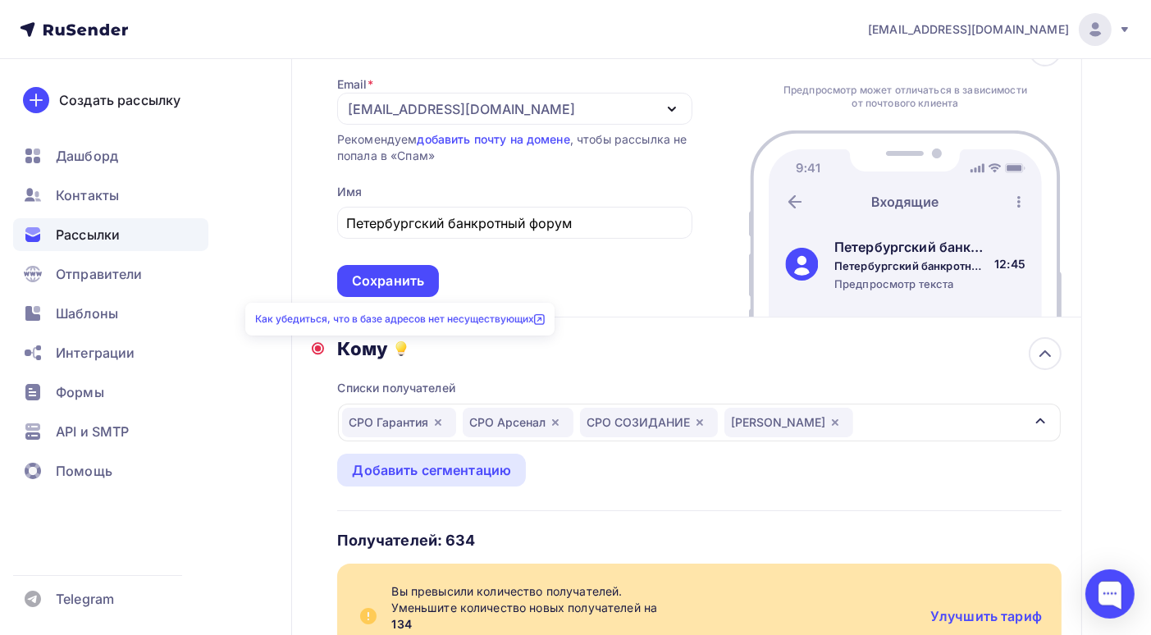
click at [401, 344] on icon at bounding box center [401, 346] width 9 height 9
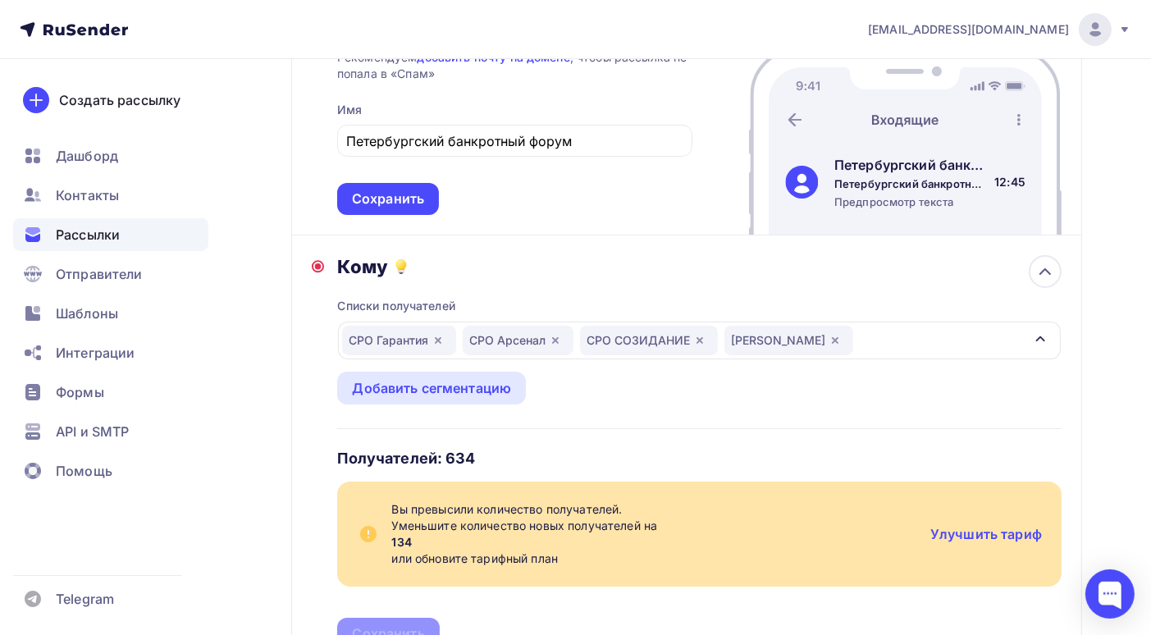
scroll to position [328, 0]
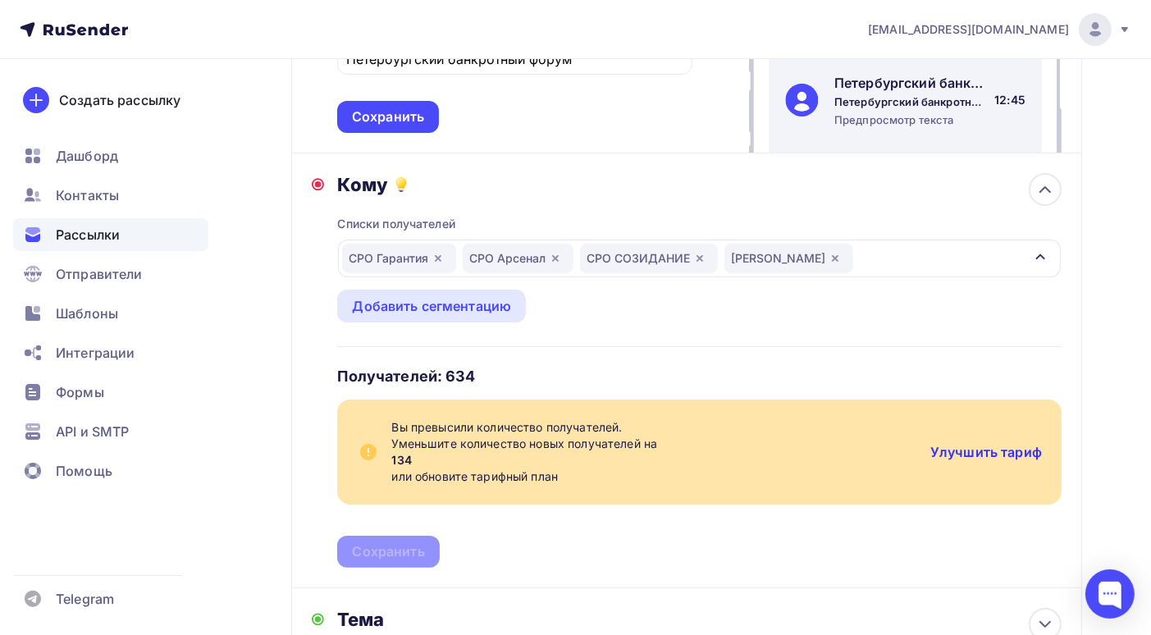
click at [970, 457] on link "Улучшить тариф" at bounding box center [986, 452] width 112 height 16
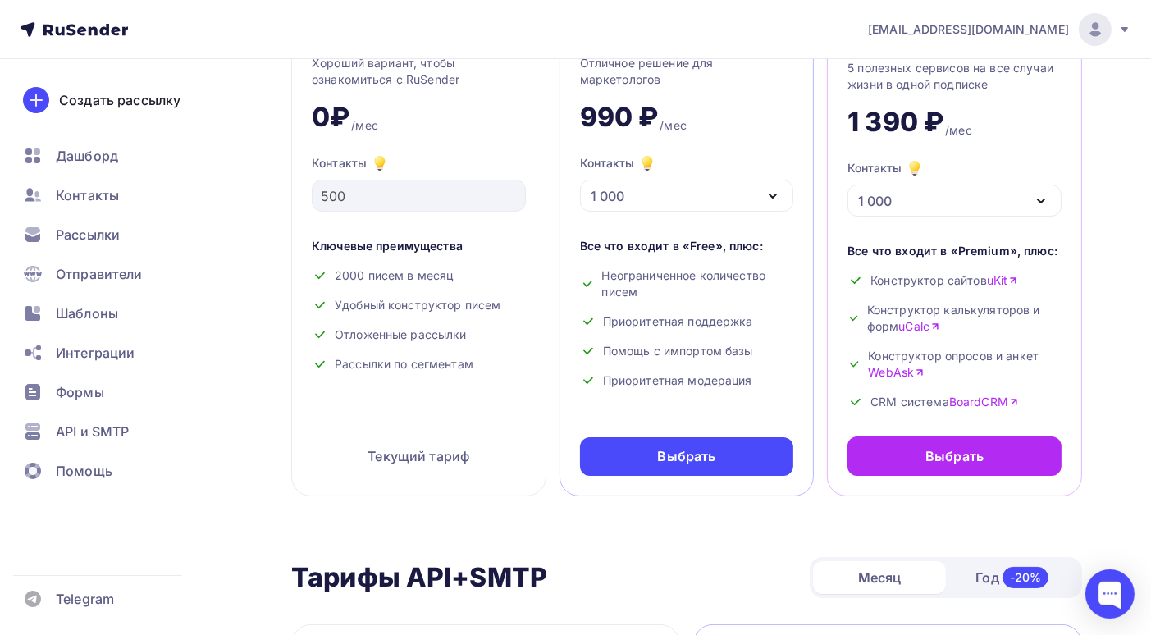
scroll to position [82, 0]
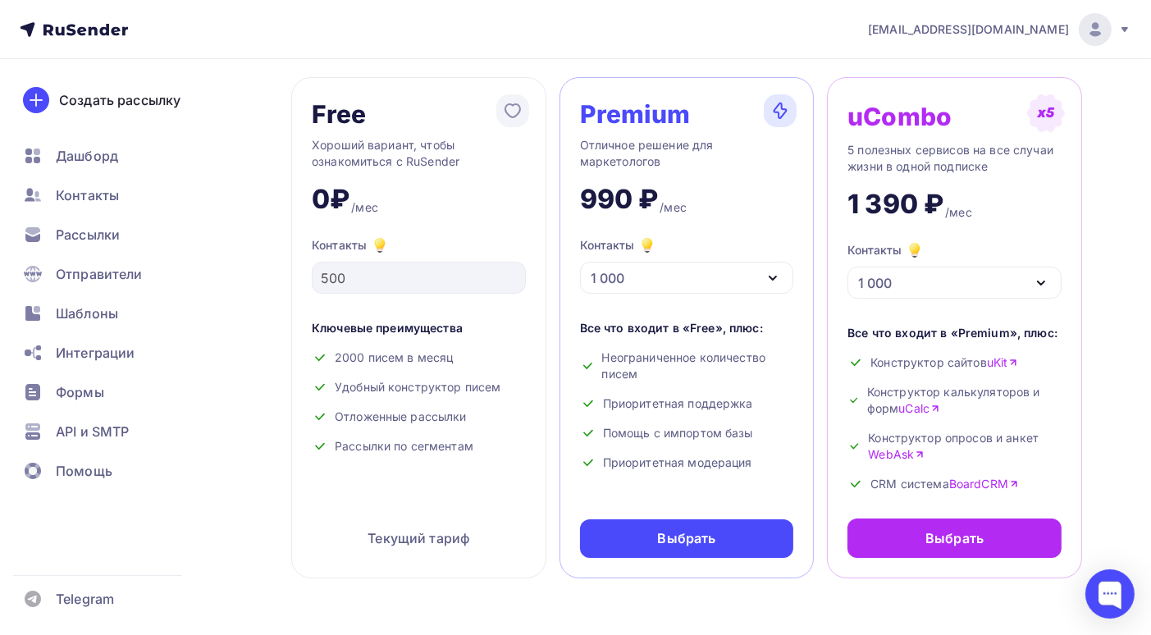
click at [763, 280] on icon "button" at bounding box center [773, 278] width 20 height 20
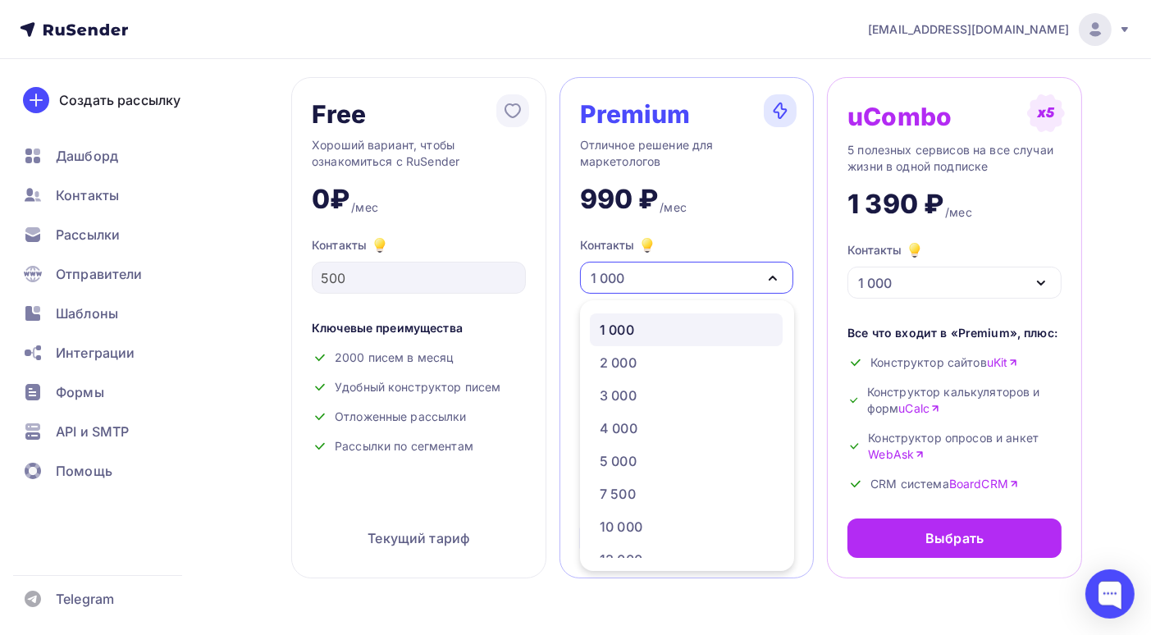
click at [763, 280] on icon "button" at bounding box center [773, 278] width 20 height 20
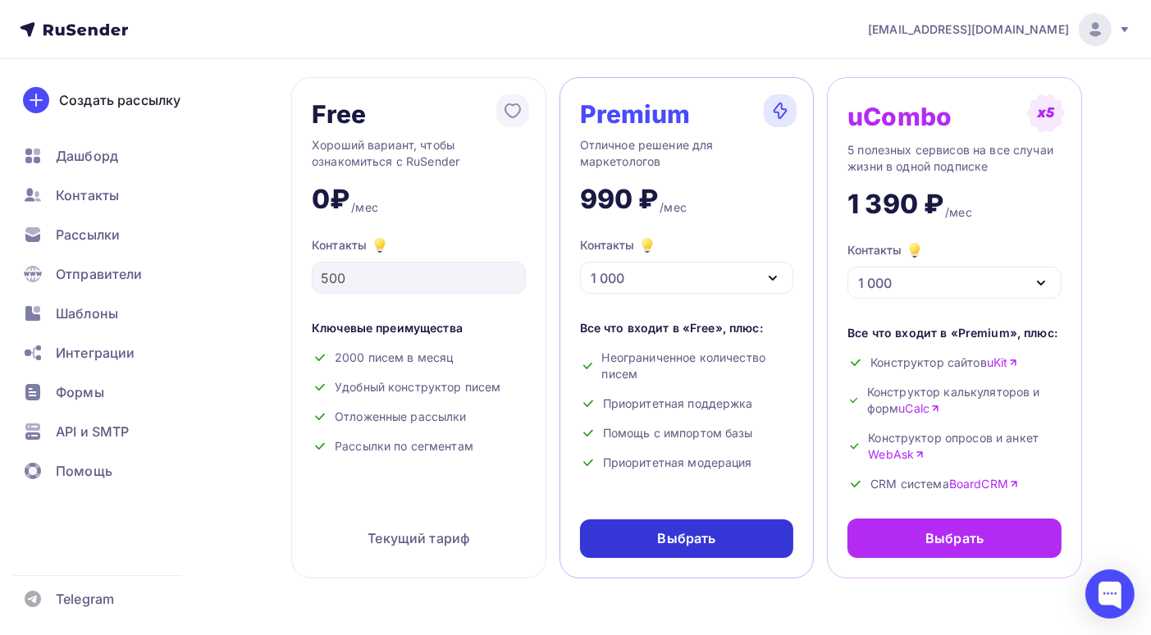
click at [667, 540] on div "Выбрать" at bounding box center [687, 538] width 58 height 19
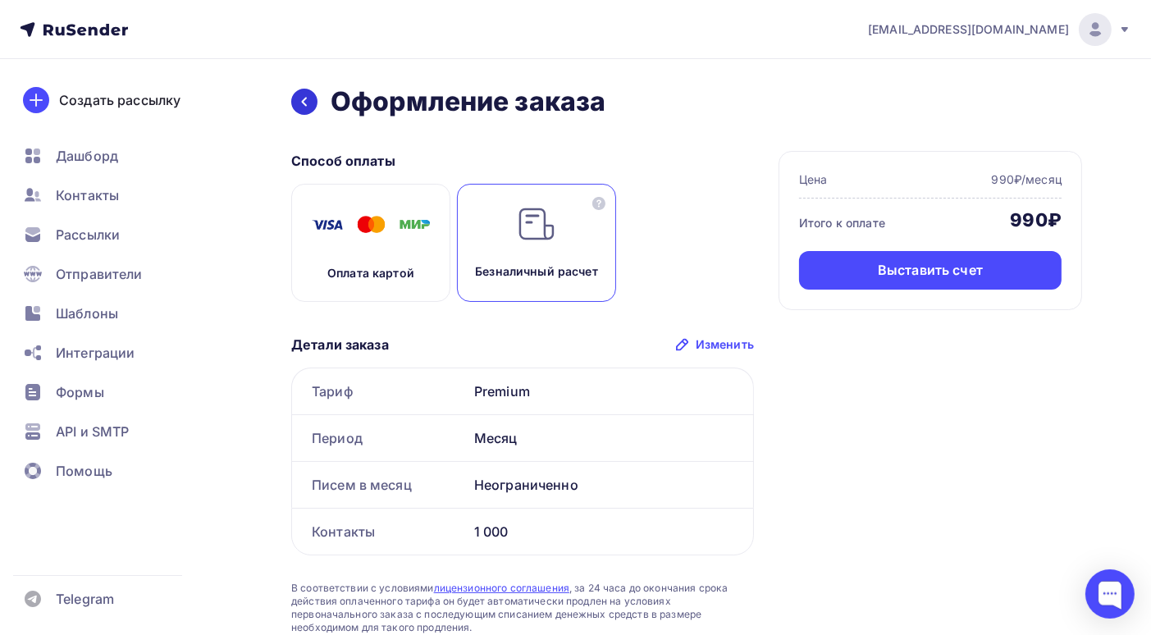
click at [297, 103] on div at bounding box center [304, 102] width 26 height 26
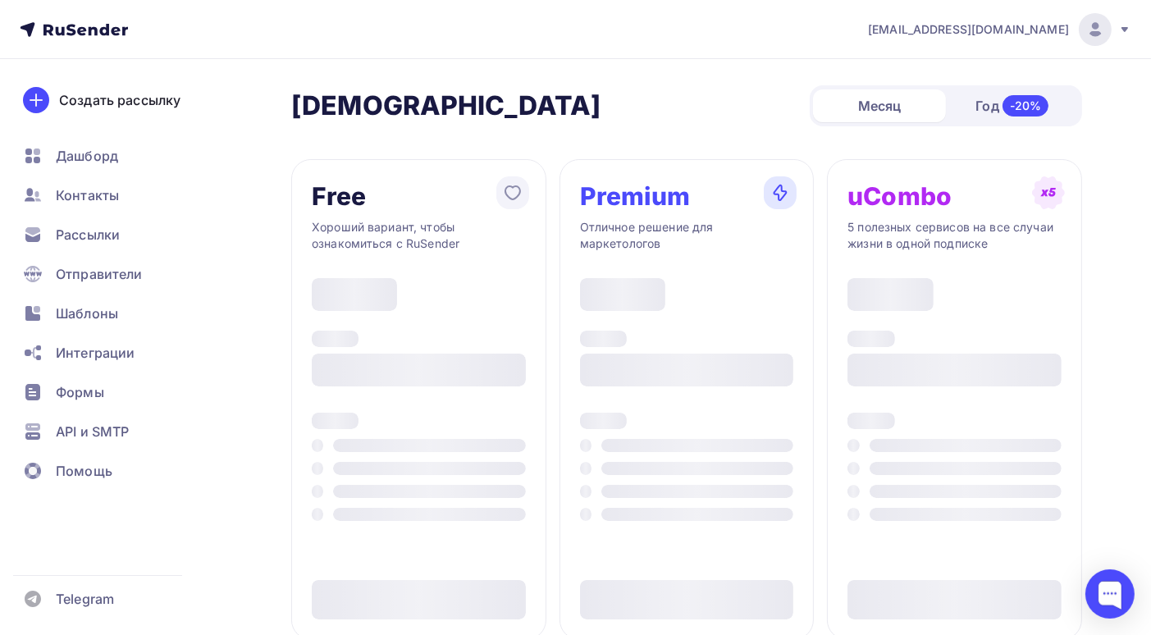
scroll to position [82, 0]
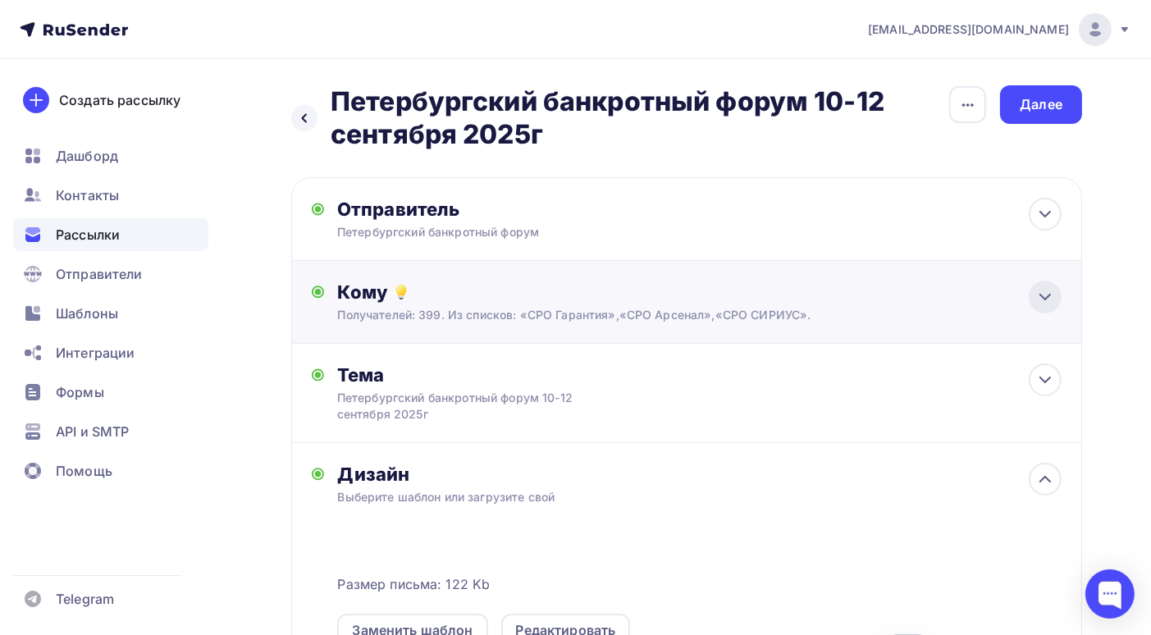
click at [1038, 295] on icon at bounding box center [1045, 297] width 20 height 20
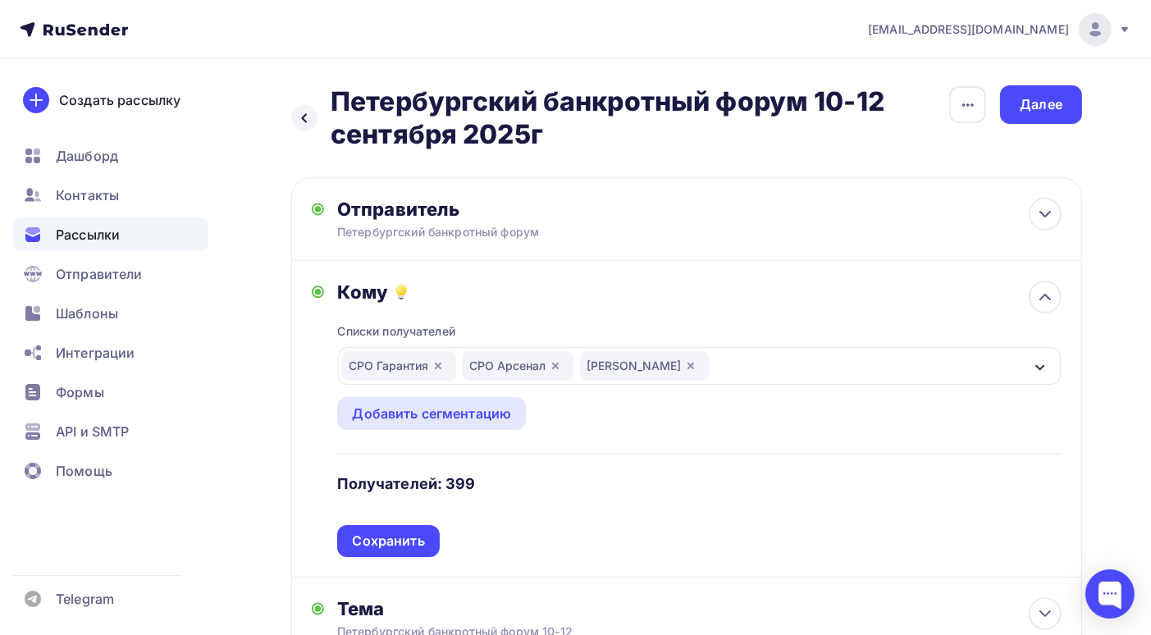
scroll to position [82, 0]
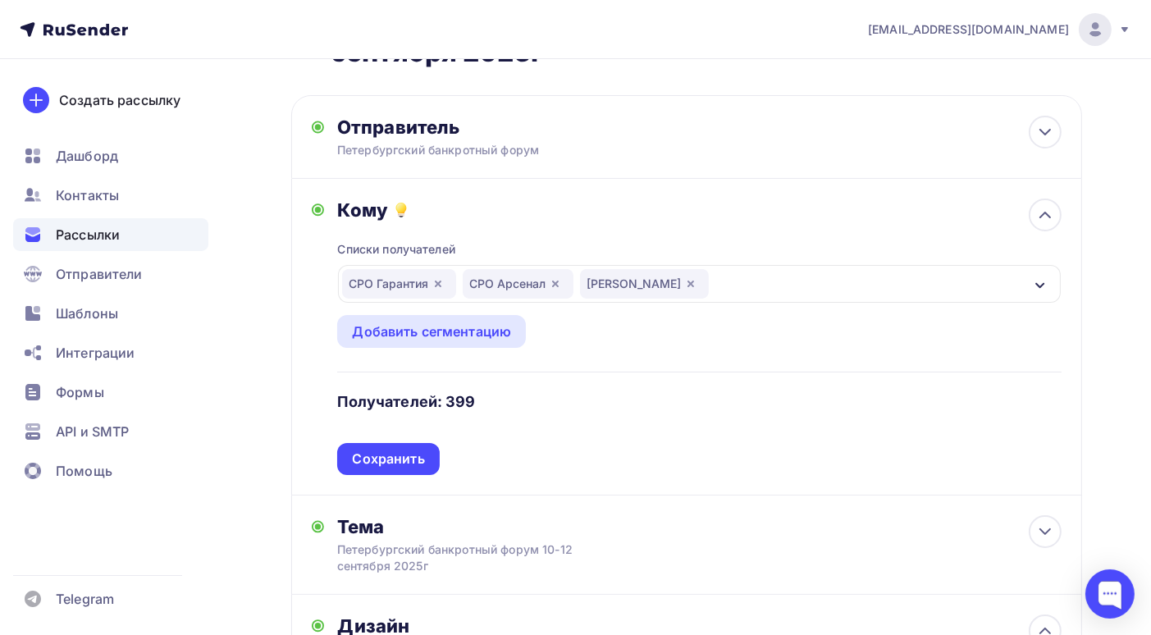
click at [437, 285] on icon "button" at bounding box center [438, 284] width 7 height 7
click at [1038, 285] on icon "button" at bounding box center [1039, 285] width 9 height 6
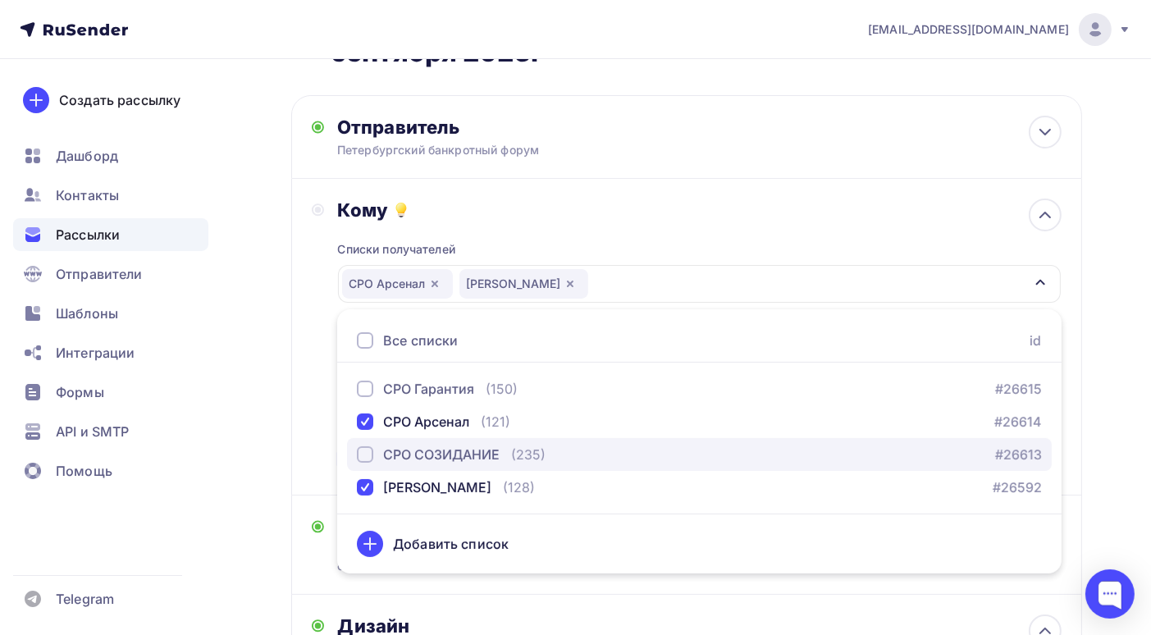
click at [365, 451] on div "button" at bounding box center [365, 454] width 16 height 16
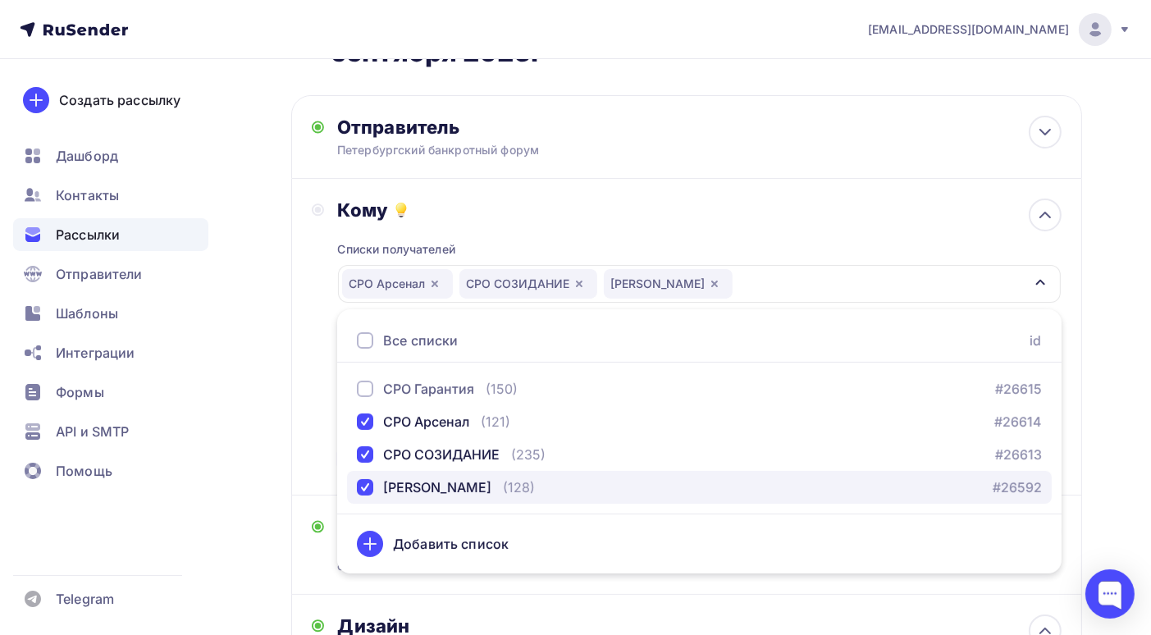
click at [365, 485] on div "button" at bounding box center [365, 487] width 16 height 16
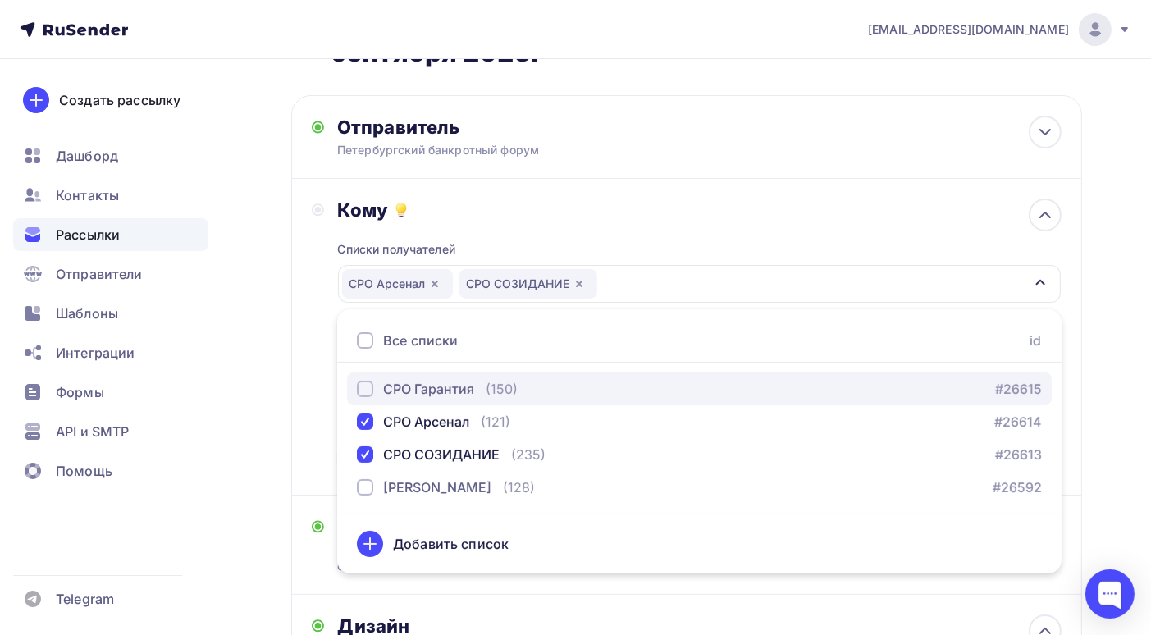
click at [364, 384] on div "button" at bounding box center [365, 389] width 16 height 16
click at [367, 383] on div "button" at bounding box center [365, 389] width 16 height 16
click at [364, 385] on div "button" at bounding box center [365, 389] width 16 height 16
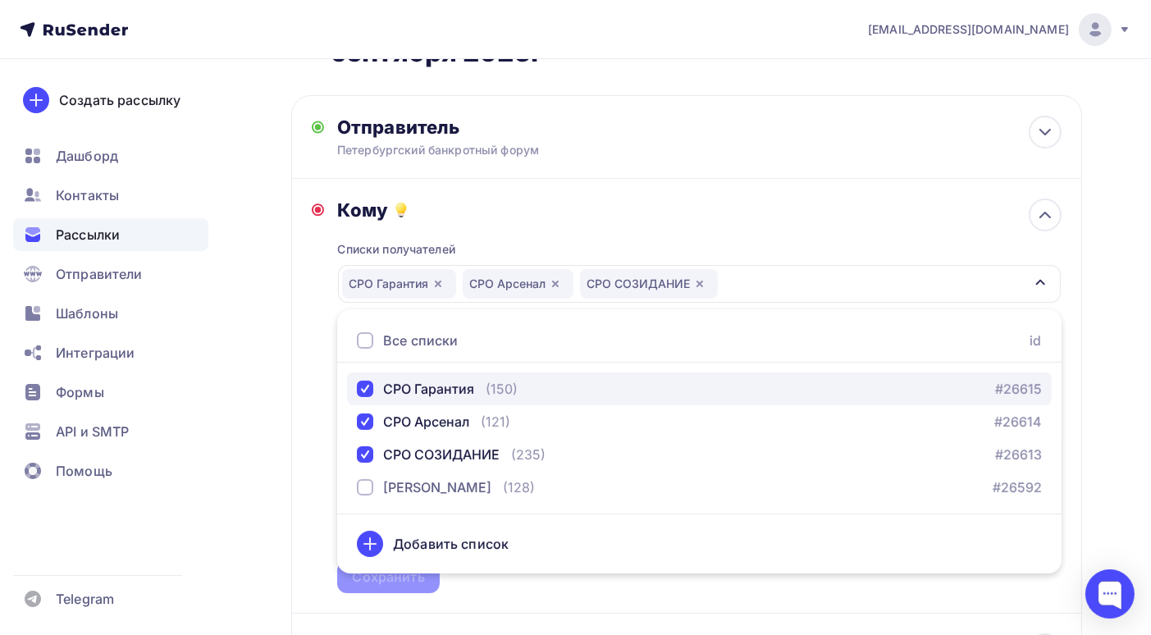
click at [367, 385] on div "button" at bounding box center [365, 389] width 16 height 16
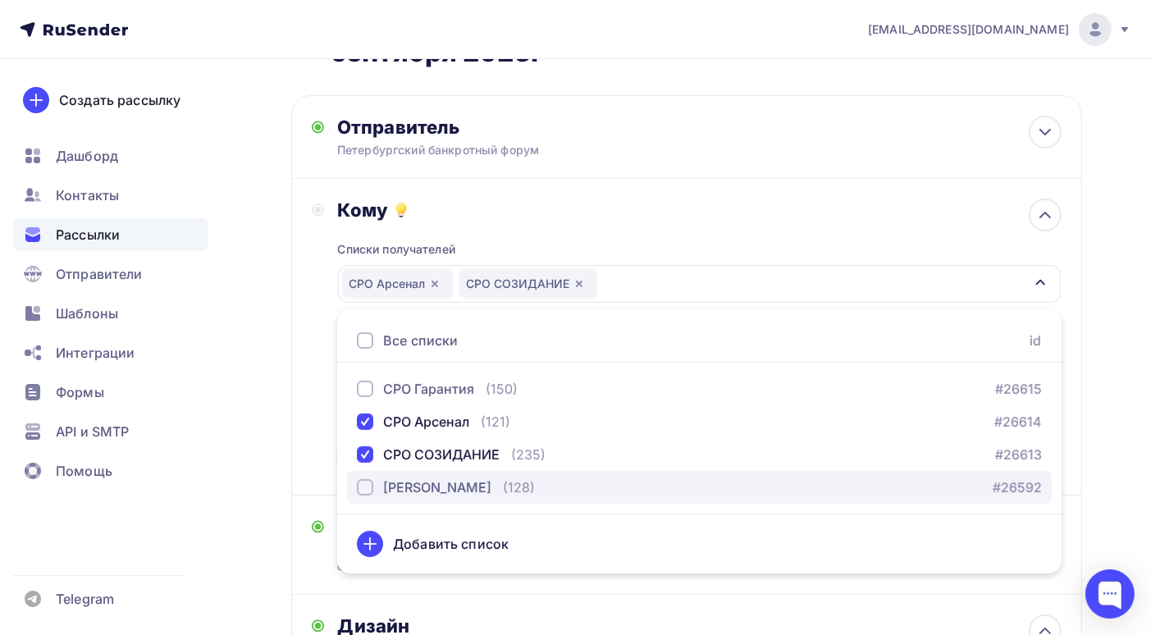
click at [363, 486] on div "button" at bounding box center [365, 487] width 16 height 16
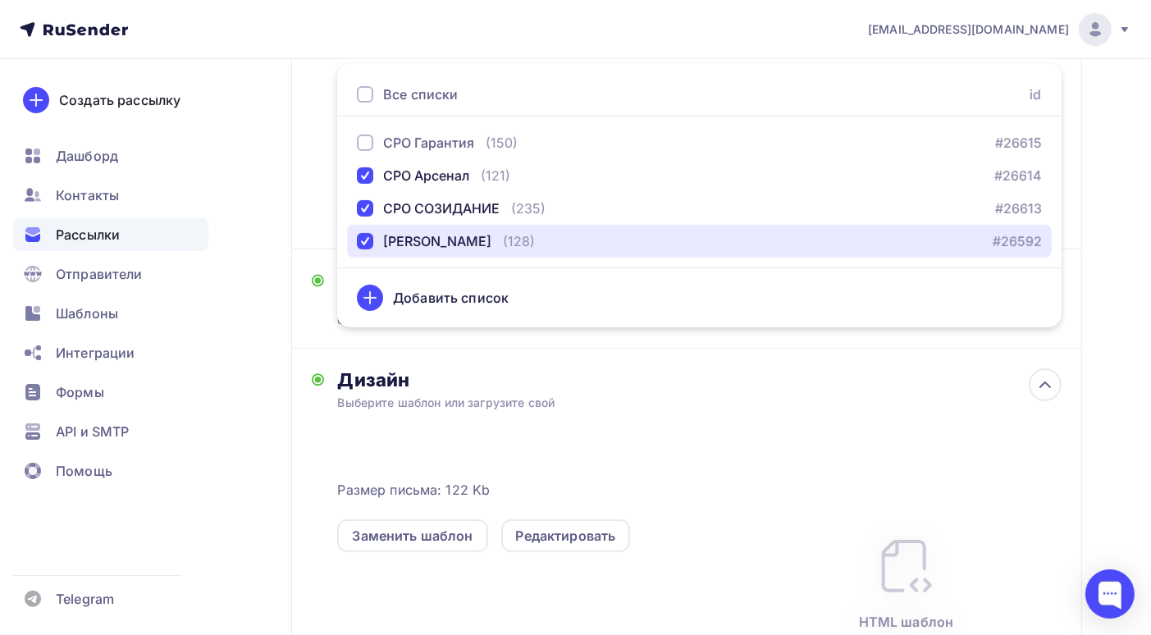
scroll to position [410, 0]
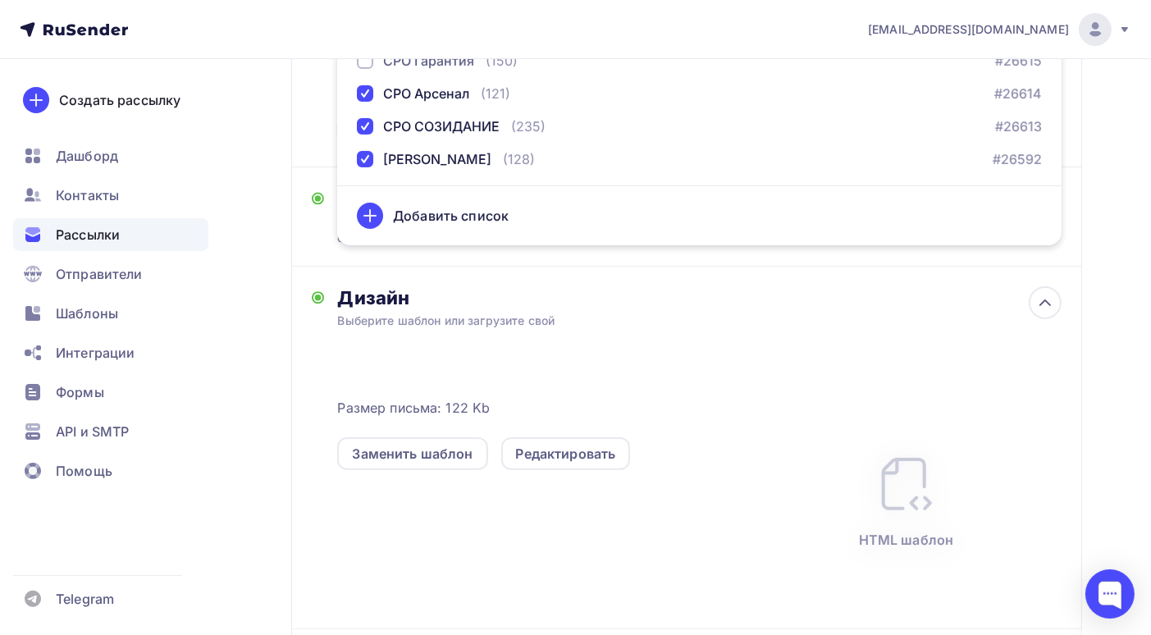
click at [752, 405] on div "HTML шаблон" at bounding box center [905, 500] width 311 height 256
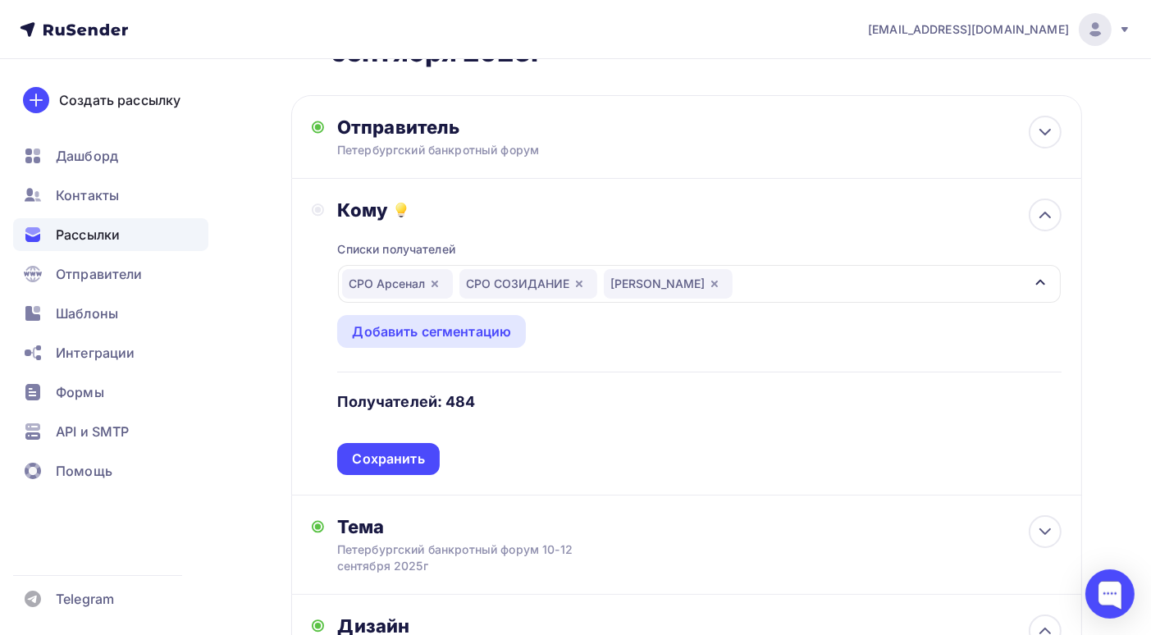
scroll to position [0, 0]
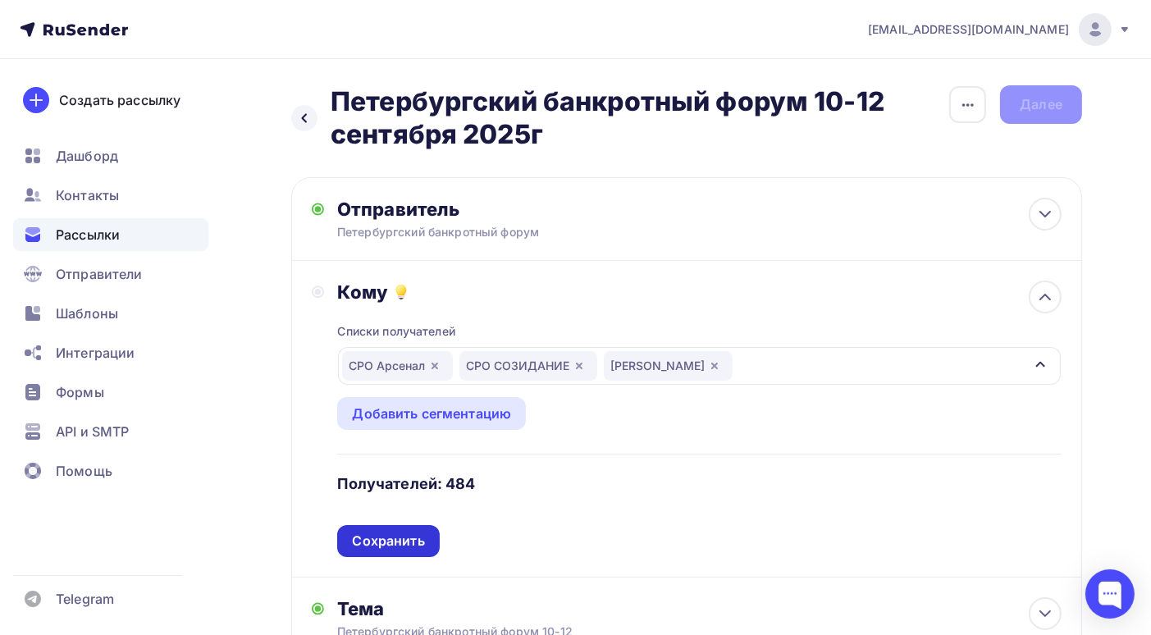
click at [394, 540] on div "Сохранить" at bounding box center [388, 540] width 72 height 19
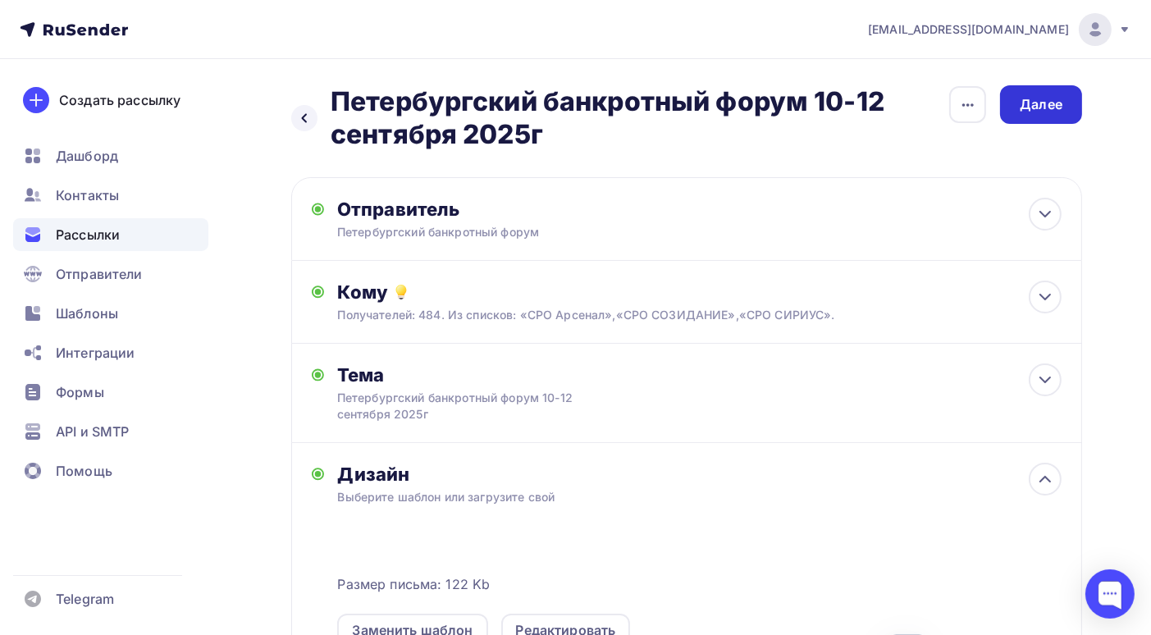
click at [1058, 105] on div "Далее" at bounding box center [1041, 104] width 43 height 19
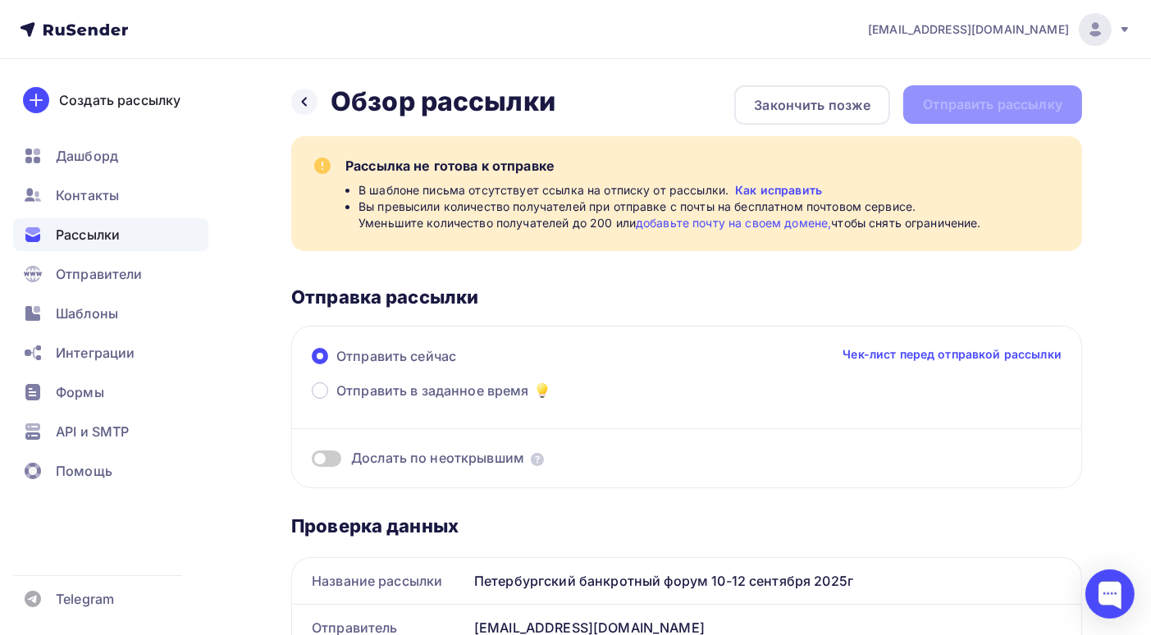
click at [786, 226] on link "добавьте почту на своем домене," at bounding box center [733, 223] width 195 height 14
click at [754, 186] on link "Как исправить" at bounding box center [778, 190] width 87 height 16
click at [750, 189] on link "Как исправить" at bounding box center [778, 190] width 87 height 16
click at [110, 316] on span "Шаблоны" at bounding box center [87, 313] width 62 height 20
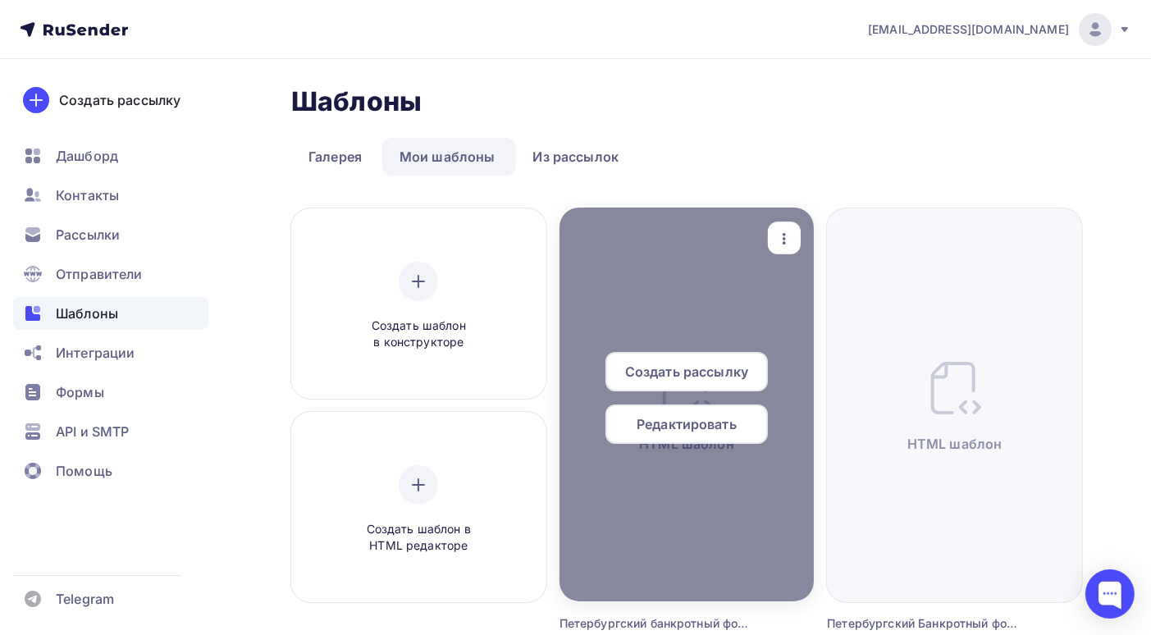
click at [709, 431] on span "Редактировать" at bounding box center [686, 424] width 100 height 20
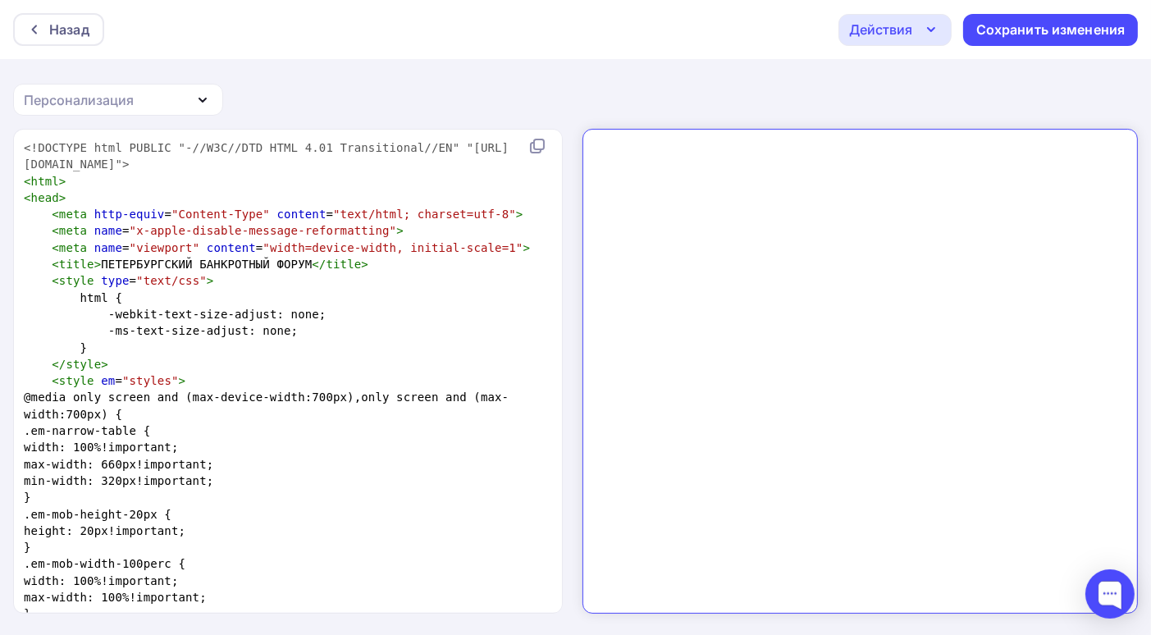
scroll to position [2, 0]
click at [1041, 31] on div "Сохранить изменения" at bounding box center [1050, 28] width 149 height 19
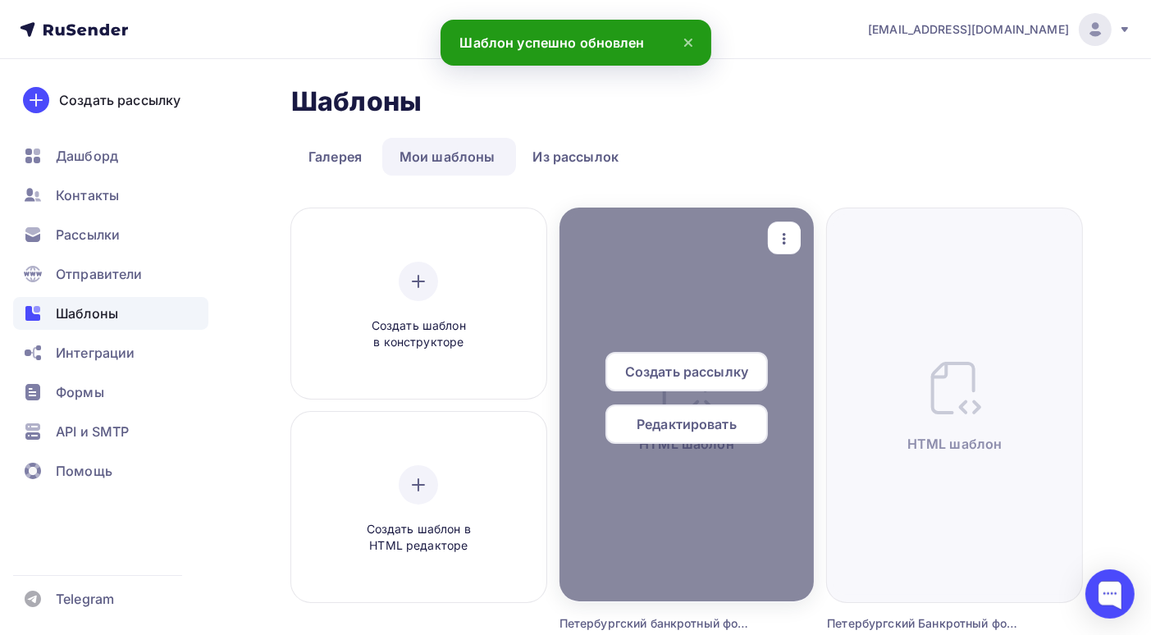
click at [702, 424] on span "Редактировать" at bounding box center [686, 424] width 100 height 20
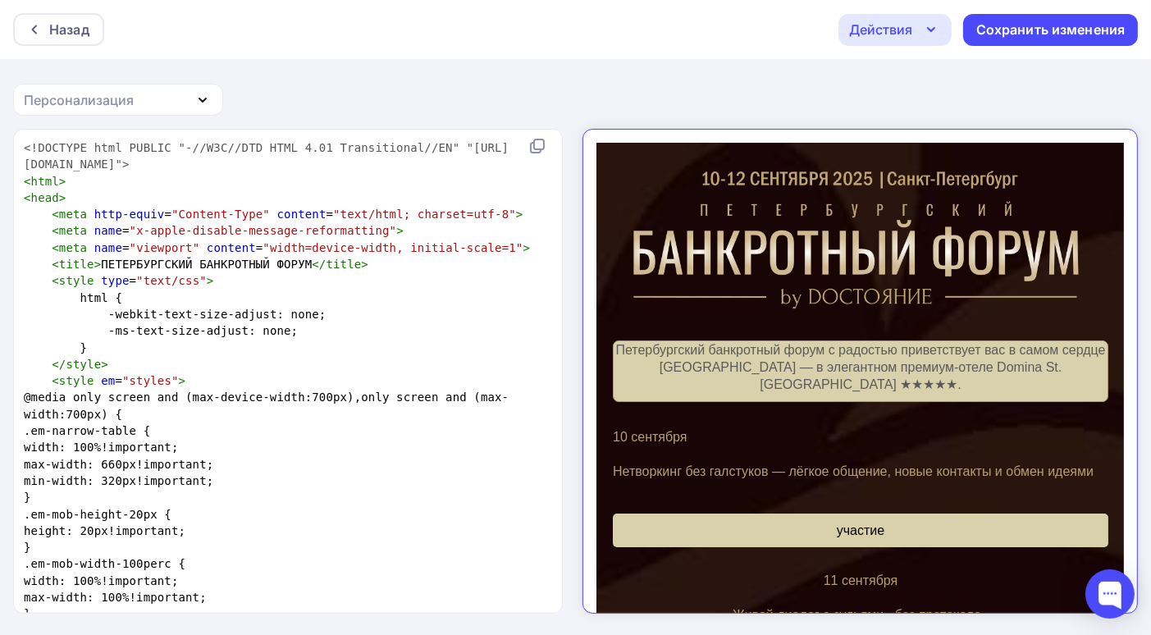
scroll to position [82, 0]
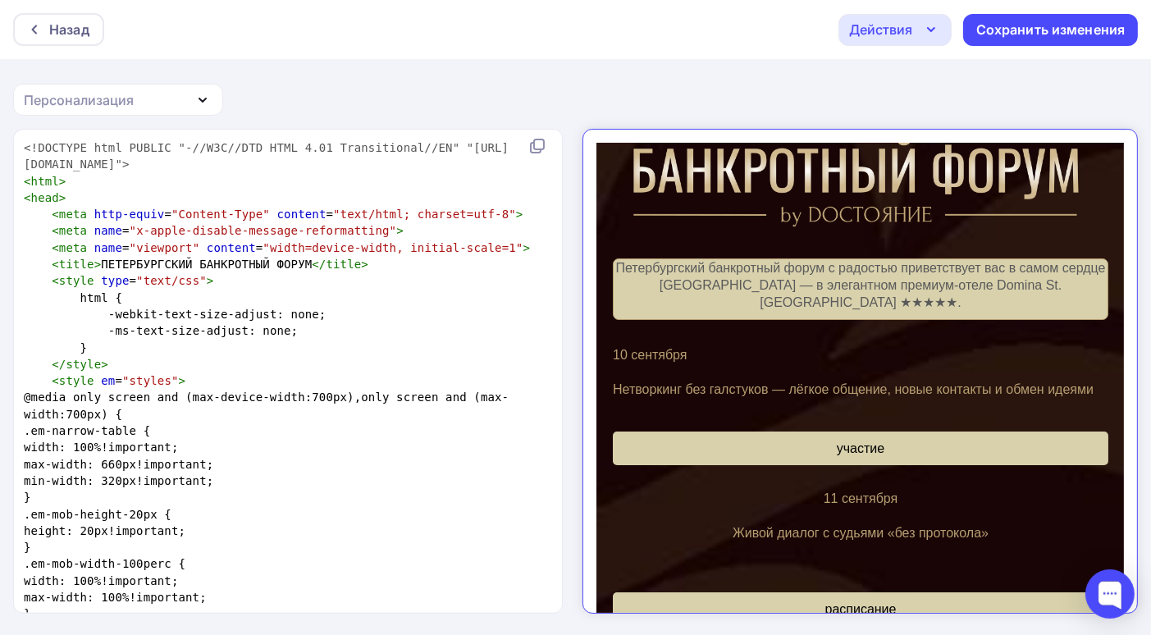
click at [928, 34] on icon "button" at bounding box center [931, 30] width 20 height 20
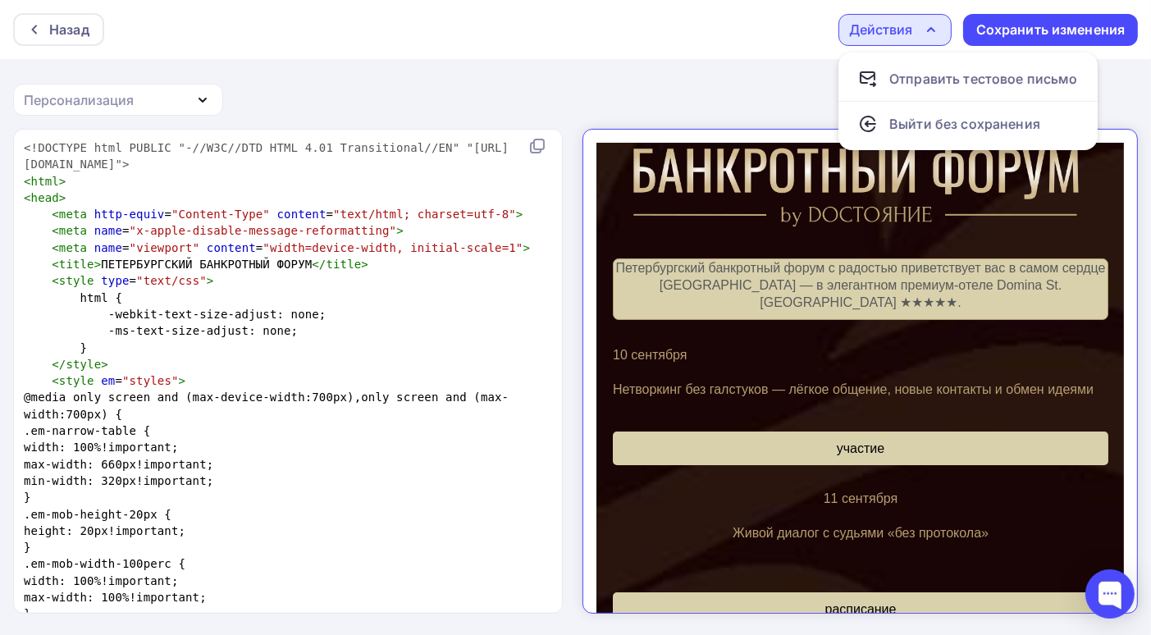
click at [928, 34] on icon "button" at bounding box center [931, 30] width 20 height 20
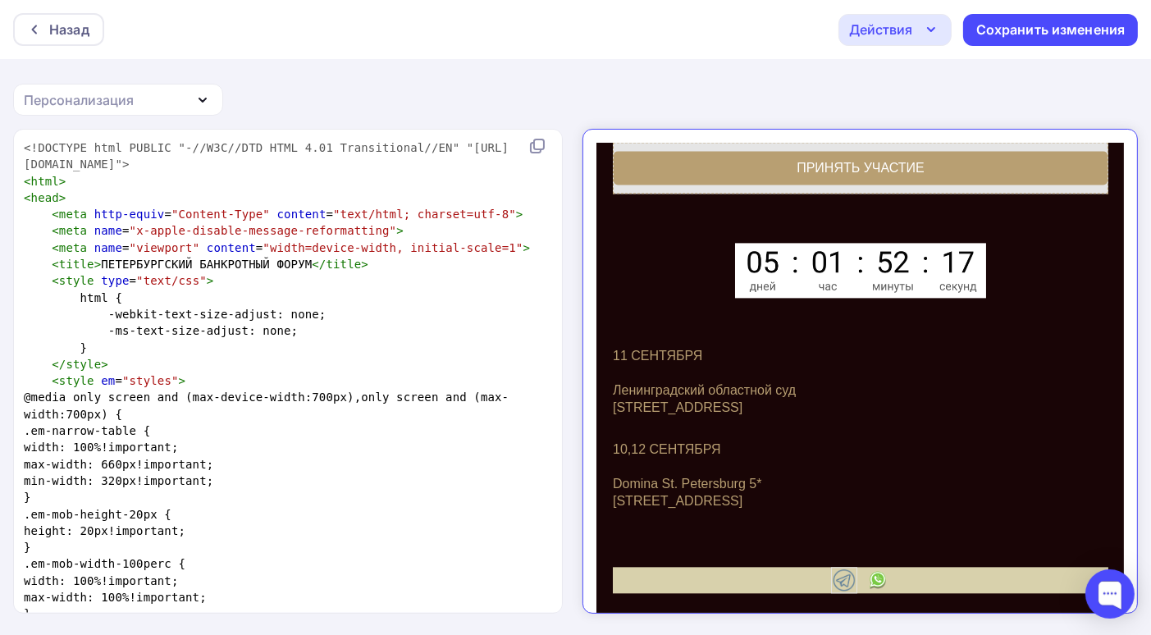
scroll to position [3930, 0]
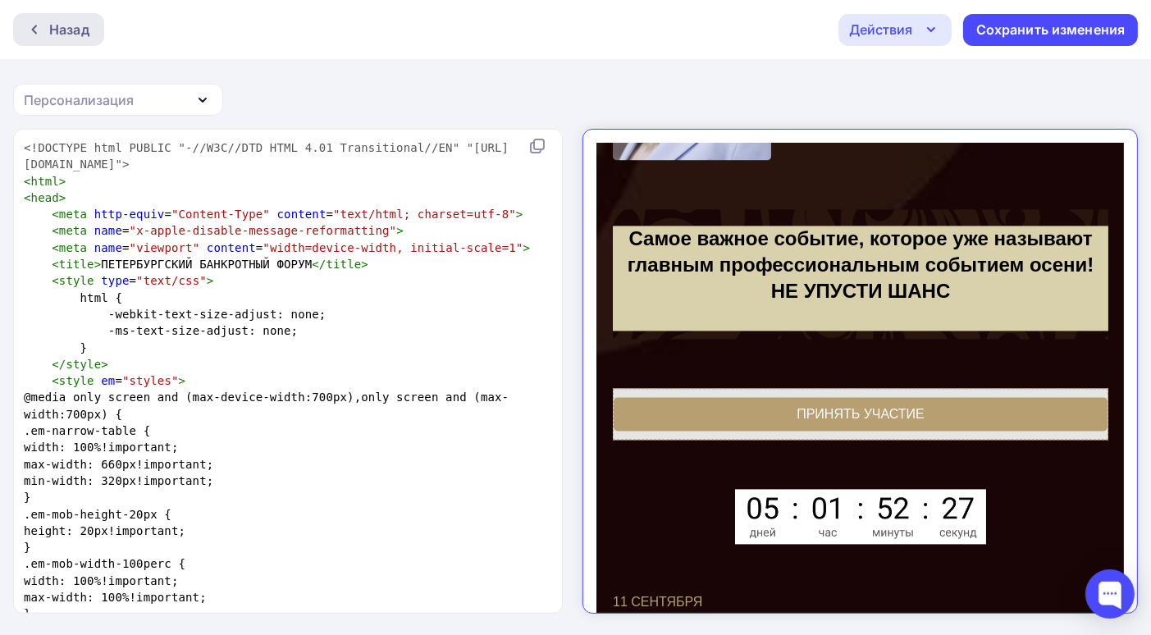
click at [73, 27] on div "Назад" at bounding box center [69, 30] width 40 height 20
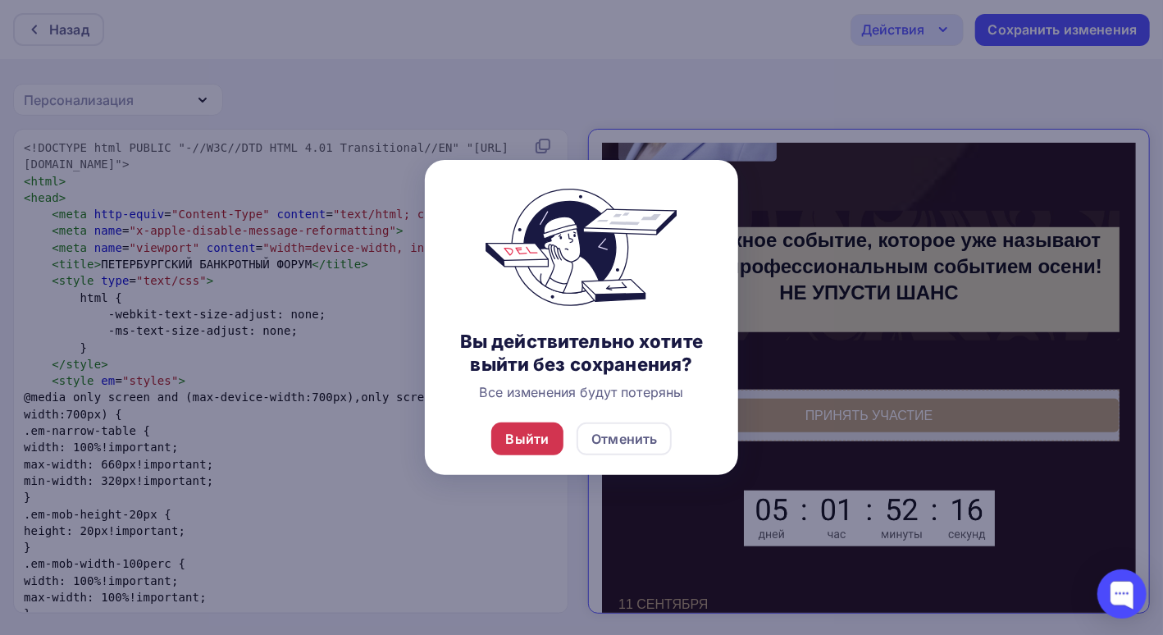
click at [518, 437] on div "Выйти" at bounding box center [527, 439] width 43 height 20
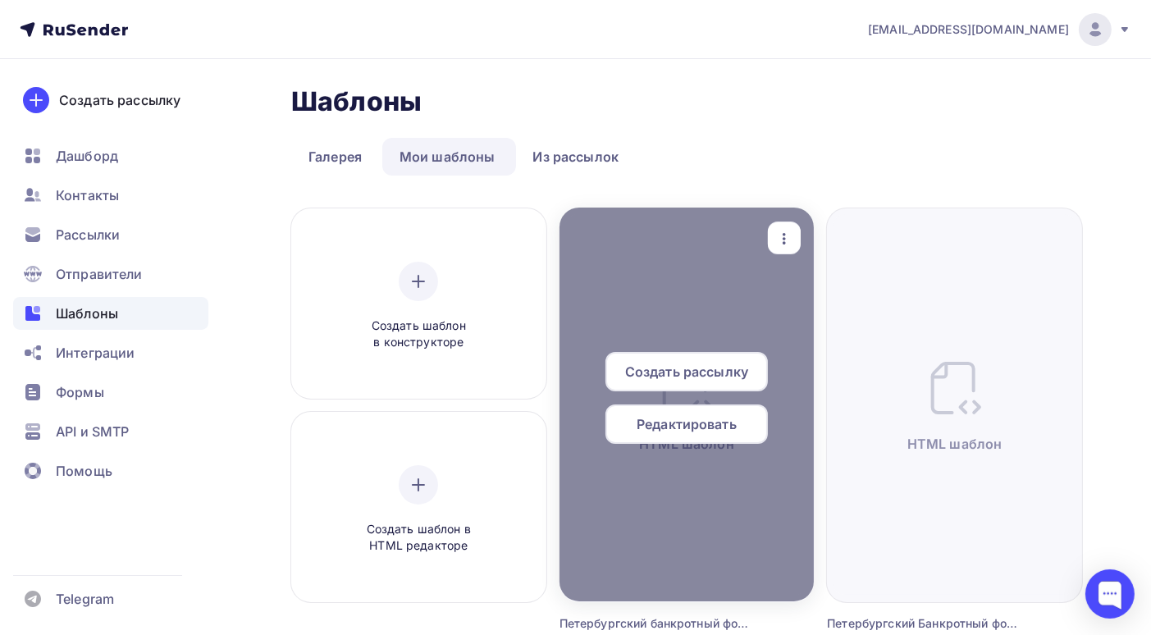
click at [783, 235] on icon "button" at bounding box center [784, 239] width 20 height 20
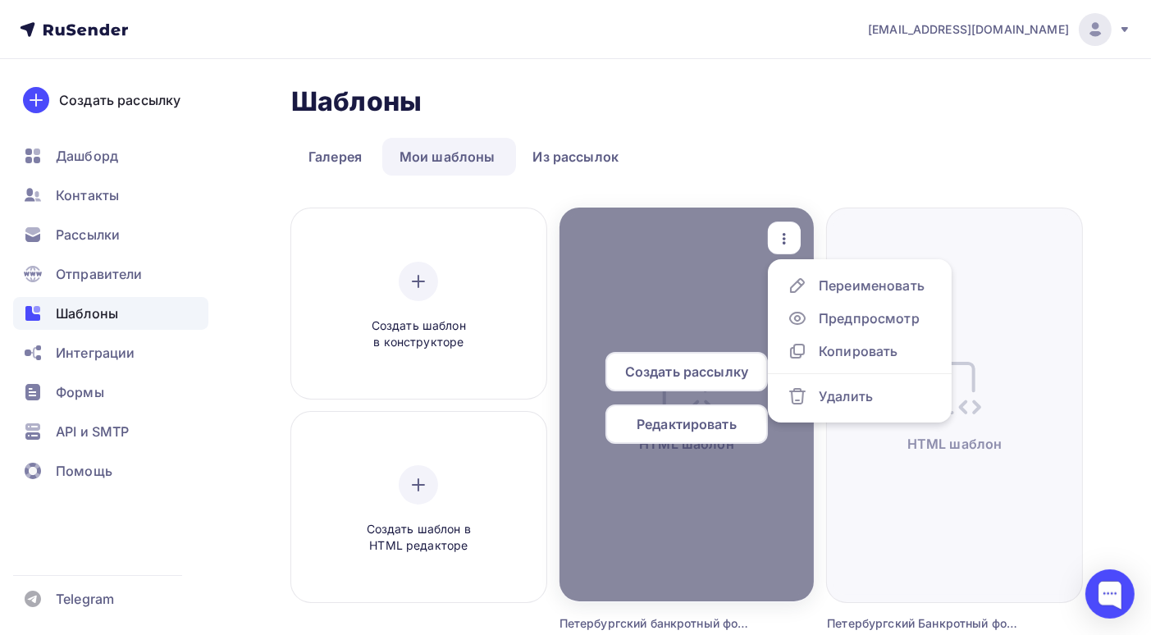
scroll to position [82, 0]
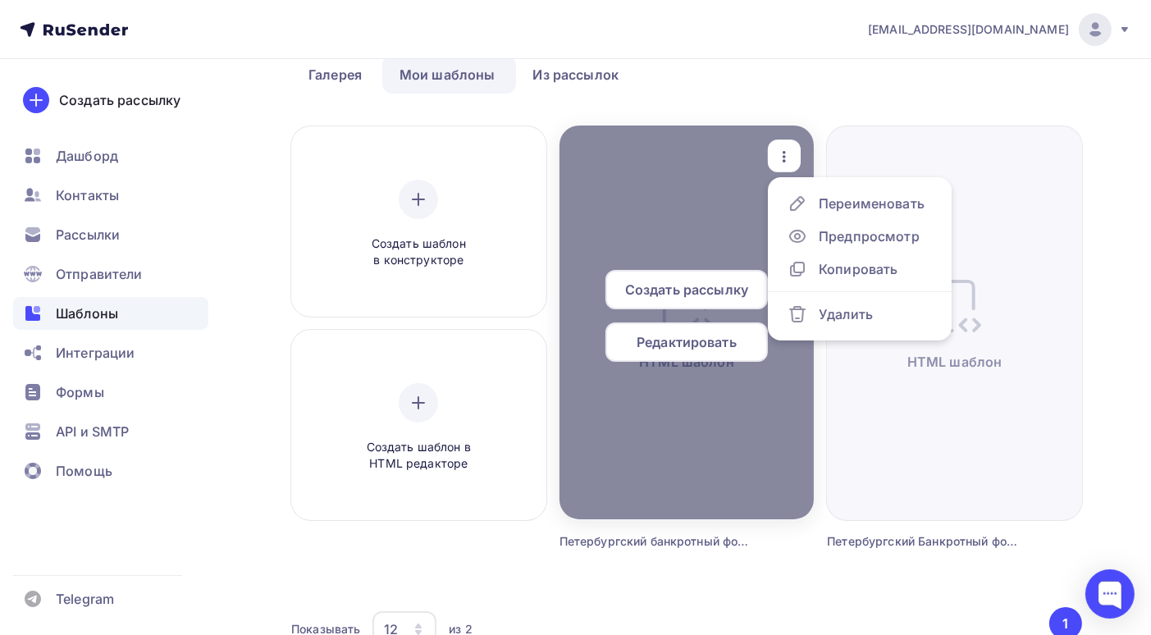
click at [696, 344] on span "Редактировать" at bounding box center [686, 342] width 100 height 20
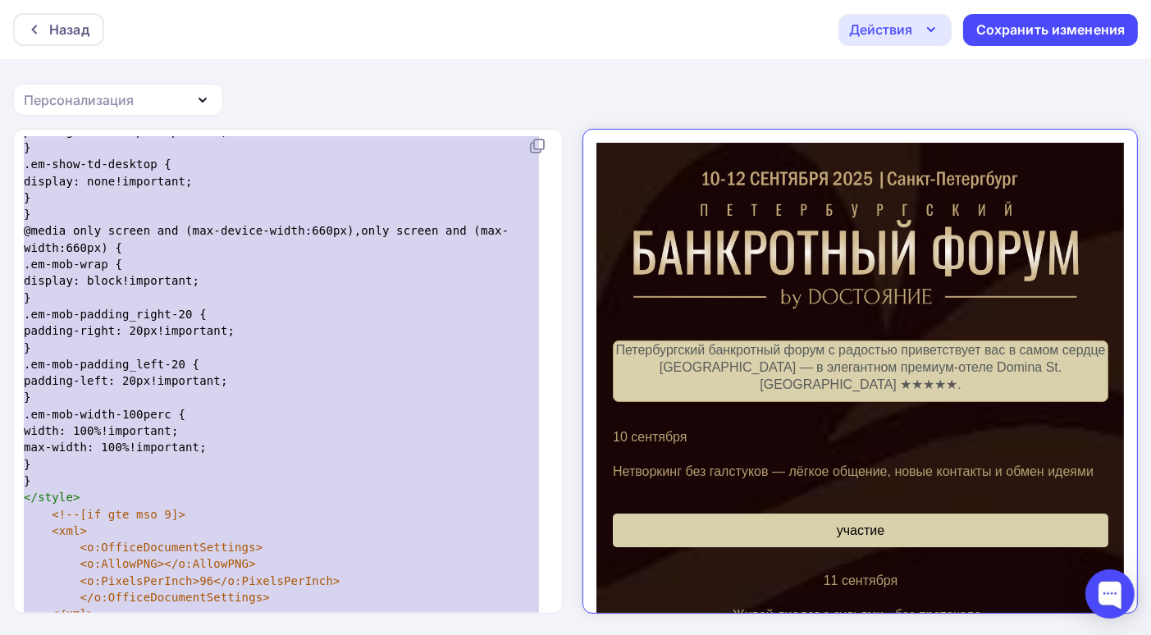
scroll to position [716, 0]
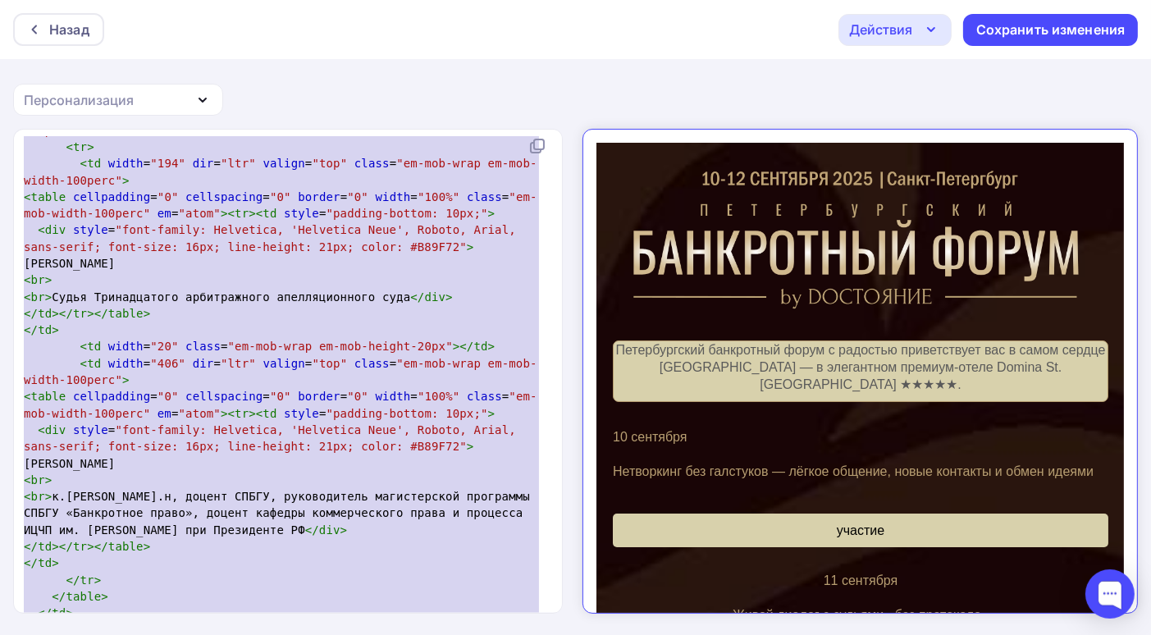
type textarea "<!DOCTYPE html PUBLIC "-//W3C//DTD HTML 4.01 Transitional//EN" "http://www.w3.o…"
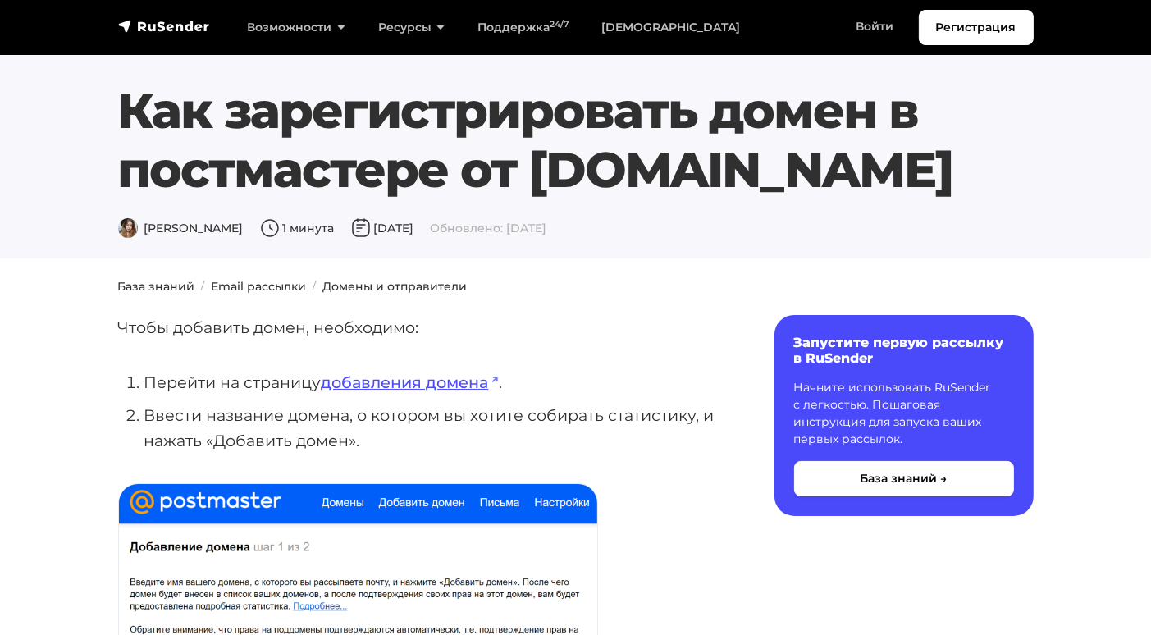
scroll to position [82, 0]
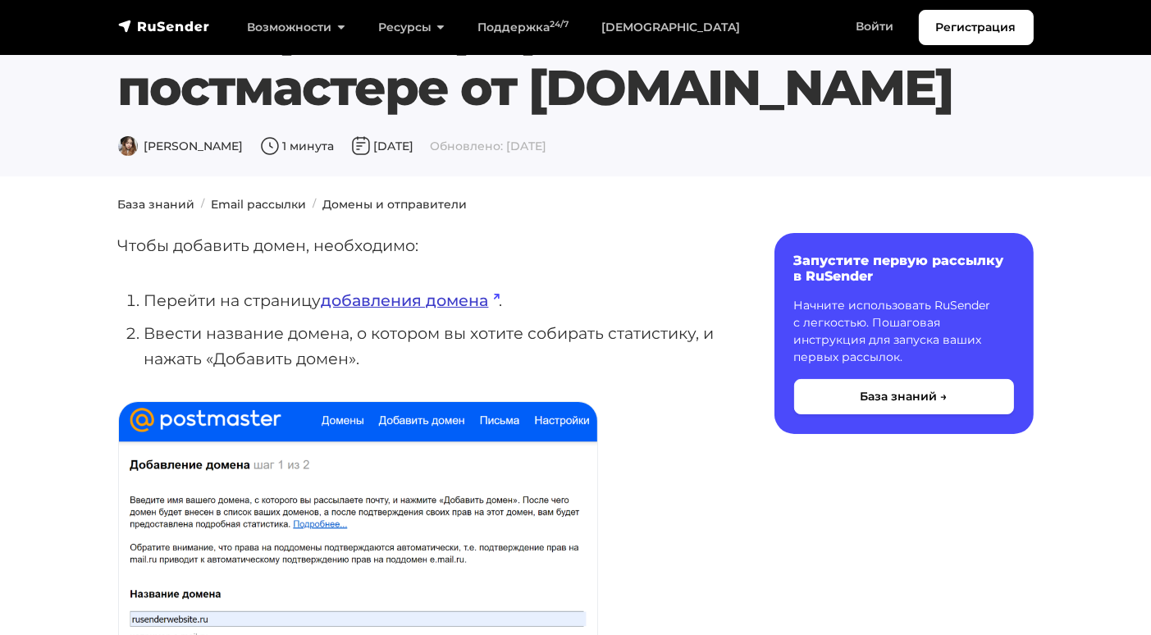
click at [471, 303] on link "добавления домена" at bounding box center [411, 300] width 178 height 20
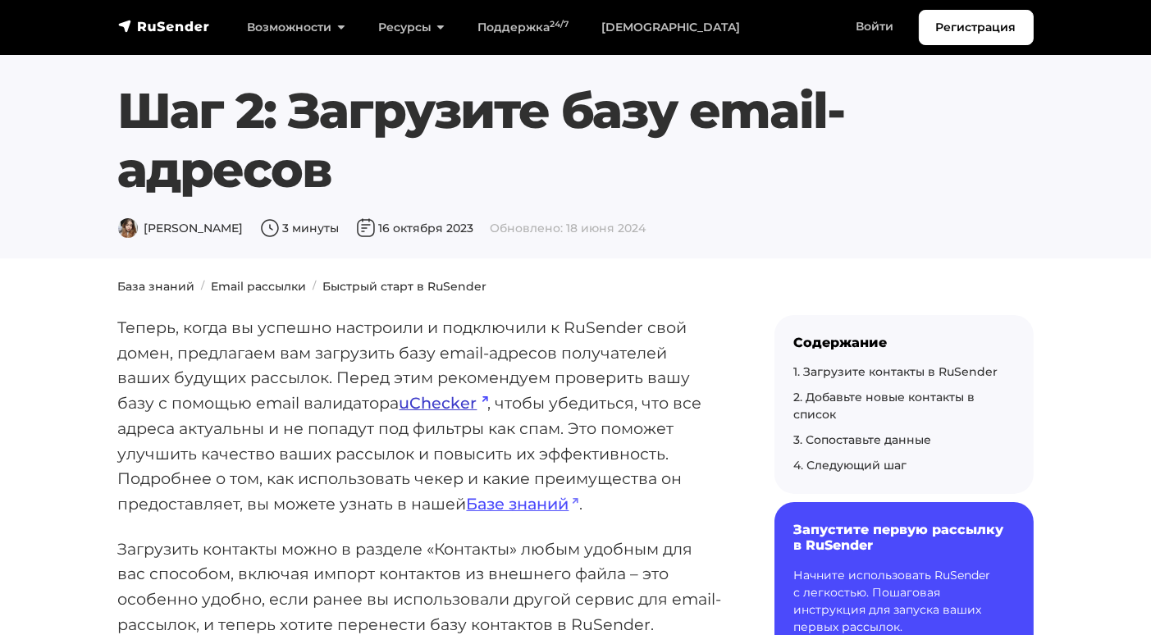
click at [428, 408] on link "uChecker" at bounding box center [443, 403] width 89 height 20
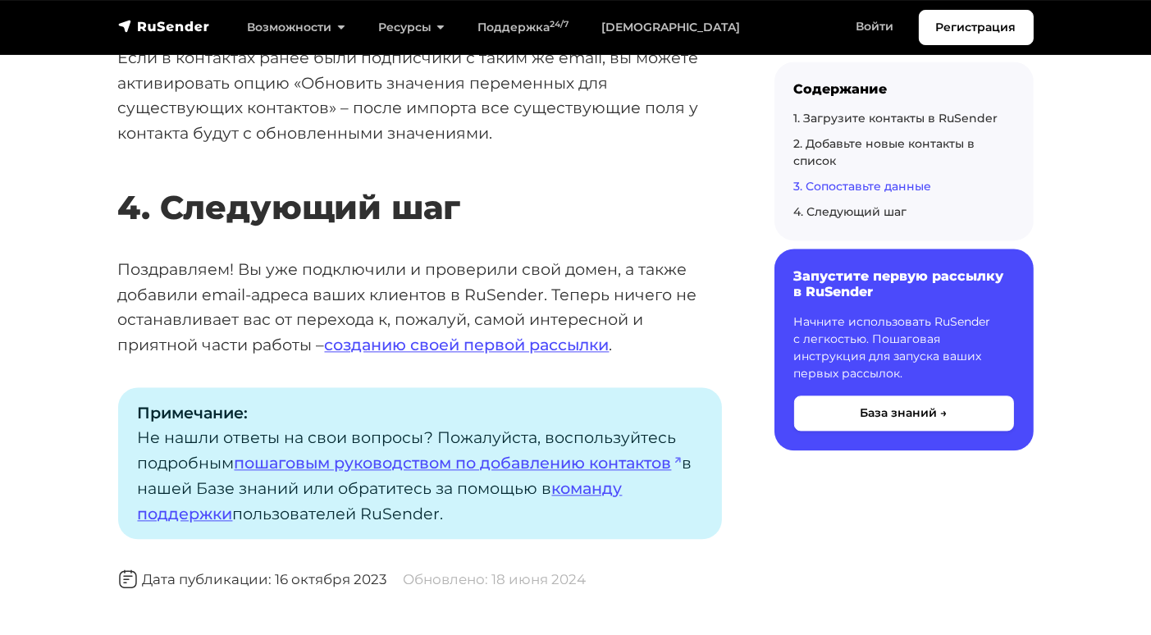
scroll to position [4019, 0]
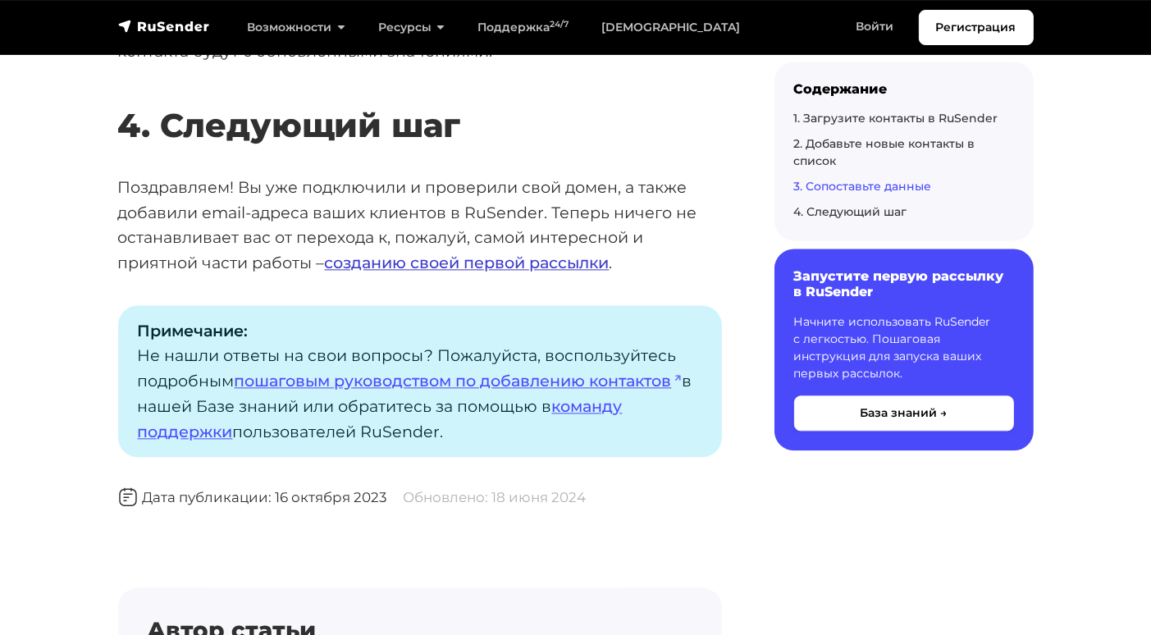
click at [513, 262] on link "созданию своей первой рассылки" at bounding box center [467, 263] width 285 height 20
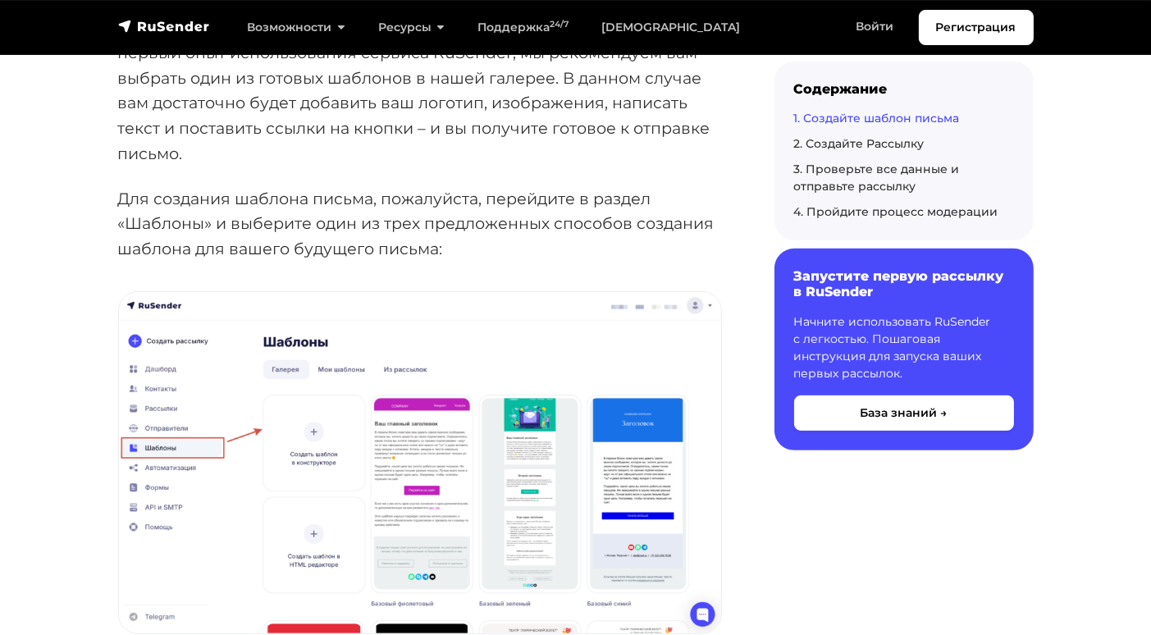
scroll to position [984, 0]
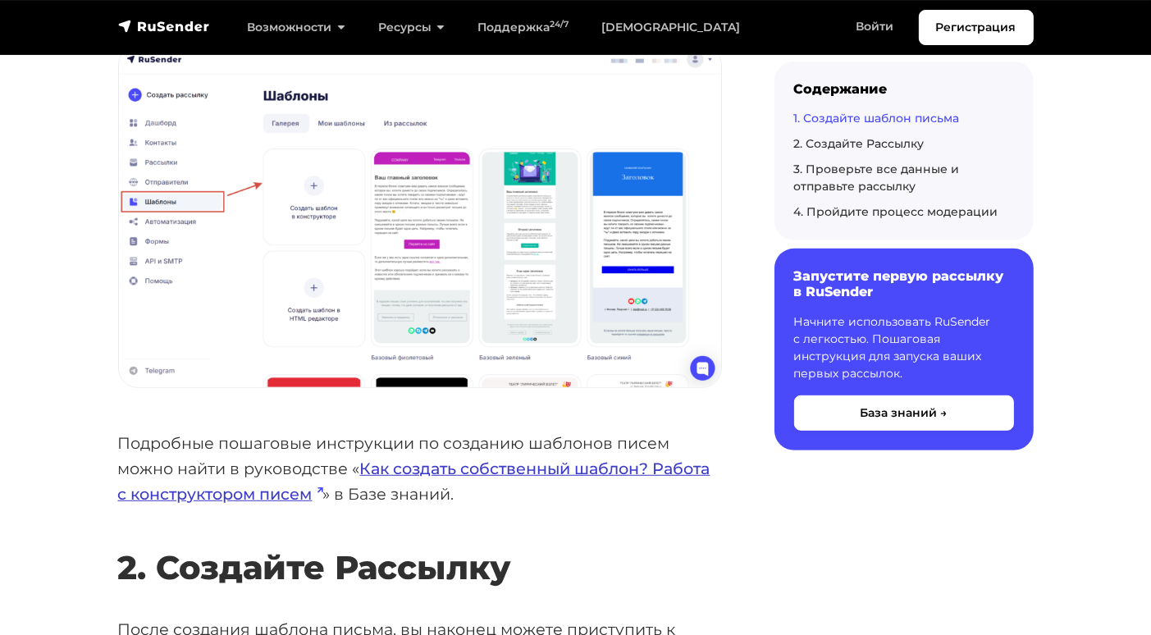
click at [550, 467] on link "Как создать собственный шаблон? Работа с конструктором писем" at bounding box center [414, 480] width 592 height 45
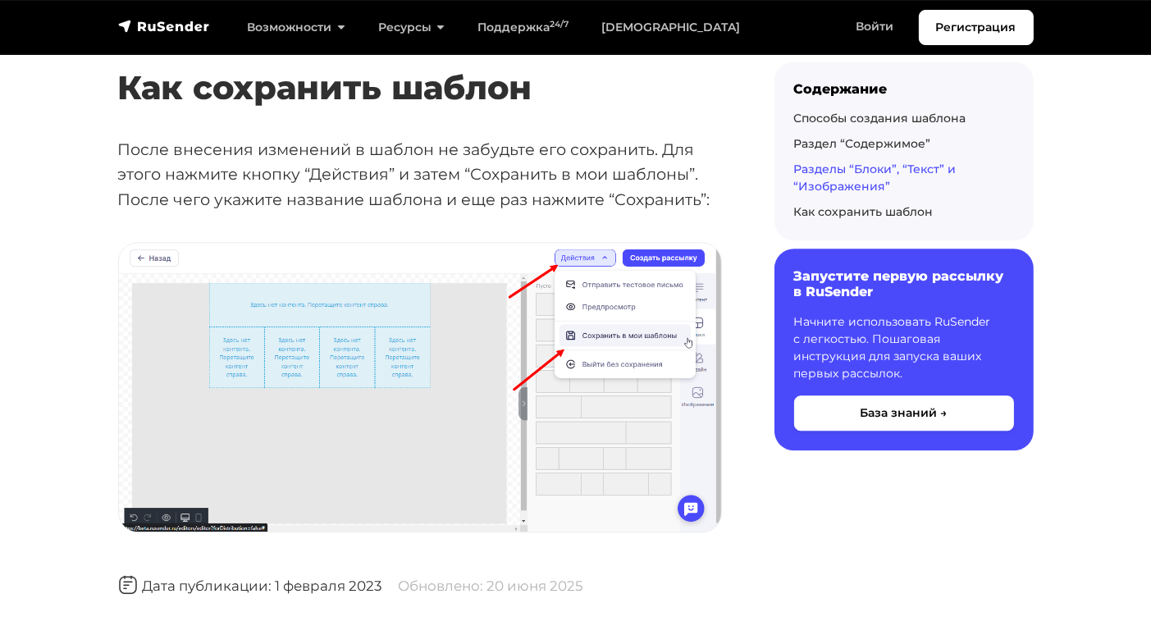
scroll to position [5167, 0]
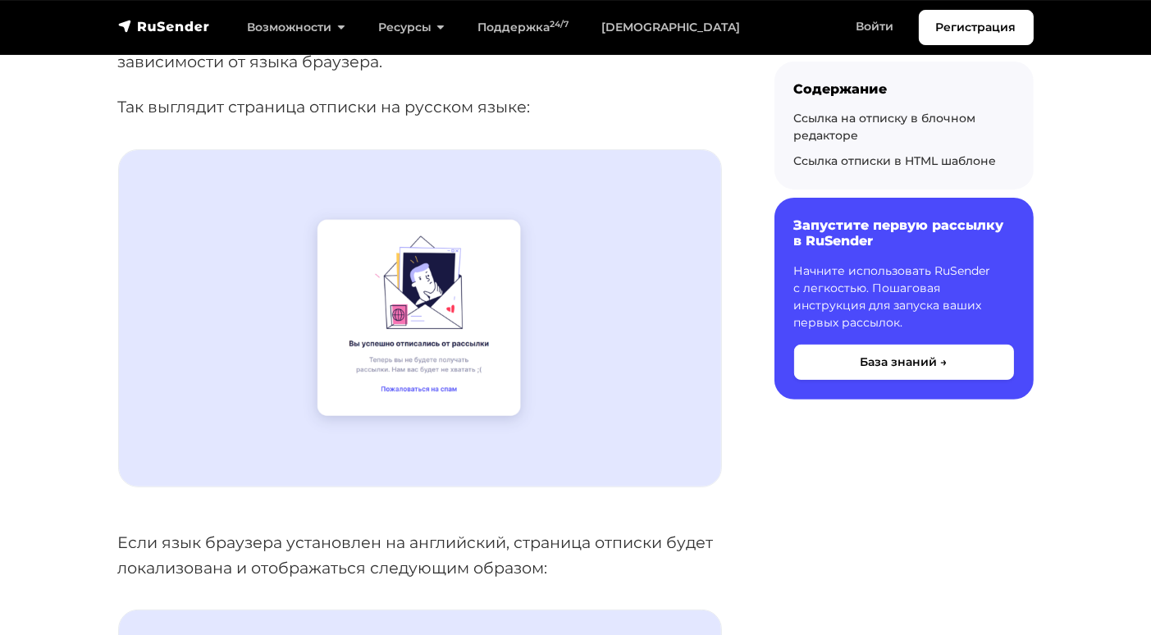
scroll to position [246, 0]
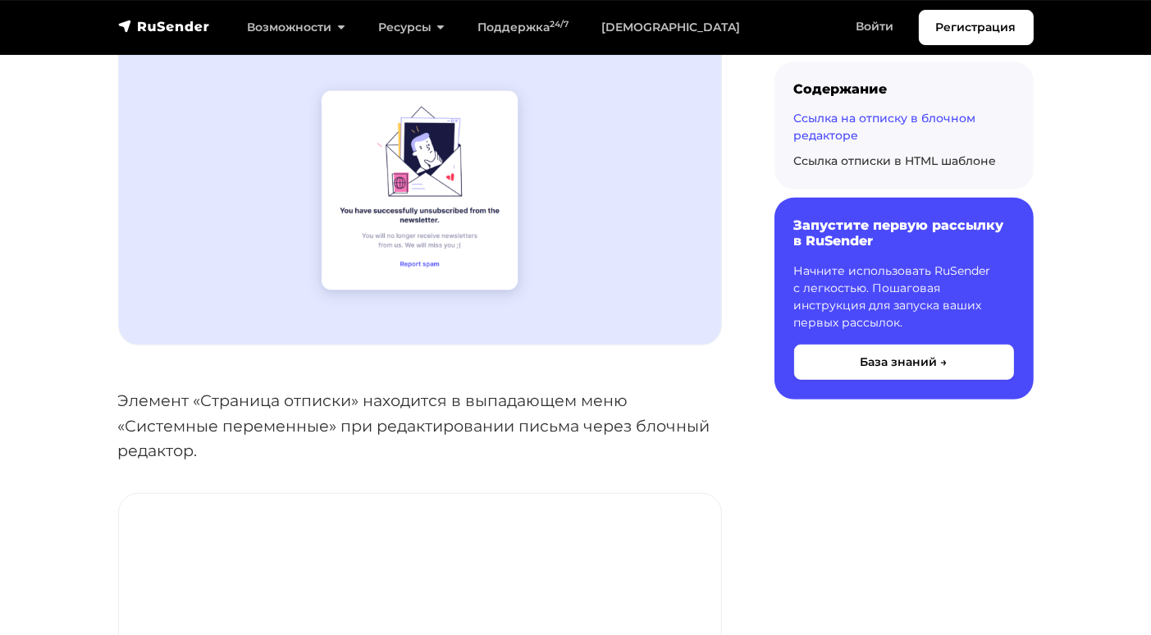
scroll to position [1148, 0]
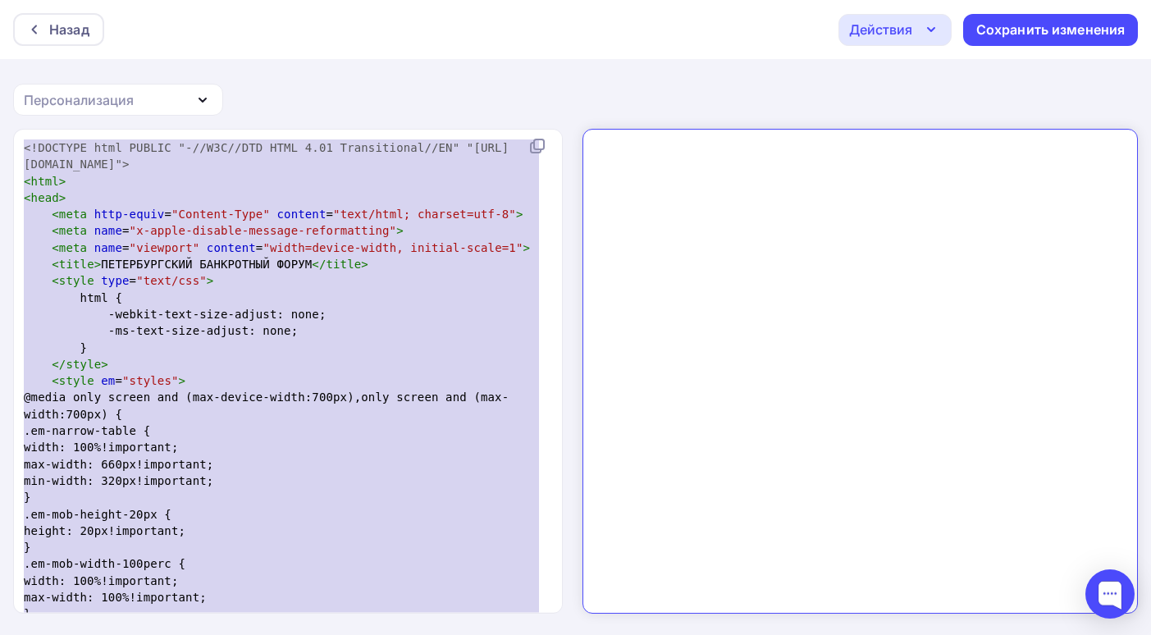
type textarea "<!LOREMIP dolo SITAME "-//C4A//ELI SEDD 1.44 Eiusmodtempo//IN" "utla://etd.m9.a…"
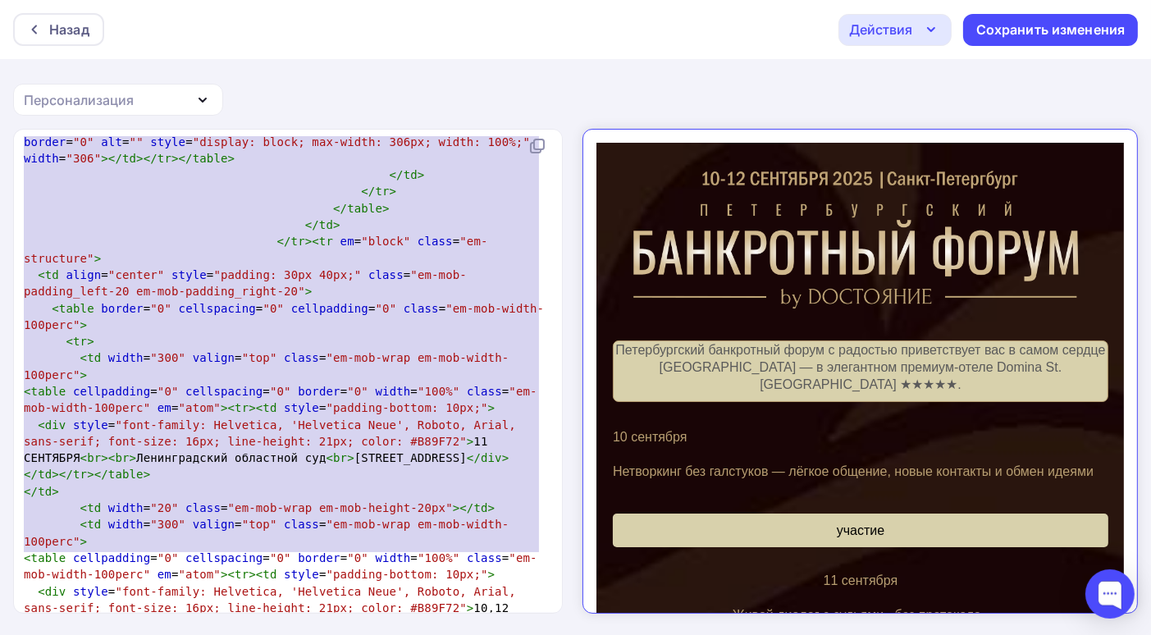
scroll to position [12092, 0]
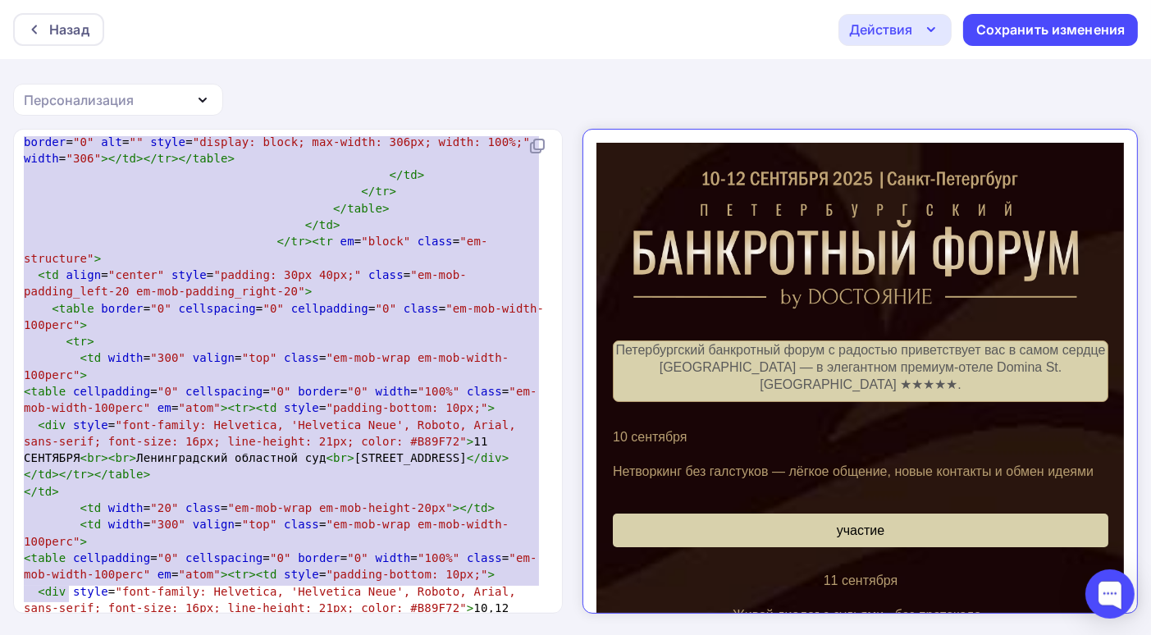
click at [2, 634] on html "Назад Действия Отправить тестовое письмо Выйти без сохранения Сохранить изменен…" at bounding box center [575, 317] width 1151 height 635
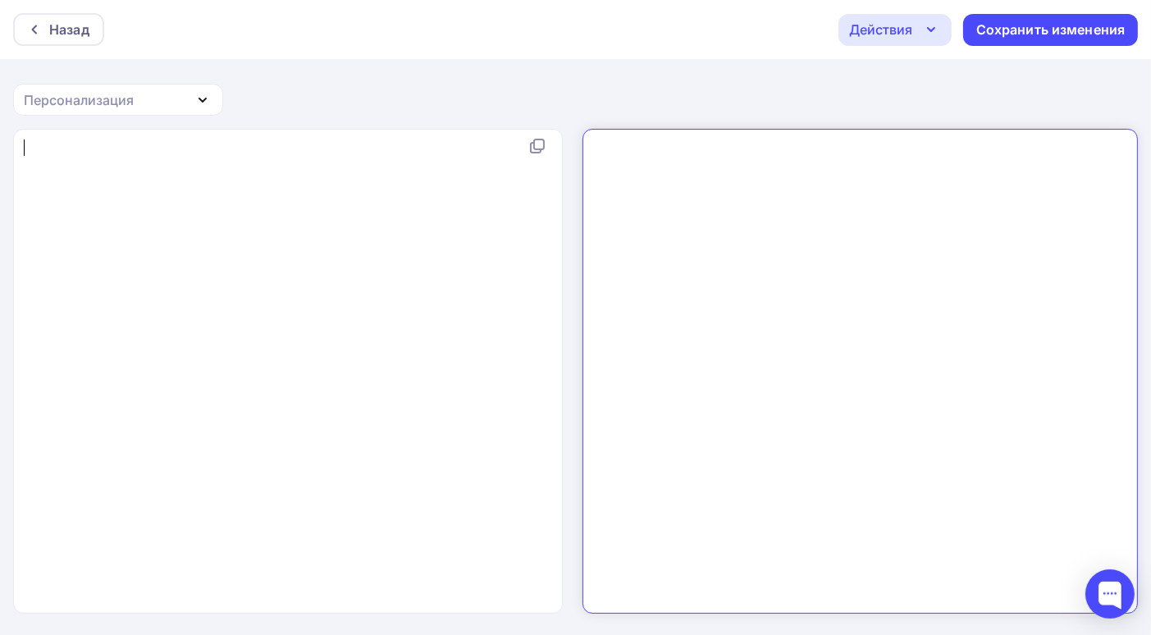
scroll to position [0, 0]
click at [86, 173] on div "x ​" at bounding box center [305, 391] width 569 height 511
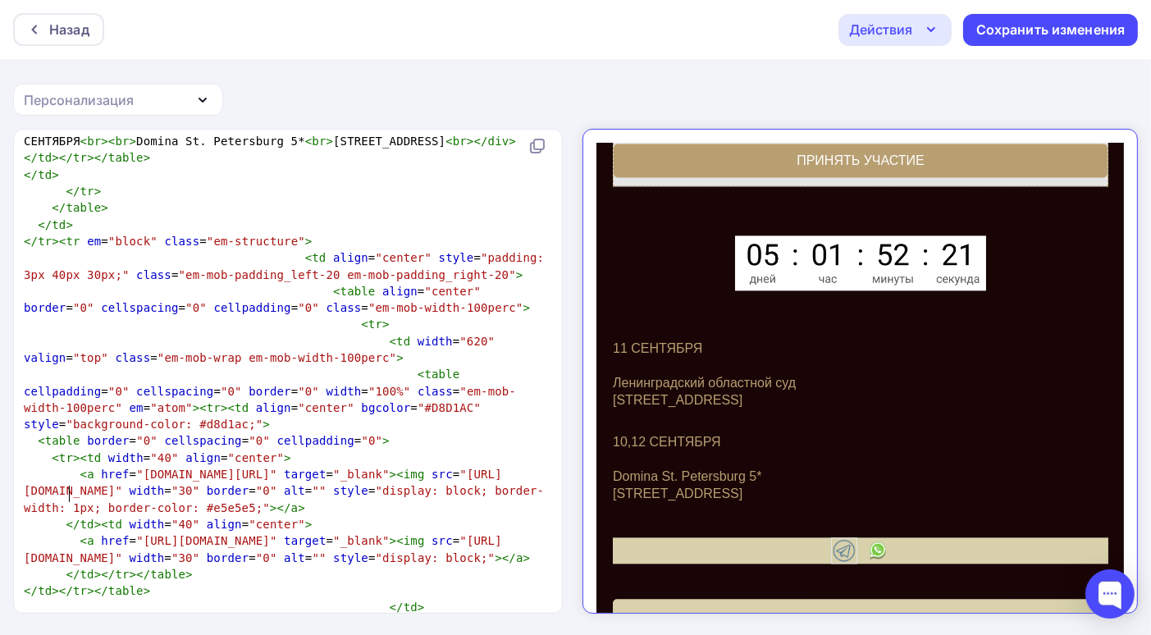
scroll to position [4206, 0]
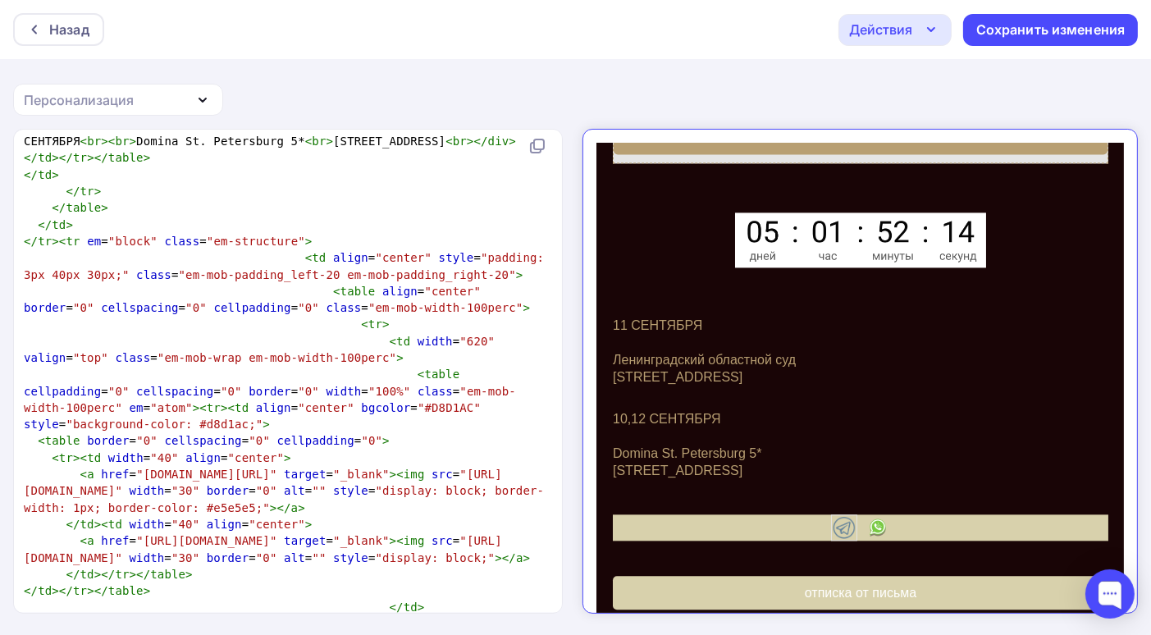
click at [750, 569] on link "отписка от письма" at bounding box center [845, 578] width 495 height 34
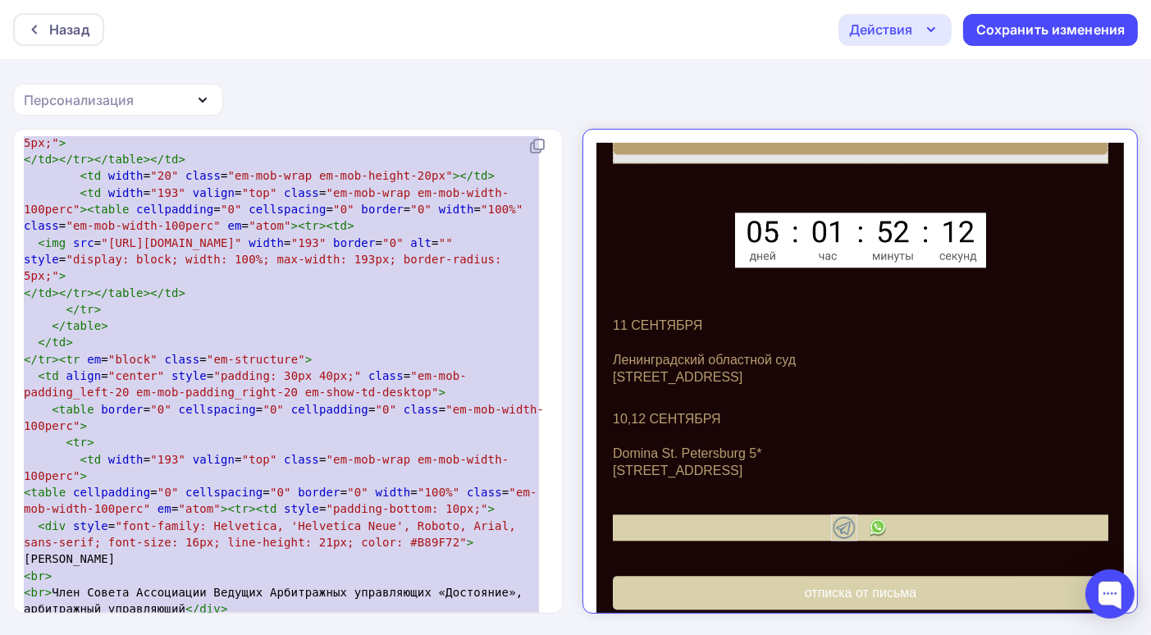
scroll to position [5864, 0]
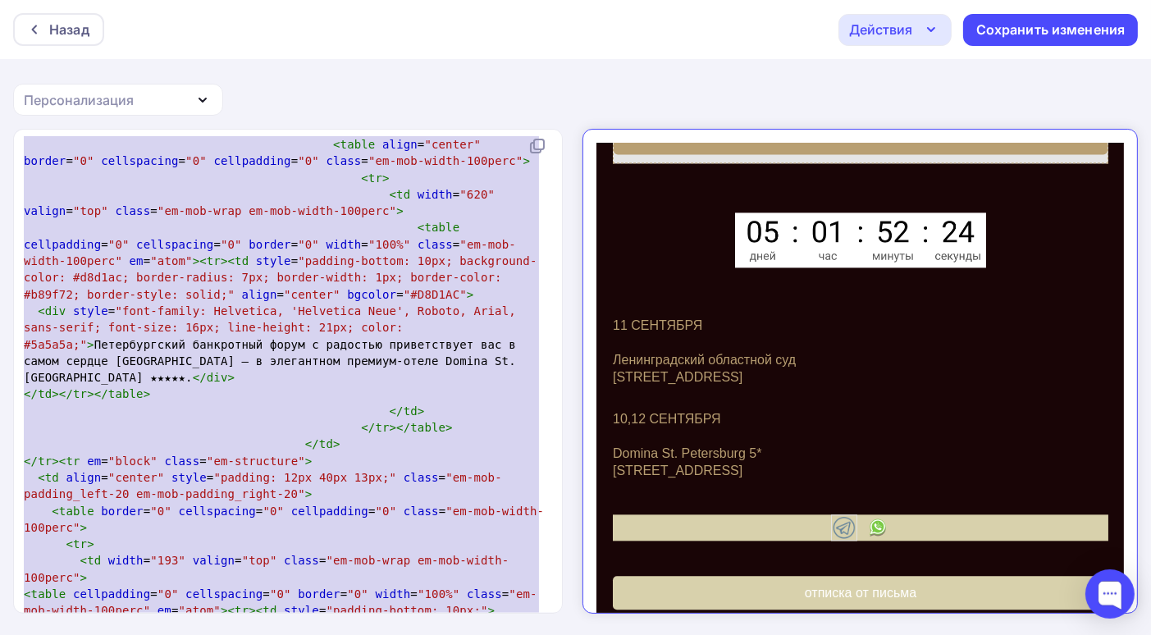
type textarea "<!LOREMIP dolo SITAME "-//C8A//ELI SEDD 1.93 Eiusmodtempo//IN" "utla://etd.m4.a…"
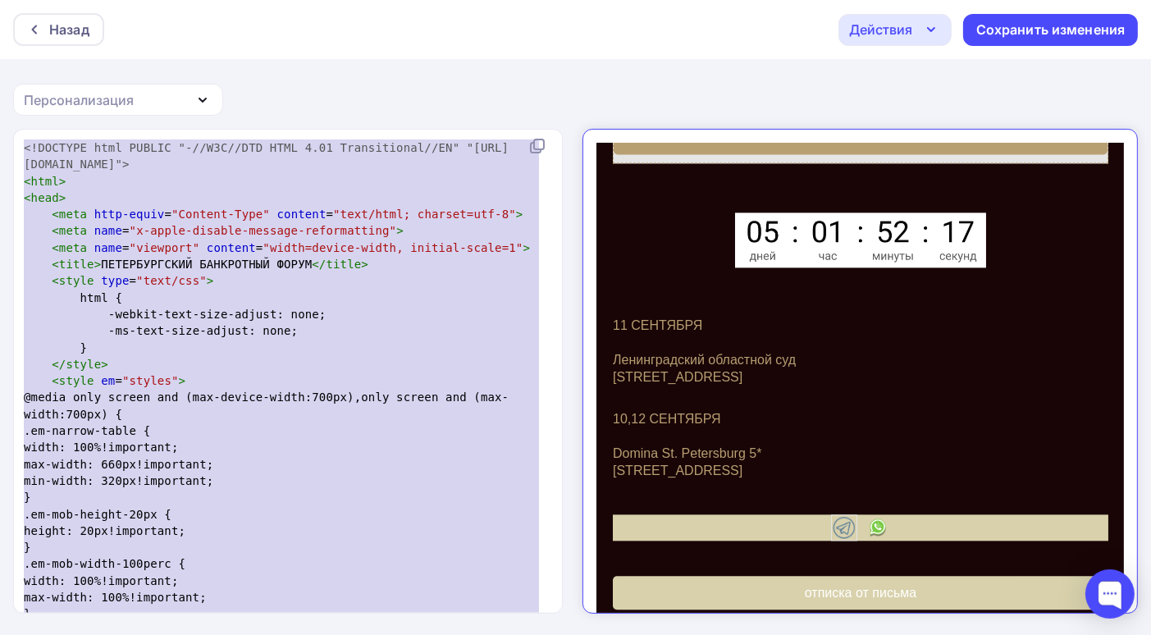
drag, startPoint x: 84, startPoint y: 599, endPoint x: 41, endPoint y: -71, distance: 671.5
click at [41, 0] on html "Назад Действия Отправить тестовое письмо Выйти без сохранения Сохранить изменен…" at bounding box center [575, 317] width 1151 height 635
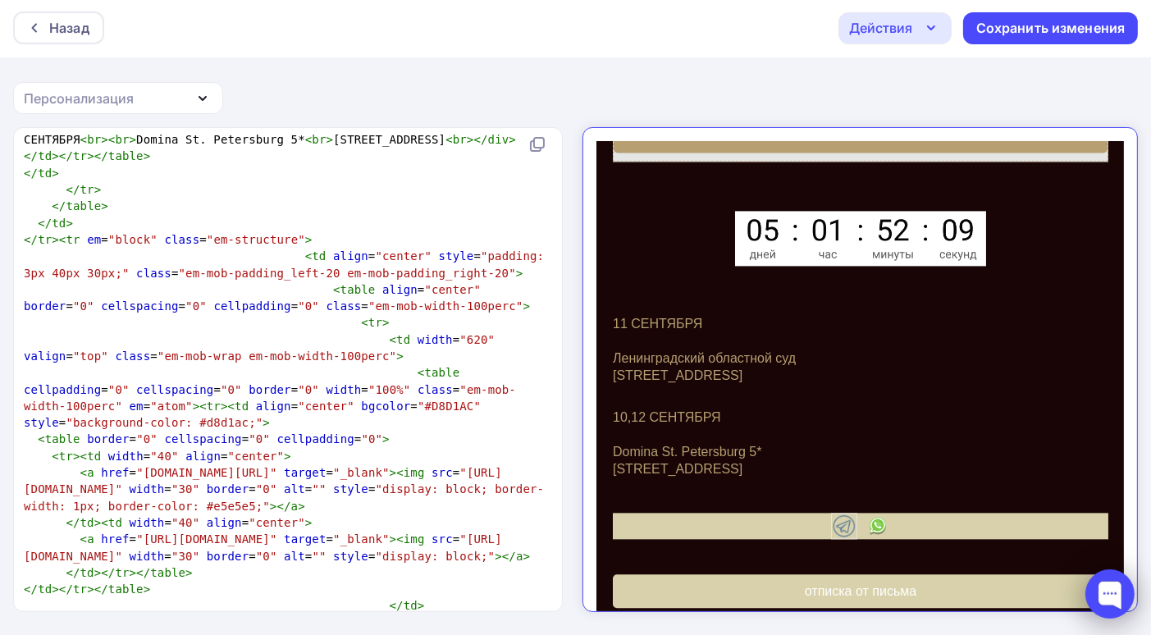
click at [1106, 595] on div at bounding box center [1109, 593] width 49 height 49
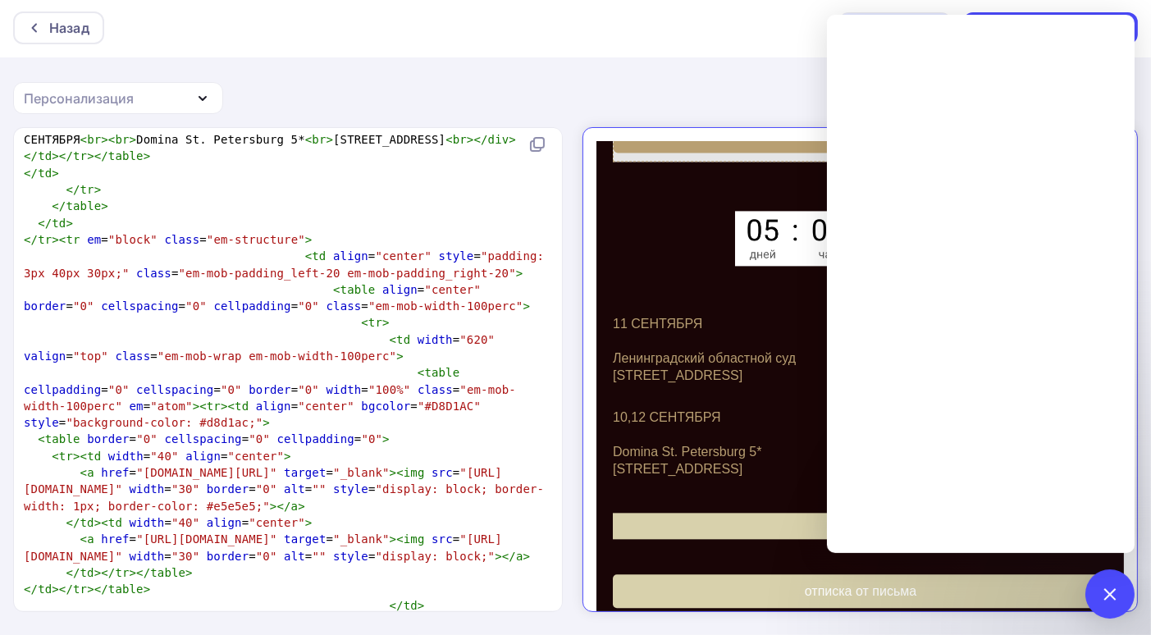
click at [756, 33] on div "Назад Действия Отправить тестовое письмо Выйти без сохранения Сохранить изменен…" at bounding box center [575, 27] width 1151 height 59
click at [1102, 588] on div at bounding box center [1109, 593] width 49 height 49
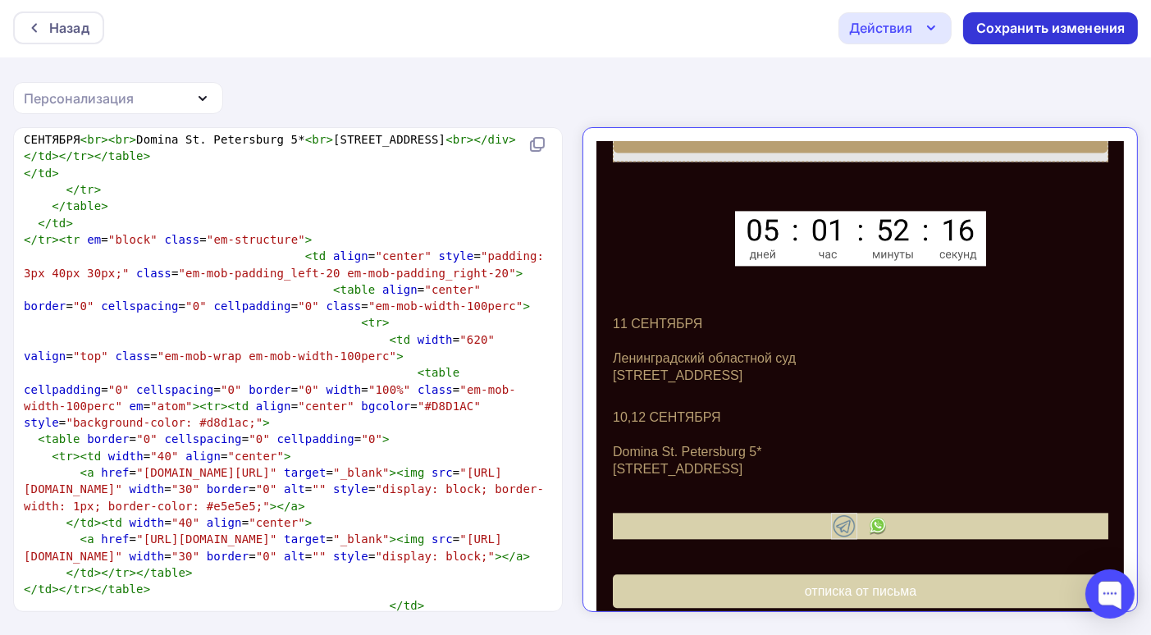
click at [1076, 25] on div "Сохранить изменения" at bounding box center [1050, 28] width 149 height 19
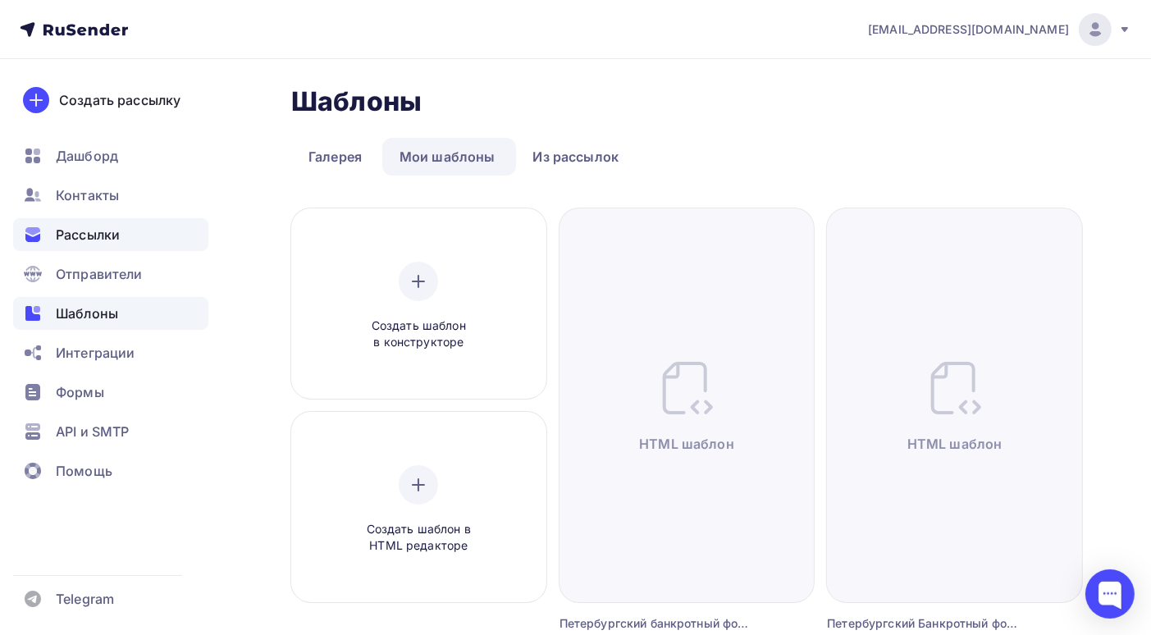
click at [105, 236] on span "Рассылки" at bounding box center [88, 235] width 64 height 20
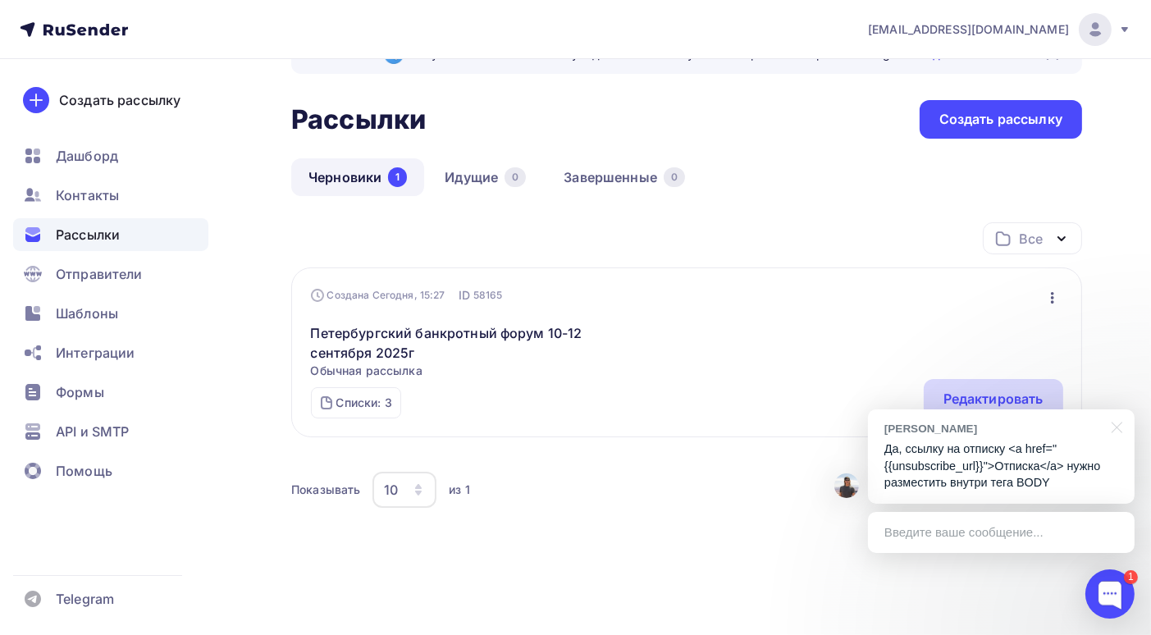
click at [974, 396] on div "Редактировать" at bounding box center [993, 399] width 100 height 20
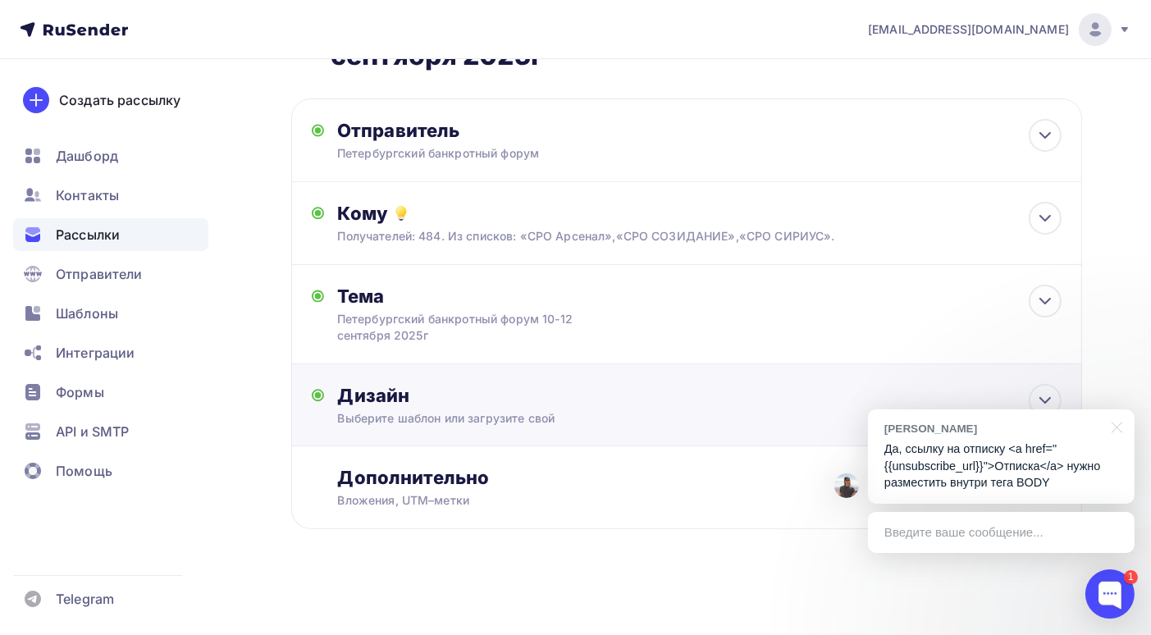
click at [599, 408] on div "Дизайн Выберите шаблон или загрузите свой Размер письма: 122 Kb Заменить шаблон…" at bounding box center [699, 405] width 724 height 43
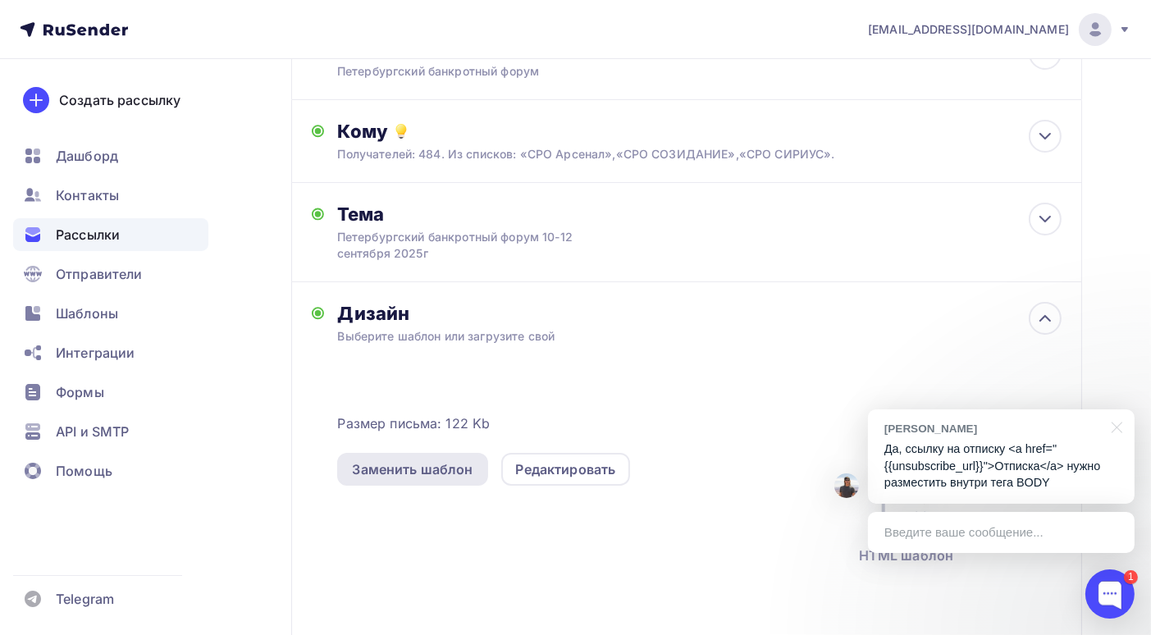
click at [407, 477] on div "Заменить шаблон" at bounding box center [412, 469] width 121 height 20
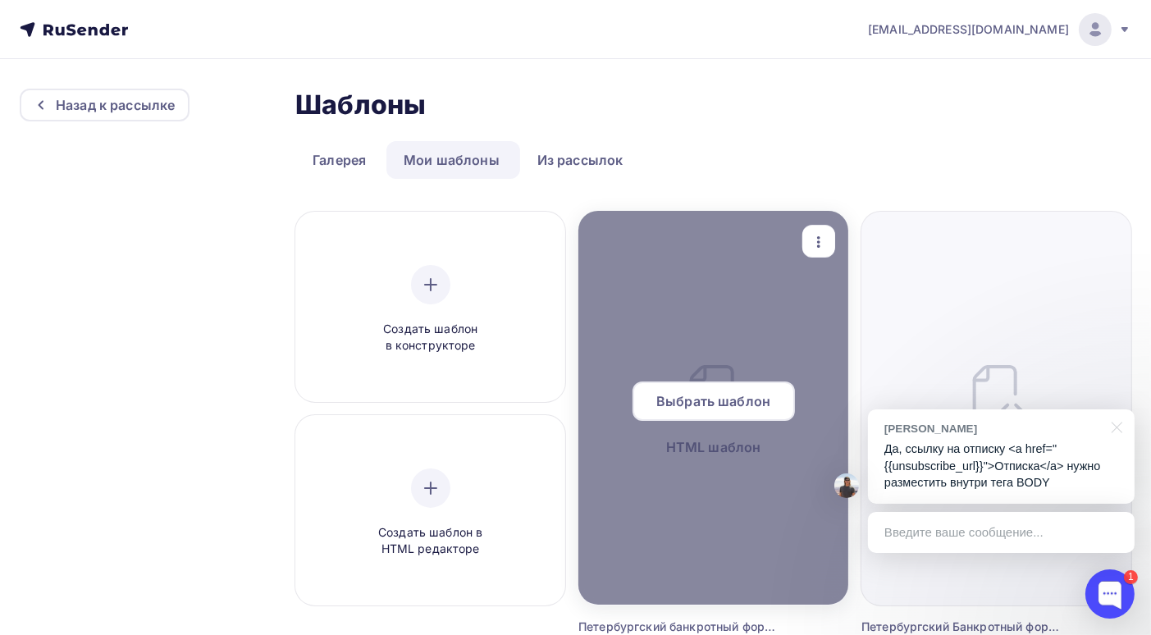
click at [715, 445] on div at bounding box center [713, 408] width 270 height 394
click at [714, 408] on span "Выбрать шаблон" at bounding box center [713, 401] width 114 height 20
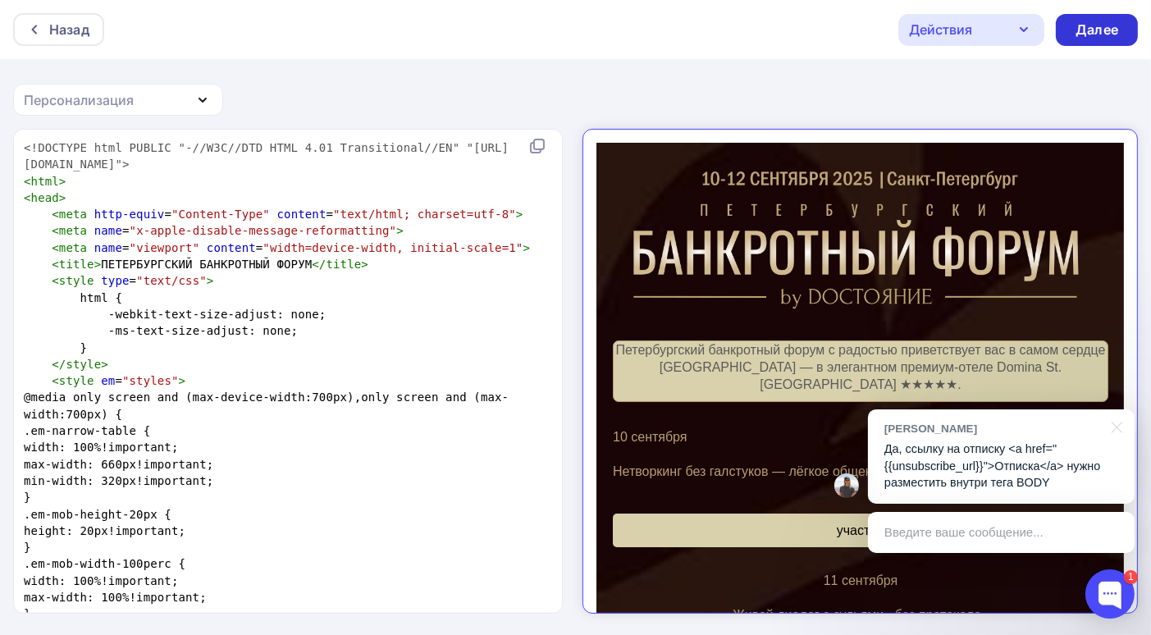
scroll to position [984, 0]
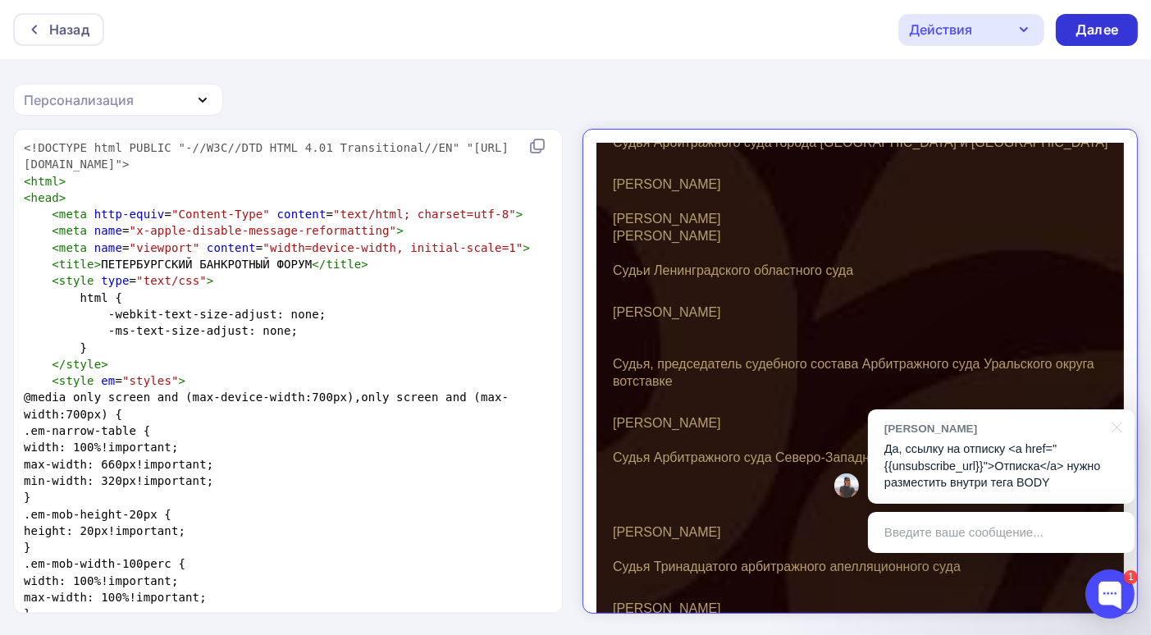
click at [1084, 29] on div "Далее" at bounding box center [1096, 30] width 43 height 19
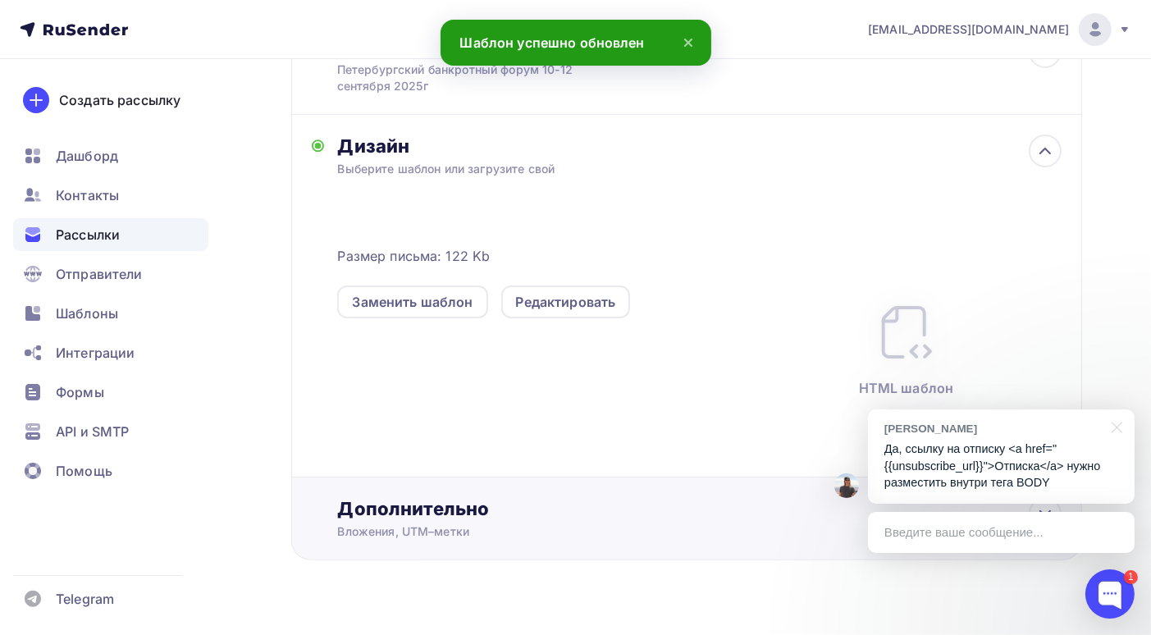
scroll to position [360, 0]
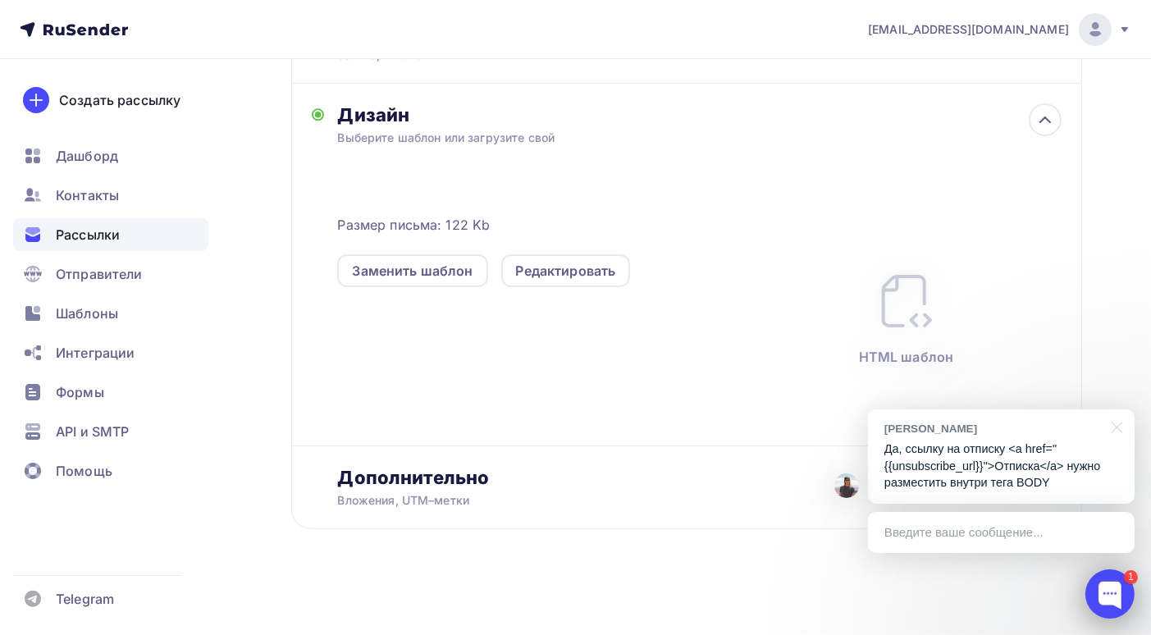
click at [1111, 584] on div at bounding box center [1109, 593] width 49 height 49
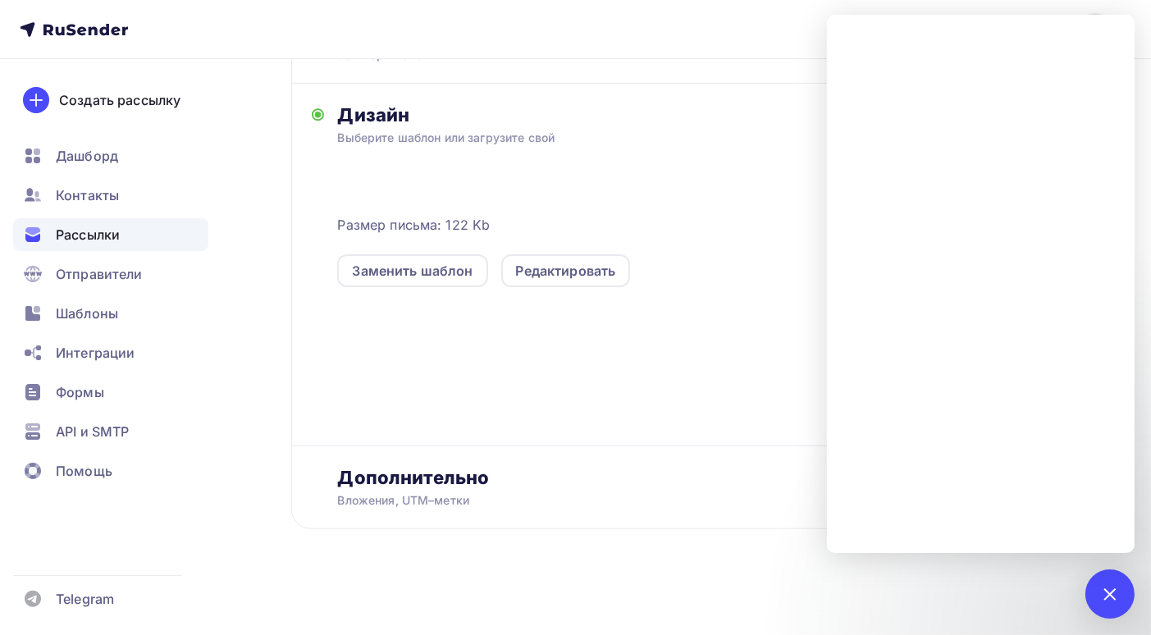
click at [654, 35] on nav "bankrotforumspb@yandex.ru Аккаунт Тарифы Выйти Создать рассылку Дашборд Контакт…" at bounding box center [575, 29] width 1151 height 59
click at [1111, 595] on div at bounding box center [1109, 593] width 22 height 22
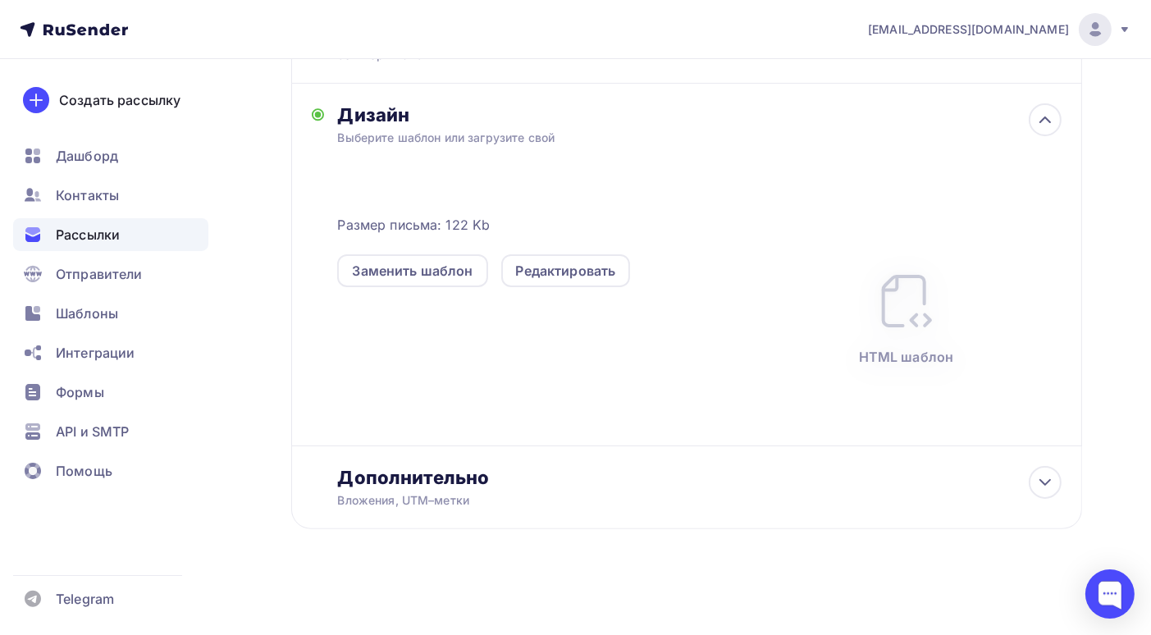
scroll to position [0, 0]
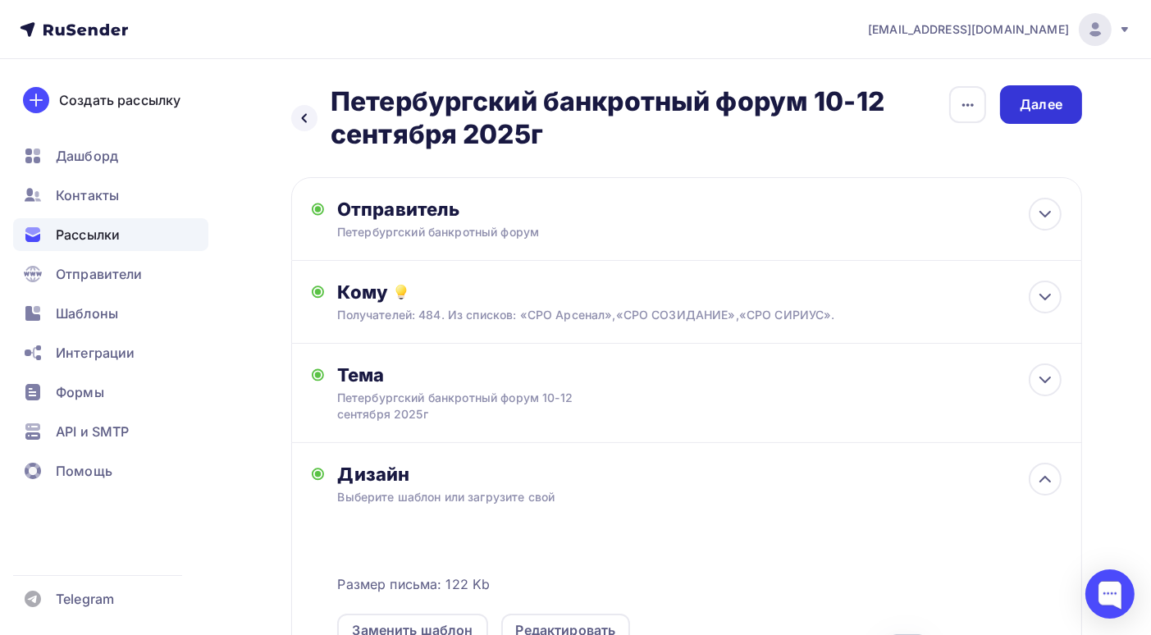
click at [1042, 107] on div "Далее" at bounding box center [1041, 104] width 43 height 19
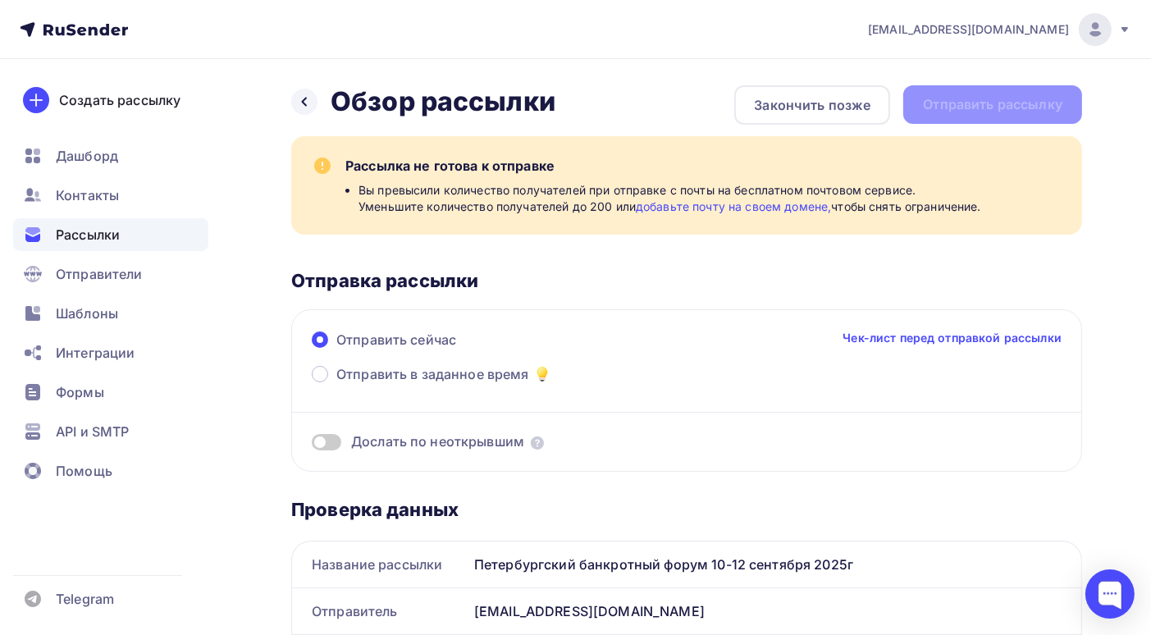
click at [749, 208] on link "добавьте почту на своем домене," at bounding box center [733, 206] width 195 height 14
click at [118, 273] on span "Отправители" at bounding box center [99, 274] width 87 height 20
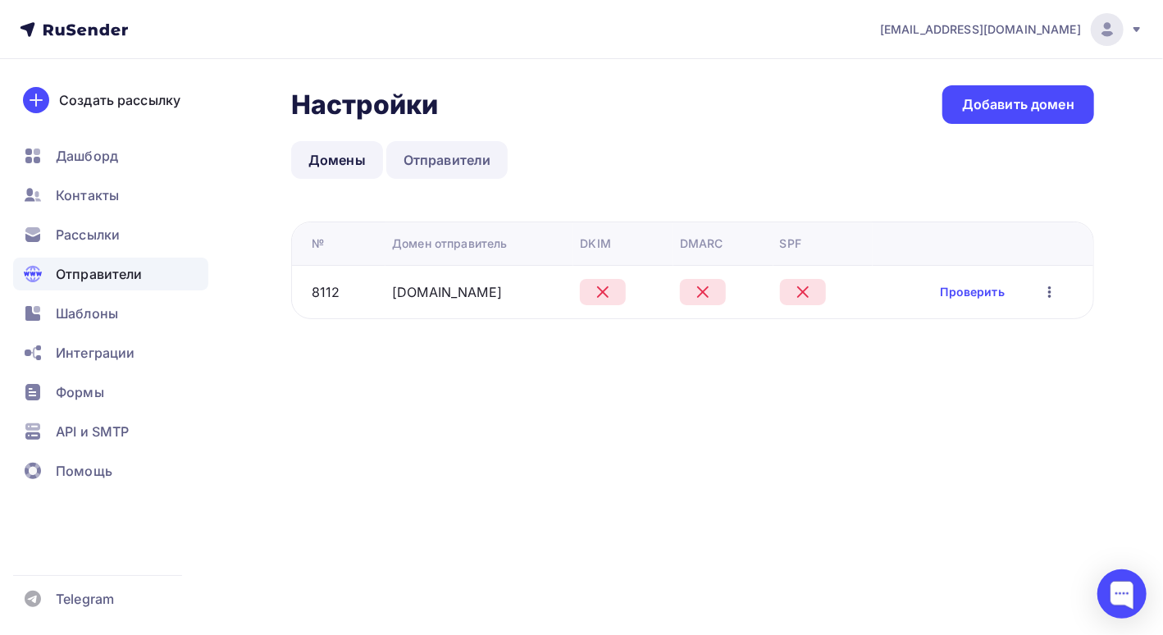
click at [427, 160] on link "Отправители" at bounding box center [447, 160] width 122 height 38
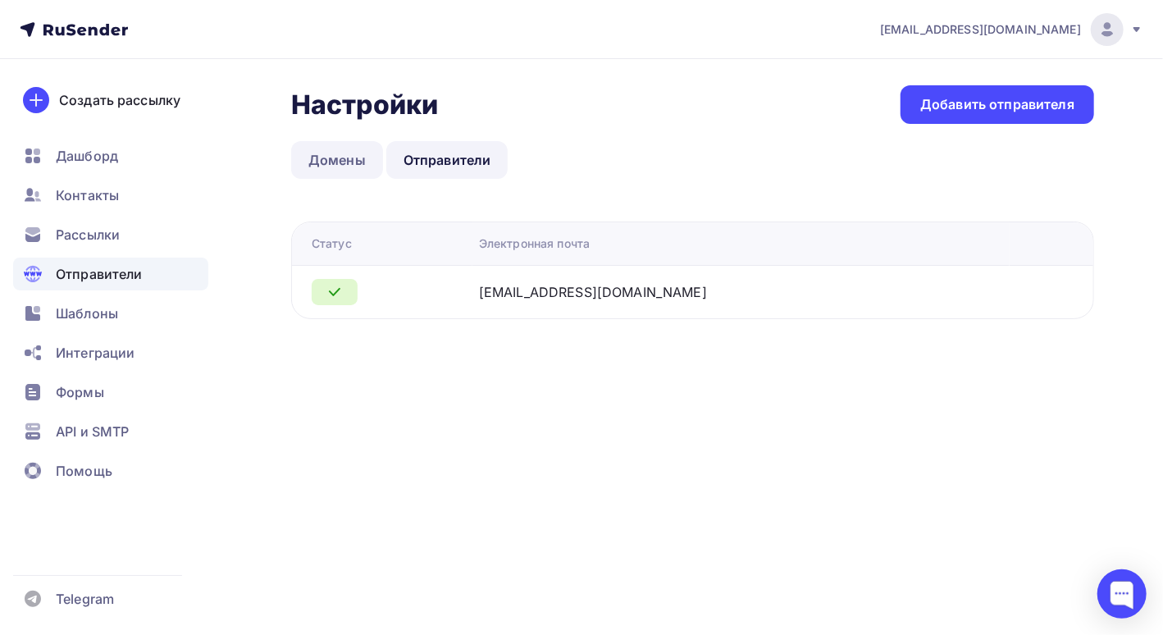
click at [326, 170] on link "Домены" at bounding box center [337, 160] width 92 height 38
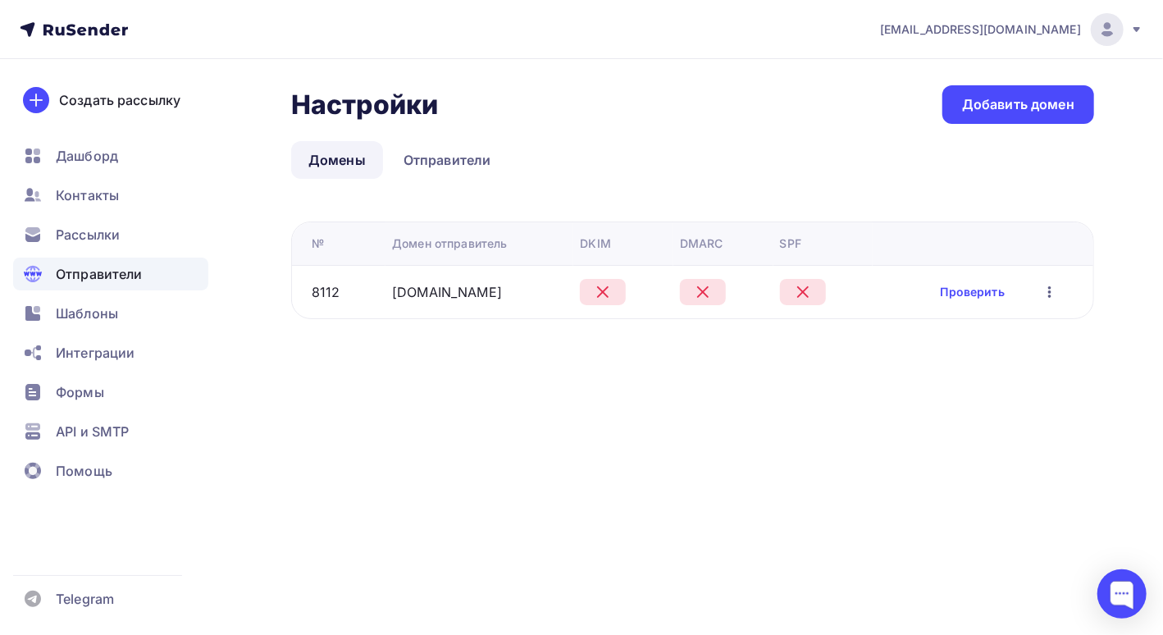
click at [968, 299] on div "Проверить Редактировать Удалить" at bounding box center [1001, 291] width 120 height 21
click at [968, 290] on link "Проверить" at bounding box center [973, 292] width 64 height 16
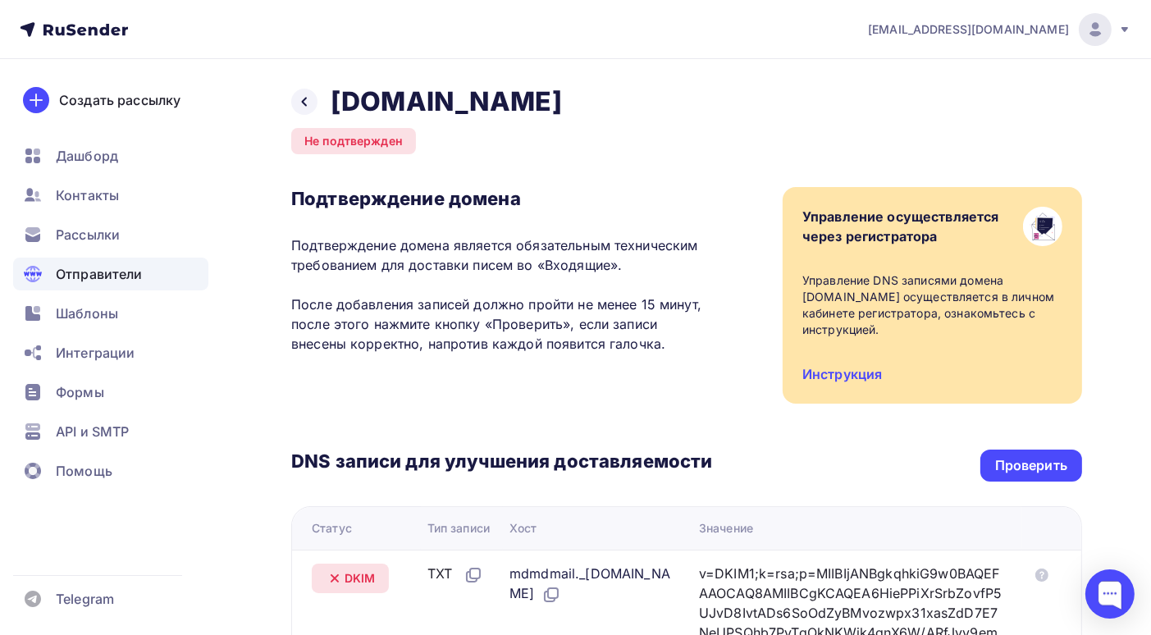
scroll to position [82, 0]
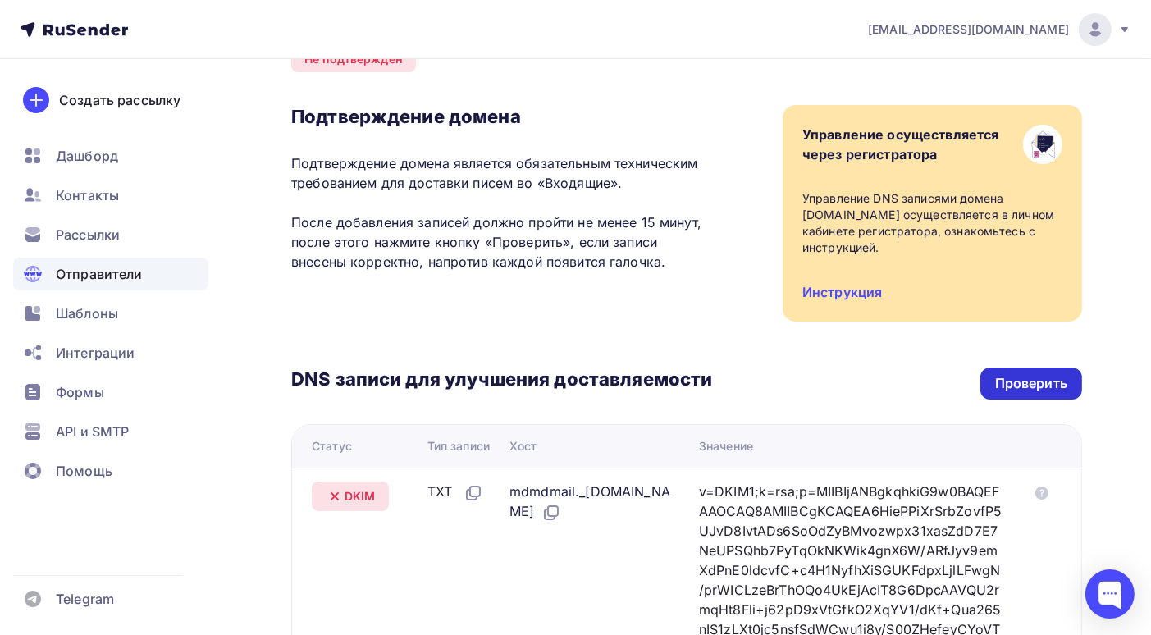
click at [1039, 388] on div "Проверить" at bounding box center [1031, 383] width 72 height 19
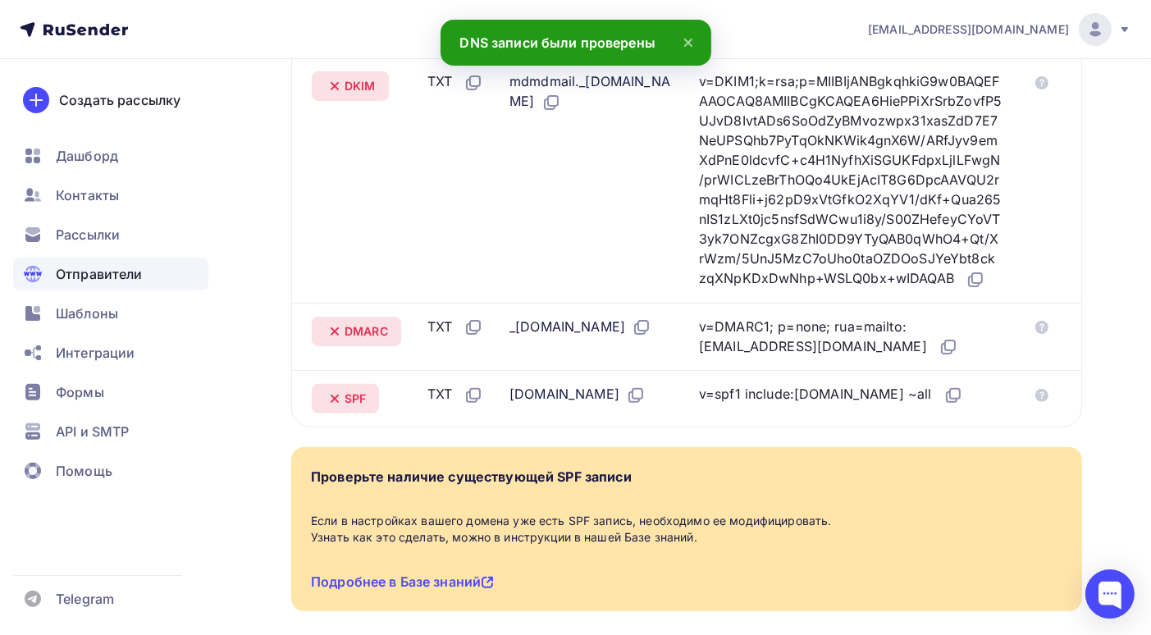
scroll to position [630, 0]
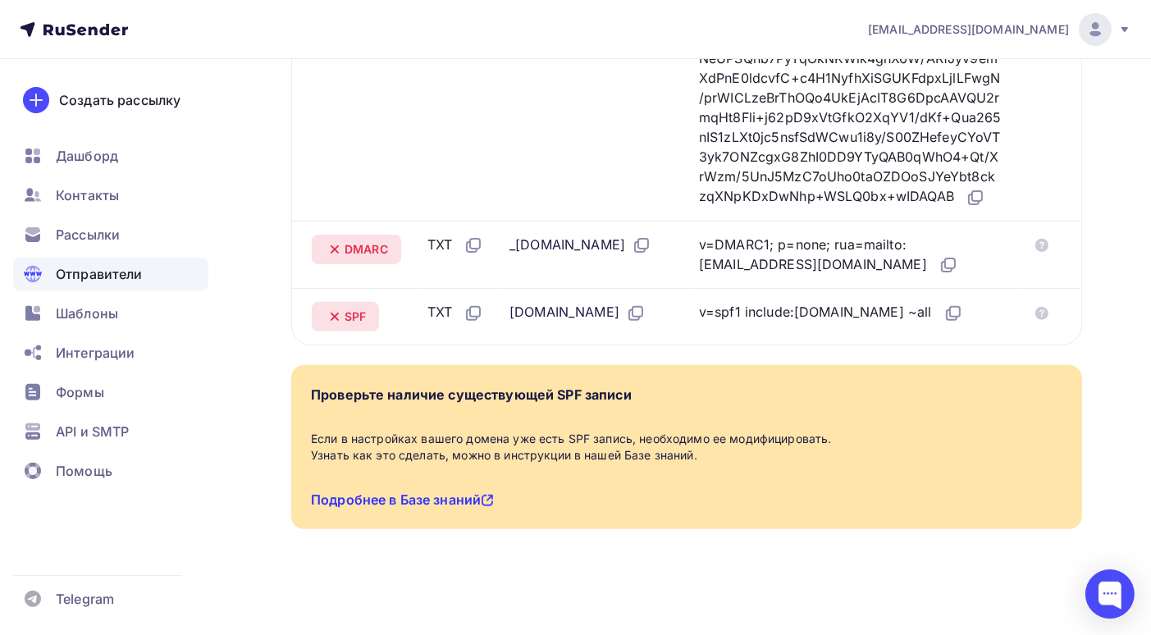
click at [442, 498] on link "Подробнее в Базе знаний" at bounding box center [402, 499] width 183 height 16
click at [840, 617] on div "Назад bankrotforumspb.ru Не подтвержден Подтверждение домена Подтверждение доме…" at bounding box center [575, 60] width 1151 height 1150
click at [869, 609] on div "Назад bankrotforumspb.ru Не подтвержден Подтверждение домена Подтверждение доме…" at bounding box center [575, 60] width 1151 height 1150
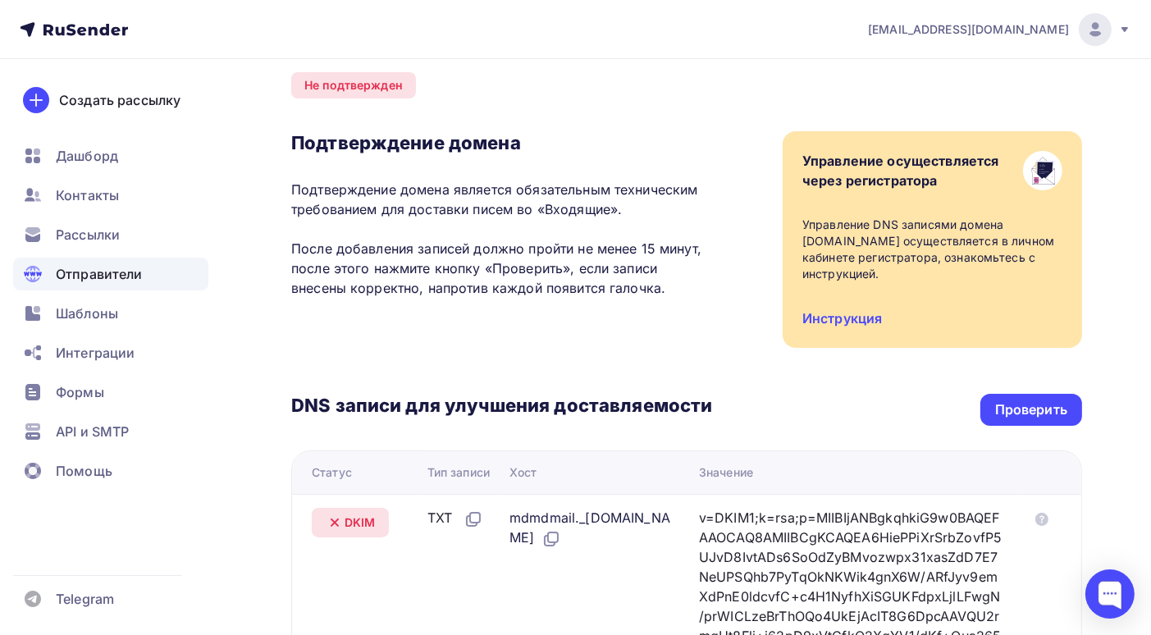
scroll to position [138, 0]
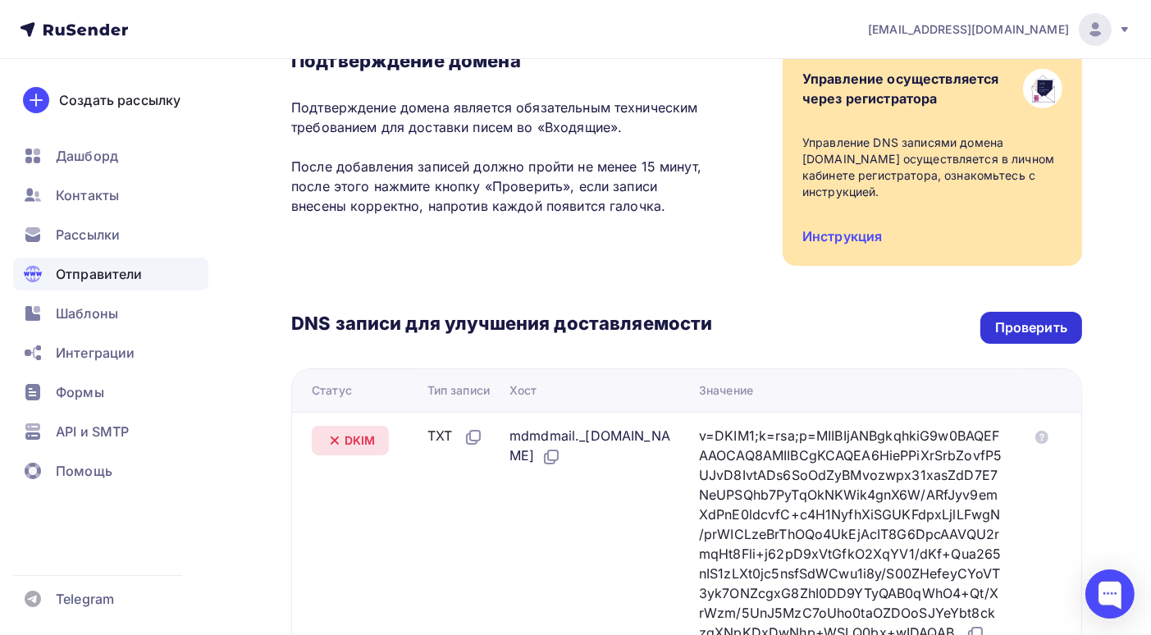
click at [1014, 326] on div "Проверить" at bounding box center [1031, 327] width 72 height 19
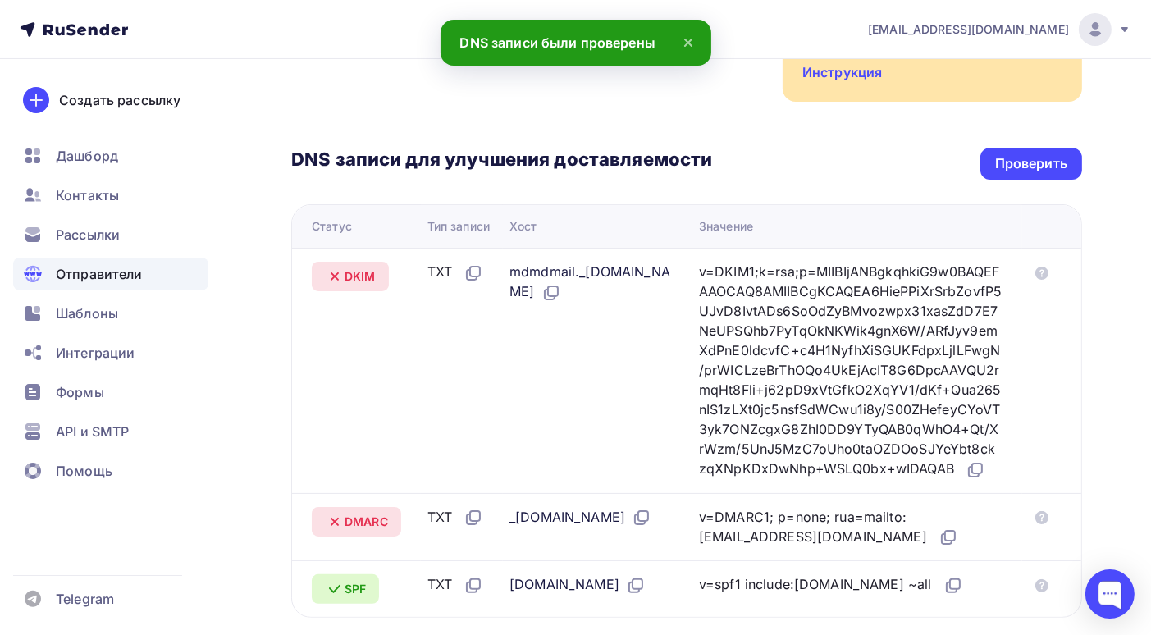
scroll to position [384, 0]
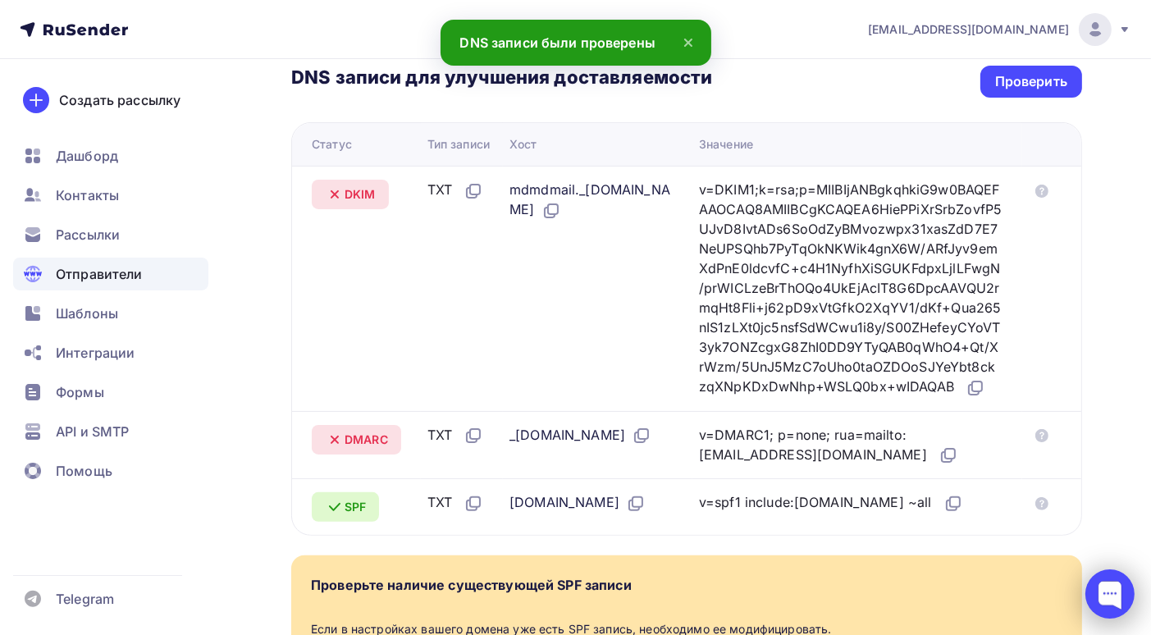
click at [1108, 601] on div at bounding box center [1109, 593] width 49 height 49
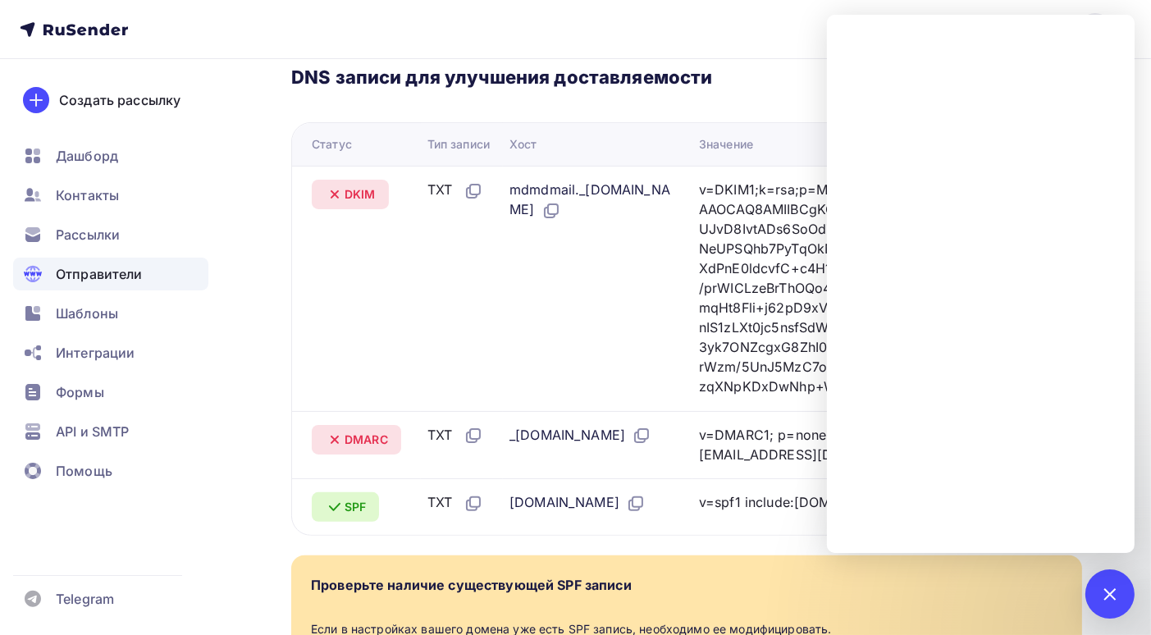
click at [645, 344] on td "mdmdmail._domainkey.bankrotforumspb.ru" at bounding box center [597, 288] width 189 height 245
click at [84, 226] on span "Рассылки" at bounding box center [88, 235] width 64 height 20
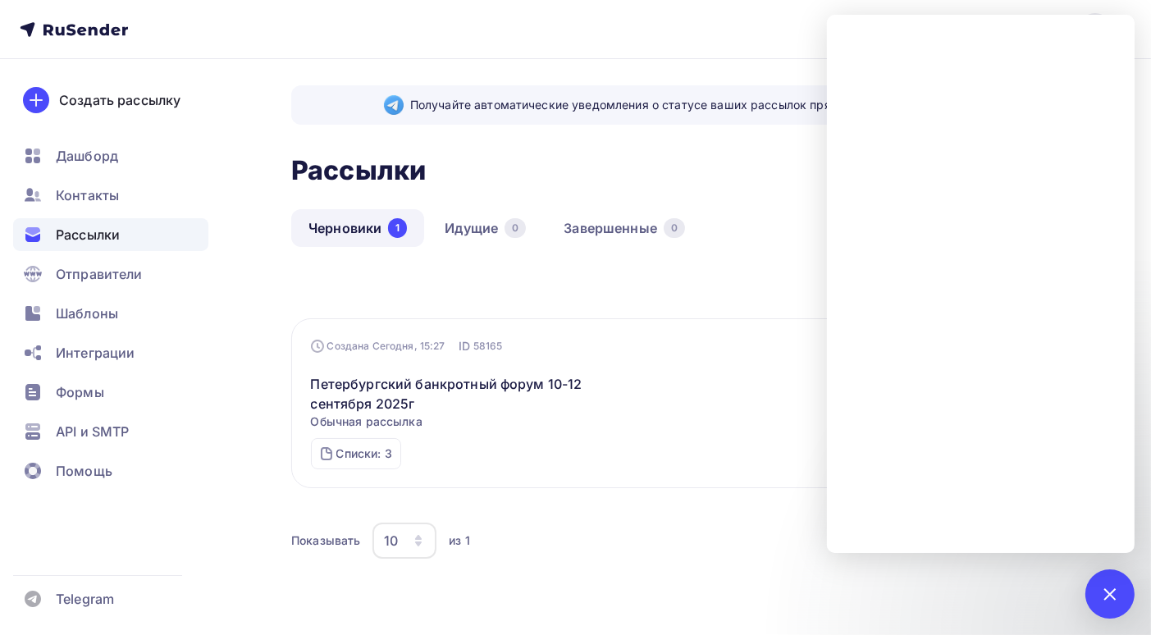
click at [531, 440] on div "Списки: 3 СРО СОЗИДАНИЕ (235) СРО СИРИУС (128) СРО Арсенал (121) Редактировать" at bounding box center [687, 449] width 752 height 39
click at [1100, 594] on div at bounding box center [1109, 593] width 22 height 22
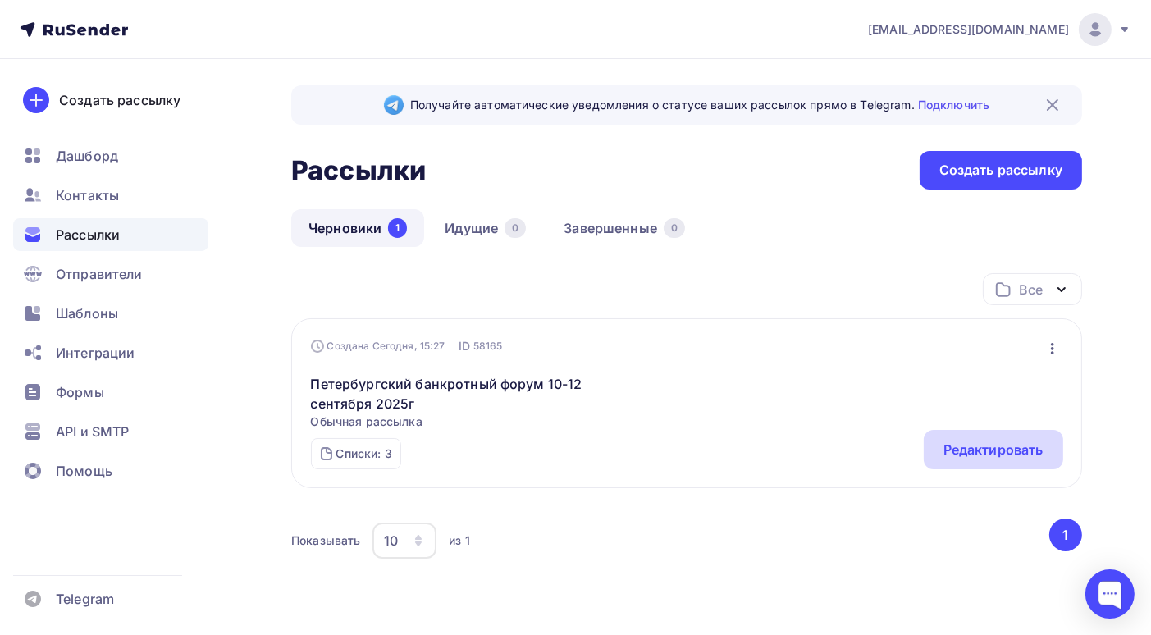
click at [972, 447] on div "Редактировать" at bounding box center [993, 450] width 100 height 20
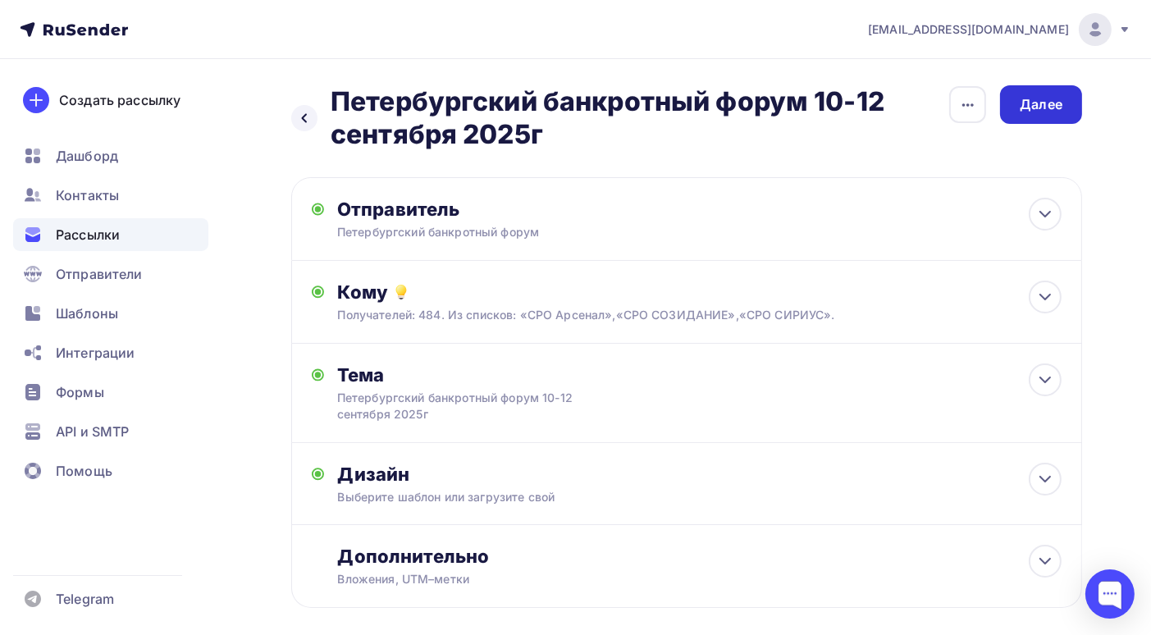
click at [1041, 105] on div "Далее" at bounding box center [1041, 104] width 43 height 19
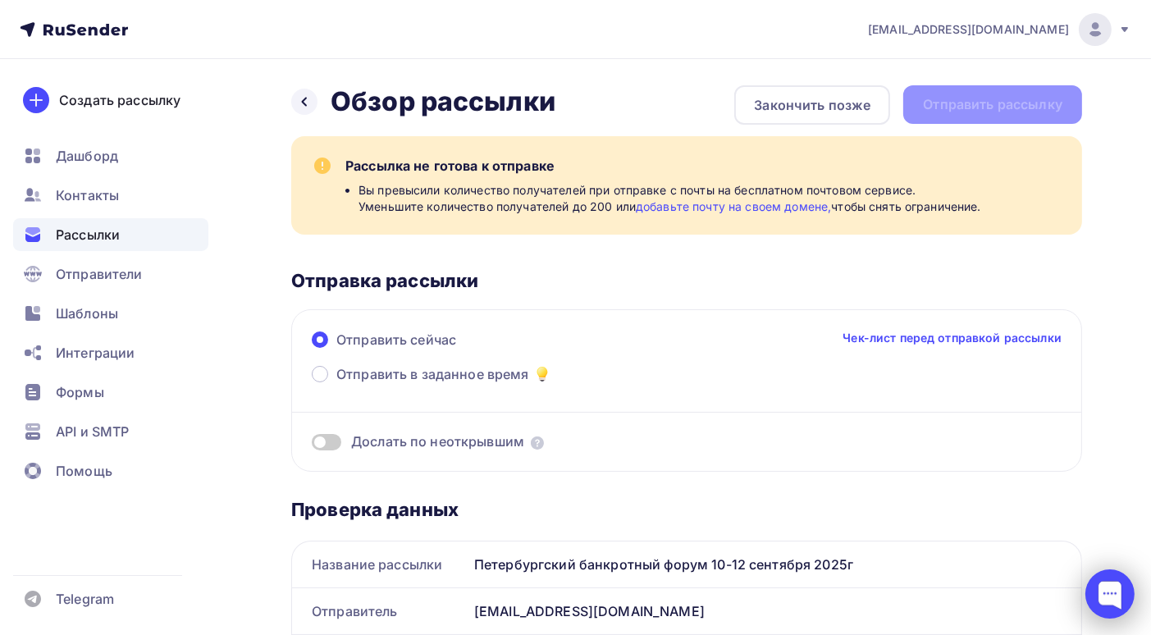
click at [1102, 601] on div at bounding box center [1109, 593] width 49 height 49
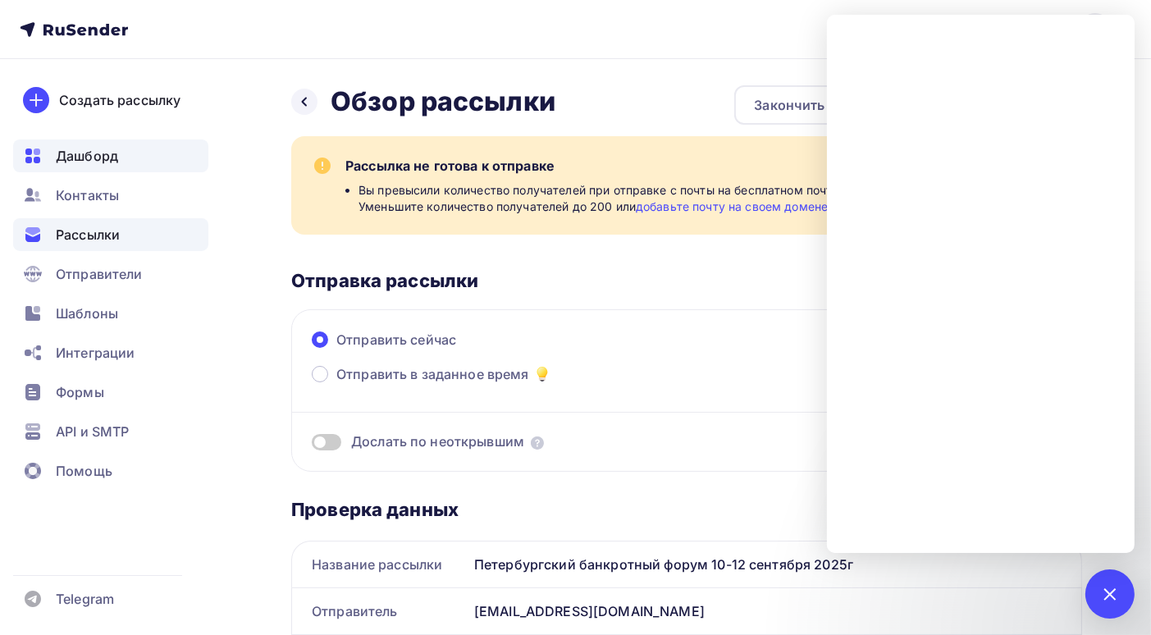
click at [166, 162] on div "Дашборд" at bounding box center [110, 155] width 195 height 33
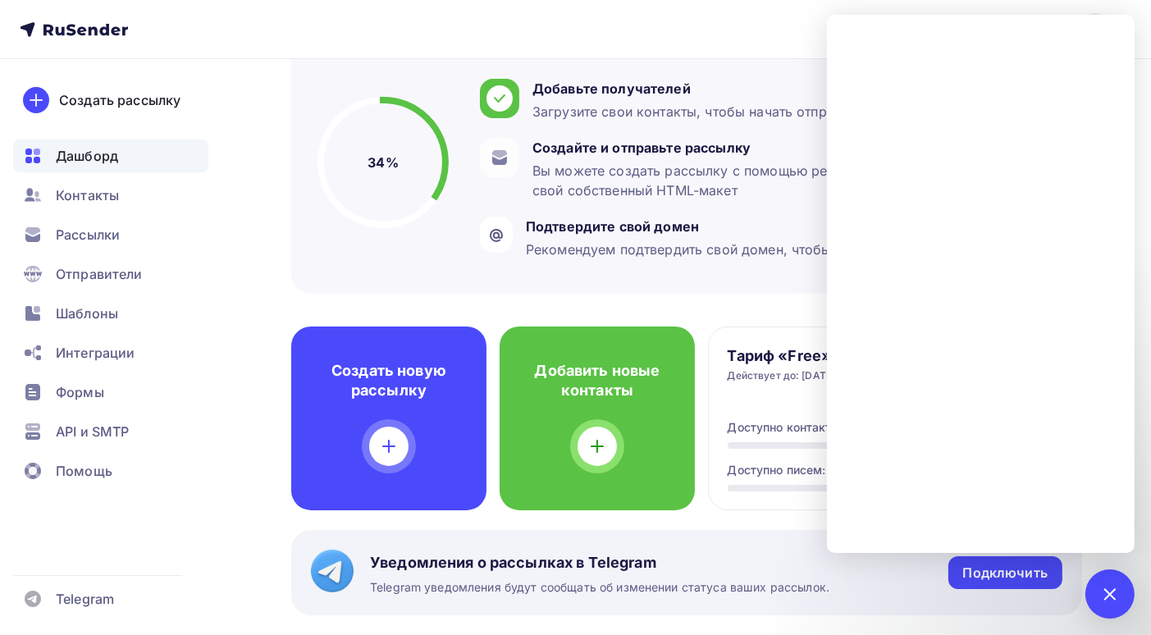
scroll to position [328, 0]
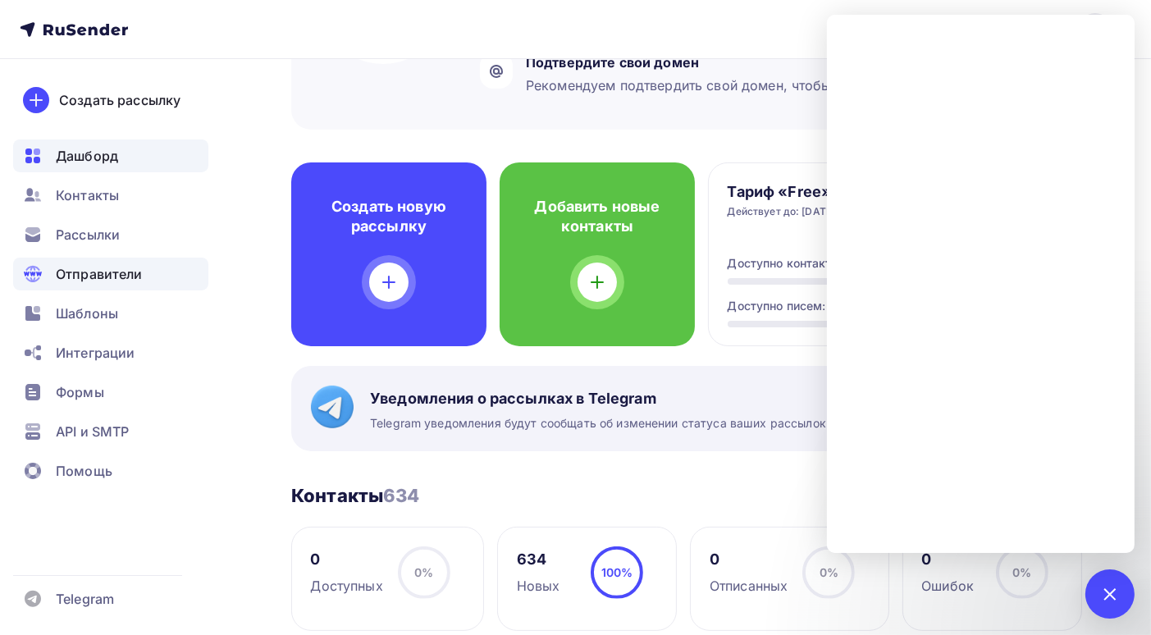
click at [119, 272] on span "Отправители" at bounding box center [99, 274] width 87 height 20
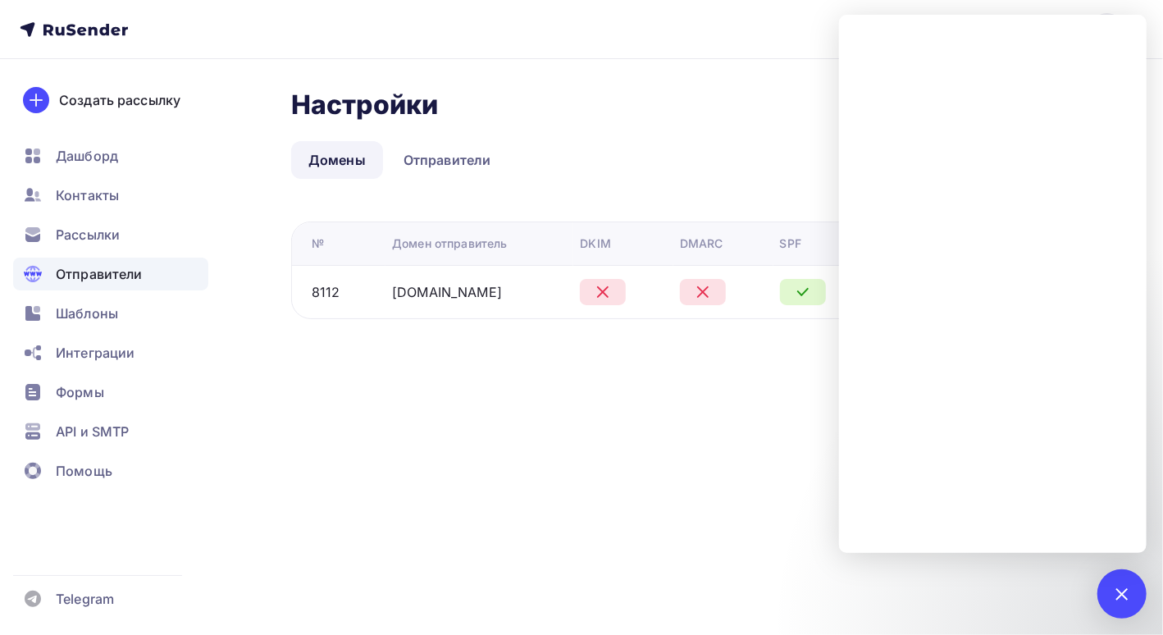
click at [737, 416] on div "bankrotforumspb@yandex.ru Аккаунт Тарифы Выйти Создать рассылку Дашборд Контакт…" at bounding box center [581, 317] width 1163 height 635
click at [723, 454] on div "bankrotforumspb@yandex.ru Аккаунт Тарифы Выйти Создать рассылку Дашборд Контакт…" at bounding box center [581, 317] width 1163 height 635
click at [1117, 593] on div at bounding box center [1122, 593] width 22 height 22
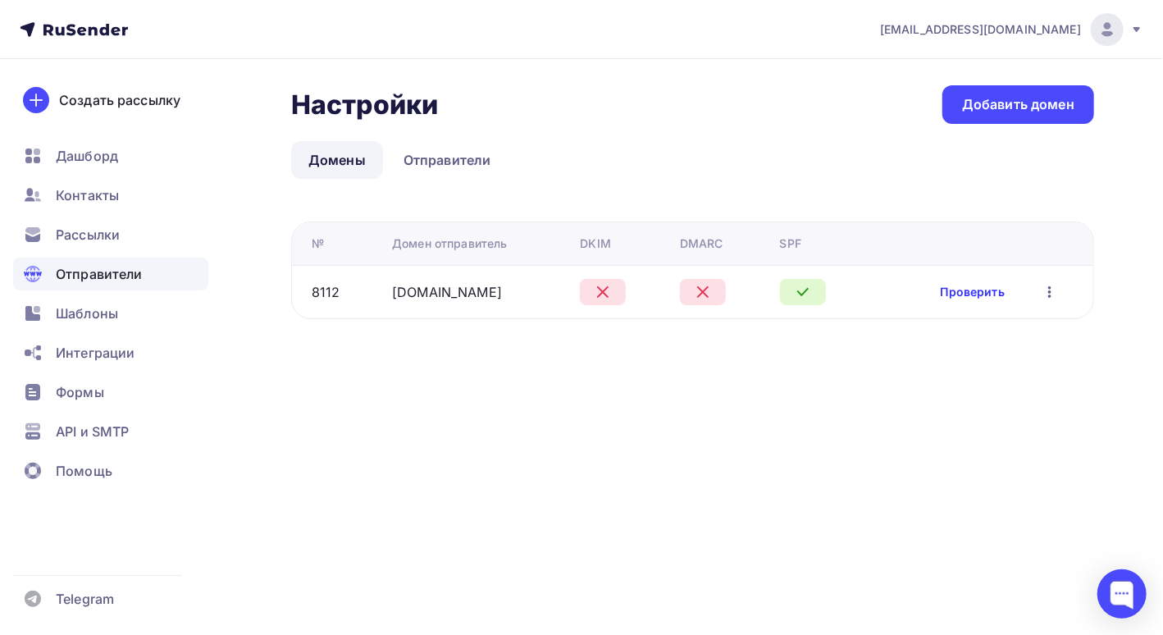
click at [951, 292] on link "Проверить" at bounding box center [973, 292] width 64 height 16
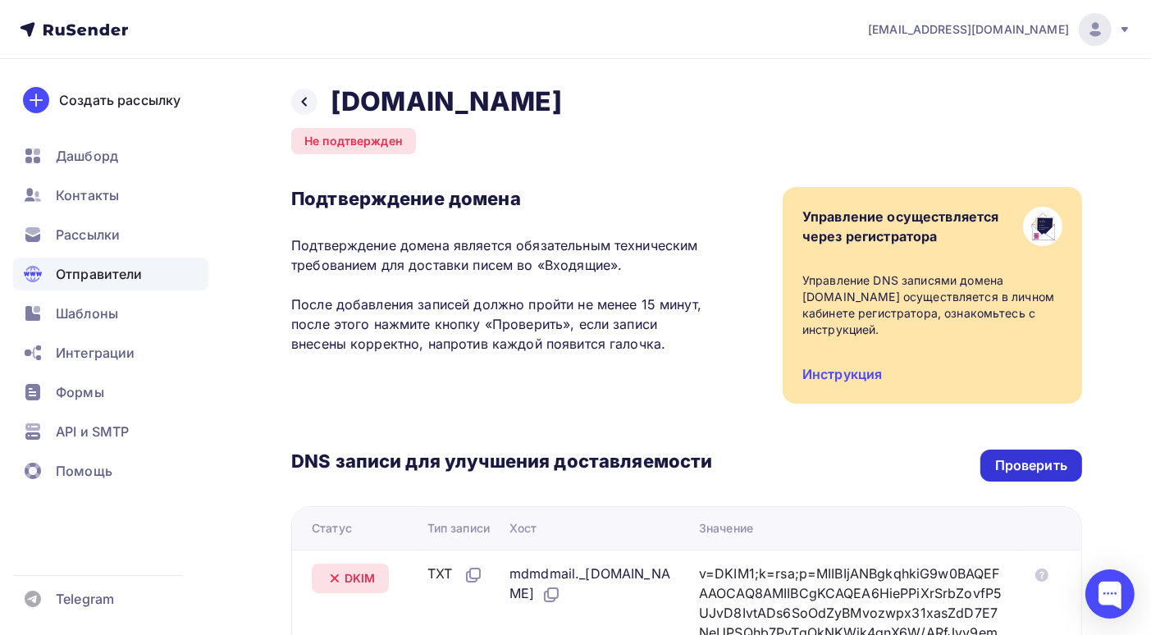
click at [1034, 464] on div "Проверить" at bounding box center [1031, 465] width 72 height 19
click at [1010, 469] on div "Проверить" at bounding box center [1031, 465] width 72 height 19
click at [1029, 468] on div "Проверить" at bounding box center [1031, 465] width 72 height 19
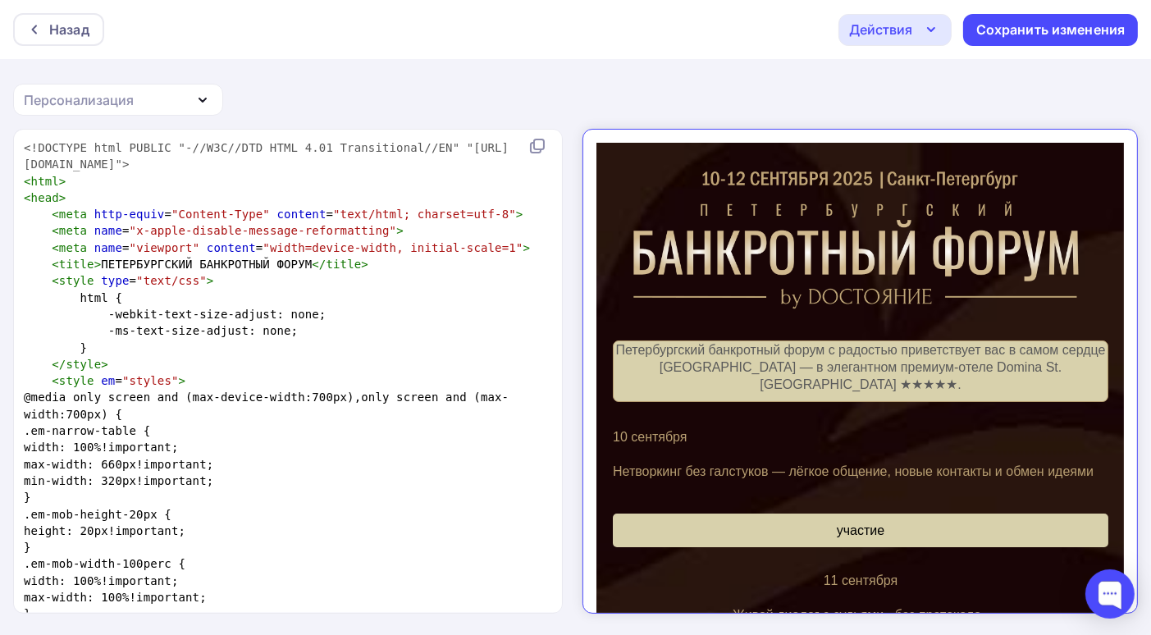
click at [929, 30] on icon "button" at bounding box center [931, 29] width 7 height 3
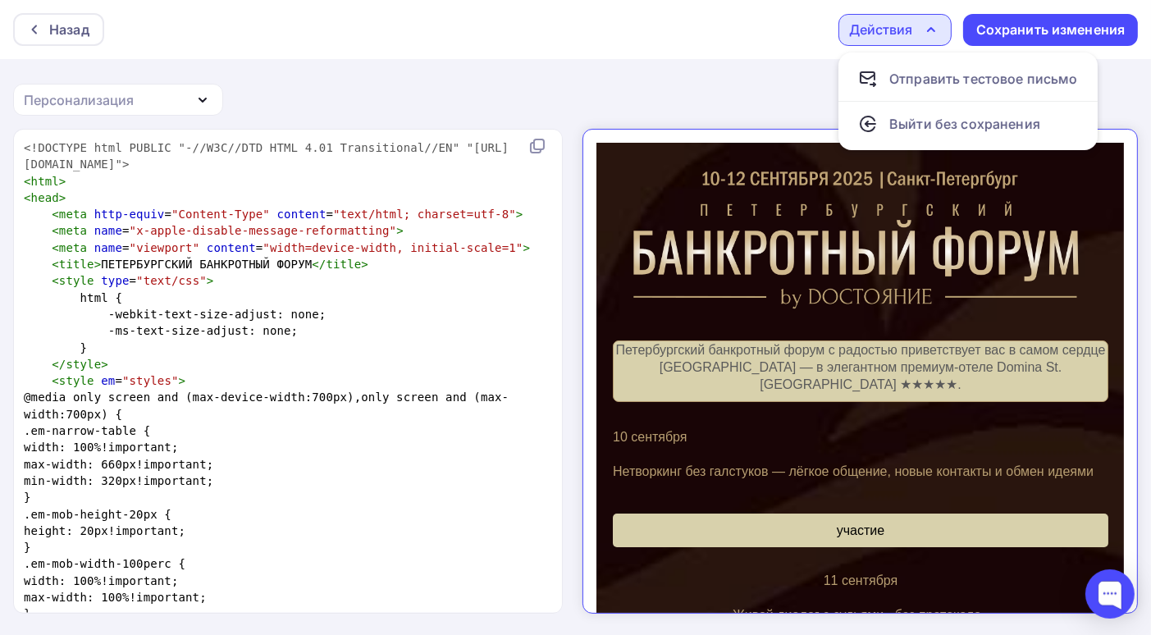
click at [929, 30] on icon "button" at bounding box center [931, 30] width 20 height 20
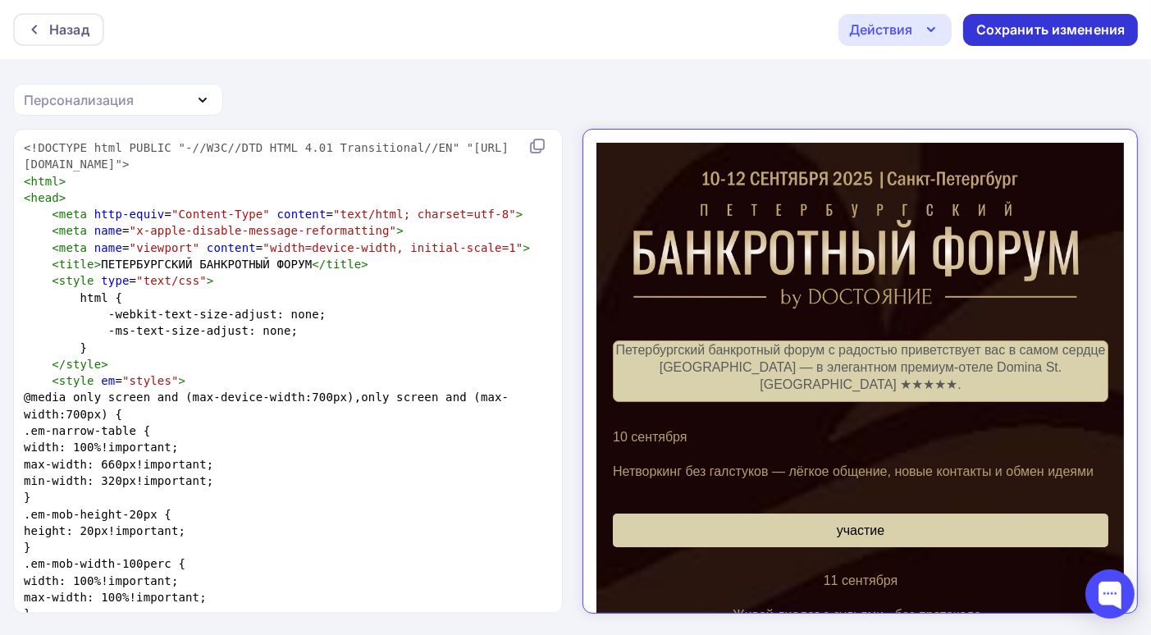
click at [1020, 34] on div "Сохранить изменения" at bounding box center [1050, 30] width 149 height 19
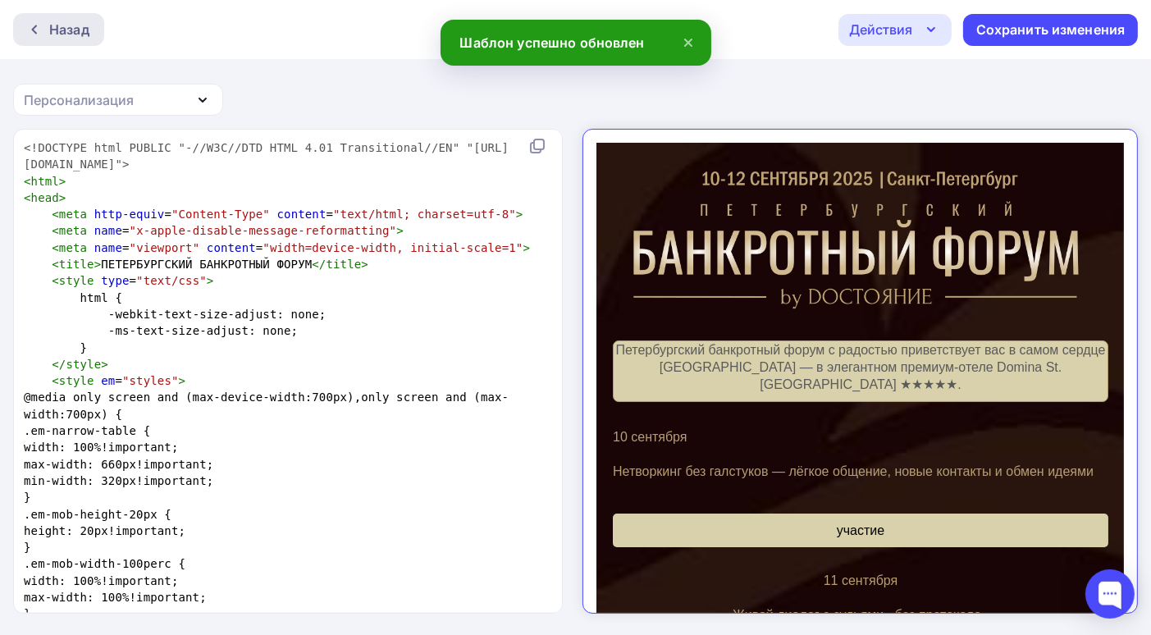
click at [41, 29] on div at bounding box center [38, 29] width 21 height 13
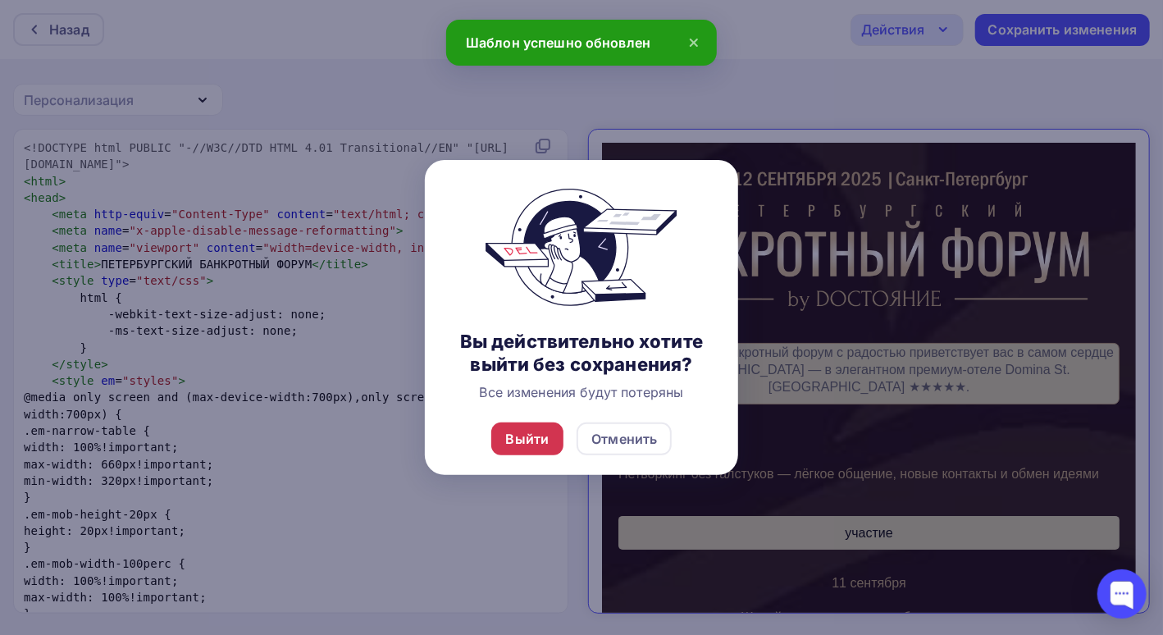
click at [530, 440] on div "Выйти" at bounding box center [527, 439] width 43 height 20
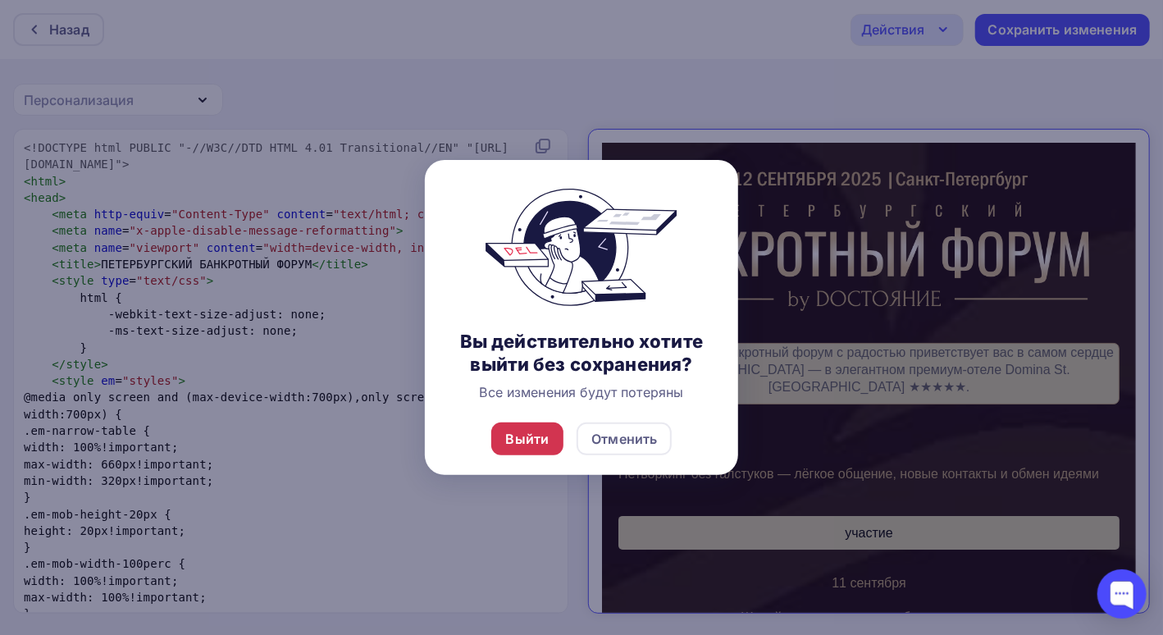
click at [518, 438] on div "Выйти" at bounding box center [527, 439] width 43 height 20
click at [528, 438] on div "Выйти" at bounding box center [527, 439] width 43 height 20
drag, startPoint x: 618, startPoint y: 441, endPoint x: 661, endPoint y: 439, distance: 43.5
click at [618, 441] on div "Отменить" at bounding box center [624, 439] width 66 height 20
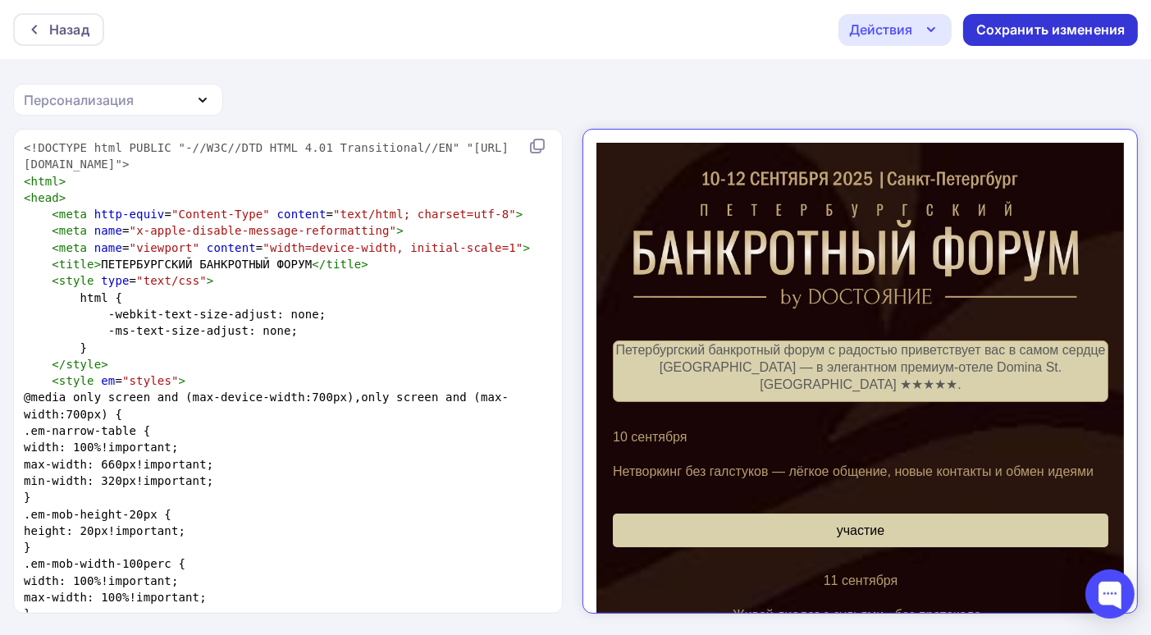
click at [1069, 28] on div "Сохранить изменения" at bounding box center [1050, 30] width 149 height 19
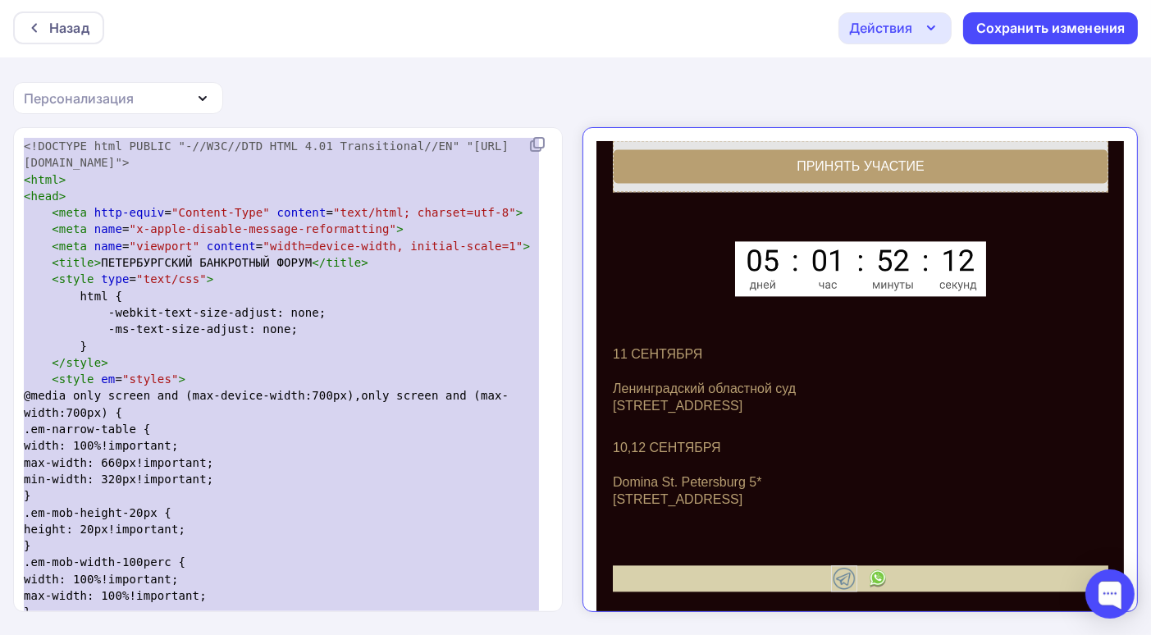
drag, startPoint x: 86, startPoint y: 597, endPoint x: 11, endPoint y: -71, distance: 672.7
click at [11, 0] on html "Назад Действия Отправить тестовое письмо Выйти без сохранения Сохранить изменен…" at bounding box center [575, 315] width 1151 height 635
type textarea "<!LOREMIP dolo SITAME "-//C8A//ELI SEDD 1.93 Eiusmodtempo//IN" "utla://etd.m4.a…"
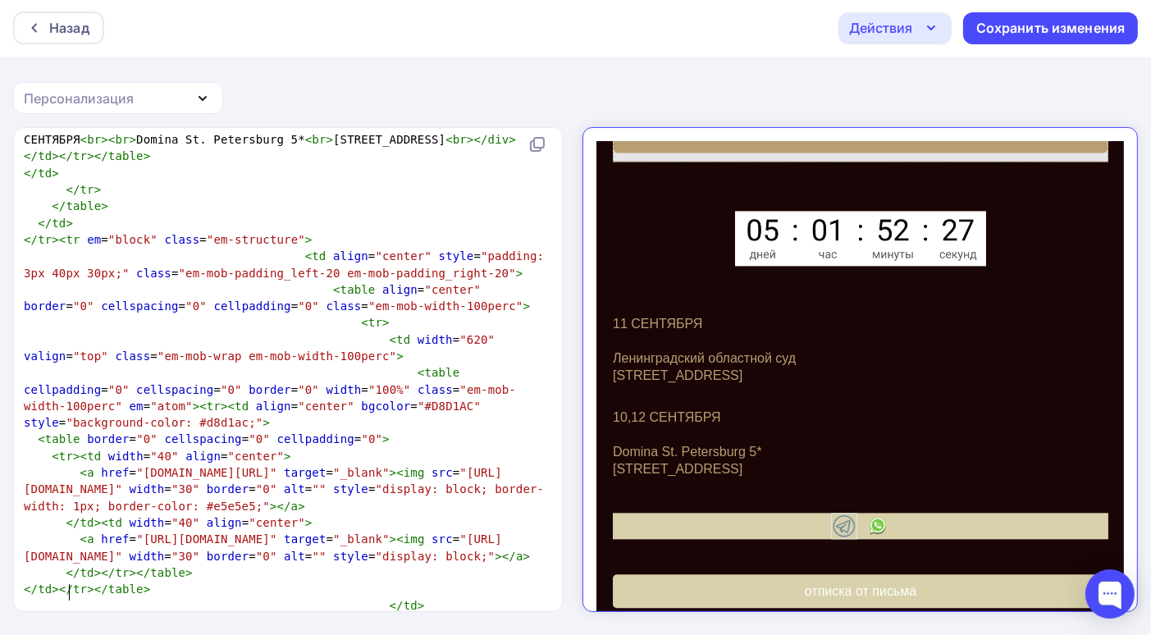
click at [1059, 363] on div "11 СЕНТЯБРЯ Ленинградский областной суд Наб. реки Фонтанки, 6, Санкт-Петербург" at bounding box center [845, 334] width 495 height 69
drag, startPoint x: 903, startPoint y: 568, endPoint x: 759, endPoint y: 572, distance: 143.6
click at [759, 572] on link "отписка от письма" at bounding box center [845, 576] width 495 height 34
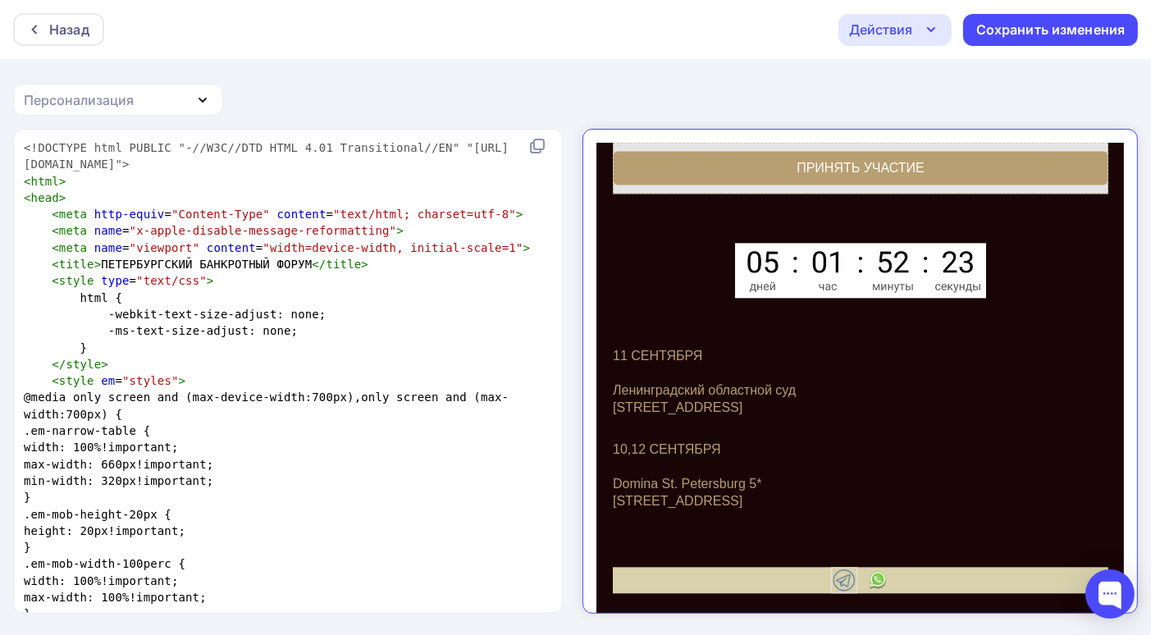
scroll to position [5, 0]
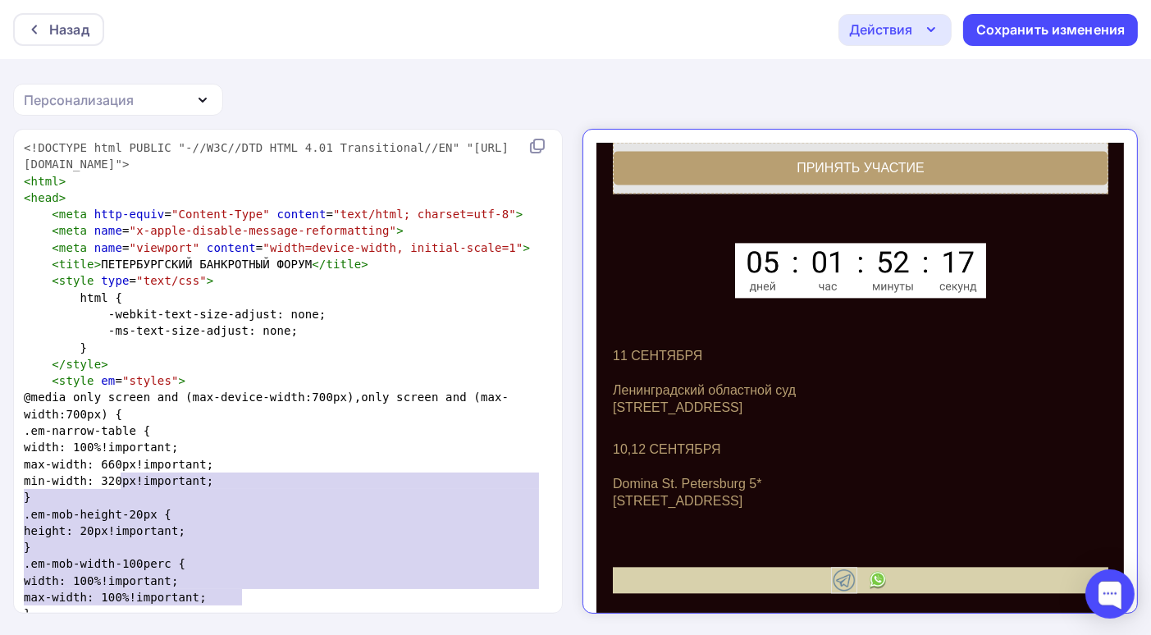
drag, startPoint x: 270, startPoint y: 602, endPoint x: 188, endPoint y: 458, distance: 165.3
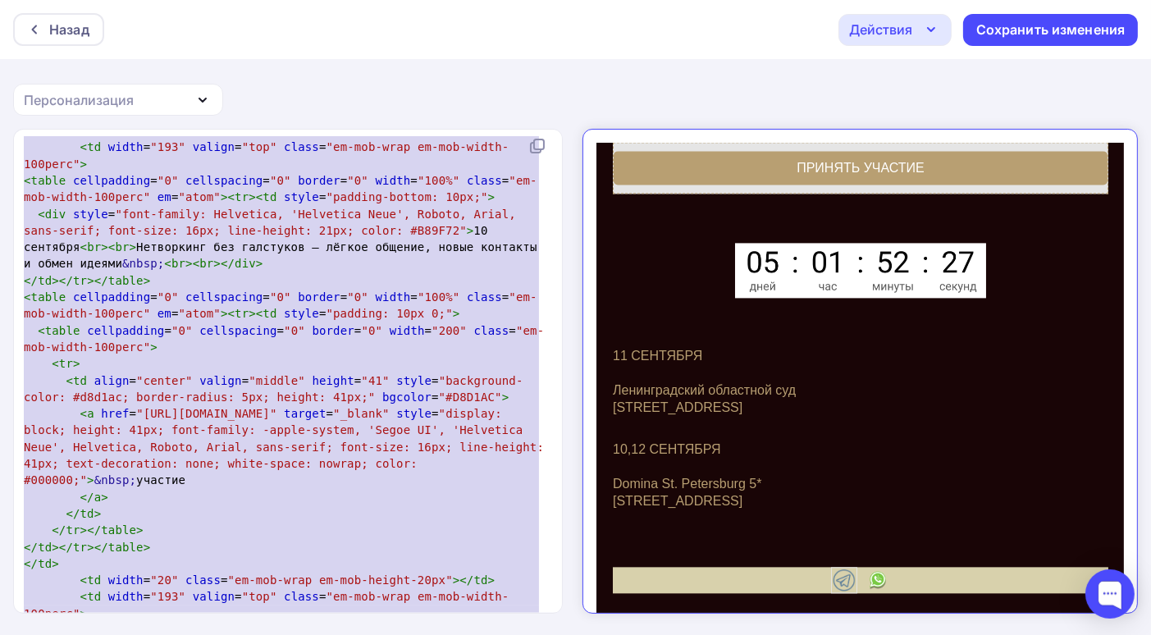
scroll to position [2398, 0]
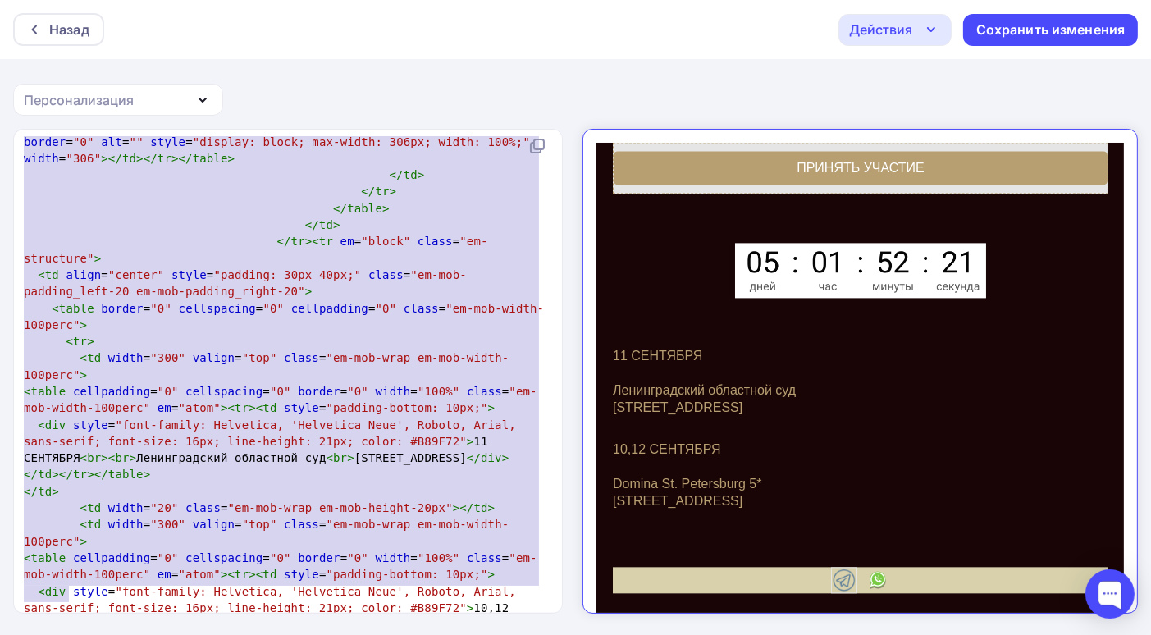
drag, startPoint x: 21, startPoint y: 144, endPoint x: 0, endPoint y: 655, distance: 511.4
click at [0, 634] on html "Назад Действия Отправить тестовое письмо Выйти без сохранения Сохранить изменен…" at bounding box center [575, 317] width 1151 height 635
type textarea "<!LOREMIP dolo SITAME "-//C8A//ELI SEDD 1.93 Eiusmodtempo//IN" "utla://etd.m4.a…"
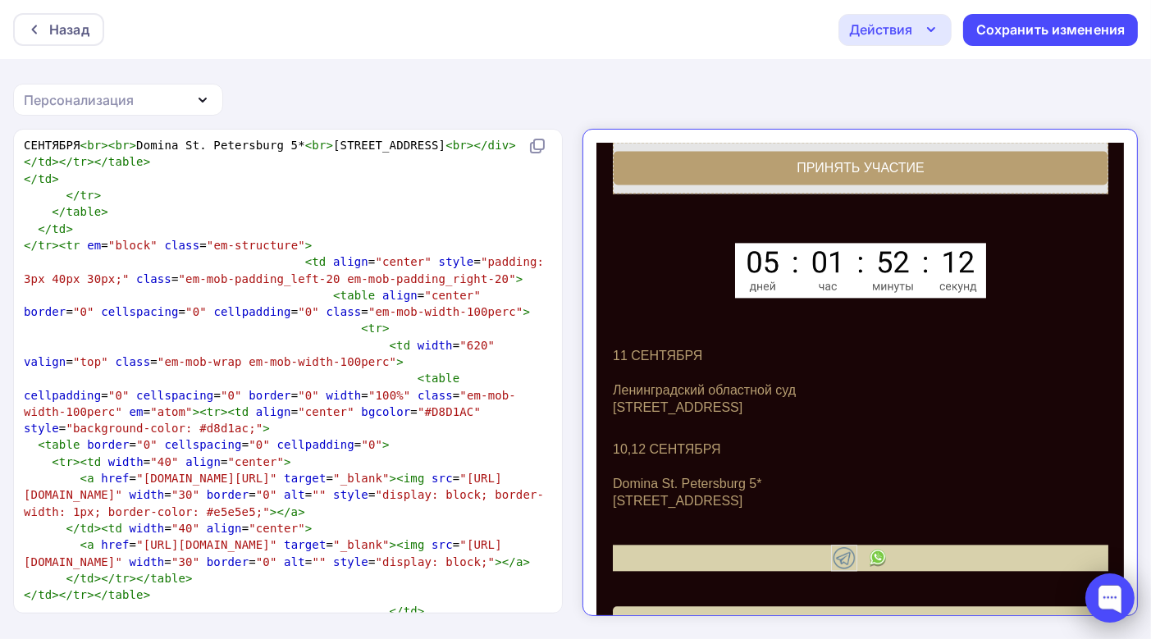
click at [1109, 593] on div at bounding box center [1109, 597] width 49 height 49
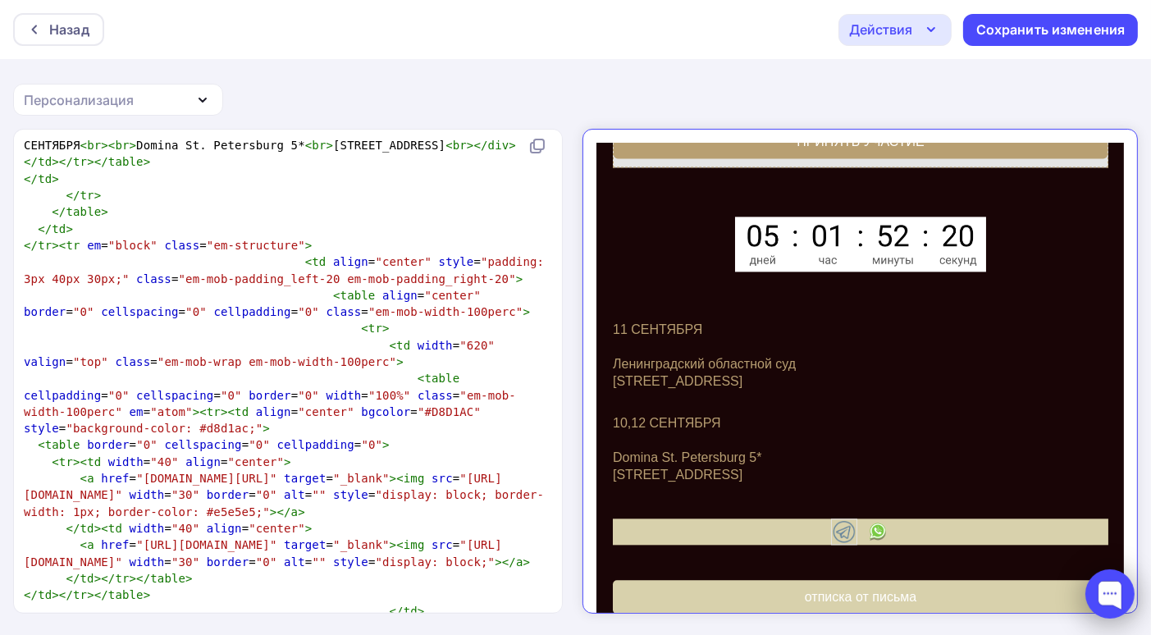
click at [1114, 591] on div at bounding box center [1109, 593] width 49 height 49
click at [1113, 590] on div at bounding box center [1109, 593] width 49 height 49
click at [1113, 589] on div at bounding box center [1109, 593] width 49 height 49
click at [1047, 19] on div "Сохранить изменения" at bounding box center [1050, 30] width 175 height 32
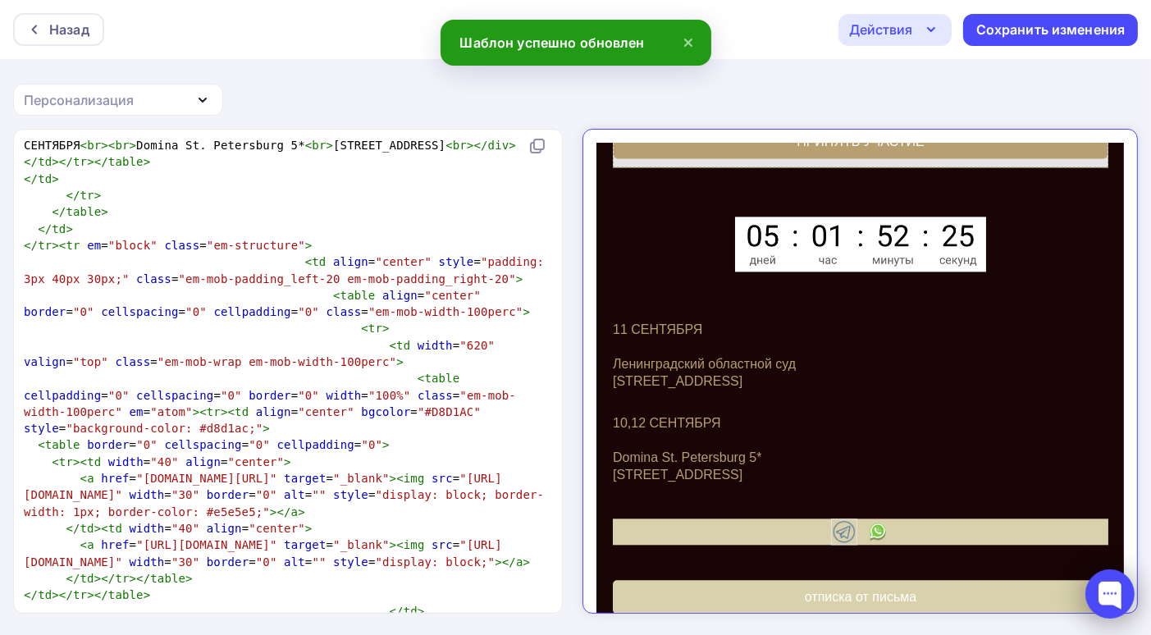
click at [1104, 595] on div at bounding box center [1109, 593] width 49 height 49
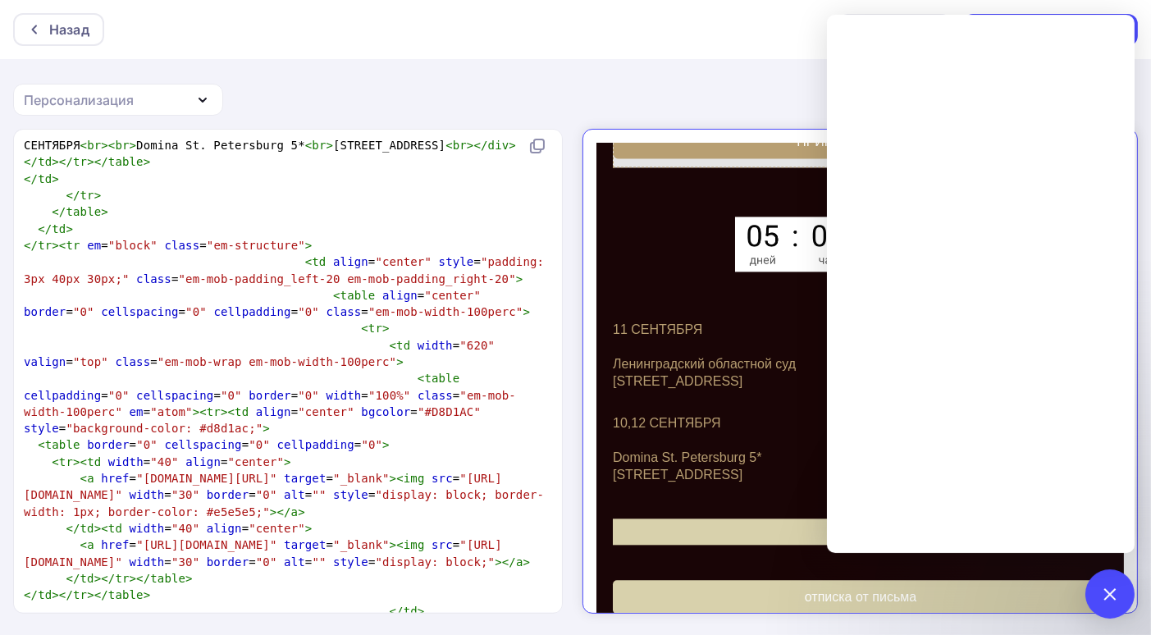
scroll to position [2, 0]
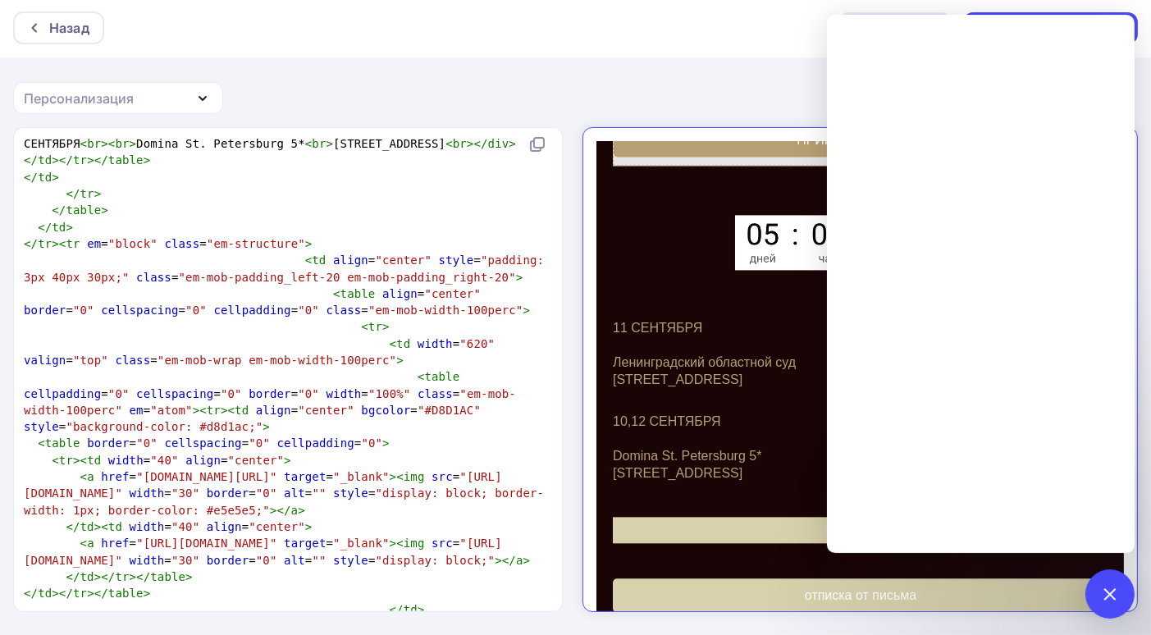
click at [773, 39] on div "Назад Действия Отправить тестовое письмо Выйти без сохранения Сохранить изменен…" at bounding box center [575, 27] width 1151 height 59
click at [1108, 604] on div at bounding box center [1109, 593] width 49 height 49
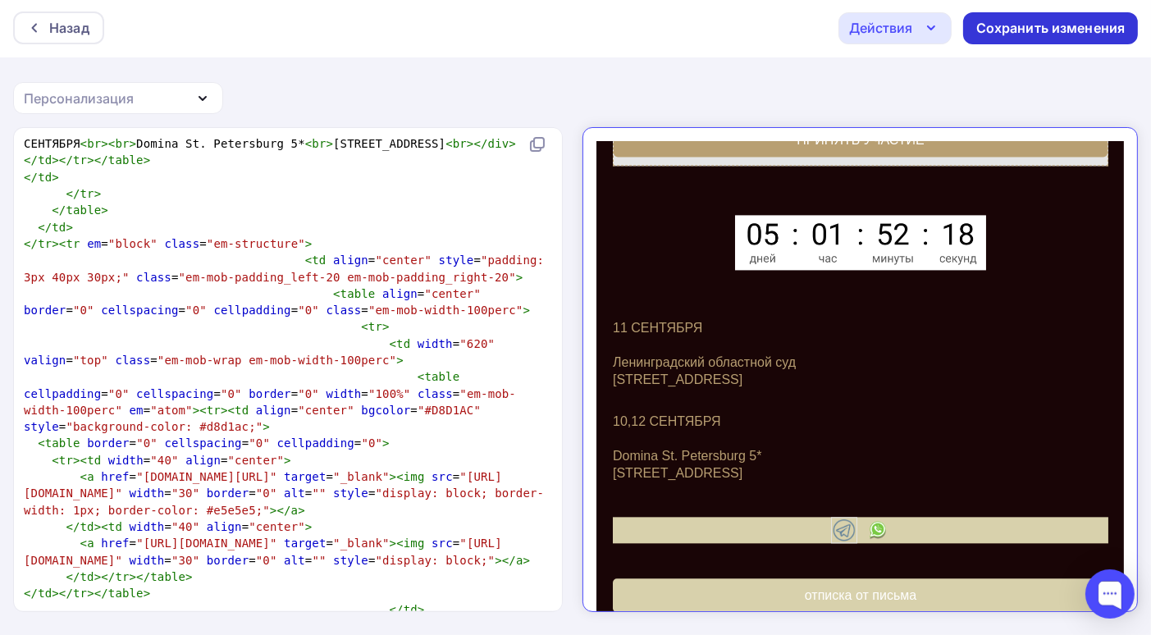
click at [1053, 26] on div "Сохранить изменения" at bounding box center [1050, 28] width 149 height 19
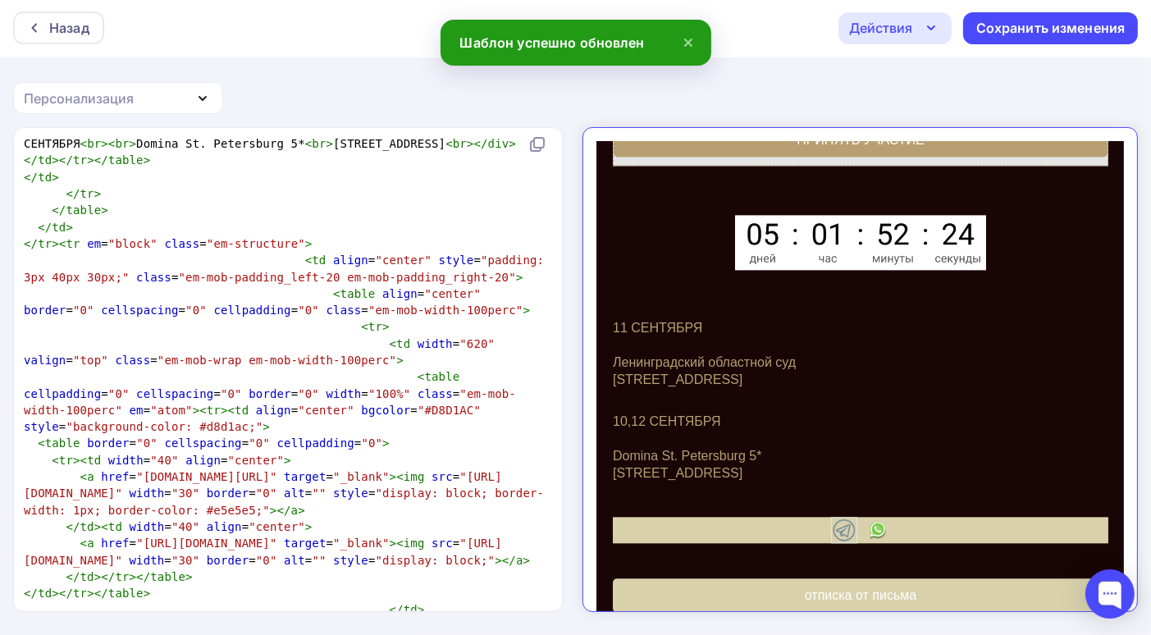
click at [932, 31] on icon "button" at bounding box center [931, 28] width 20 height 20
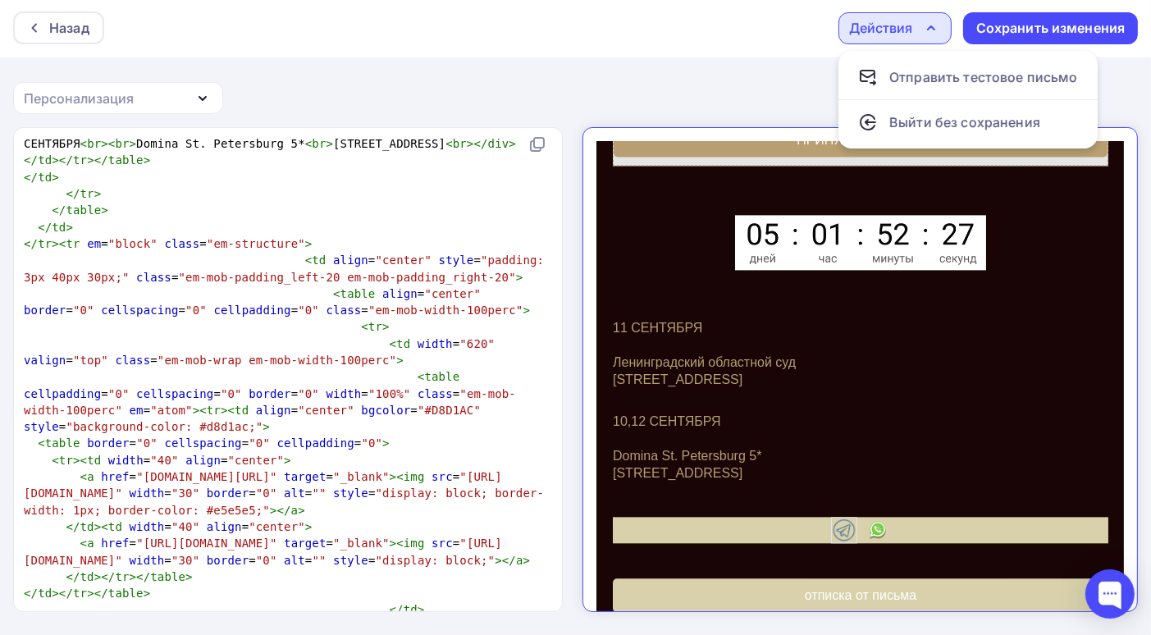
click at [932, 31] on icon "button" at bounding box center [931, 28] width 20 height 20
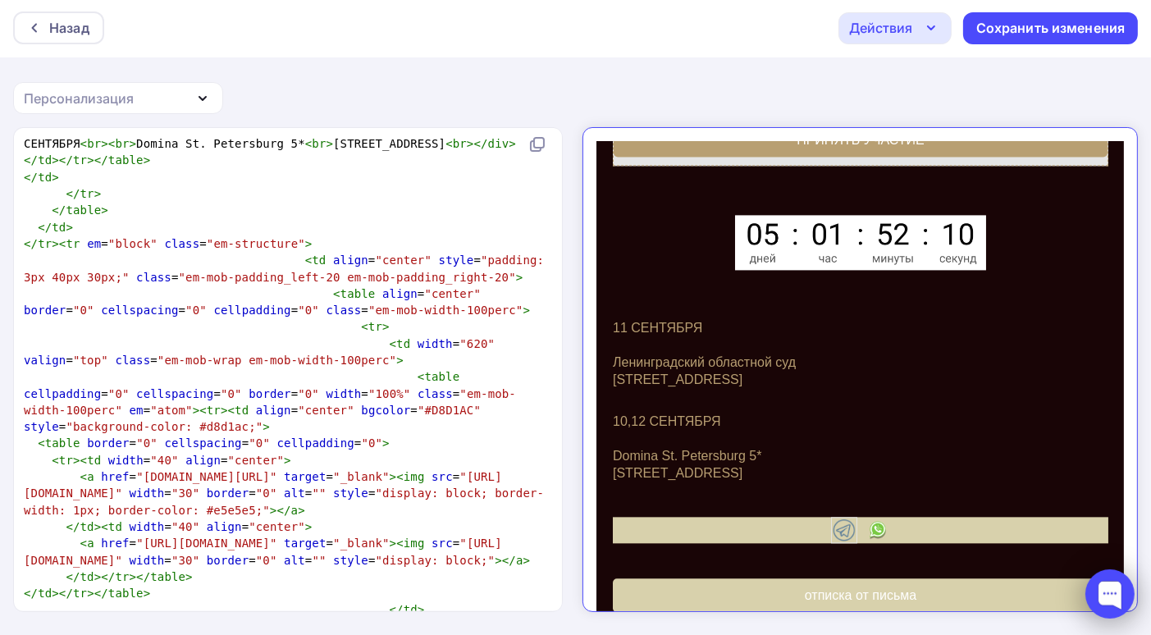
click at [1115, 590] on div at bounding box center [1109, 593] width 49 height 49
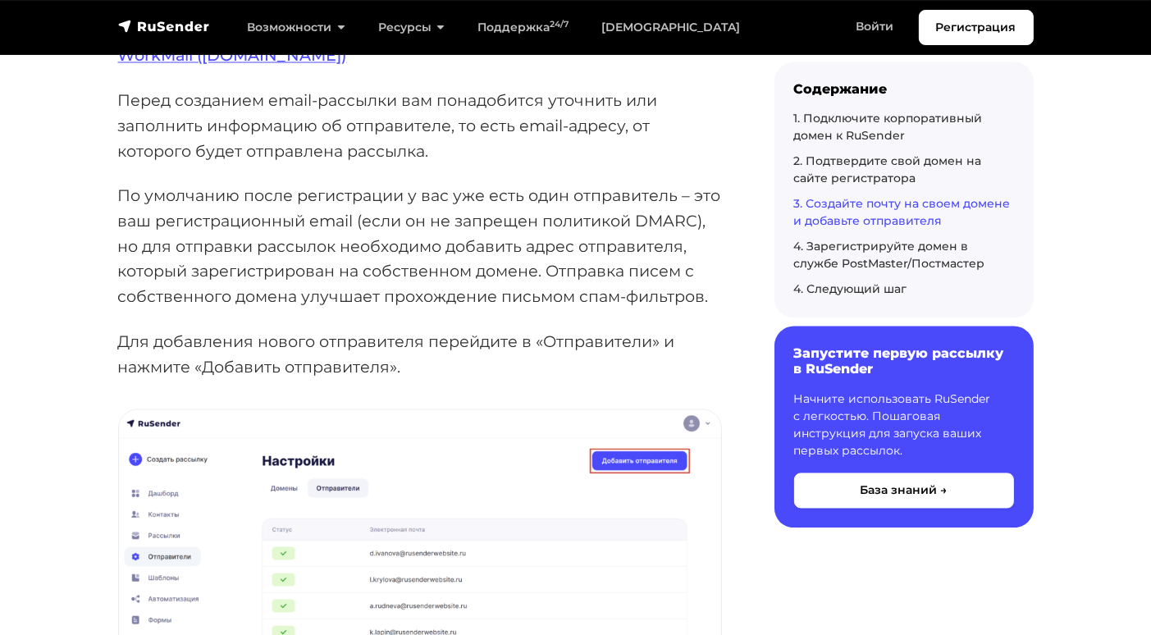
scroll to position [3609, 0]
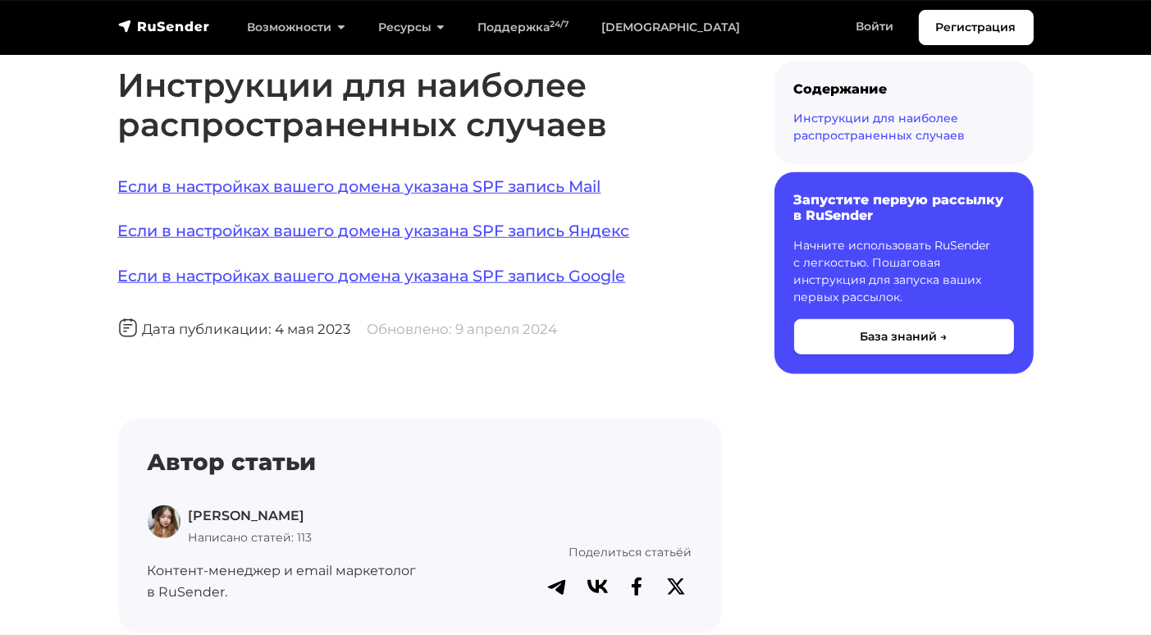
scroll to position [1230, 0]
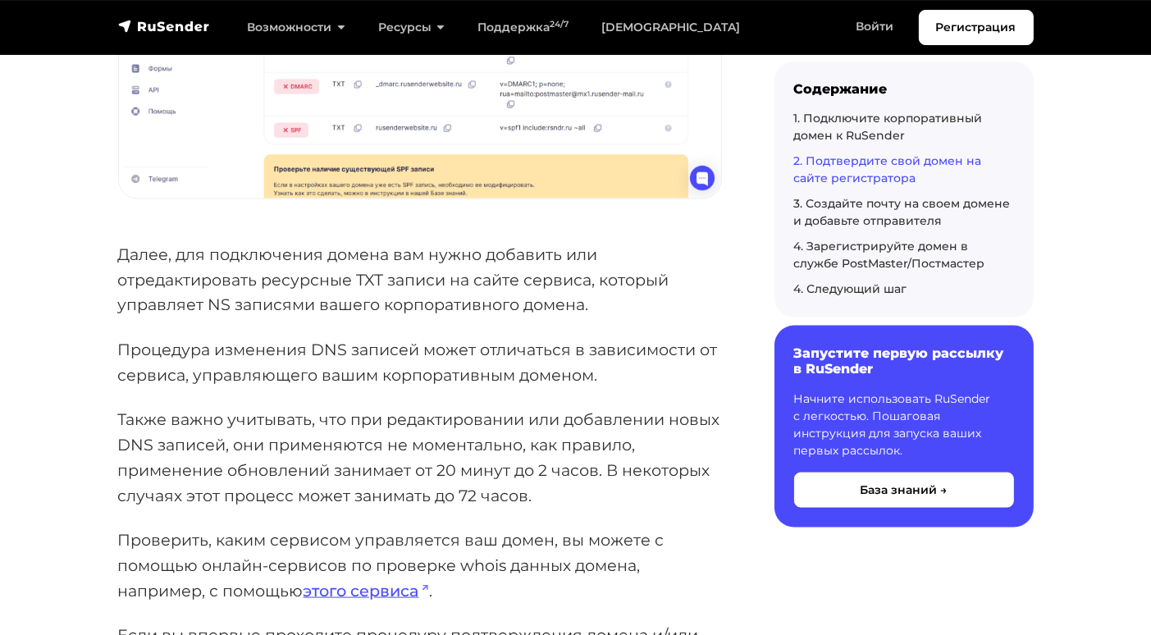
scroll to position [2297, 0]
